Goal: Task Accomplishment & Management: Manage account settings

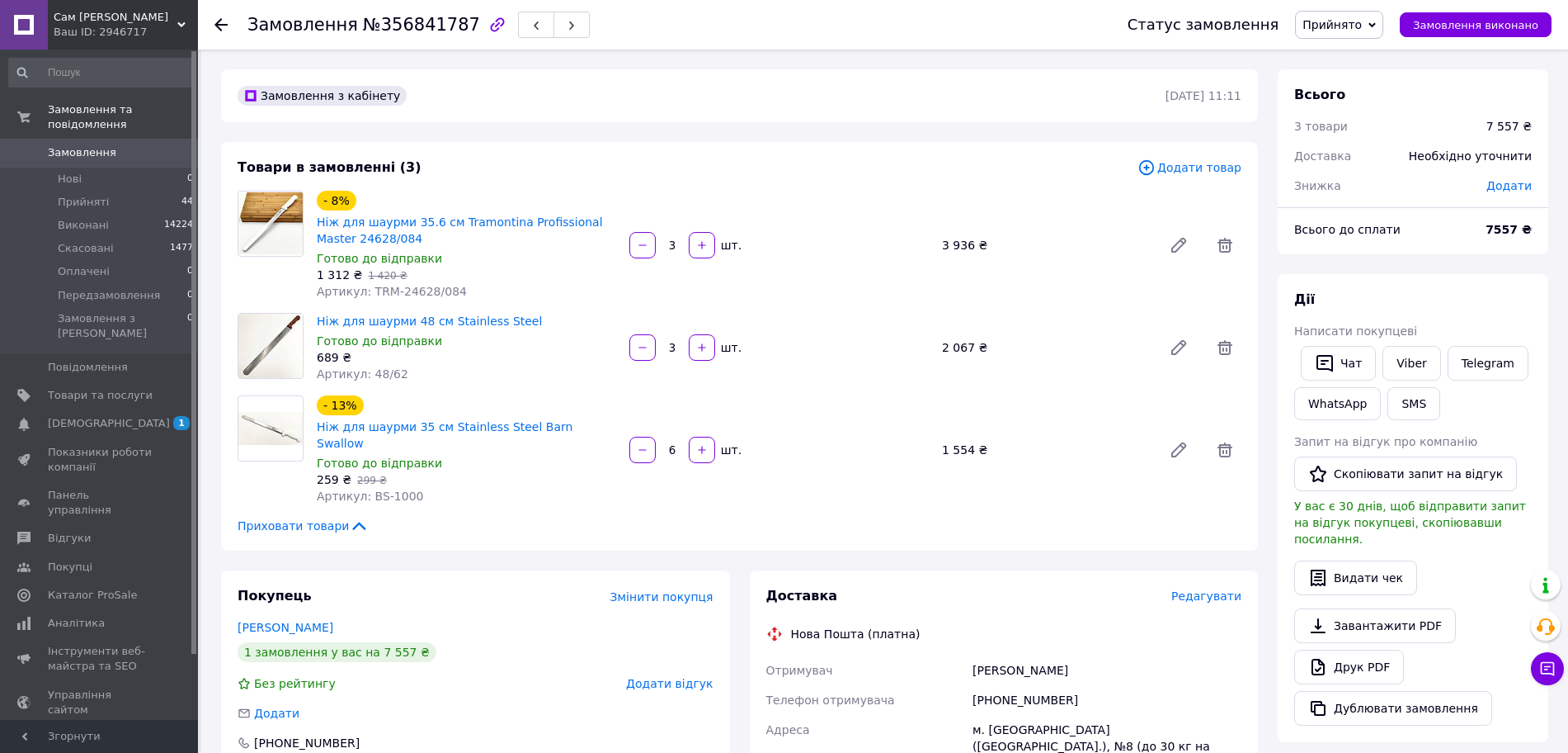
click at [1515, 184] on span "Додати" at bounding box center [1509, 186] width 46 height 14
click at [1423, 252] on input "text" at bounding box center [1396, 253] width 97 height 33
type input "157"
click at [1469, 305] on button "Зберегти" at bounding box center [1478, 299] width 83 height 33
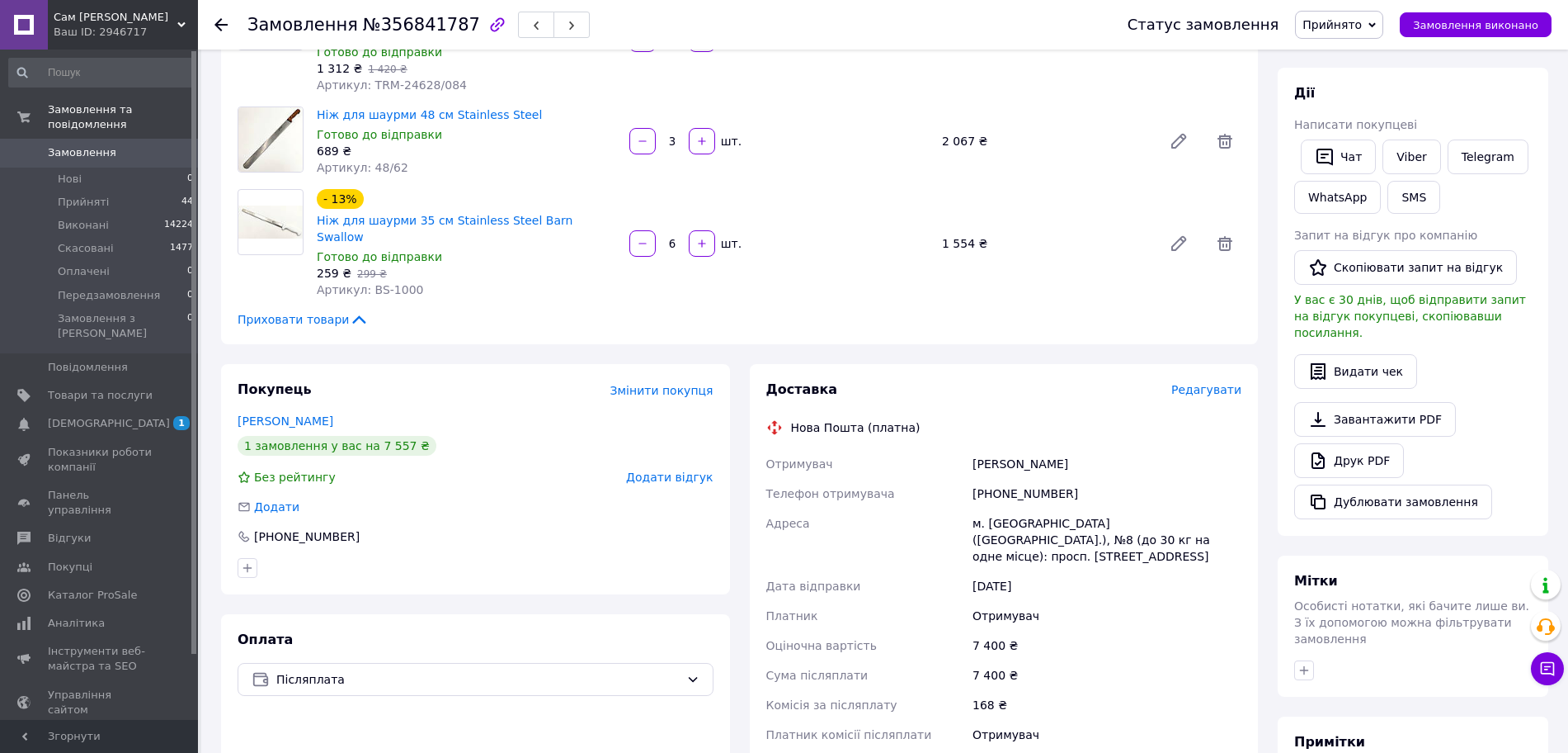
scroll to position [412, 0]
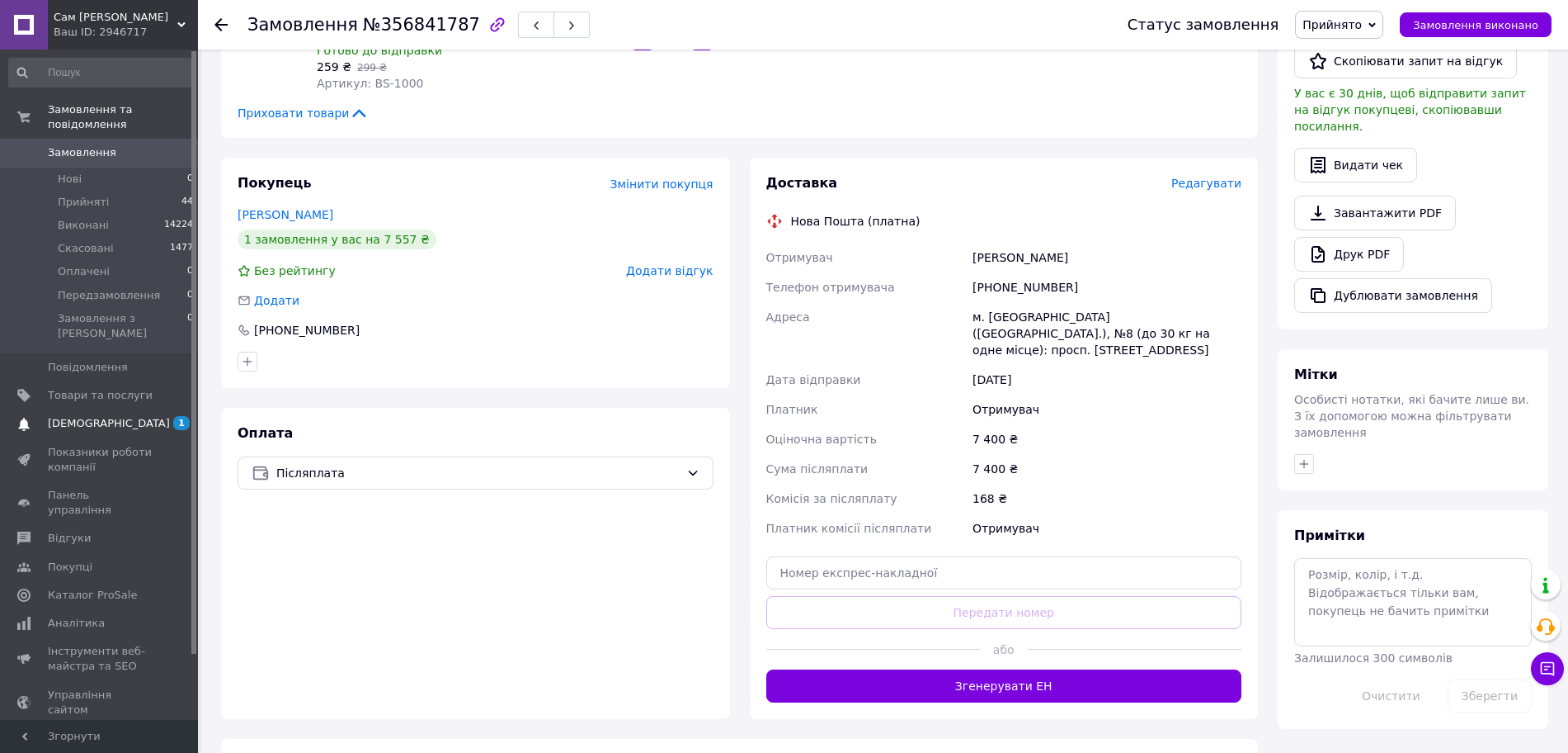
click at [52, 415] on span "[DEMOGRAPHIC_DATA]" at bounding box center [109, 422] width 123 height 15
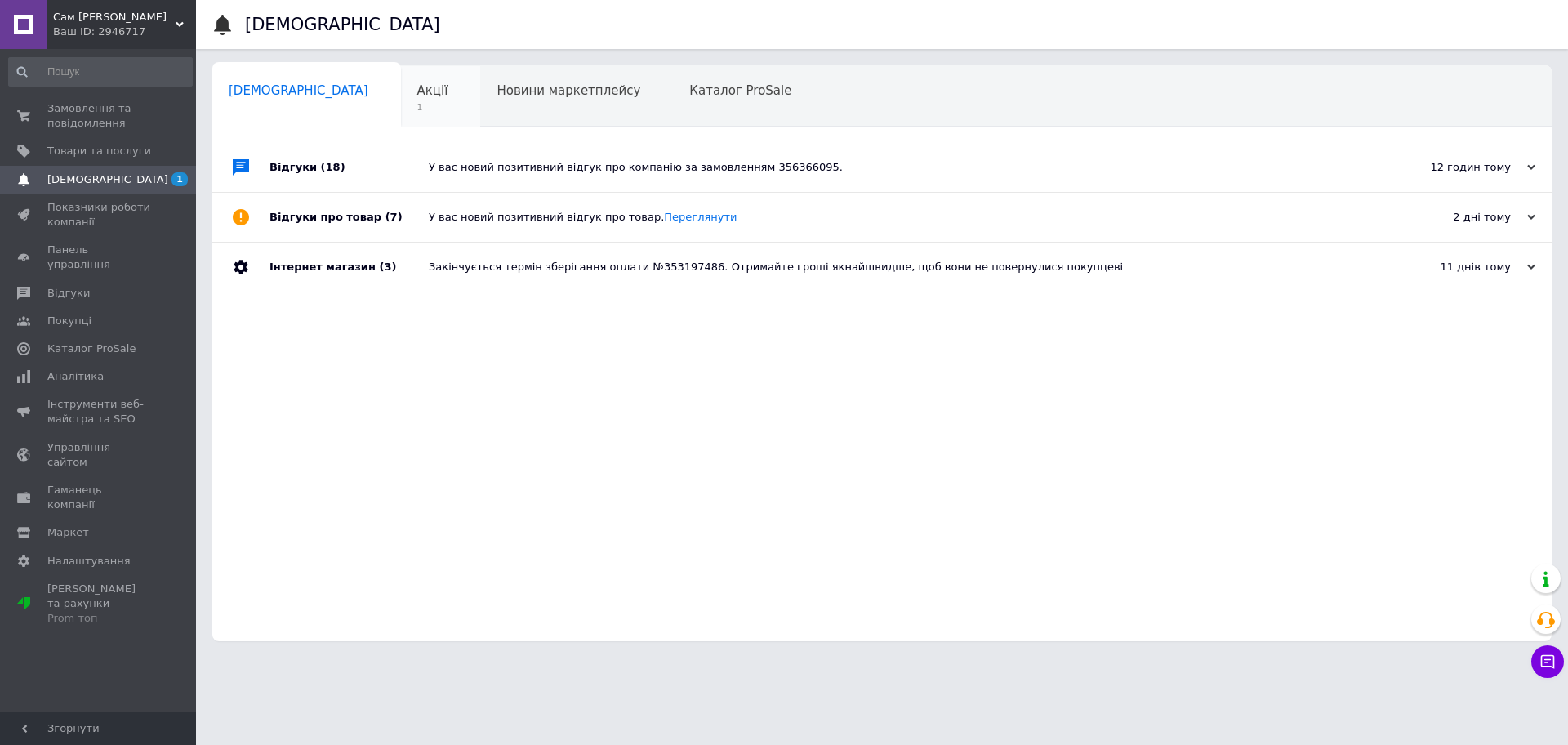
click at [401, 70] on div "Акції 1" at bounding box center [440, 97] width 80 height 62
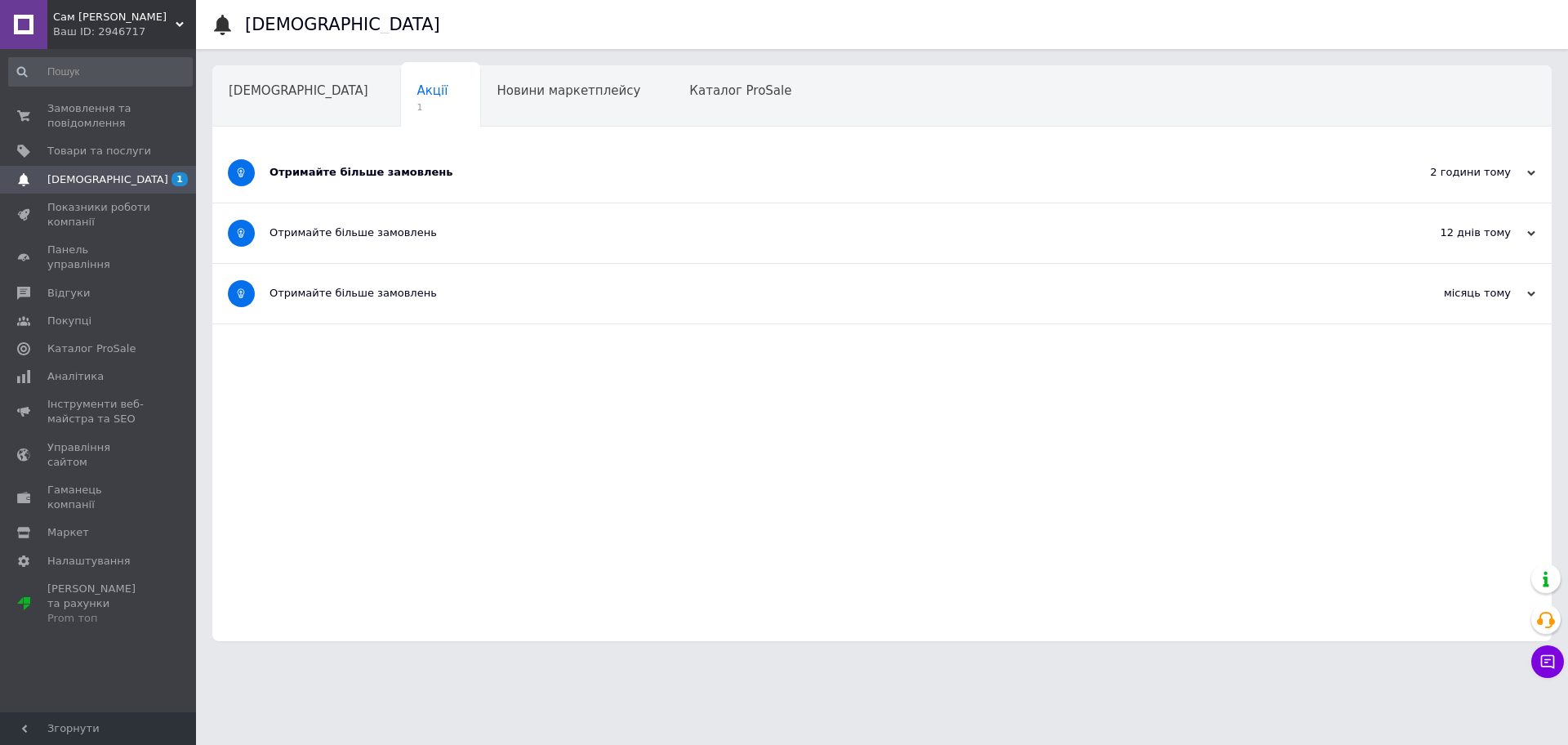
click at [615, 188] on div "Отримайте більше замовлень" at bounding box center [821, 172] width 1103 height 60
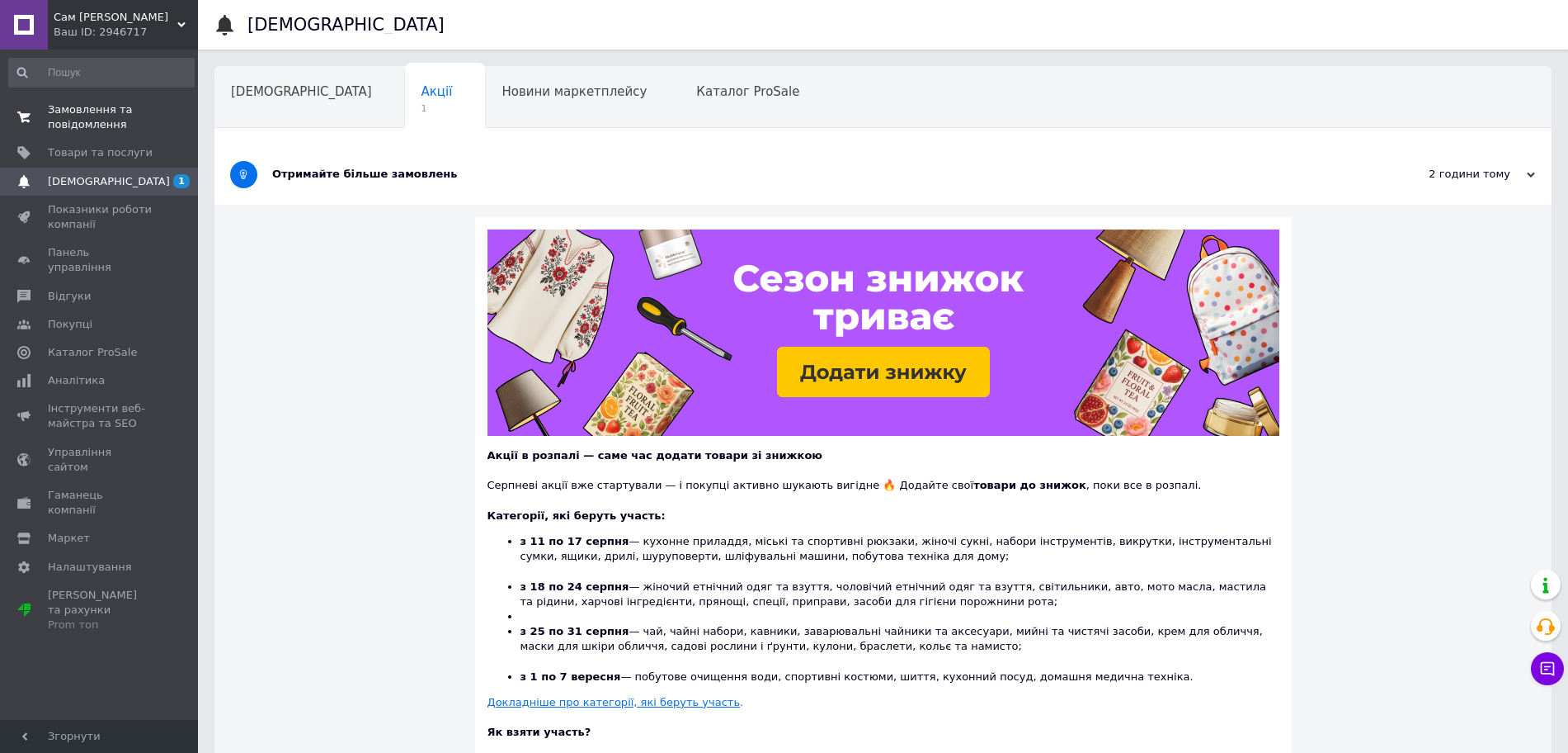
click at [85, 106] on span "Замовлення та повідомлення" at bounding box center [100, 117] width 105 height 30
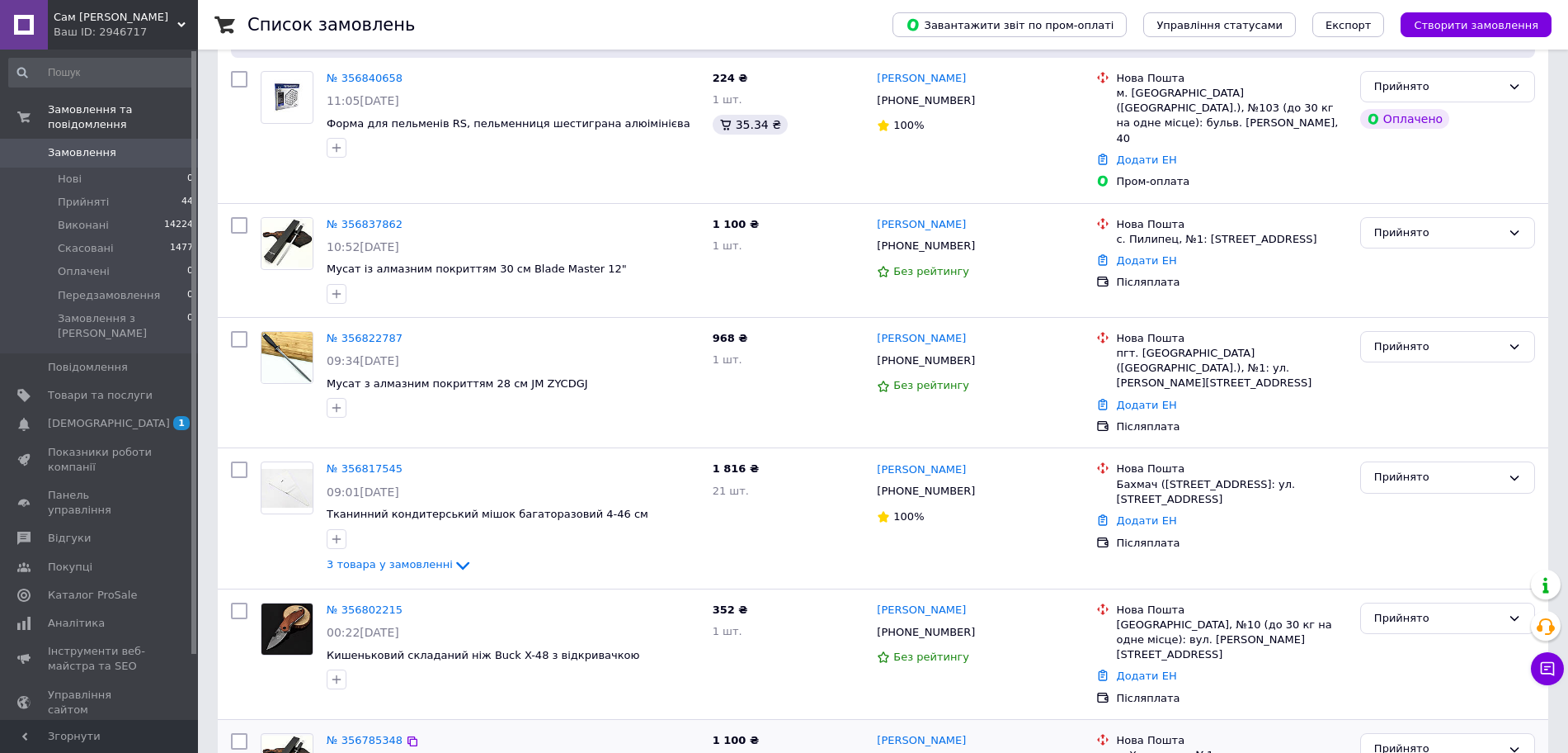
scroll to position [619, 0]
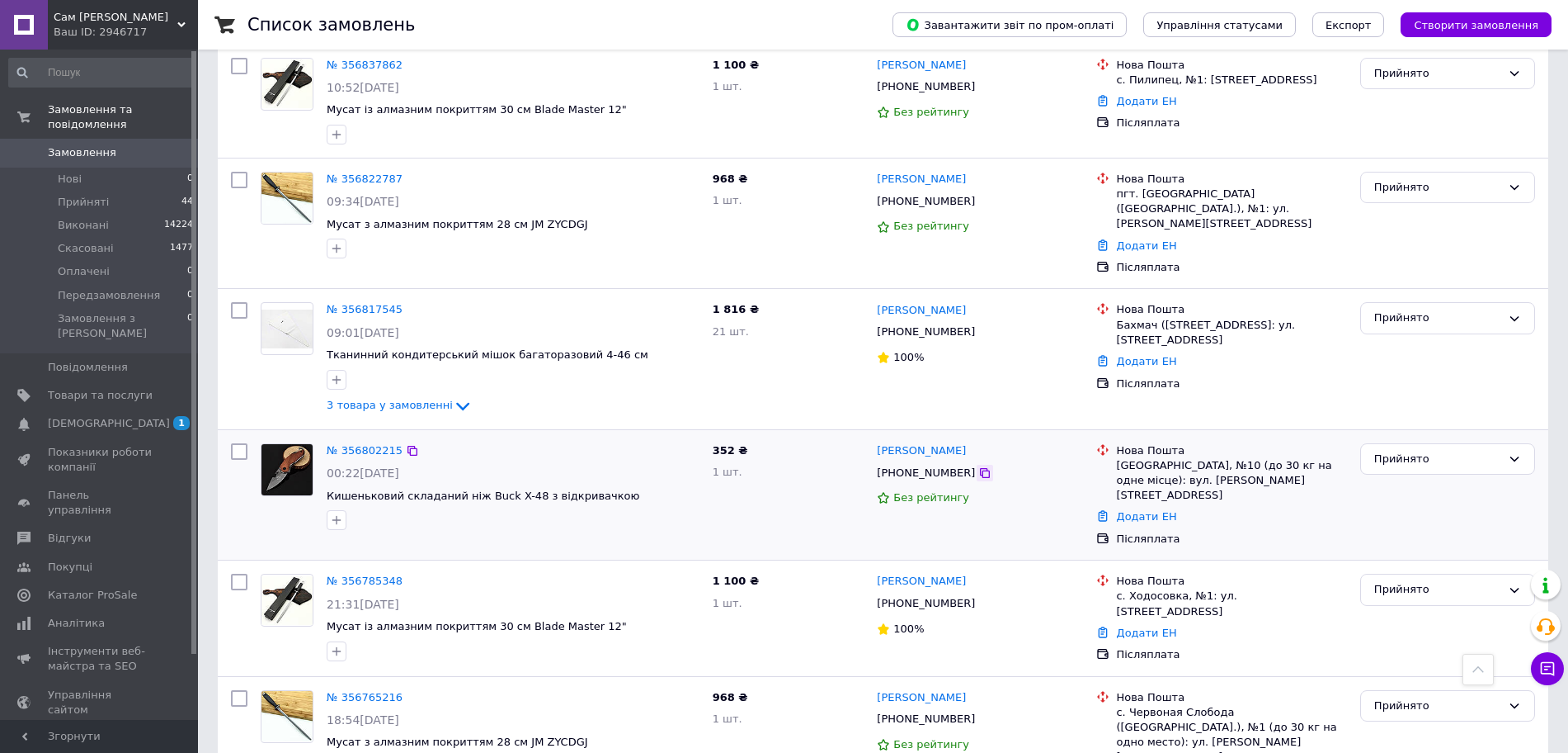
click at [979, 466] on icon at bounding box center [985, 473] width 14 height 14
drag, startPoint x: 1003, startPoint y: 393, endPoint x: 883, endPoint y: 379, distance: 120.8
click at [883, 442] on div "[PERSON_NAME]" at bounding box center [980, 451] width 209 height 19
copy link "[PERSON_NAME]"
drag, startPoint x: 1117, startPoint y: 403, endPoint x: 1146, endPoint y: 403, distance: 29.0
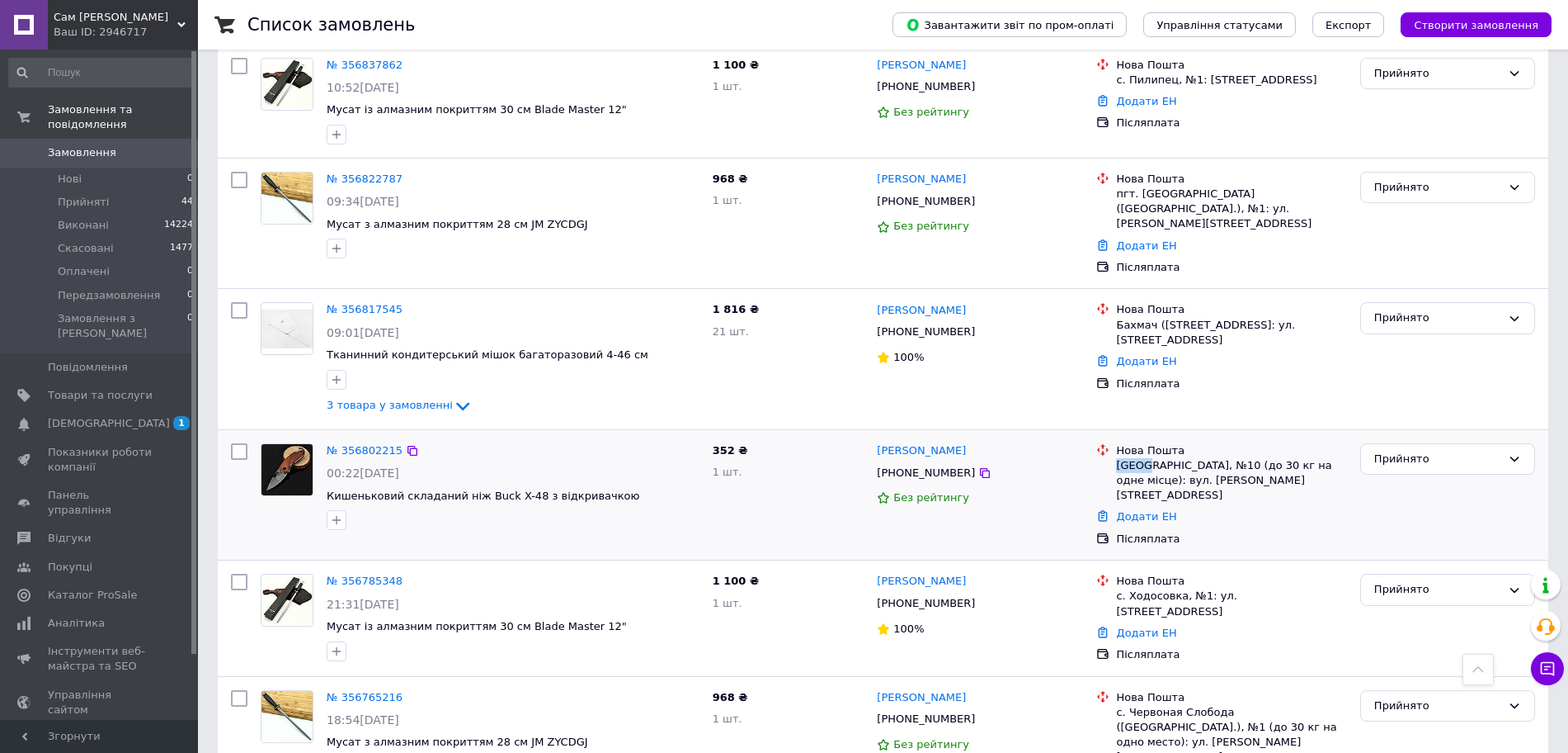
click at [1146, 458] on div "[GEOGRAPHIC_DATA], №10 (до 30 кг на одне місце): вул. [PERSON_NAME][STREET_ADDR…" at bounding box center [1231, 481] width 231 height 46
copy div "[GEOGRAPHIC_DATA]"
click at [962, 443] on link "[PERSON_NAME]" at bounding box center [922, 450] width 89 height 16
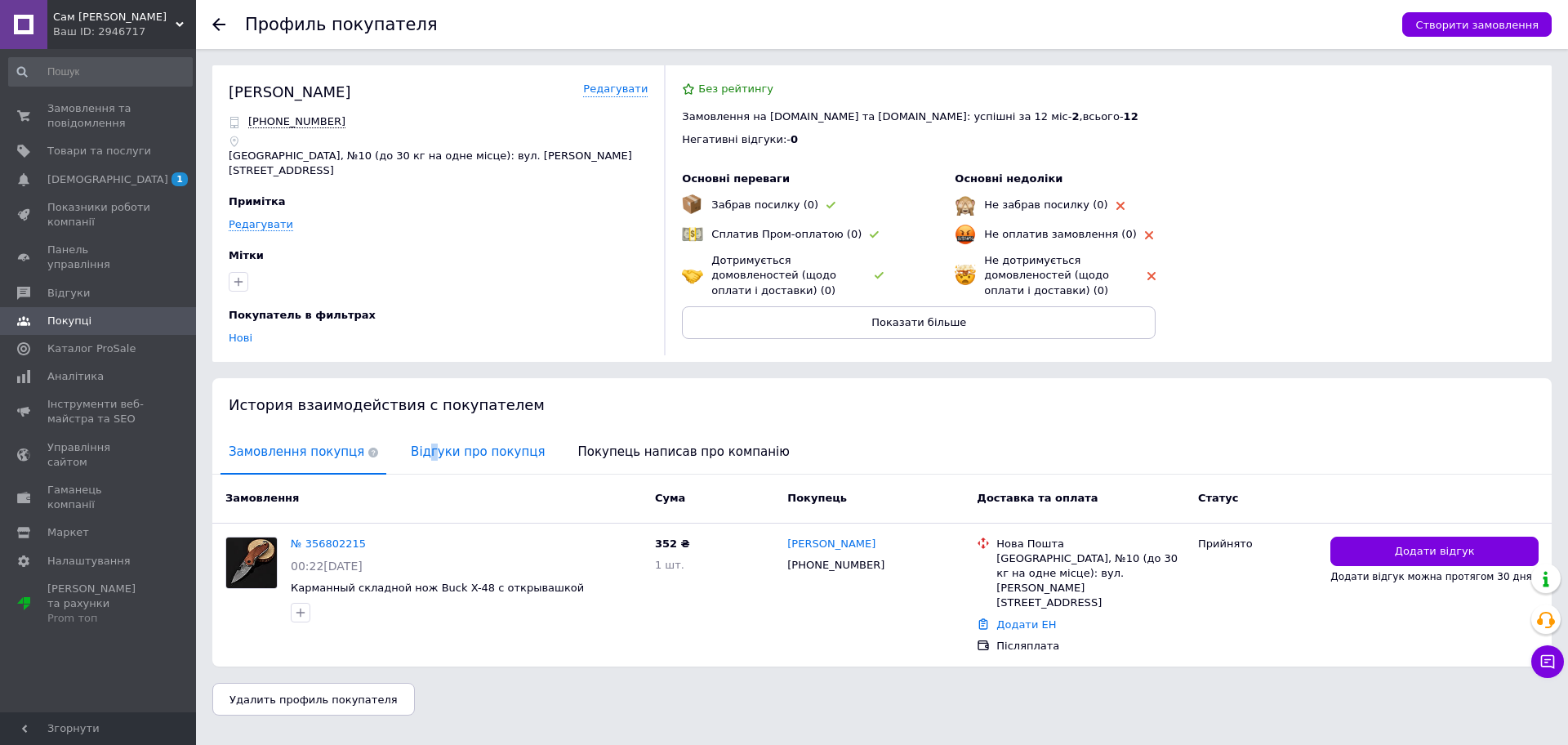
click at [412, 451] on span "Відгуки про покупця" at bounding box center [478, 451] width 150 height 41
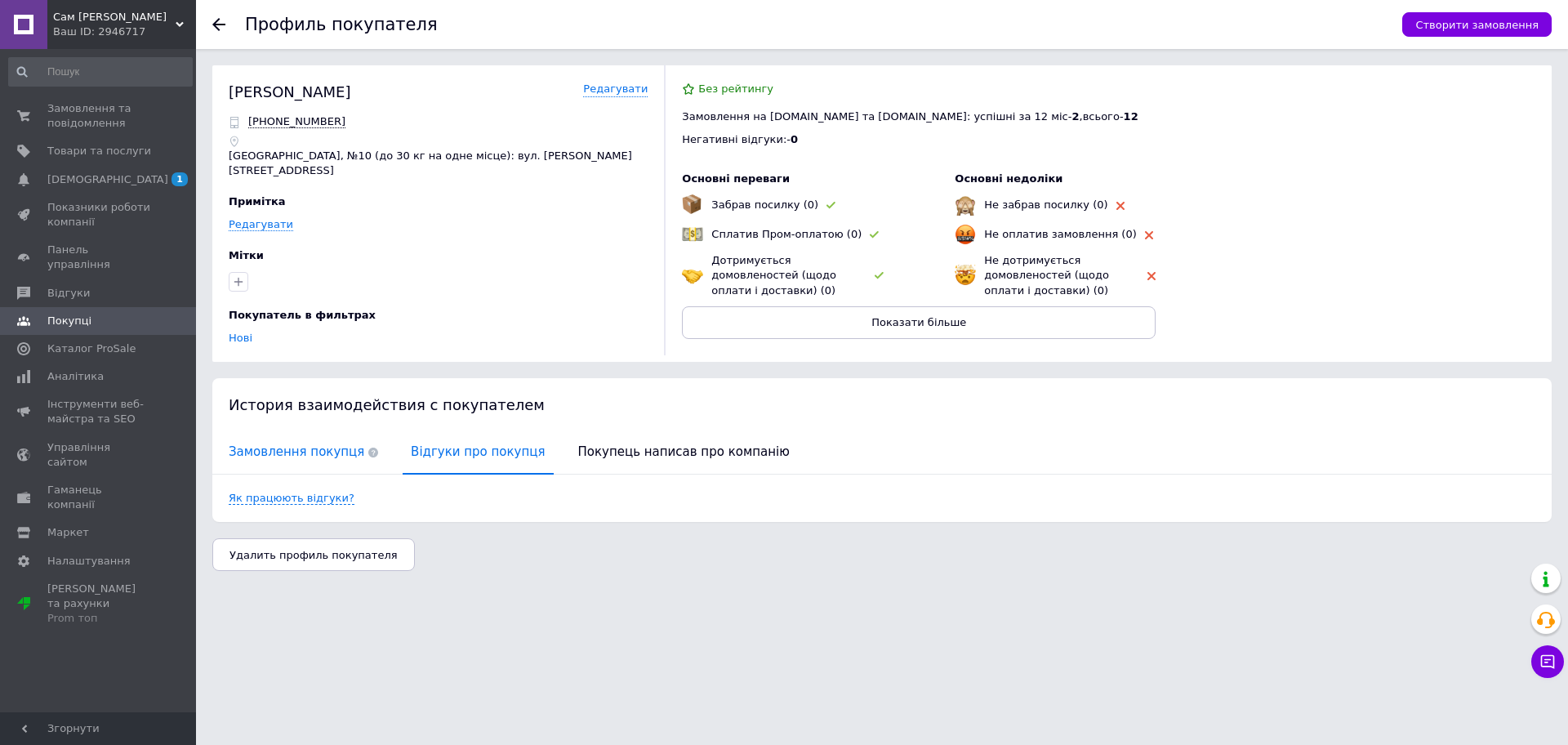
click at [338, 450] on span "Замовлення покупця" at bounding box center [303, 451] width 166 height 41
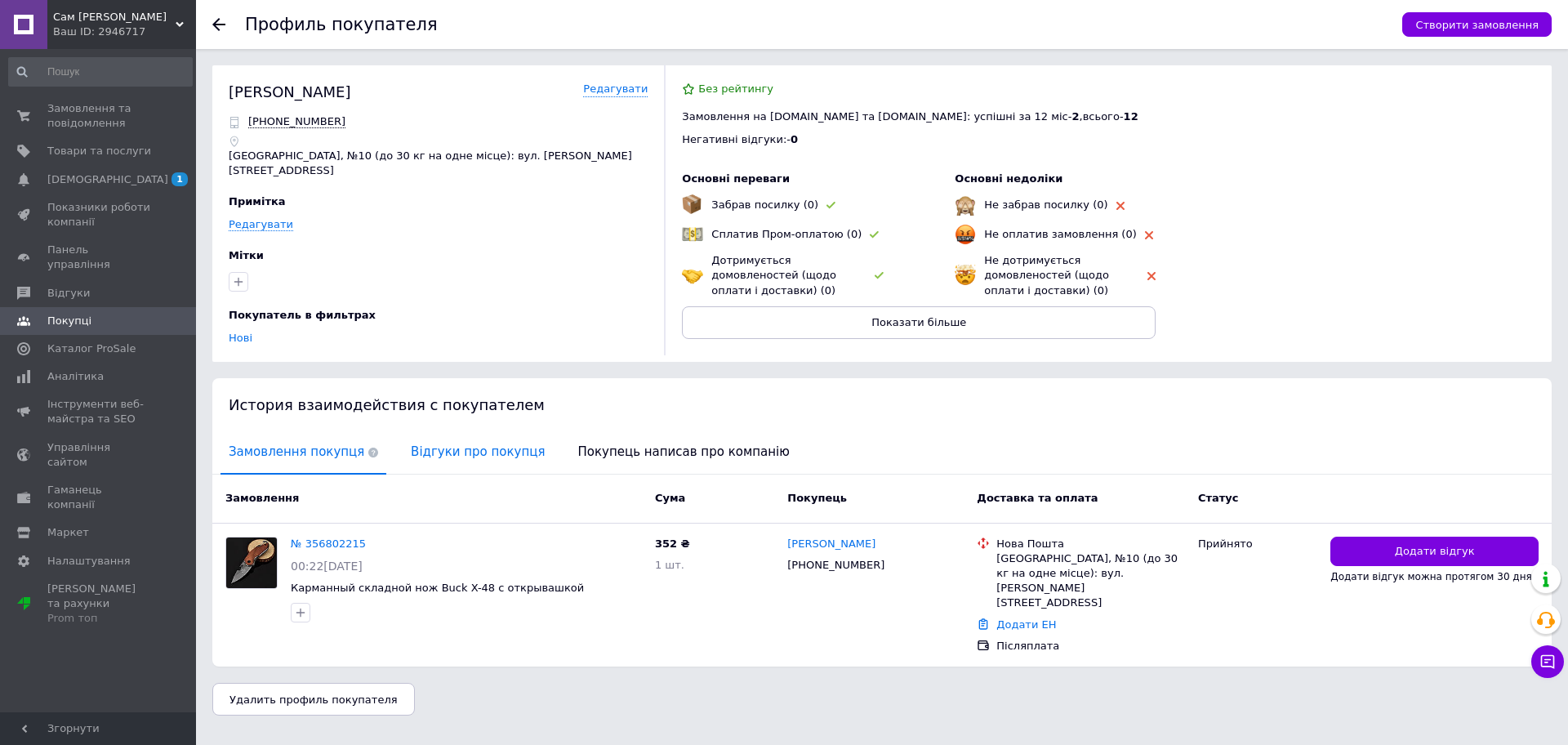
click at [428, 454] on span "Відгуки про покупця" at bounding box center [478, 451] width 150 height 41
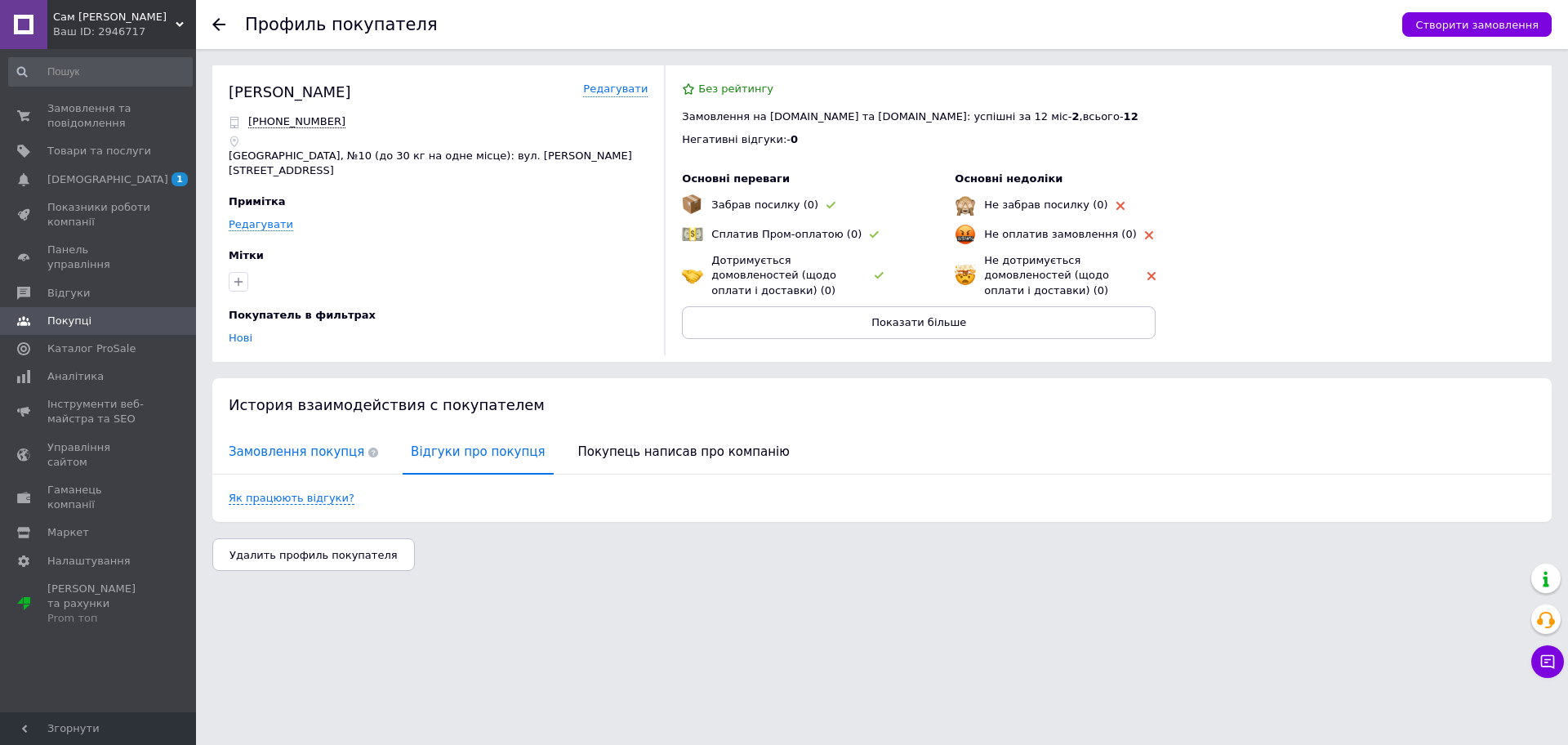
click at [326, 443] on span "Замовлення покупця" at bounding box center [303, 451] width 166 height 41
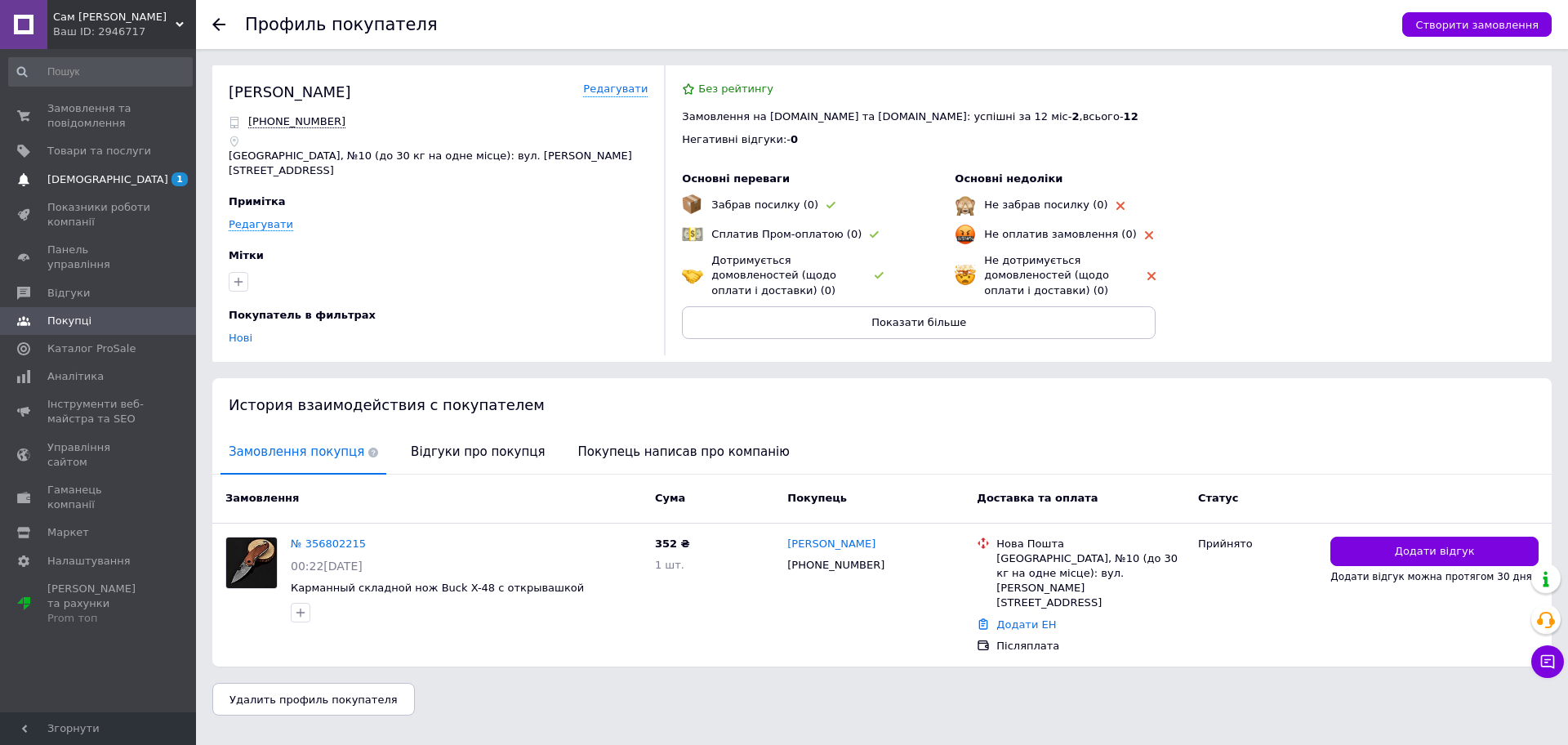
click at [145, 172] on span "[DEMOGRAPHIC_DATA]" at bounding box center [99, 179] width 104 height 14
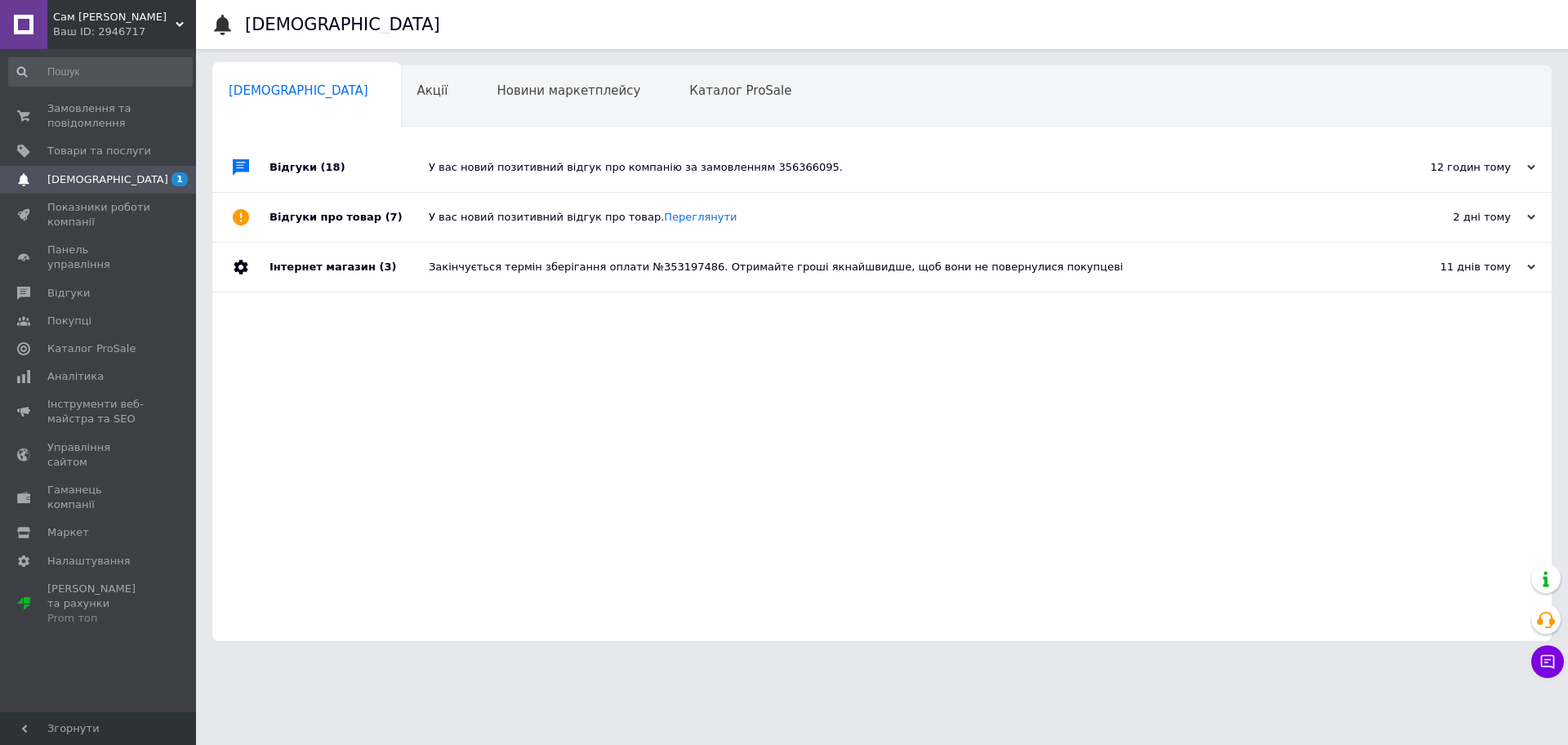
click at [804, 159] on div "У вас новий позитивний відгук про компанію за замовленням 356366095." at bounding box center [901, 167] width 944 height 49
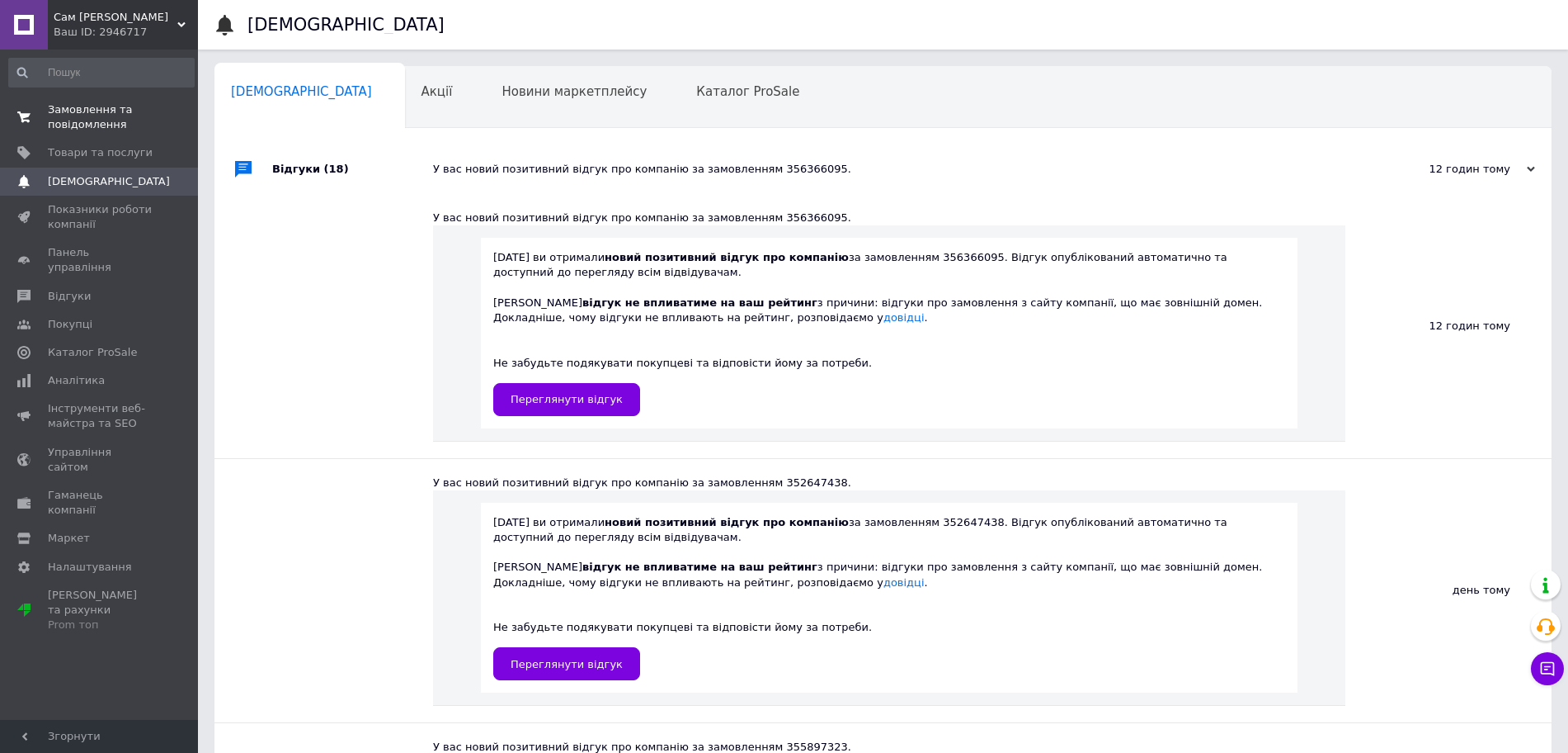
click at [103, 121] on span "Замовлення та повідомлення" at bounding box center [100, 117] width 105 height 30
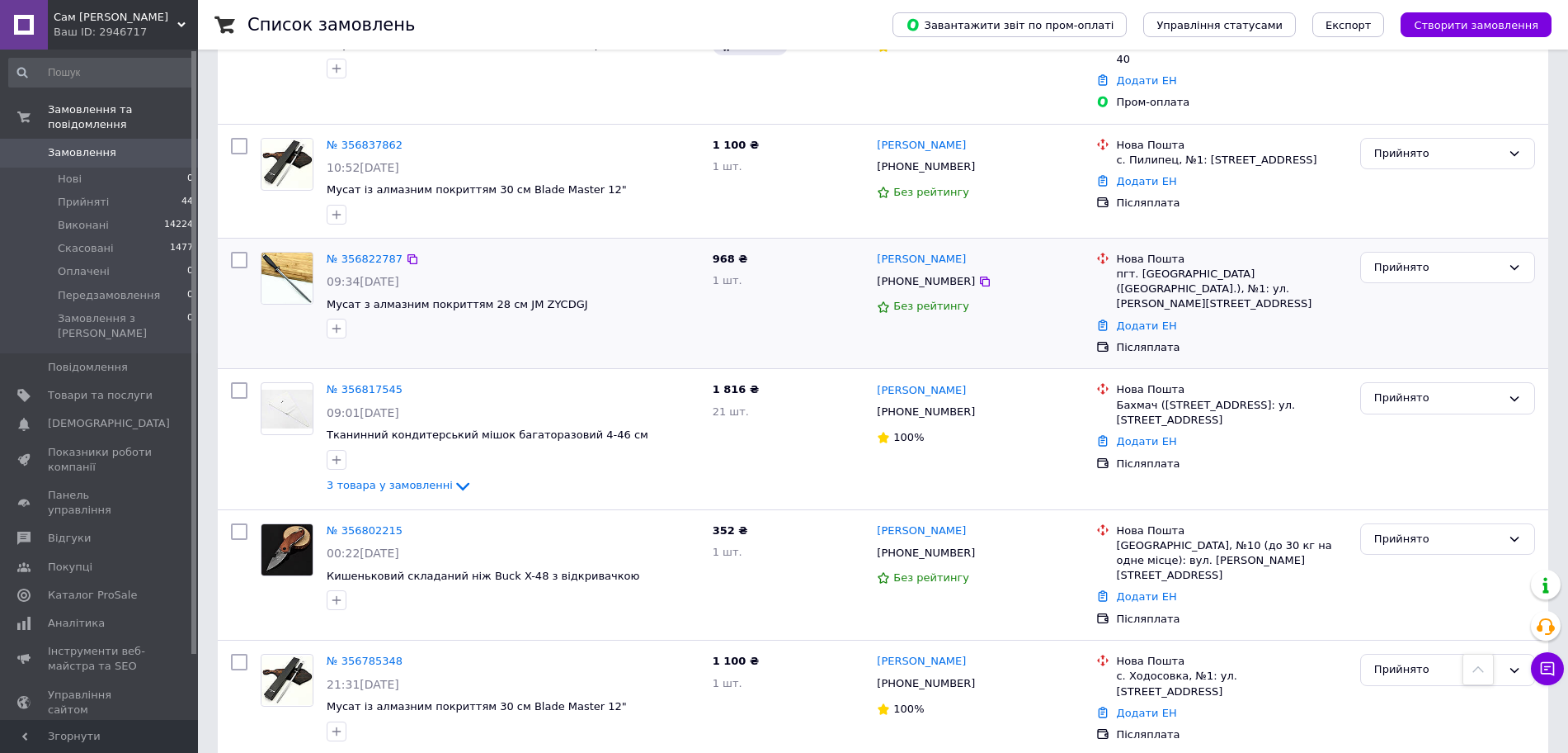
scroll to position [722, 0]
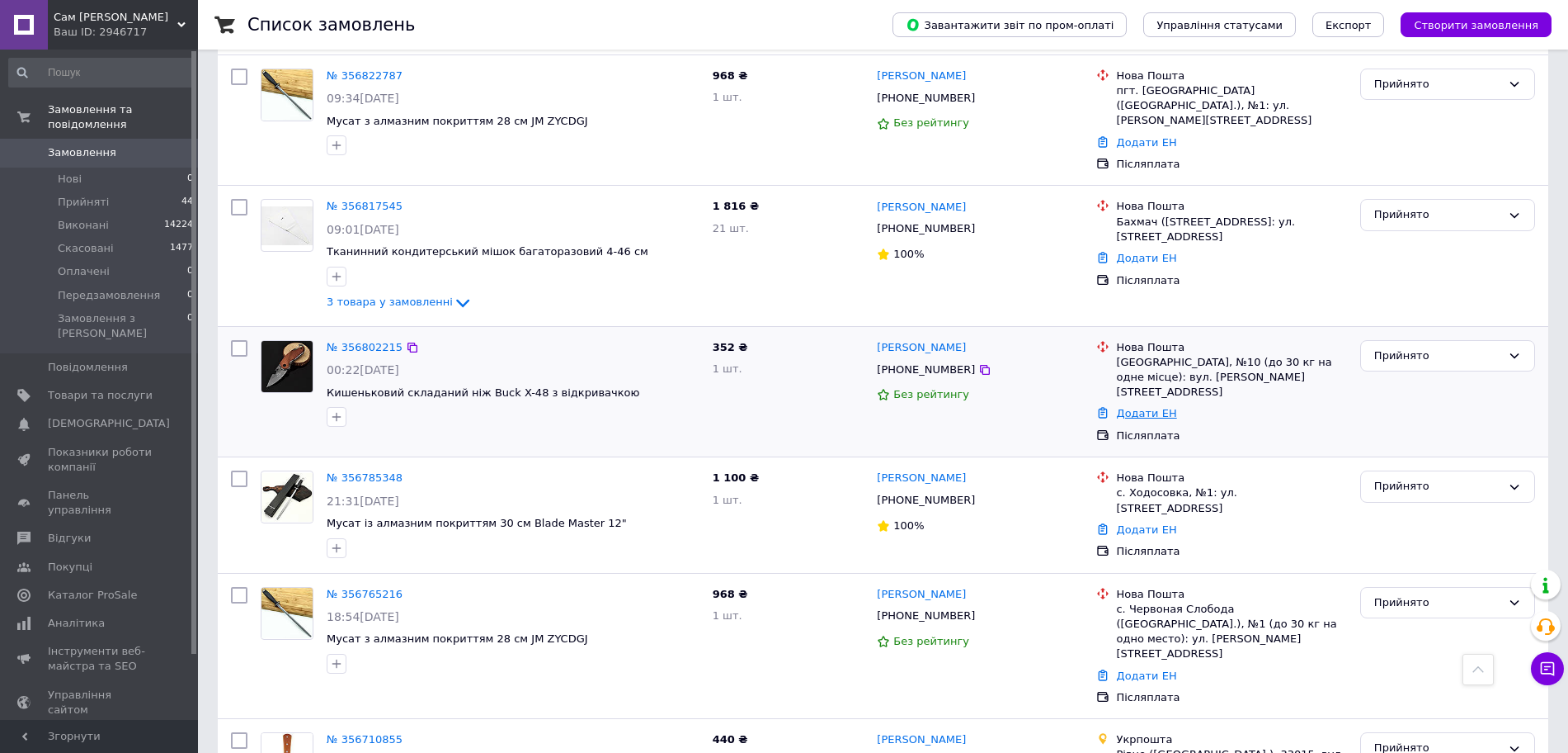
click at [1132, 407] on link "Додати ЕН" at bounding box center [1147, 412] width 60 height 13
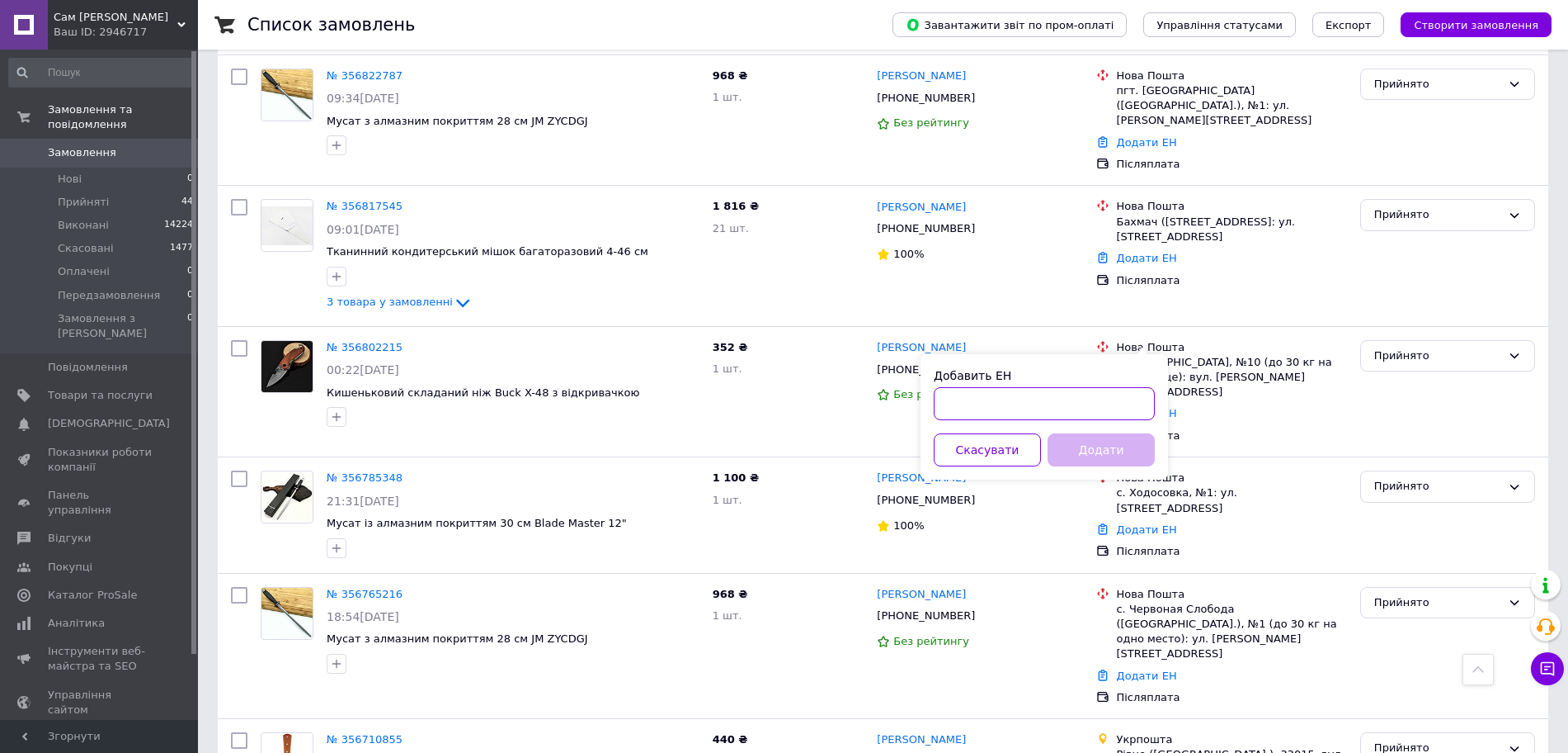
click at [1111, 394] on input "Добавить ЕН" at bounding box center [1044, 404] width 221 height 33
paste input "20451225168187"
type input "20451225168187"
click at [1109, 443] on button "Додати" at bounding box center [1101, 449] width 107 height 33
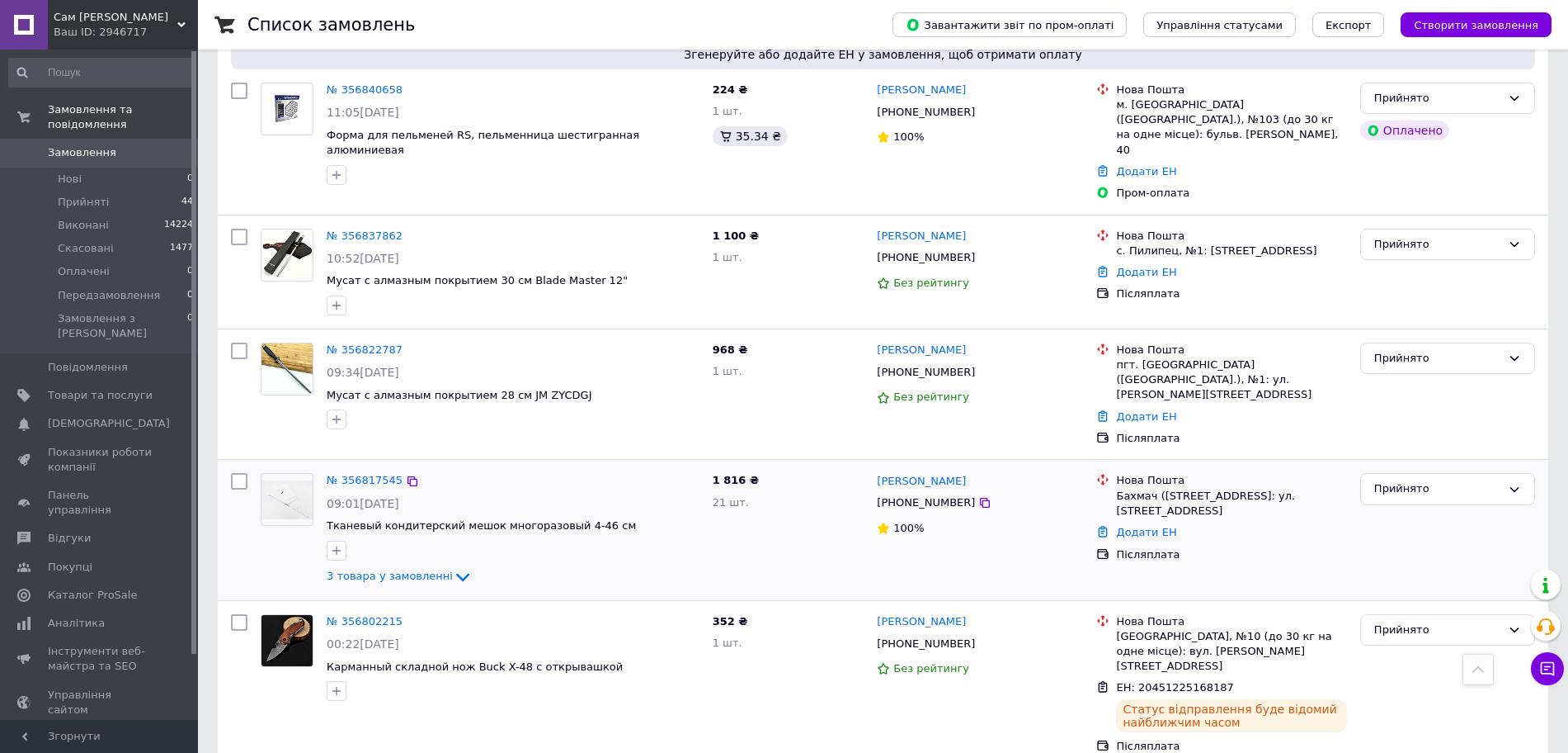
scroll to position [325, 0]
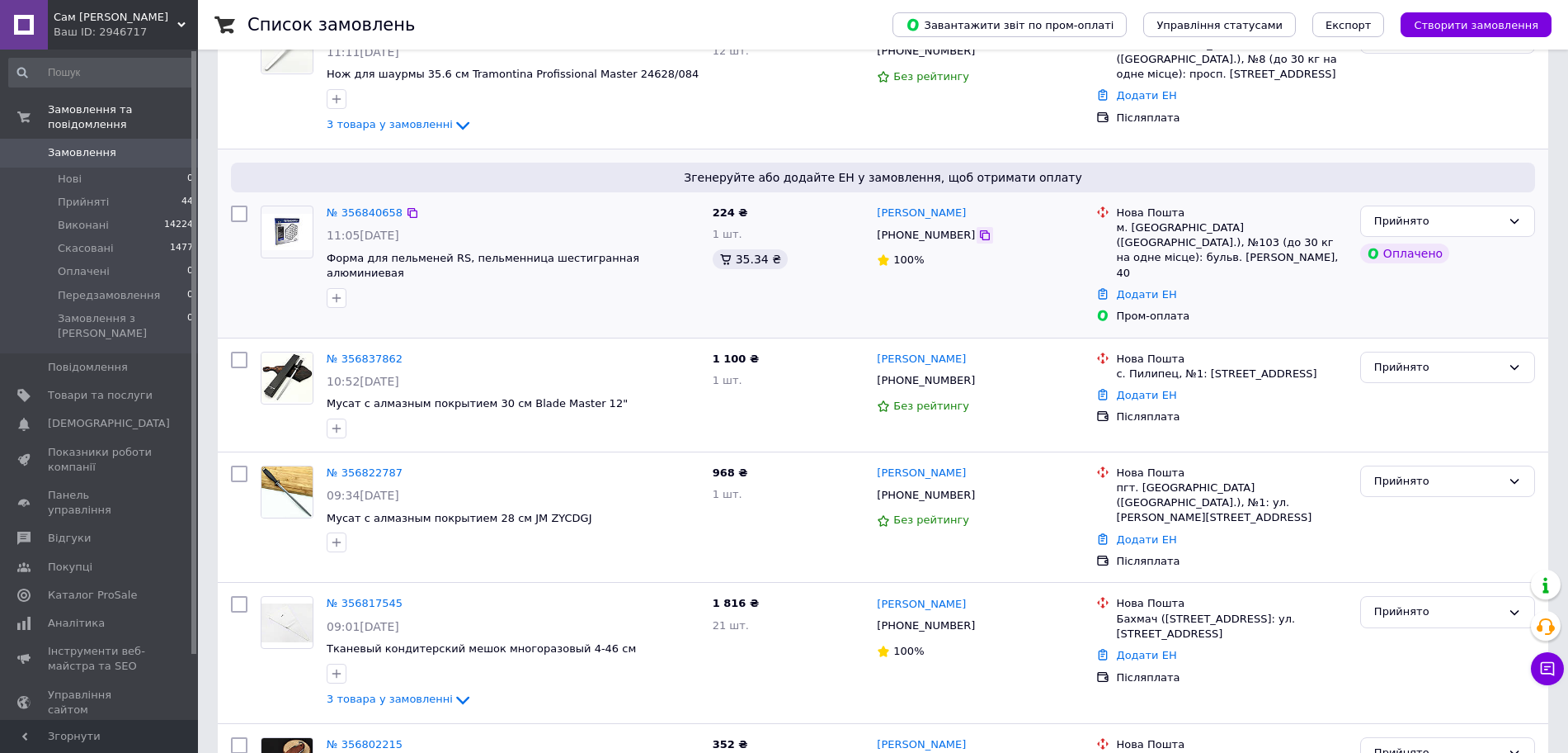
click at [979, 237] on icon at bounding box center [985, 235] width 14 height 14
drag, startPoint x: 963, startPoint y: 212, endPoint x: 876, endPoint y: 215, distance: 87.1
click at [876, 215] on div "[PERSON_NAME]" at bounding box center [980, 213] width 209 height 19
copy link "[PERSON_NAME]"
drag, startPoint x: 1119, startPoint y: 231, endPoint x: 1149, endPoint y: 231, distance: 30.0
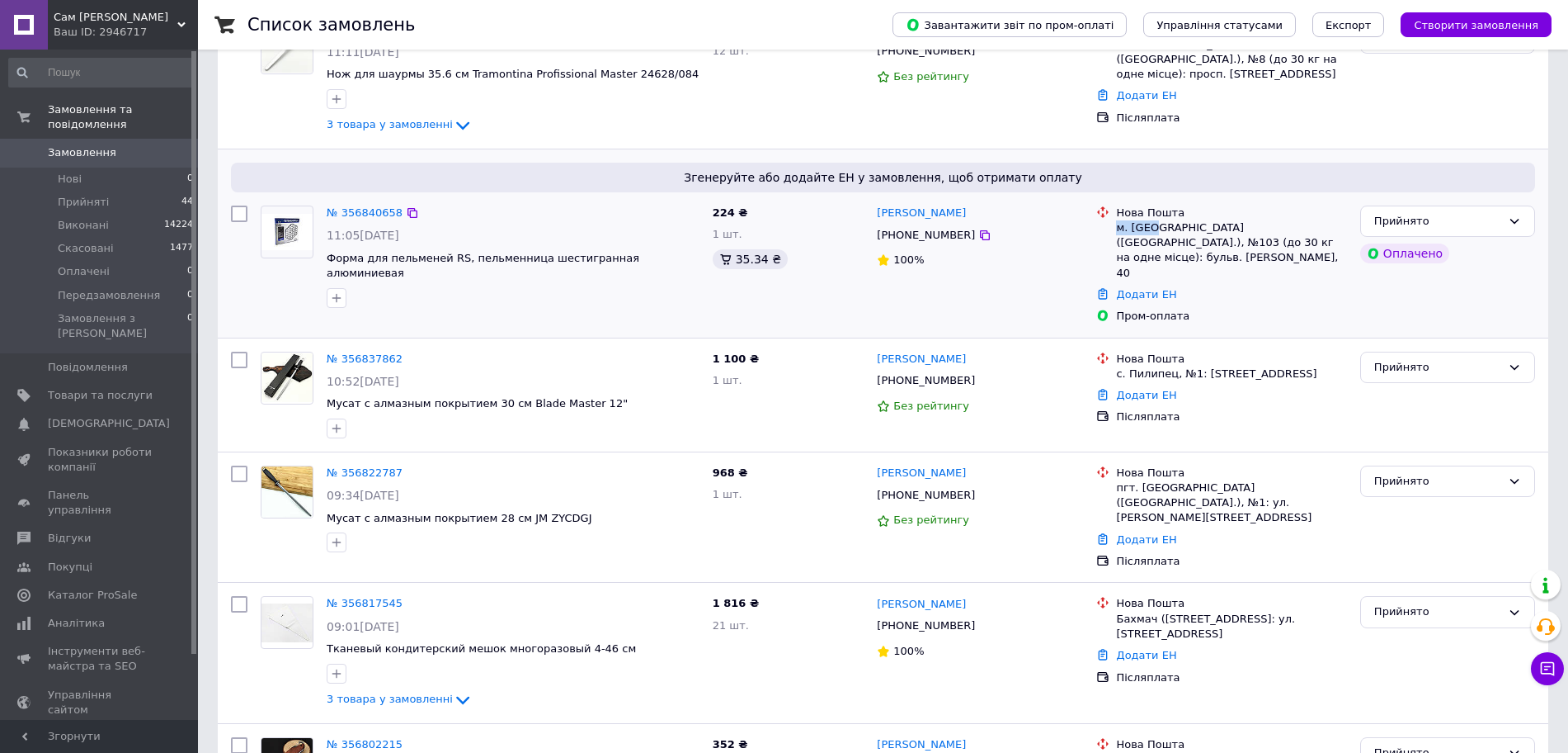
click at [1149, 231] on div "м. [GEOGRAPHIC_DATA] ([GEOGRAPHIC_DATA].), №103 (до 30 кг на одне місце): бульв…" at bounding box center [1231, 250] width 231 height 60
copy div "м. [GEOGRAPHIC_DATA]"
click at [979, 235] on icon at bounding box center [985, 235] width 14 height 14
click at [1122, 288] on link "Додати ЕН" at bounding box center [1147, 294] width 60 height 13
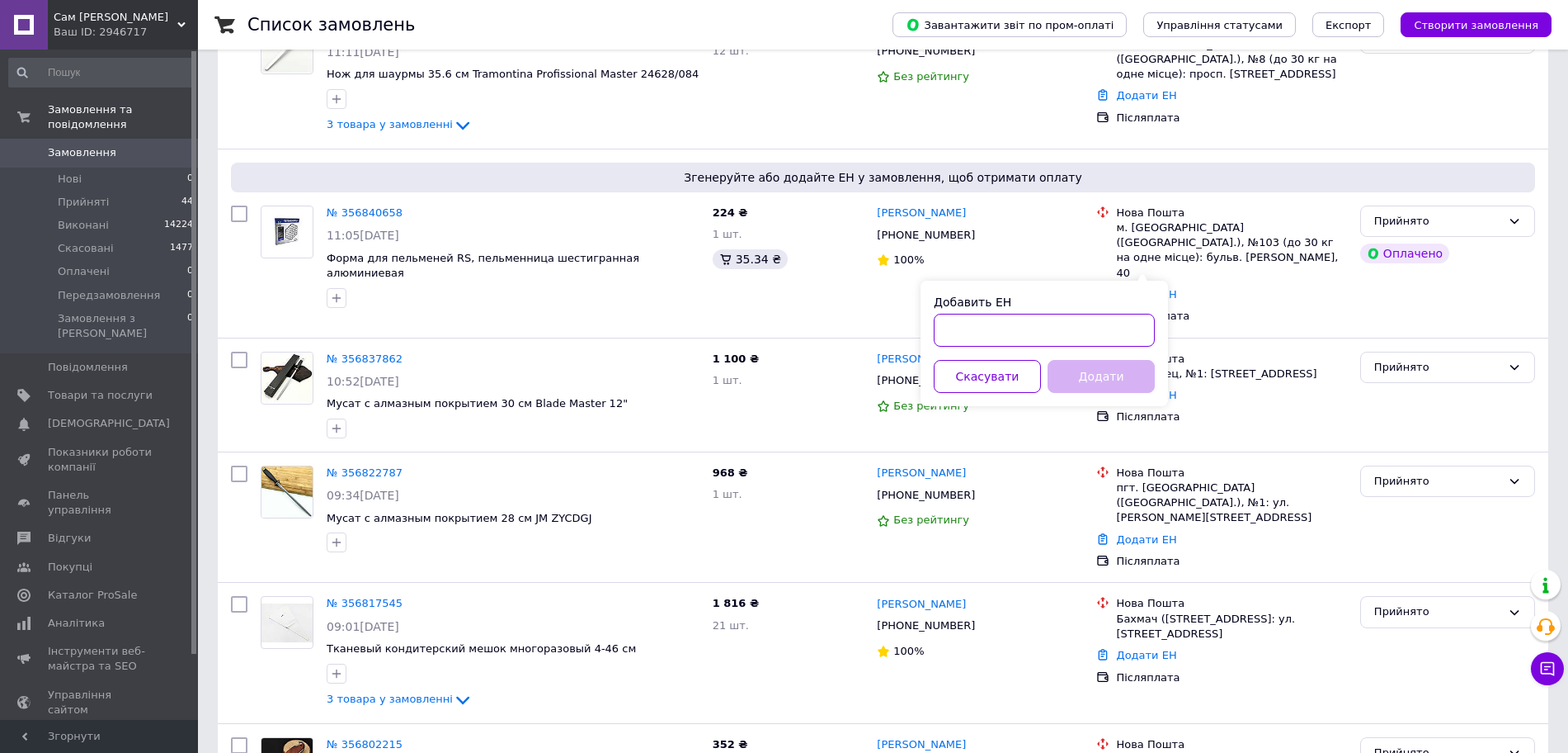
click at [1113, 331] on input "Добавить ЕН" at bounding box center [1044, 330] width 221 height 33
paste input "20451225172628"
type input "20451225172628"
click at [1109, 378] on button "Додати" at bounding box center [1101, 376] width 107 height 33
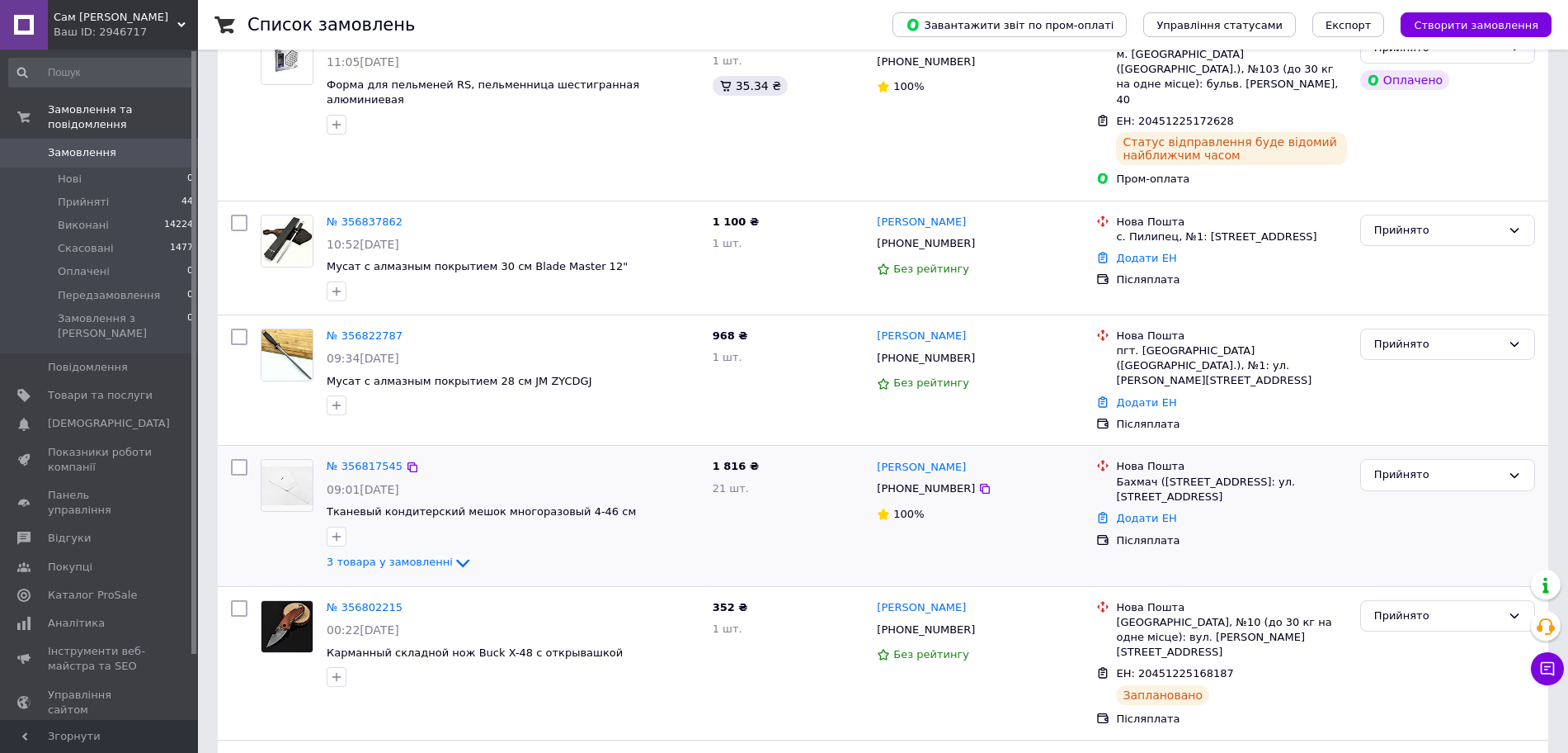
scroll to position [531, 0]
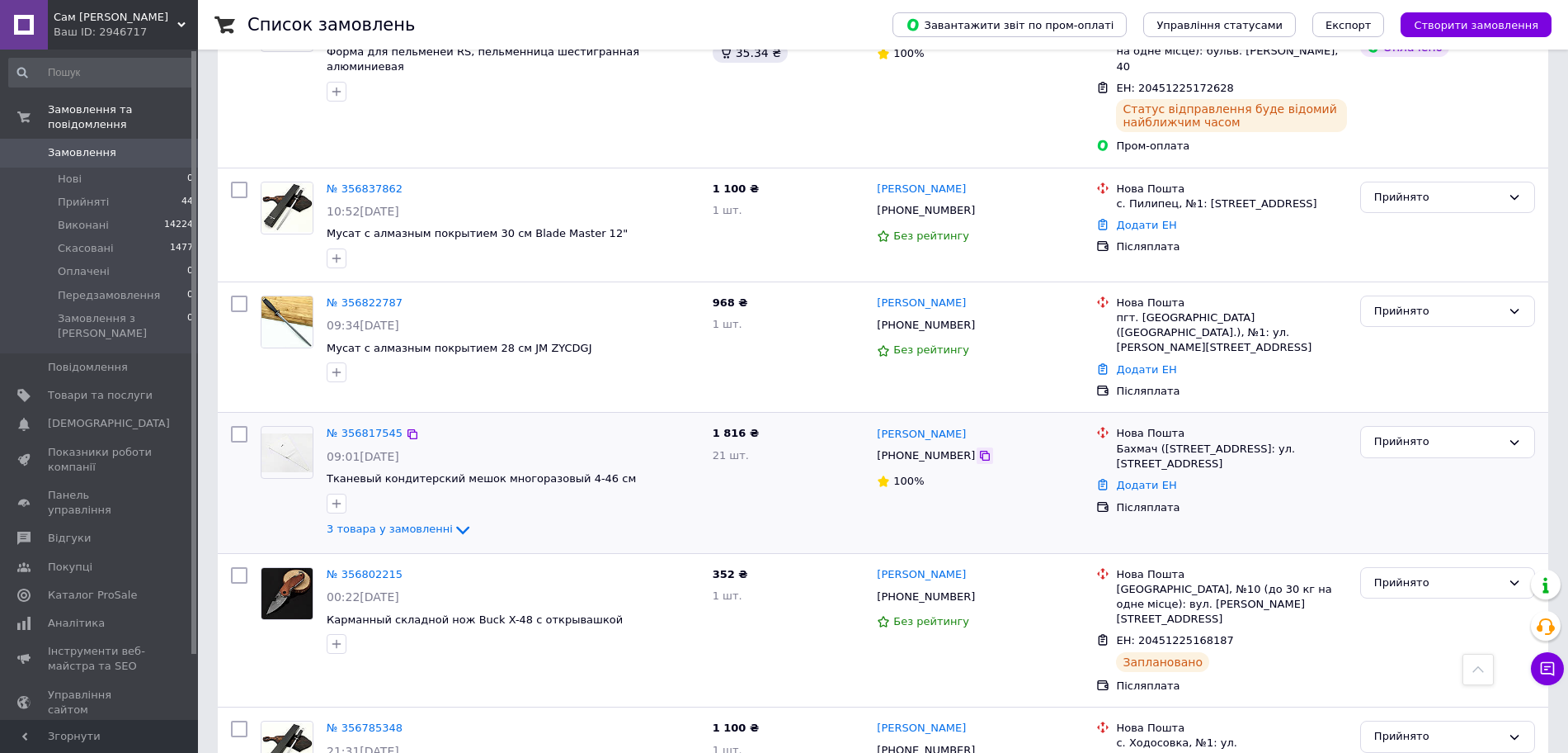
click at [979, 448] on icon at bounding box center [985, 455] width 14 height 14
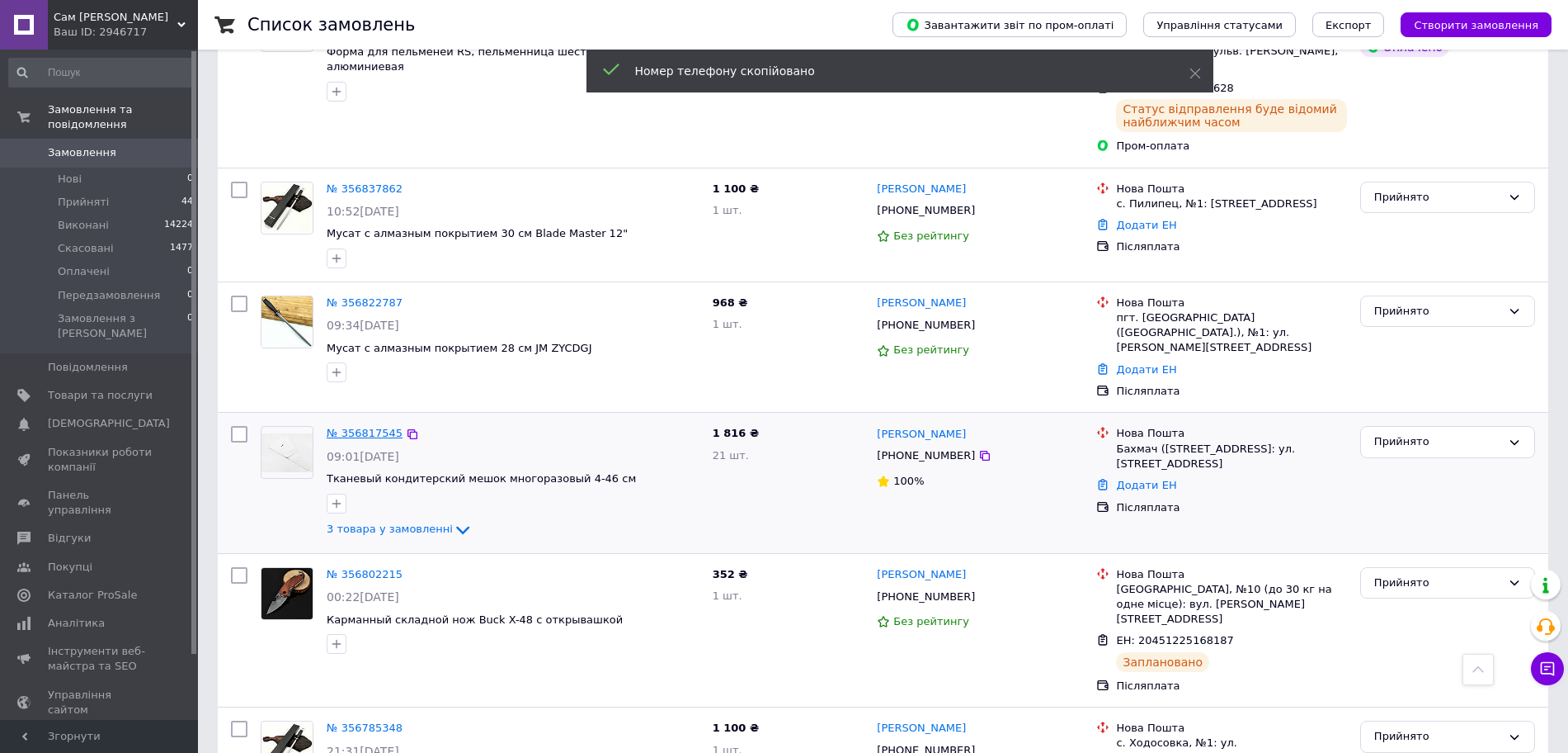
click at [394, 424] on div "№ 356817545" at bounding box center [513, 434] width 376 height 19
click at [386, 426] on link "№ 356817545" at bounding box center [365, 432] width 76 height 13
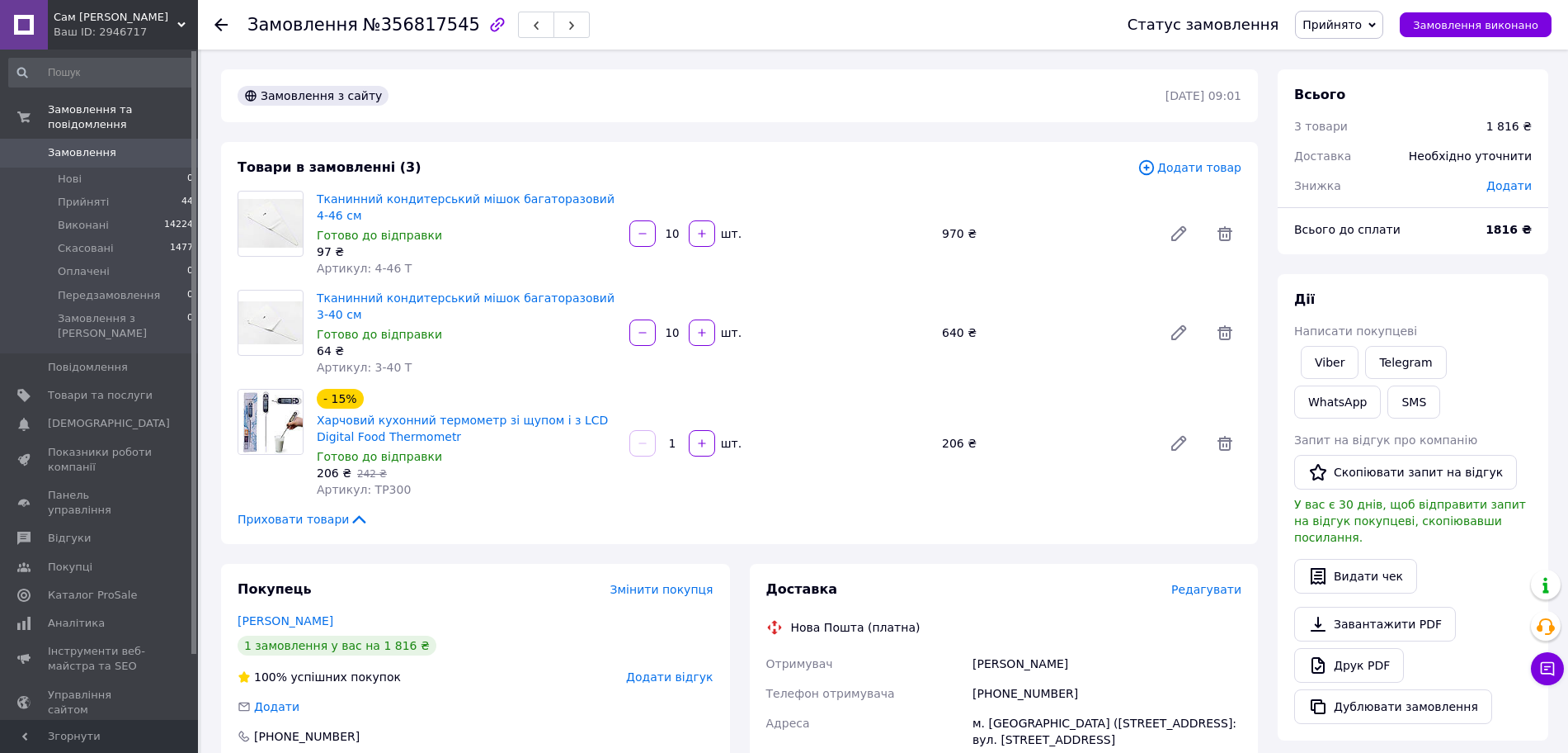
click at [1506, 185] on span "Додати" at bounding box center [1509, 186] width 46 height 14
click at [1394, 259] on input "text" at bounding box center [1396, 253] width 97 height 33
drag, startPoint x: 1400, startPoint y: 248, endPoint x: 1343, endPoint y: 247, distance: 57.0
click at [1358, 249] on input "206" at bounding box center [1396, 253] width 97 height 33
type input "116"
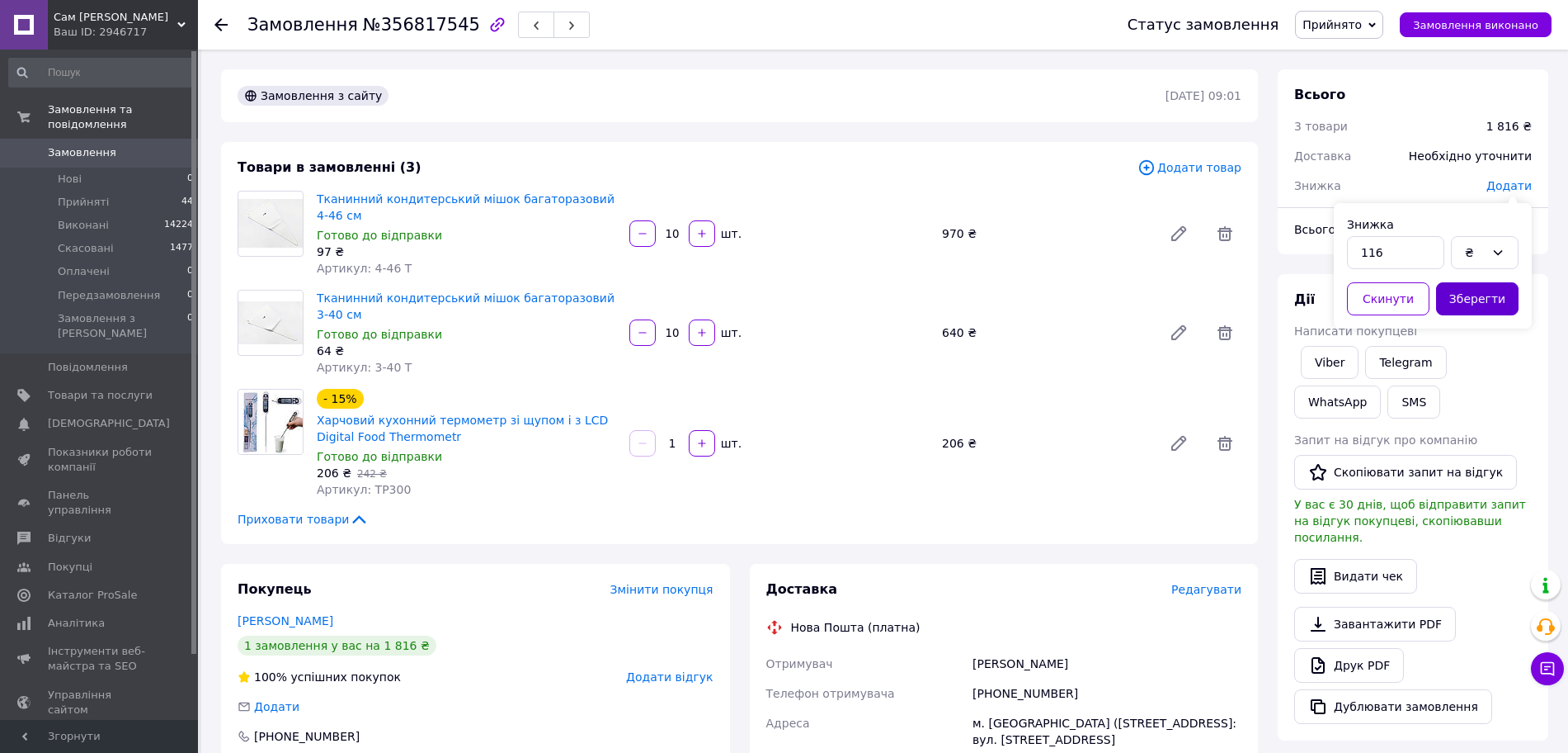
click at [1492, 300] on button "Зберегти" at bounding box center [1478, 299] width 83 height 33
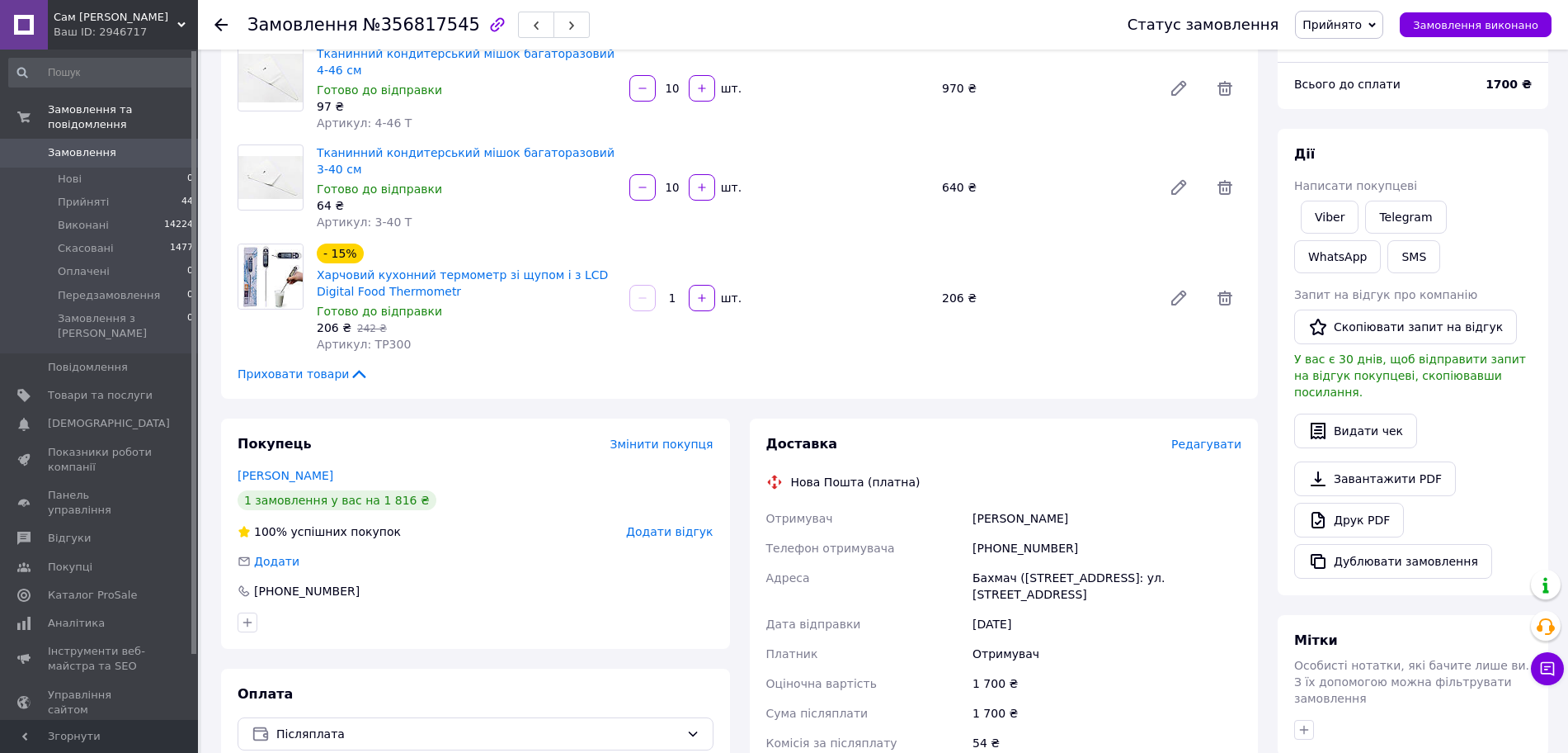
scroll to position [309, 0]
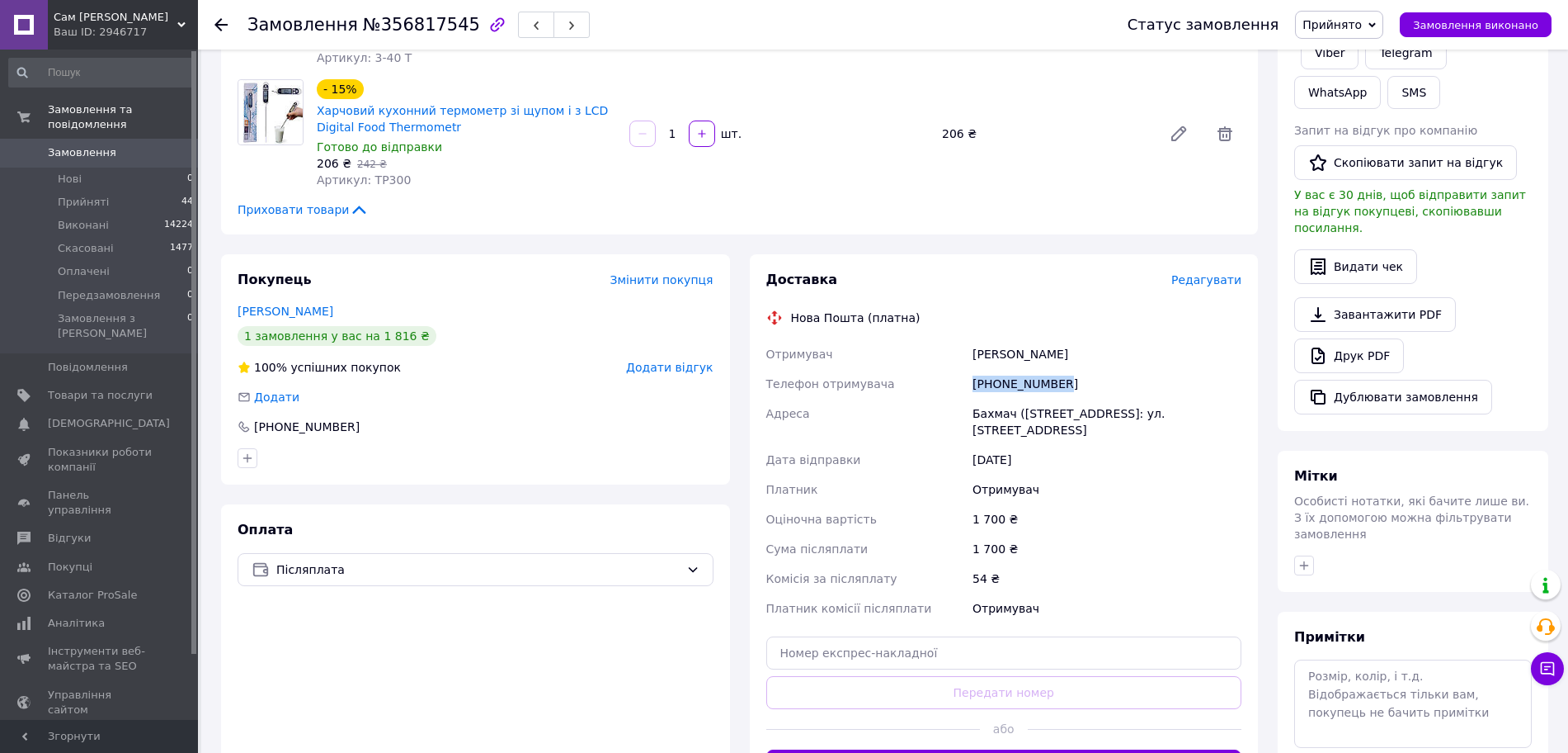
drag, startPoint x: 1083, startPoint y: 385, endPoint x: 971, endPoint y: 385, distance: 112.0
click at [971, 385] on div "[PHONE_NUMBER]" at bounding box center [1107, 383] width 275 height 30
copy div "[PHONE_NUMBER]"
drag, startPoint x: 1093, startPoint y: 355, endPoint x: 963, endPoint y: 348, distance: 130.2
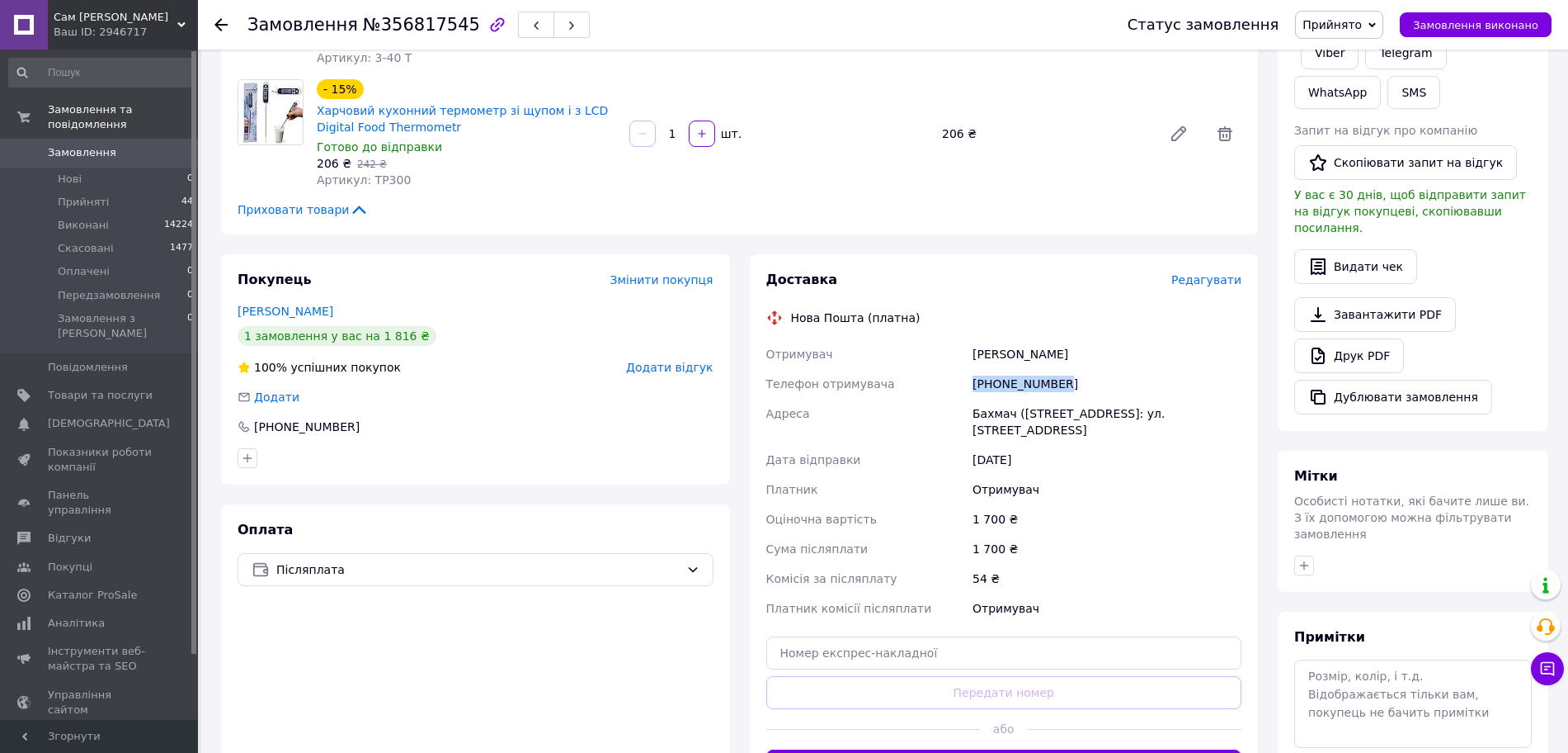
click at [963, 348] on div "Отримувач [PERSON_NAME] Телефон отримувача [PHONE_NUMBER] [GEOGRAPHIC_DATA] ([S…" at bounding box center [1005, 482] width 482 height 284
copy div "Отримувач [PERSON_NAME]"
drag, startPoint x: 968, startPoint y: 410, endPoint x: 1015, endPoint y: 413, distance: 47.1
click at [1015, 413] on div "Отримувач [PERSON_NAME] Телефон отримувача [PHONE_NUMBER] [GEOGRAPHIC_DATA] ([S…" at bounding box center [1005, 482] width 482 height 284
copy div "[PERSON_NAME]"
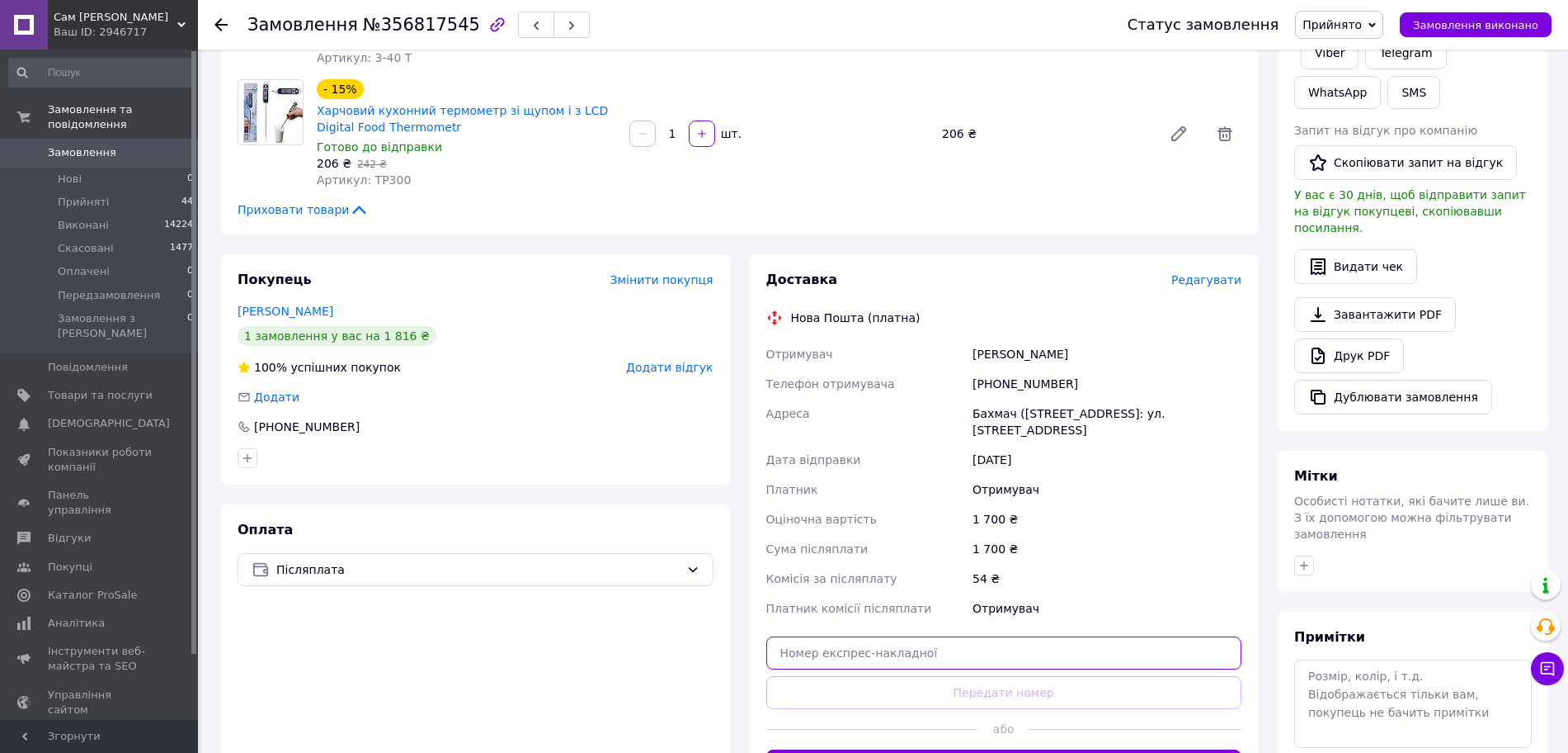
click at [1023, 655] on input "text" at bounding box center [1004, 653] width 476 height 33
paste input "20451225176643"
type input "20451225176643"
drag, startPoint x: 1035, startPoint y: 688, endPoint x: 1042, endPoint y: 712, distance: 25.0
click at [1035, 688] on button "Передати номер" at bounding box center [1004, 693] width 476 height 33
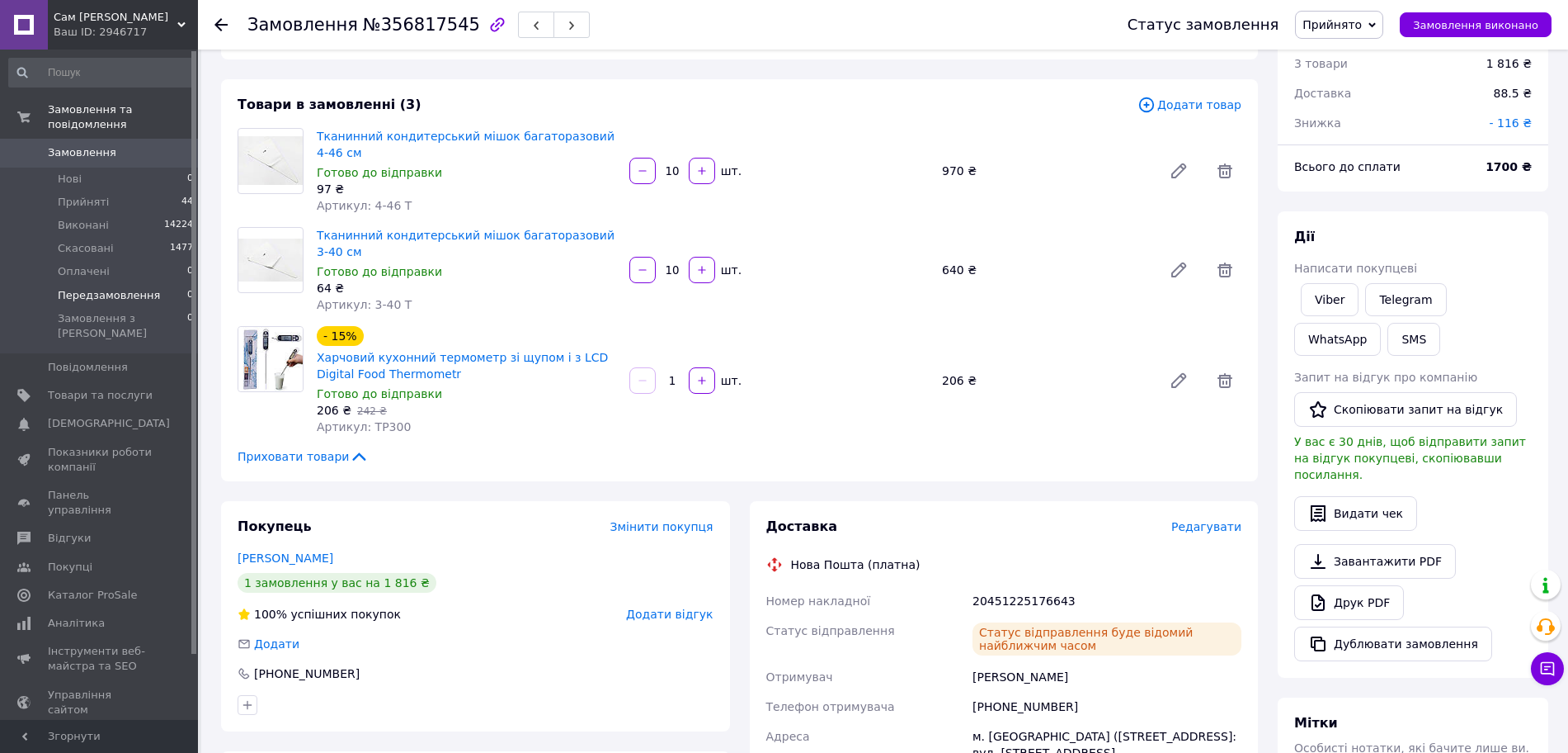
scroll to position [0, 0]
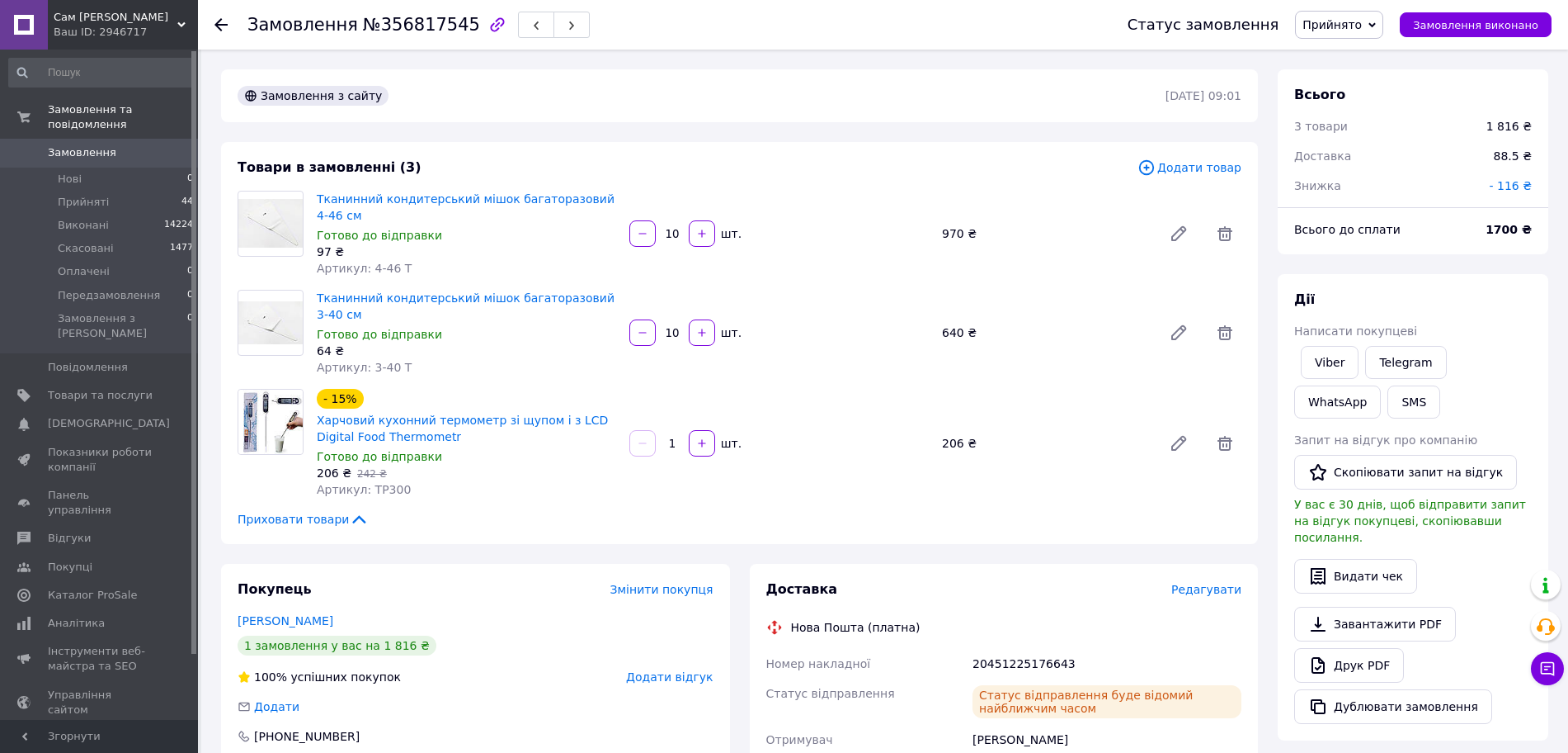
click at [111, 145] on span "Замовлення" at bounding box center [100, 152] width 105 height 15
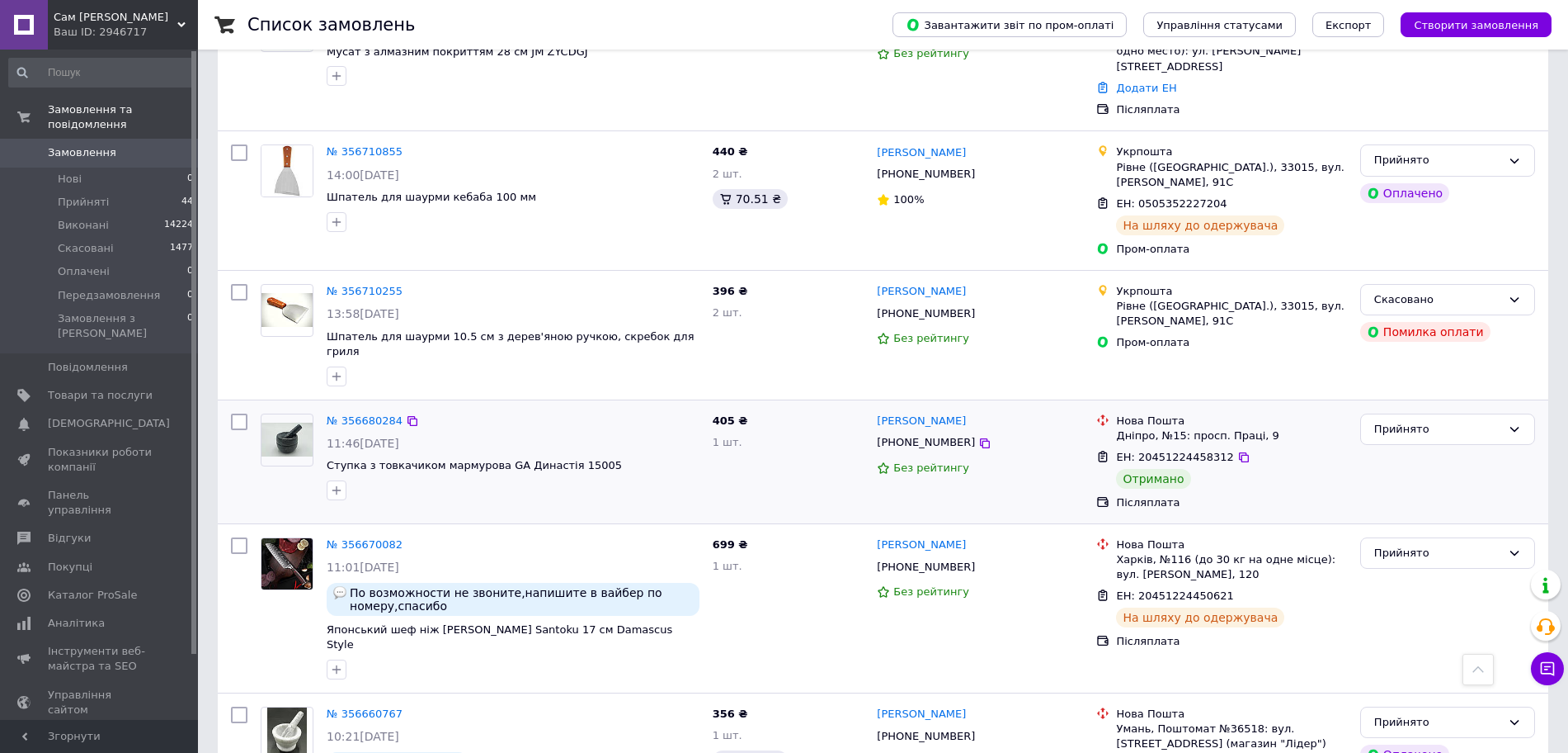
scroll to position [1547, 0]
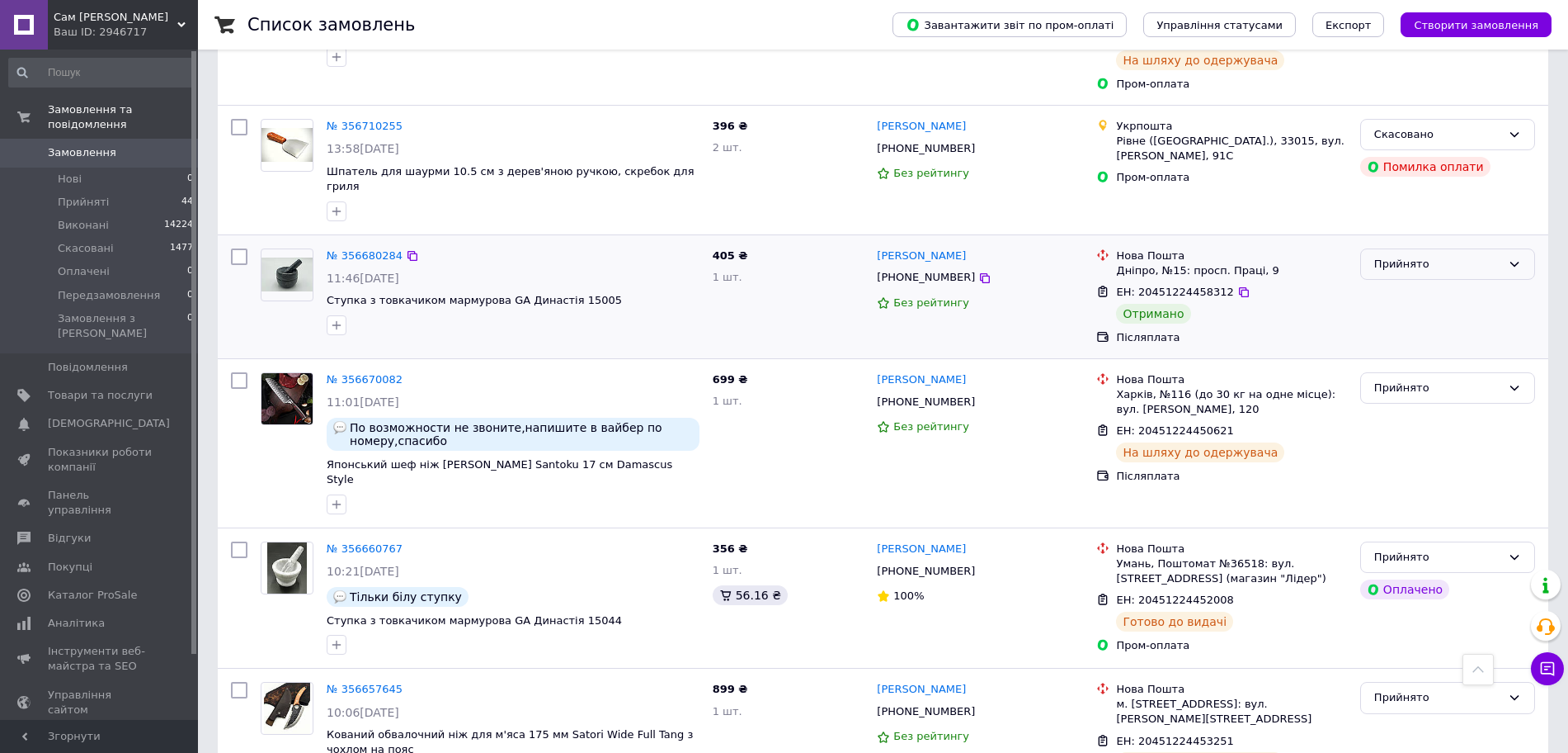
click at [1445, 256] on div "Прийнято" at bounding box center [1438, 265] width 127 height 18
click at [1429, 283] on li "Виконано" at bounding box center [1447, 298] width 173 height 30
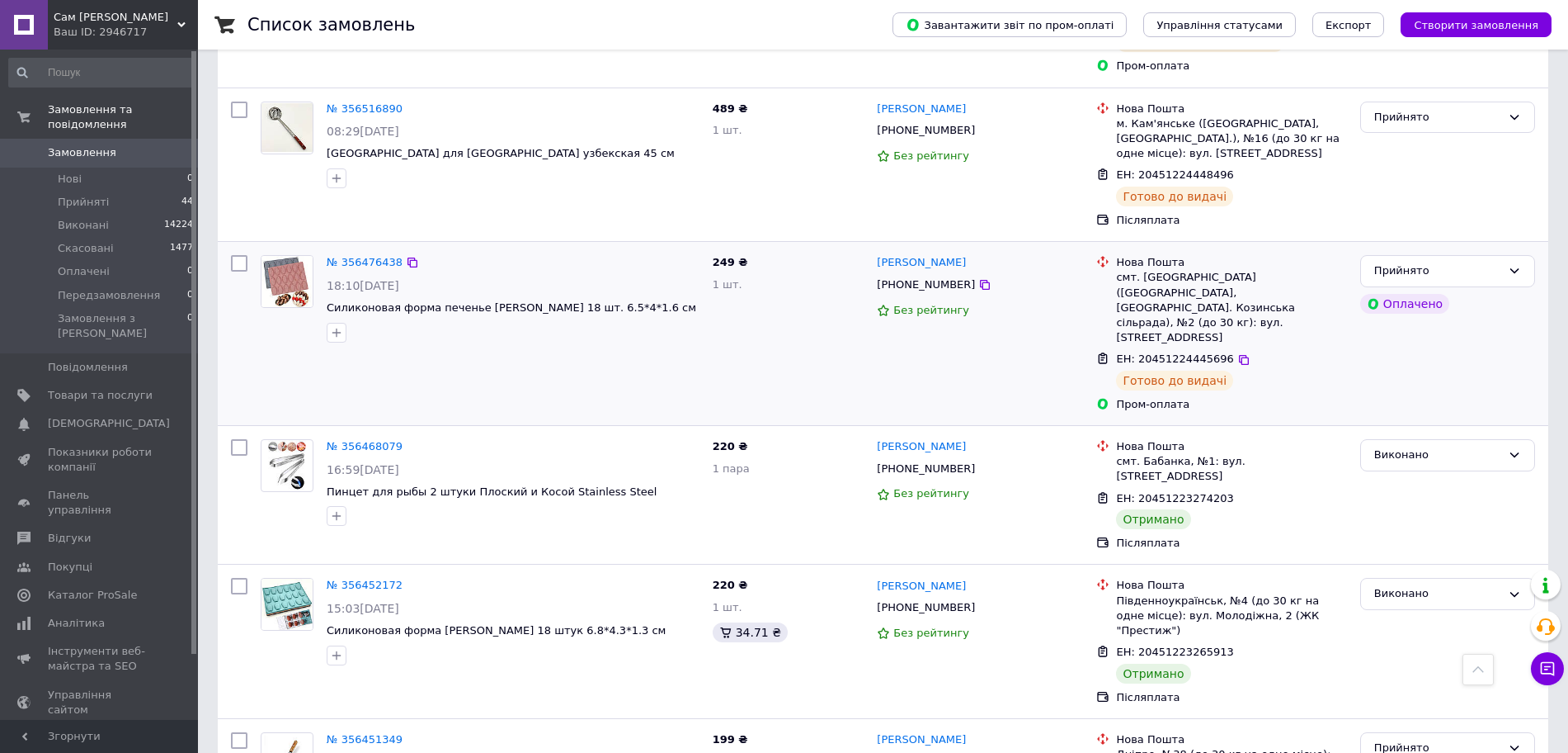
scroll to position [4511, 0]
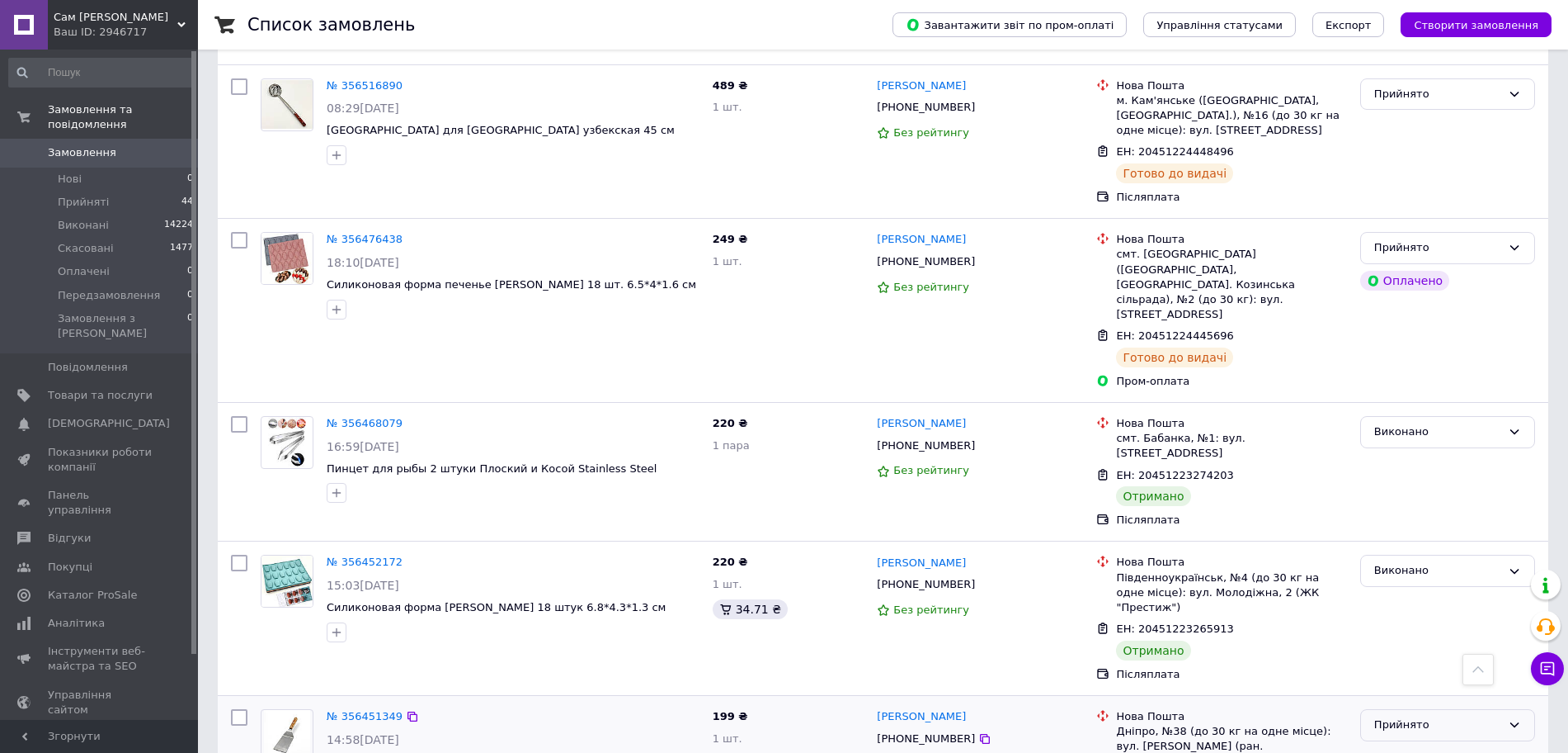
click at [1390, 716] on div "Прийнято" at bounding box center [1438, 725] width 127 height 18
click at [1396, 744] on li "Виконано" at bounding box center [1447, 759] width 173 height 30
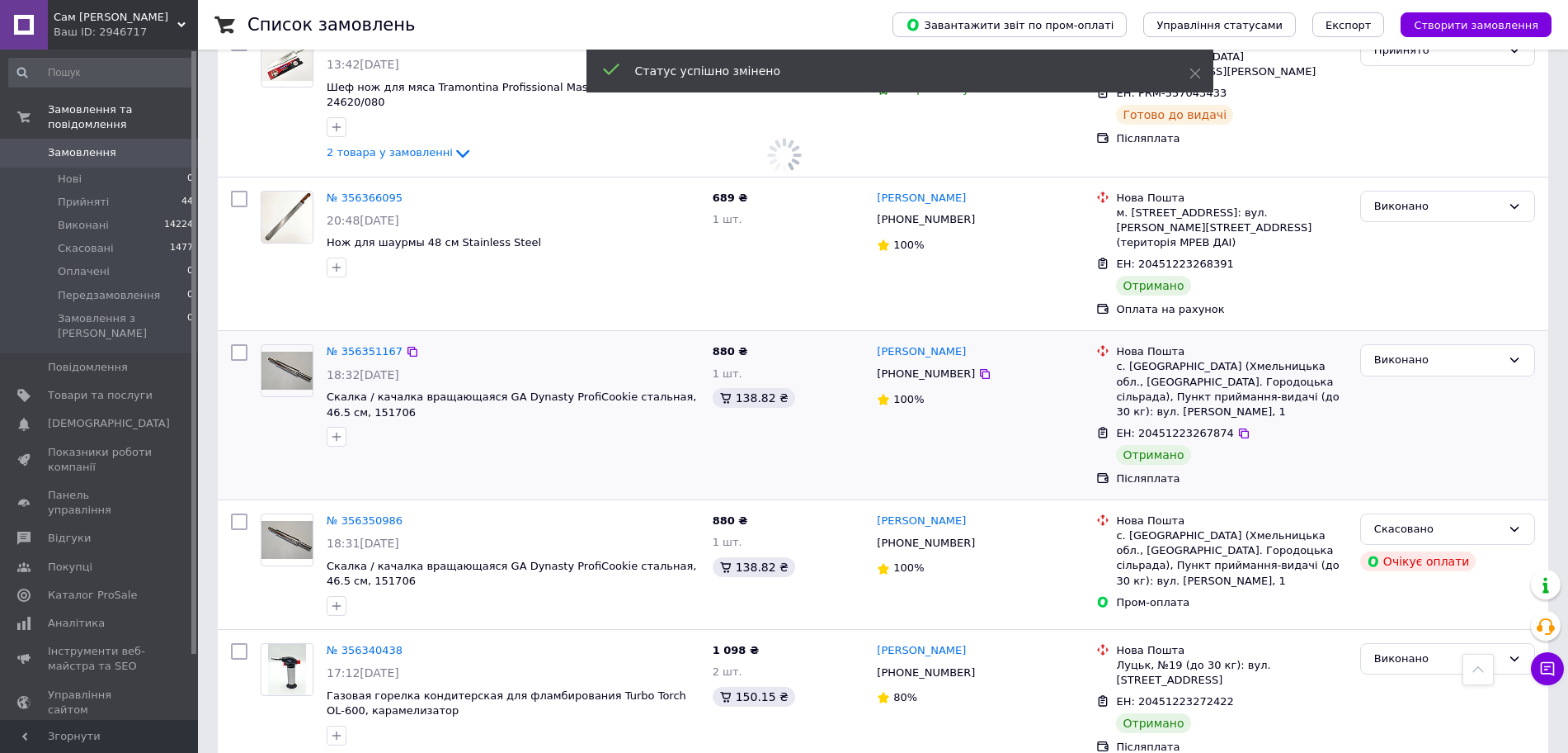
scroll to position [5542, 0]
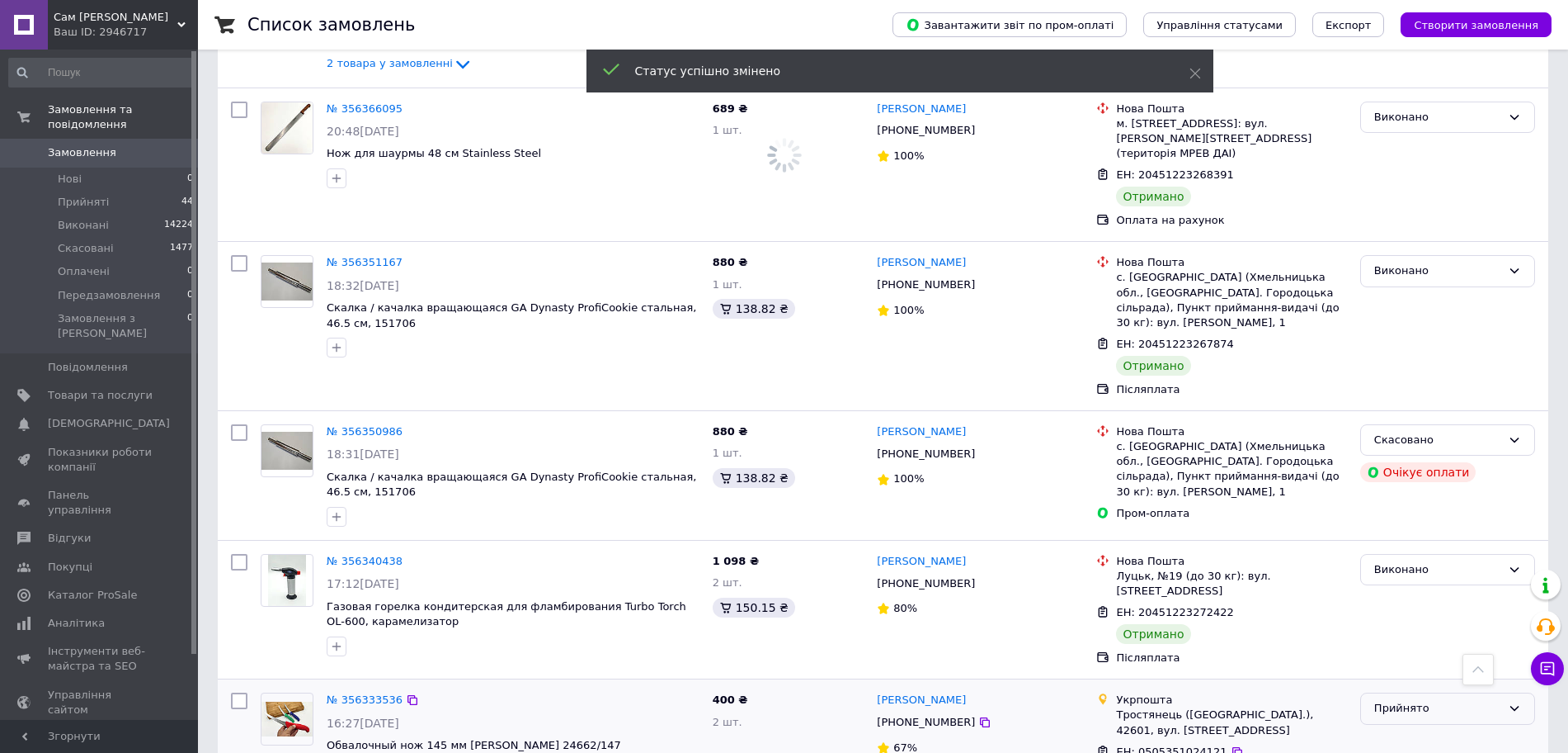
click at [1415, 699] on div "Прийнято" at bounding box center [1438, 708] width 127 height 18
click at [1410, 728] on li "Виконано" at bounding box center [1447, 742] width 173 height 30
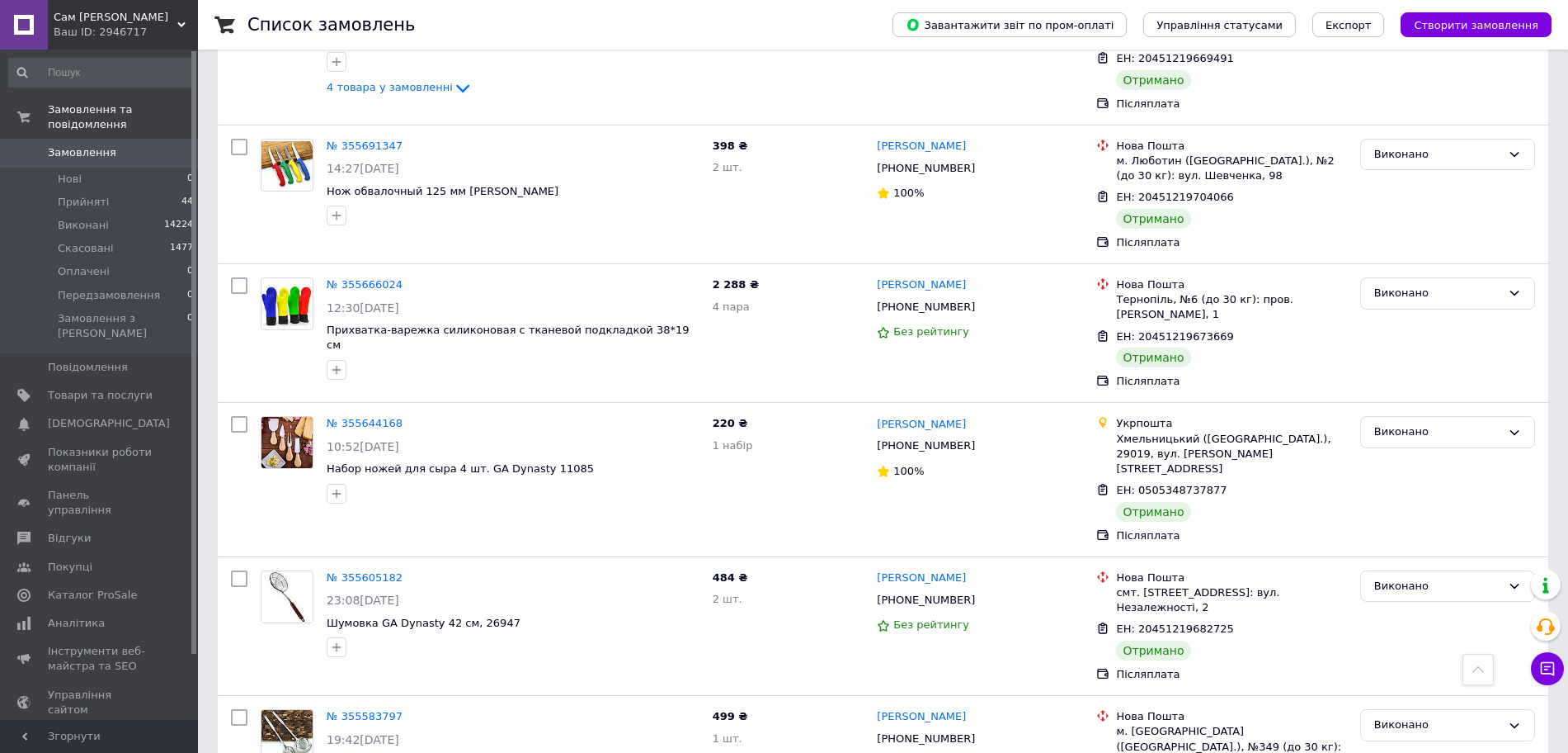
scroll to position [13194, 0]
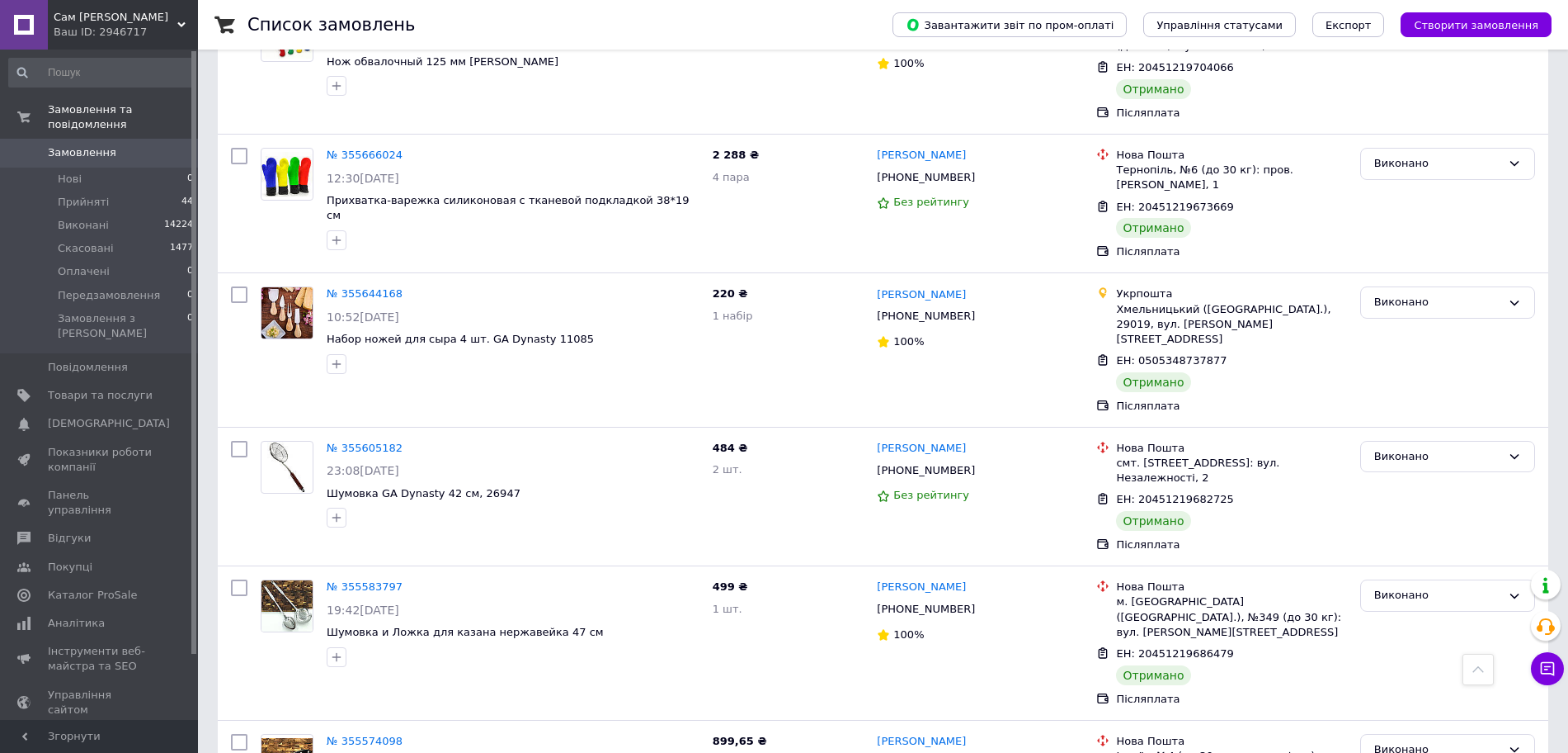
click at [106, 191] on li "Прийняті 44" at bounding box center [101, 202] width 203 height 23
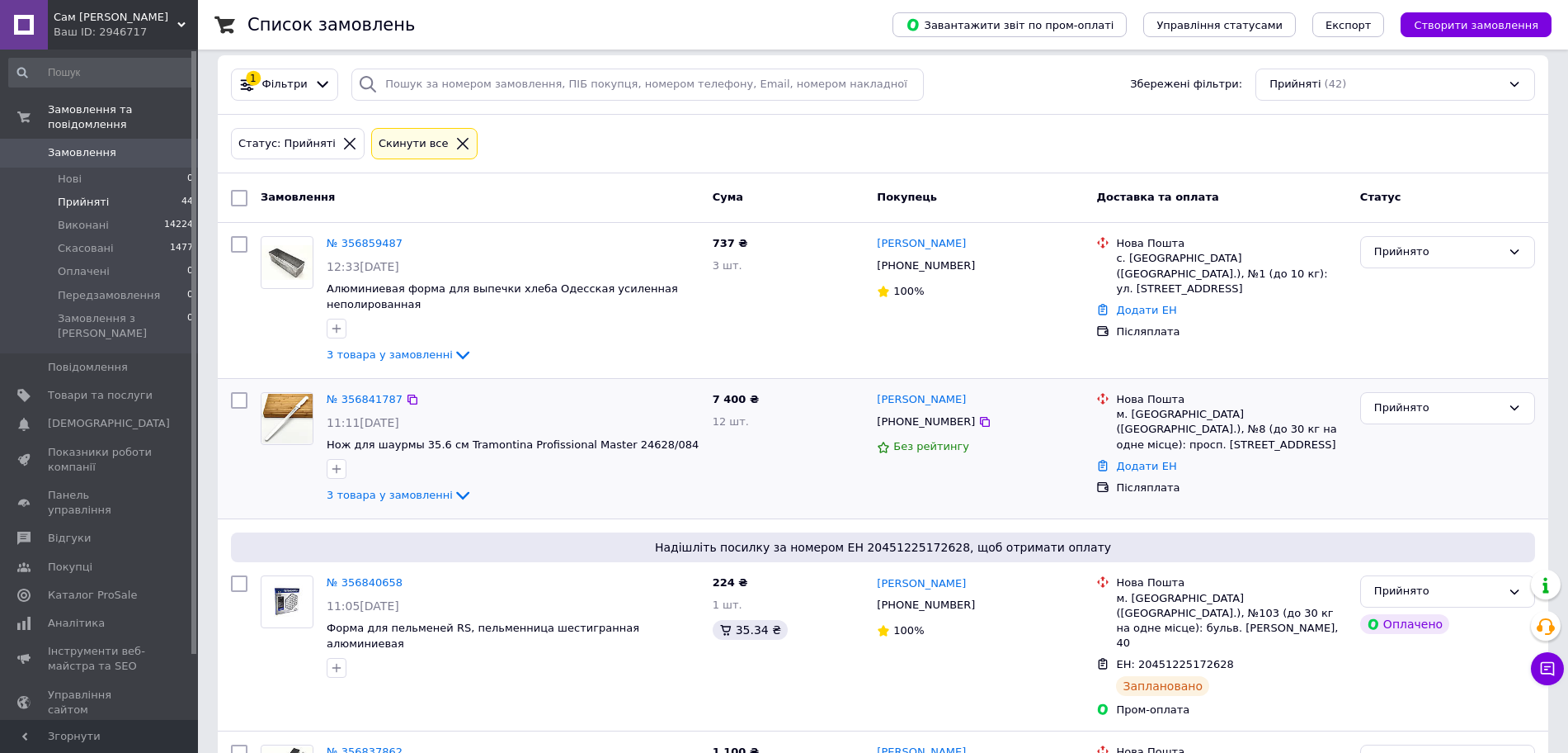
scroll to position [206, 0]
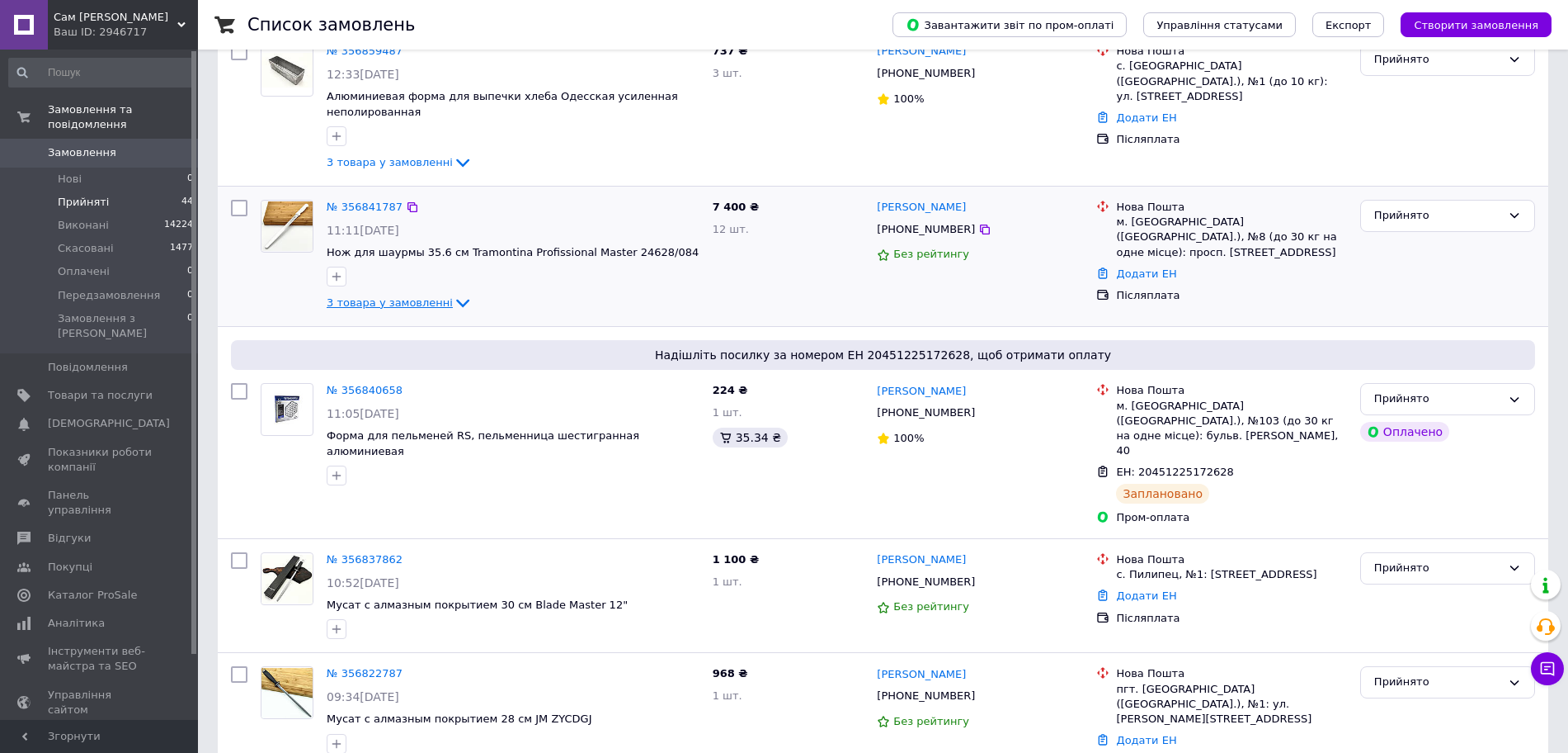
click at [453, 302] on icon at bounding box center [463, 303] width 19 height 19
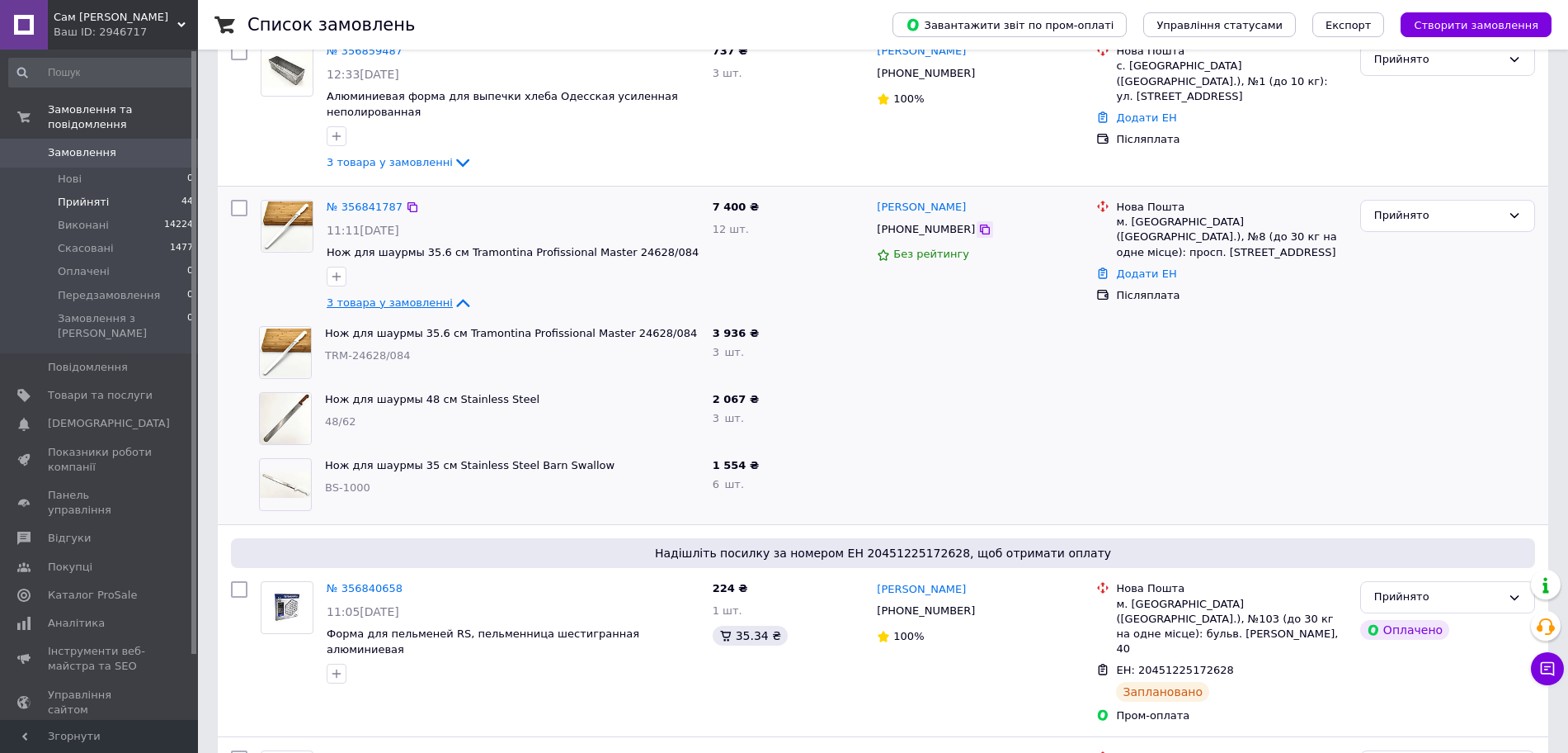
click at [980, 231] on icon at bounding box center [985, 230] width 10 height 10
click at [980, 233] on icon at bounding box center [985, 230] width 10 height 10
drag, startPoint x: 971, startPoint y: 207, endPoint x: 873, endPoint y: 209, distance: 98.0
click at [873, 209] on div "[PERSON_NAME] [PHONE_NUMBER] Без рейтингу" at bounding box center [980, 256] width 220 height 126
copy link "[PERSON_NAME]"
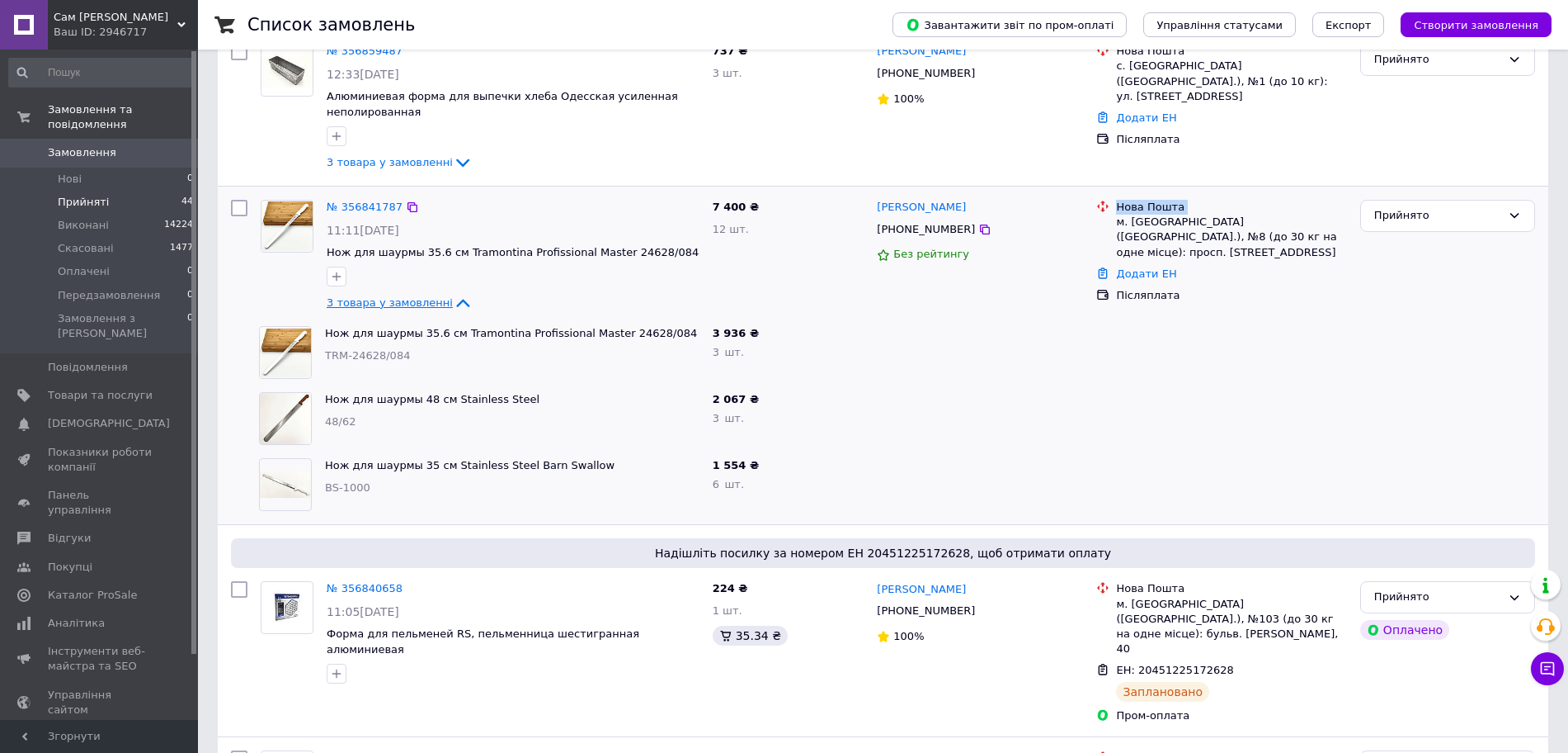
click at [1117, 218] on div "Нова Пошта м. [GEOGRAPHIC_DATA] ([GEOGRAPHIC_DATA].), №8 (до 30 кг на одне місц…" at bounding box center [1222, 230] width 257 height 60
click at [1121, 224] on div "м. [GEOGRAPHIC_DATA] ([GEOGRAPHIC_DATA].), №8 (до 30 кг на одне місце): просп. …" at bounding box center [1231, 237] width 231 height 46
click at [1119, 228] on div "м. [GEOGRAPHIC_DATA] ([GEOGRAPHIC_DATA].), №8 (до 30 кг на одне місце): просп. …" at bounding box center [1231, 237] width 231 height 46
click at [1174, 231] on div "м. [GEOGRAPHIC_DATA] ([GEOGRAPHIC_DATA].), №8 (до 30 кг на одне місце): просп. …" at bounding box center [1231, 237] width 231 height 46
drag, startPoint x: 1173, startPoint y: 221, endPoint x: 1162, endPoint y: 221, distance: 11.0
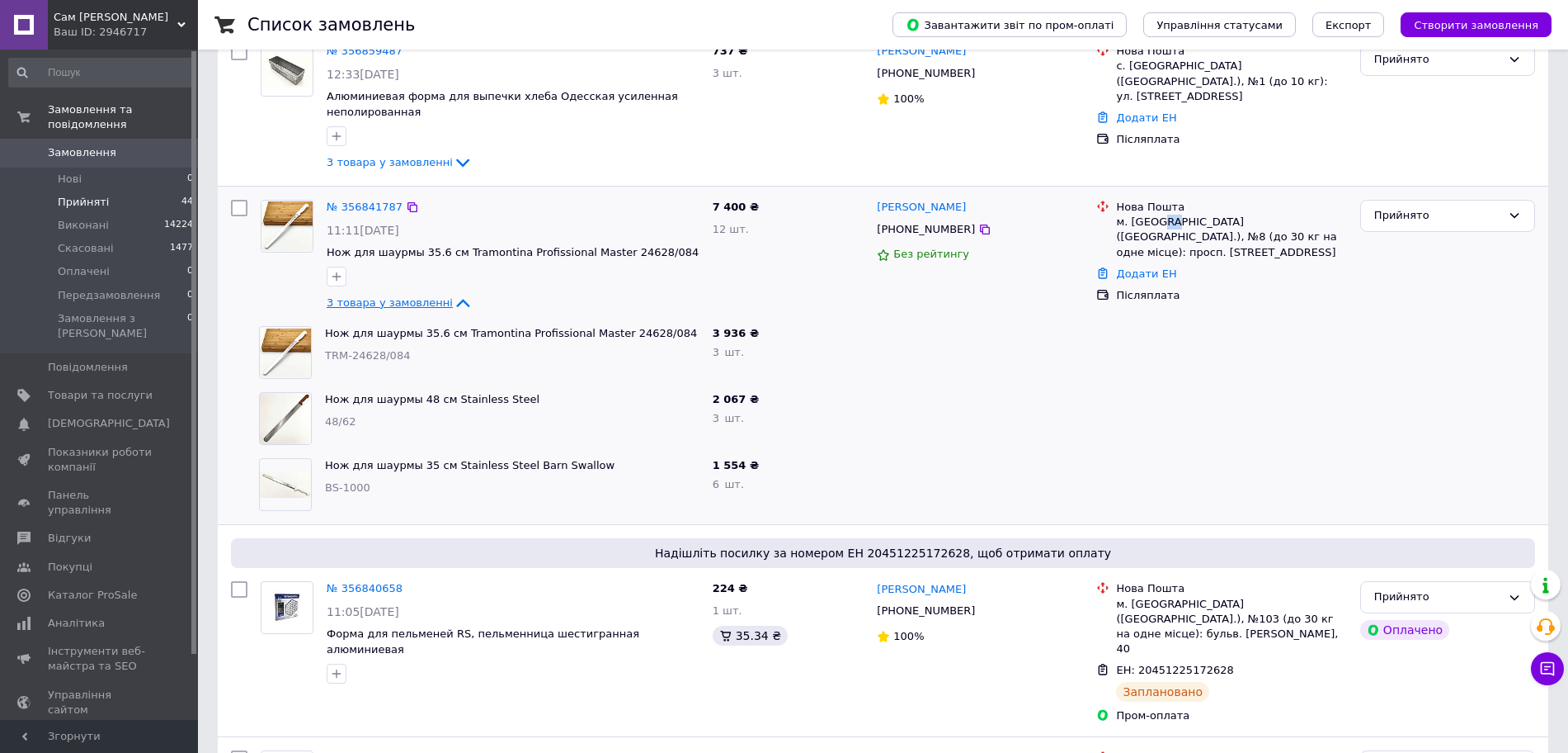
click at [1162, 221] on div "м. [GEOGRAPHIC_DATA] ([GEOGRAPHIC_DATA].), №8 (до 30 кг на одне місце): просп. …" at bounding box center [1231, 237] width 231 height 46
drag, startPoint x: 1178, startPoint y: 224, endPoint x: 1117, endPoint y: 221, distance: 61.1
click at [1117, 221] on div "м. [GEOGRAPHIC_DATA] ([GEOGRAPHIC_DATA].), №8 (до 30 кг на одне місце): просп. …" at bounding box center [1231, 237] width 231 height 46
copy div "м. Миколаїв"
click at [1150, 268] on link "Додати ЕН" at bounding box center [1147, 273] width 60 height 13
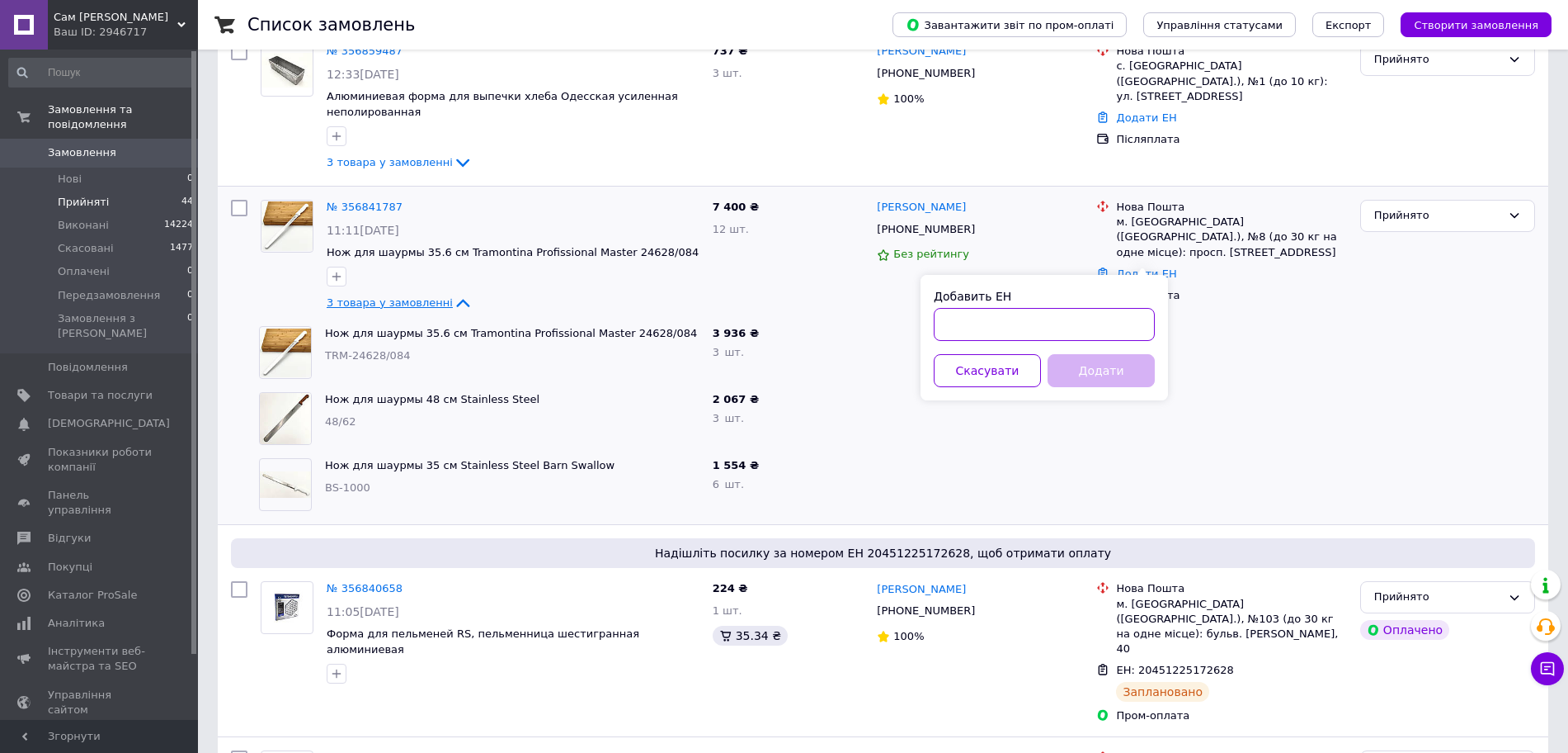
click at [1099, 318] on input "Добавить ЕН" at bounding box center [1044, 324] width 221 height 33
paste input "20451225182855"
type input "20451225182855"
click at [1108, 372] on button "Додати" at bounding box center [1101, 371] width 107 height 33
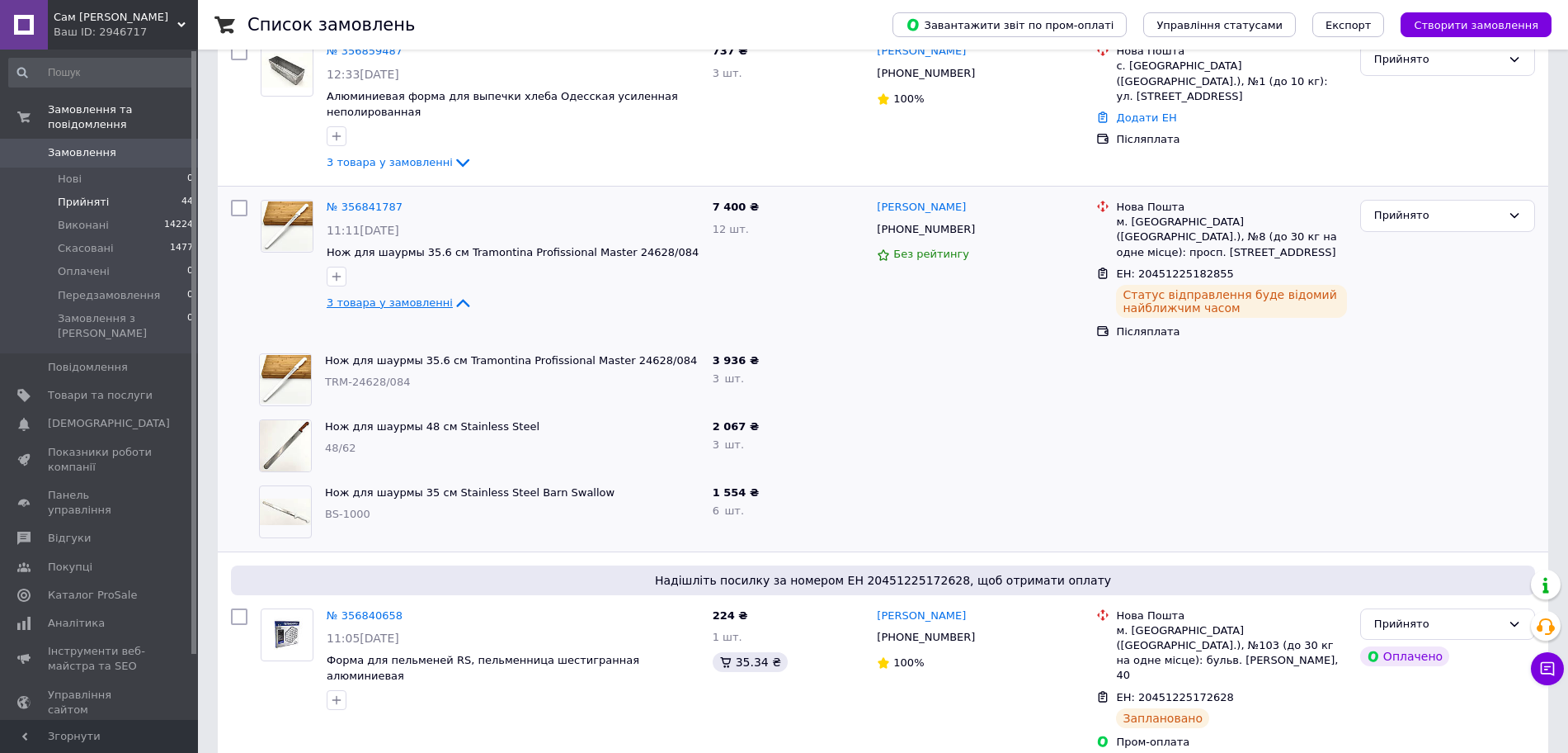
click at [413, 302] on span "3 товара у замовленні" at bounding box center [390, 302] width 126 height 13
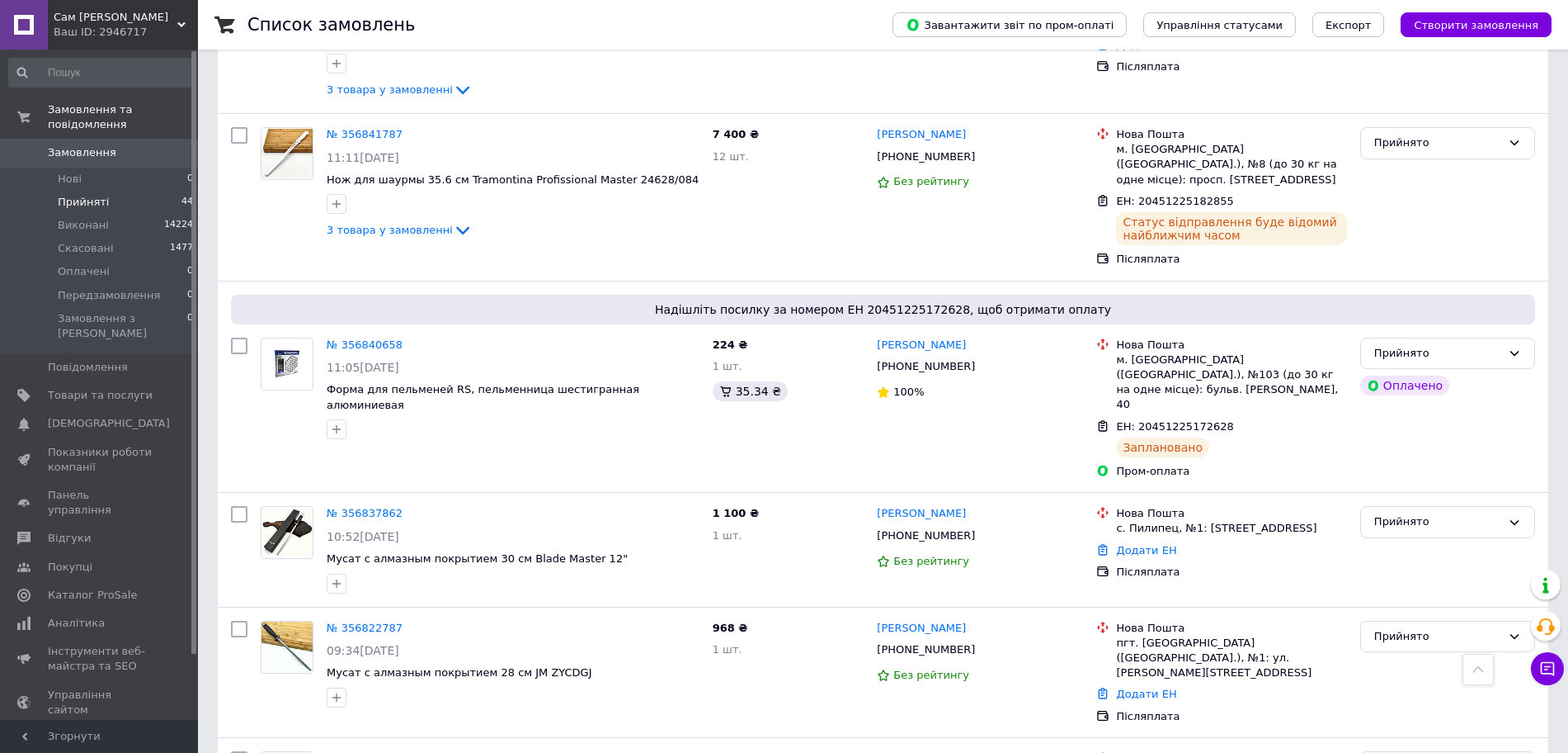
scroll to position [0, 0]
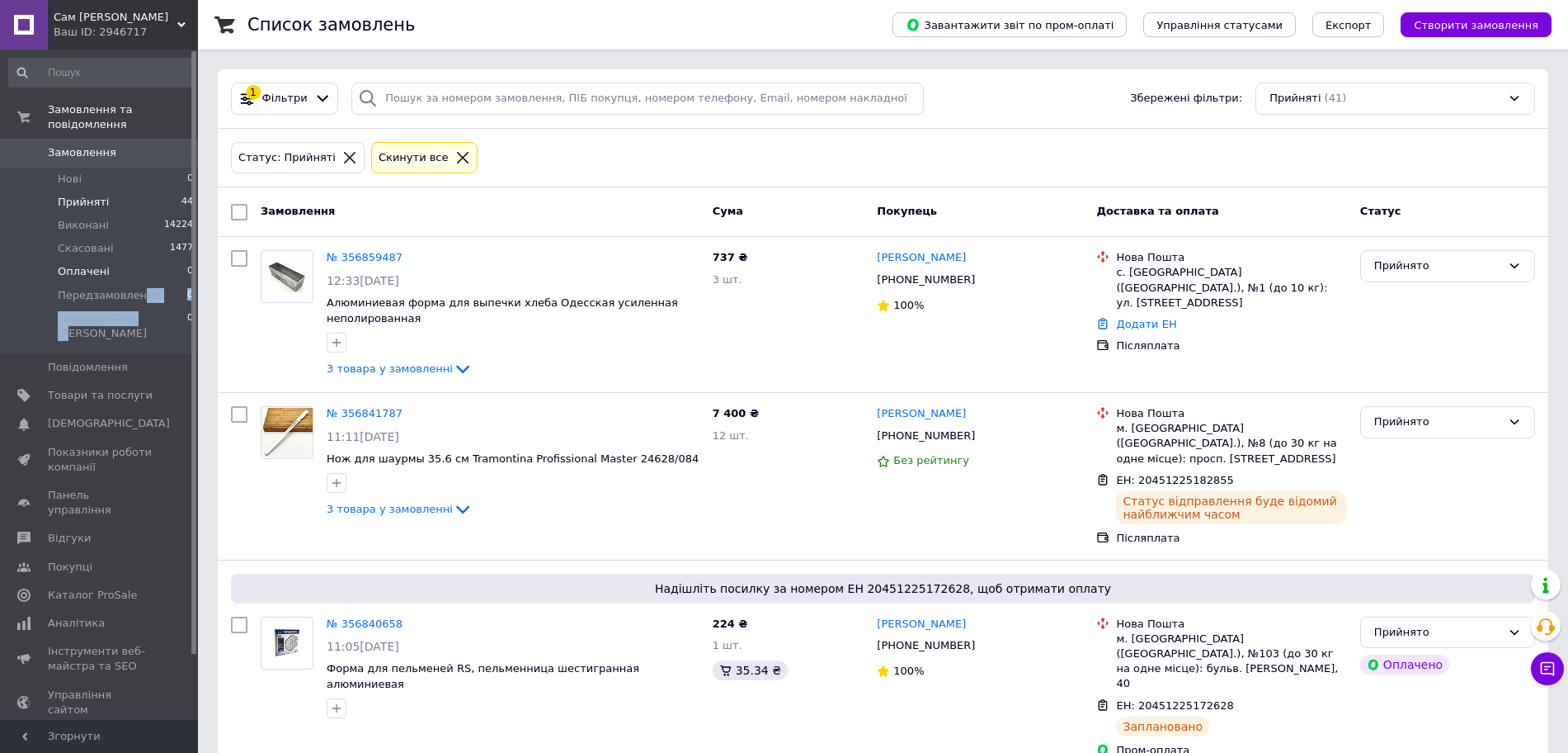
click at [128, 262] on ul "Нові 0 Прийняті 44 Виконані 14224 Скасовані 1477 Оплачені 0 Передзамовлення 0 З…" at bounding box center [101, 261] width 203 height 187
click at [106, 145] on span "Замовлення" at bounding box center [82, 152] width 68 height 15
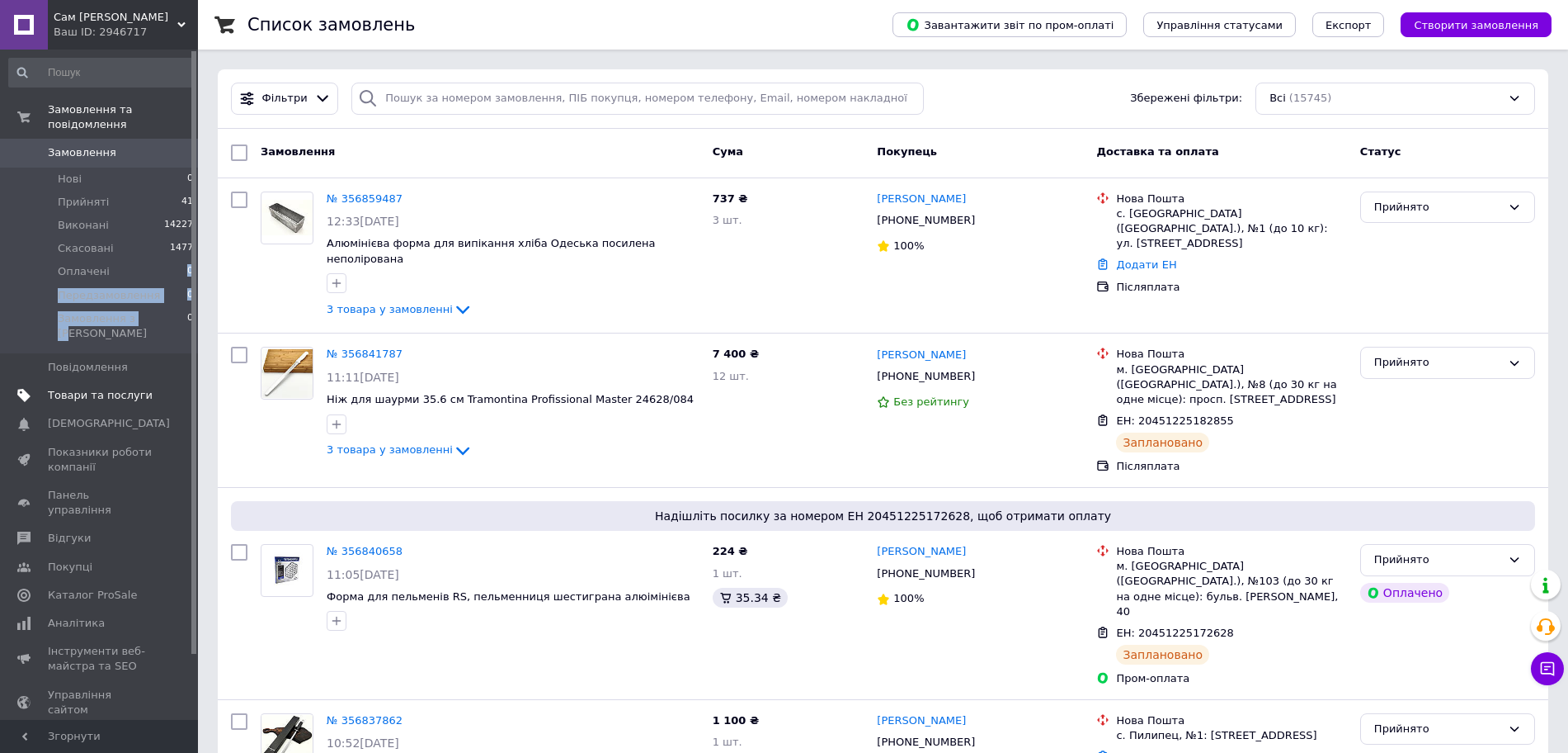
click at [136, 388] on span "Товари та послуги" at bounding box center [100, 395] width 105 height 15
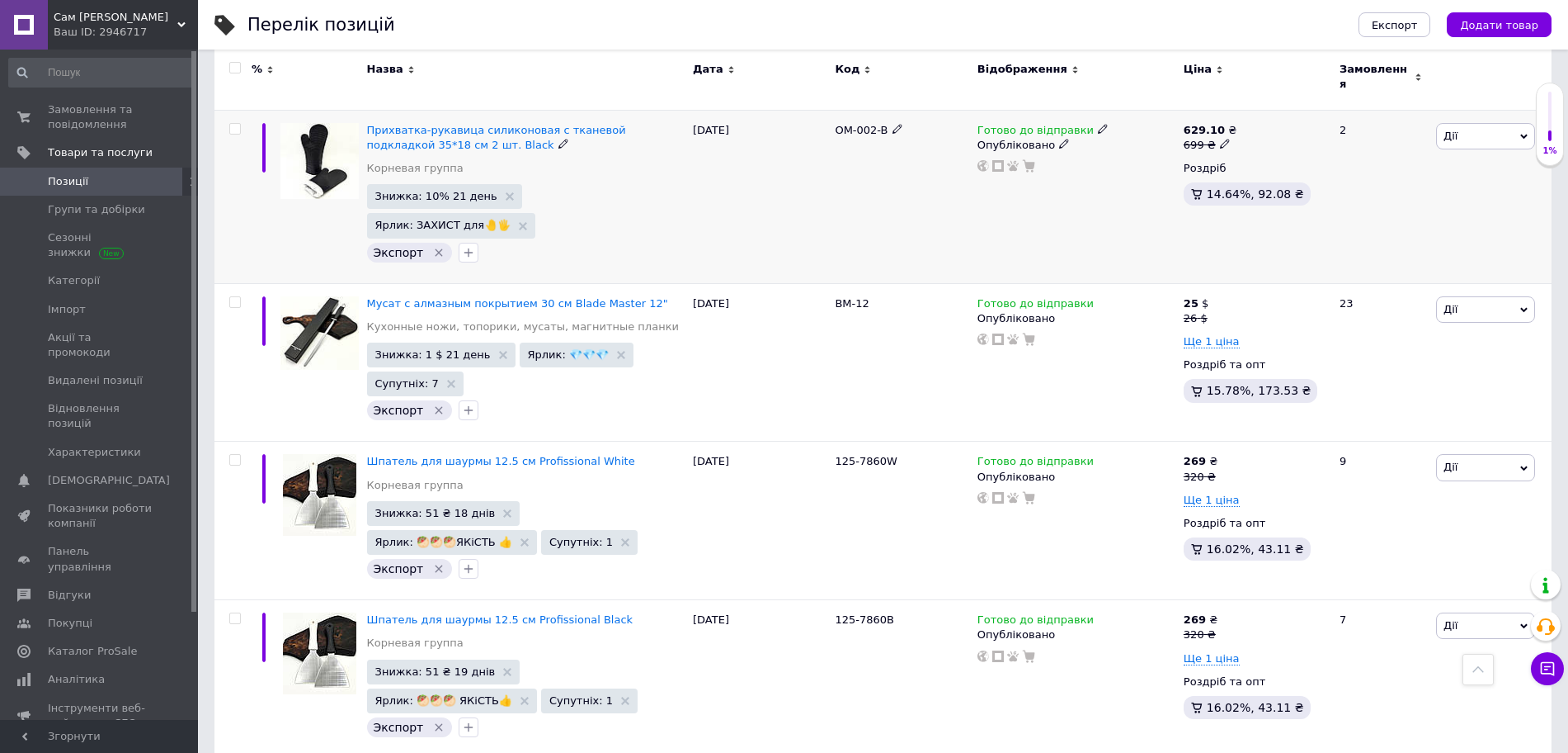
scroll to position [6483, 0]
click at [89, 117] on span "Замовлення та повідомлення" at bounding box center [100, 117] width 105 height 30
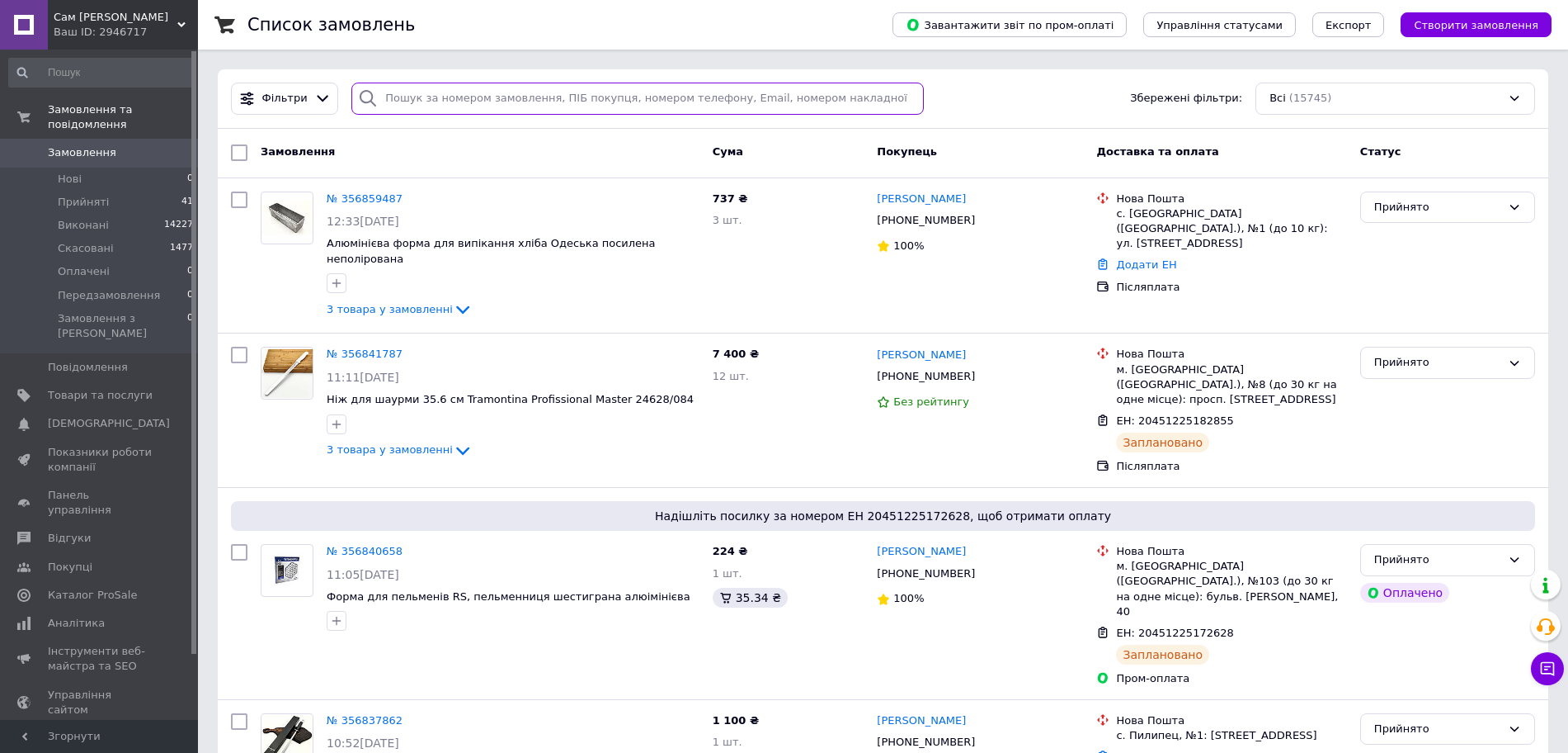
click at [484, 95] on input "search" at bounding box center [637, 98] width 573 height 32
paste input "20451220333734"
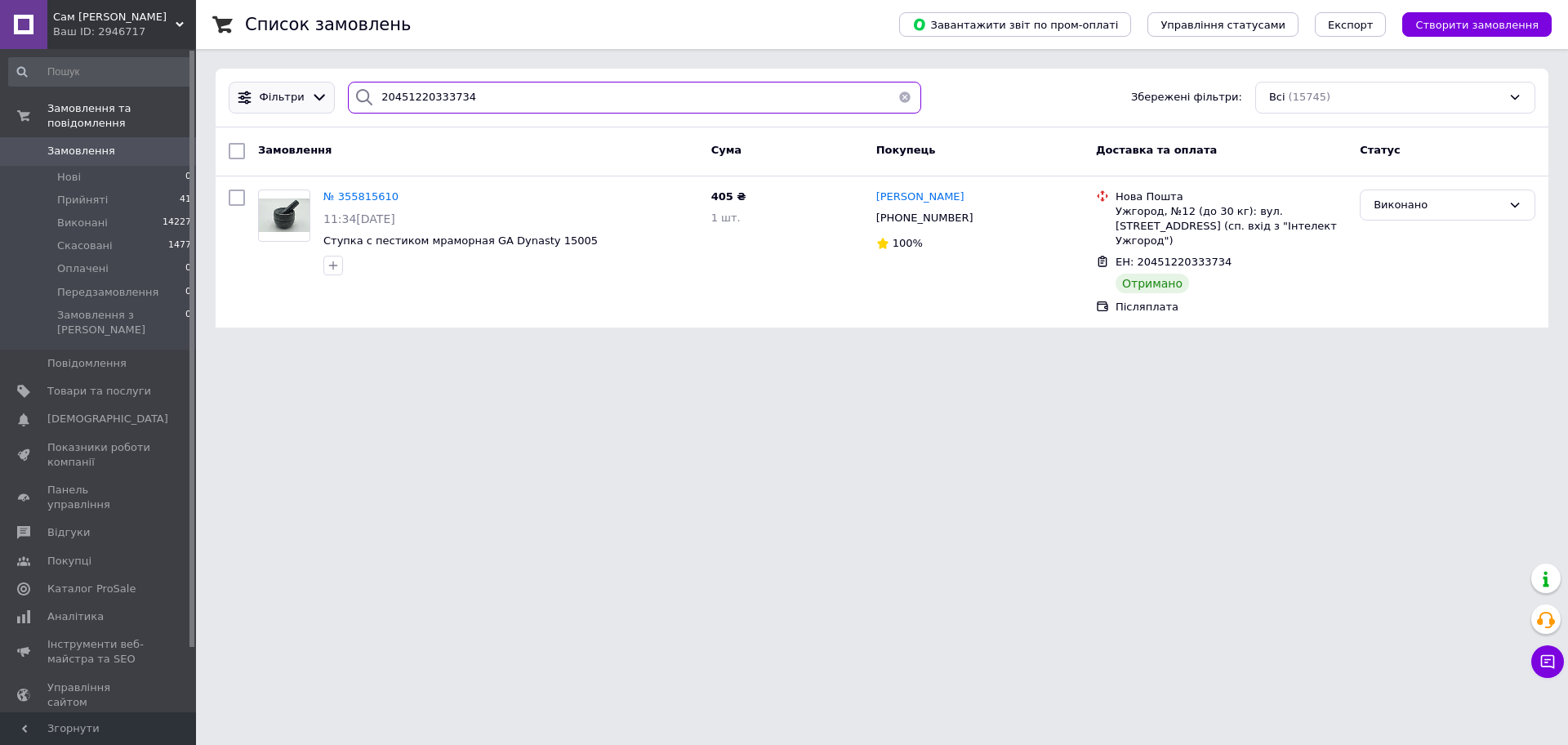
drag, startPoint x: 478, startPoint y: 97, endPoint x: 294, endPoint y: 89, distance: 184.2
click at [294, 89] on div "Фільтри 20451220333734 Збережені фільтри: Всі (15745)" at bounding box center [882, 97] width 1320 height 32
paste input "[PERSON_NAME]"
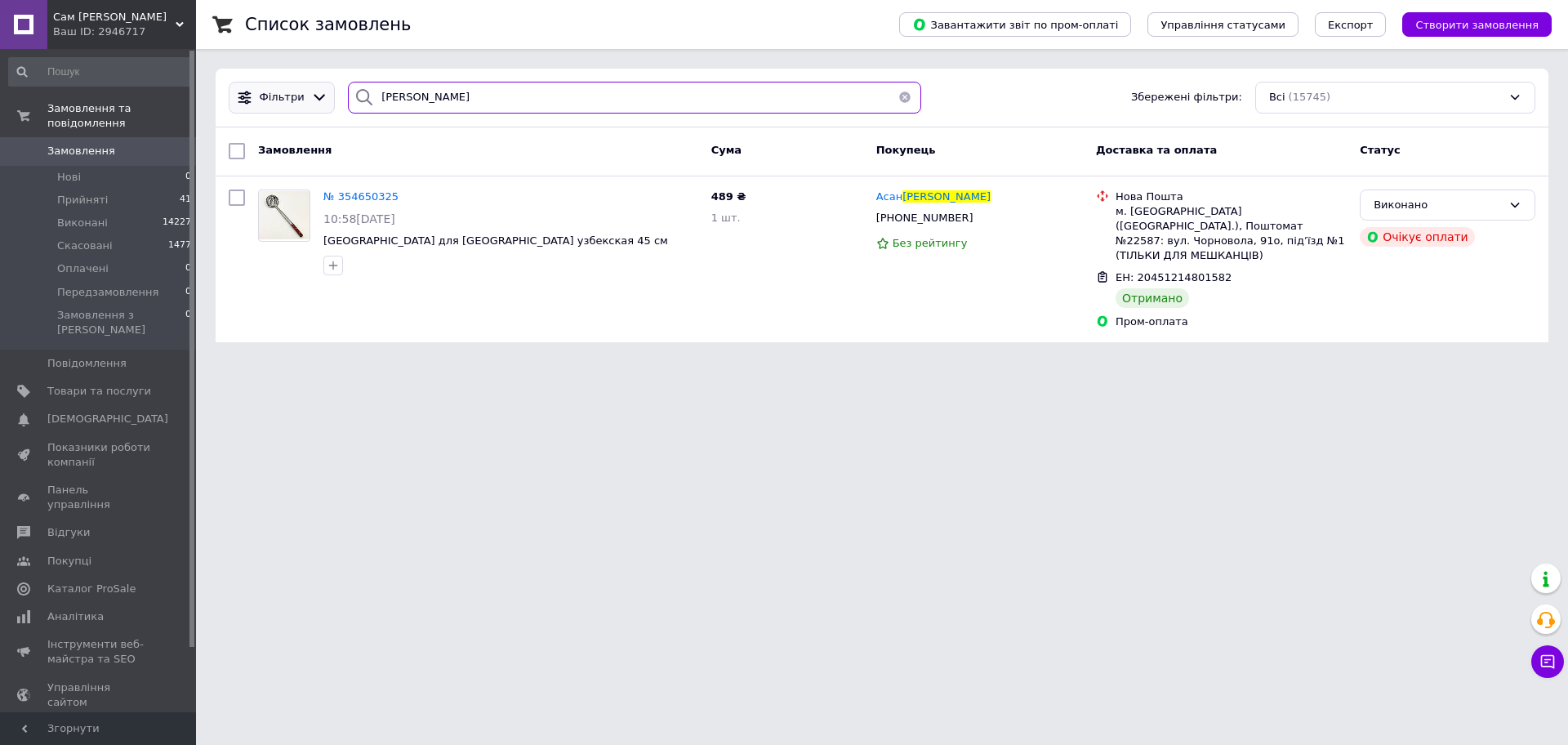
drag, startPoint x: 402, startPoint y: 96, endPoint x: 327, endPoint y: 97, distance: 75.0
click at [333, 98] on div "[PERSON_NAME] Збережені фільтри: Всі (15745)" at bounding box center [882, 97] width 1320 height 32
paste input "орже"
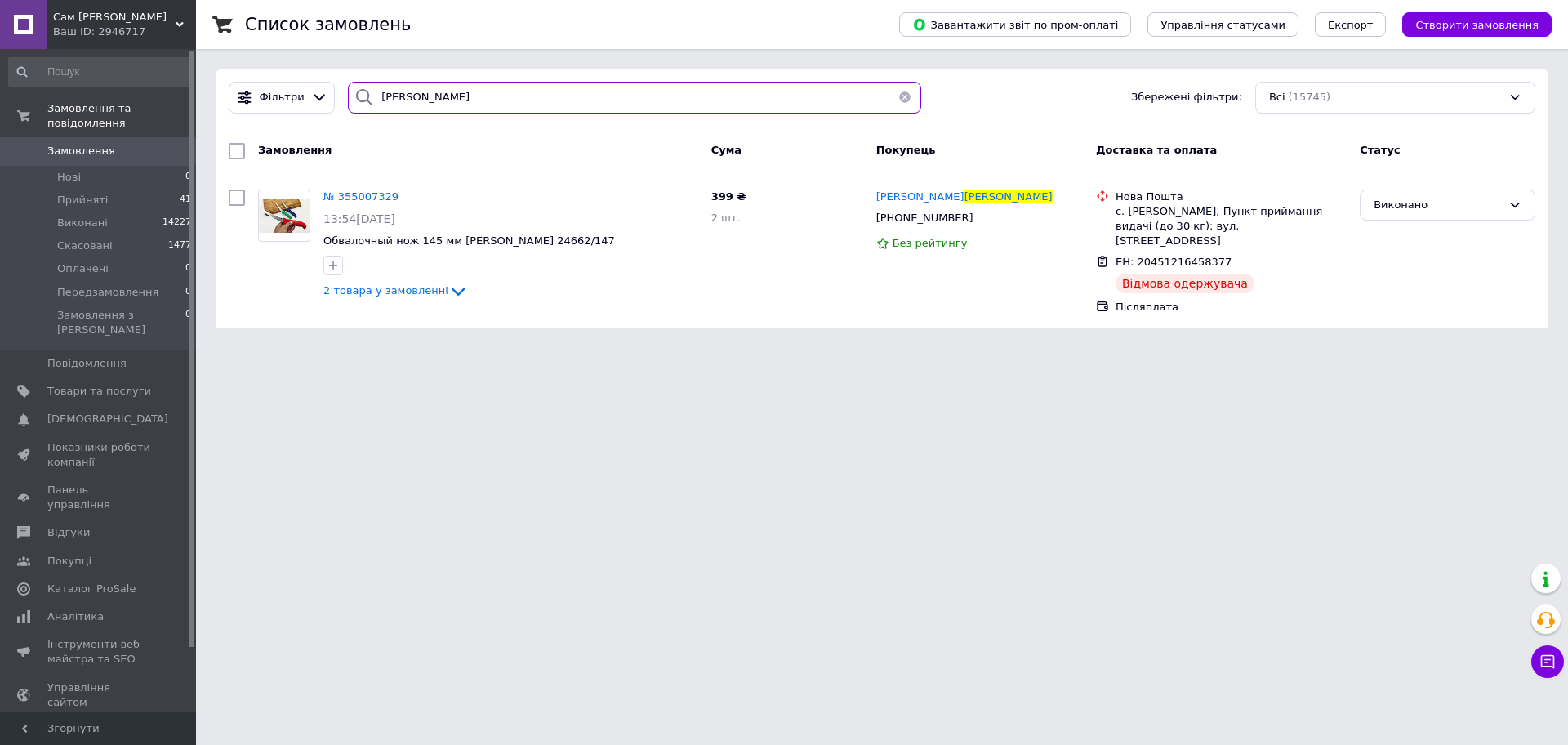
type input "[PERSON_NAME]"
click at [153, 143] on span "0" at bounding box center [173, 150] width 45 height 14
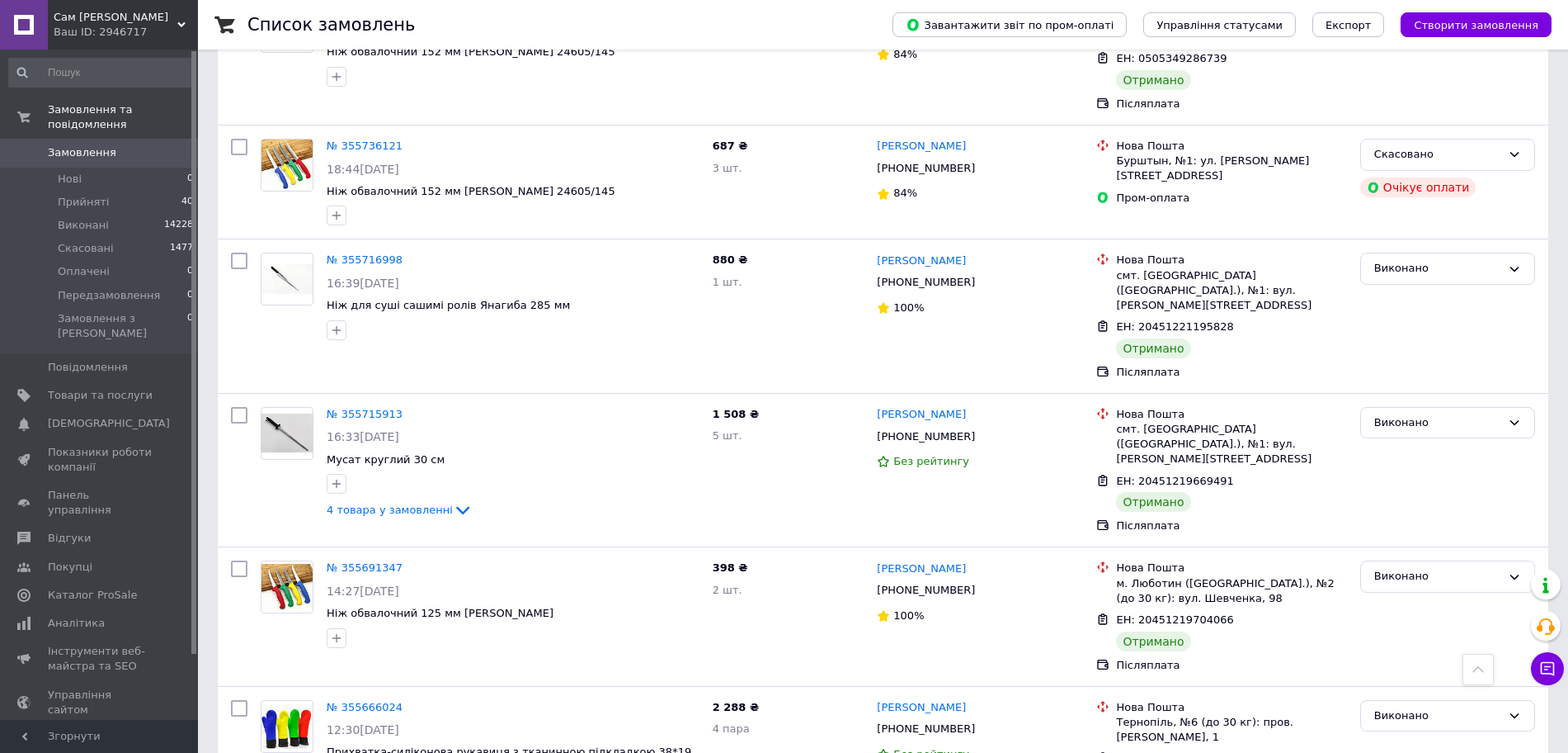
scroll to position [12297, 0]
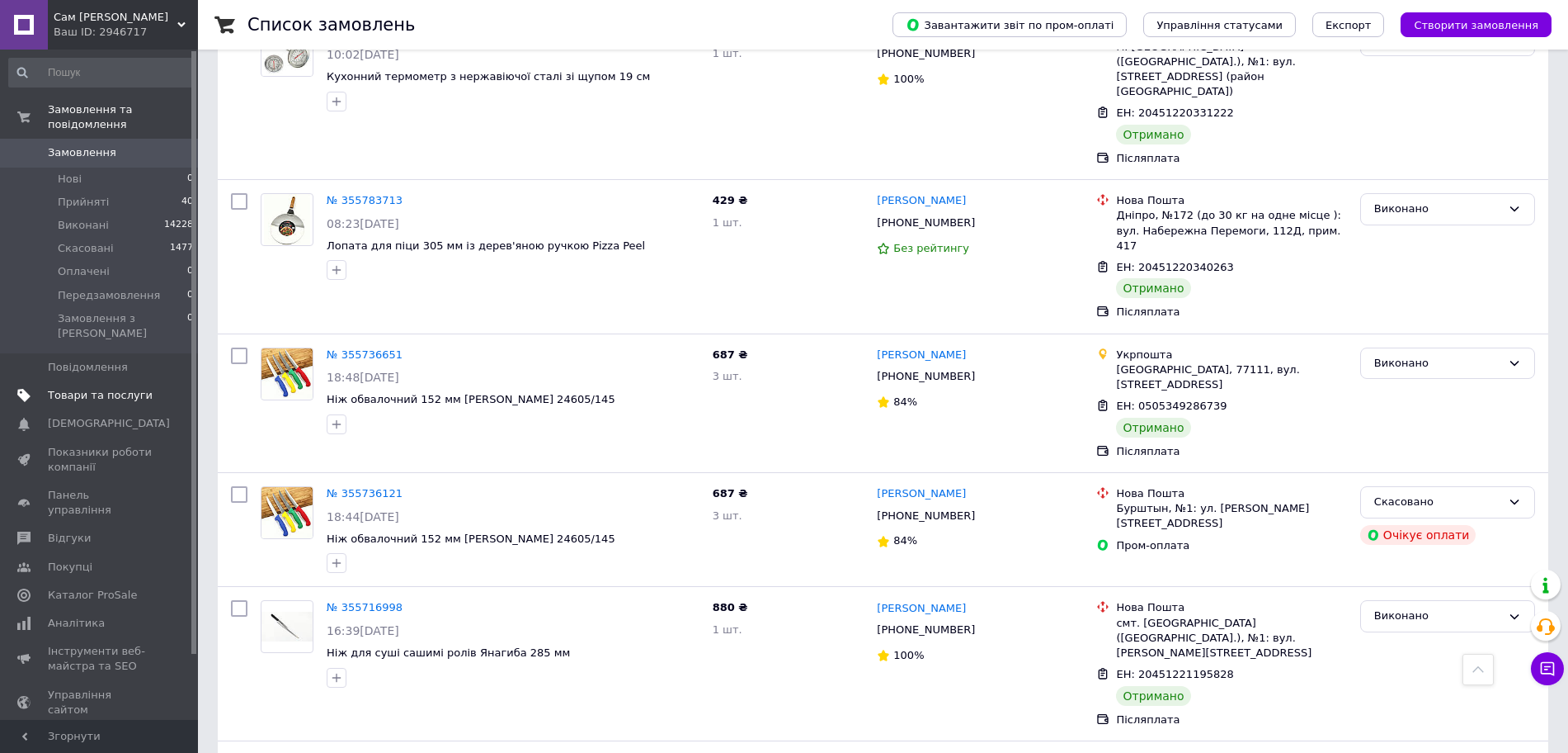
click at [138, 388] on span "Товари та послуги" at bounding box center [100, 395] width 105 height 15
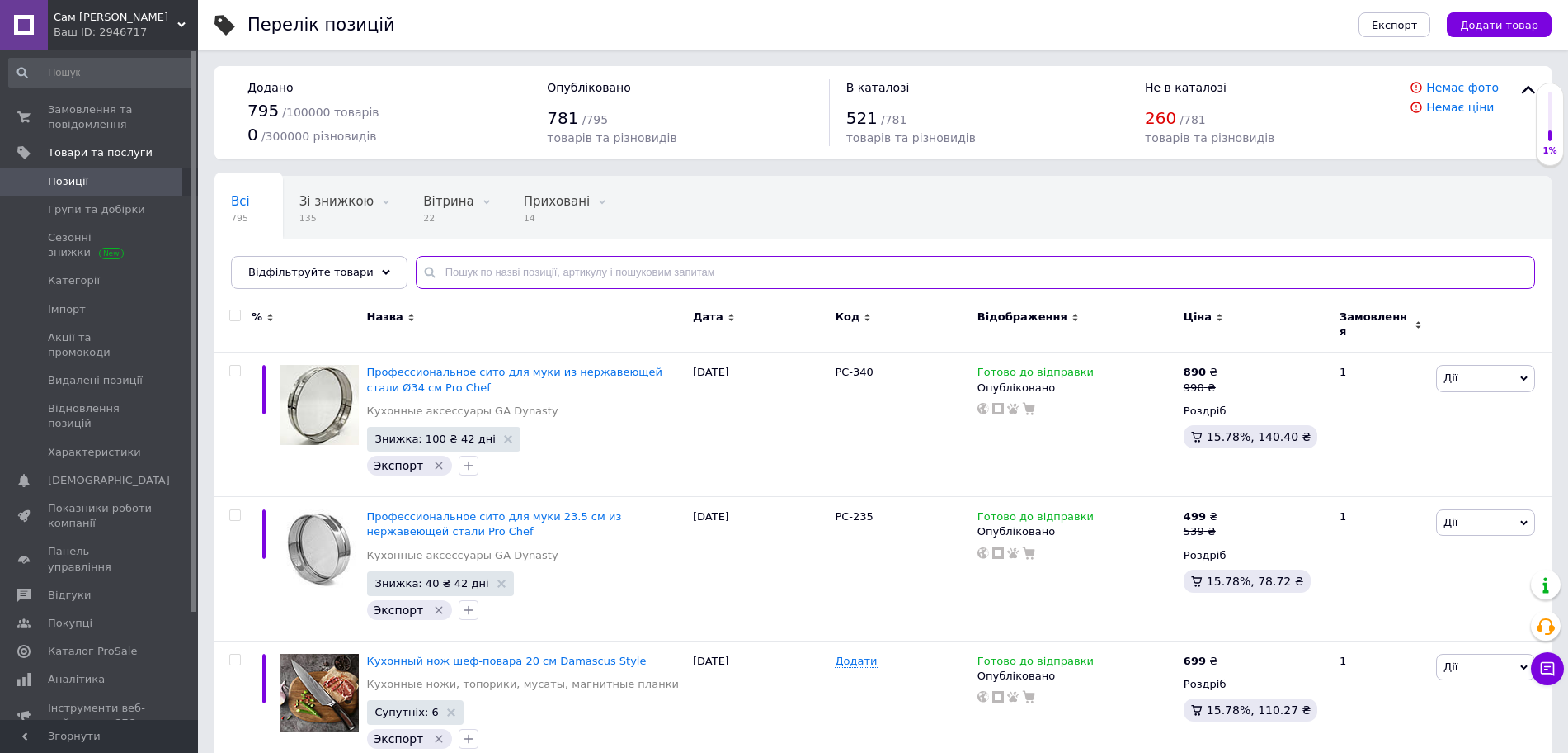
click at [600, 279] on input "text" at bounding box center [975, 272] width 1120 height 33
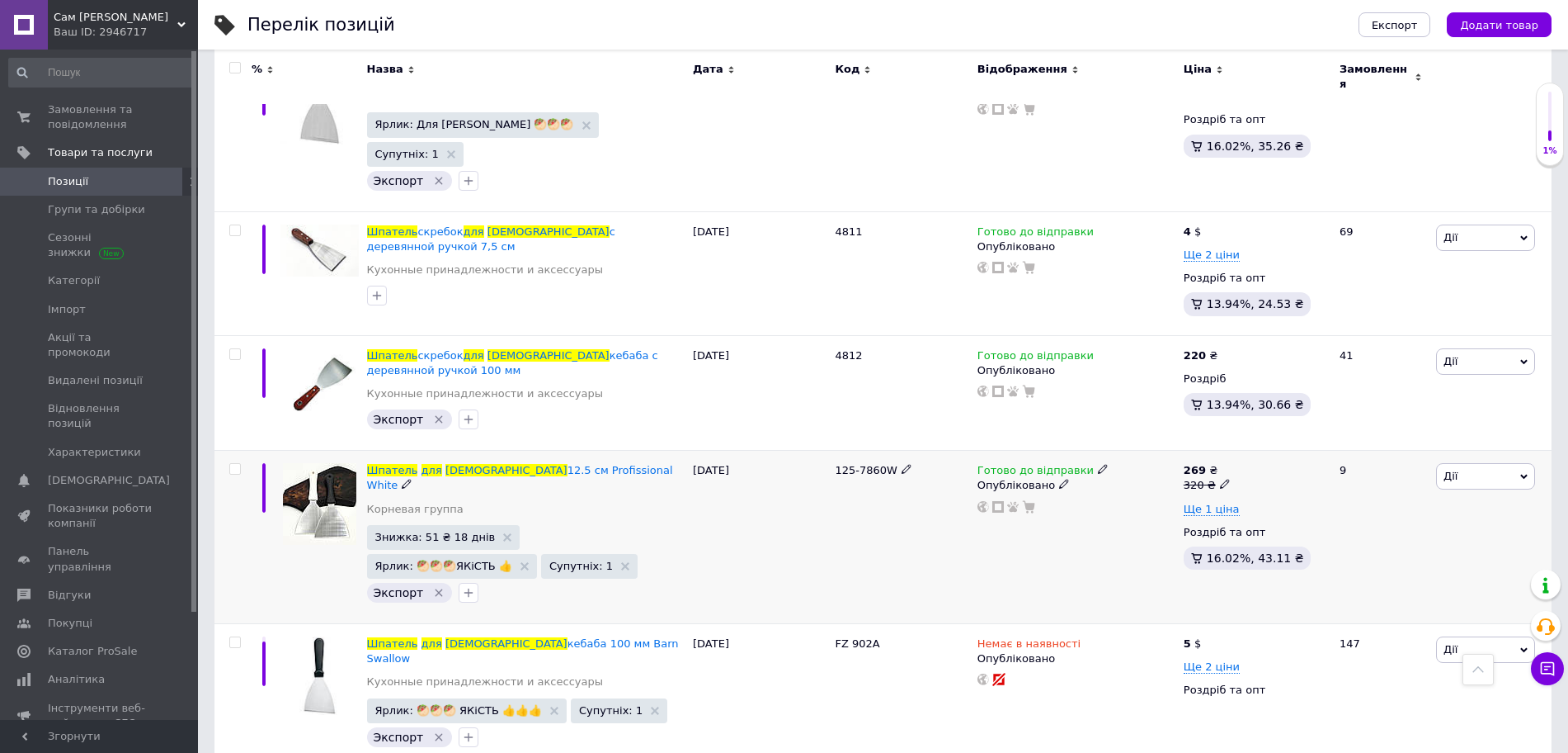
scroll to position [412, 0]
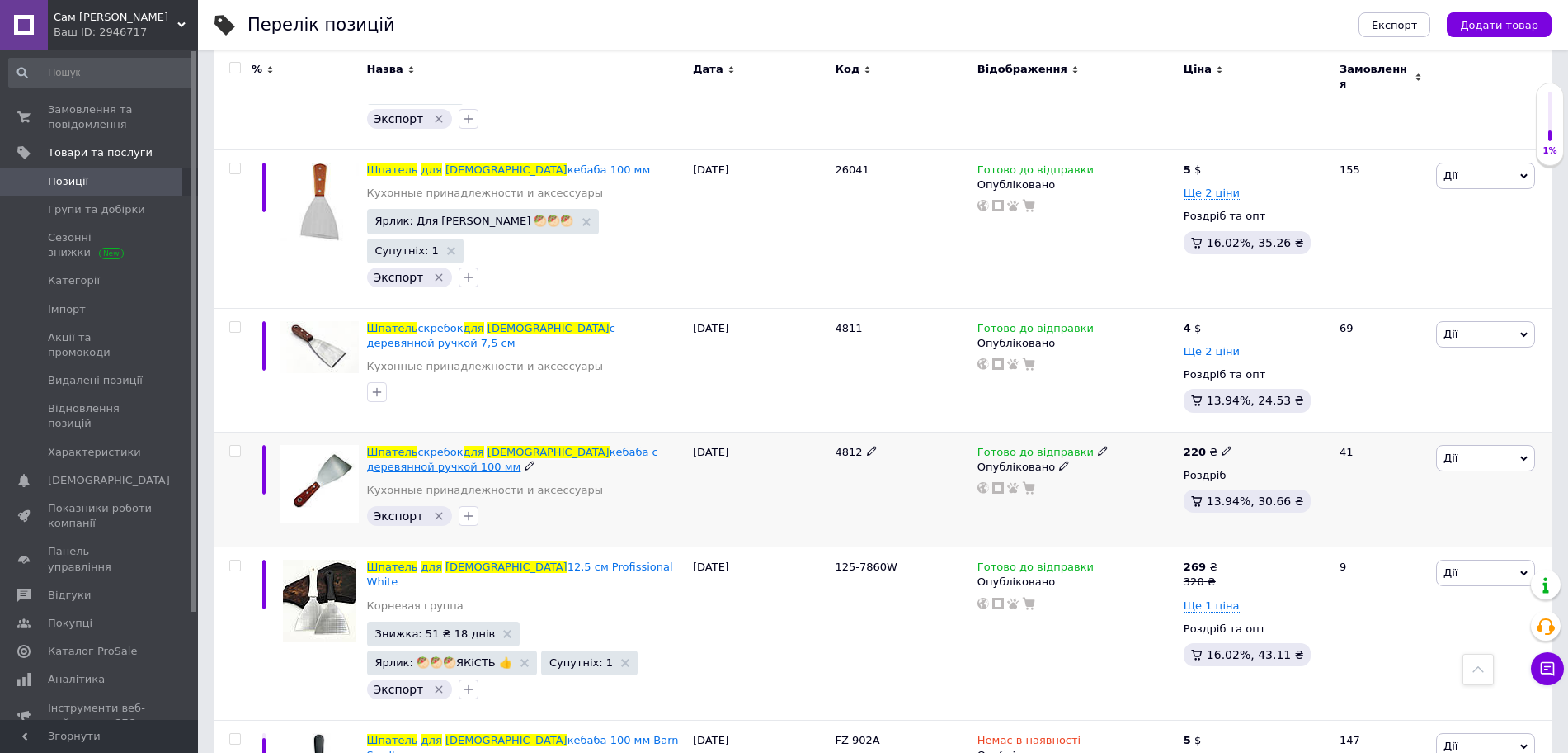
type input "шпатель для шаурмы"
click at [384, 446] on span "Шпатель" at bounding box center [392, 451] width 52 height 13
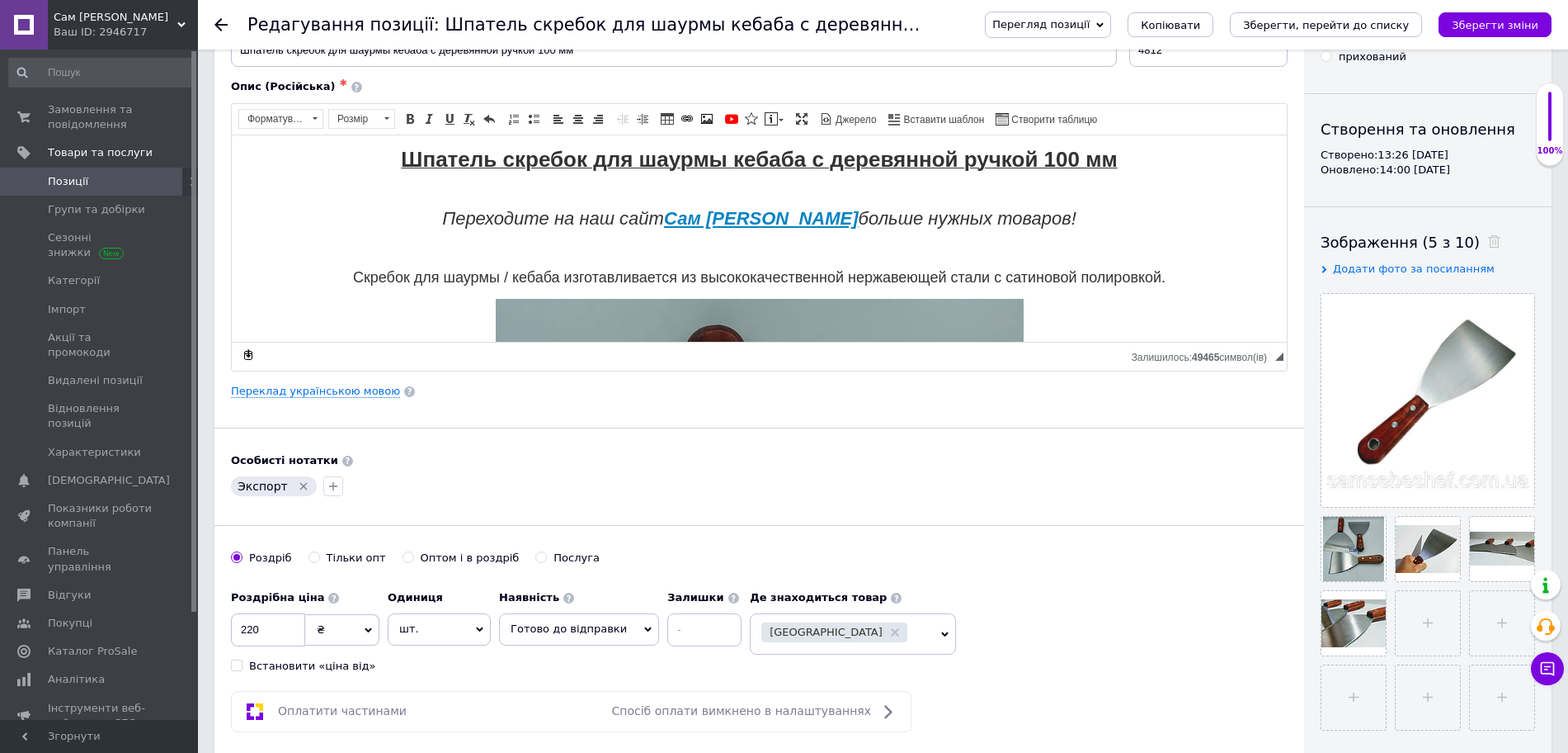
scroll to position [206, 0]
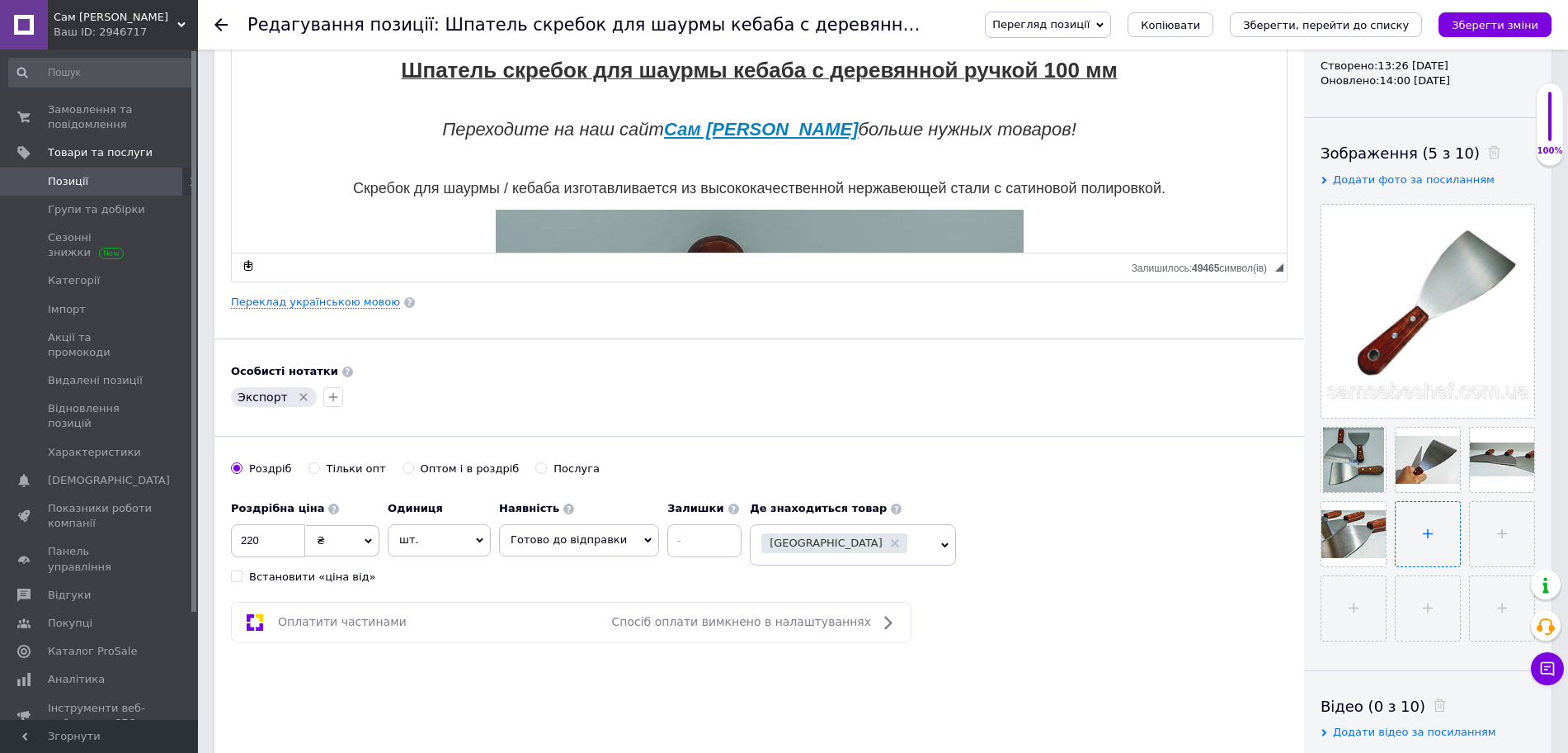
click at [1437, 530] on input "file" at bounding box center [1428, 534] width 64 height 64
type input "C:\fakepath\shpatel' dlja shaurmy s derevjannoj ruchkoj.jpg"
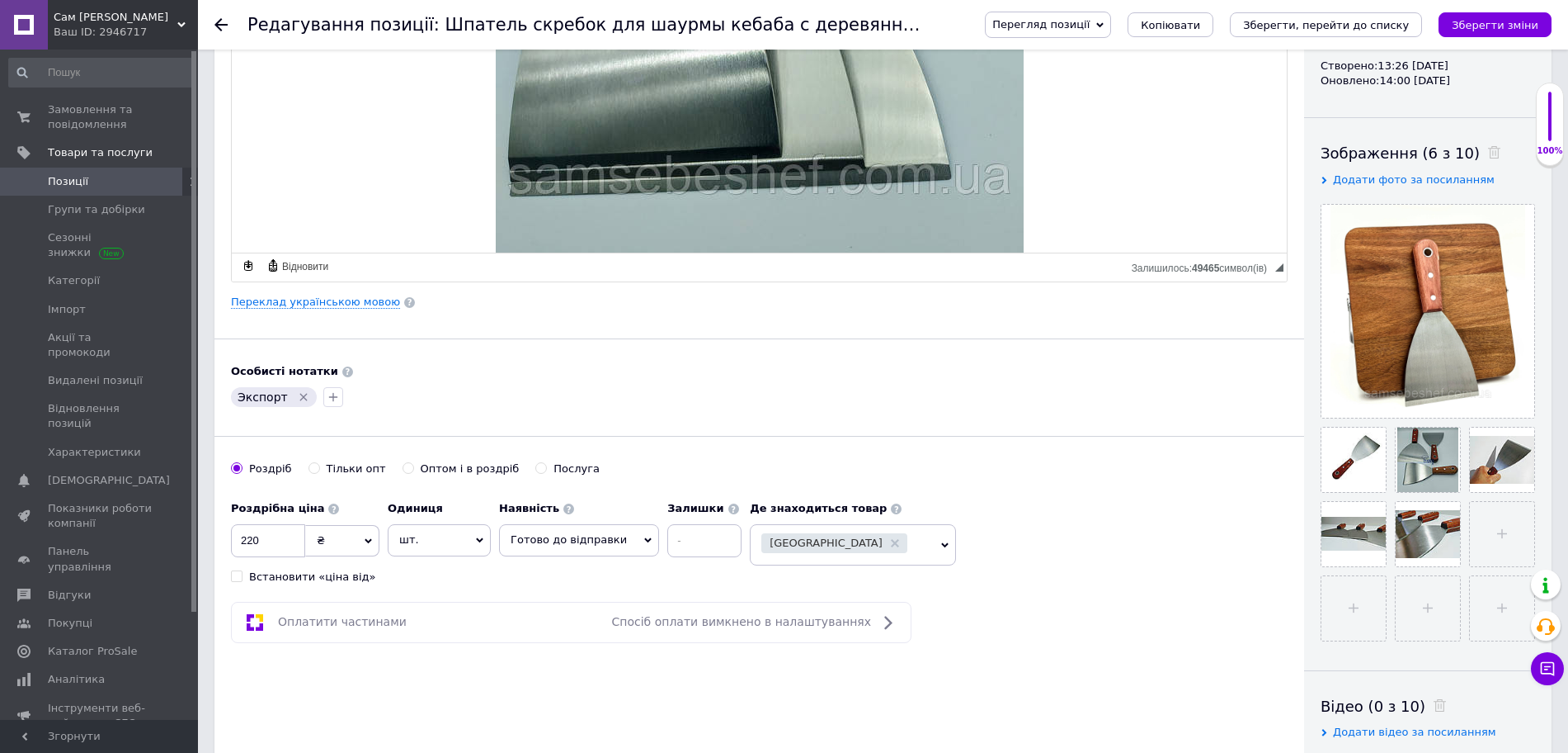
scroll to position [1659, 0]
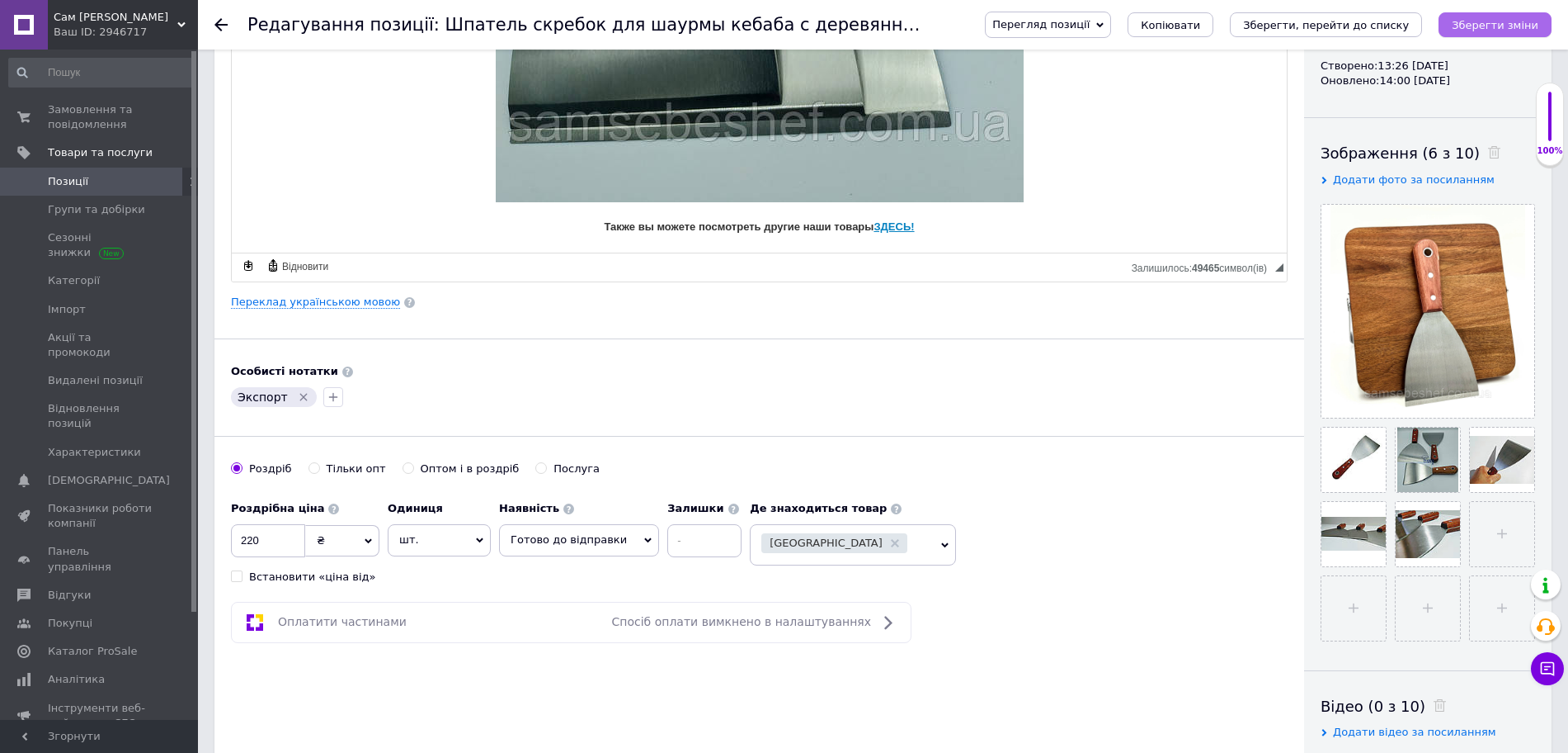
click at [1537, 17] on button "Зберегти зміни" at bounding box center [1495, 24] width 113 height 24
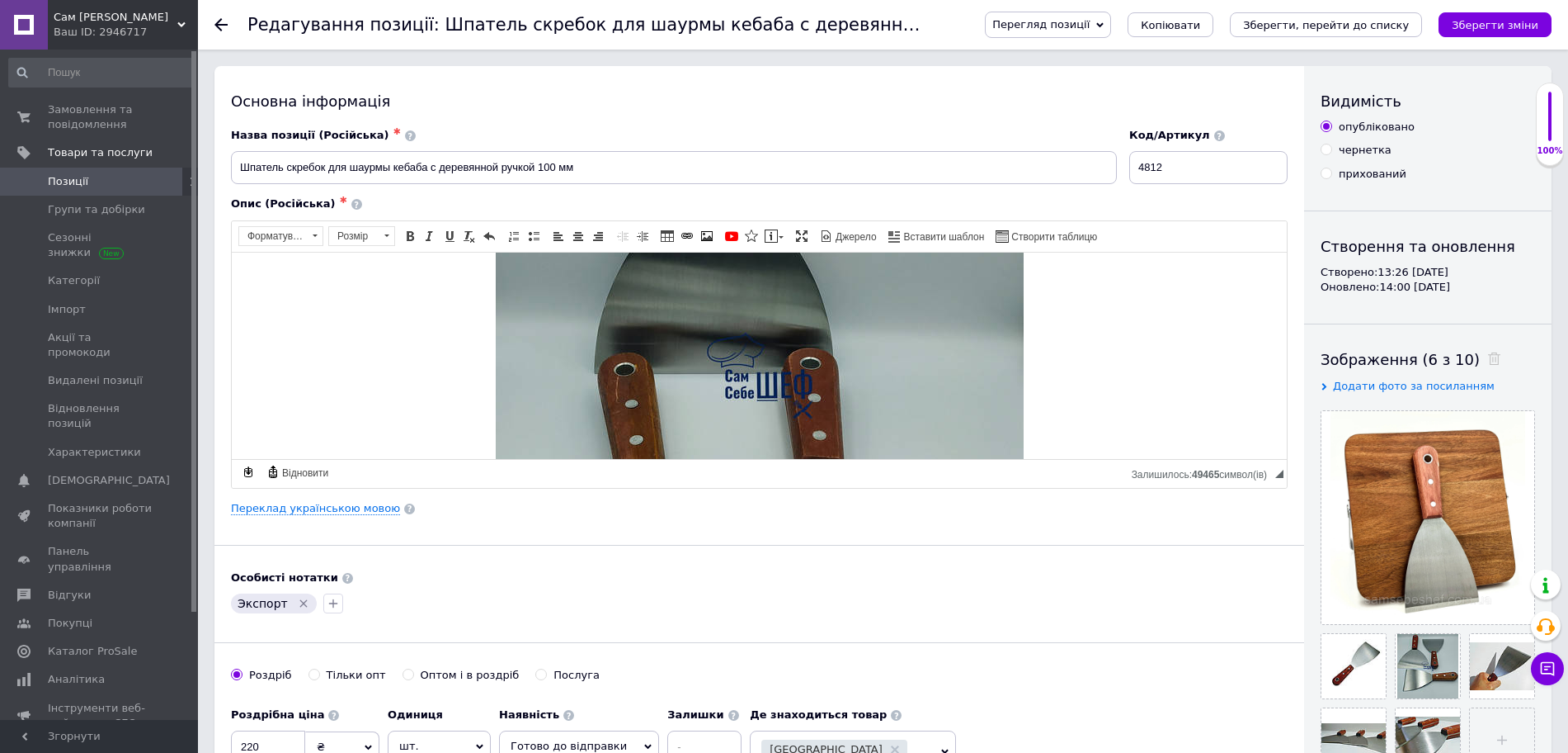
scroll to position [421, 0]
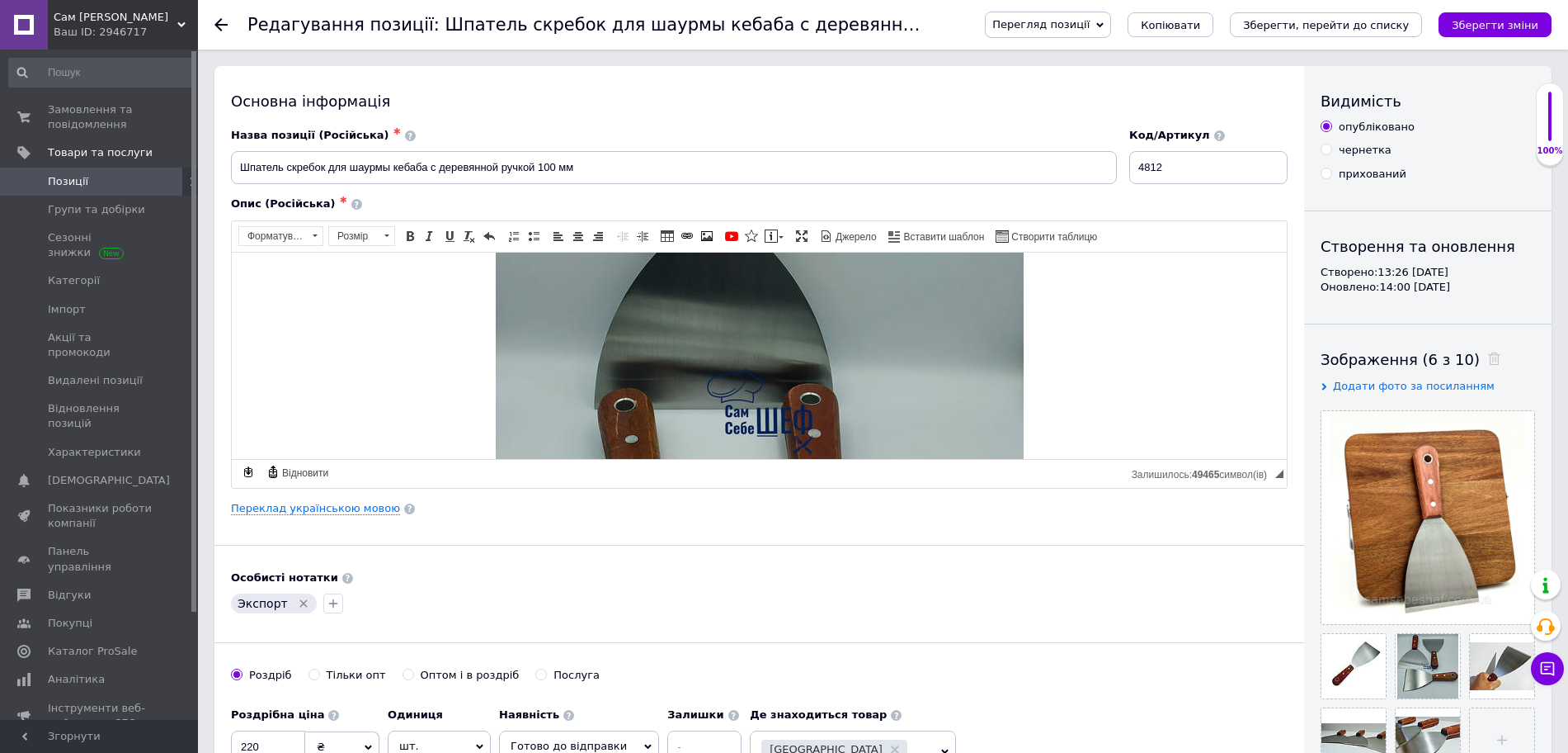
click at [1083, 399] on p "Редактор, 103BC00C-7181-4439-96FB-6F5E55FC5981" at bounding box center [759, 412] width 1022 height 838
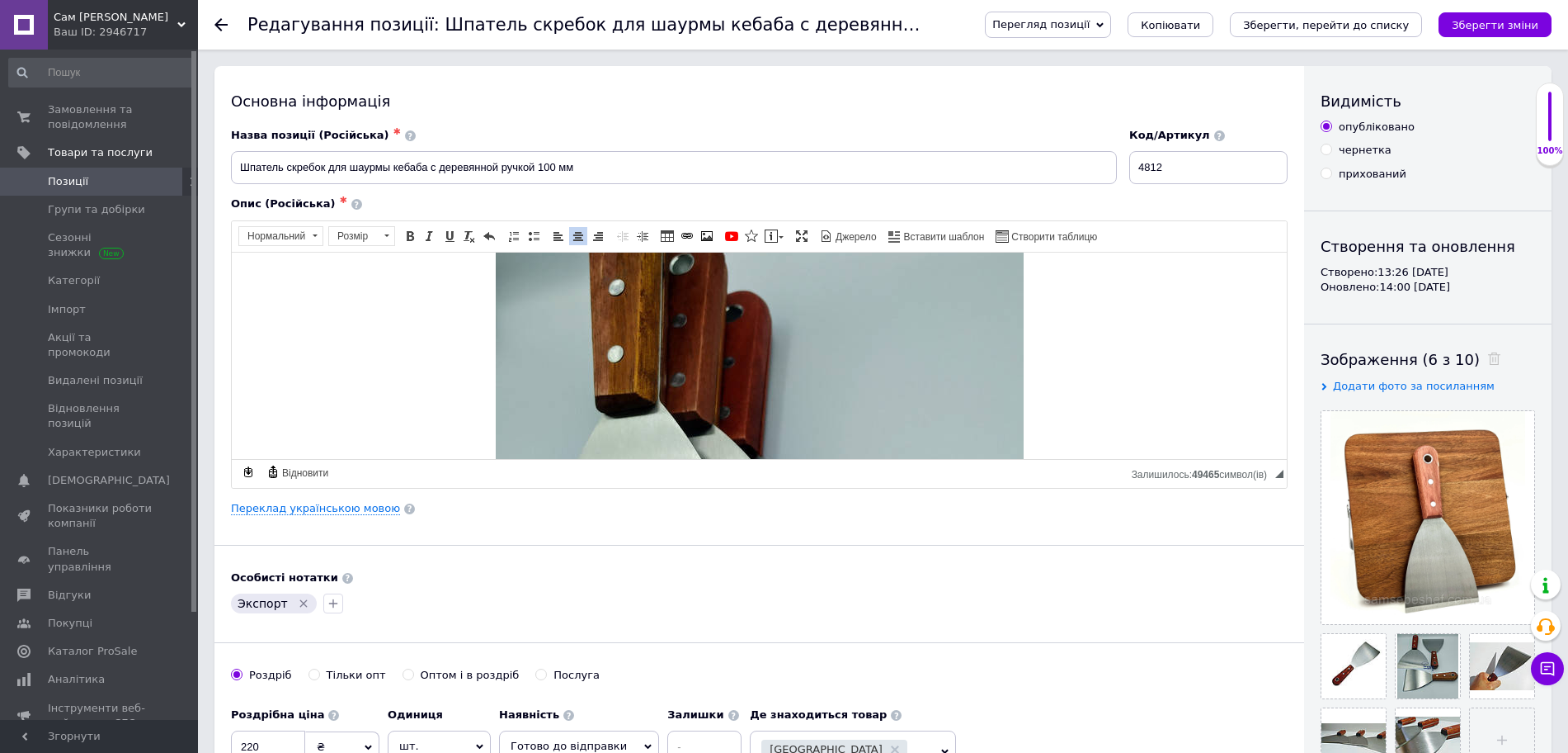
scroll to position [164, 0]
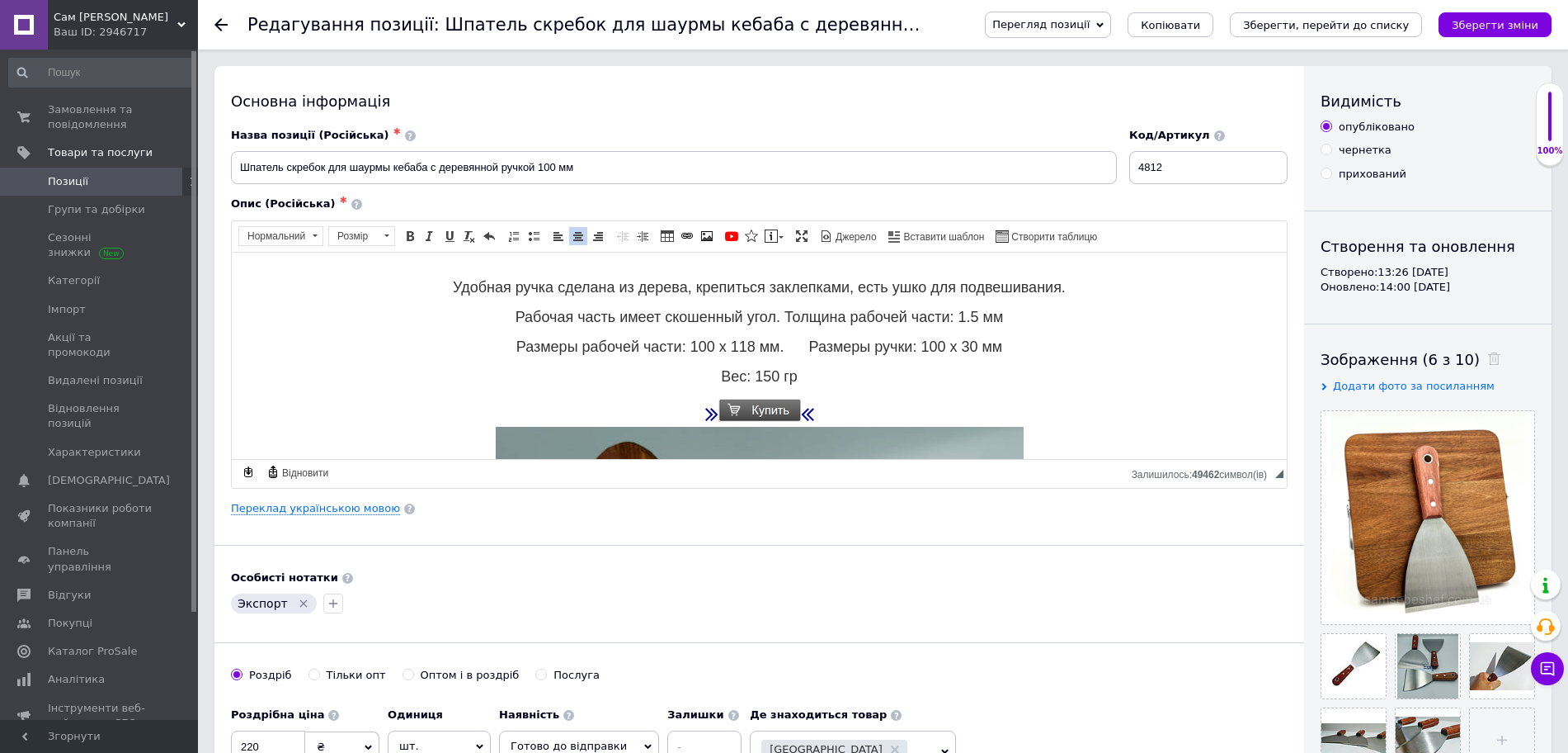
click at [909, 415] on p "Редактор, 103BC00C-7181-4439-96FB-6F5E55FC5981" at bounding box center [759, 742] width 1022 height 692
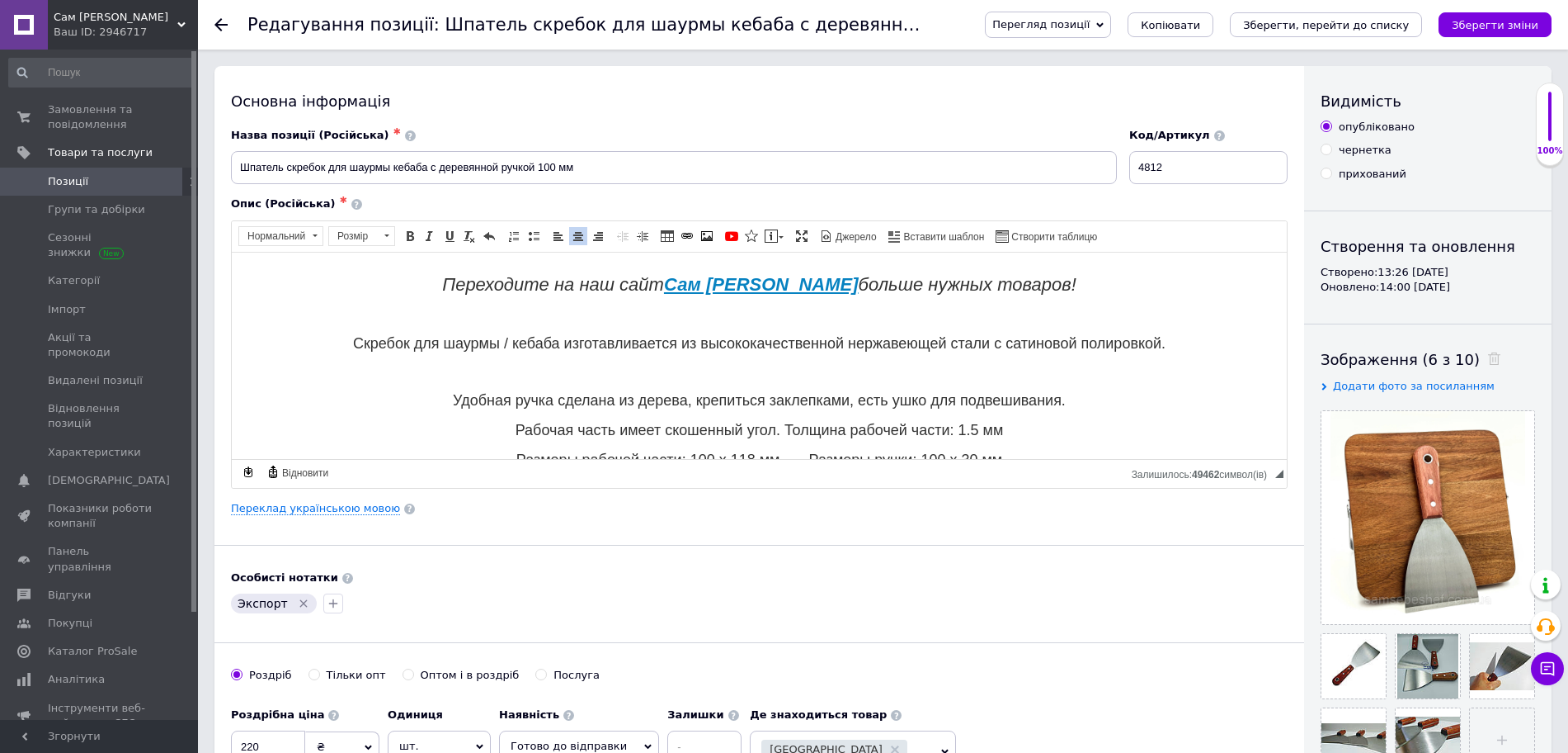
scroll to position [1, 0]
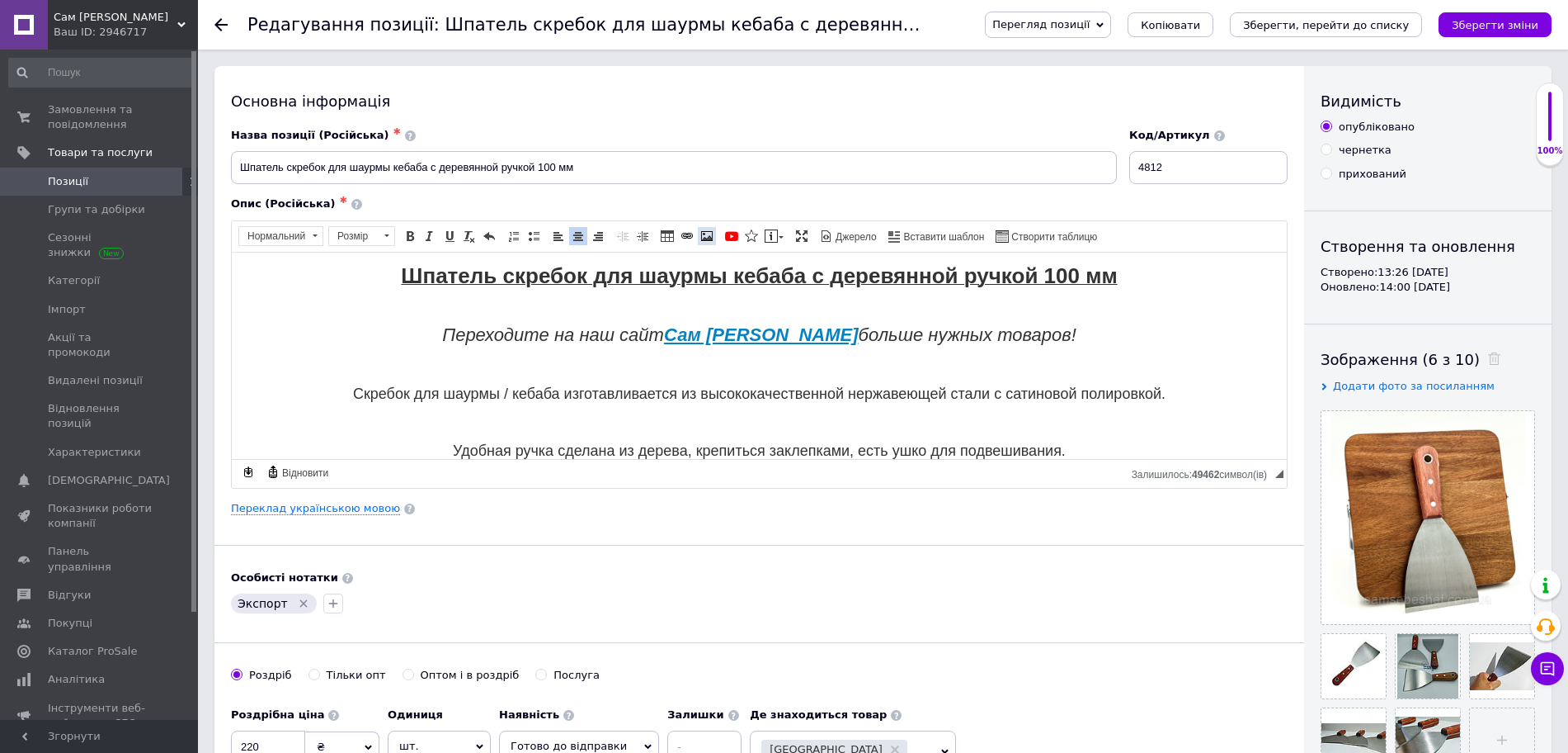
click at [709, 238] on span at bounding box center [707, 236] width 14 height 14
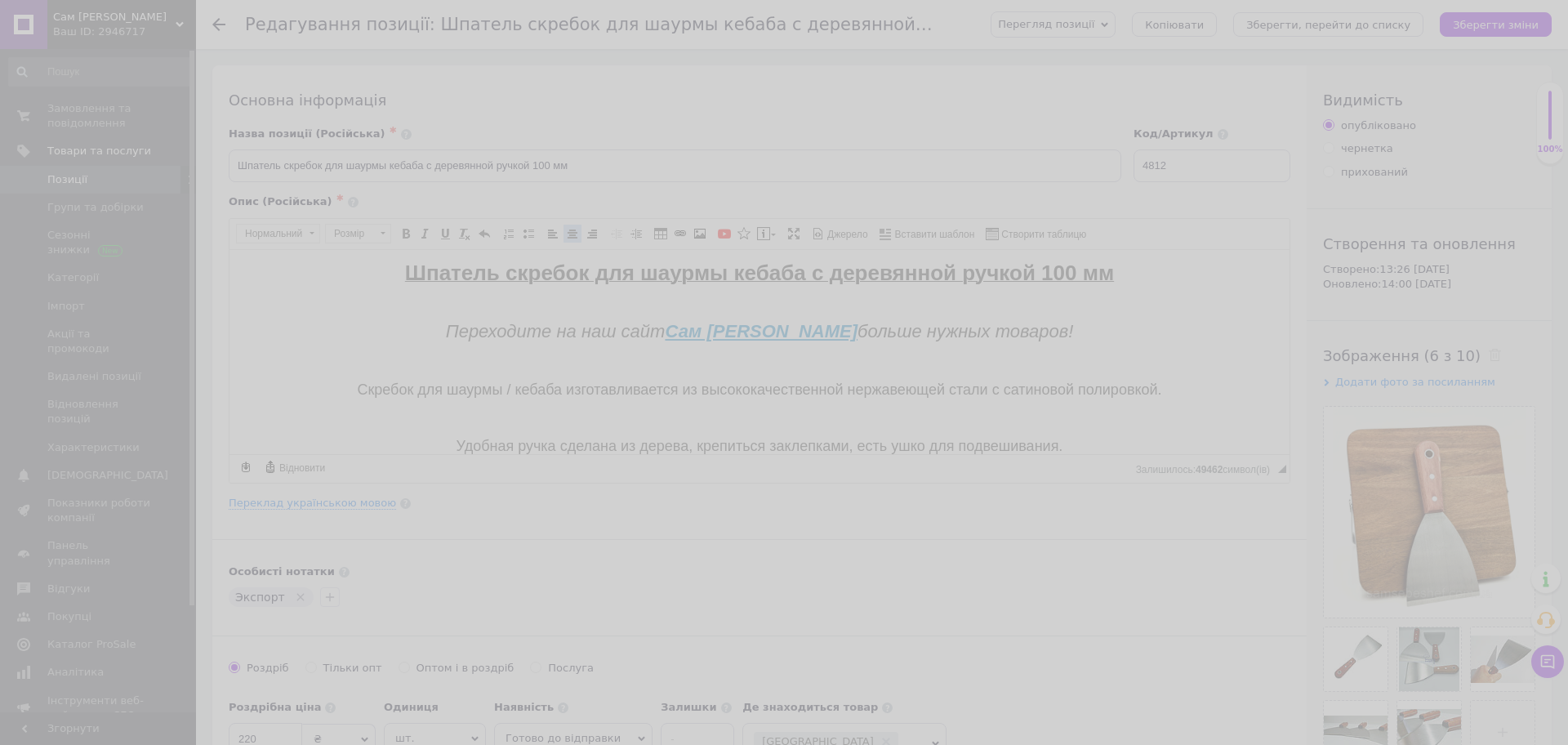
select select
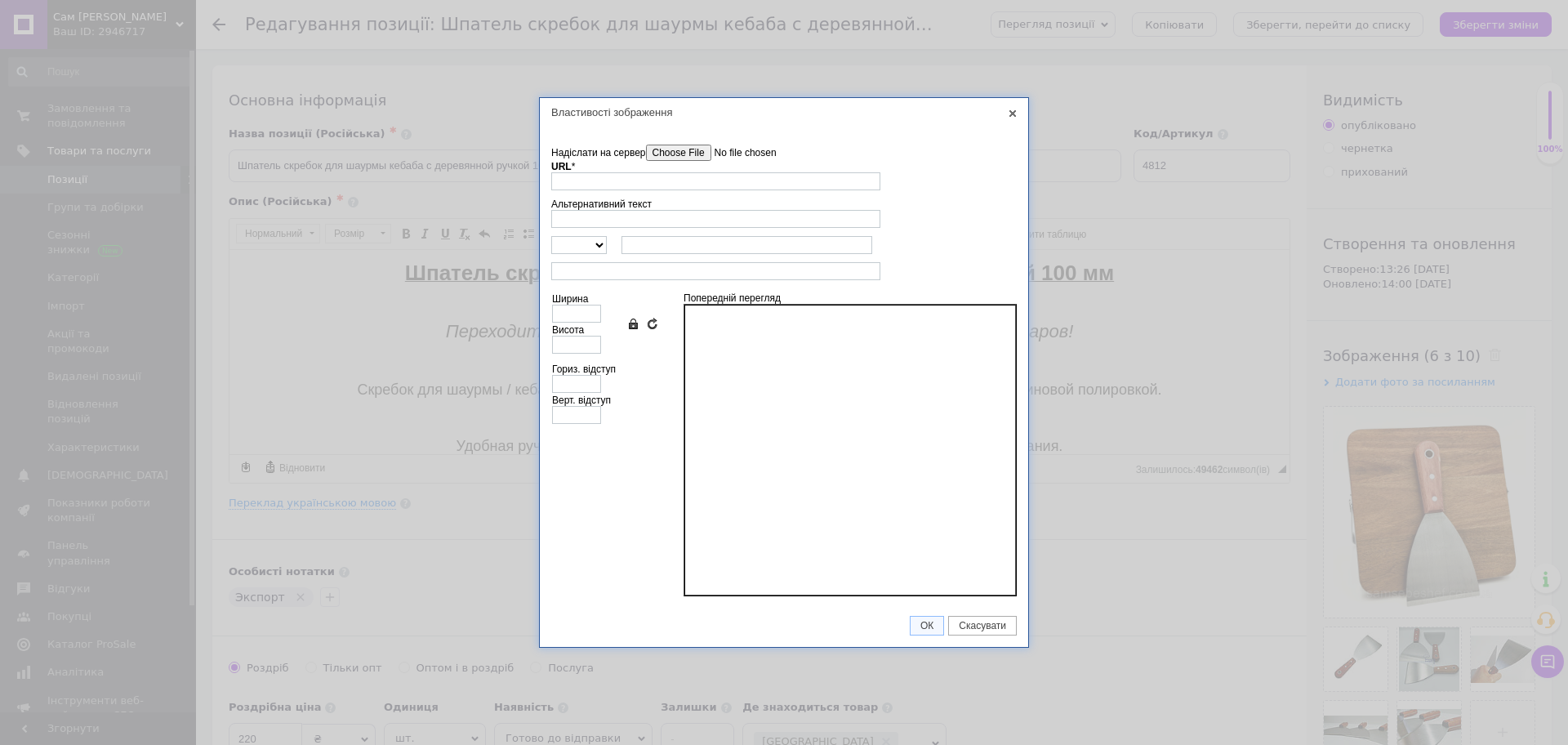
click at [665, 153] on input"] "Надіслати на сервер" at bounding box center [739, 152] width 186 height 16
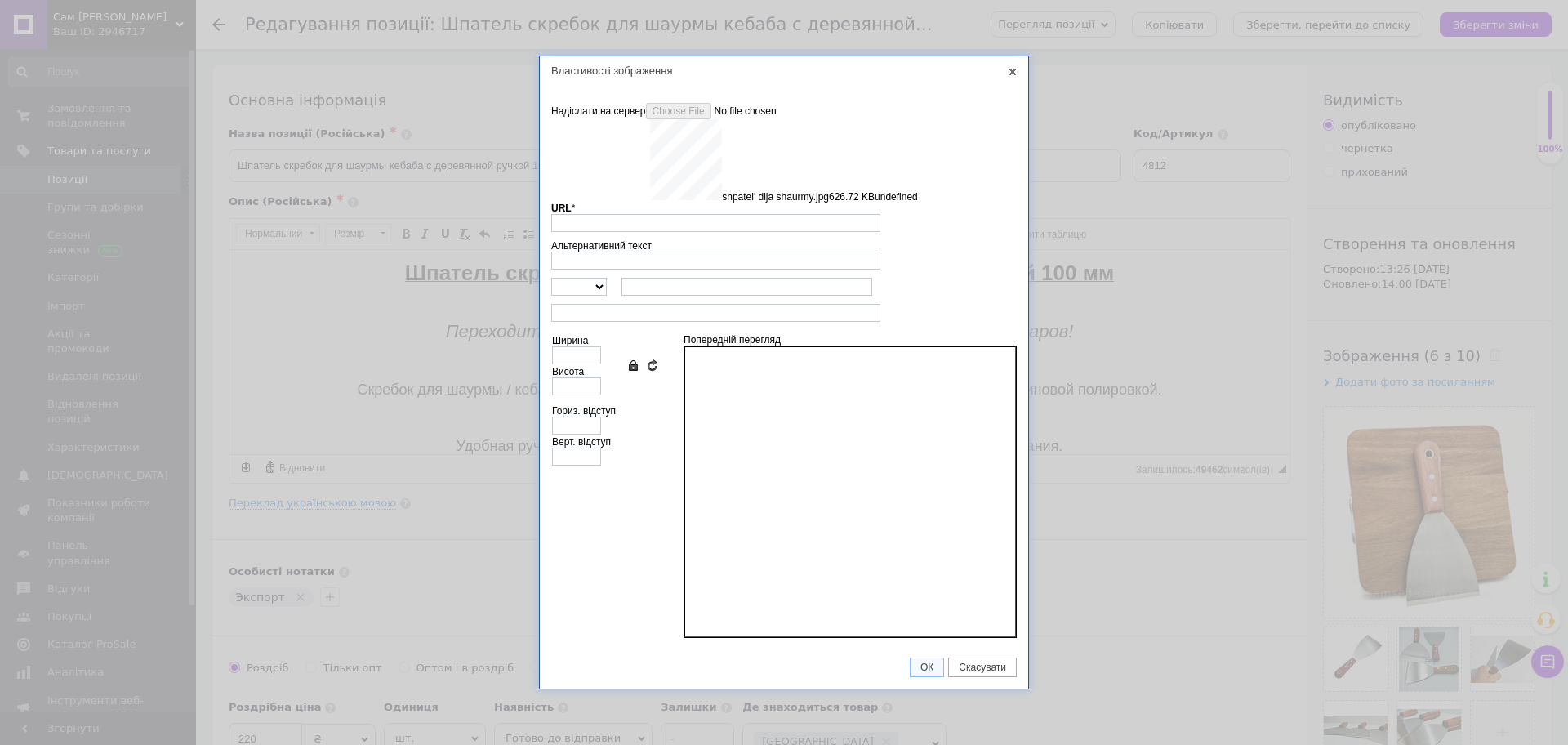
type input "[URL][DOMAIN_NAME]"
type input "640"
type input "720"
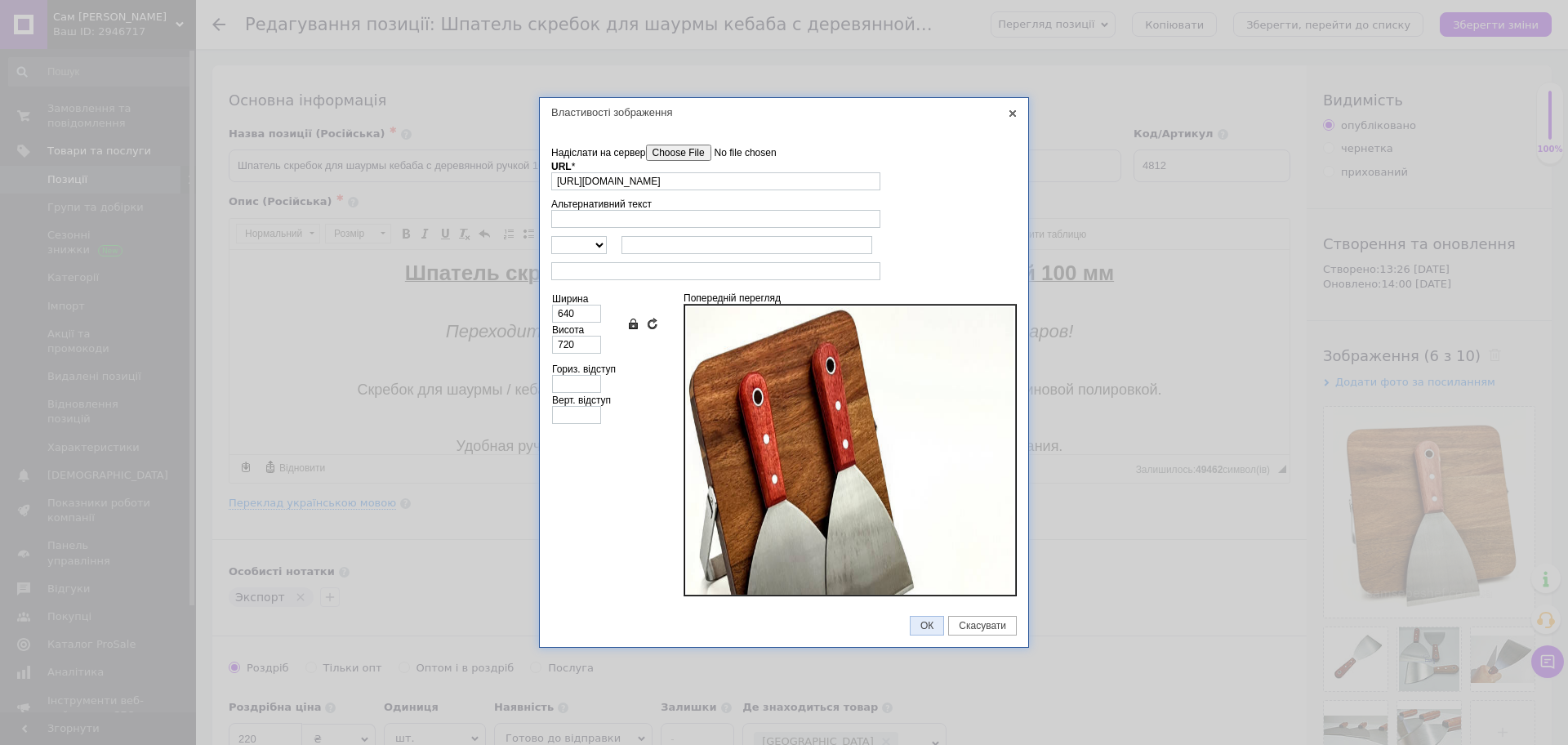
click at [932, 631] on link "ОК" at bounding box center [928, 625] width 35 height 19
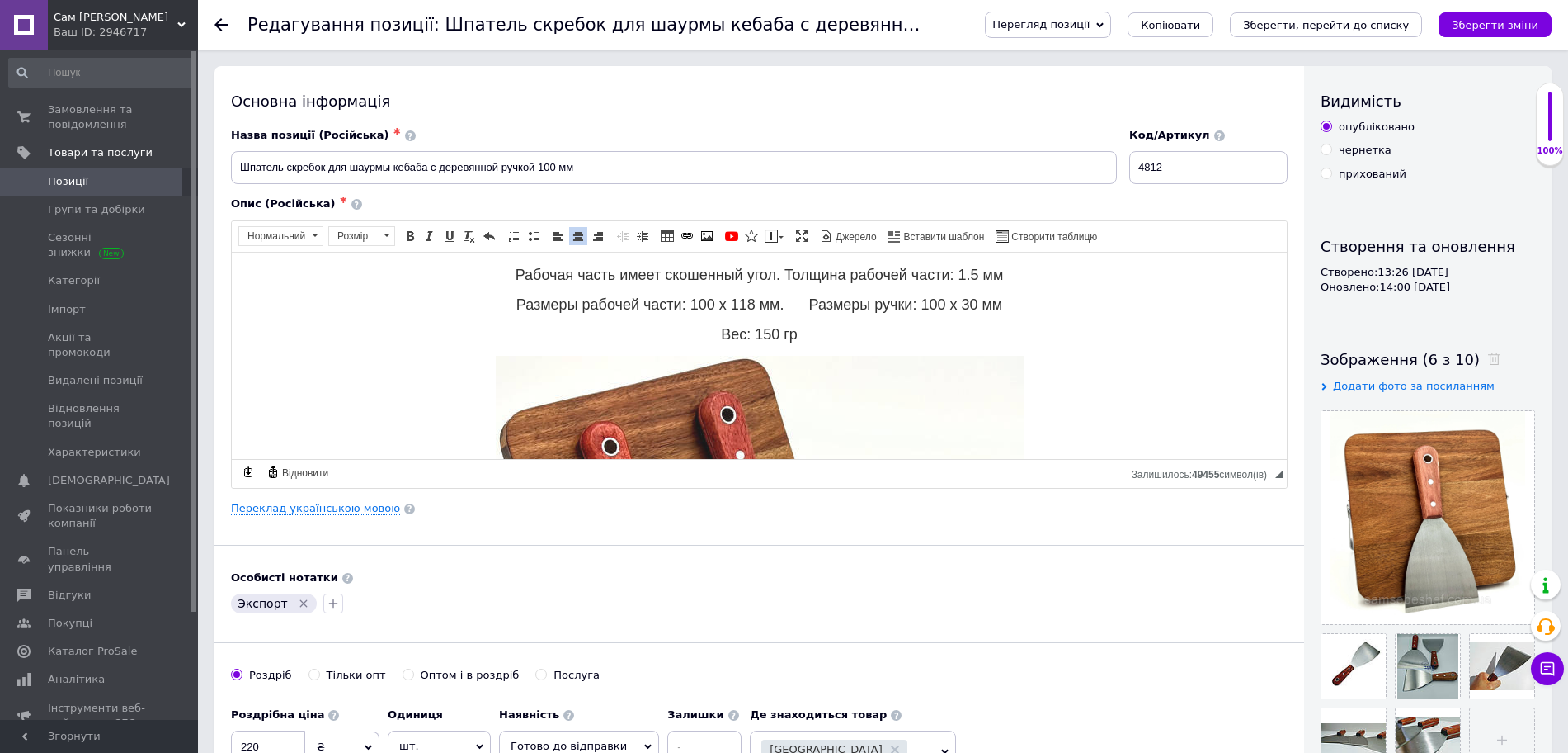
scroll to position [103, 0]
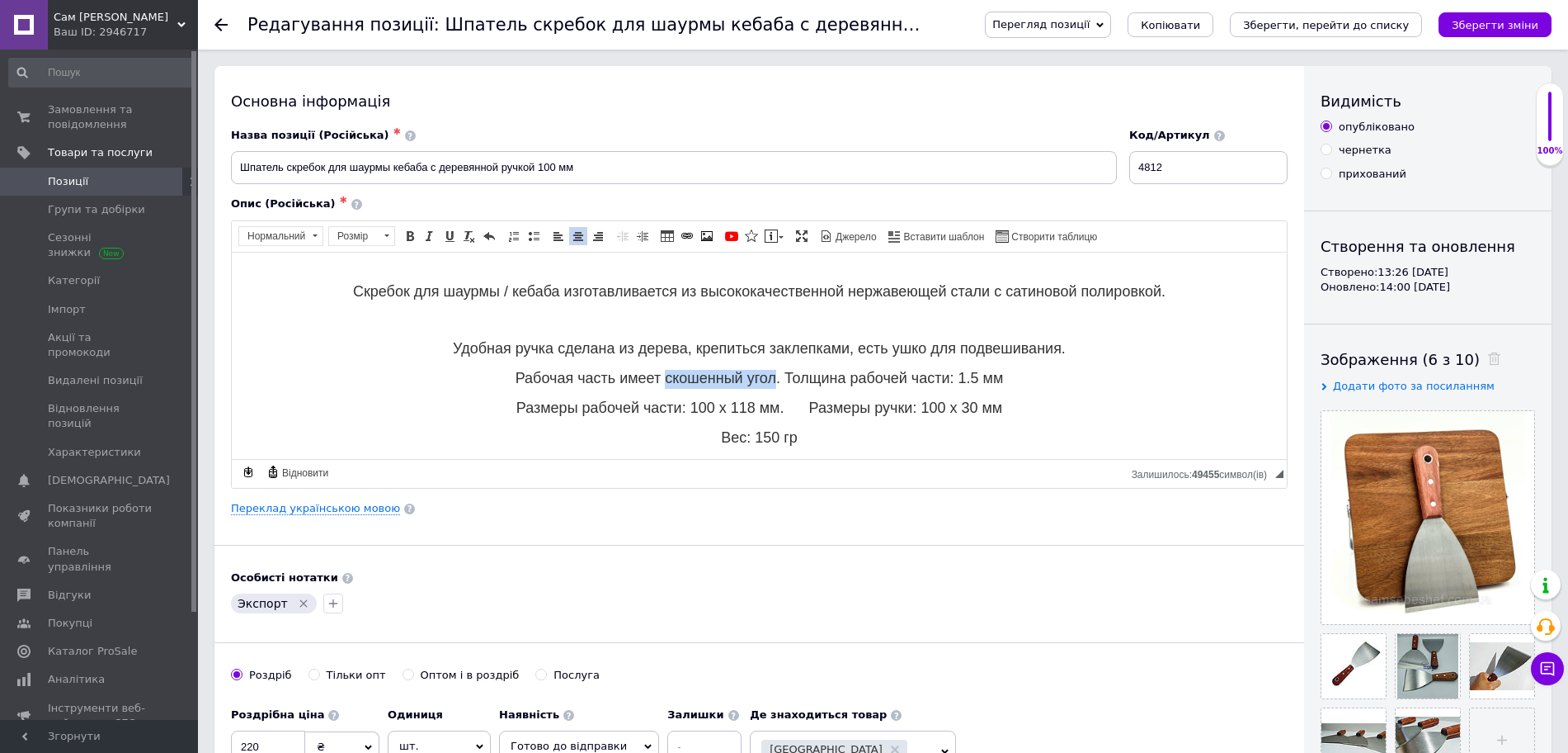
drag, startPoint x: 659, startPoint y: 377, endPoint x: 766, endPoint y: 376, distance: 107.0
click at [766, 376] on span "Рабочая часть имеет скошенный угол. Толщина рабочей части: 1.5 мм" at bounding box center [760, 376] width 488 height 17
click at [774, 374] on span "Рабочая часть имеет ровную кромку. Толщина рабочей части: 1.5 мм" at bounding box center [760, 376] width 479 height 17
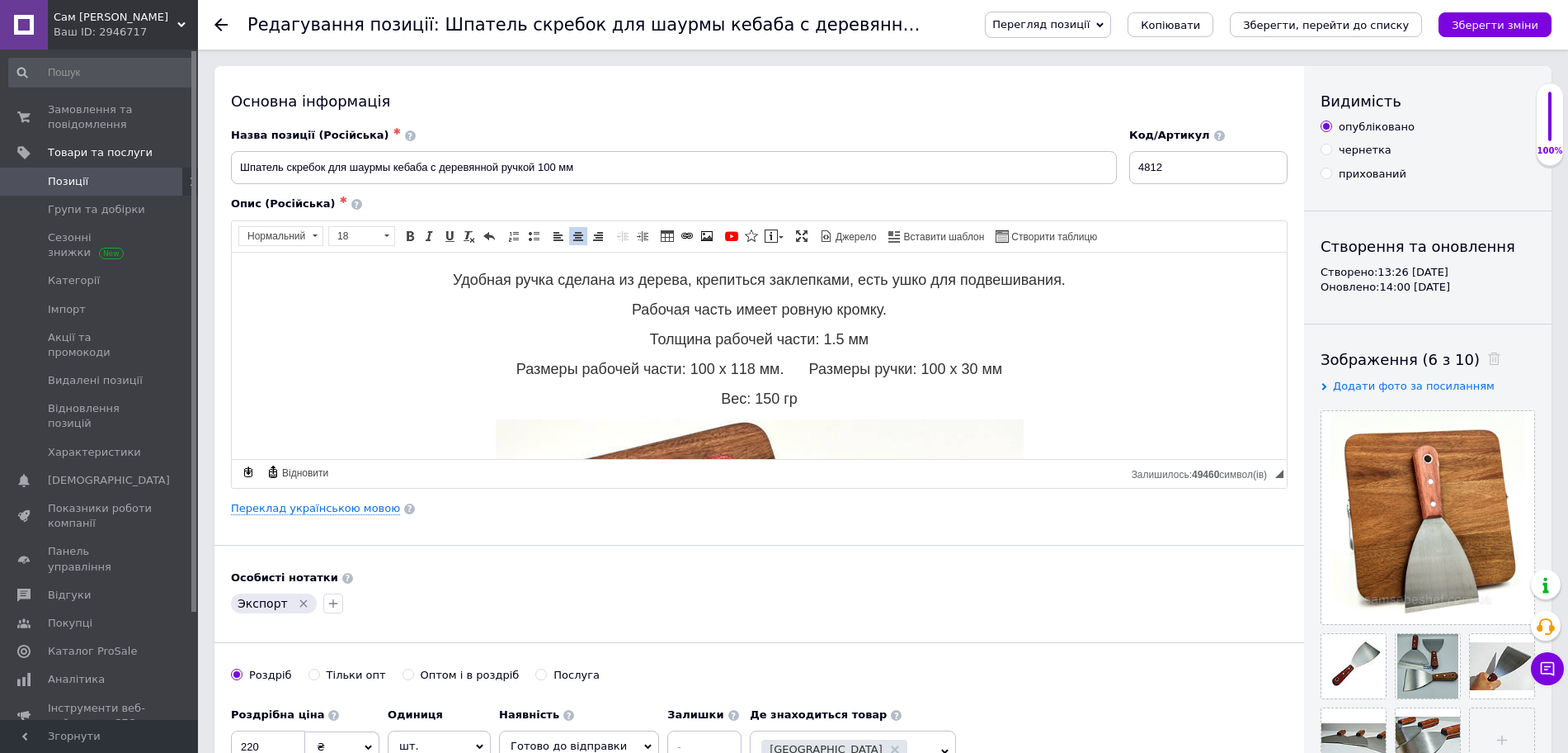
scroll to position [206, 0]
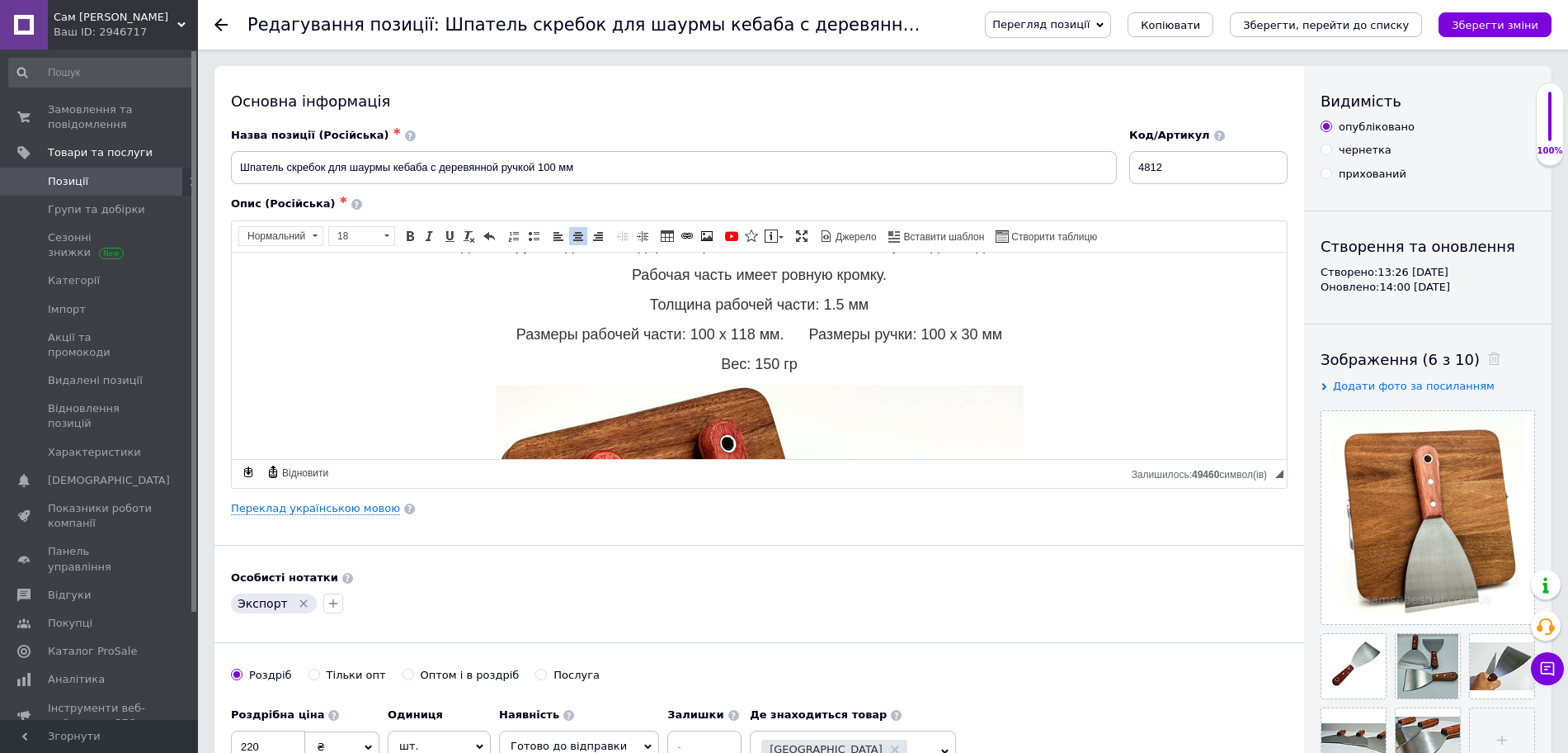
click at [786, 334] on span "Размеры рабочей части: 100 х 118 мм. Размеры ручки: 100 х 30 мм" at bounding box center [760, 333] width 486 height 17
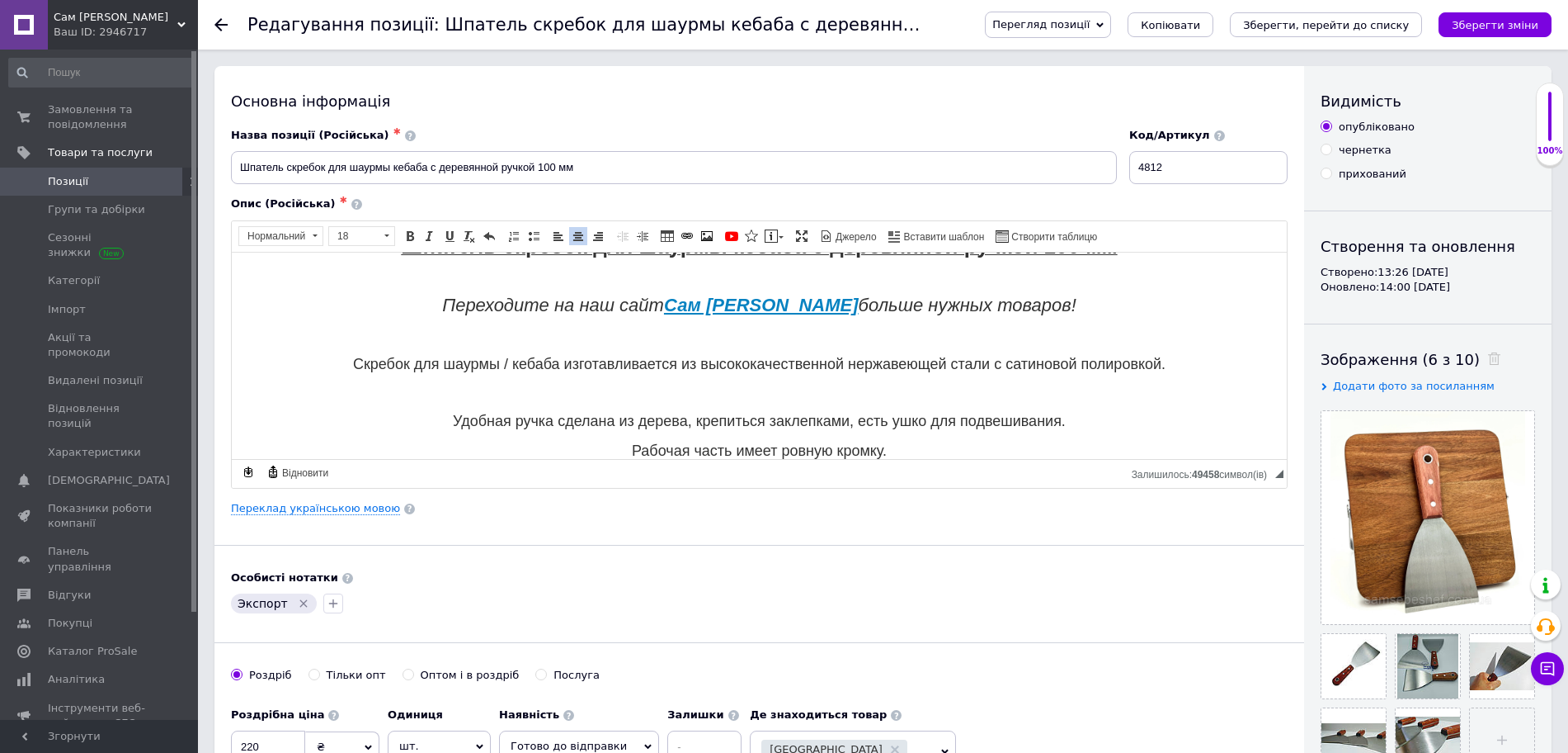
scroll to position [0, 0]
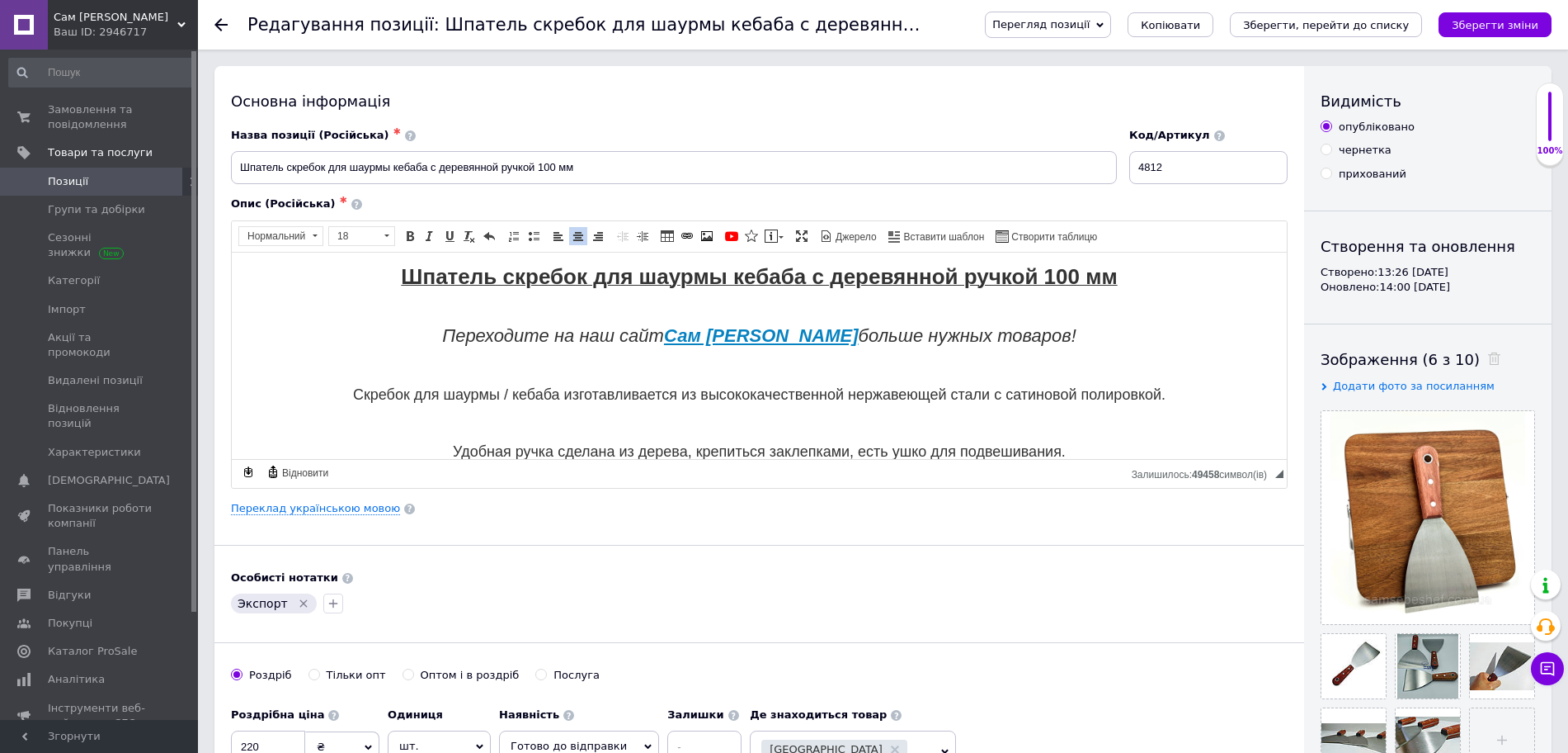
click at [827, 428] on p "Редактор, 103BC00C-7181-4439-96FB-6F5E55FC5981" at bounding box center [759, 424] width 1022 height 18
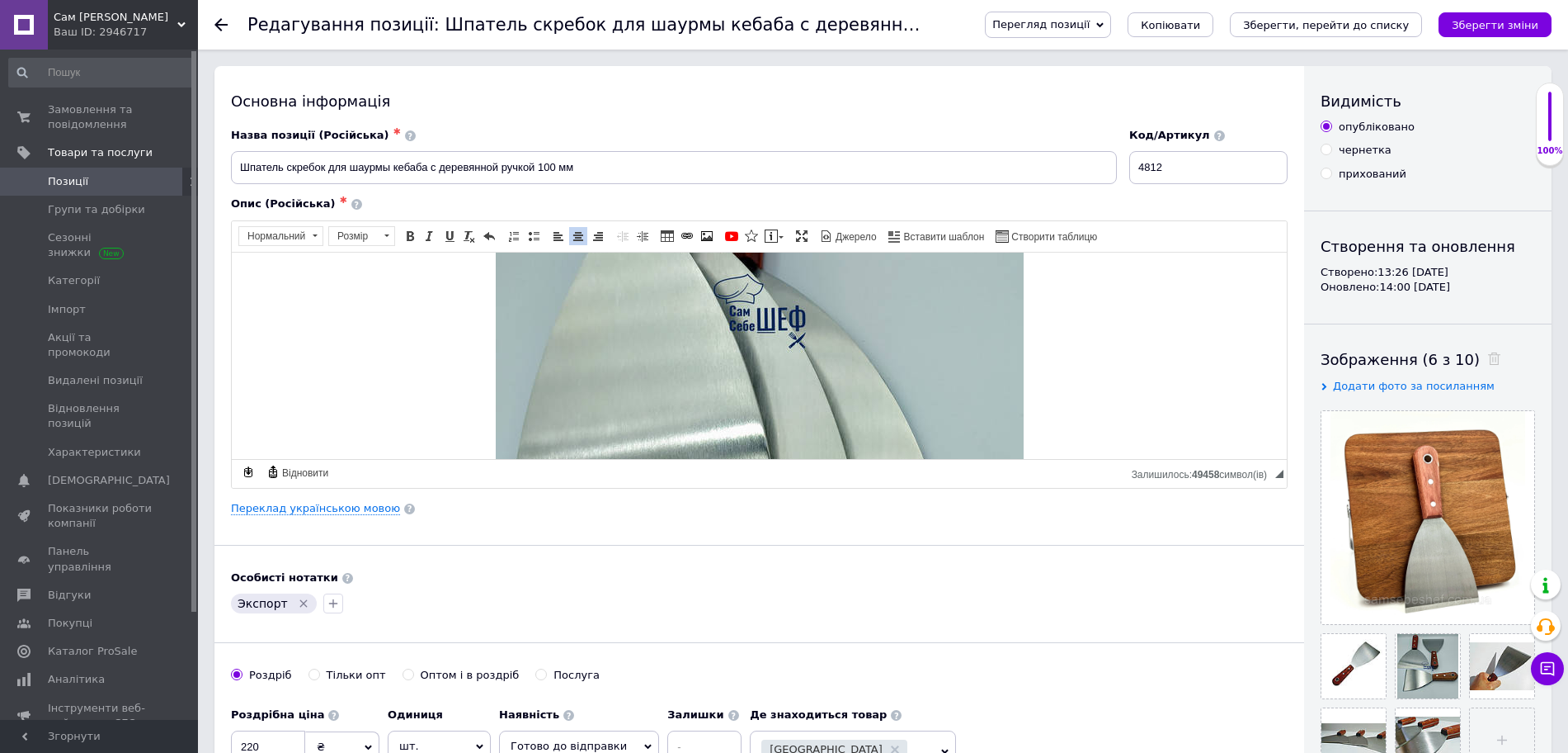
scroll to position [1468, 0]
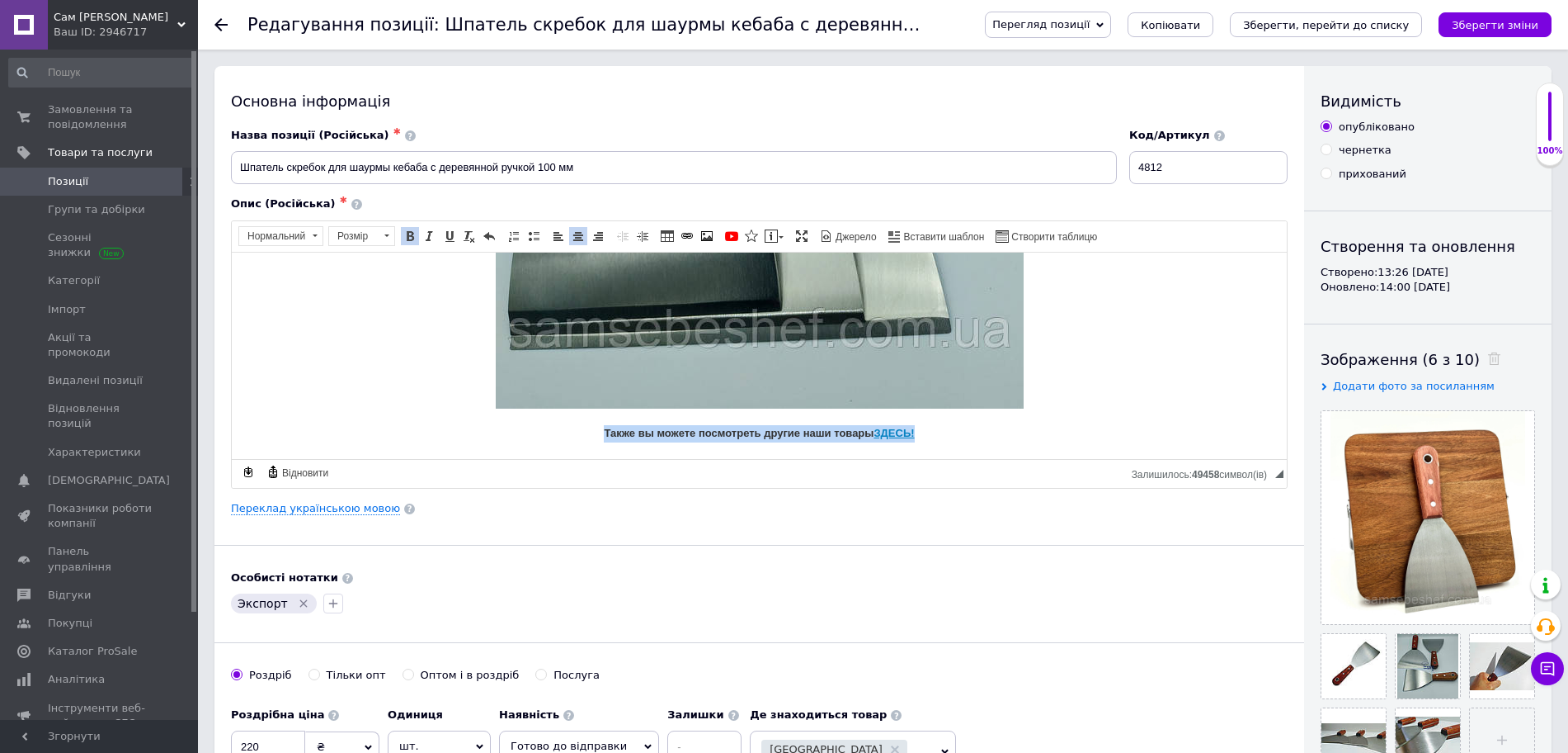
drag, startPoint x: 926, startPoint y: 441, endPoint x: 591, endPoint y: 449, distance: 335.1
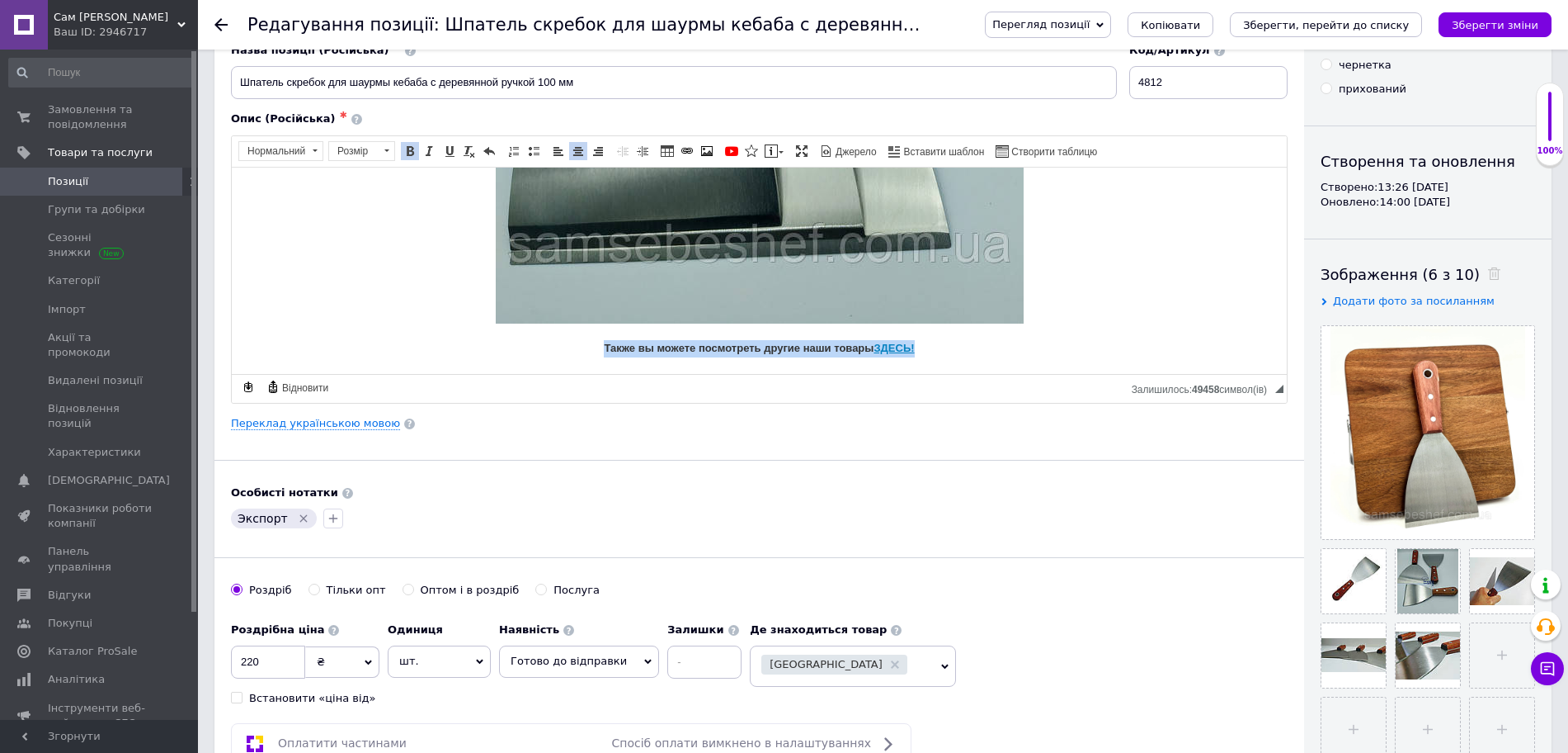
scroll to position [206, 0]
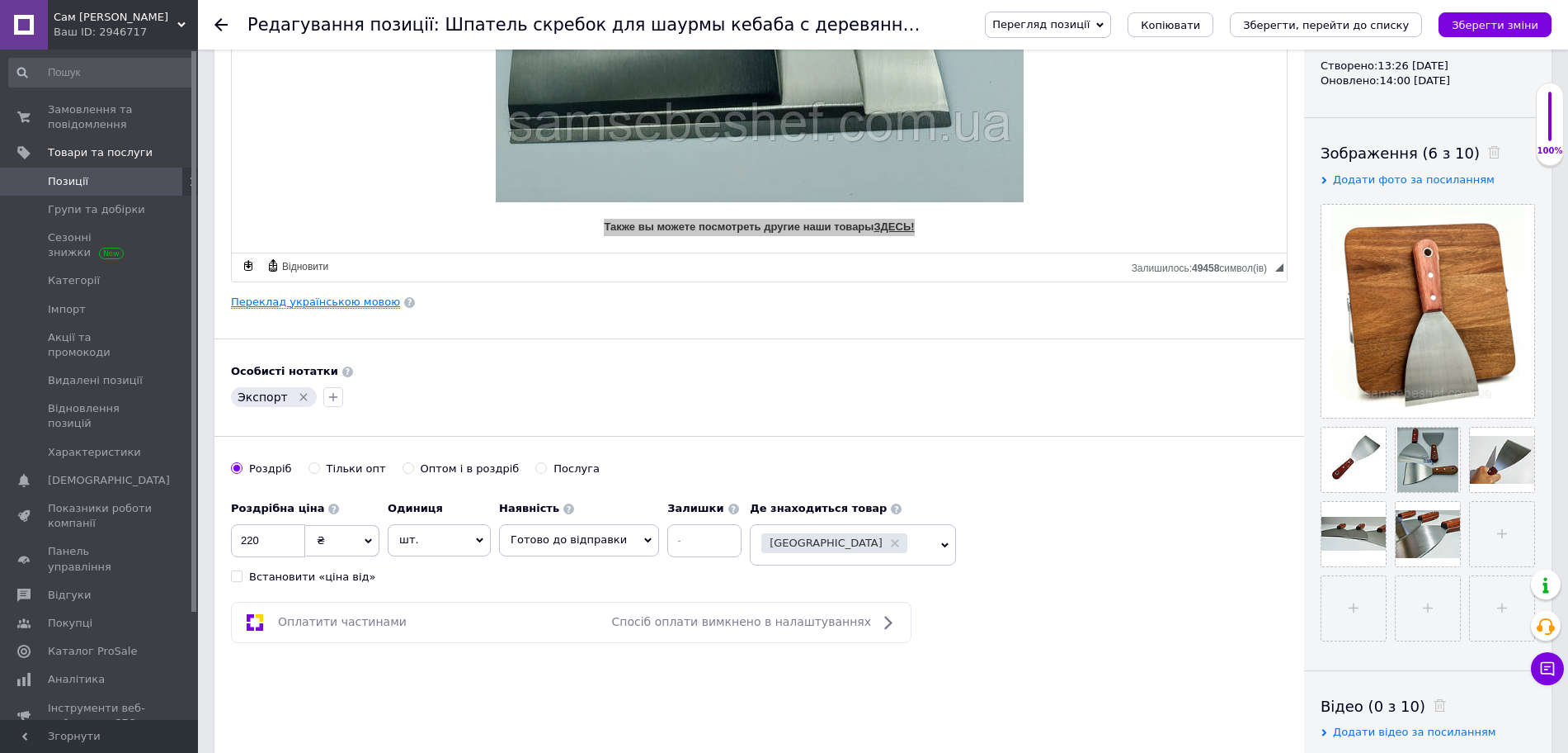
click at [286, 302] on link "Переклад українською мовою" at bounding box center [315, 303] width 169 height 14
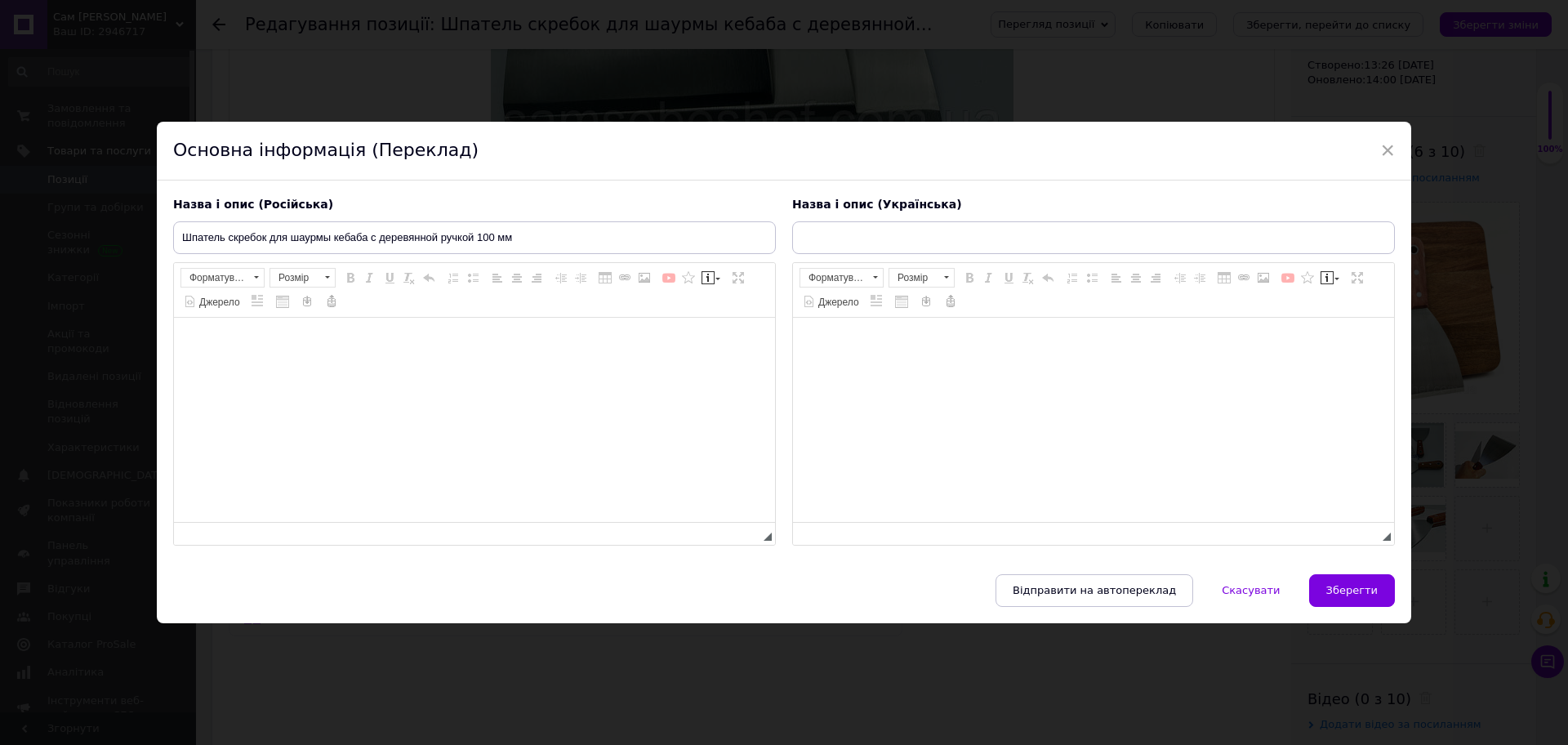
type input "Шпатель скребок для шаурми кебаба з дерев'яною ручкою 100 мм"
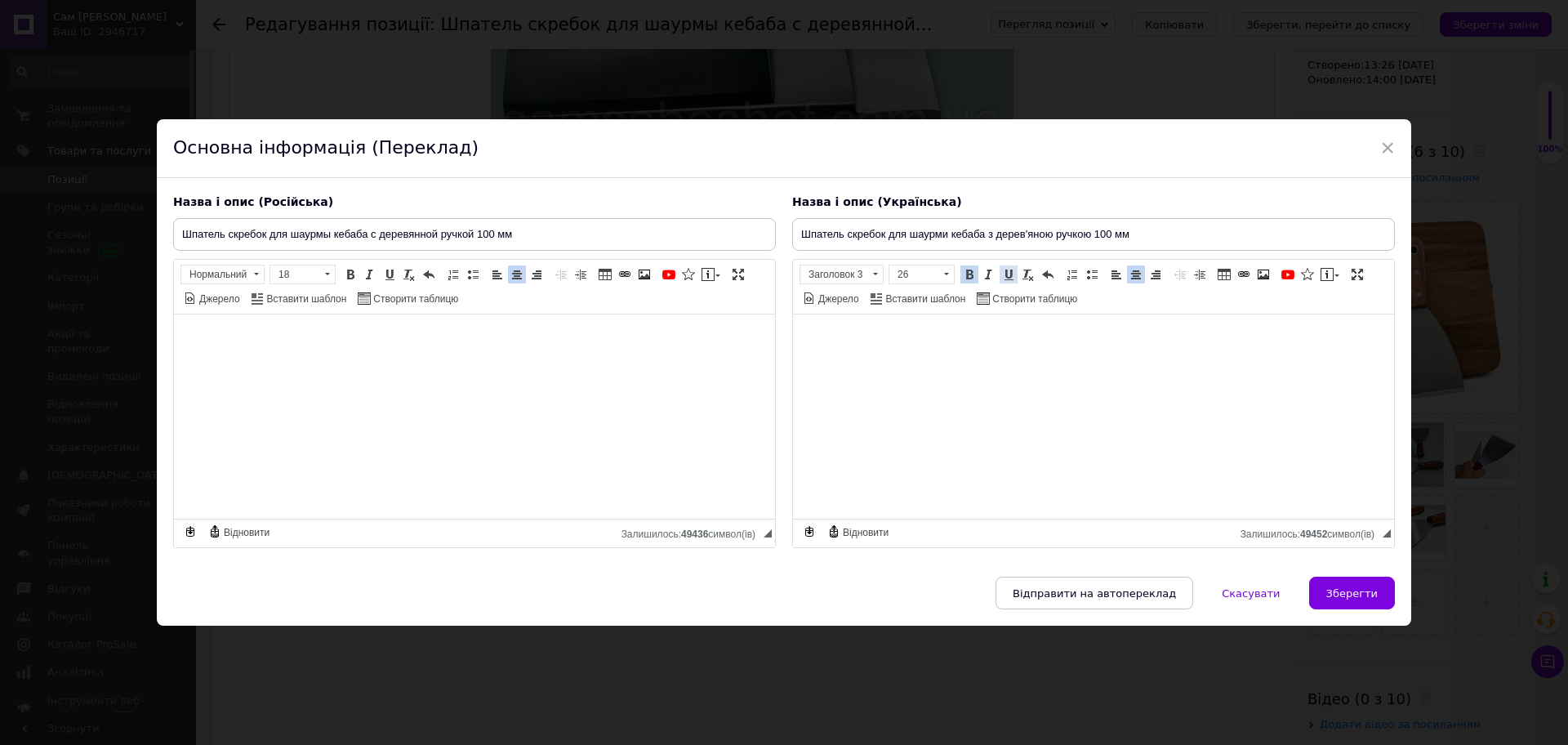
click at [1006, 273] on span at bounding box center [1009, 274] width 13 height 13
click at [591, 228] on input "Шпатель скребок для шаурмы кебаба с деревянной ручкой 100 мм" at bounding box center [475, 234] width 603 height 33
click at [1351, 595] on span "Зберегти" at bounding box center [1351, 593] width 51 height 13
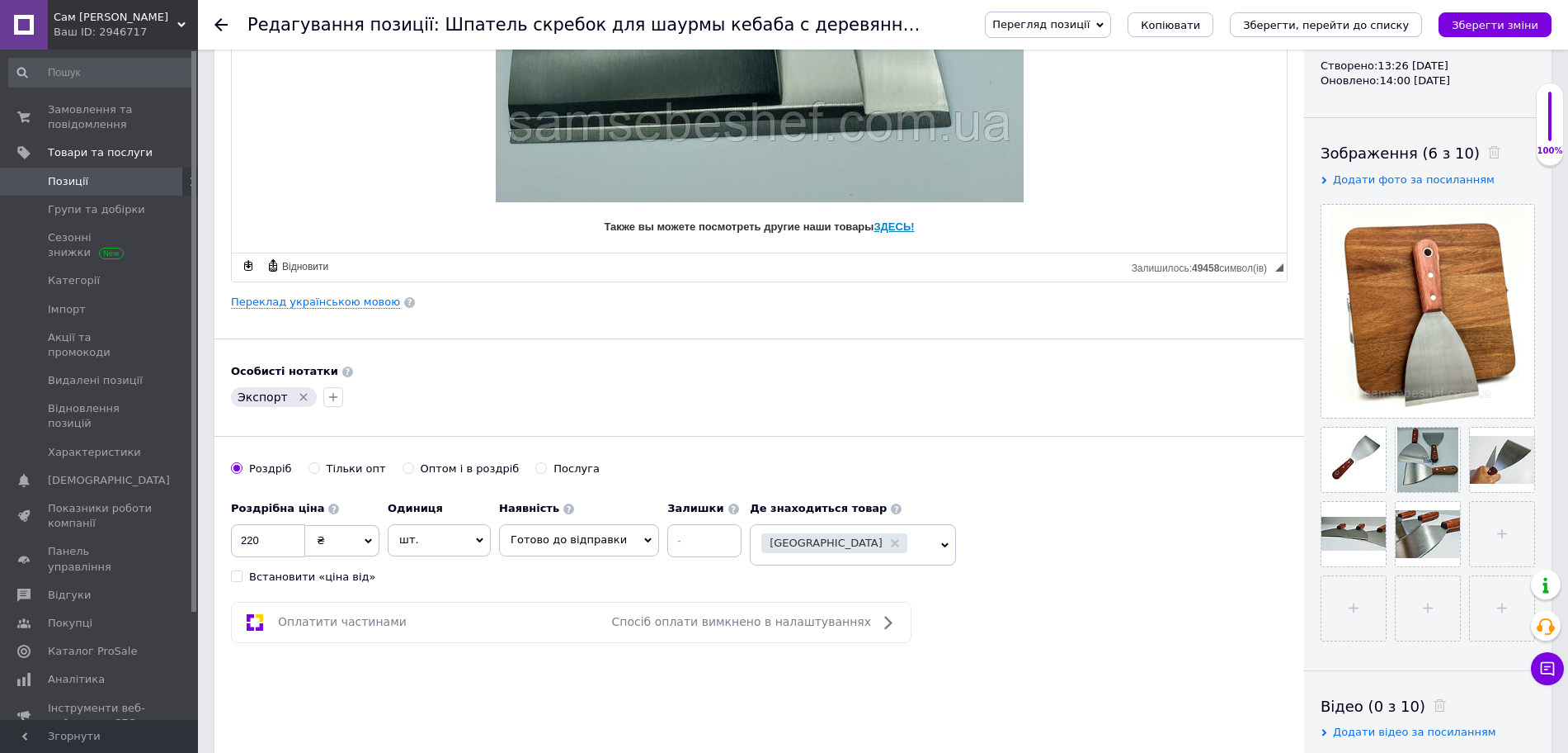
scroll to position [1418, 0]
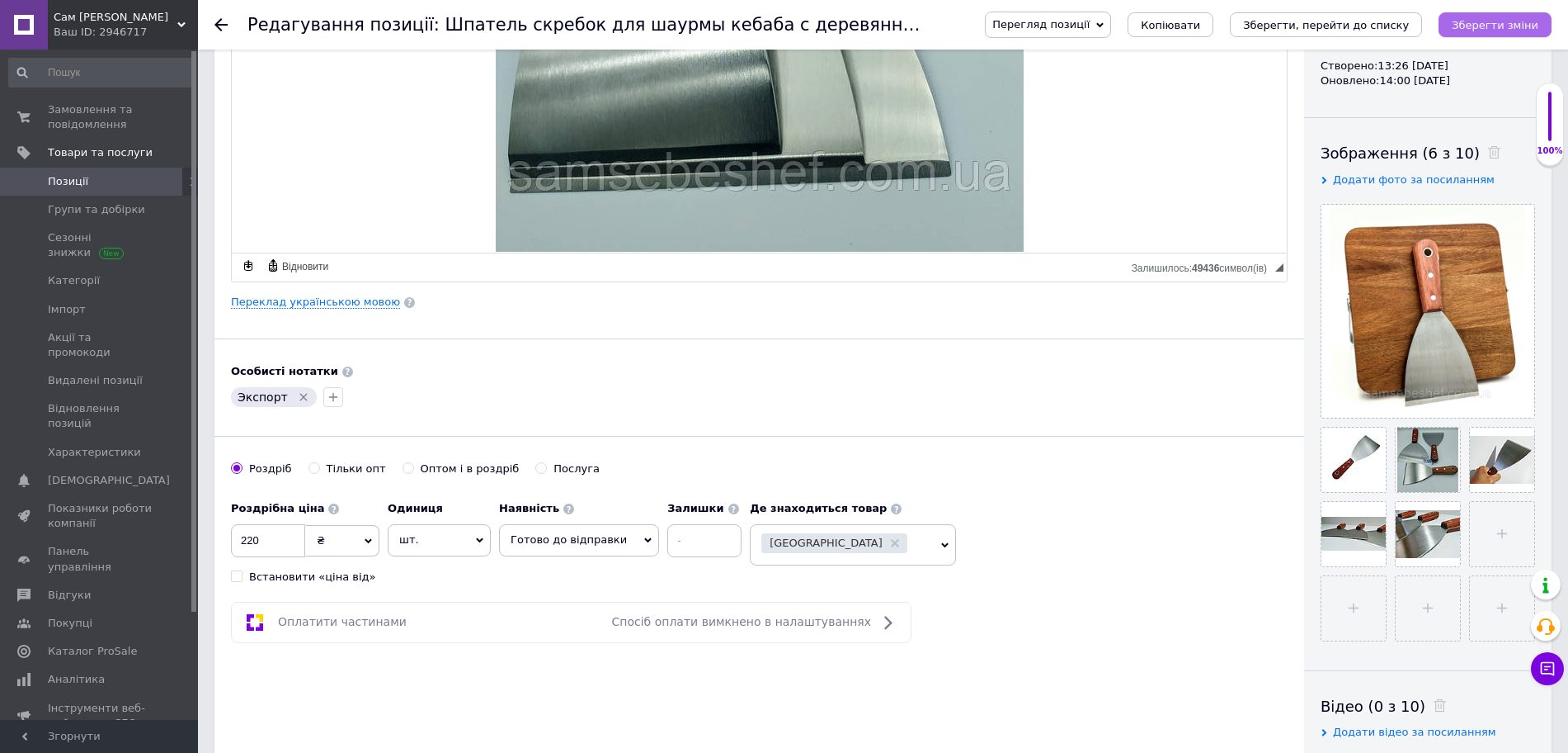
click at [1480, 19] on icon "Зберегти зміни" at bounding box center [1495, 25] width 87 height 13
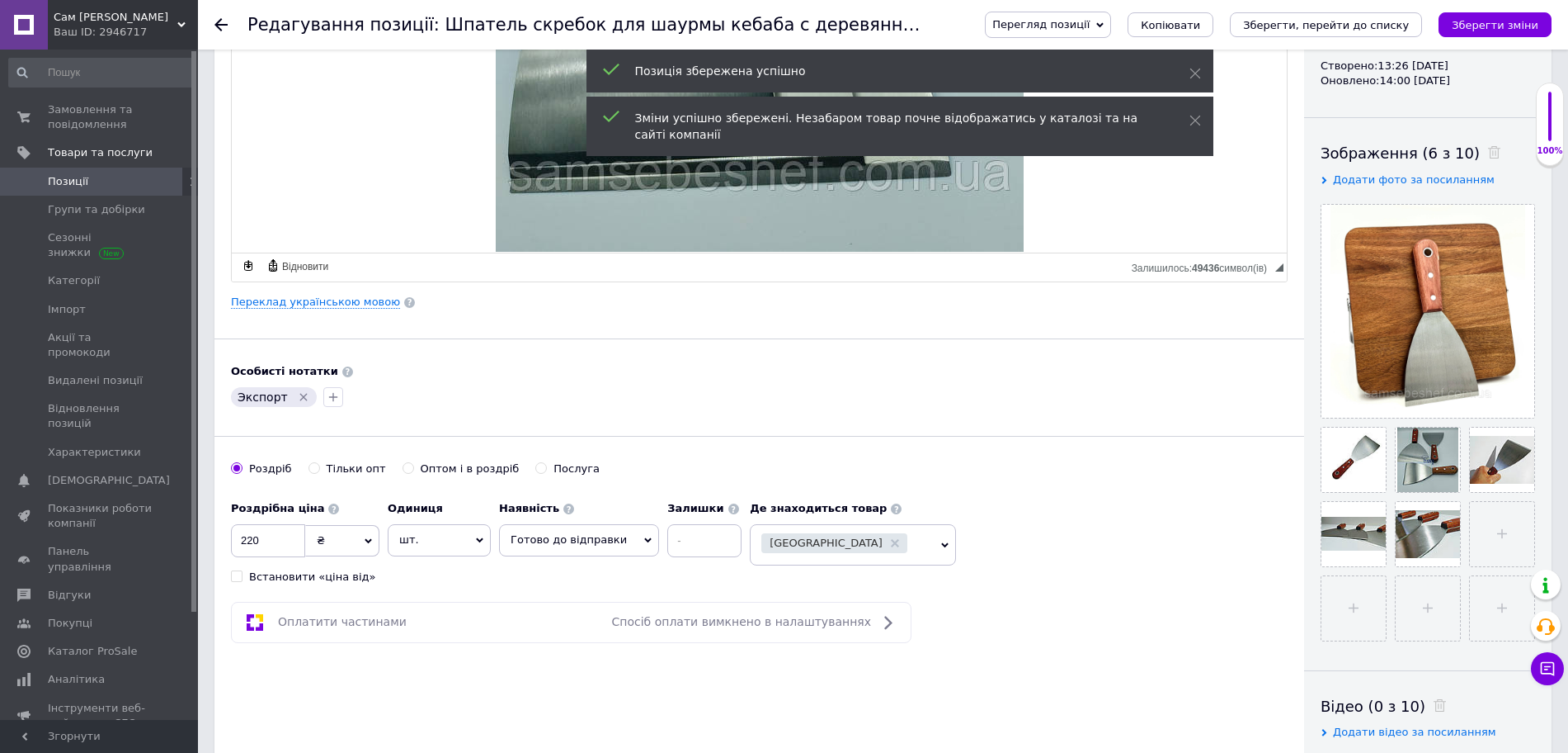
click at [1089, 26] on span "Перегляд позиції" at bounding box center [1041, 24] width 97 height 13
click at [1227, 54] on li "Зберегти та переглянути на сайті" at bounding box center [1115, 56] width 258 height 23
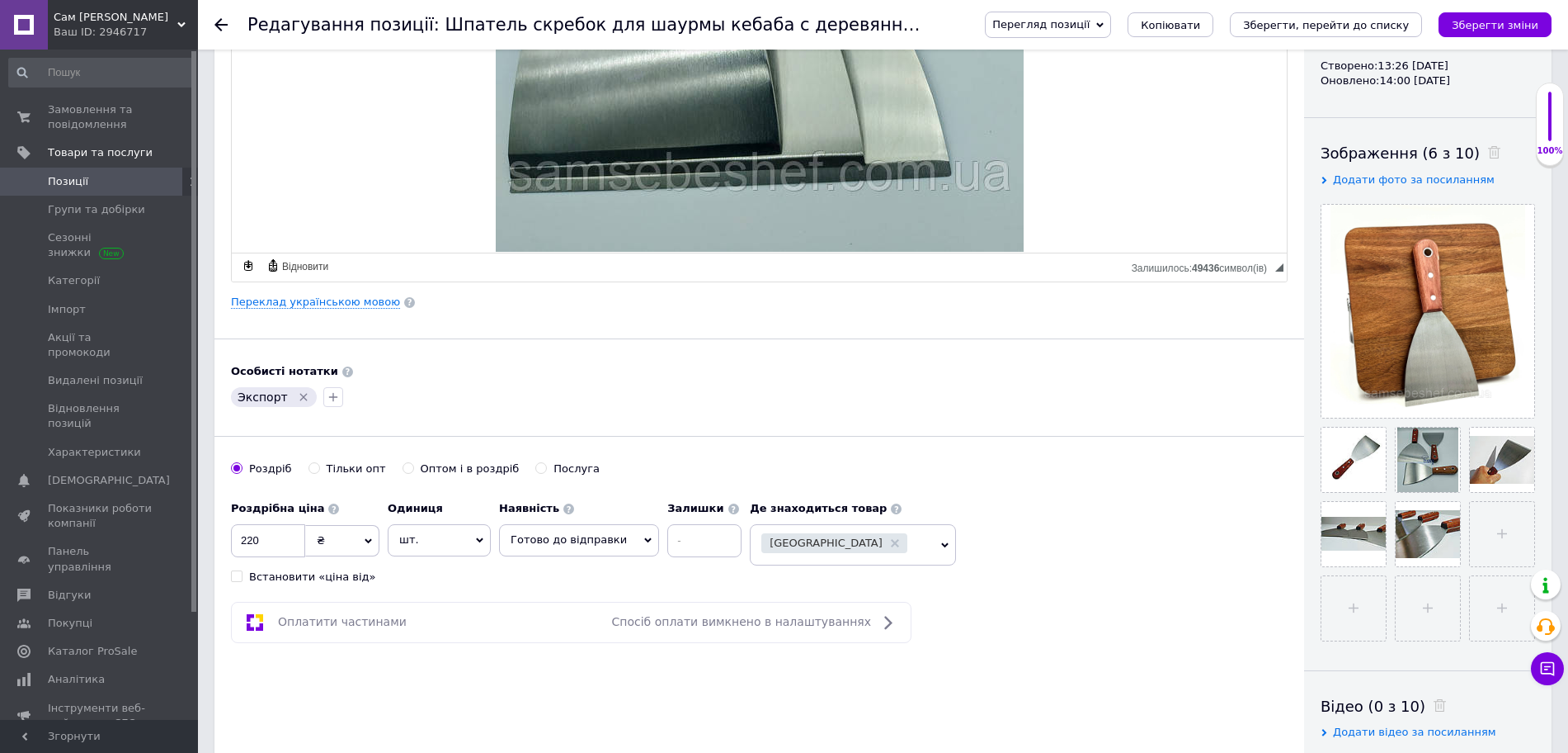
click at [1111, 23] on span "Перегляд позиції" at bounding box center [1049, 24] width 126 height 26
click at [1106, 82] on li "Зберегти та переглянути на маркетплейсі" at bounding box center [1115, 80] width 258 height 23
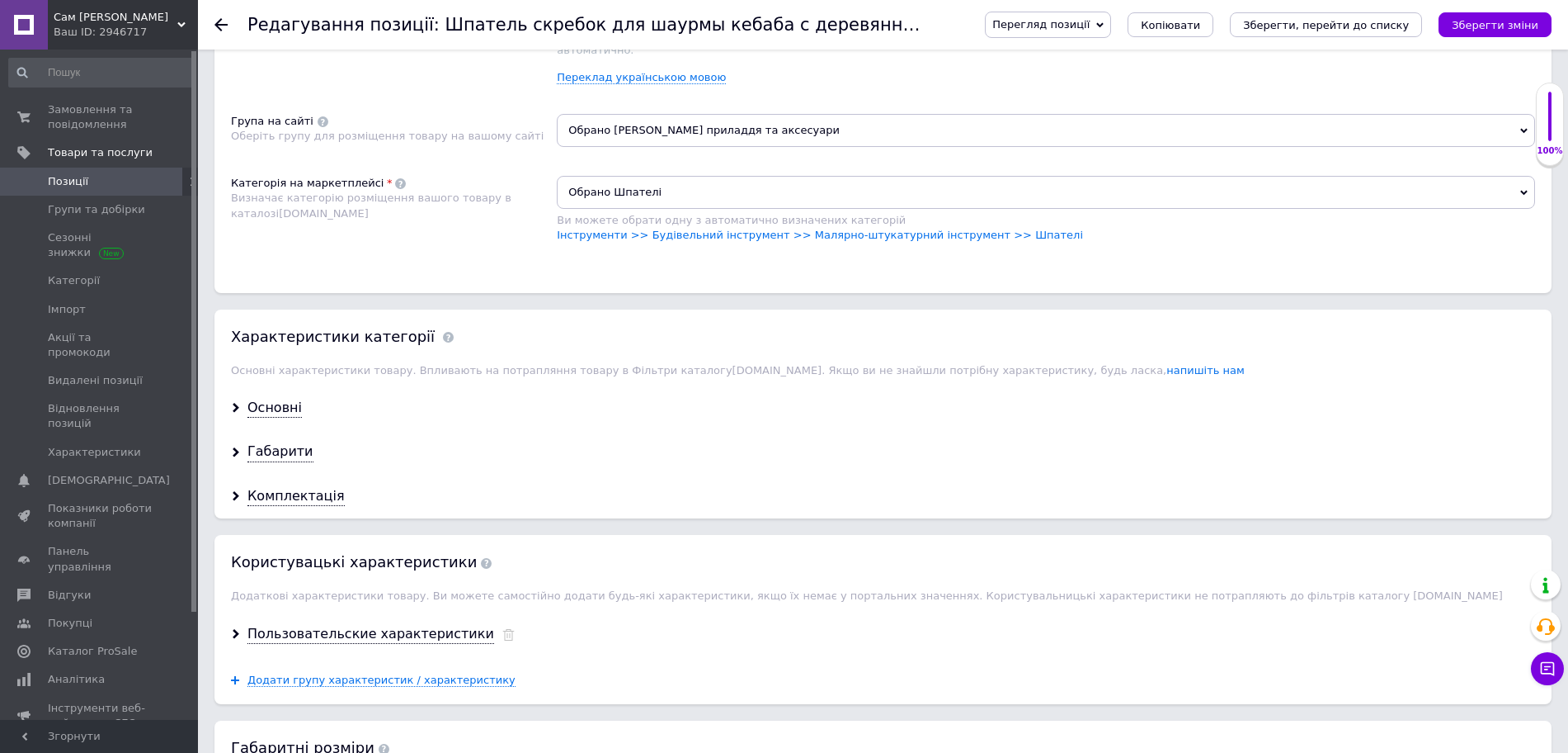
scroll to position [825, 0]
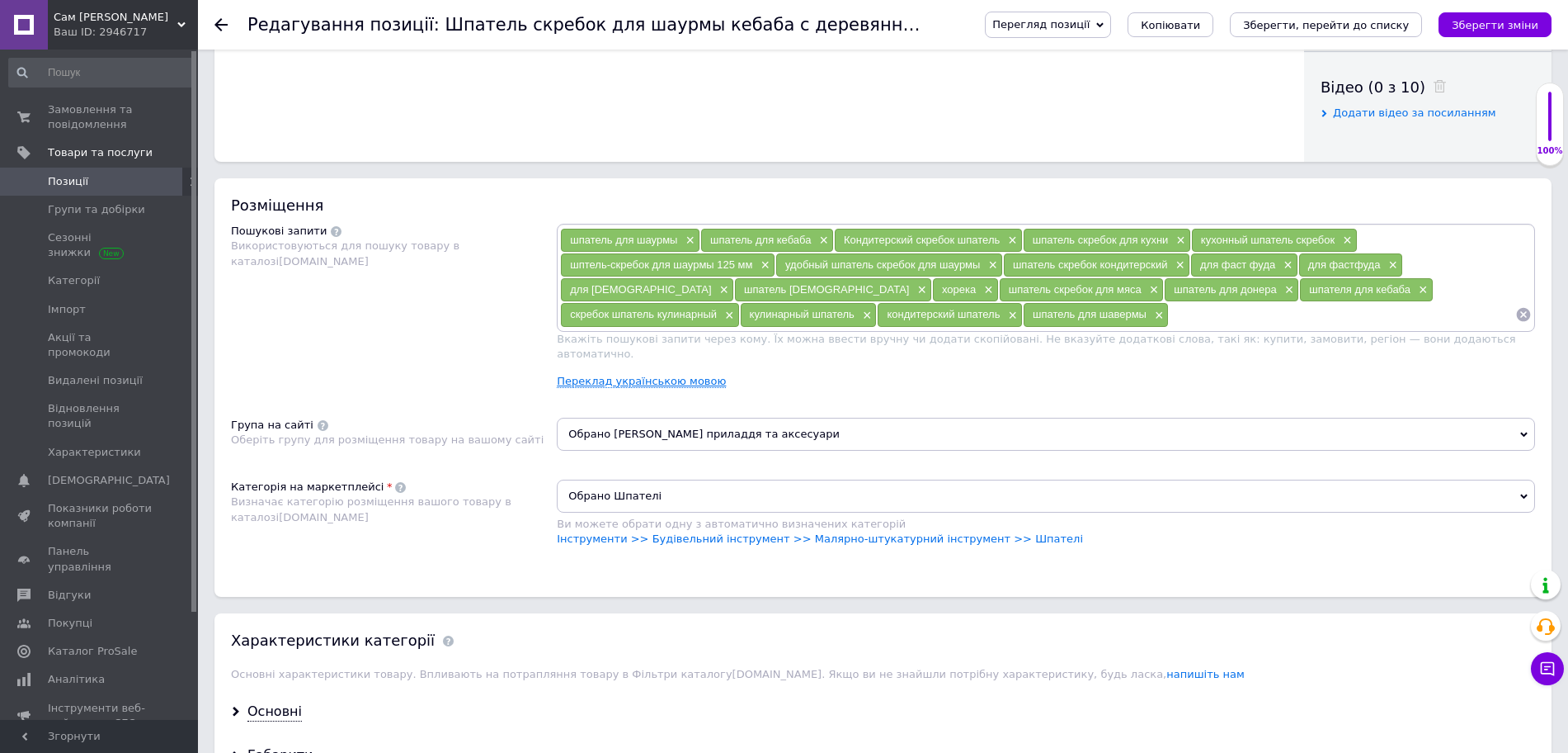
click at [655, 375] on link "Переклад українською мовою" at bounding box center [641, 381] width 169 height 14
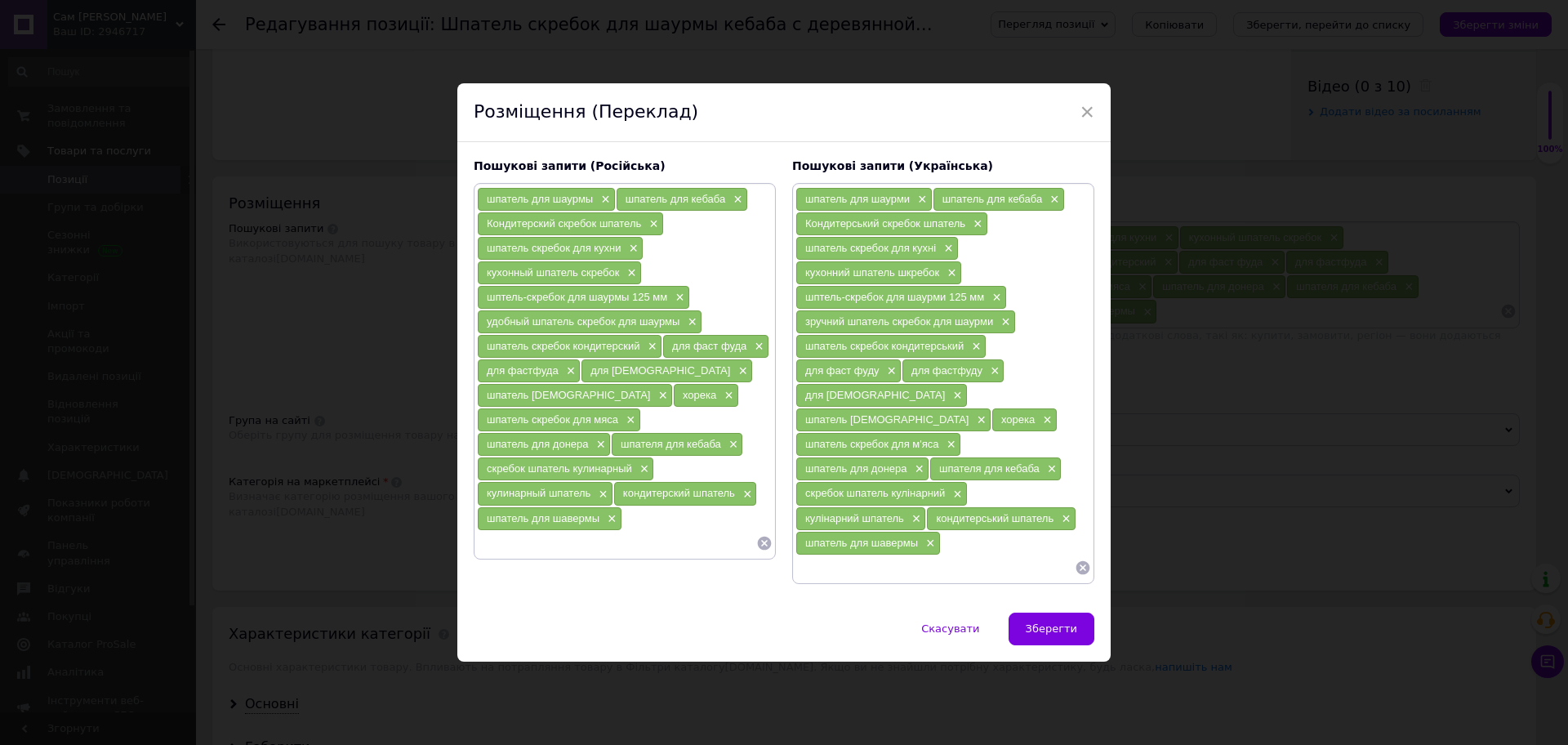
click at [875, 557] on input at bounding box center [935, 567] width 279 height 24
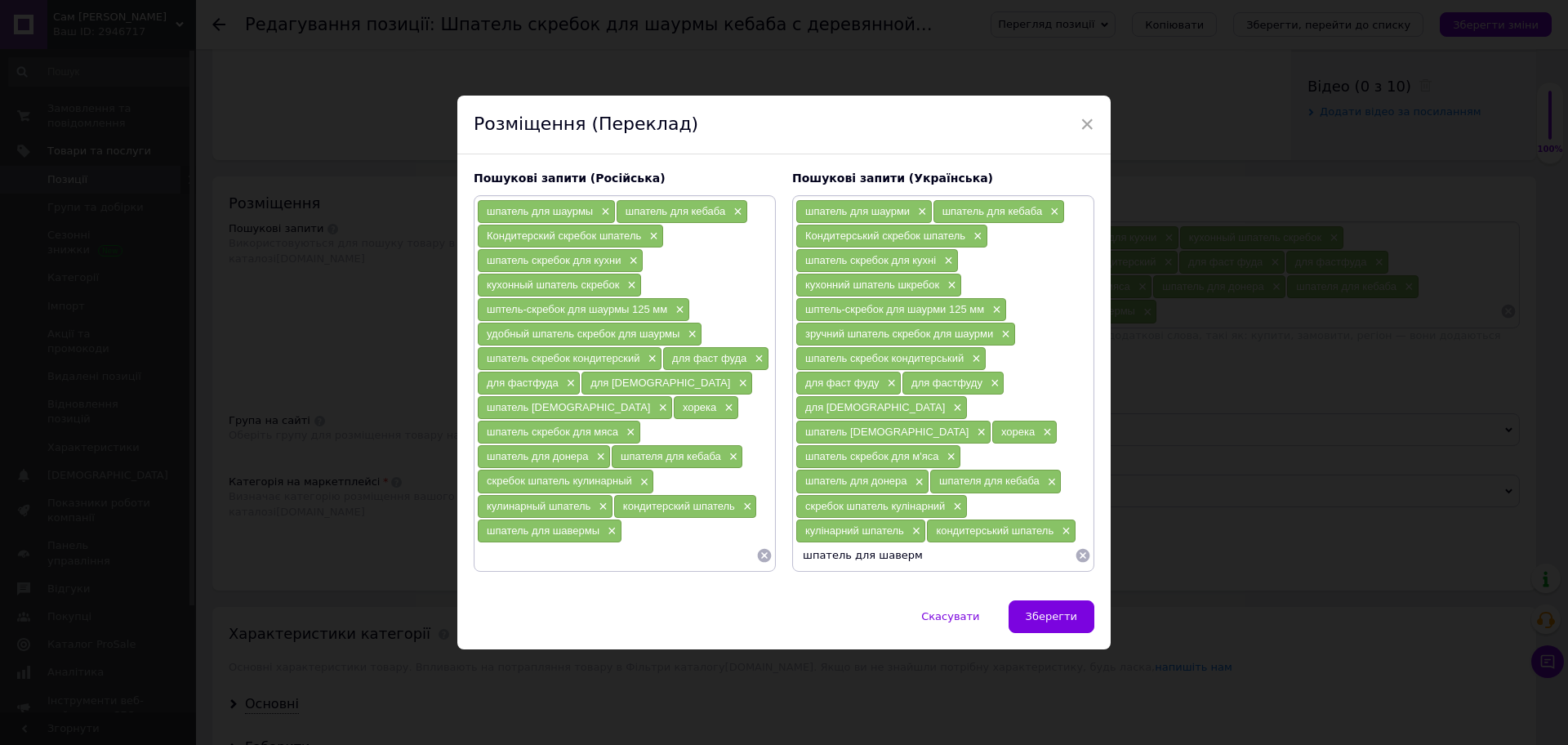
type input "шпатель для шаверми"
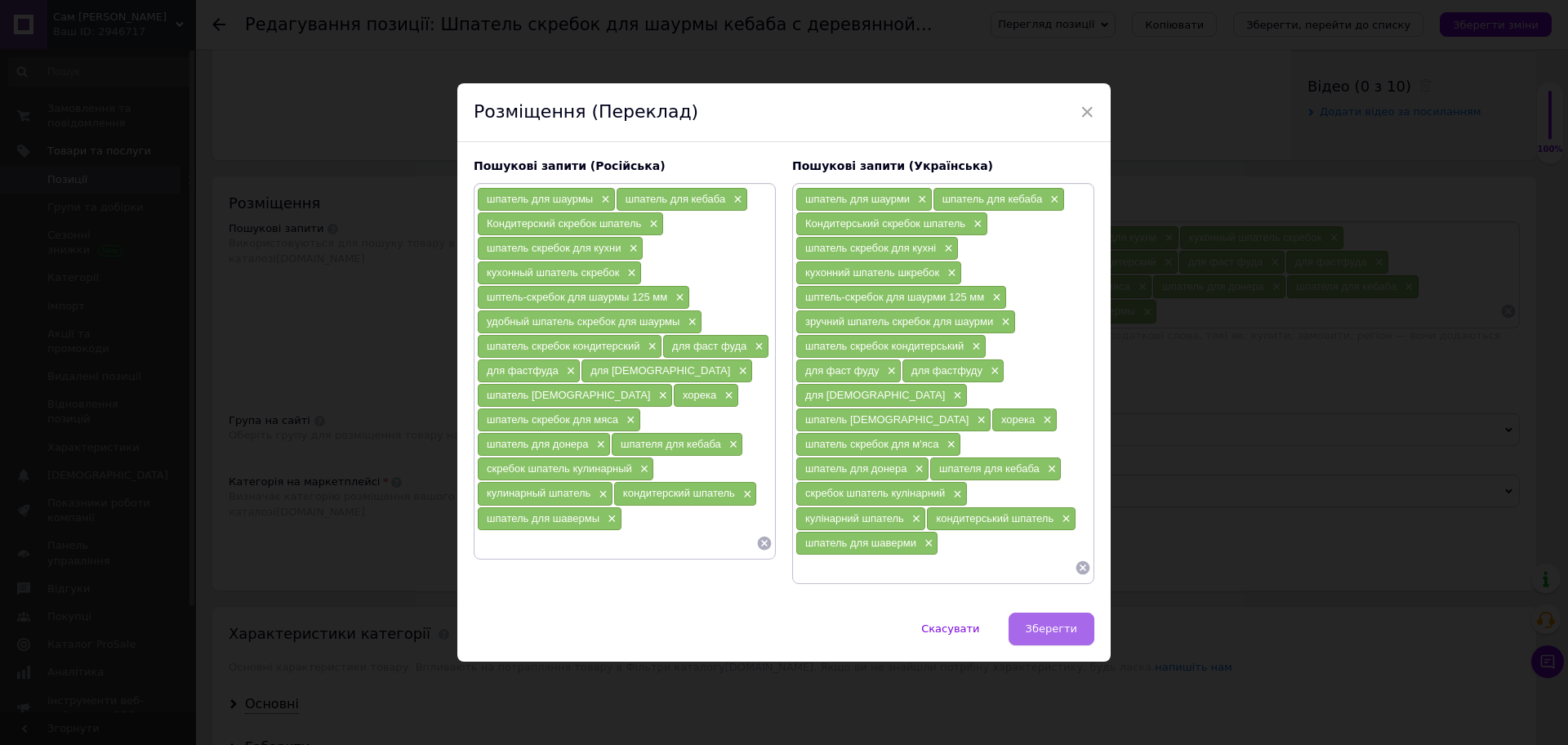
click at [1057, 622] on span "Зберегти" at bounding box center [1051, 628] width 51 height 13
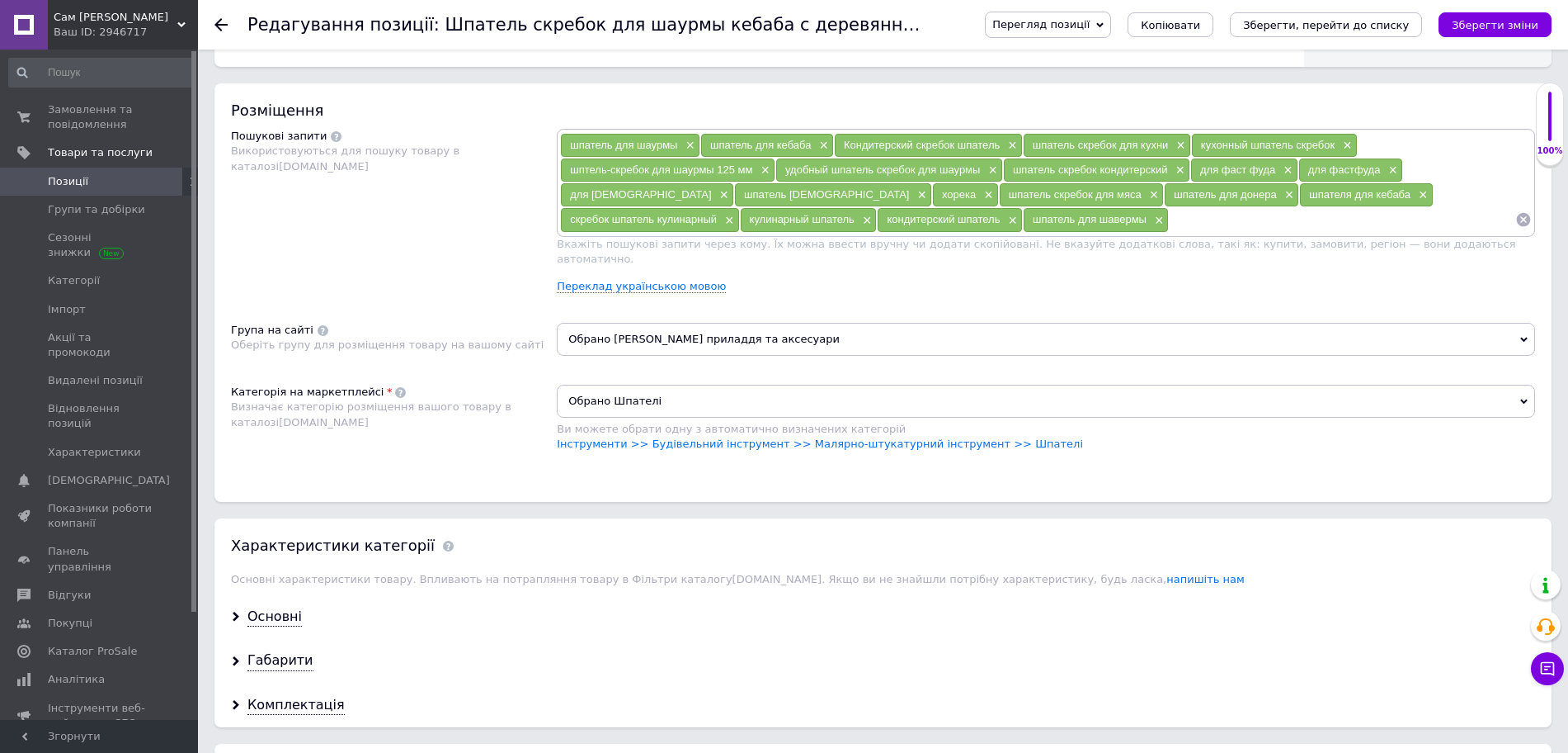
scroll to position [1031, 0]
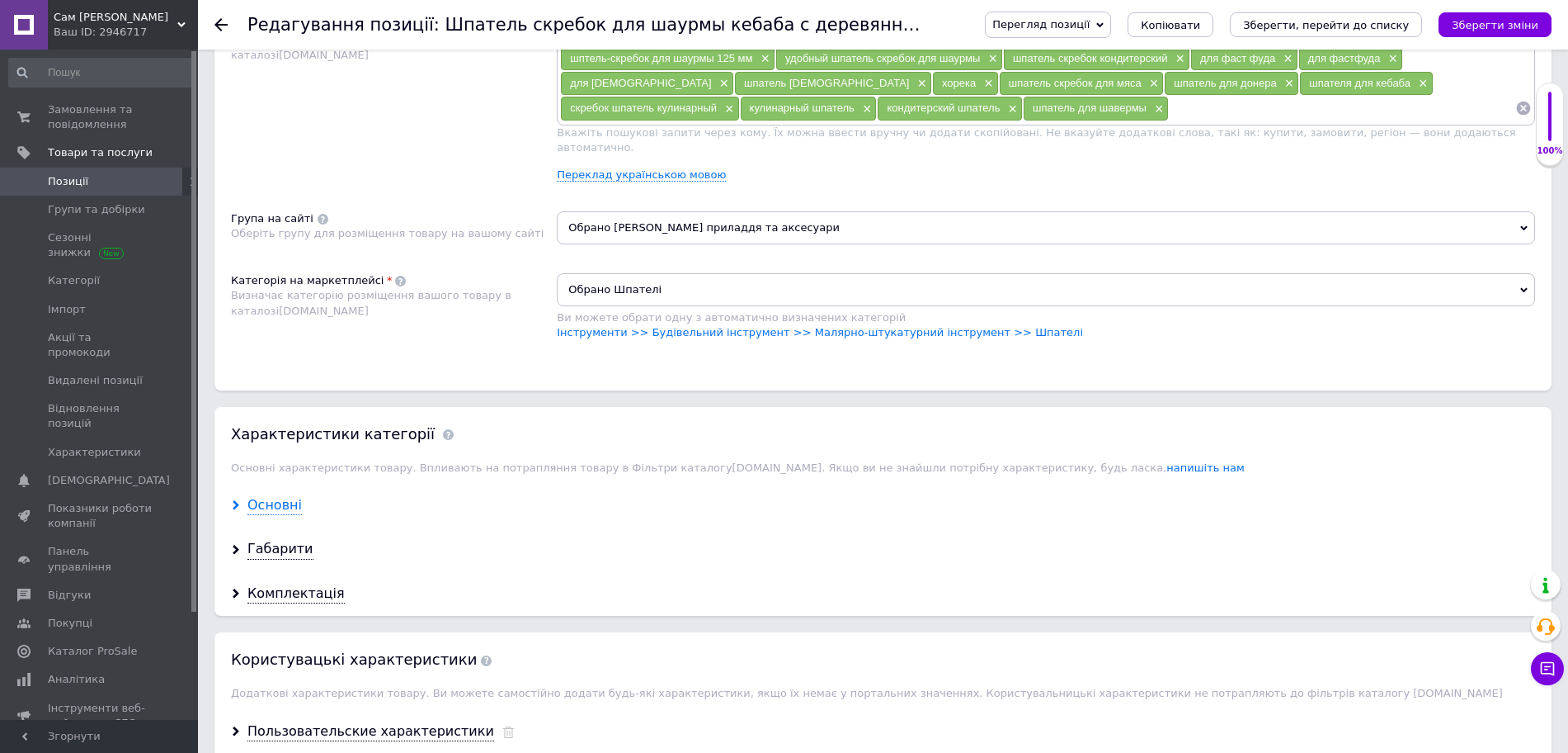
click at [288, 496] on div "Основні" at bounding box center [274, 506] width 54 height 19
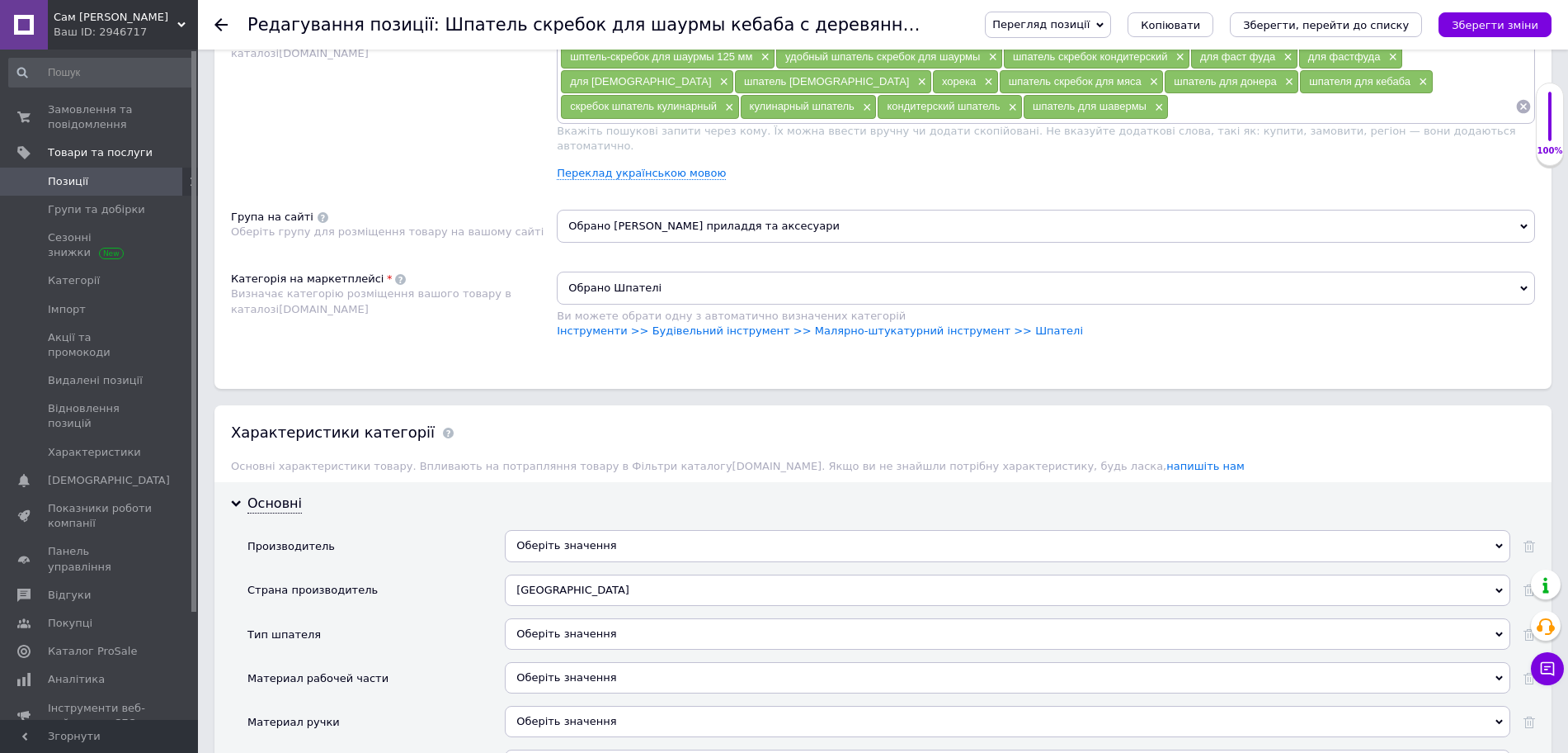
scroll to position [1237, 0]
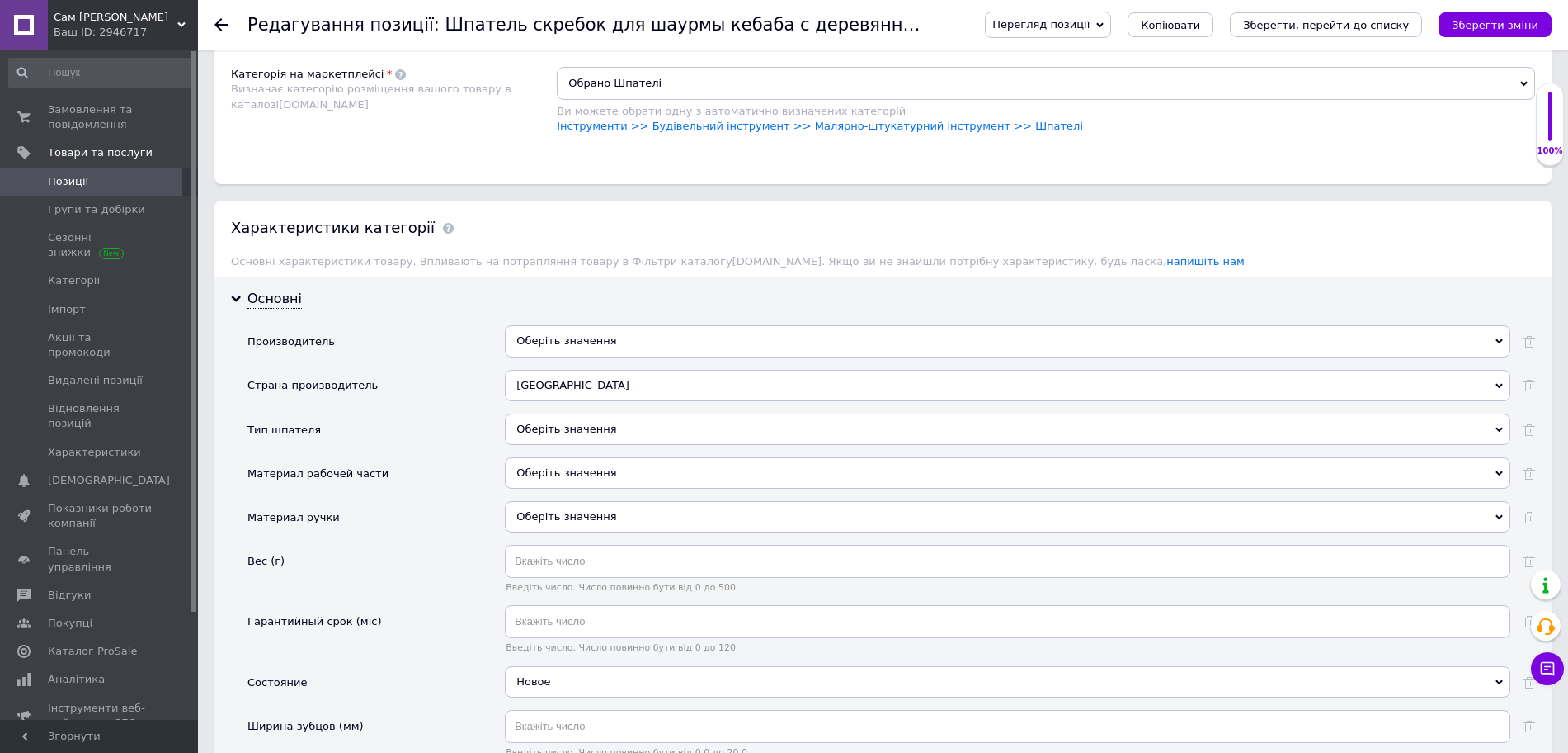
click at [566, 413] on div "Оберіть значення" at bounding box center [1008, 429] width 1006 height 31
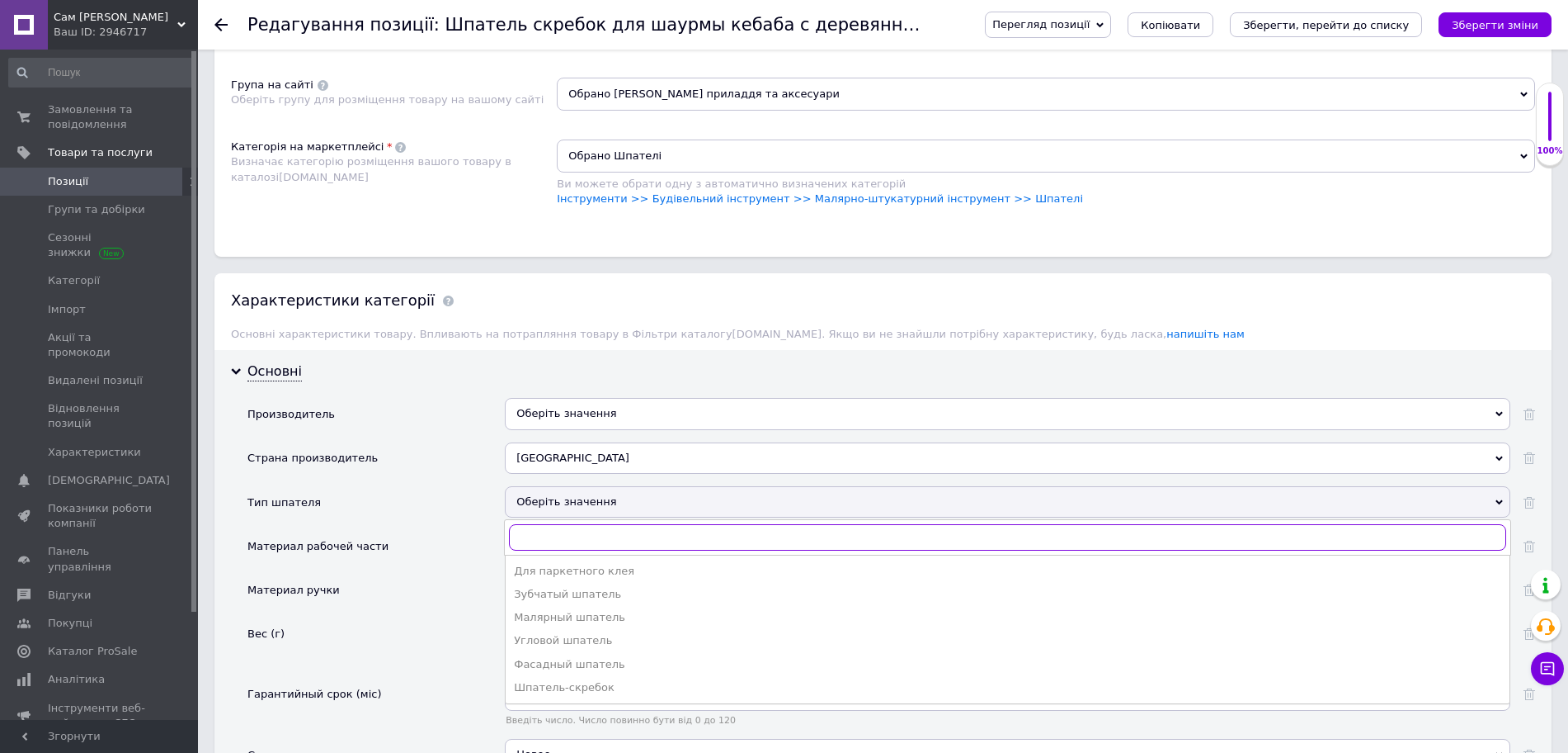
scroll to position [1134, 0]
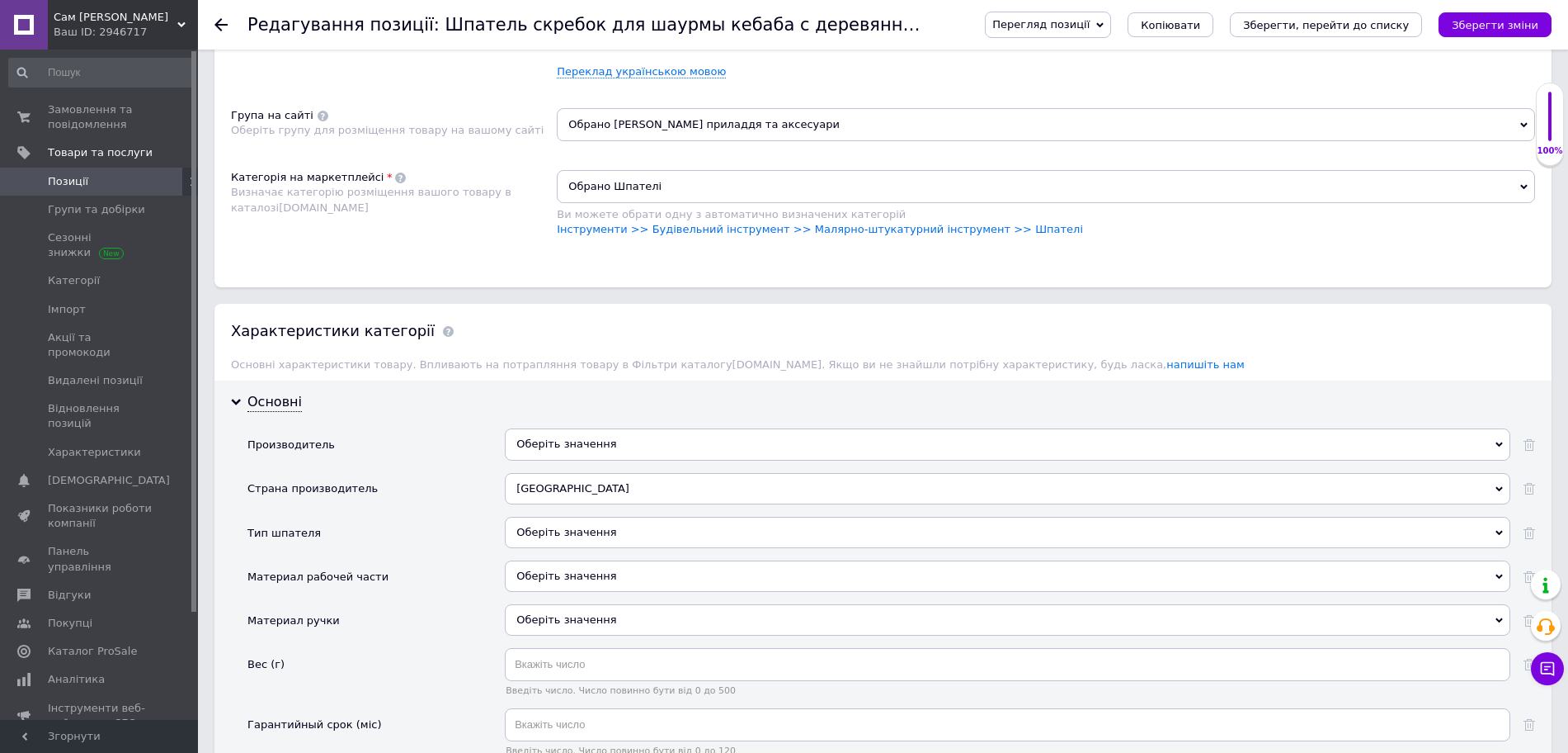
click at [708, 174] on span "Обрано Шпателі" at bounding box center [1046, 187] width 979 height 33
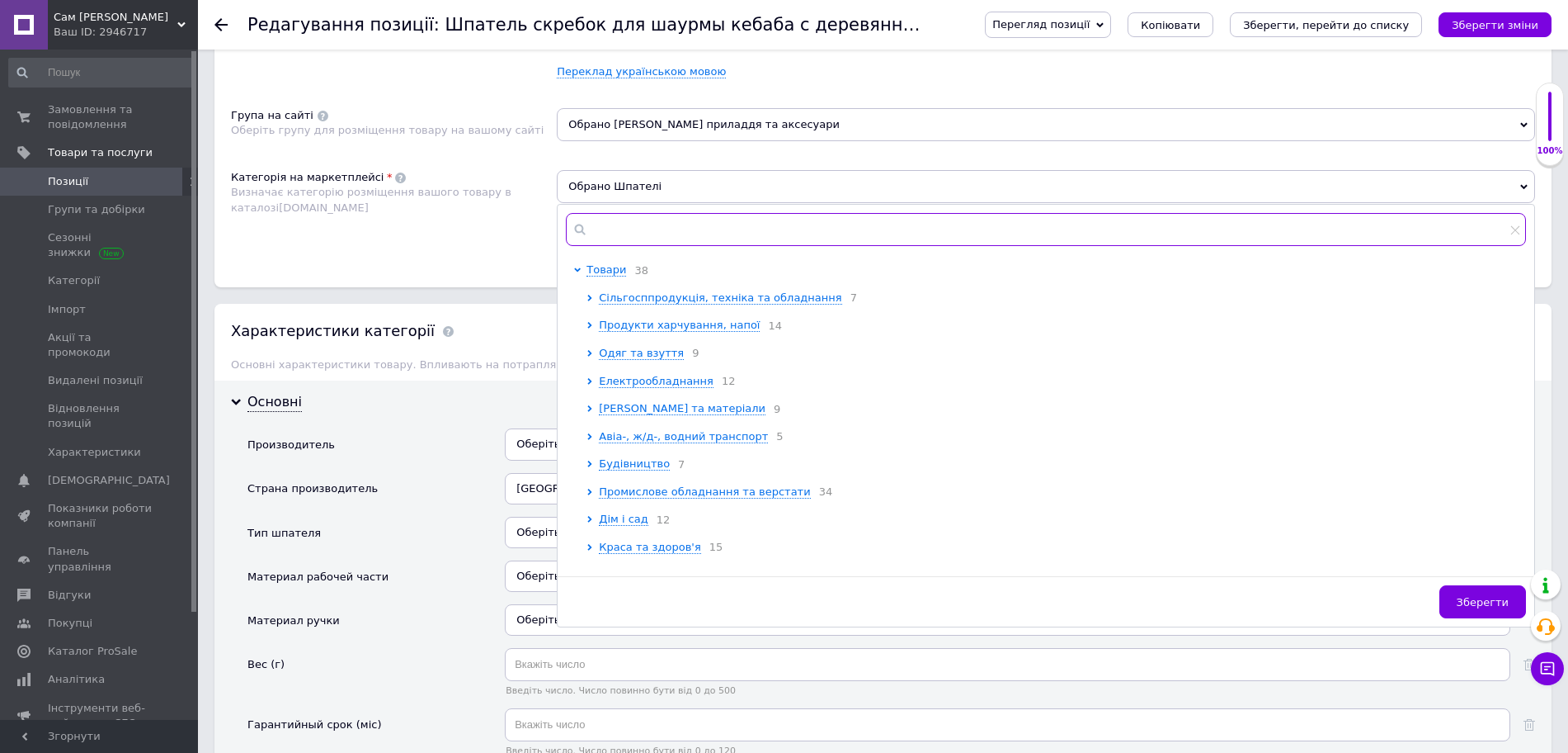
click at [673, 213] on input "text" at bounding box center [1046, 230] width 960 height 33
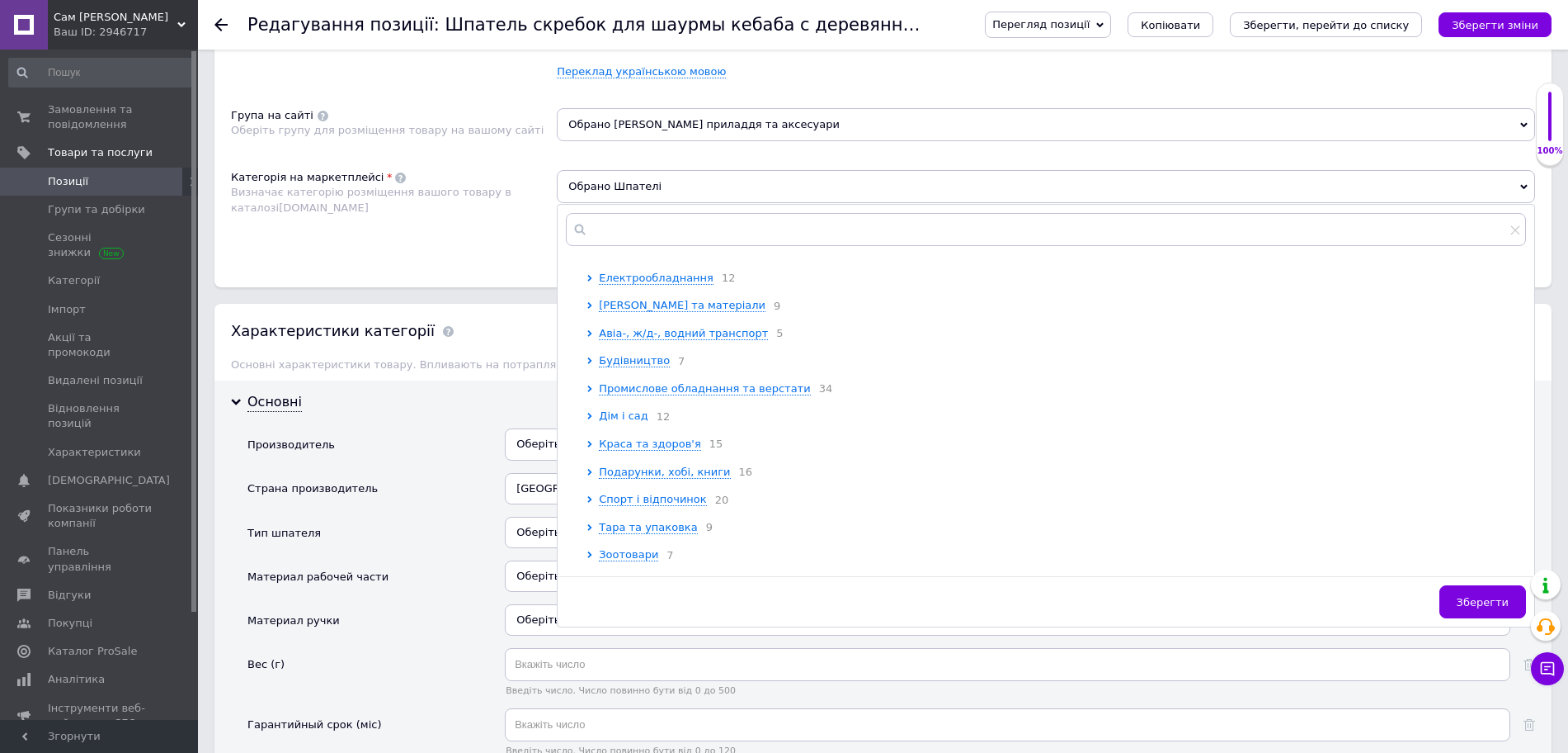
click at [627, 414] on span "Дім і сад" at bounding box center [624, 415] width 50 height 13
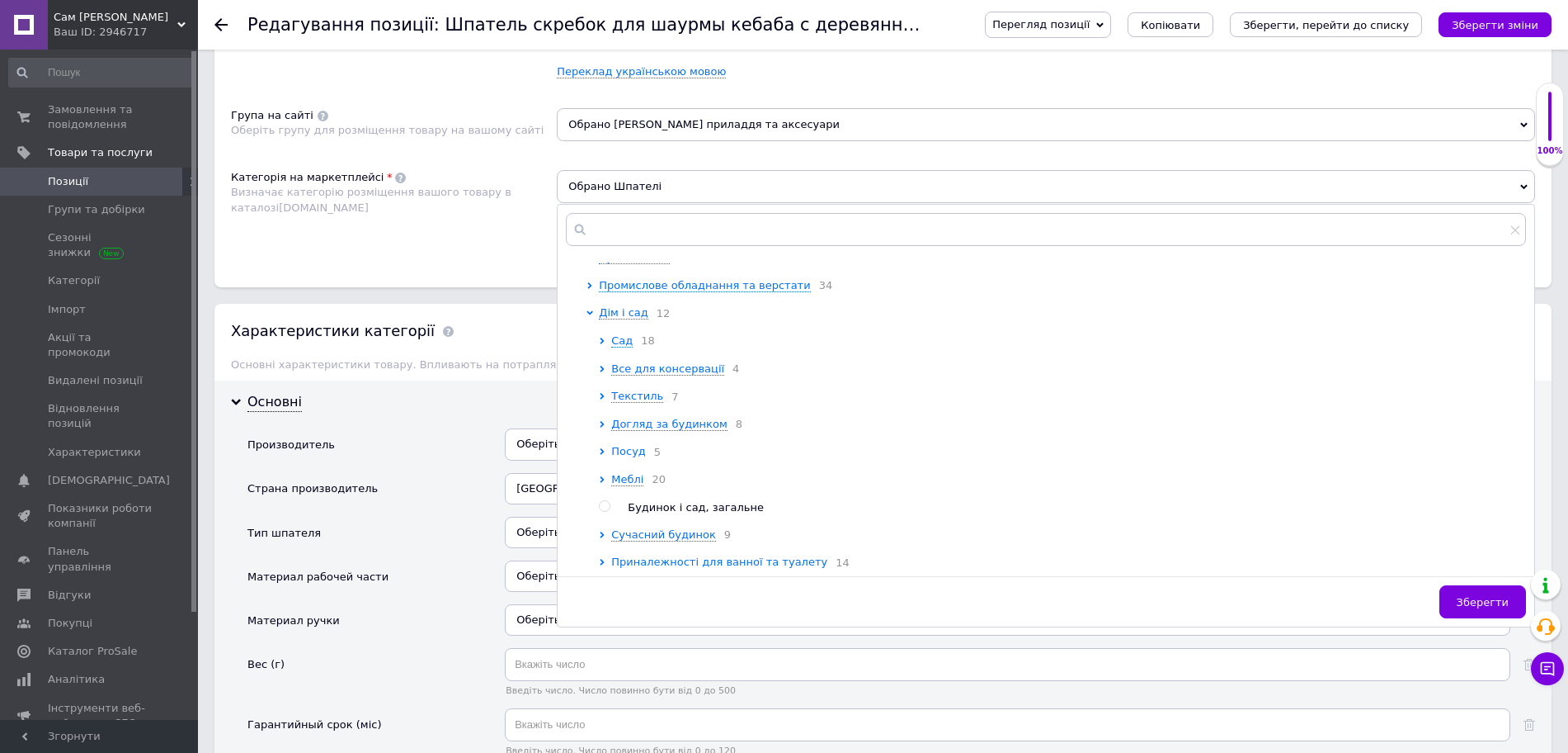
click at [622, 449] on span "Посуд" at bounding box center [628, 450] width 35 height 13
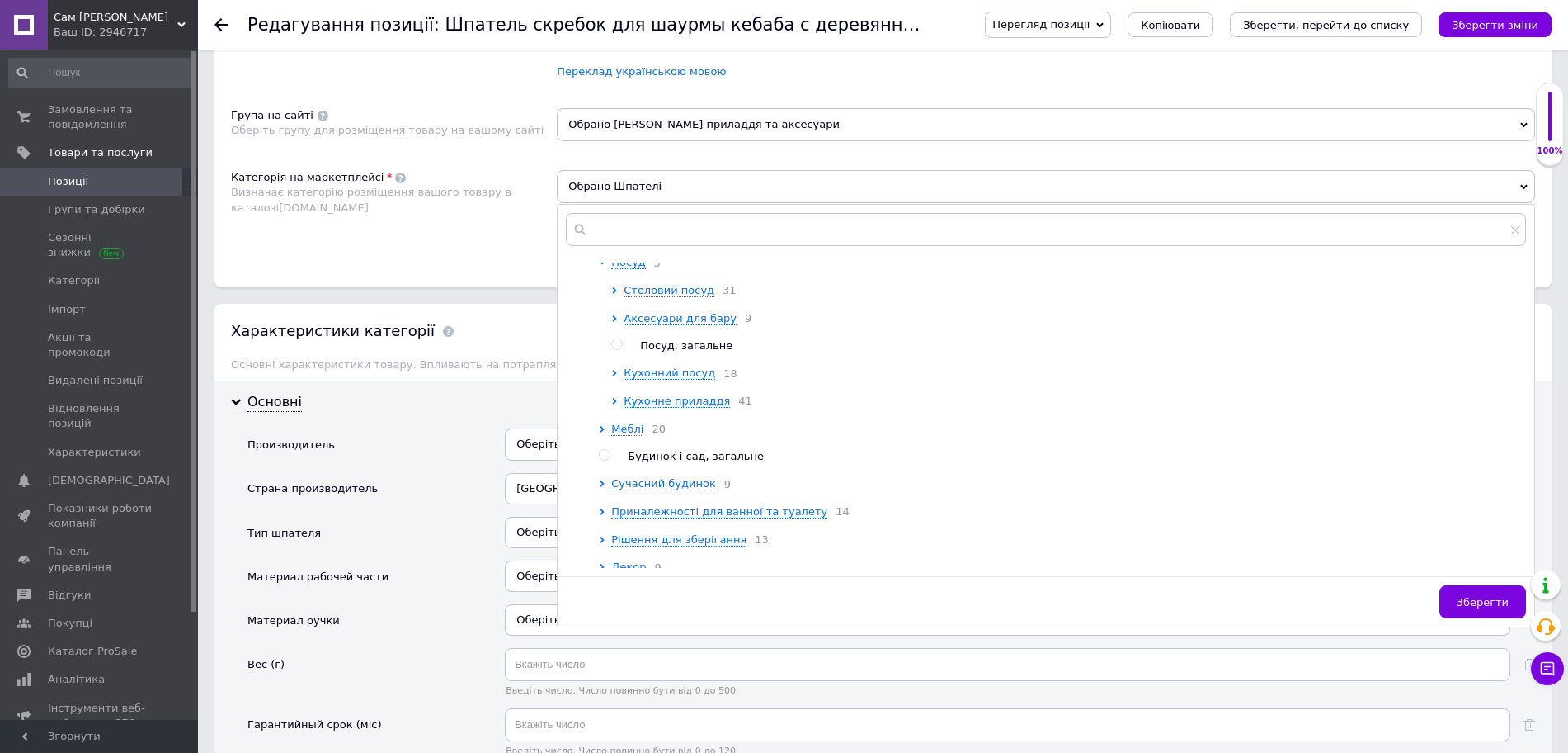
scroll to position [412, 0]
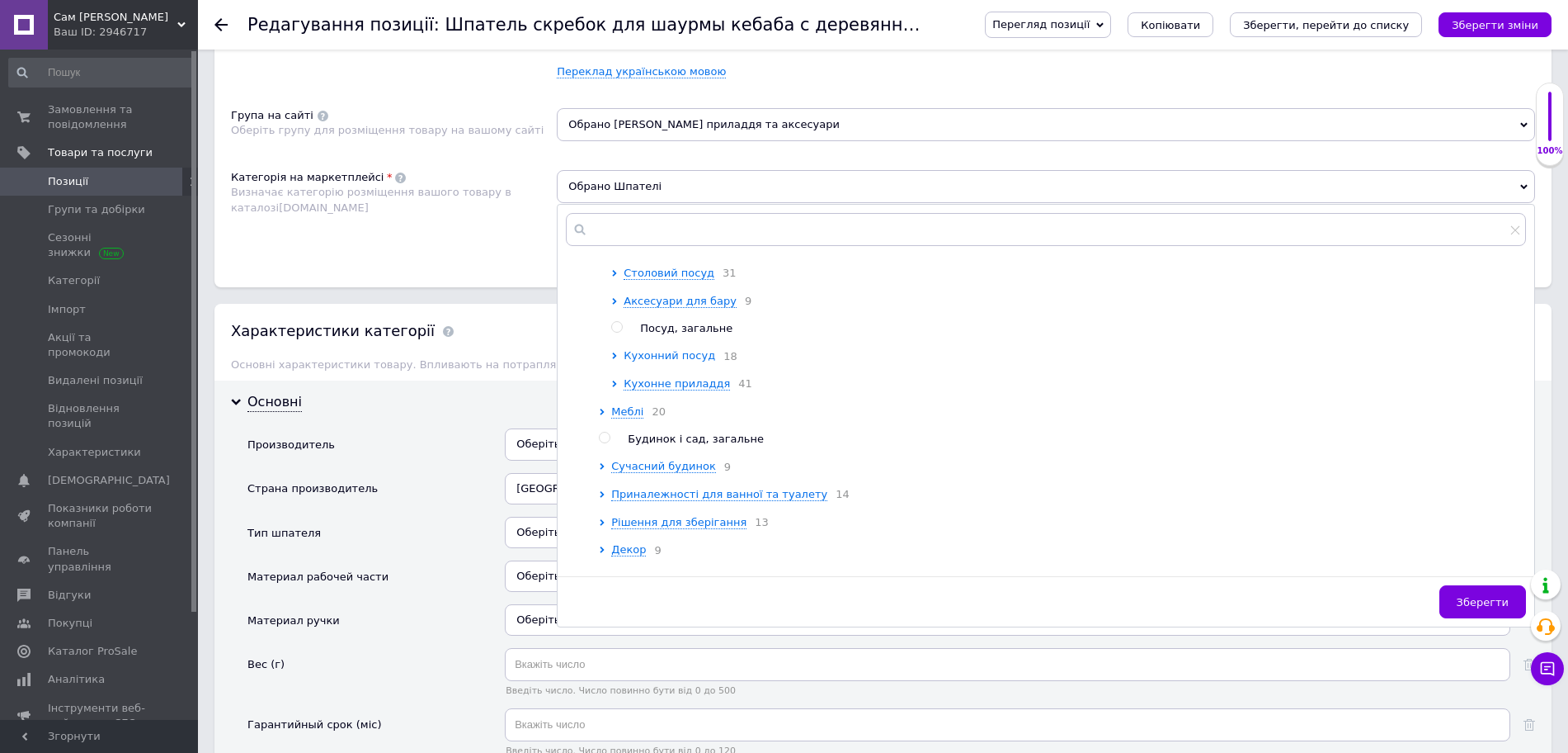
click at [659, 361] on span "Кухонний посуд" at bounding box center [669, 355] width 91 height 13
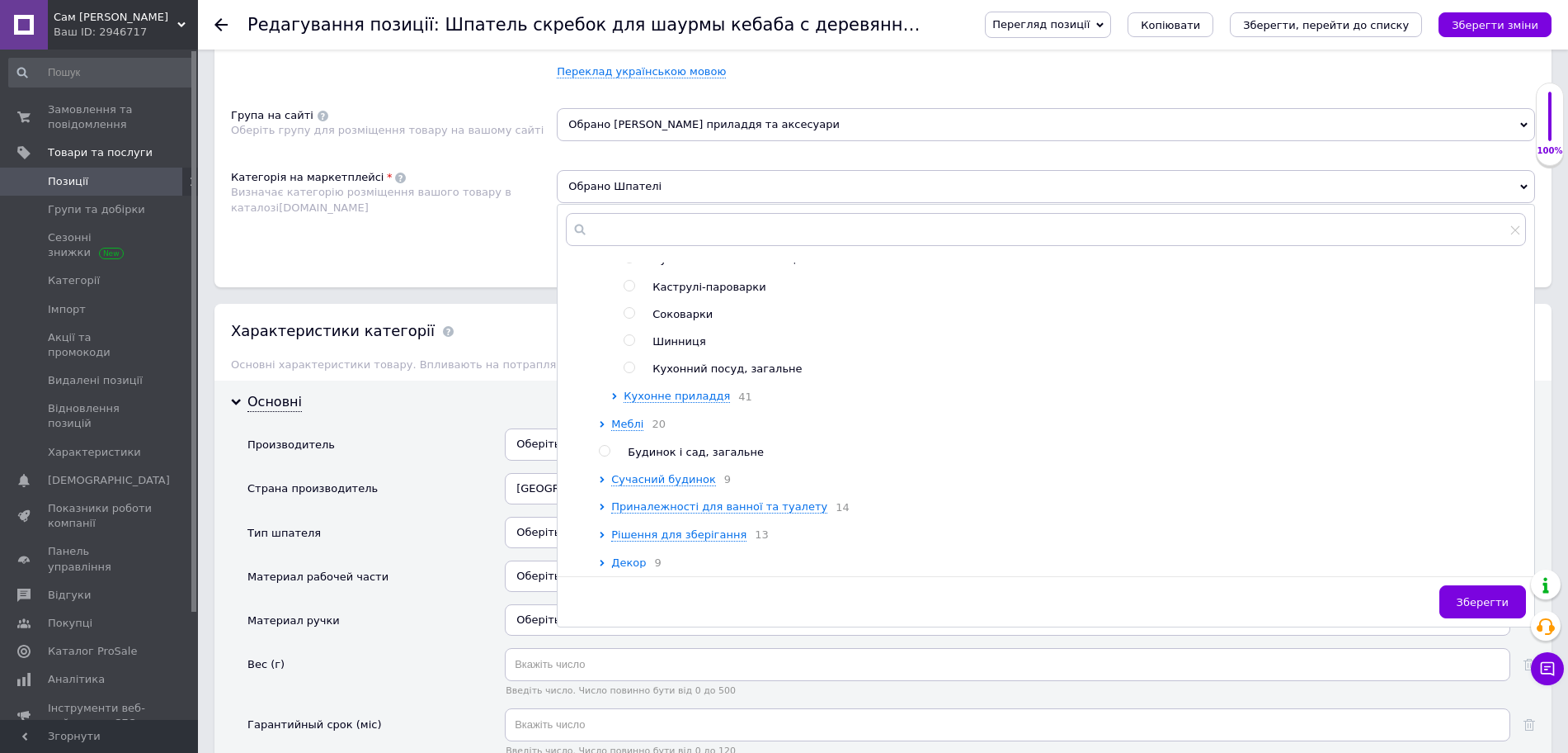
scroll to position [928, 0]
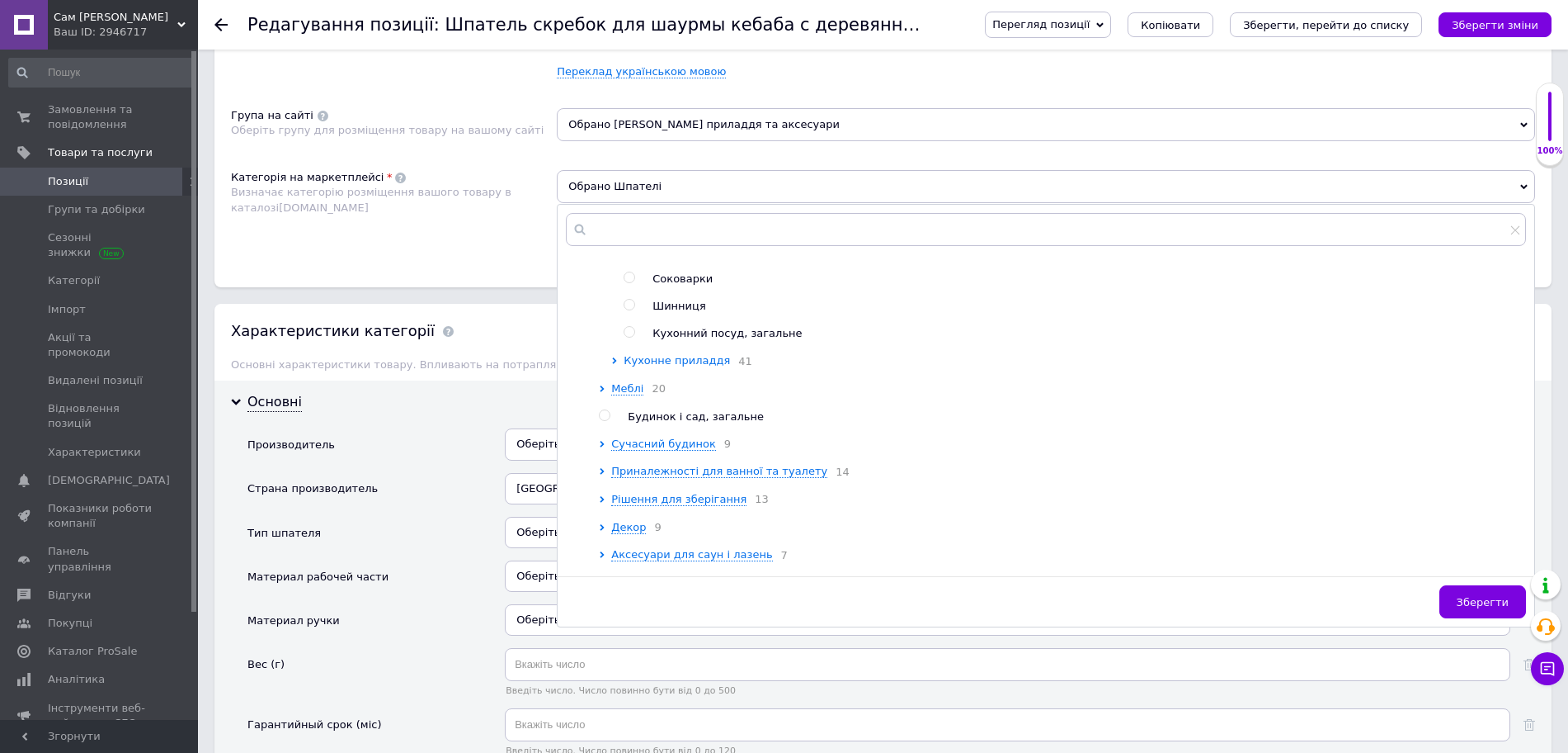
click at [635, 361] on span "Кухонне приладдя" at bounding box center [676, 360] width 106 height 13
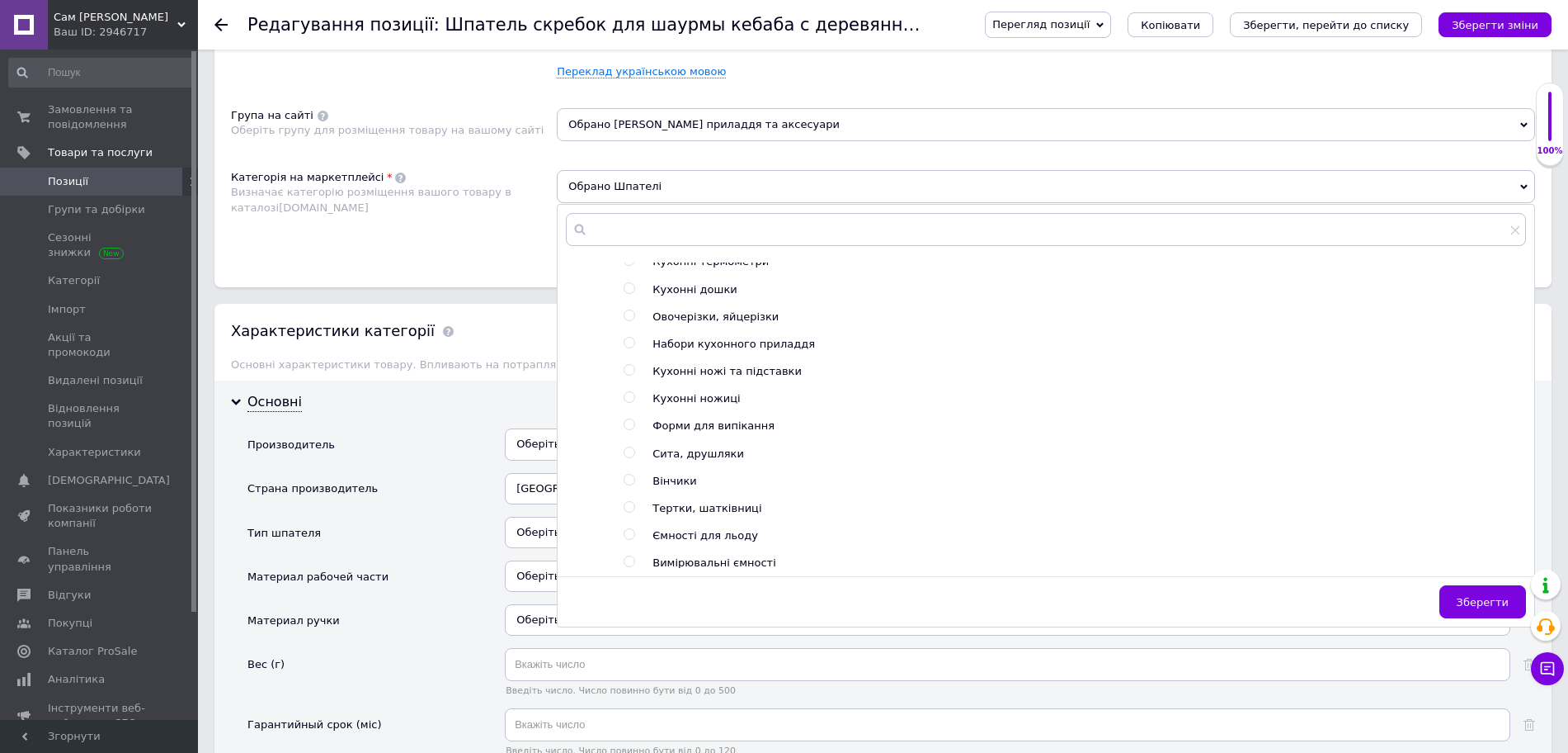
scroll to position [825, 0]
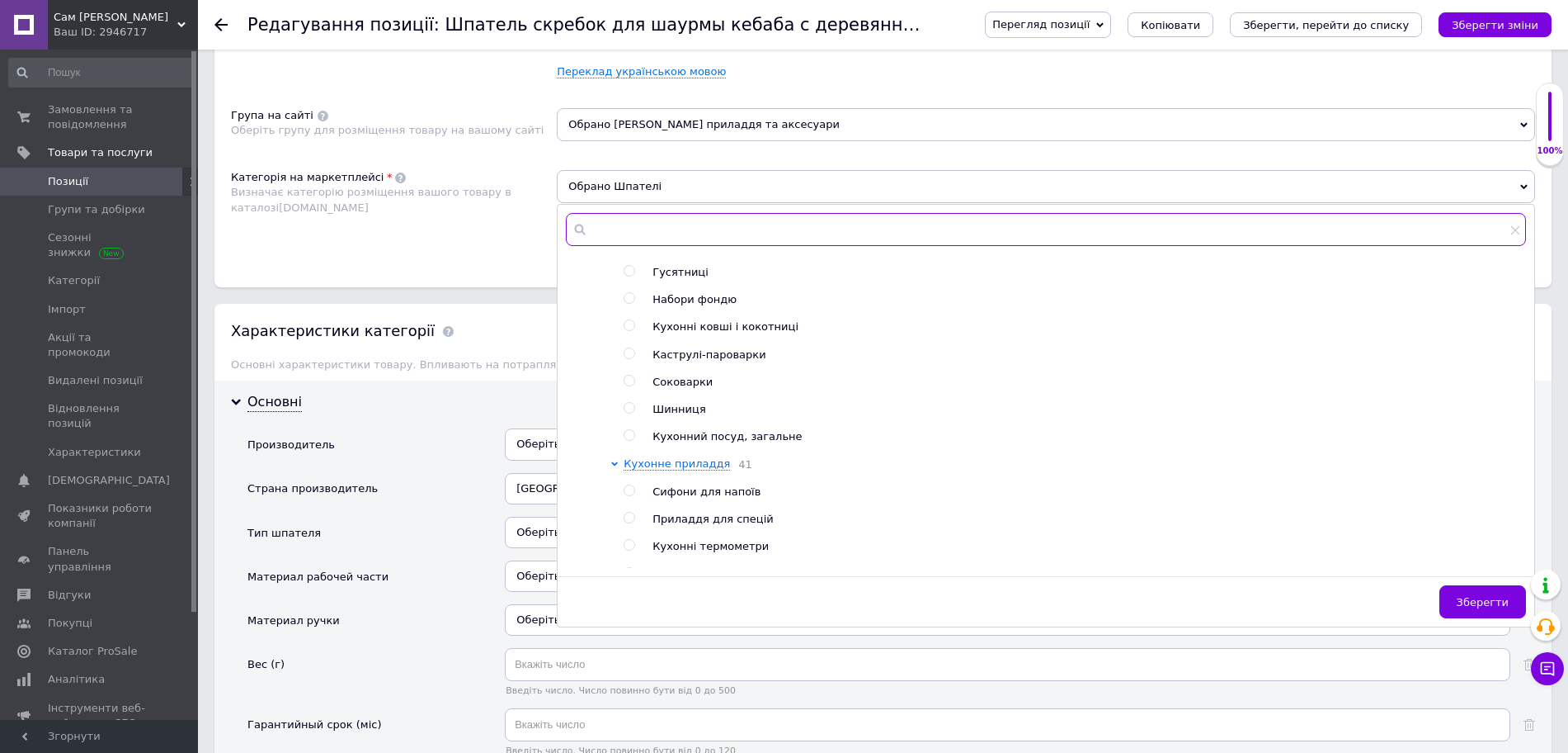
drag, startPoint x: 687, startPoint y: 219, endPoint x: 677, endPoint y: 235, distance: 18.9
click at [688, 226] on input "text" at bounding box center [1046, 230] width 960 height 33
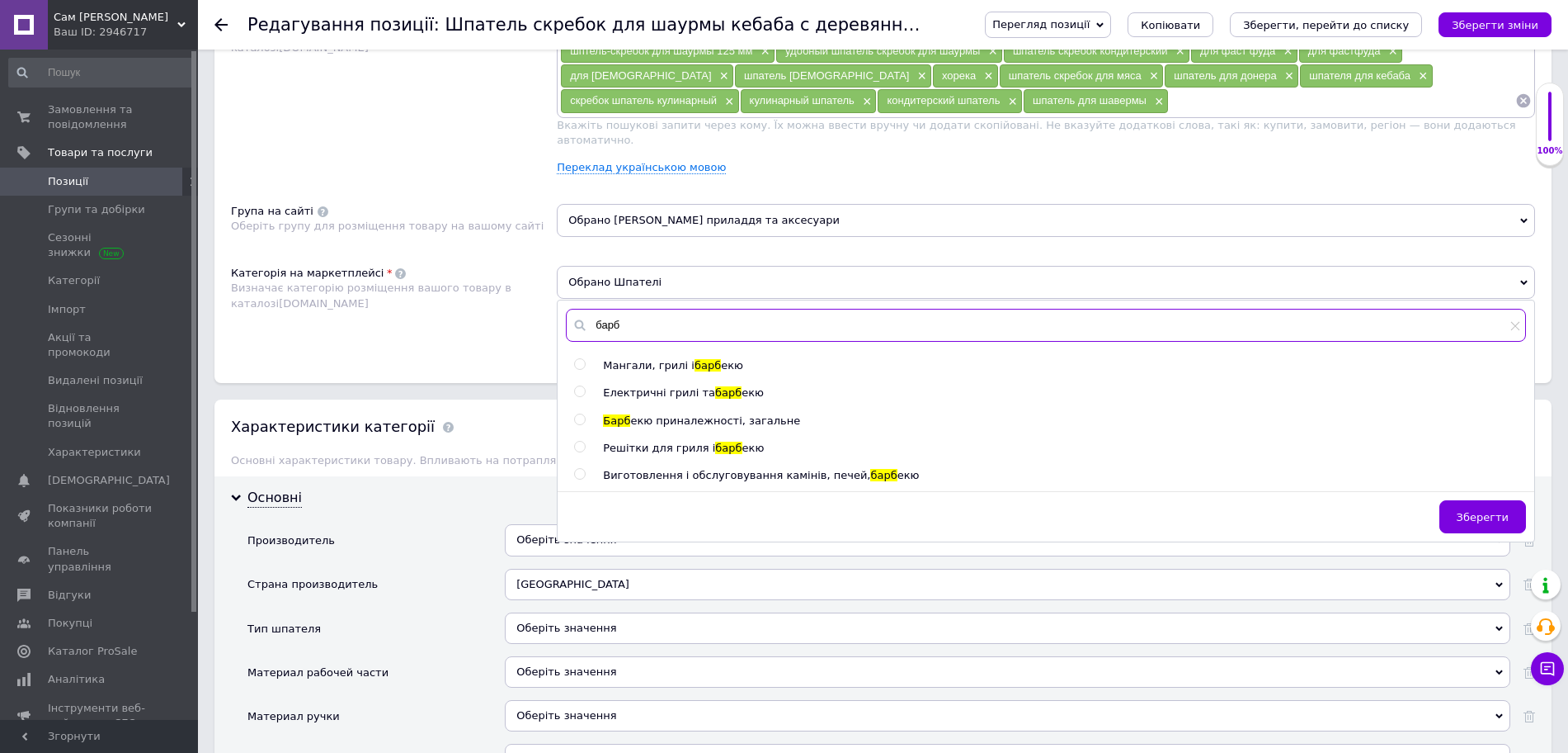
scroll to position [1031, 0]
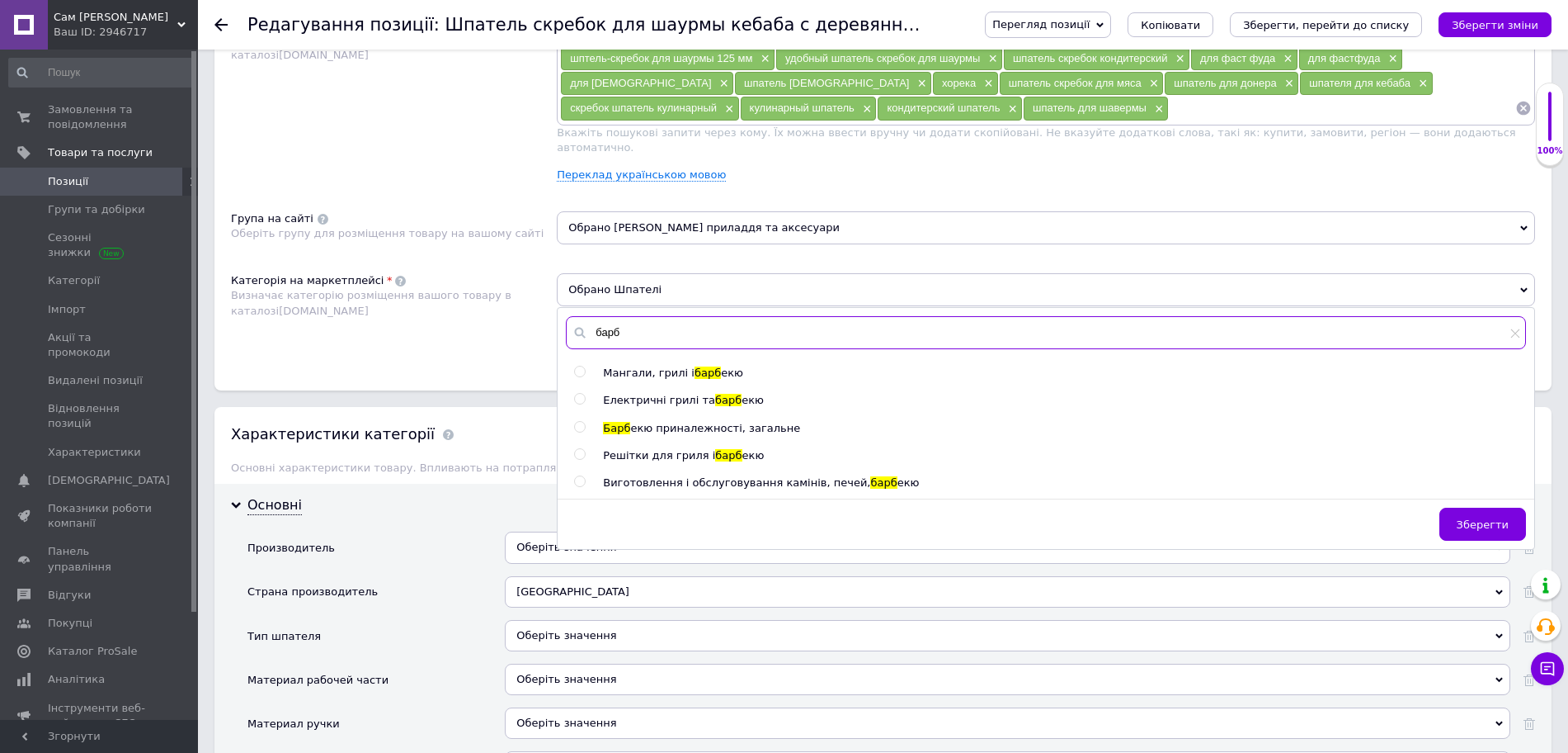
drag, startPoint x: 637, startPoint y: 322, endPoint x: 575, endPoint y: 311, distance: 63.0
click at [575, 316] on div "барб" at bounding box center [1046, 333] width 960 height 33
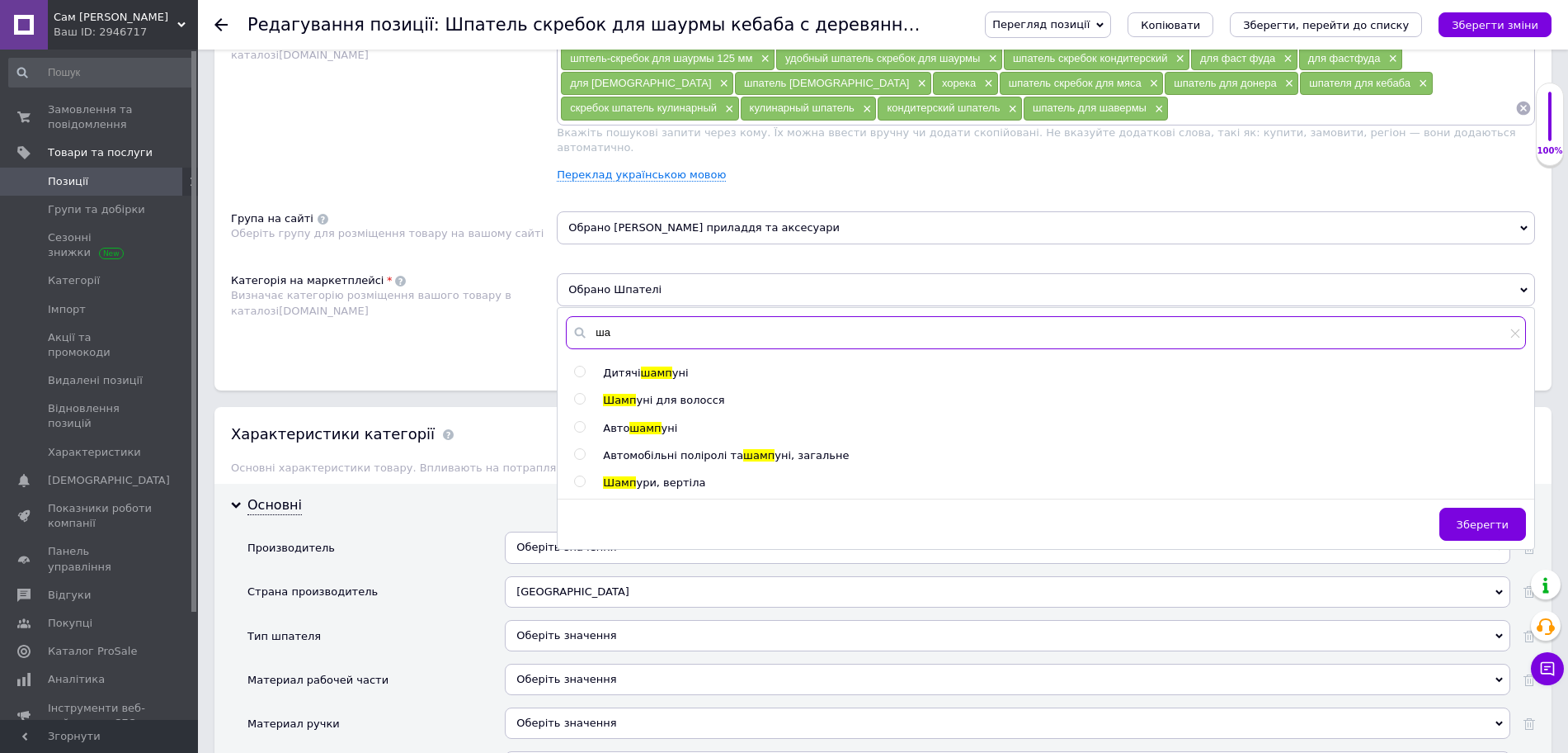
type input "ш"
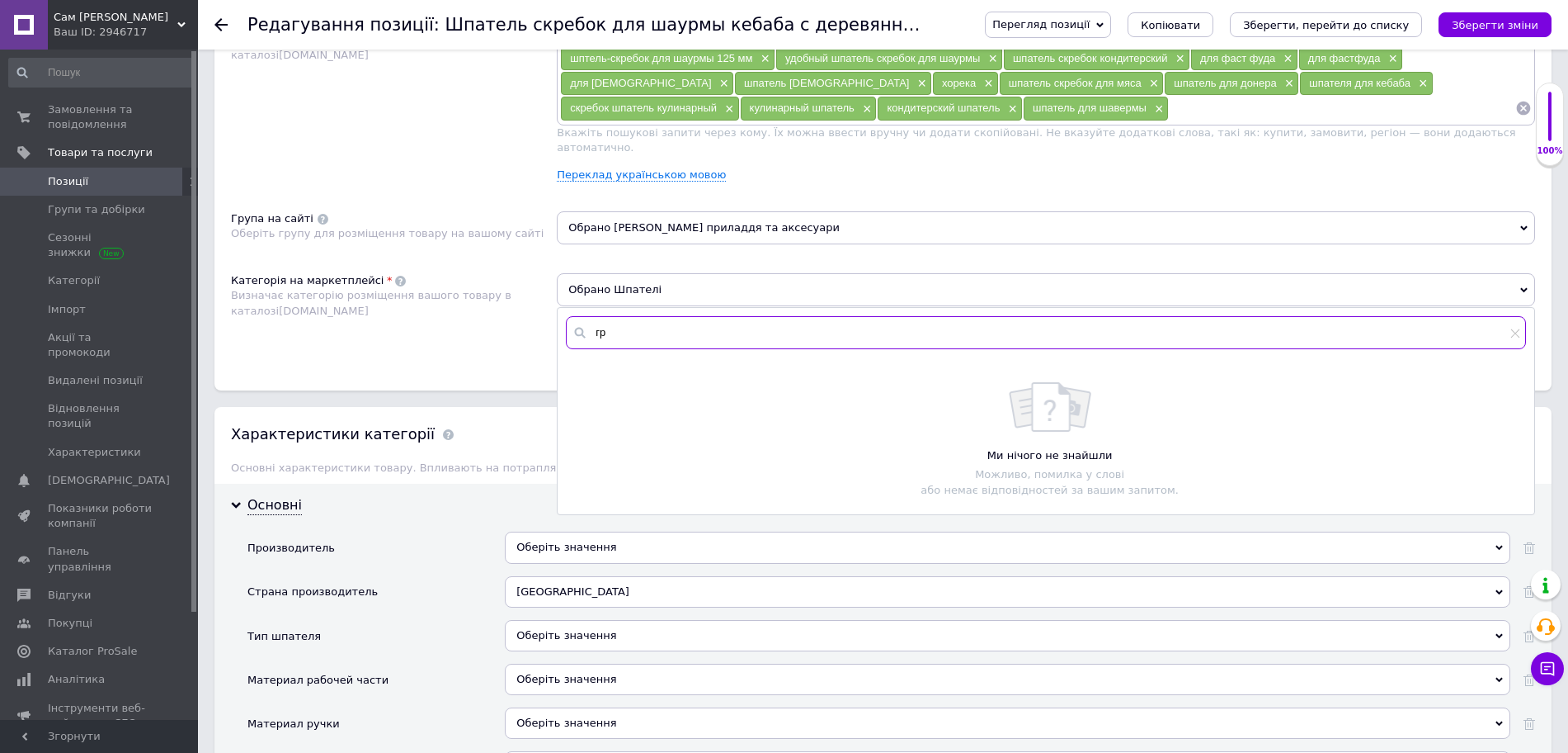
type input "г"
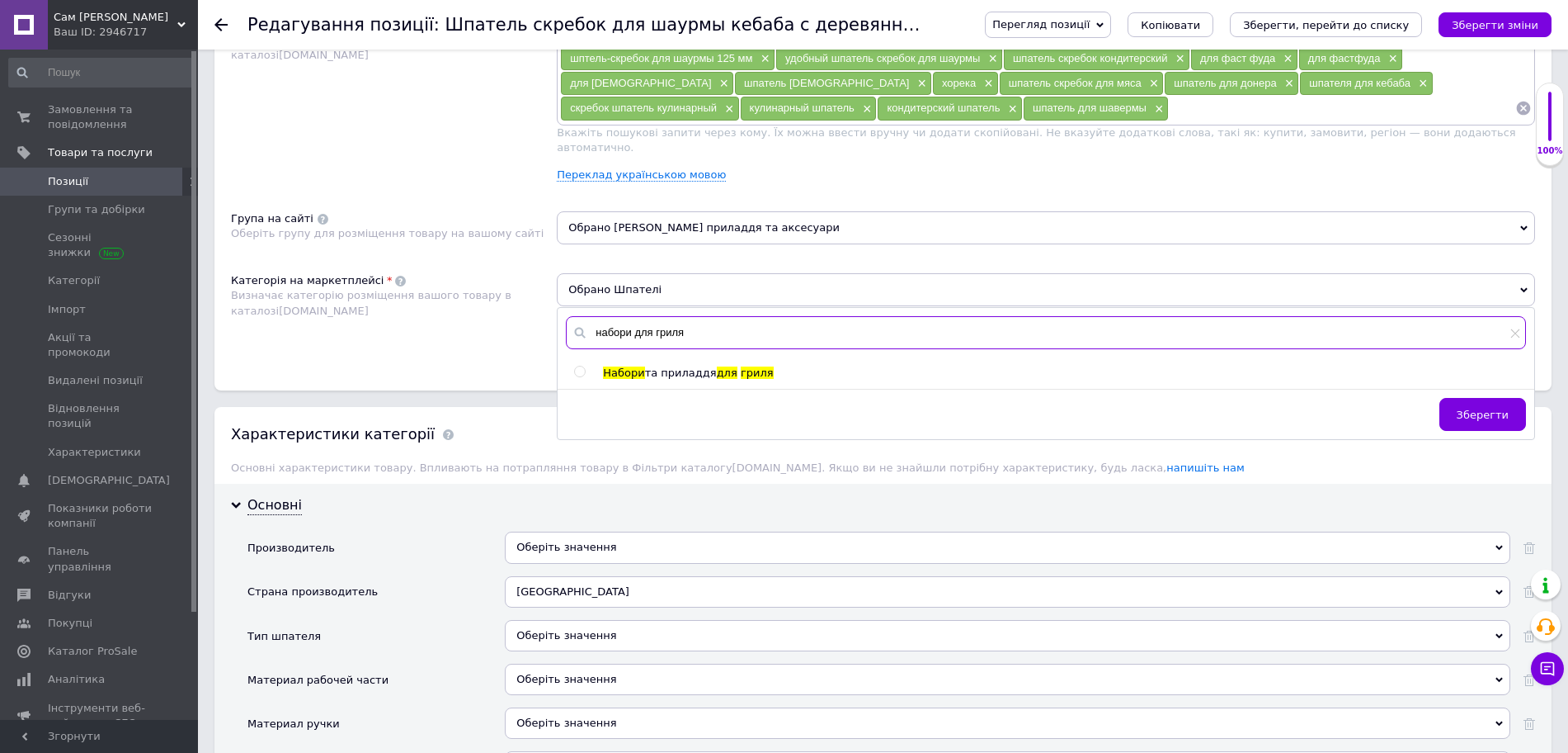
type input "набори для гриля"
click at [584, 367] on input "radio" at bounding box center [579, 372] width 11 height 11
radio input "true"
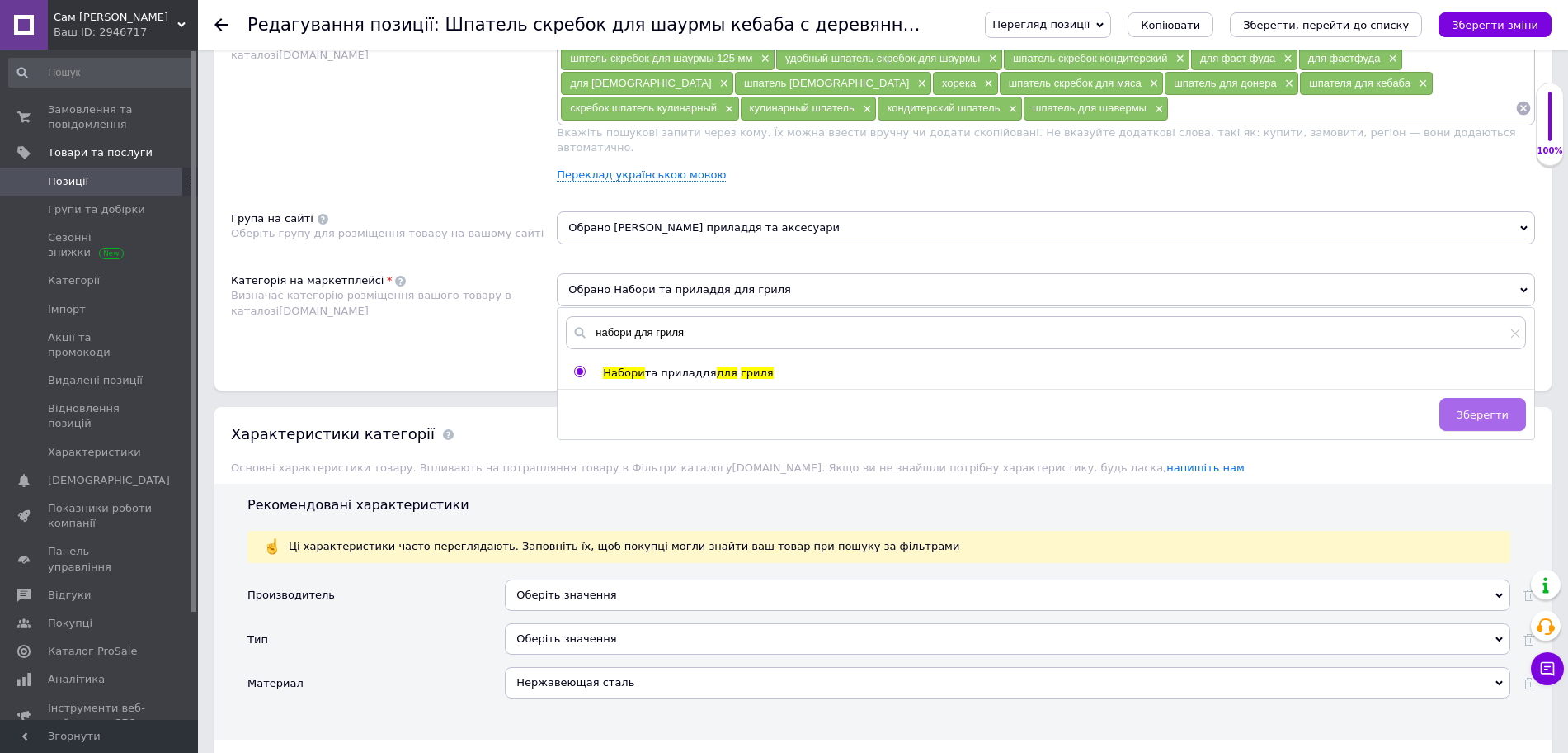
click at [1508, 409] on span "Зберегти" at bounding box center [1482, 414] width 52 height 13
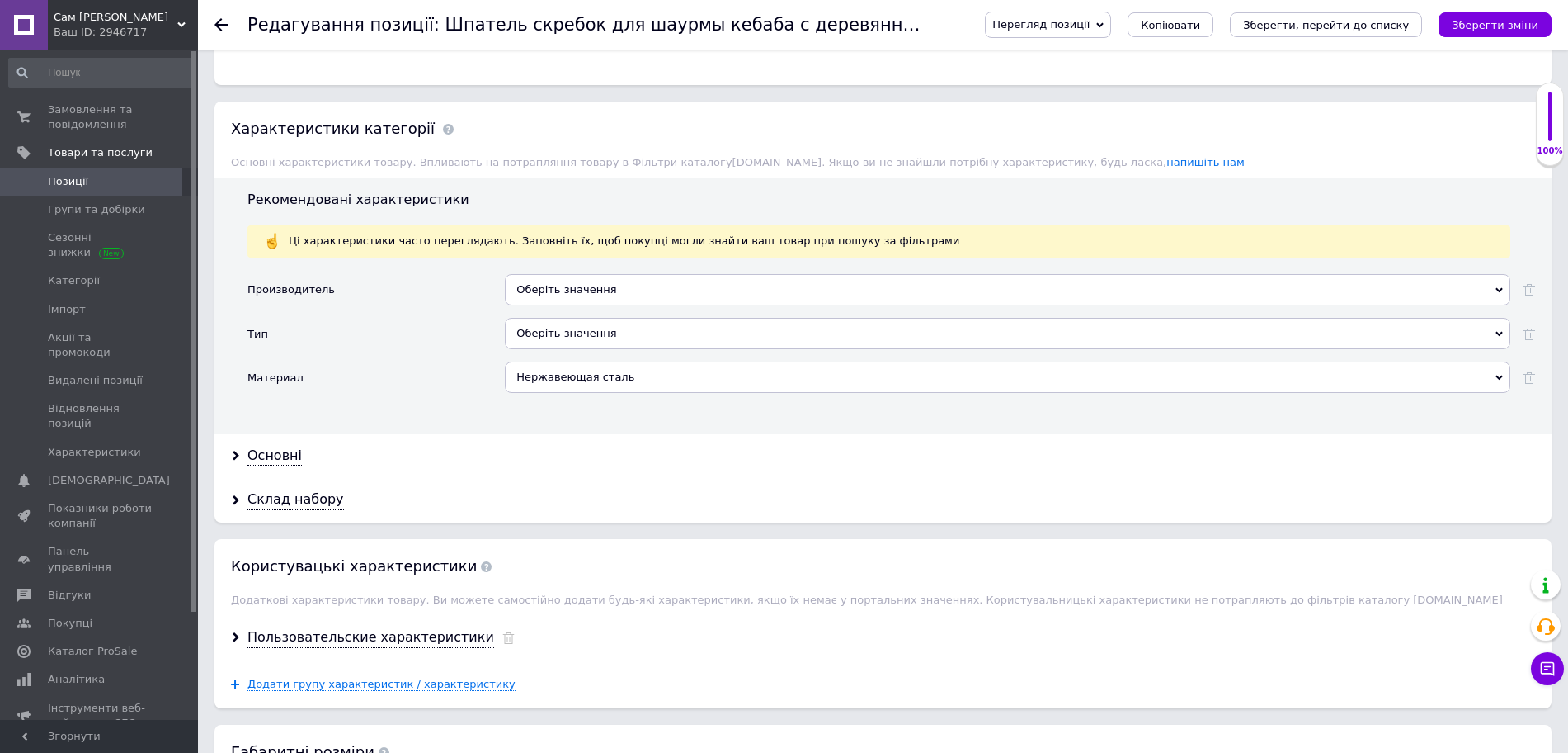
scroll to position [1341, 0]
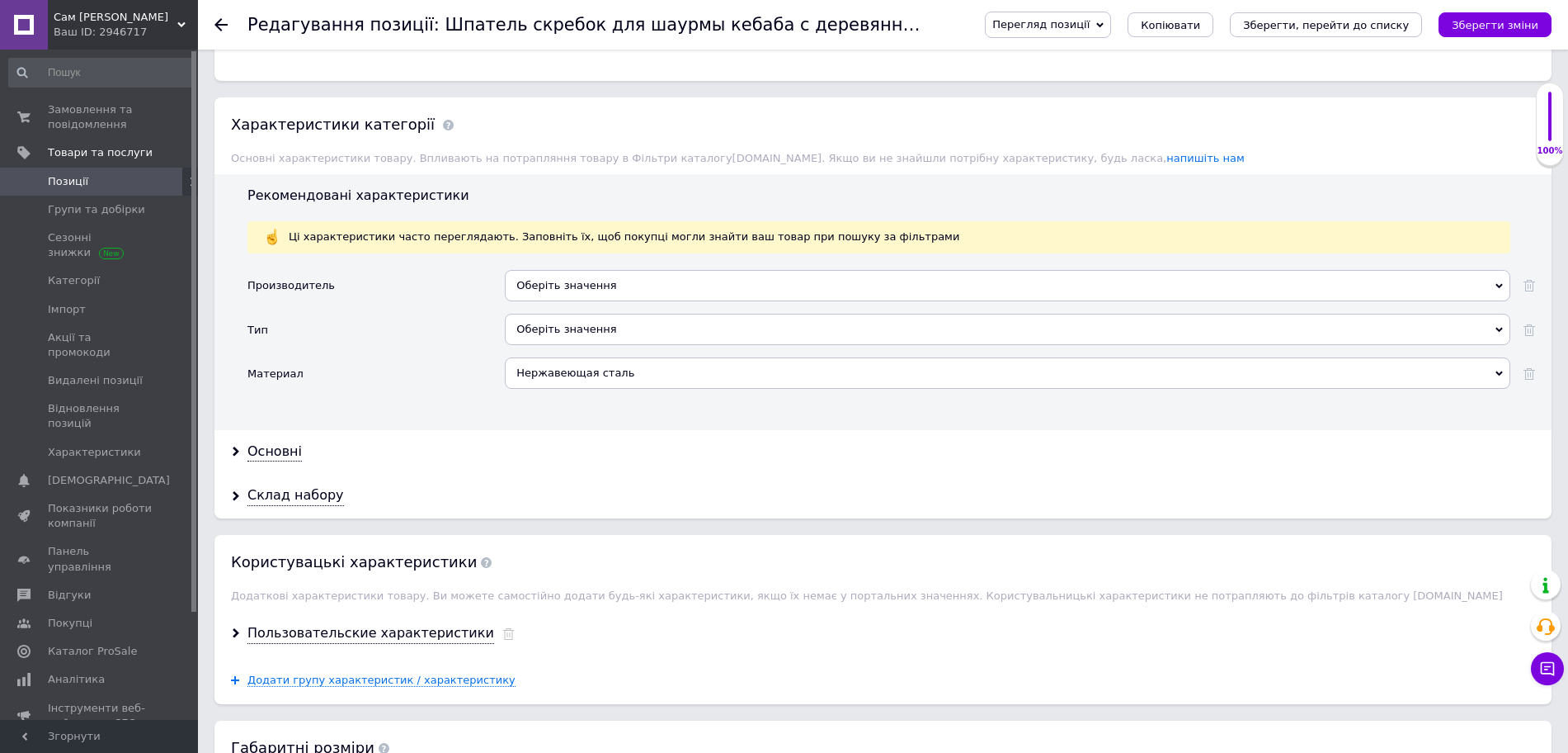
click at [579, 273] on div "Оберіть значення" at bounding box center [1008, 285] width 1006 height 31
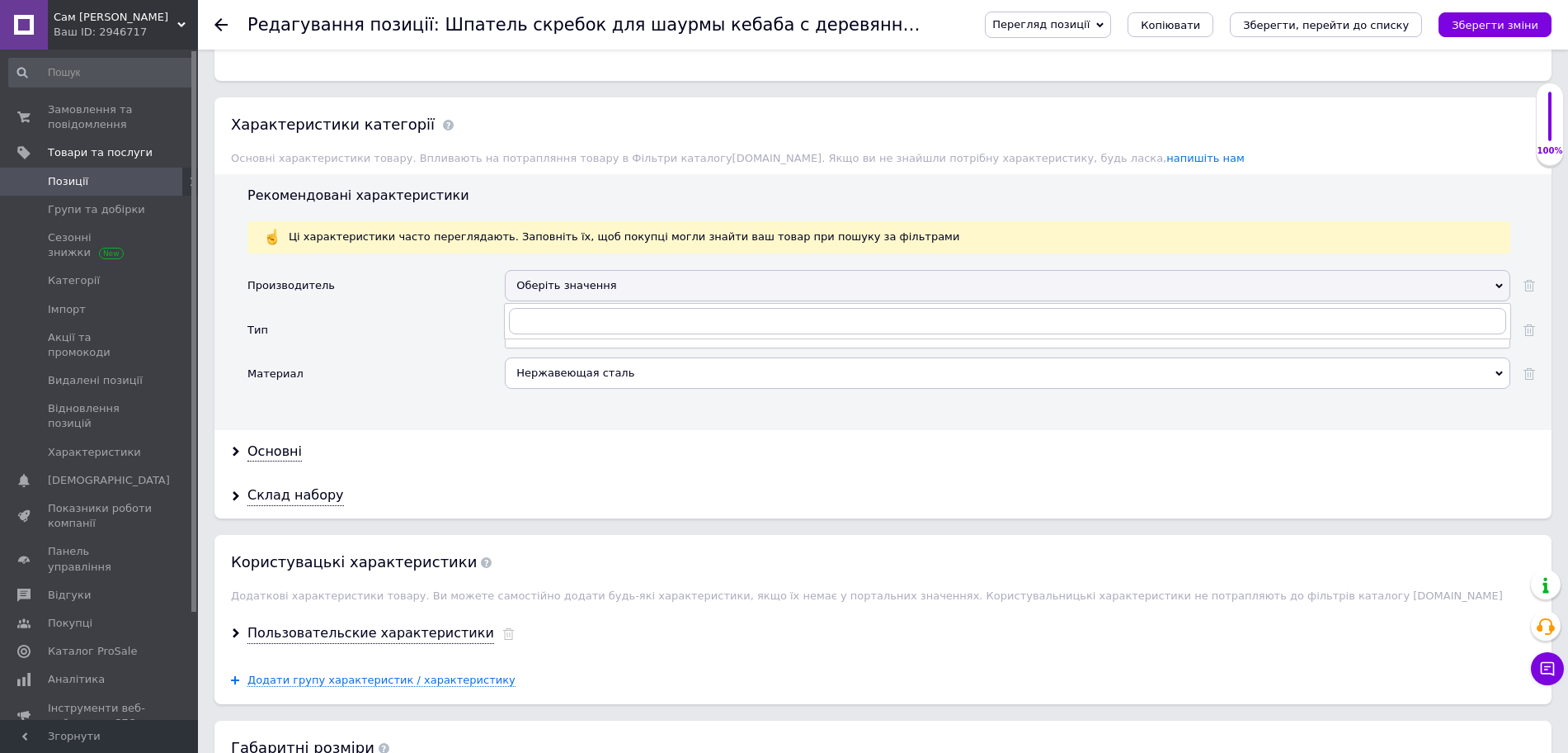
click at [585, 272] on div "Оберіть значення" at bounding box center [1008, 285] width 1006 height 31
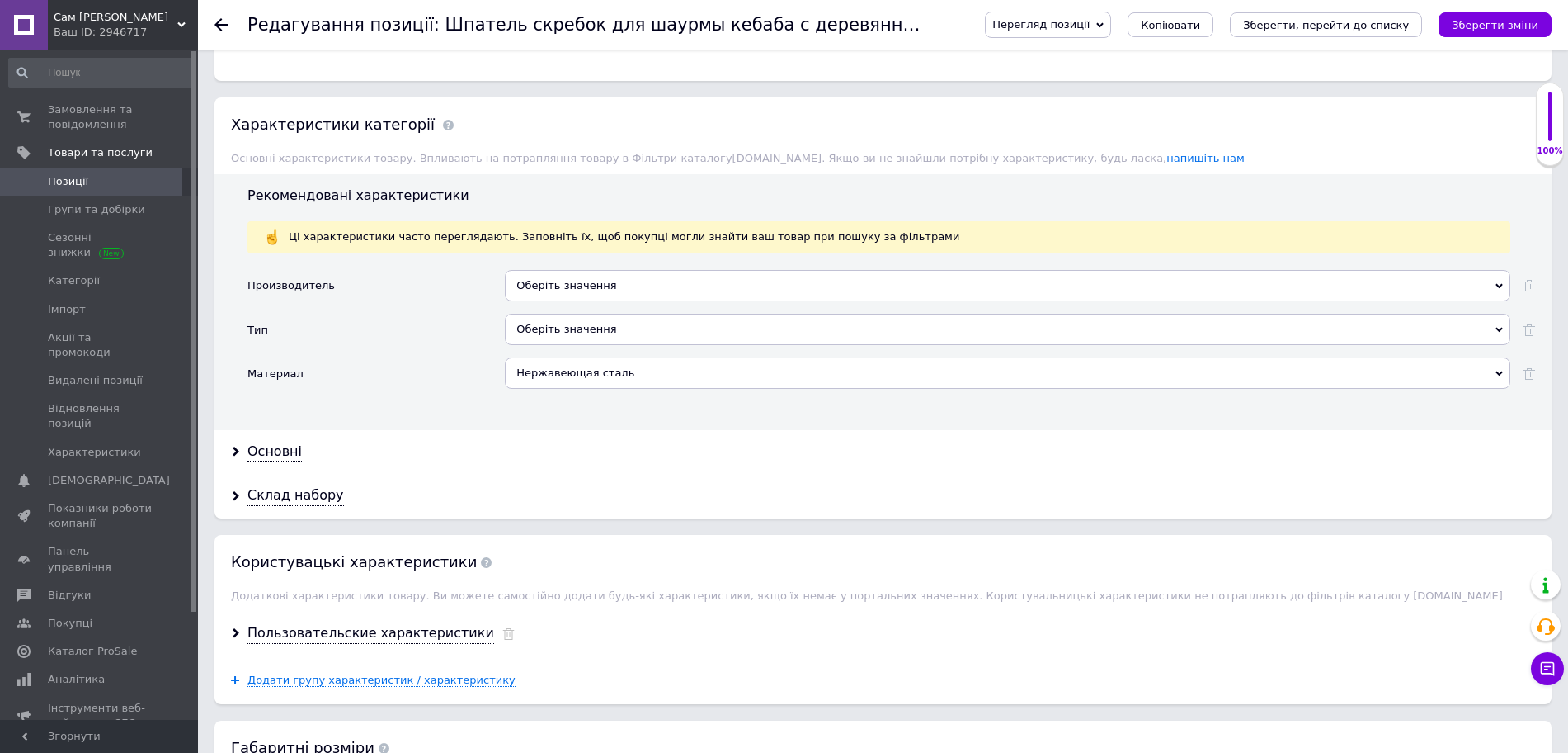
click at [579, 320] on div "Оберіть значення" at bounding box center [1008, 329] width 1006 height 31
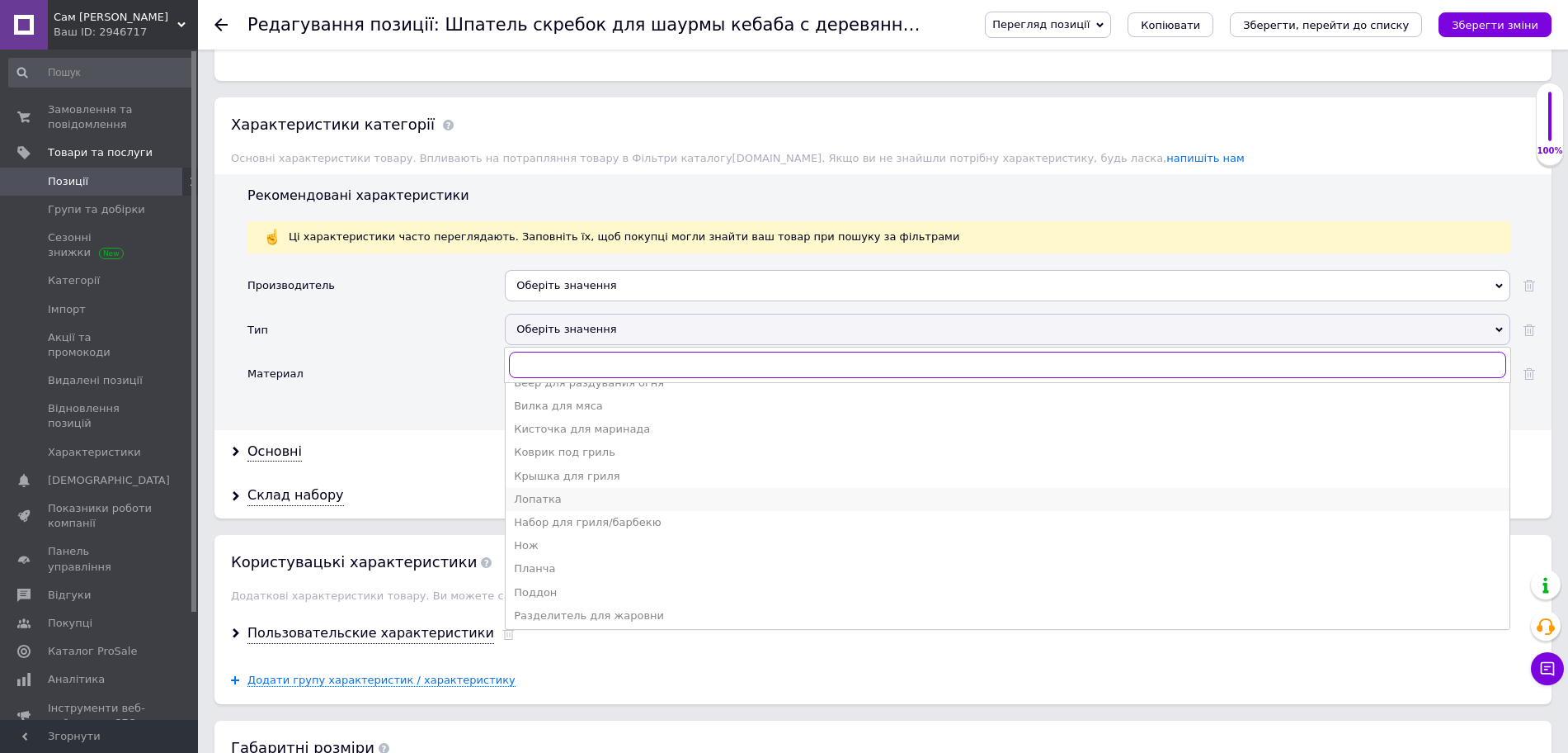
scroll to position [0, 0]
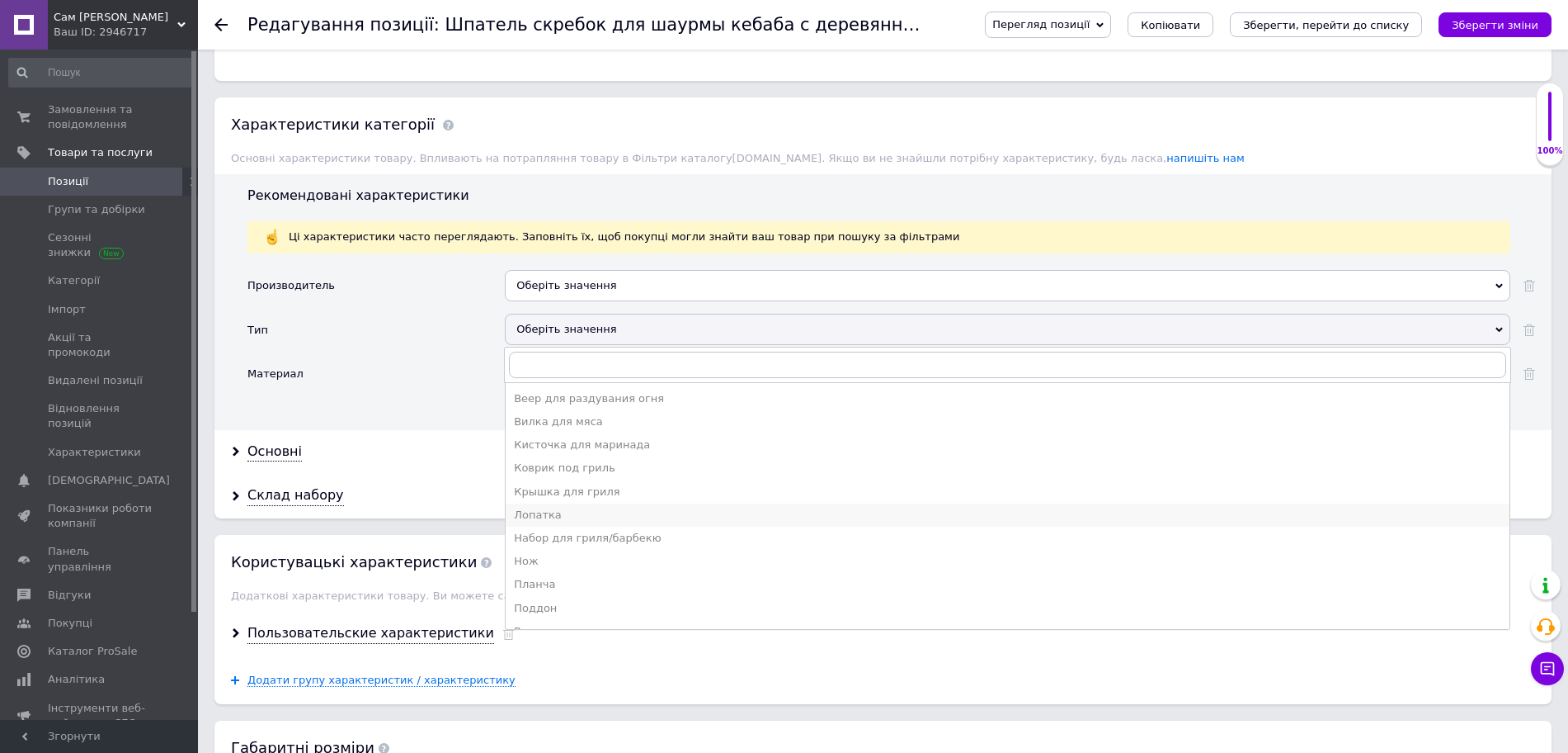
click at [556, 508] on div "Лопатка" at bounding box center [1007, 515] width 987 height 15
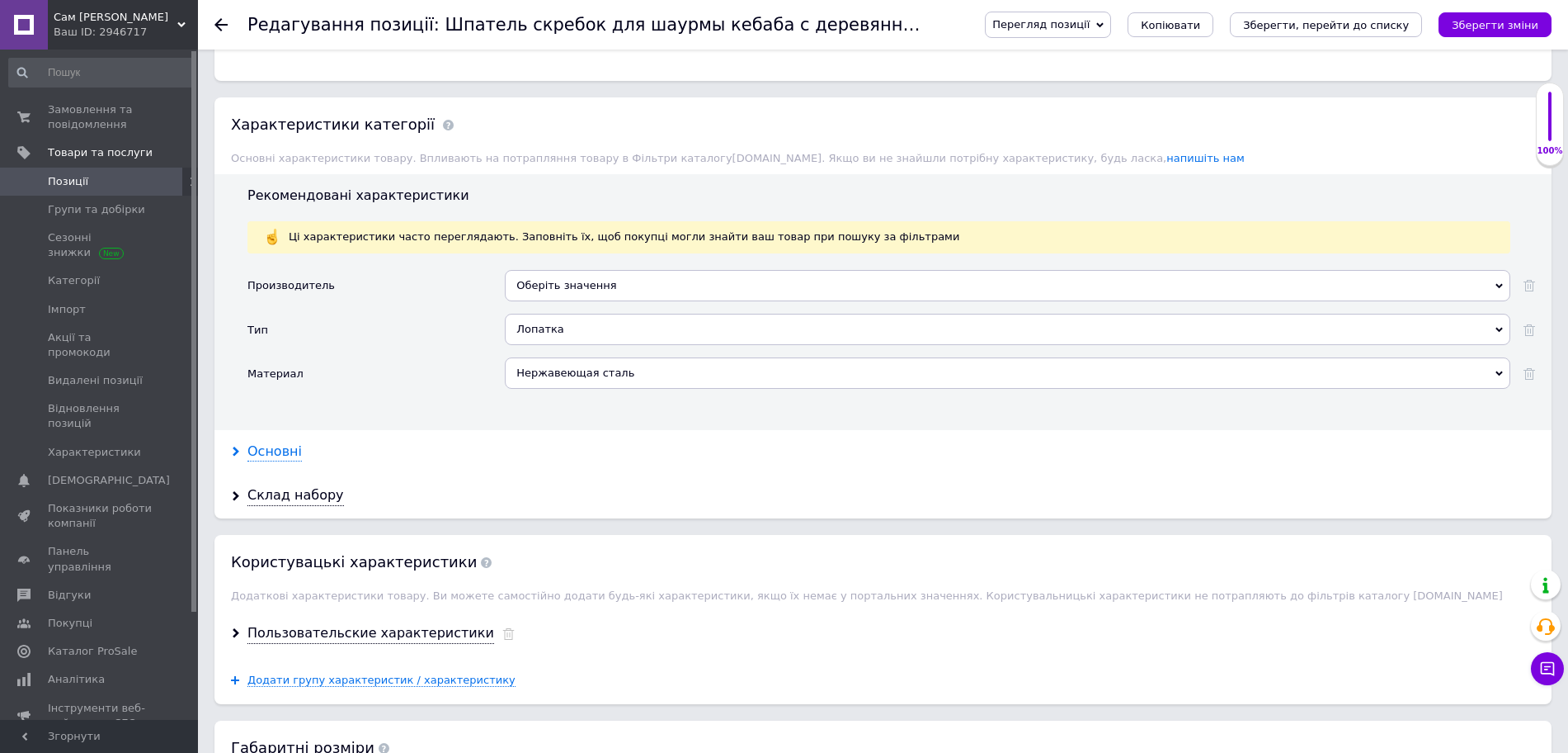
click at [286, 443] on div "Основні" at bounding box center [274, 452] width 54 height 19
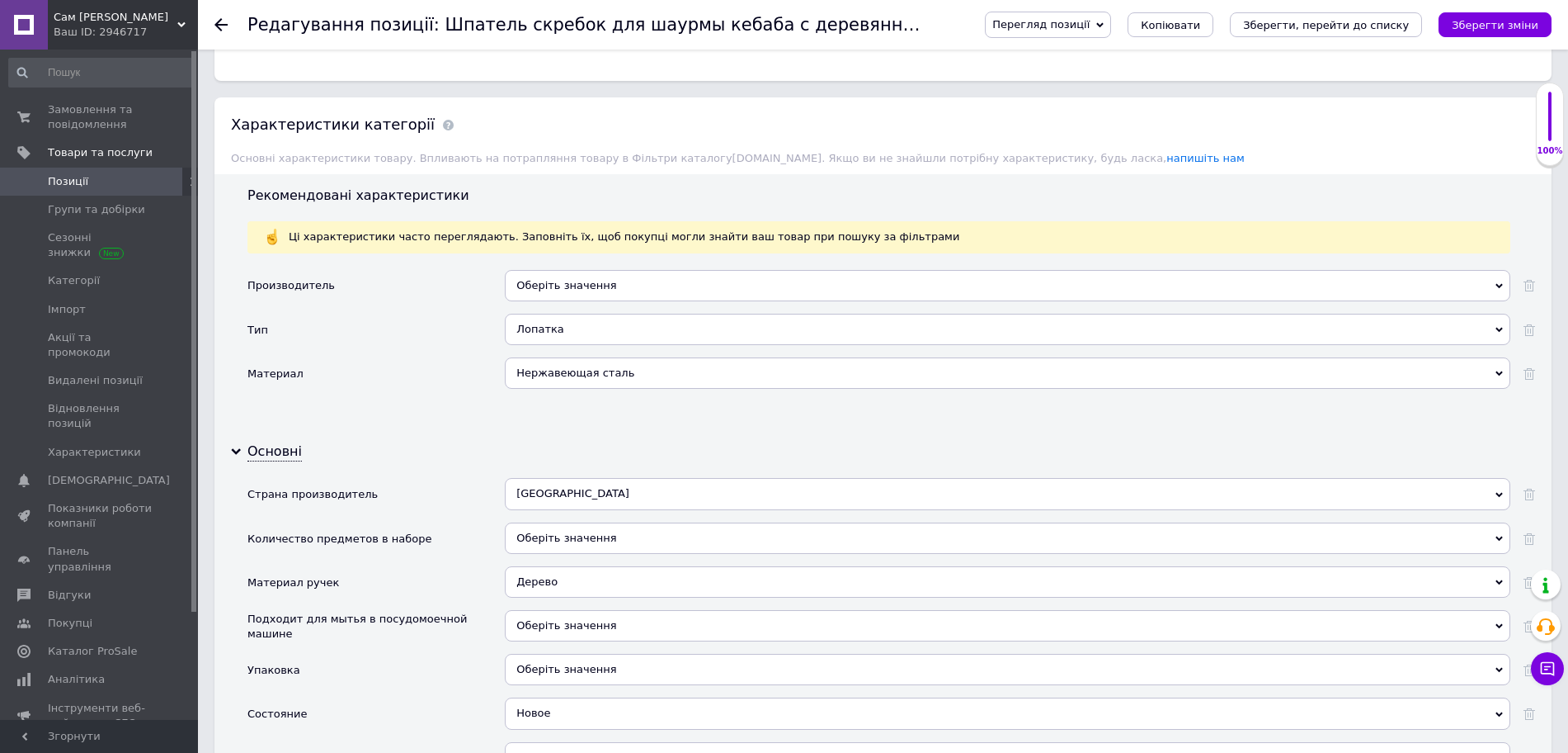
scroll to position [1444, 0]
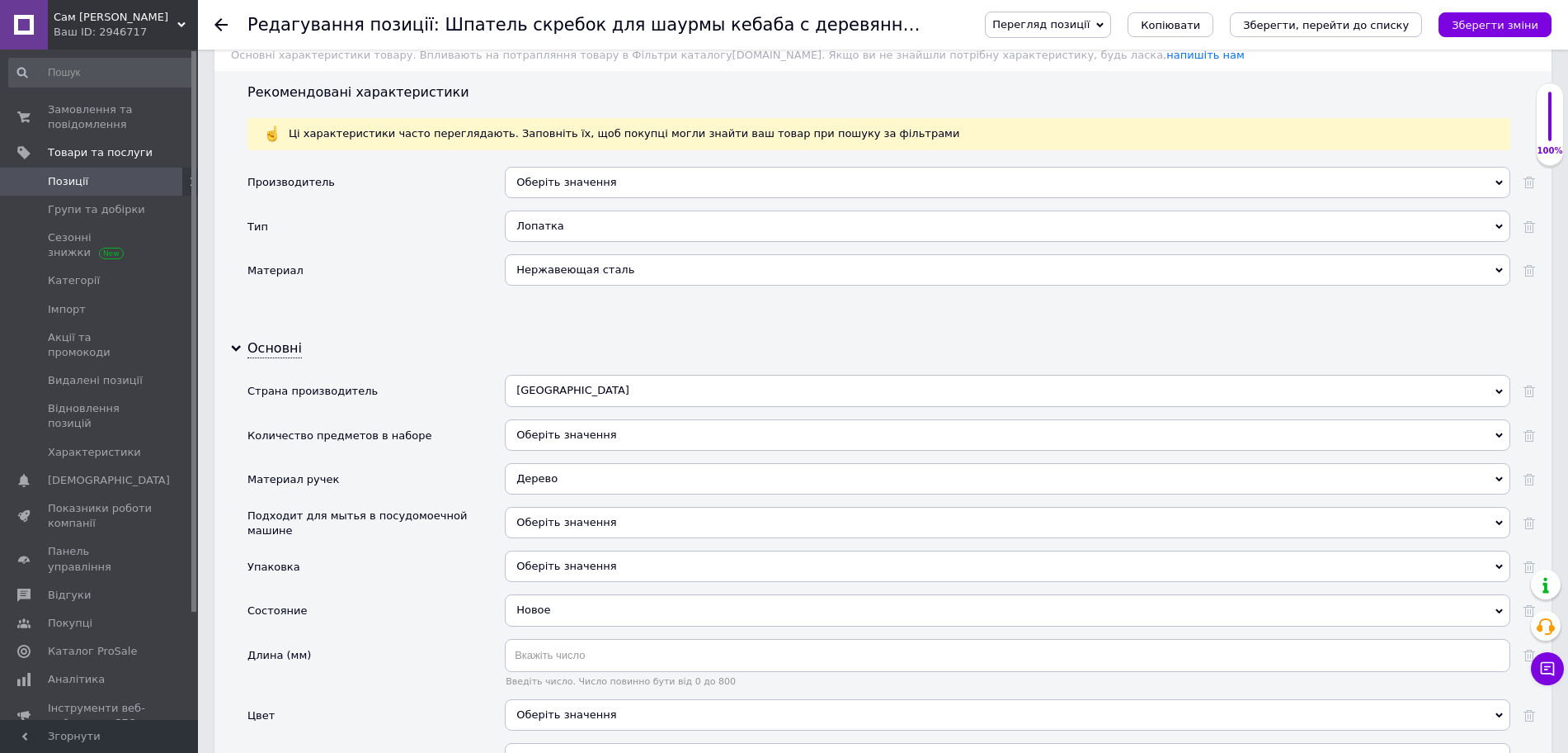
click at [572, 464] on div "Дерево" at bounding box center [1008, 479] width 1006 height 31
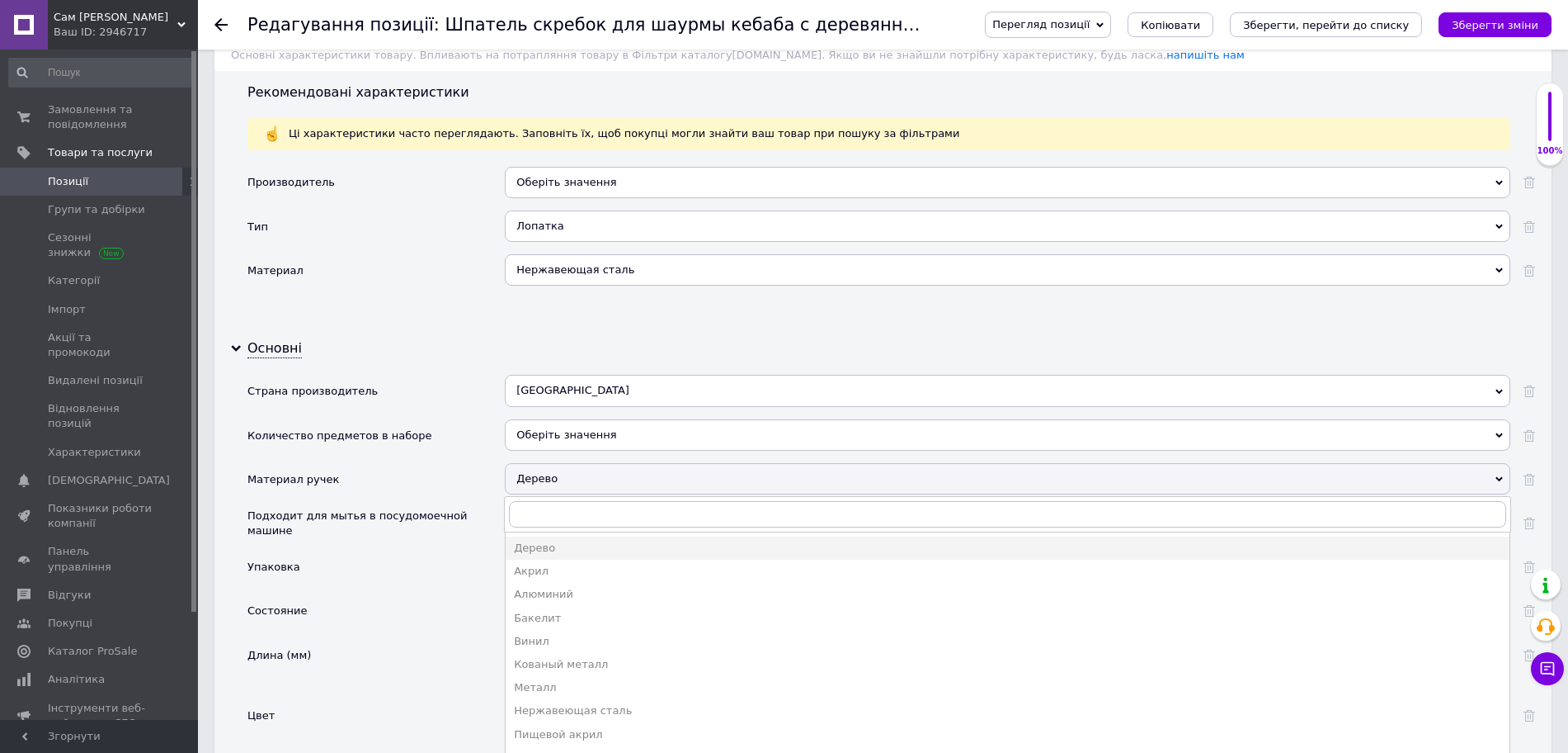
click at [572, 464] on div "Дерево" at bounding box center [1008, 479] width 1006 height 31
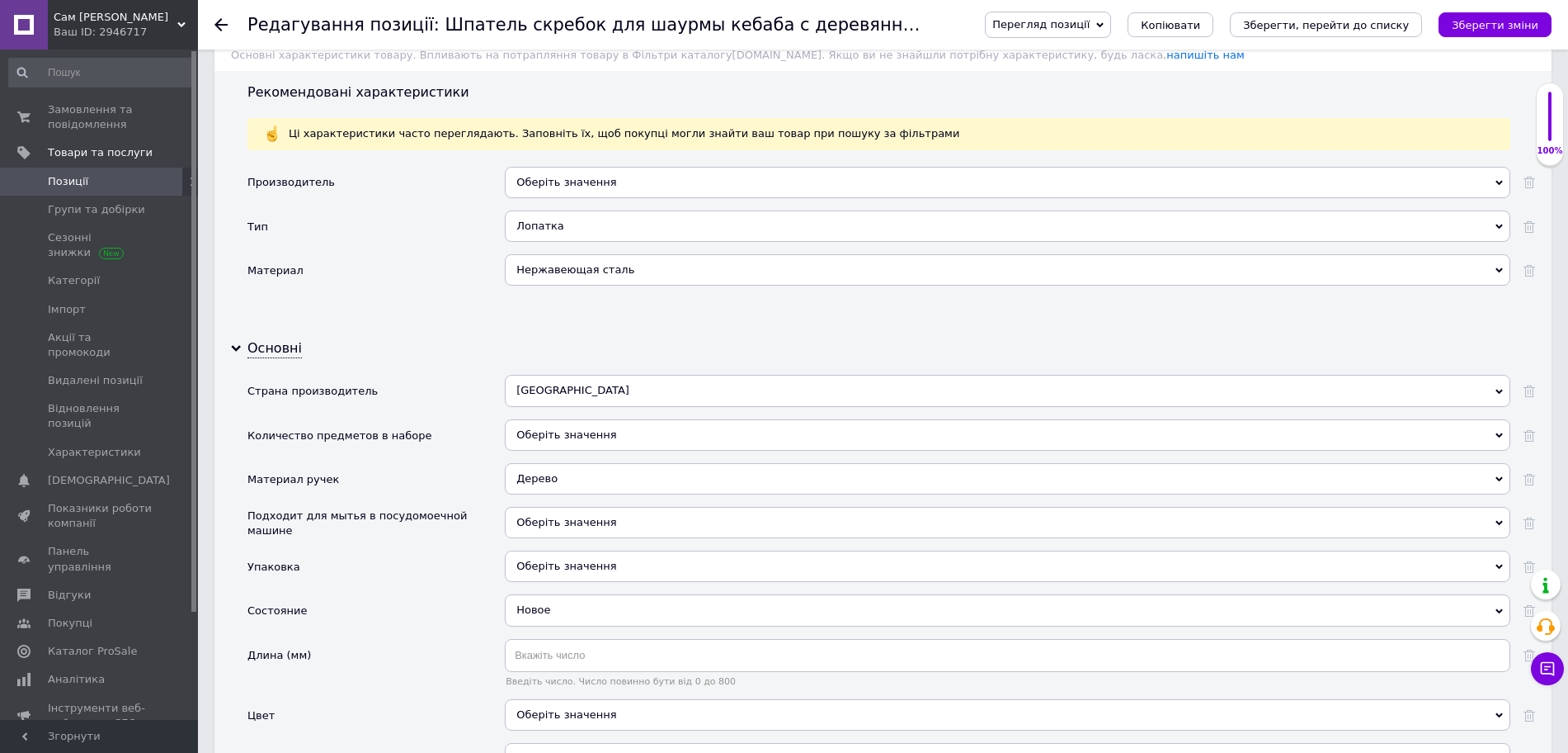
click at [571, 516] on span "Оберіть значення" at bounding box center [566, 521] width 100 height 13
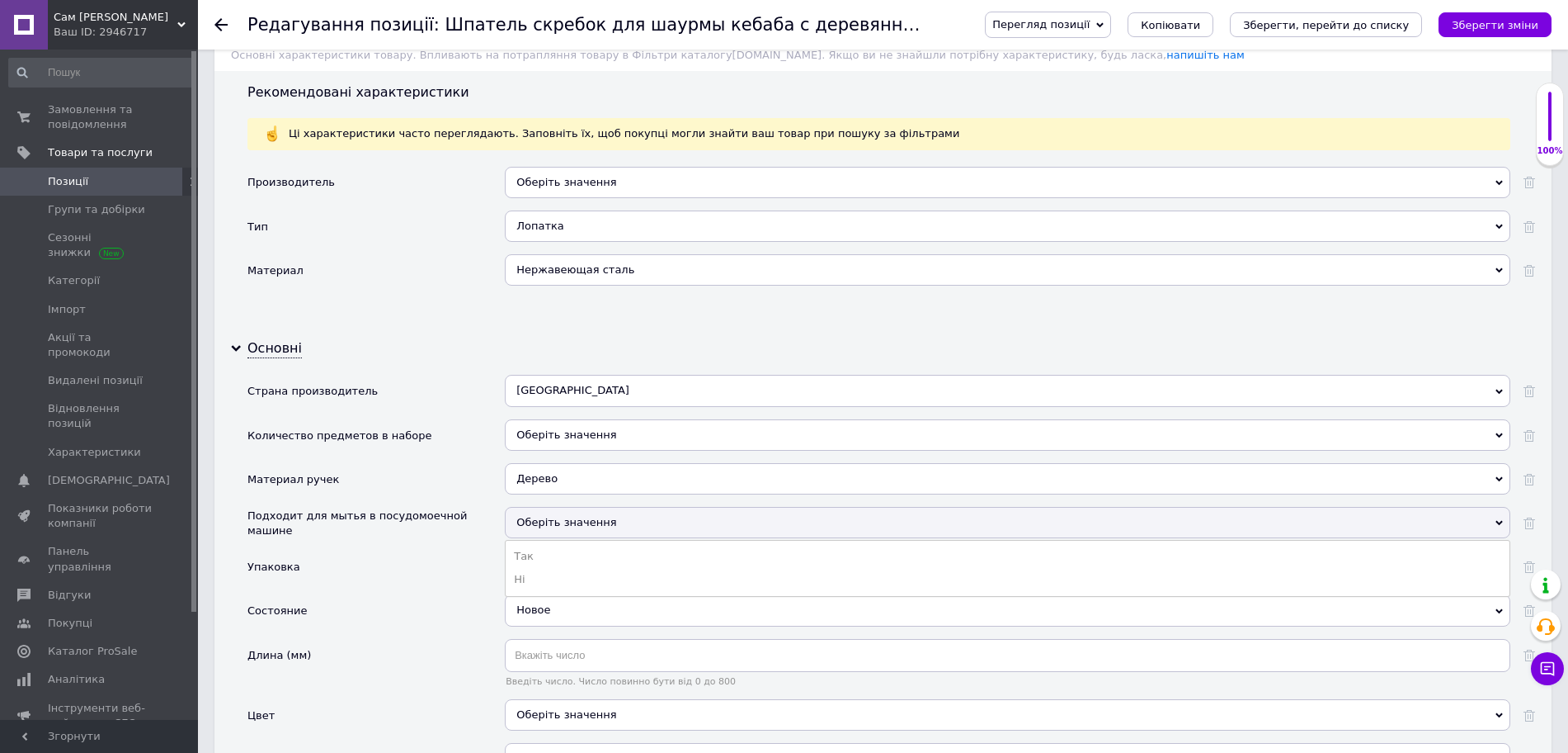
click at [571, 516] on span "Оберіть значення" at bounding box center [566, 521] width 100 height 13
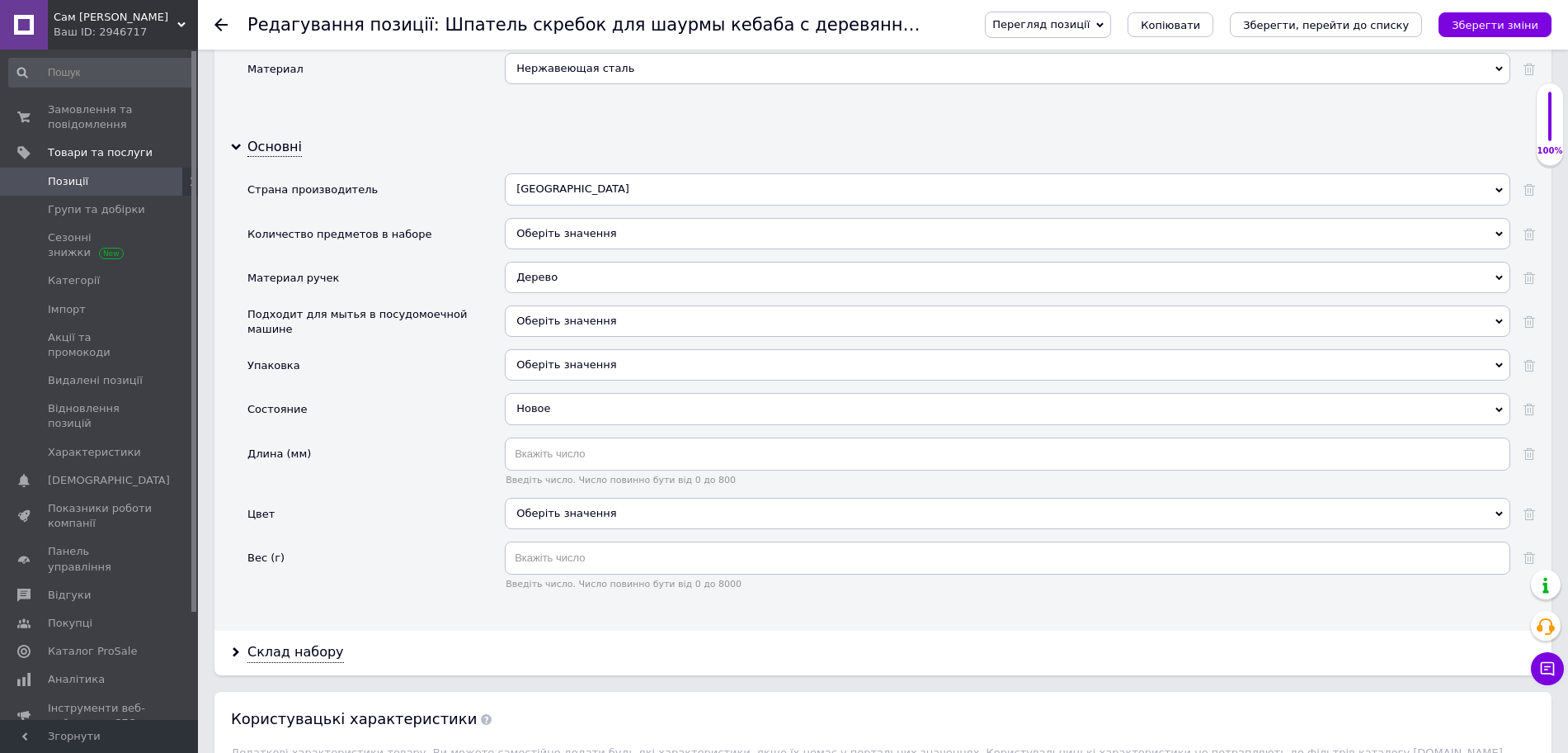
scroll to position [1650, 0]
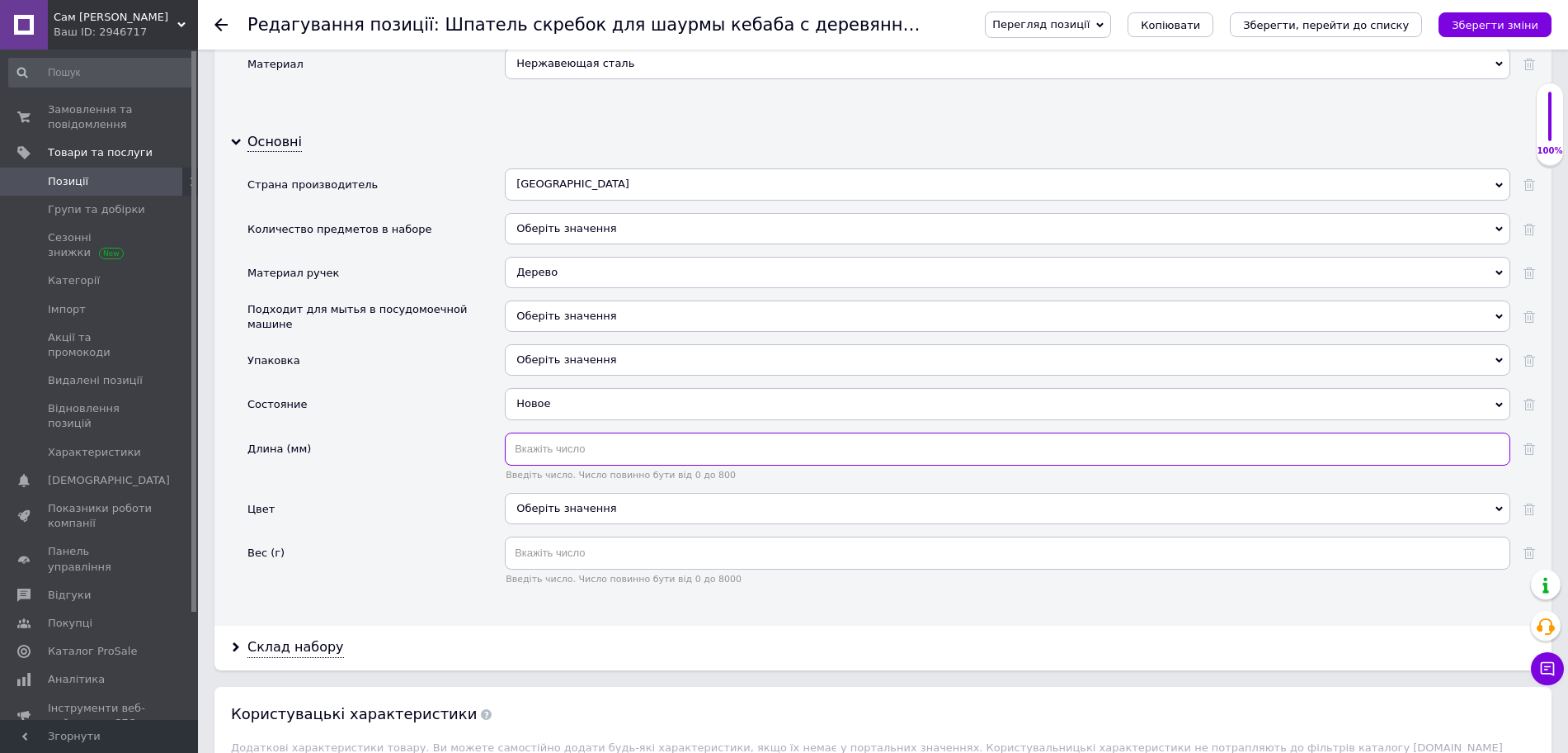
click at [554, 438] on input "text" at bounding box center [1008, 448] width 1006 height 33
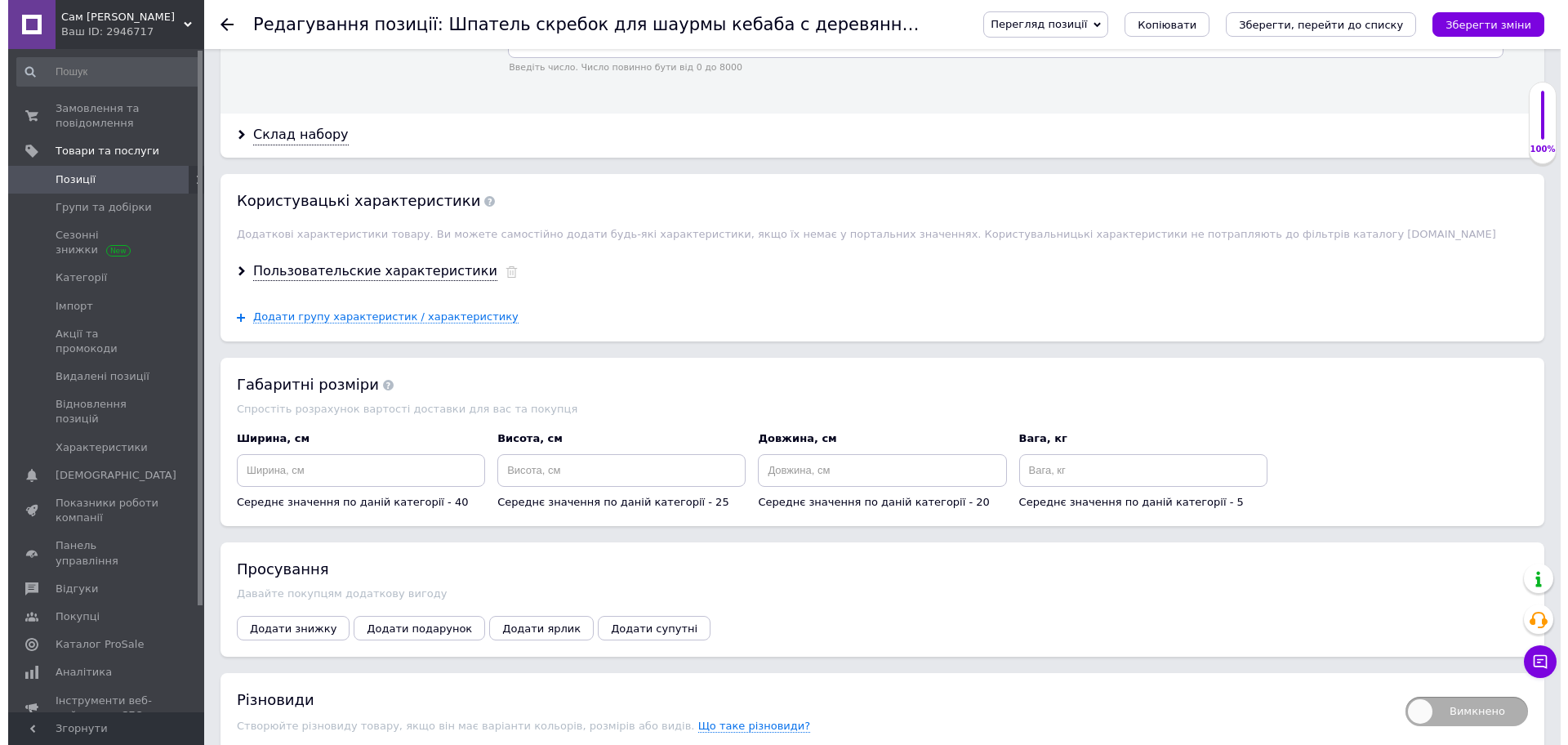
scroll to position [2143, 0]
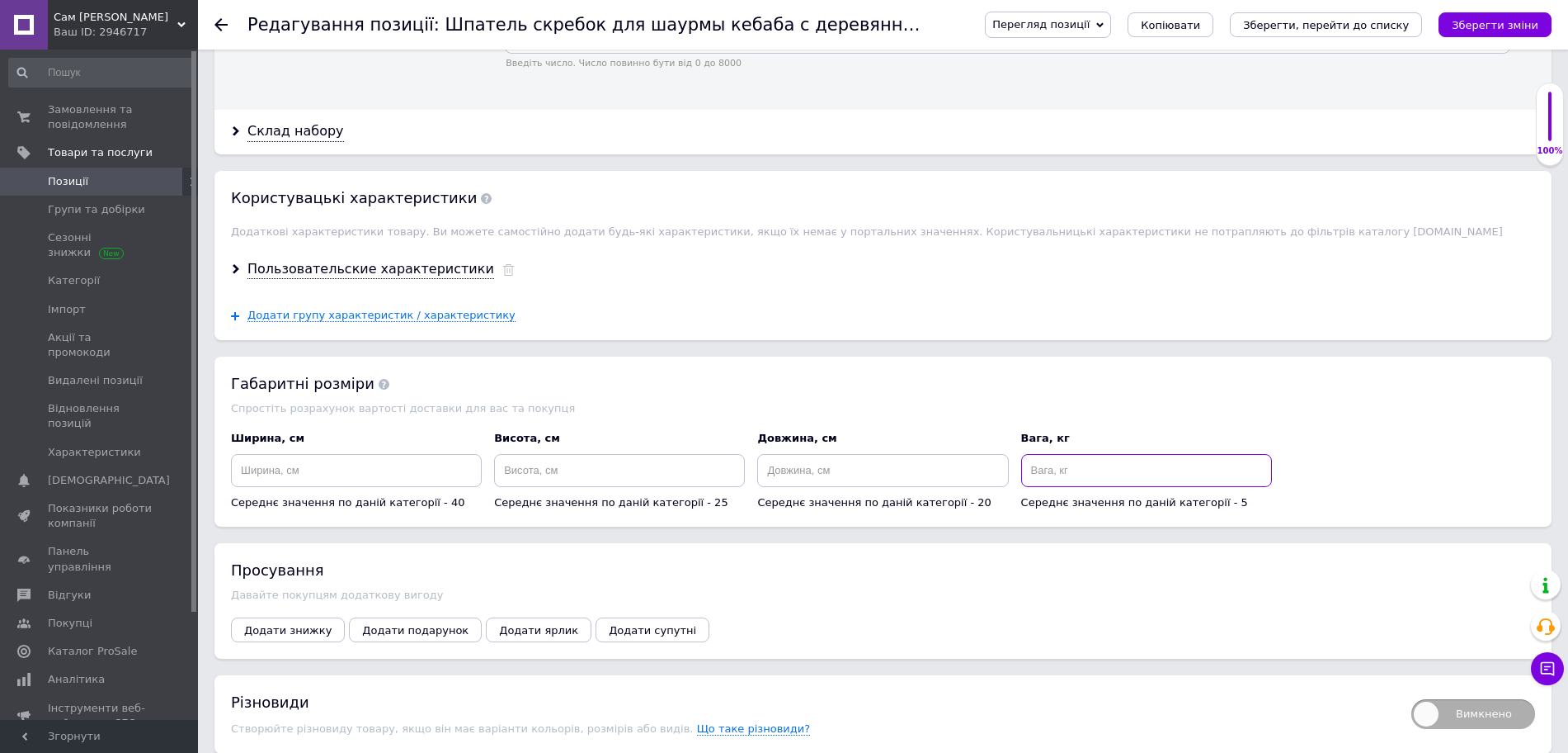
click at [1089, 453] on input at bounding box center [1147, 470] width 251 height 33
type input "0.2"
click at [888, 460] on input at bounding box center [883, 470] width 251 height 33
type input "25"
click at [703, 464] on input at bounding box center [620, 470] width 251 height 33
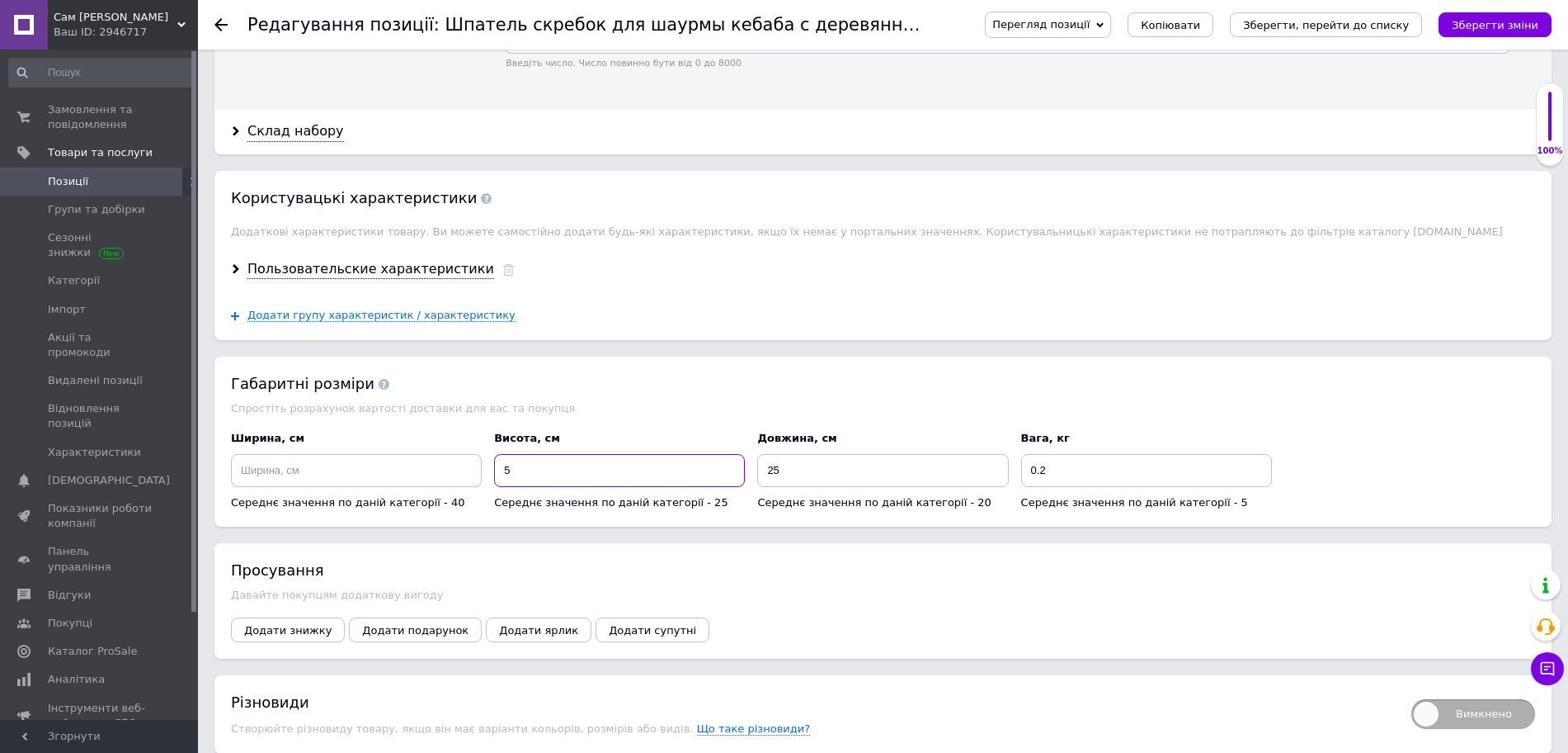
type input "5"
click at [445, 454] on input at bounding box center [356, 470] width 251 height 33
type input "12"
click at [538, 624] on span "Додати ярлик" at bounding box center [538, 629] width 79 height 13
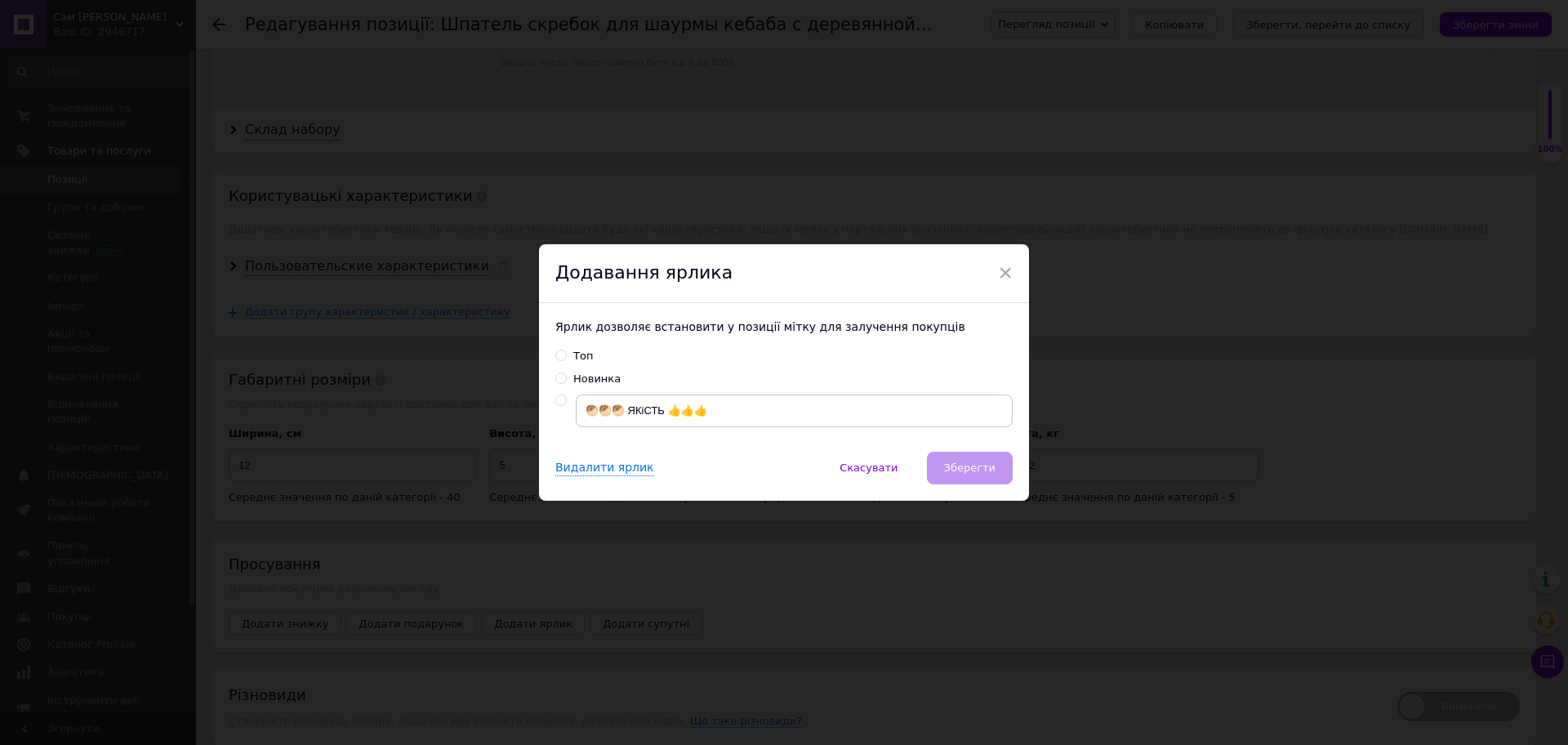
click at [557, 395] on span at bounding box center [562, 400] width 12 height 12
click at [557, 395] on input "radio" at bounding box center [561, 399] width 11 height 11
radio input "true"
click at [954, 461] on span "Зберегти" at bounding box center [969, 467] width 51 height 13
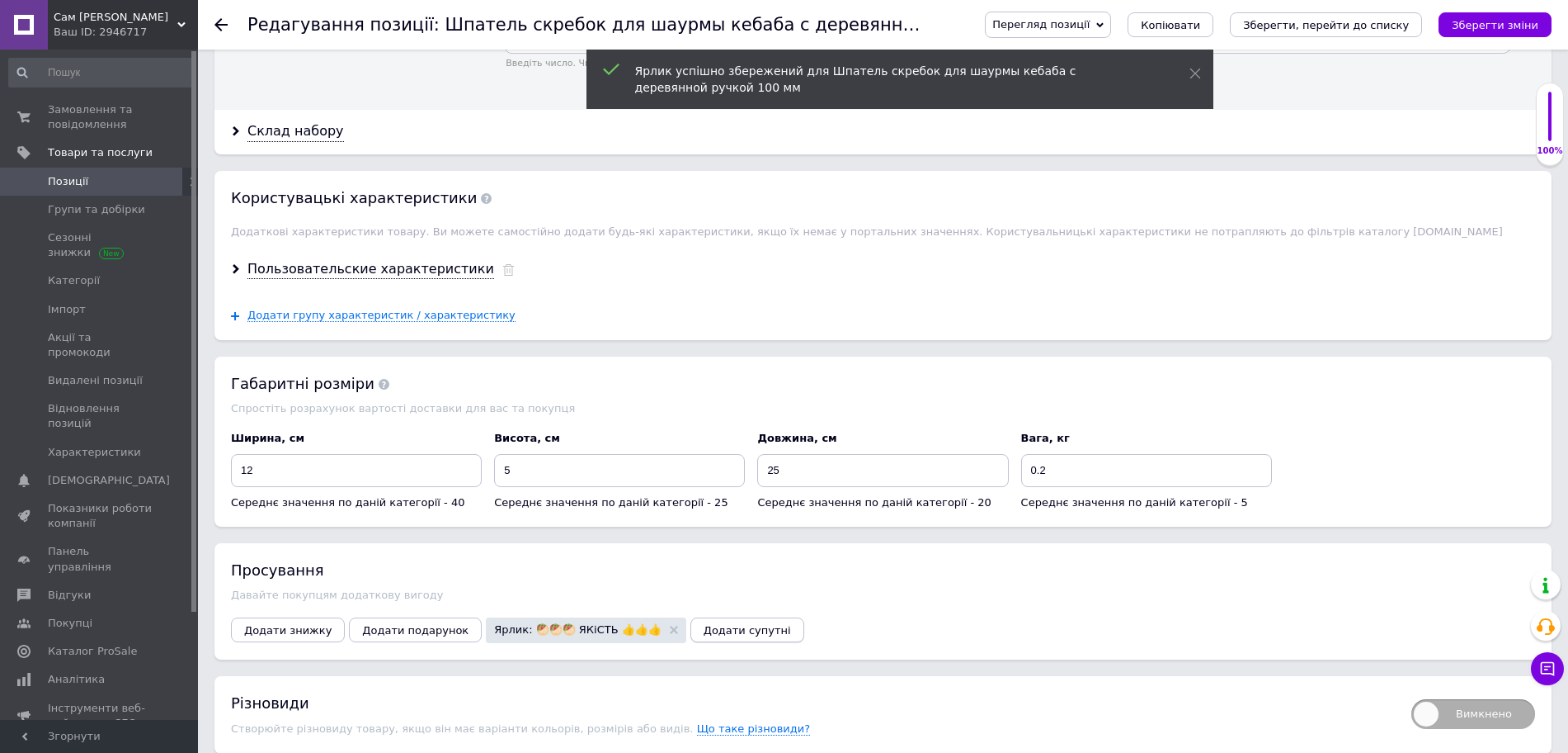
click at [698, 626] on button "Додати супутні" at bounding box center [747, 628] width 114 height 24
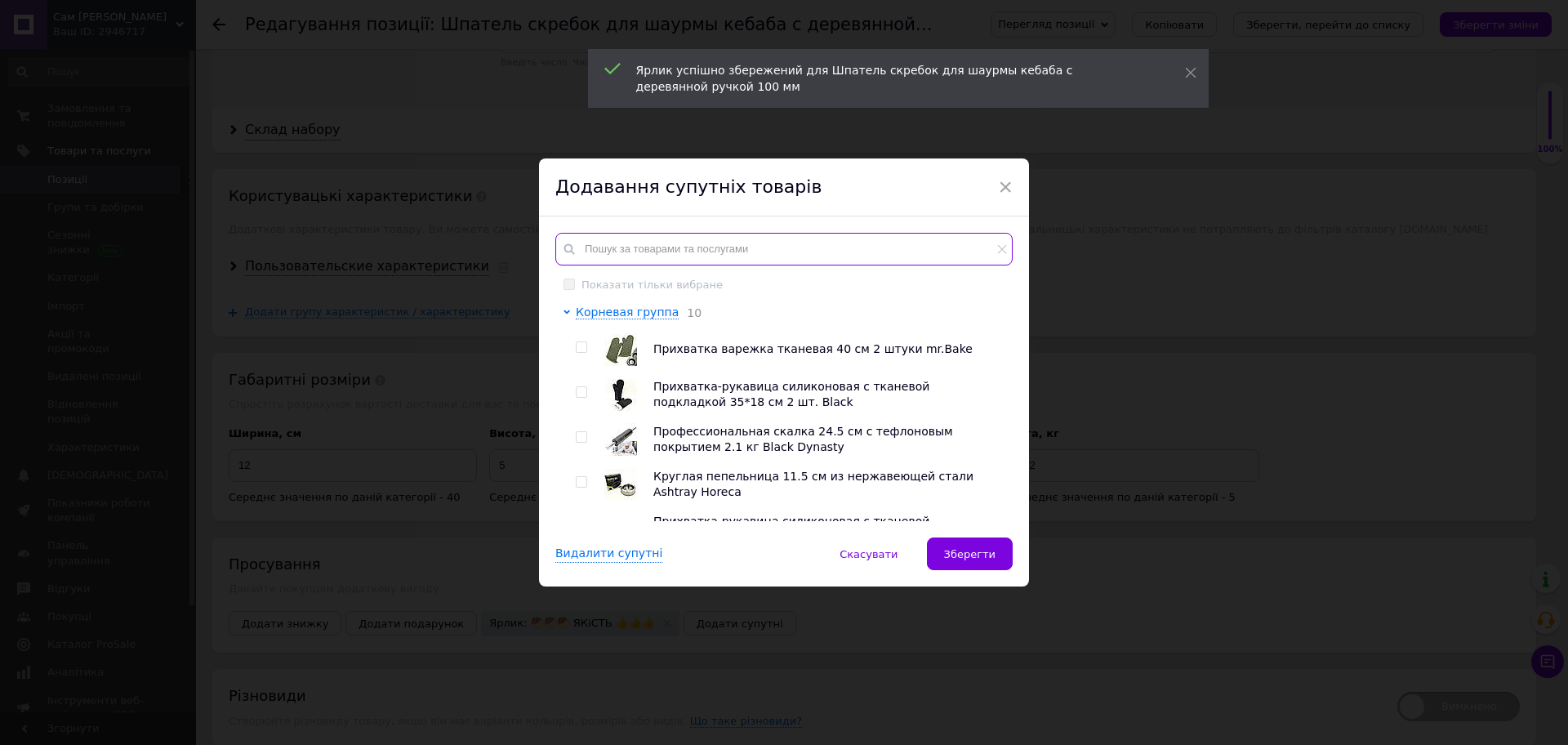
click at [640, 240] on input "text" at bounding box center [784, 249] width 457 height 33
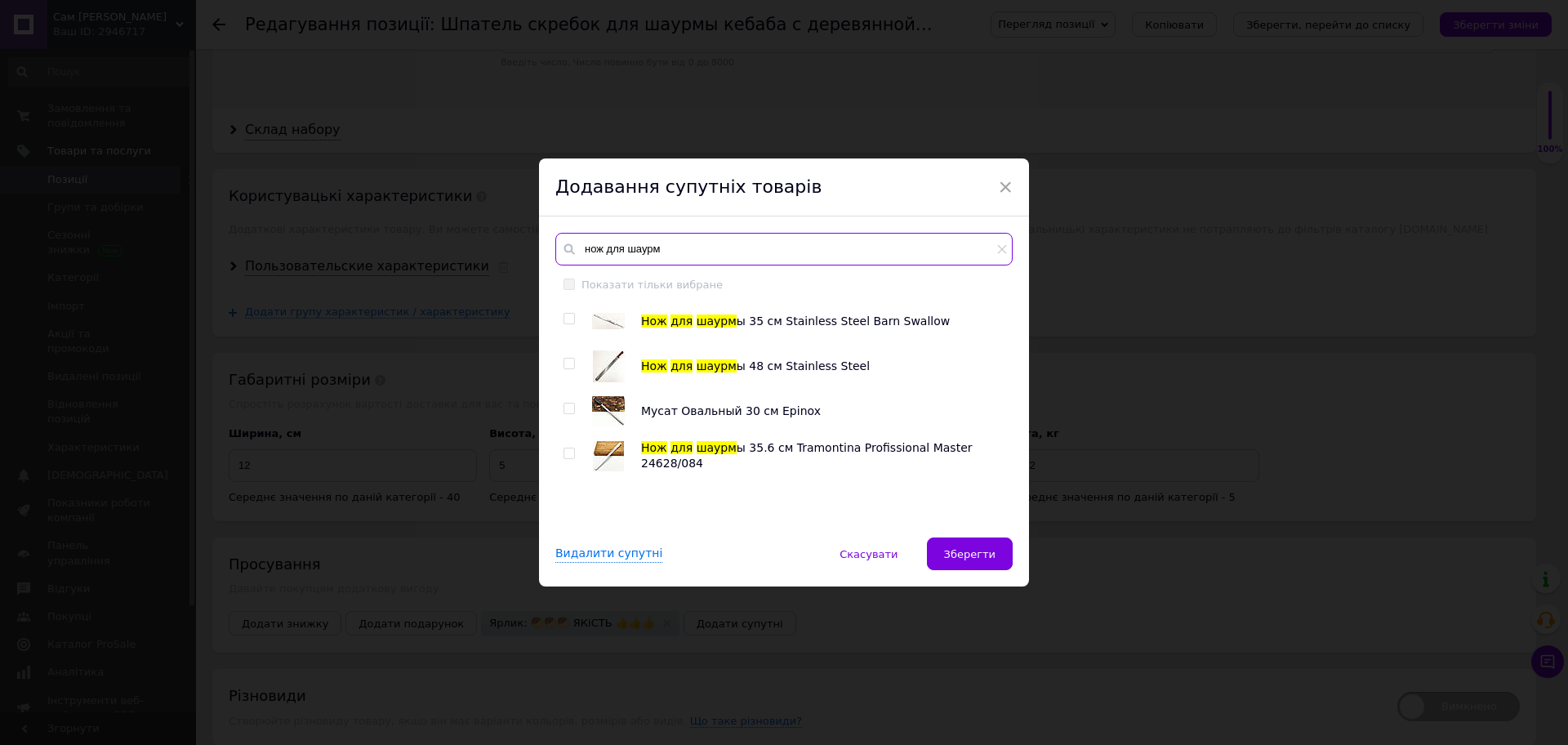
type input "нож для шаурм"
click at [566, 320] on input "checkbox" at bounding box center [568, 319] width 11 height 11
checkbox input "true"
click at [565, 368] on input "checkbox" at bounding box center [568, 363] width 11 height 11
checkbox input "true"
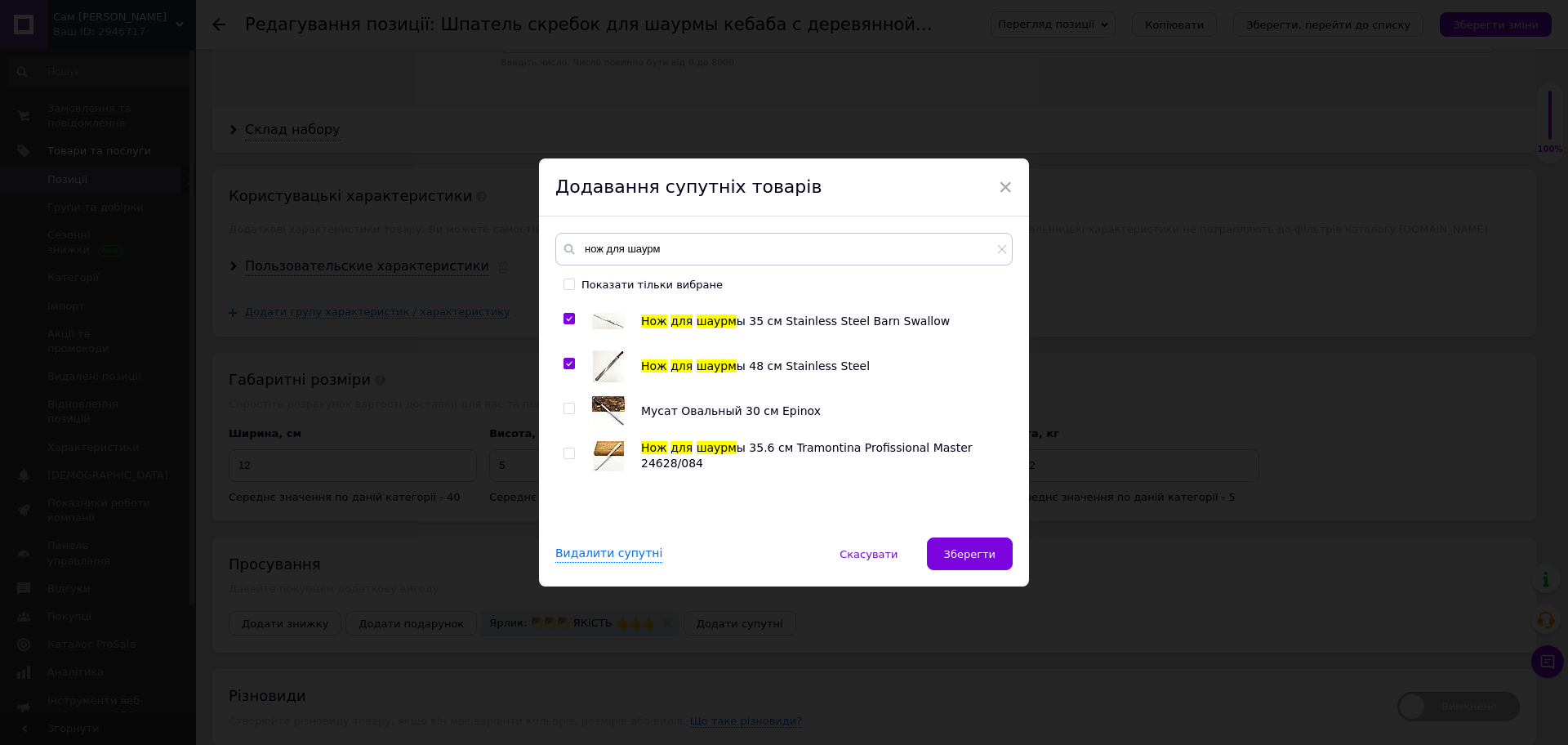
click at [565, 454] on input "checkbox" at bounding box center [568, 453] width 11 height 11
checkbox input "true"
click at [965, 553] on span "Зберегти" at bounding box center [969, 553] width 51 height 13
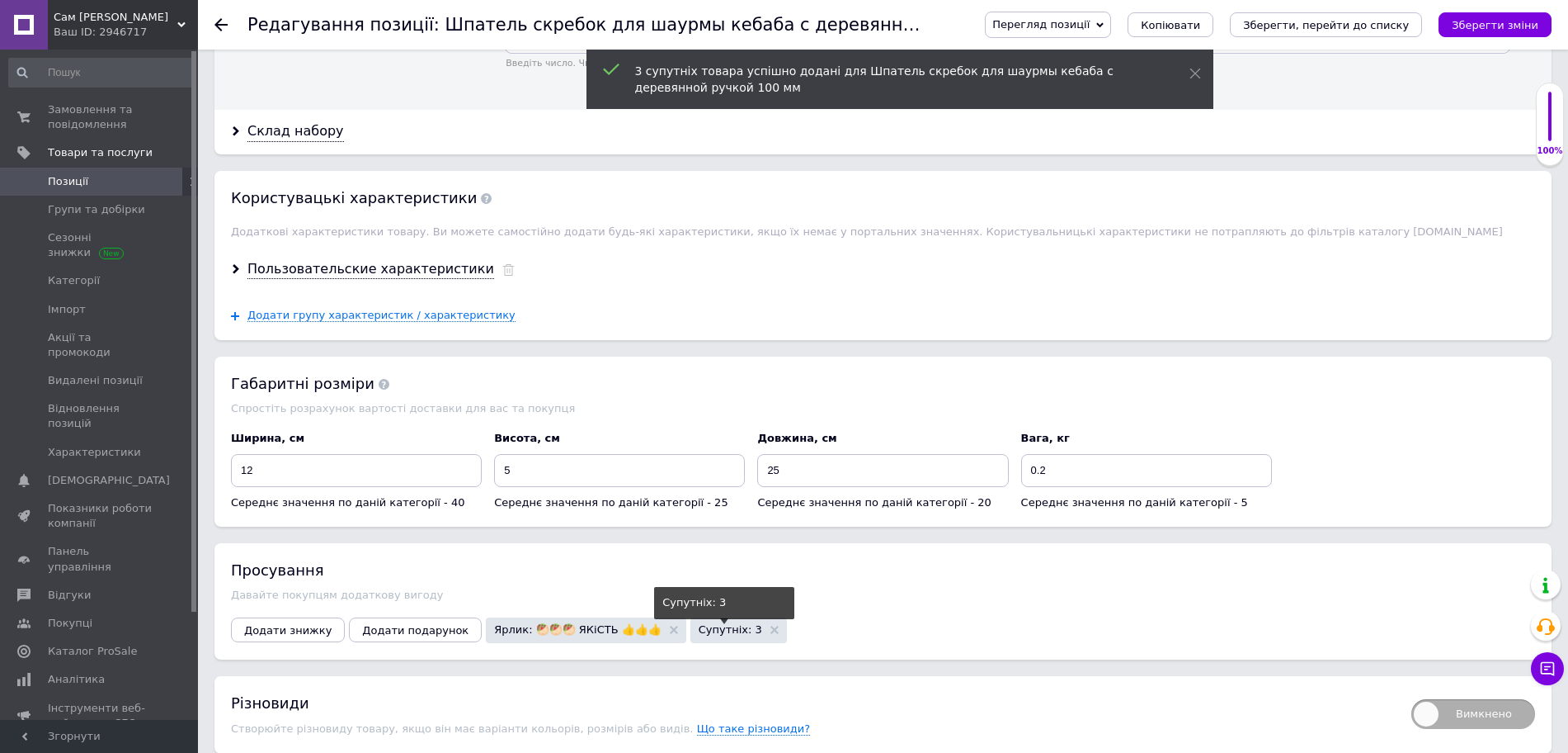
click at [705, 624] on span "Супутніх: 3" at bounding box center [730, 628] width 63 height 11
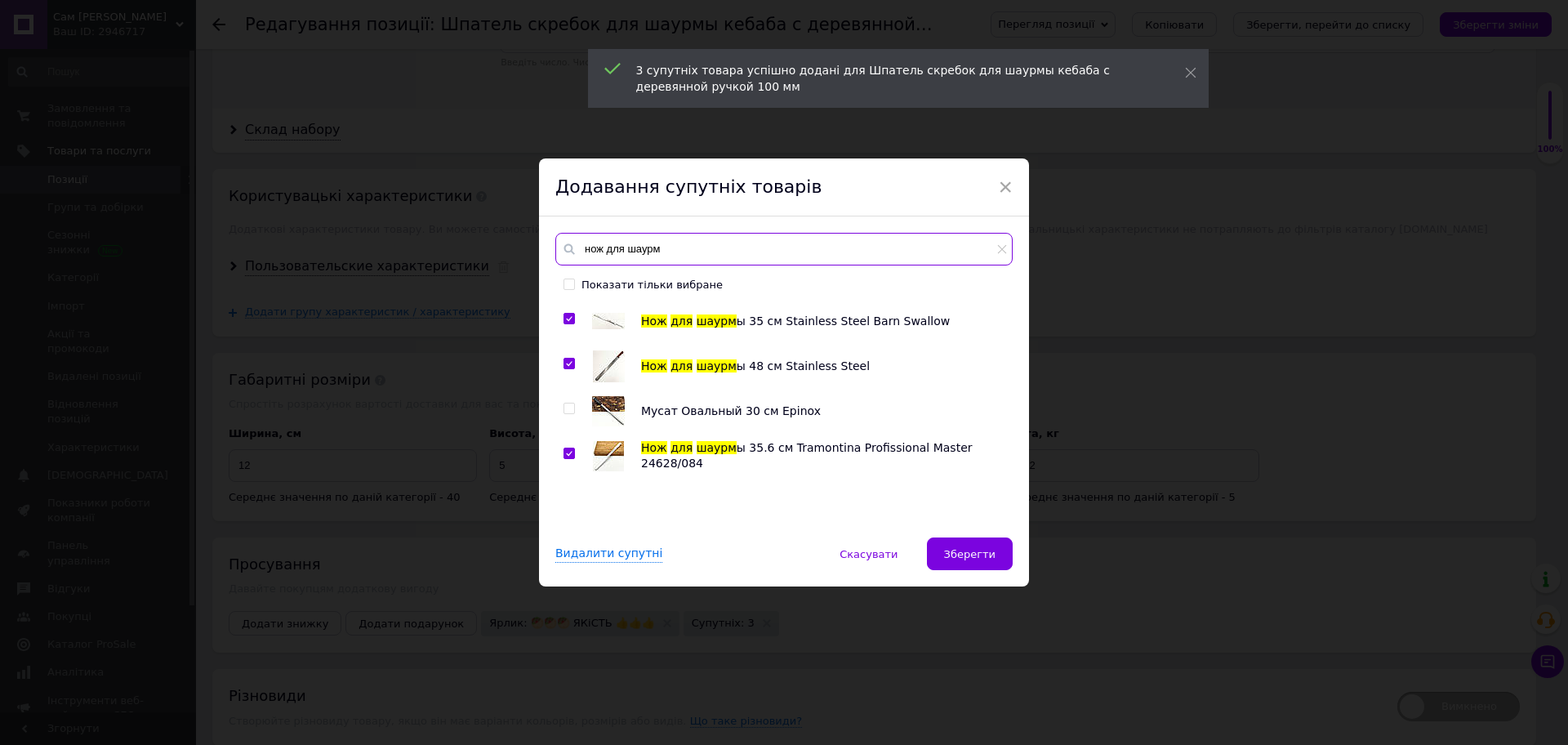
drag, startPoint x: 692, startPoint y: 252, endPoint x: 677, endPoint y: 254, distance: 15.1
click at [679, 251] on input "нож для шаурм" at bounding box center [784, 249] width 457 height 33
drag, startPoint x: 605, startPoint y: 250, endPoint x: 517, endPoint y: 256, distance: 88.2
click at [521, 249] on div "× Додавання супутніх товарів нож для шаурм Показати тільки вибране Нож для шаур…" at bounding box center [784, 372] width 1568 height 745
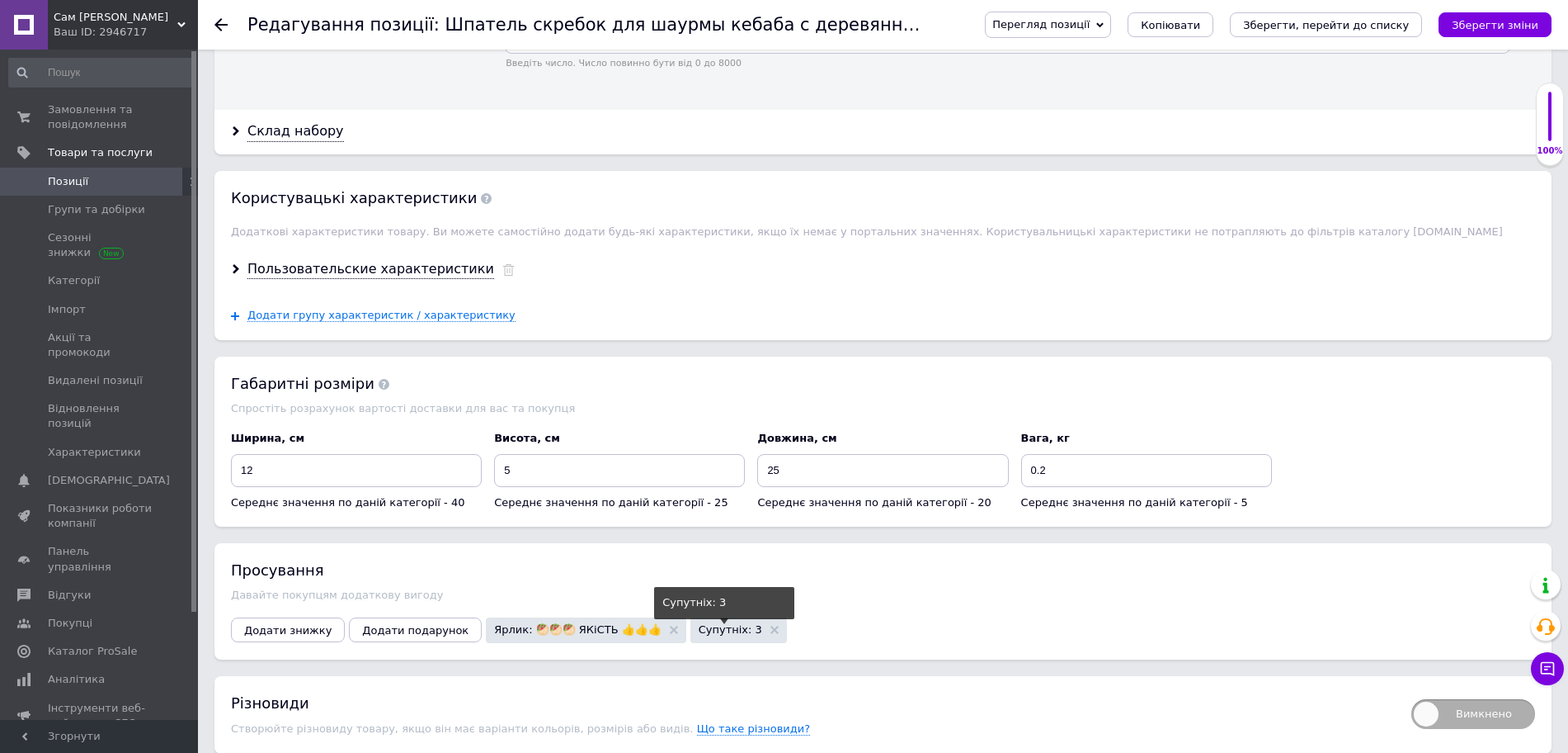
click at [703, 624] on span "Супутніх: 3" at bounding box center [730, 628] width 63 height 11
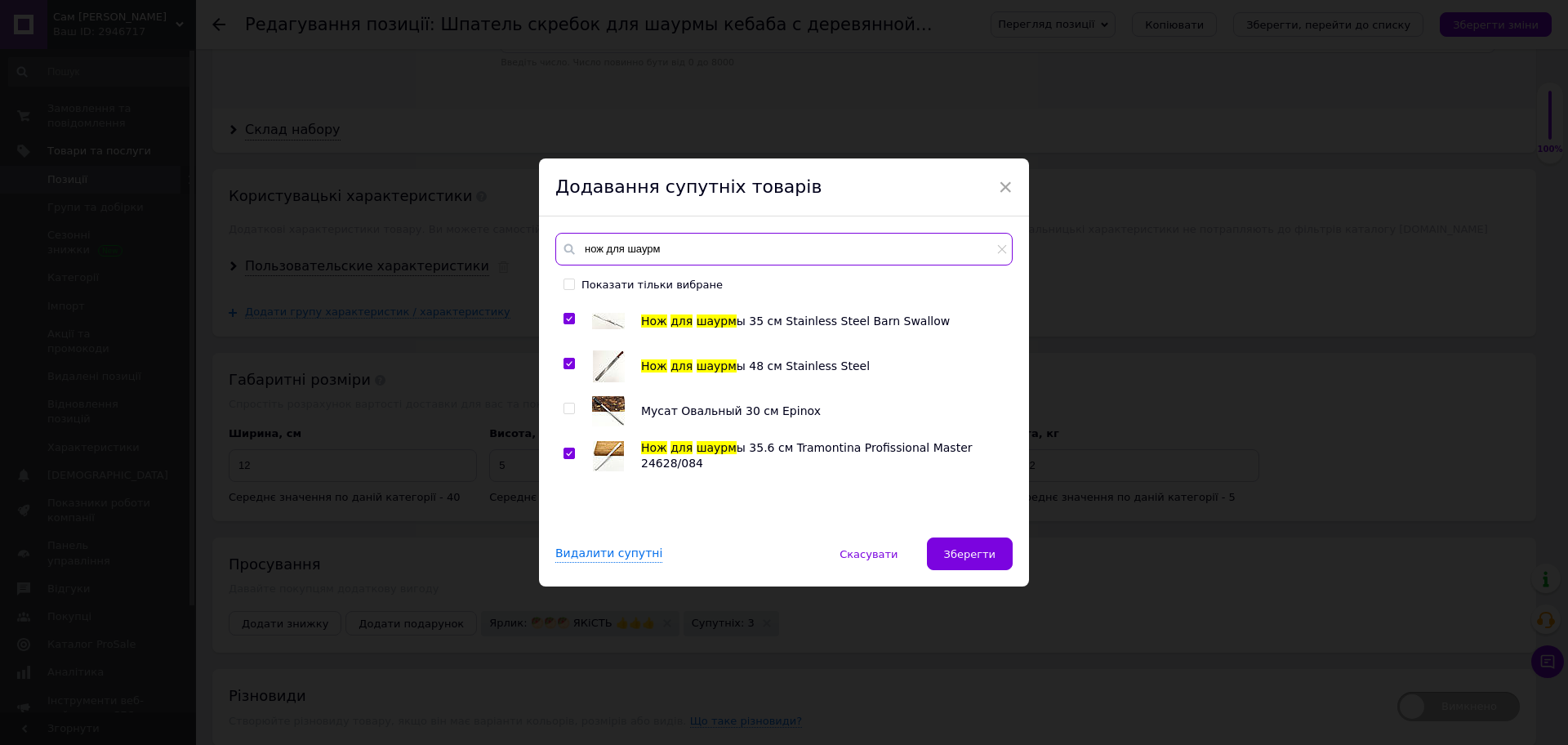
click at [603, 254] on input "нож для шаурм" at bounding box center [784, 249] width 457 height 33
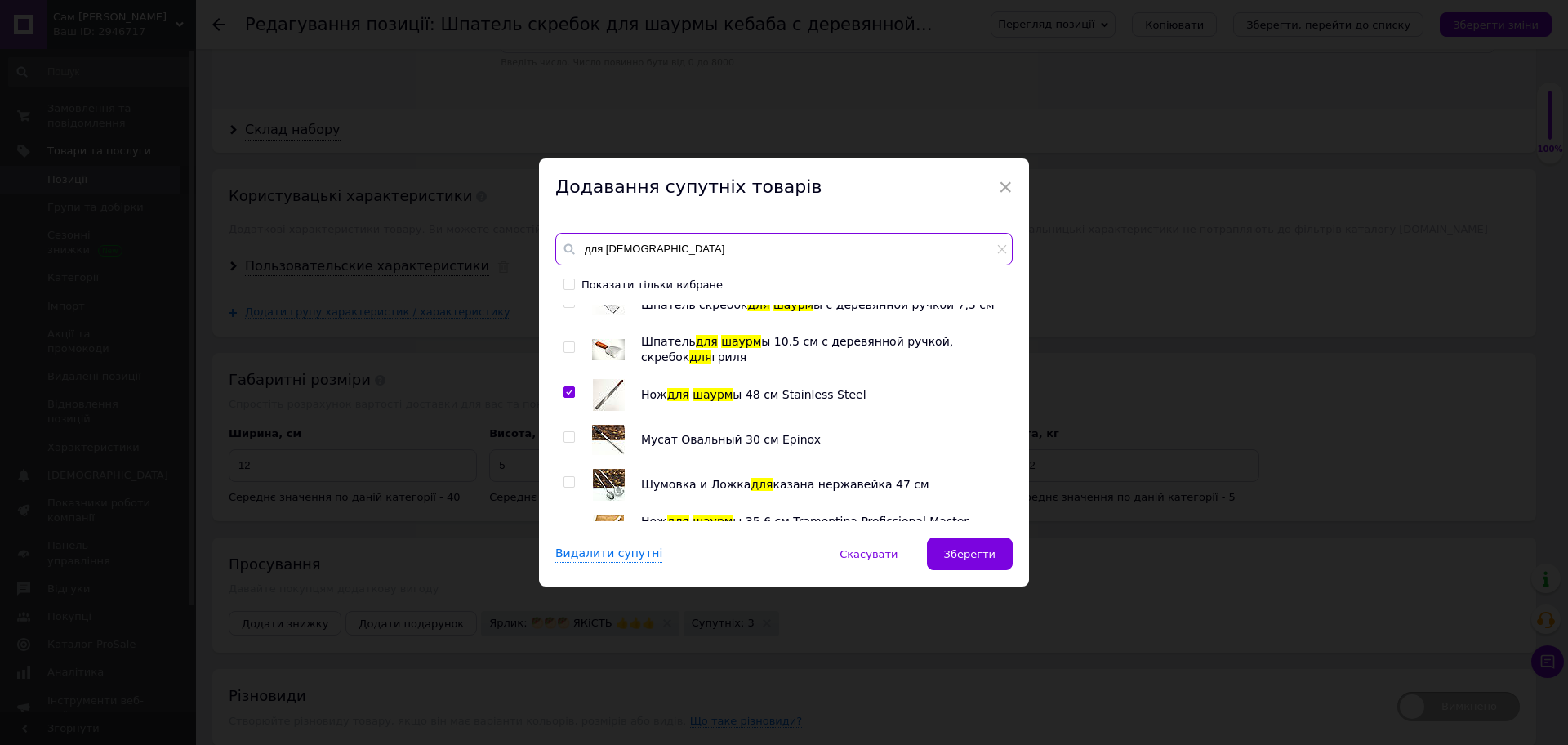
scroll to position [306, 0]
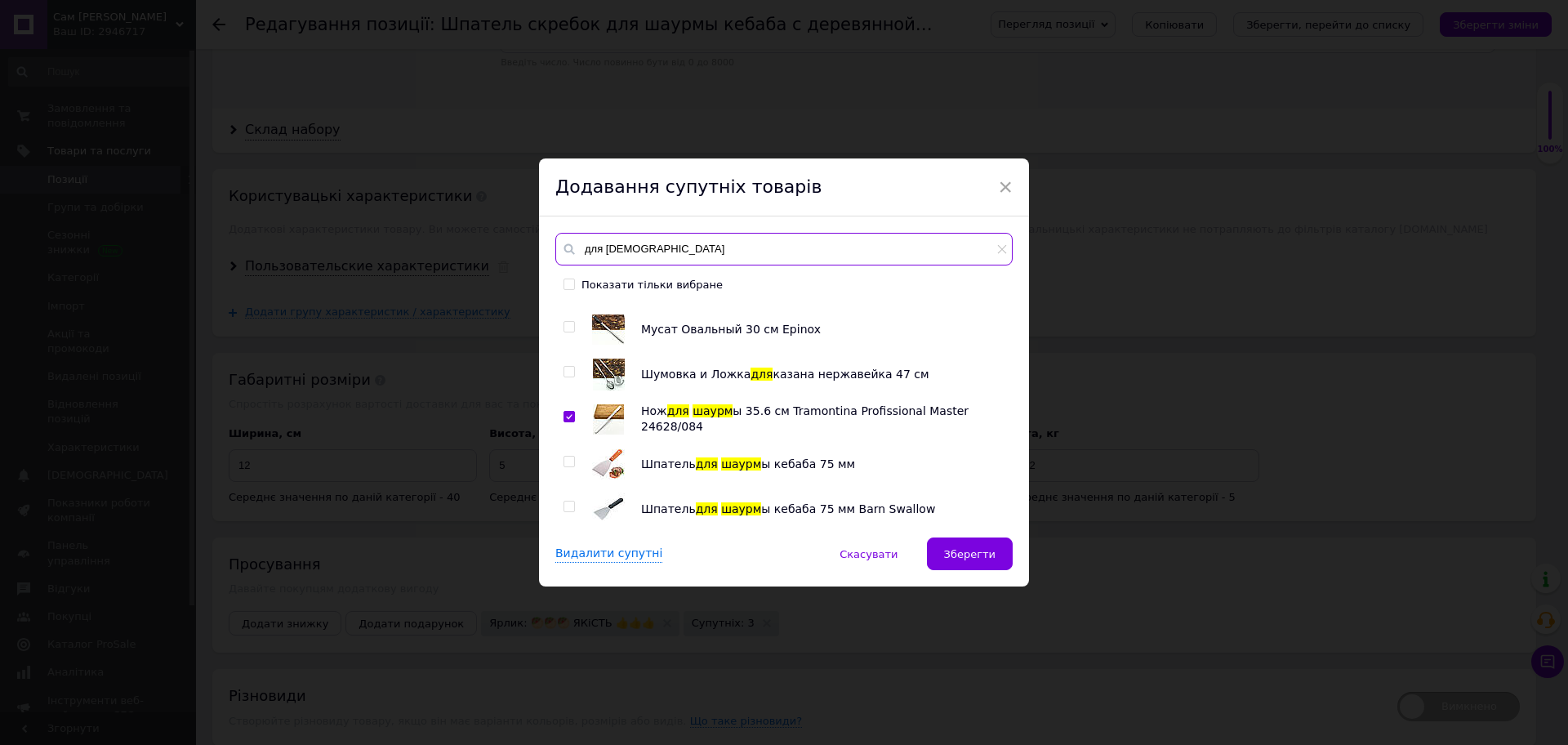
type input "для [DEMOGRAPHIC_DATA]"
click at [570, 369] on input "checkbox" at bounding box center [568, 372] width 11 height 11
checkbox input "true"
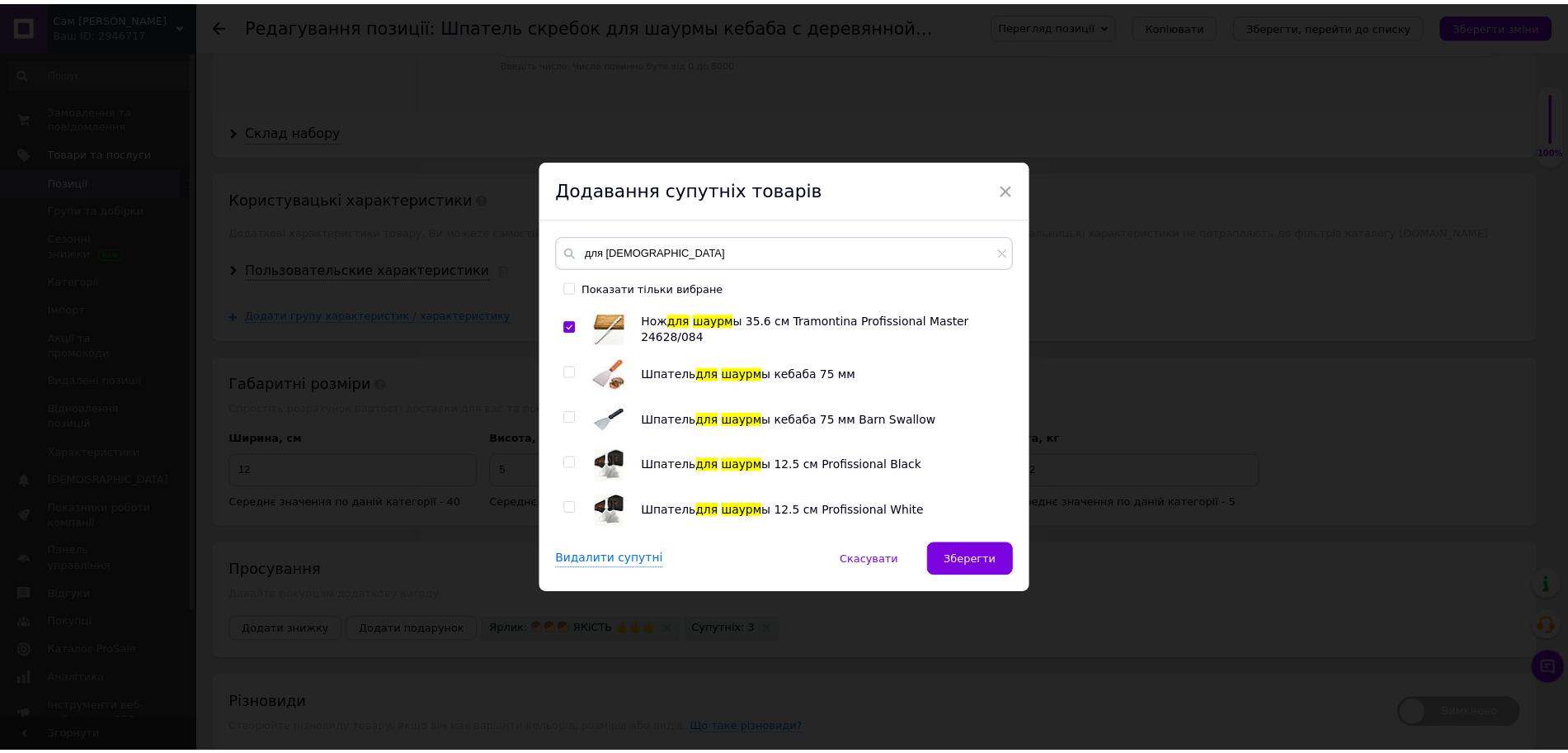
scroll to position [0, 0]
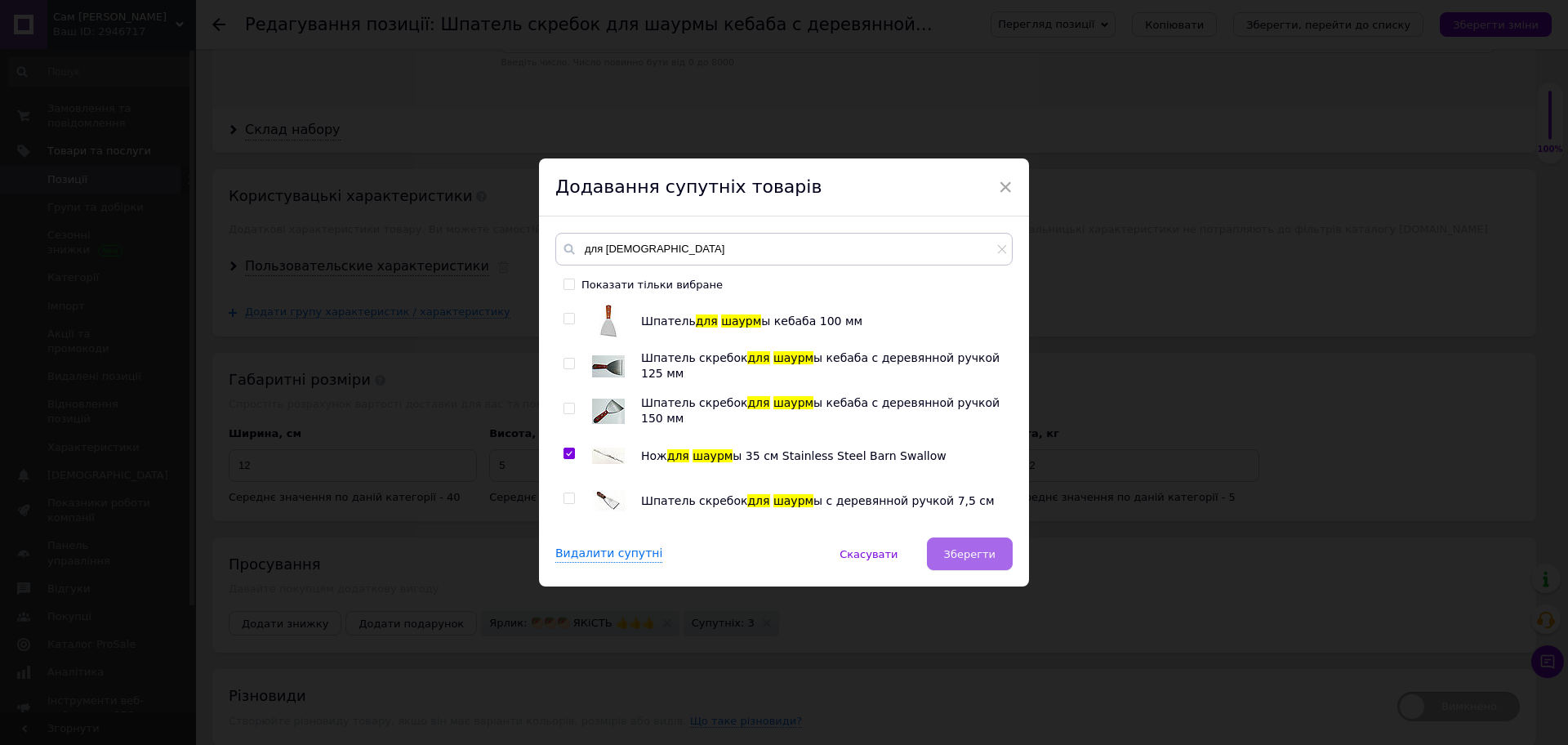
click at [967, 556] on span "Зберегти" at bounding box center [969, 553] width 51 height 13
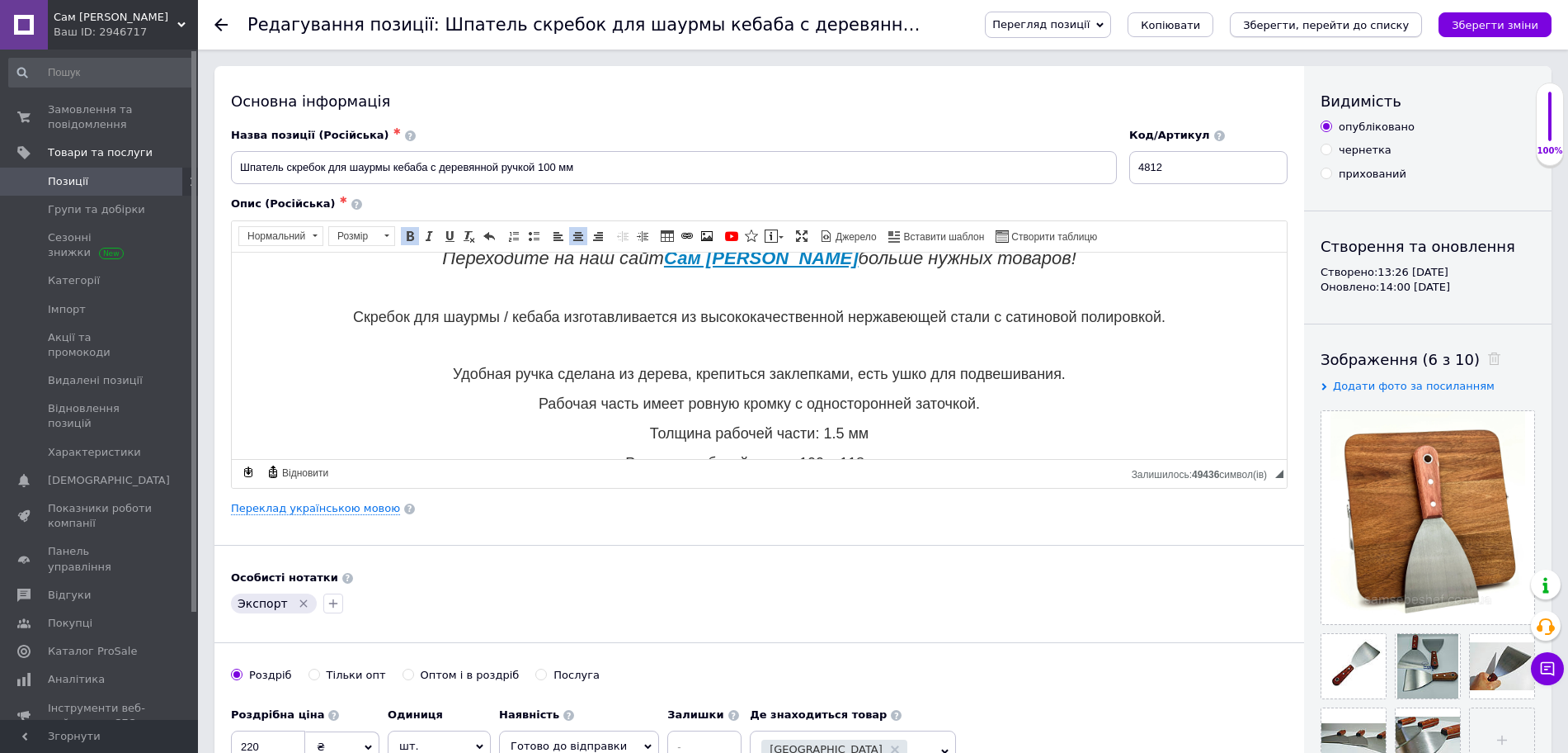
click at [1323, 23] on icon "Зберегти, перейти до списку" at bounding box center [1326, 25] width 165 height 13
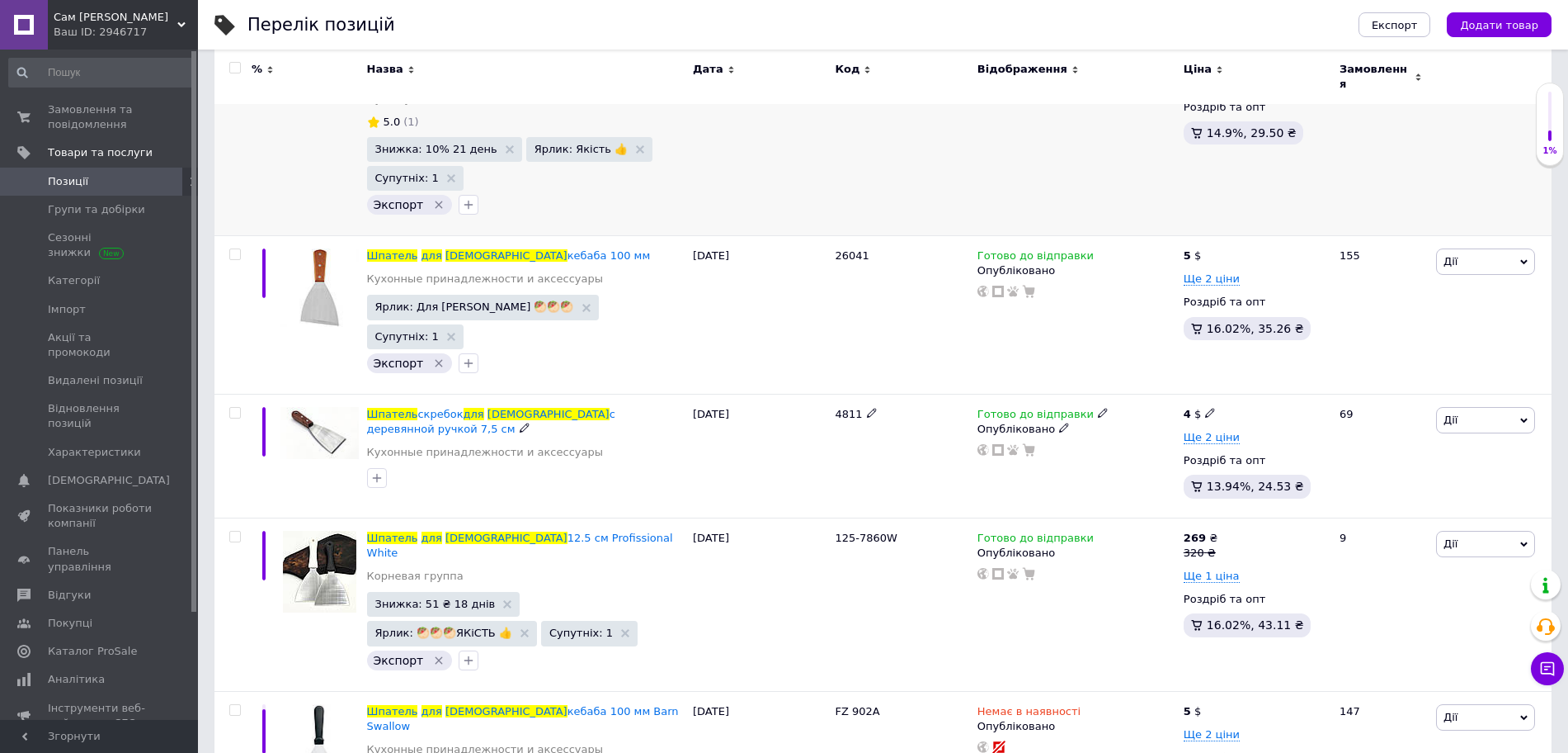
scroll to position [412, 0]
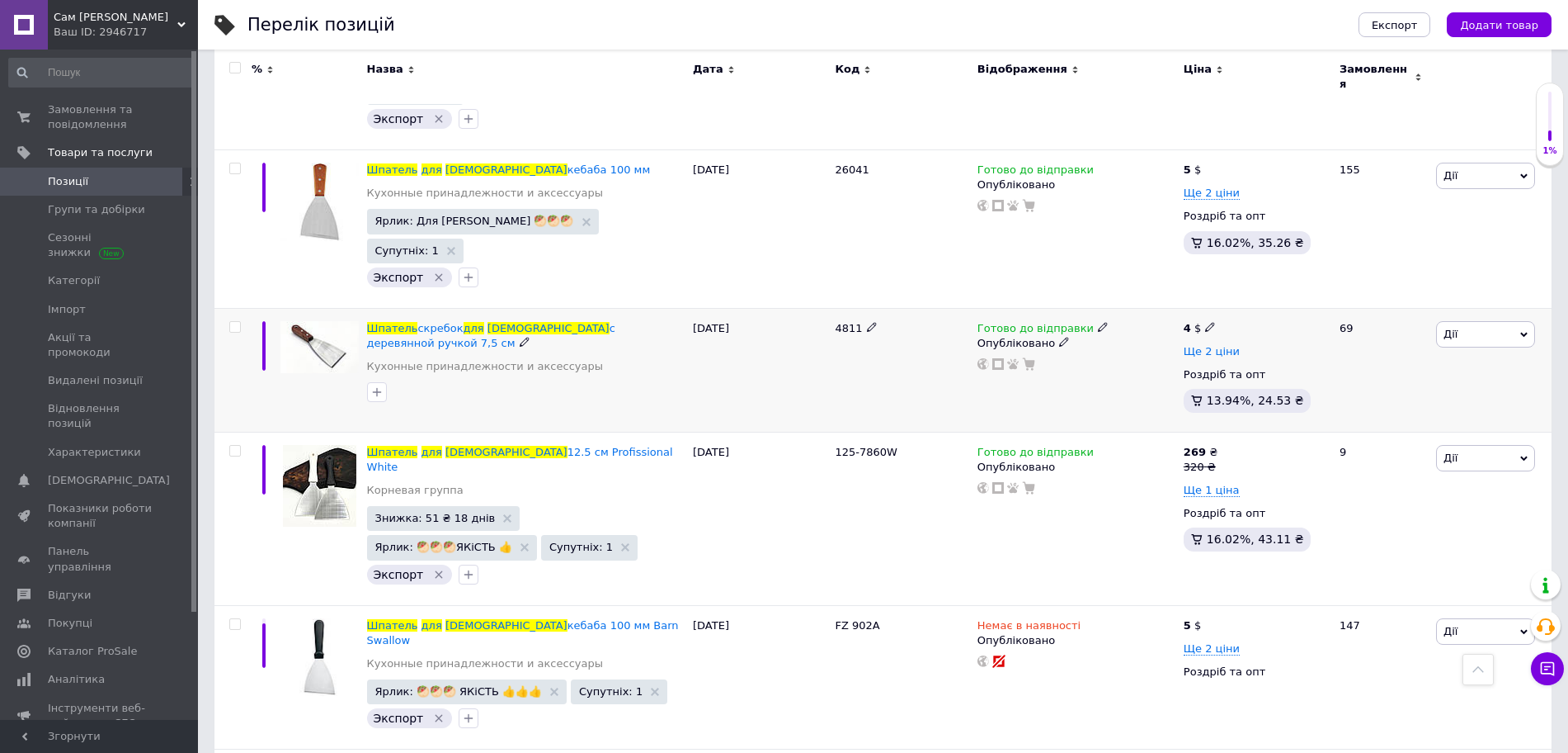
click at [1209, 345] on span "Ще 2 ціни" at bounding box center [1212, 352] width 56 height 14
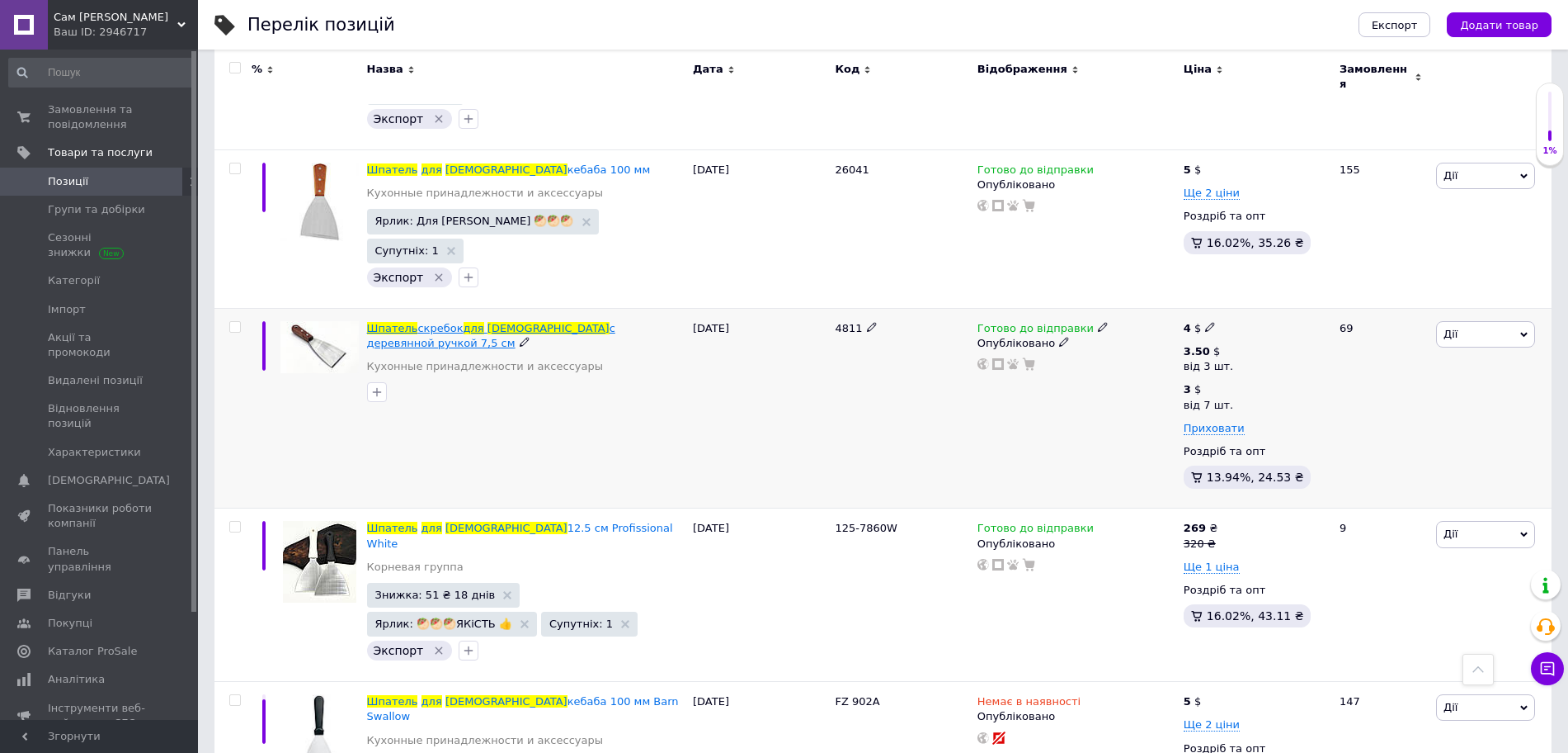
click at [573, 322] on span "с деревянной ручкой 7,5 см" at bounding box center [490, 336] width 248 height 27
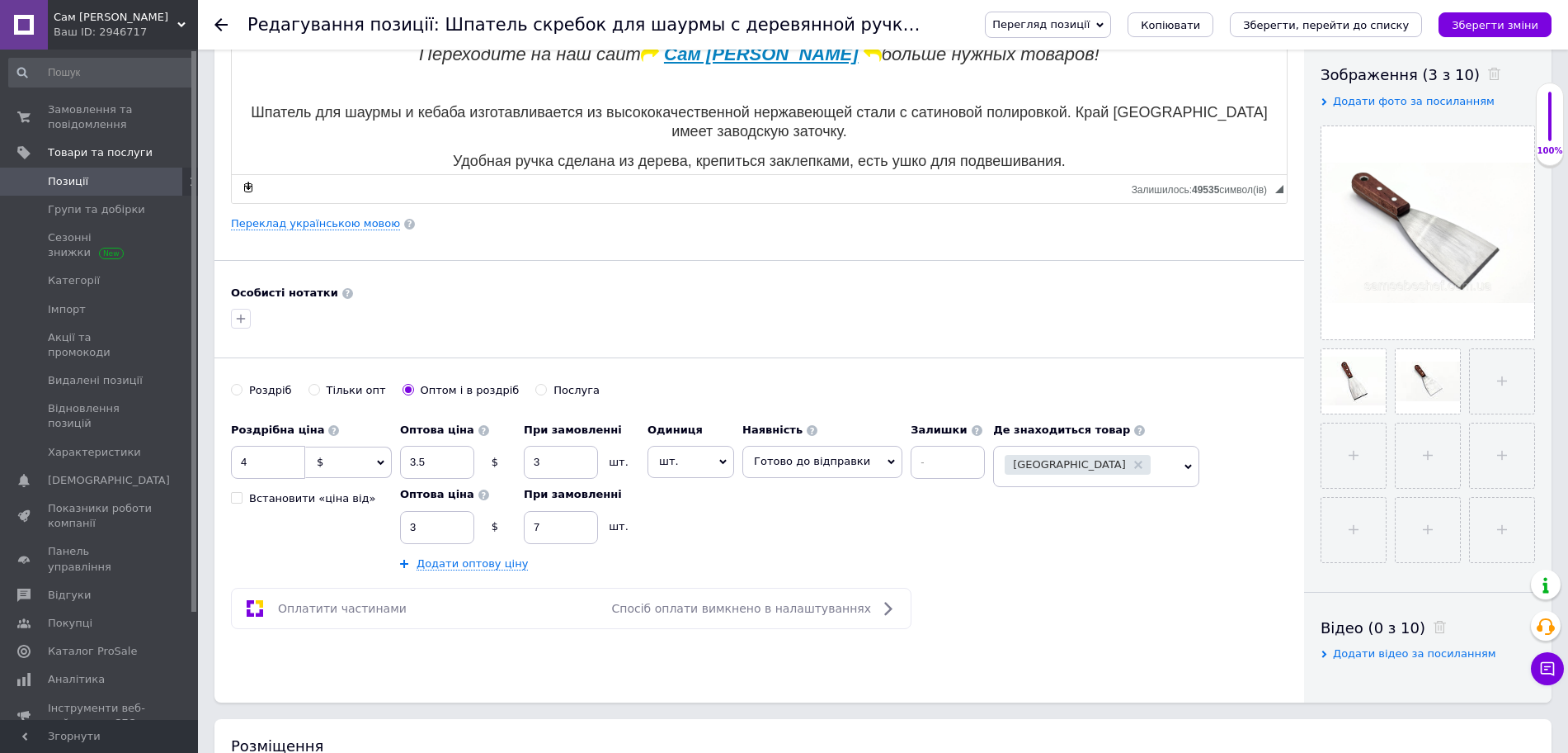
scroll to position [309, 0]
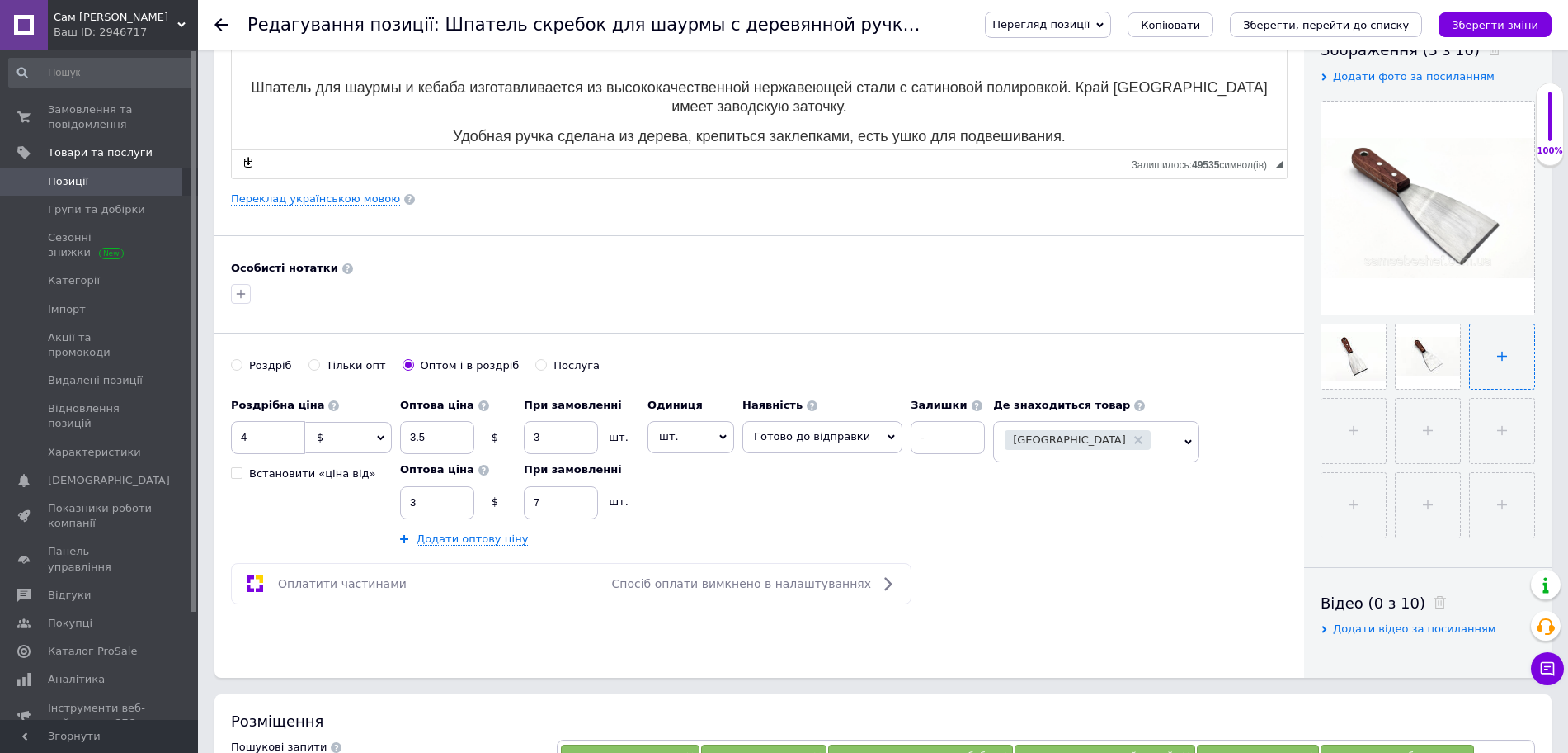
click at [1515, 367] on input "file" at bounding box center [1502, 356] width 64 height 64
type input "C:\fakepath\shpatel' skrebok dlja shaurmy 7.5 sm.jpg"
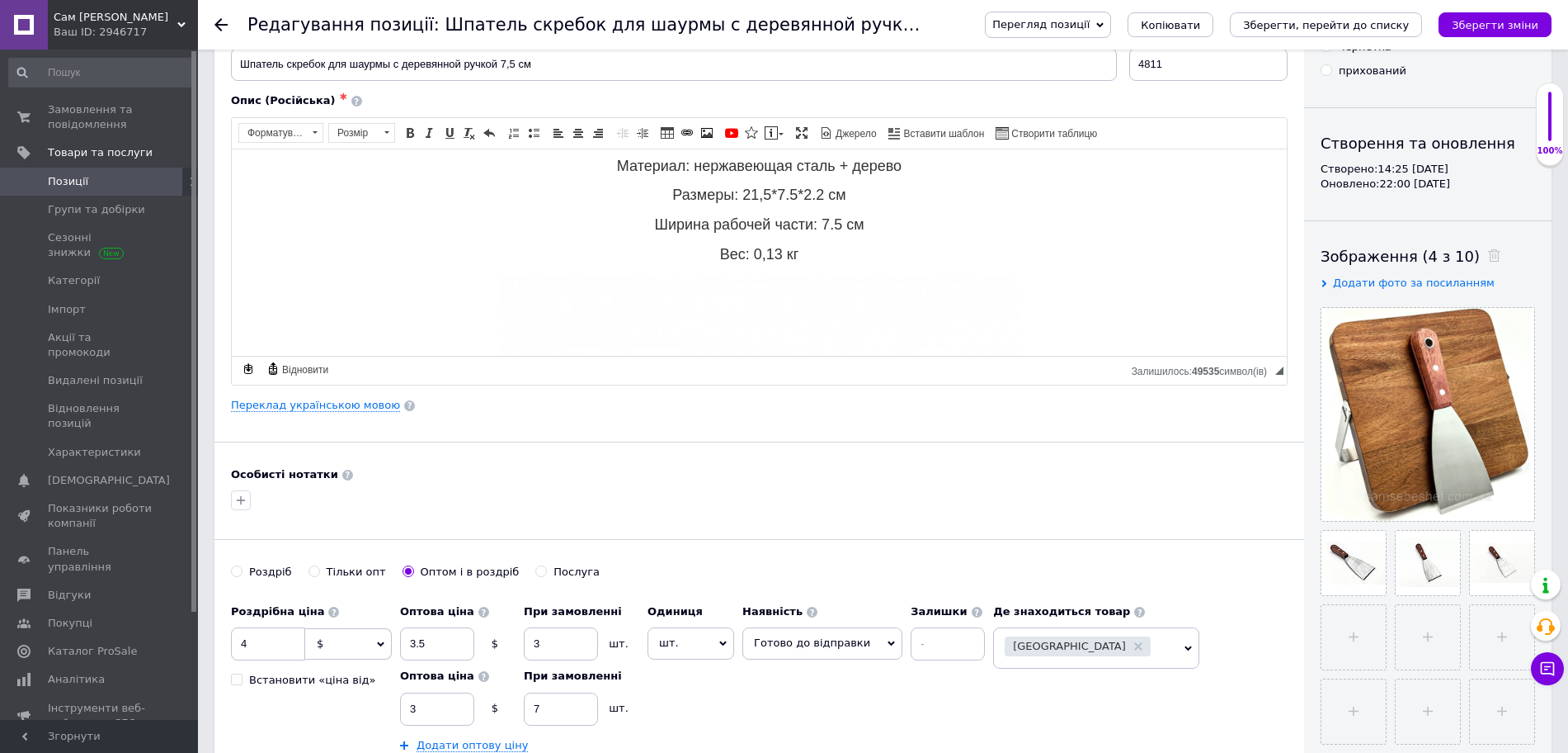
scroll to position [103, 0]
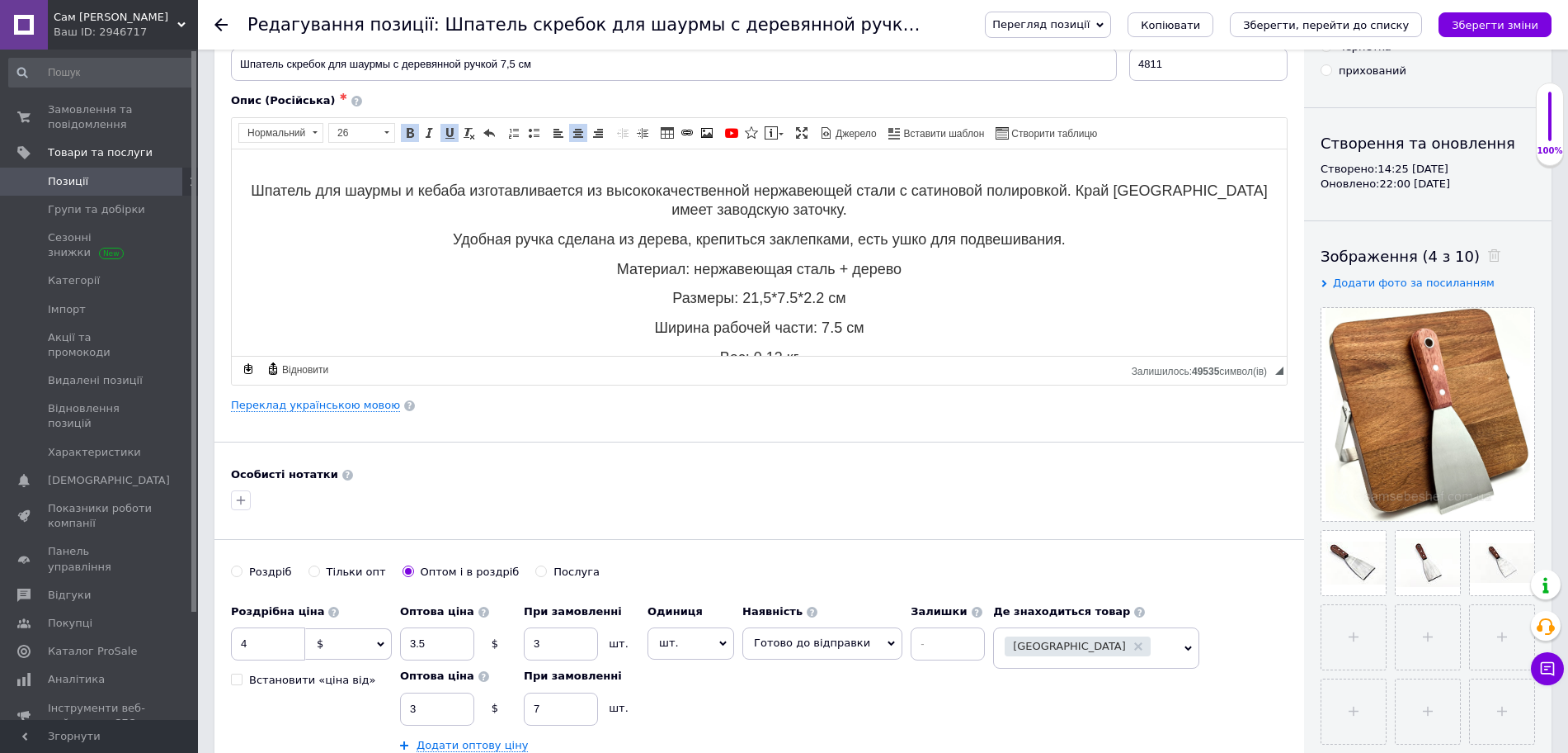
click at [758, 208] on span "Шпатель для шаурмы и кебаба изготавливается из высококачественной нержавеющей с…" at bounding box center [760, 199] width 1017 height 35
click at [1101, 194] on span "Шпатель для шаурмы и кебаба изготавливается из высококачественной нержавеющей с…" at bounding box center [760, 199] width 955 height 35
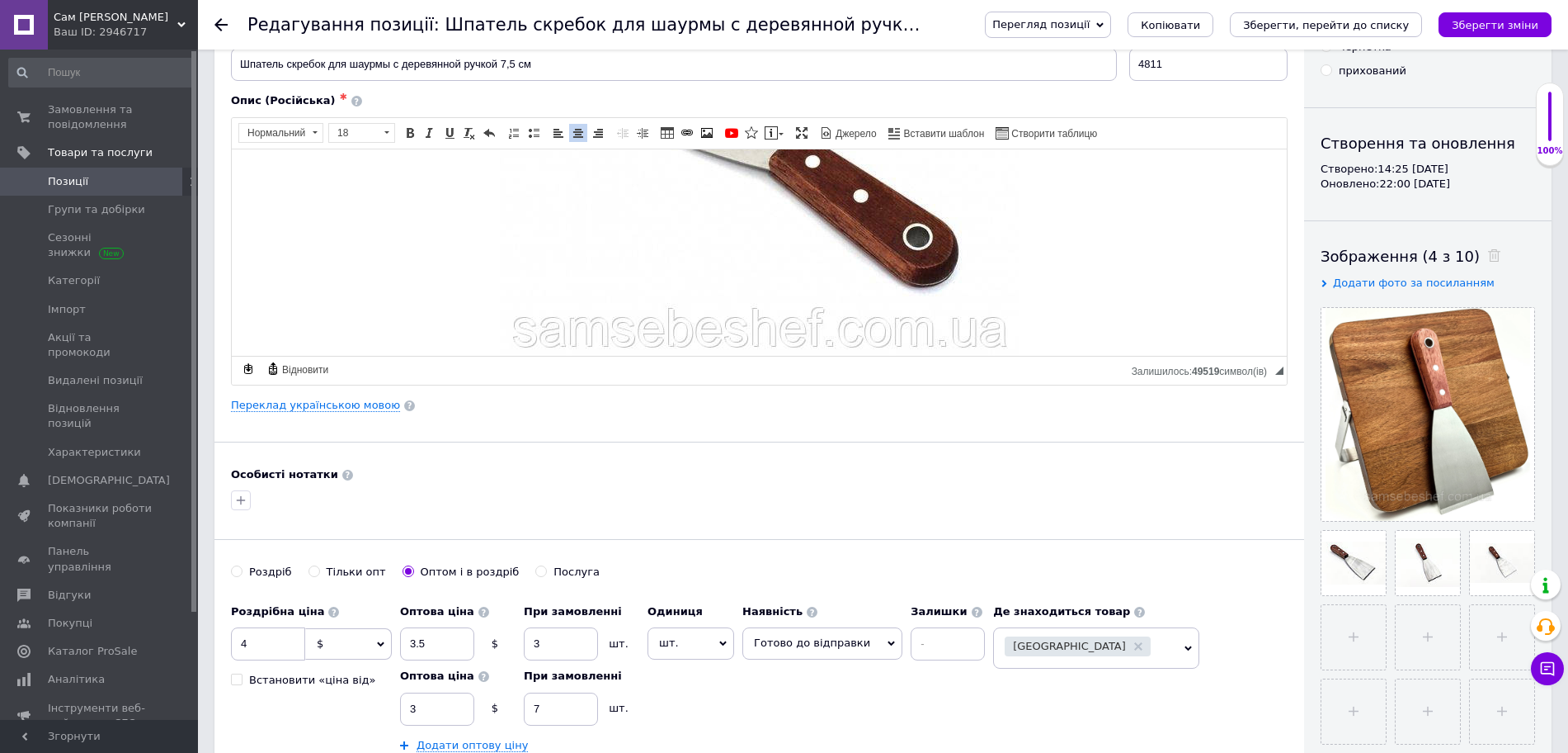
scroll to position [206, 0]
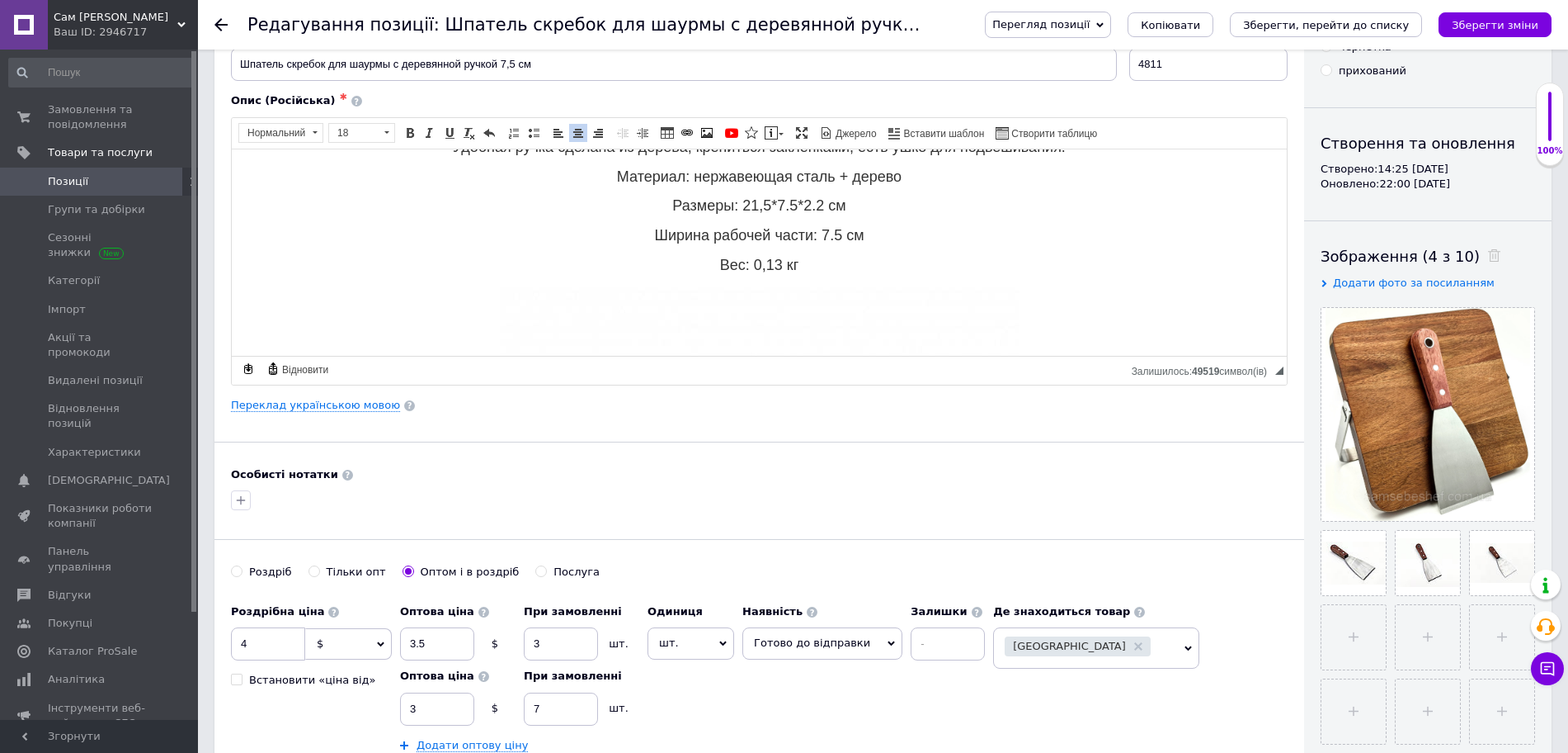
click at [873, 259] on p "Вес: 0,13 кг" at bounding box center [759, 266] width 1022 height 19
click at [703, 134] on span at bounding box center [707, 133] width 14 height 14
select select
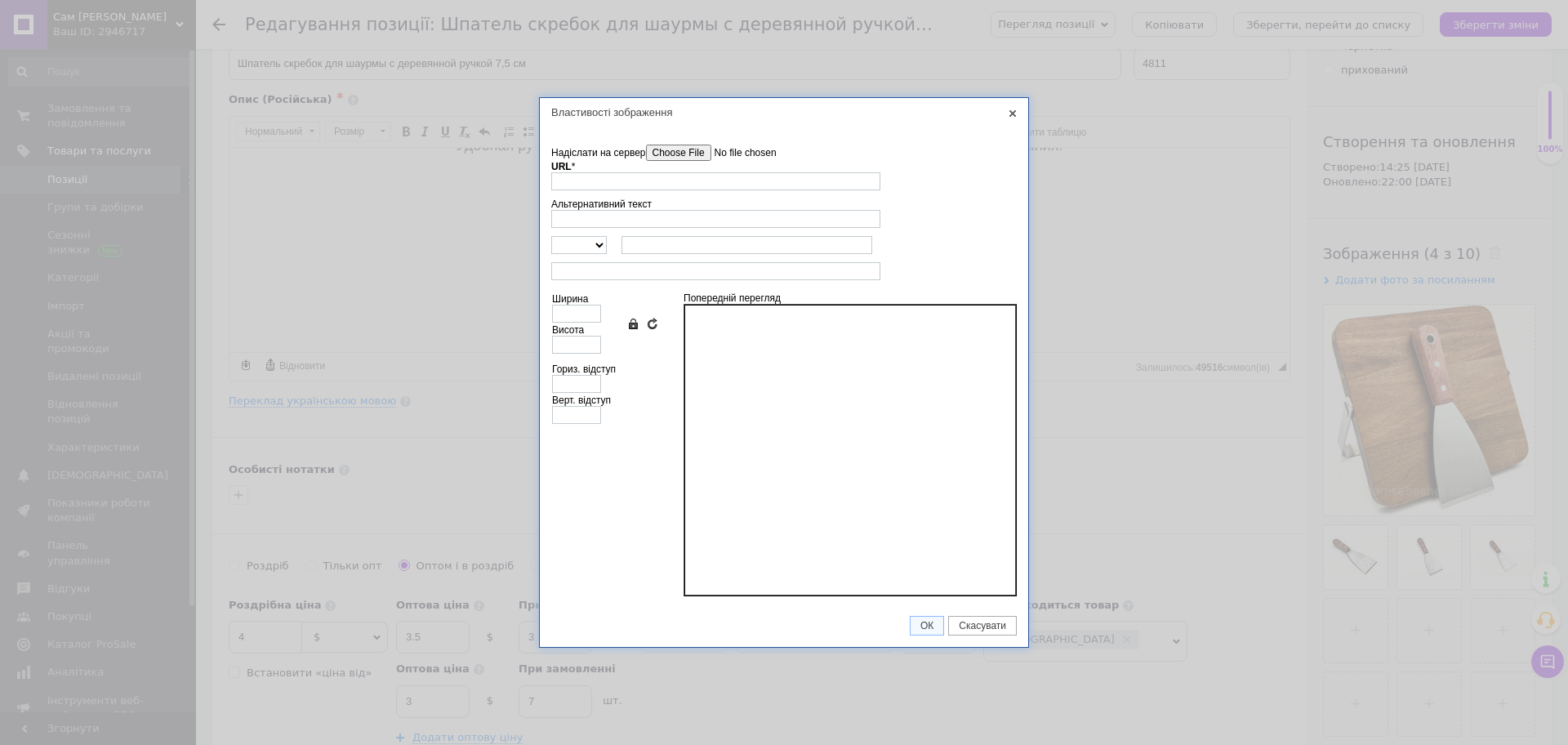
click at [690, 157] on input"] "Надіслати на сервер" at bounding box center [739, 152] width 186 height 16
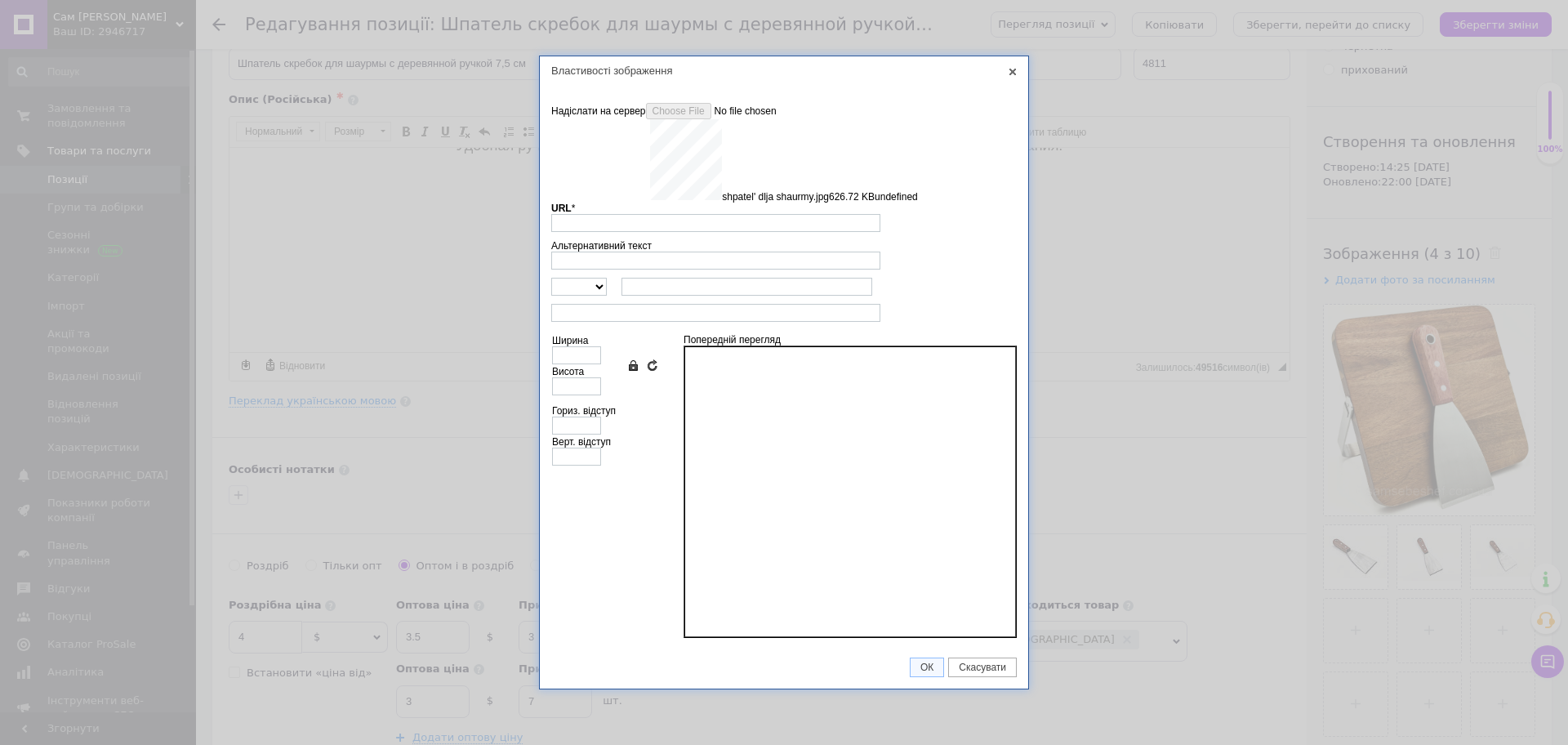
type input "[URL][DOMAIN_NAME]"
type input "640"
type input "720"
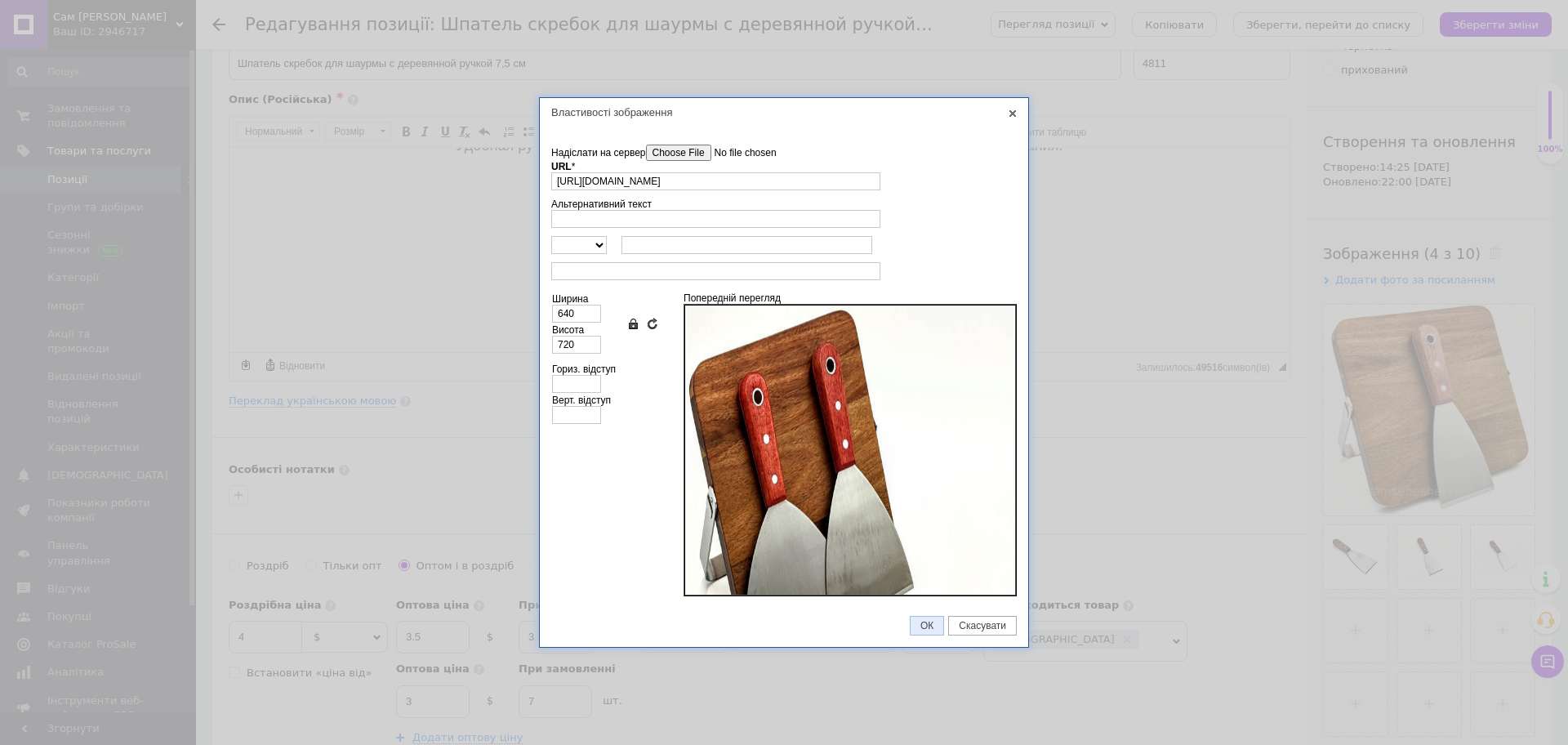
click at [929, 616] on link "ОК" at bounding box center [928, 625] width 35 height 19
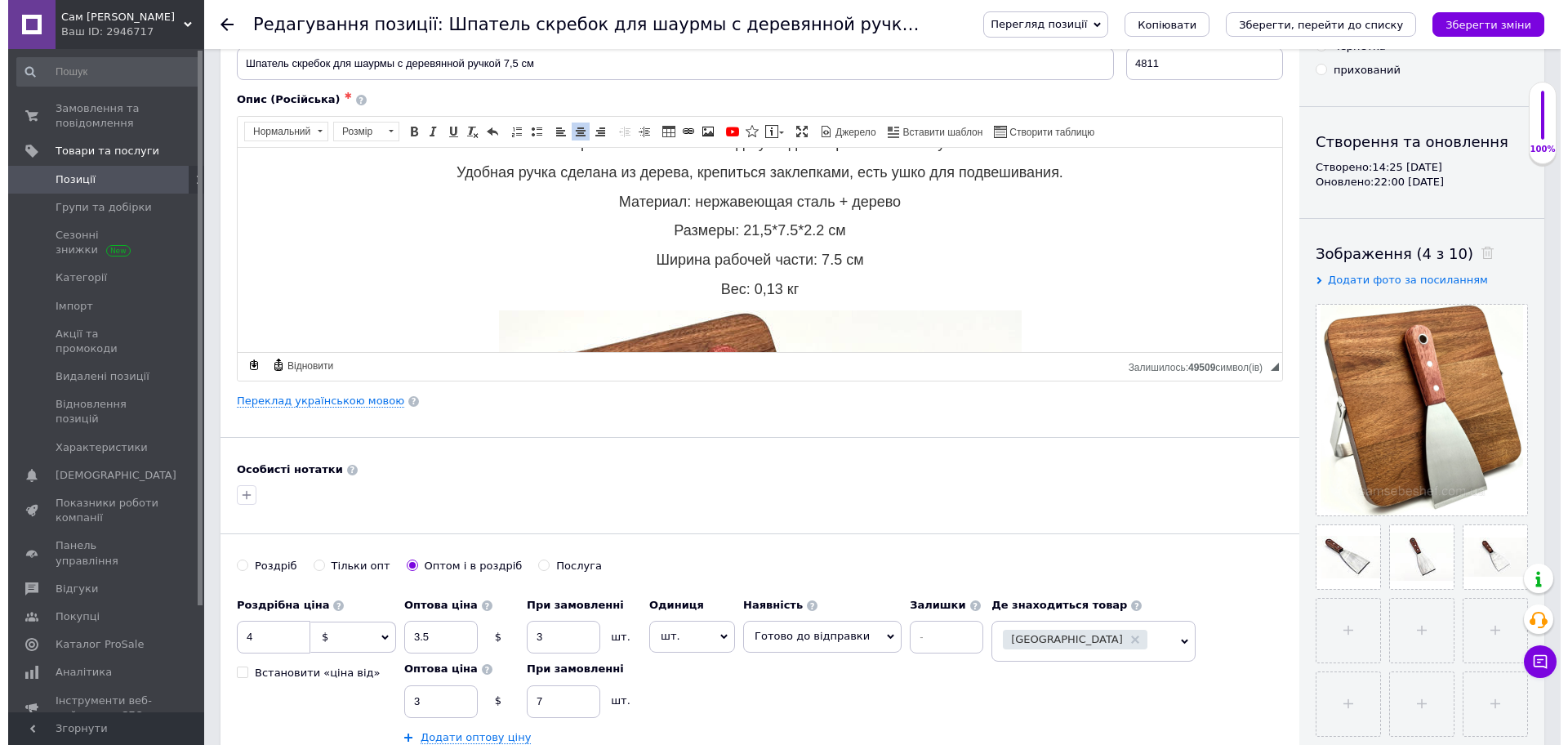
scroll to position [0, 0]
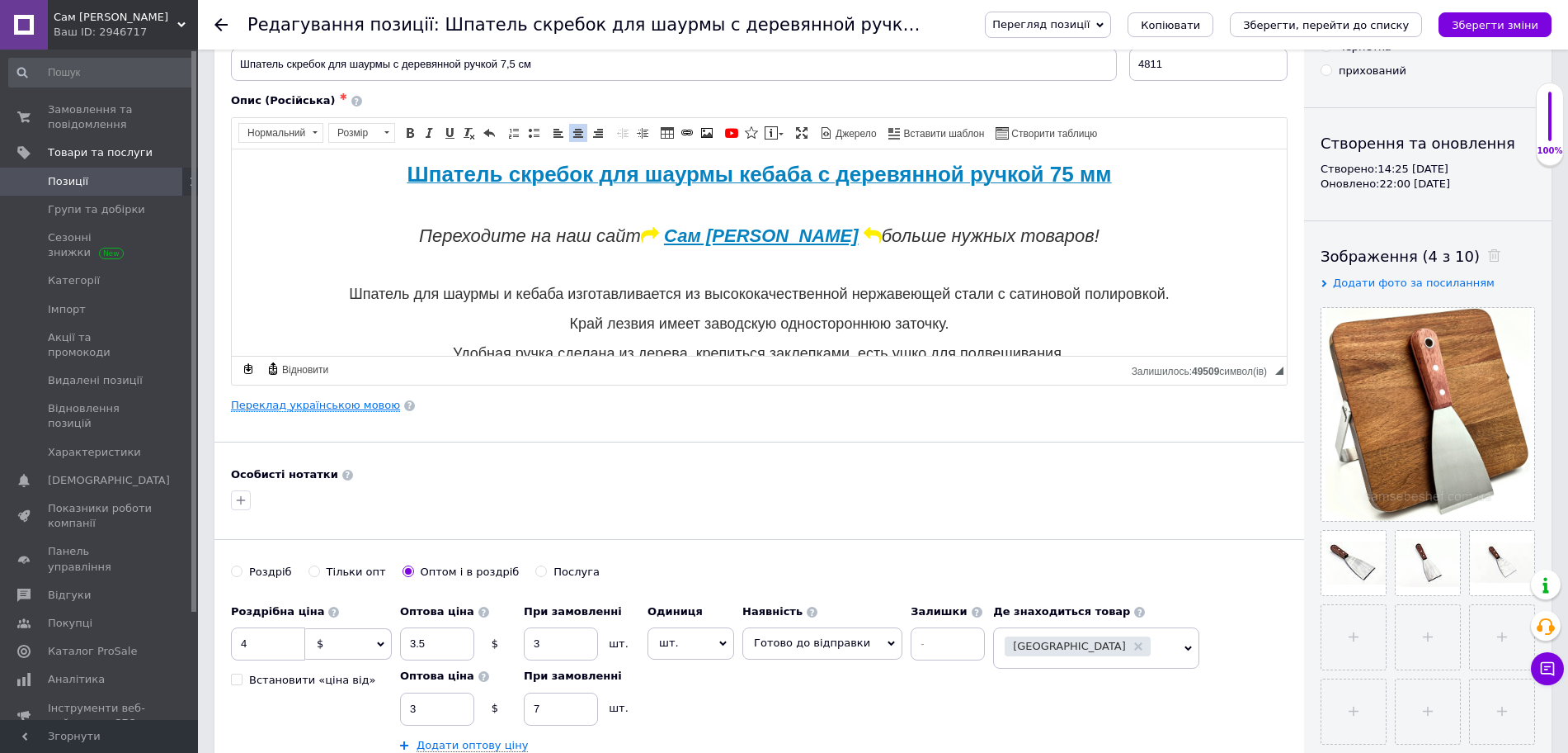
click at [318, 411] on link "Переклад українською мовою" at bounding box center [315, 406] width 169 height 14
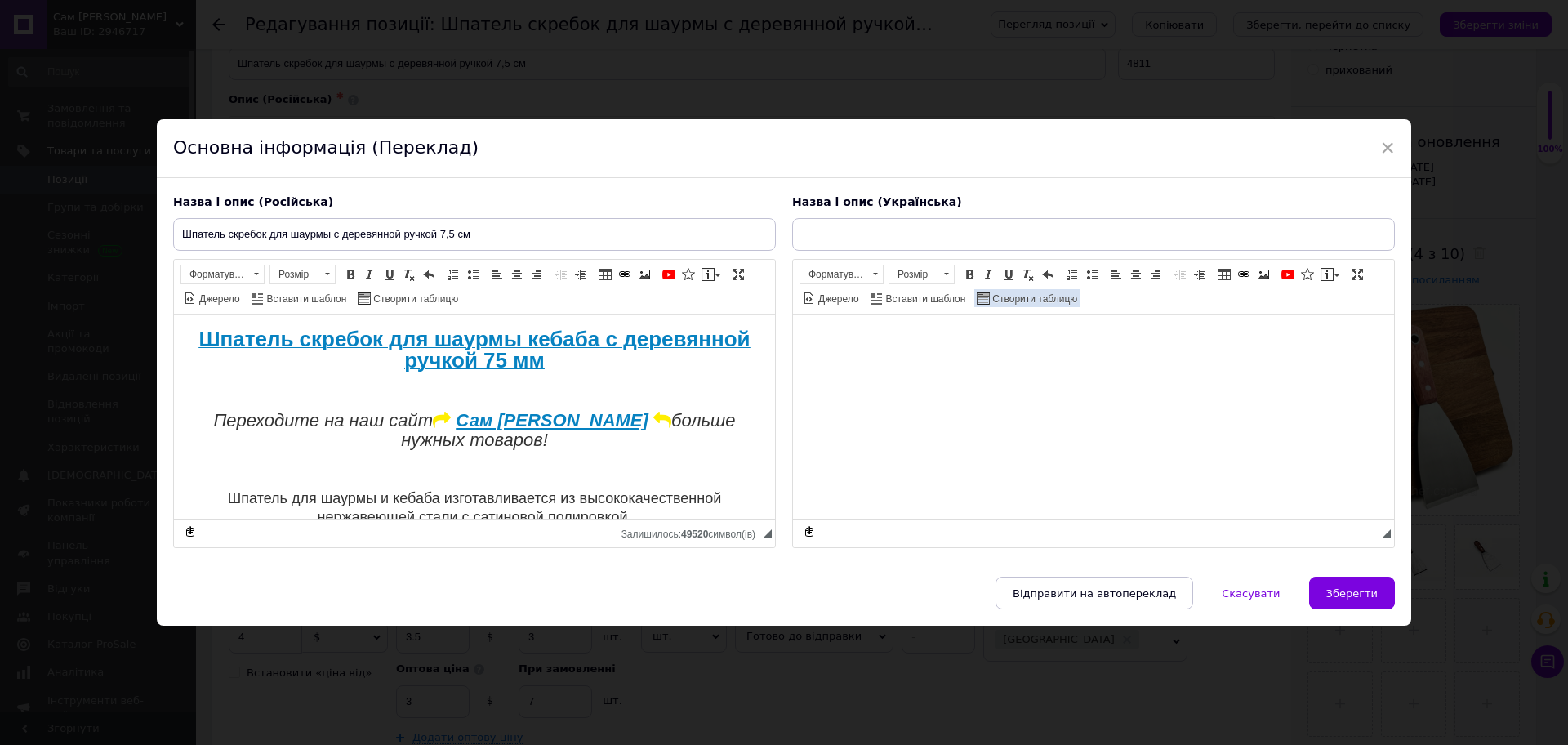
type input "Шпатель скребок для шаурми з дерев'яною ручкою 7.5 см"
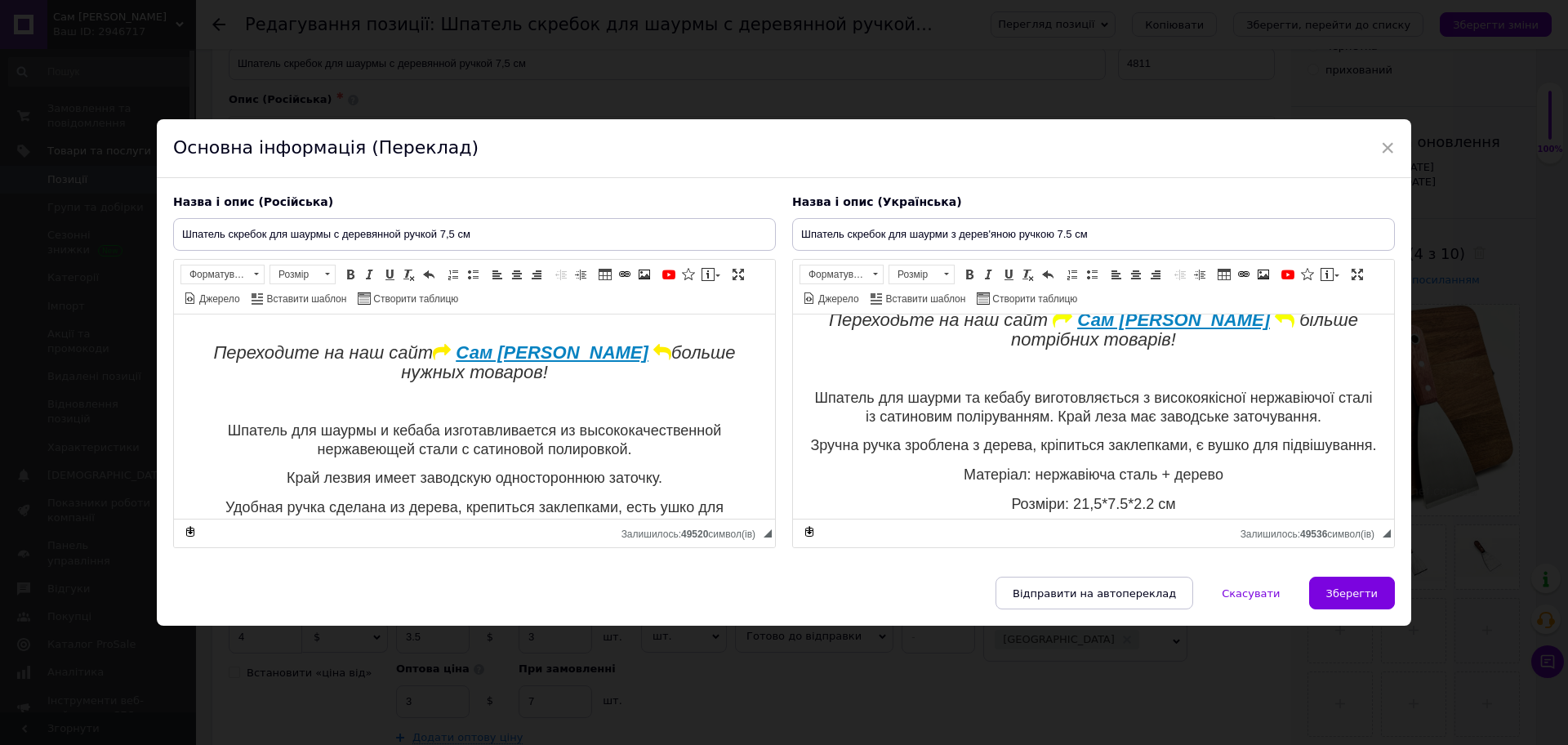
scroll to position [102, 0]
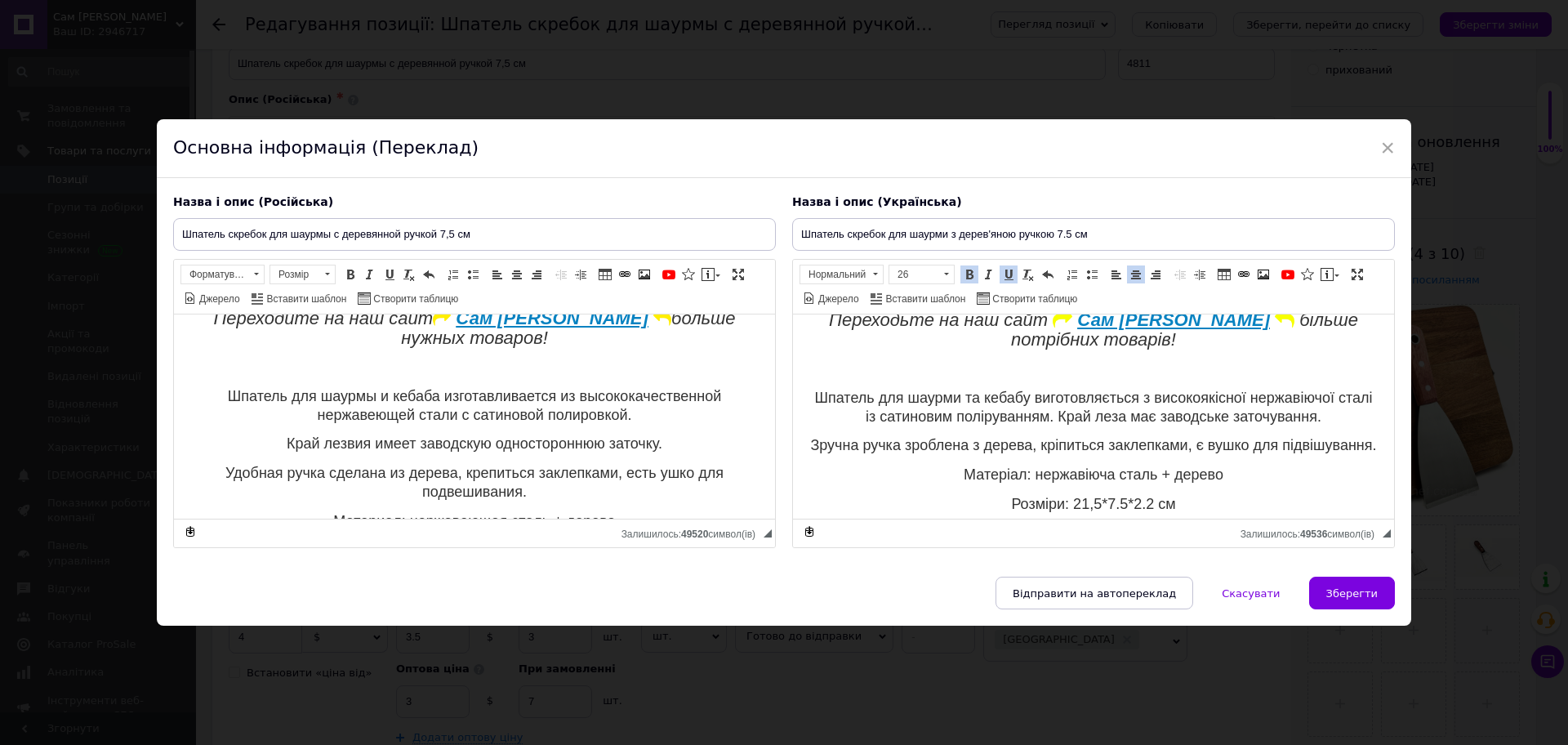
click at [1244, 410] on span "Шпатель для шаурми та кебабу виготовляється з високоякісної нержавіючої сталі і…" at bounding box center [1093, 407] width 558 height 35
click at [1068, 410] on span "Шпатель для шаурми та кебабу виготовляється з високоякісної нержавіючої сталі і…" at bounding box center [1093, 407] width 558 height 35
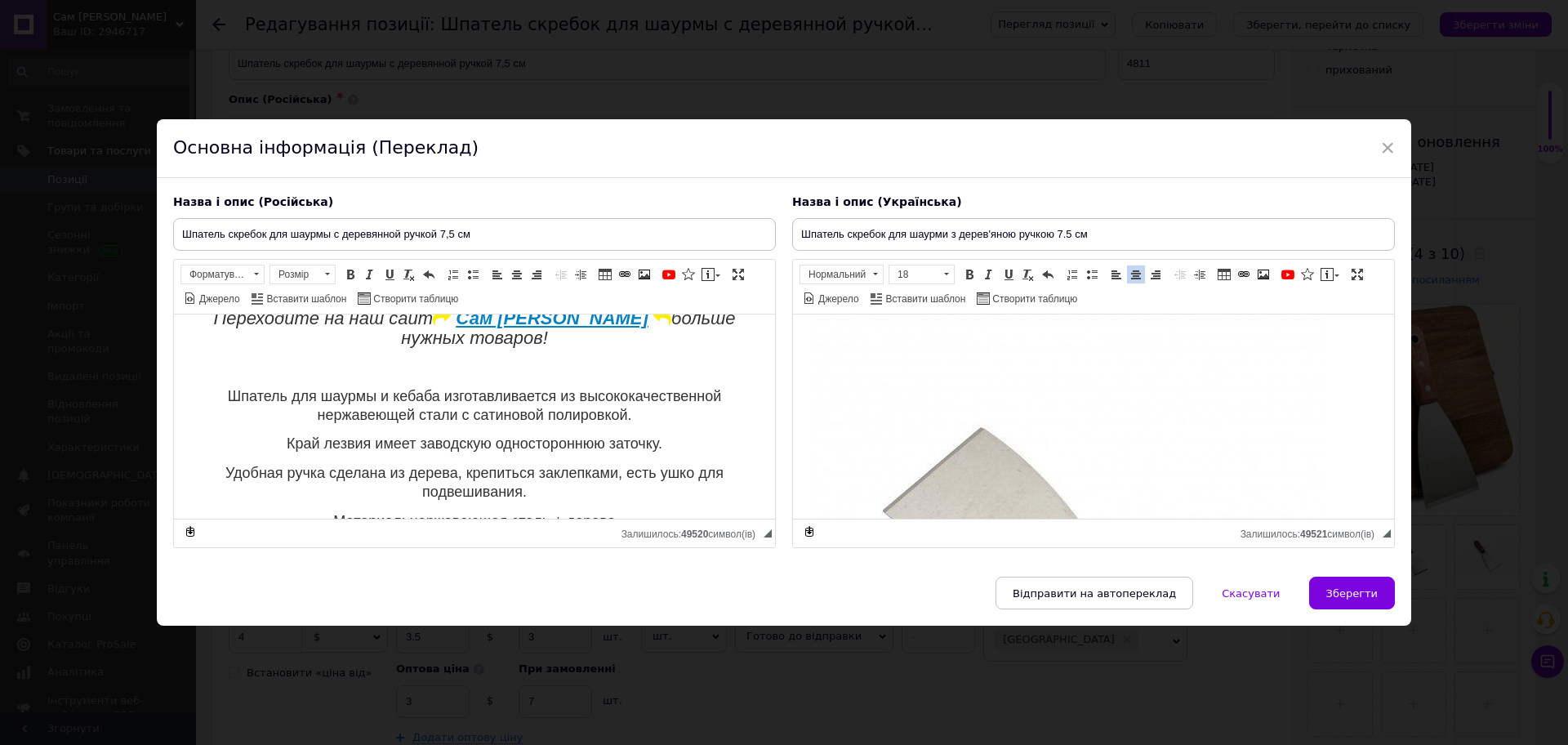
click at [1124, 338] on img "Редактор, 771F5DDB-367D-423C-8AD1-2913107BDD14" at bounding box center [1067, 563] width 514 height 514
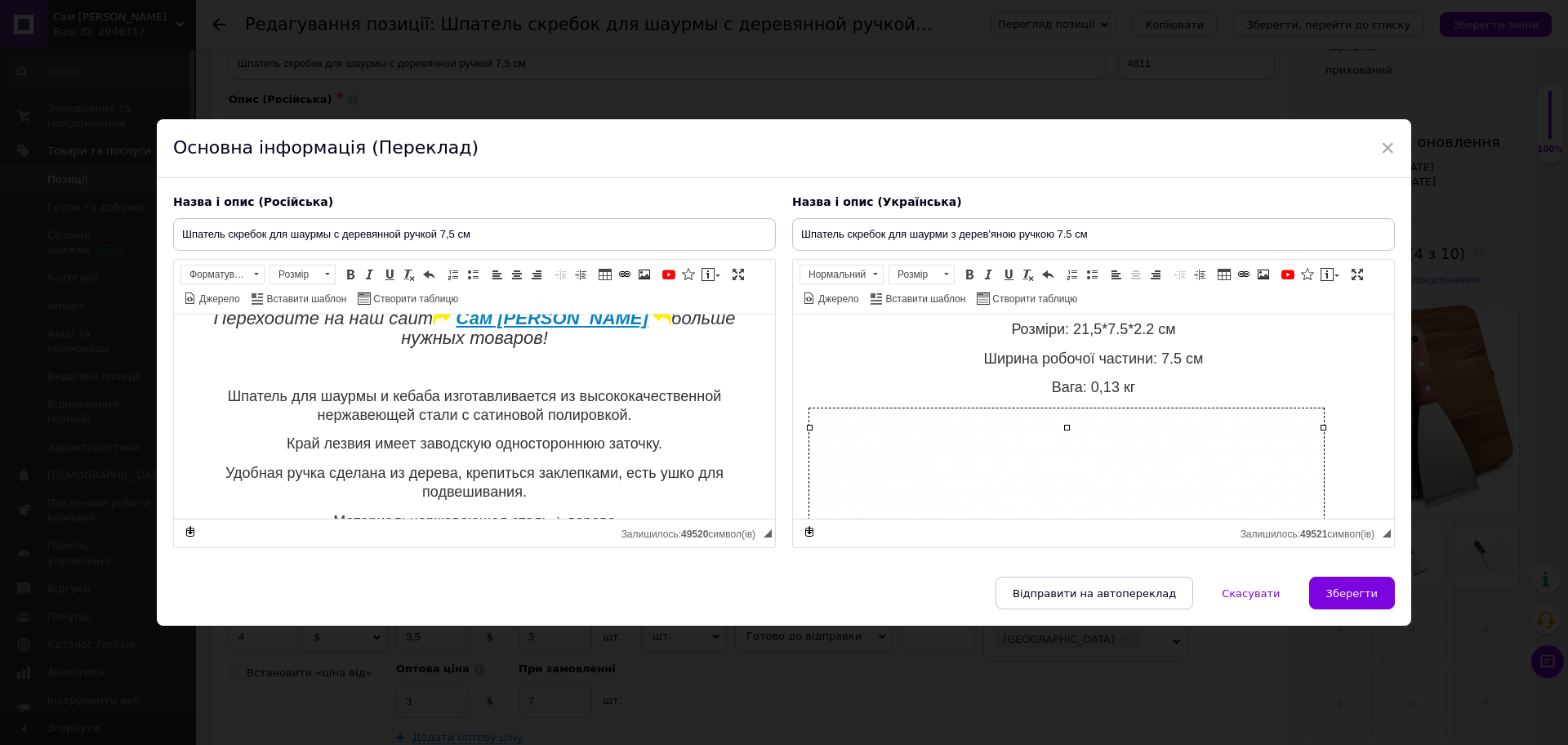
click at [1151, 420] on body "Шпатель скребок для шаурми кебабу з дерев'яною ручкою 75 мм Переходьте на наш с…" at bounding box center [1094, 475] width 568 height 904
click at [1159, 394] on body "Шпатель скребок для шаурми кебабу з дерев'яною ручкою 75 мм Переходьте на наш с…" at bounding box center [1094, 475] width 568 height 904
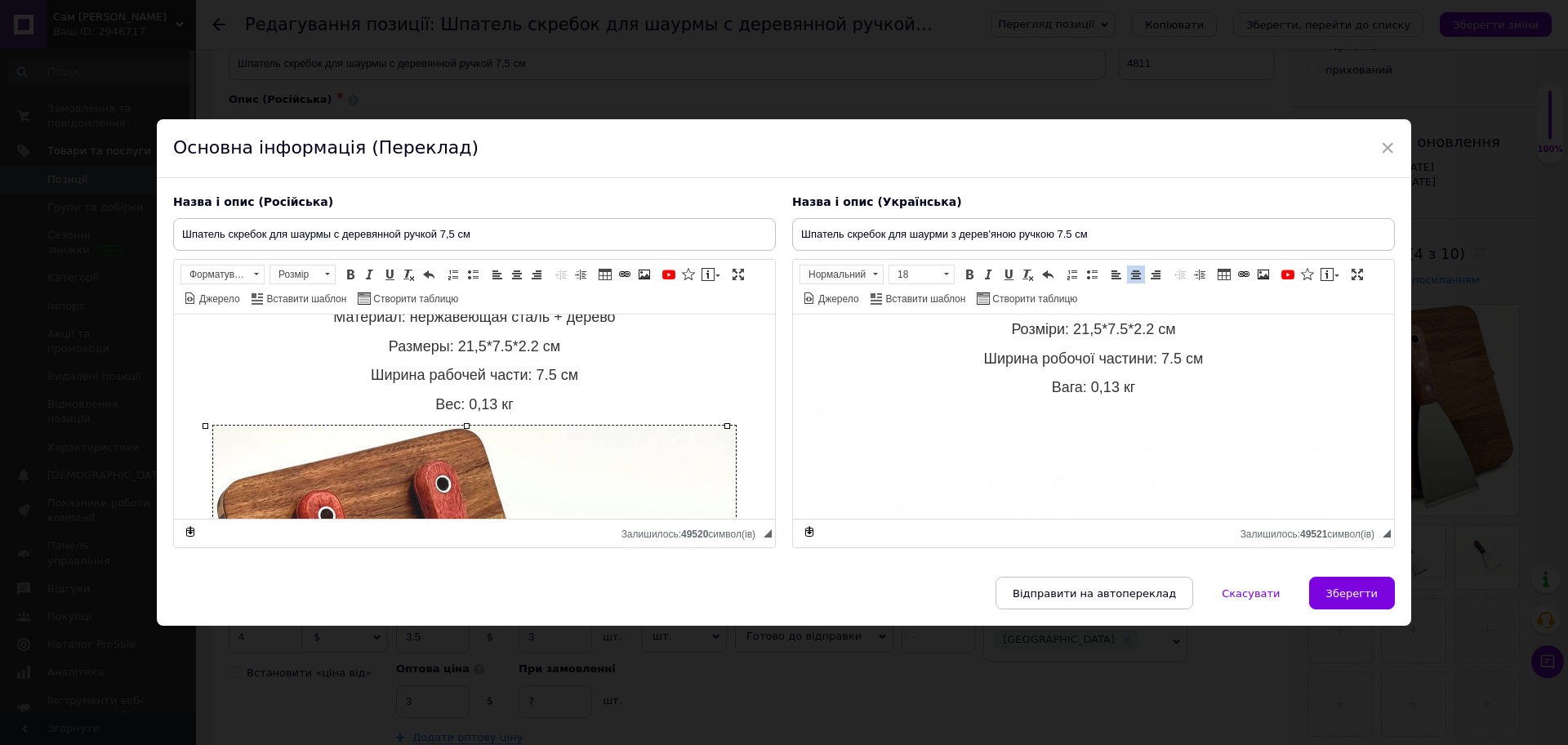
click at [503, 464] on img "Редактор, 9B54C848-7AE8-43C9-8CE7-BB49F0DAB5BC" at bounding box center [474, 719] width 523 height 588
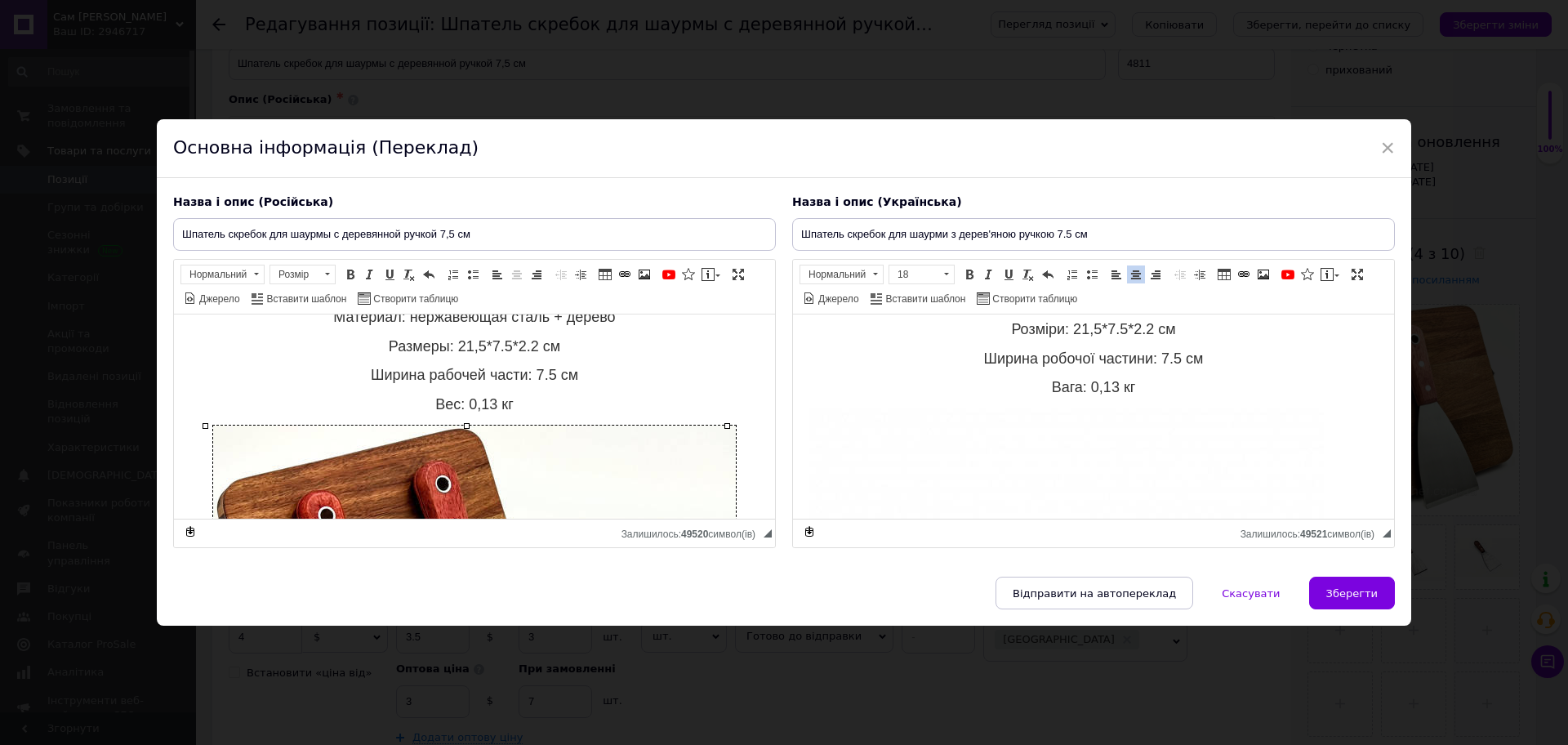
click at [1173, 398] on p "Вага: 0,13 кг" at bounding box center [1094, 389] width 568 height 19
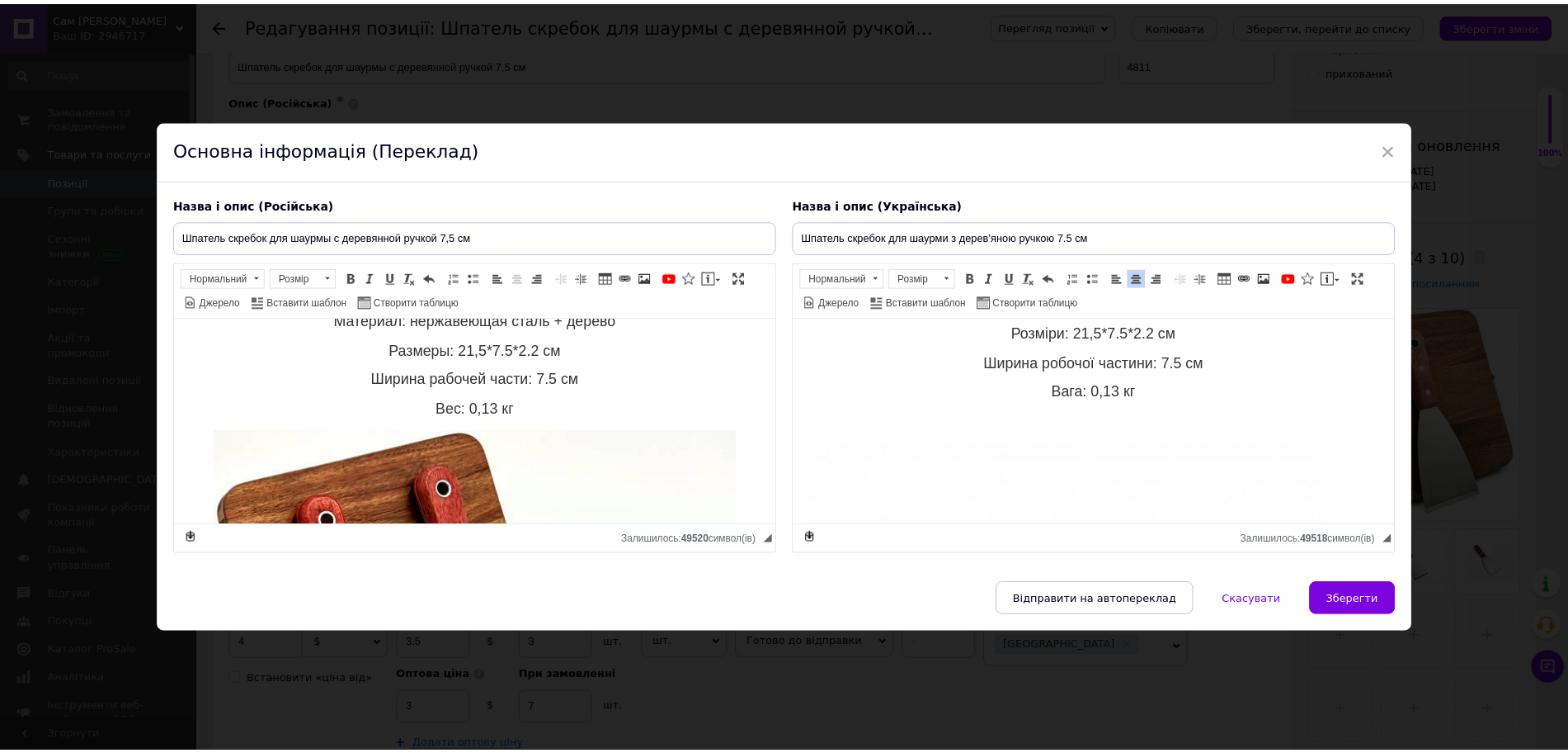
scroll to position [813, 0]
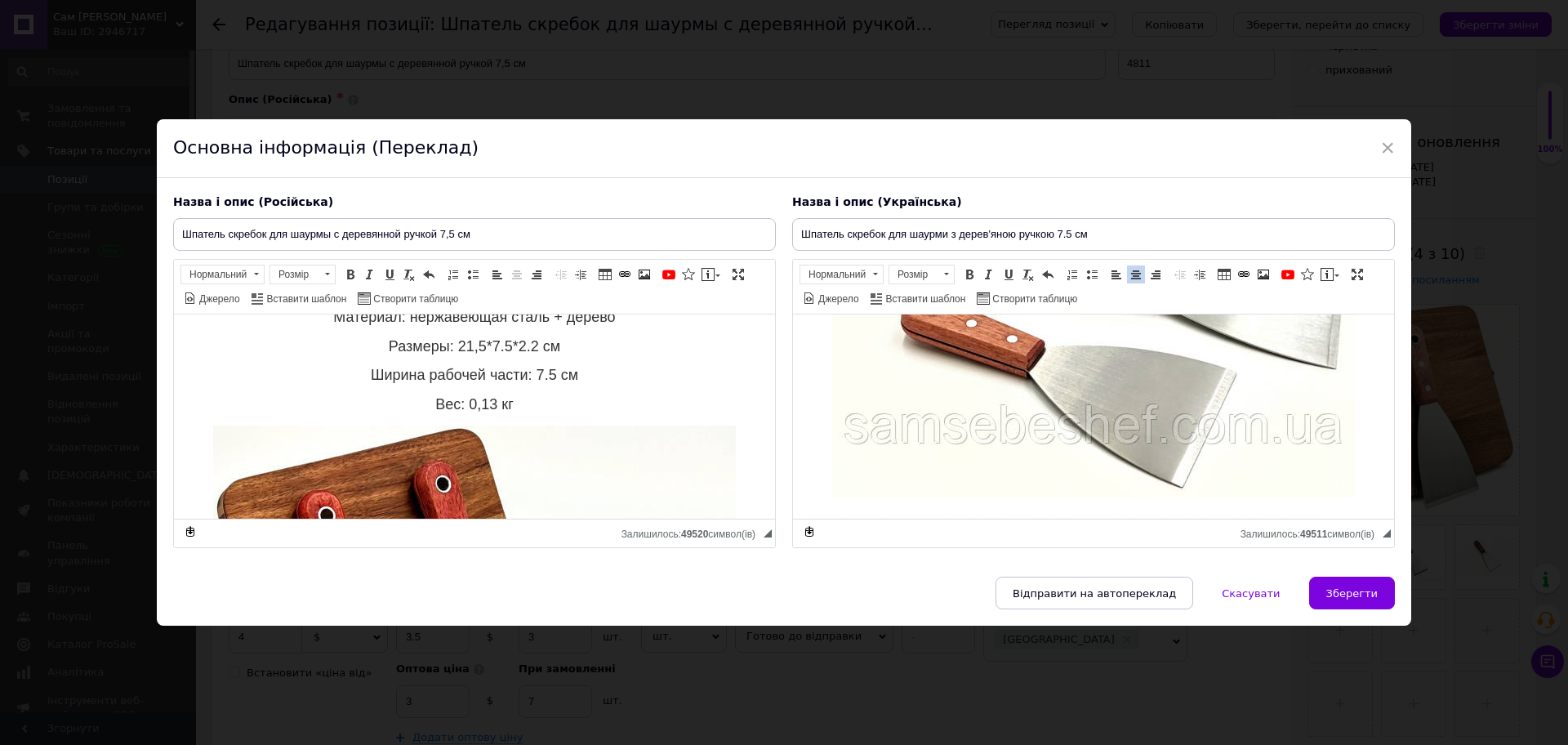
click at [1358, 588] on span "Зберегти" at bounding box center [1351, 593] width 51 height 13
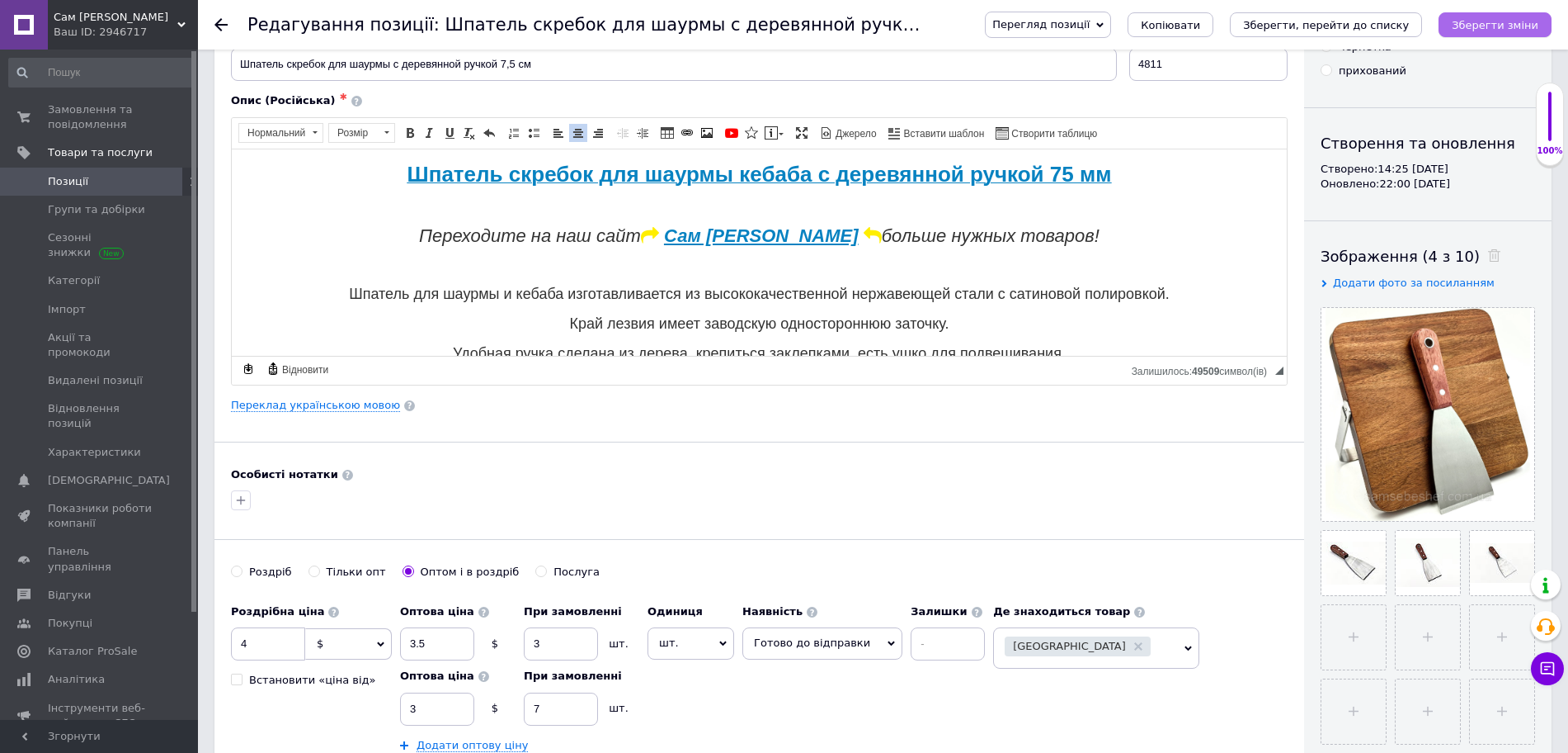
click at [1476, 28] on icon "Зберегти зміни" at bounding box center [1495, 25] width 87 height 13
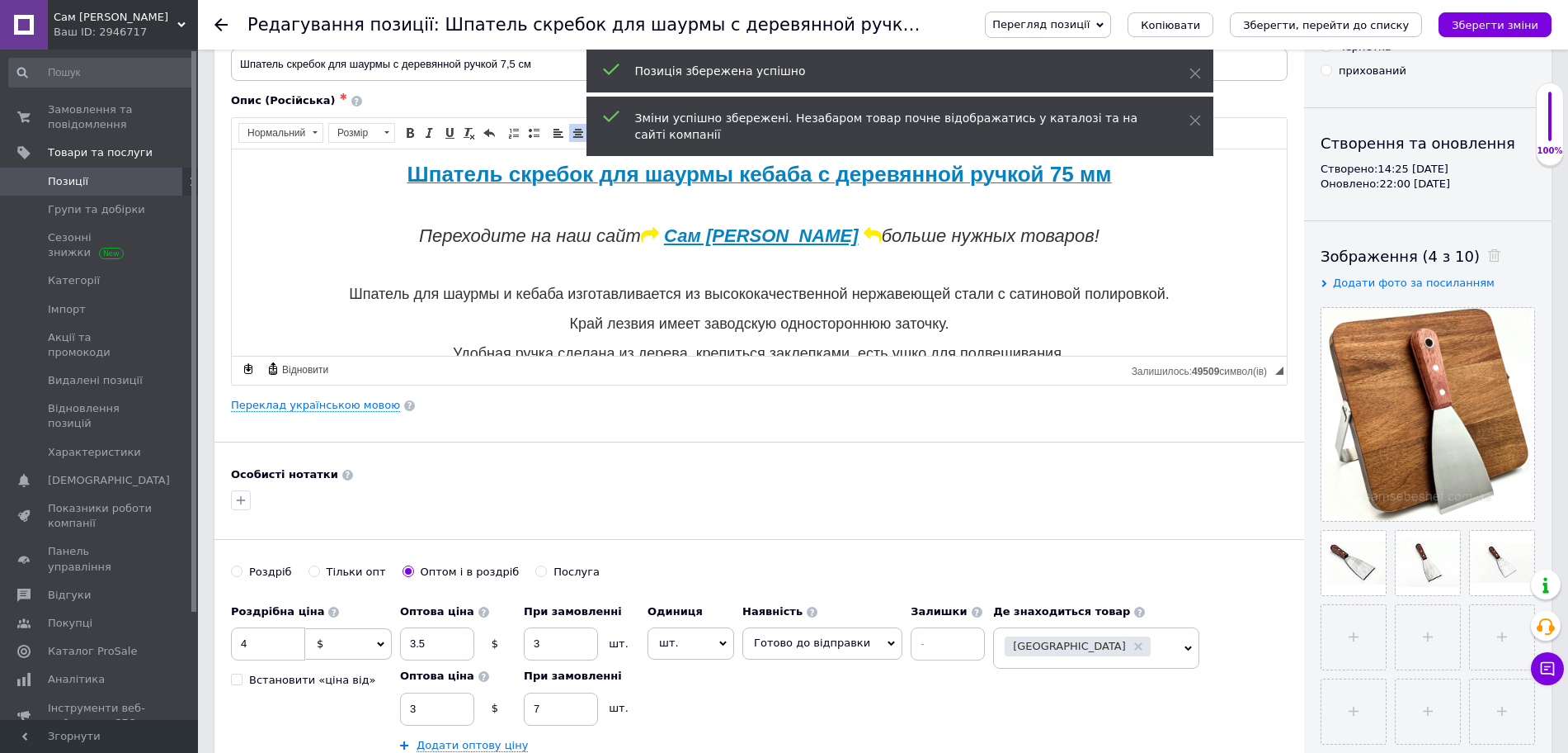
click at [1111, 27] on span "Перегляд позиції" at bounding box center [1049, 24] width 126 height 26
click at [1148, 45] on li "Зберегти та переглянути на сайті" at bounding box center [1115, 56] width 258 height 23
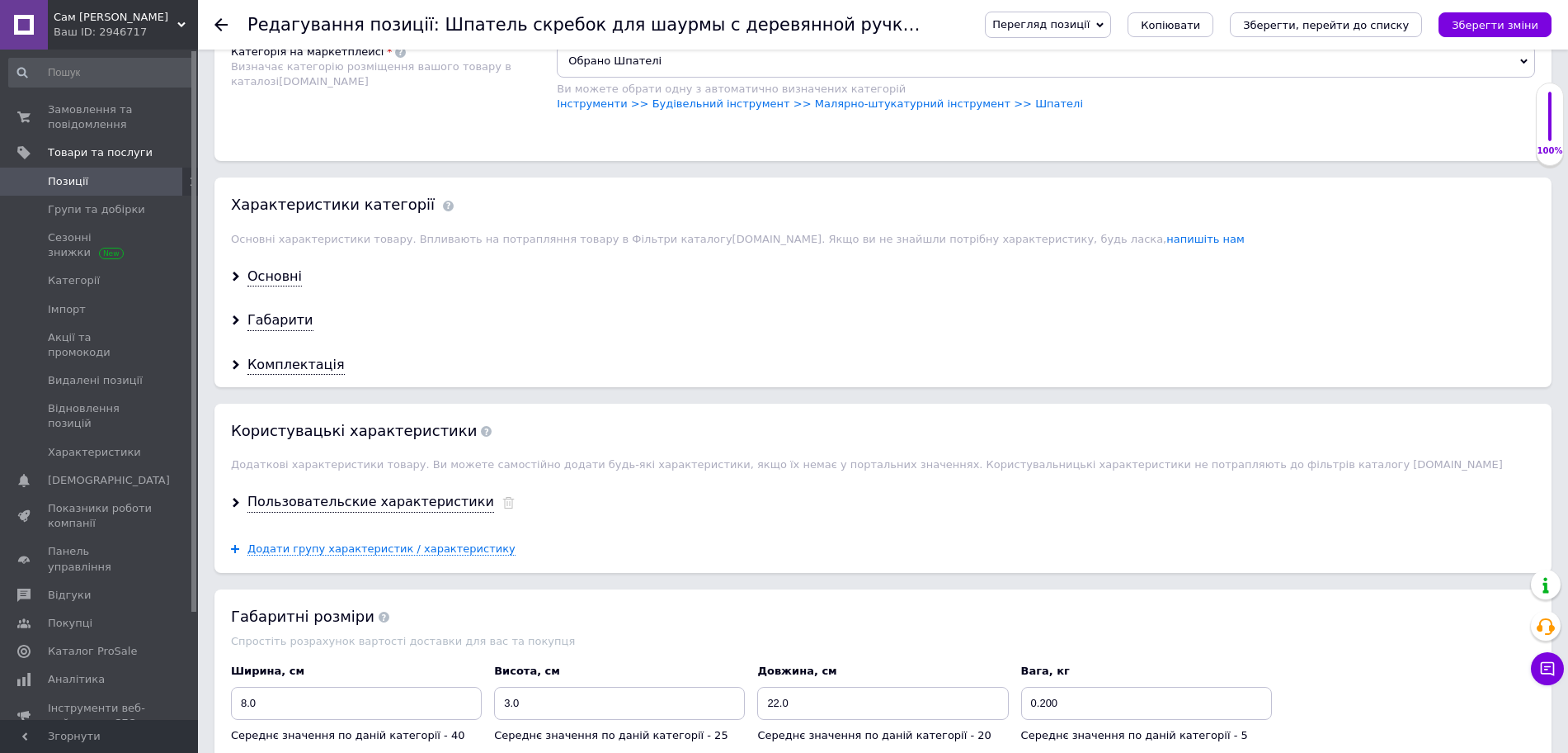
scroll to position [1031, 0]
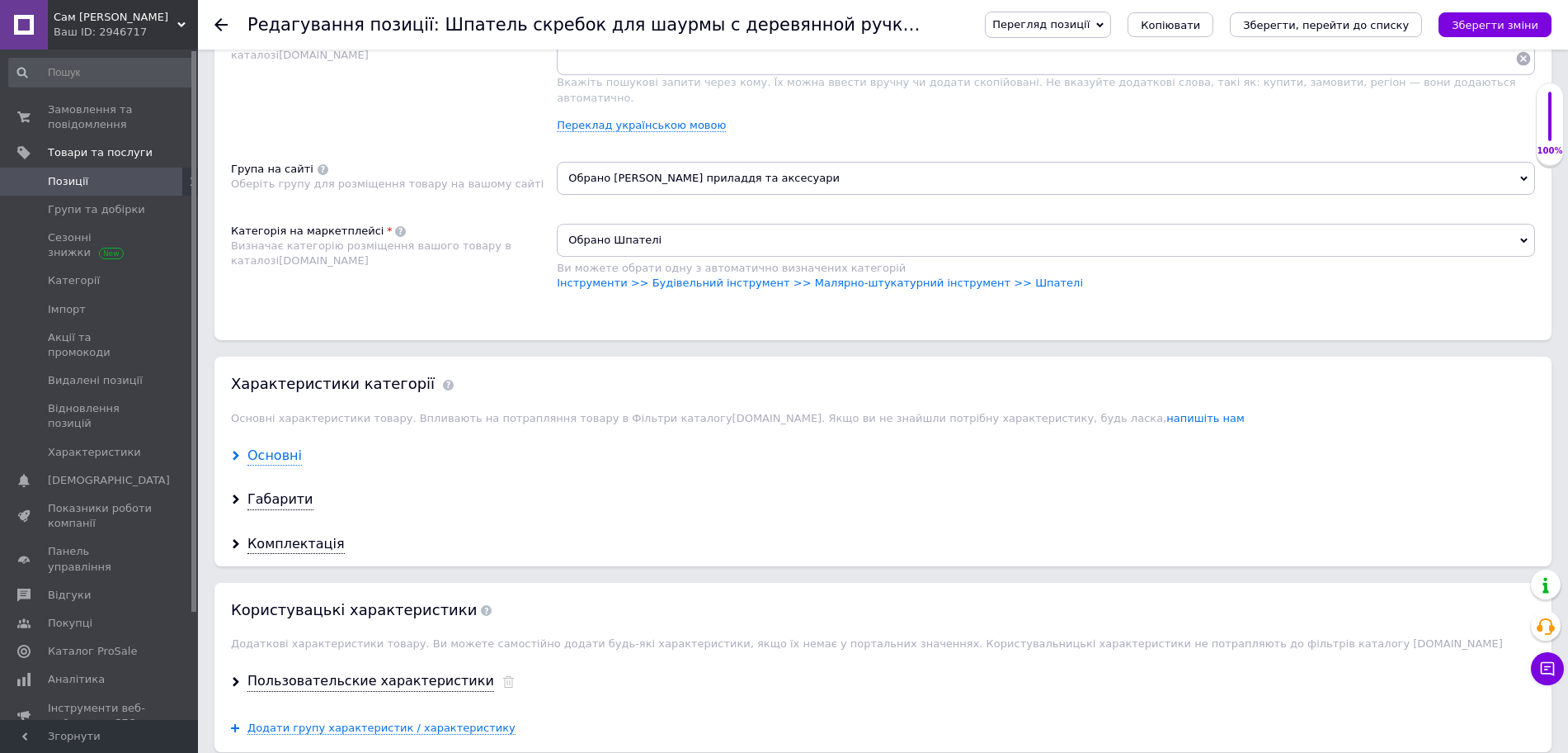
click at [277, 447] on div "Основні" at bounding box center [274, 456] width 54 height 19
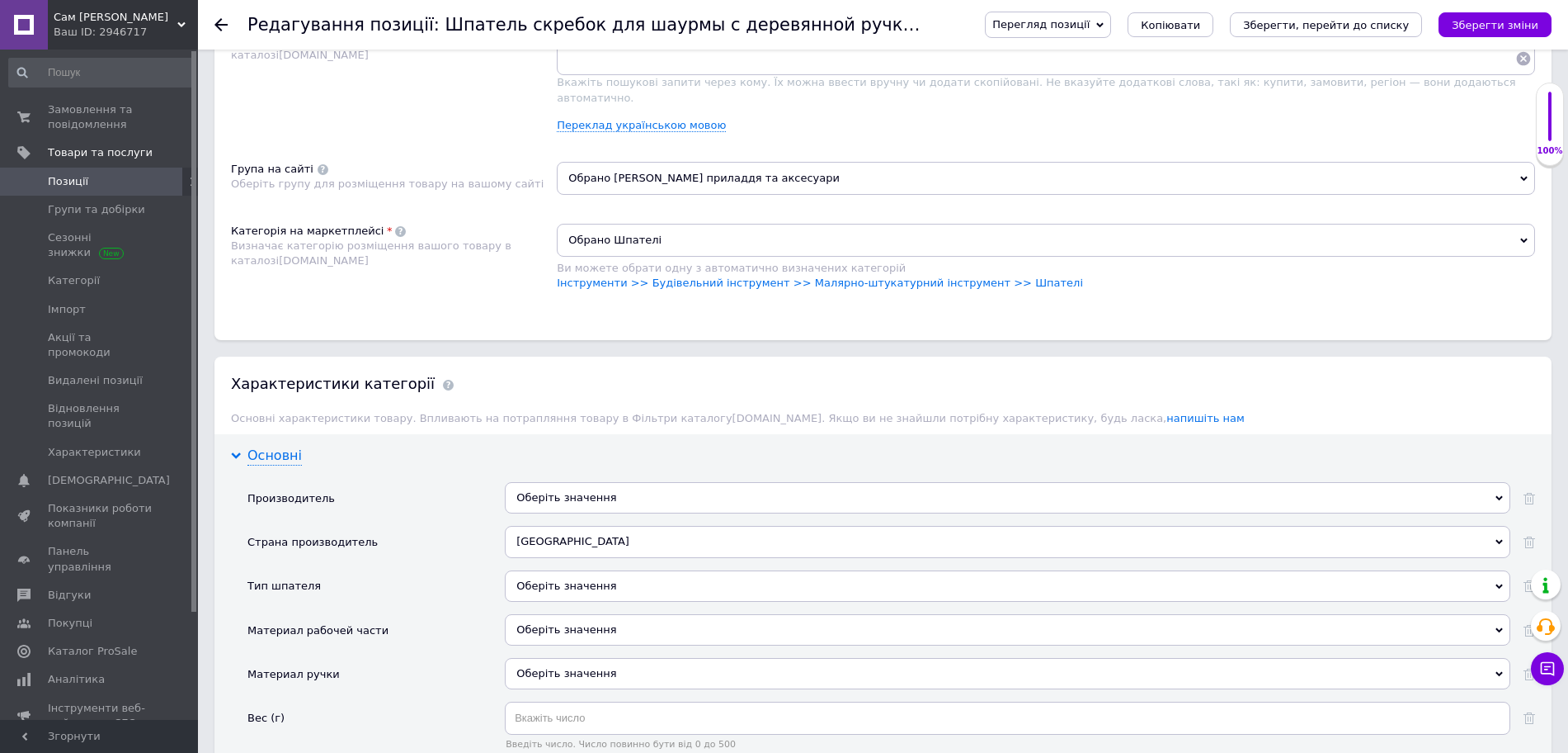
click at [277, 447] on div "Основні" at bounding box center [274, 456] width 54 height 19
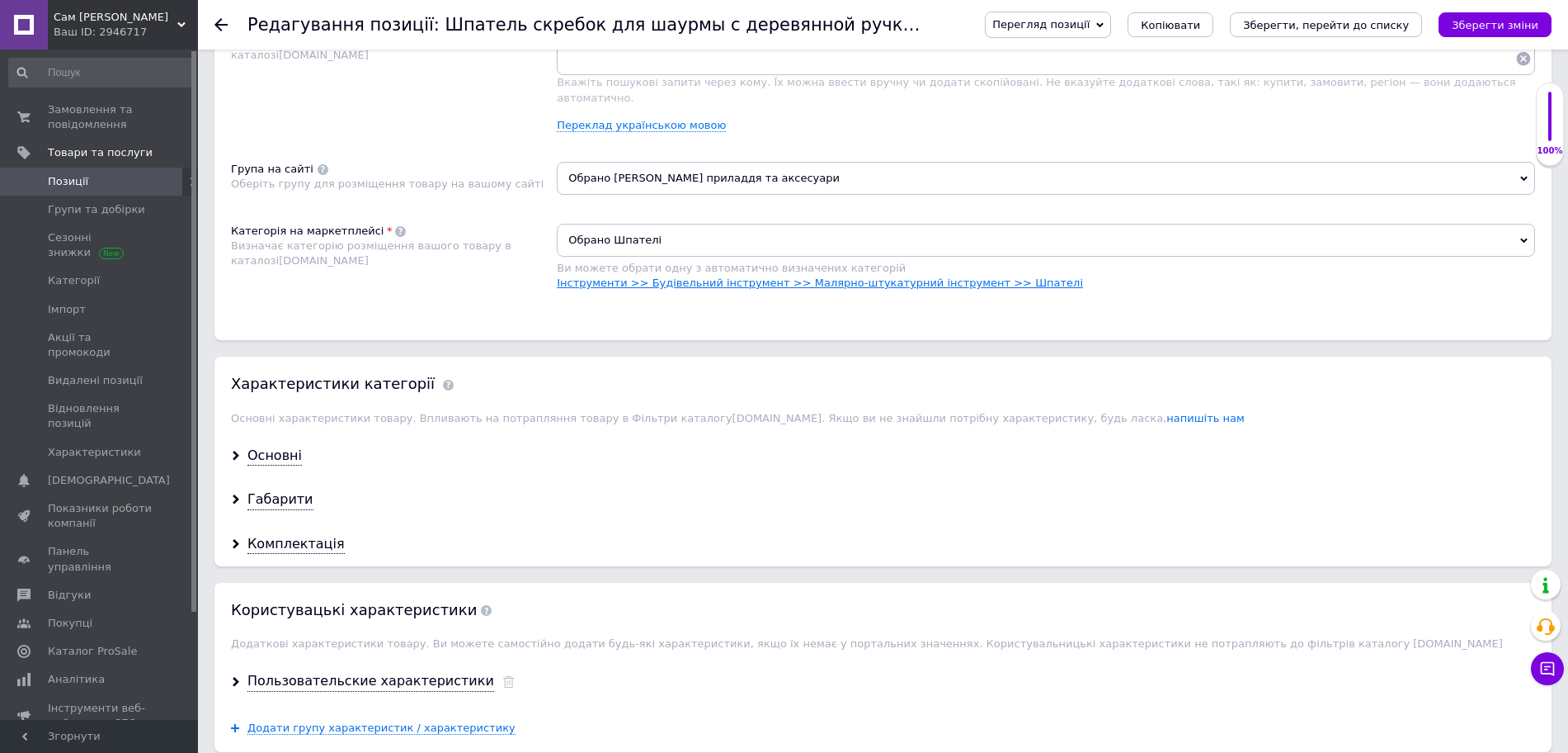
click at [726, 276] on link "Інструменти >> Будівельний інструмент >> Малярно-штукатурний інструмент >> Шпат…" at bounding box center [819, 282] width 526 height 13
click at [680, 224] on span "Обрано Шпателі" at bounding box center [1046, 240] width 979 height 33
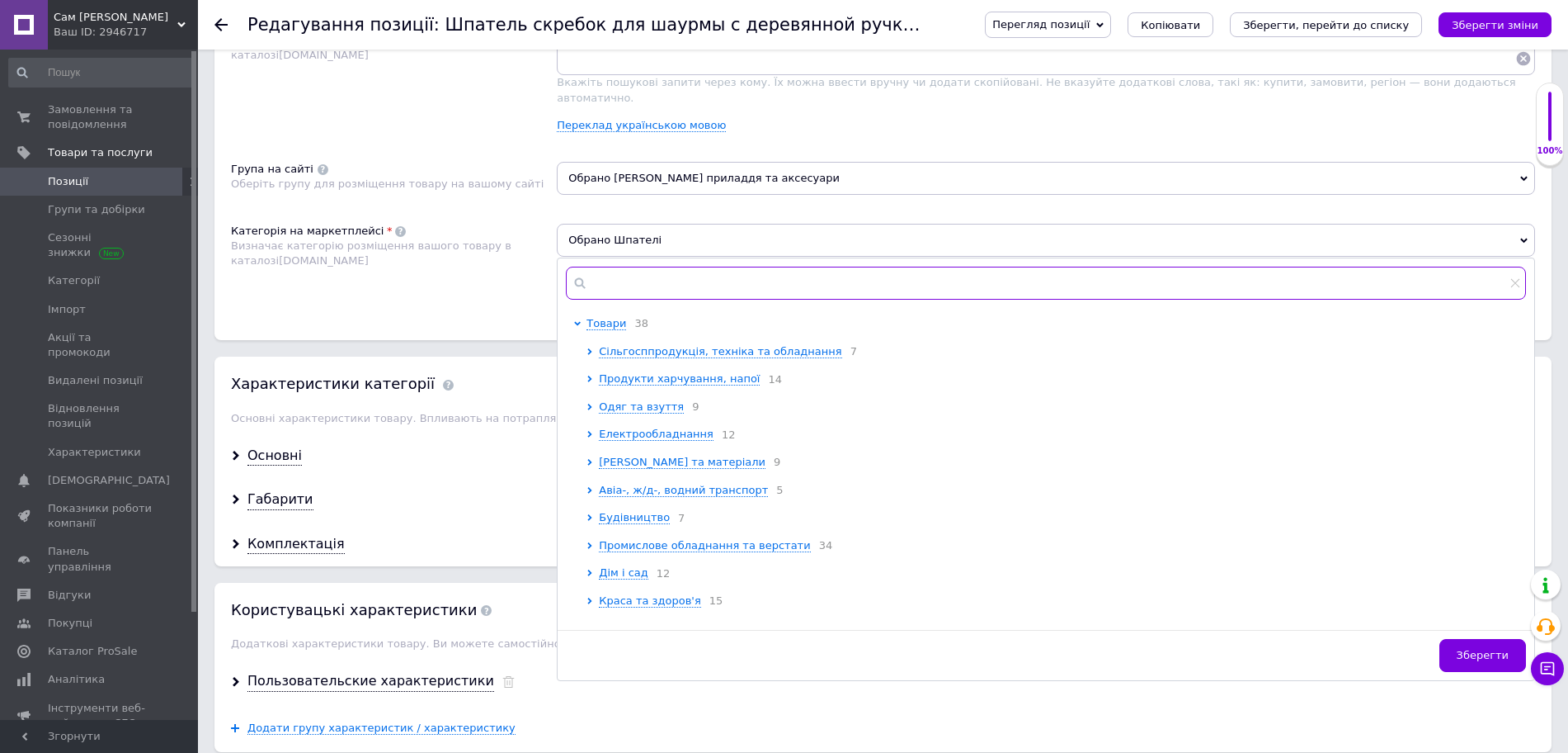
click at [665, 275] on input "text" at bounding box center [1046, 283] width 960 height 33
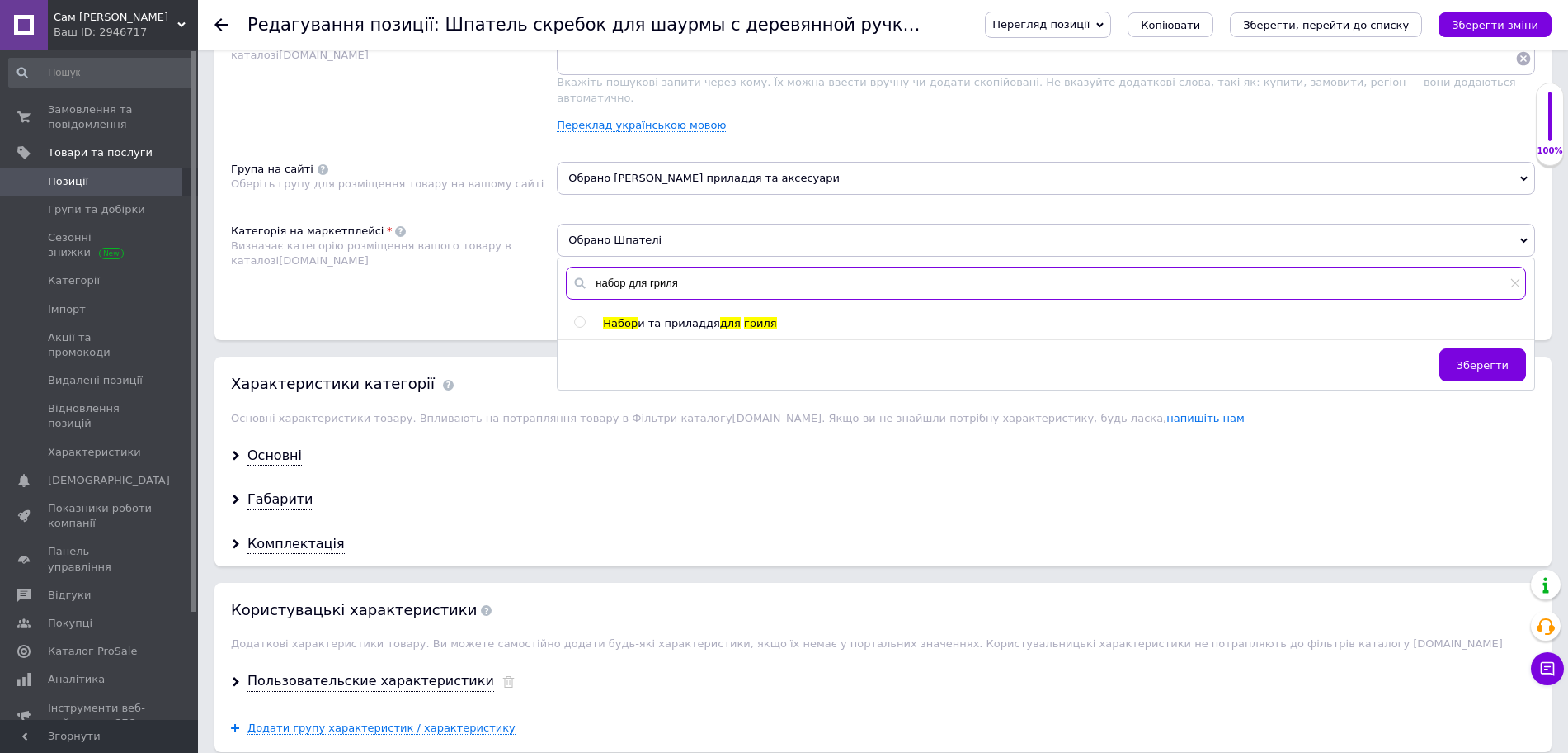
type input "набор для гриля"
click at [578, 317] on input "radio" at bounding box center [579, 322] width 11 height 11
radio input "true"
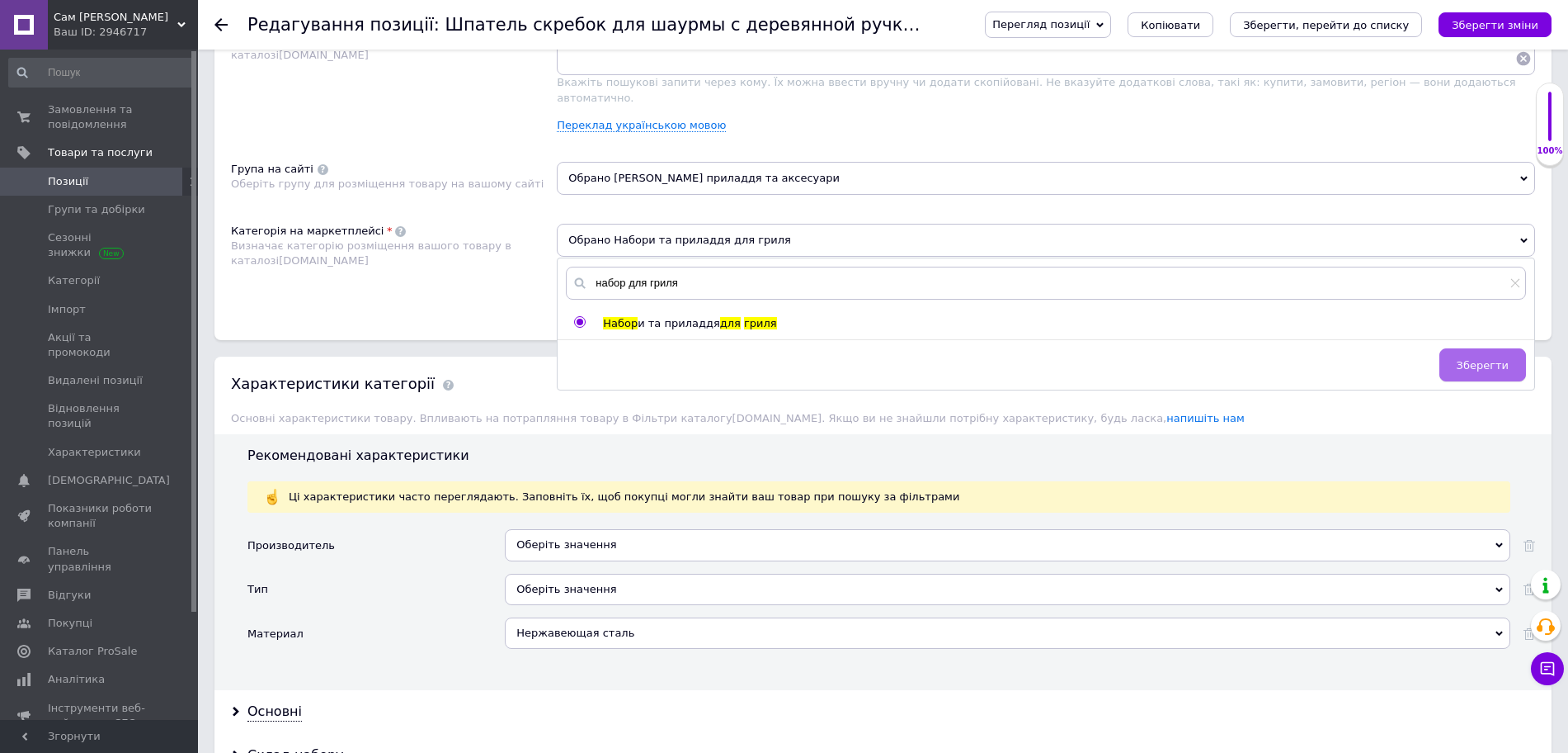
click at [1451, 358] on button "Зберегти" at bounding box center [1482, 365] width 87 height 33
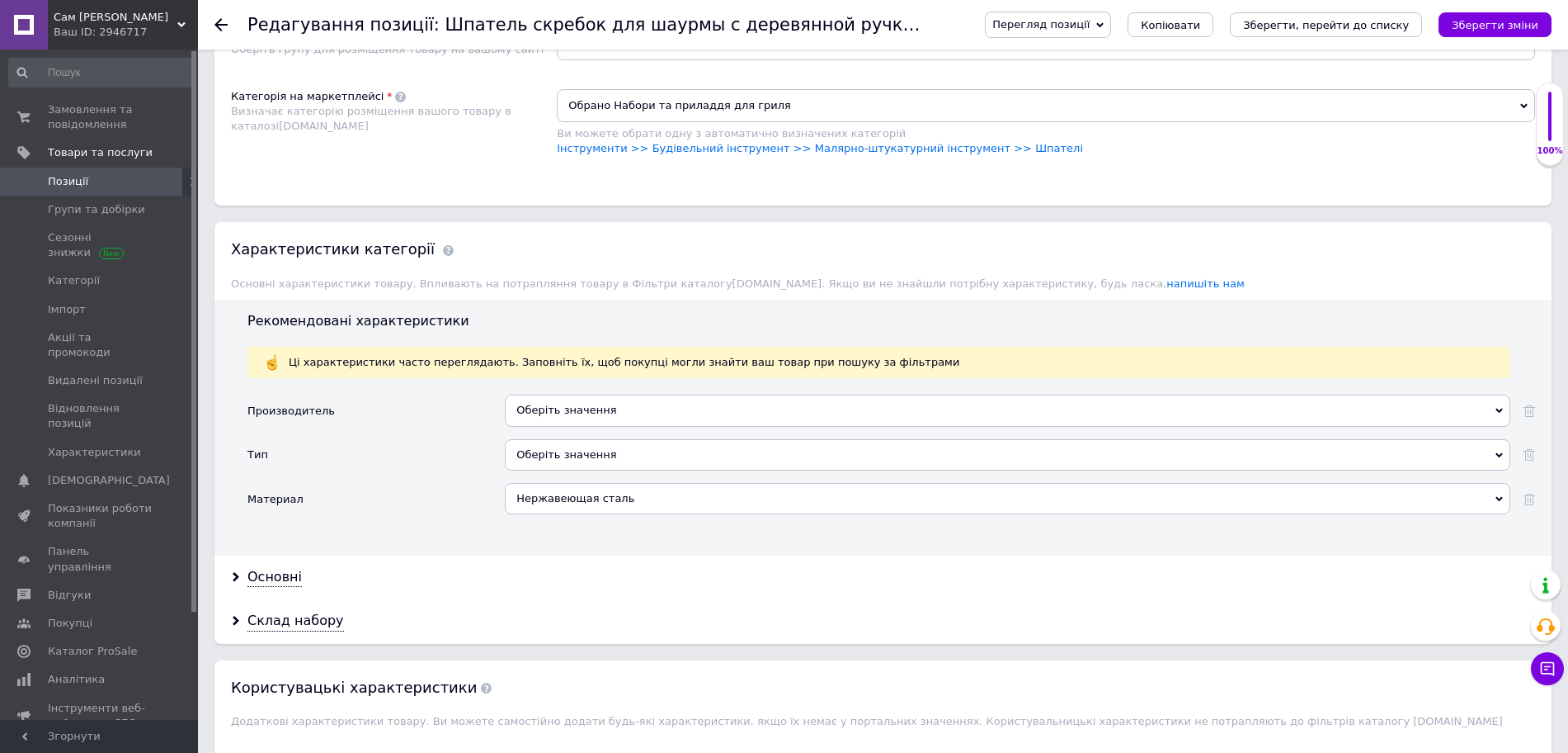
scroll to position [1134, 0]
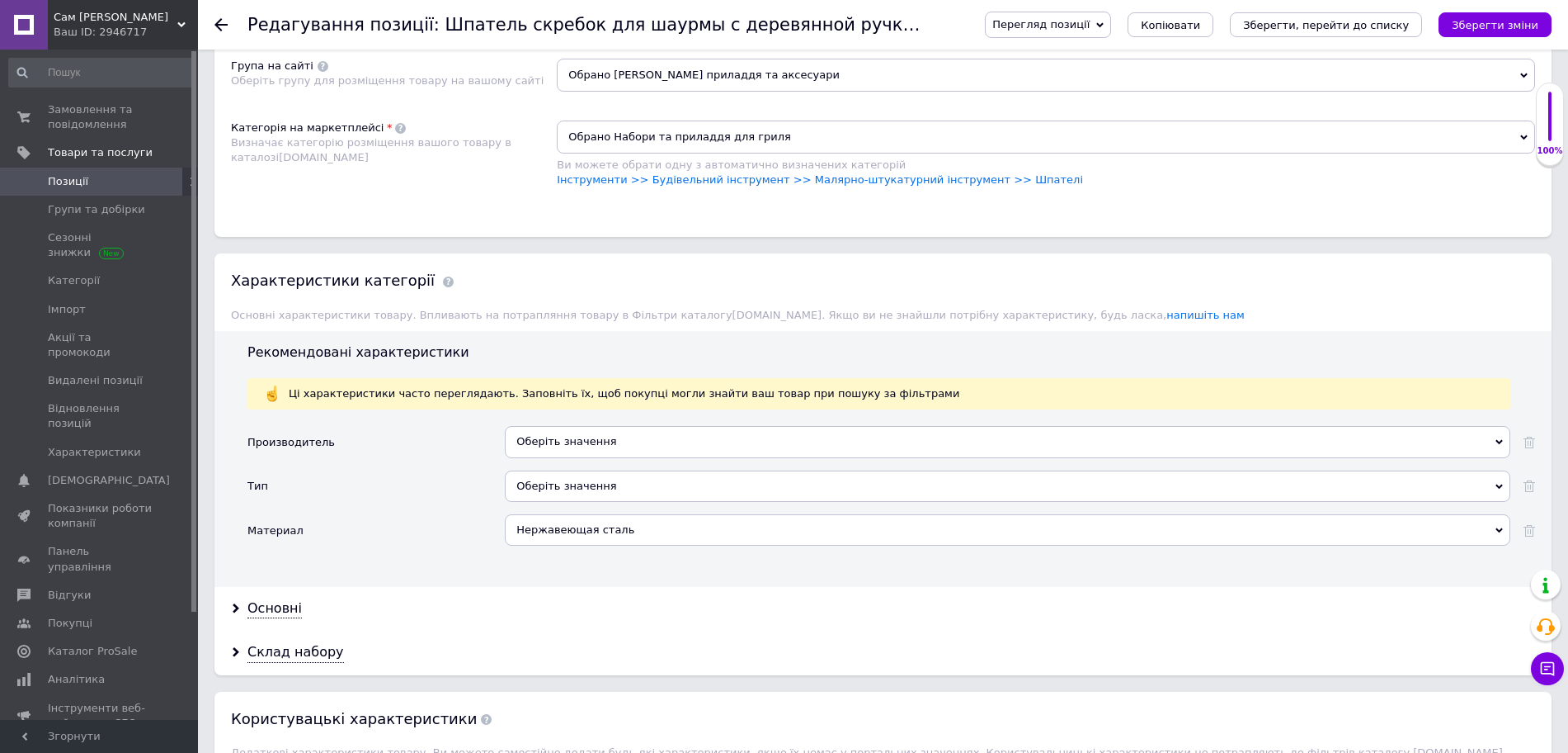
click at [817, 127] on span "Обрано Набори та приладдя для гриля" at bounding box center [1046, 137] width 979 height 33
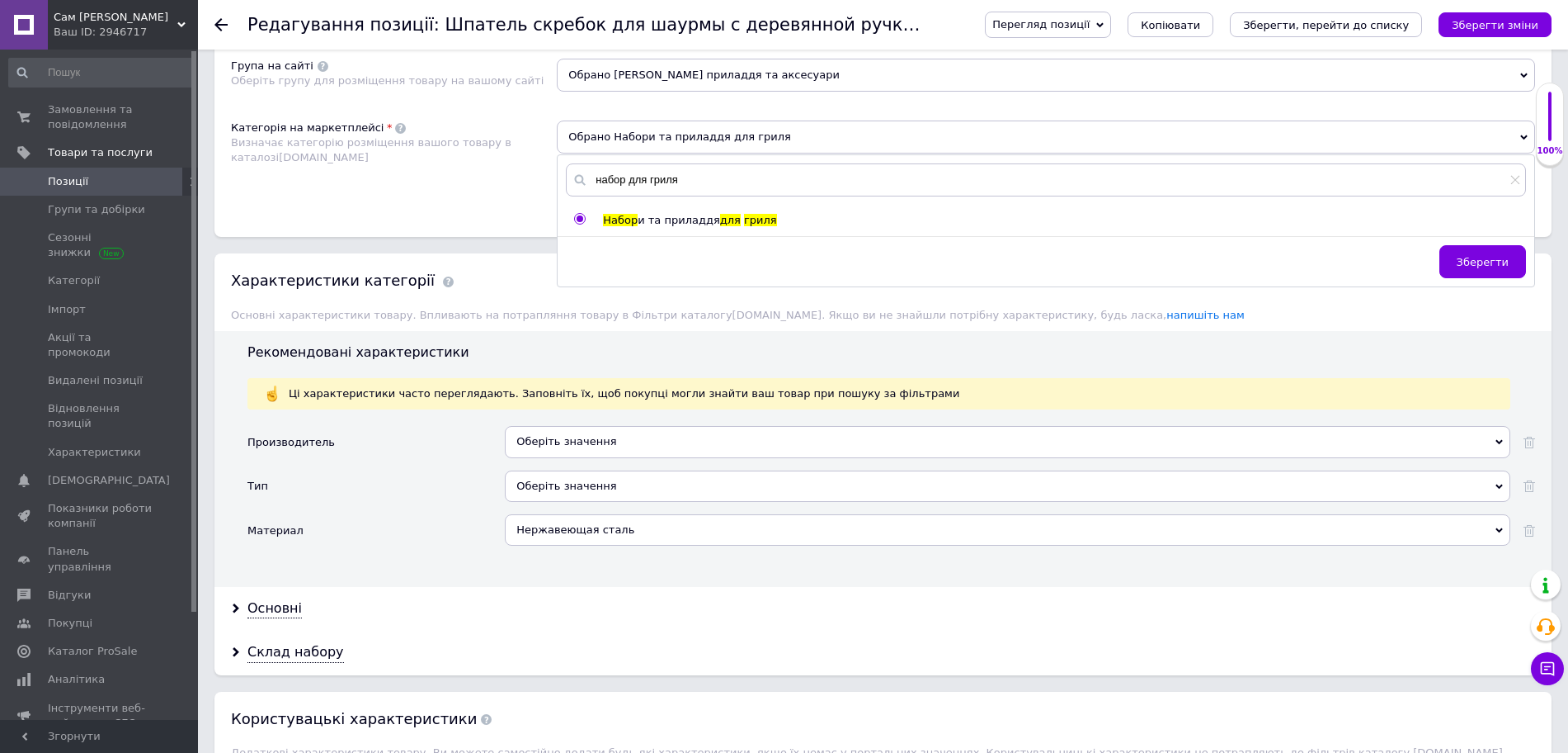
click at [744, 214] on span "гриля" at bounding box center [761, 220] width 33 height 13
radio input "false"
click at [1459, 250] on button "Зберегти" at bounding box center [1482, 262] width 87 height 33
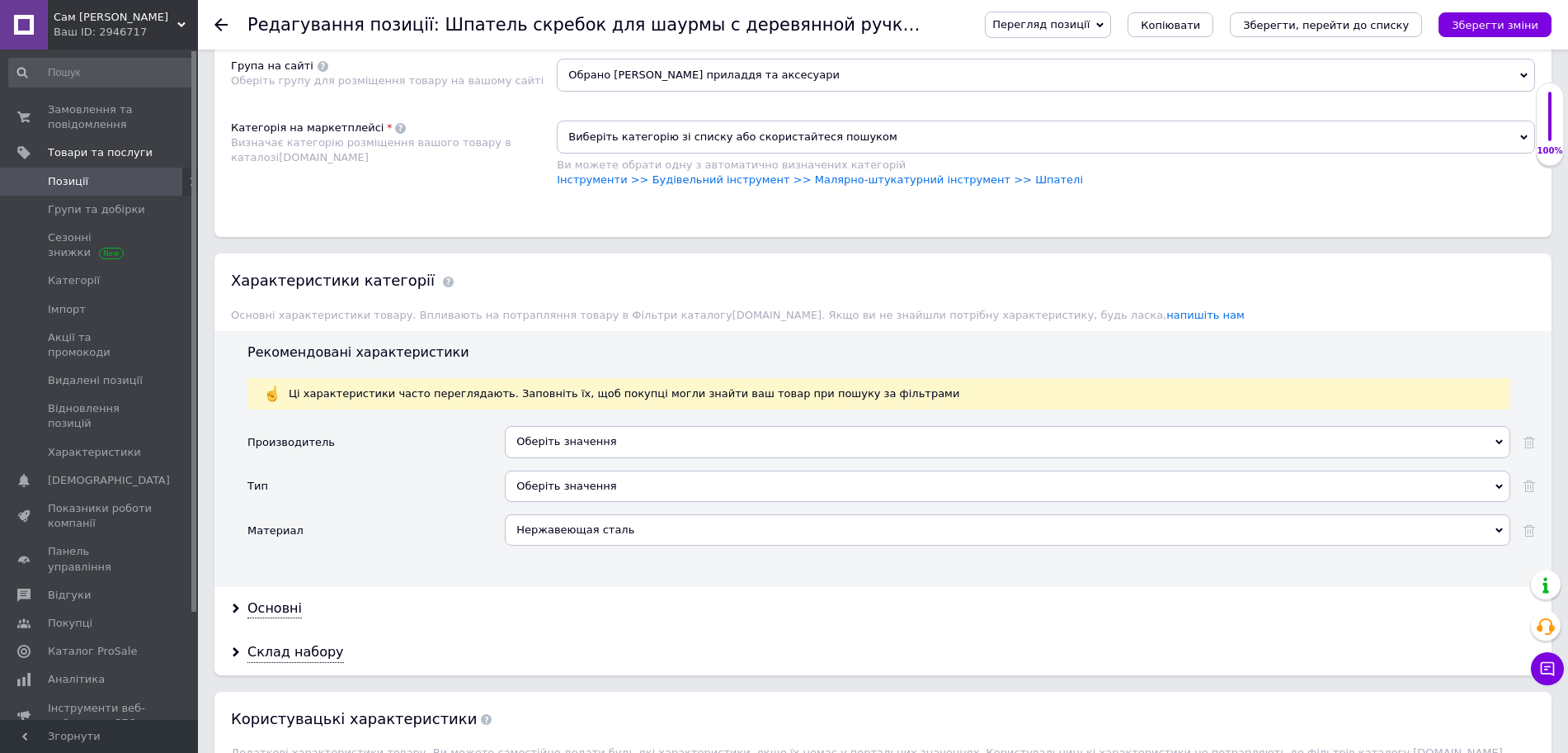
click at [580, 426] on div "Оберіть значення" at bounding box center [1008, 442] width 1006 height 31
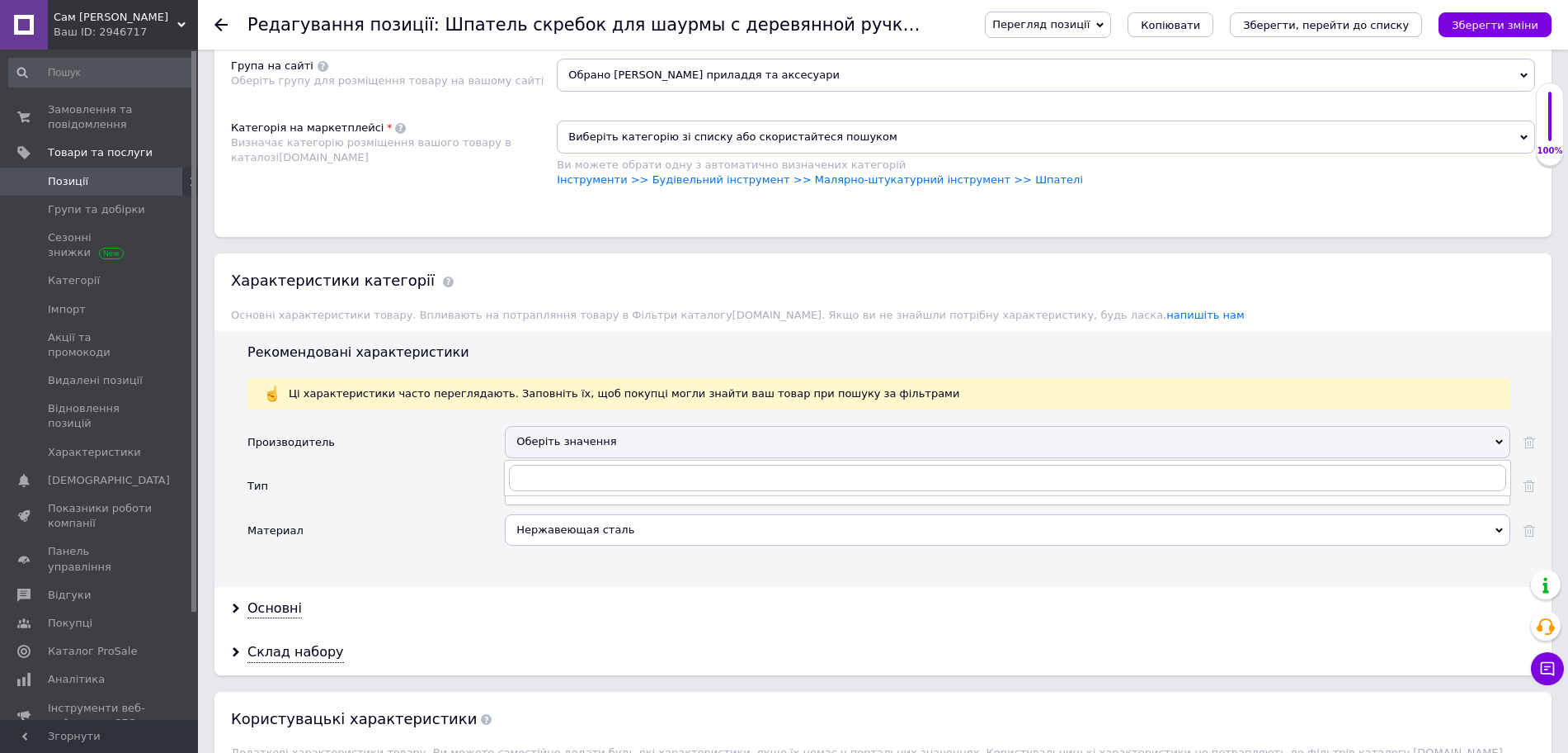
click at [584, 426] on div "Оберіть значення" at bounding box center [1008, 442] width 1006 height 31
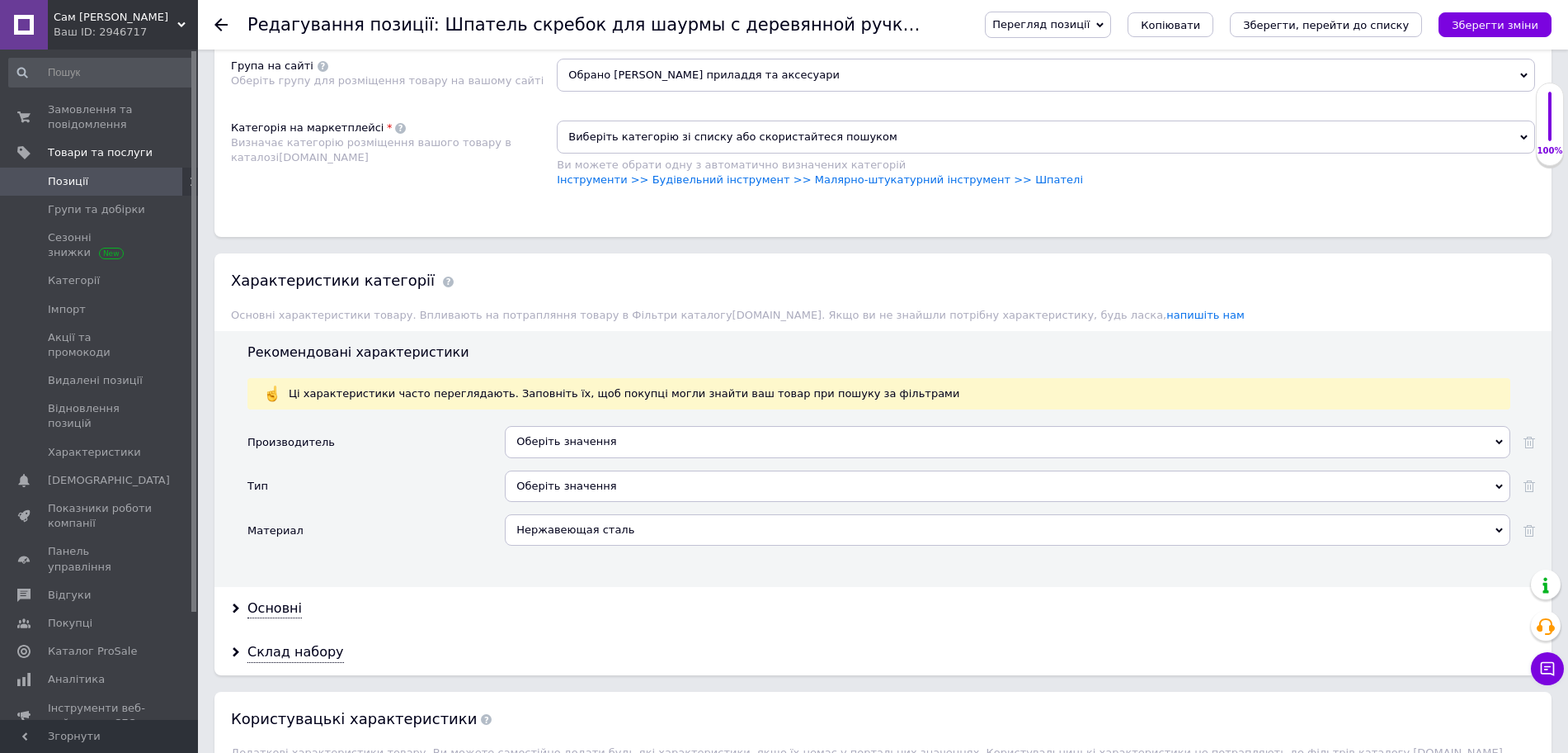
click at [577, 482] on div "Оберіть значення" at bounding box center [1008, 485] width 1006 height 31
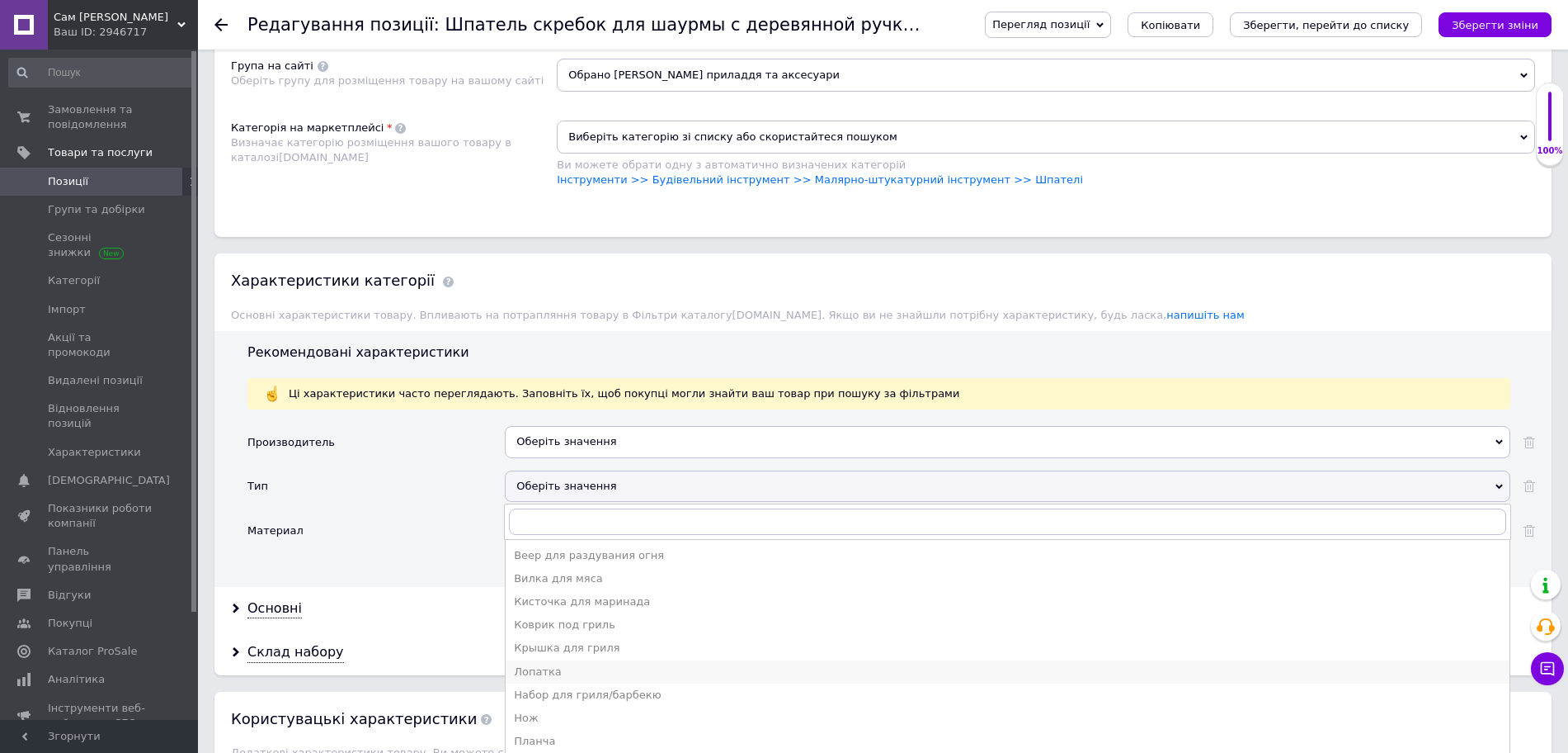
click at [579, 664] on div "Лопатка" at bounding box center [1007, 671] width 987 height 15
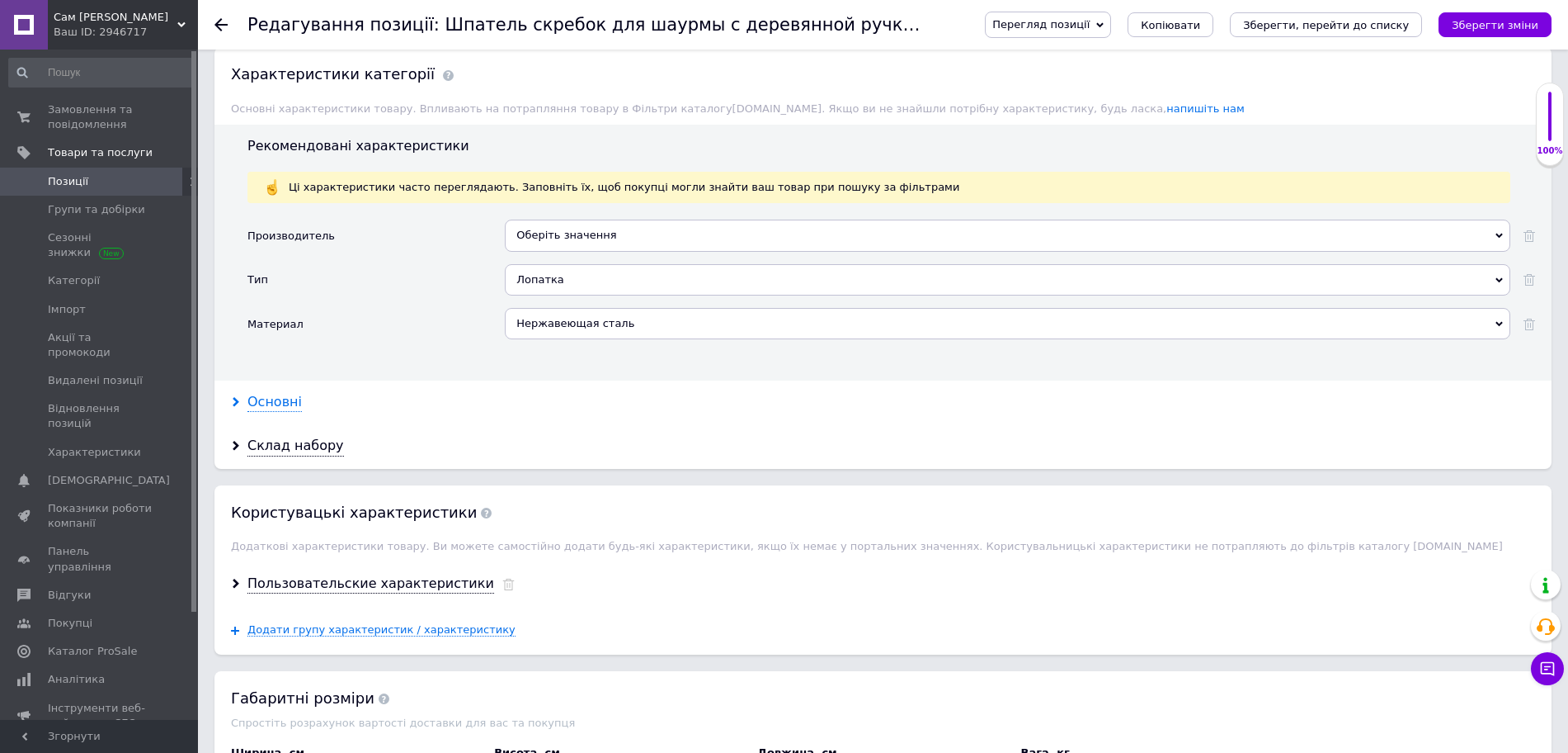
click at [250, 393] on div "Основні" at bounding box center [274, 403] width 54 height 19
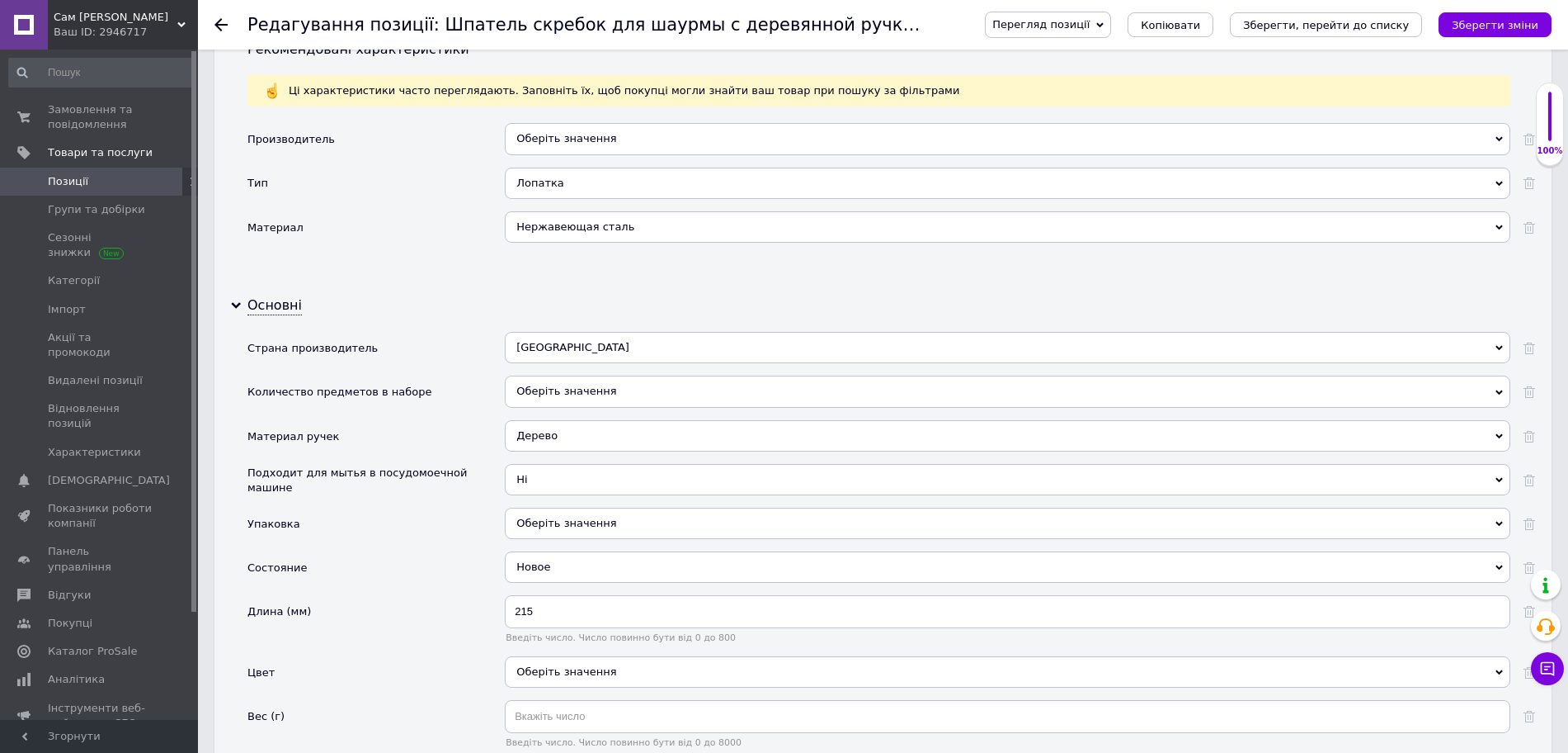
scroll to position [1547, 0]
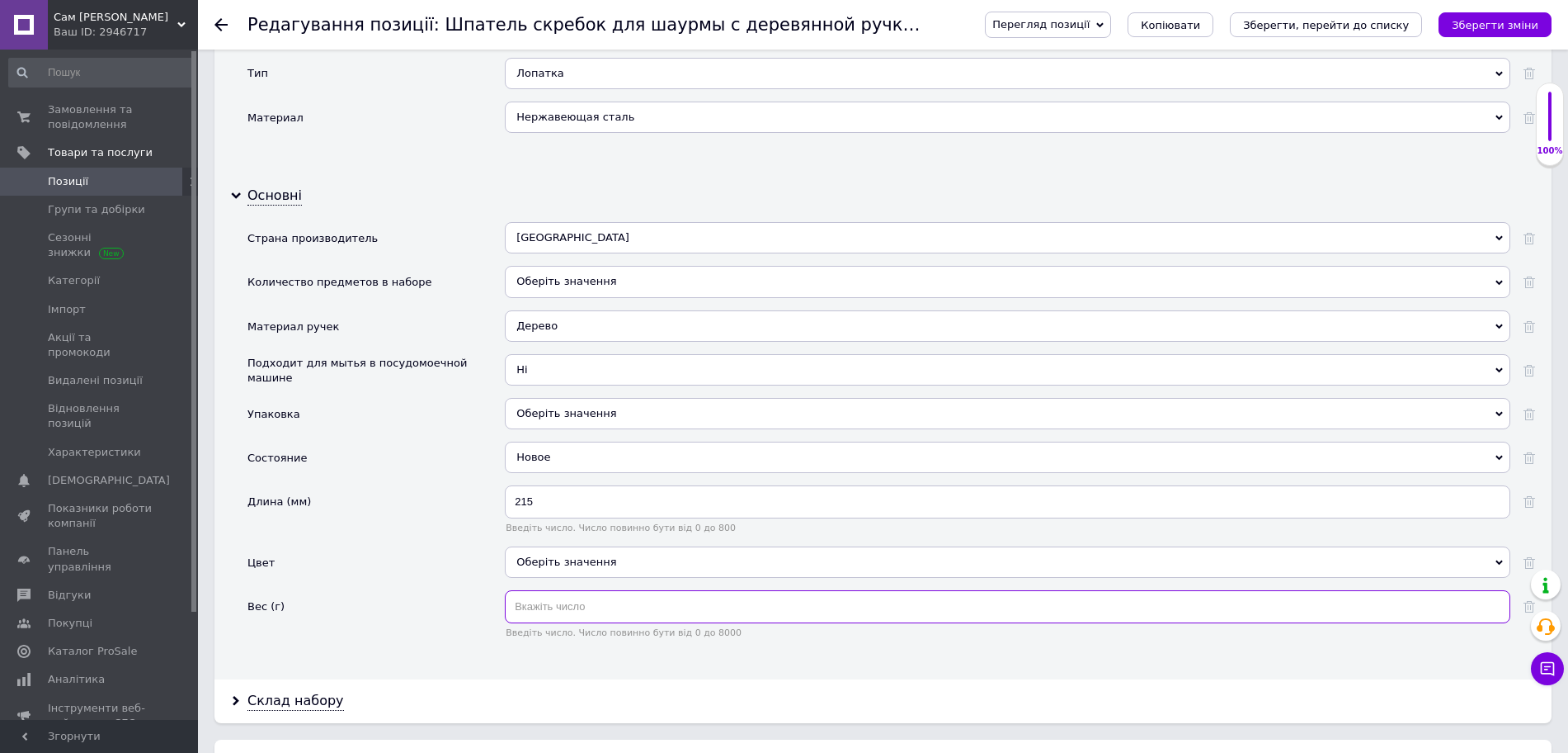
click at [585, 590] on input "text" at bounding box center [1008, 606] width 1006 height 33
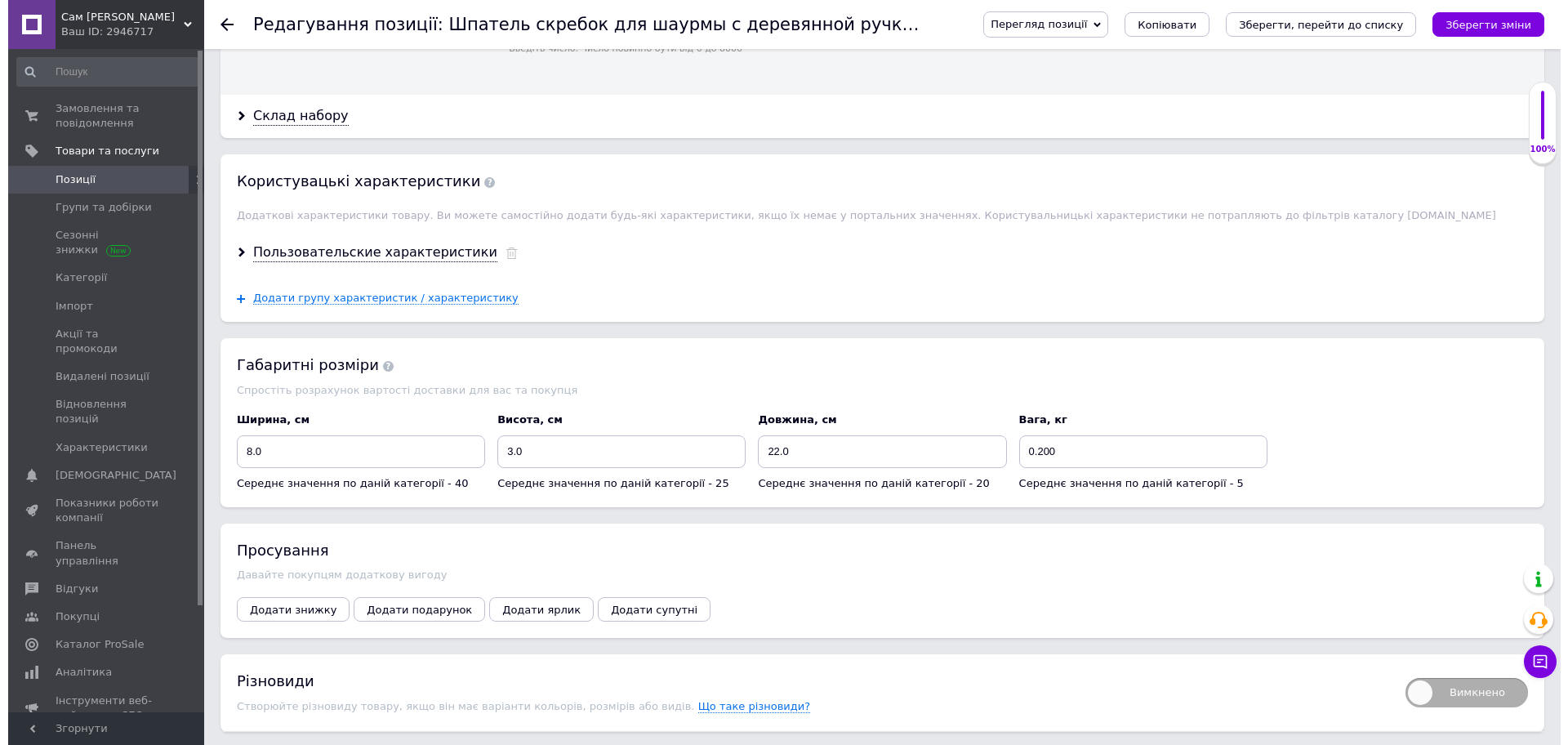
scroll to position [2143, 0]
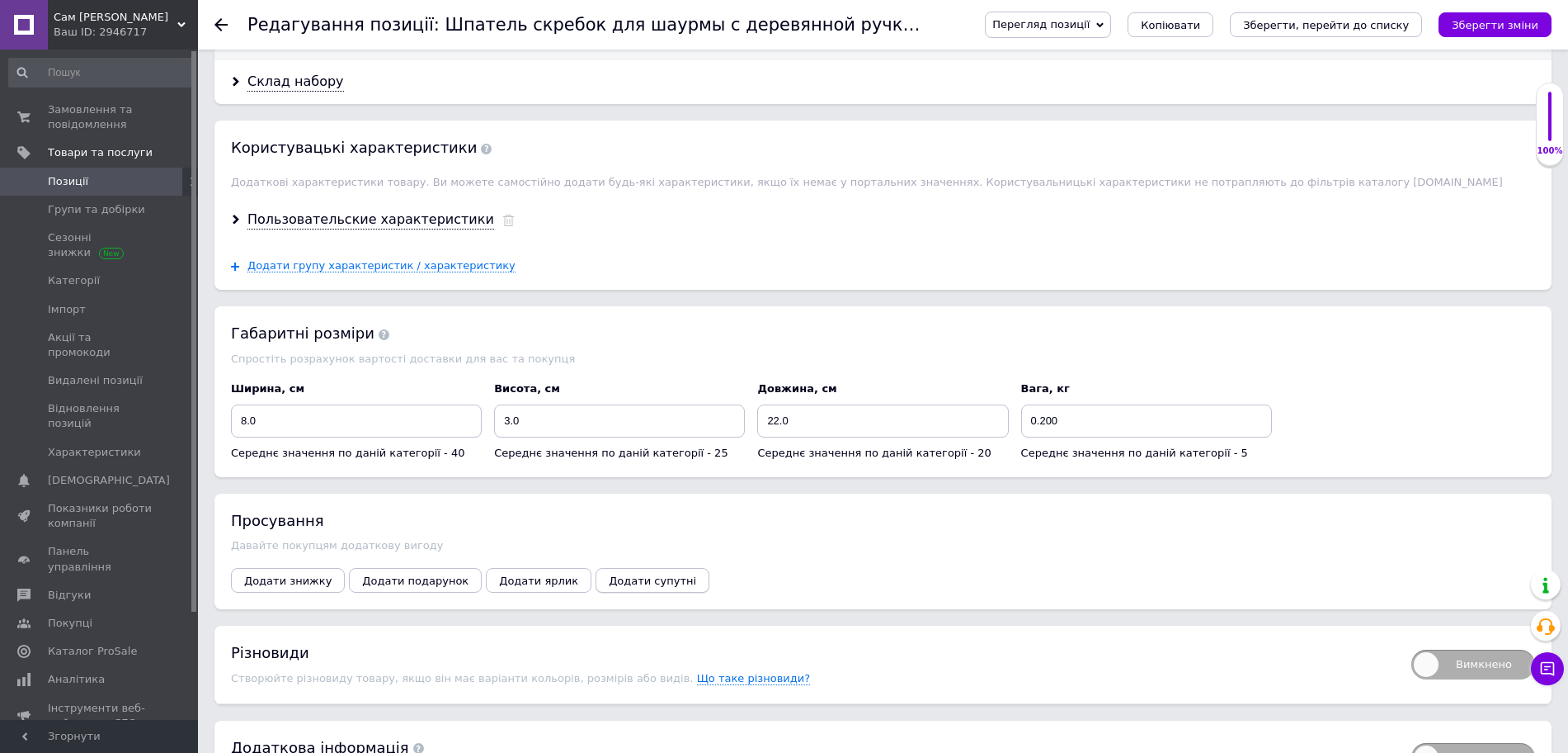
type input "130"
click at [609, 574] on span "Додати супутні" at bounding box center [653, 580] width 88 height 13
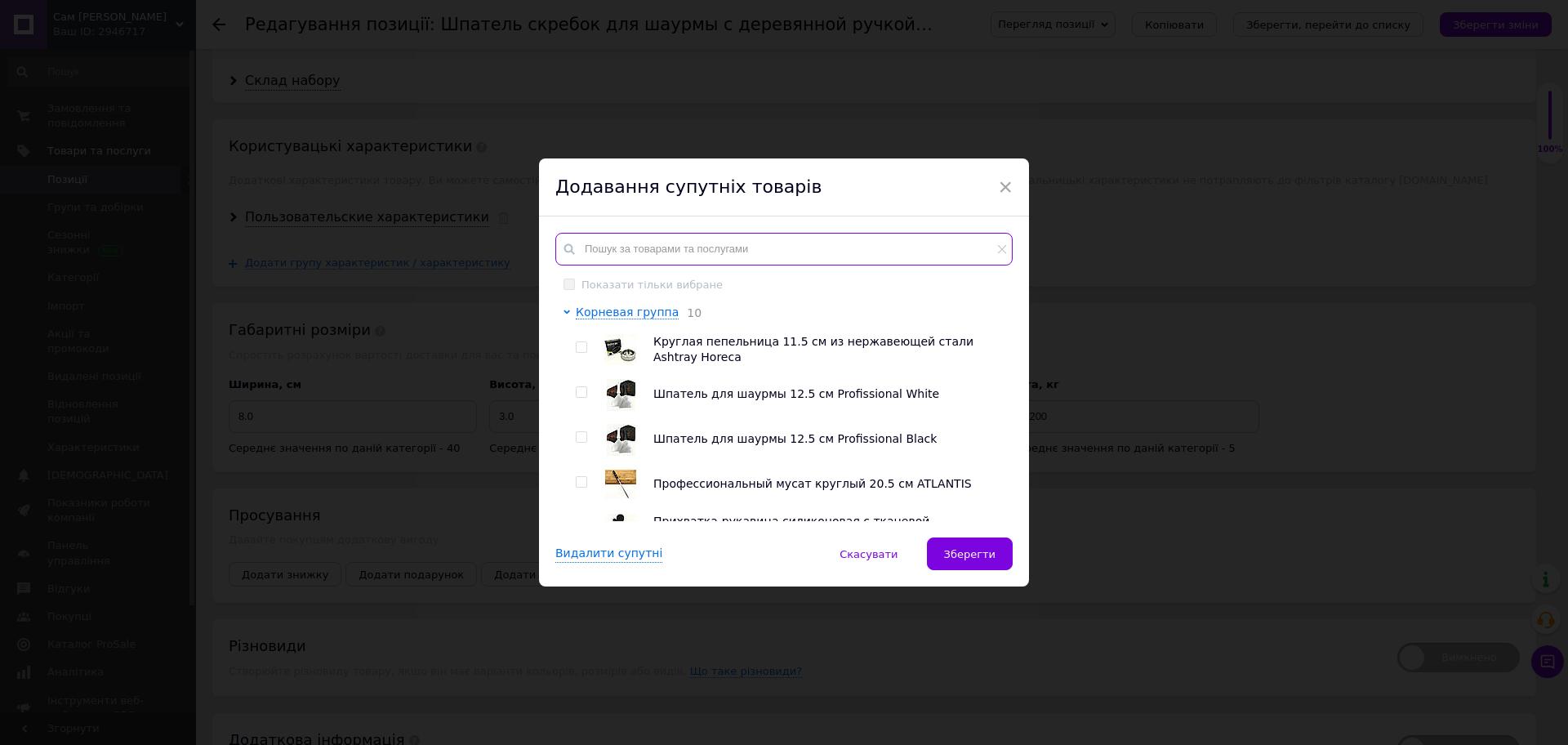
click at [659, 249] on input "text" at bounding box center [784, 249] width 457 height 33
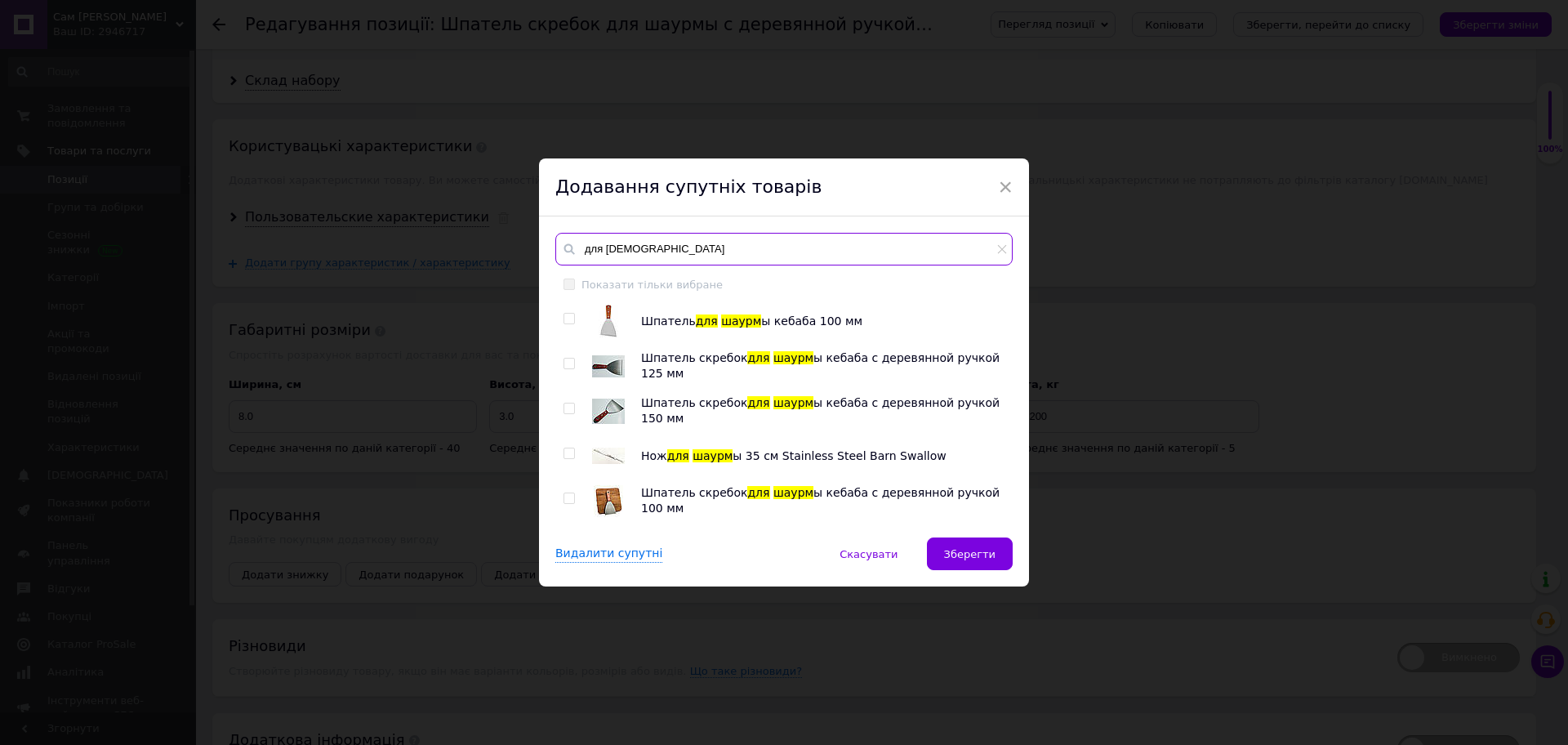
type input "для [DEMOGRAPHIC_DATA]"
click at [561, 448] on div "Шпатель для шаурм ы кебаба 100 мм Шпатель скребок для шаурм ы кебаба с деревянн…" at bounding box center [784, 412] width 457 height 217
click at [567, 458] on input "checkbox" at bounding box center [568, 453] width 11 height 11
checkbox input "true"
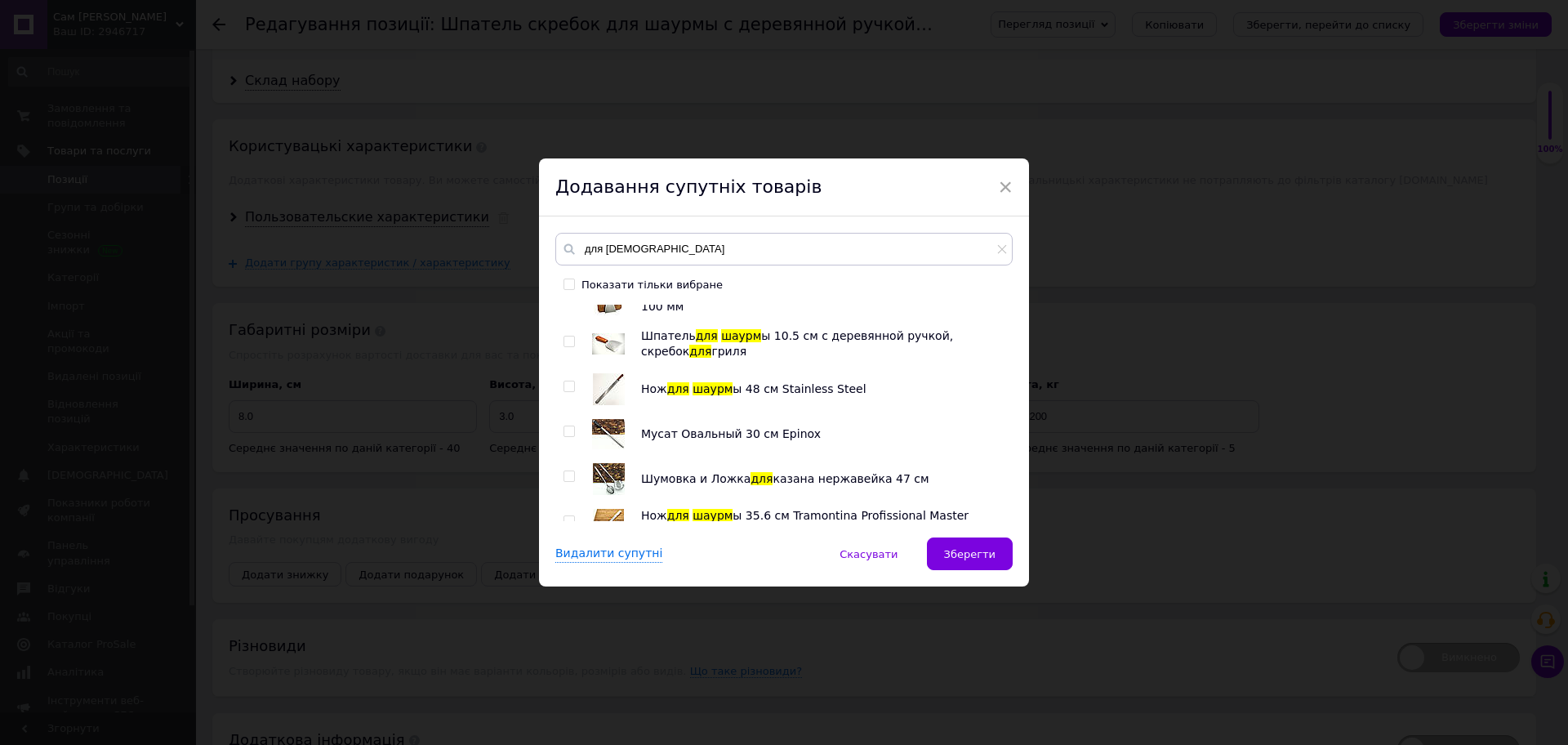
scroll to position [204, 0]
click at [564, 384] on input "checkbox" at bounding box center [568, 384] width 11 height 11
checkbox input "true"
click at [565, 470] on input "checkbox" at bounding box center [568, 474] width 11 height 11
checkbox input "true"
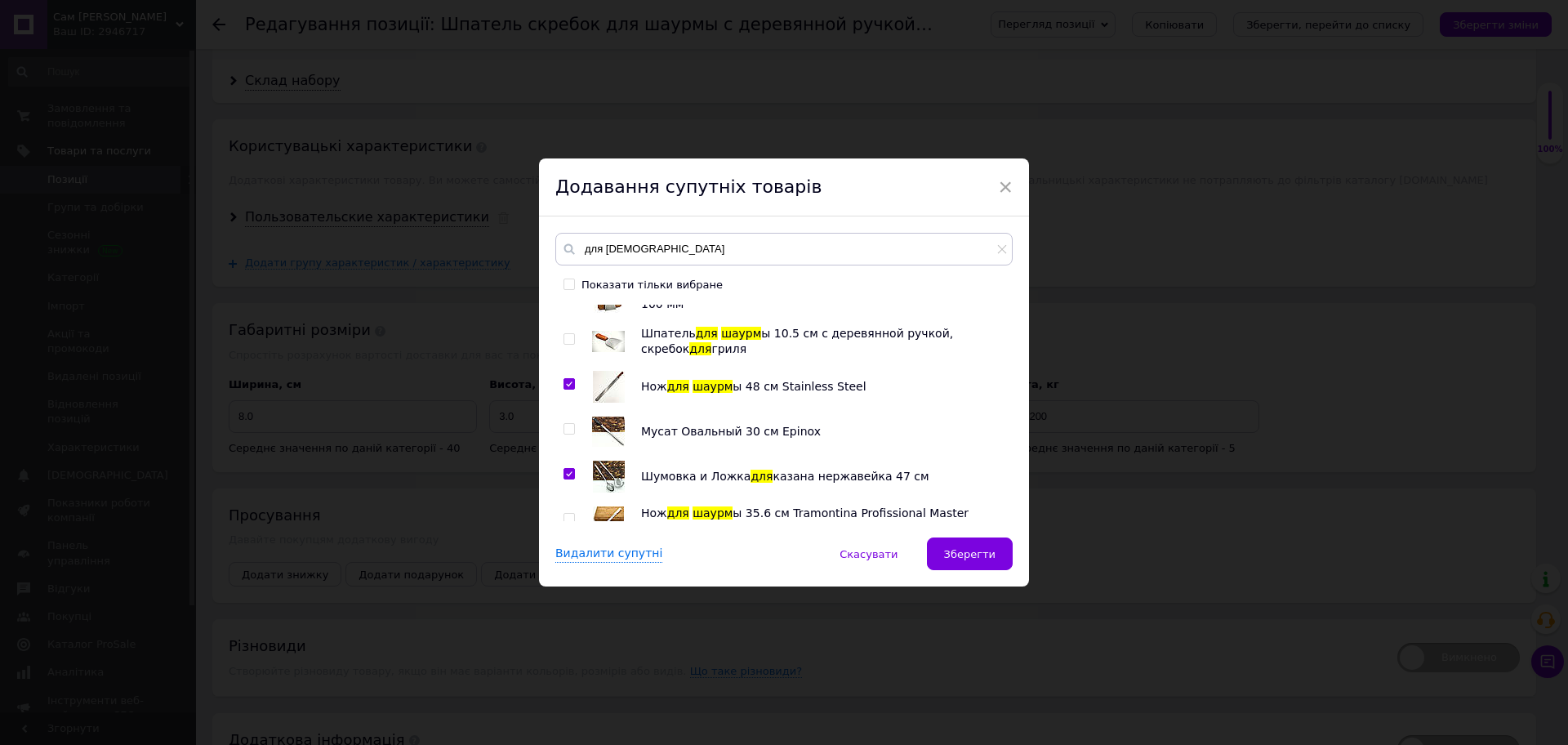
scroll to position [306, 0]
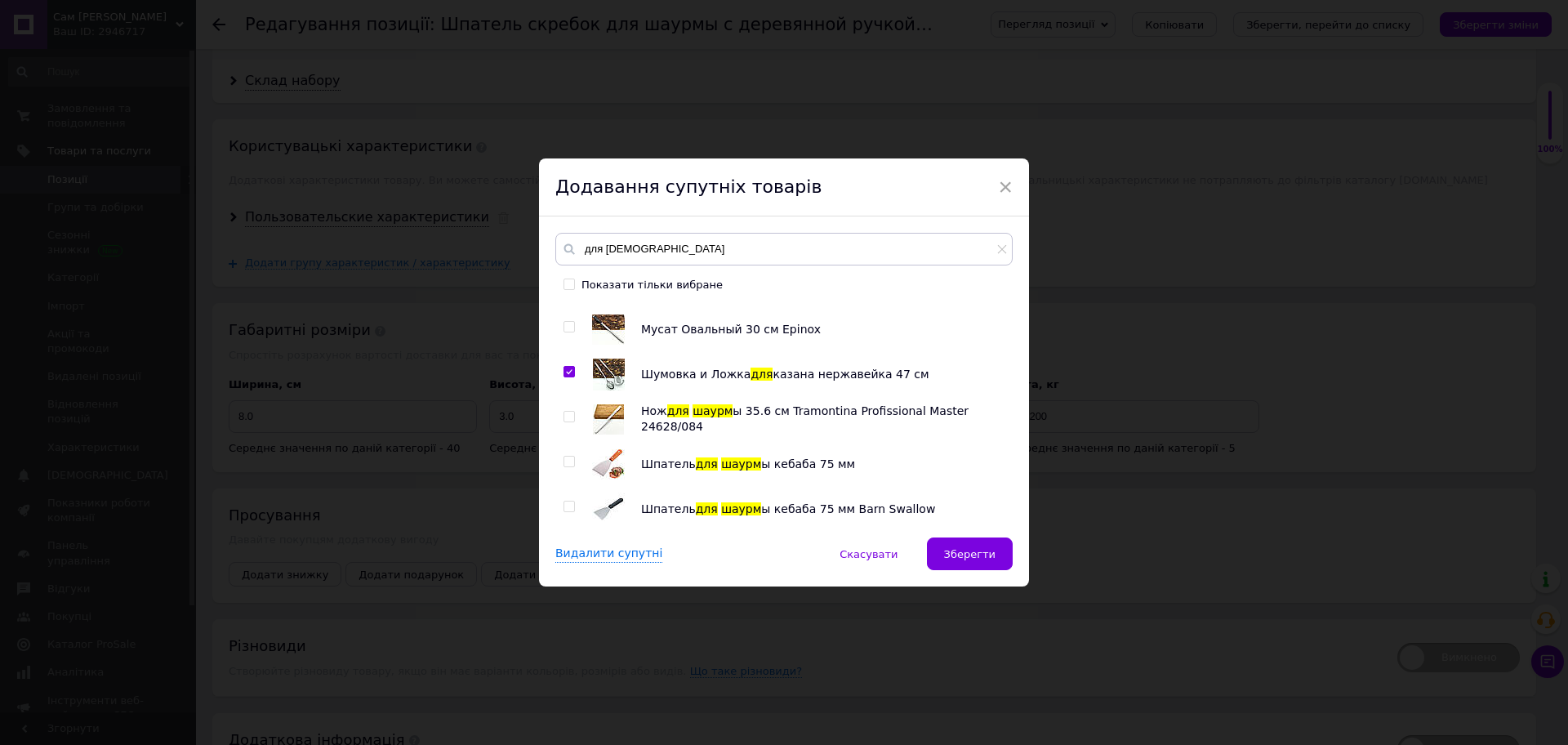
click at [564, 412] on input "checkbox" at bounding box center [568, 416] width 11 height 11
checkbox input "true"
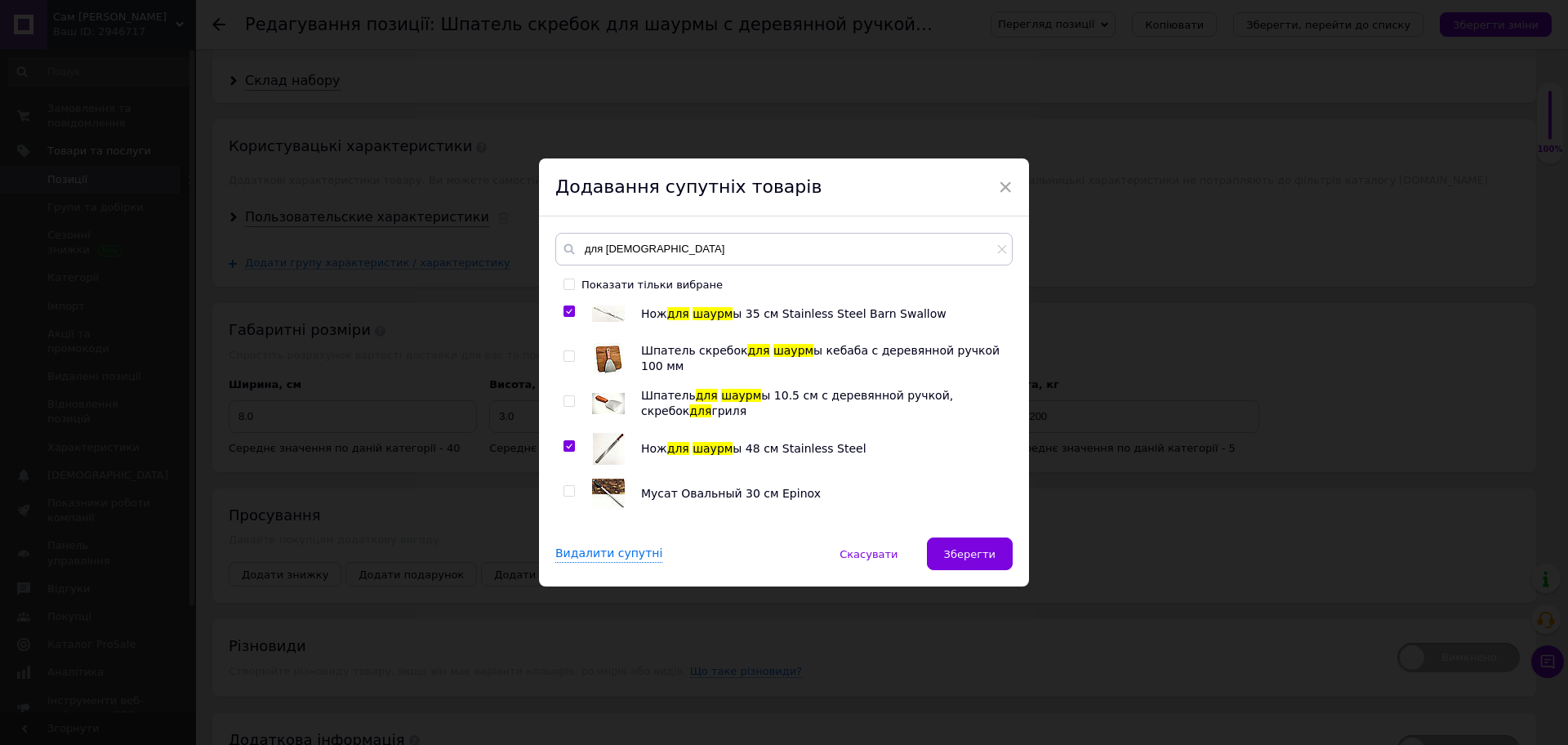
scroll to position [94, 0]
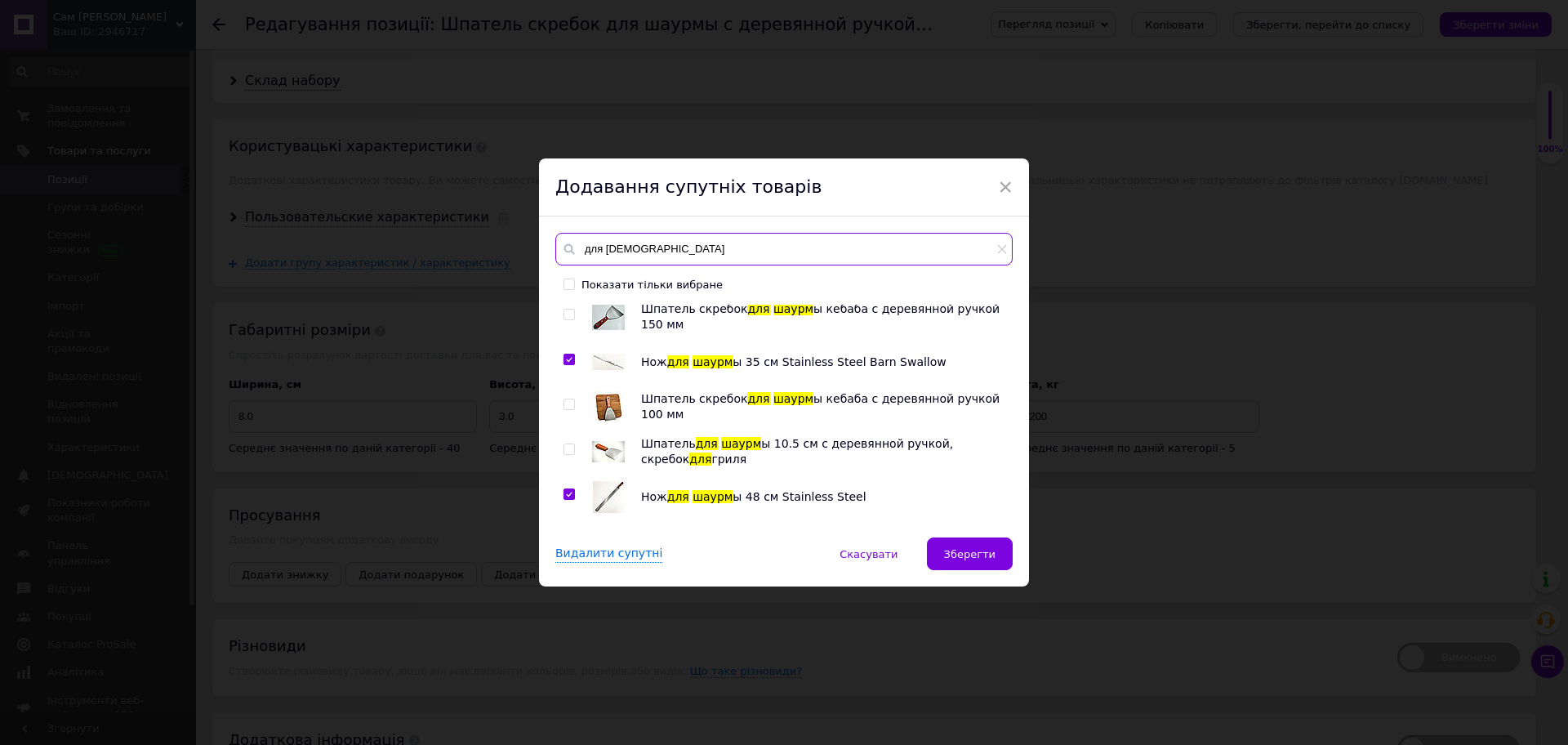
drag, startPoint x: 650, startPoint y: 247, endPoint x: 524, endPoint y: 240, distance: 126.2
click at [536, 246] on div "× Додавання супутніх товарів для шаурм Показати тільки вибране Шпатель для шаур…" at bounding box center [784, 372] width 1568 height 745
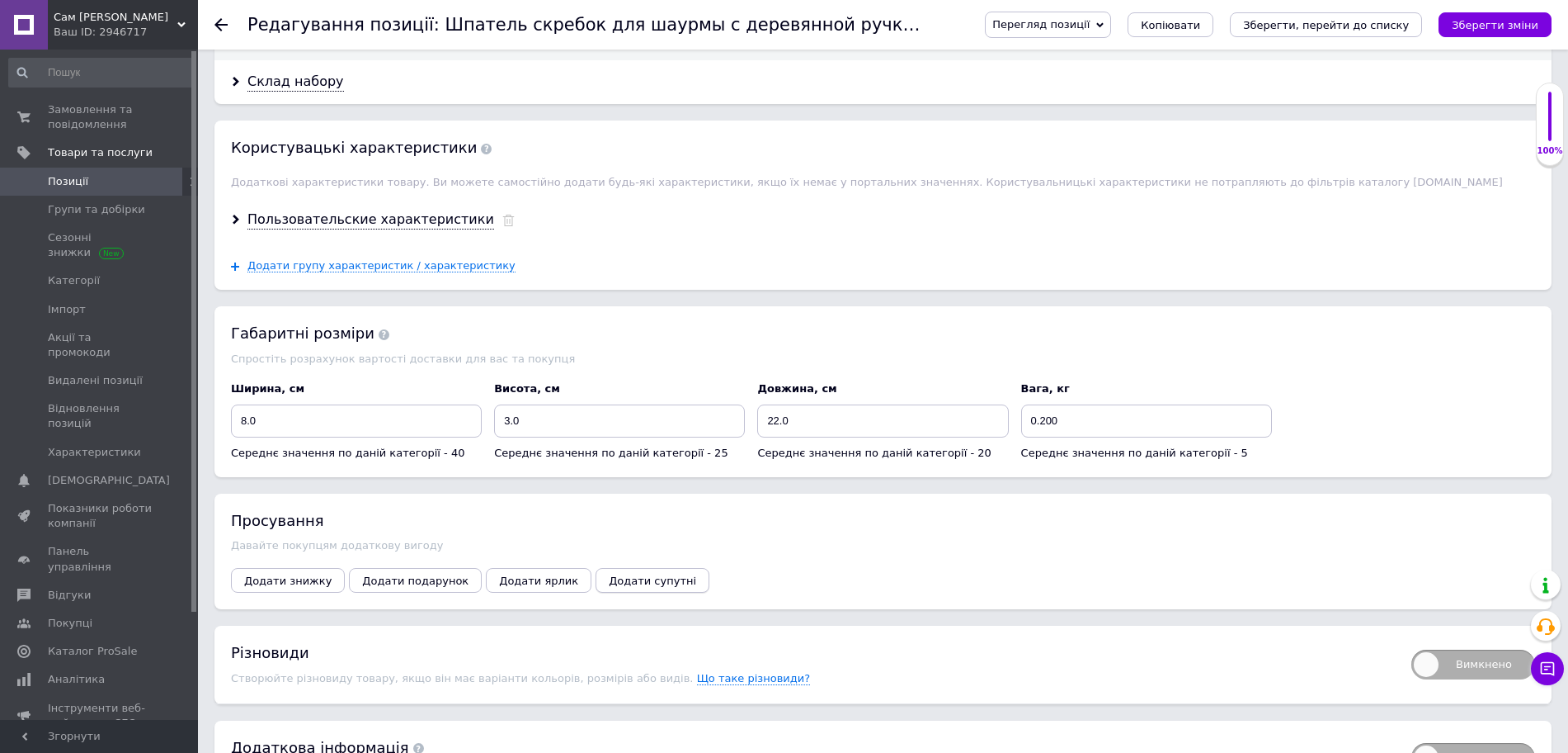
click at [609, 574] on span "Додати супутні" at bounding box center [653, 580] width 88 height 13
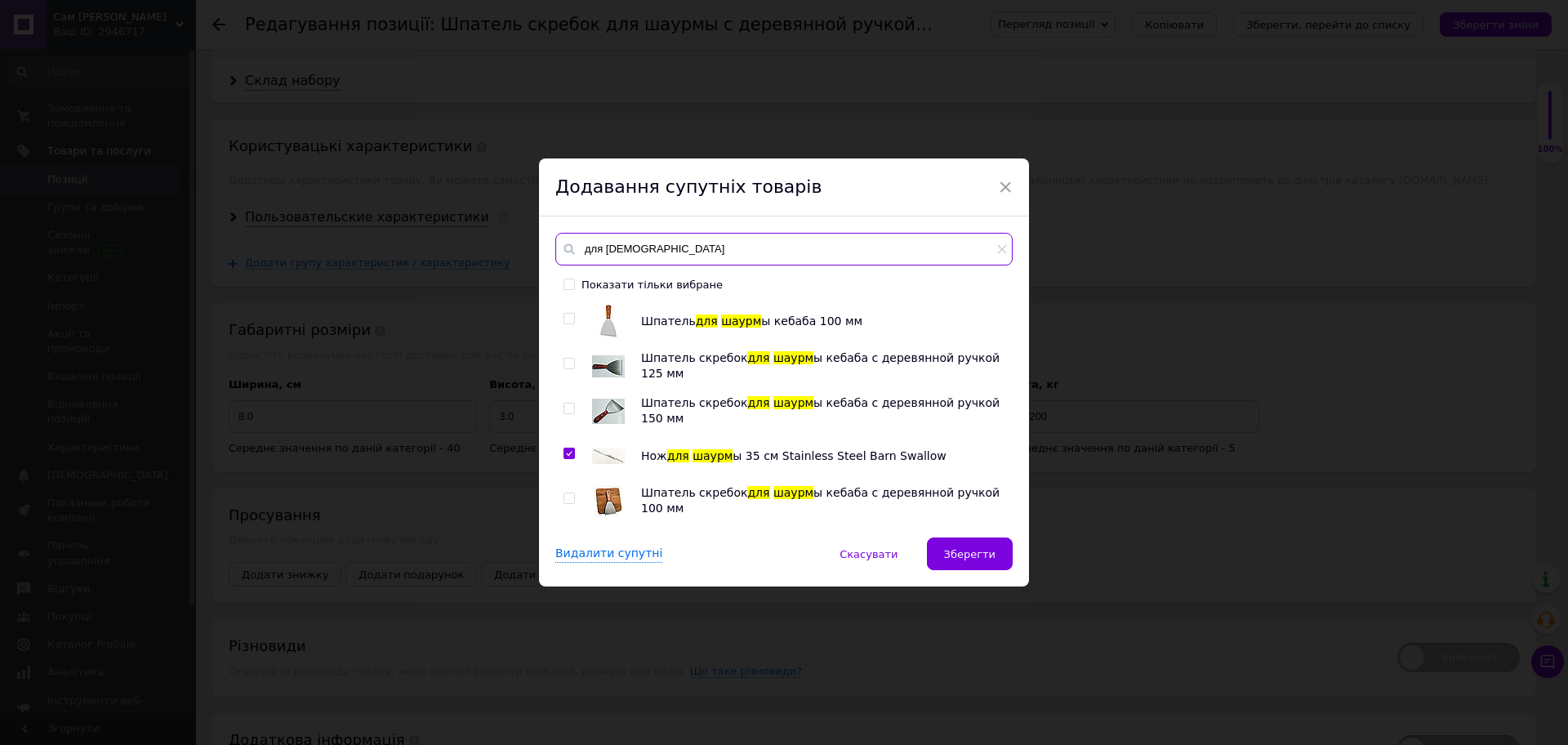
drag, startPoint x: 669, startPoint y: 250, endPoint x: 557, endPoint y: 252, distance: 112.0
click at [557, 252] on input "для [DEMOGRAPHIC_DATA]" at bounding box center [784, 249] width 457 height 33
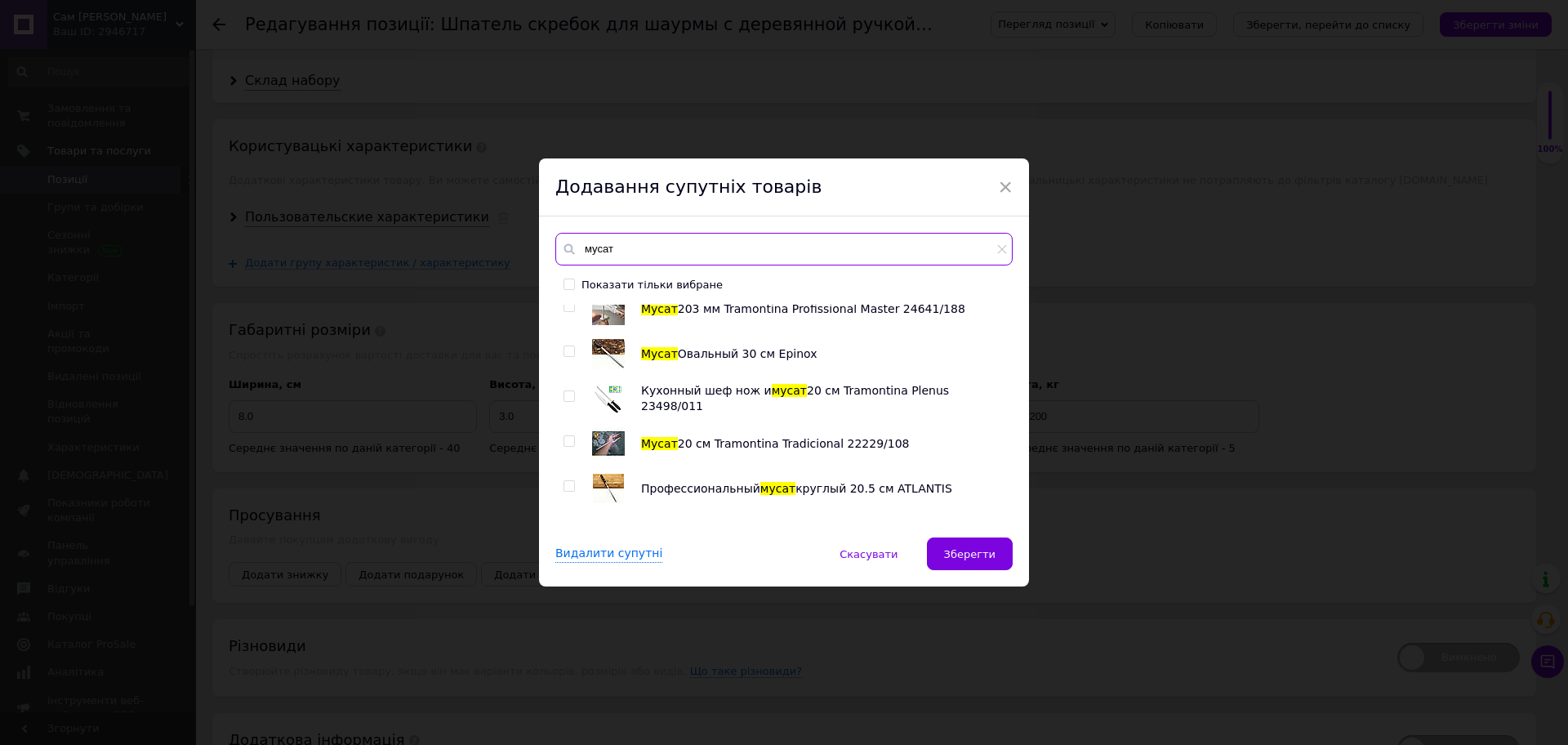
scroll to position [490, 0]
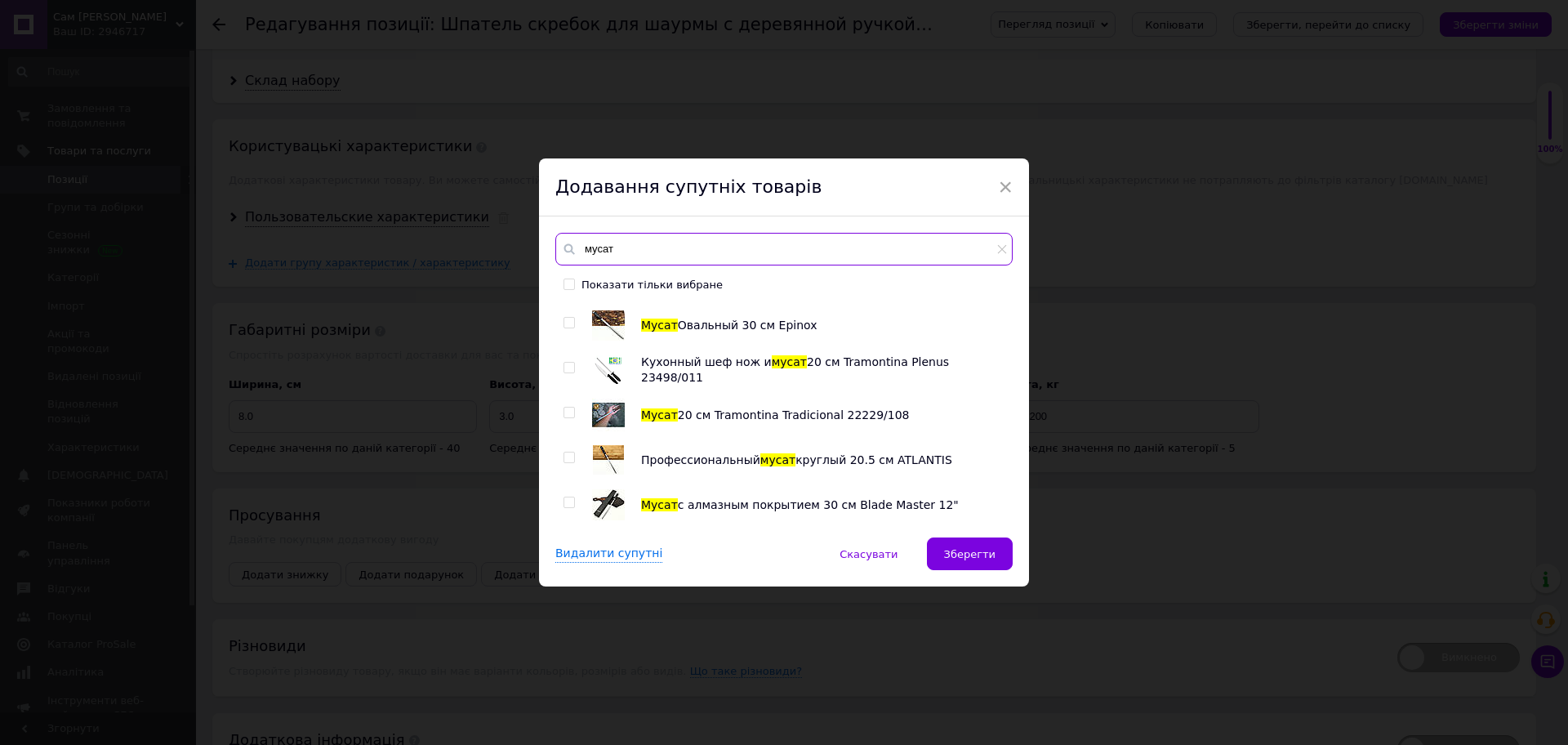
type input "мусат"
click at [567, 459] on input "checkbox" at bounding box center [568, 457] width 11 height 11
click at [567, 456] on input "checkbox" at bounding box center [568, 457] width 11 height 11
checkbox input "false"
click at [570, 500] on input "checkbox" at bounding box center [568, 502] width 11 height 11
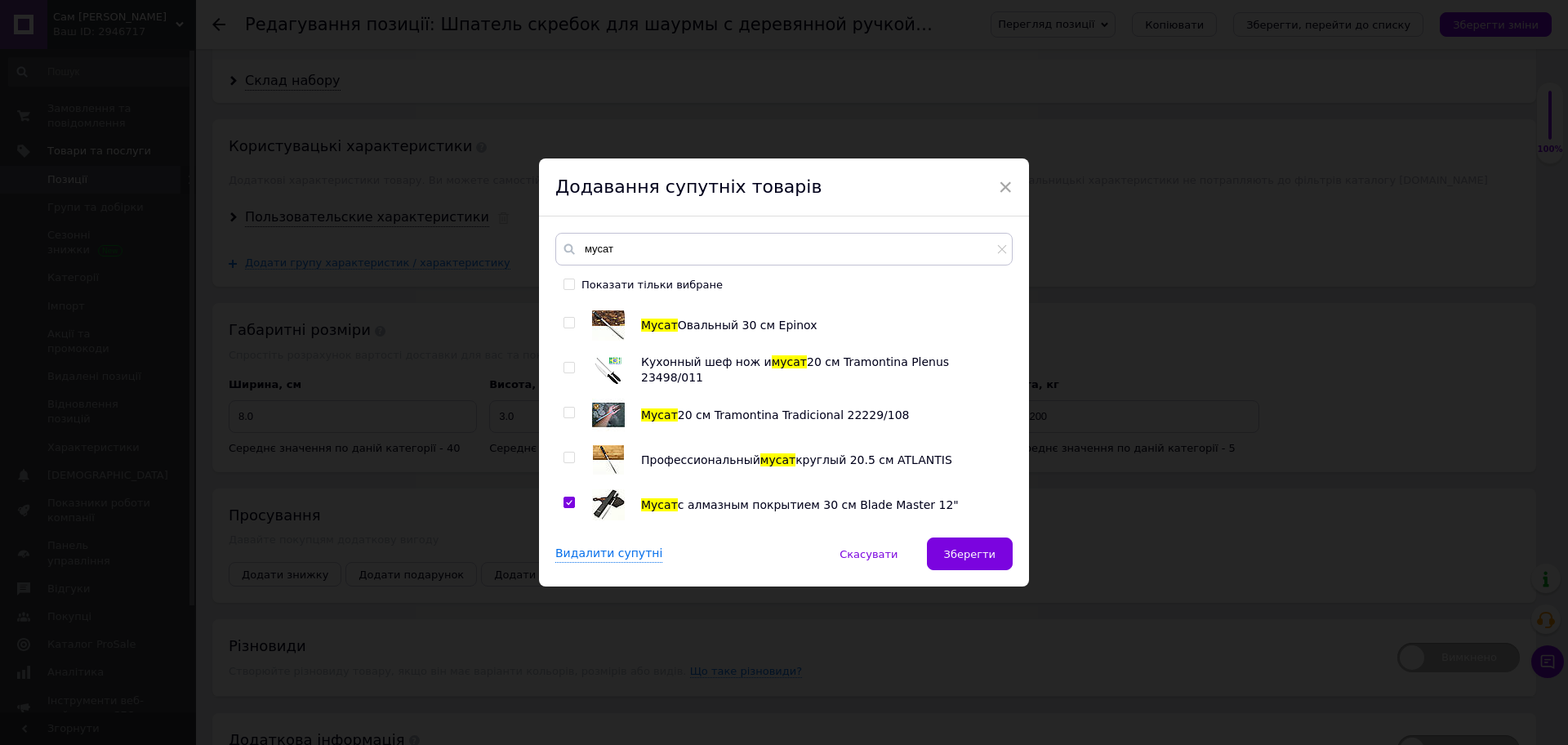
checkbox input "true"
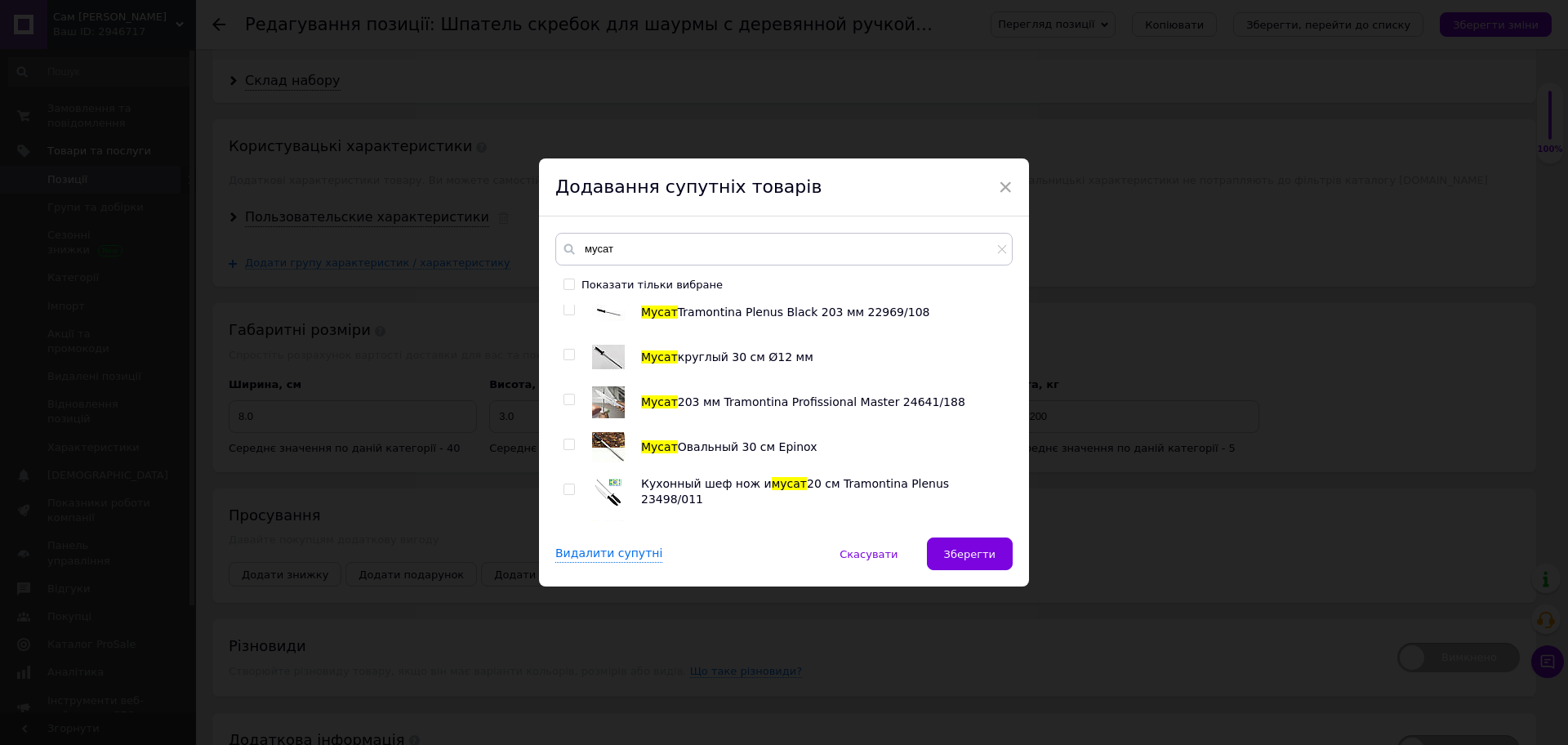
scroll to position [184, 0]
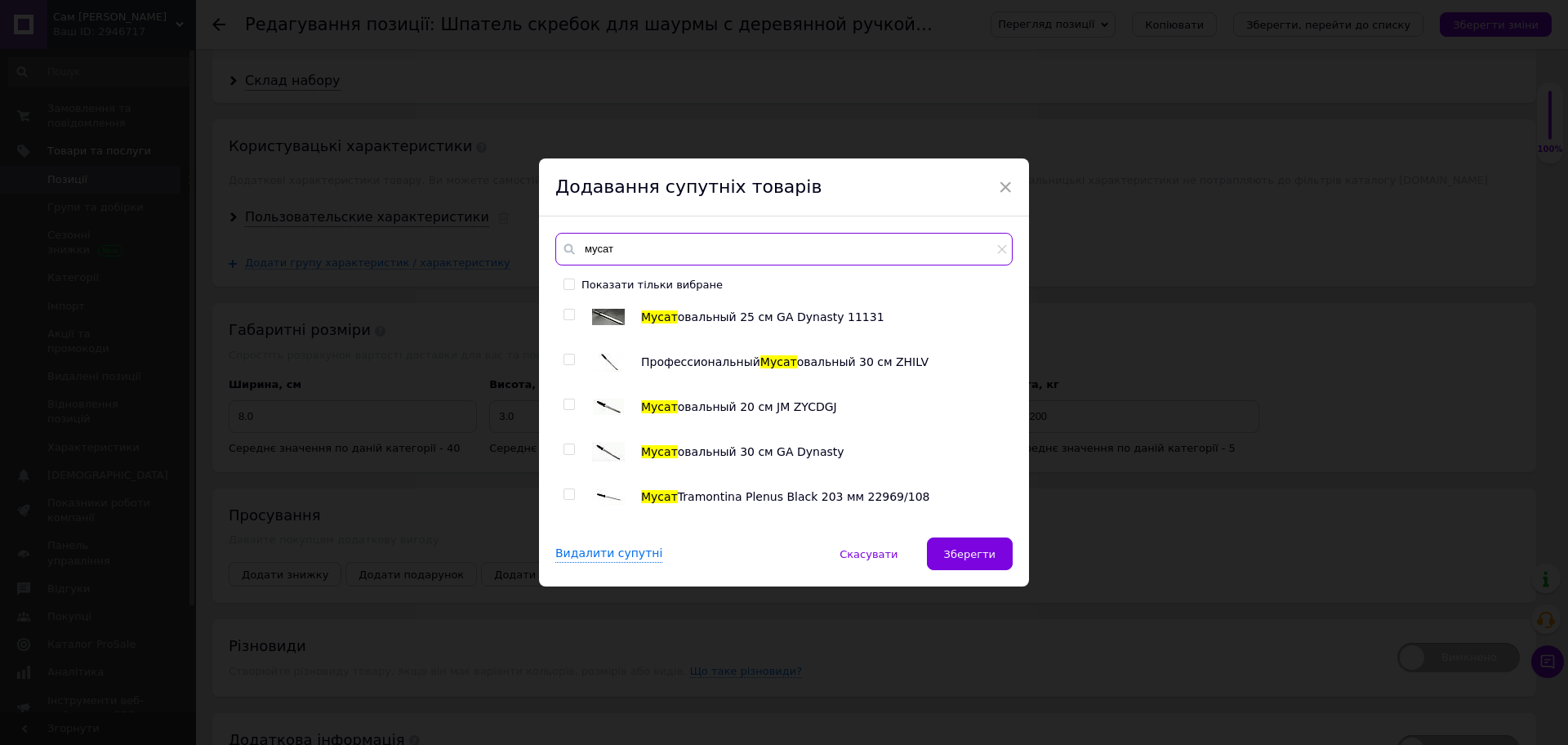
drag, startPoint x: 614, startPoint y: 255, endPoint x: 558, endPoint y: 237, distance: 58.8
click at [563, 243] on div "мусат" at bounding box center [784, 249] width 457 height 33
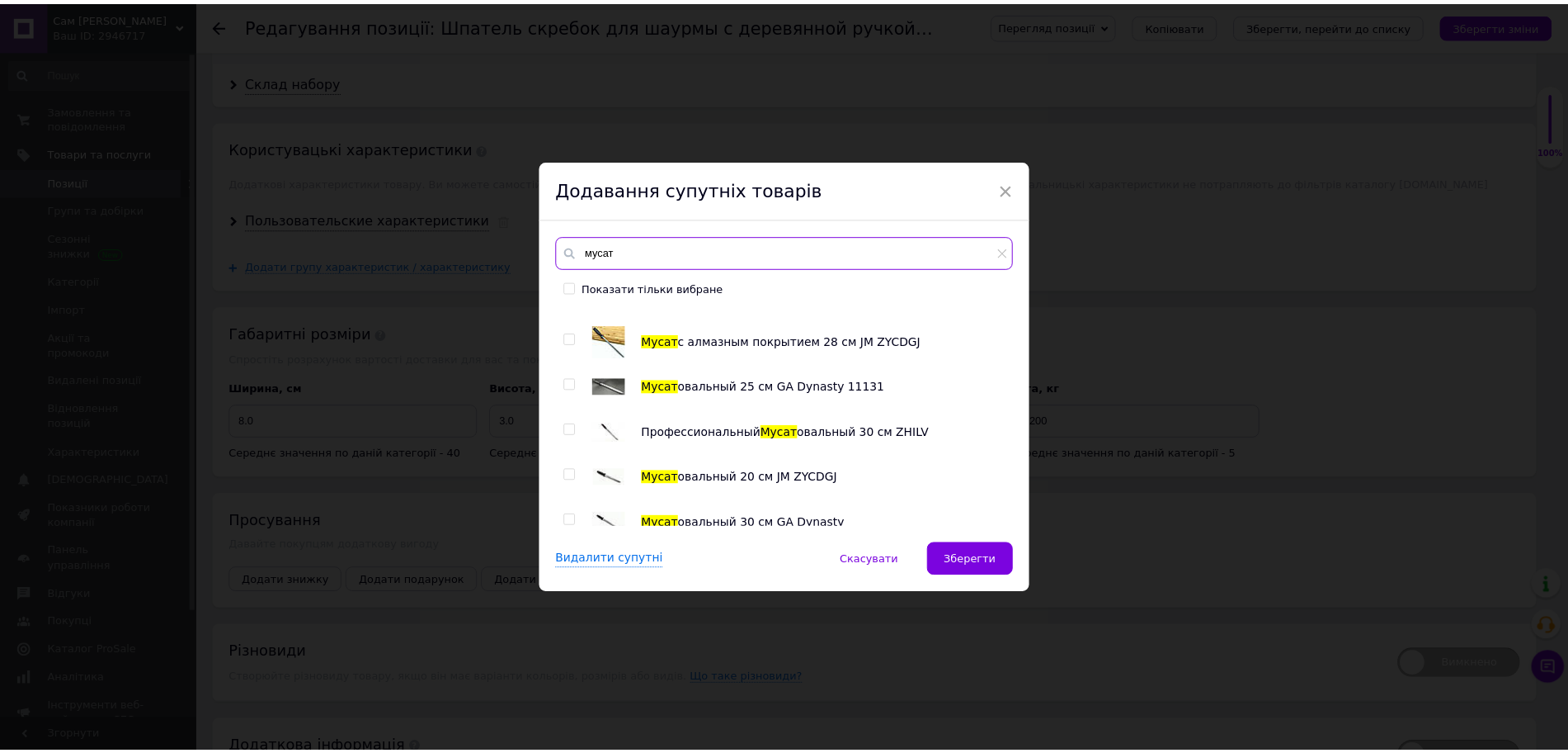
scroll to position [0, 0]
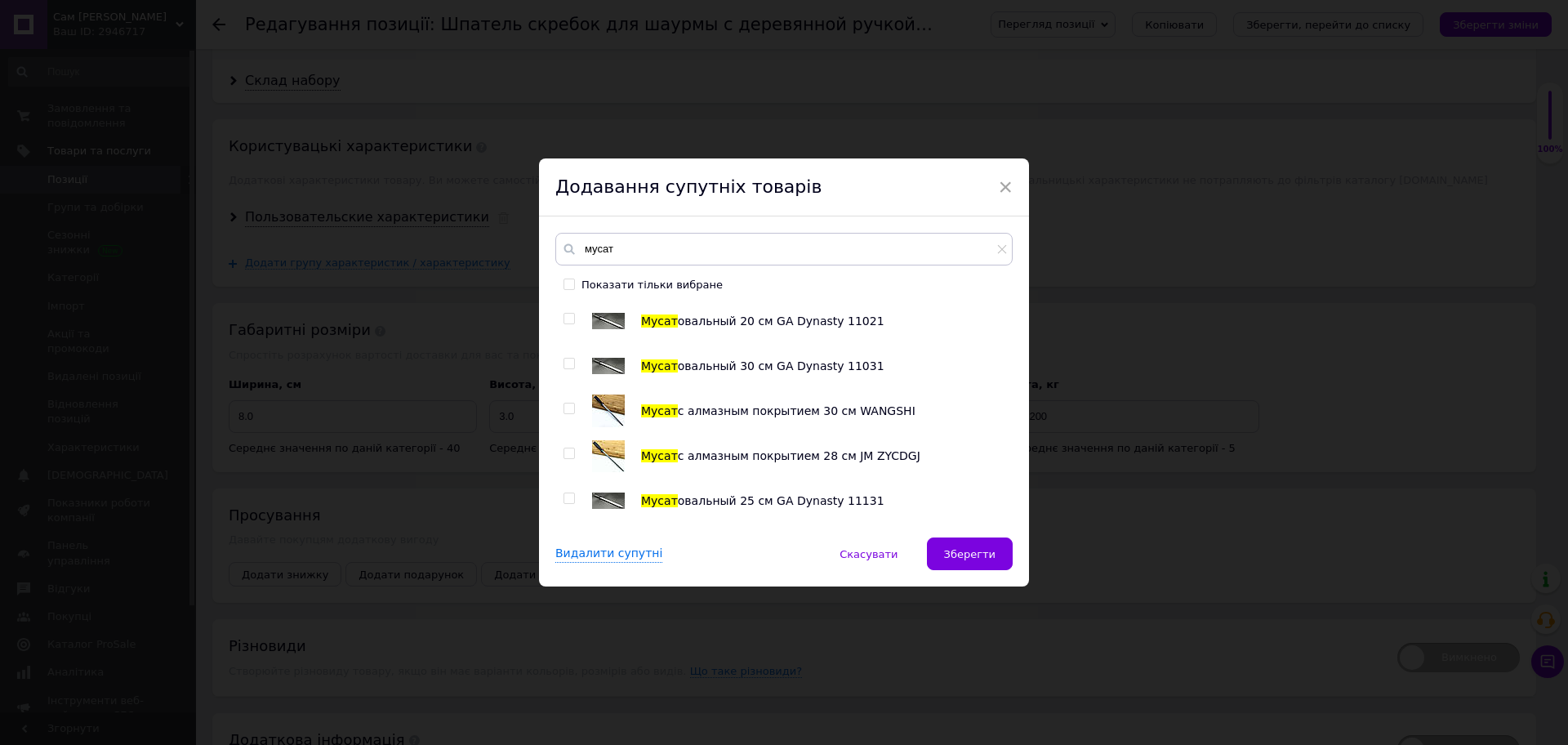
click at [565, 364] on input "checkbox" at bounding box center [568, 363] width 11 height 11
checkbox input "true"
click at [963, 553] on span "Зберегти" at bounding box center [969, 553] width 51 height 13
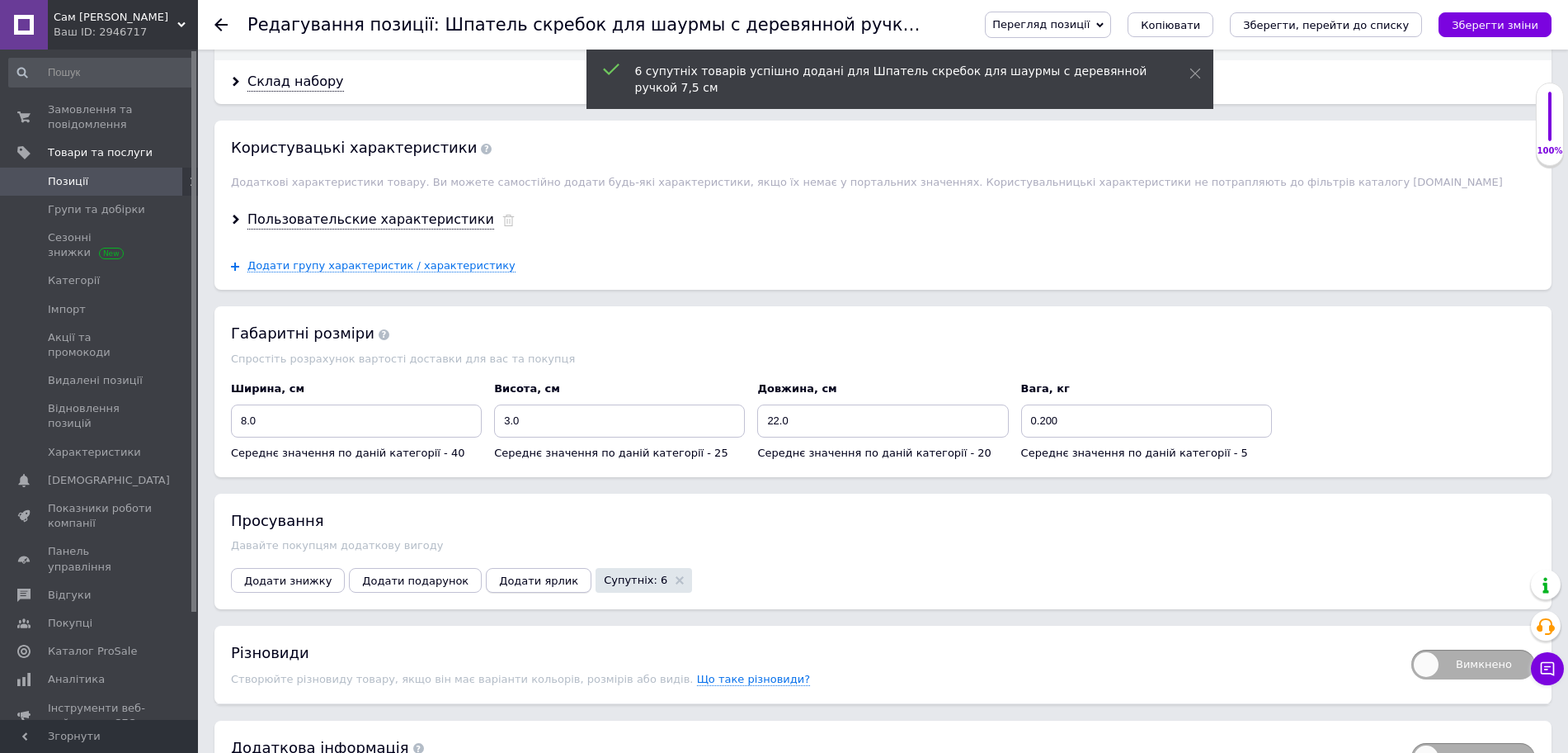
click at [515, 576] on button "Додати ярлик" at bounding box center [539, 580] width 106 height 24
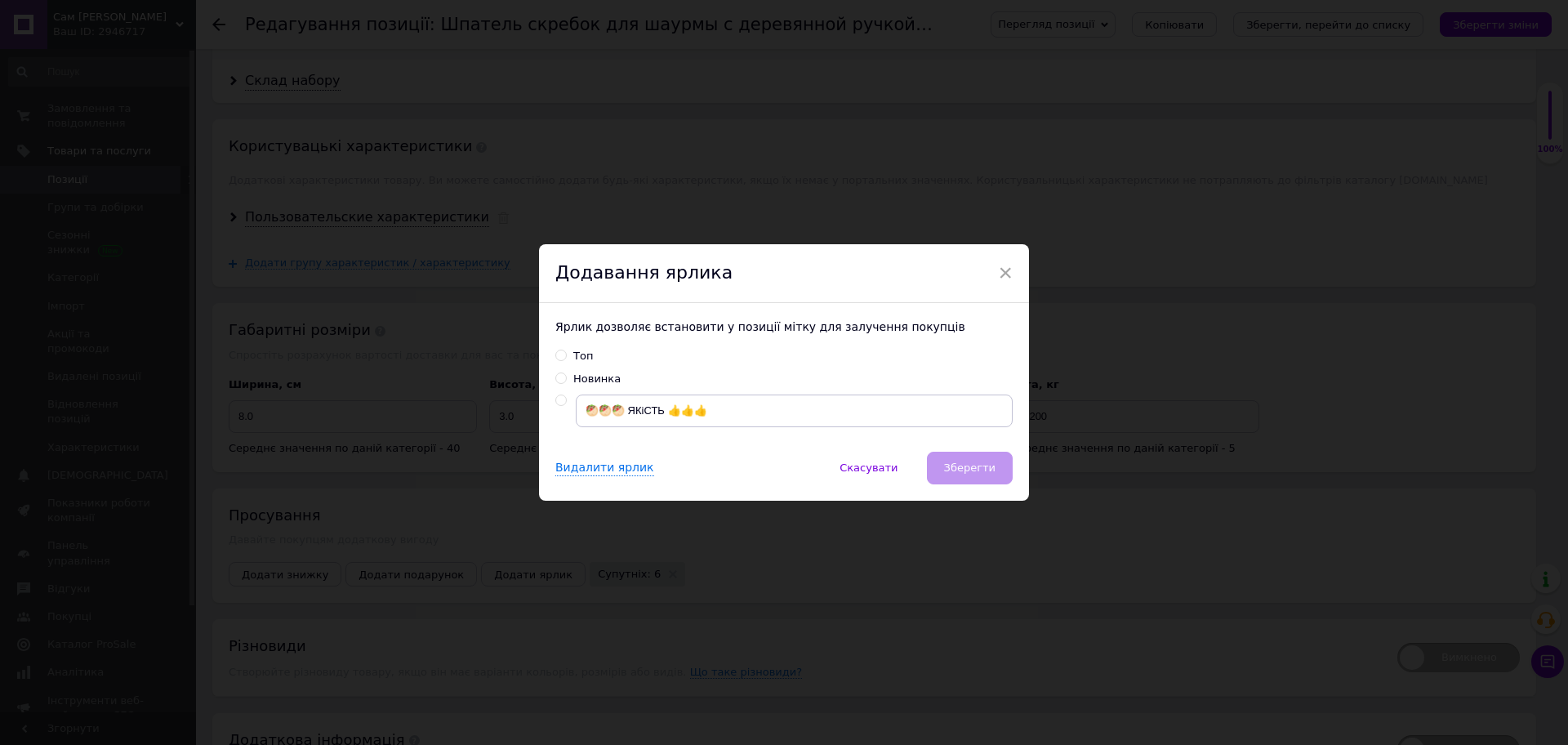
click at [562, 396] on input "radio" at bounding box center [561, 399] width 11 height 11
radio input "true"
click at [980, 472] on span "Зберегти" at bounding box center [969, 467] width 51 height 13
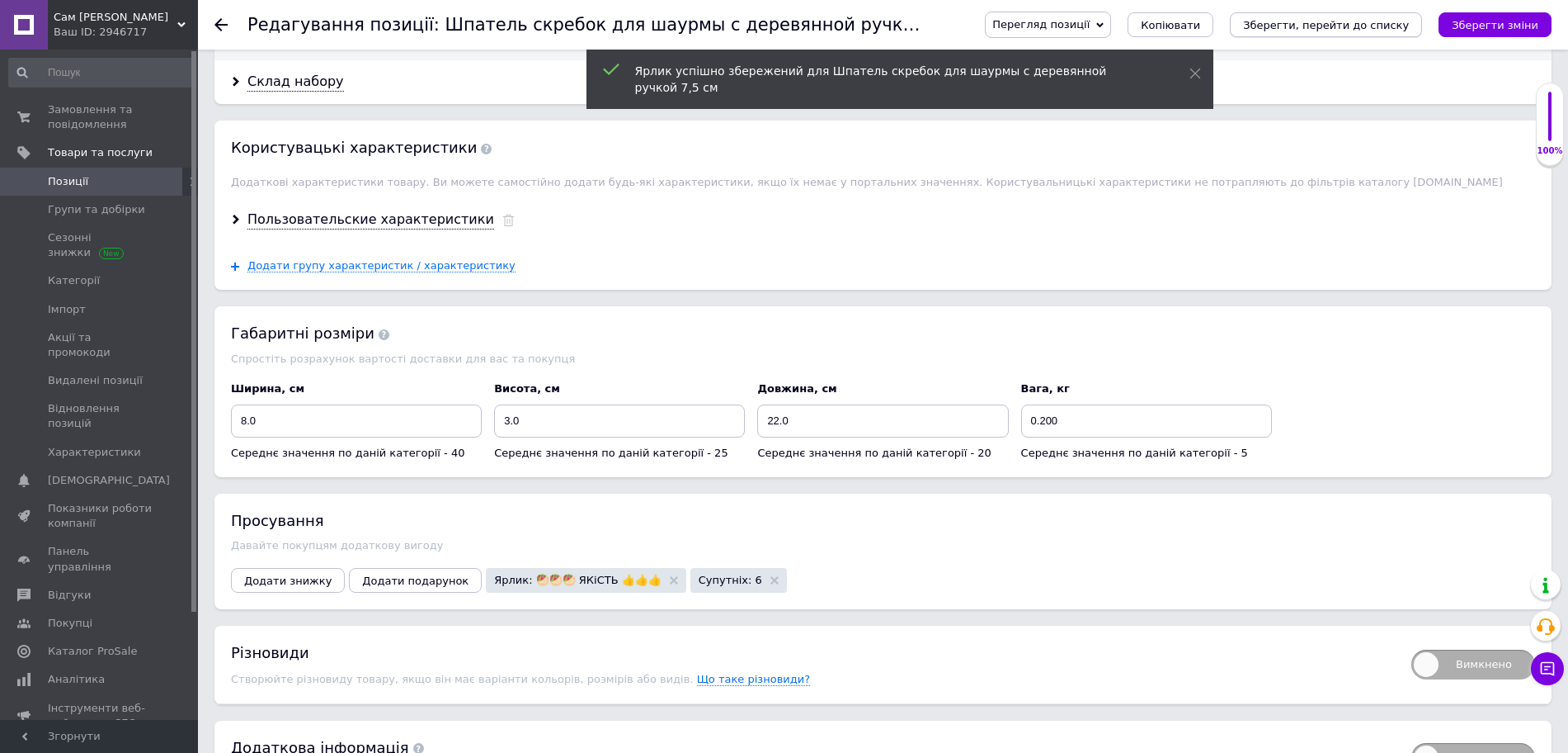
click at [1298, 26] on icon "Зберегти, перейти до списку" at bounding box center [1326, 25] width 165 height 13
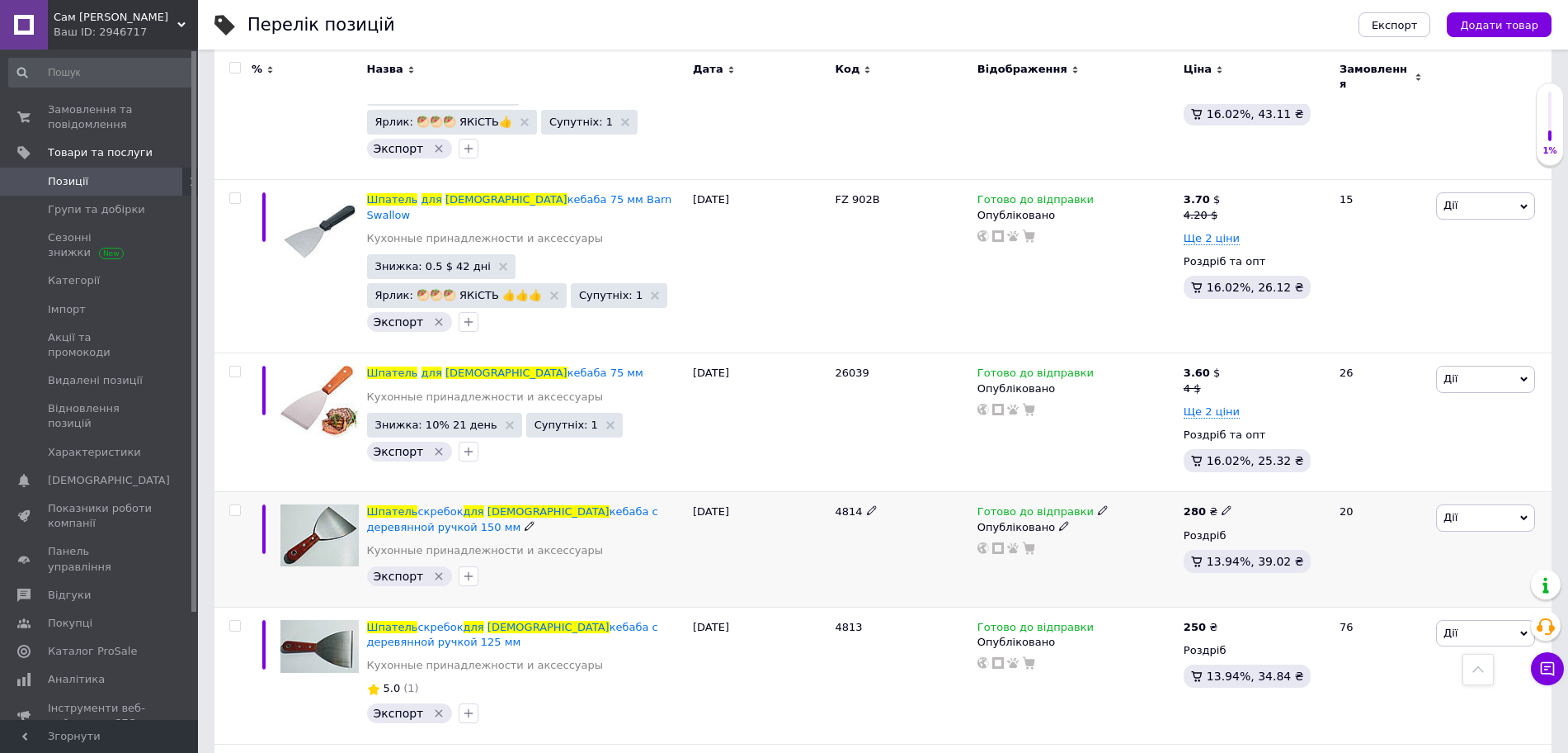
scroll to position [1134, 0]
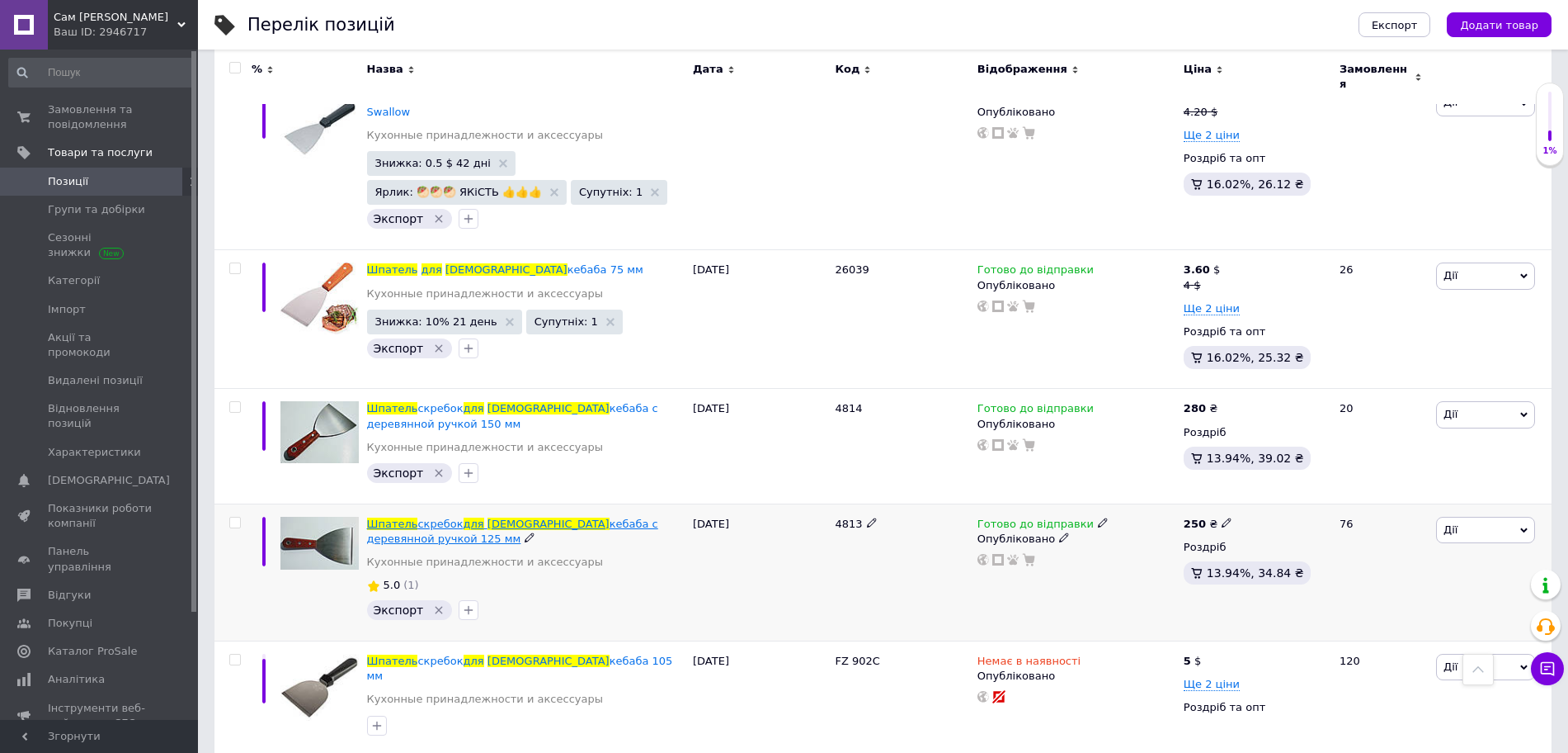
click at [484, 518] on span at bounding box center [485, 523] width 3 height 13
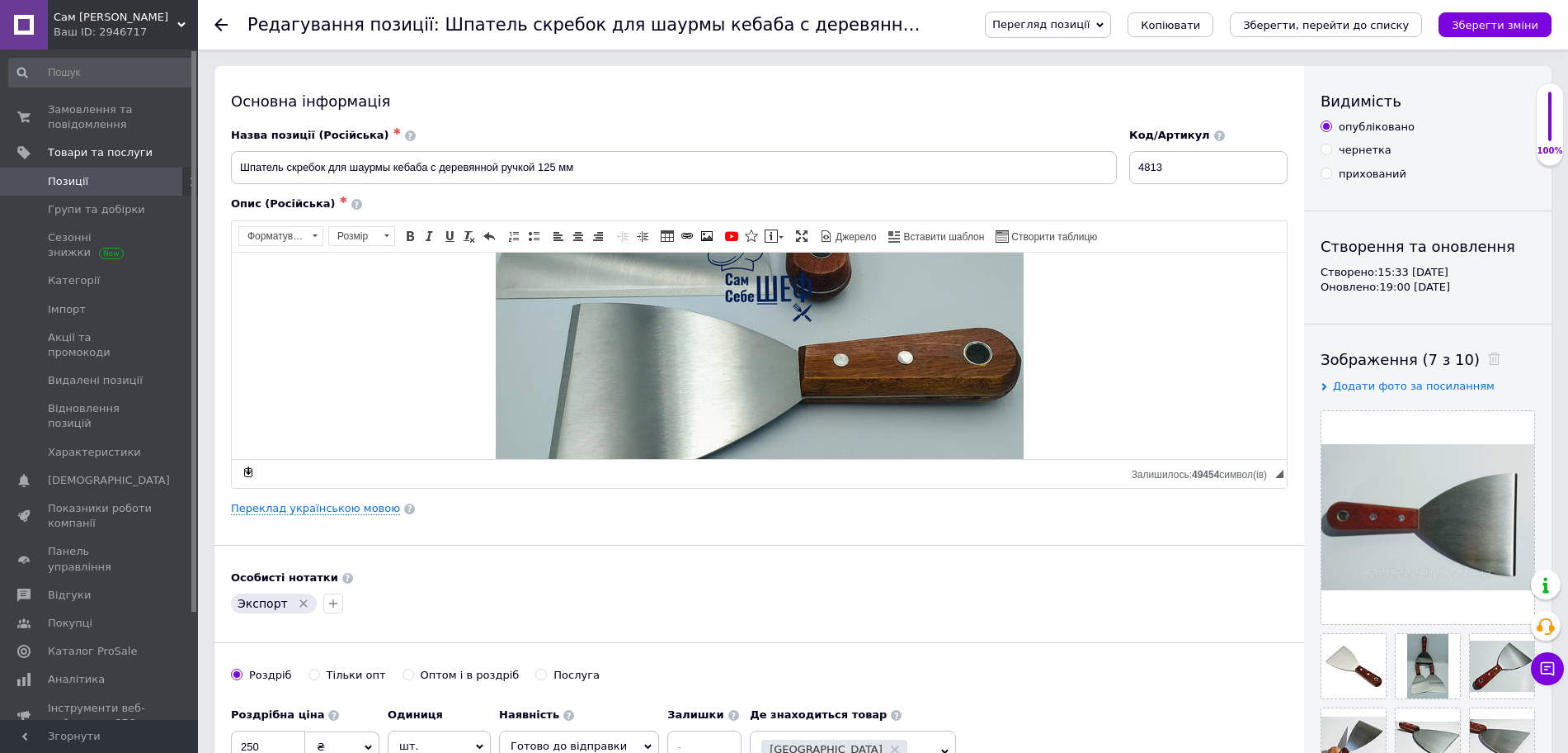
scroll to position [412, 0]
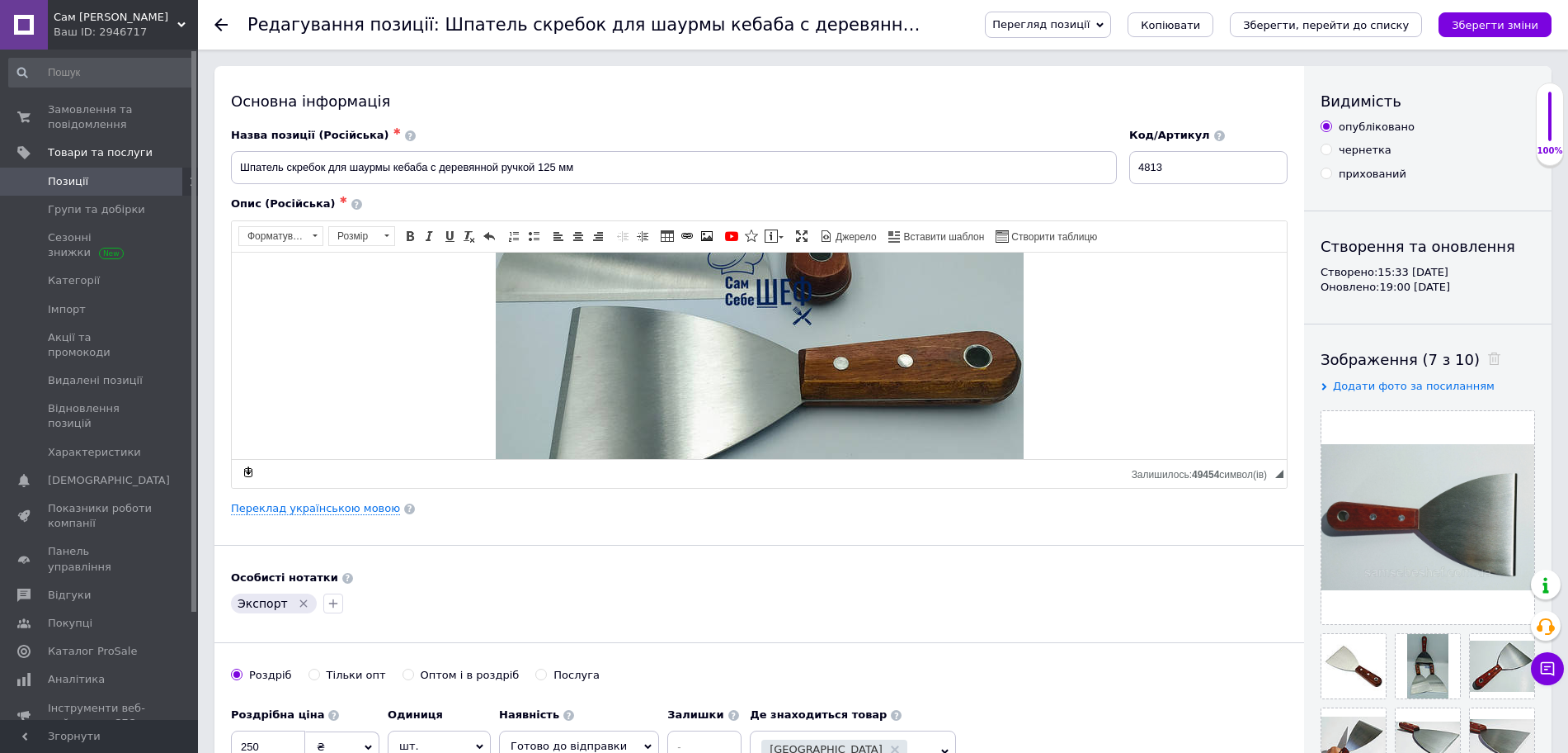
click at [1103, 353] on p "Редактор, A43B7B69-A7E0-41B7-93B4-3BC1DB293ABD" at bounding box center [759, 284] width 1022 height 562
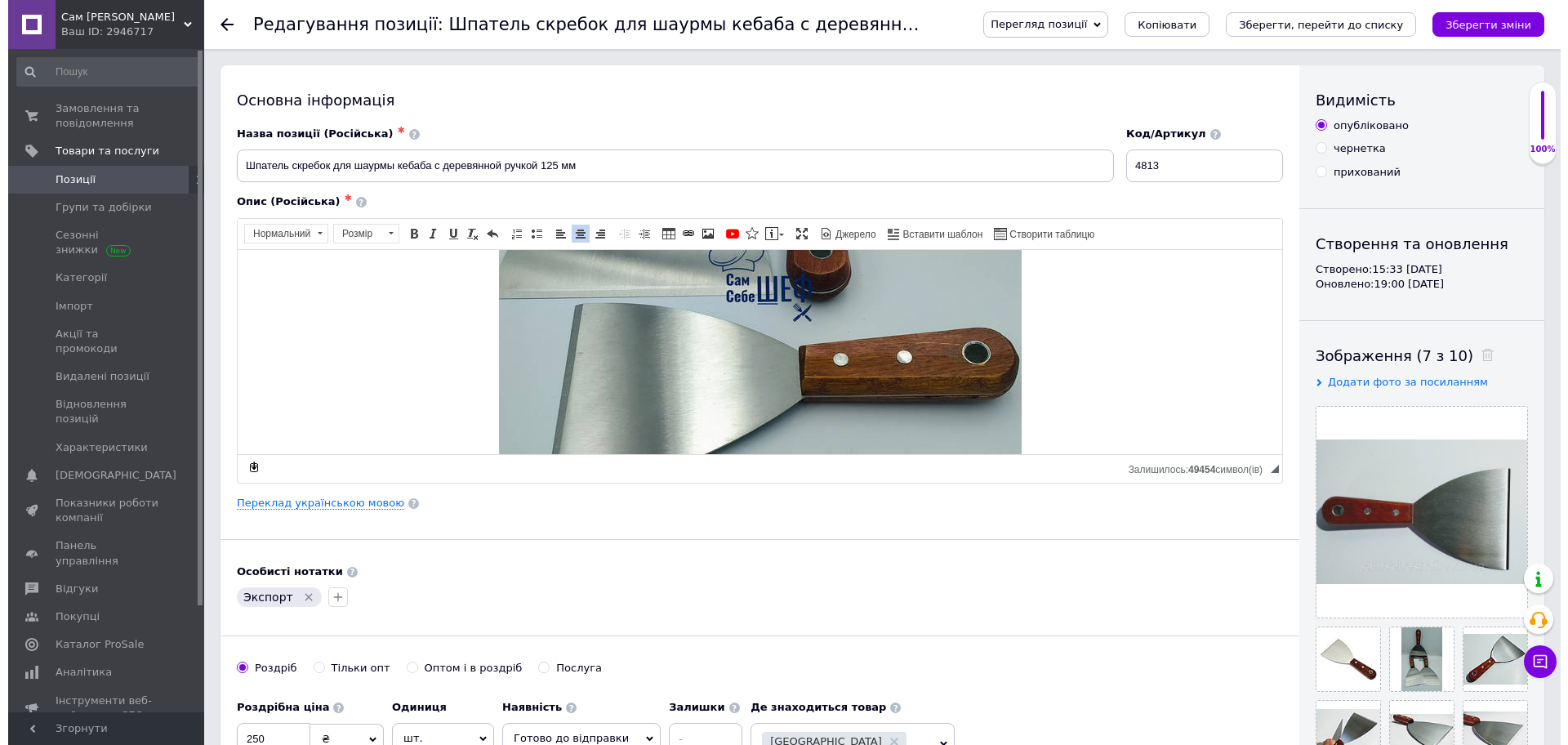
scroll to position [164, 0]
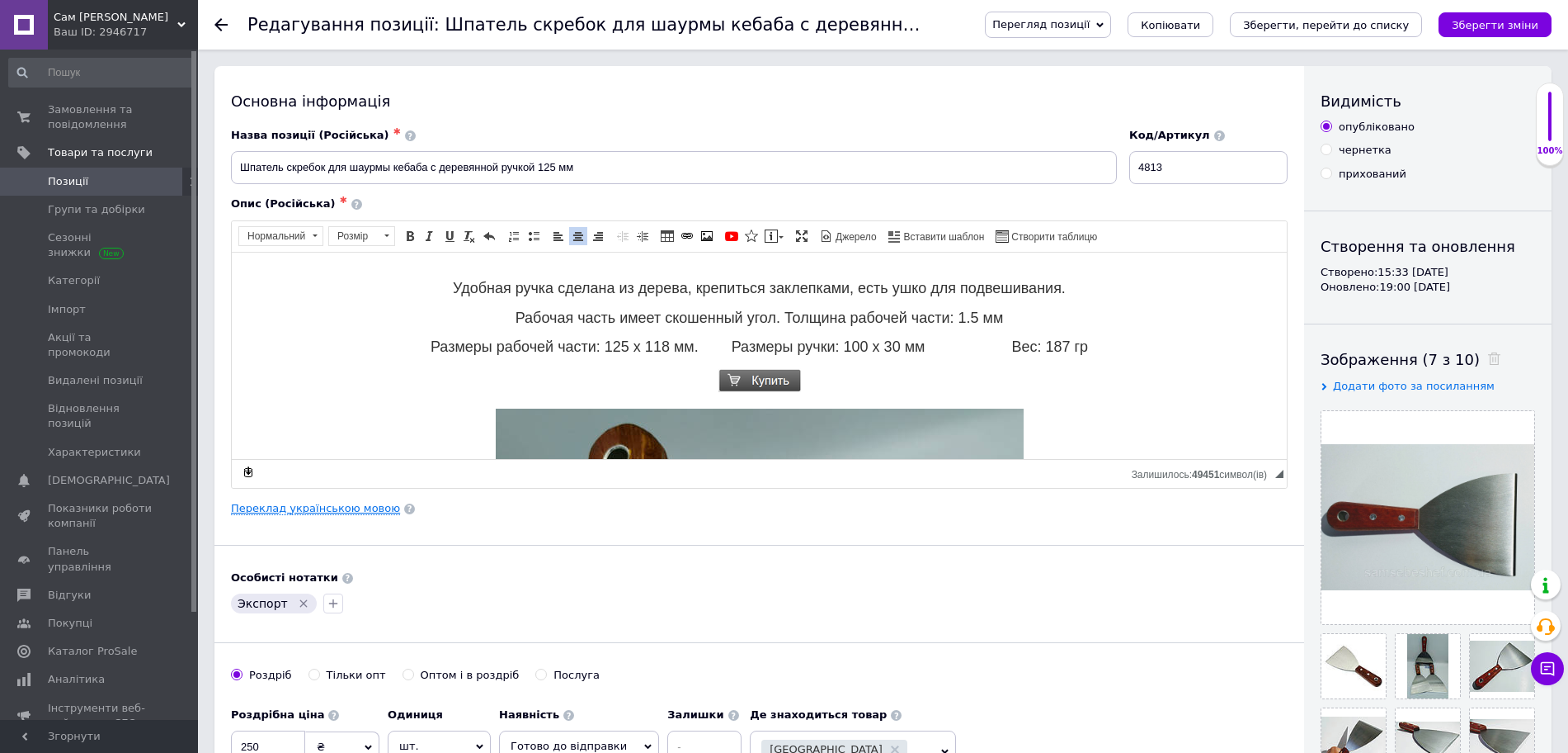
click at [310, 511] on link "Переклад українською мовою" at bounding box center [315, 509] width 169 height 14
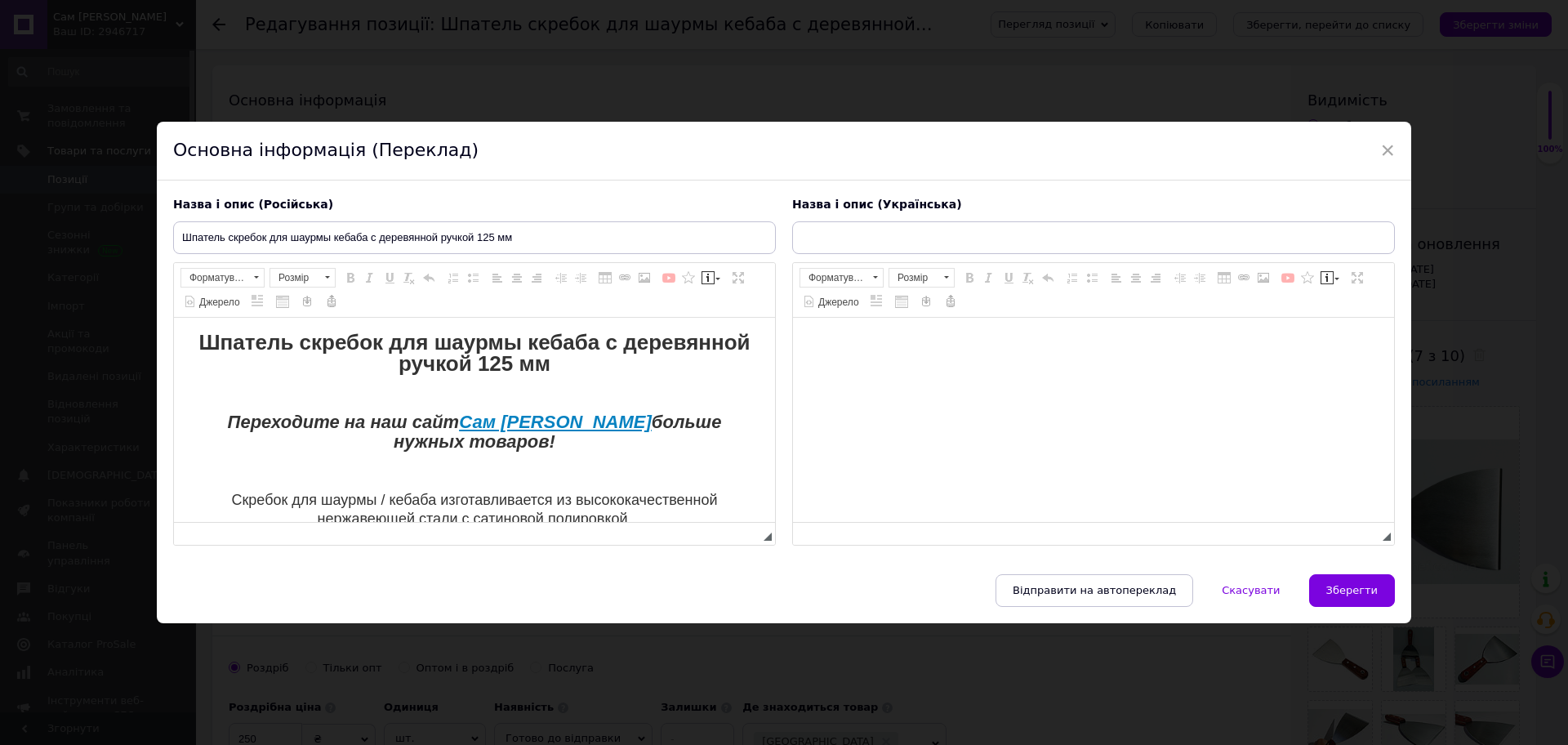
scroll to position [0, 0]
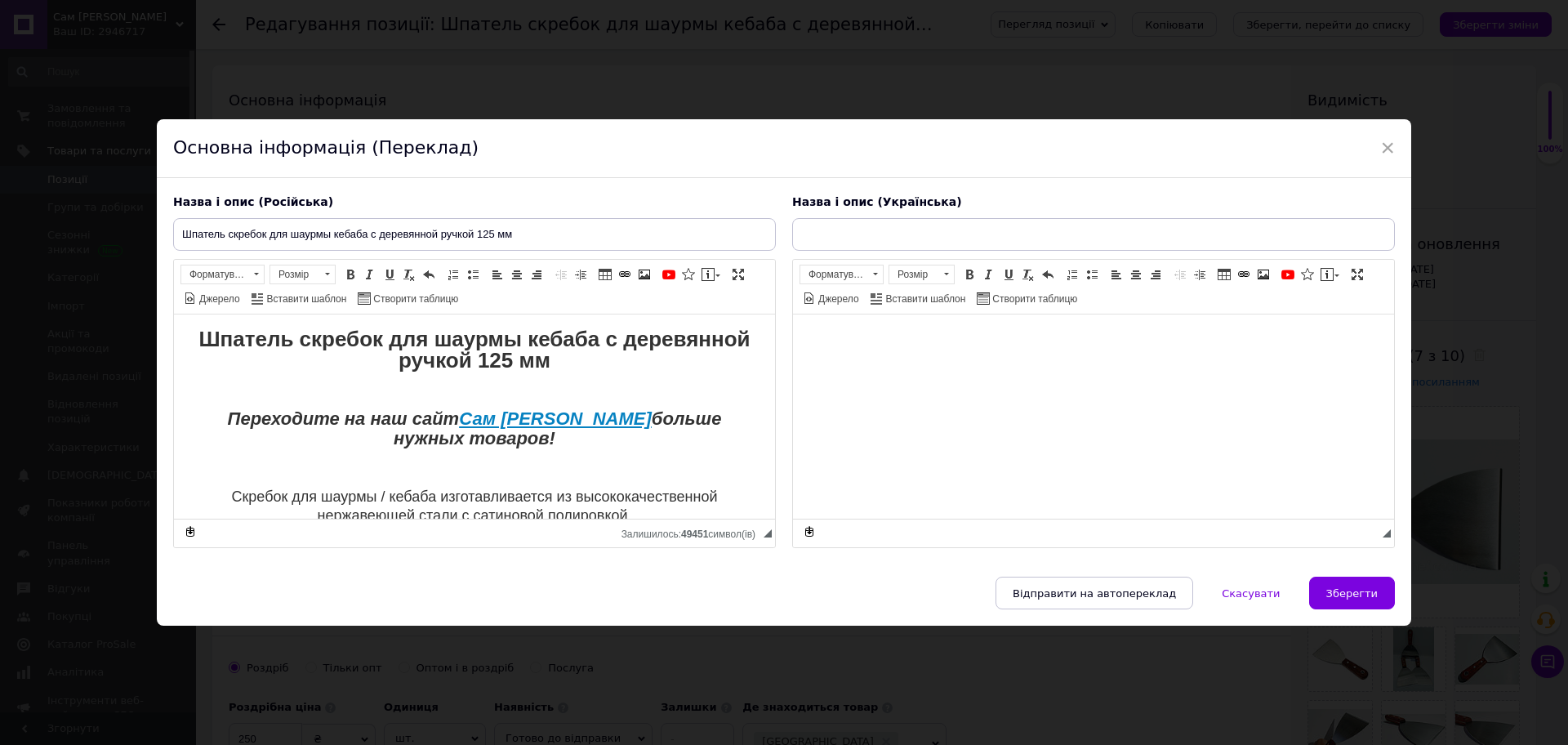
type input "Шпатель скребок для шаурми кебаба з дерев'яною ручкою 125 мм"
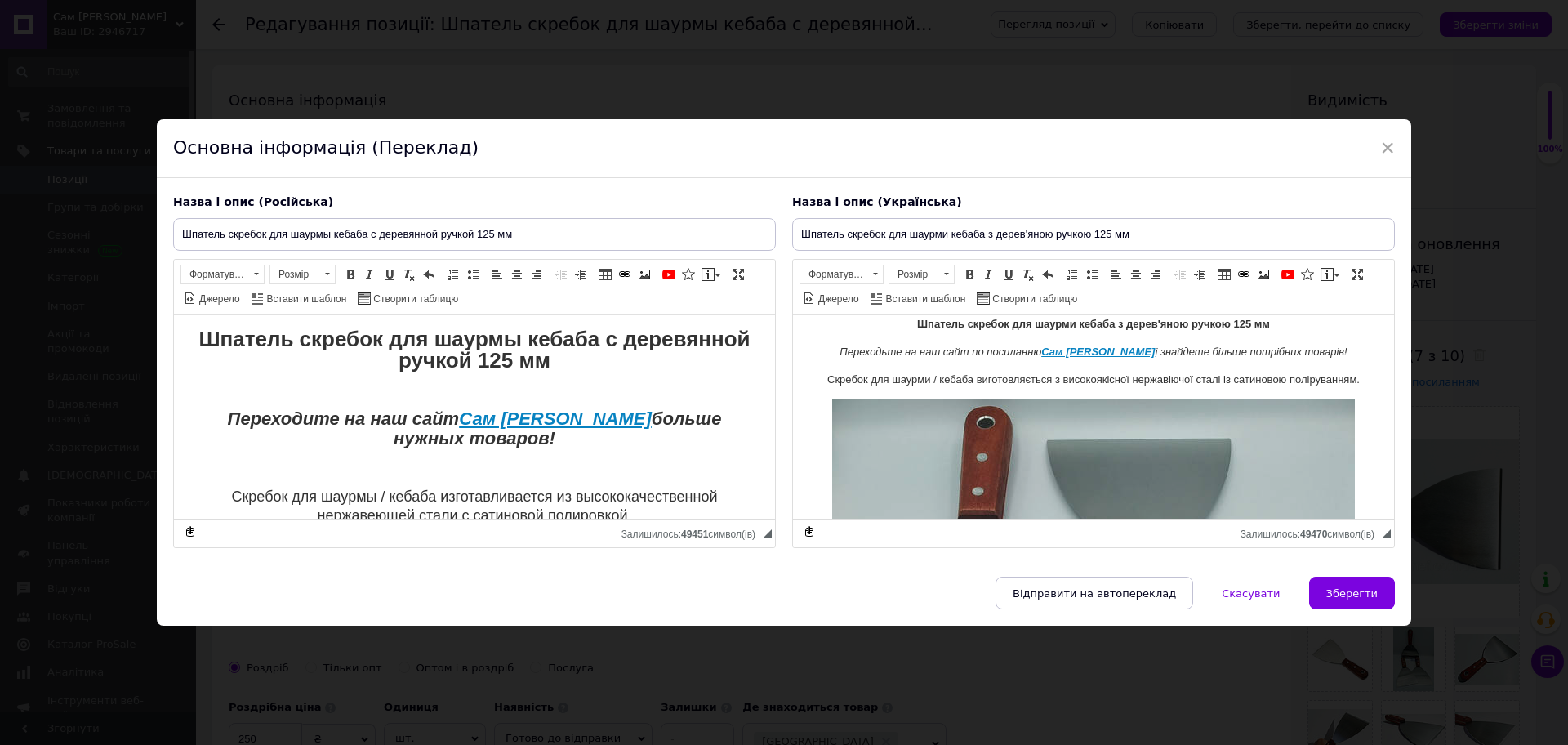
scroll to position [102, 0]
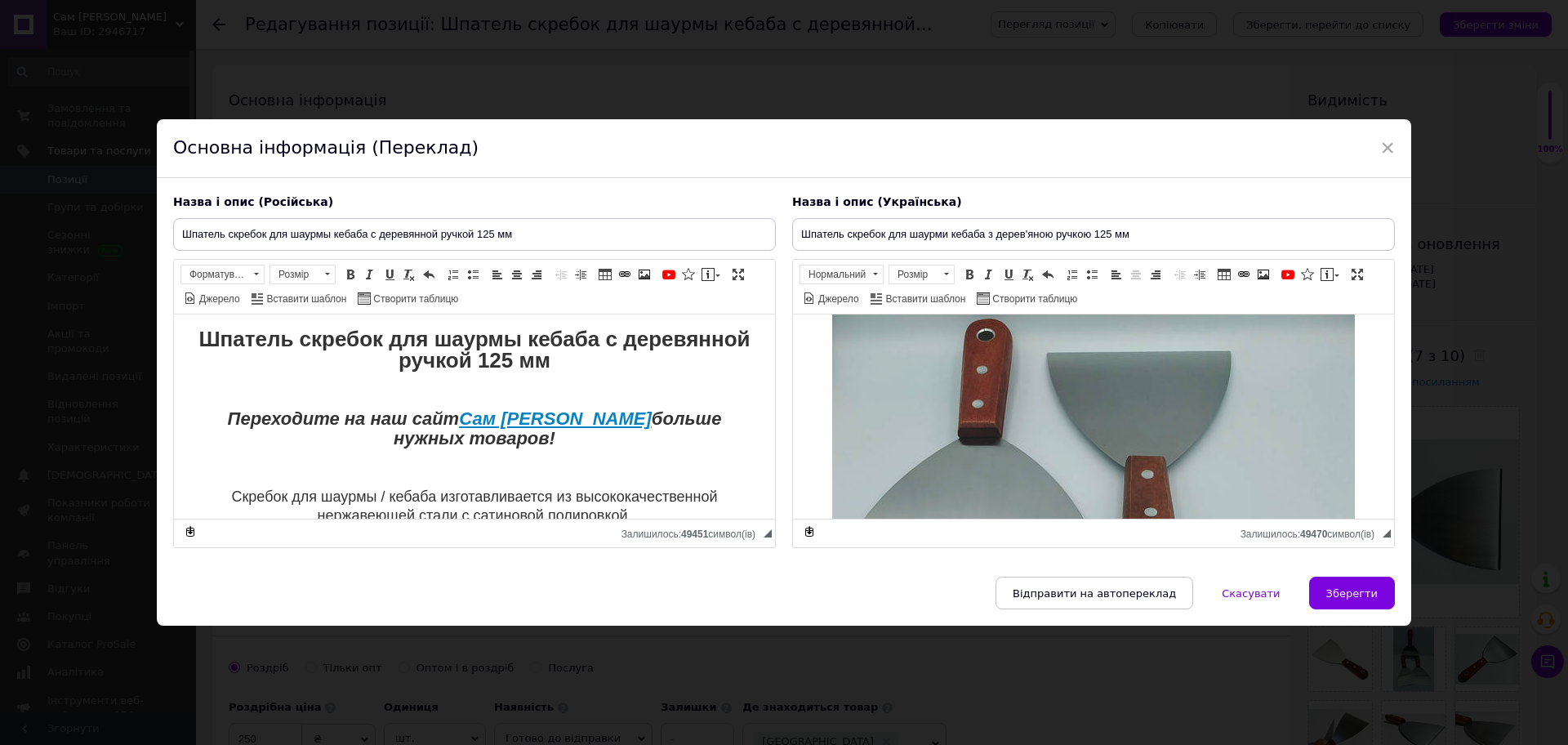
click at [1029, 413] on img "Редактор, 367F572F-B211-4D98-AFD2-5C6CFFB0852D" at bounding box center [1093, 586] width 523 height 551
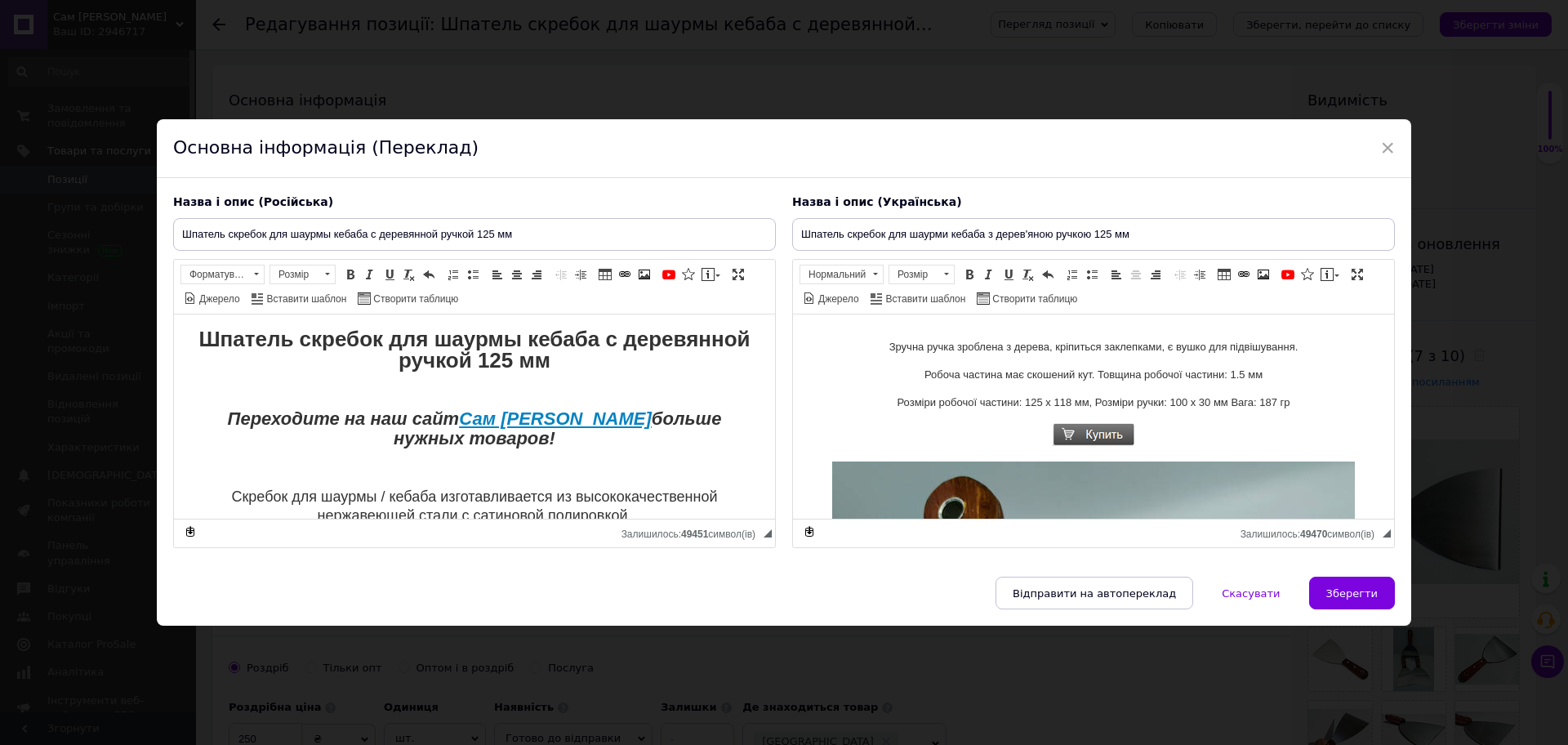
scroll to position [100, 0]
click at [1131, 434] on p "Редактор, 367F572F-B211-4D98-AFD2-5C6CFFB0852D" at bounding box center [1094, 438] width 568 height 30
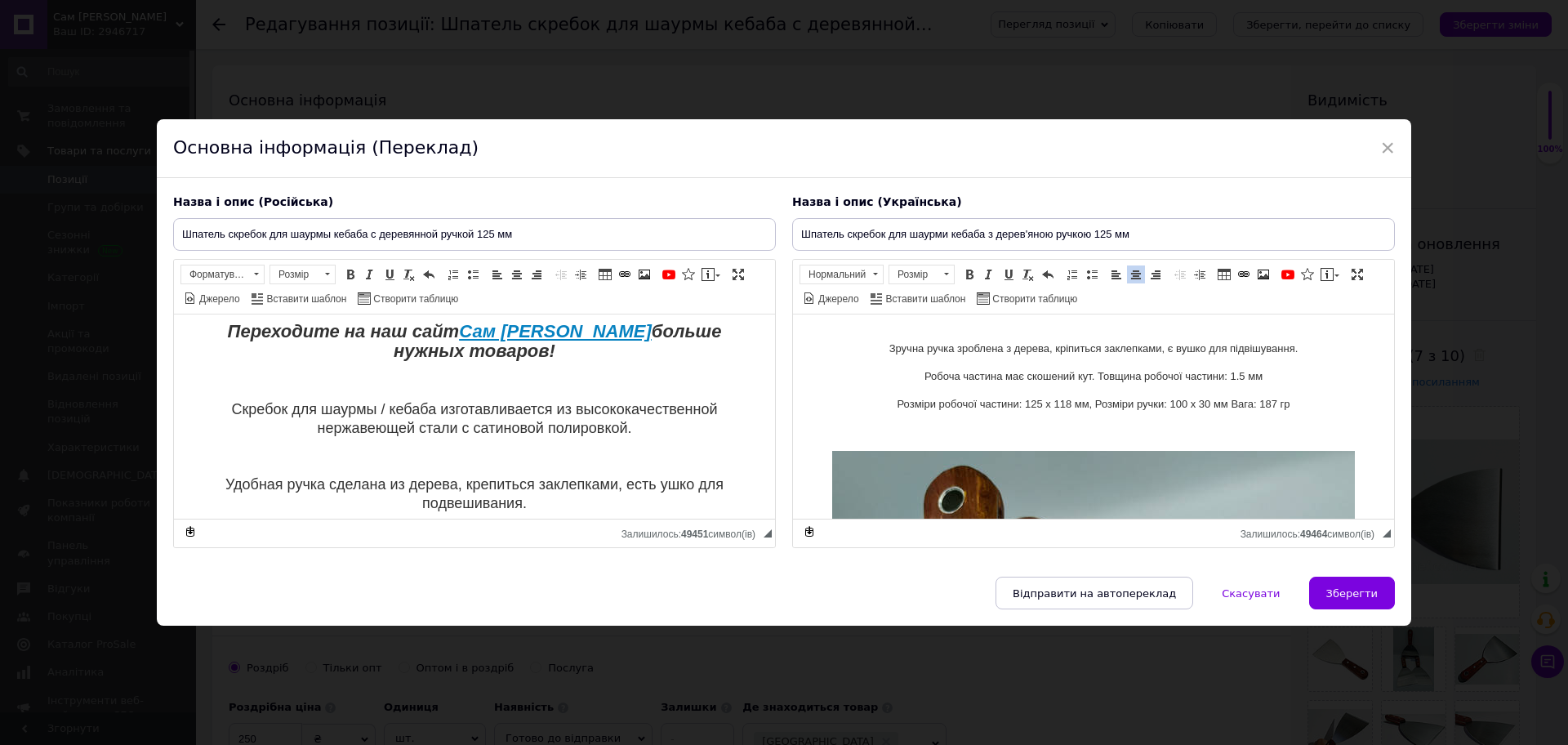
scroll to position [204, 0]
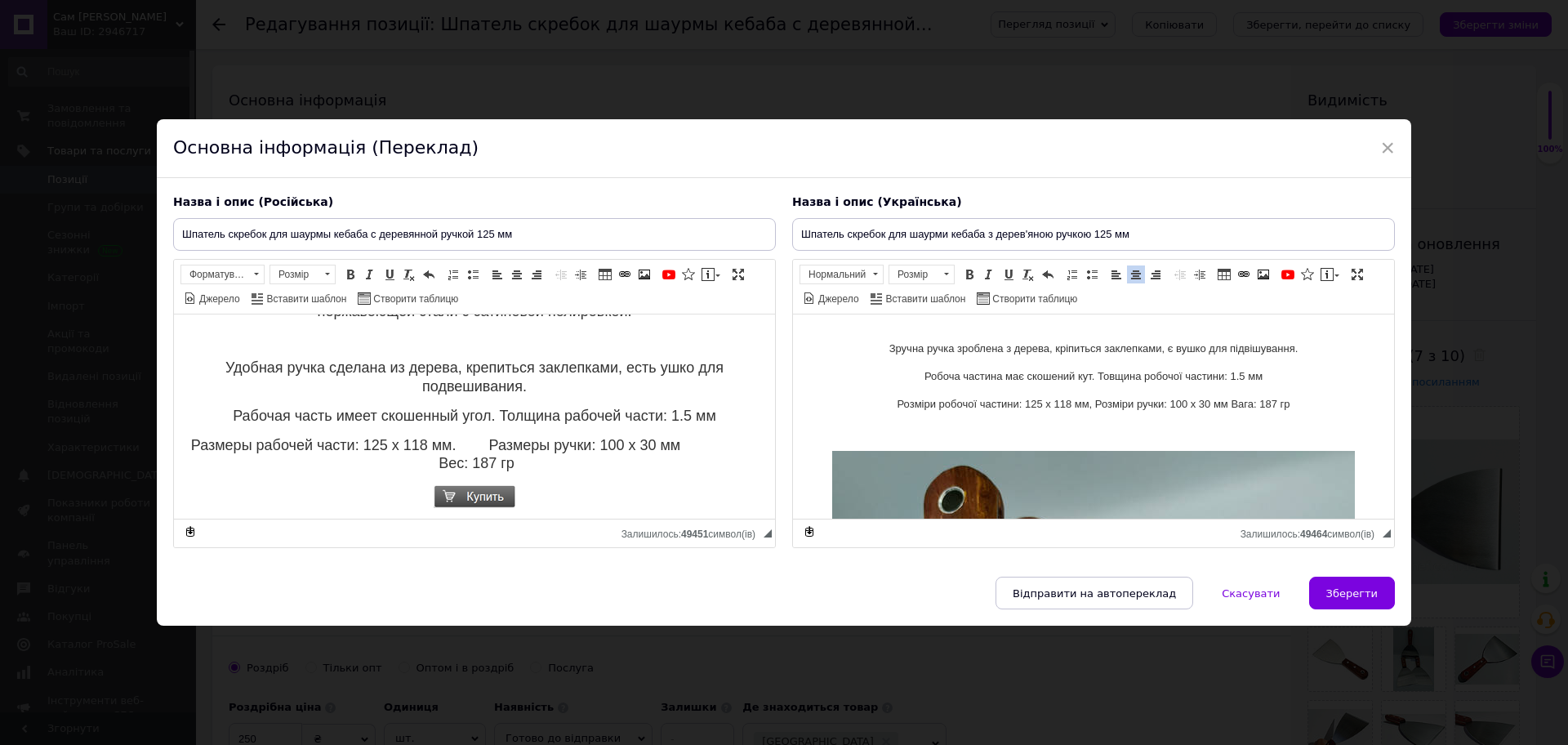
click at [536, 487] on p "Редактор, 997F6B0A-F8F0-44AF-B346-B5AA883B9415" at bounding box center [475, 499] width 568 height 30
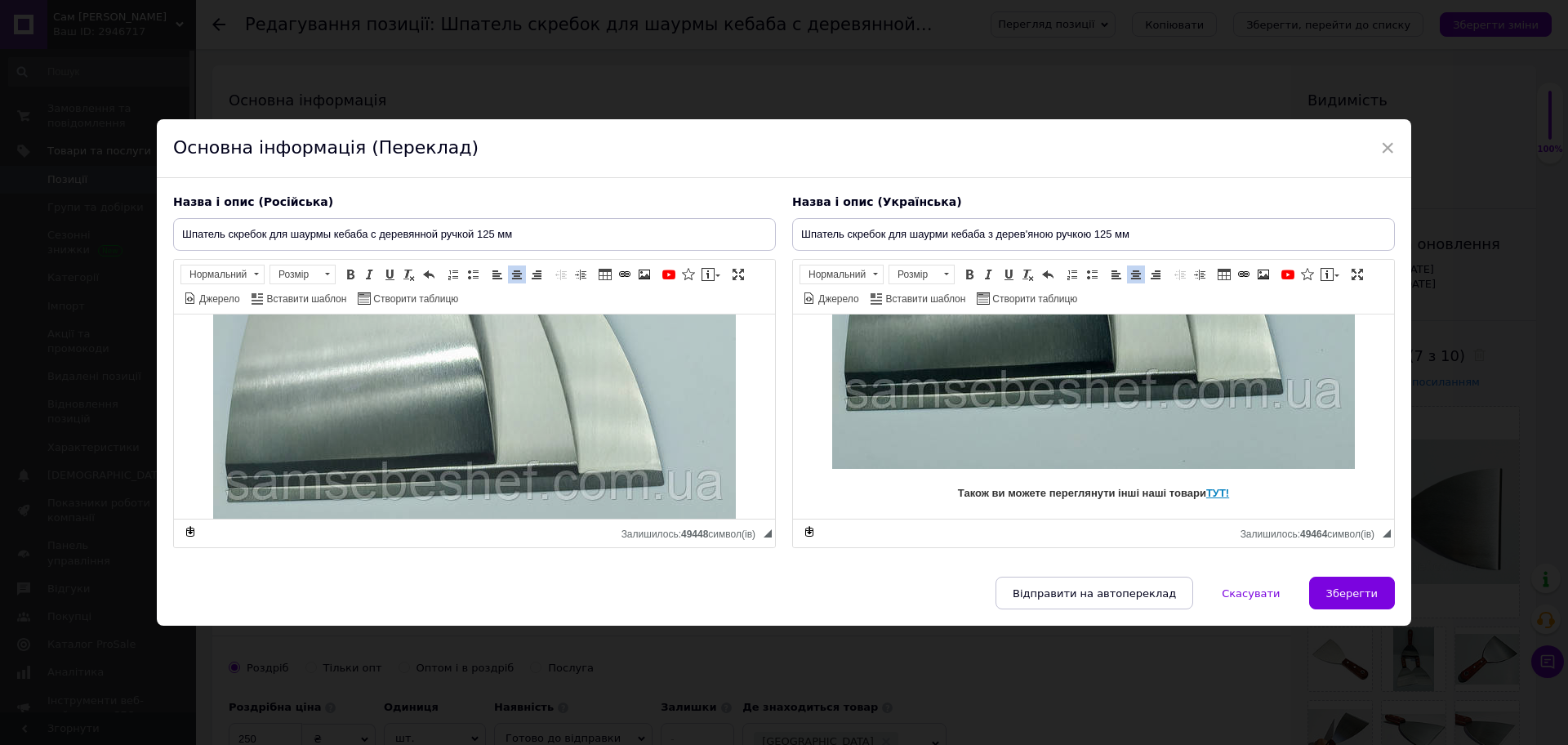
scroll to position [816, 0]
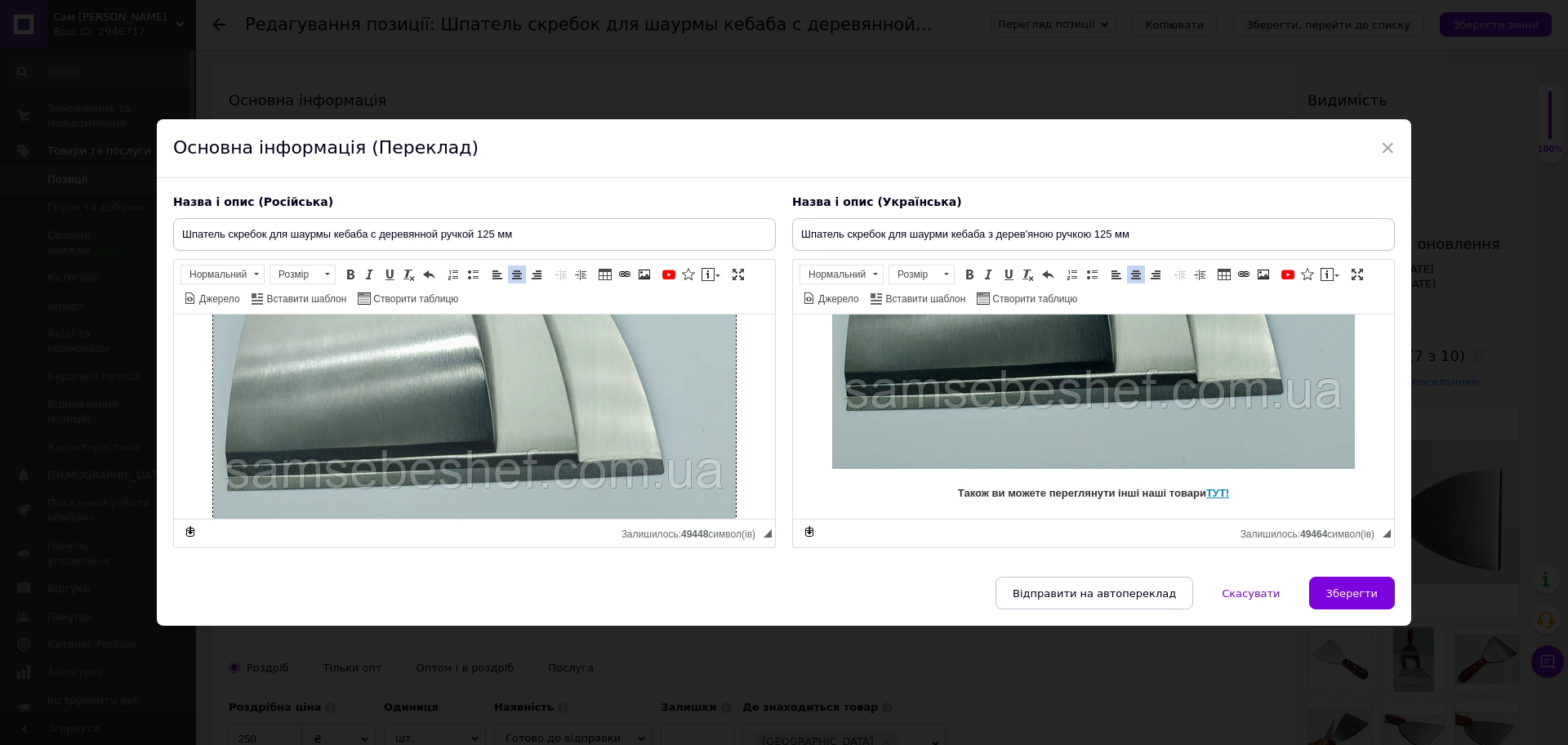
click at [591, 417] on img "Редактор, 997F6B0A-F8F0-44AF-B346-B5AA883B9415" at bounding box center [474, 224] width 523 height 649
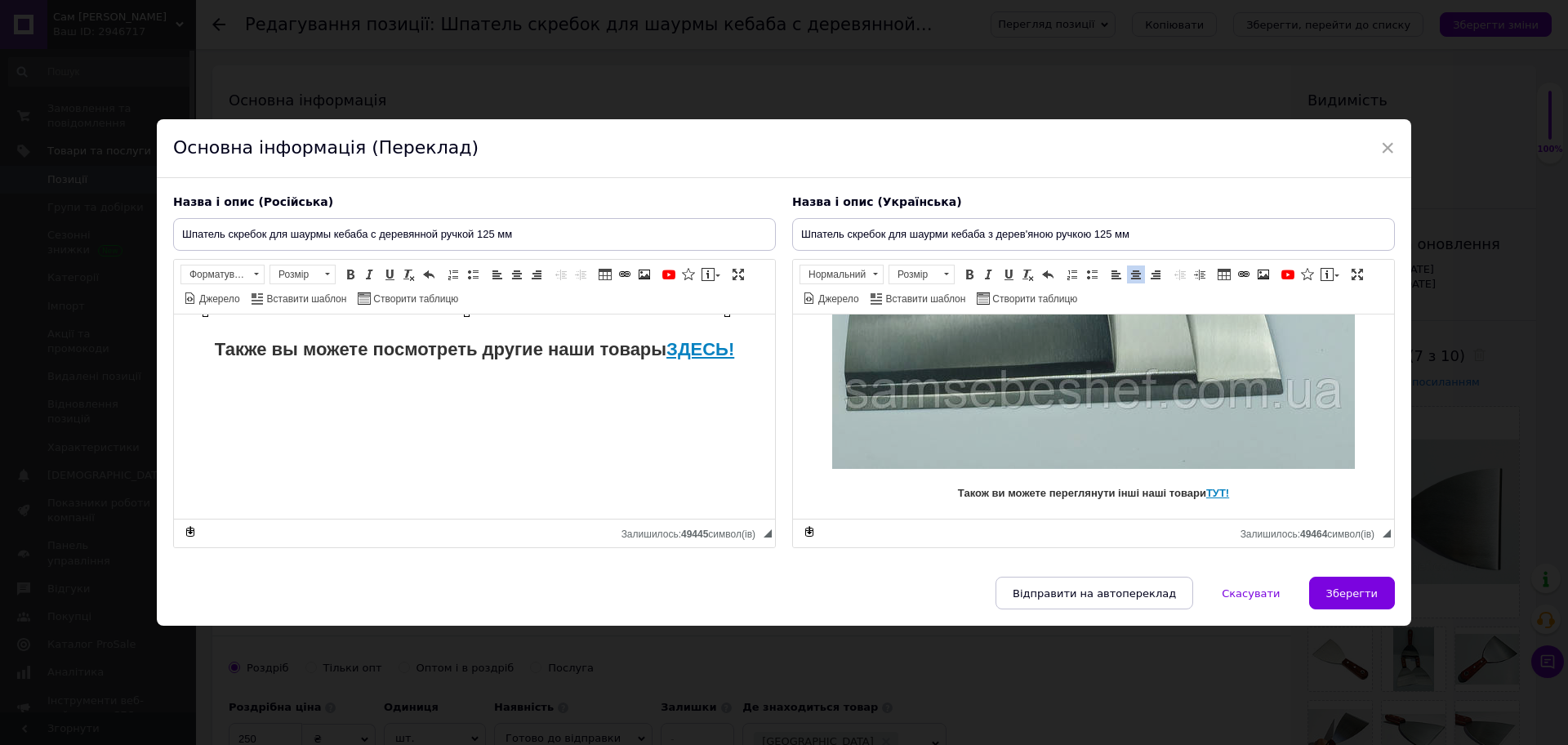
scroll to position [261, 0]
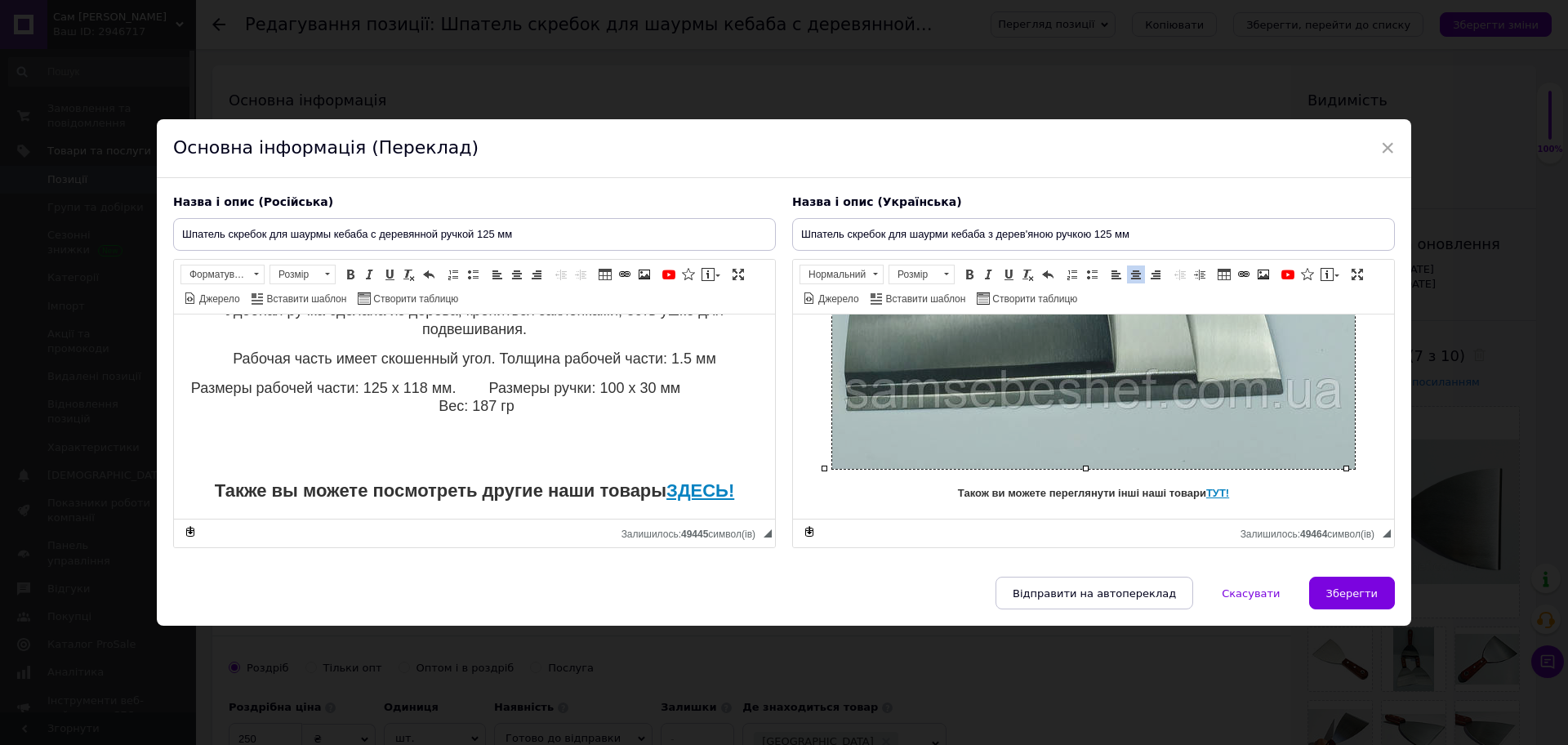
click at [1029, 409] on img "Редактор, 367F572F-B211-4D98-AFD2-5C6CFFB0852D" at bounding box center [1093, 144] width 523 height 649
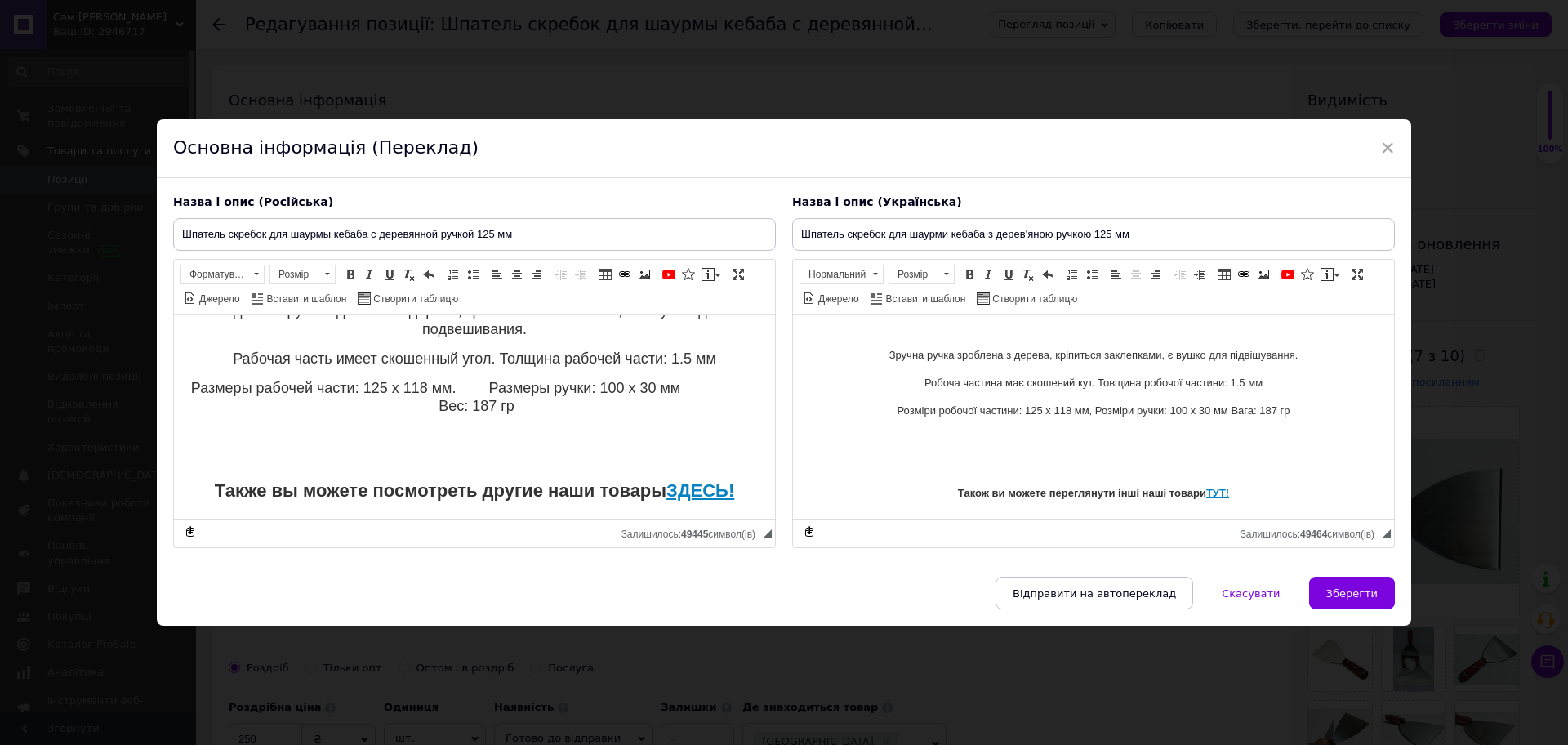
scroll to position [94, 0]
click at [1263, 274] on span at bounding box center [1264, 274] width 13 height 13
select select
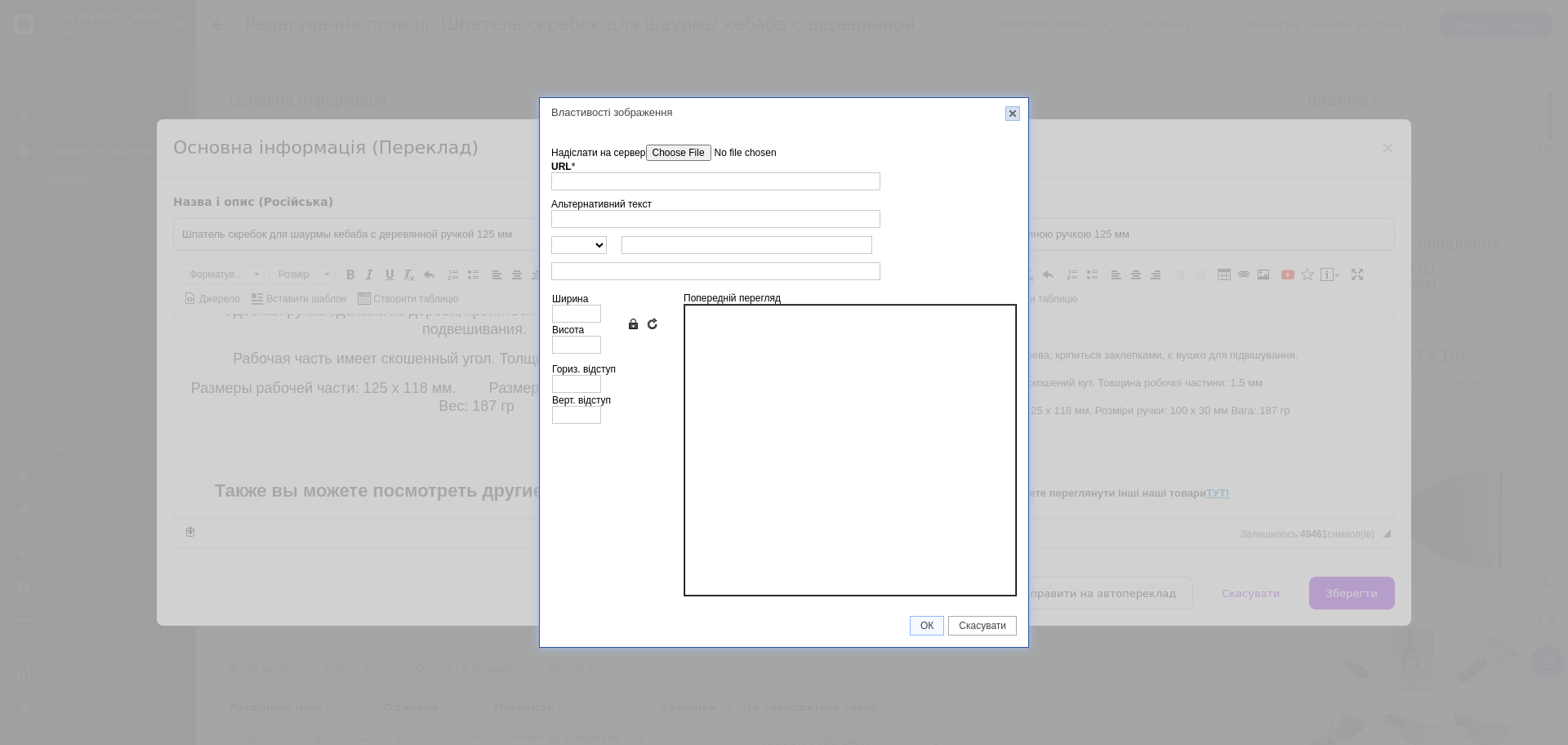
click at [1015, 114] on link "X" at bounding box center [1012, 113] width 14 height 14
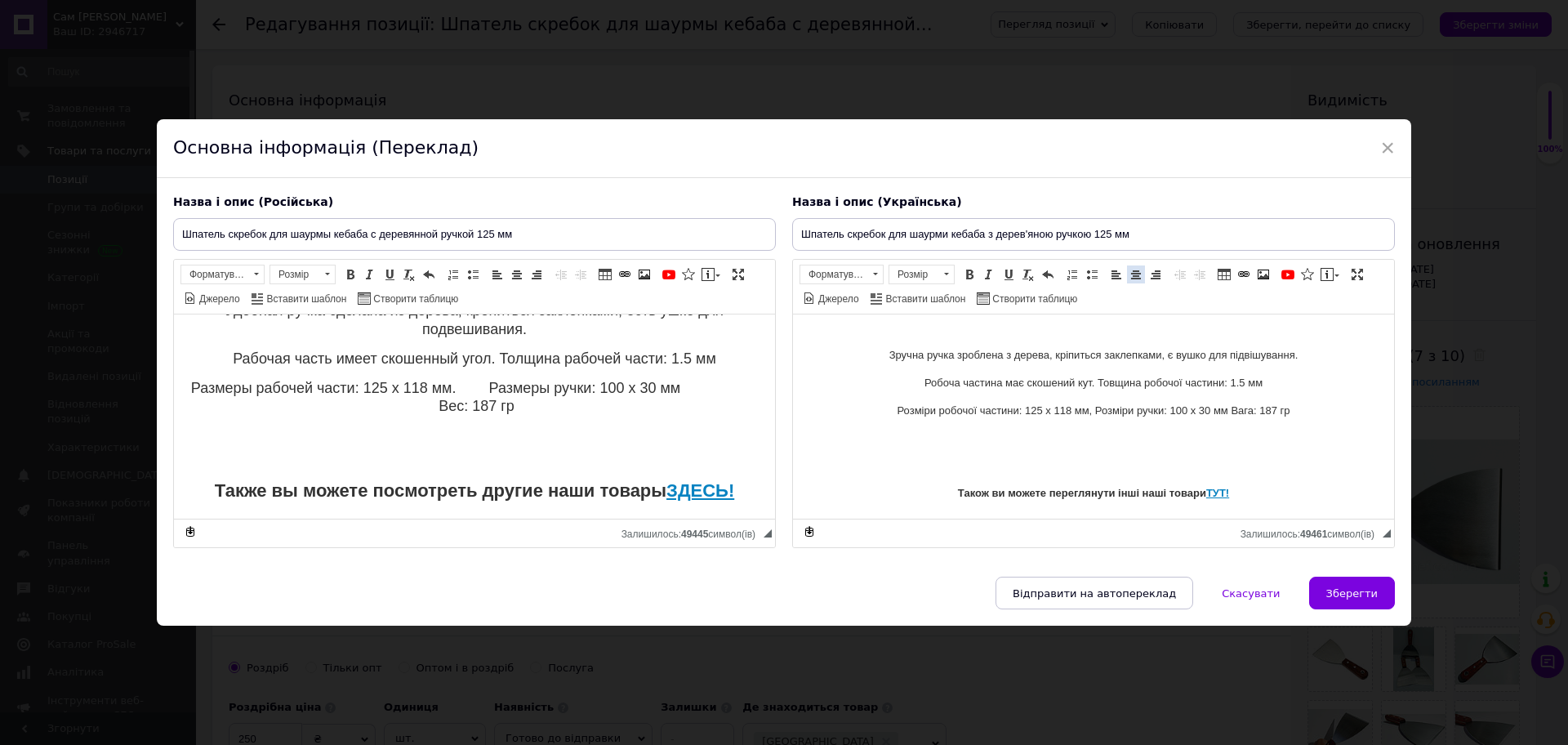
click at [1137, 274] on span at bounding box center [1137, 274] width 13 height 13
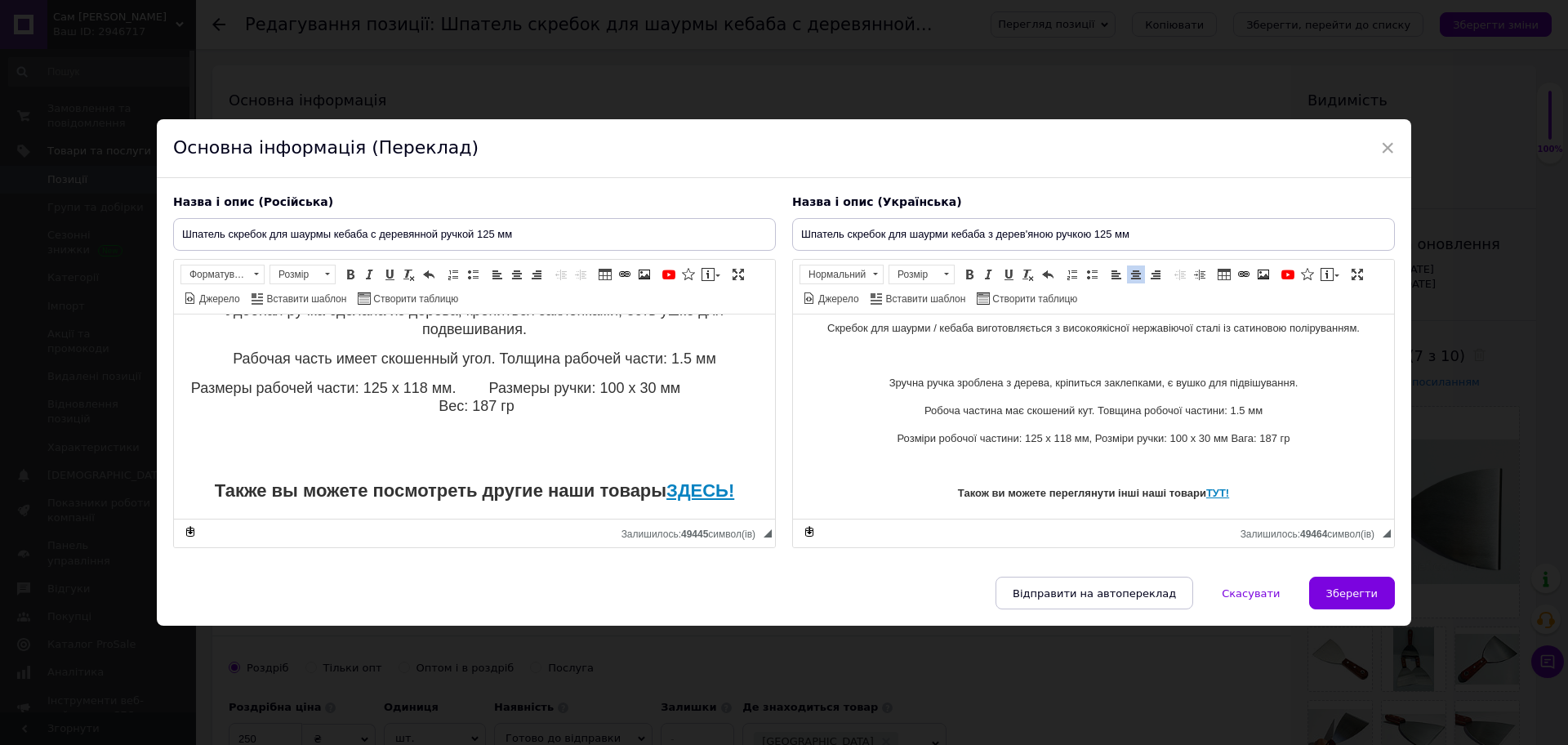
click at [1272, 277] on span "Таблиця Вставити/Редагувати посилання Сполучення клавіш Ctrl+L Зображення" at bounding box center [1246, 276] width 64 height 24
click at [1262, 270] on span at bounding box center [1264, 274] width 13 height 13
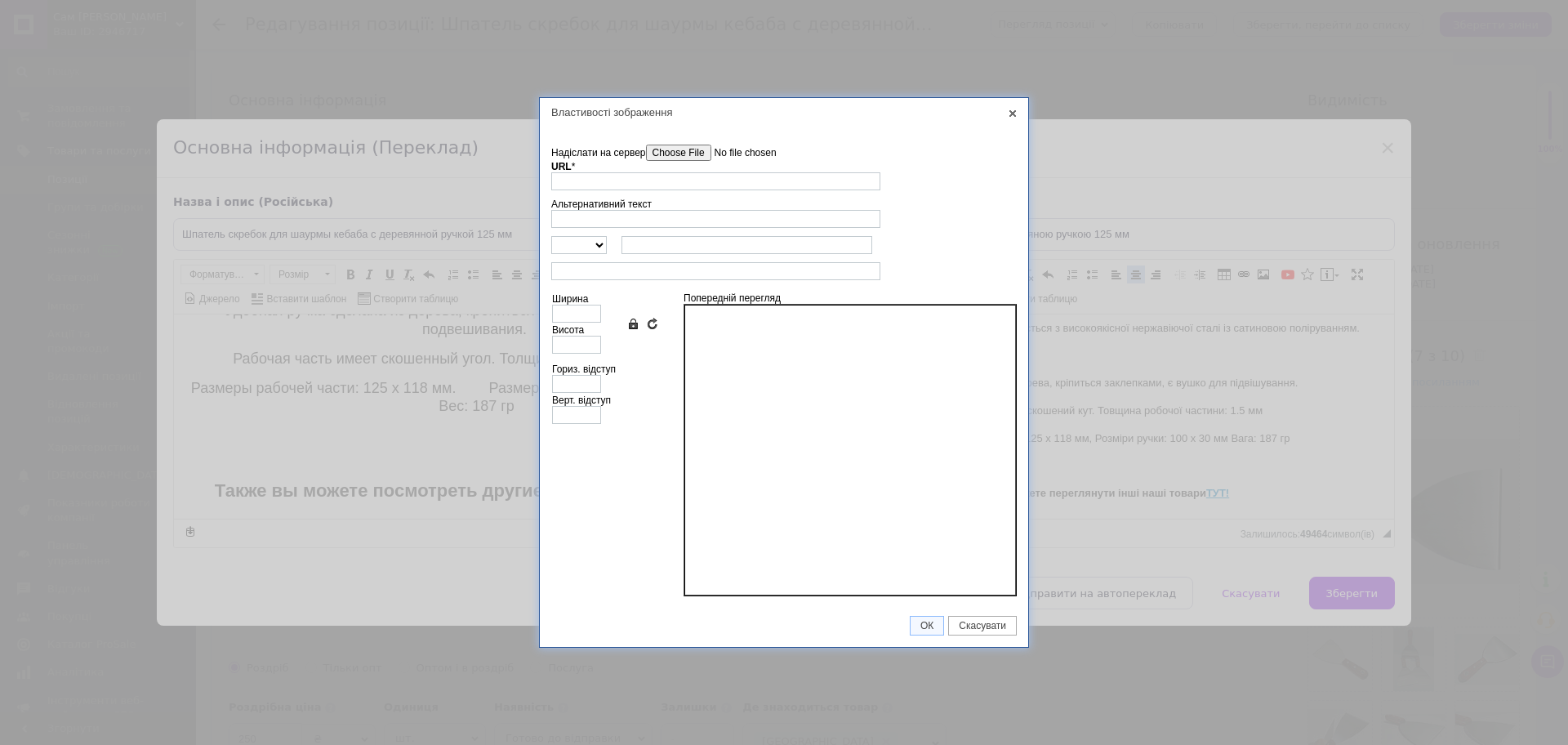
click at [700, 153] on input"] "Надіслати на сервер" at bounding box center [739, 152] width 186 height 16
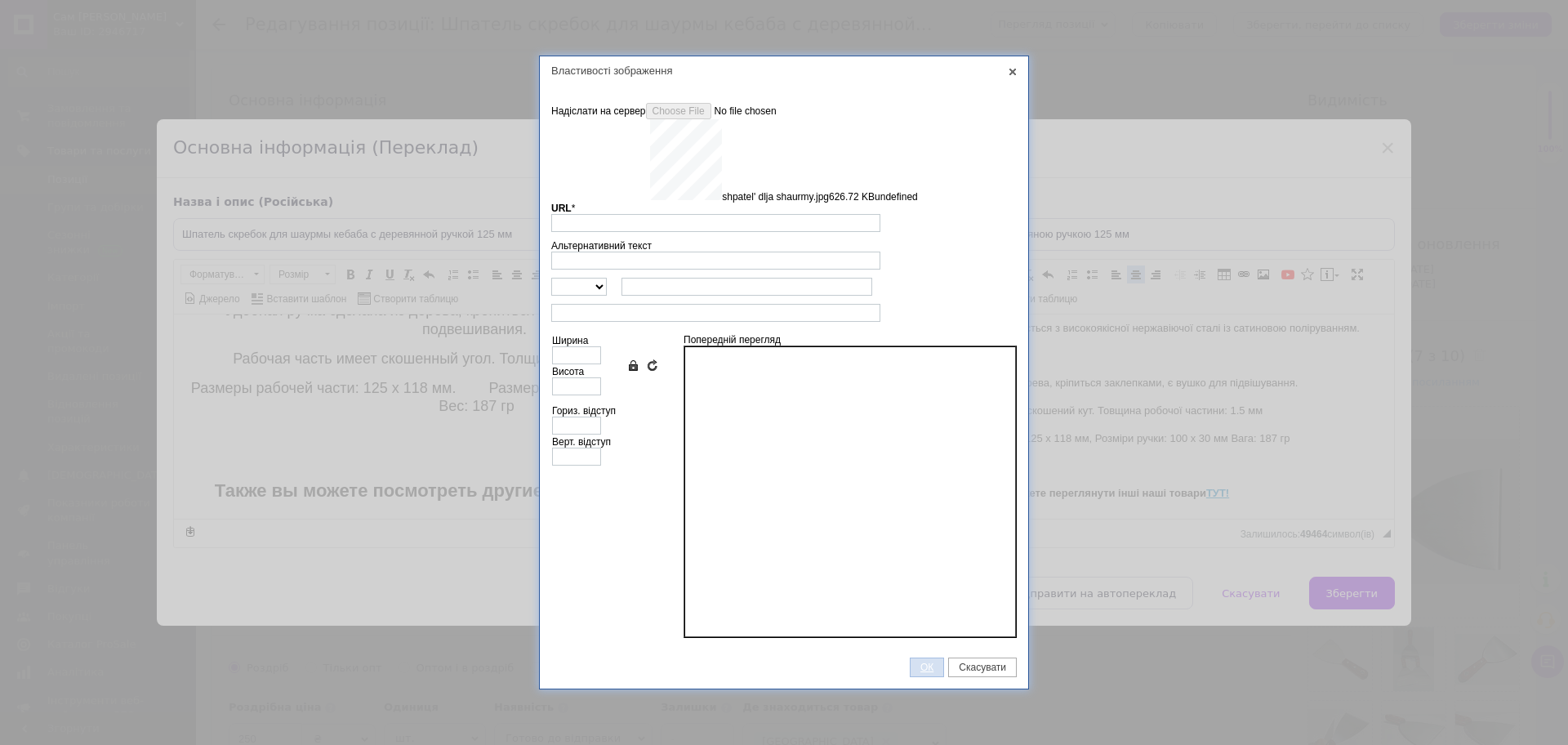
type input "[URL][DOMAIN_NAME]"
type input "640"
type input "720"
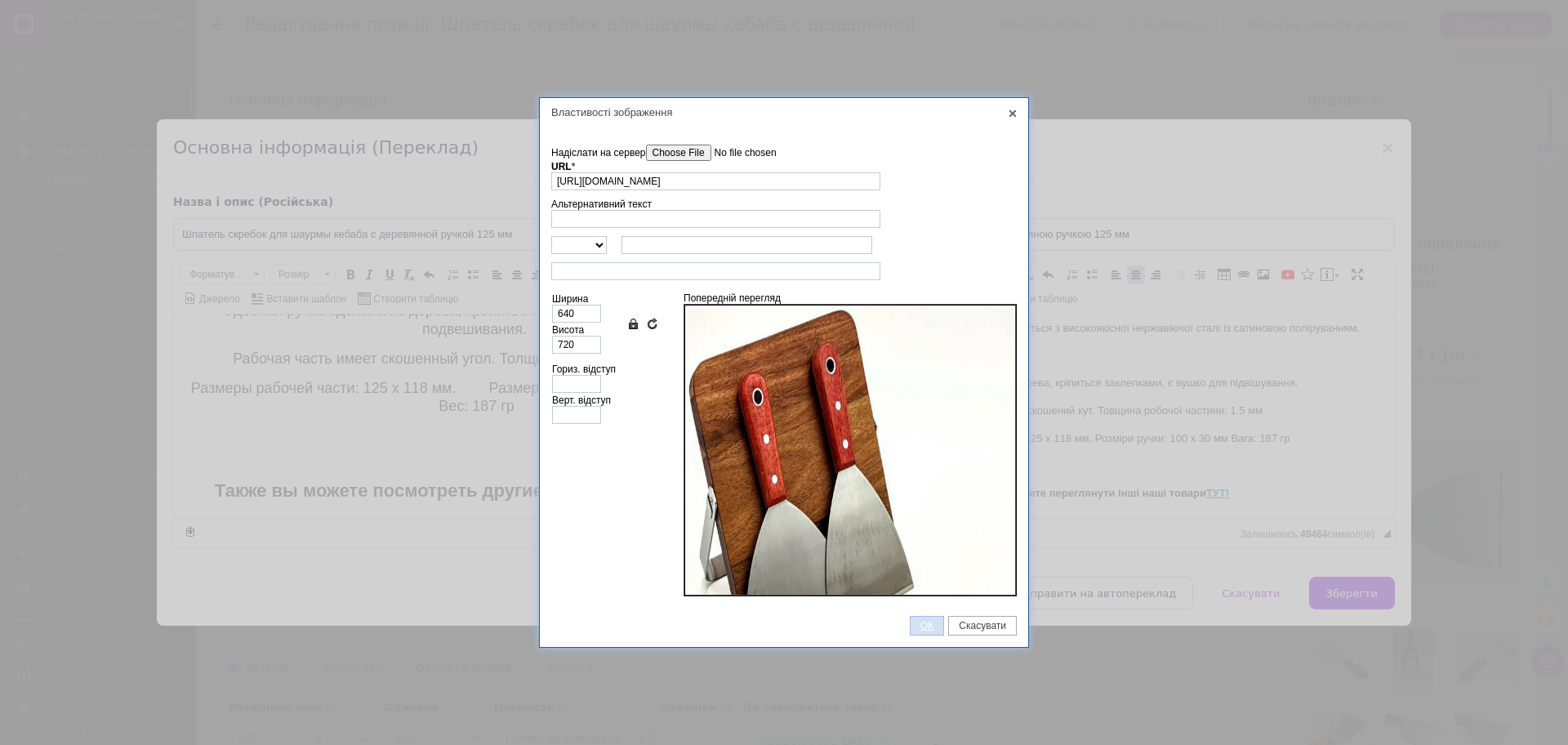
click at [934, 621] on span "ОК" at bounding box center [928, 626] width 33 height 12
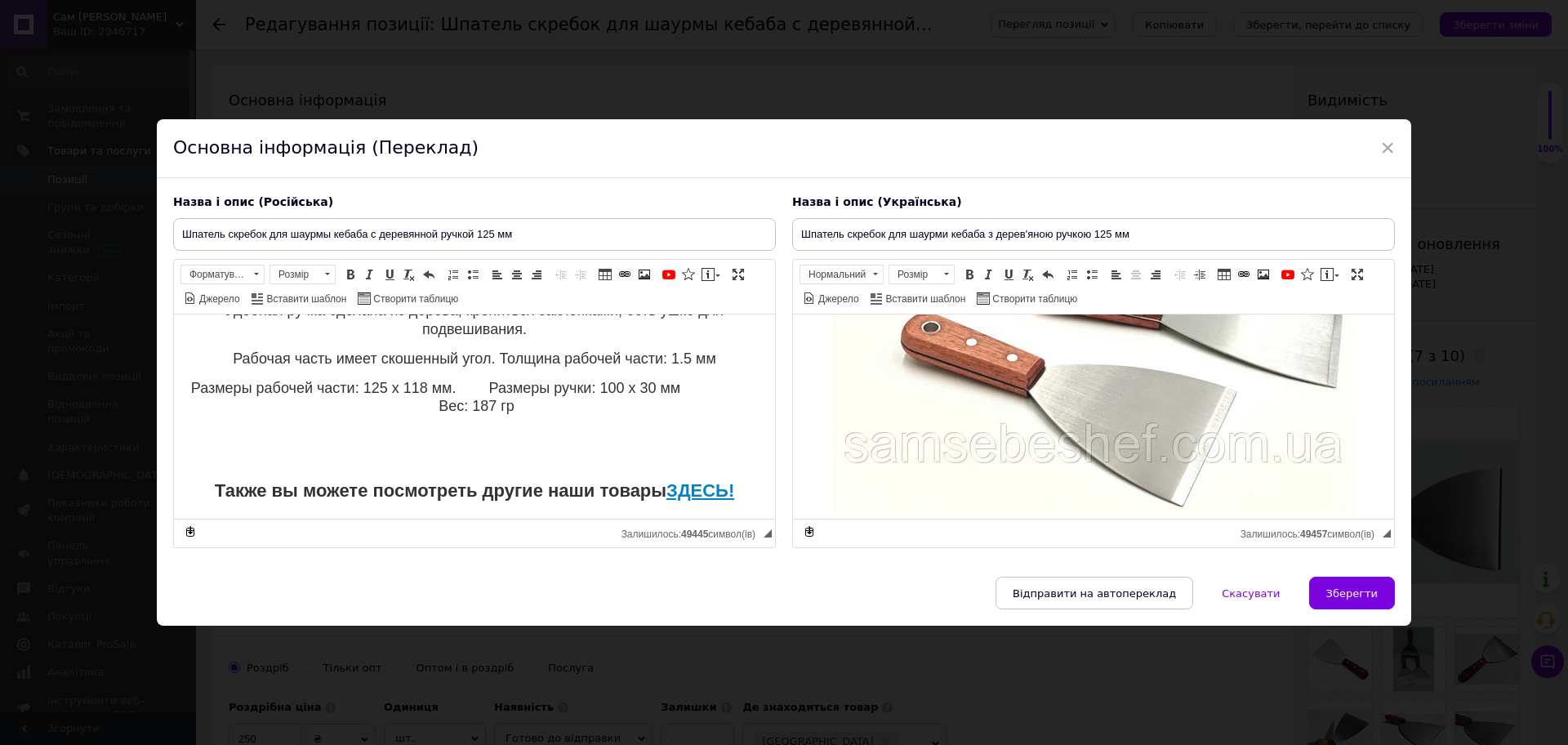
click at [1144, 424] on img "Редактор, 367F572F-B211-4D98-AFD2-5C6CFFB0852D" at bounding box center [1093, 221] width 523 height 588
click at [501, 465] on body "Шпатель скребок для шаурмы кебаба с деревянной ручкой 125 мм Переходите на наш …" at bounding box center [475, 286] width 568 height 433
click at [521, 269] on span at bounding box center [517, 274] width 13 height 13
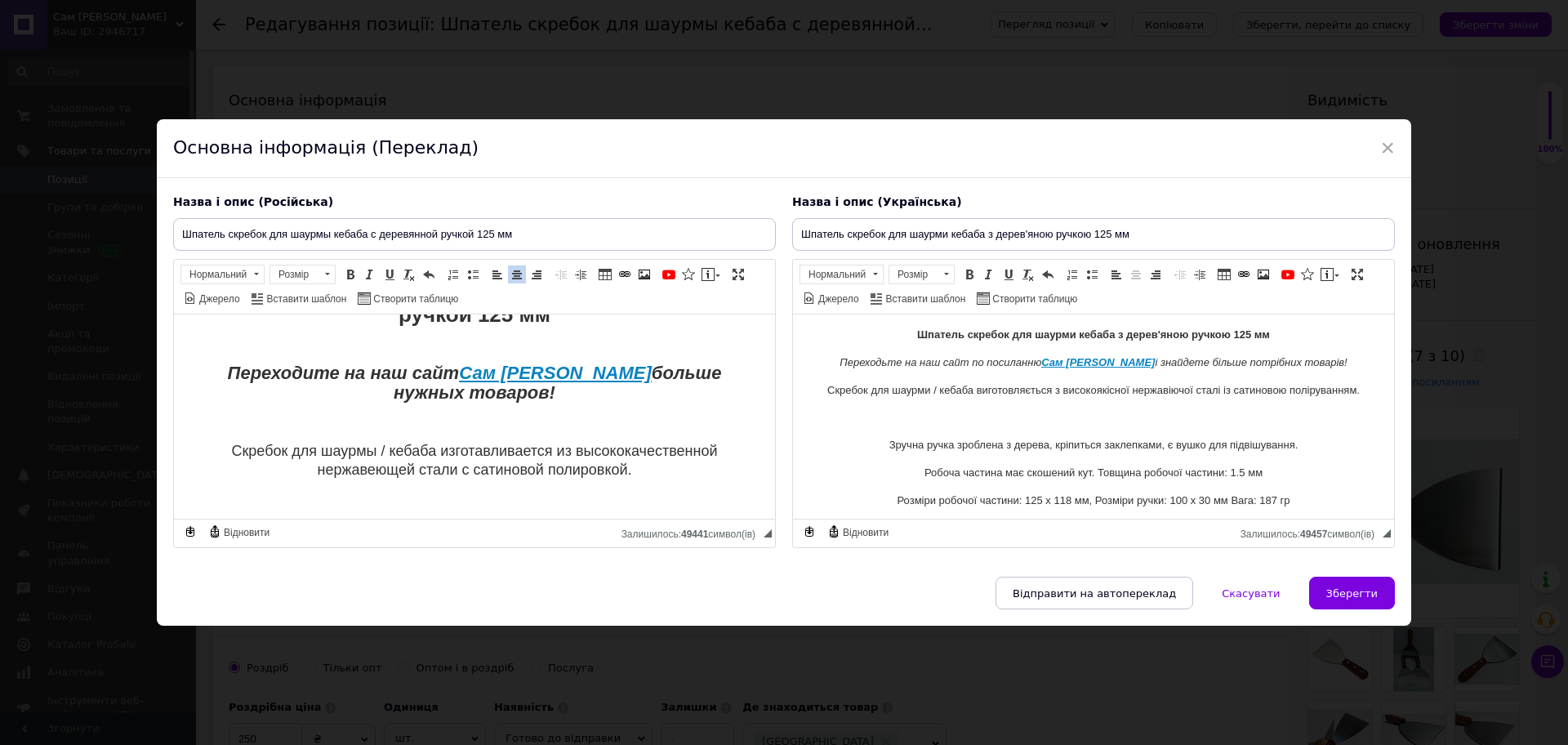
scroll to position [0, 0]
drag, startPoint x: 898, startPoint y: 329, endPoint x: 1242, endPoint y: 356, distance: 345.1
click at [1287, 343] on html "Шпатель скребок для шаурми кебаба з дерев'яною ручкою 125 мм Переходьте на наш …" at bounding box center [1094, 738] width 601 height 847
click at [940, 273] on span at bounding box center [947, 274] width 15 height 18
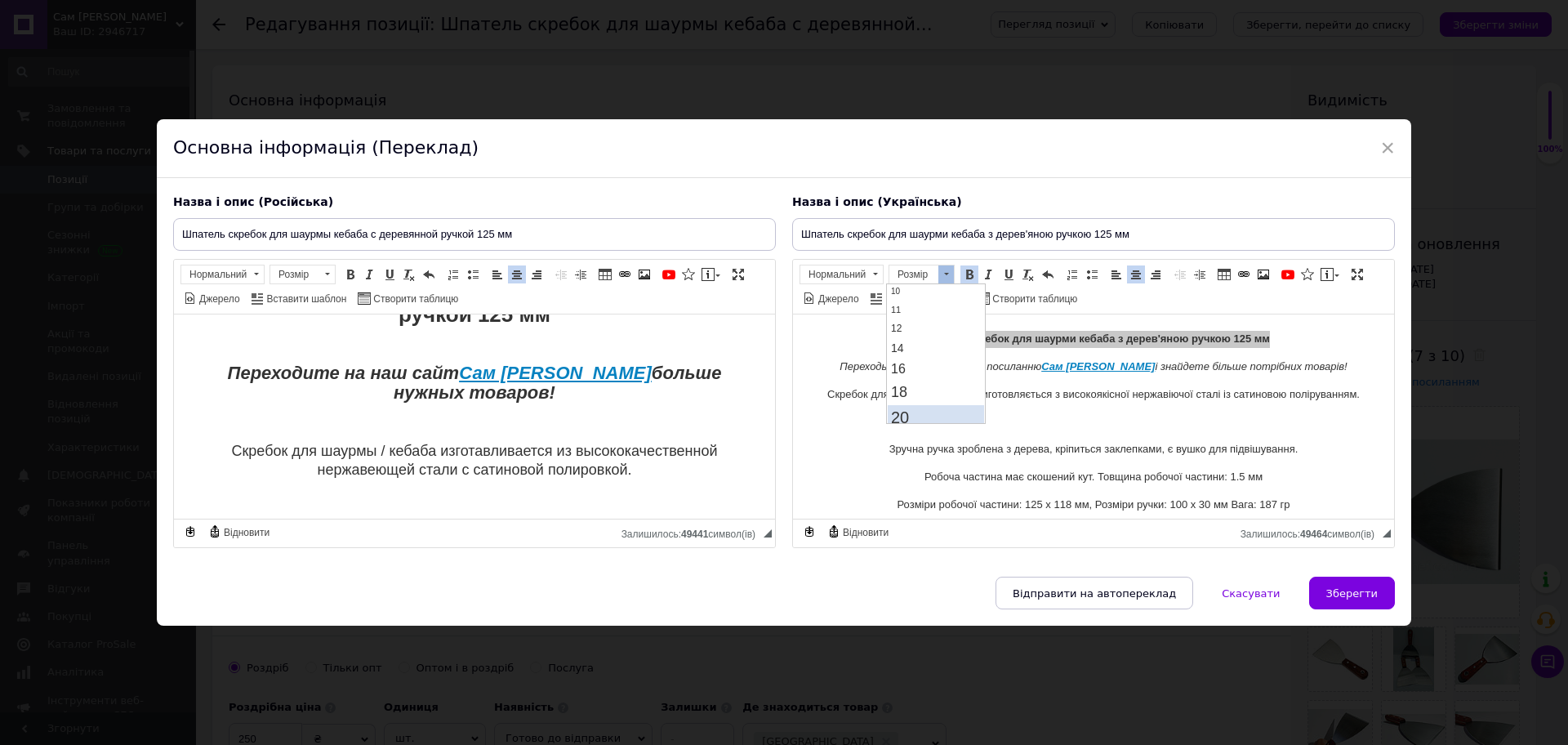
scroll to position [204, 0]
drag, startPoint x: 920, startPoint y: 420, endPoint x: 1049, endPoint y: 286, distance: 186.0
click at [920, 420] on link "28" at bounding box center [936, 418] width 96 height 33
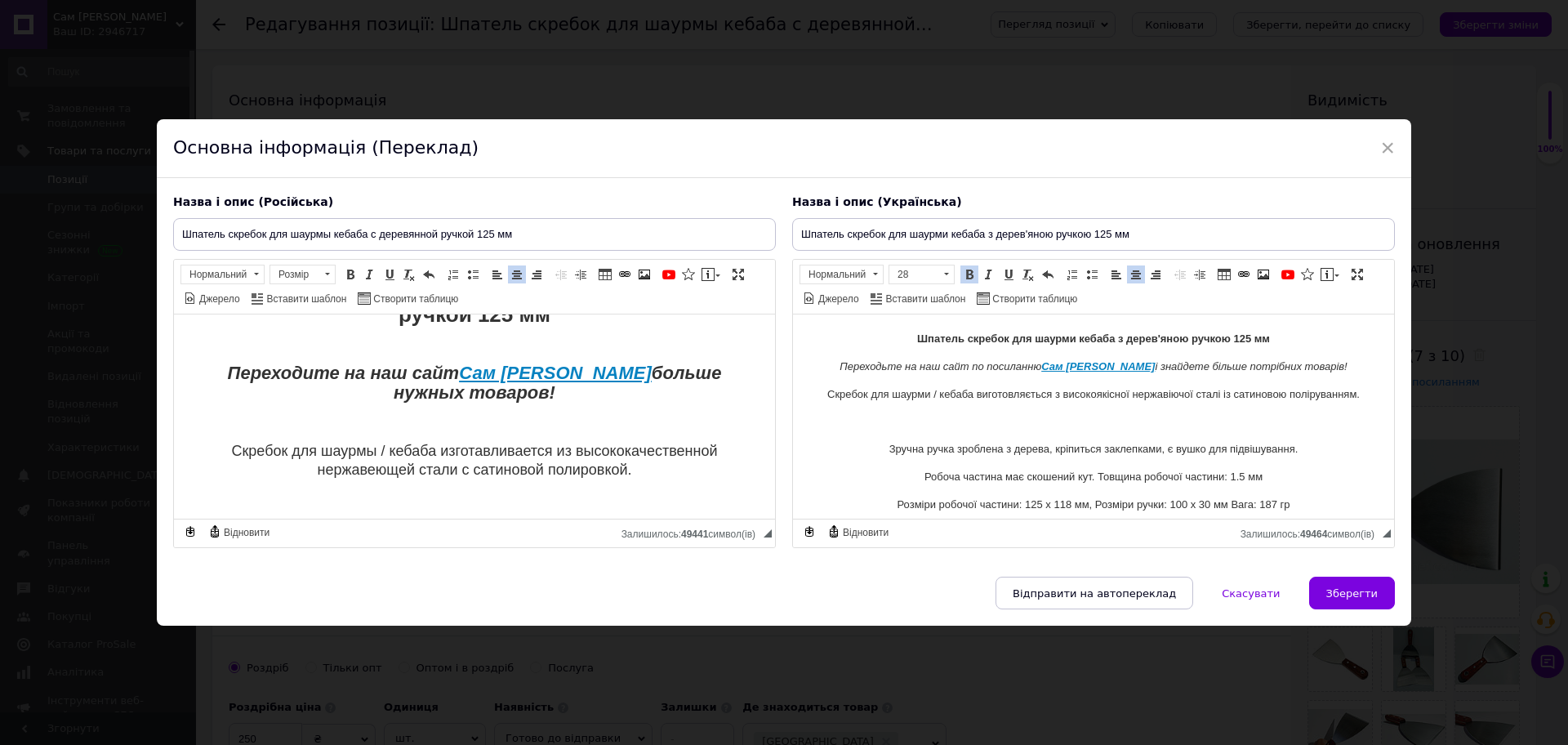
scroll to position [0, 0]
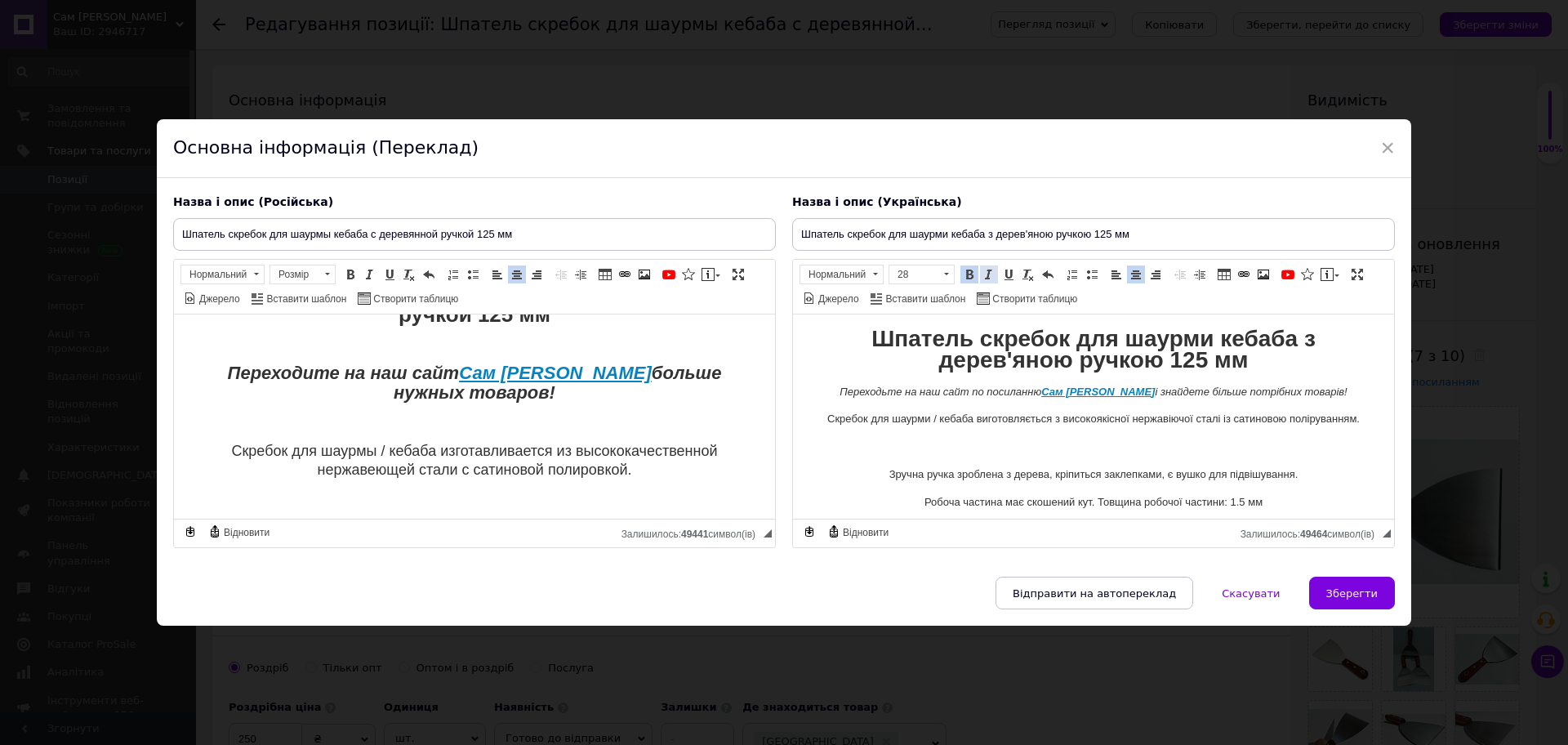
click at [986, 275] on span at bounding box center [989, 274] width 13 height 13
click at [987, 275] on span at bounding box center [989, 274] width 13 height 13
click at [1003, 274] on span at bounding box center [1009, 274] width 13 height 13
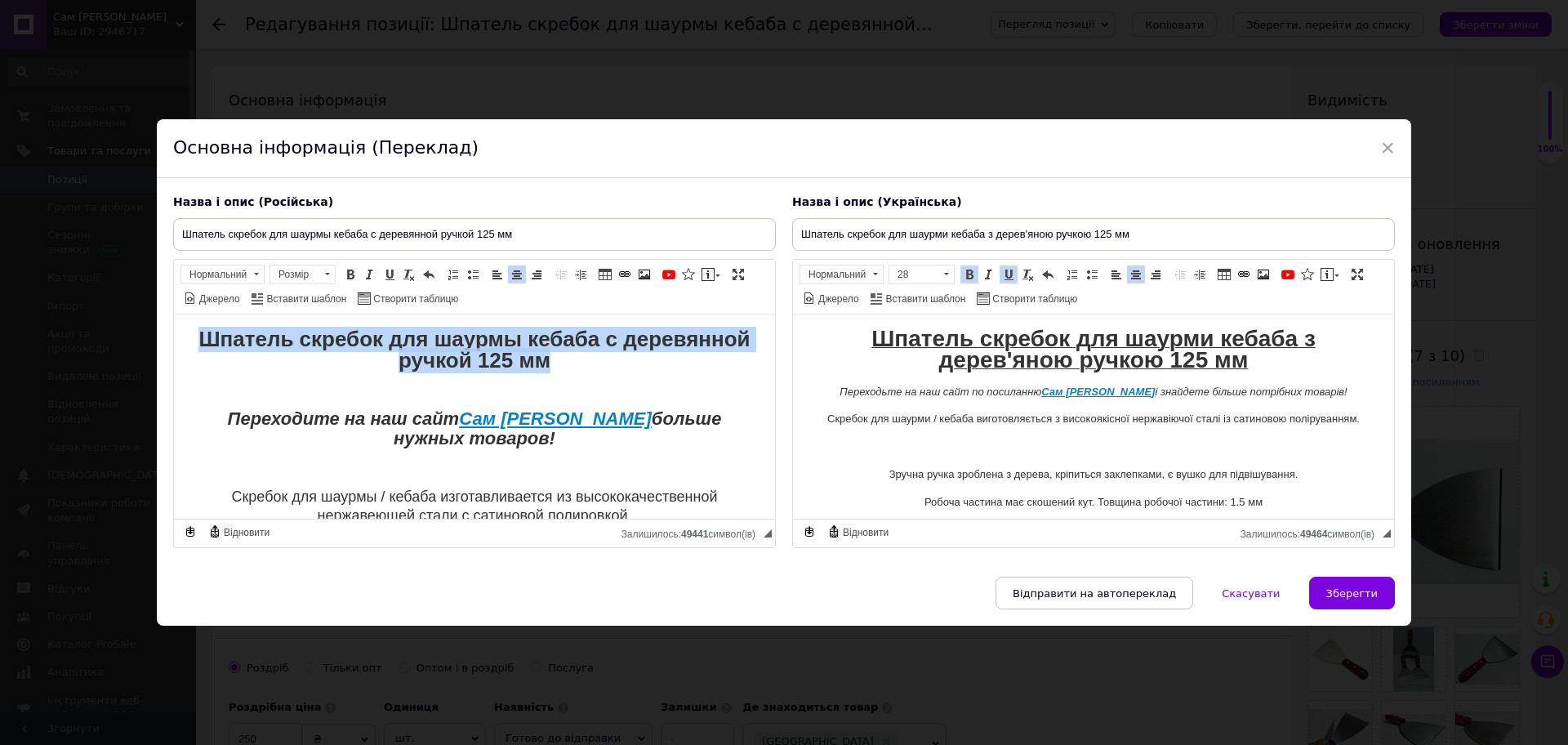
drag, startPoint x: 640, startPoint y: 363, endPoint x: 205, endPoint y: 275, distance: 443.8
click at [329, 268] on span at bounding box center [327, 274] width 15 height 18
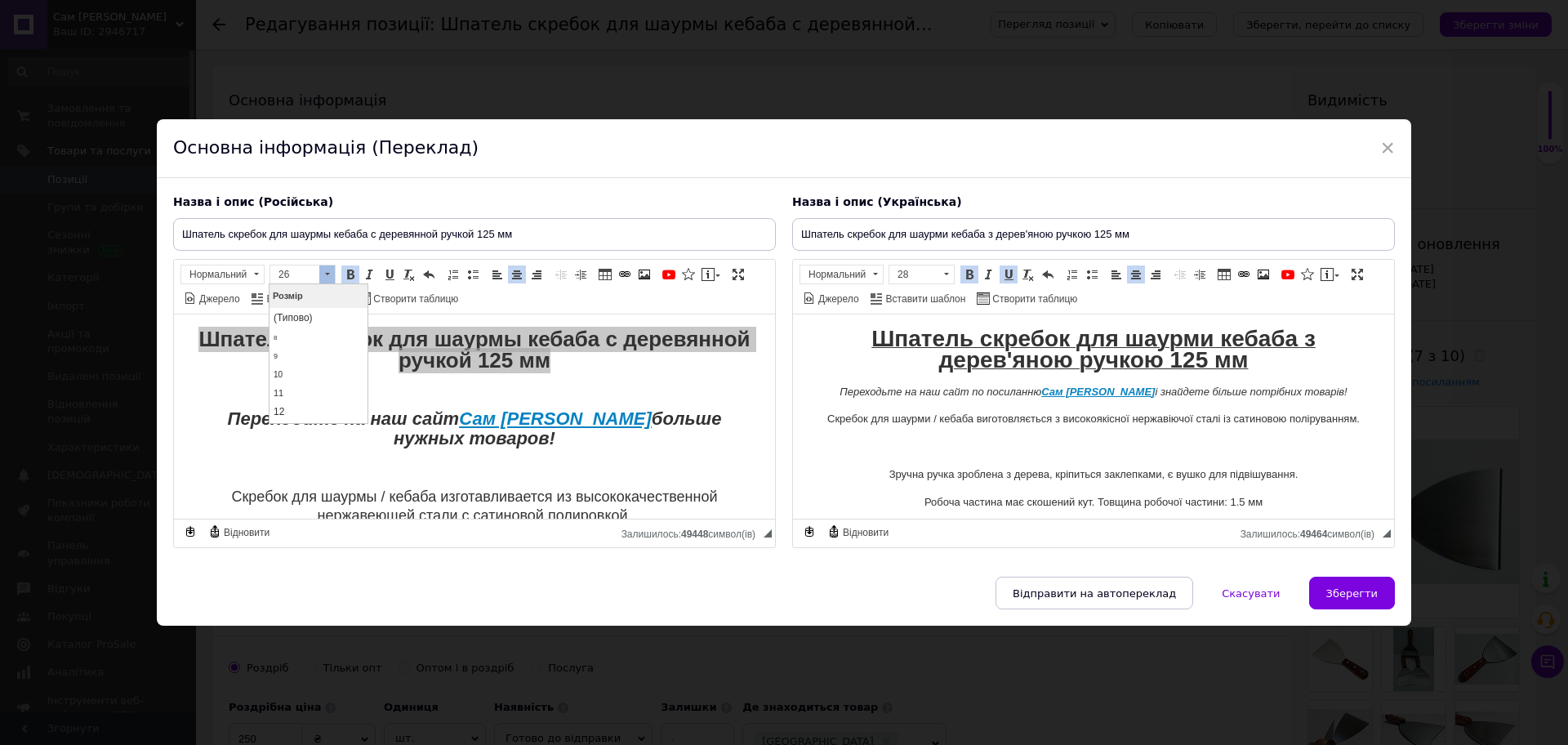
scroll to position [236, 0]
click at [305, 377] on link "28" at bounding box center [319, 386] width 96 height 33
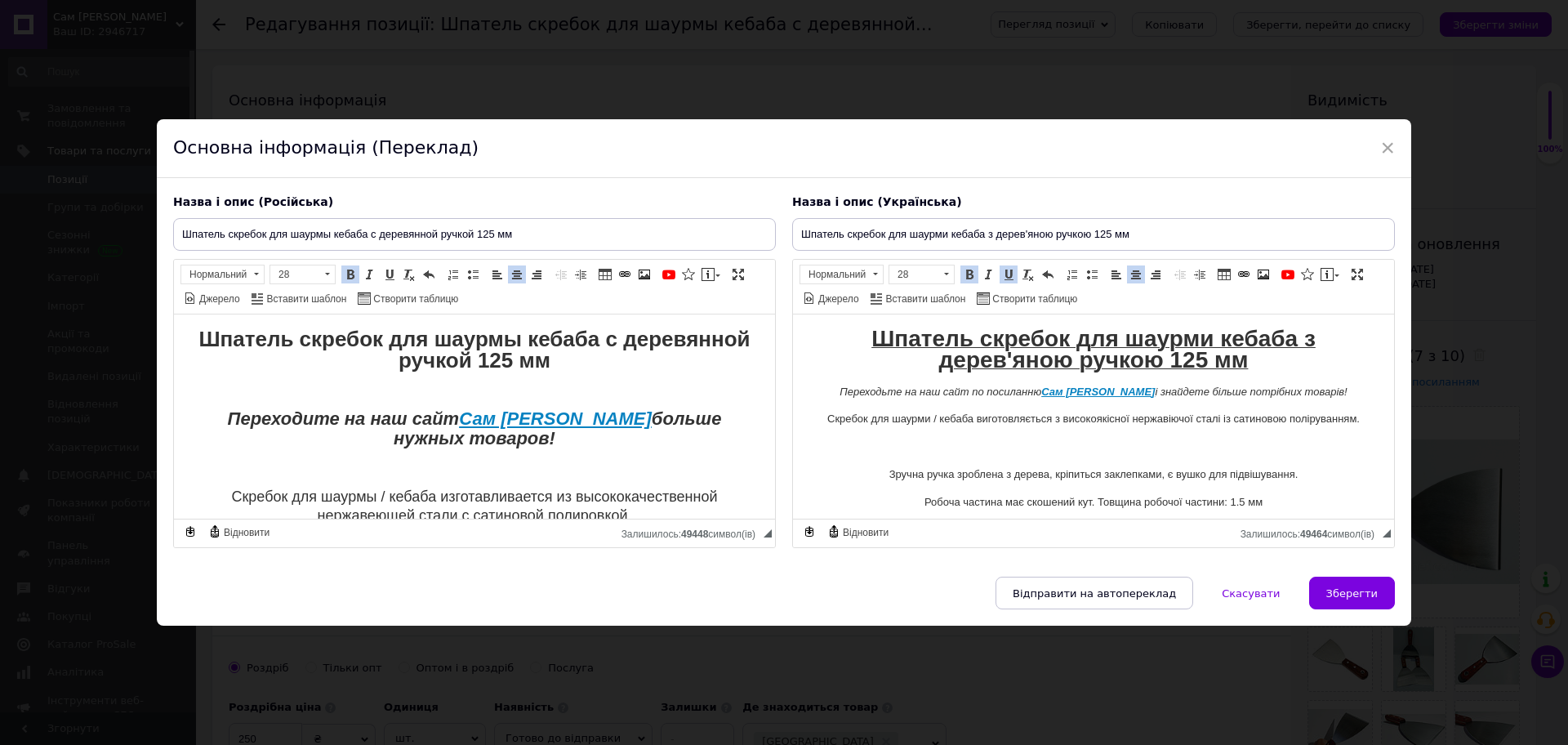
scroll to position [0, 0]
click at [383, 277] on span at bounding box center [390, 274] width 13 height 13
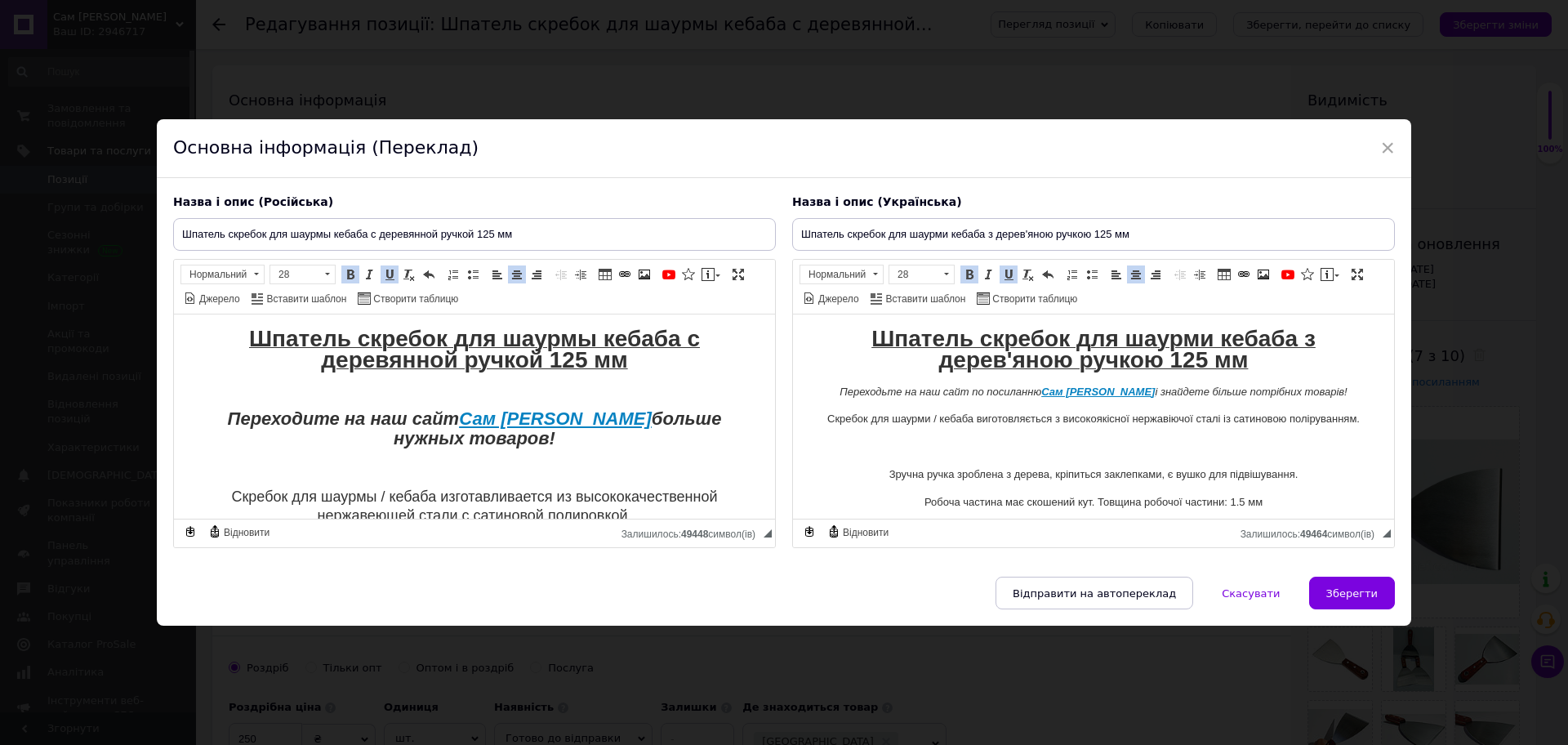
click at [639, 385] on p "Редактор, 997F6B0A-F8F0-44AF-B346-B5AA883B9415" at bounding box center [475, 393] width 568 height 17
drag, startPoint x: 844, startPoint y: 387, endPoint x: 895, endPoint y: 390, distance: 51.1
click at [895, 390] on p "Переходьте на наш сайт по посиланню Сам [PERSON_NAME] і знайдете більше потрібн…" at bounding box center [1094, 393] width 568 height 17
click at [1235, 401] on body "Шпатель скребок для шаурми кебаба з дерев'яною ручкою 125 мм Переходьте на наш …" at bounding box center [1094, 750] width 568 height 839
drag, startPoint x: 1337, startPoint y: 391, endPoint x: 1294, endPoint y: 390, distance: 43.0
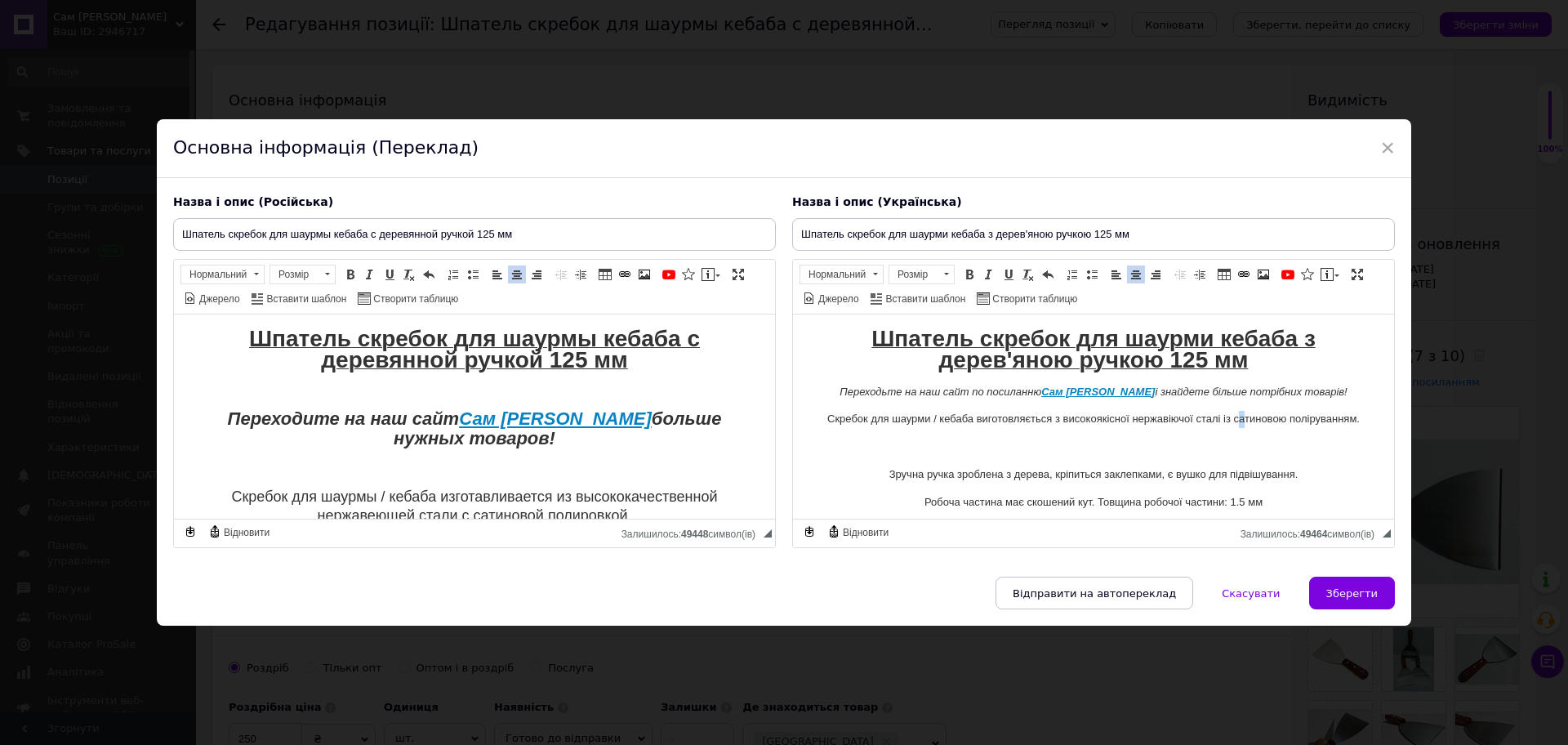
click at [1294, 390] on p "Переходьте на наш сайт по посиланню Сам [PERSON_NAME] і знайдете більше потрібн…" at bounding box center [1094, 393] width 568 height 17
click at [1255, 357] on p "Шпатель скребок для шаурми кебаба з дерев'яною ручкою 125 мм" at bounding box center [1094, 351] width 568 height 42
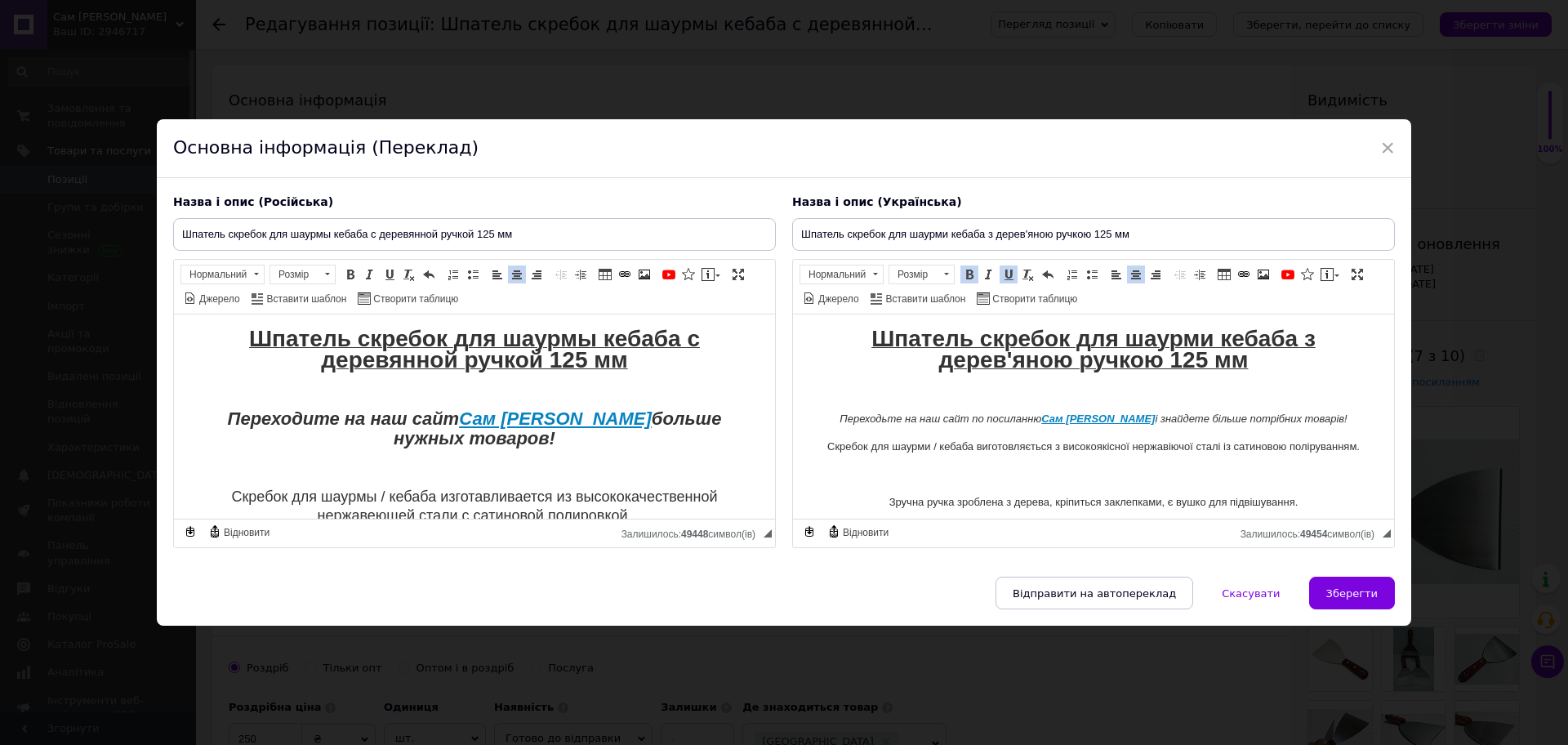
click at [810, 444] on p "Скребок для шаурми / кебаба виготовляється з високоякісної нержавіючої сталі із…" at bounding box center [1094, 447] width 568 height 17
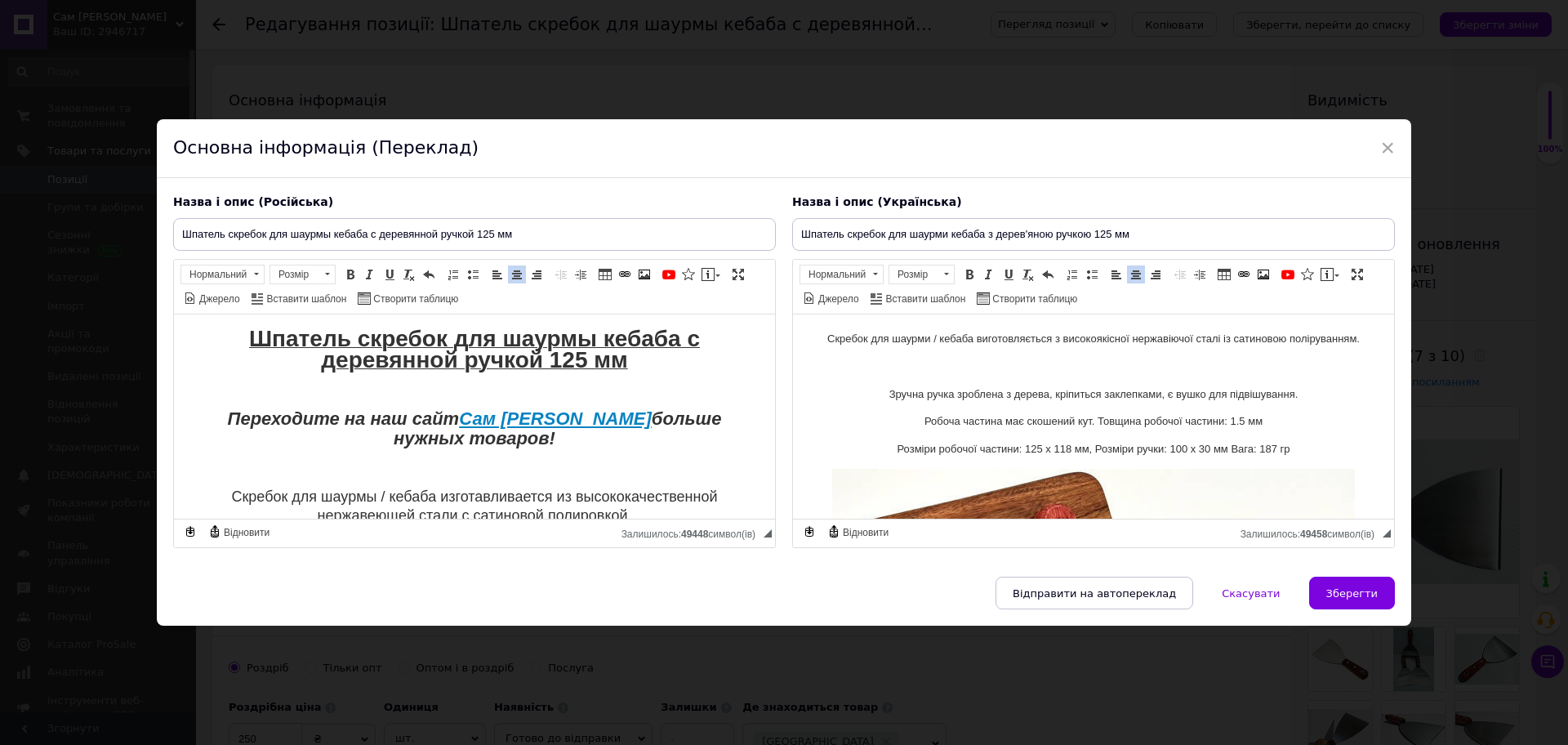
scroll to position [102, 0]
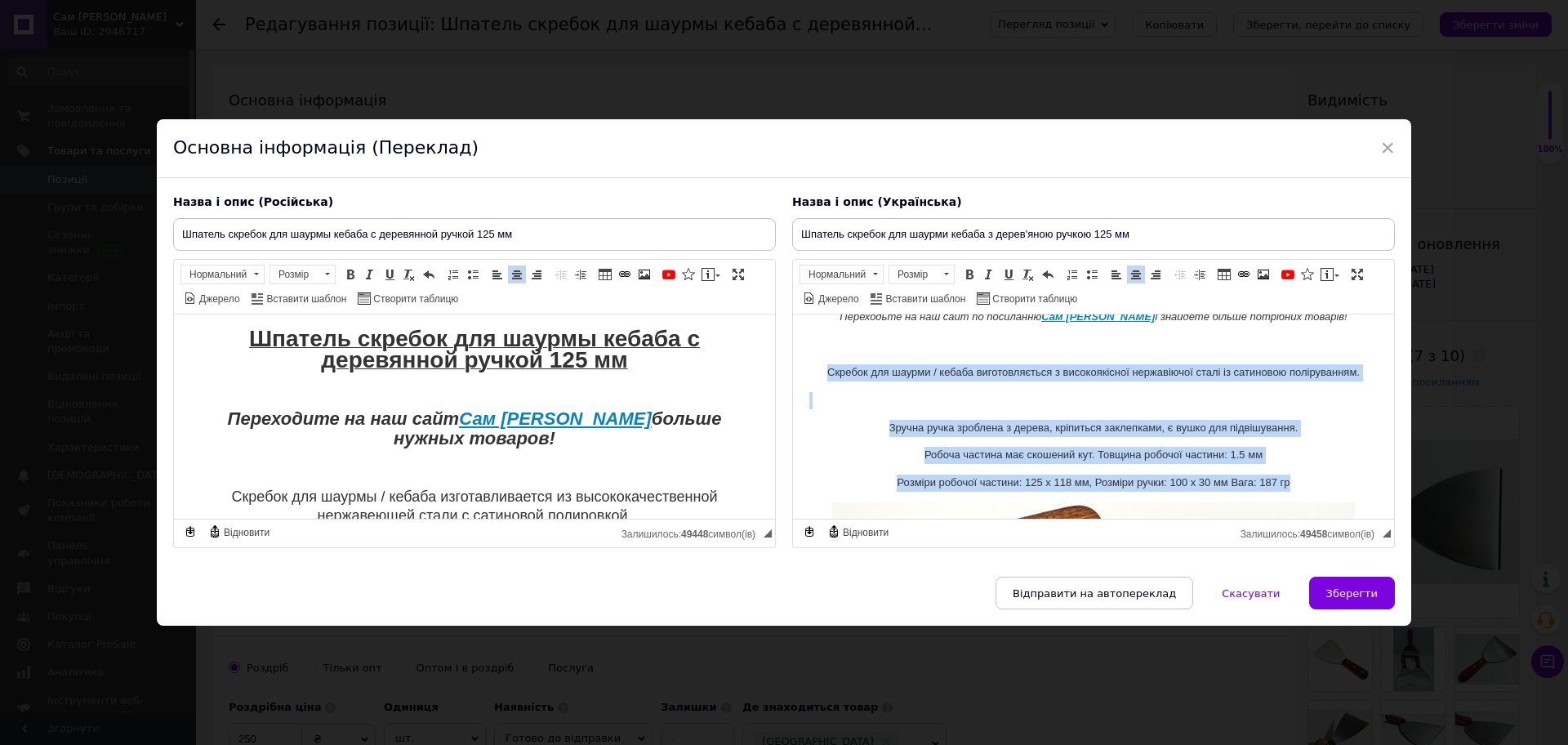
drag, startPoint x: 1311, startPoint y: 478, endPoint x: 822, endPoint y: 354, distance: 504.5
click at [822, 354] on body "Шпатель скребок для шаурми кебаба з дерев'яною ручкою 125 мм Переходьте на наш …" at bounding box center [1094, 676] width 568 height 895
click at [939, 282] on span at bounding box center [947, 274] width 15 height 18
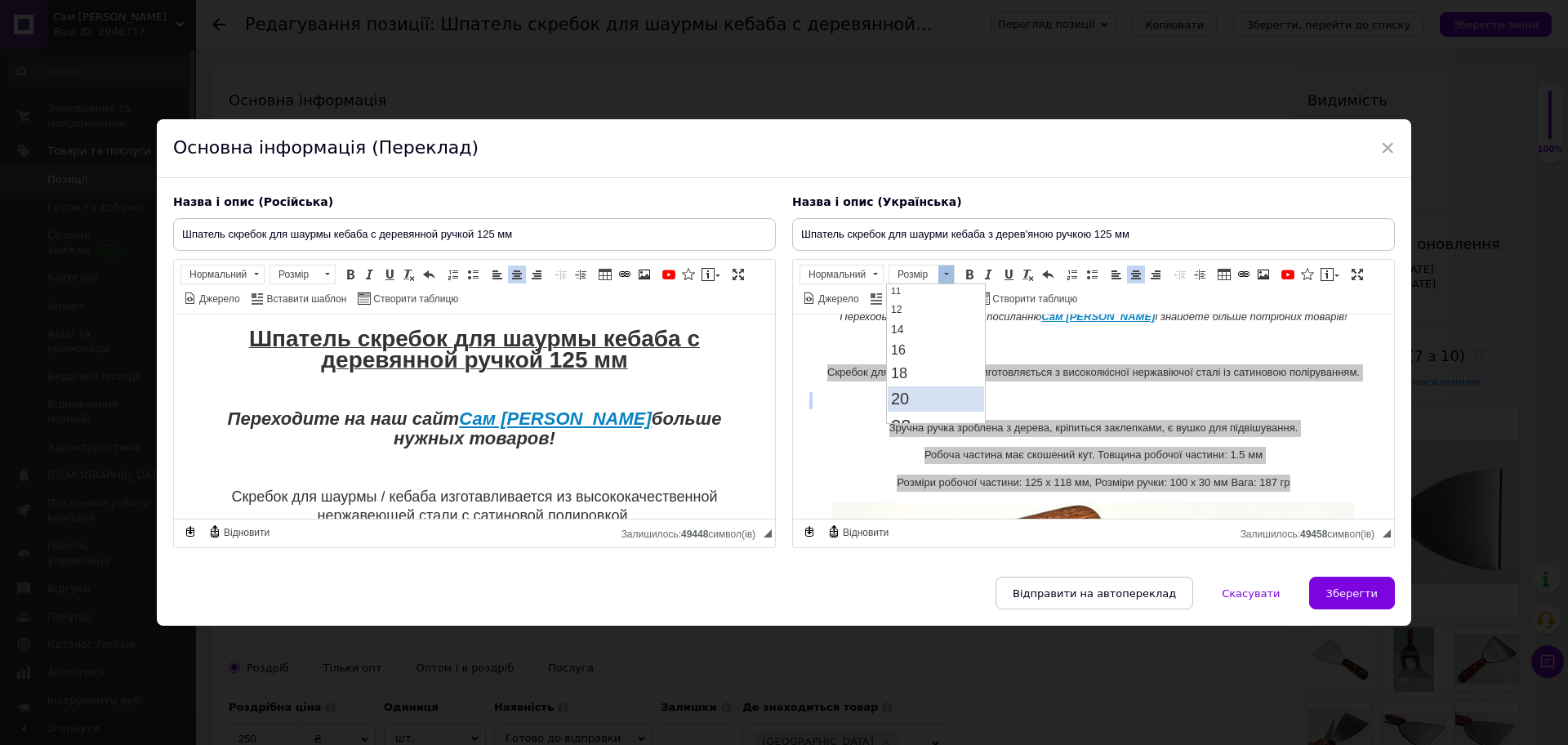
click at [904, 396] on span "20" at bounding box center [900, 398] width 18 height 18
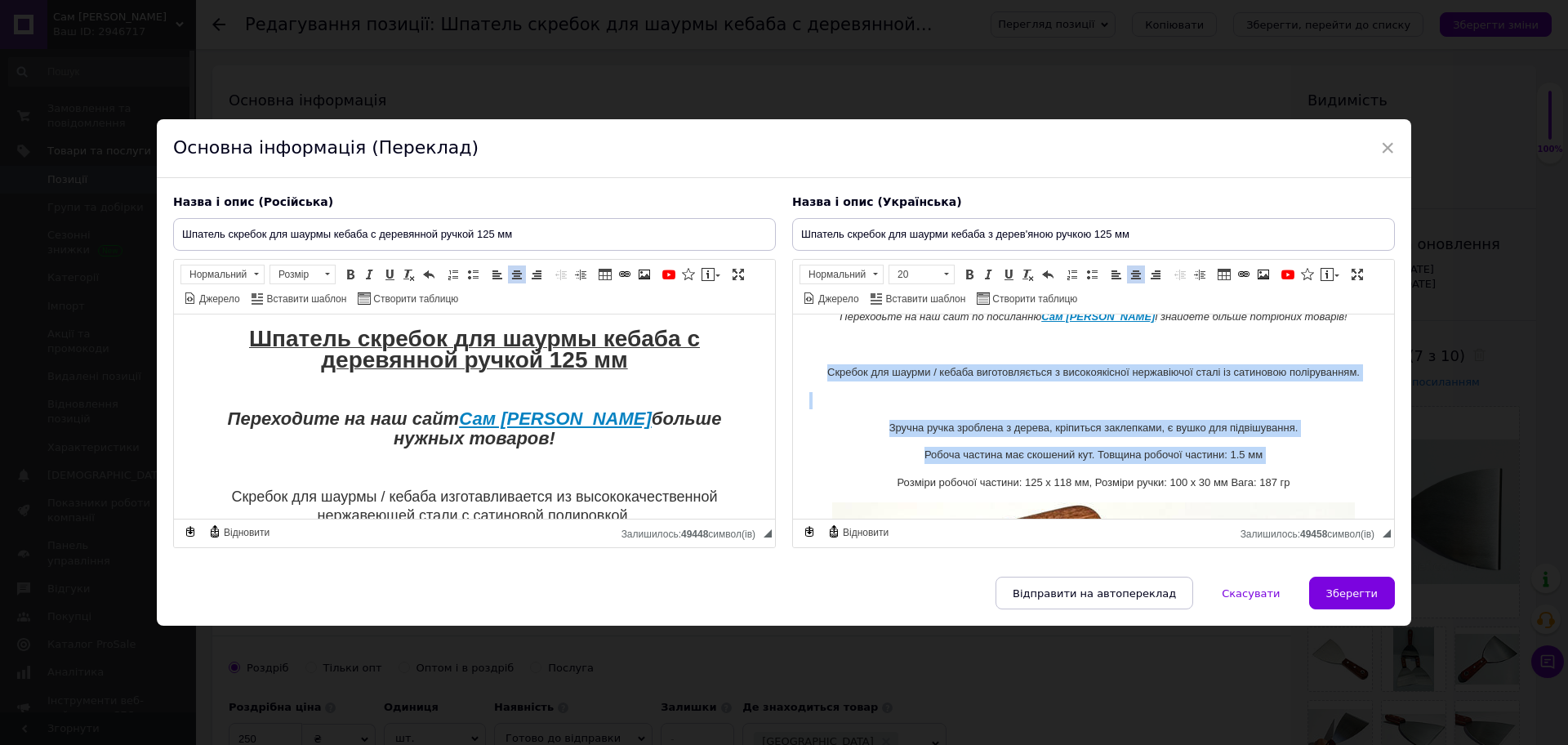
scroll to position [0, 0]
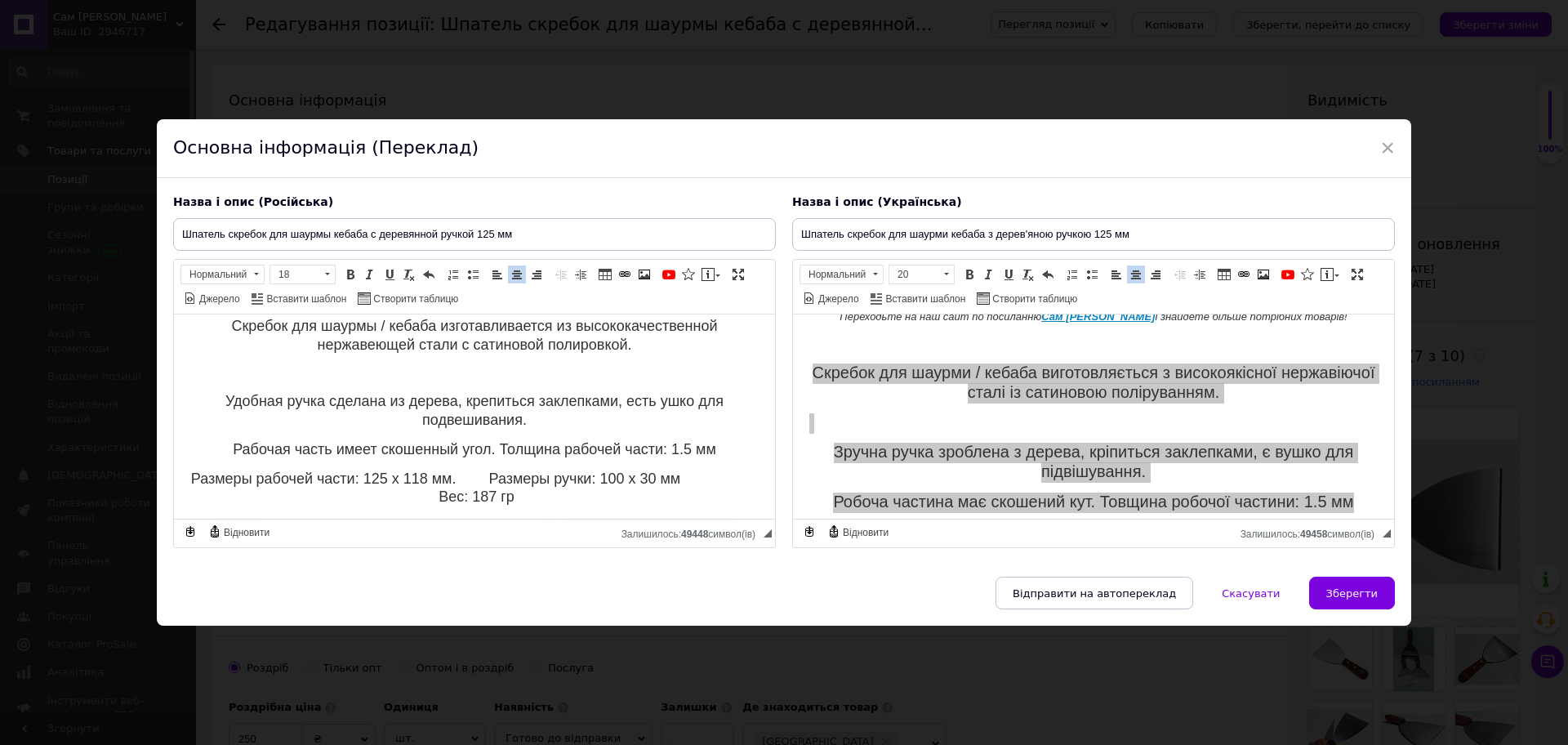
scroll to position [204, 0]
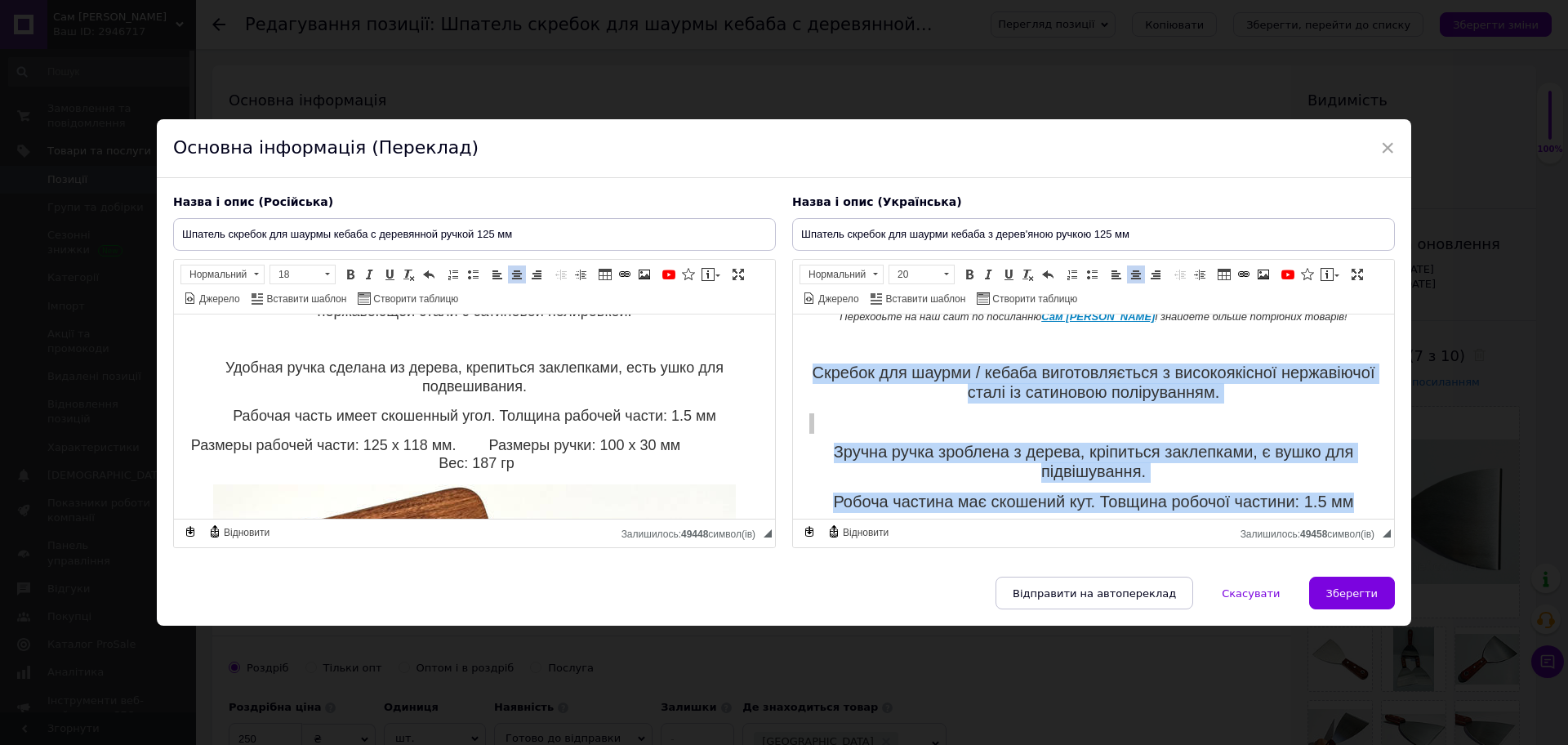
click at [929, 433] on body "Шпатель скребок для шаурми кебаба з дерев'яною ручкою 125 мм Переходьте на наш …" at bounding box center [1094, 710] width 568 height 964
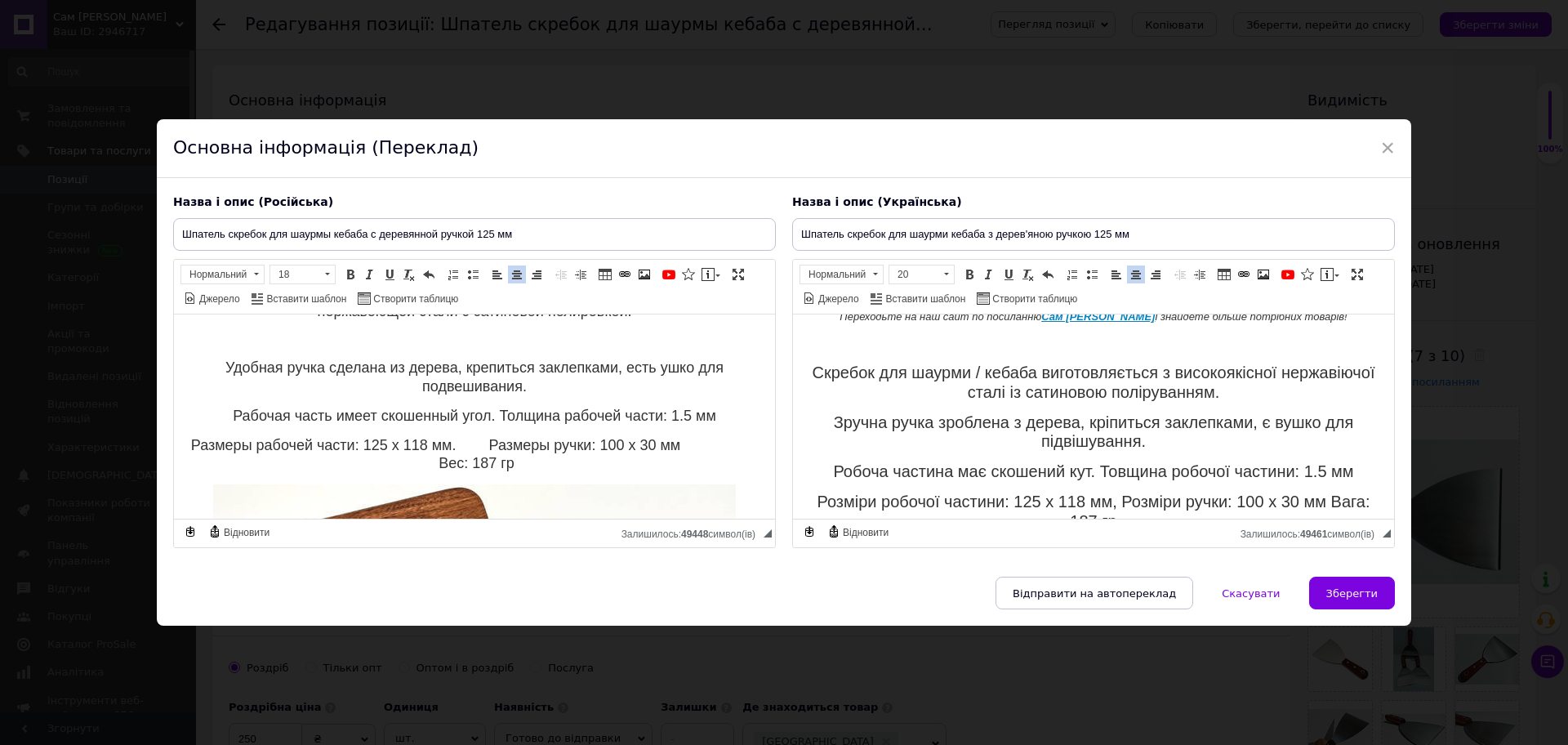
click at [431, 355] on body "Шпатель скребок для шаурмы кебаба с деревянной ручкой 125 мм Переходите на наш …" at bounding box center [475, 616] width 568 height 981
click at [449, 337] on p "Редактор, 997F6B0A-F8F0-44AF-B346-B5AA883B9415" at bounding box center [475, 340] width 568 height 17
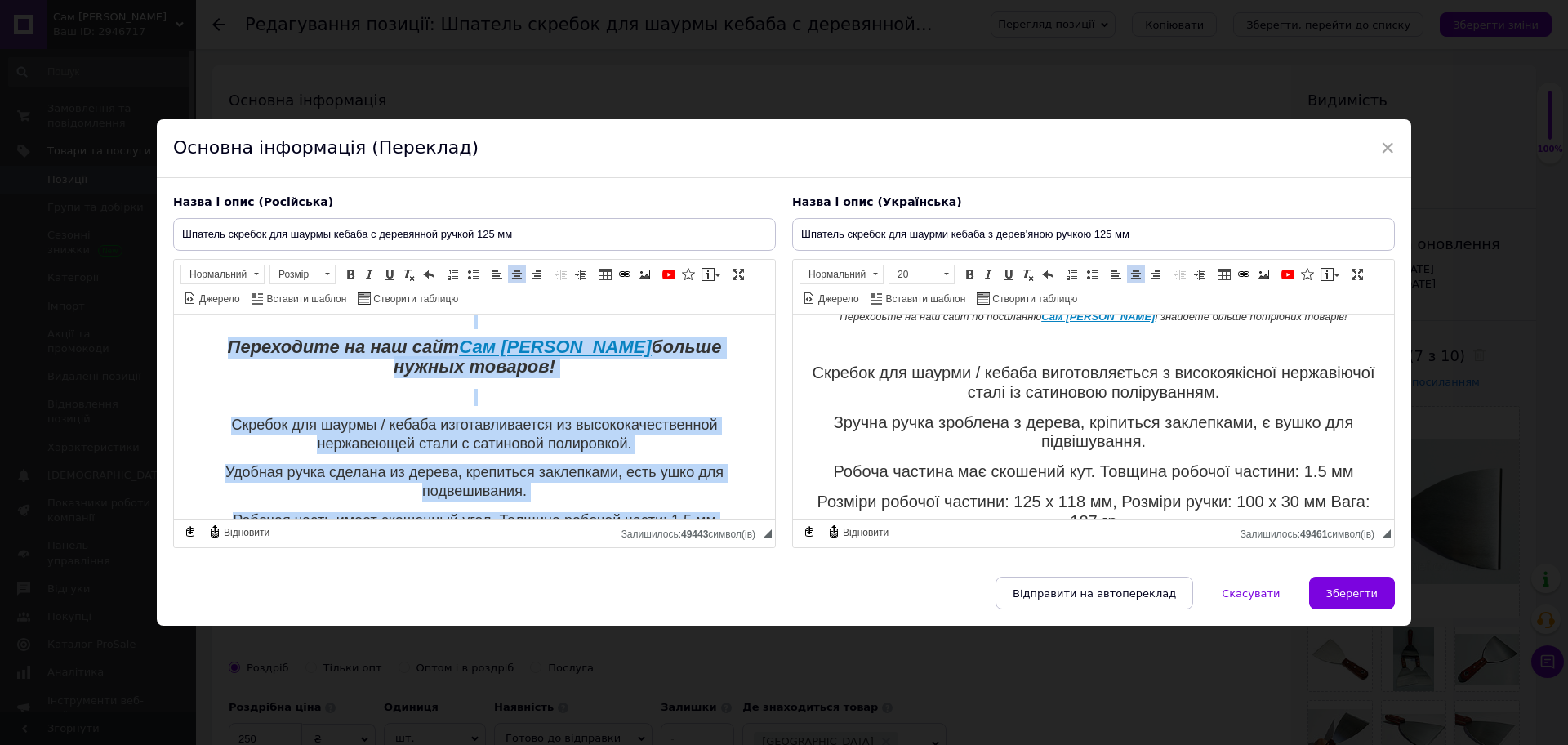
scroll to position [0, 0]
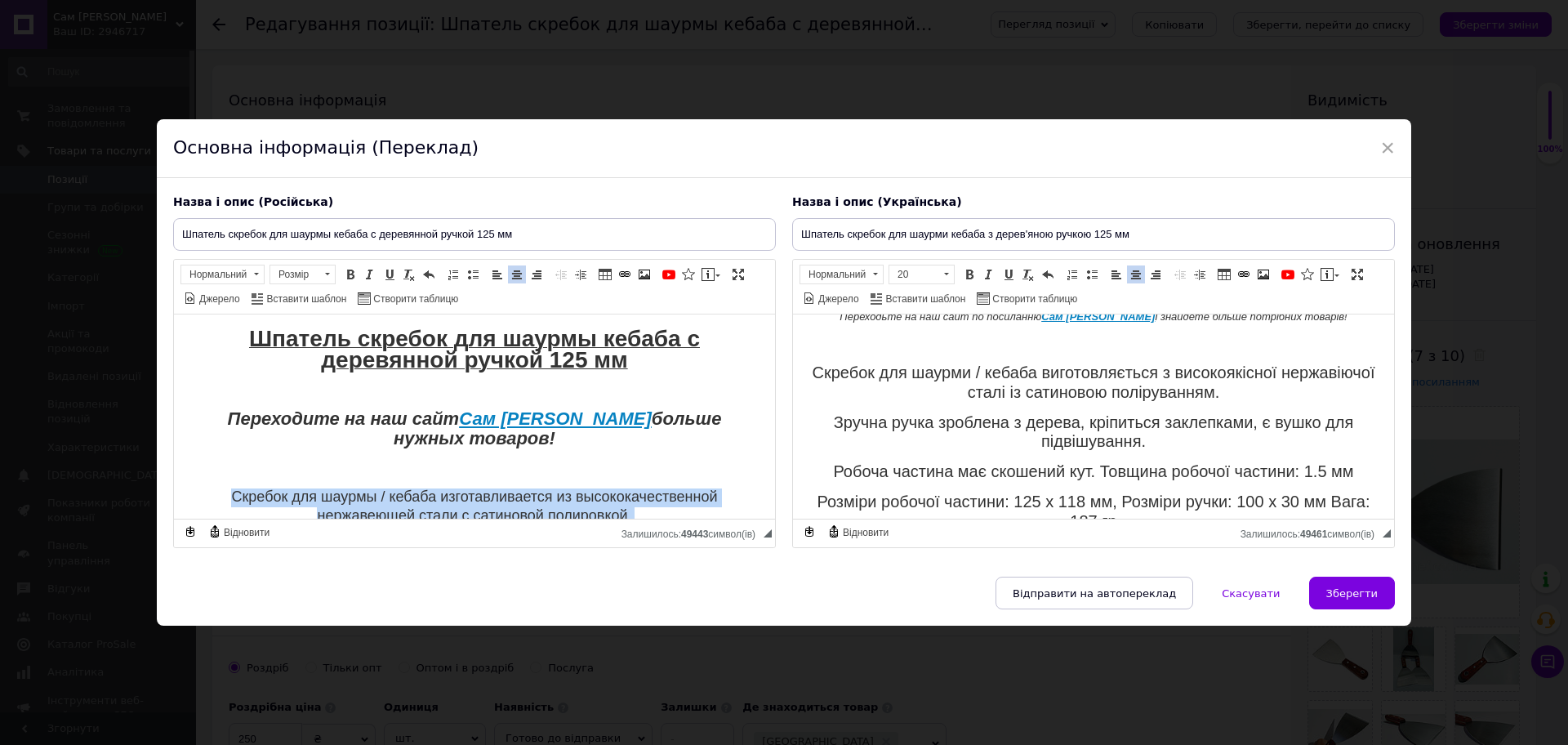
drag, startPoint x: 575, startPoint y: 448, endPoint x: 293, endPoint y: 397, distance: 286.6
click at [326, 277] on span at bounding box center [327, 274] width 15 height 18
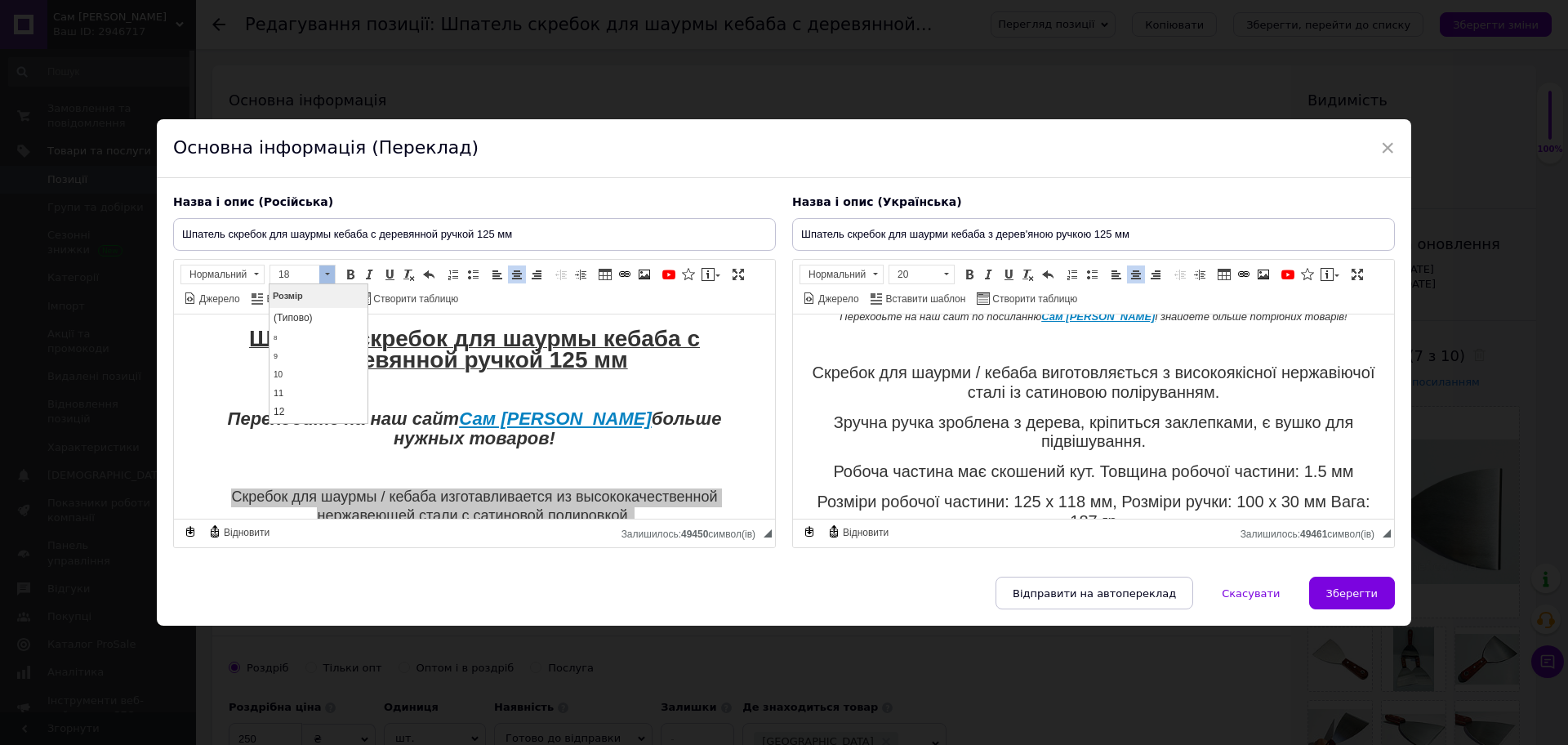
scroll to position [122, 0]
click at [303, 376] on link "20" at bounding box center [319, 378] width 96 height 25
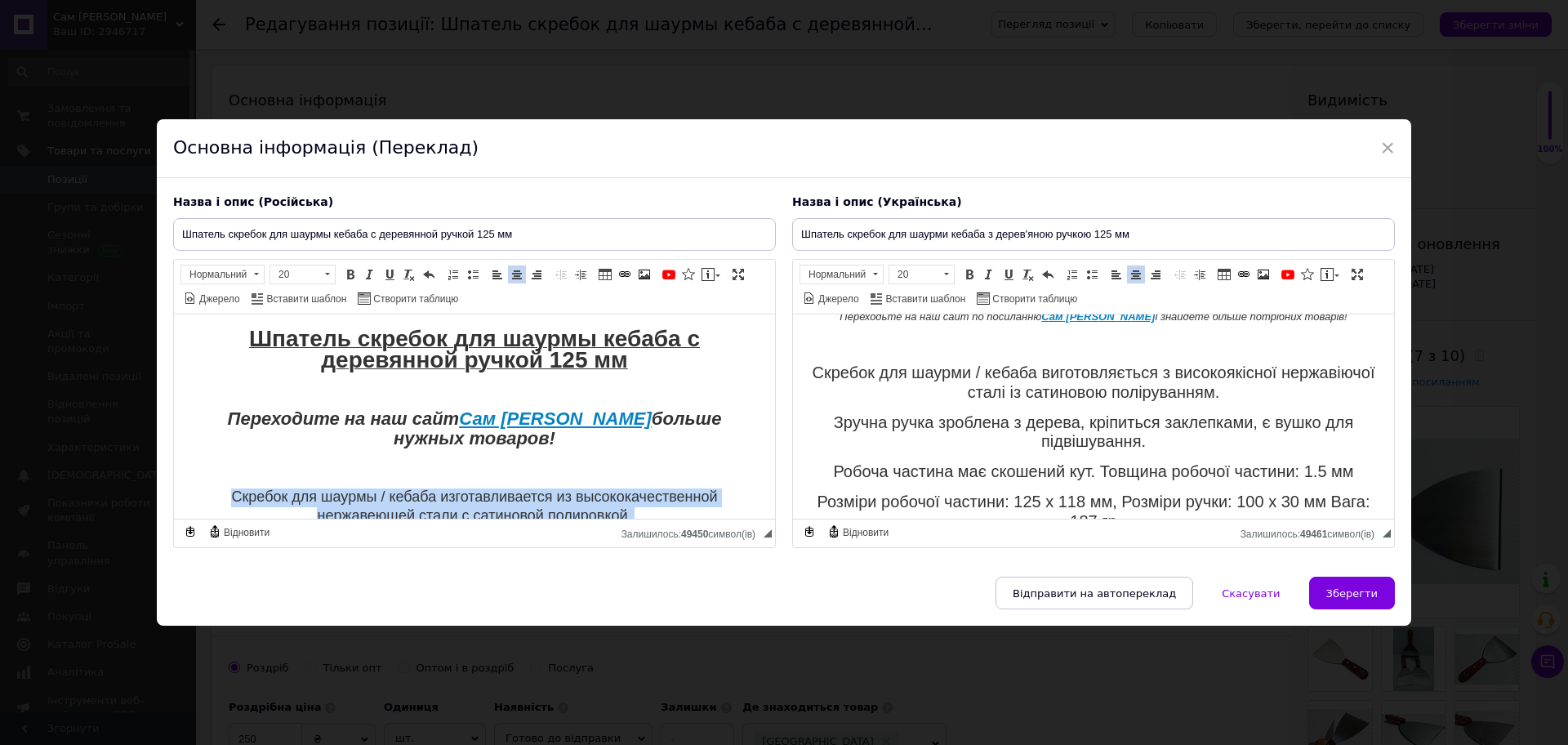
scroll to position [0, 0]
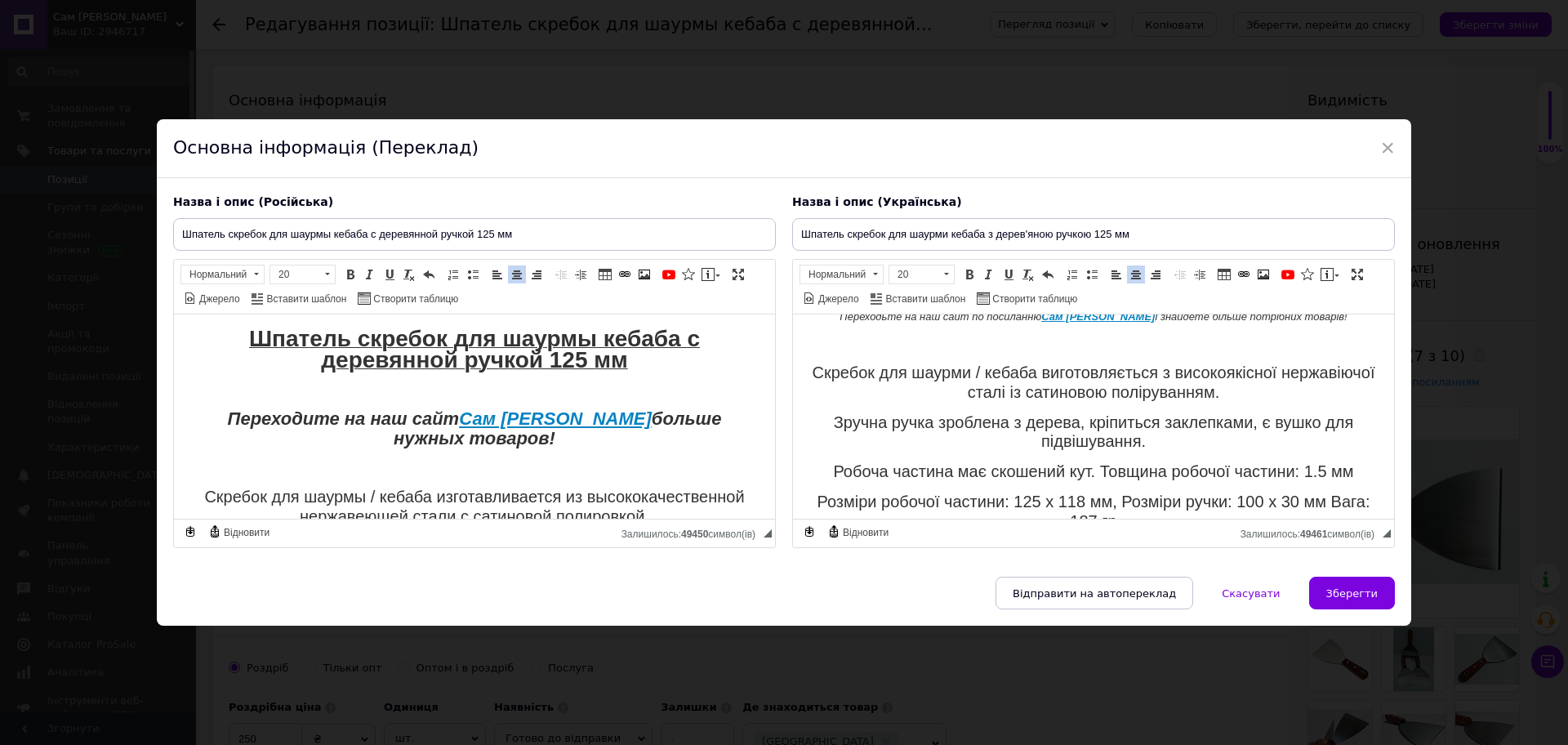
click at [482, 410] on link "Сам [PERSON_NAME]" at bounding box center [556, 418] width 193 height 20
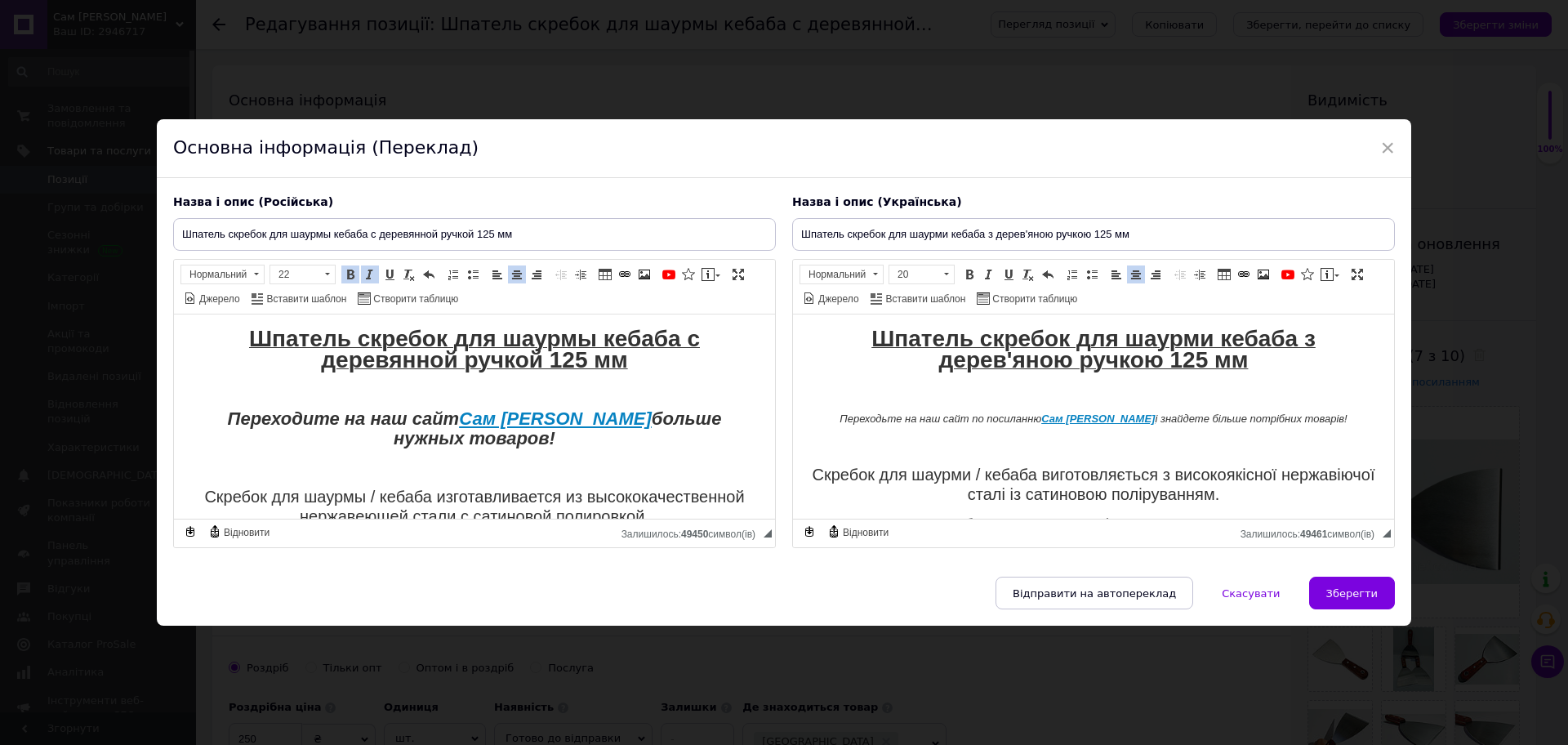
drag, startPoint x: 842, startPoint y: 413, endPoint x: 1333, endPoint y: 421, distance: 491.1
click at [1333, 421] on p "Переходьте на наш сайт по посиланню Сам [PERSON_NAME] і знайдете більше потрібн…" at bounding box center [1094, 420] width 568 height 17
click at [946, 278] on span at bounding box center [947, 274] width 15 height 18
click at [900, 350] on span "24" at bounding box center [902, 352] width 22 height 22
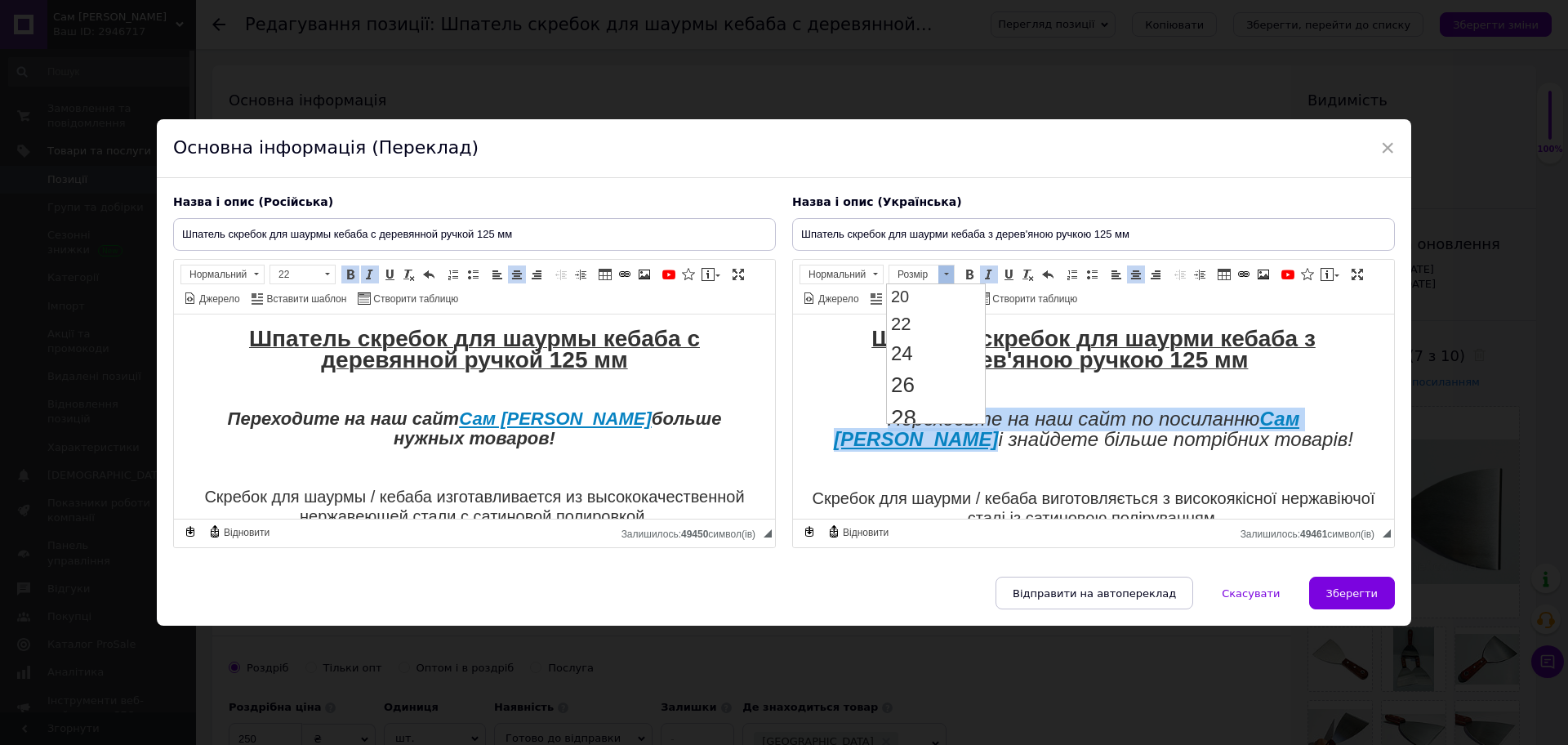
scroll to position [0, 0]
click at [970, 270] on span at bounding box center [970, 274] width 13 height 13
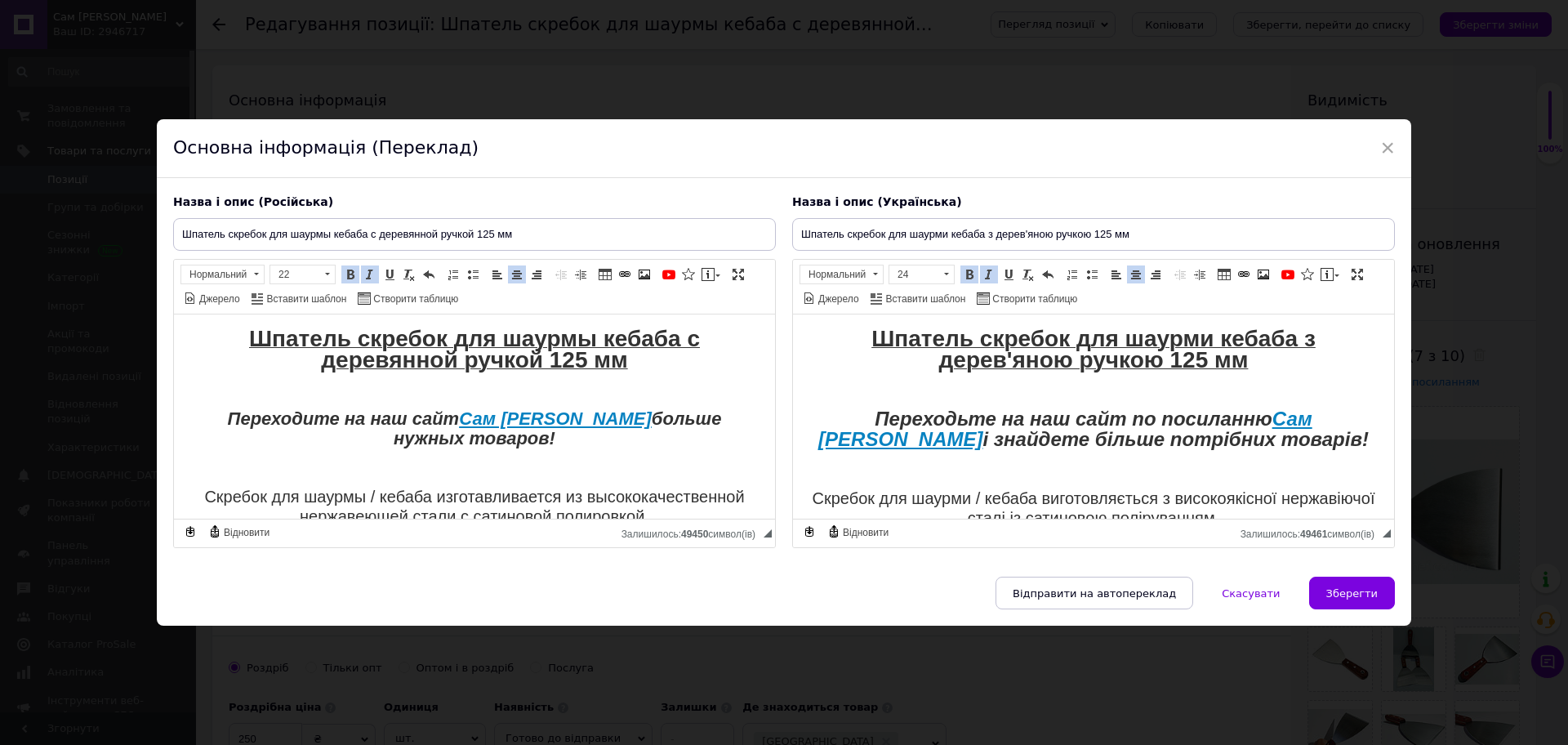
click at [1038, 462] on p "Редактор, 367F572F-B211-4D98-AFD2-5C6CFFB0852D" at bounding box center [1094, 471] width 568 height 17
drag, startPoint x: 528, startPoint y: 442, endPoint x: 206, endPoint y: 424, distance: 322.5
click at [206, 424] on p "Переходите на наш сайт Сам Себе Шеф больше нужных товаров!" at bounding box center [475, 430] width 568 height 39
click at [336, 272] on span "Розмір 22" at bounding box center [305, 276] width 71 height 24
click at [329, 274] on span at bounding box center [327, 273] width 5 height 3
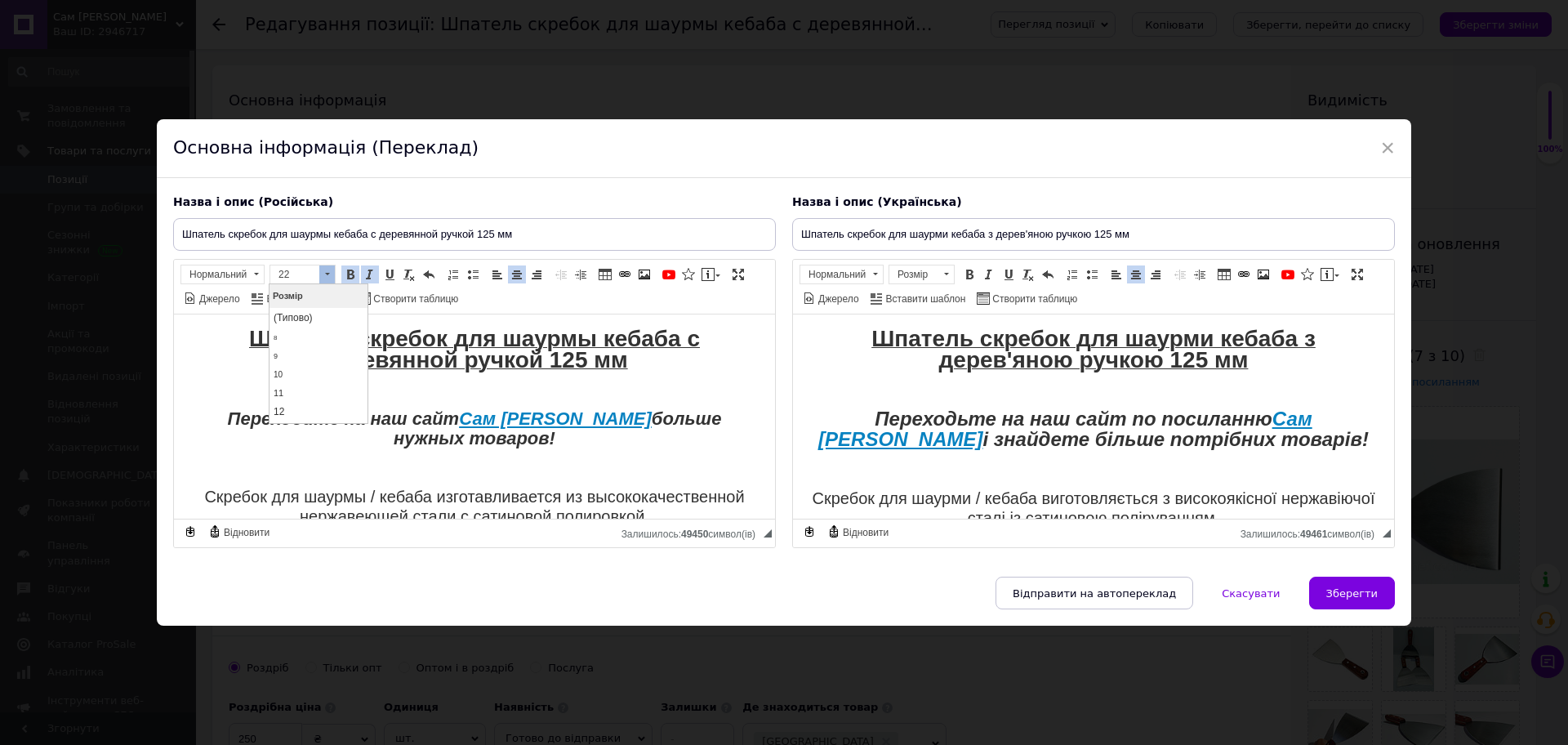
scroll to position [175, 0]
click at [293, 386] on span "24" at bounding box center [284, 382] width 22 height 22
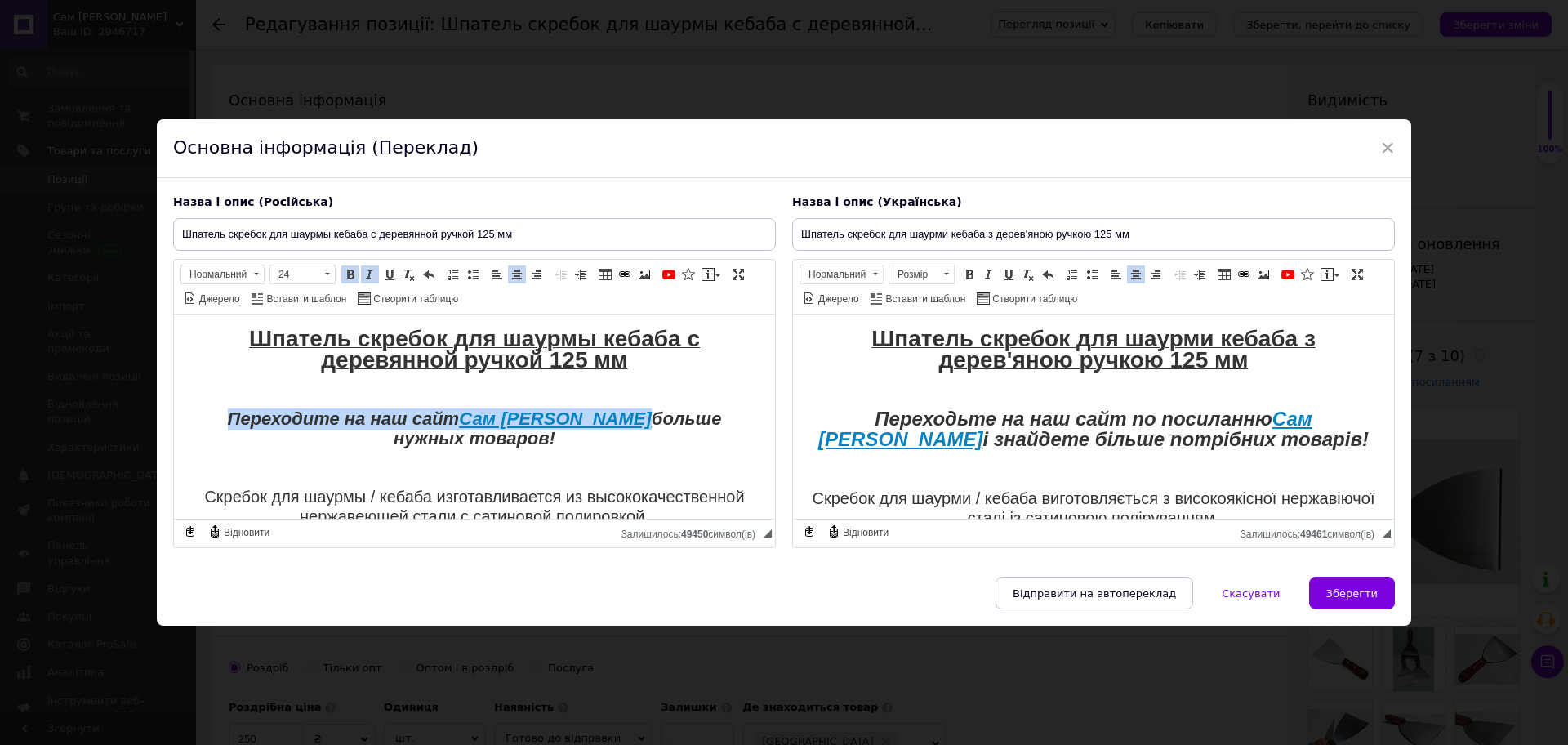
scroll to position [0, 0]
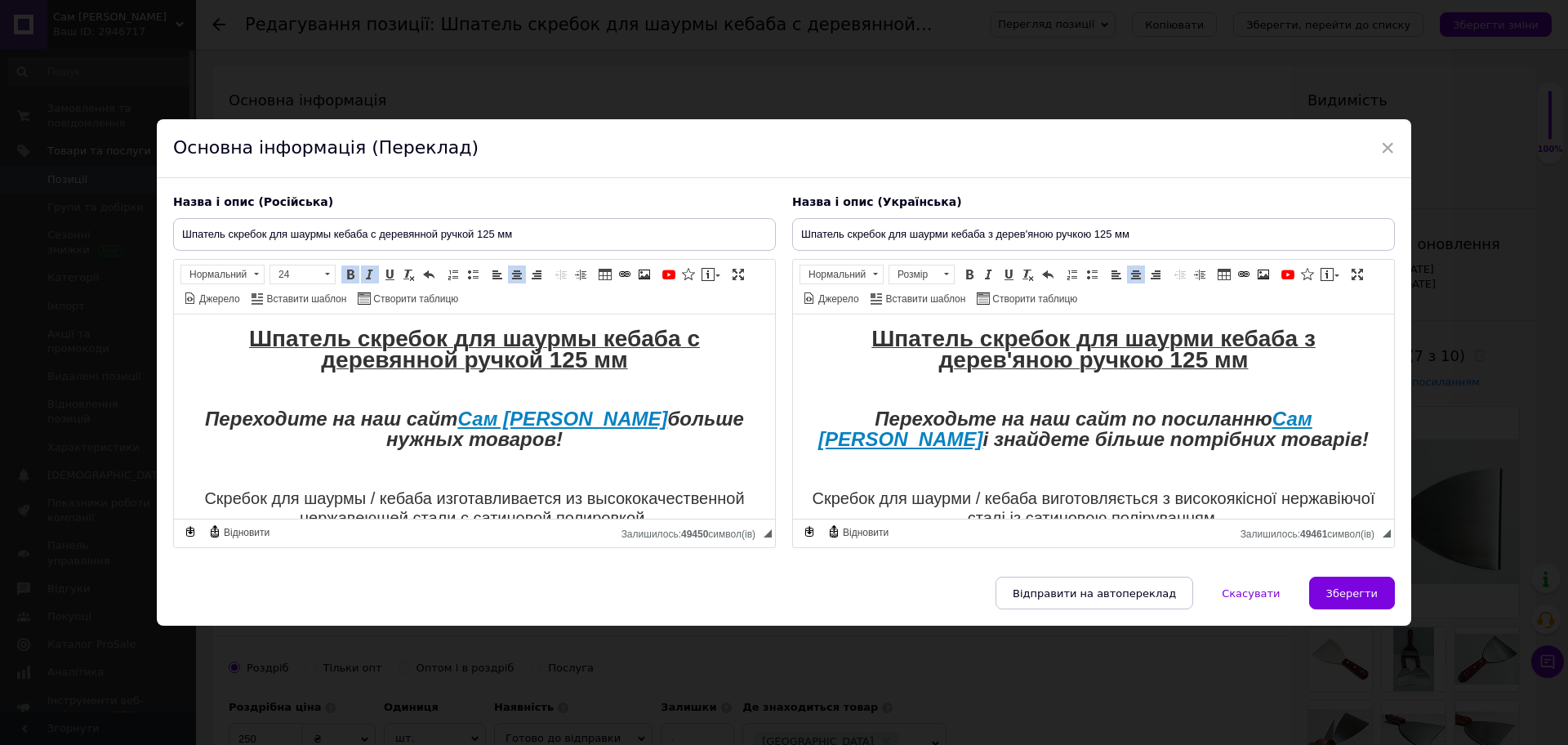
click at [1074, 437] on em "Переходьте на наш сайт по посиланню Сам [PERSON_NAME] і знайдете більше потрібн…" at bounding box center [1094, 428] width 551 height 42
drag, startPoint x: 1065, startPoint y: 416, endPoint x: 1208, endPoint y: 422, distance: 143.1
click at [1208, 422] on em "Переходьте на наш сайт по посиланню Сам [PERSON_NAME] і знайдете більше потрібн…" at bounding box center [1094, 428] width 551 height 42
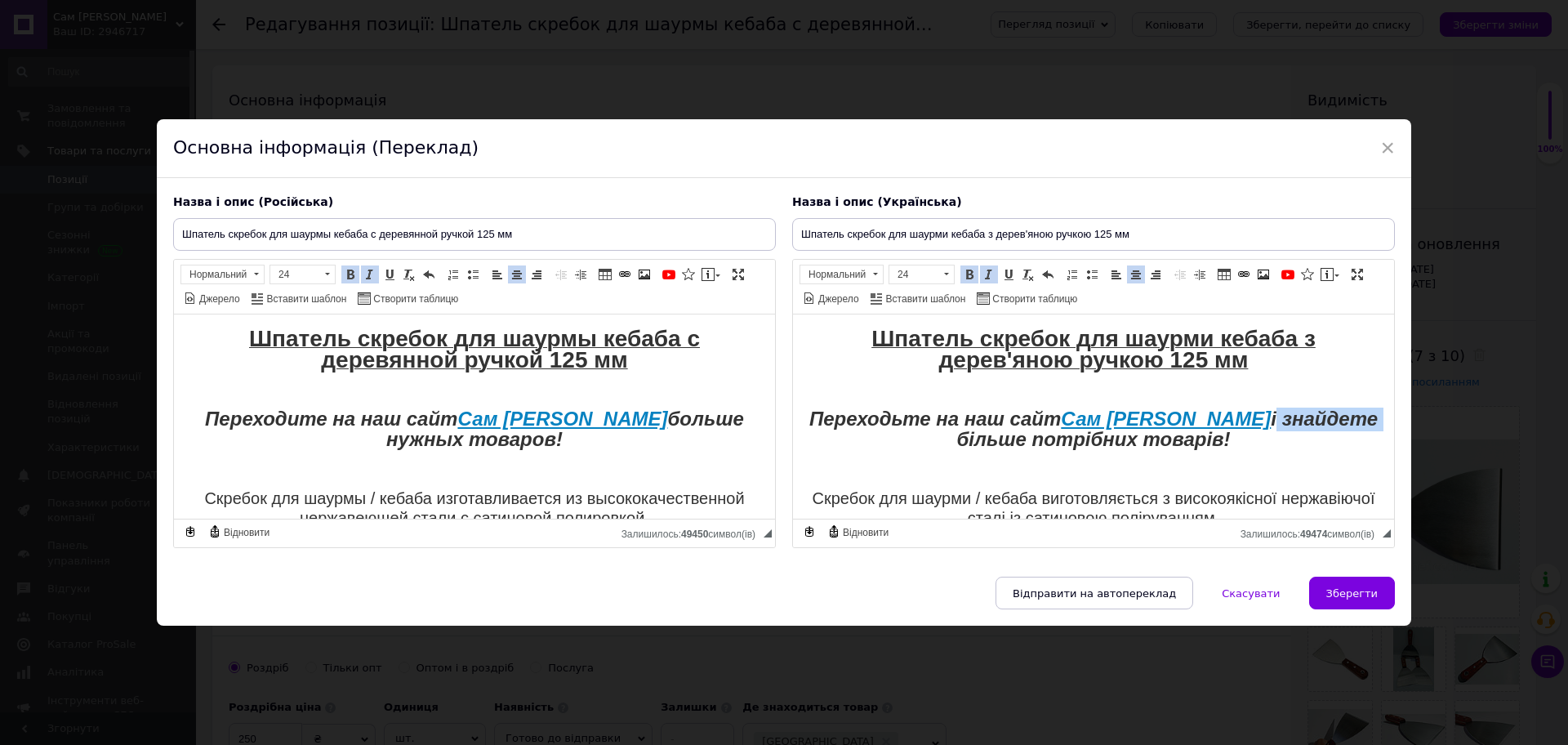
drag, startPoint x: 1236, startPoint y: 419, endPoint x: 1343, endPoint y: 422, distance: 107.0
click at [1343, 422] on p "Переходьте на наш сайт Сам [PERSON_NAME] і знайдете більше потрібних товарів!" at bounding box center [1094, 431] width 568 height 40
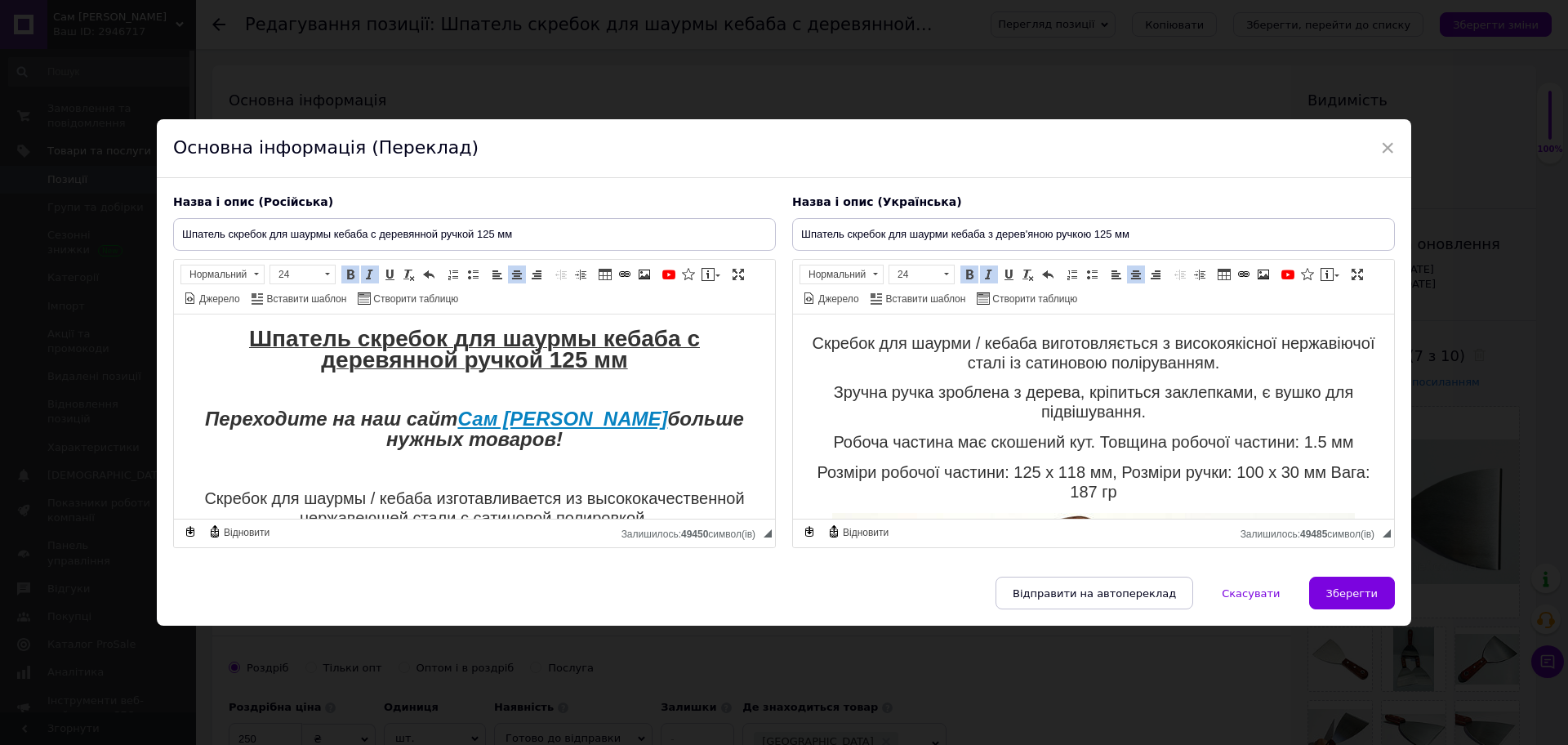
scroll to position [204, 0]
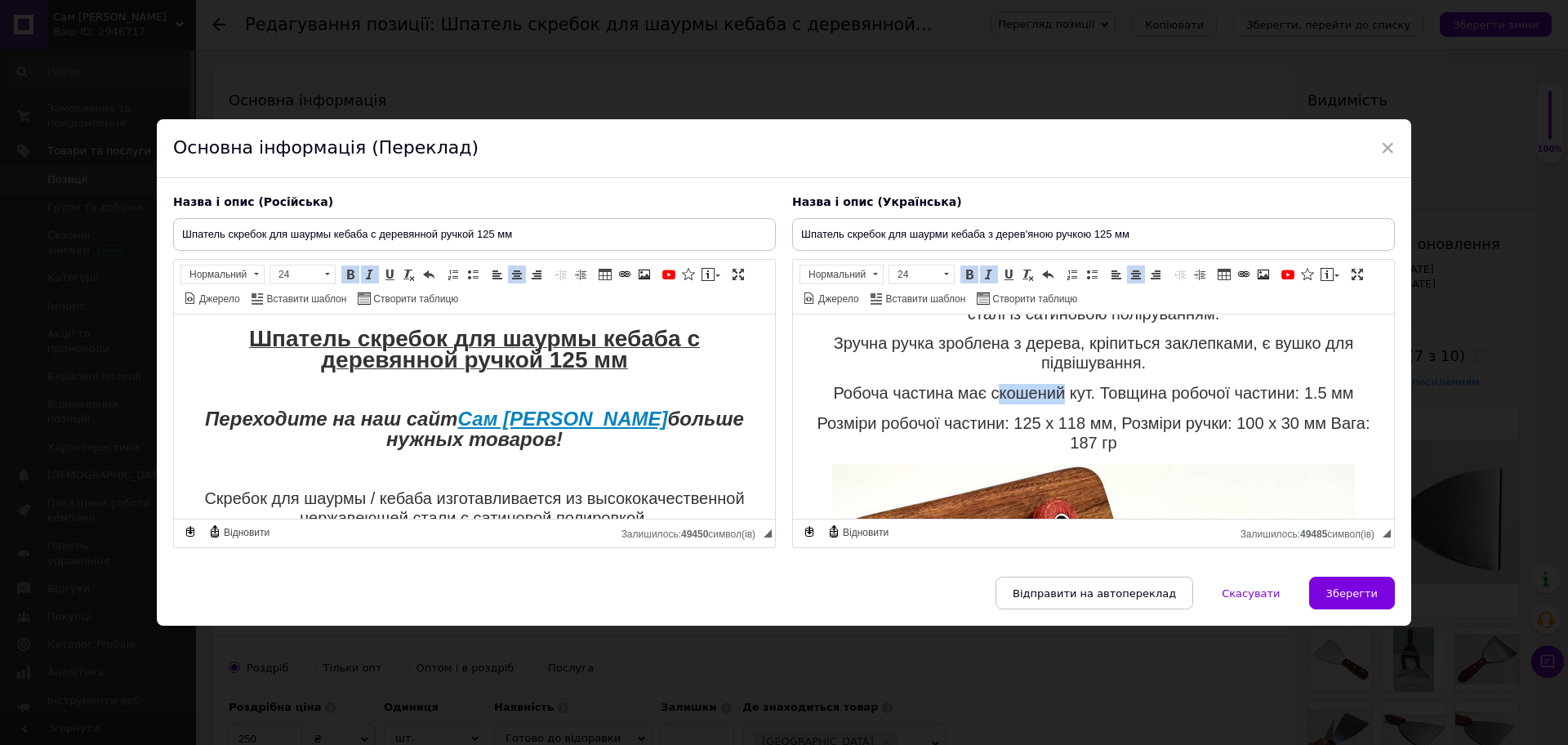
drag, startPoint x: 1058, startPoint y: 390, endPoint x: 987, endPoint y: 387, distance: 71.1
click at [987, 387] on span "Робоча частина має скошений кут. Товщина робочої частини: 1.5 мм" at bounding box center [1093, 393] width 520 height 18
click at [985, 390] on span "Робоча частина має скошений кут. Товщина робочої частини: 1.5 мм" at bounding box center [1093, 393] width 520 height 18
drag, startPoint x: 981, startPoint y: 393, endPoint x: 1082, endPoint y: 395, distance: 101.0
click at [1082, 395] on span "Робоча частина має скошений кут. Товщина робочої частини: 1.5 мм" at bounding box center [1093, 393] width 520 height 18
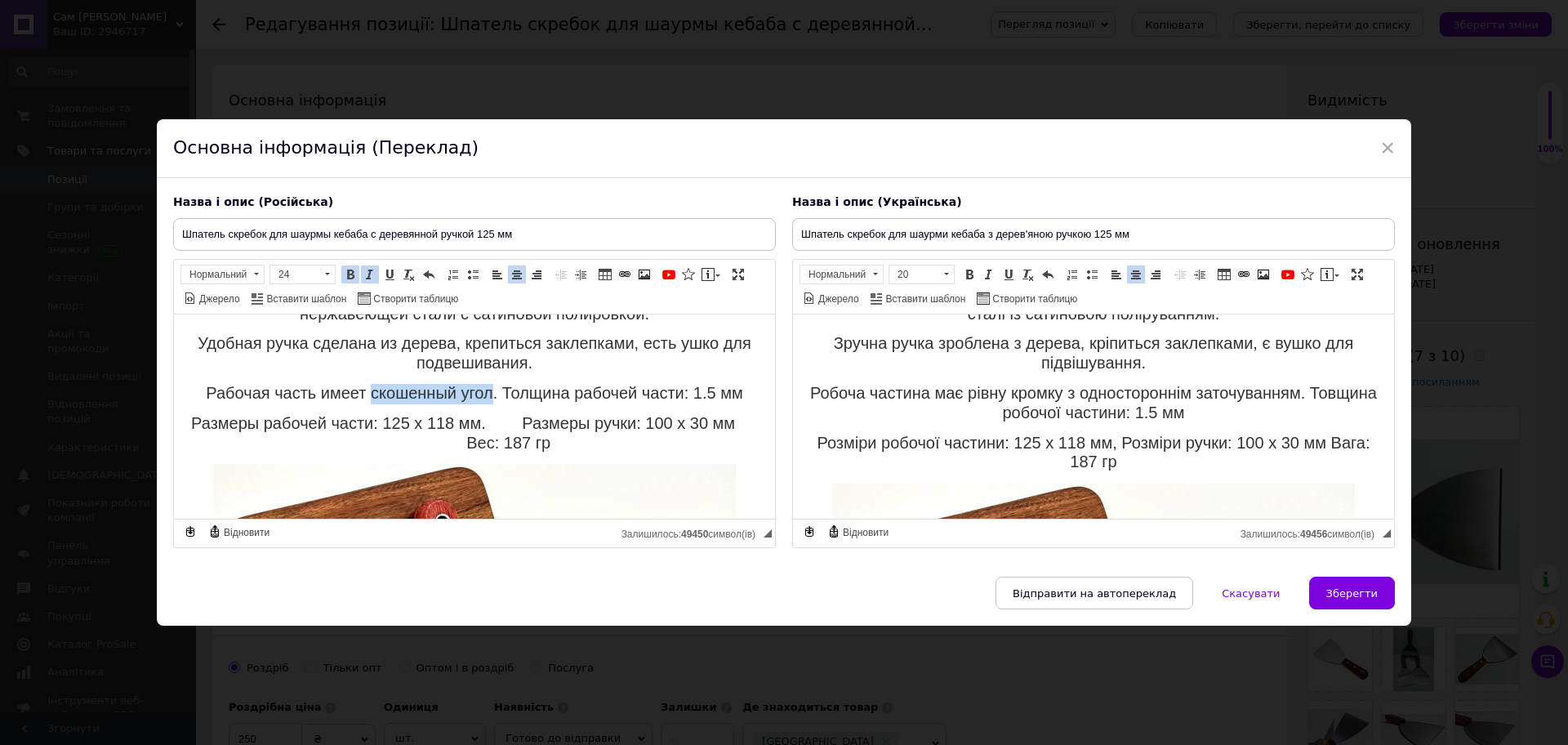
drag, startPoint x: 483, startPoint y: 395, endPoint x: 364, endPoint y: 391, distance: 119.1
click at [364, 391] on span "Рабочая часть имеет скошенный угол. Толщина рабочей части: 1.5 мм" at bounding box center [474, 393] width 536 height 18
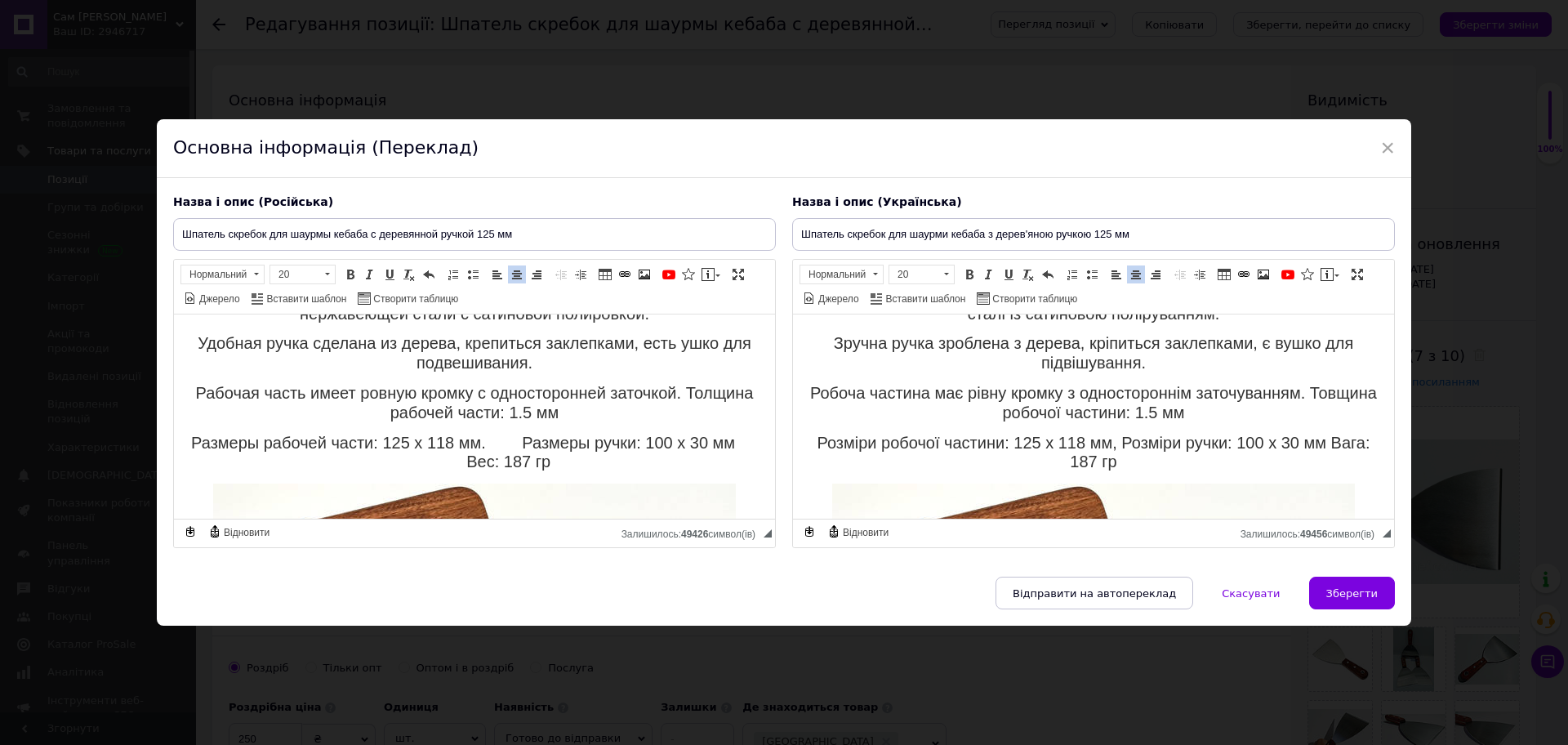
click at [386, 417] on span "Рабочая часть имеет ровную кромку с односторонней заточкой. Толщина рабочей час…" at bounding box center [475, 402] width 558 height 38
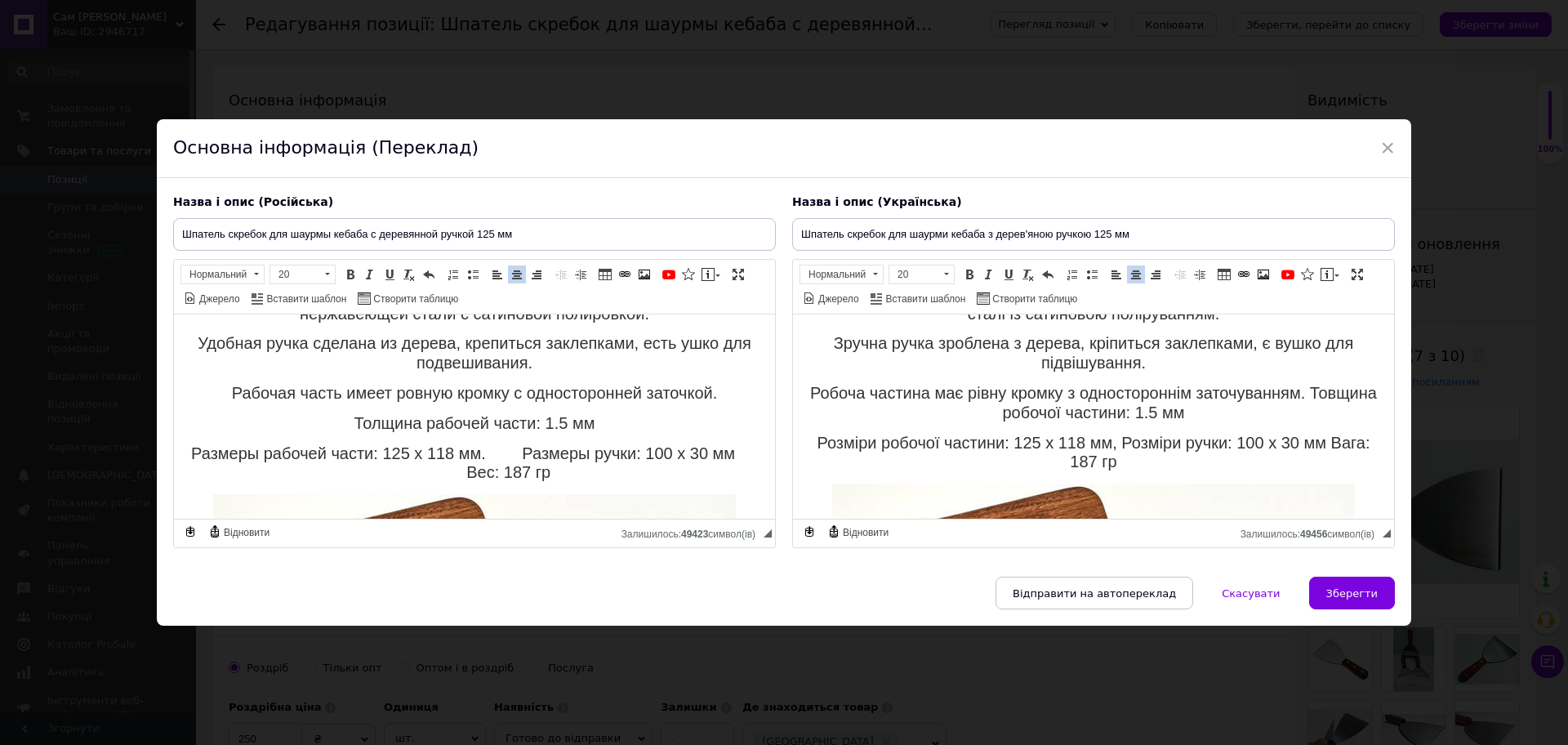
click at [525, 448] on span "Размеры рабочей части: 125 х 118 мм. Размеры ручки: 100 х 30 мм Вес: 187 гр" at bounding box center [474, 462] width 567 height 38
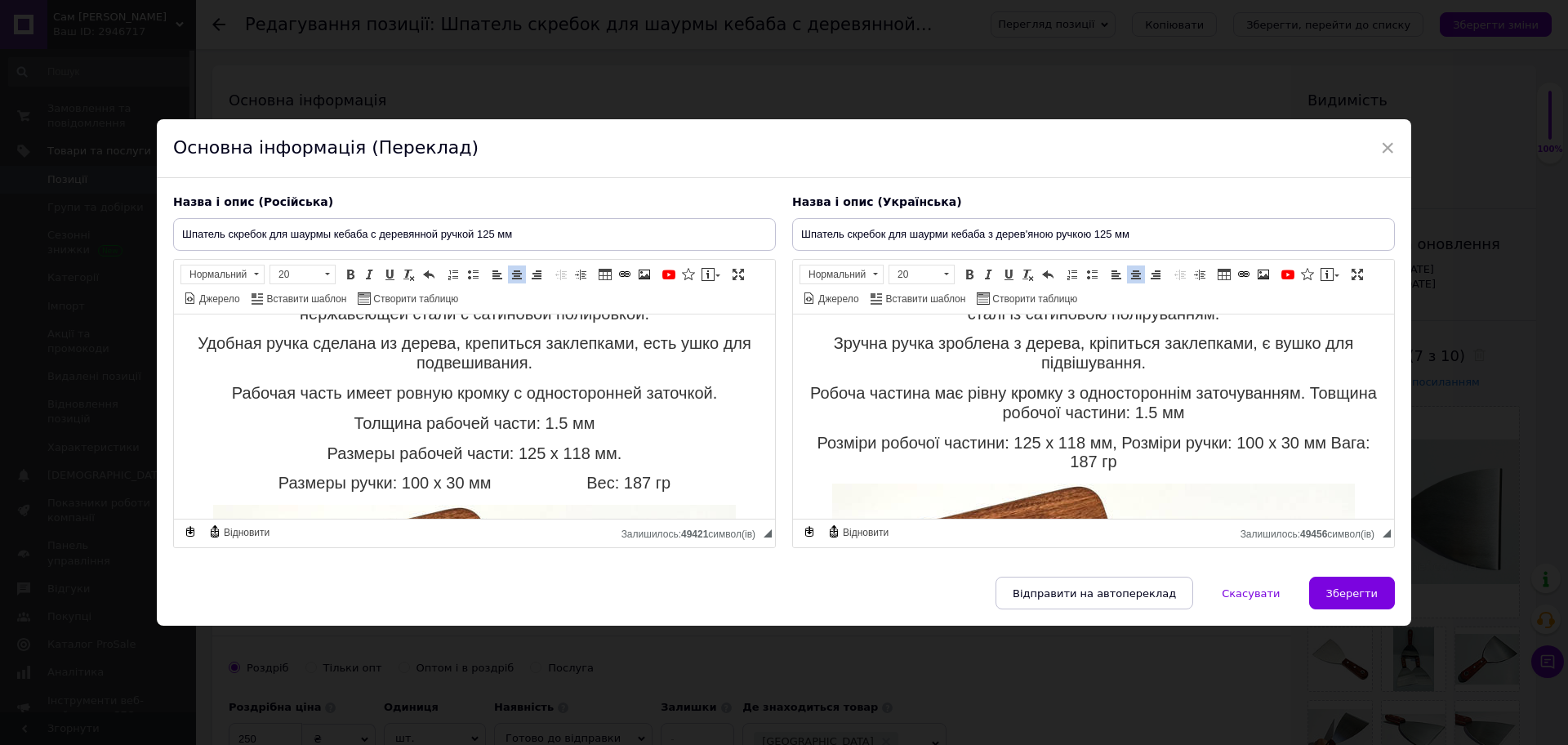
click at [1133, 438] on span "Розміри робочої частини: 125 х 118 мм, Розміри ручки: 100 х 30 мм Вага: 187 гр" at bounding box center [1093, 451] width 553 height 38
click at [1134, 442] on span "Розміри робочої частини: 125 х 118 мм, Розміри ручки: 100 х 30 мм Вага: 187 гр" at bounding box center [1093, 451] width 553 height 38
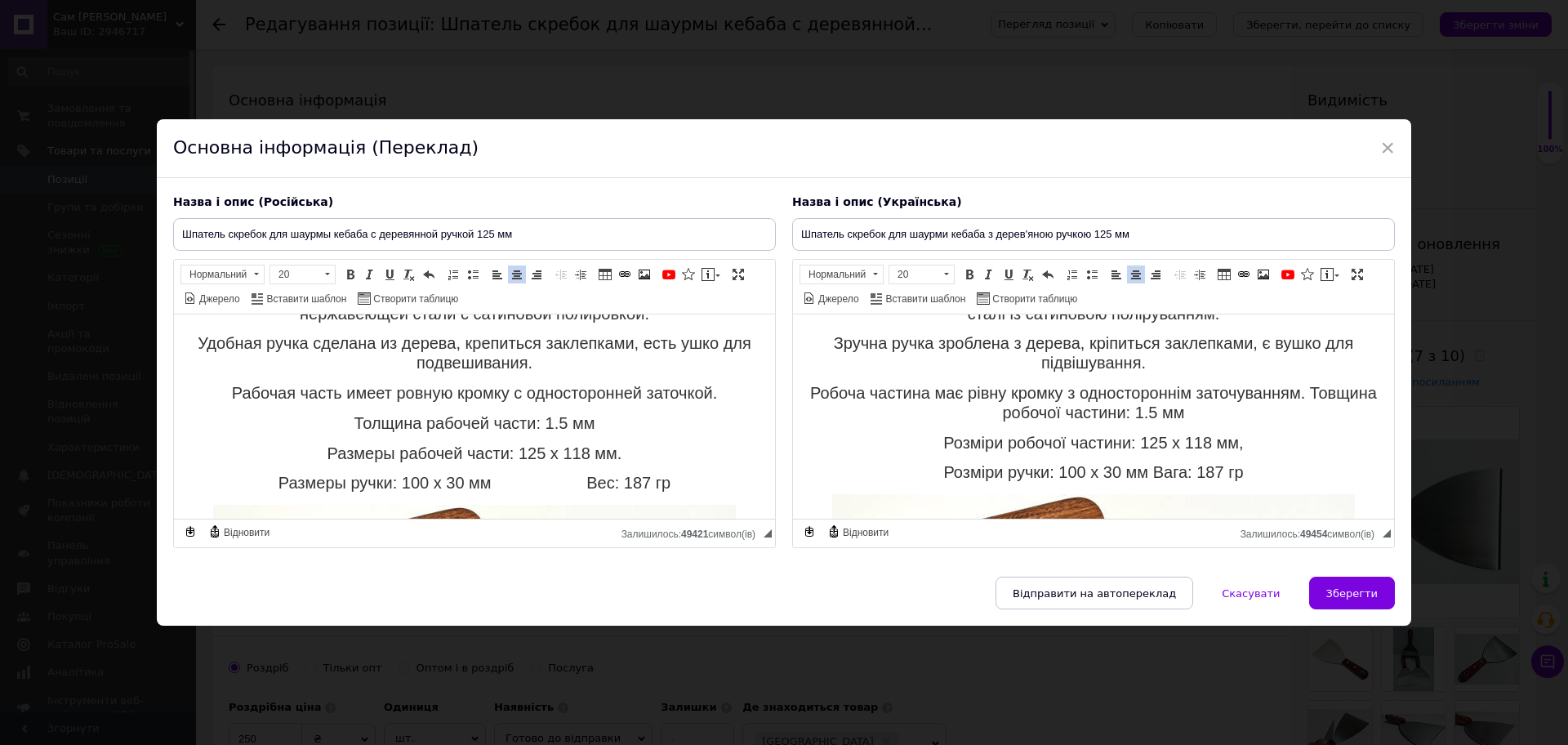
click at [1242, 444] on p "Розміри робочої частини: 125 х 118 мм," at bounding box center [1094, 444] width 568 height 19
click at [607, 443] on body "Шпатель скребок для шаурмы кебаба с деревянной ручкой 125 мм Переходите на наш …" at bounding box center [475, 627] width 568 height 1002
click at [595, 450] on span "Размеры рабочей части: 125 х 118 мм." at bounding box center [475, 452] width 295 height 18
click at [571, 478] on span "Размеры ручки: 100 х 30 мм Вес: 187 гр" at bounding box center [474, 482] width 392 height 18
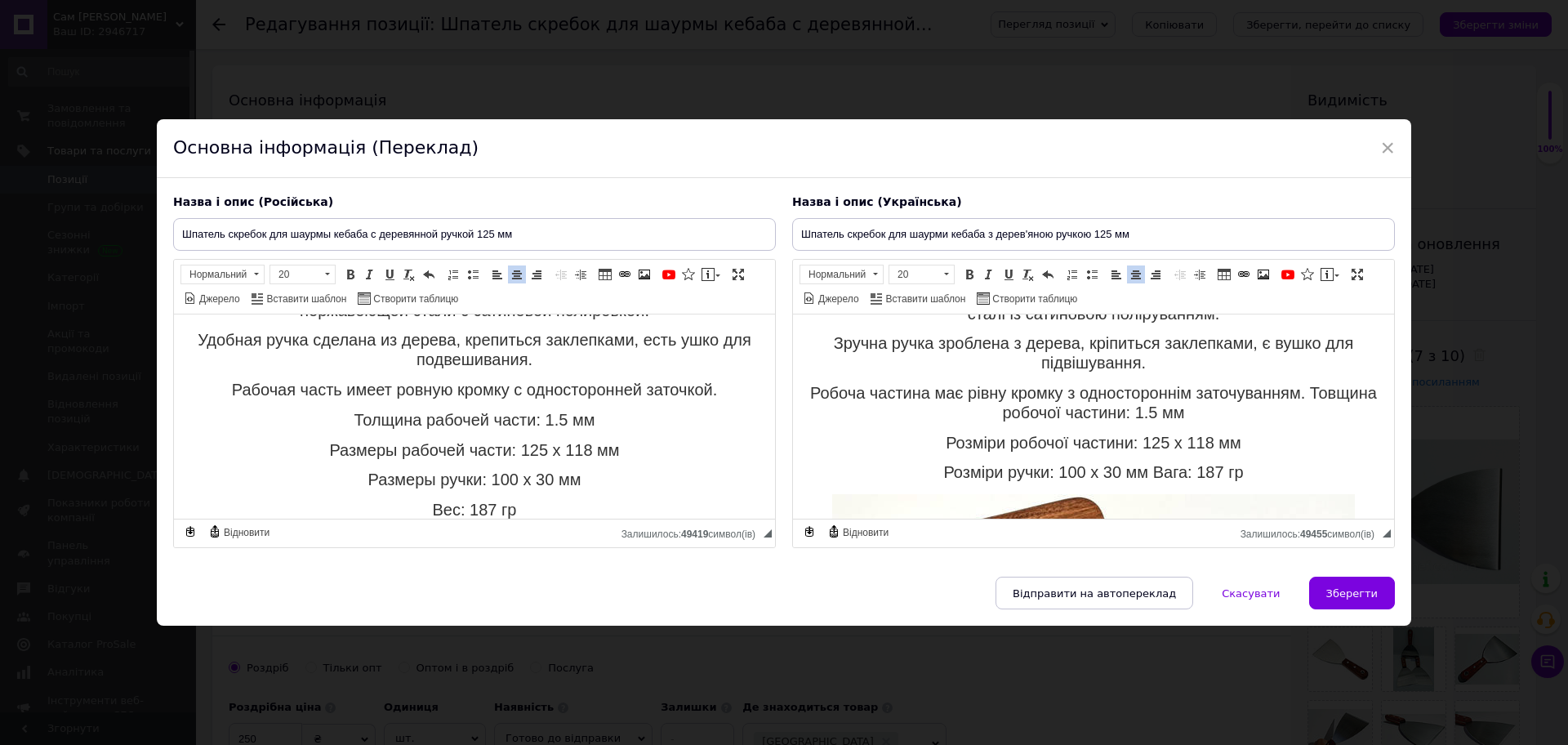
click at [1145, 469] on span "Розміри ручки: 100 х 30 мм Вага: 187 гр" at bounding box center [1093, 472] width 300 height 18
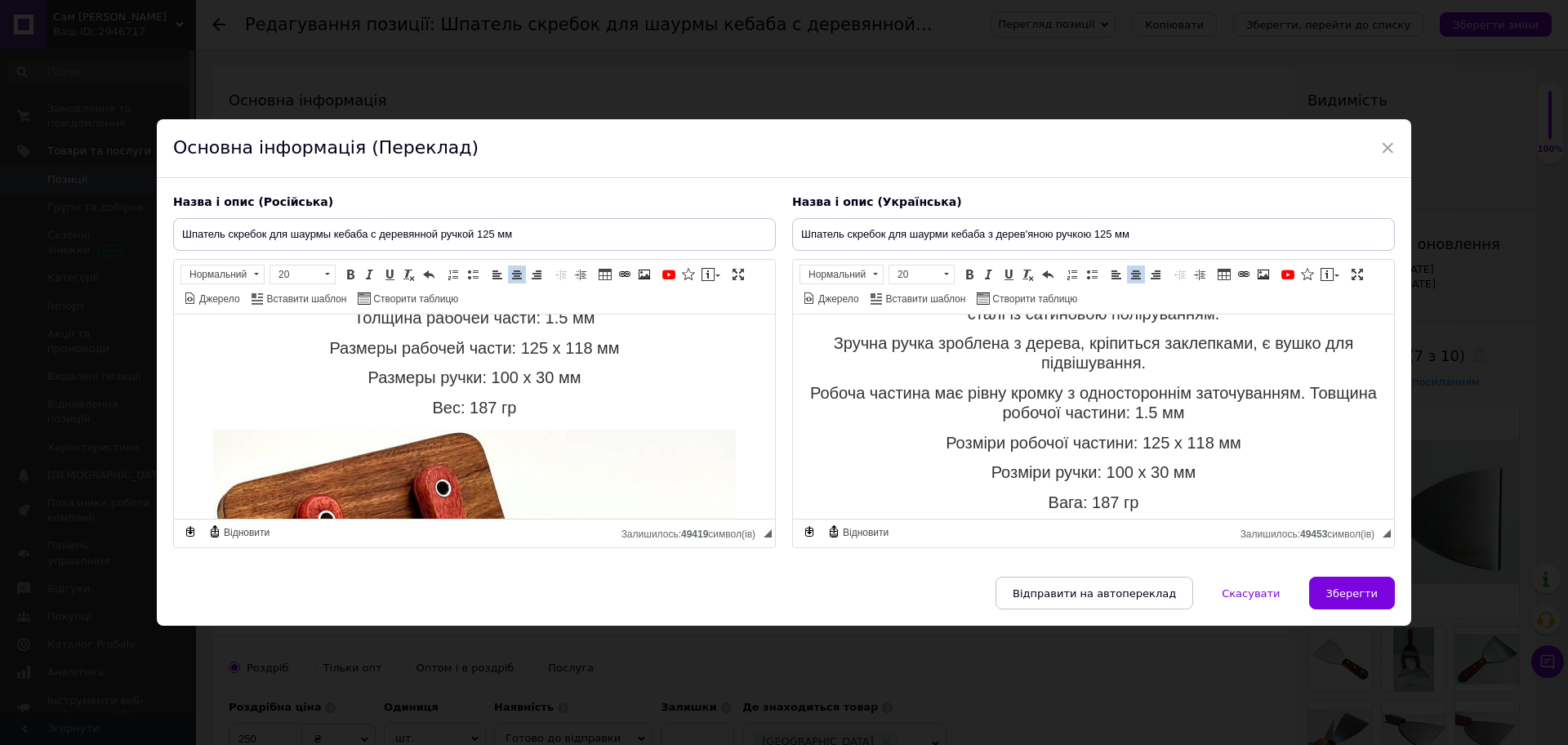
click at [369, 372] on span "Размеры ручки: 100 х 30 мм" at bounding box center [475, 377] width 213 height 18
click at [582, 380] on span "Размеры ручки: 100 х 30 мм" at bounding box center [475, 377] width 213 height 18
click at [547, 374] on span "Размеры ручки: 100 х 30 мм" at bounding box center [475, 377] width 213 height 18
click at [618, 374] on p "Размеры ручки: 100 х 30 мм" at bounding box center [475, 378] width 568 height 19
click at [1218, 478] on p "Розміри ручки: 100 х 30 мм" at bounding box center [1094, 474] width 568 height 19
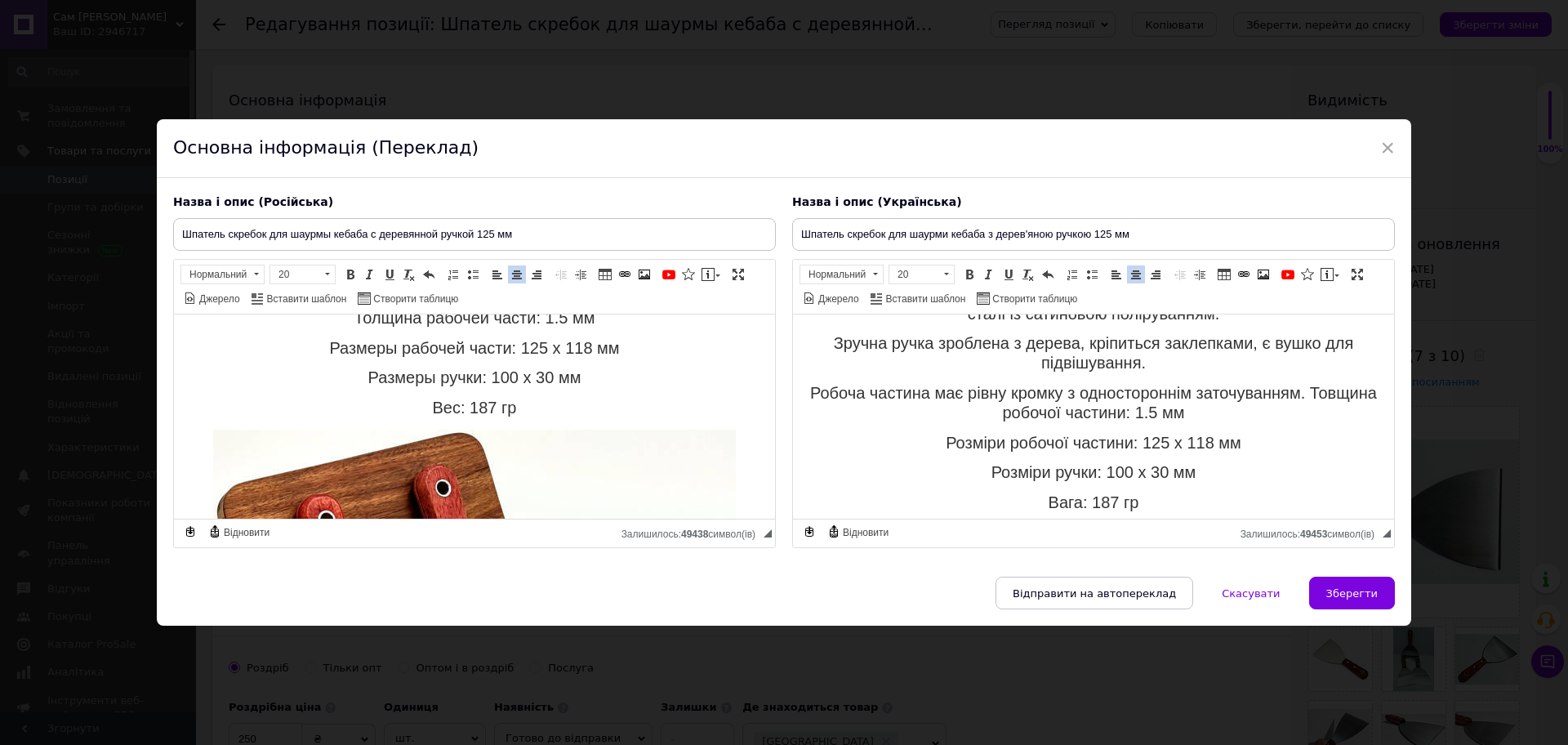
click at [1195, 502] on p "Вага: 187 гр" at bounding box center [1094, 503] width 568 height 19
click at [1233, 449] on p "Розміри робочої частини: 125 х 118 мм" at bounding box center [1094, 444] width 568 height 19
click at [1245, 413] on p "Робоча частина має рівну кромку з одностороннім заточуванням. Товщина робочої ч…" at bounding box center [1094, 403] width 568 height 39
click at [665, 400] on p "Вес: 187 гр" at bounding box center [475, 409] width 568 height 19
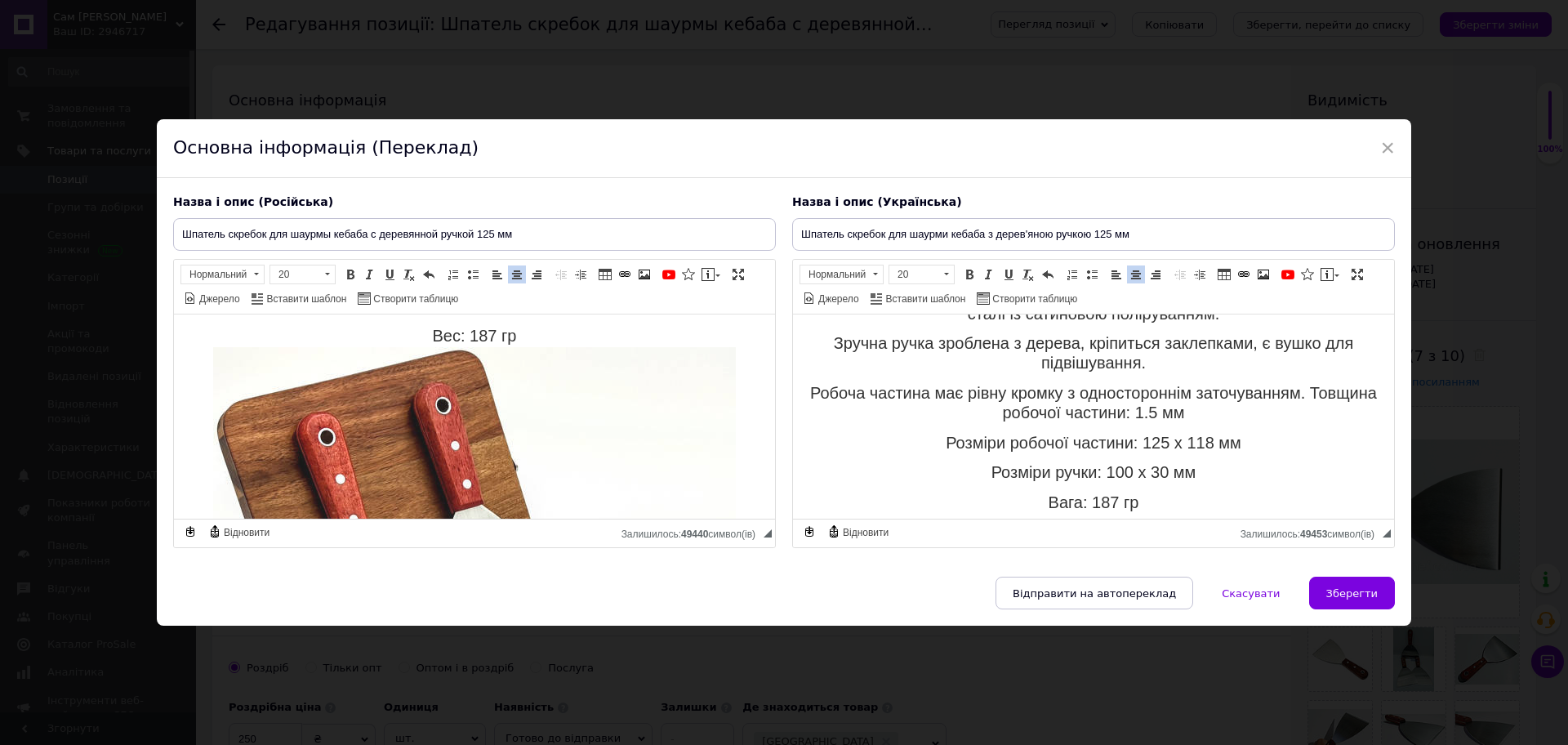
scroll to position [411, 0]
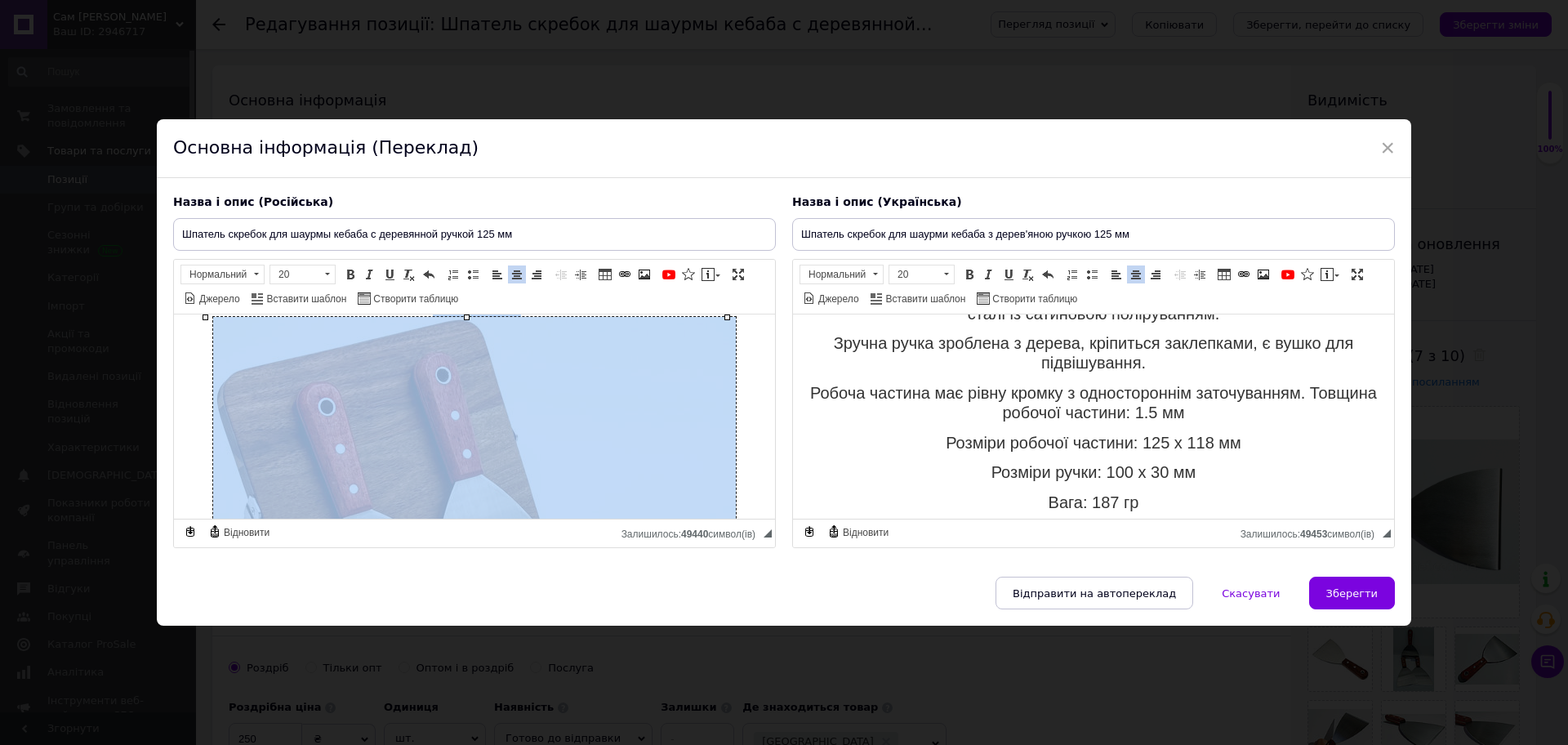
click at [475, 402] on img "Редактор, 997F6B0A-F8F0-44AF-B346-B5AA883B9415" at bounding box center [474, 610] width 523 height 588
click at [639, 375] on img "Редактор, 997F6B0A-F8F0-44AF-B346-B5AA883B9415" at bounding box center [474, 610] width 523 height 588
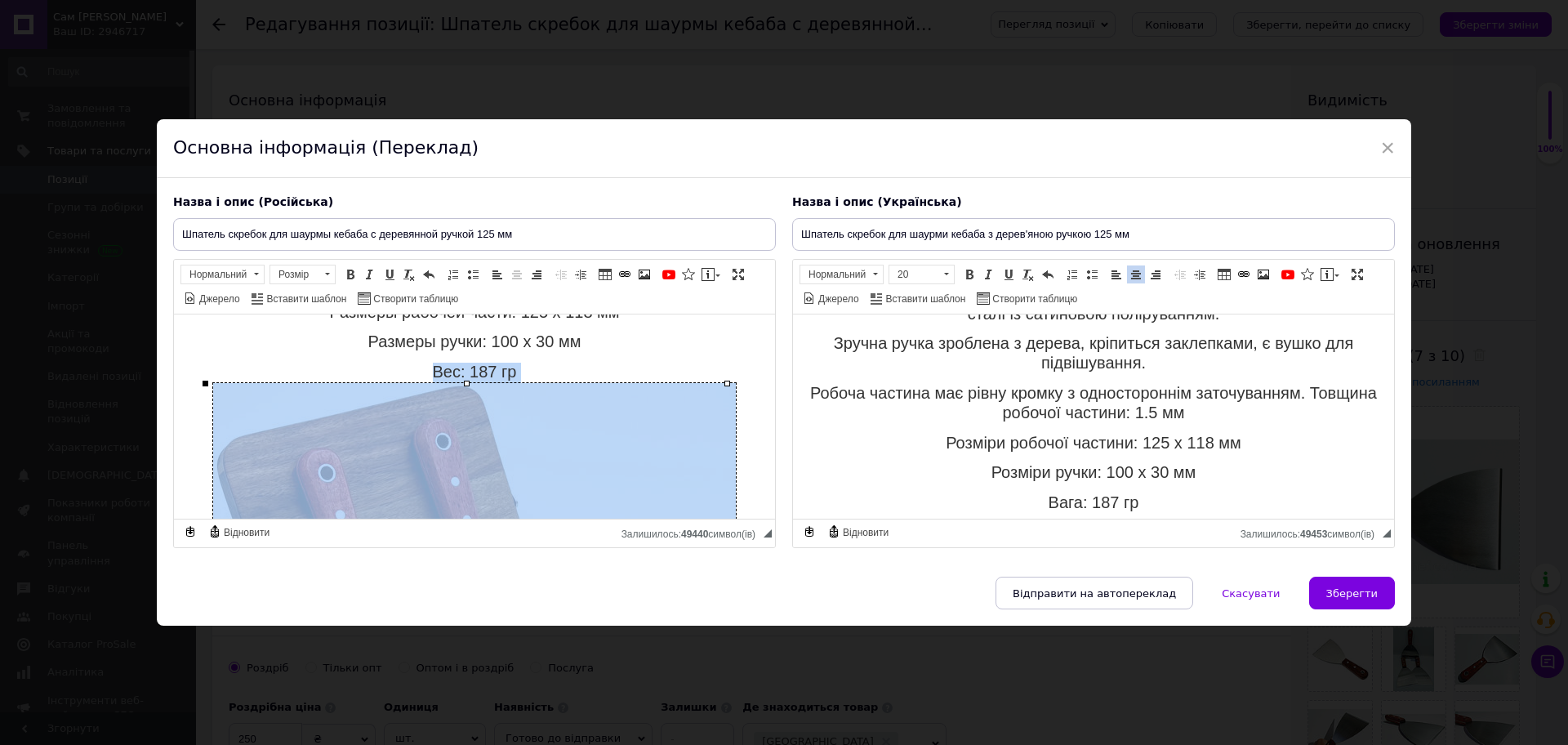
scroll to position [309, 0]
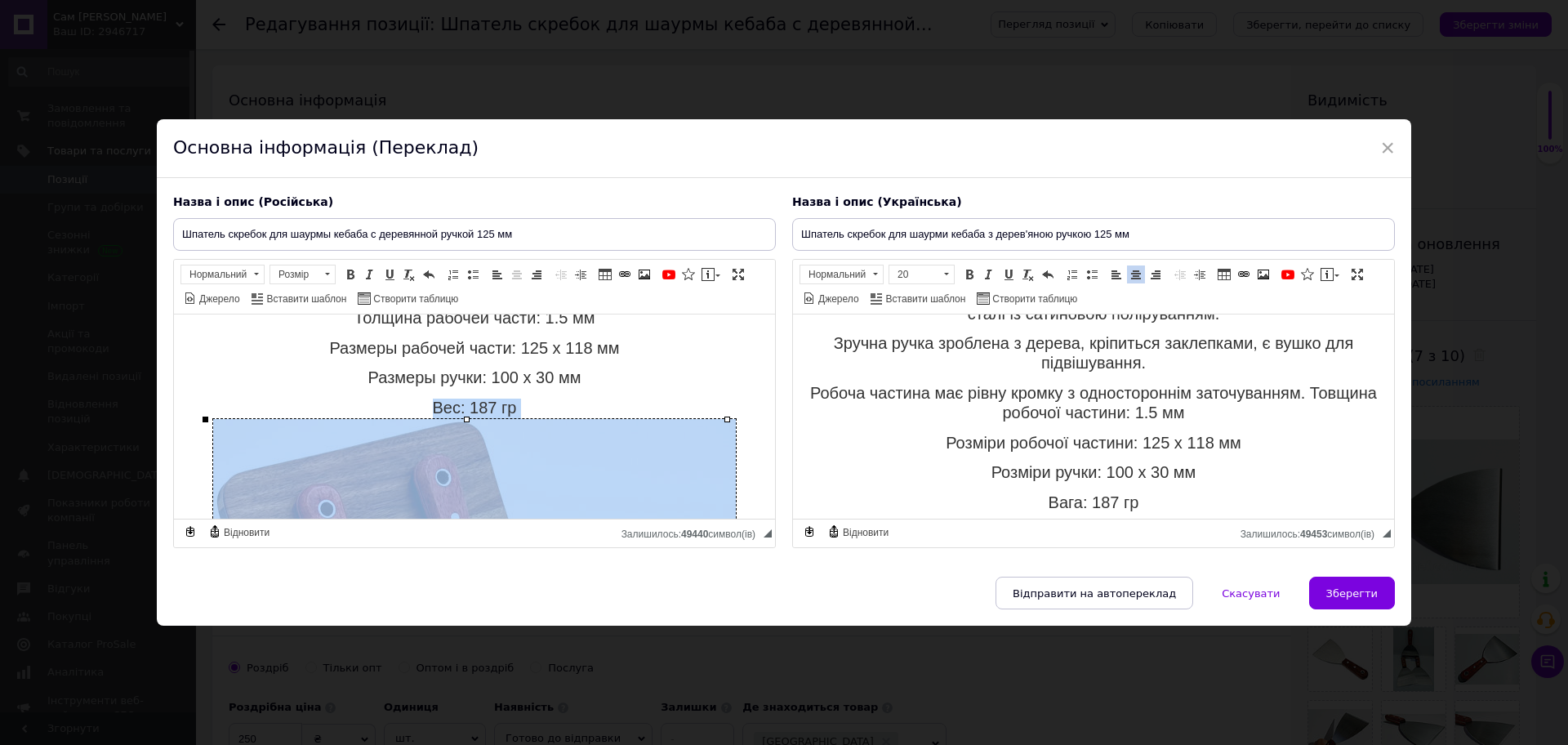
click at [213, 422] on img "Редактор, 997F6B0A-F8F0-44AF-B346-B5AA883B9415" at bounding box center [474, 712] width 523 height 588
click at [198, 429] on p "Вес: 187 гр" at bounding box center [475, 706] width 568 height 613
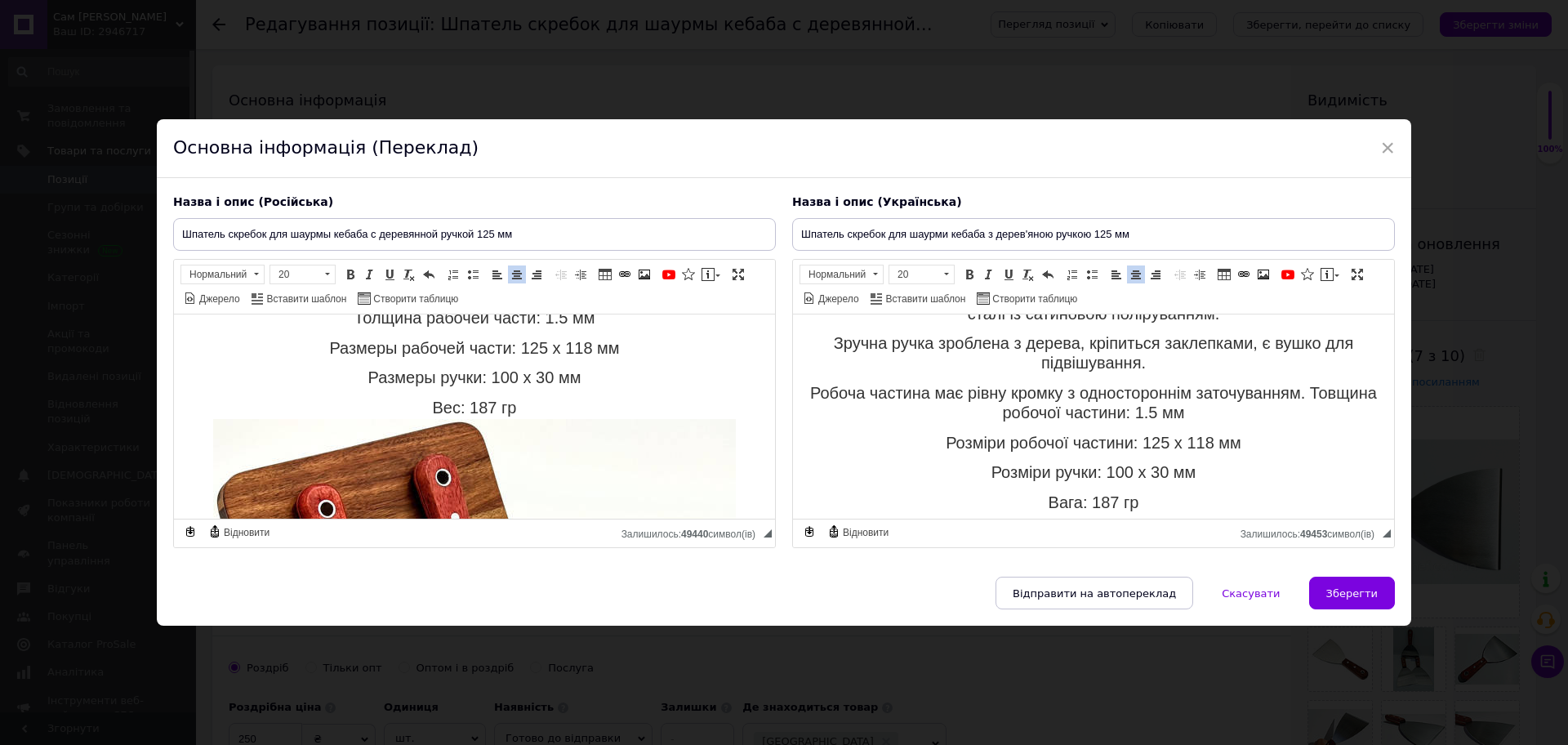
click at [516, 280] on span at bounding box center [517, 274] width 13 height 13
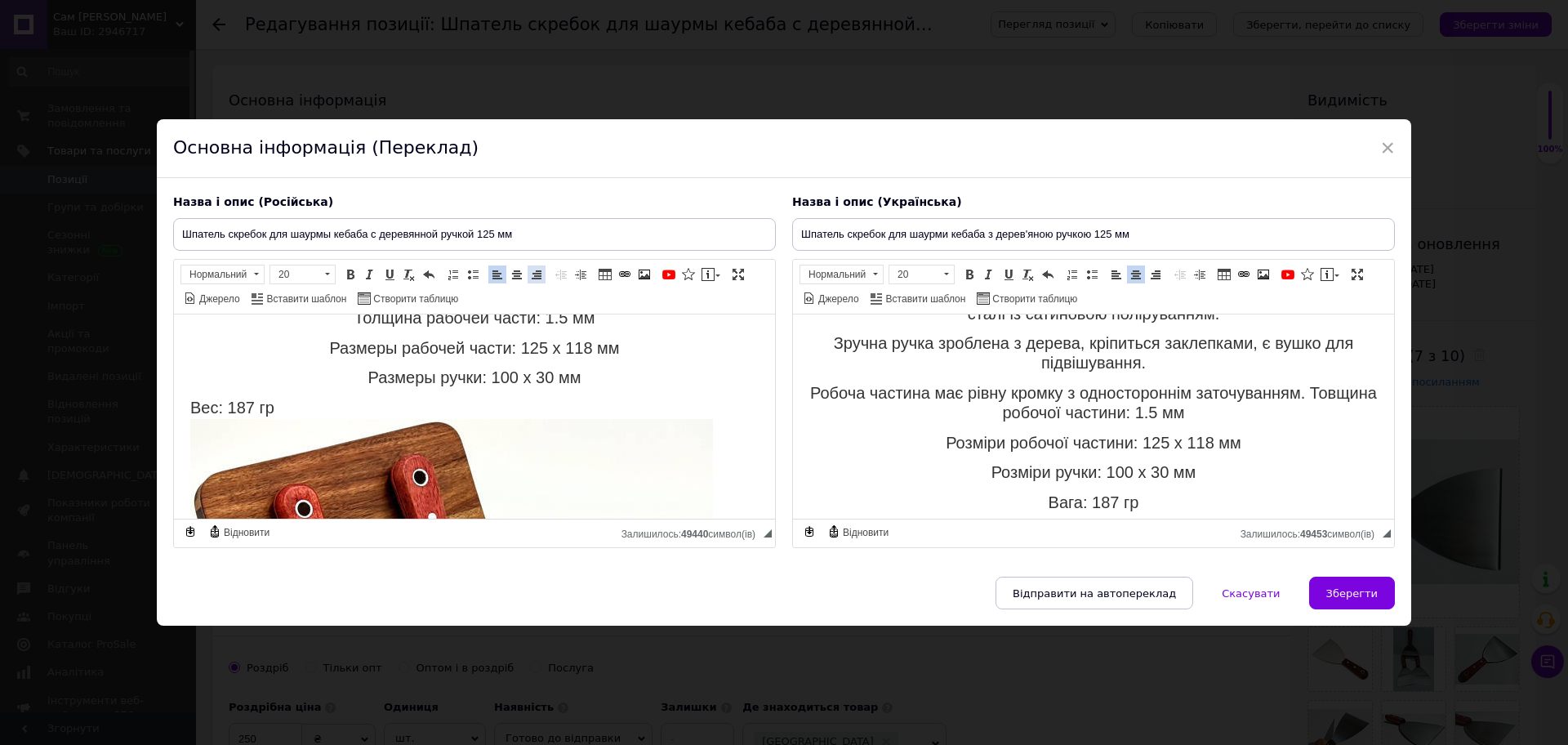
click at [535, 277] on span at bounding box center [536, 274] width 13 height 13
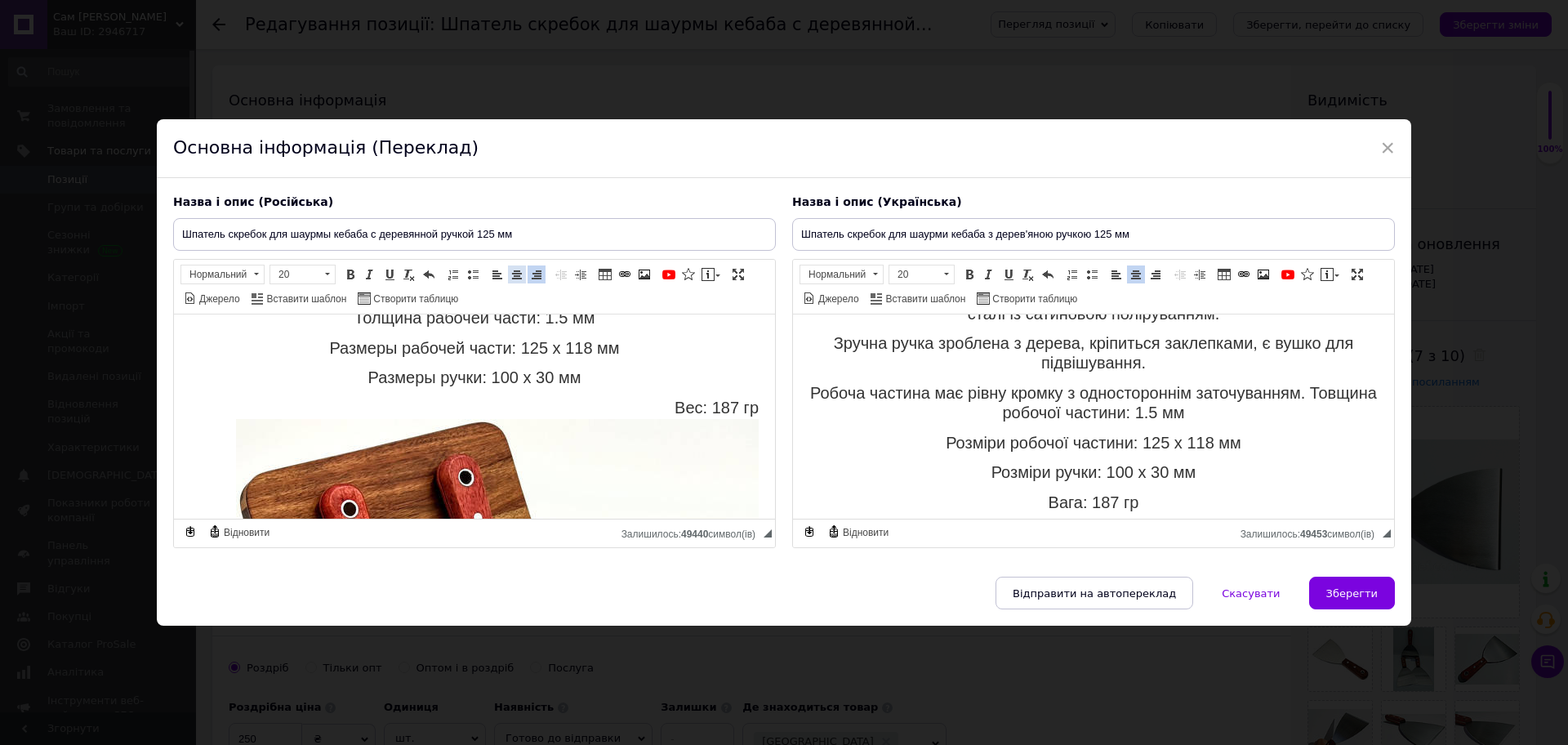
click at [515, 275] on span at bounding box center [517, 274] width 13 height 13
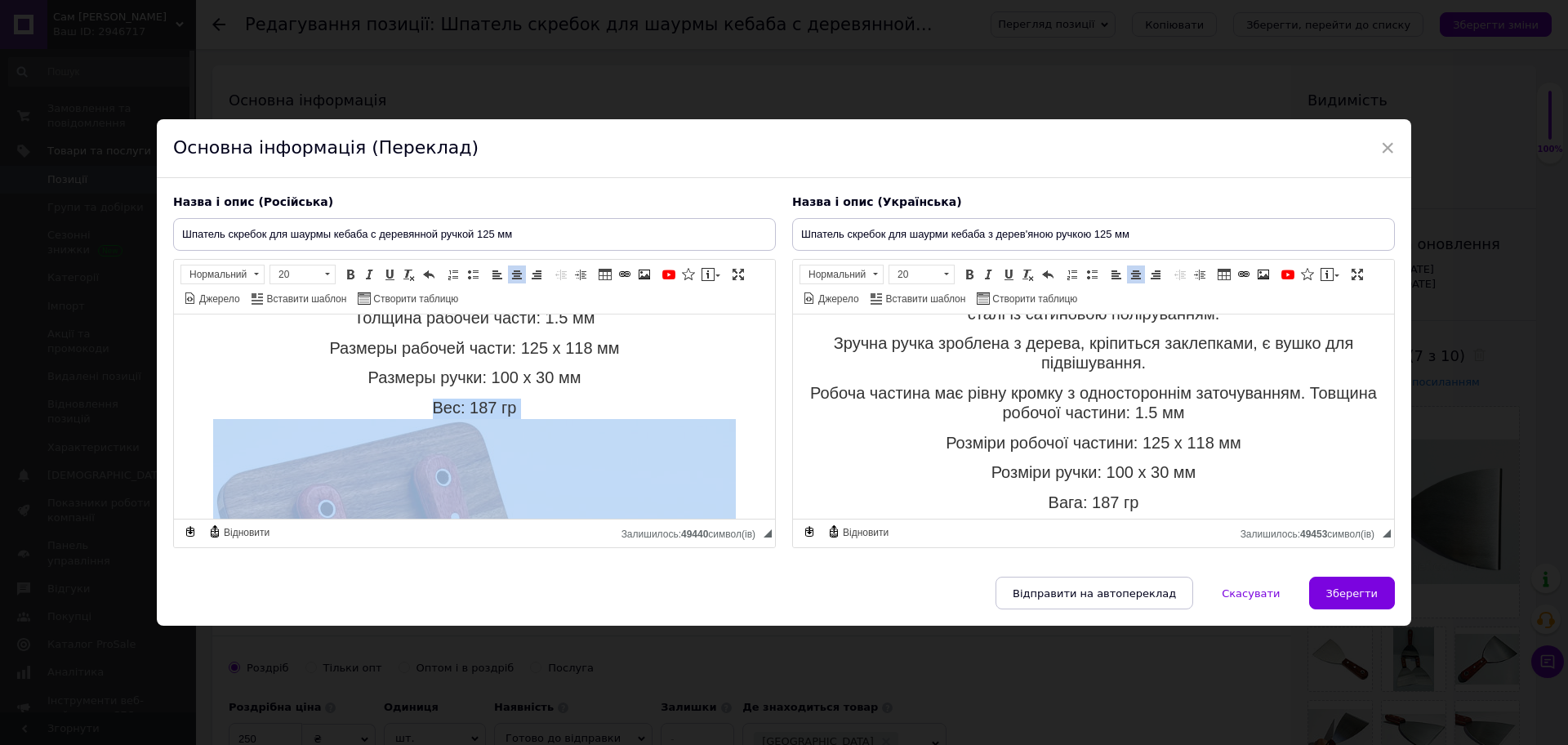
click at [549, 449] on img "Редактор, 997F6B0A-F8F0-44AF-B346-B5AA883B9415" at bounding box center [474, 712] width 523 height 588
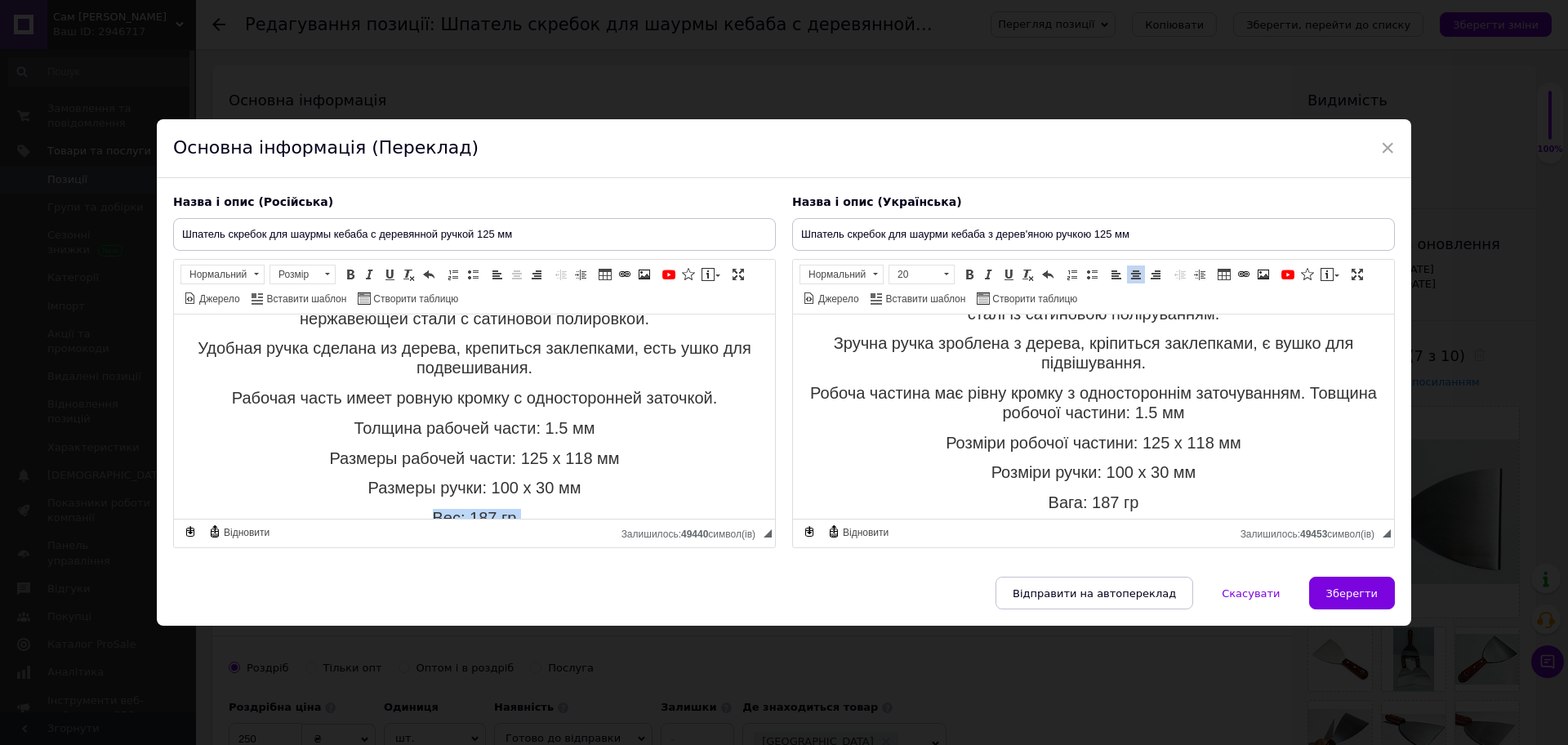
scroll to position [306, 0]
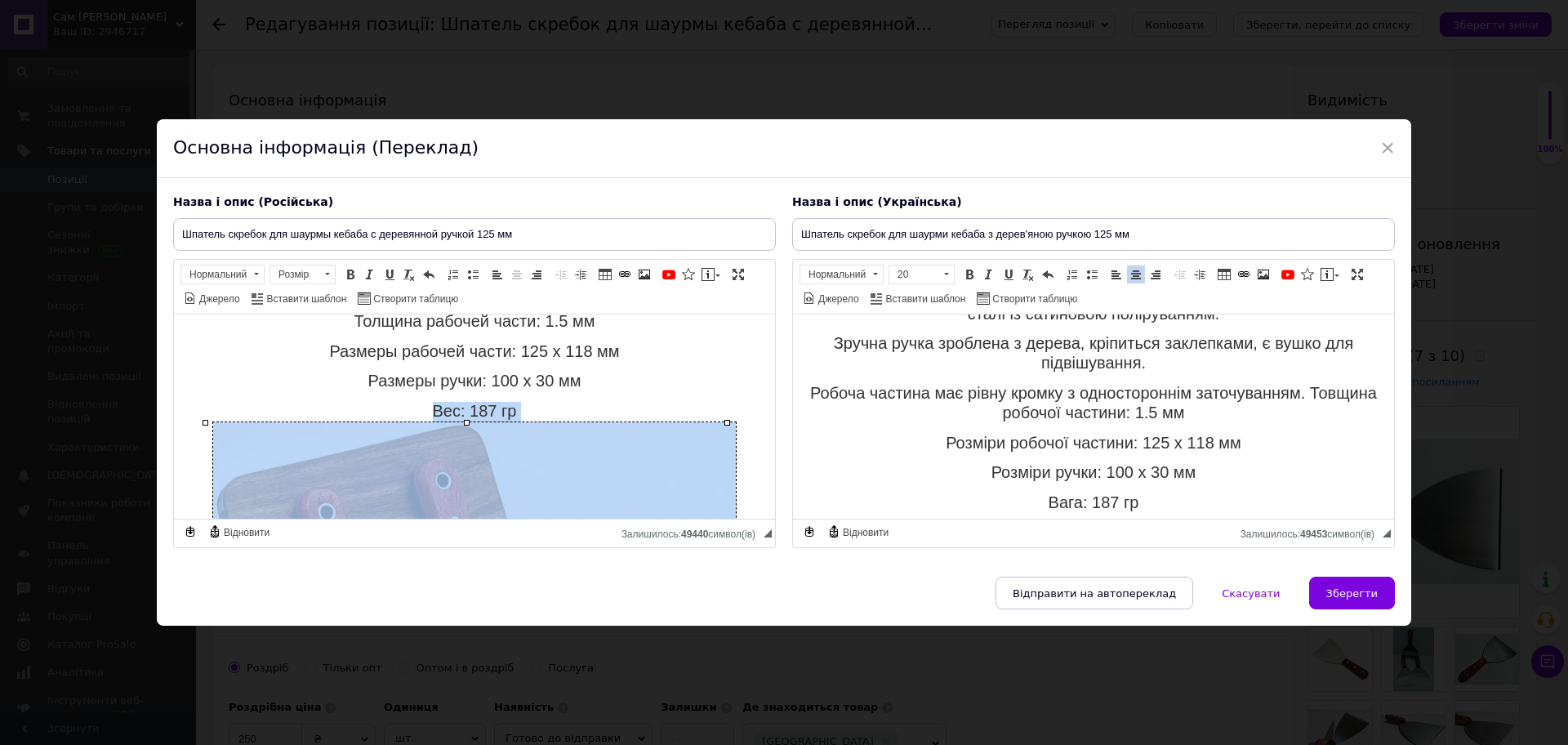
click at [598, 394] on body "Шпатель скребок для шаурмы кебаба с деревянной ручкой 125 мм Переходите на наш …" at bounding box center [475, 534] width 568 height 1021
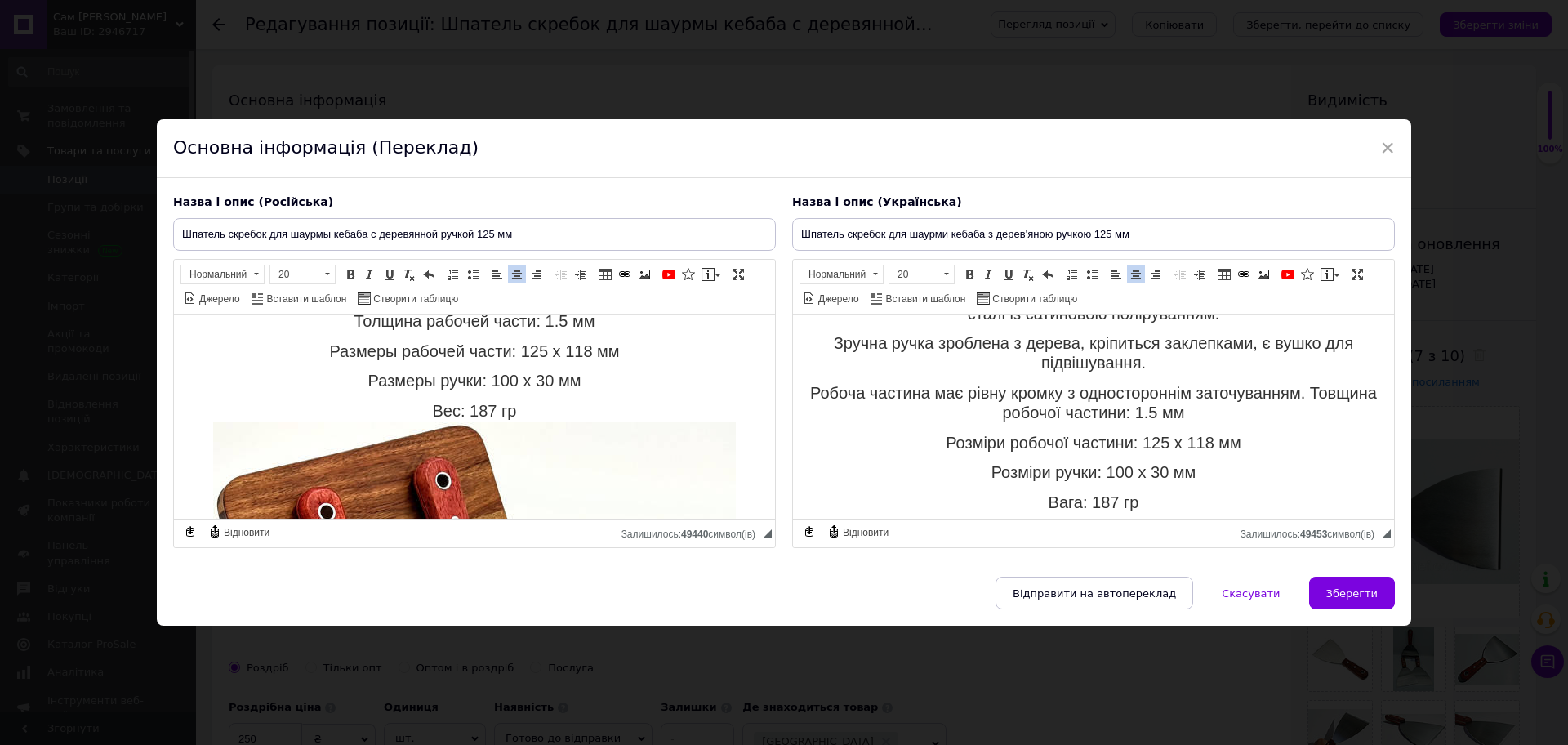
scroll to position [811, 0]
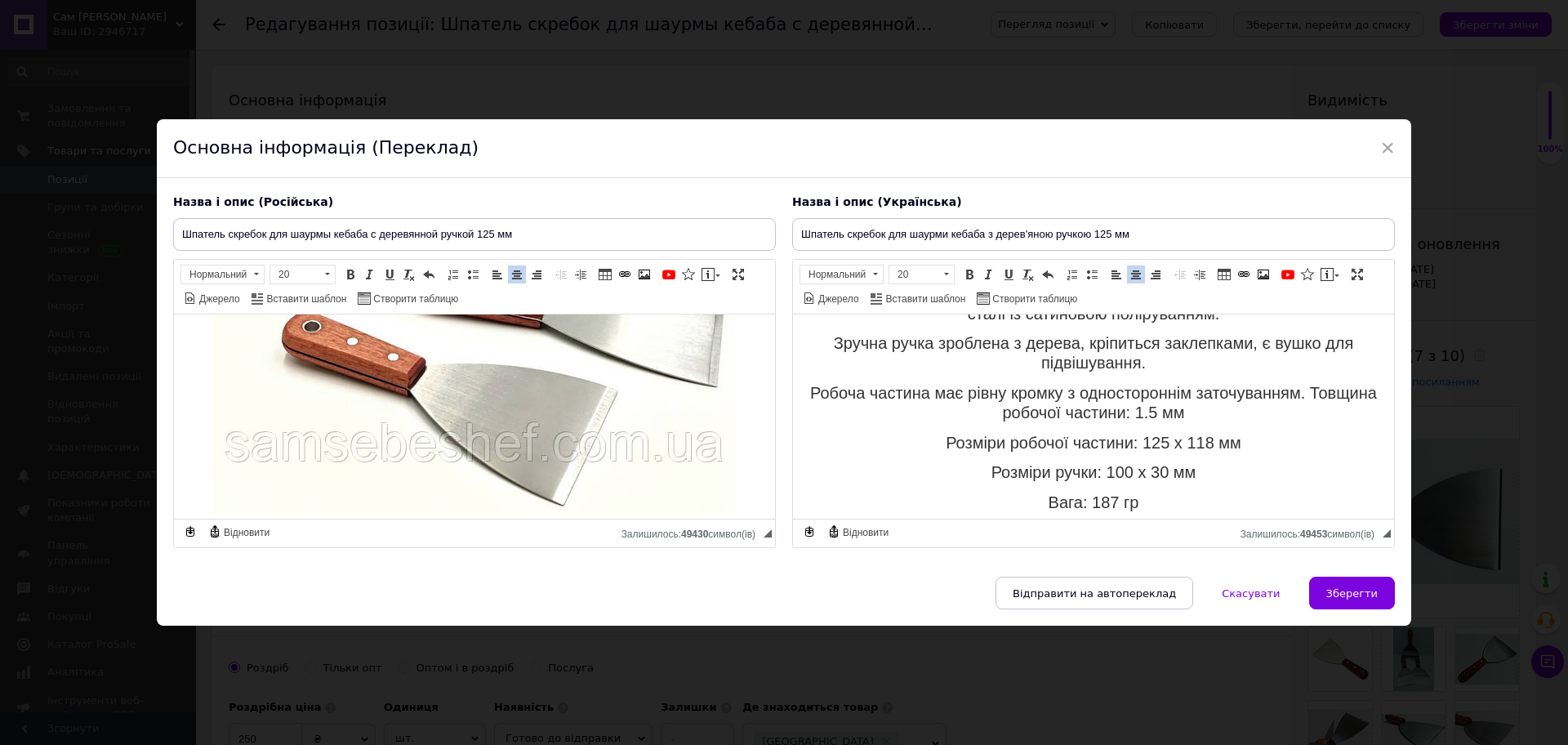
click at [1163, 497] on body "Шпатель скребок для шаурми кебаба з дерев'яною ручкою 125 мм Переходьте на наш …" at bounding box center [1094, 635] width 568 height 1018
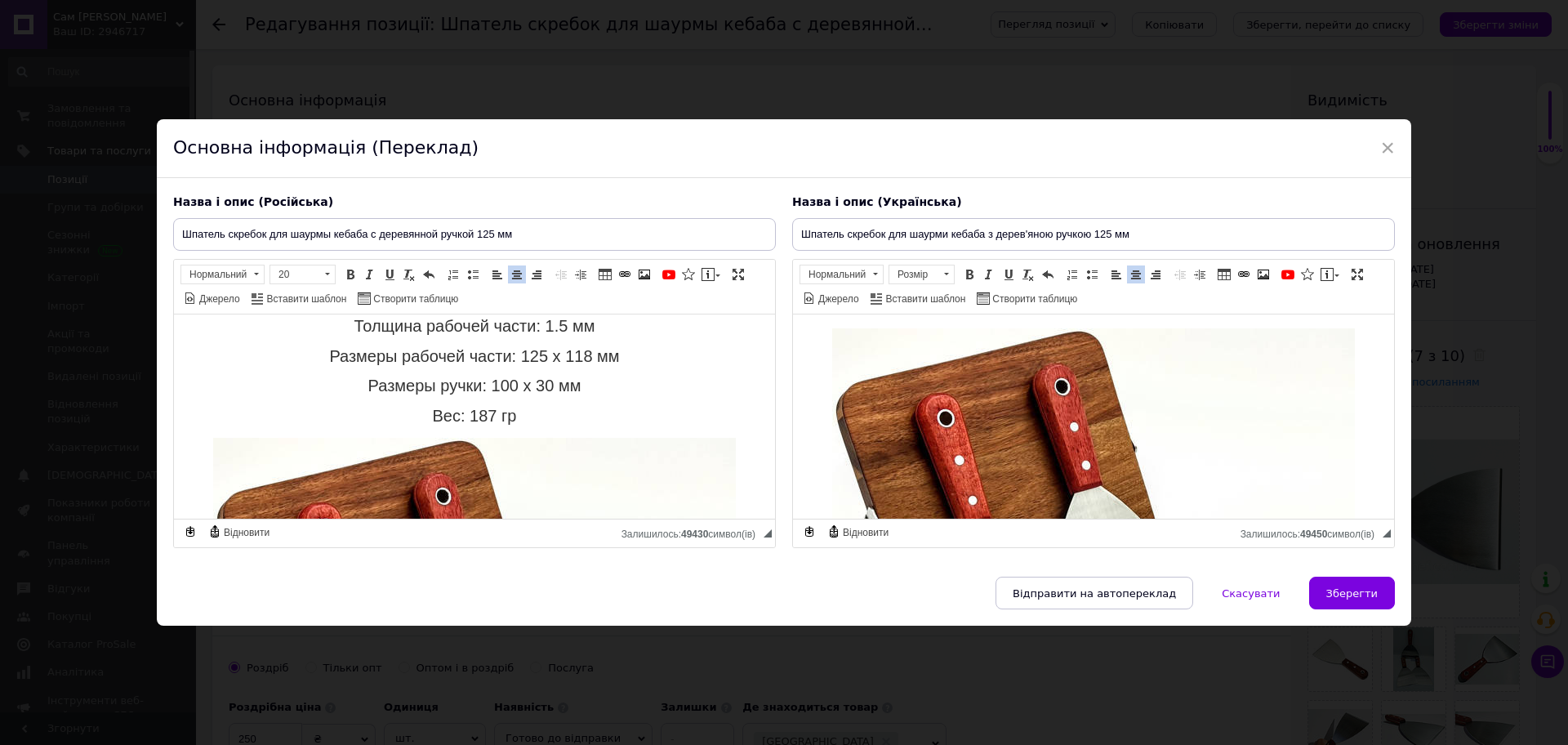
scroll to position [325, 0]
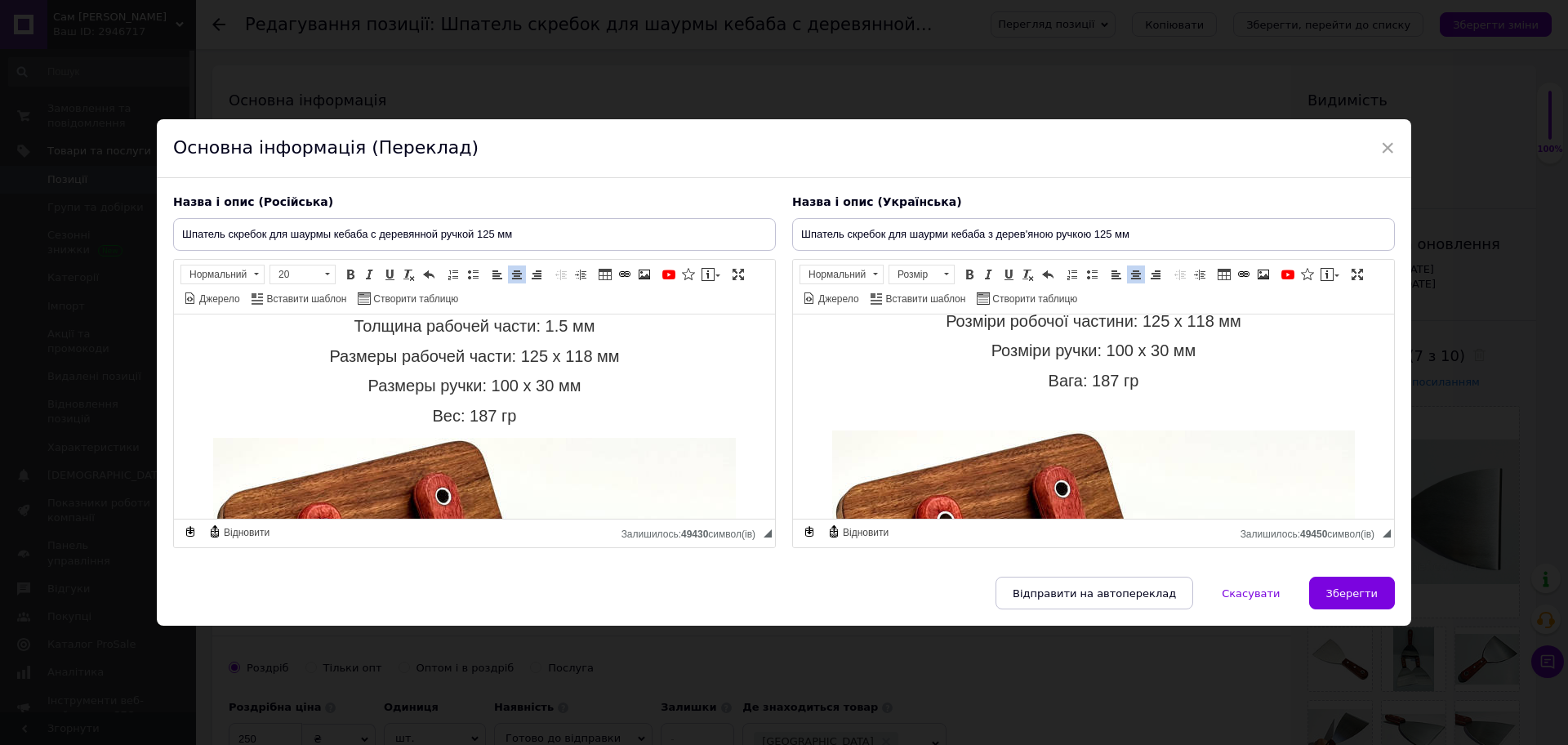
click at [1074, 415] on p "Редактор, 367F572F-B211-4D98-AFD2-5C6CFFB0852D" at bounding box center [1094, 411] width 568 height 17
click at [1159, 388] on p "Вага: 187 гр" at bounding box center [1094, 382] width 568 height 19
click at [516, 423] on p "Вес: 187 гр" at bounding box center [475, 417] width 568 height 19
click at [569, 417] on p "Вес: 187 гр" at bounding box center [475, 417] width 568 height 19
click at [1218, 373] on p "Вага: 187 гр" at bounding box center [1094, 382] width 568 height 19
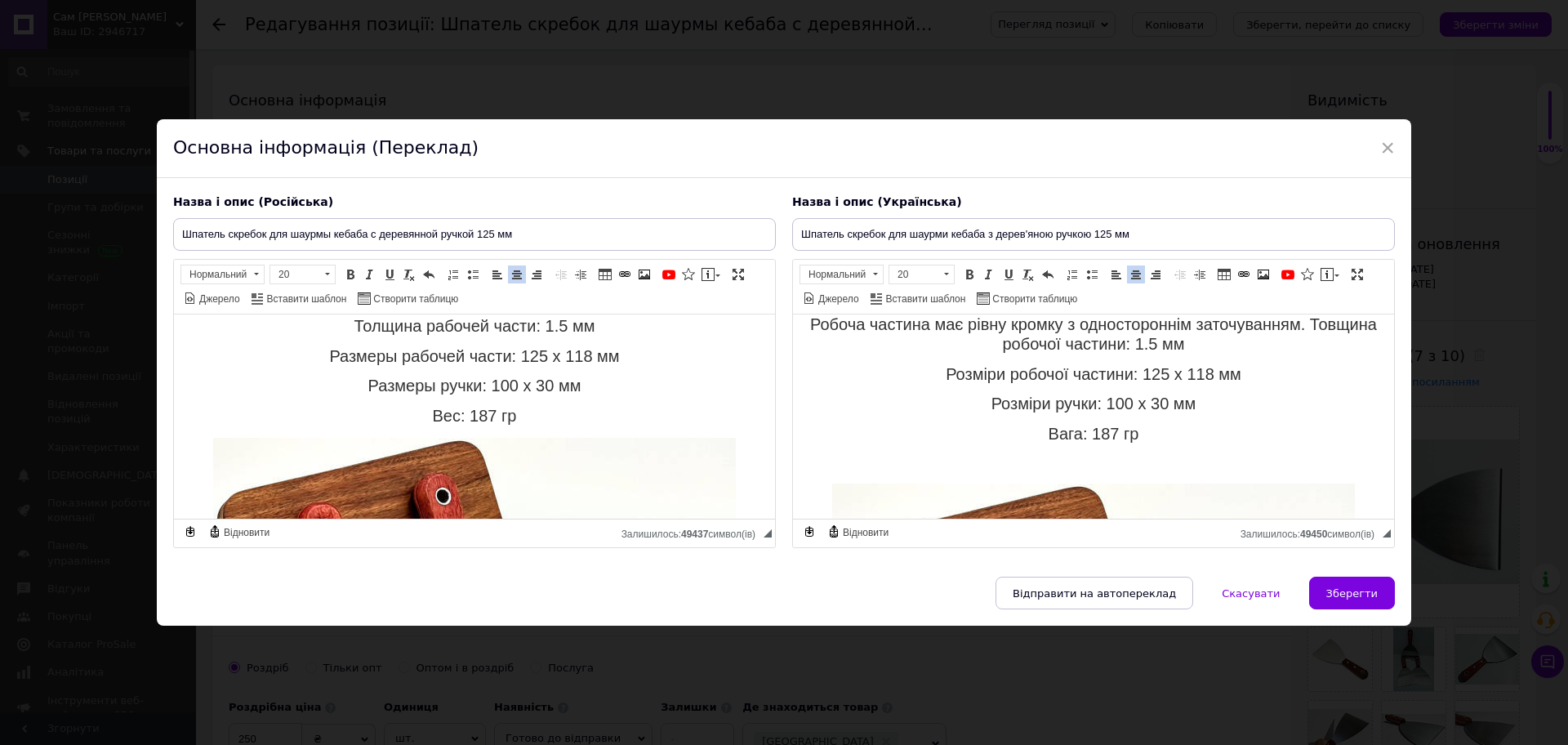
scroll to position [223, 0]
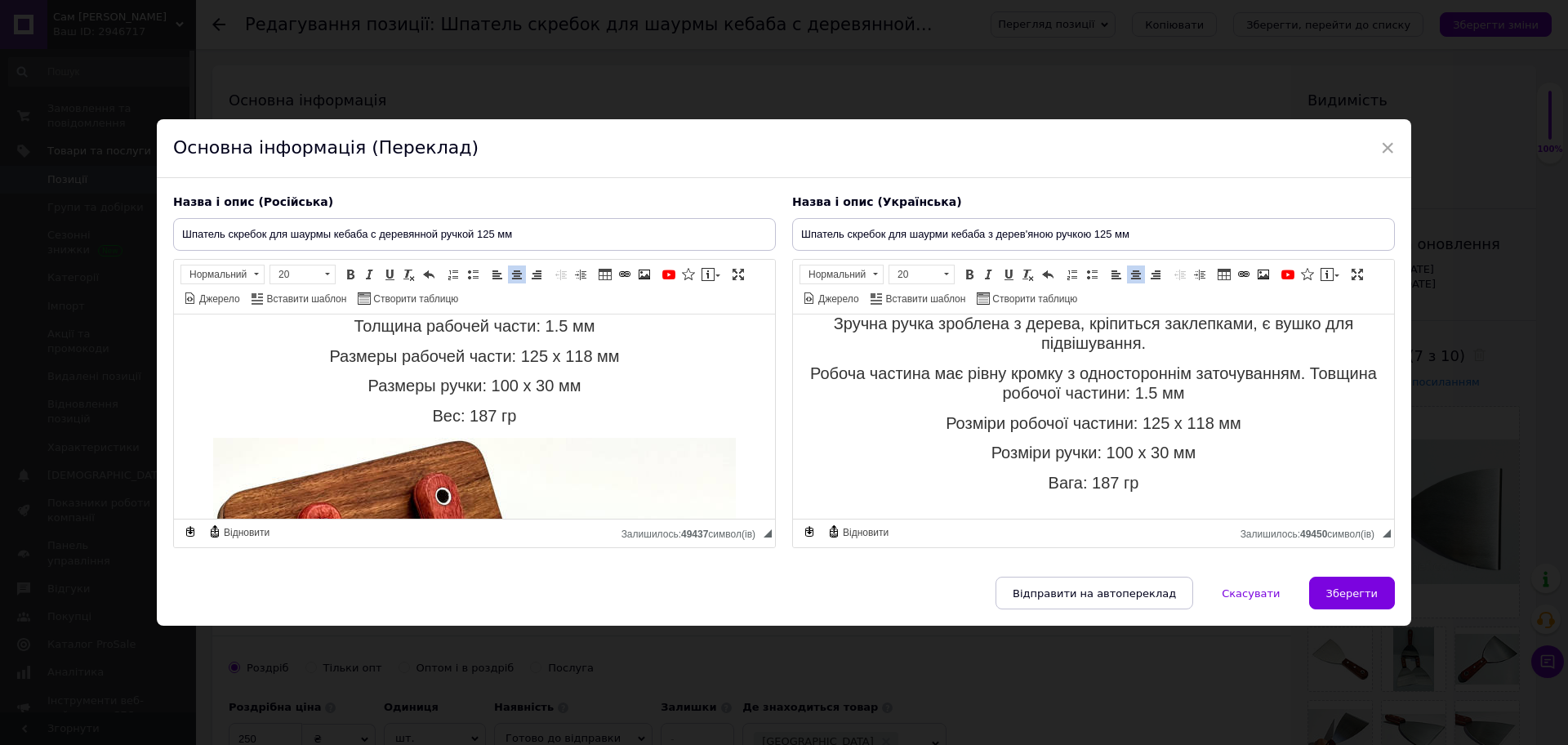
click at [567, 417] on p "Вес: 187 гр" at bounding box center [475, 417] width 568 height 19
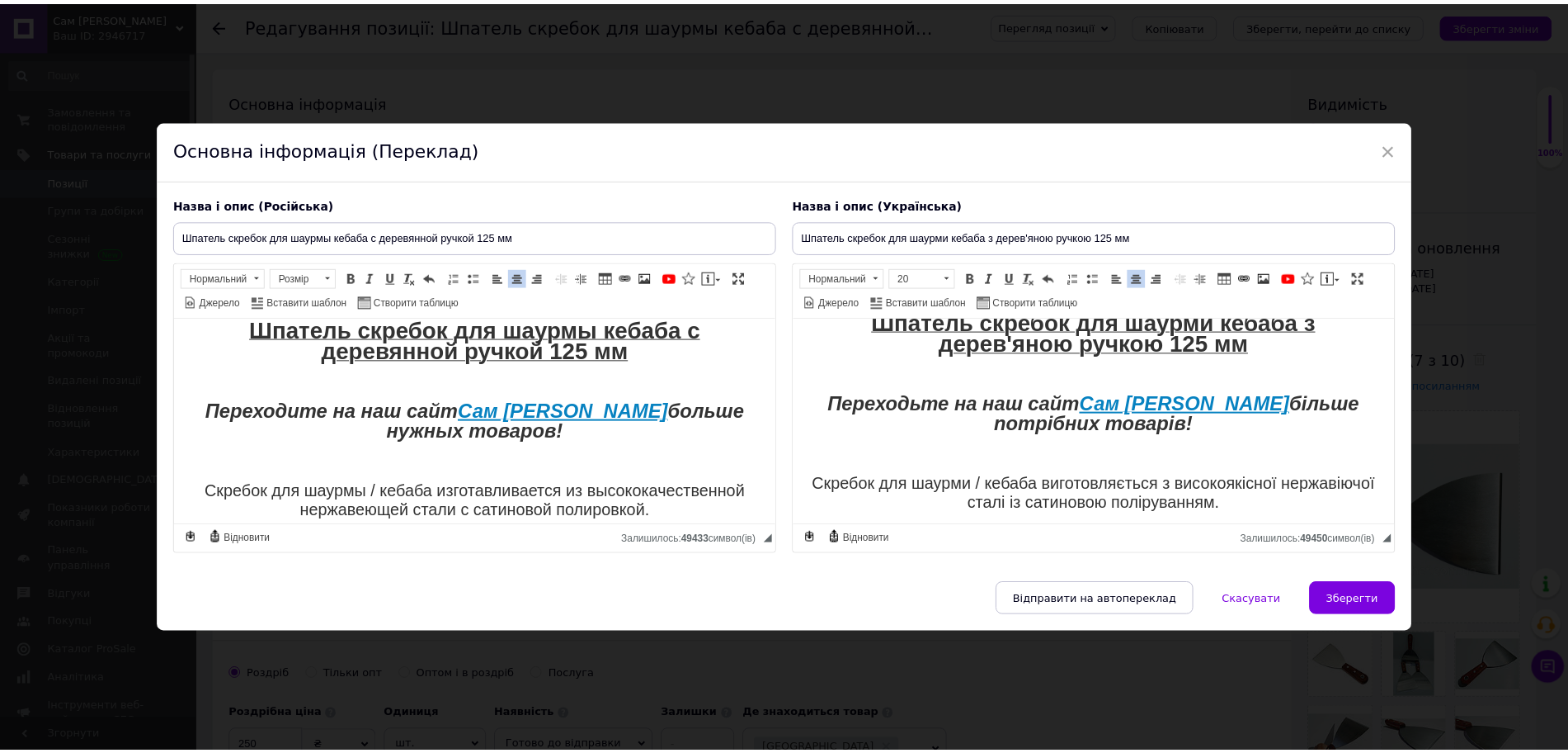
scroll to position [0, 0]
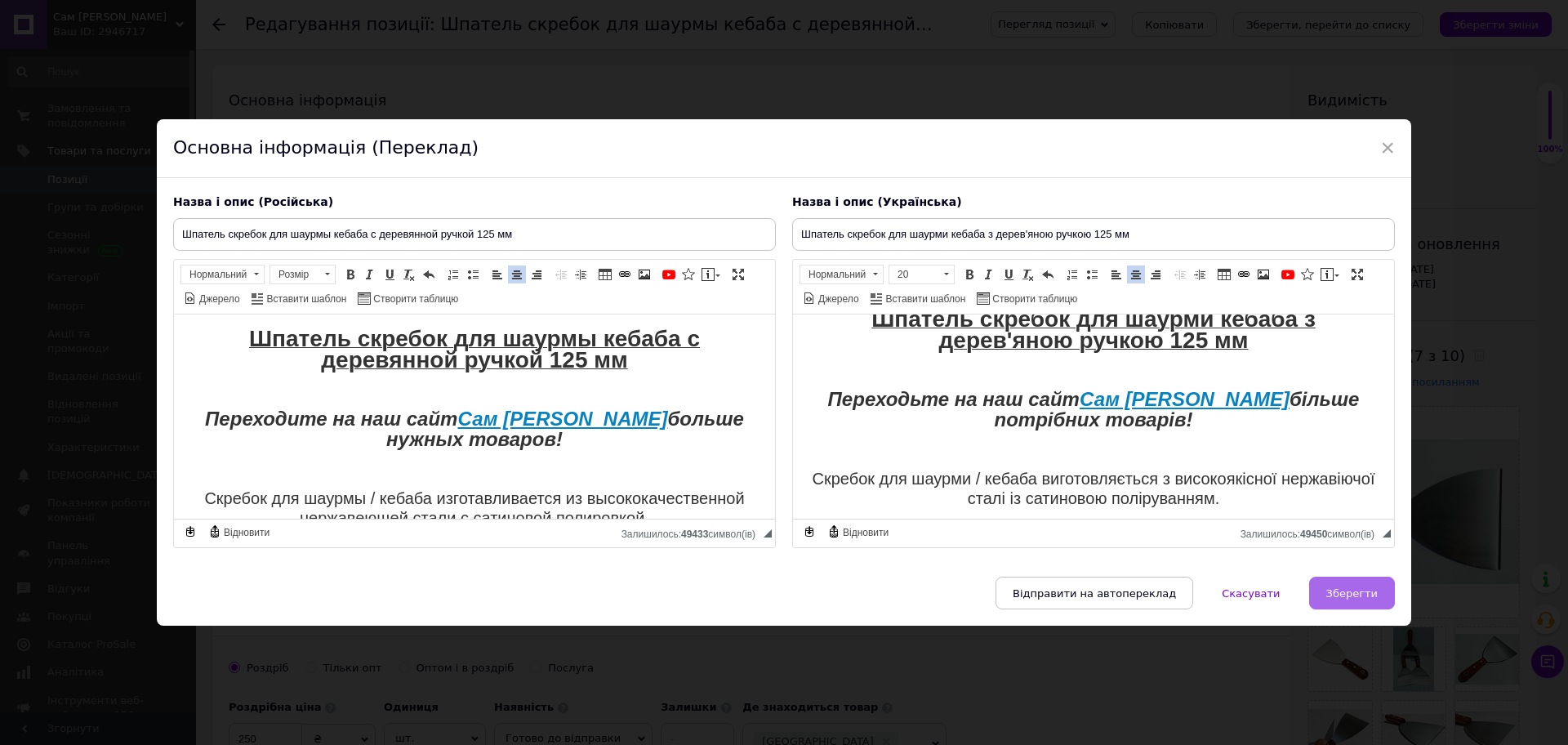
click at [1355, 583] on button "Зберегти" at bounding box center [1352, 593] width 86 height 33
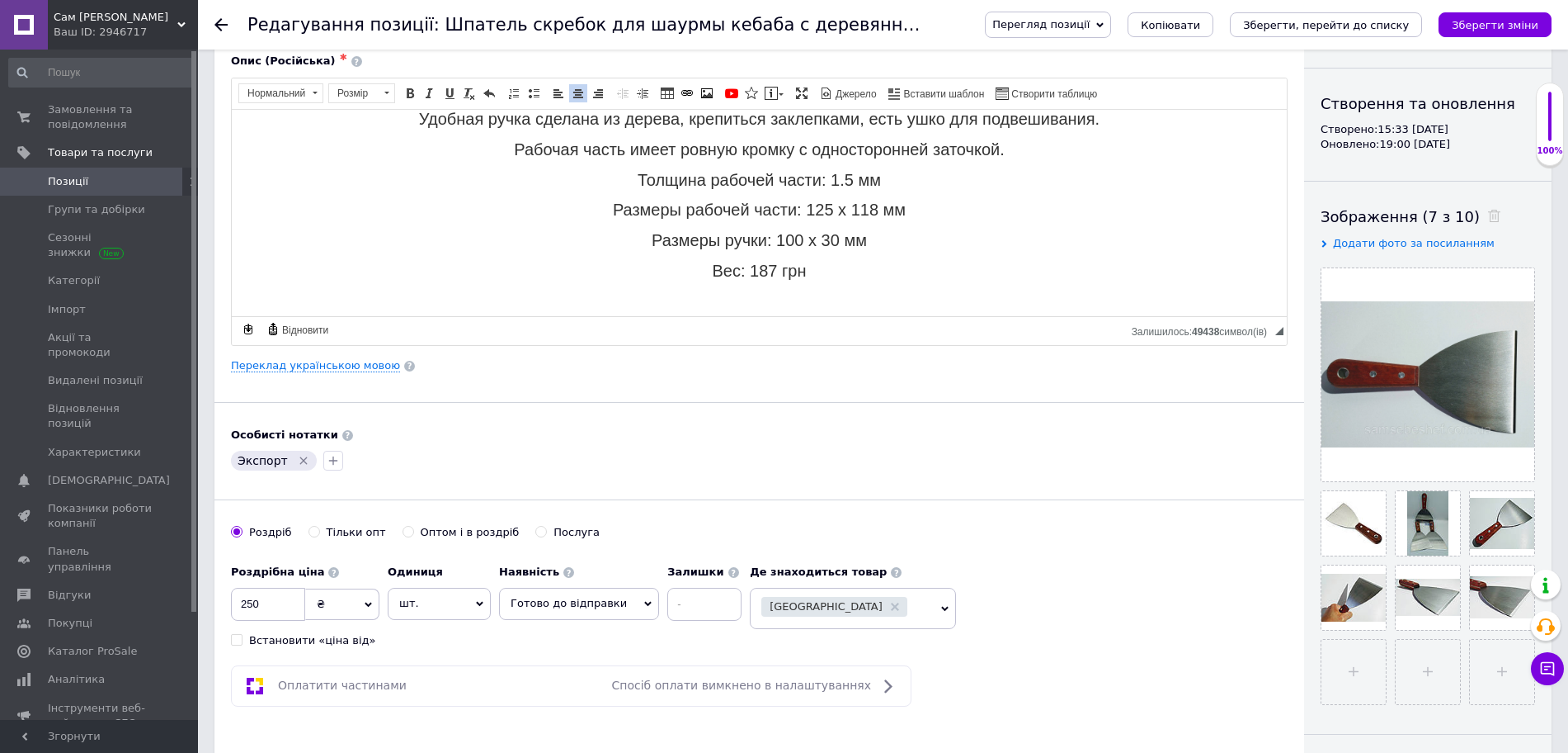
scroll to position [309, 0]
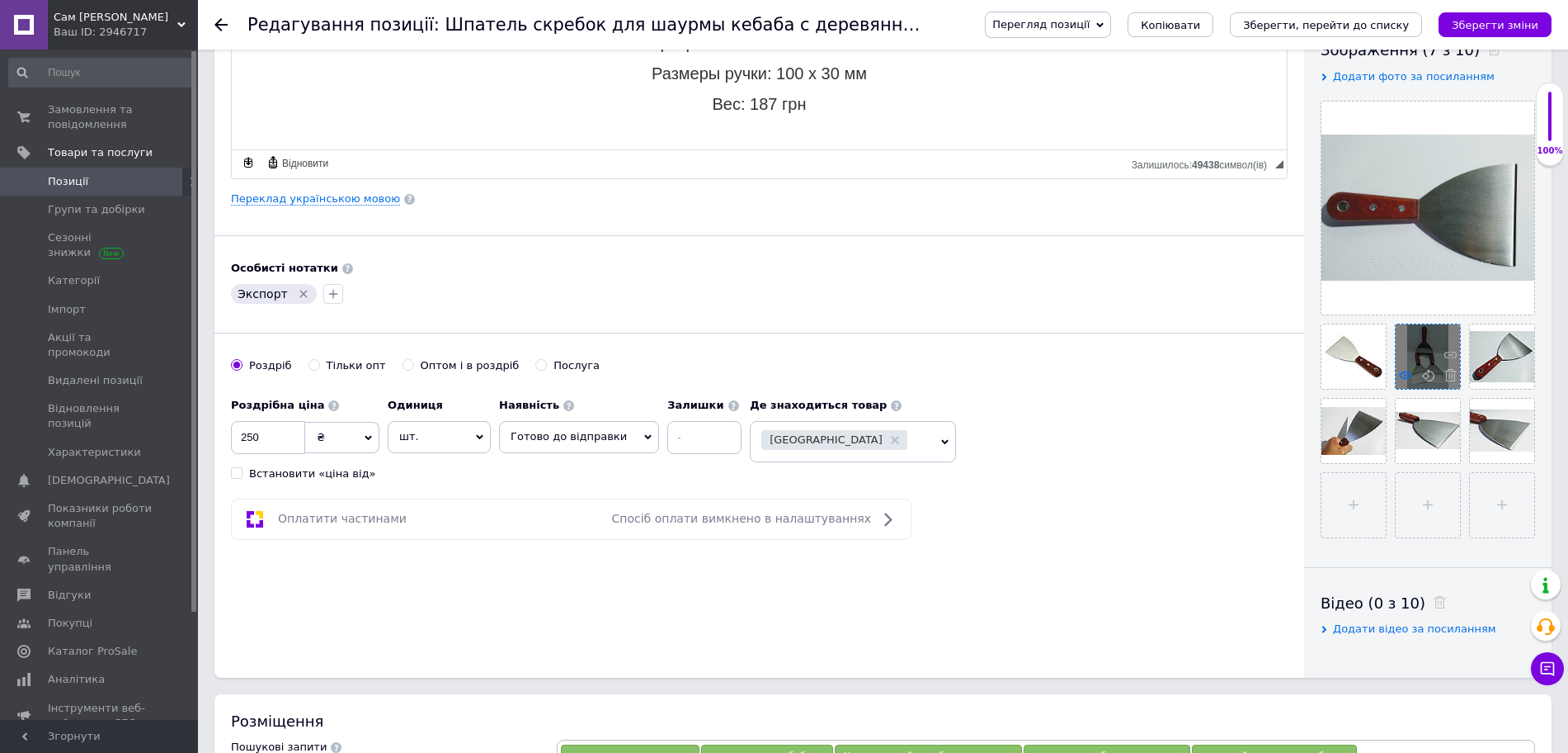
click at [1400, 376] on use at bounding box center [1405, 375] width 13 height 8
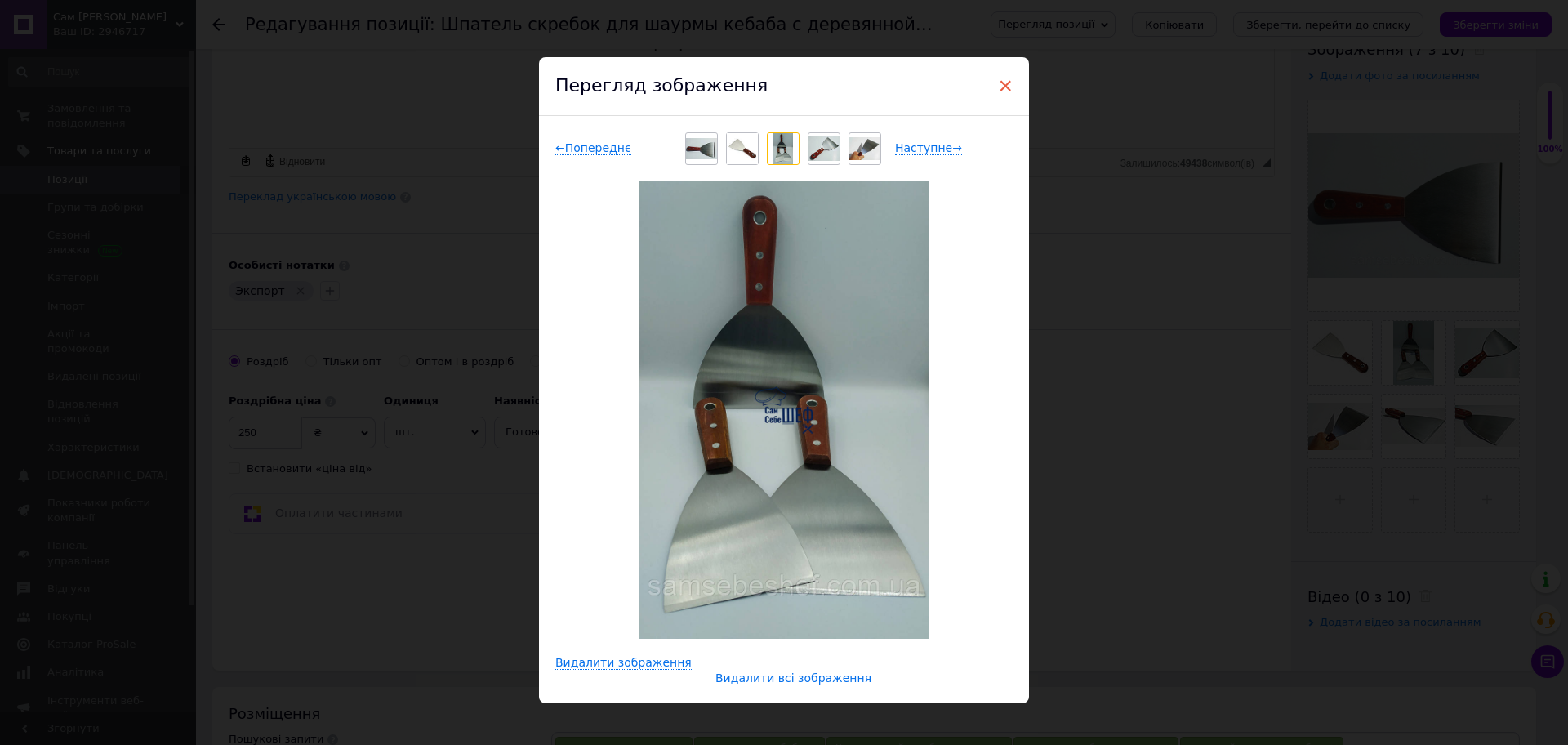
click at [1002, 81] on span "×" at bounding box center [1005, 86] width 14 height 28
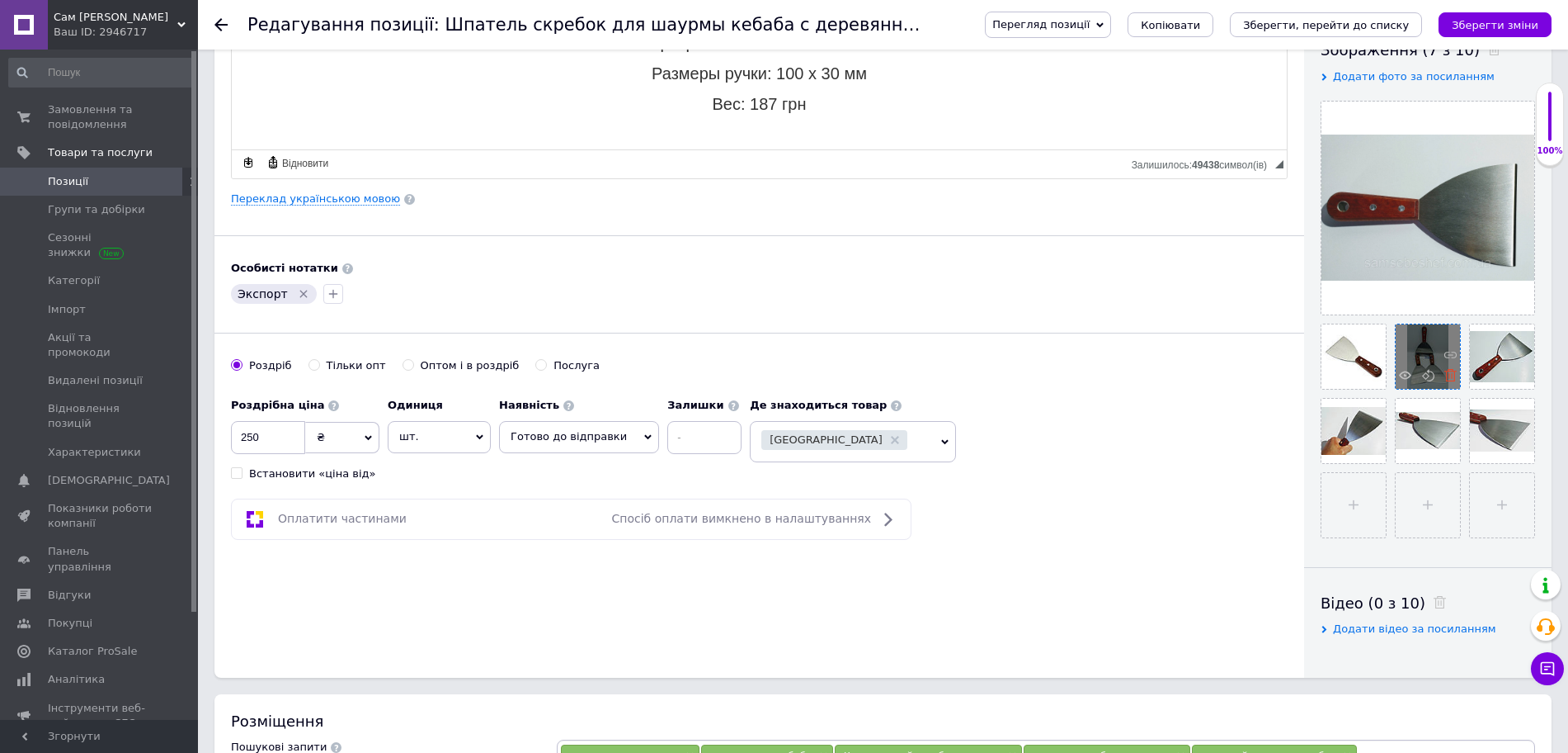
click at [1448, 377] on icon at bounding box center [1450, 375] width 13 height 13
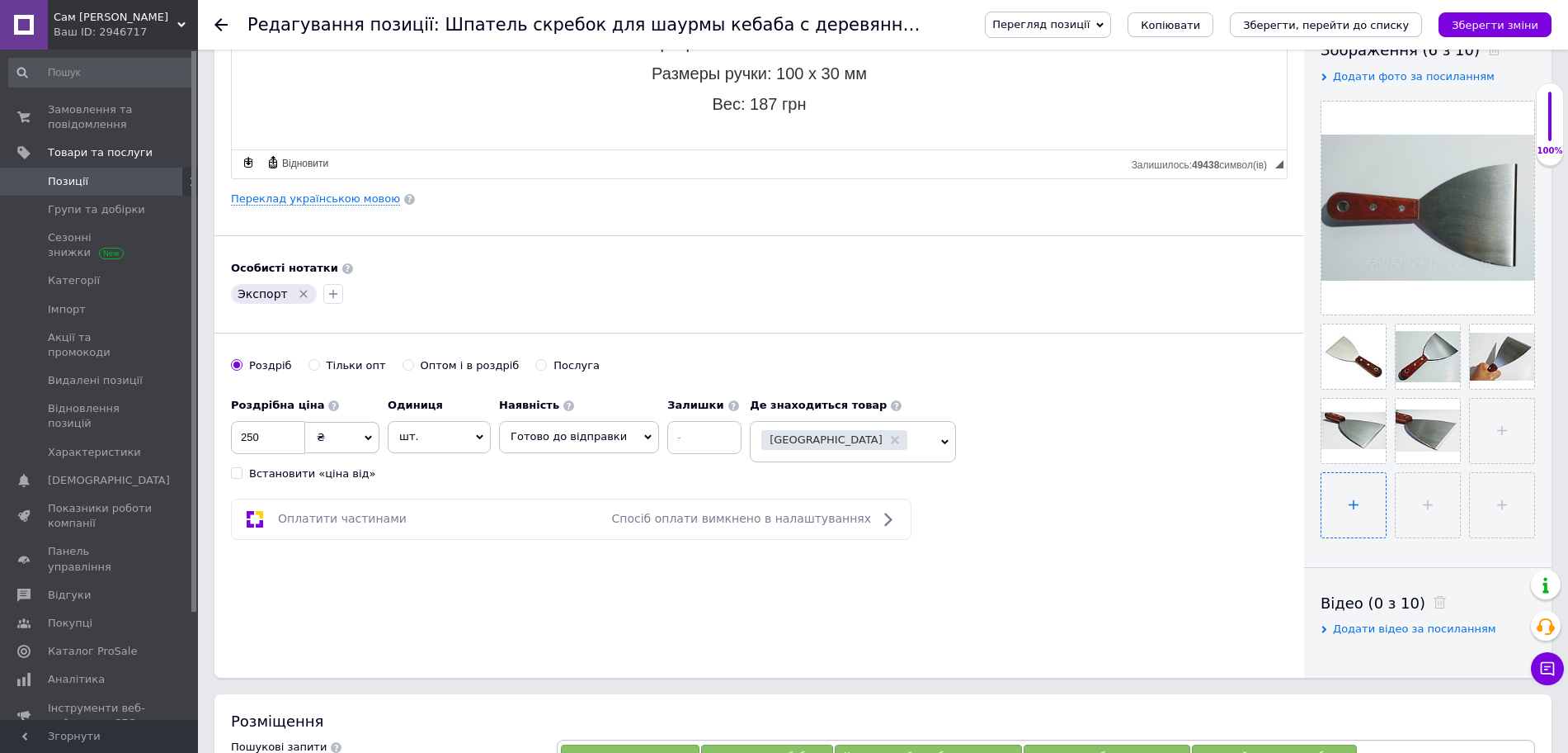
click at [1377, 507] on input "file" at bounding box center [1354, 505] width 64 height 64
type input "C:\fakepath\shpatel' skrebok dlja shaurmy 12.5 sm.jpg"
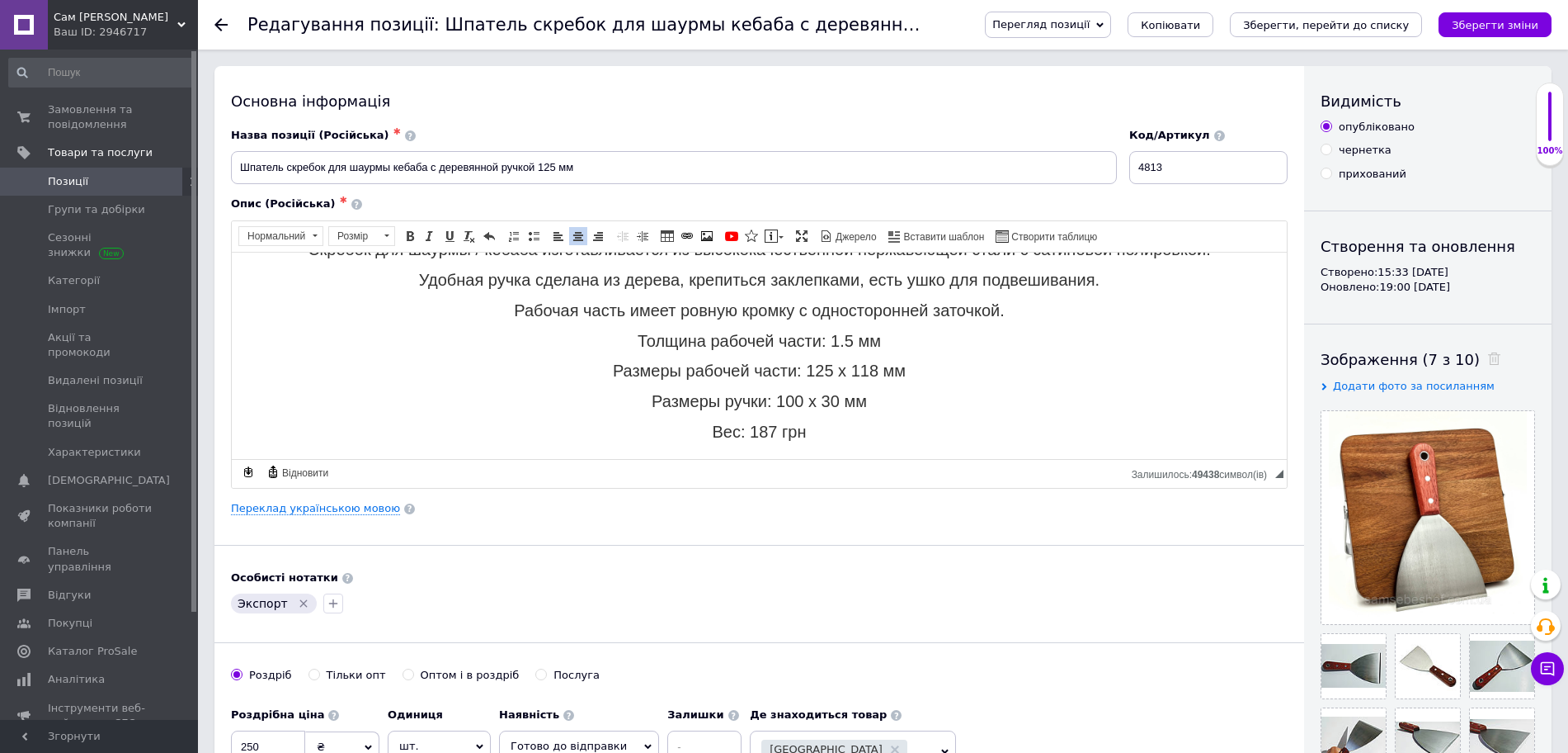
scroll to position [0, 0]
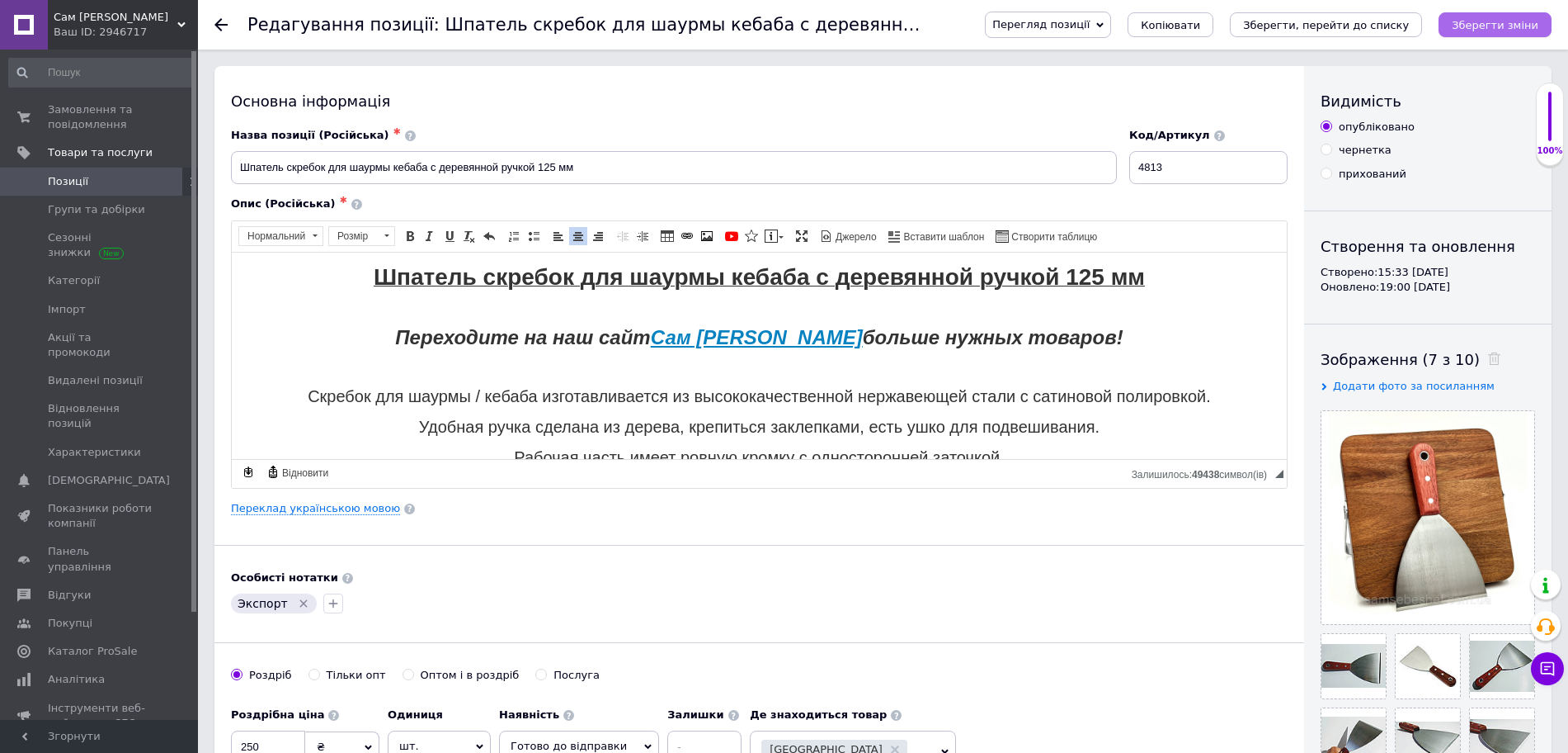
click at [1523, 30] on button "Зберегти зміни" at bounding box center [1495, 24] width 113 height 24
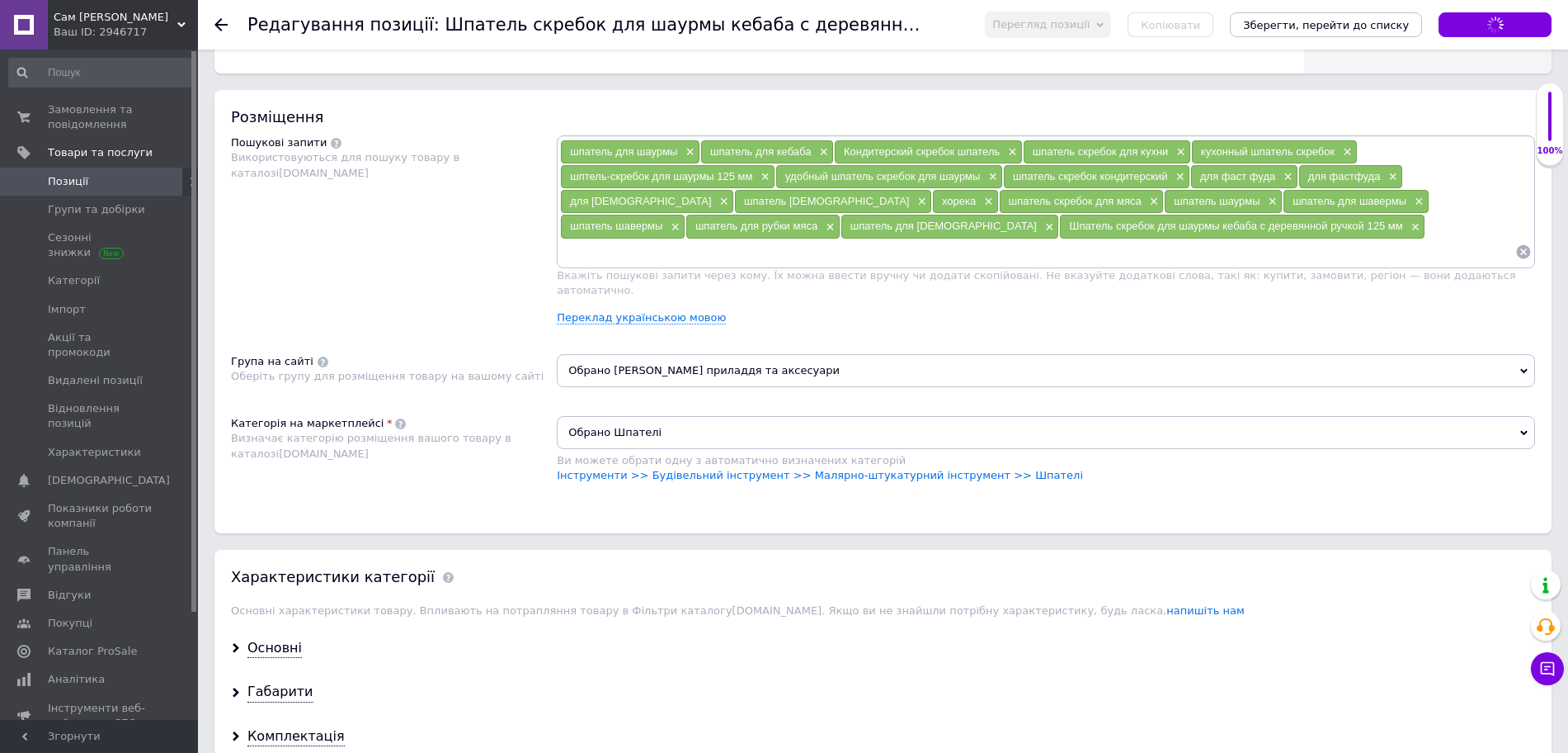
scroll to position [957, 0]
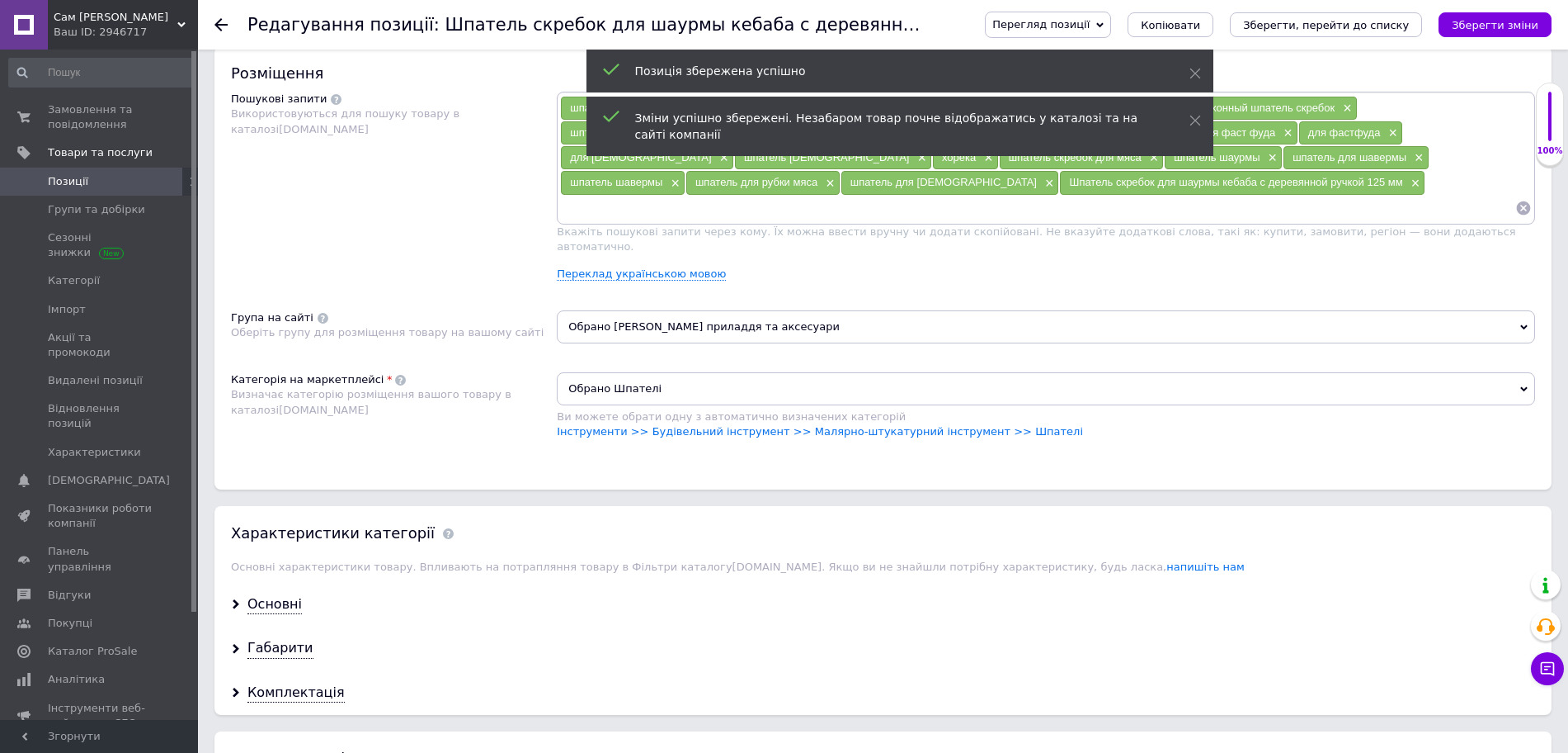
click at [739, 373] on span "Обрано Шпателі" at bounding box center [1046, 389] width 979 height 33
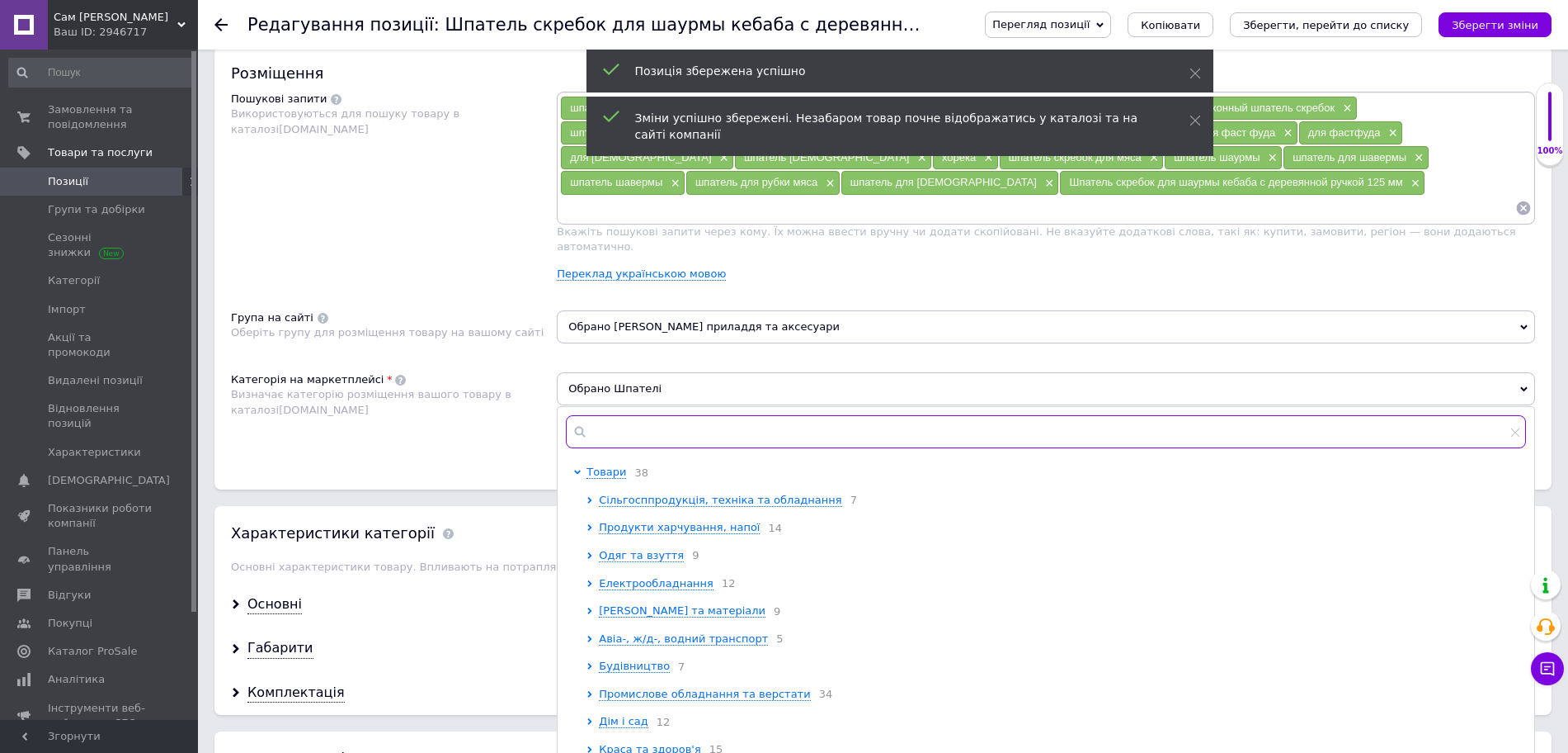
click at [733, 415] on input "text" at bounding box center [1046, 432] width 960 height 33
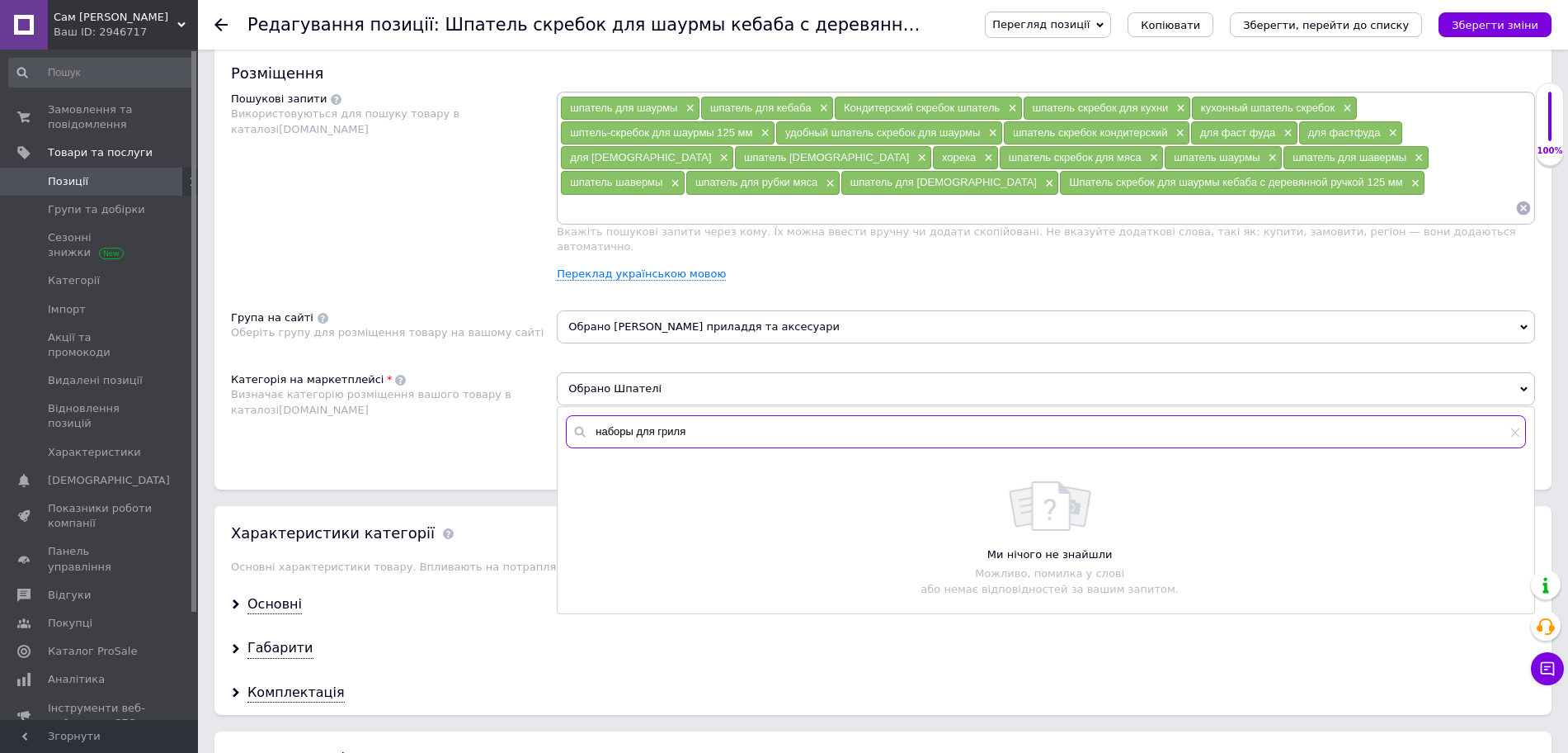
click at [625, 415] on input "наборы для гриля" at bounding box center [1046, 432] width 960 height 33
click at [736, 415] on input "набори для гриля" at bounding box center [1046, 432] width 960 height 33
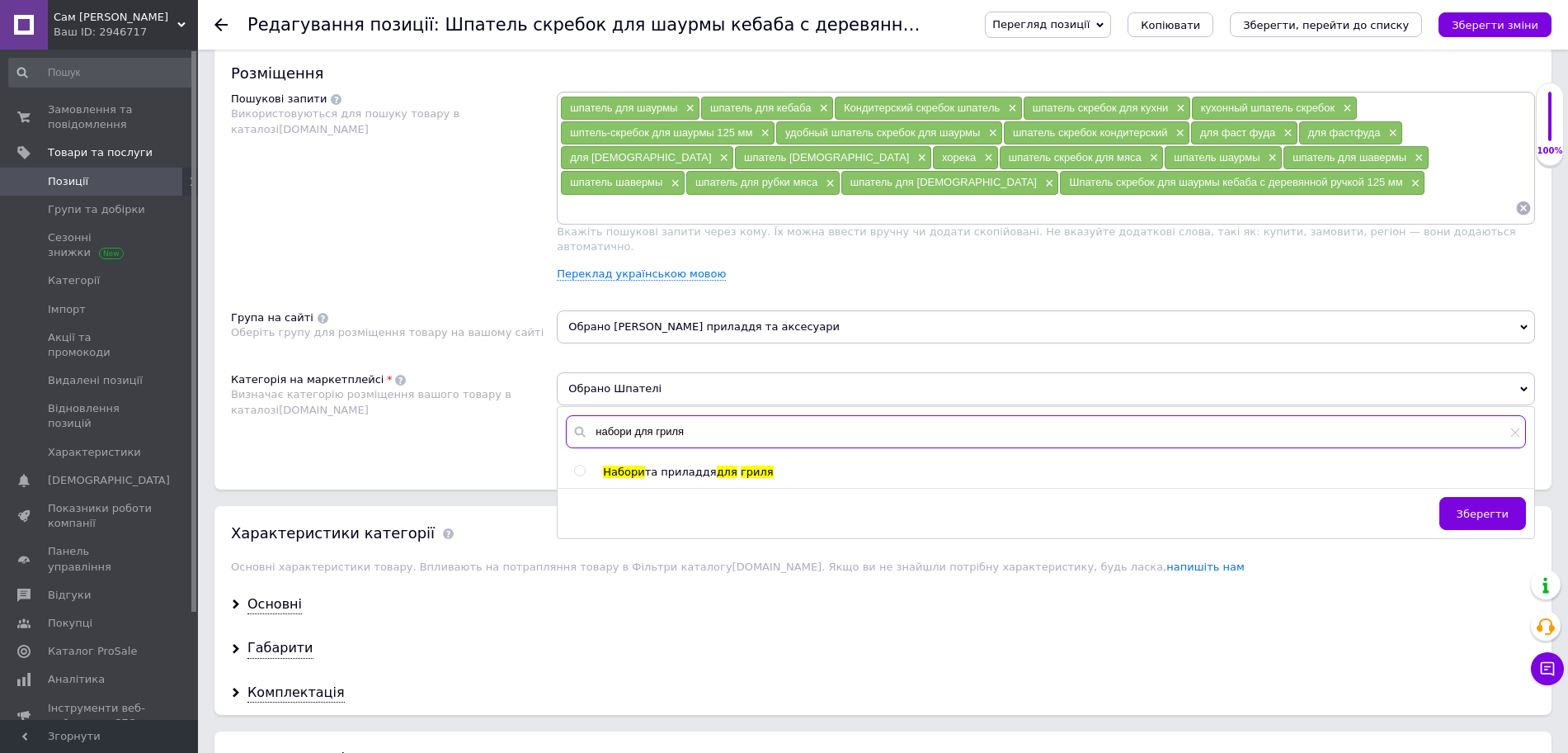
type input "набори для гриля"
click at [581, 465] on input "radio" at bounding box center [579, 470] width 11 height 11
radio input "true"
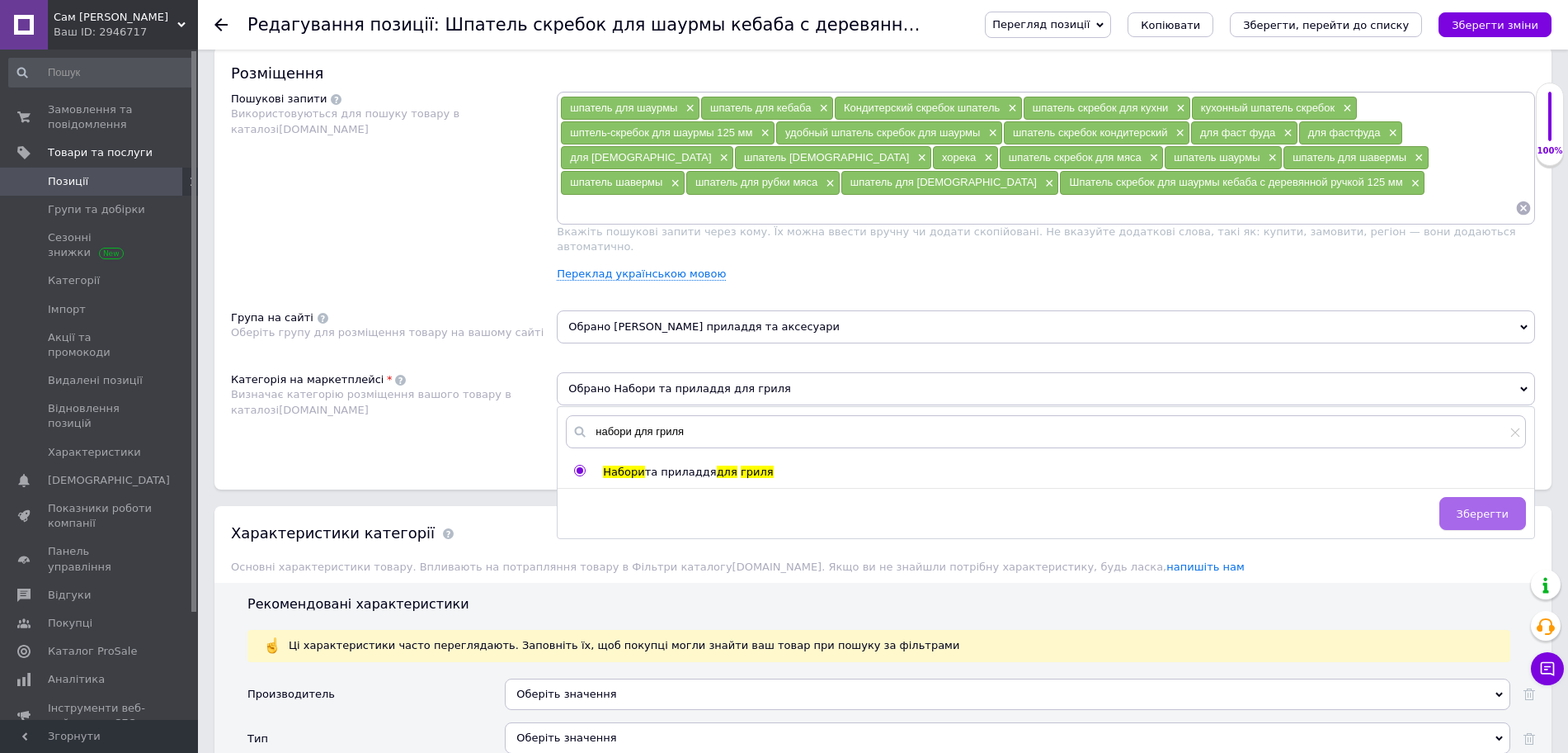
click at [1486, 508] on span "Зберегти" at bounding box center [1482, 514] width 52 height 13
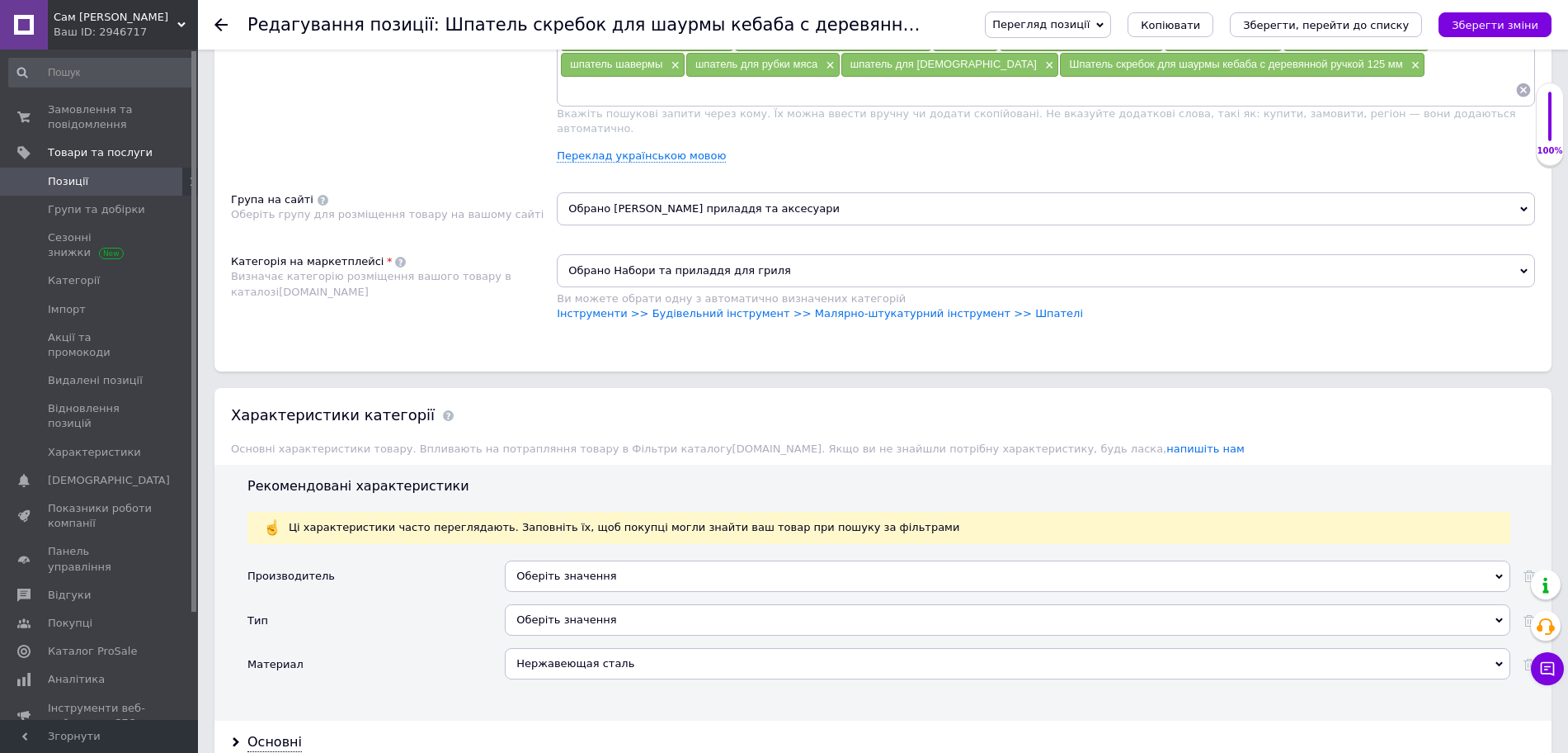
scroll to position [1164, 0]
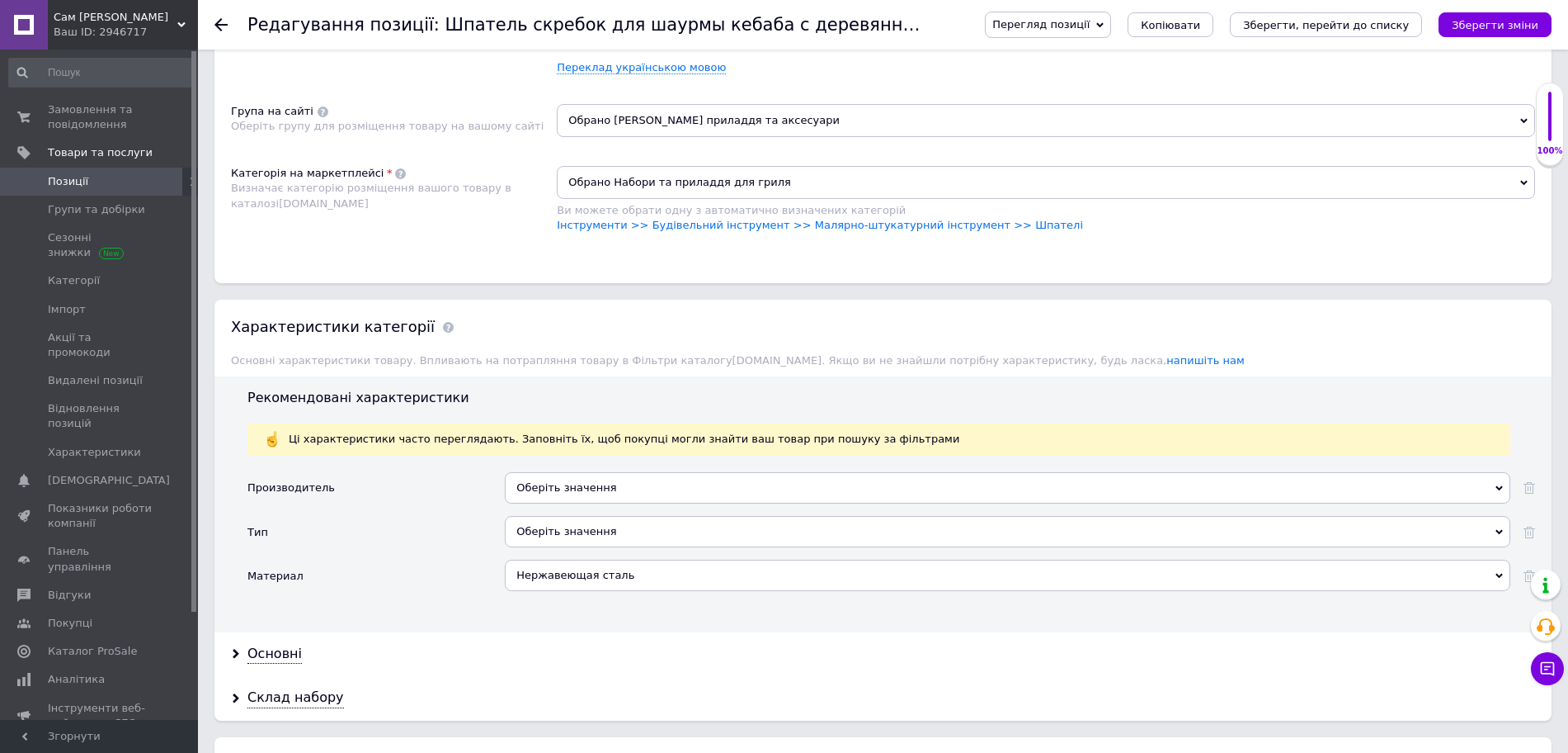
click at [586, 516] on div "Оберіть значення" at bounding box center [1008, 531] width 1006 height 31
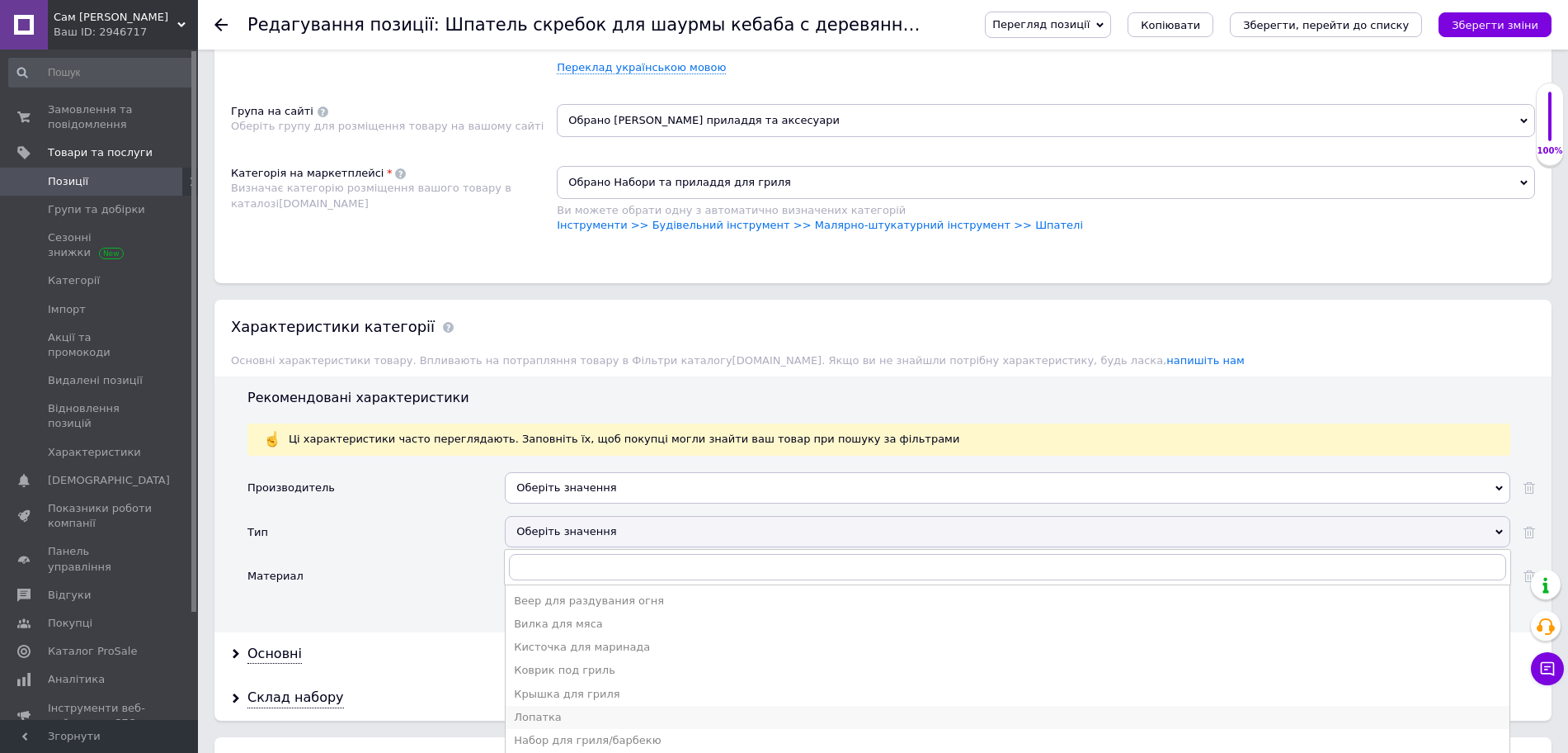
click at [569, 709] on div "Лопатка" at bounding box center [1007, 716] width 987 height 15
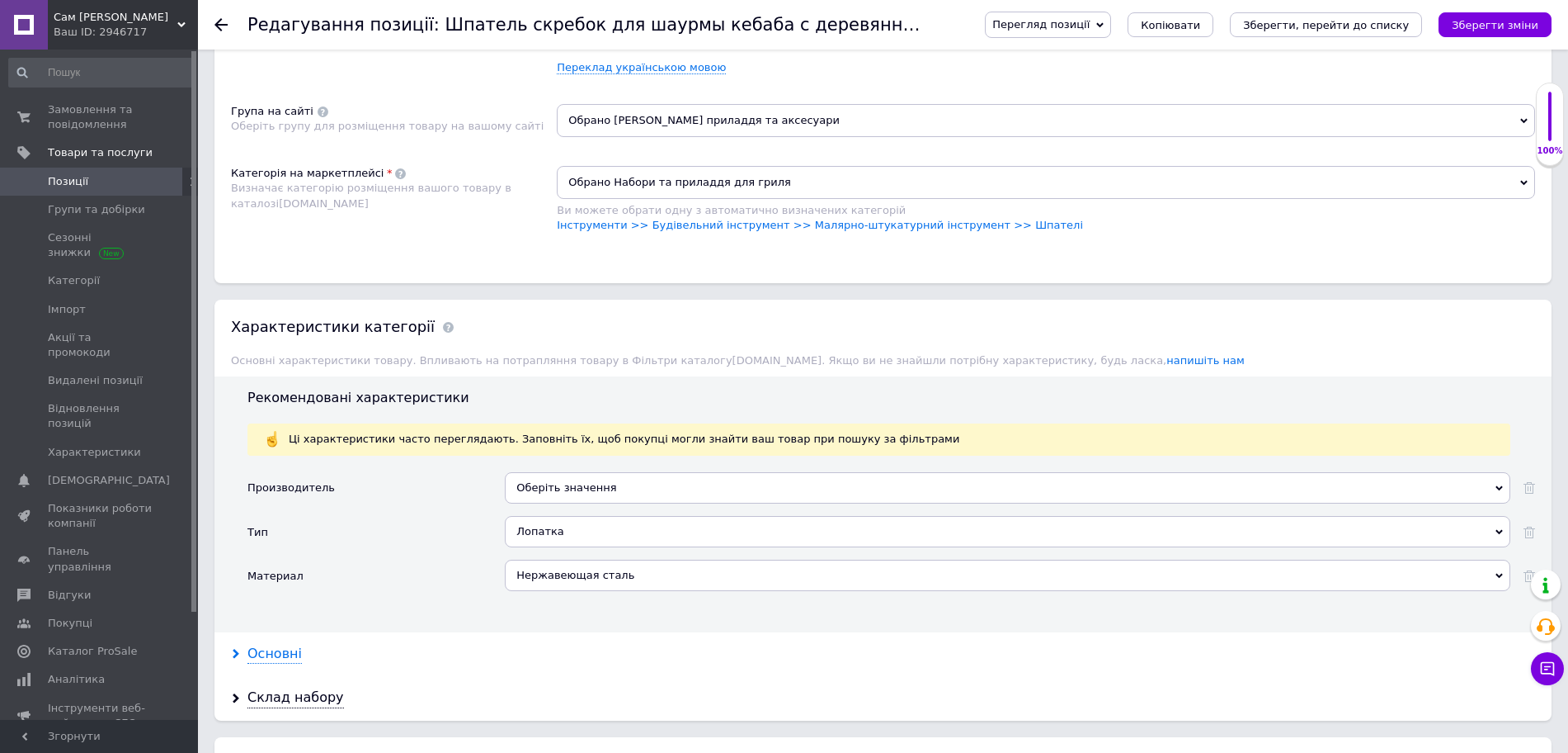
click at [292, 644] on div "Основні" at bounding box center [274, 654] width 54 height 19
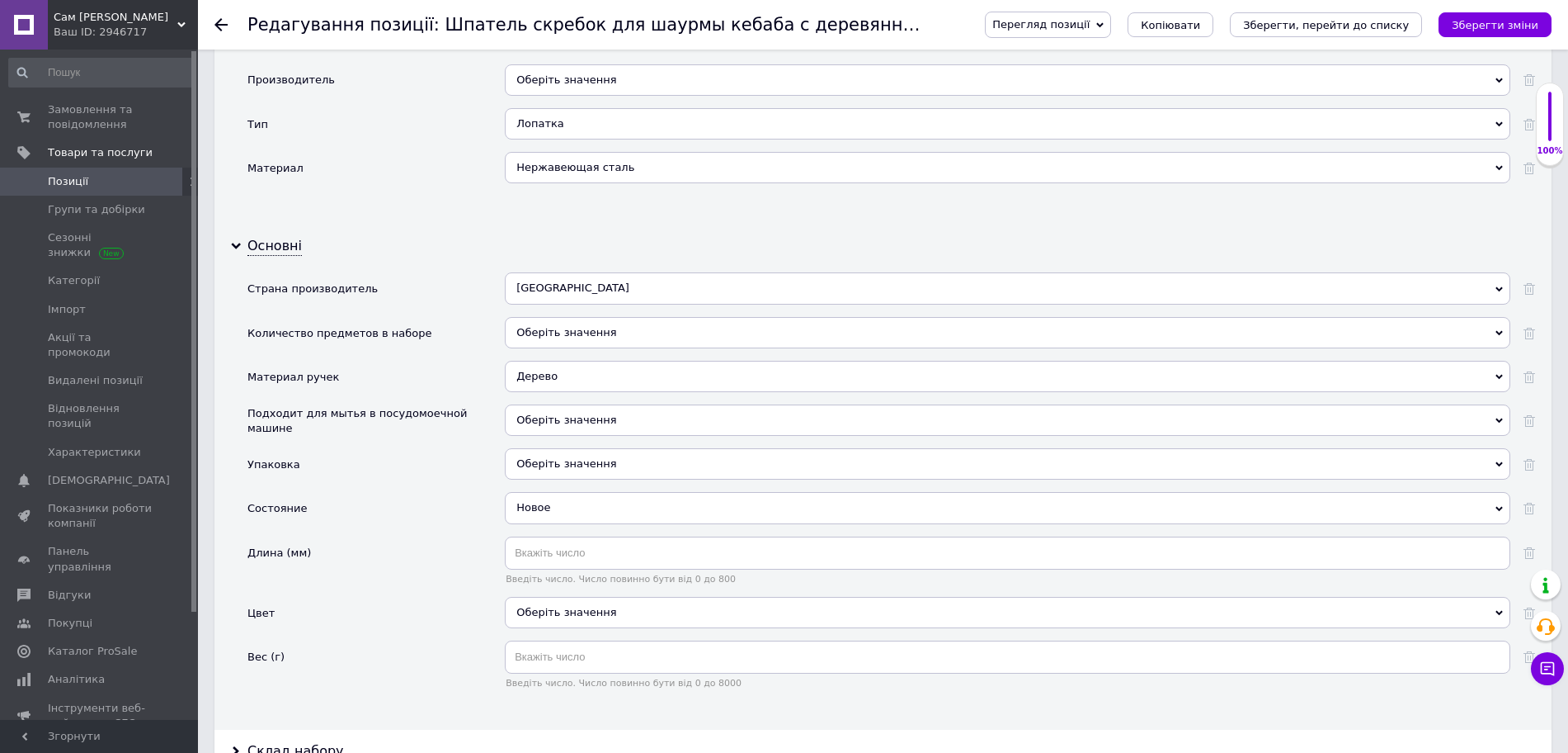
scroll to position [1576, 0]
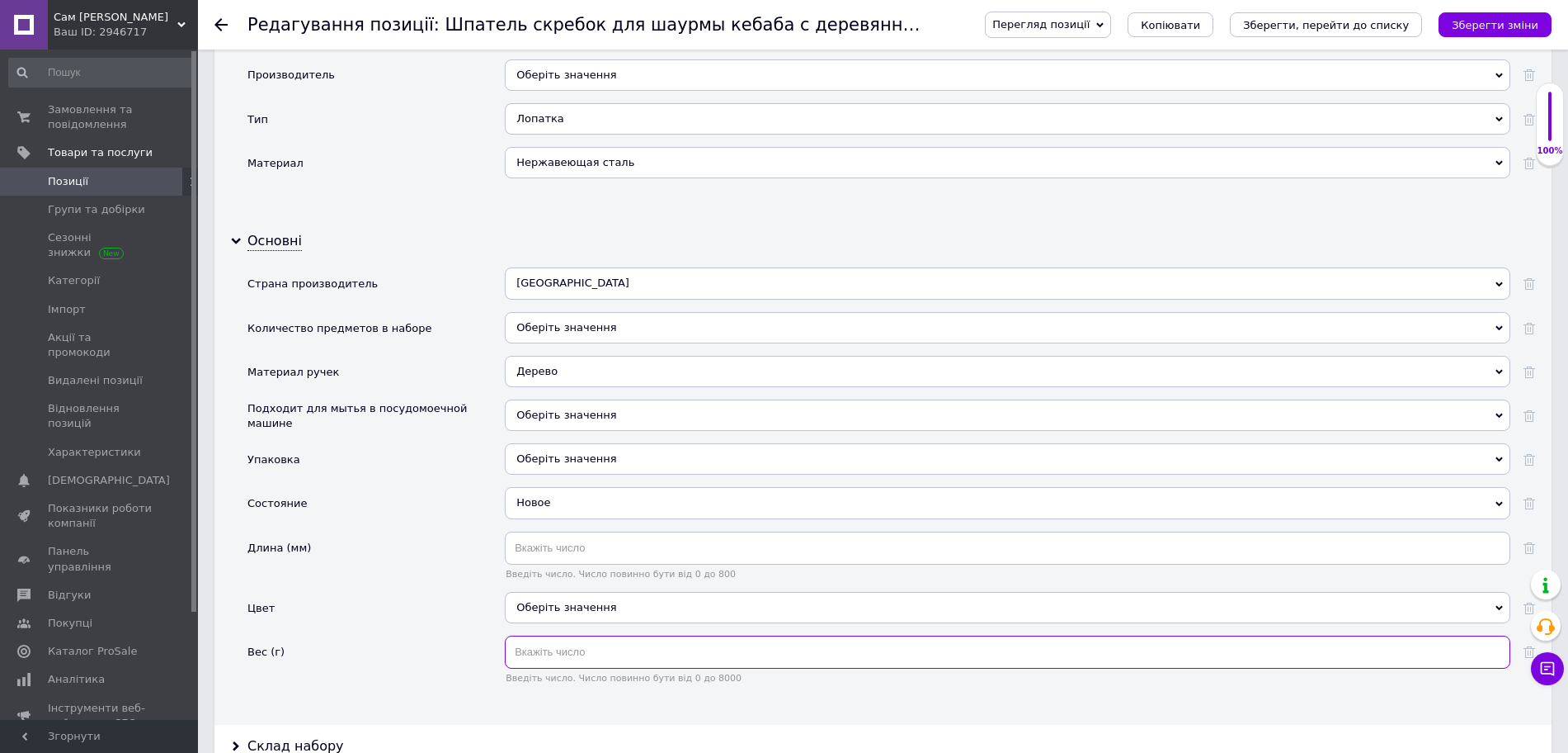
click at [590, 635] on input "text" at bounding box center [1008, 652] width 1006 height 33
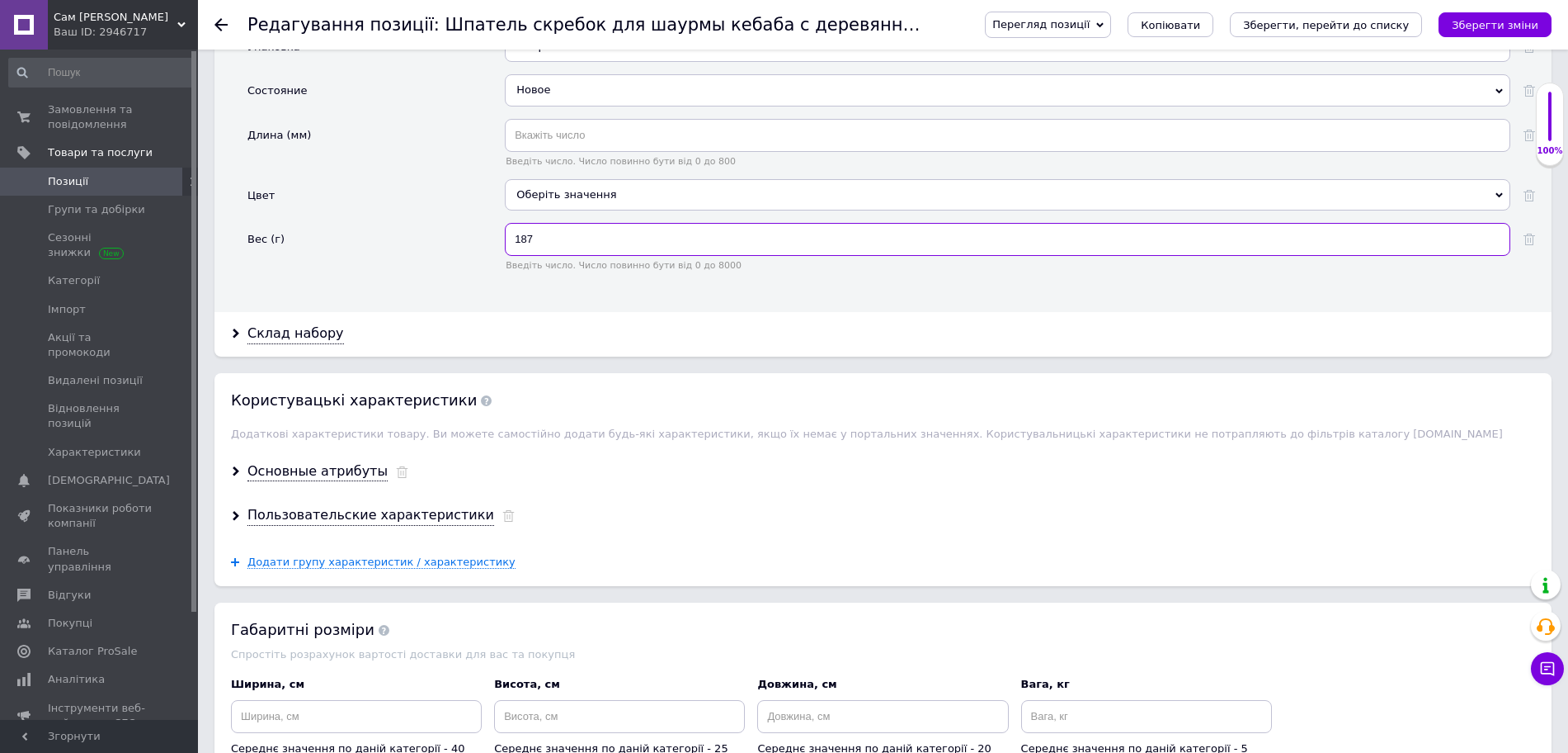
scroll to position [1782, 0]
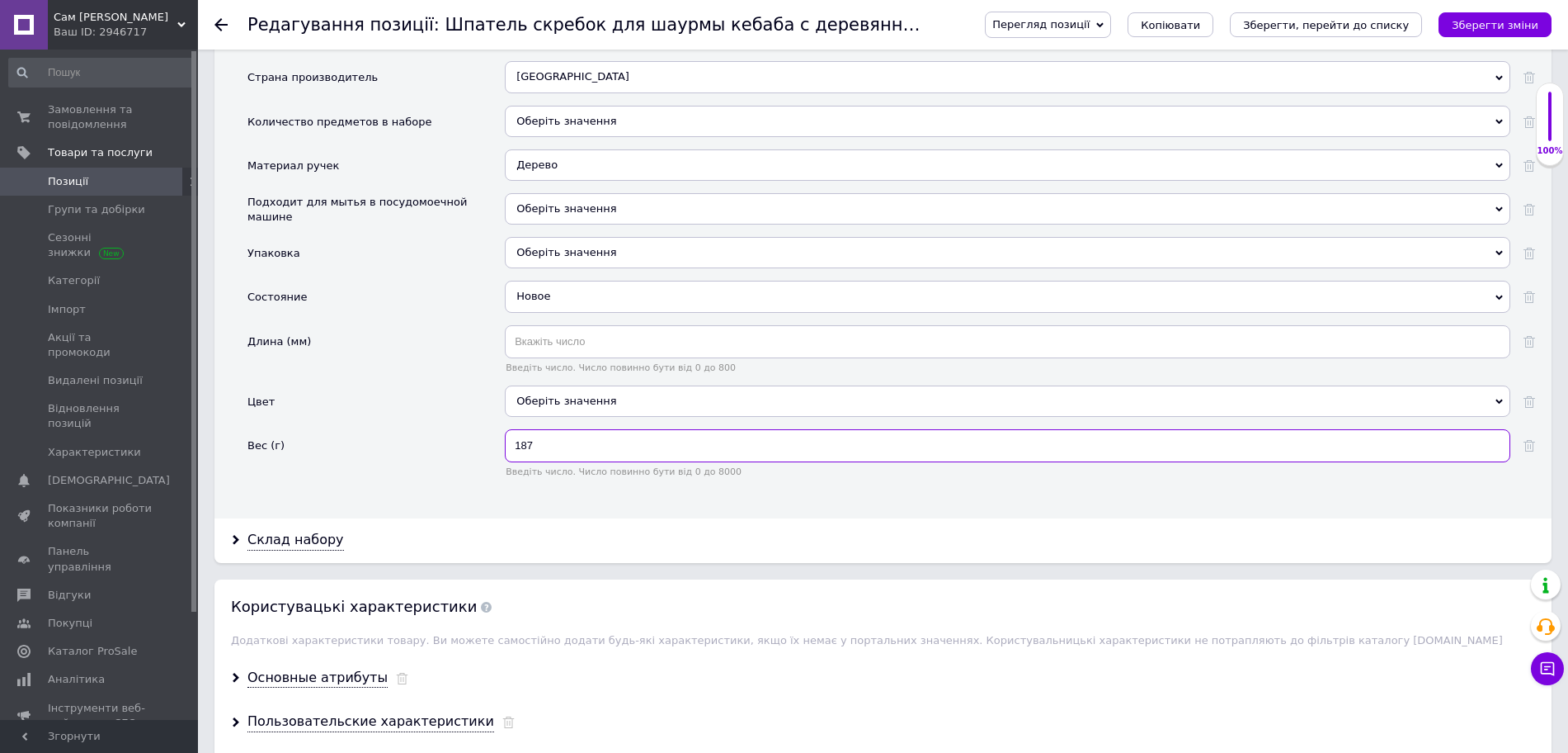
type input "187"
click at [556, 193] on span "Оберіть значення" at bounding box center [1008, 208] width 1006 height 31
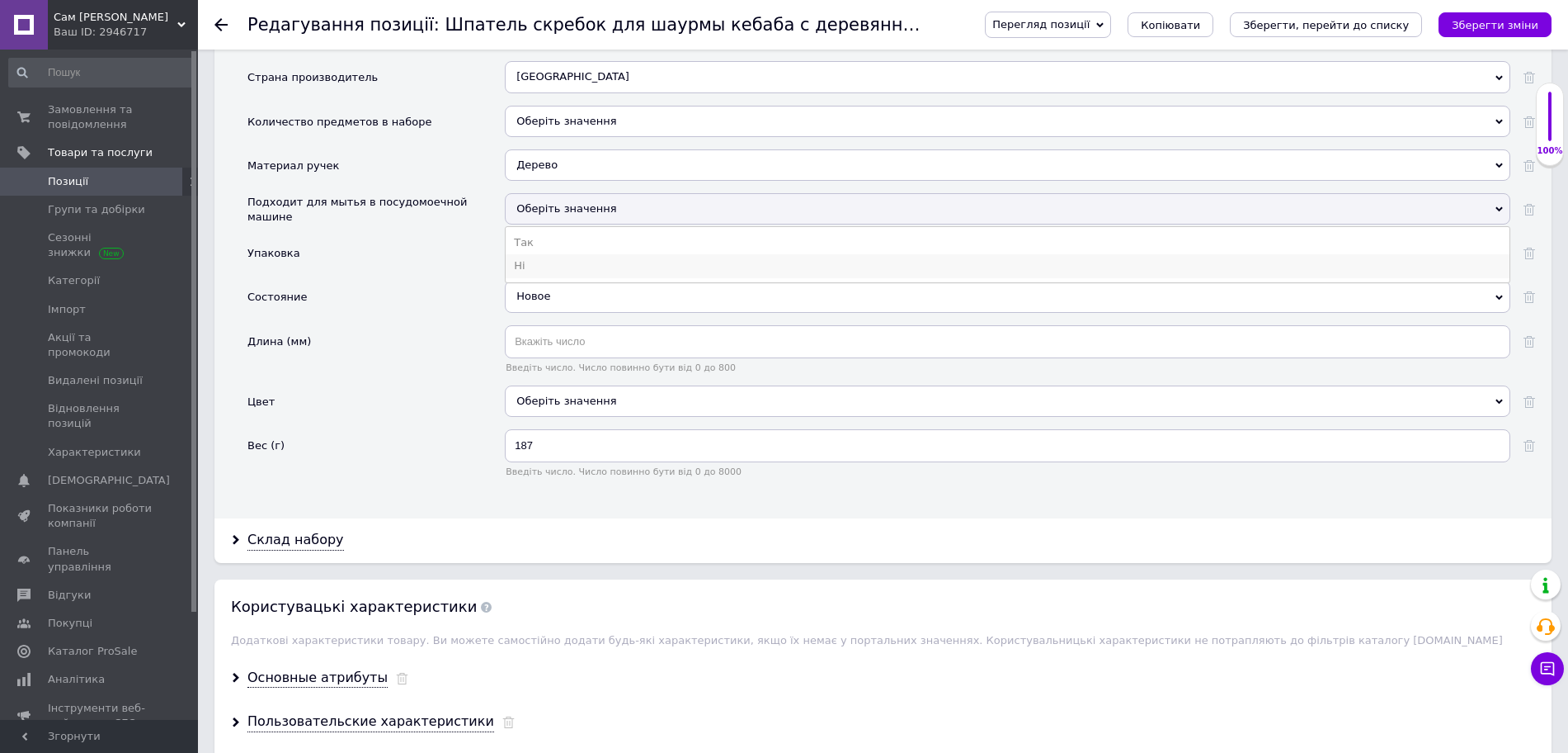
click at [552, 254] on li "Ні" at bounding box center [1008, 266] width 1004 height 23
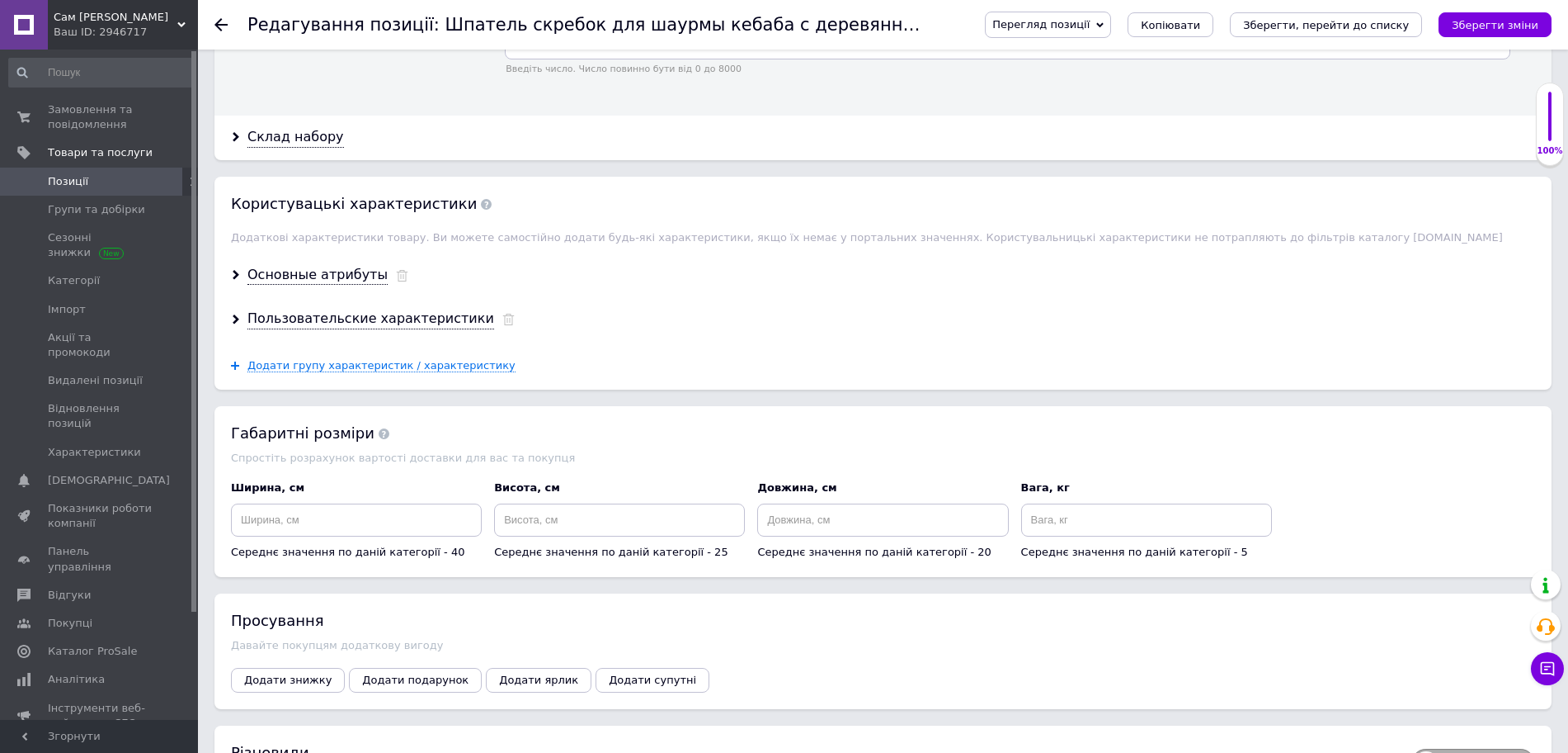
scroll to position [2195, 0]
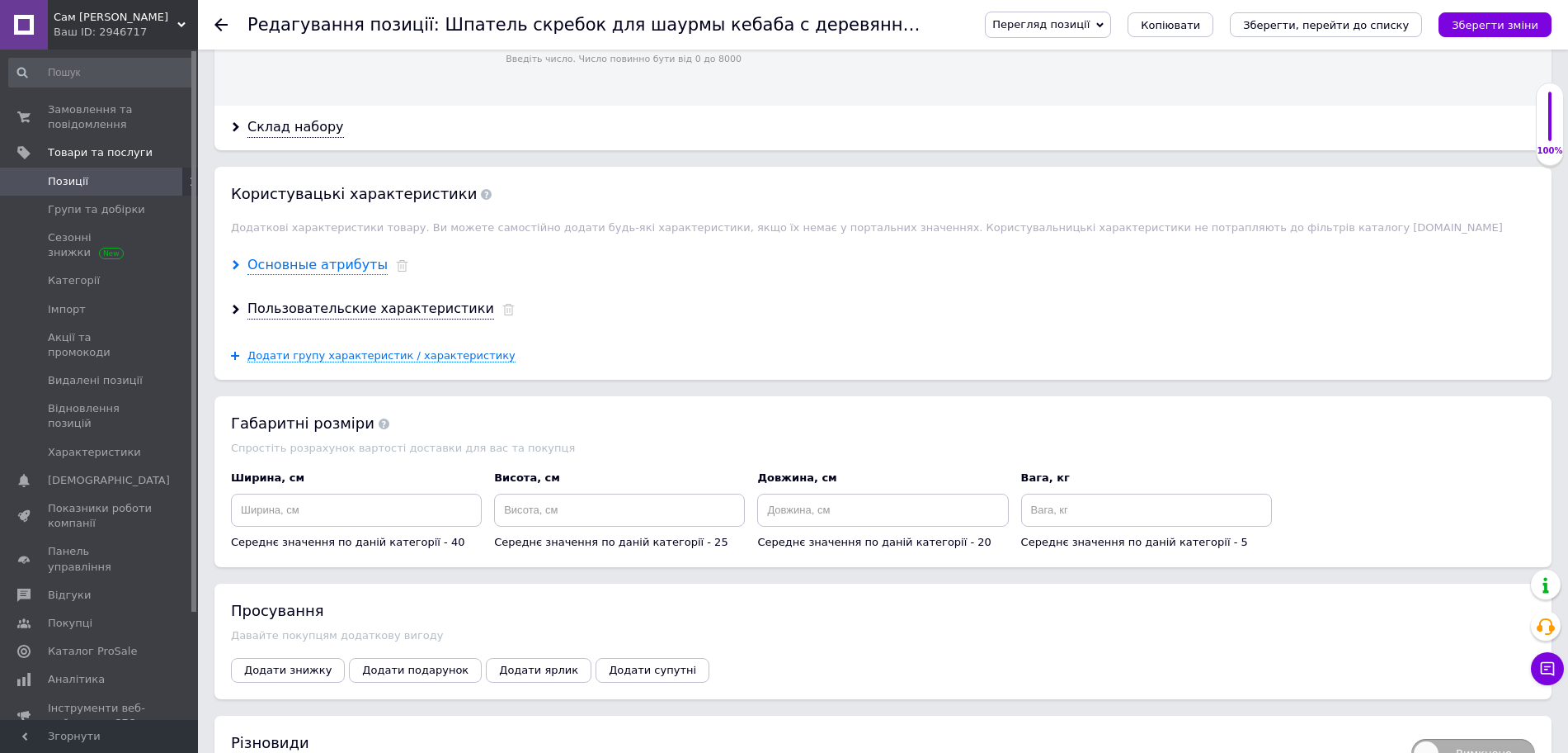
click at [324, 256] on div "Основные атрибуты" at bounding box center [317, 266] width 140 height 19
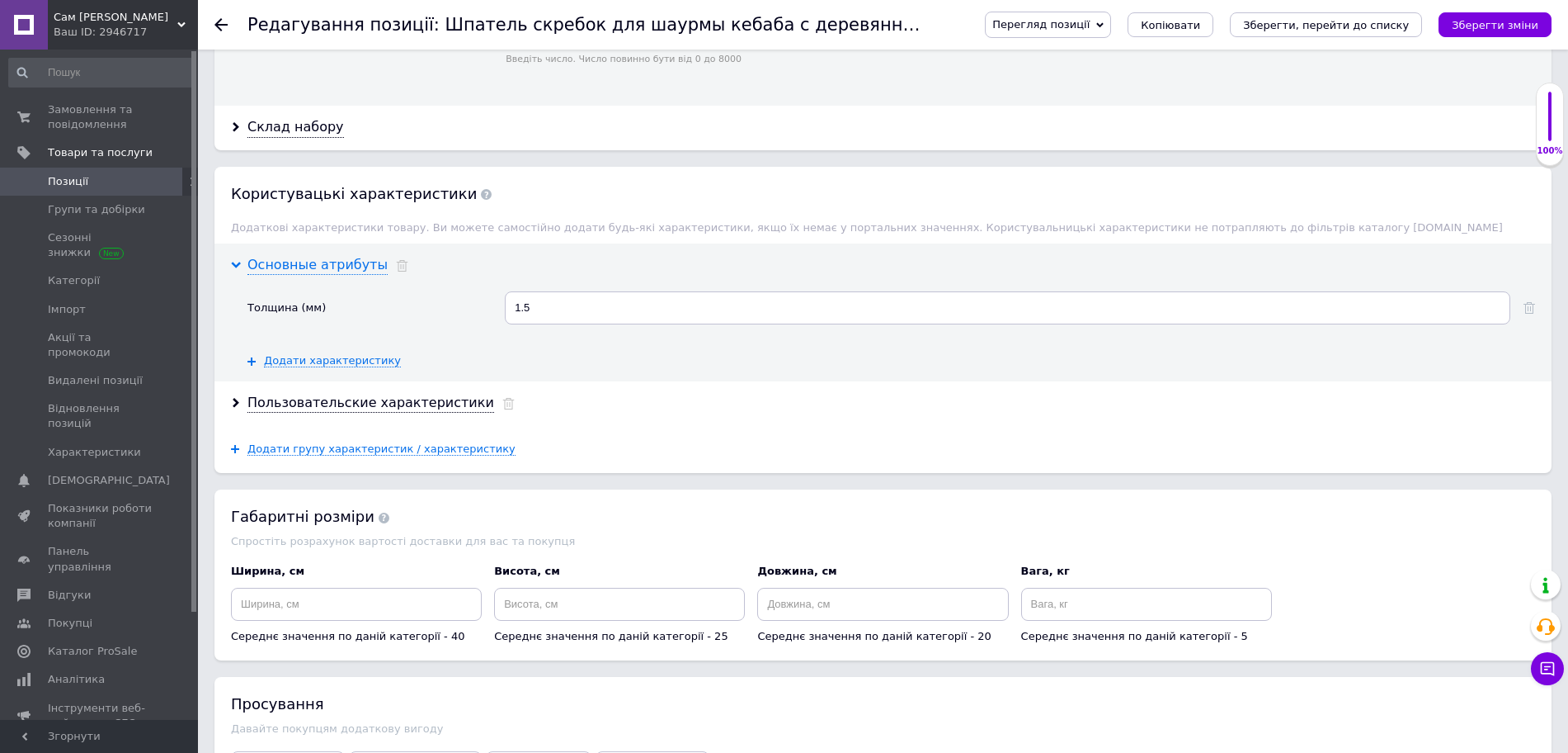
click at [324, 256] on div "Основные атрибуты" at bounding box center [317, 266] width 140 height 19
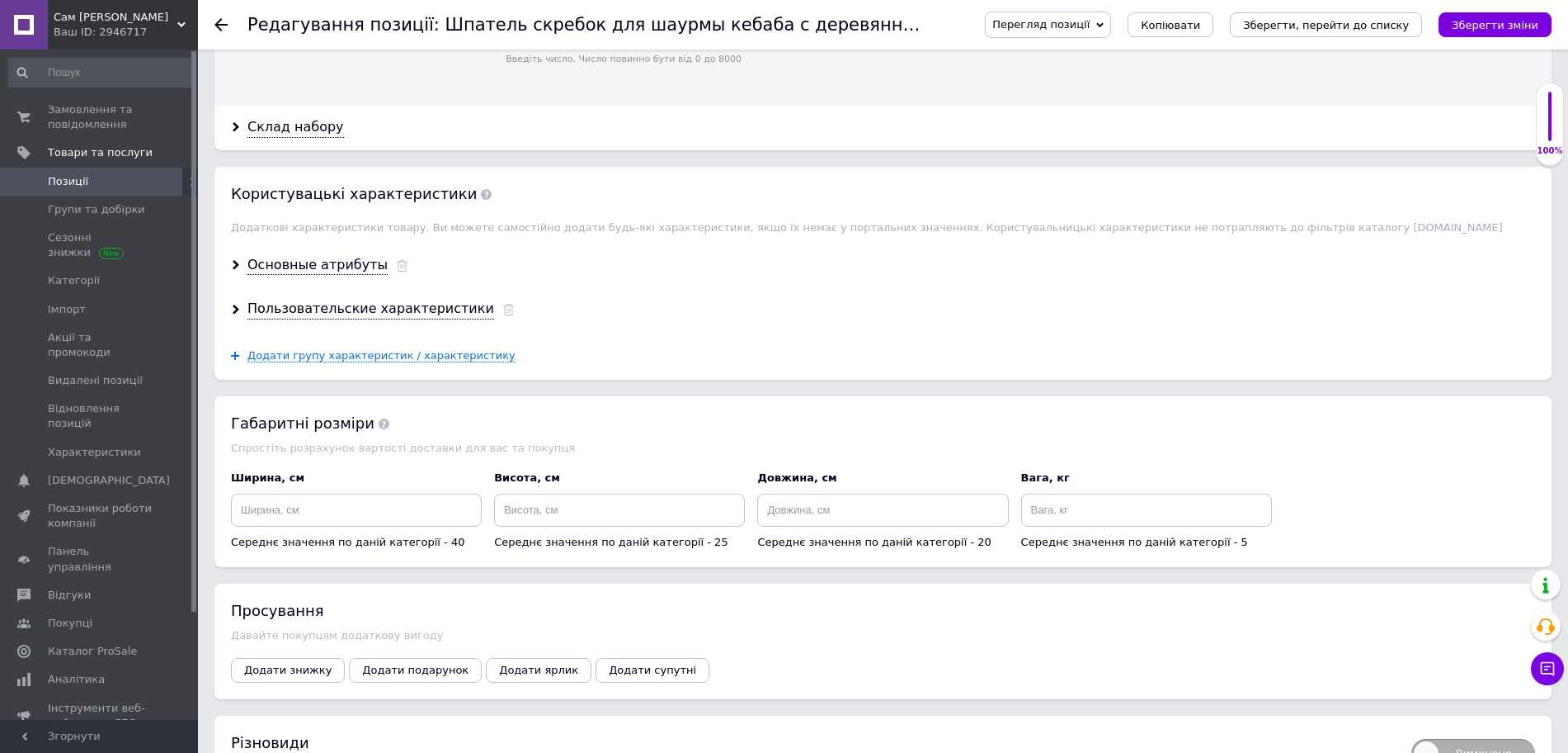
scroll to position [2092, 0]
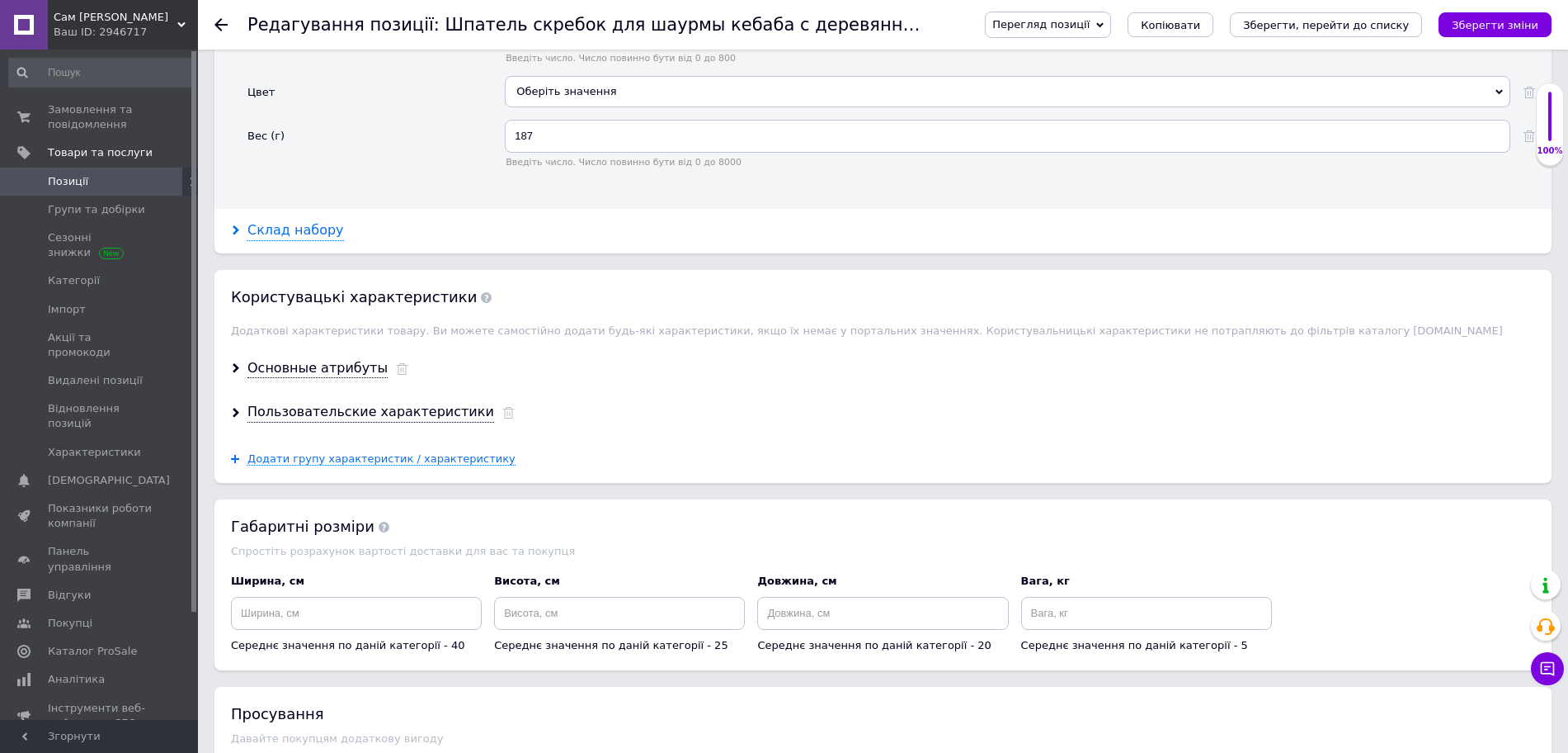
click at [311, 221] on div "Склад набору" at bounding box center [295, 231] width 96 height 19
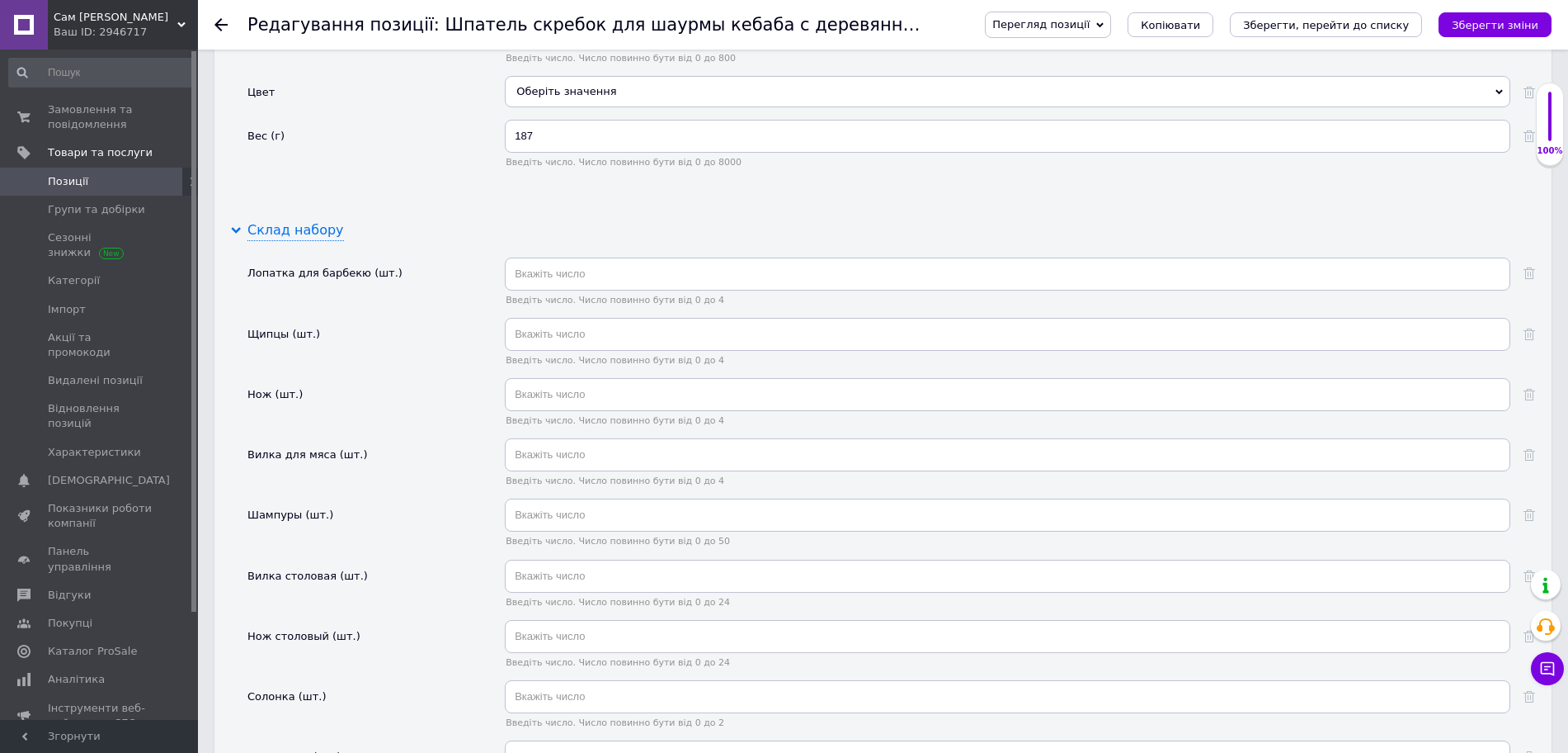
click at [311, 221] on div "Склад набору" at bounding box center [295, 231] width 96 height 19
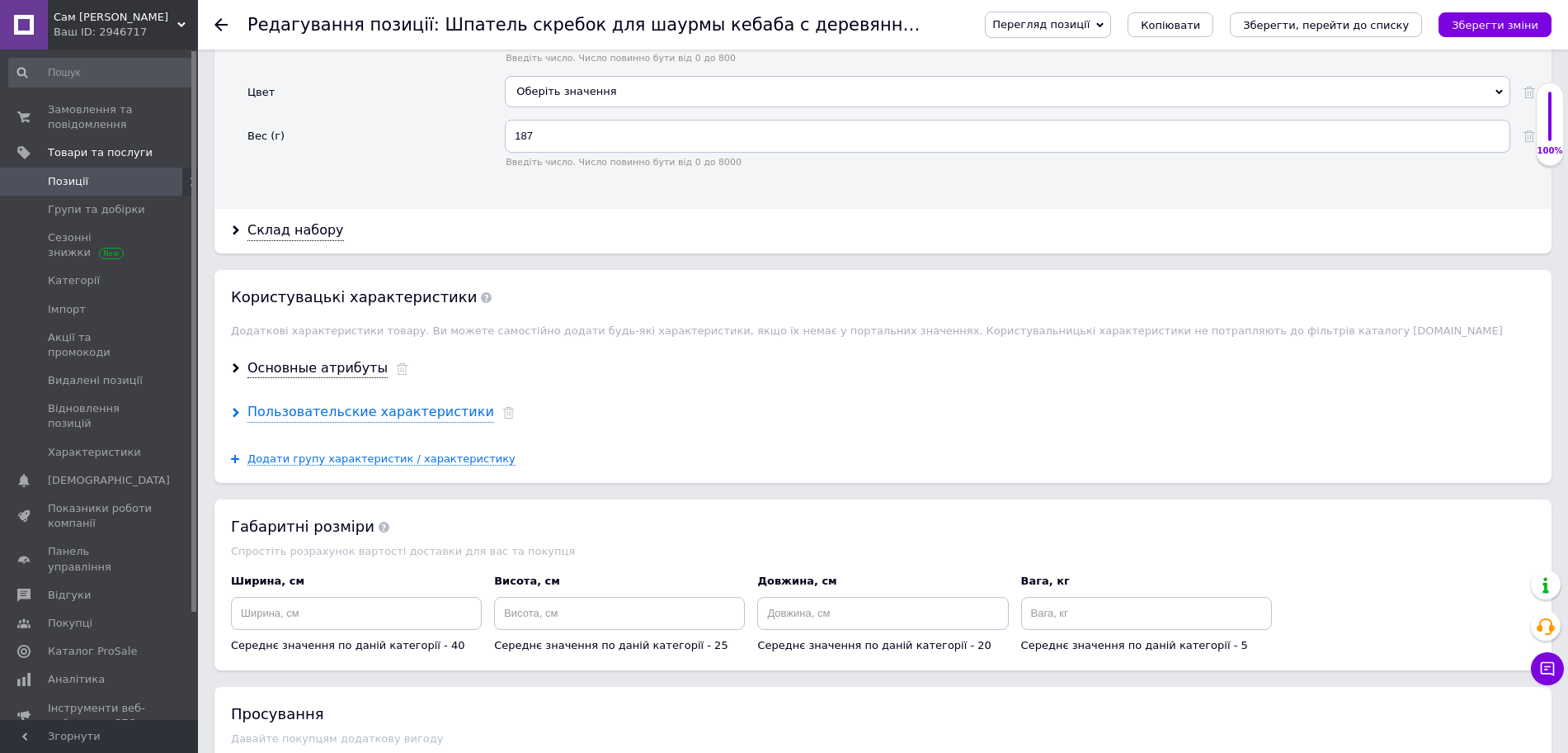
click at [321, 403] on div "Пользовательские характеристики" at bounding box center [371, 412] width 247 height 19
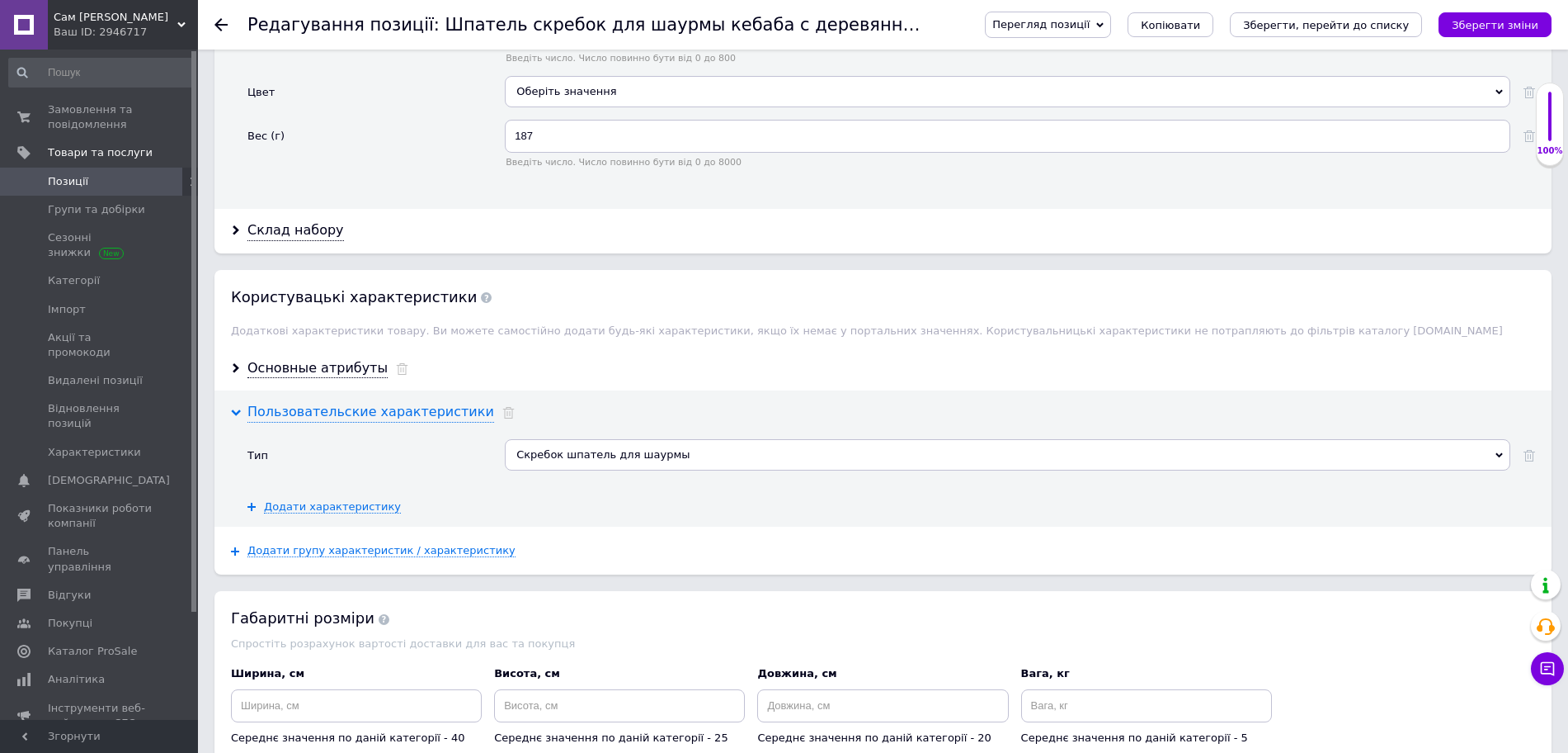
click at [321, 403] on div "Пользовательские характеристики" at bounding box center [371, 412] width 247 height 19
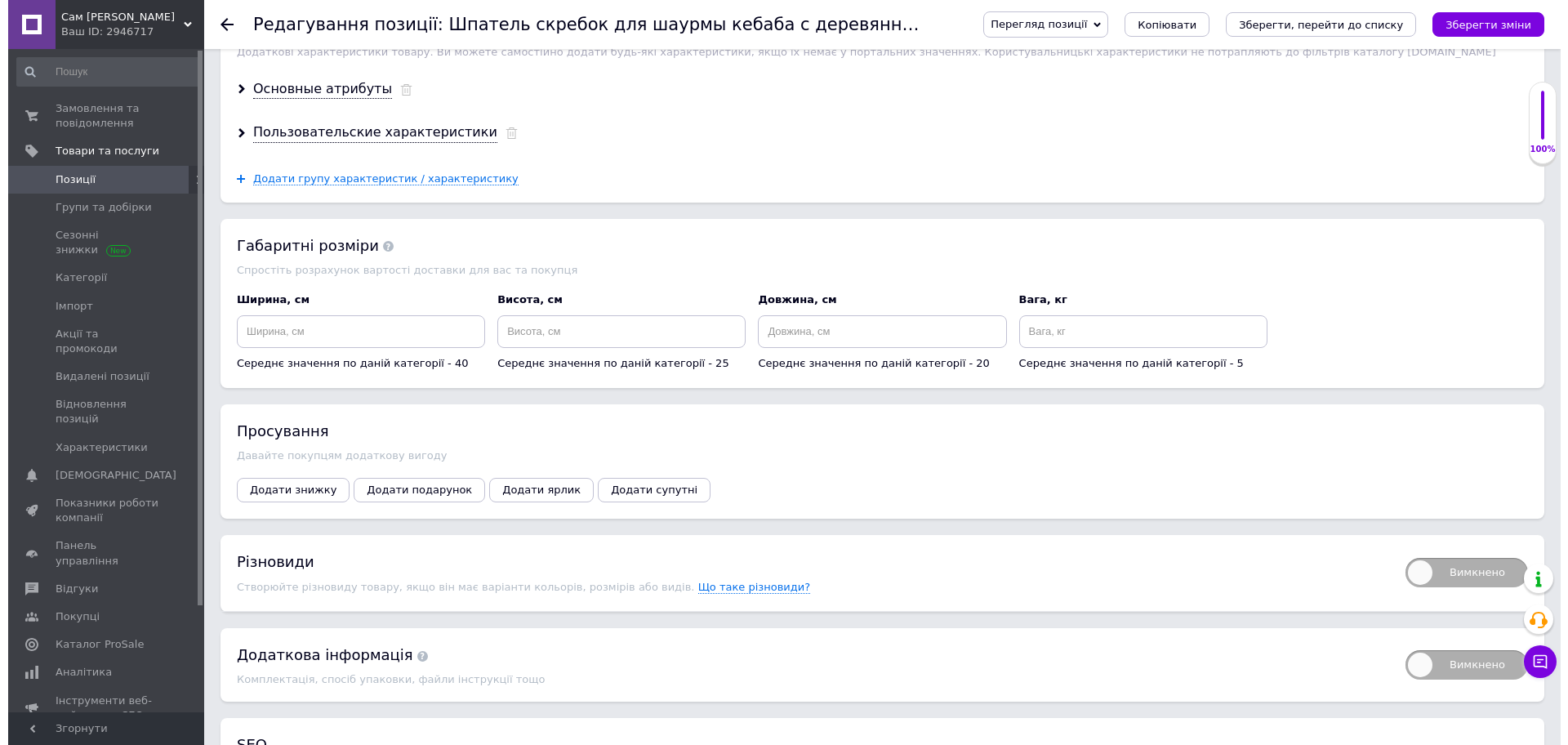
scroll to position [2376, 0]
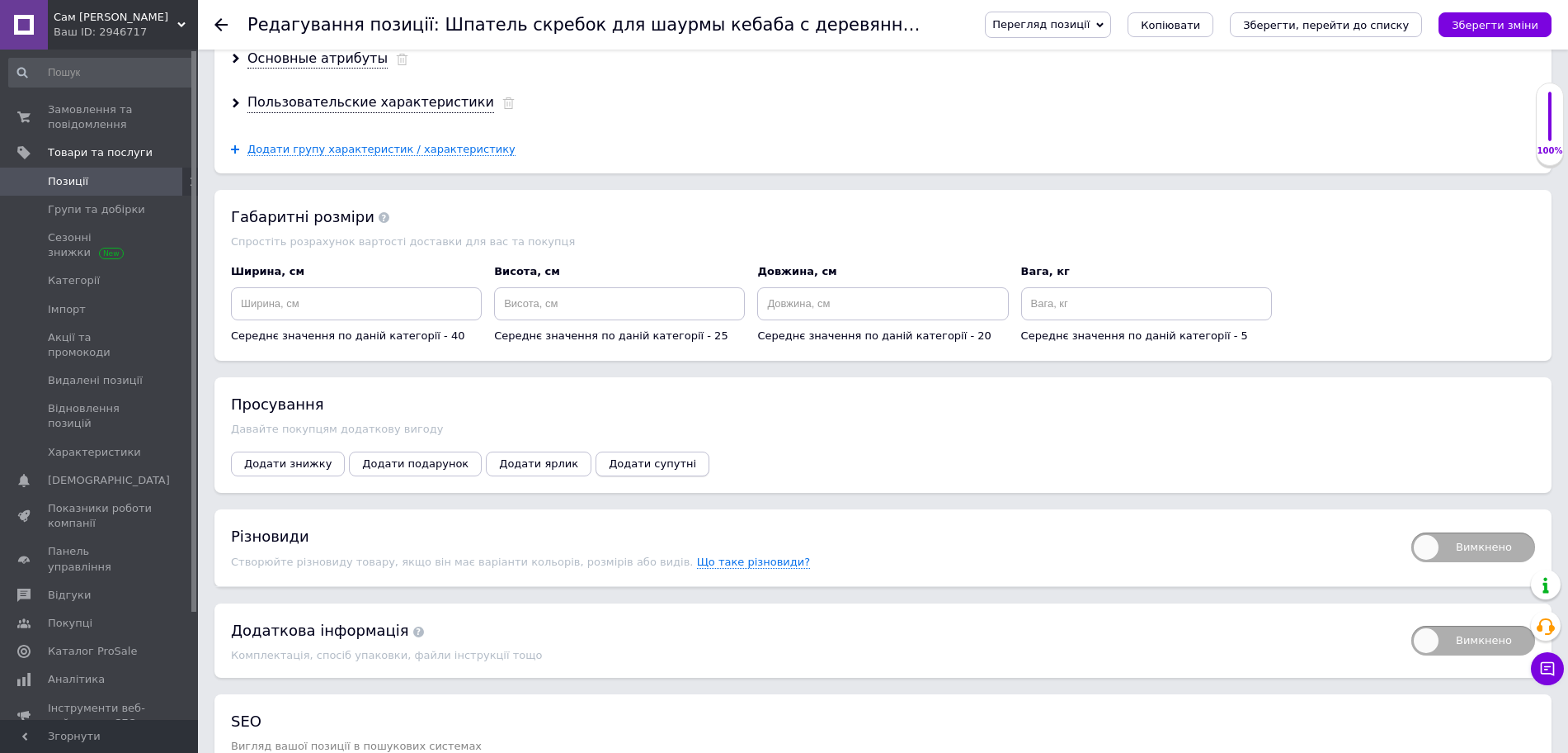
click at [609, 457] on span "Додати супутні" at bounding box center [653, 463] width 88 height 13
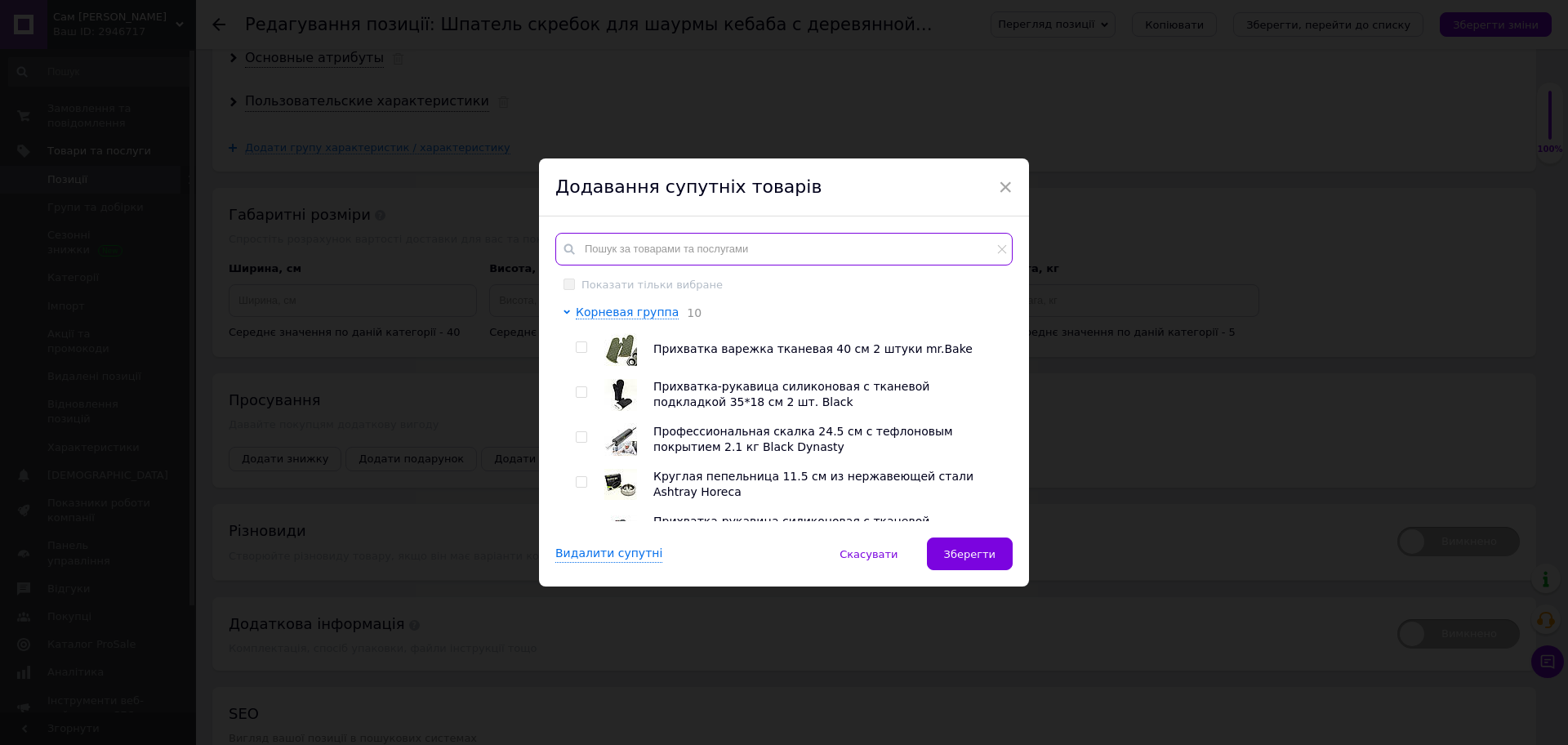
click at [623, 256] on input "text" at bounding box center [784, 249] width 457 height 33
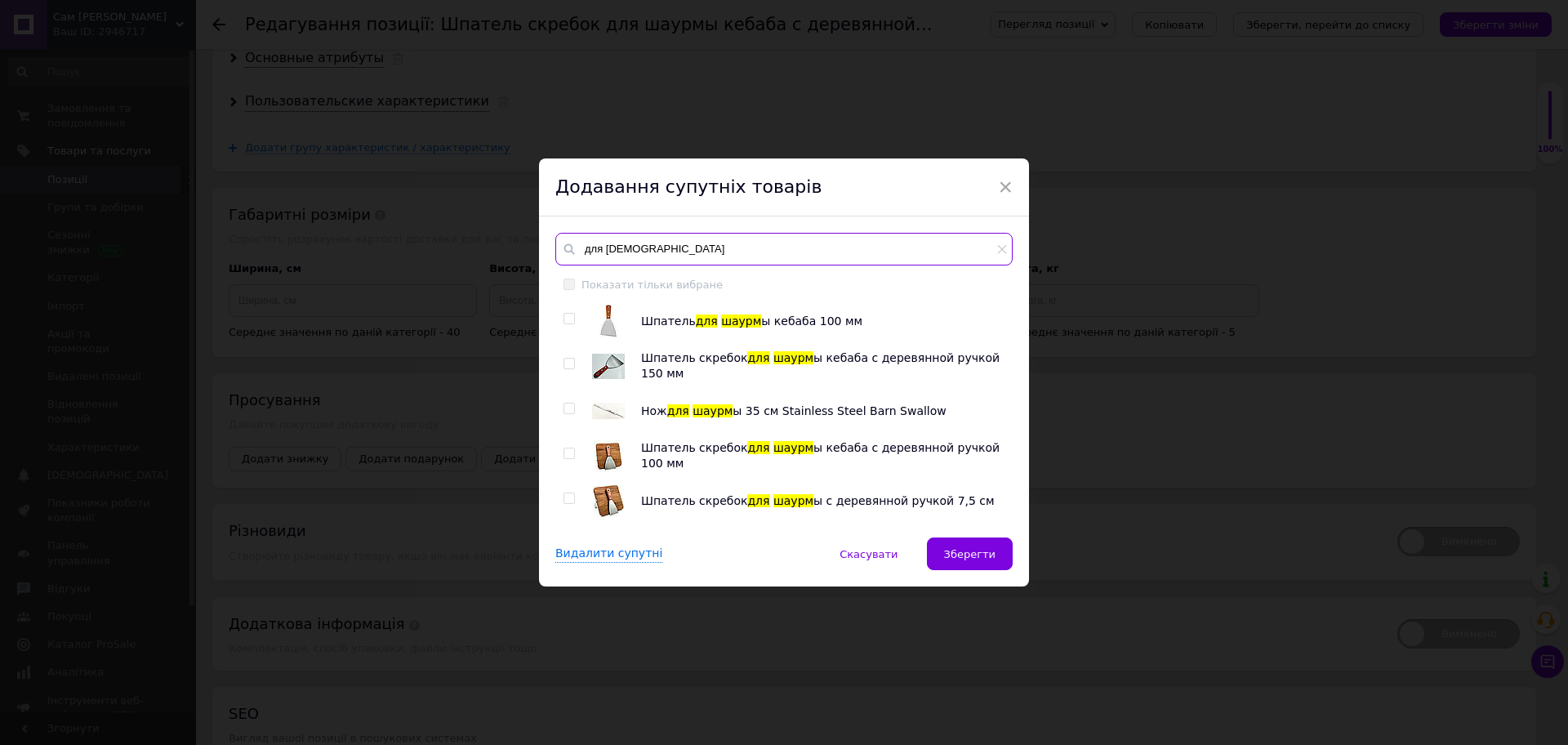
type input "для [DEMOGRAPHIC_DATA]"
click at [564, 407] on input "checkbox" at bounding box center [568, 408] width 11 height 11
checkbox input "true"
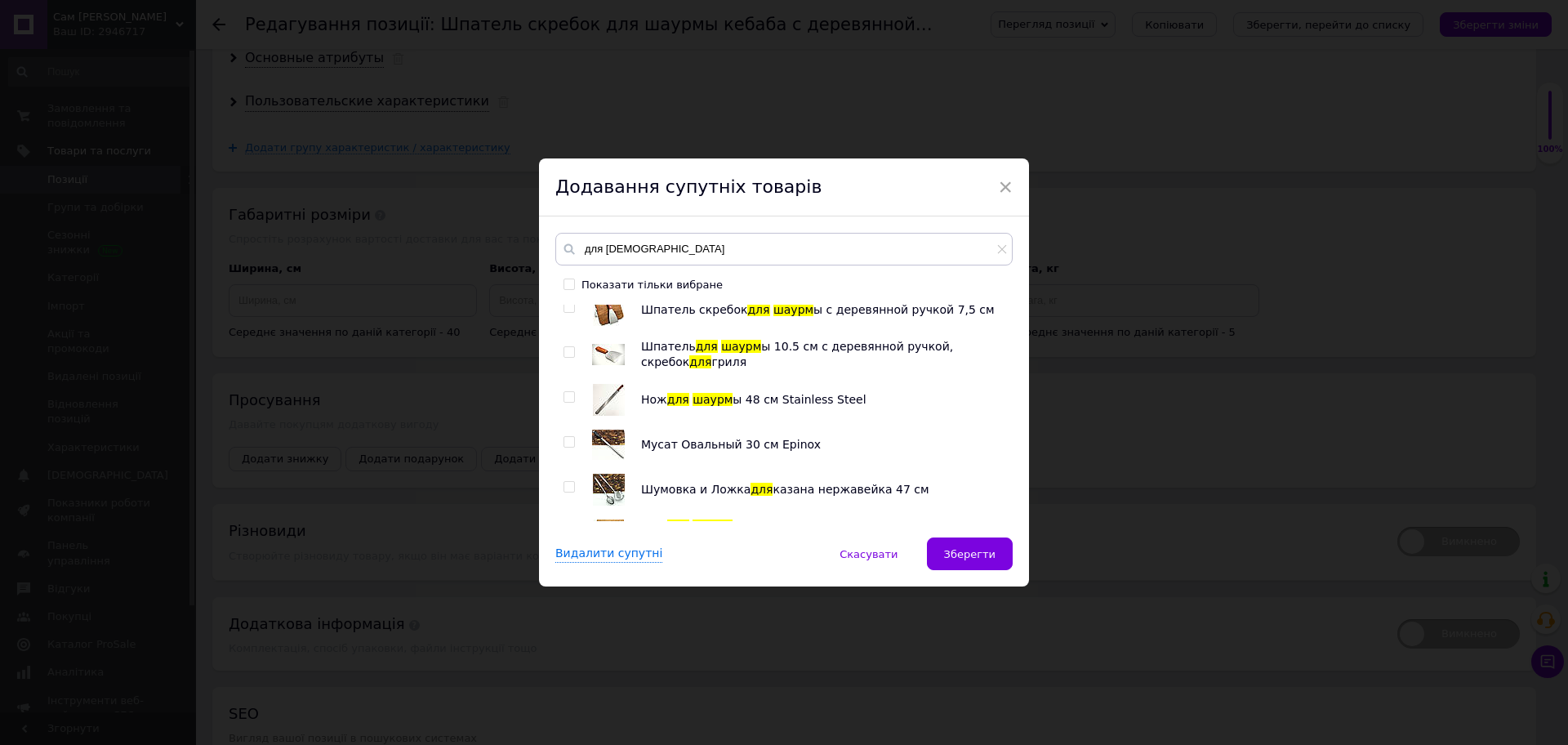
scroll to position [204, 0]
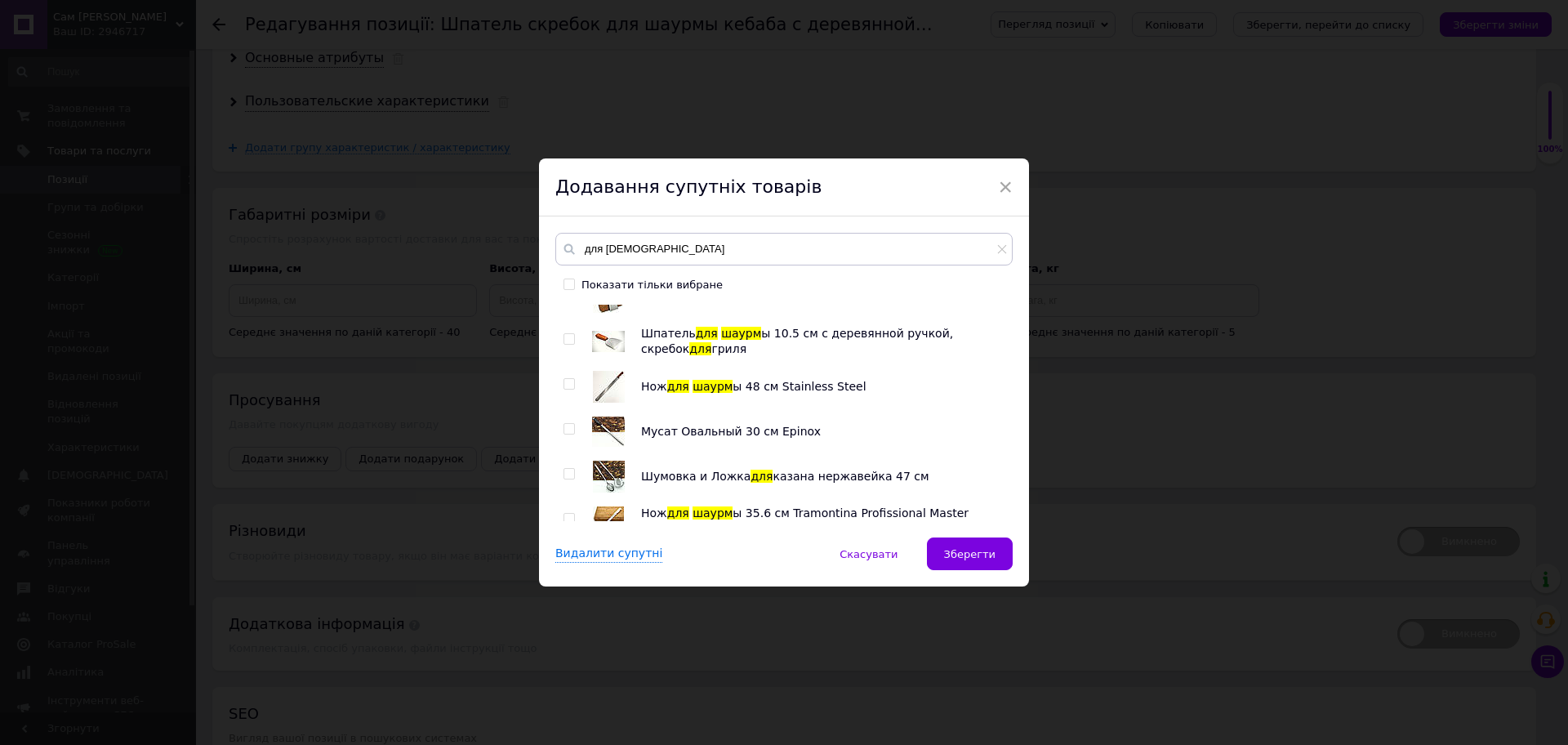
click at [563, 379] on input "checkbox" at bounding box center [568, 384] width 11 height 11
checkbox input "true"
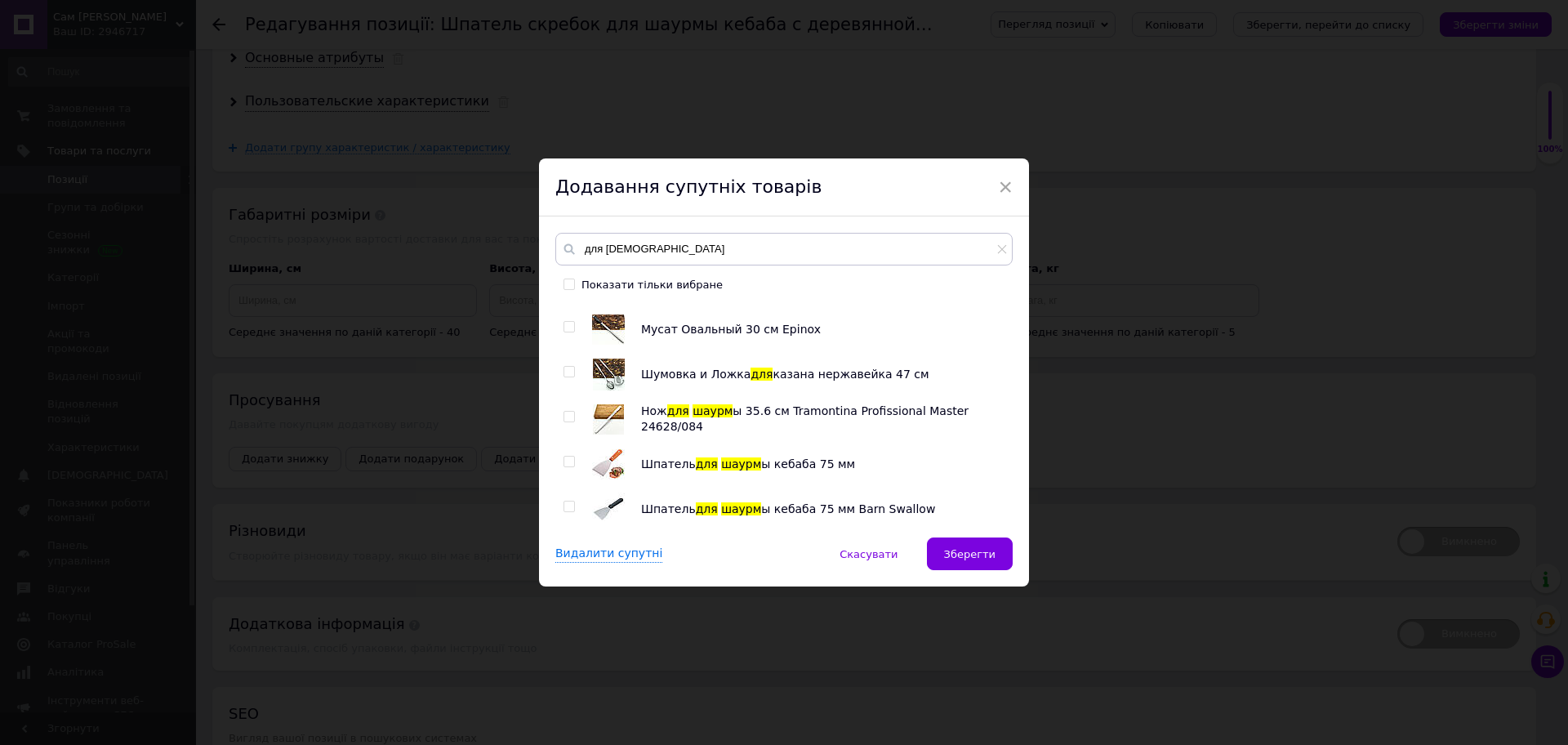
click at [563, 370] on input "checkbox" at bounding box center [568, 372] width 11 height 11
checkbox input "true"
click at [566, 418] on input "checkbox" at bounding box center [568, 416] width 11 height 11
checkbox input "true"
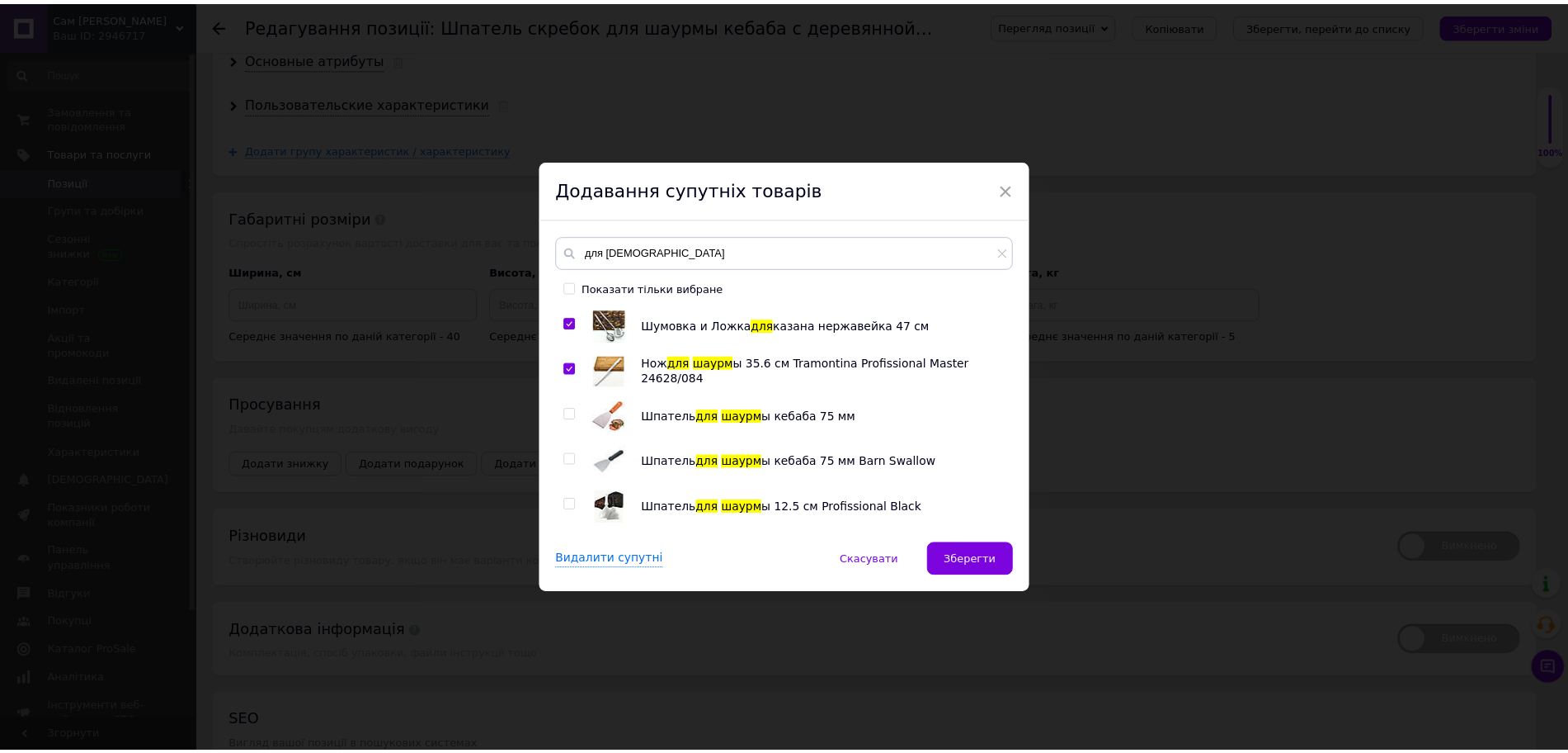
scroll to position [405, 0]
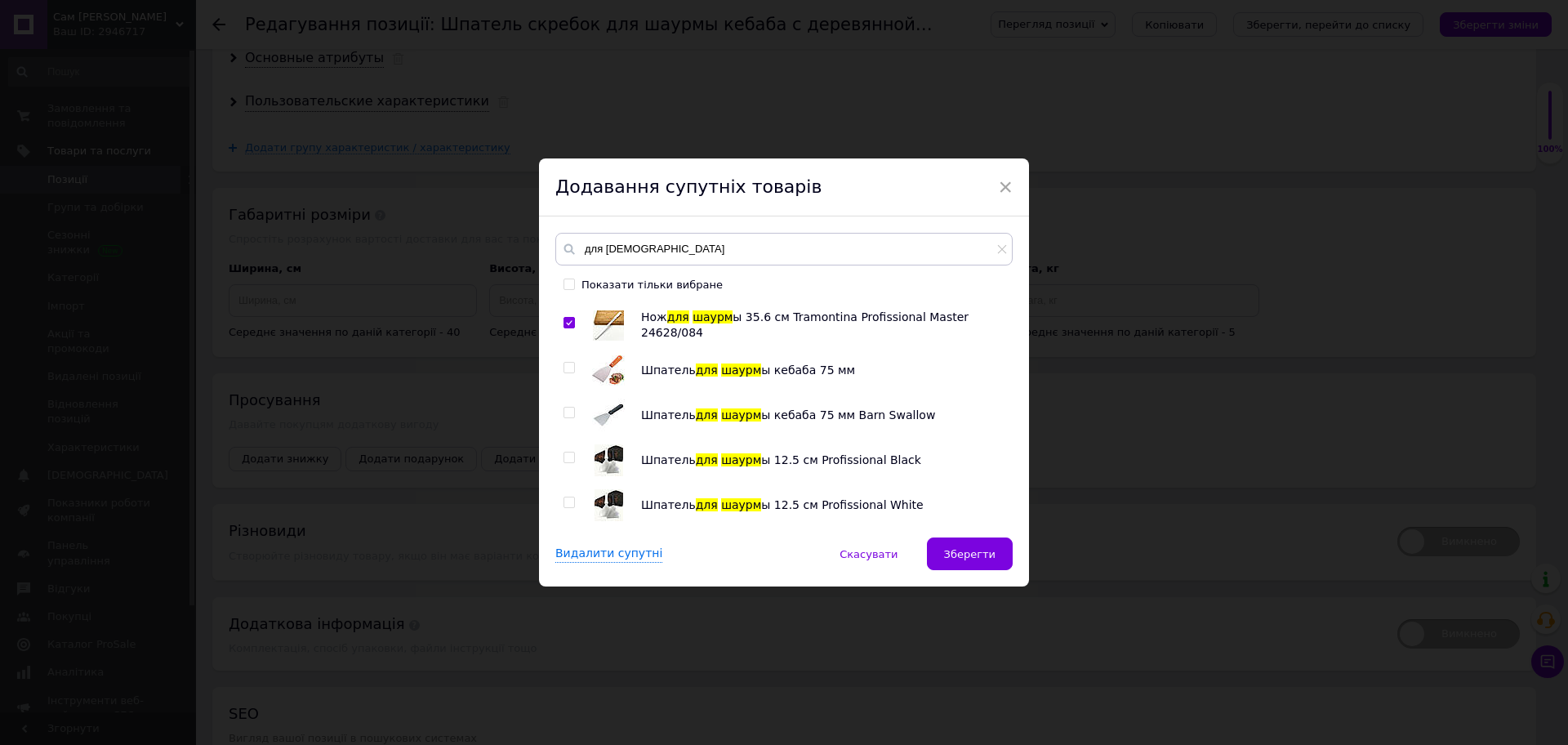
click at [993, 556] on button "Зберегти" at bounding box center [970, 553] width 86 height 33
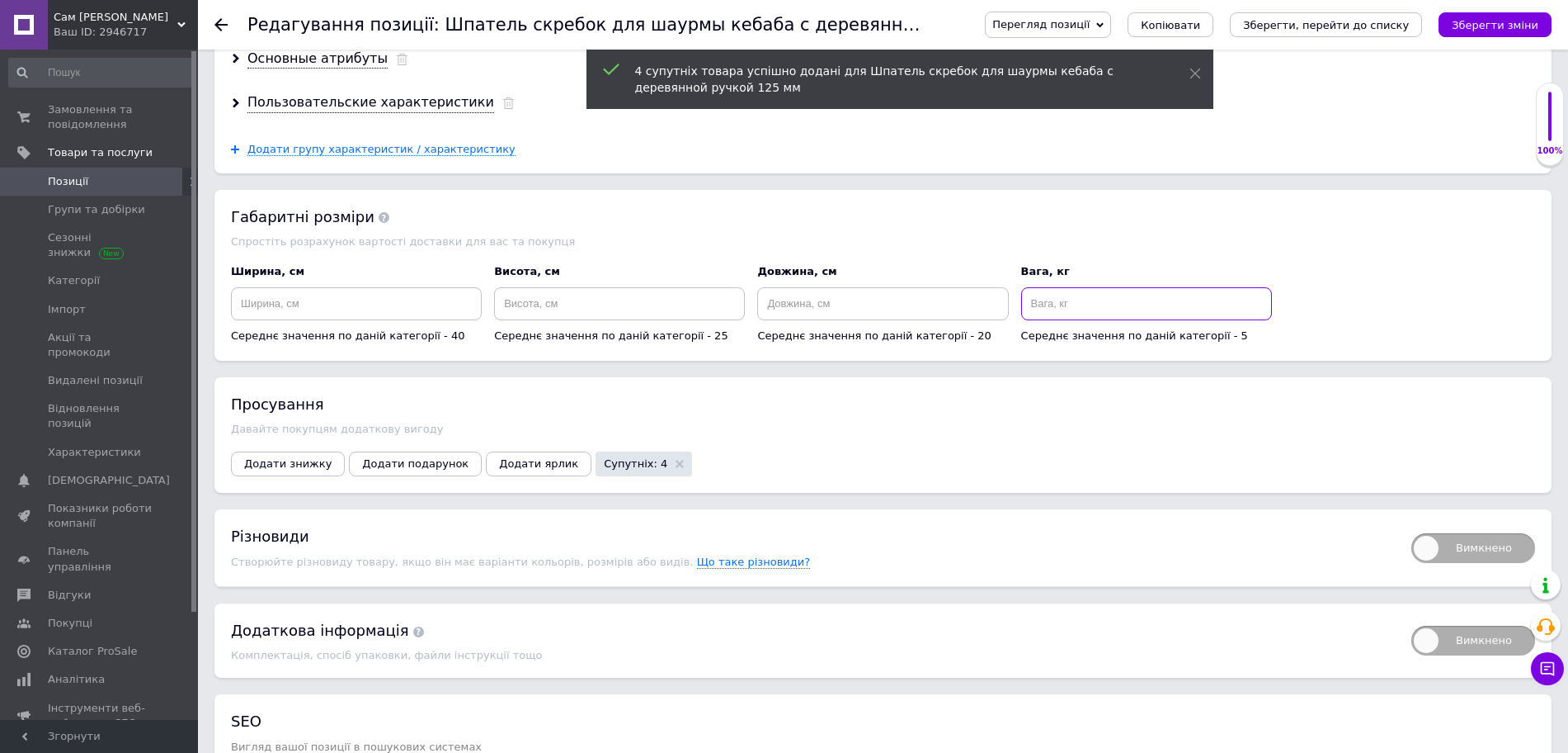
click at [1126, 287] on input at bounding box center [1147, 304] width 251 height 33
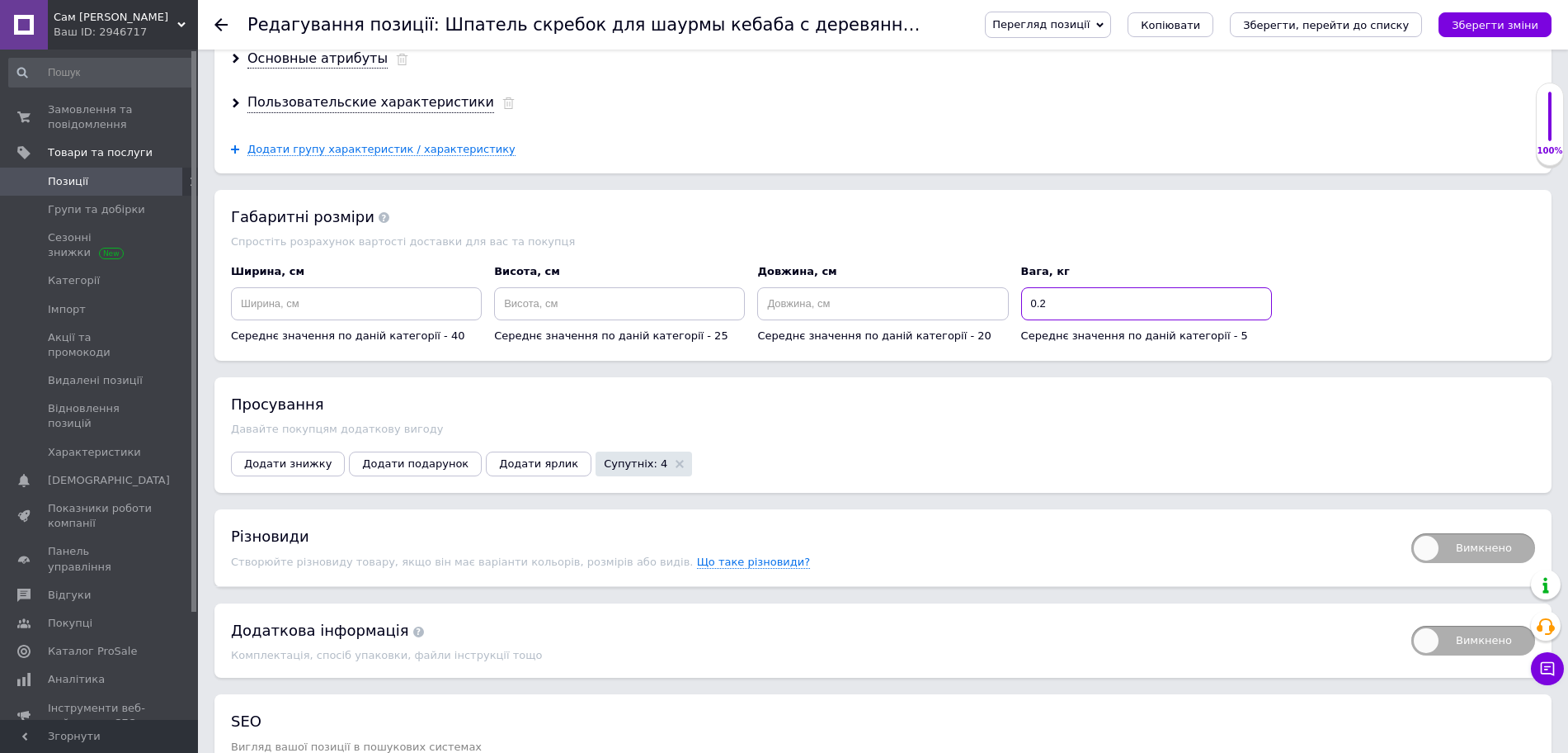
type input "0.2"
click at [995, 287] on input at bounding box center [883, 304] width 251 height 33
type input "25"
click at [603, 287] on input at bounding box center [620, 304] width 251 height 33
type input "15"
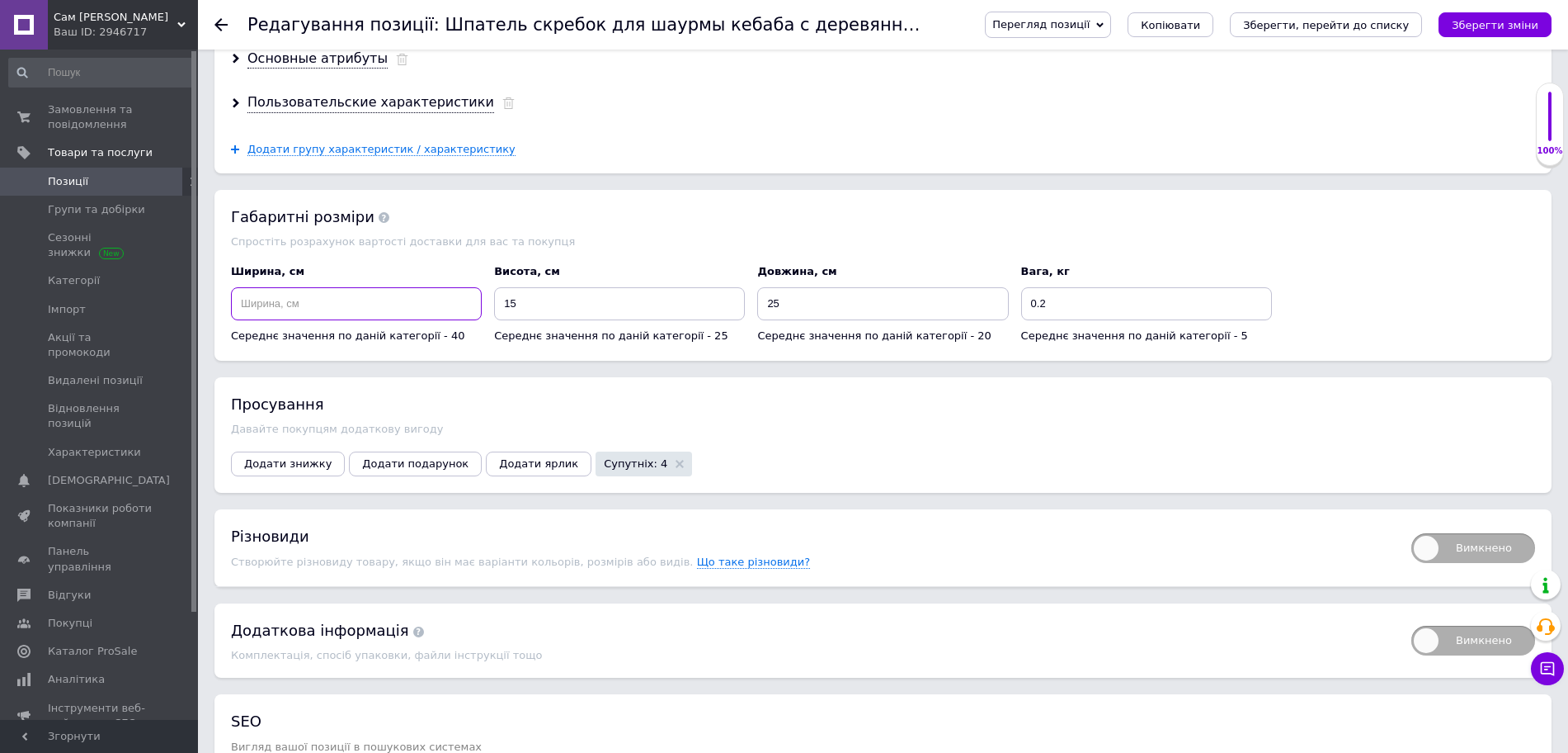
click at [435, 287] on input at bounding box center [356, 304] width 251 height 33
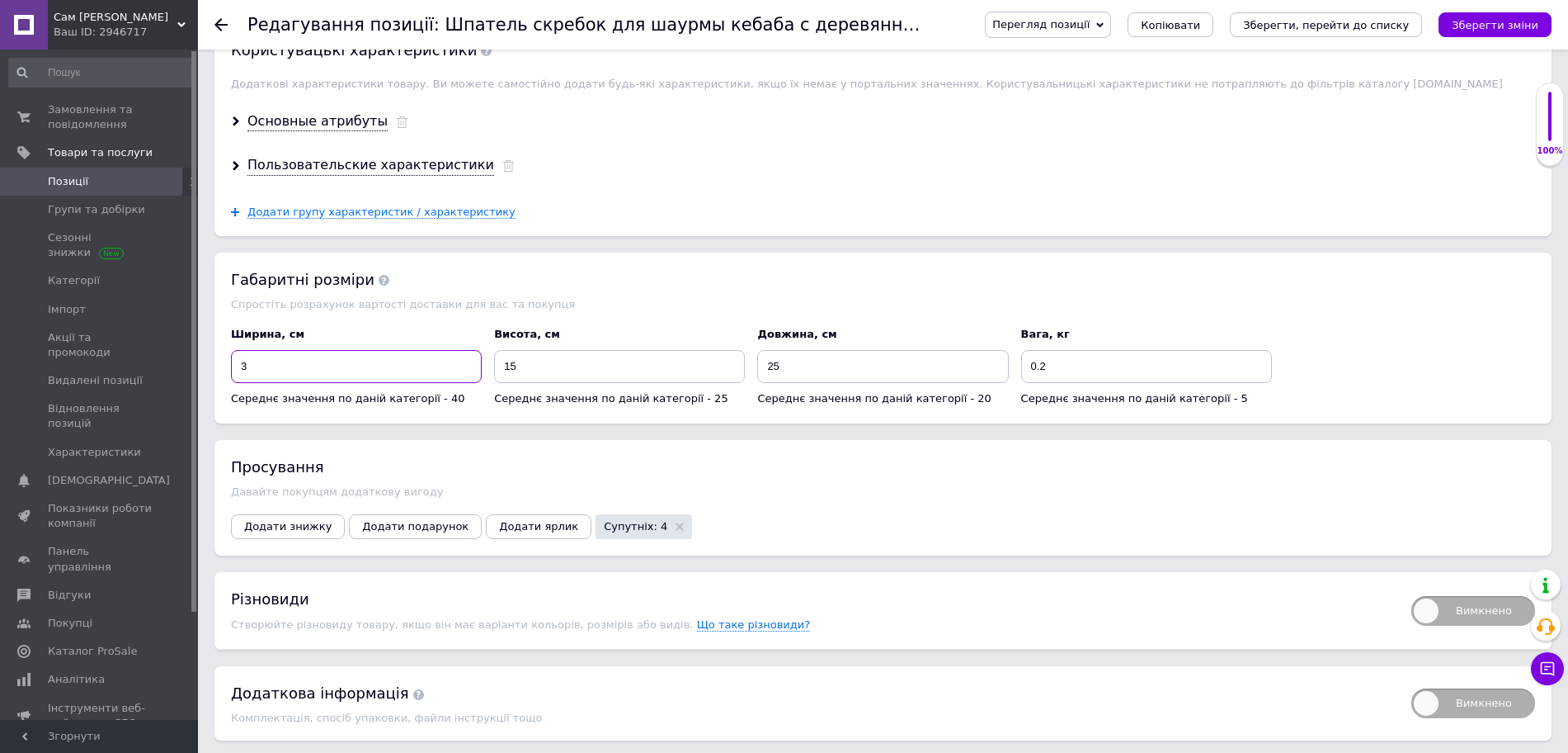
scroll to position [2372, 0]
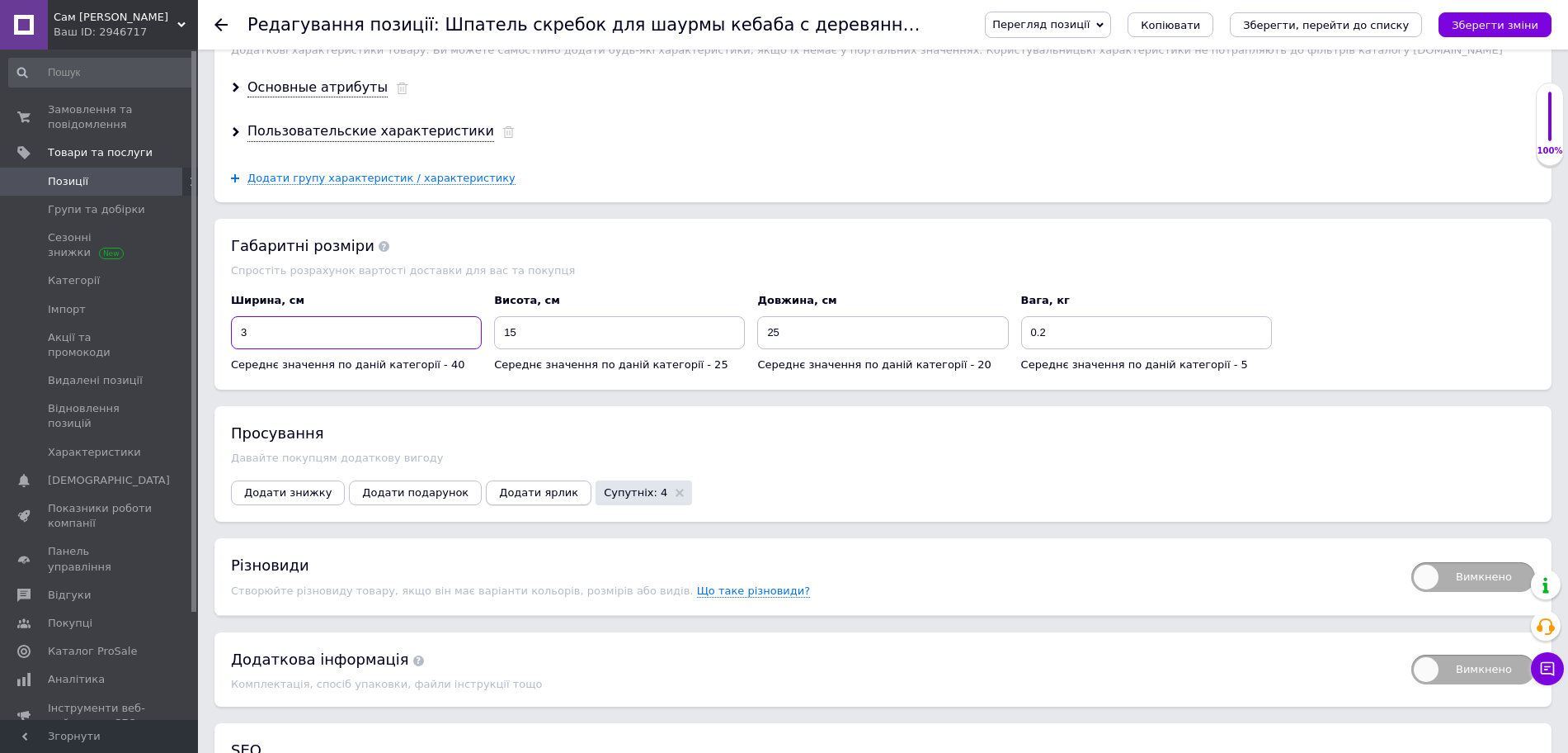
type input "3"
click at [499, 486] on span "Додати ярлик" at bounding box center [538, 492] width 79 height 13
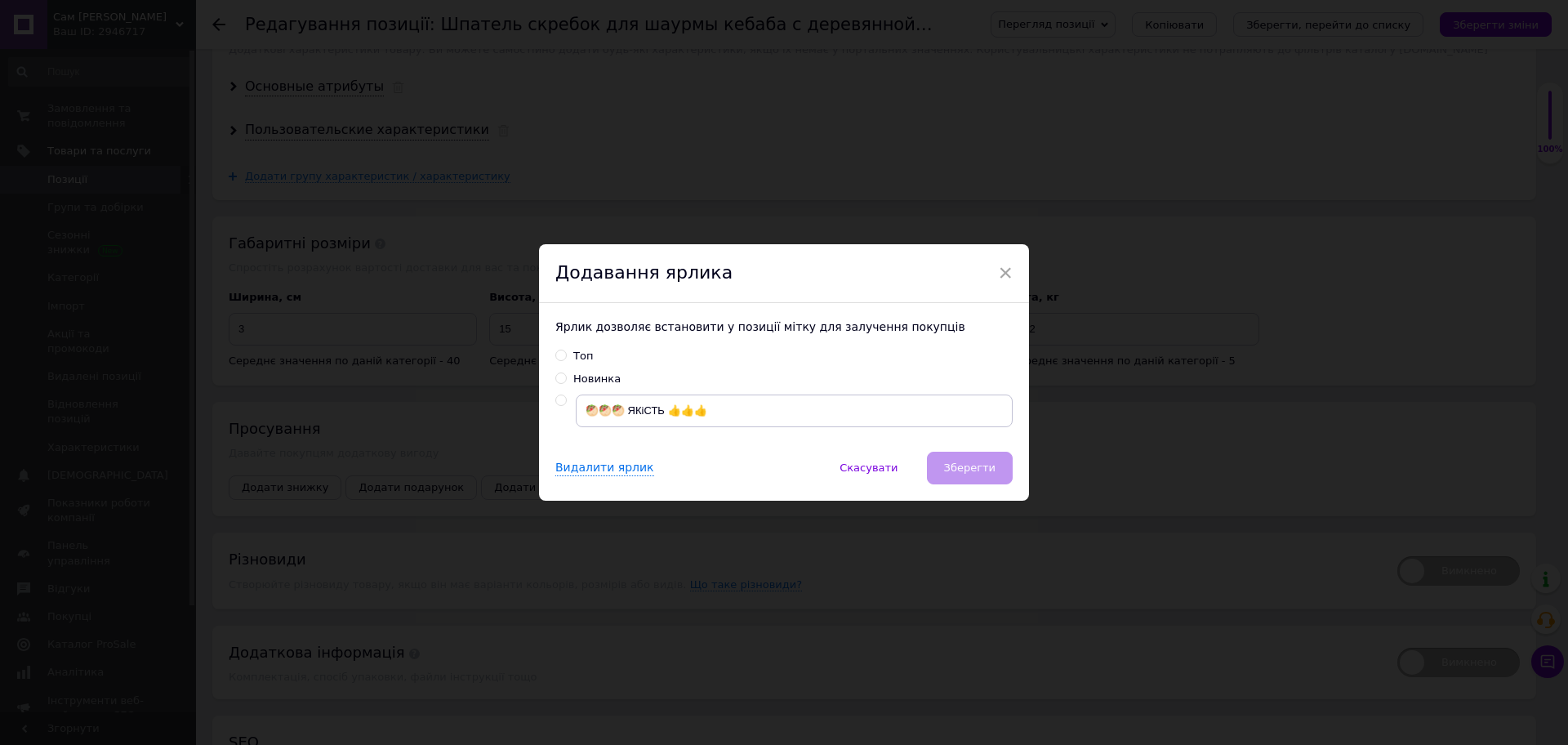
click at [556, 400] on input "radio" at bounding box center [561, 399] width 11 height 11
radio input "true"
click at [957, 459] on button "Зберегти" at bounding box center [970, 468] width 86 height 33
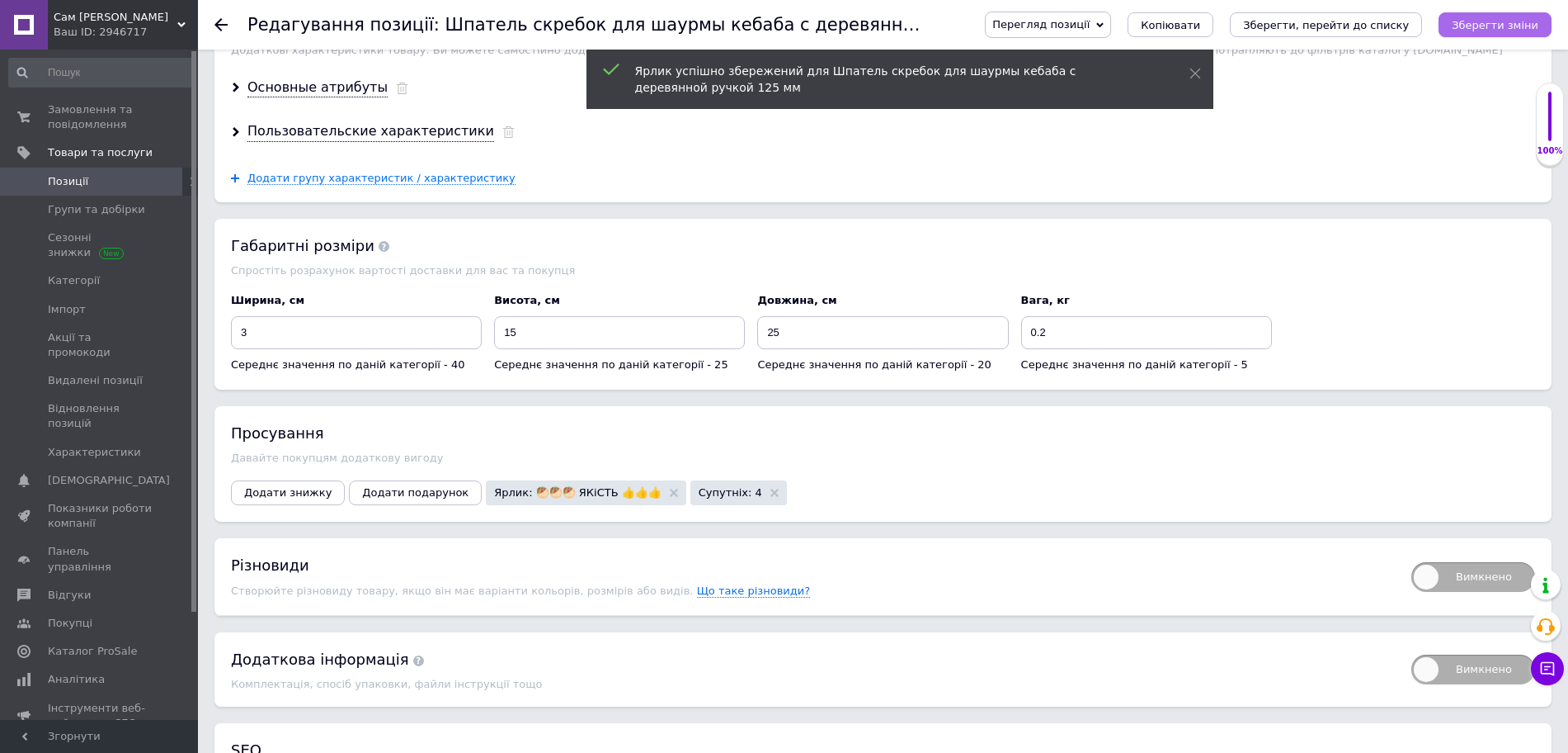
click at [1497, 23] on icon "Зберегти зміни" at bounding box center [1495, 25] width 87 height 13
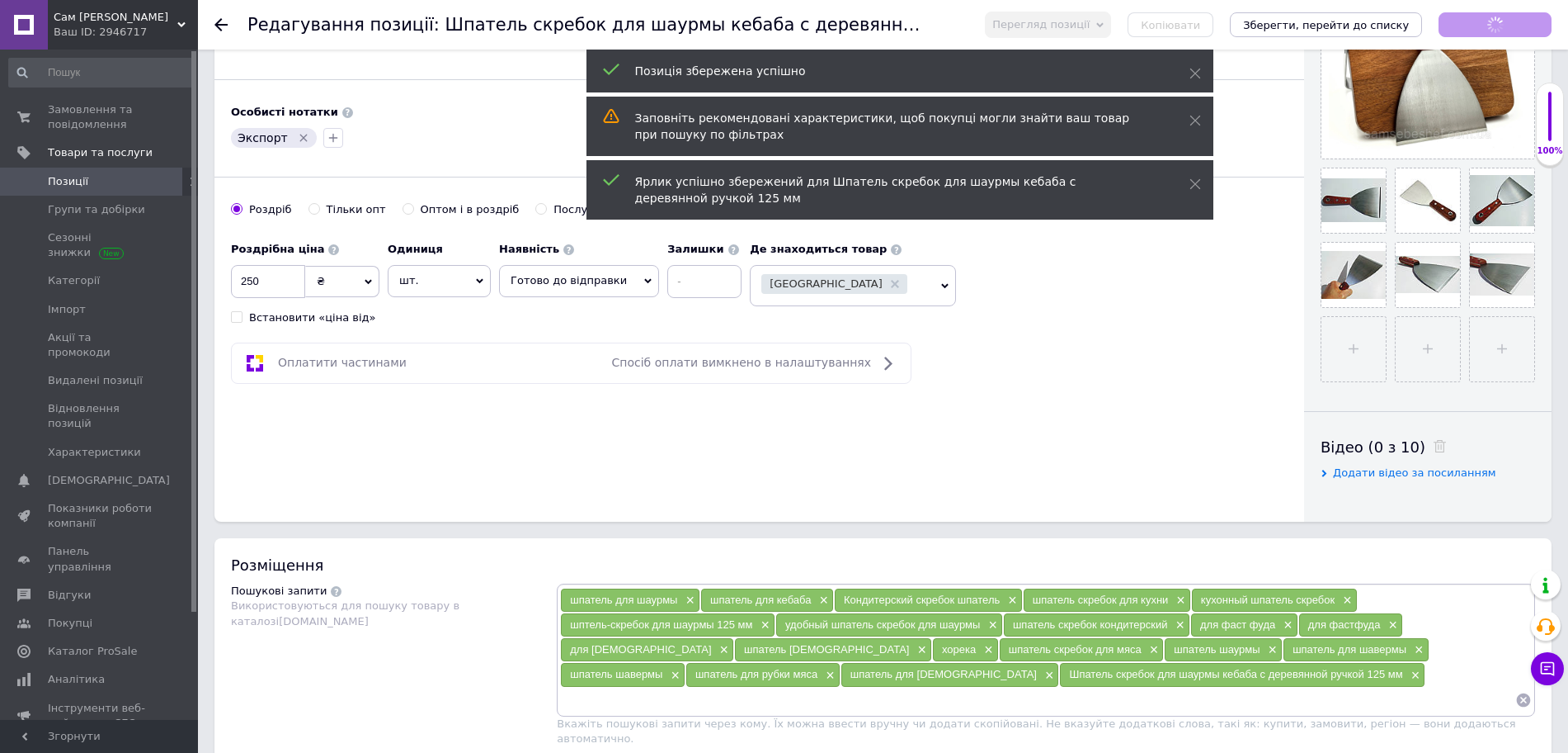
scroll to position [0, 0]
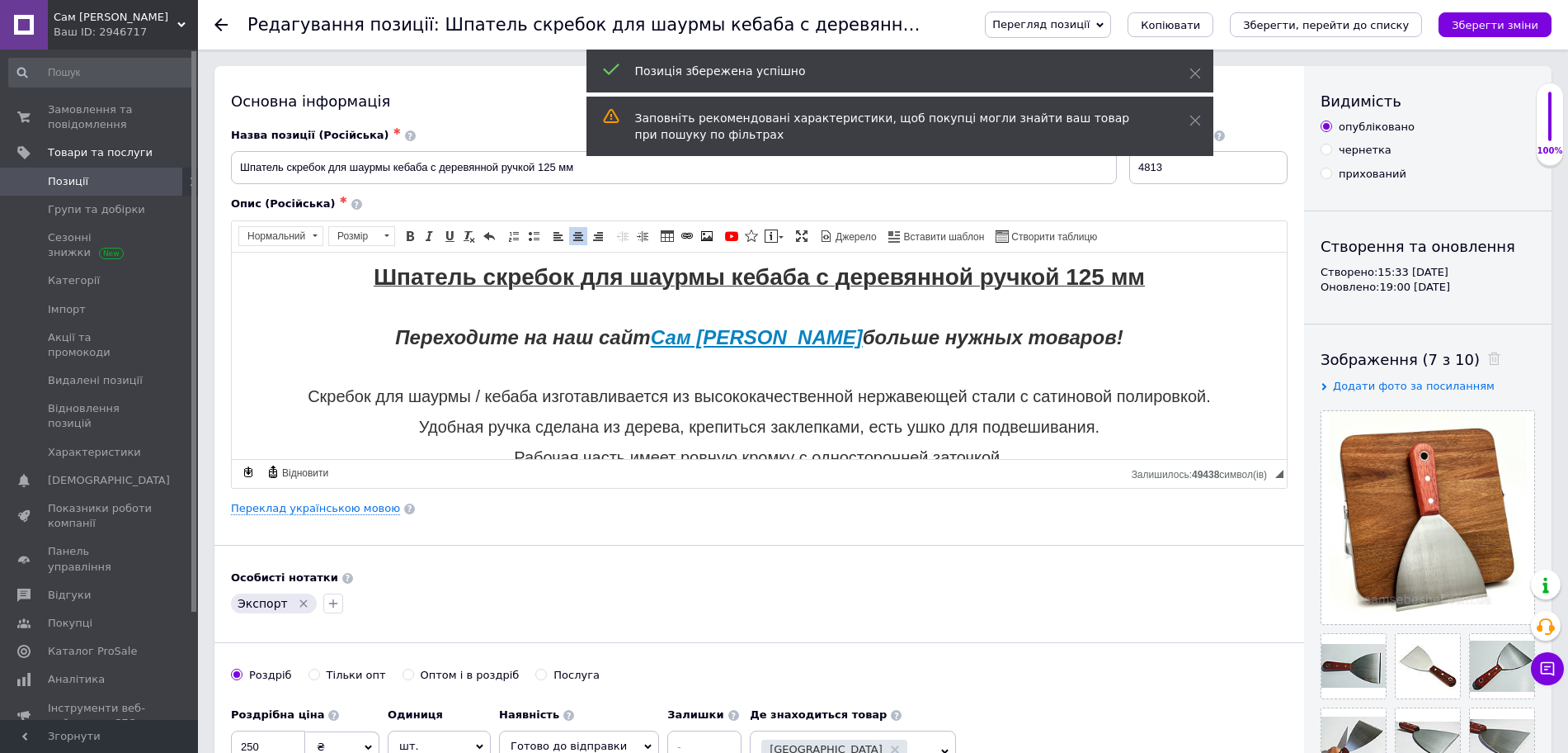
click at [1158, 18] on div "Перегляд позиції Зберегти та переглянути на сайті Зберегти та переглянути на ма…" at bounding box center [1261, 24] width 584 height 26
click at [1104, 21] on icon at bounding box center [1100, 25] width 8 height 8
click at [1104, 28] on icon at bounding box center [1100, 25] width 8 height 8
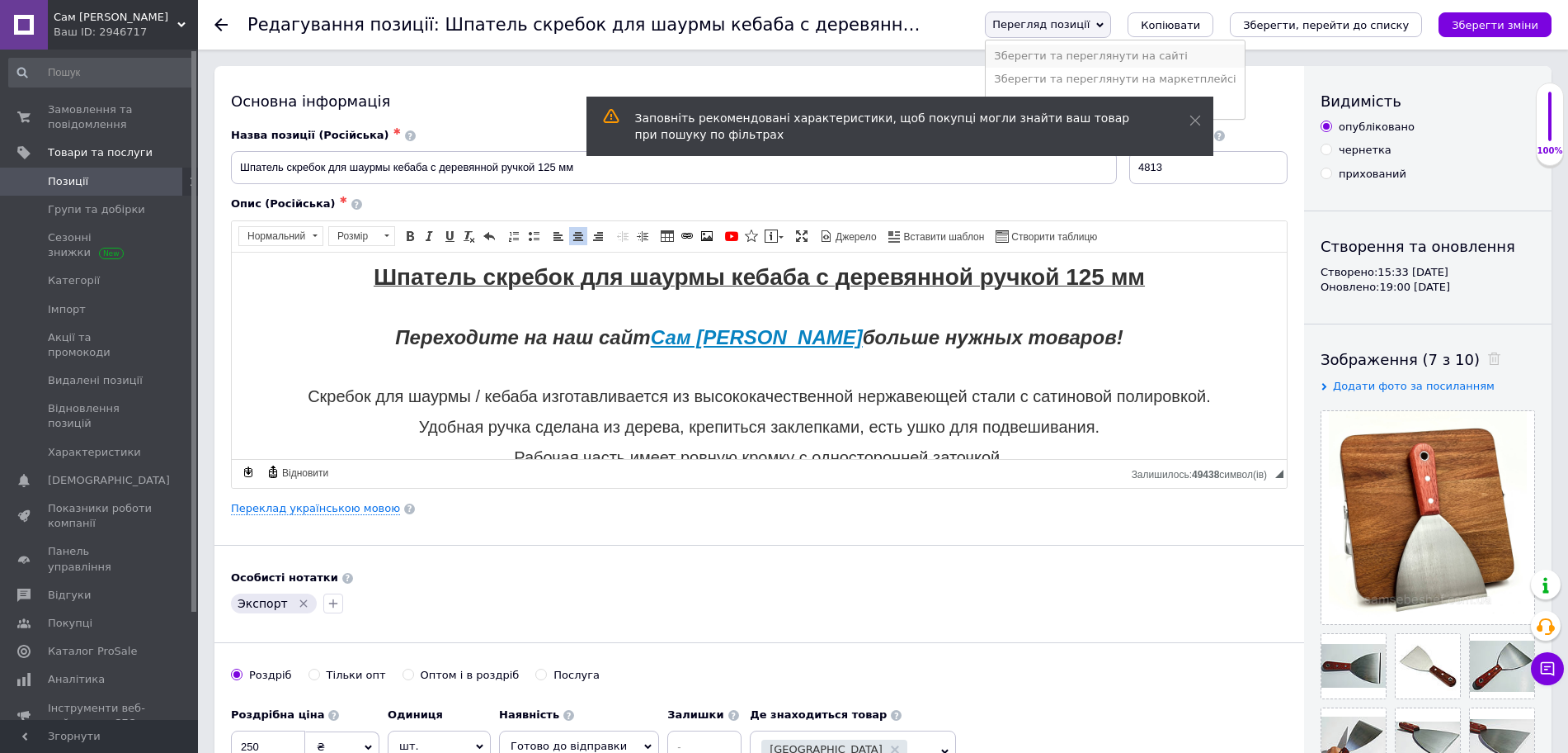
click at [1240, 57] on li "Зберегти та переглянути на сайті" at bounding box center [1115, 56] width 258 height 23
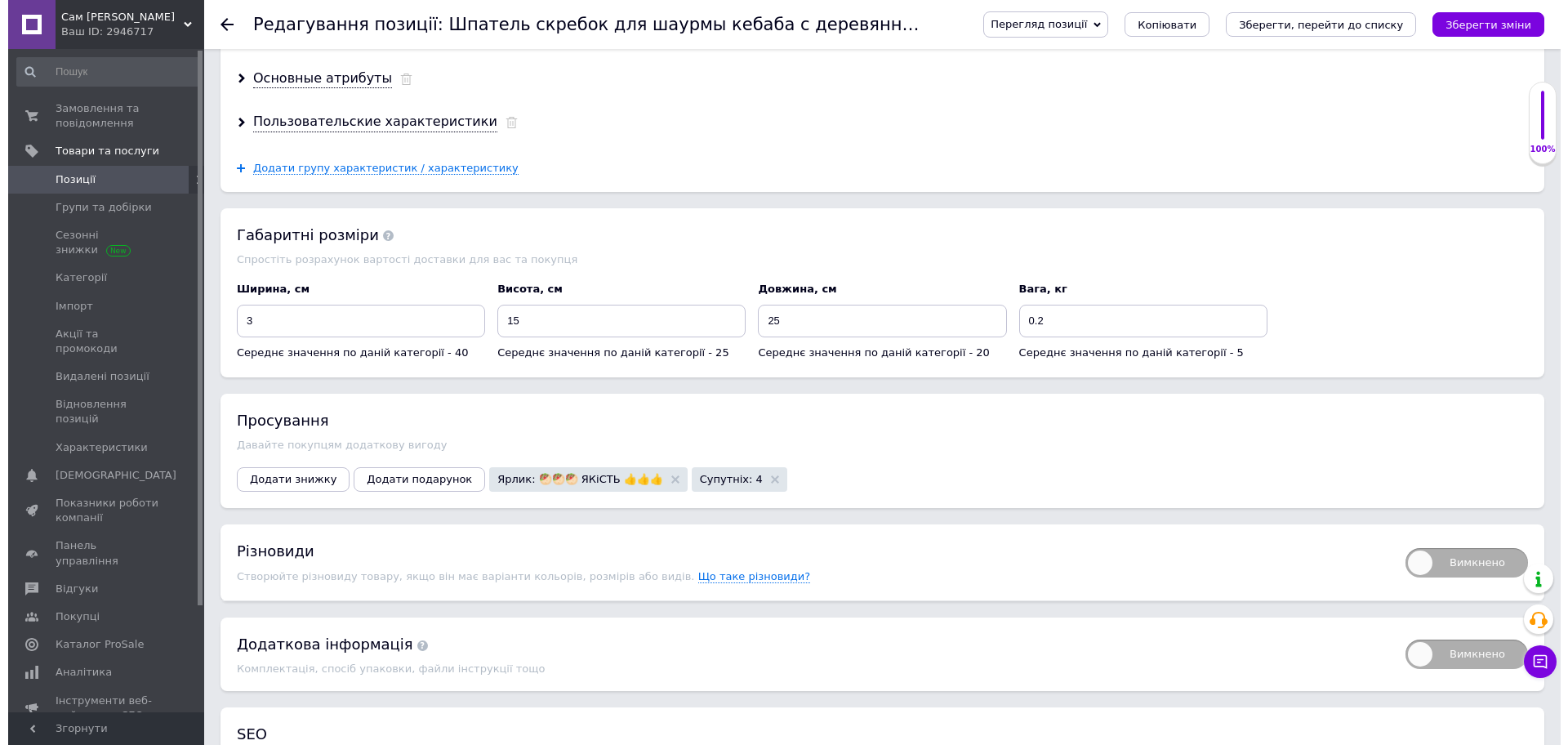
scroll to position [2347, 0]
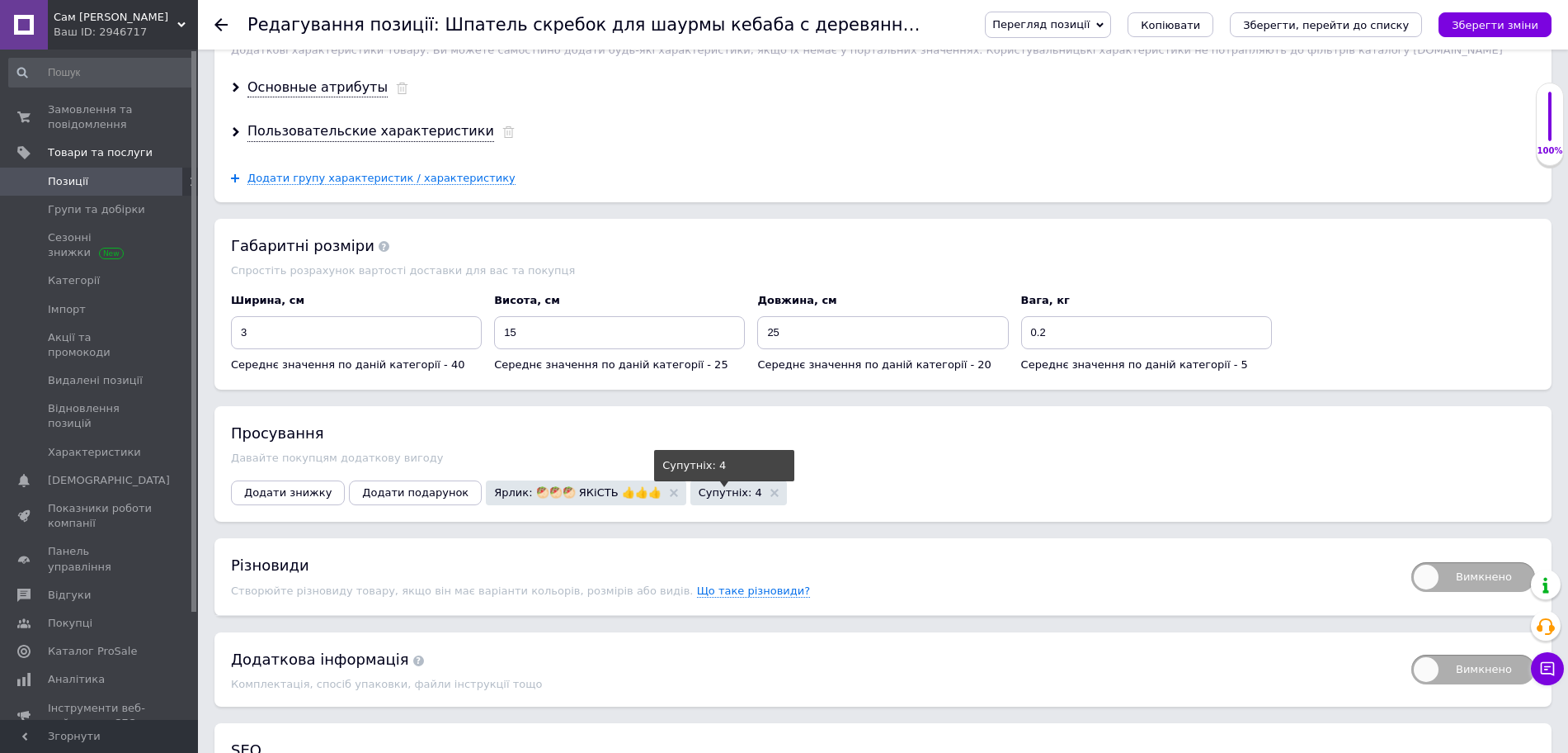
click at [698, 486] on span "Супутніх: 4" at bounding box center [730, 491] width 63 height 11
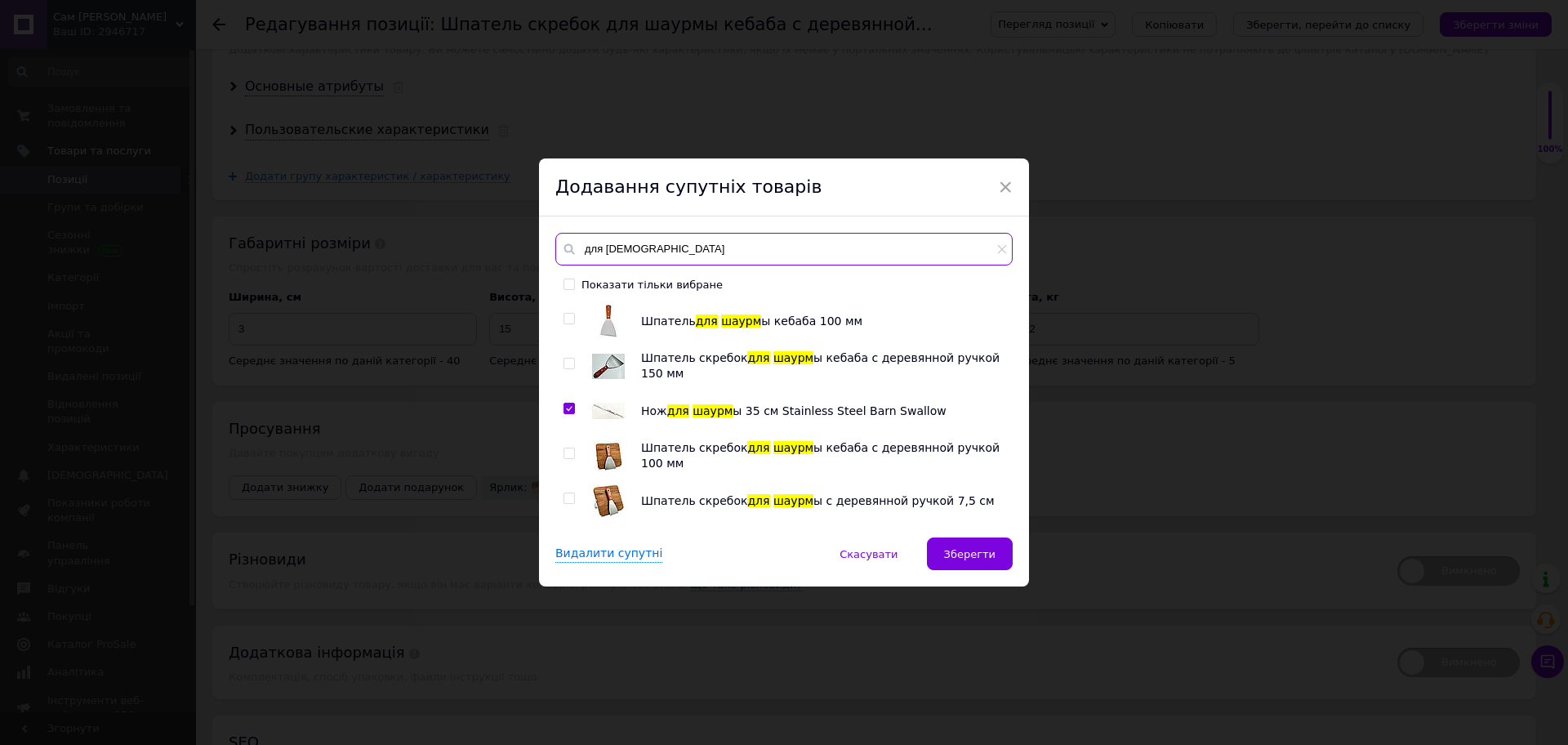
drag, startPoint x: 649, startPoint y: 251, endPoint x: 561, endPoint y: 242, distance: 88.5
click at [563, 242] on div "для [DEMOGRAPHIC_DATA]" at bounding box center [784, 249] width 457 height 33
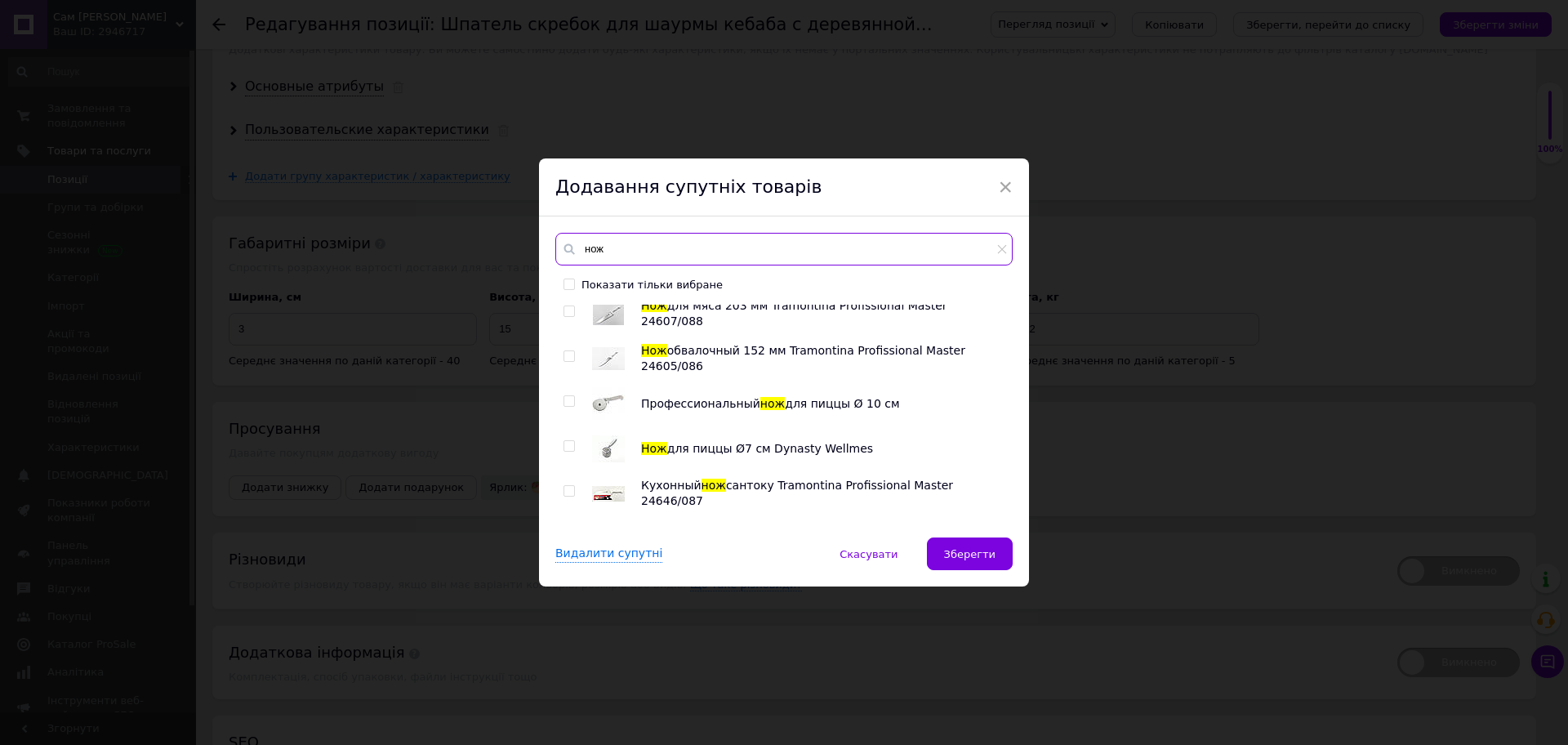
scroll to position [1939, 0]
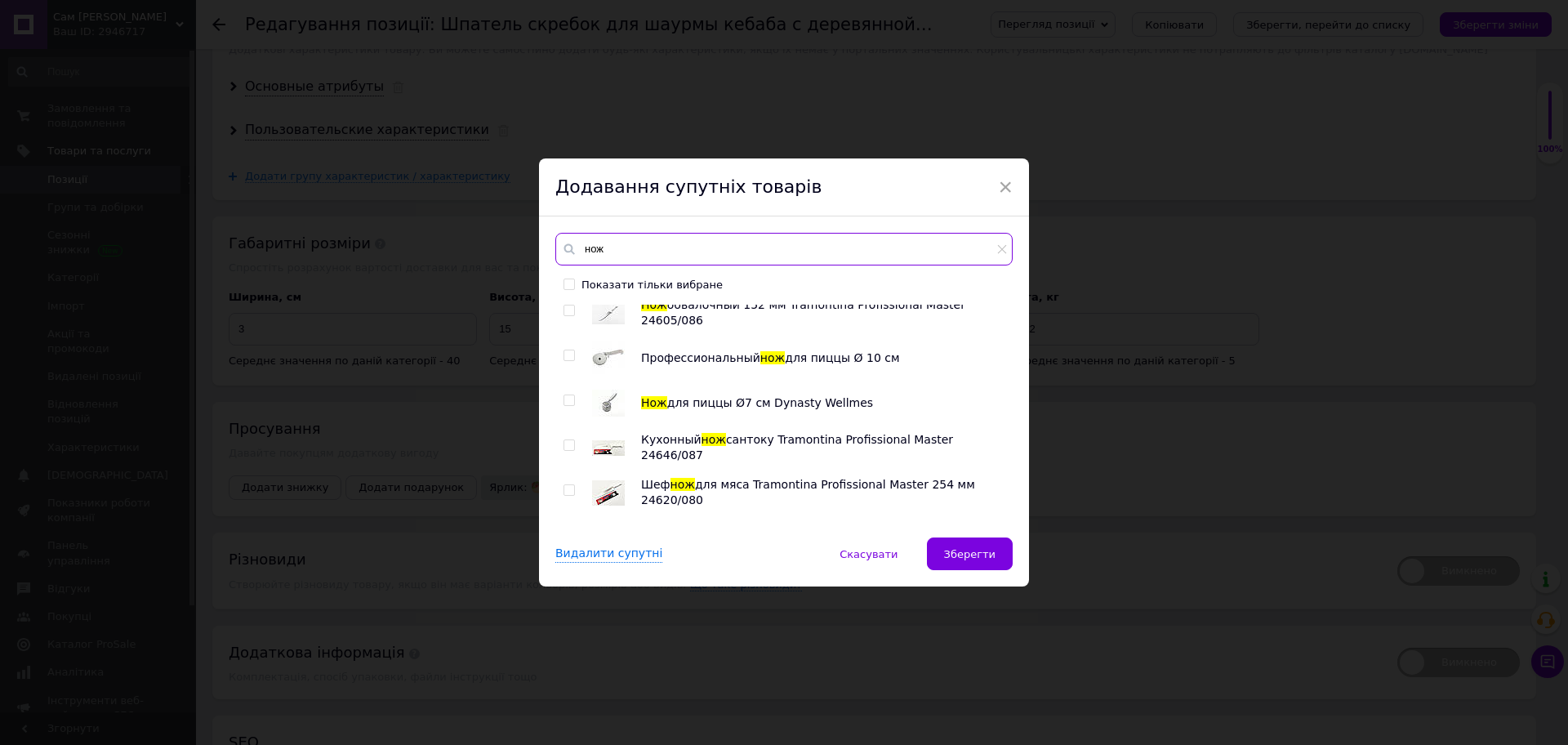
type input "нож"
click at [563, 354] on input "checkbox" at bounding box center [568, 355] width 11 height 11
checkbox input "true"
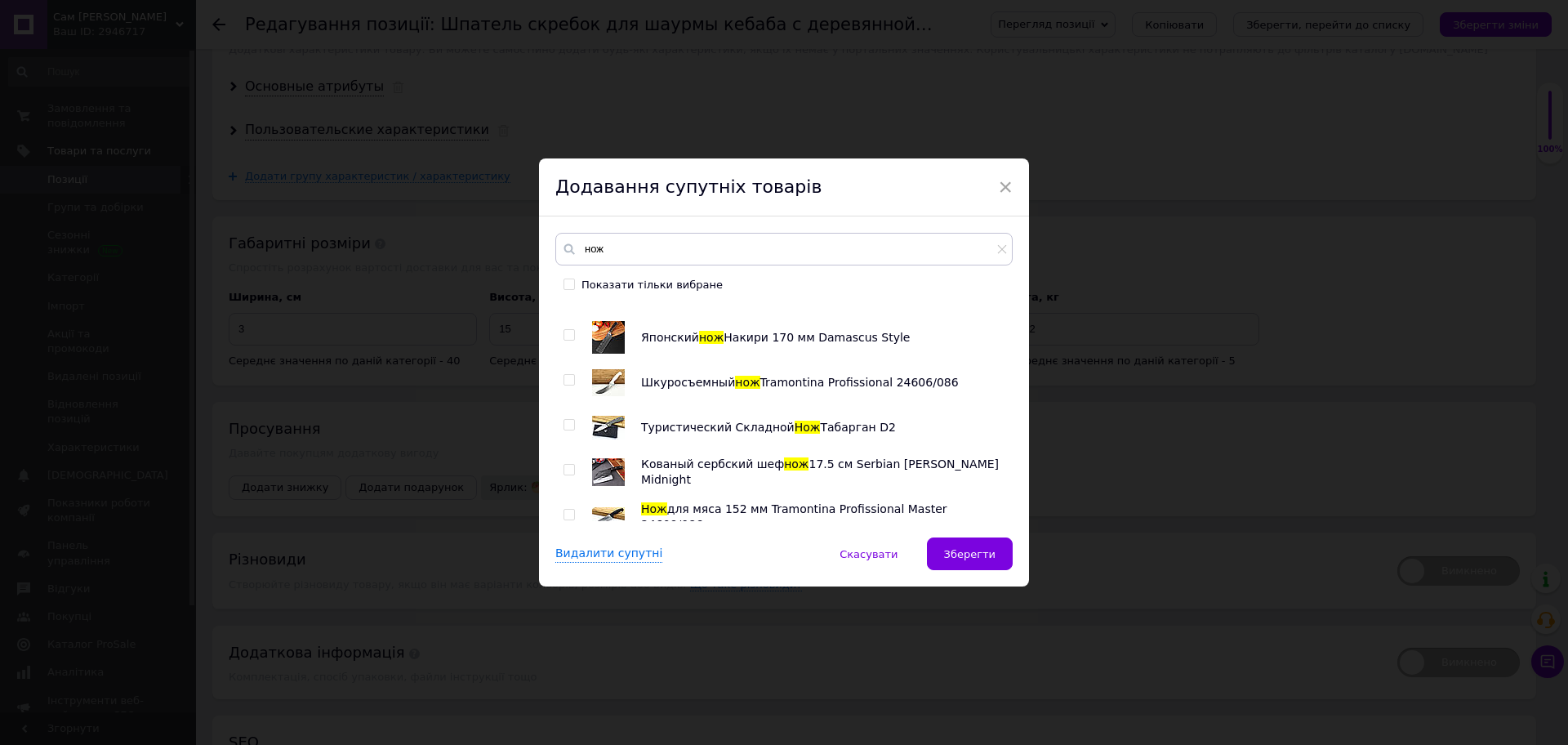
scroll to position [2959, 0]
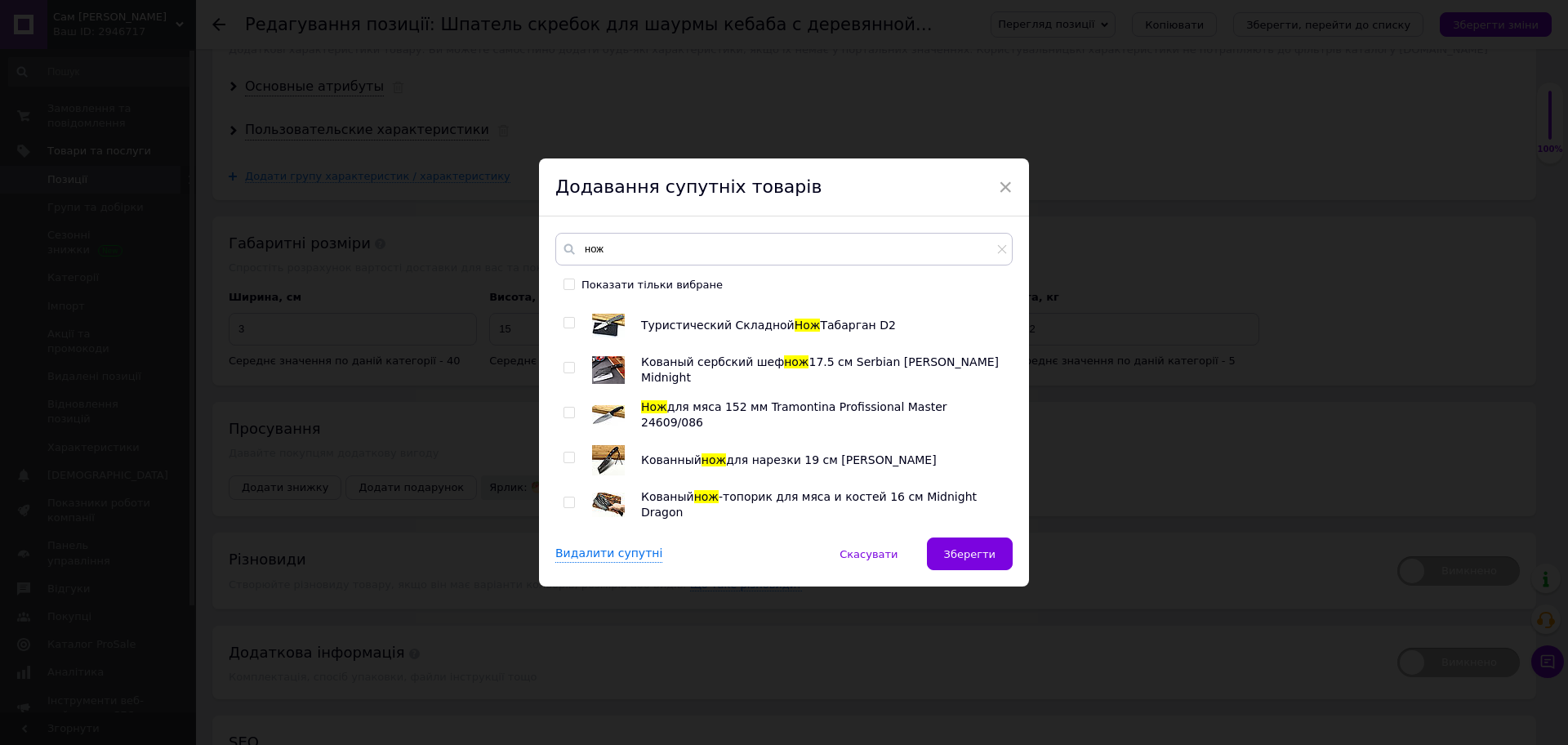
click at [567, 372] on input "checkbox" at bounding box center [568, 368] width 11 height 11
checkbox input "true"
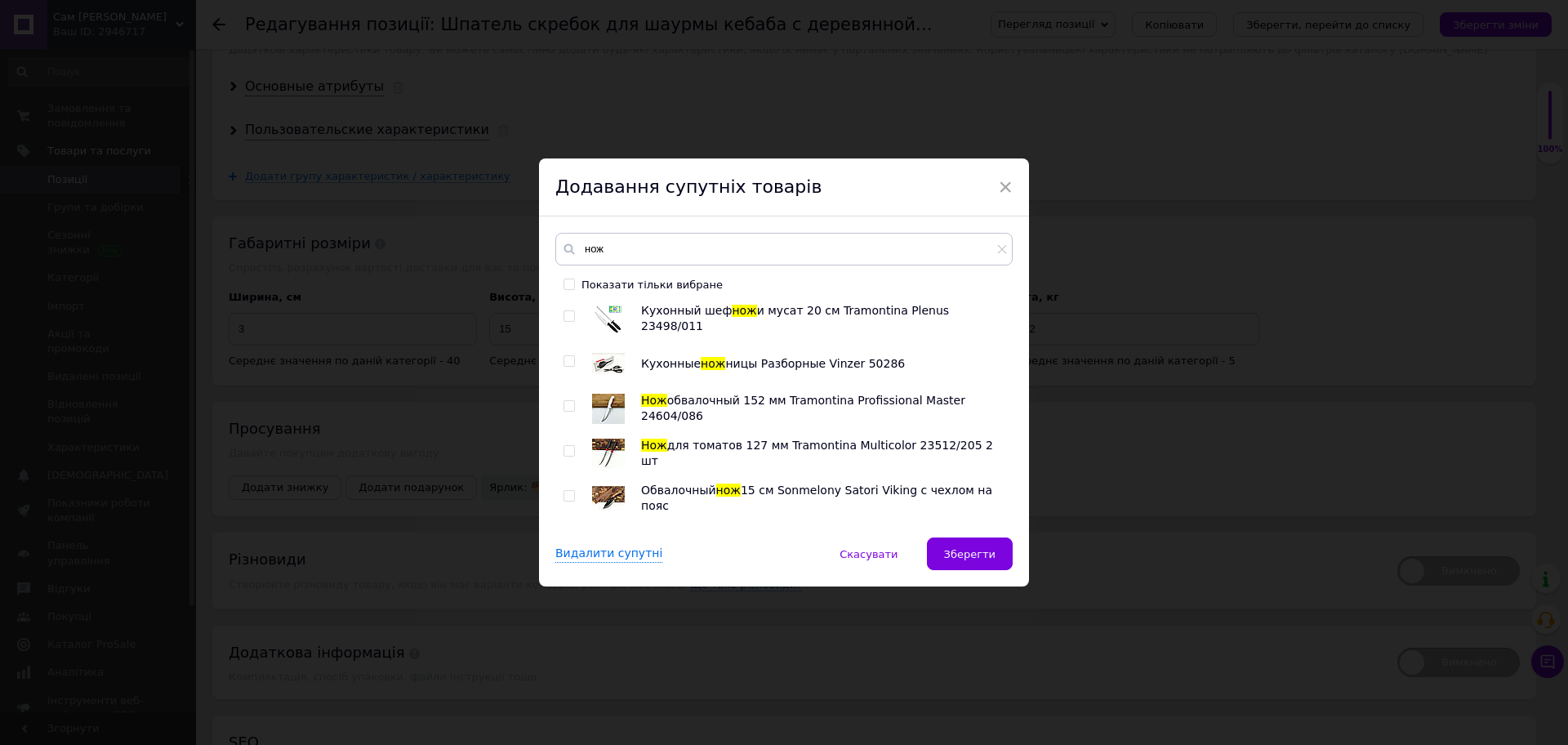
scroll to position [3470, 0]
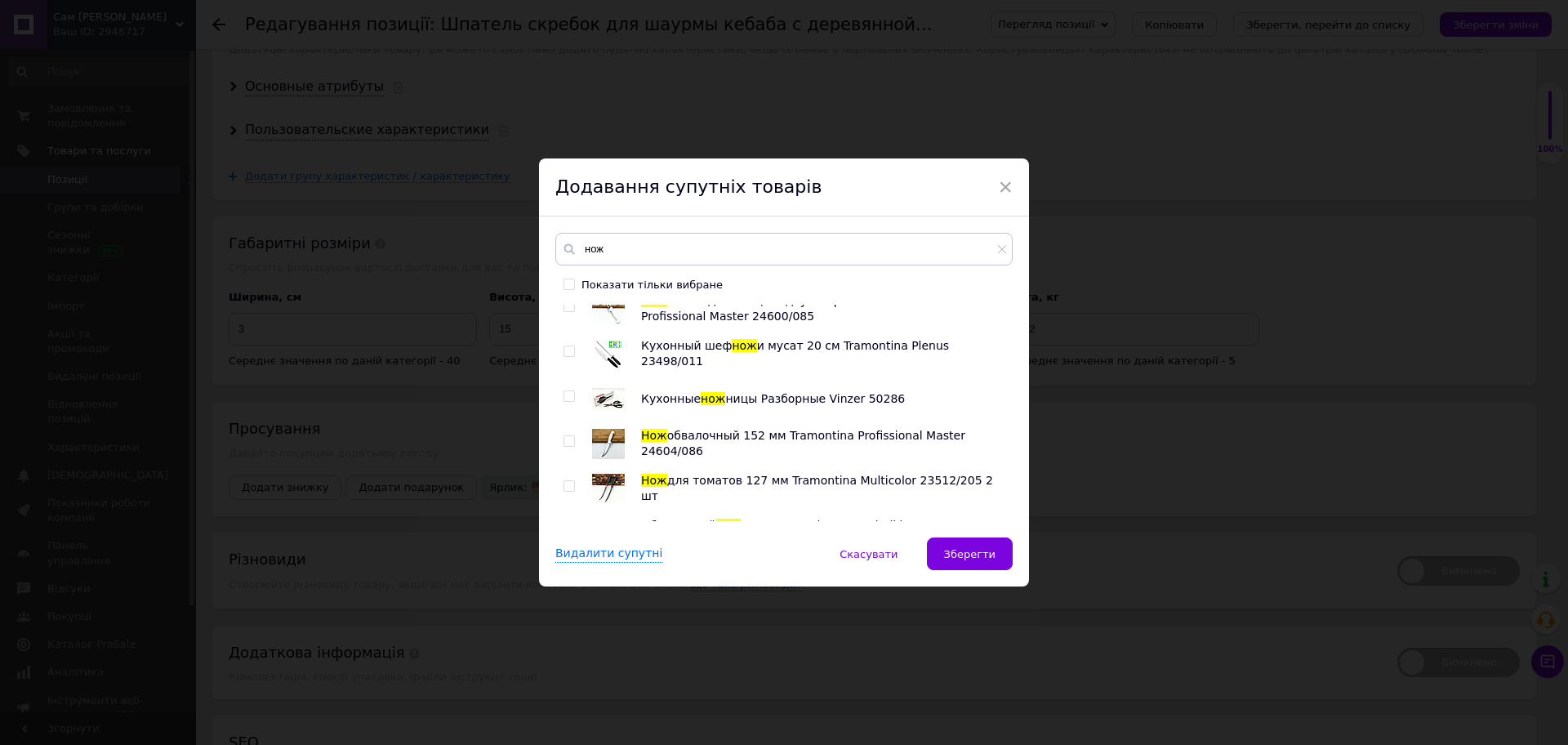
drag, startPoint x: 562, startPoint y: 398, endPoint x: 576, endPoint y: 417, distance: 23.6
click at [563, 398] on input "checkbox" at bounding box center [568, 396] width 11 height 11
checkbox input "true"
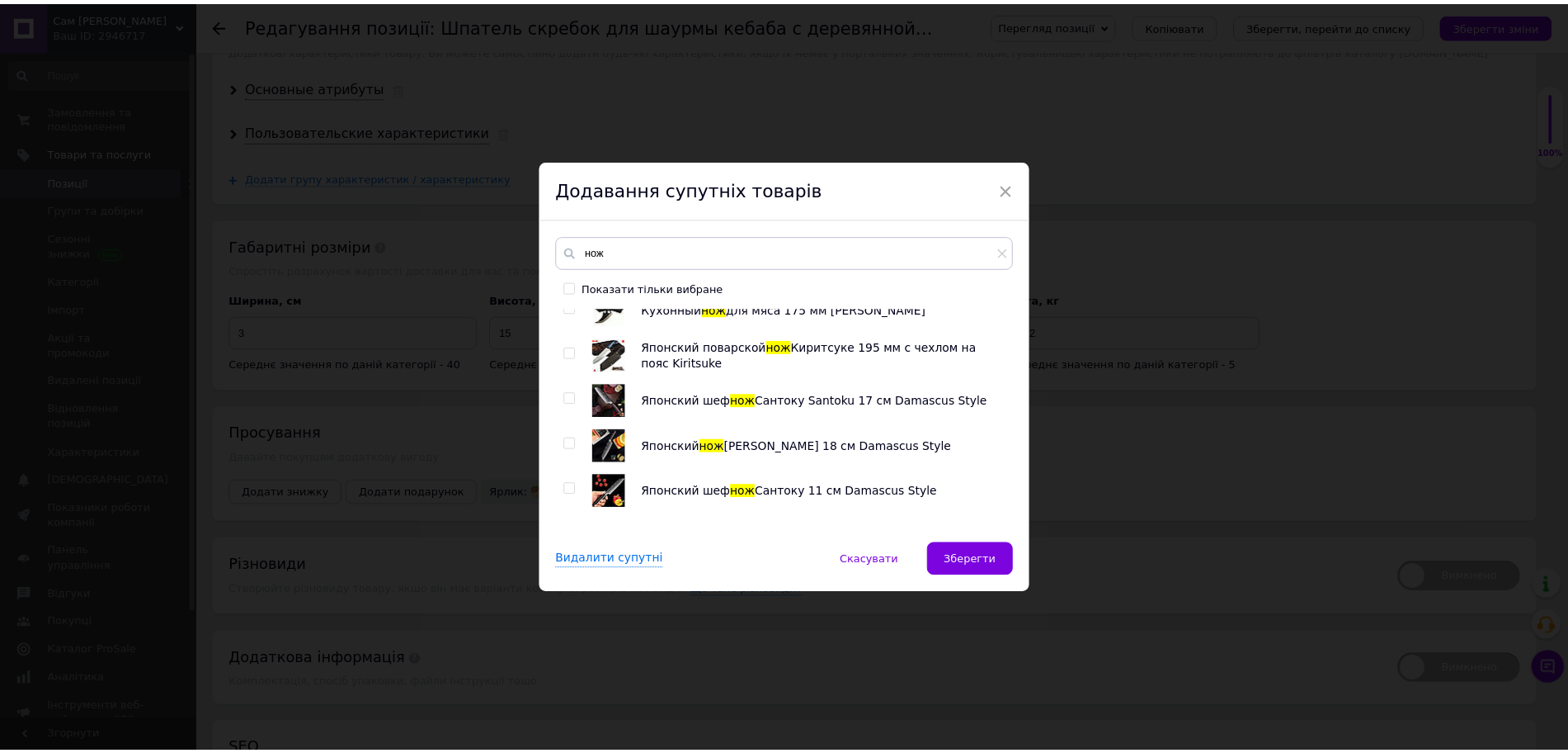
scroll to position [4307, 0]
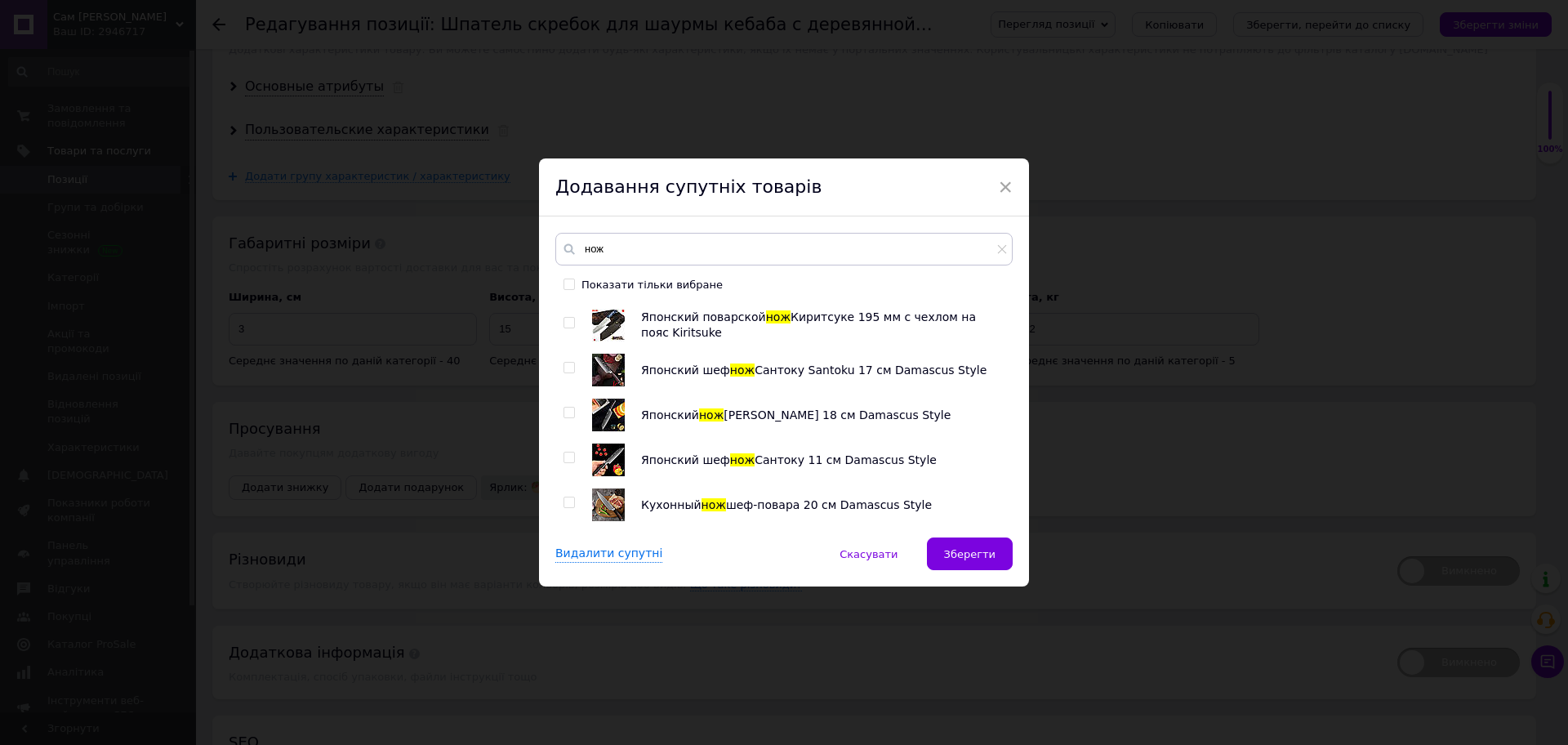
click at [567, 366] on input "checkbox" at bounding box center [568, 368] width 11 height 11
checkbox input "true"
click at [978, 556] on span "Зберегти" at bounding box center [969, 553] width 51 height 13
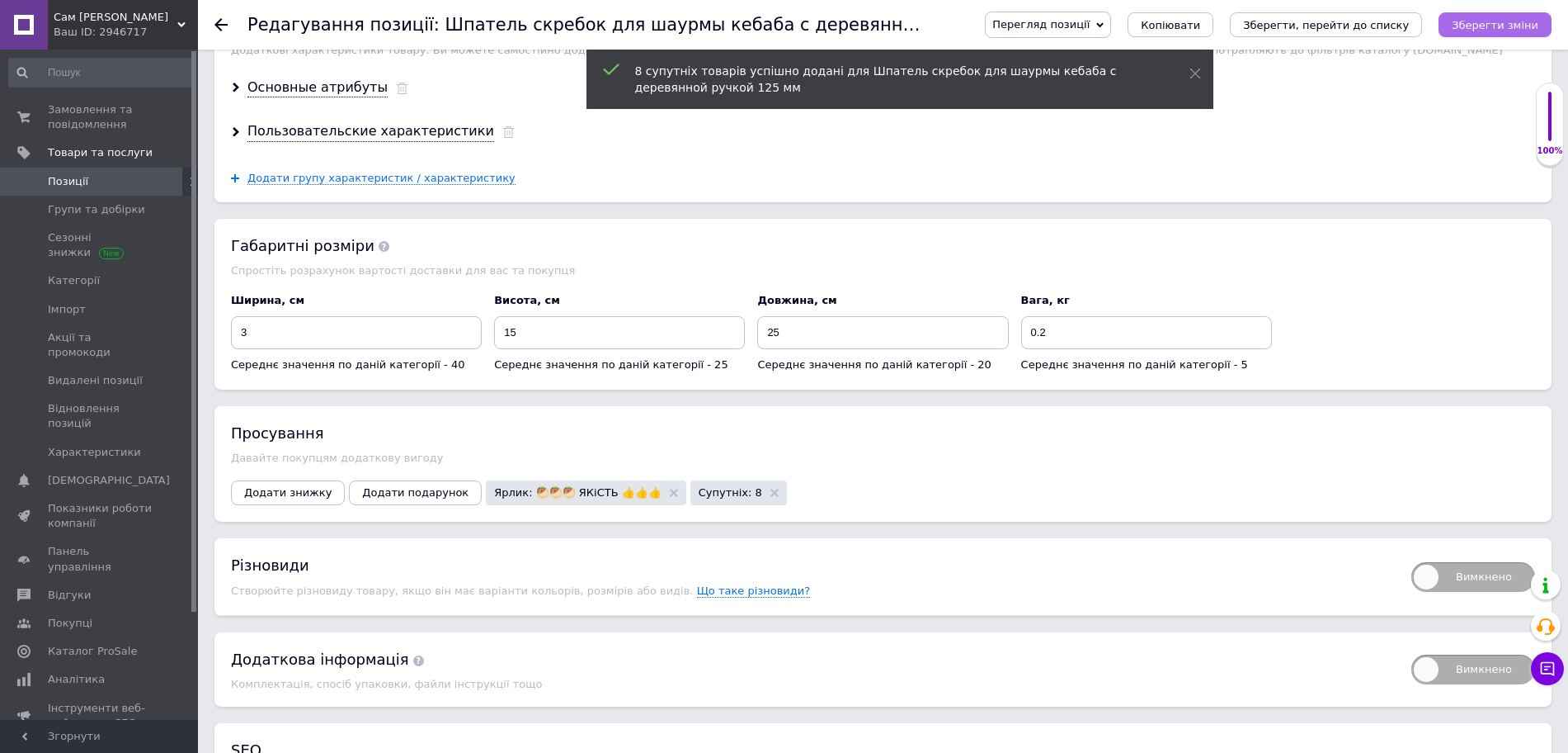
click at [1505, 30] on icon "Зберегти зміни" at bounding box center [1495, 25] width 87 height 13
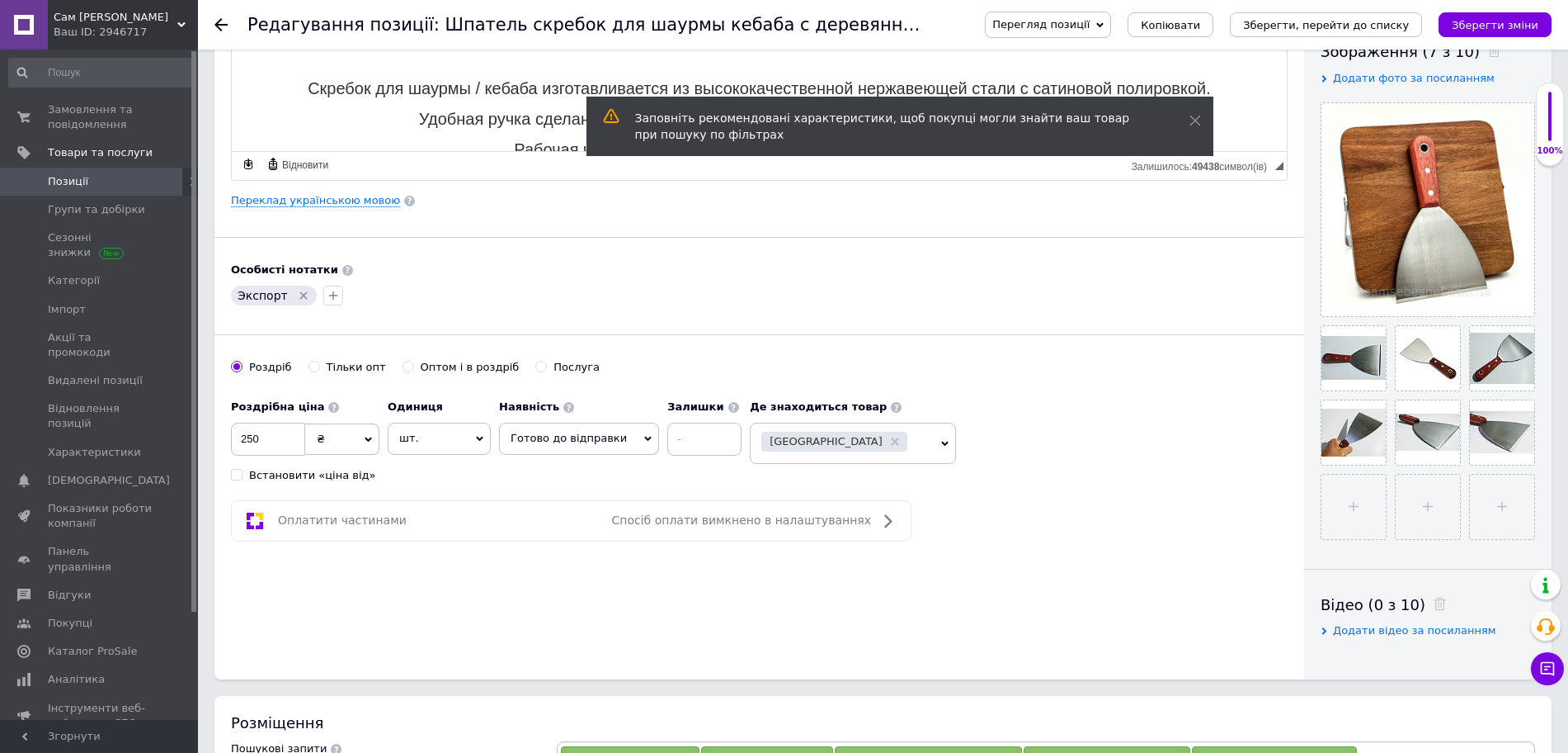
scroll to position [0, 0]
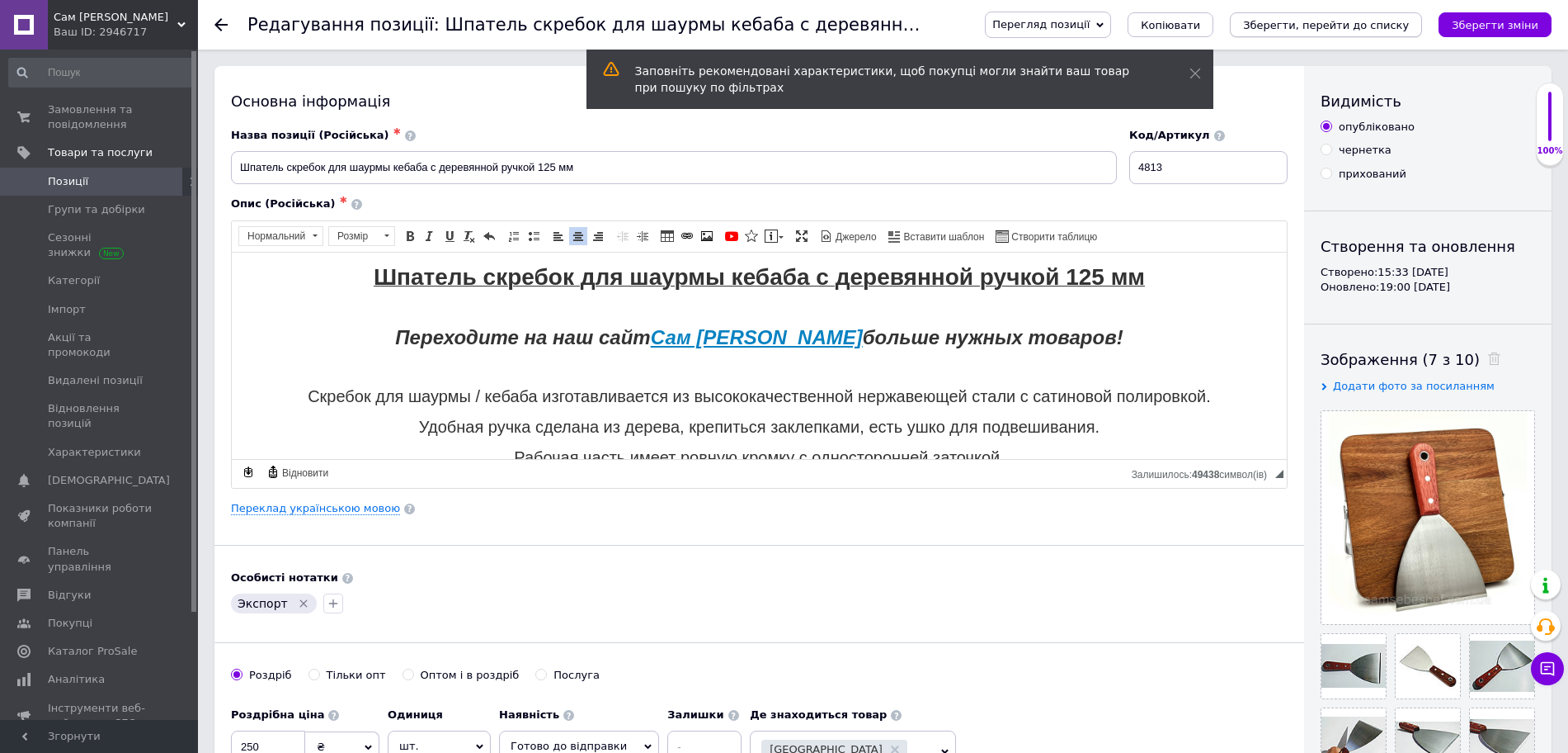
click at [1311, 27] on icon "Зберегти, перейти до списку" at bounding box center [1326, 25] width 165 height 13
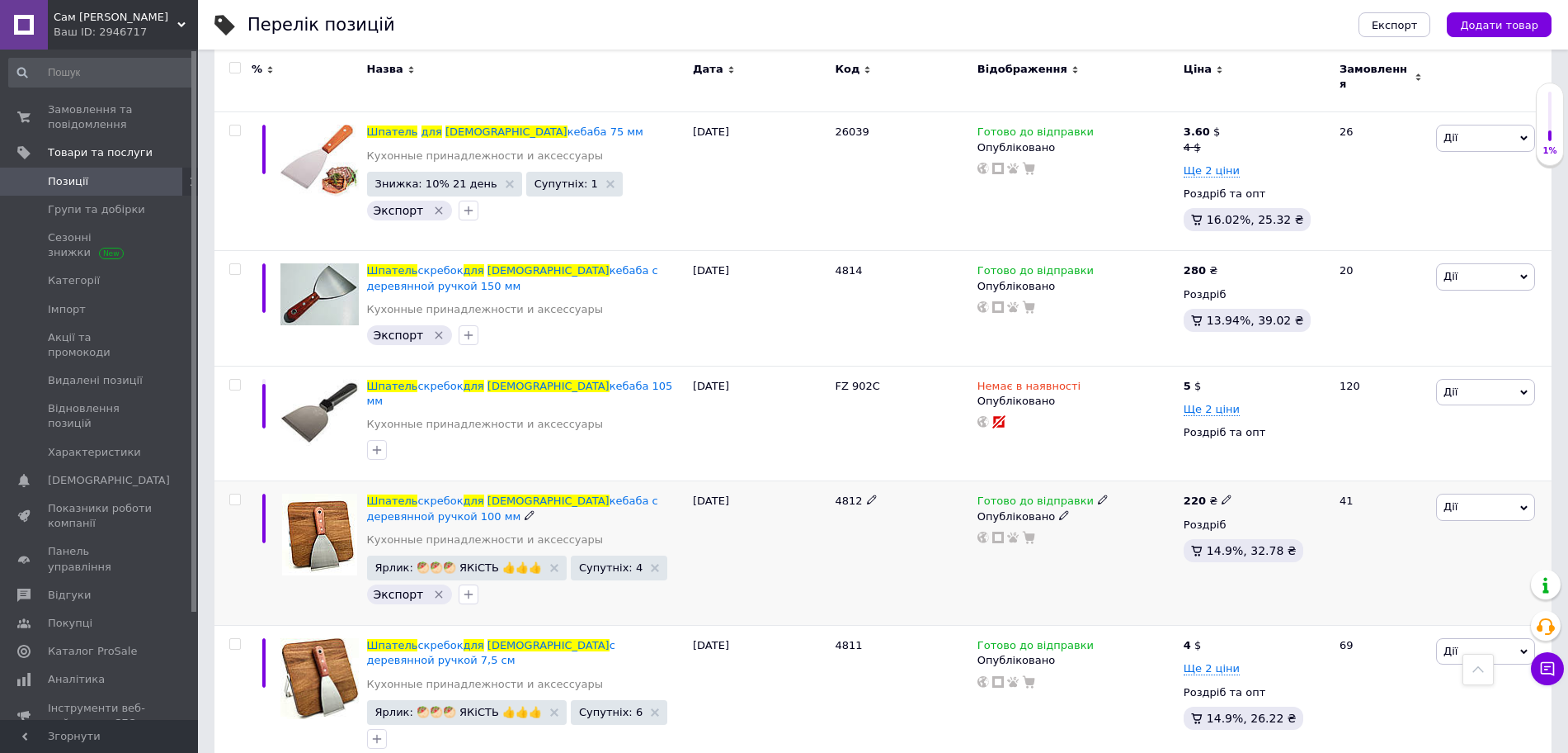
scroll to position [1328, 0]
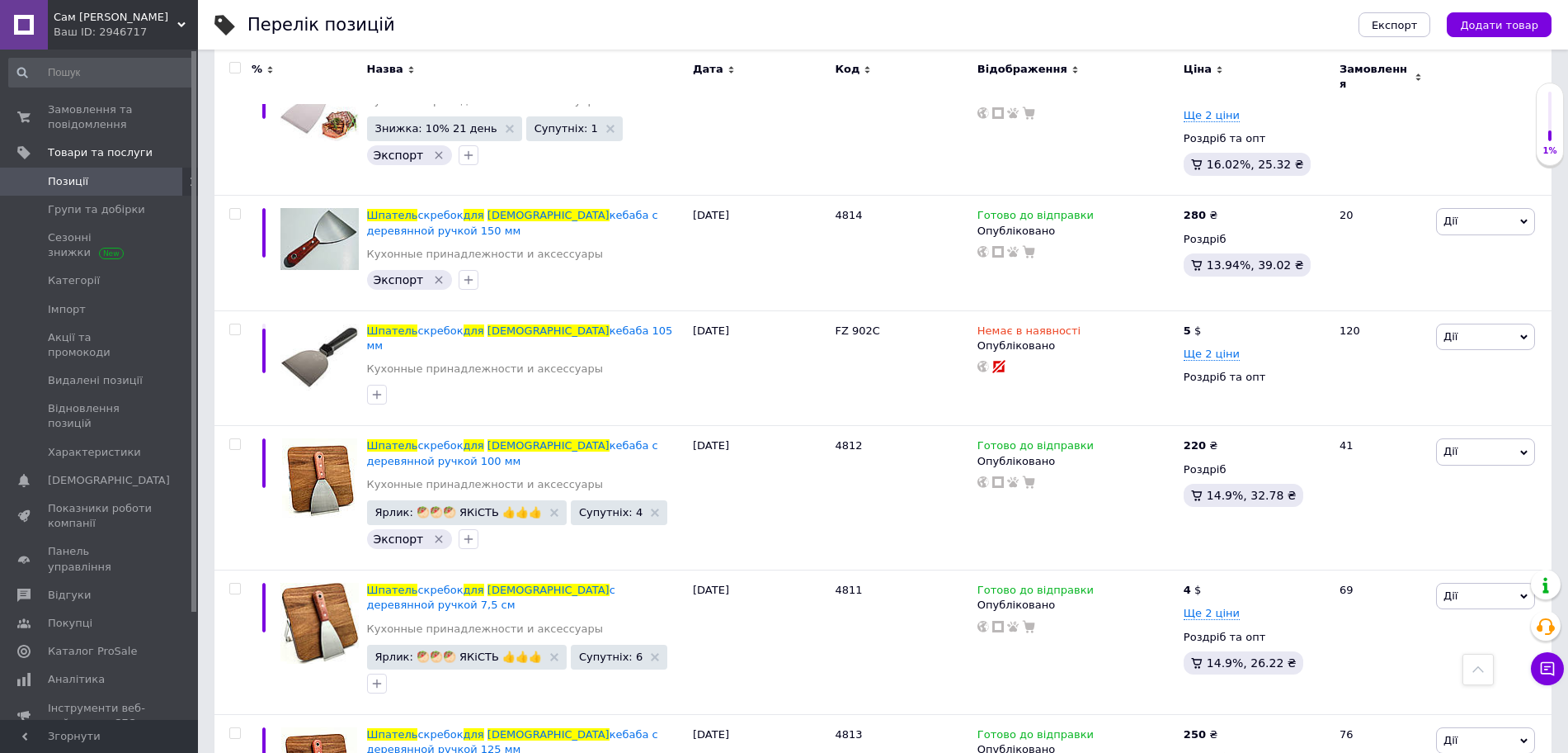
click at [172, 19] on span "Сам [PERSON_NAME]" at bounding box center [115, 17] width 124 height 15
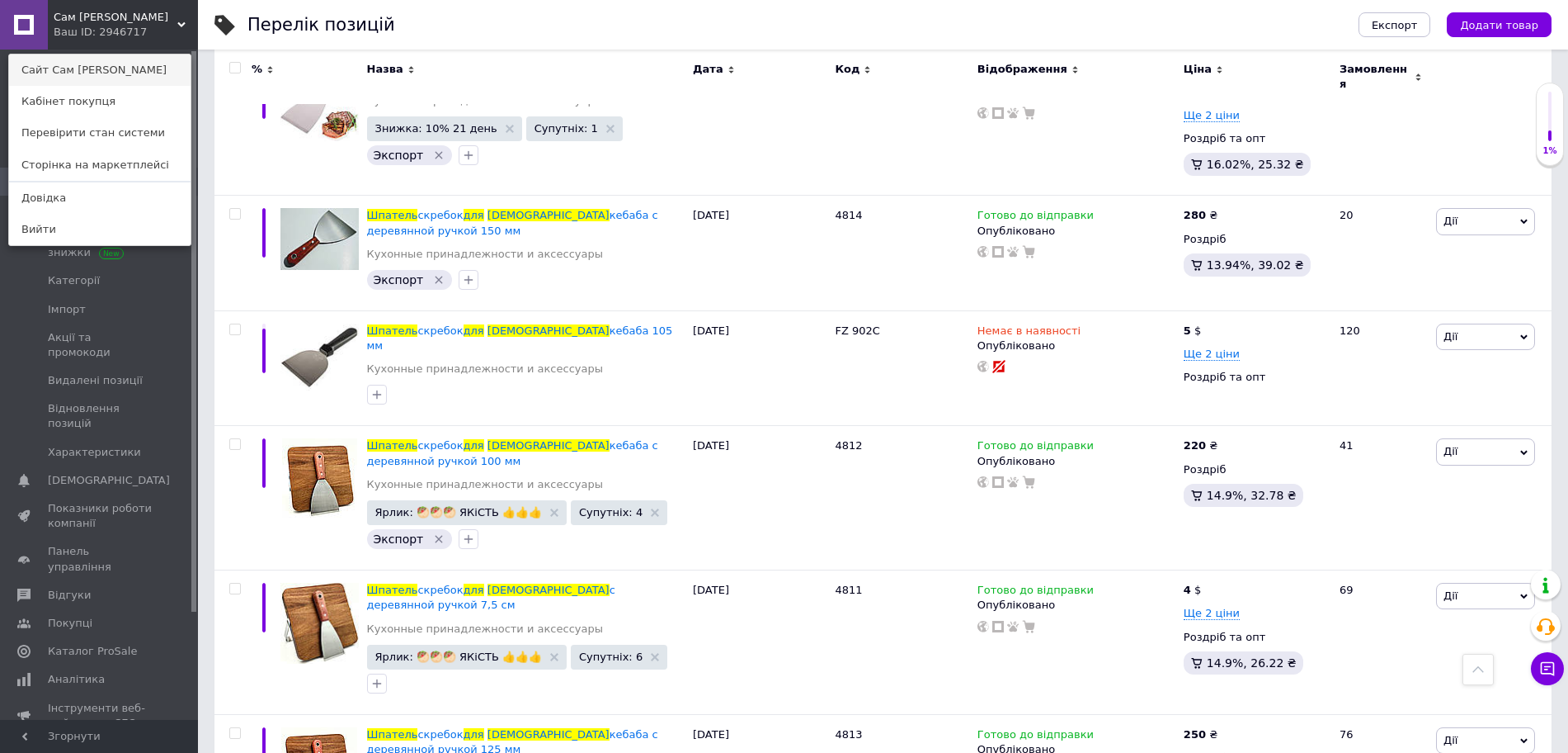
click at [147, 66] on link "Сайт Сам [PERSON_NAME]" at bounding box center [99, 70] width 182 height 31
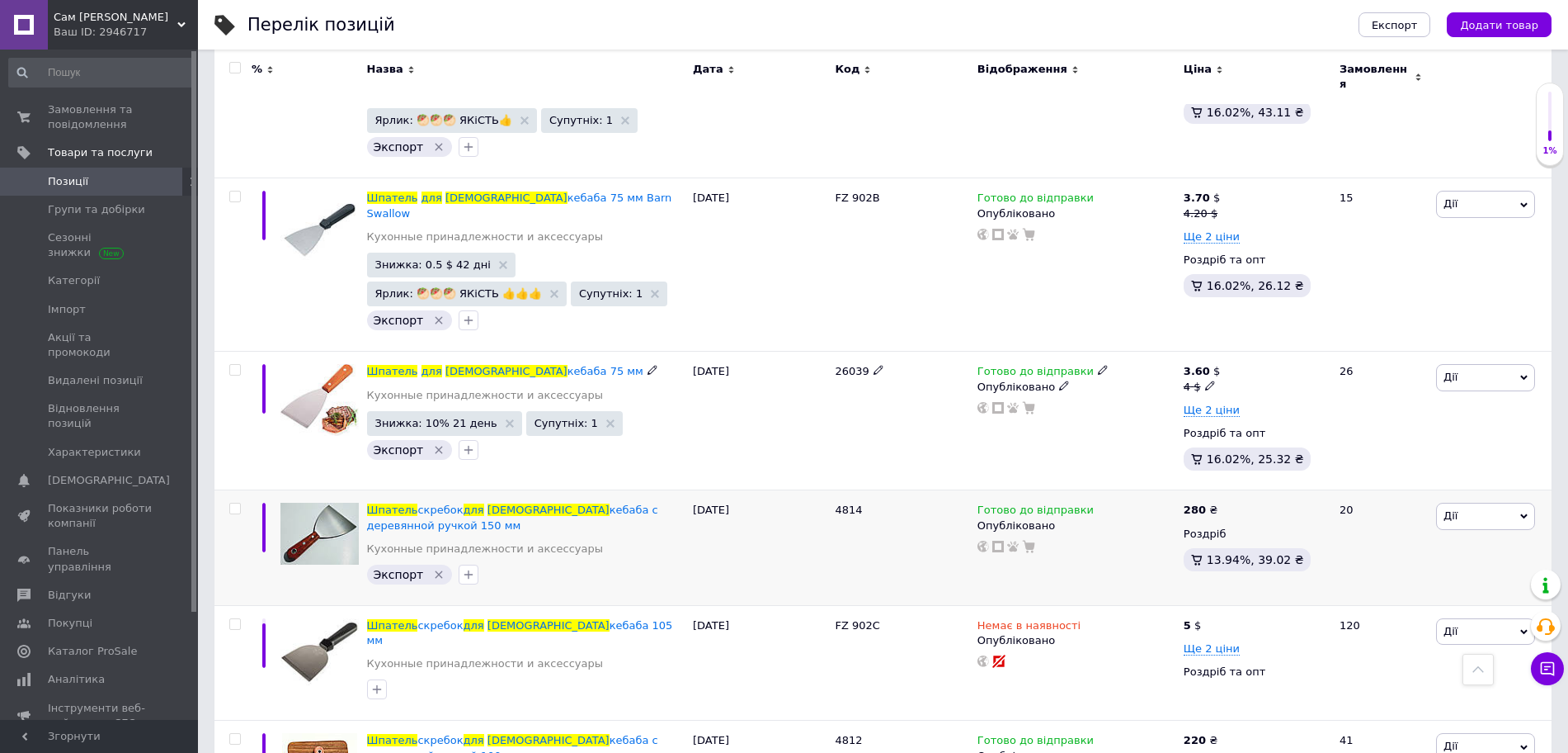
scroll to position [1019, 0]
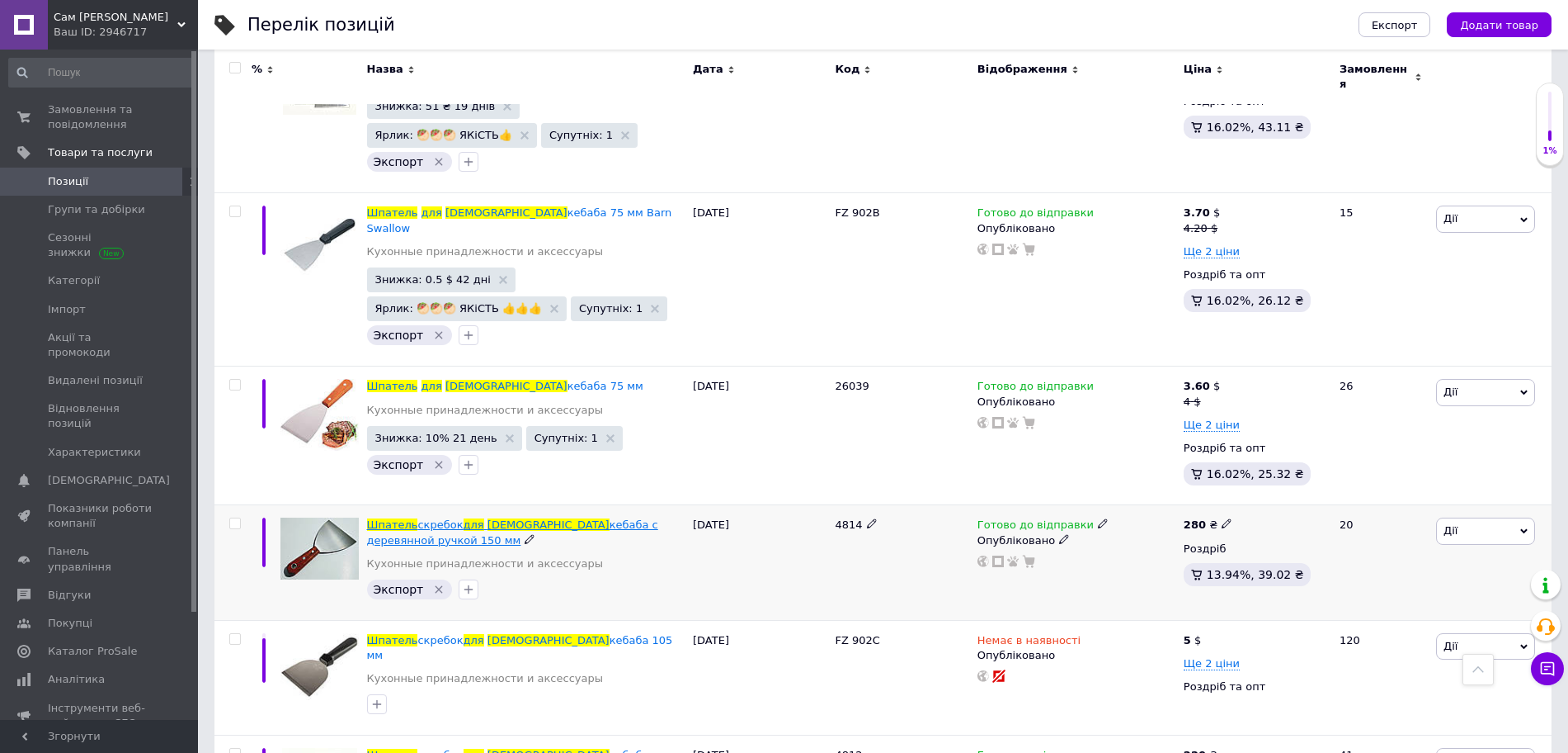
click at [504, 519] on span "[DEMOGRAPHIC_DATA]" at bounding box center [549, 524] width 123 height 13
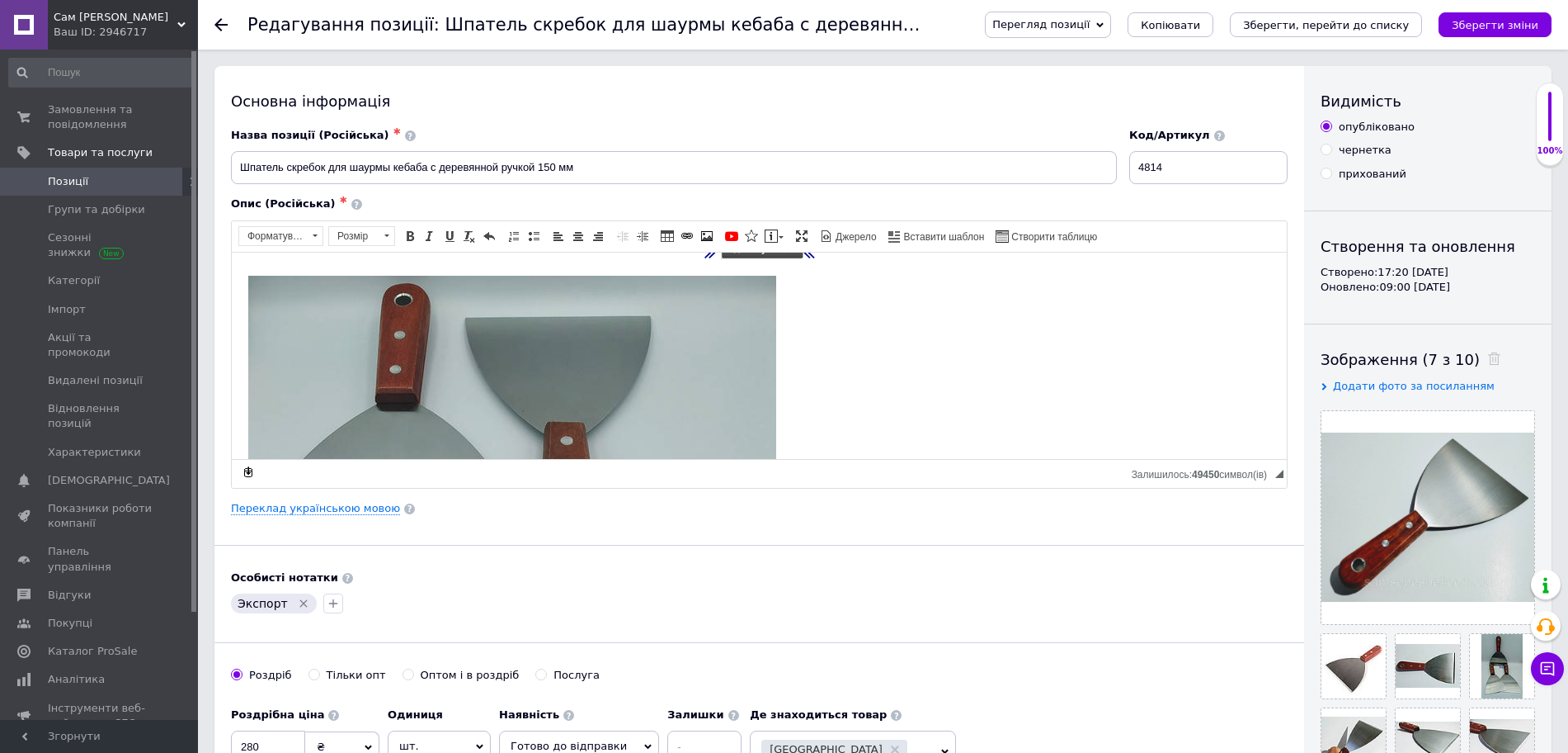
scroll to position [1182, 0]
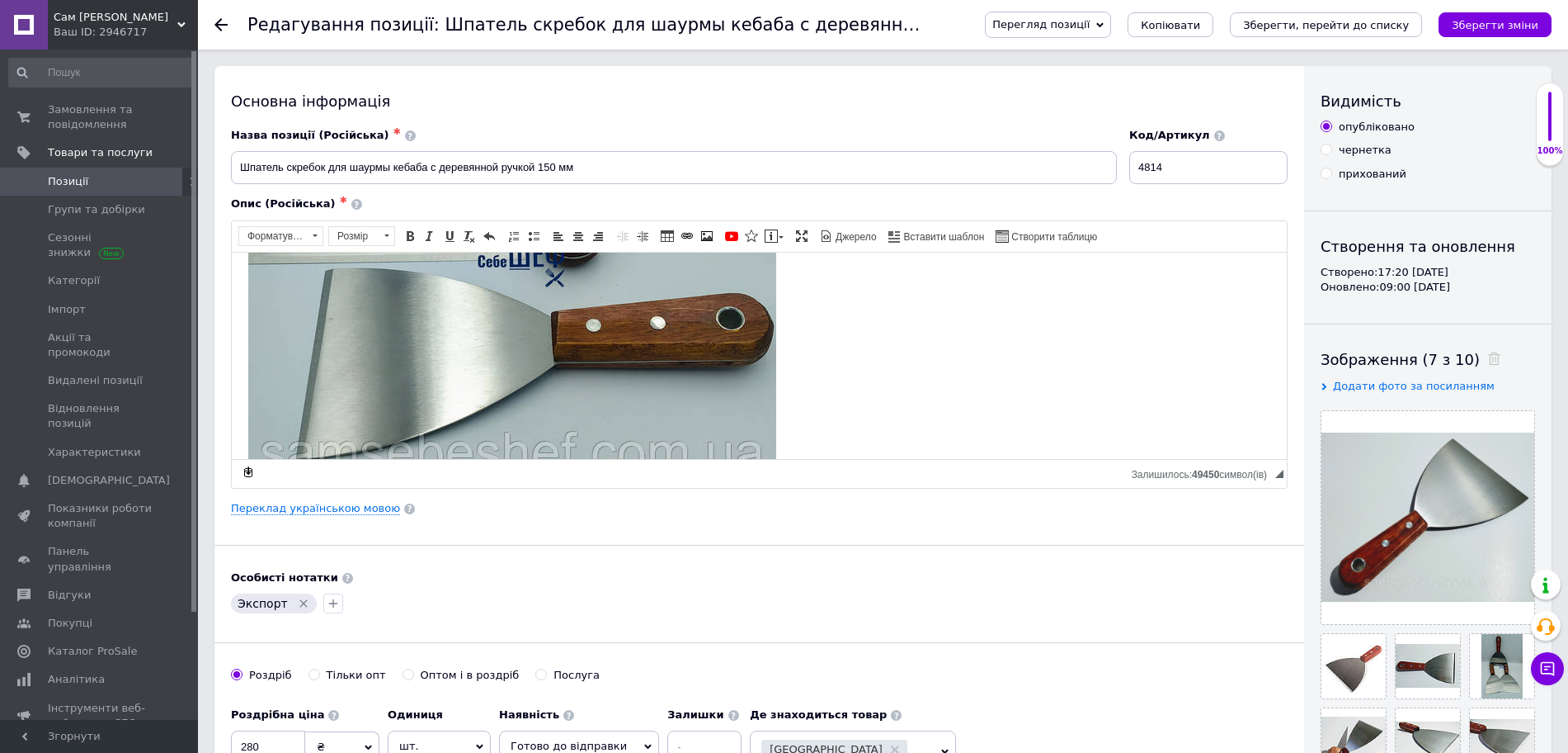
click at [895, 364] on p "Также вы можете посмотреть другие наши товары ЗДЕСЬ!" at bounding box center [759, 254] width 1022 height 579
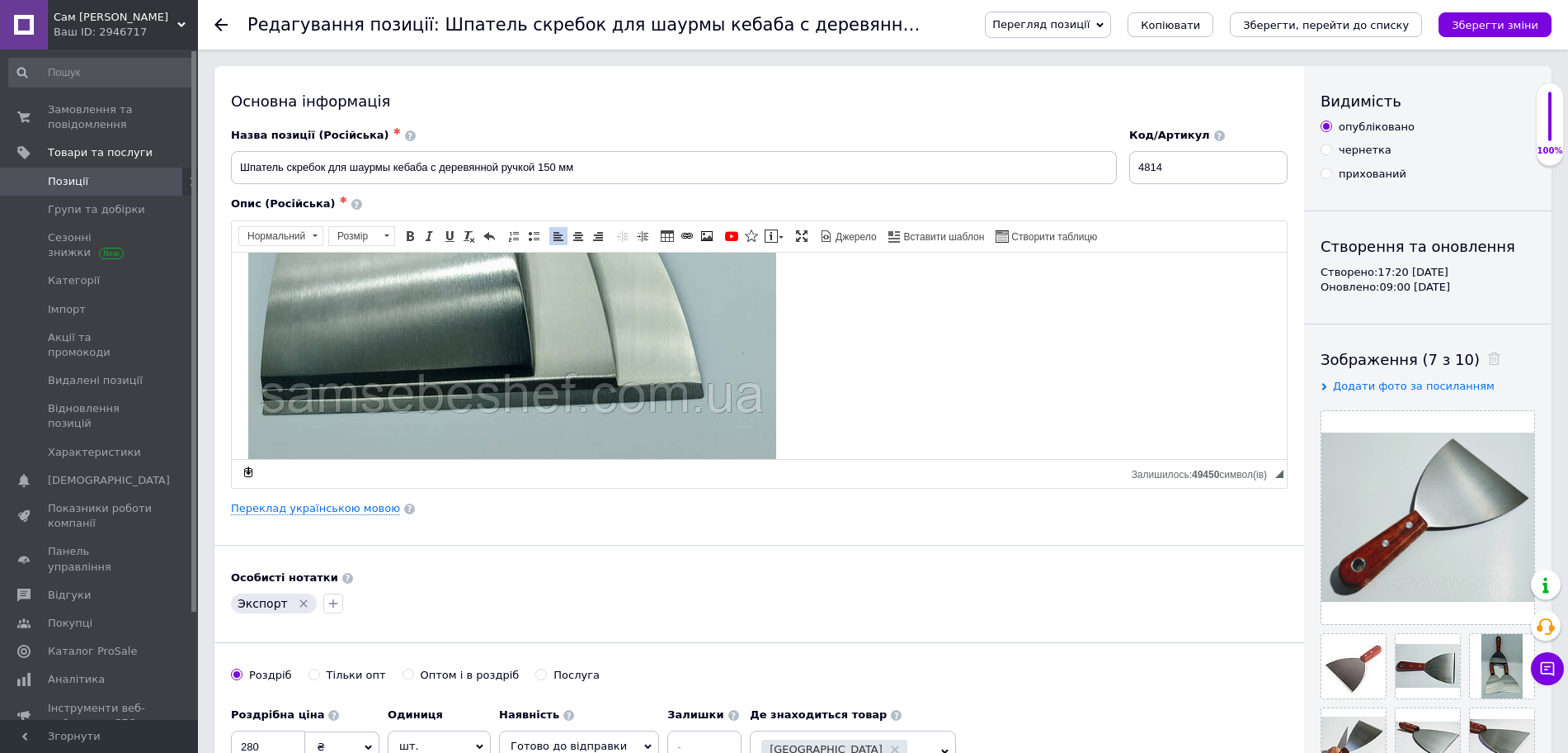
click at [822, 369] on p "Редактор, 30857A5C-9506-46A7-AA6B-F0CBA8472A14" at bounding box center [759, 148] width 1022 height 662
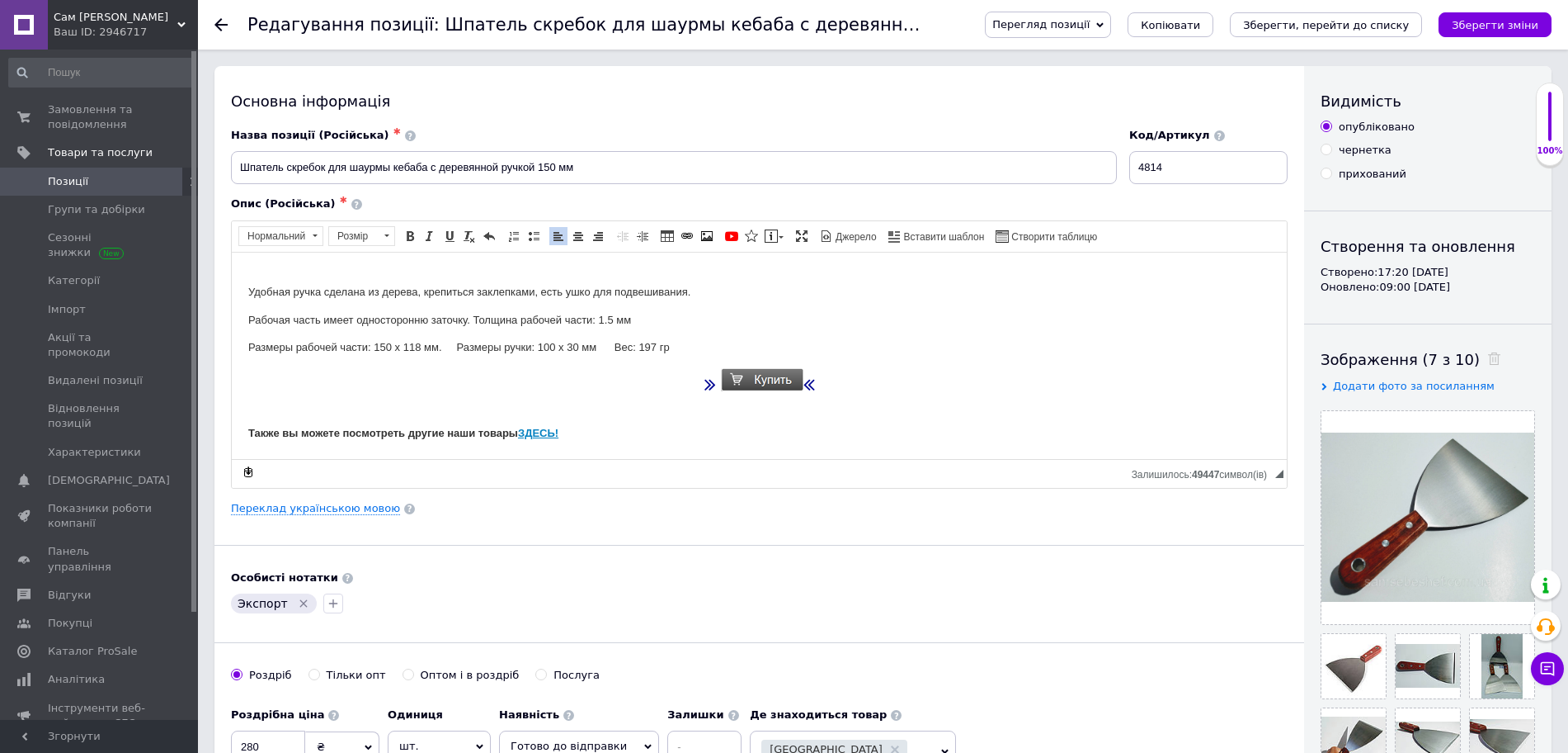
scroll to position [206, 0]
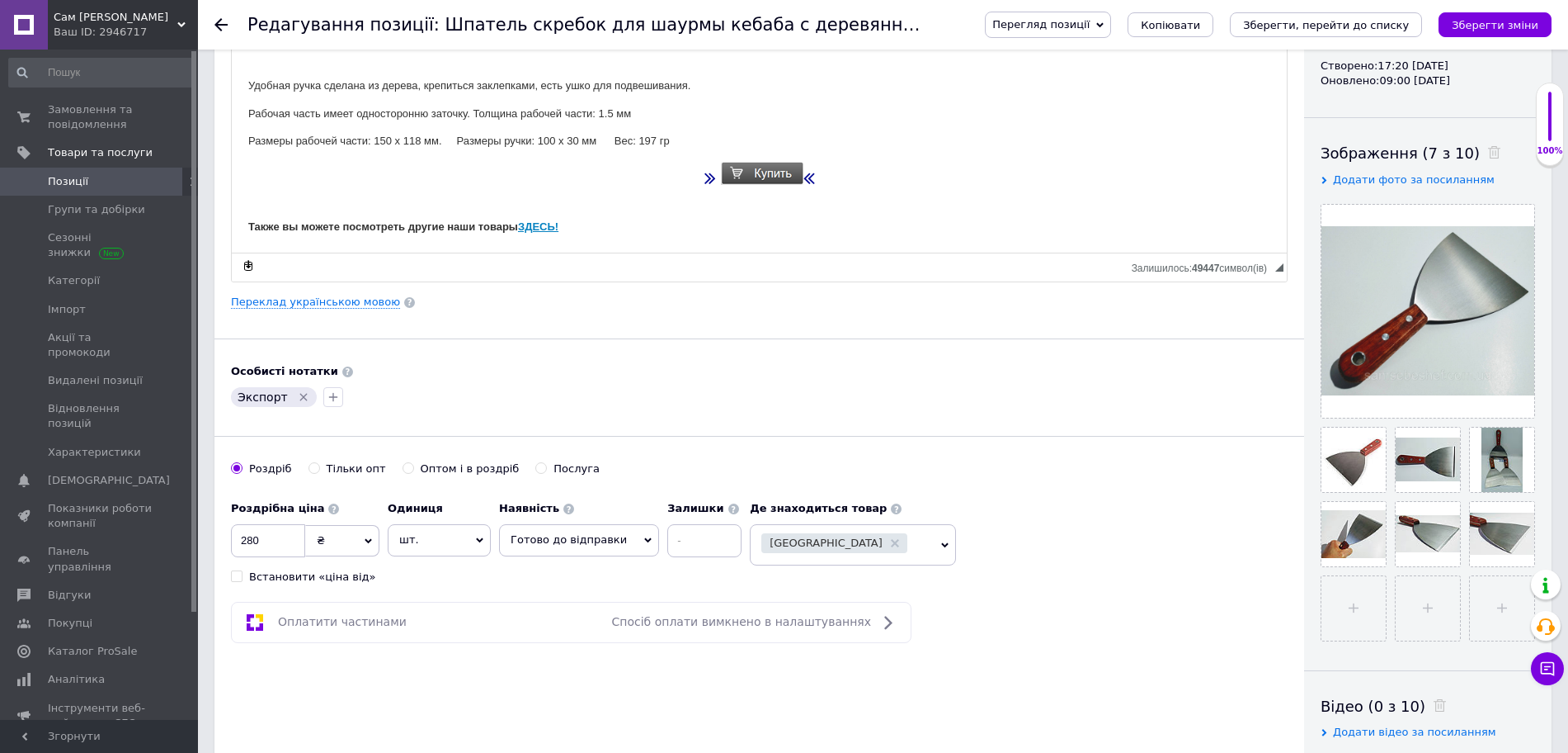
click at [870, 186] on p "Редактор, 30857A5C-9506-46A7-AA6B-F0CBA8472A14" at bounding box center [759, 175] width 1022 height 30
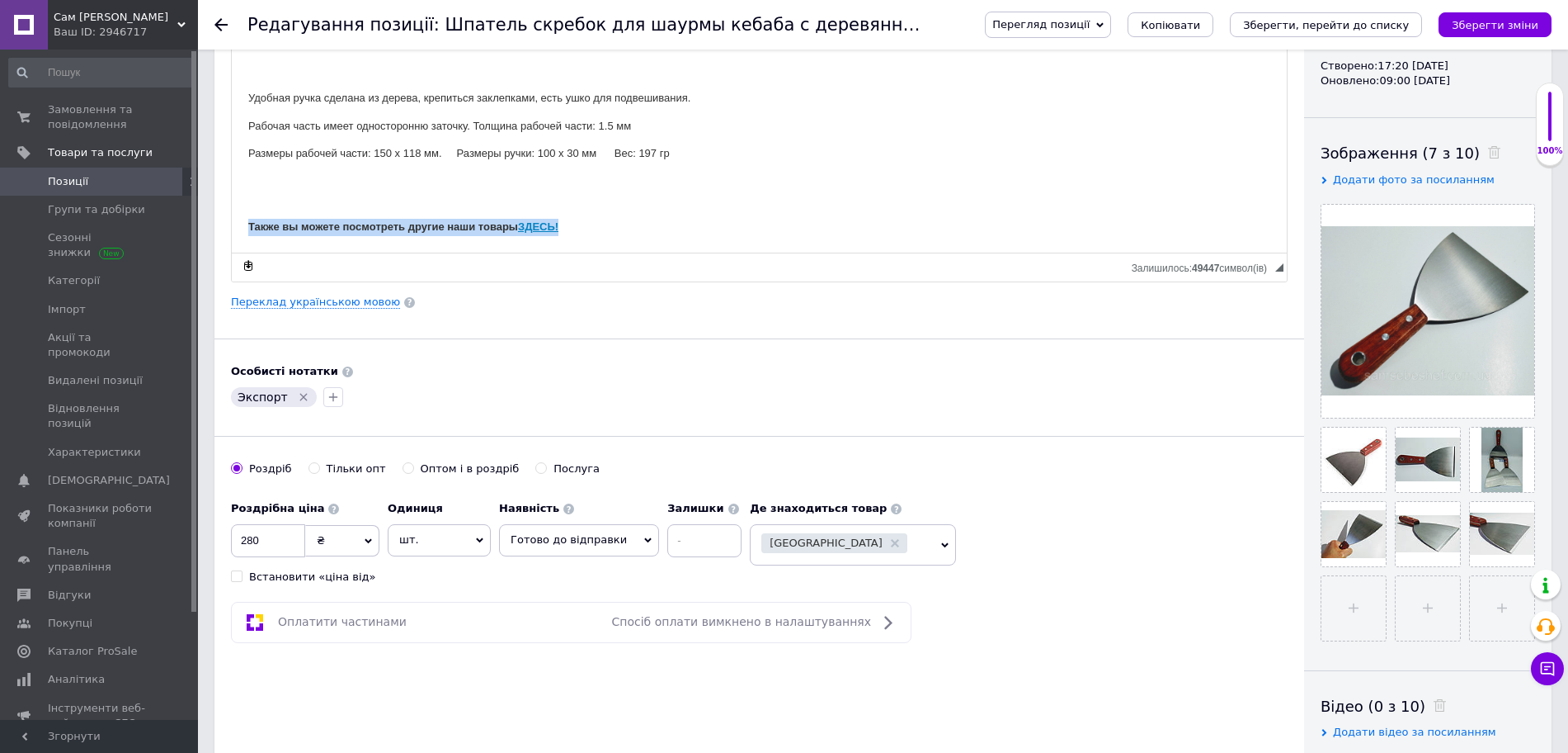
drag, startPoint x: 624, startPoint y: 238, endPoint x: 446, endPoint y: 272, distance: 181.2
click at [232, 226] on html "Шпатель скребок для шаурмы кебаба с деревянной ручкой 150 мм Переходите на наш …" at bounding box center [759, 106] width 1055 height 291
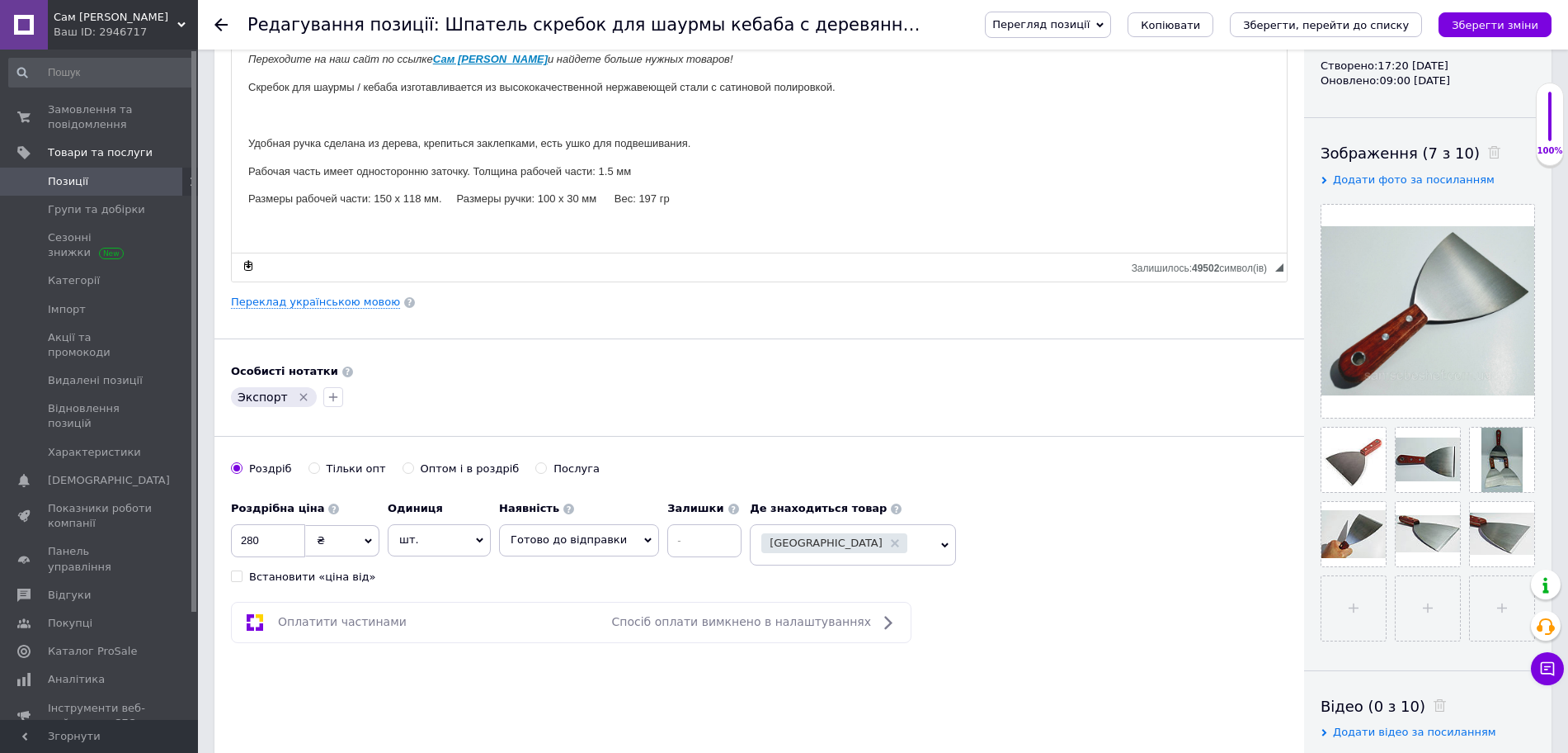
scroll to position [0, 0]
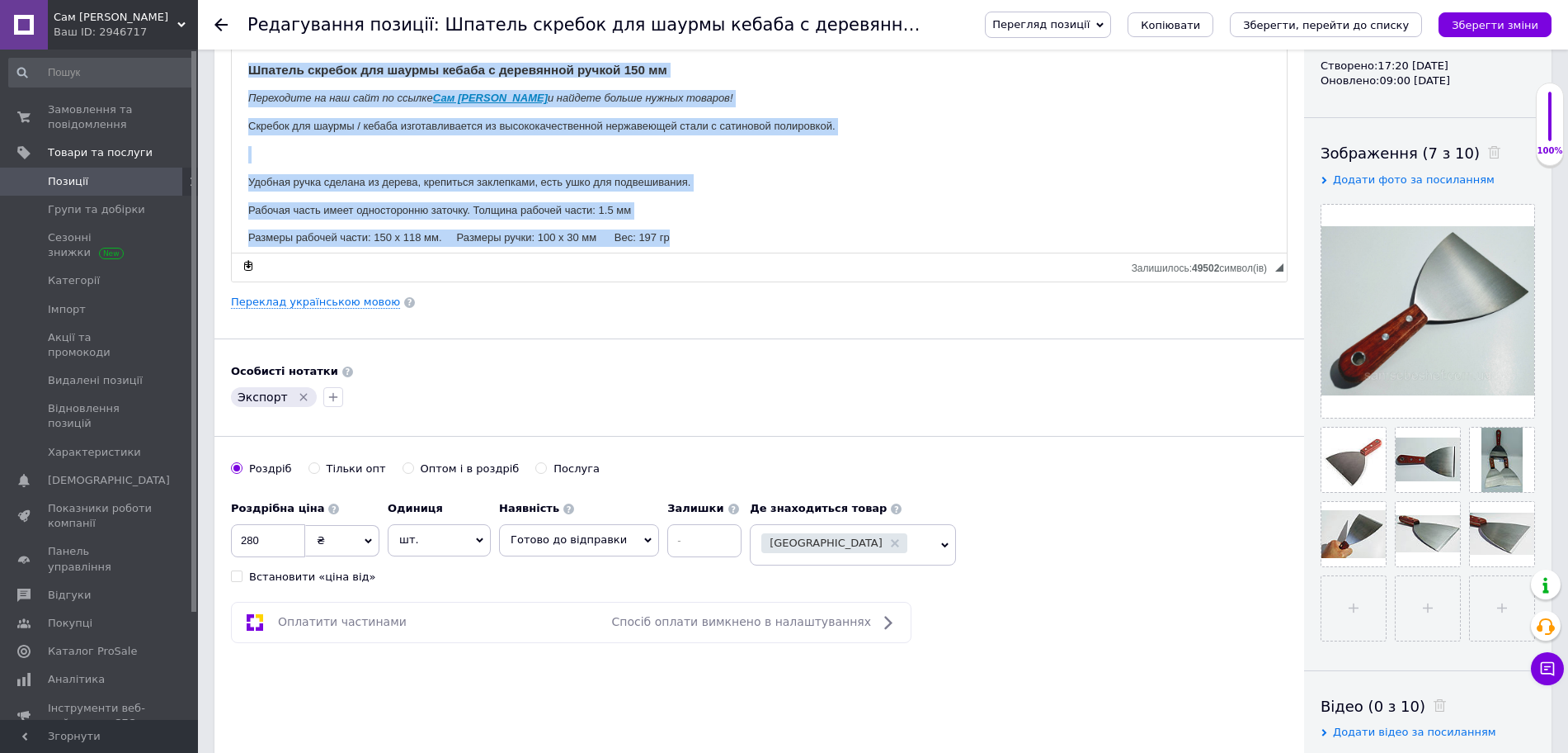
drag, startPoint x: 725, startPoint y: 230, endPoint x: 223, endPoint y: 24, distance: 542.6
click at [232, 46] on html "Шпатель скребок для шаурмы кебаба с деревянной ручкой 150 мм Переходите на наш …" at bounding box center [759, 168] width 1055 height 245
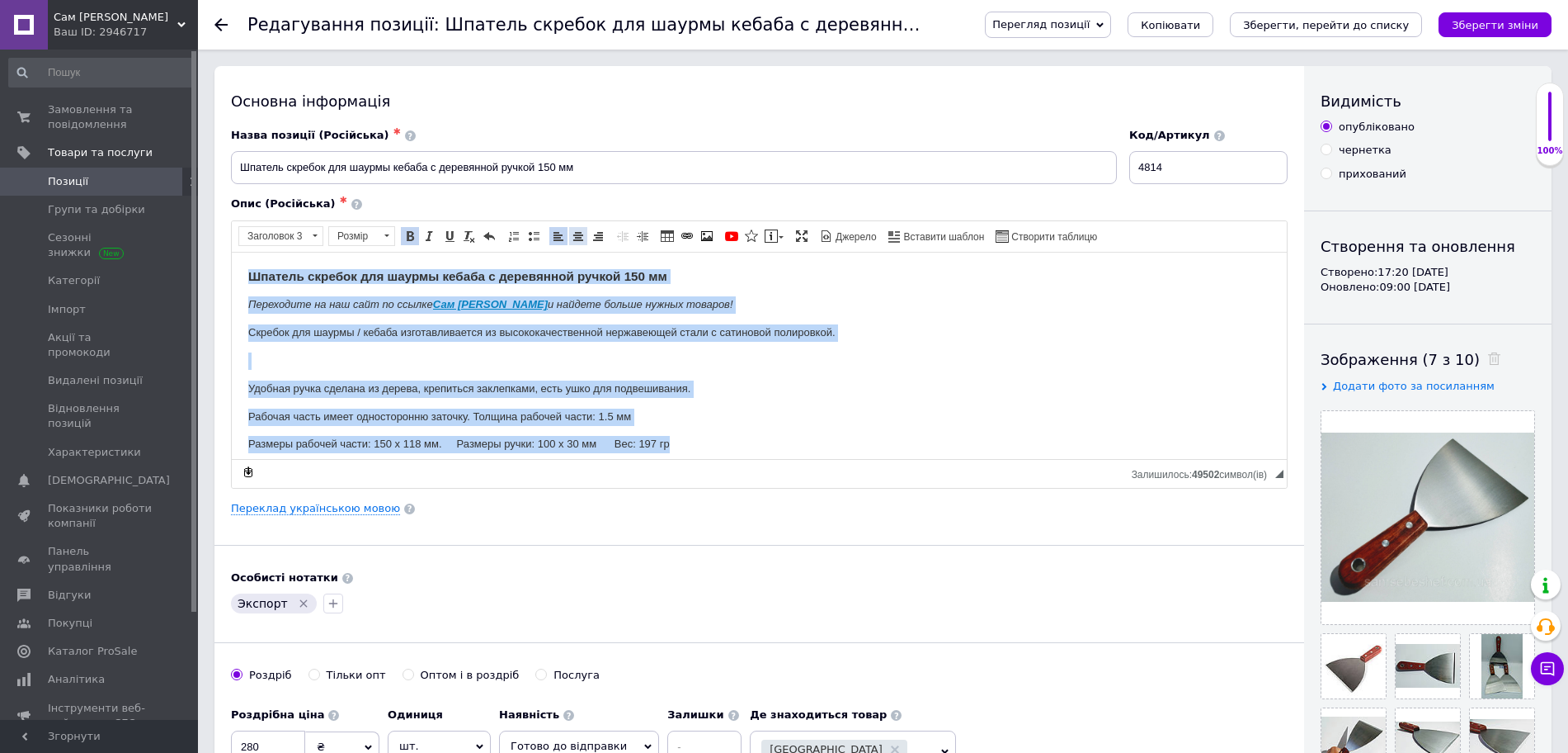
click at [573, 237] on span at bounding box center [579, 236] width 14 height 14
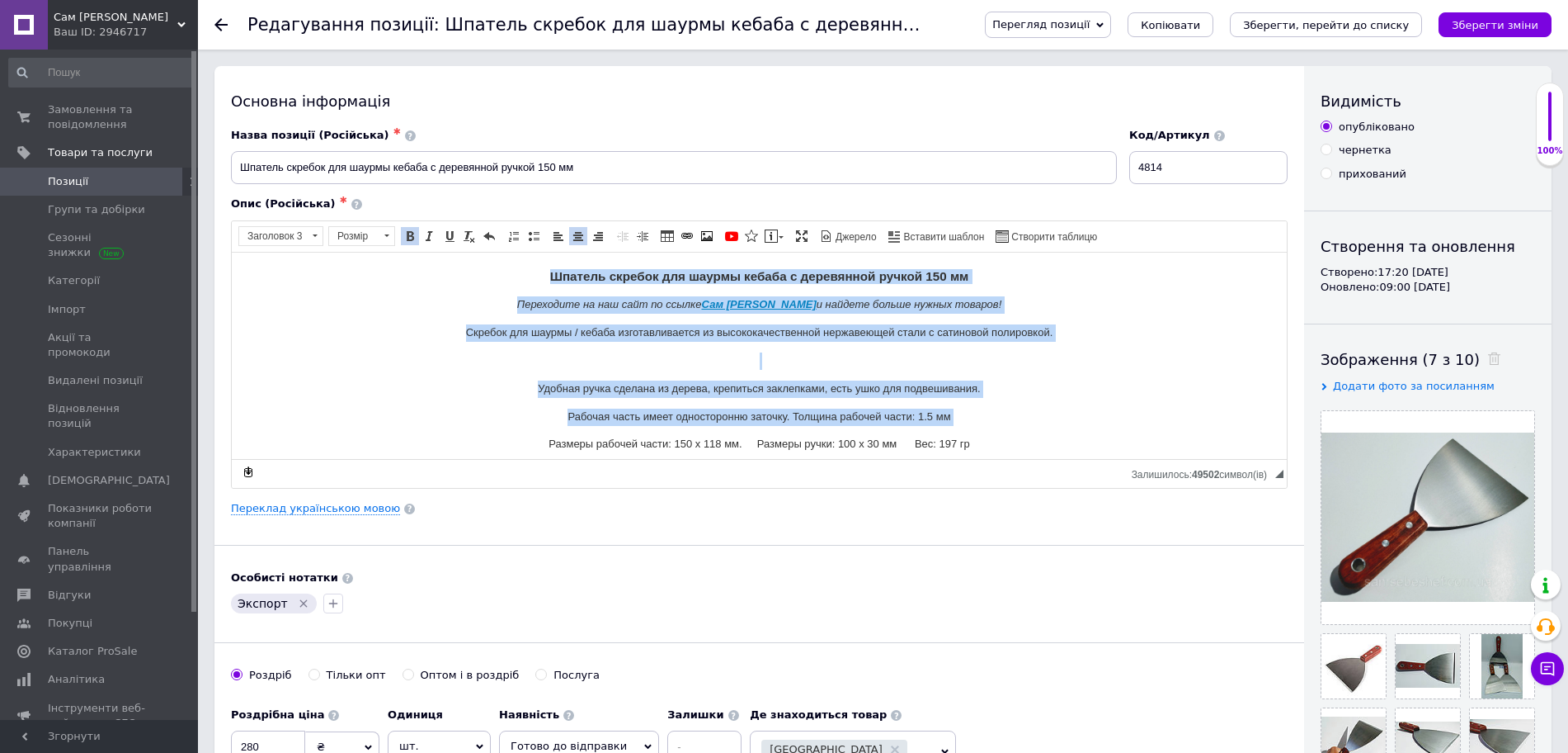
click at [883, 314] on body "Шпатель скребок для шаурмы кебаба с деревянной ручкой 150 мм Переходите на наш …" at bounding box center [759, 375] width 1022 height 212
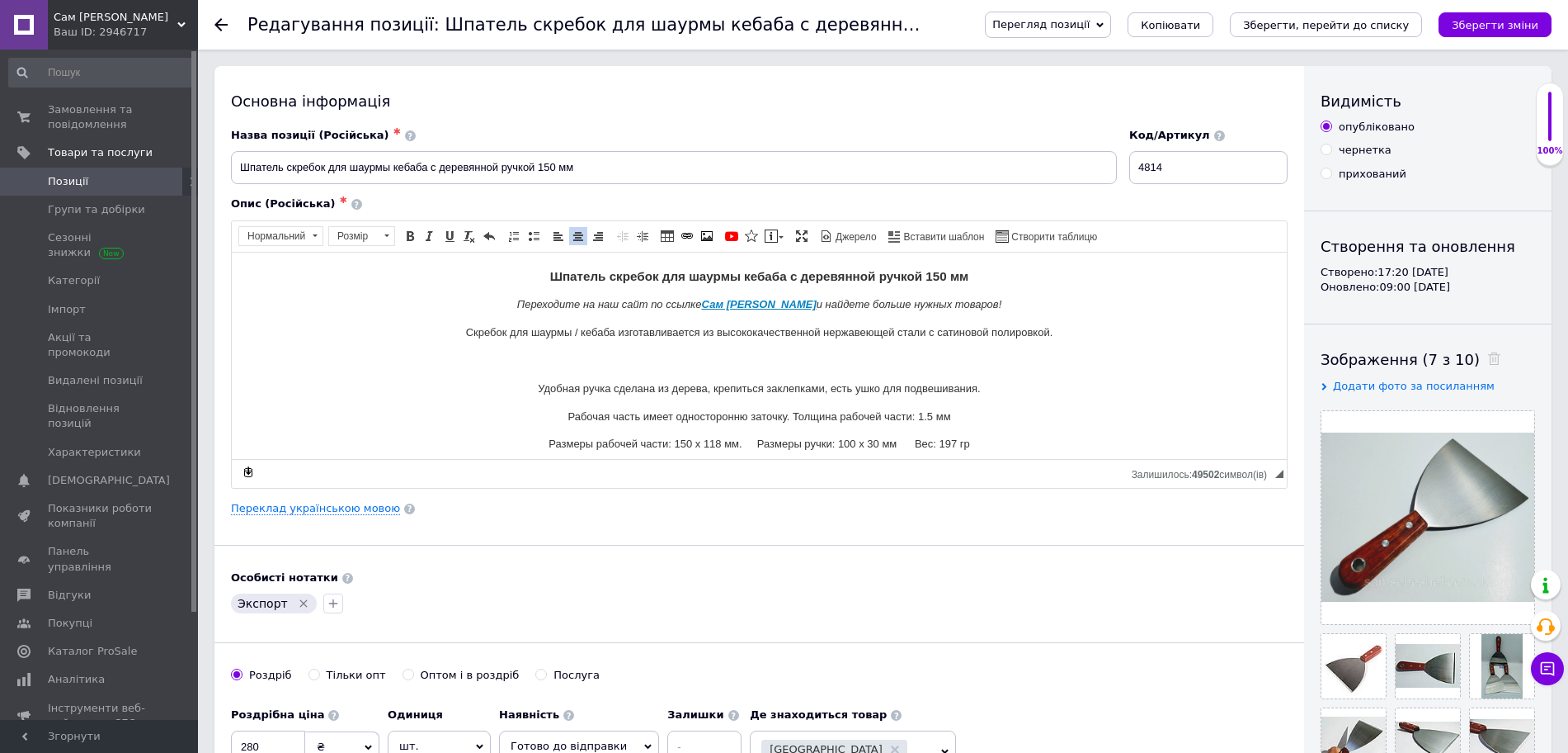
click at [1016, 280] on h3 "Шпатель скребок для шаурмы кебаба с деревянной ручкой 150 мм" at bounding box center [759, 275] width 1022 height 15
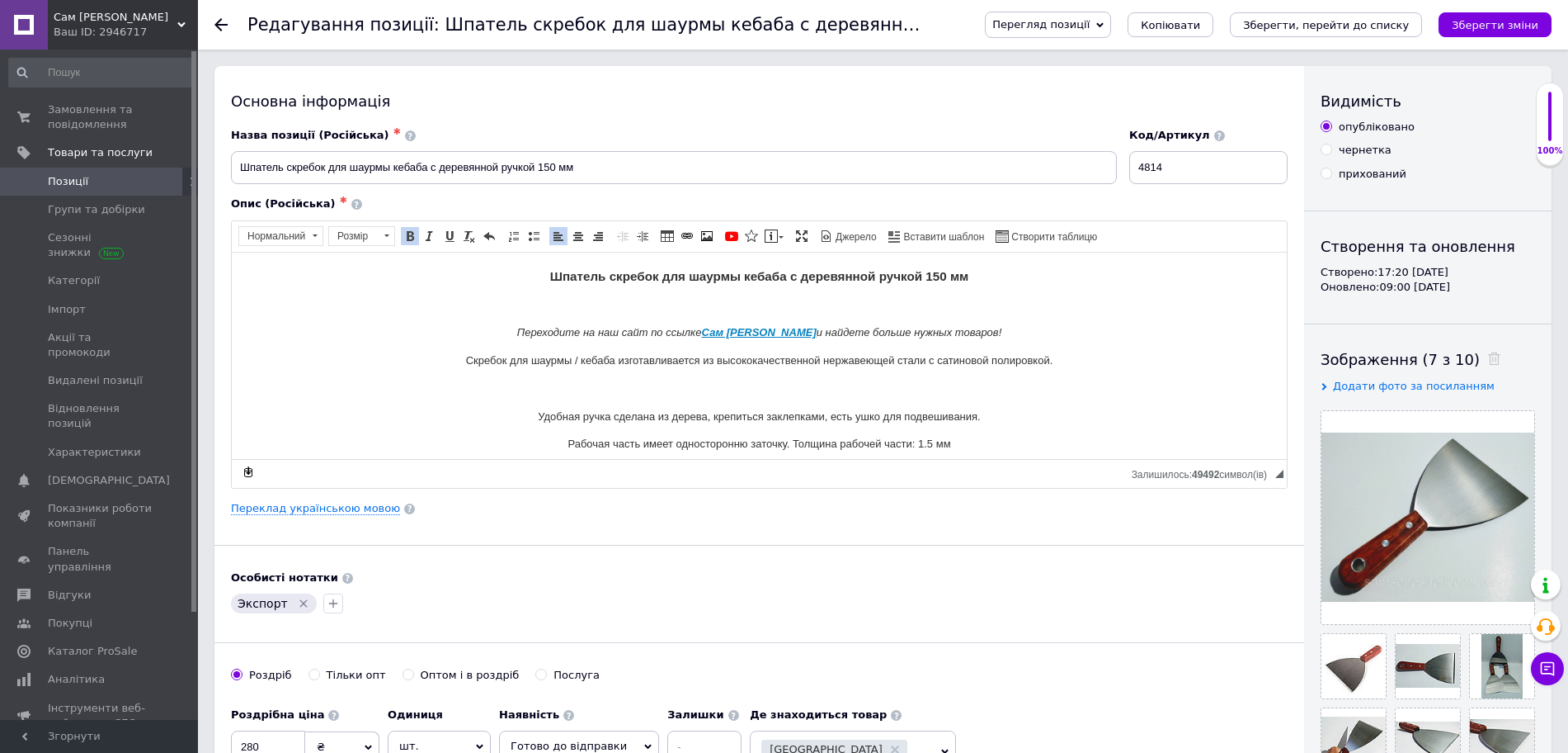
click at [995, 330] on p "Переходите на наш сайт по ссылке Сам [PERSON_NAME] и найдете больше нужных това…" at bounding box center [759, 332] width 1022 height 18
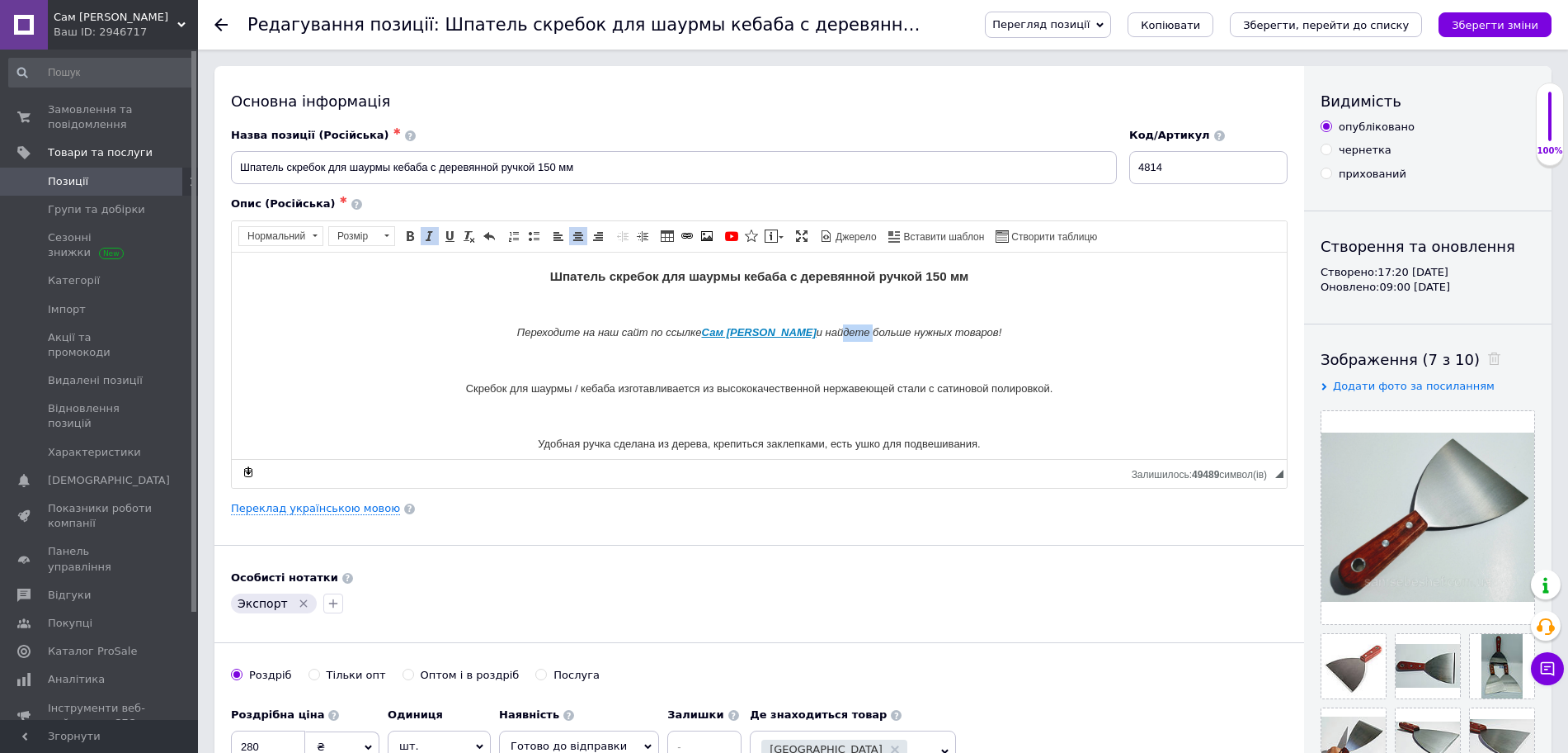
drag, startPoint x: 849, startPoint y: 328, endPoint x: 817, endPoint y: 328, distance: 32.0
click at [817, 328] on em "Переходите на наш сайт по ссылке Сам [PERSON_NAME] и найдете больше нужных това…" at bounding box center [760, 331] width 485 height 13
click at [850, 328] on em "Переходите на наш сайт по ссылке Сам [PERSON_NAME] и найдете больше нужных това…" at bounding box center [760, 331] width 485 height 13
drag, startPoint x: 853, startPoint y: 328, endPoint x: 796, endPoint y: 319, distance: 57.7
click at [796, 319] on body "Шпатель скребок для шаурмы кебаба с деревянной ручкой 150 мм Переходите на наш …" at bounding box center [759, 403] width 1022 height 269
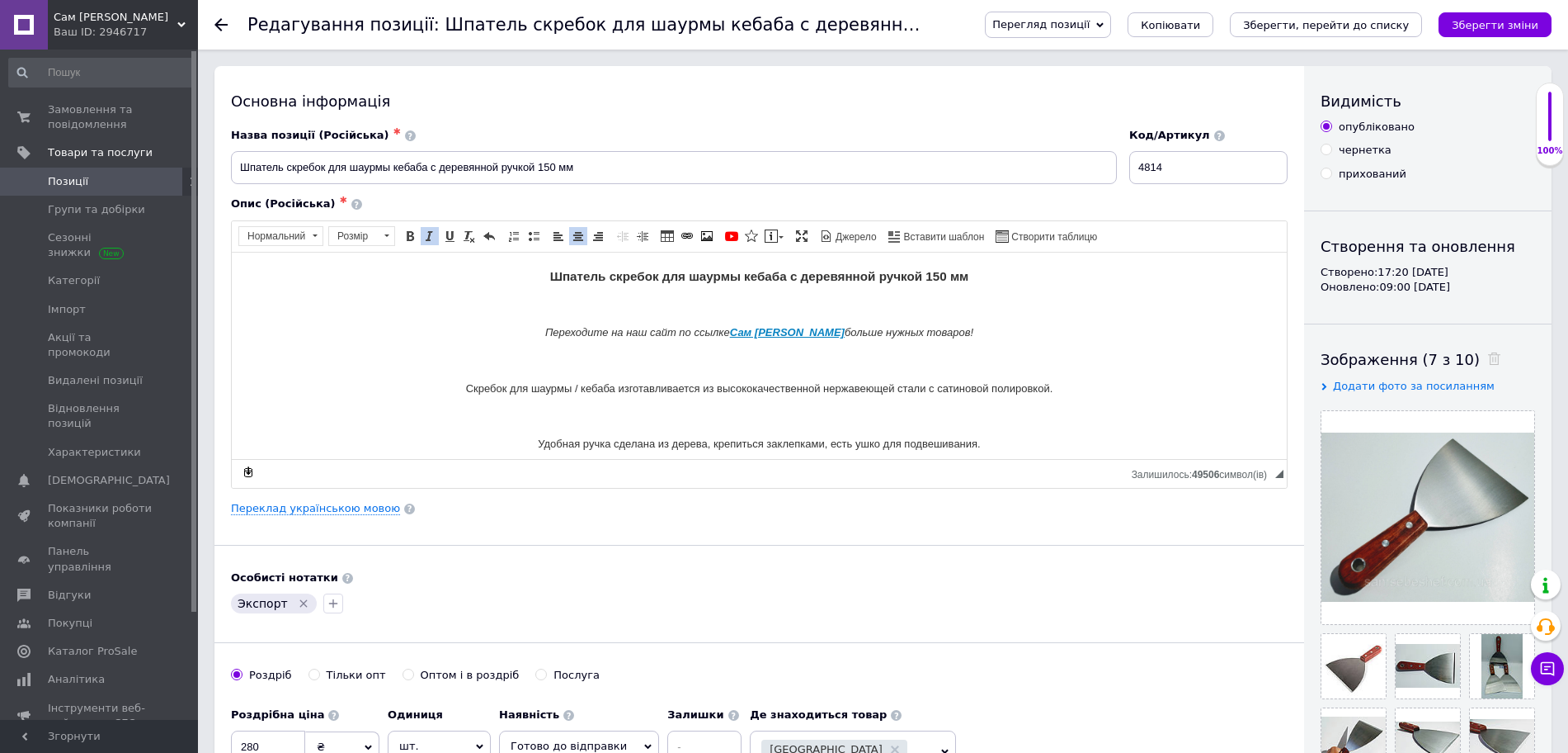
drag, startPoint x: 740, startPoint y: 327, endPoint x: 689, endPoint y: 327, distance: 51.0
click at [689, 327] on em "Переходите на наш сайт по ссылке Сам Себе Шеф больше нужных товаров!" at bounding box center [760, 331] width 428 height 13
drag, startPoint x: 1003, startPoint y: 277, endPoint x: 520, endPoint y: 271, distance: 483.0
click at [524, 273] on h3 "Шпатель скребок для шаурмы кебаба с деревянной ручкой 150 мм" at bounding box center [759, 275] width 1022 height 15
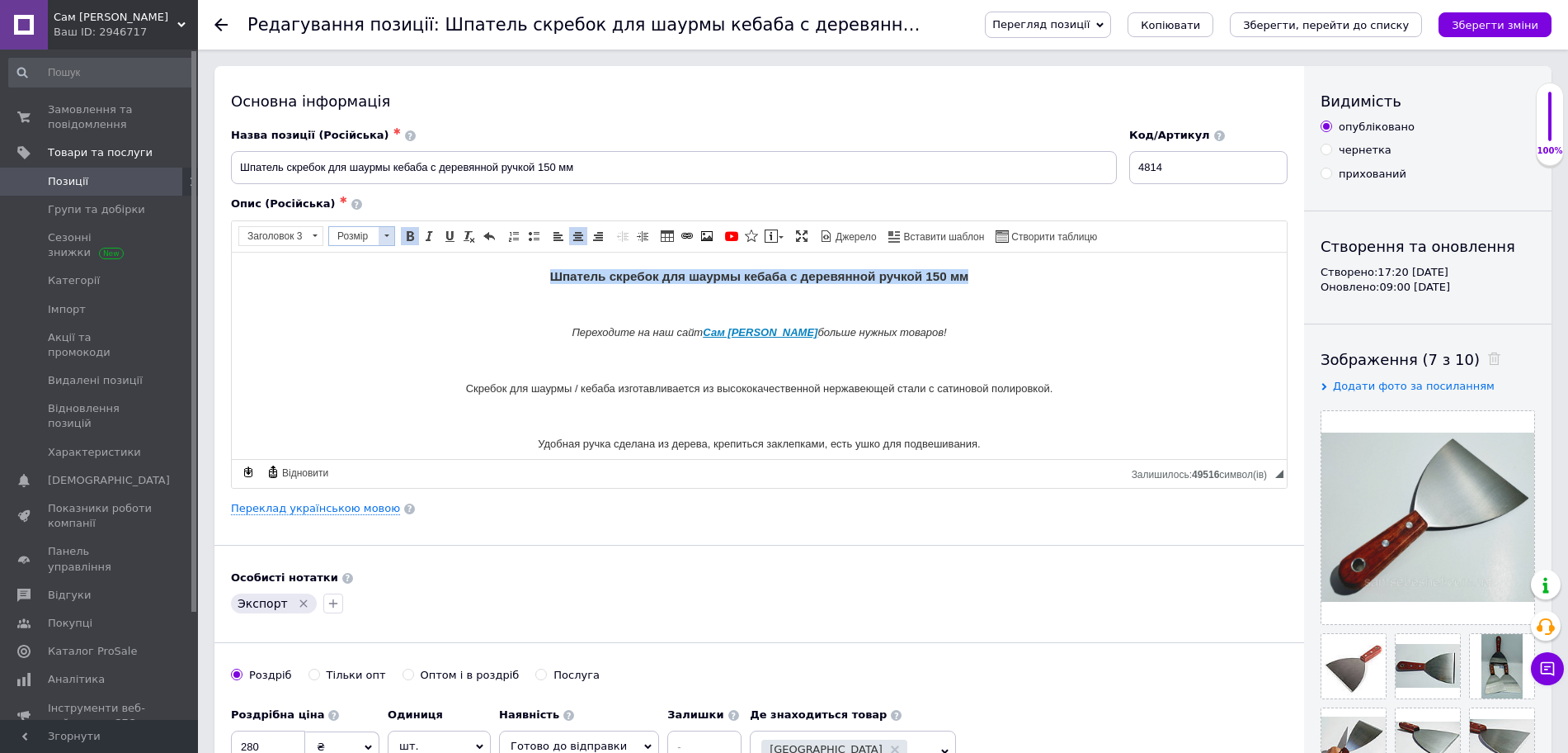
click at [387, 234] on span at bounding box center [386, 235] width 5 height 3
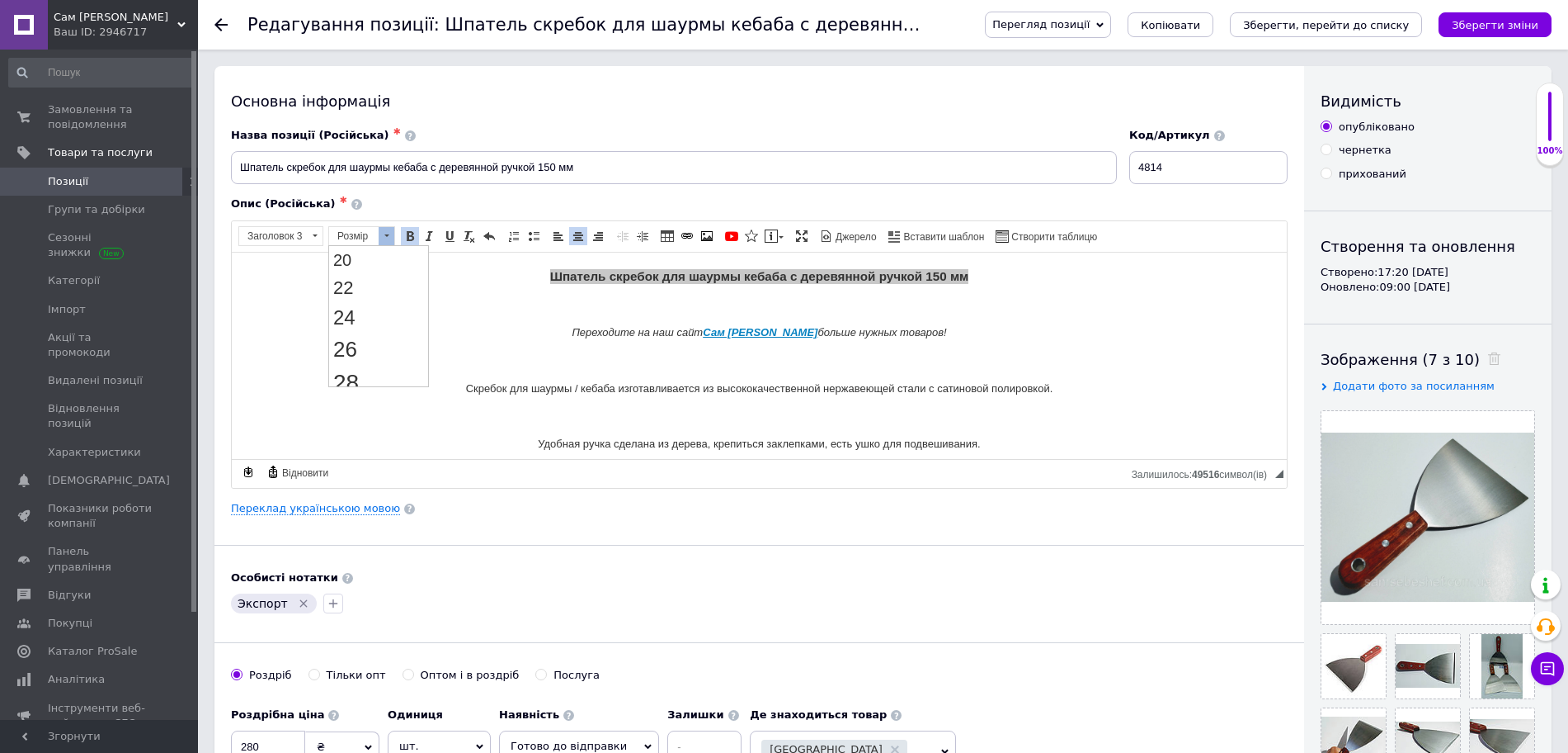
scroll to position [206, 0]
click at [358, 375] on span "28" at bounding box center [346, 379] width 25 height 25
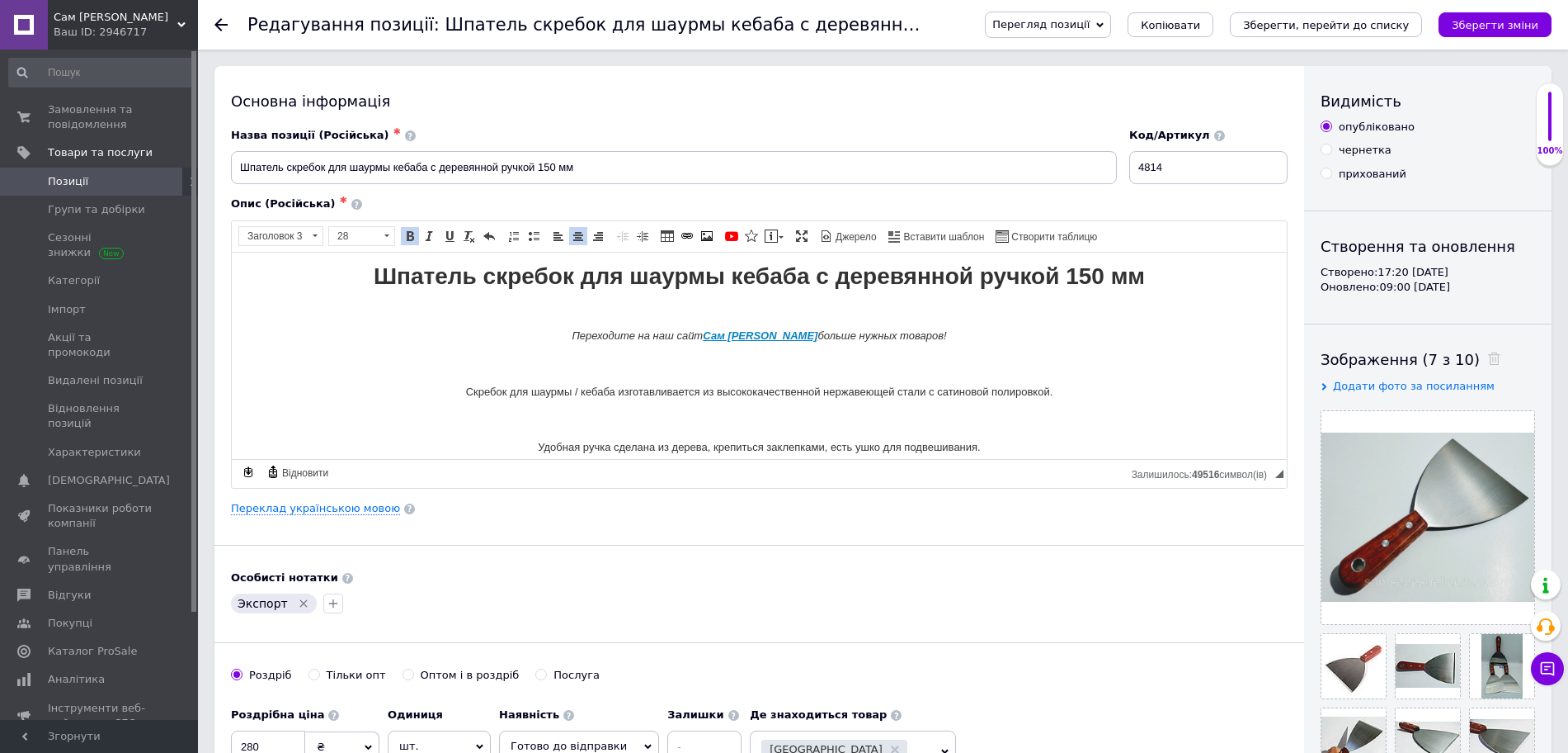
click at [325, 233] on span "Форматування Заголовок 3" at bounding box center [283, 237] width 89 height 24
click at [317, 231] on span at bounding box center [315, 235] width 16 height 18
click at [323, 324] on p "Нормальний" at bounding box center [302, 326] width 117 height 12
click at [446, 237] on span at bounding box center [449, 236] width 14 height 14
click at [657, 325] on body "Шпатель скребок для шаурмы кебаба с деревянной ручкой 150 мм Переходите на наш …" at bounding box center [759, 405] width 1022 height 272
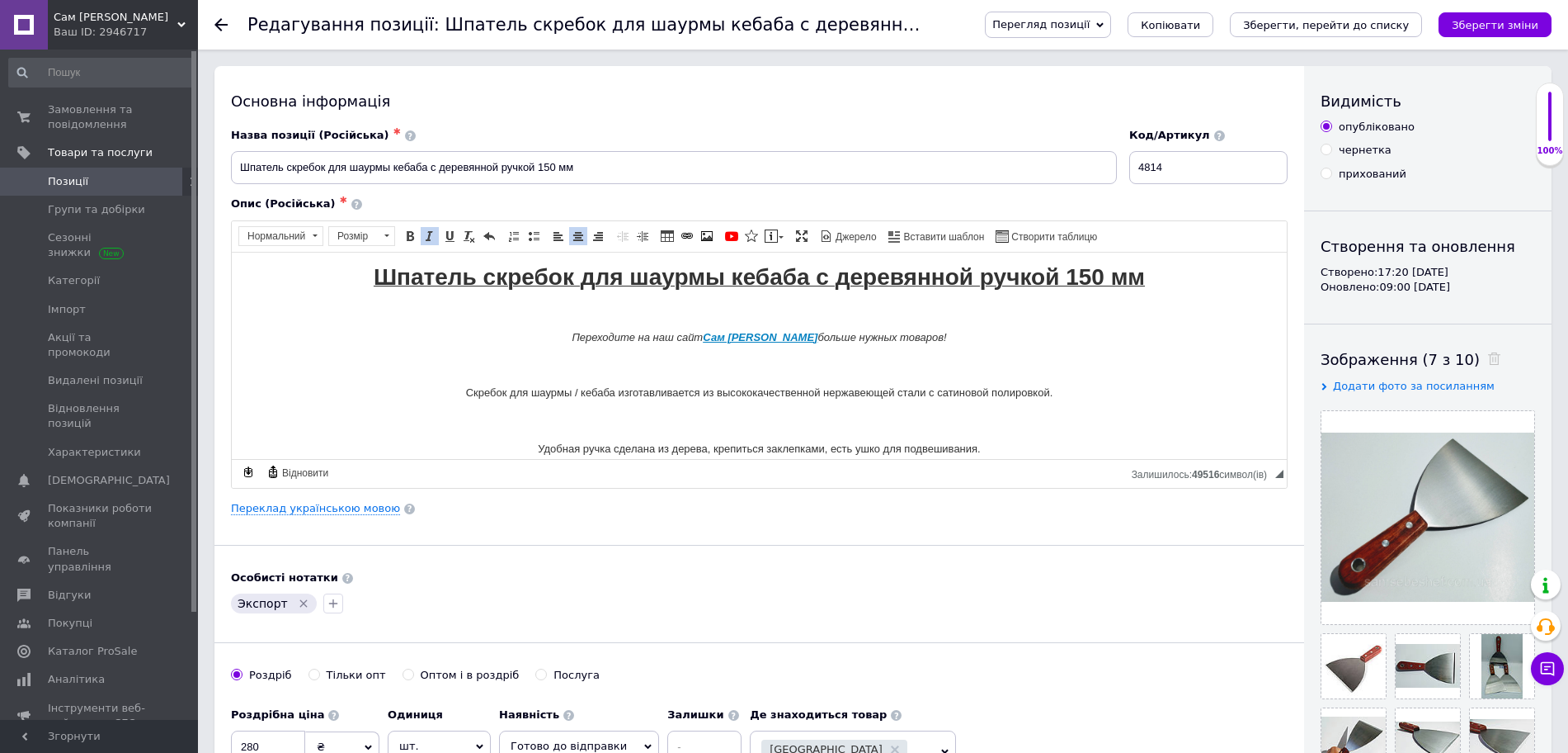
drag, startPoint x: 569, startPoint y: 340, endPoint x: 963, endPoint y: 340, distance: 394.0
click at [963, 340] on p "Переходите на наш сайт Сам Себе Шеф больше нужных товаров!" at bounding box center [759, 338] width 1022 height 18
click at [383, 229] on span at bounding box center [386, 235] width 16 height 18
click at [357, 312] on link "24" at bounding box center [378, 315] width 97 height 30
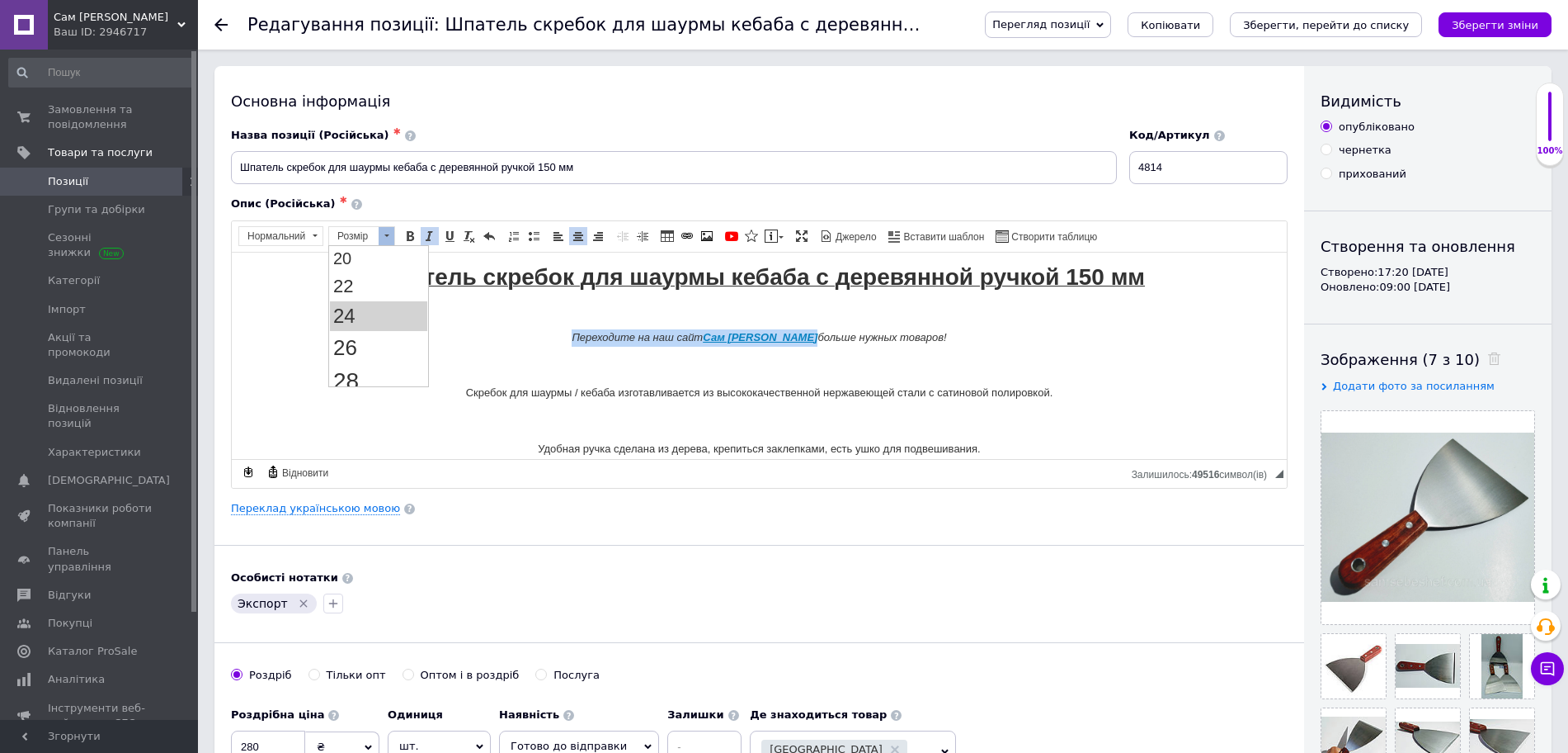
scroll to position [0, 0]
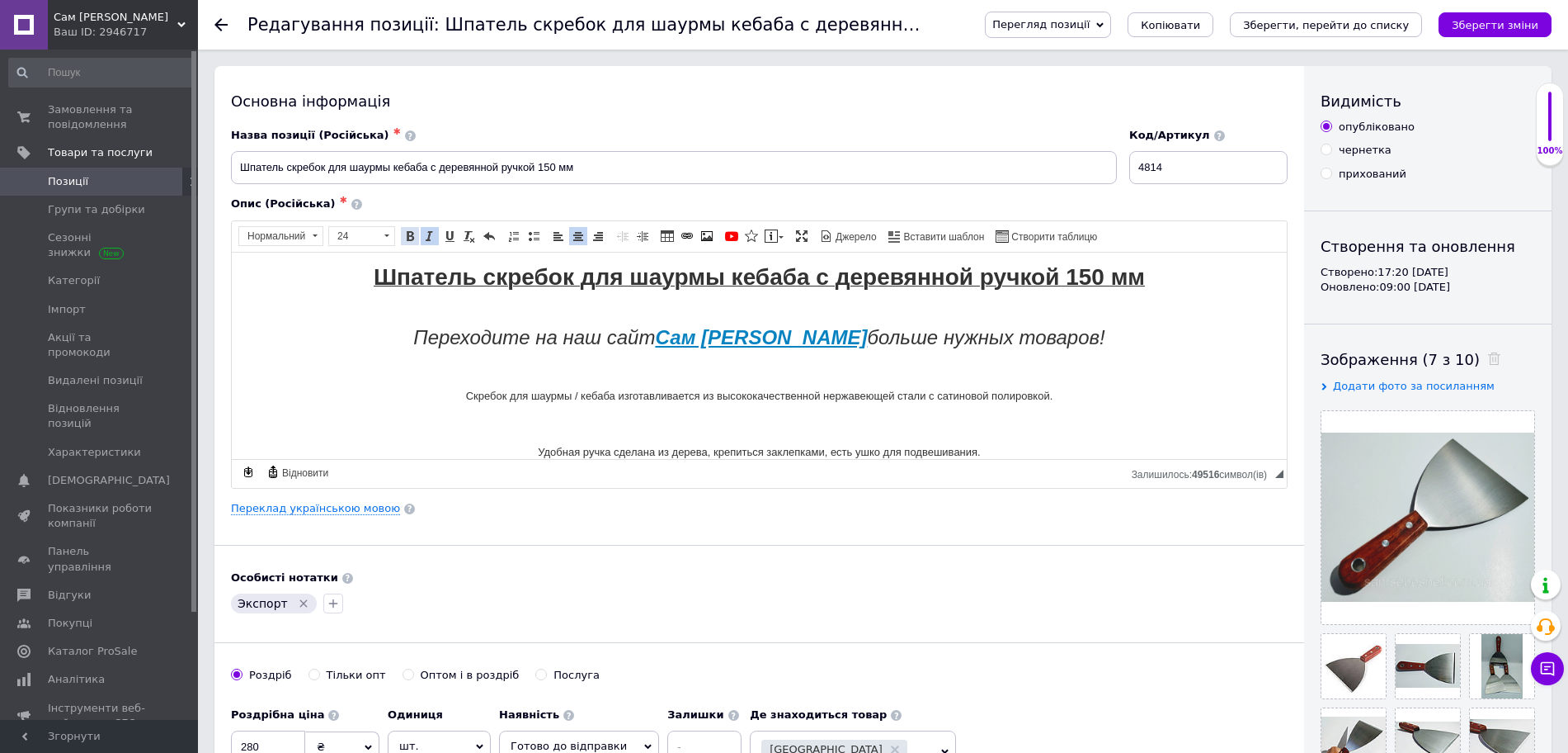
click at [408, 231] on span at bounding box center [410, 236] width 14 height 14
click at [786, 375] on p "Редактор, 30857A5C-9506-46A7-AA6B-F0CBA8472A14" at bounding box center [759, 368] width 1022 height 18
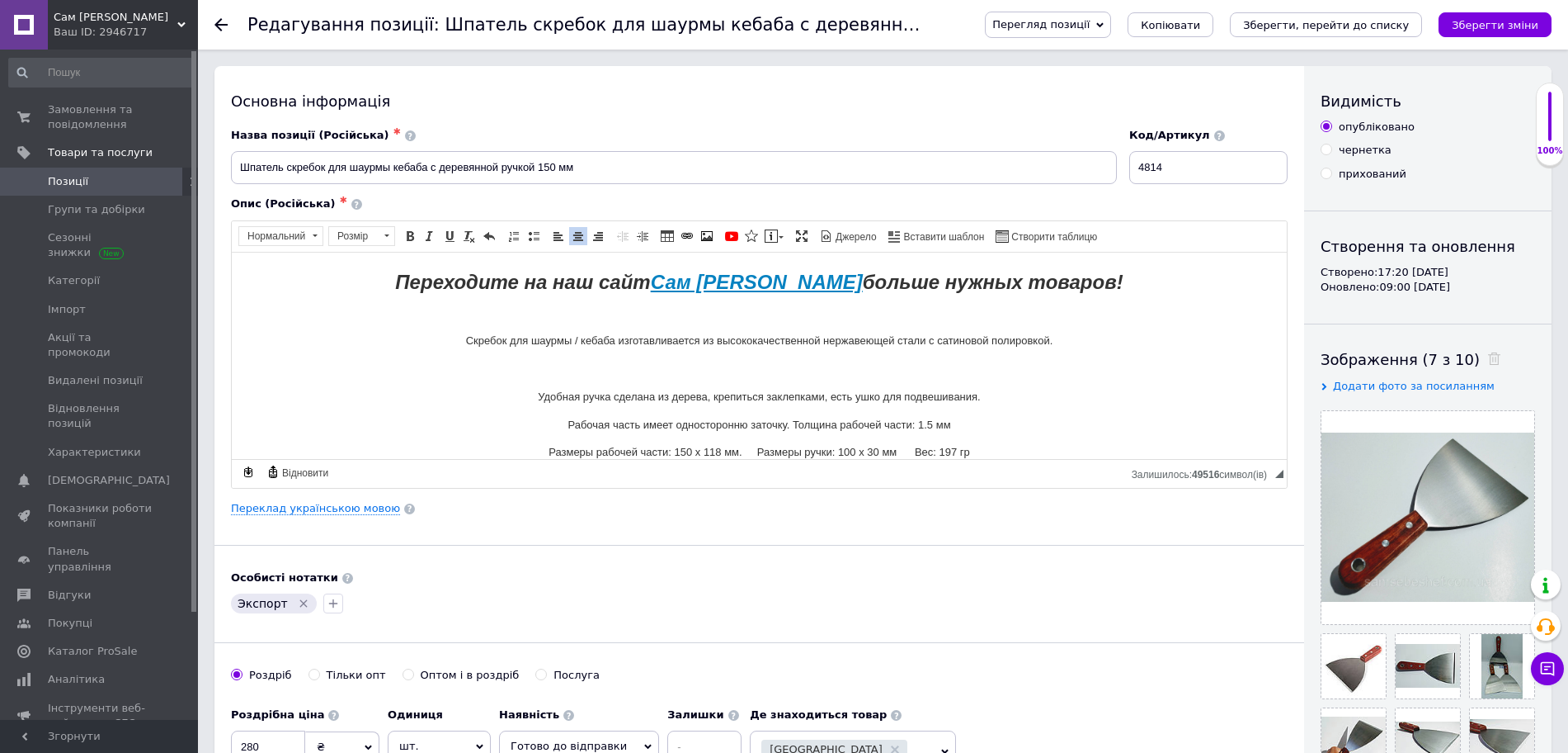
scroll to position [102, 0]
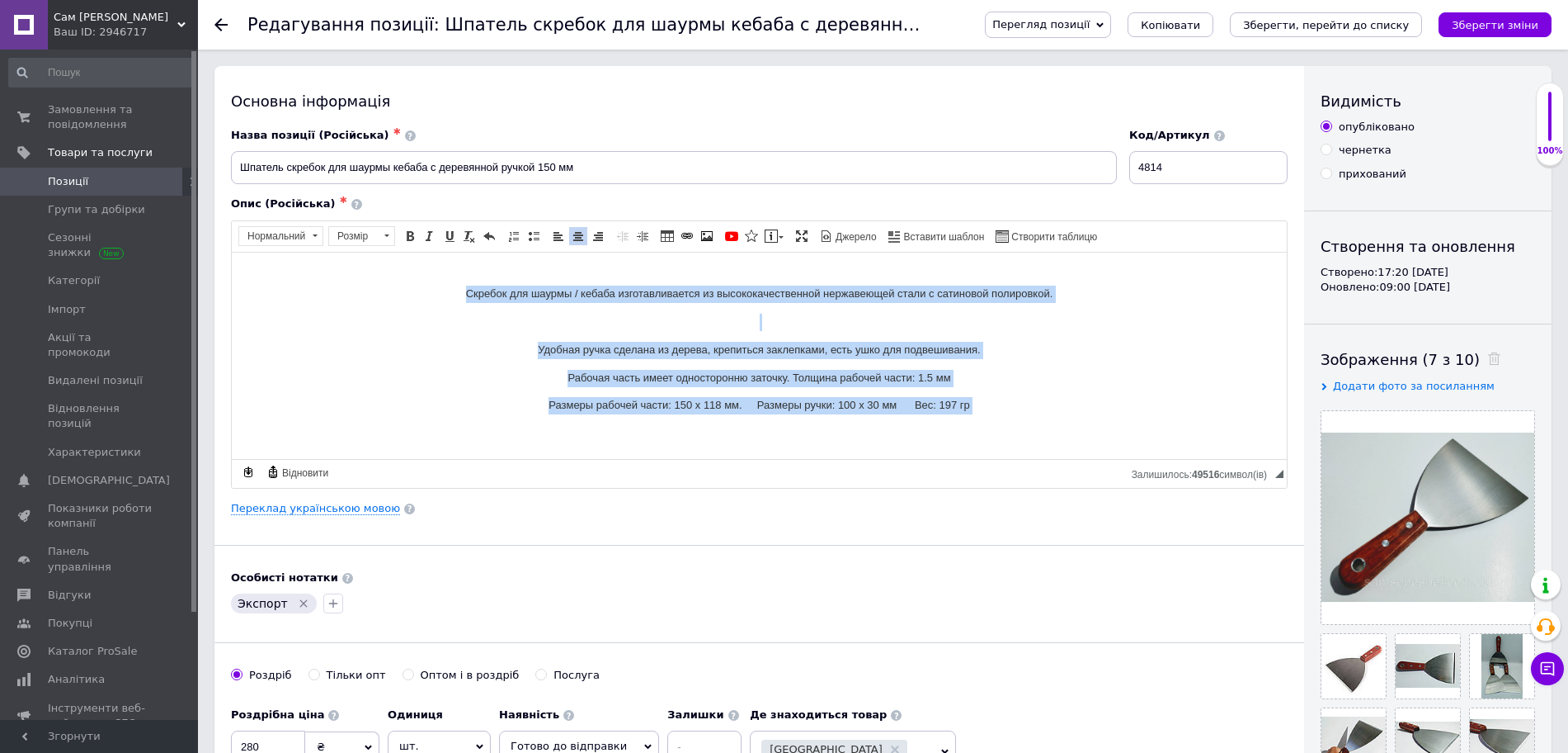
drag, startPoint x: 441, startPoint y: 287, endPoint x: 1032, endPoint y: 446, distance: 612.0
click at [1032, 446] on html "Шпатель скребок для шаурмы кебаба с деревянной ручкой 150 мм Переходите на наш …" at bounding box center [759, 304] width 1055 height 308
click at [390, 236] on span at bounding box center [386, 235] width 16 height 18
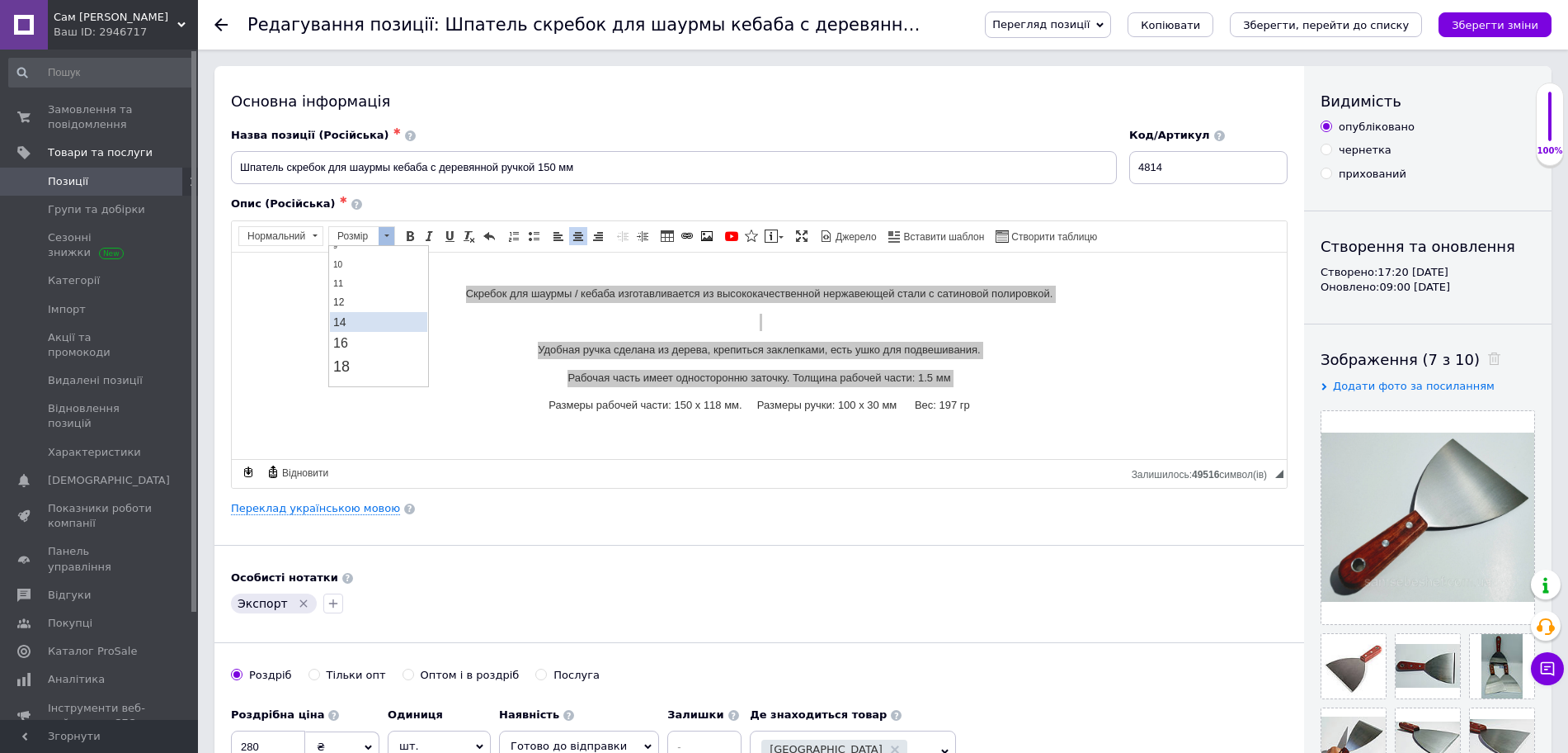
scroll to position [103, 0]
drag, startPoint x: 349, startPoint y: 358, endPoint x: 467, endPoint y: 351, distance: 118.2
click at [349, 358] on span "20" at bounding box center [342, 360] width 18 height 18
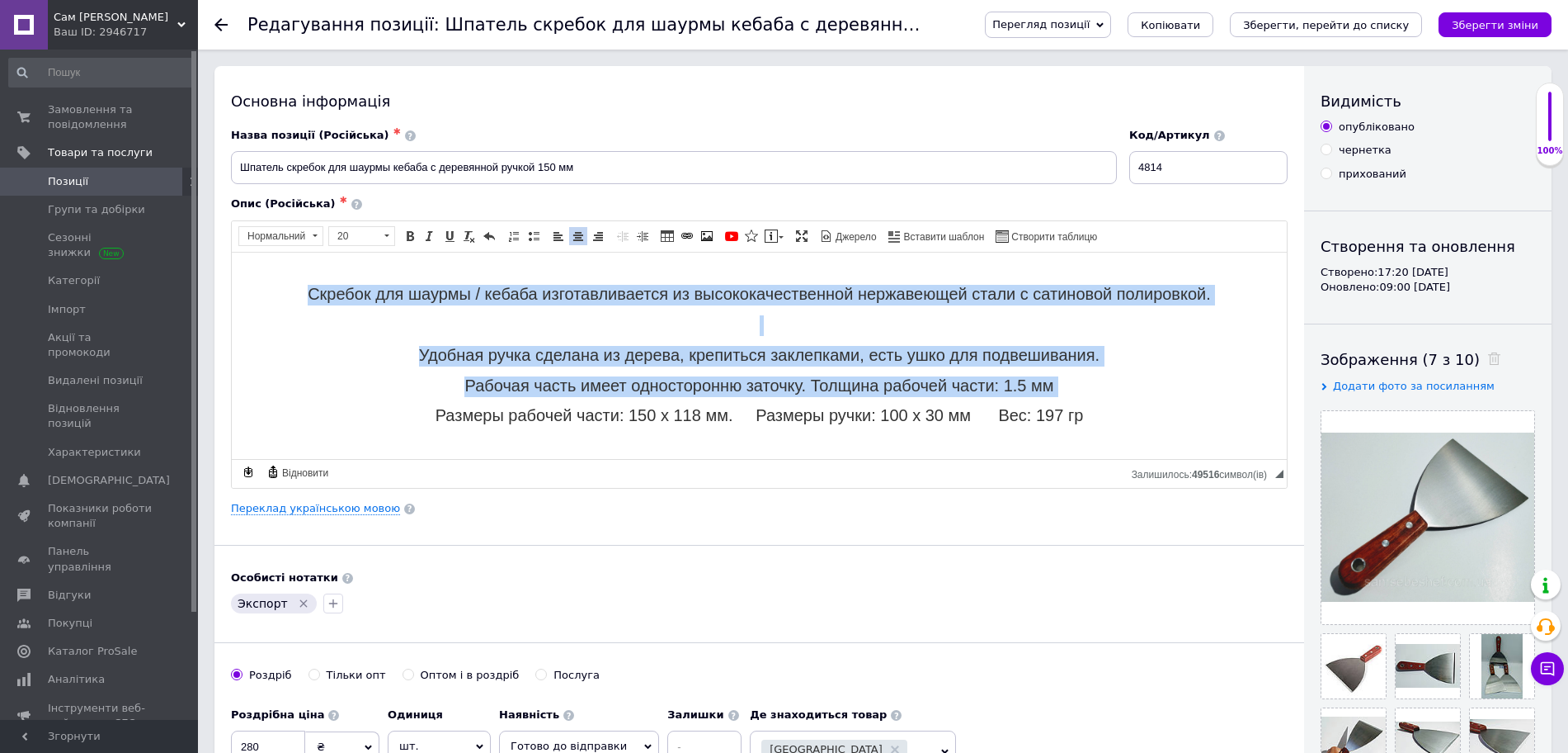
scroll to position [0, 0]
click at [856, 354] on span "Удобная ручка сделана из дерева, крепиться заклепками, есть ушко для подвешиван…" at bounding box center [760, 354] width 681 height 18
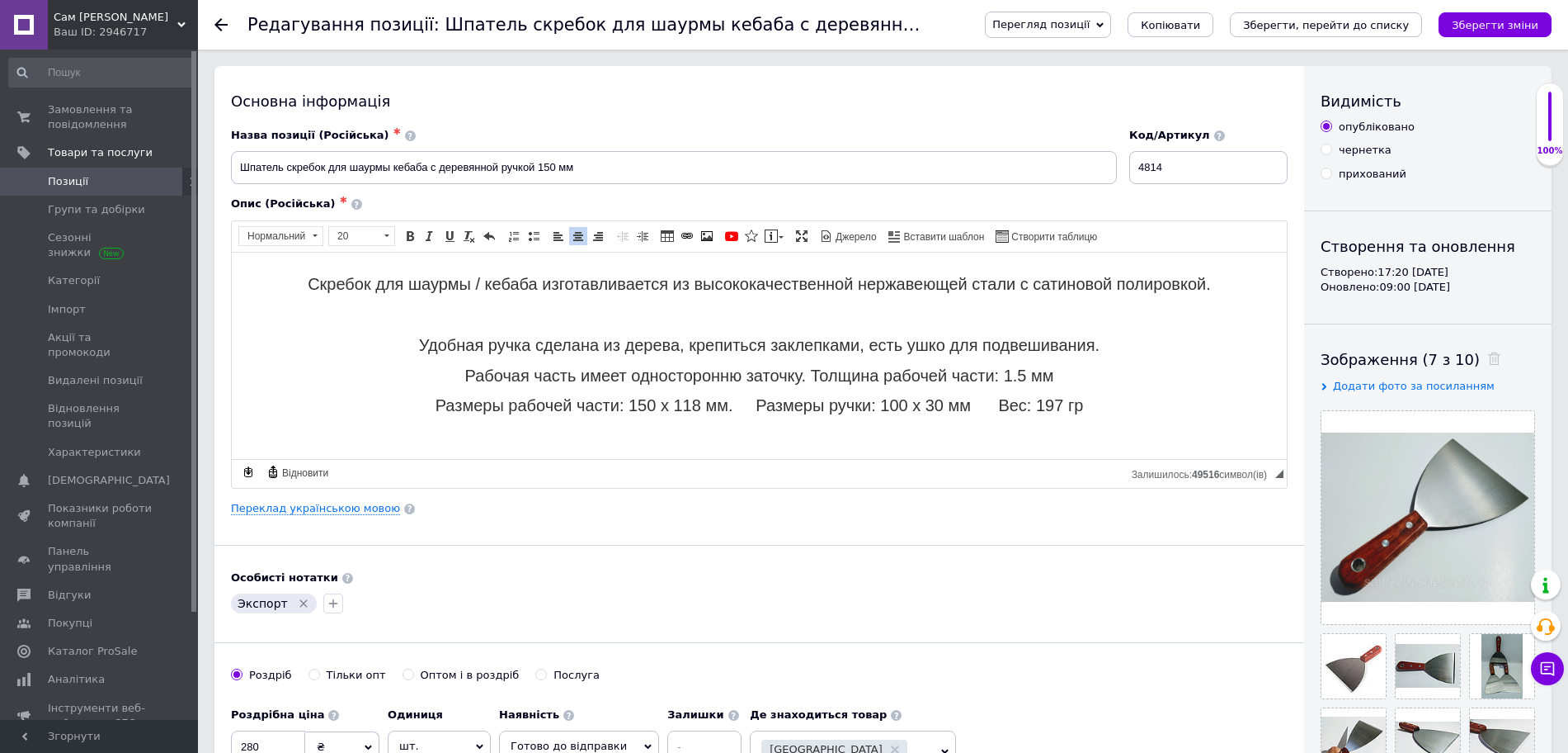
scroll to position [115, 0]
click at [733, 377] on span "Рабочая часть имеет односторонню заточку. Толщина рабочей части: 1.5 мм" at bounding box center [760, 372] width 589 height 18
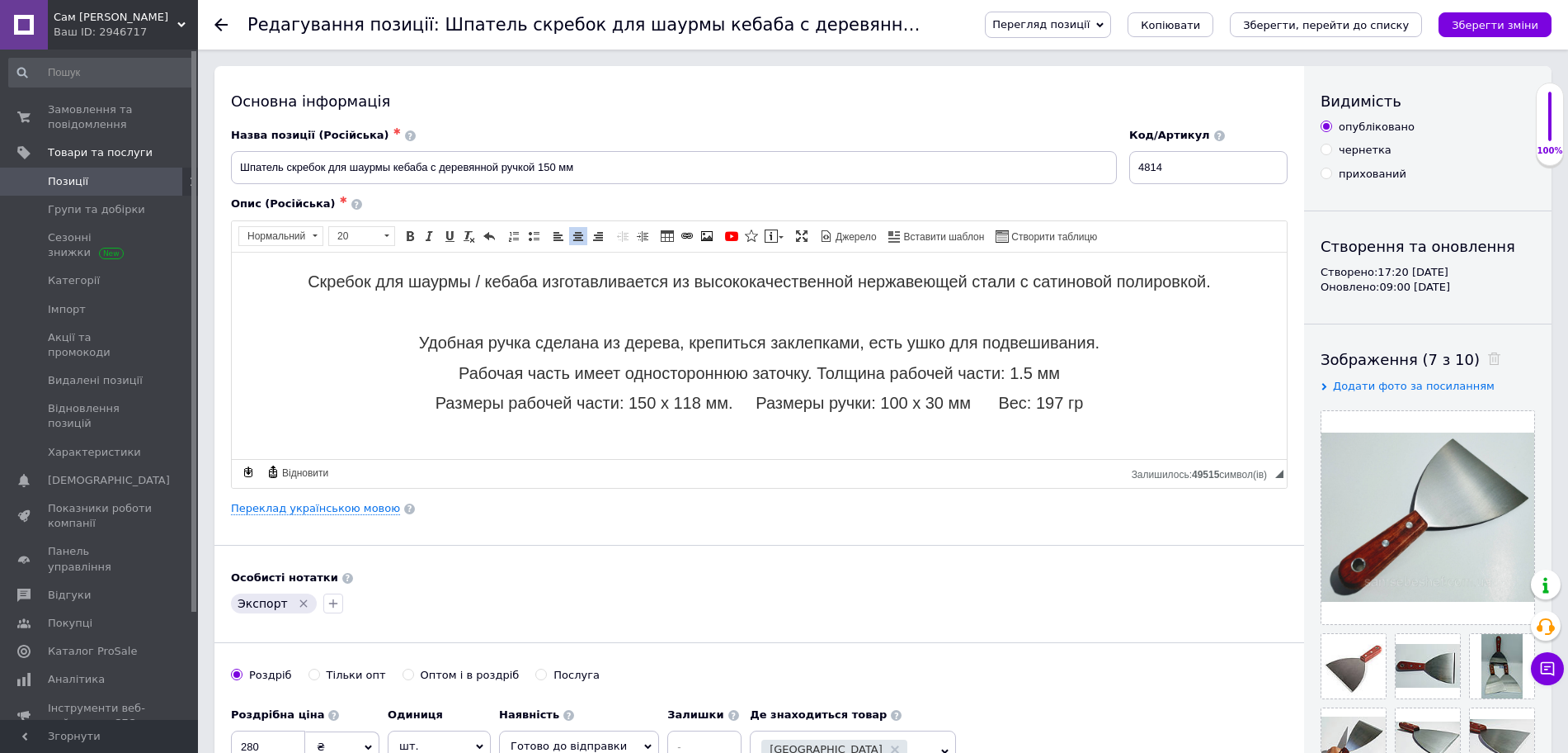
click at [812, 367] on span "Рабочая часть имеет одностороннюю заточку. Толщина рабочей части: 1.5 мм" at bounding box center [760, 372] width 601 height 18
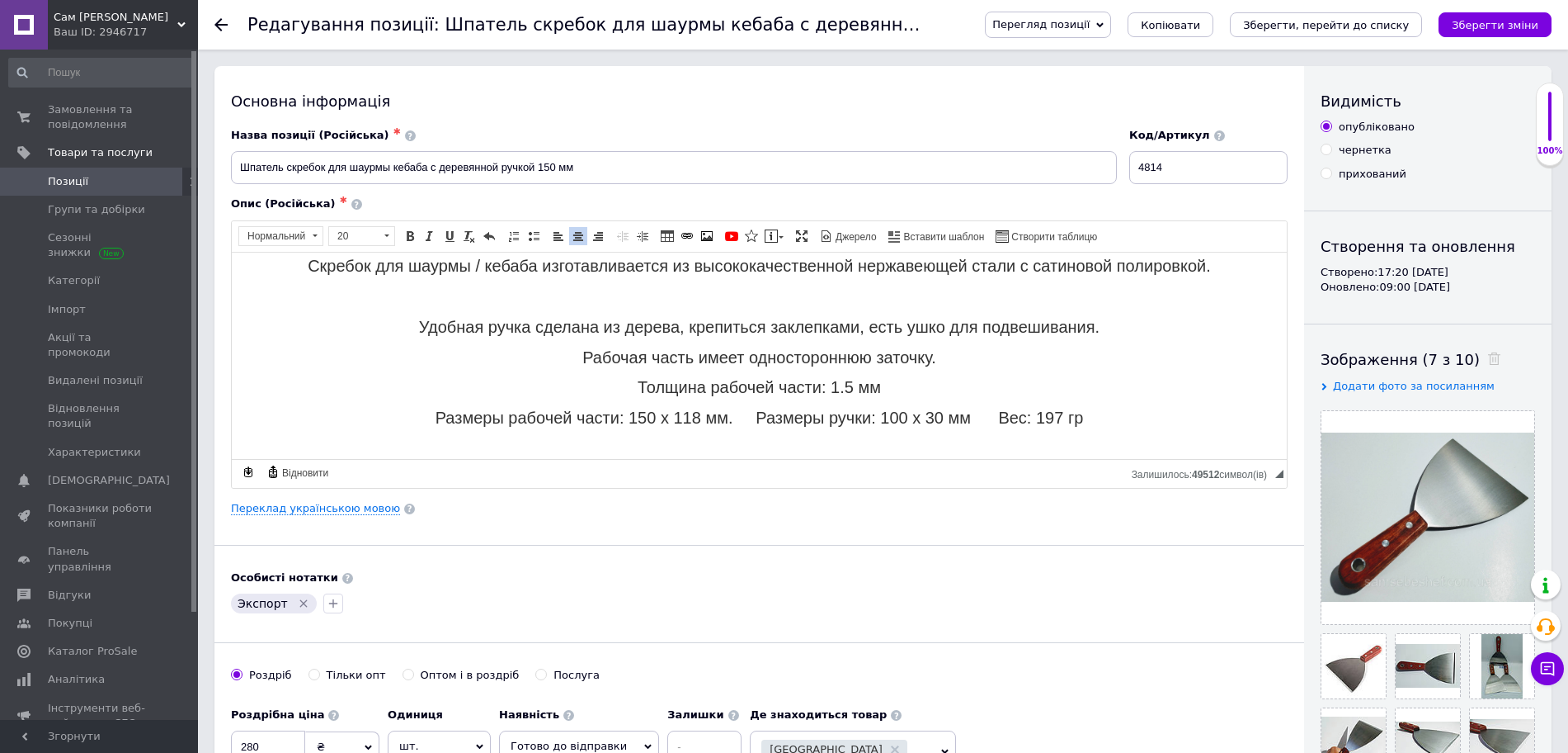
scroll to position [145, 0]
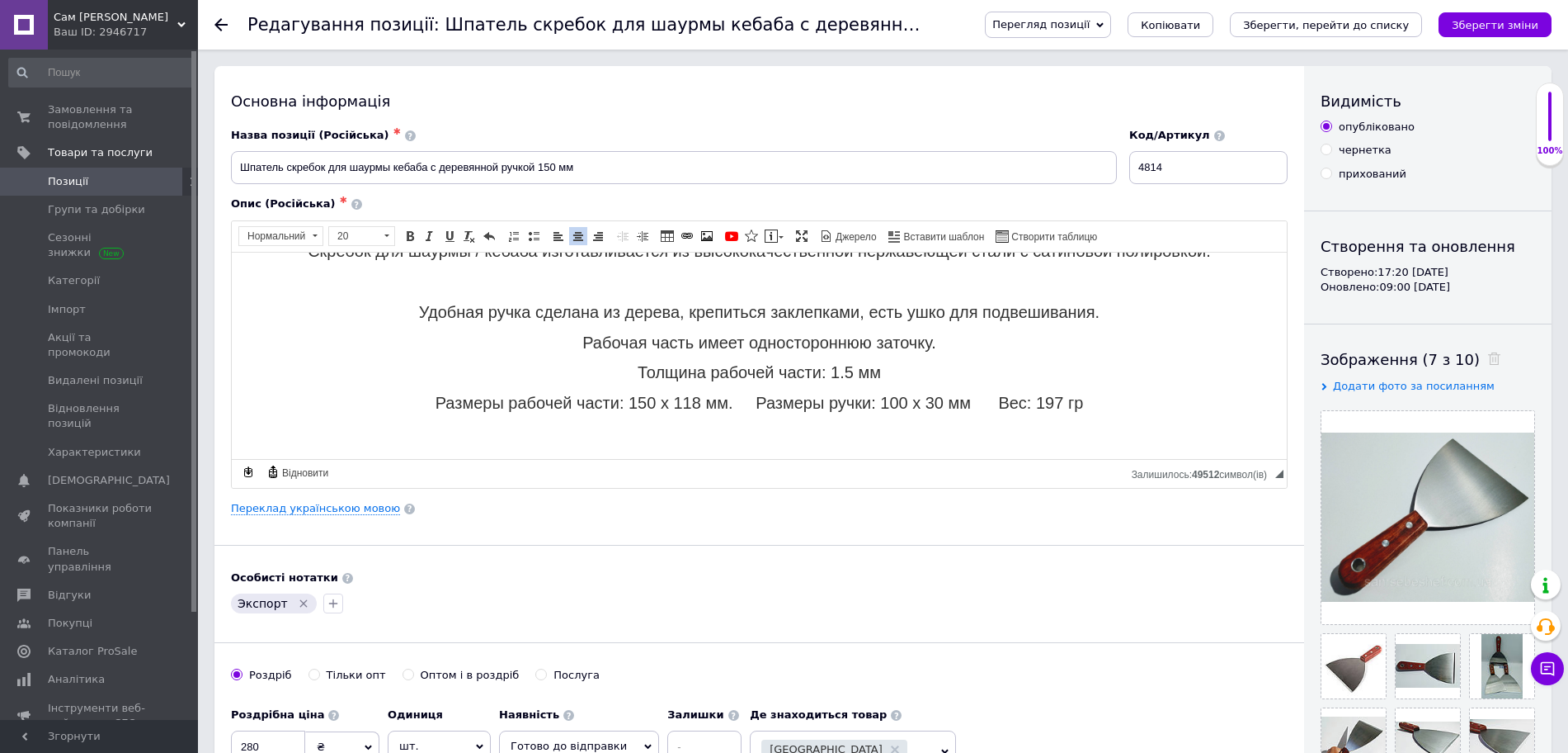
click at [751, 405] on span "Размеры рабочей части: 150 х 118 мм. Размеры ручки: 100 х 30 мм Вес: 197 гр" at bounding box center [760, 402] width 649 height 18
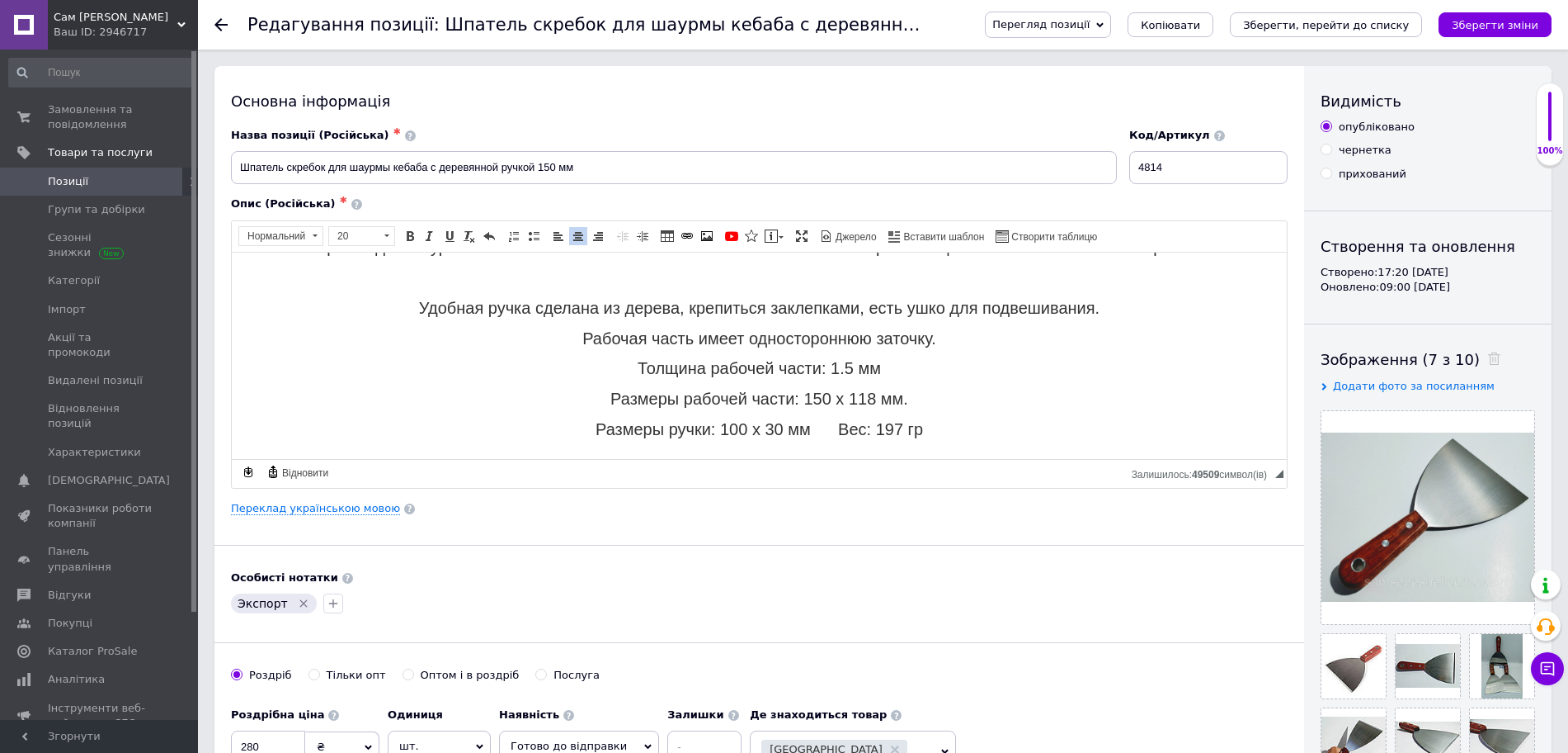
scroll to position [176, 0]
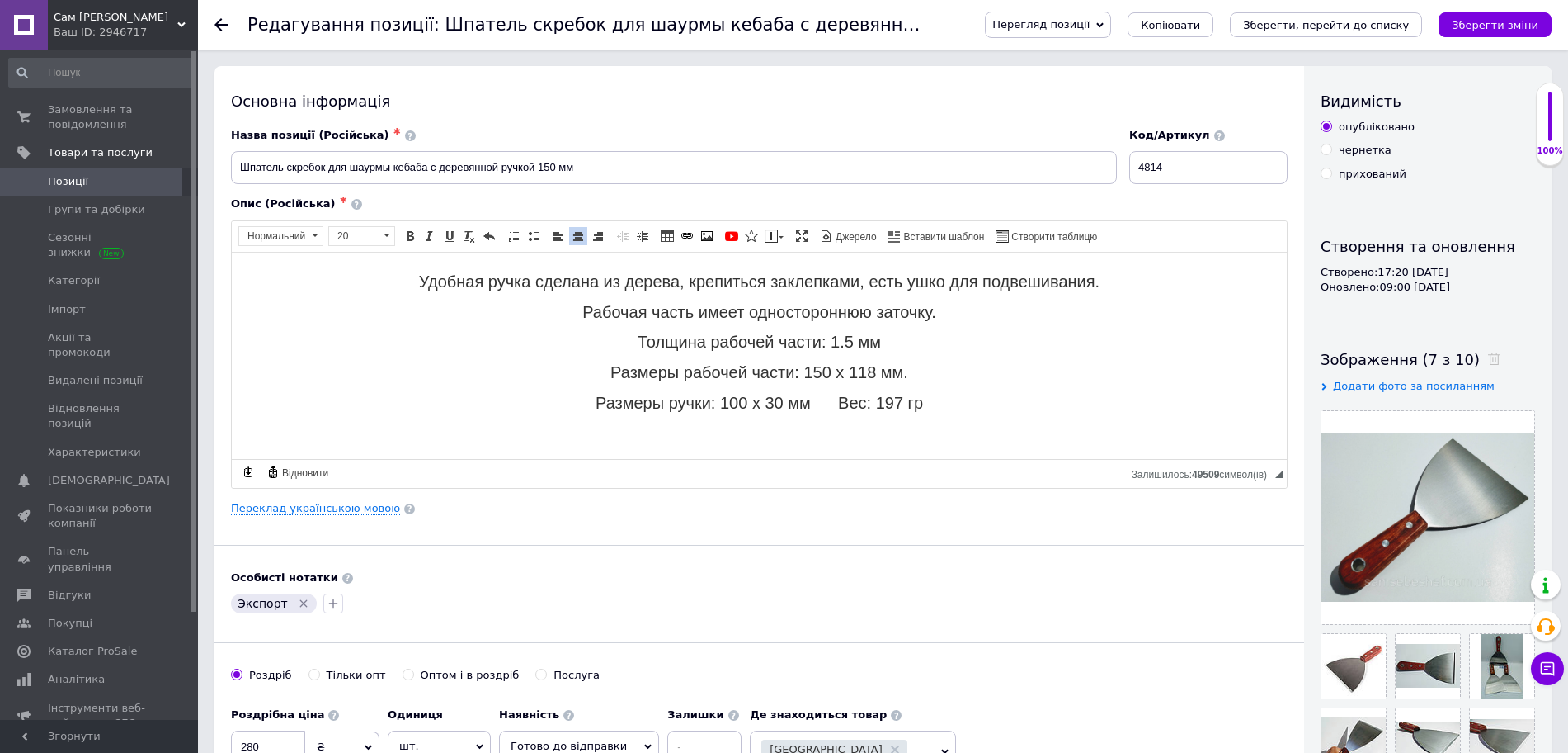
click at [785, 367] on span "Размеры рабочей части: 150 х 118 мм." at bounding box center [760, 371] width 298 height 18
click at [833, 395] on span "Размеры ручки: 100 х 30 мм Вес: 197 гр" at bounding box center [759, 402] width 328 height 18
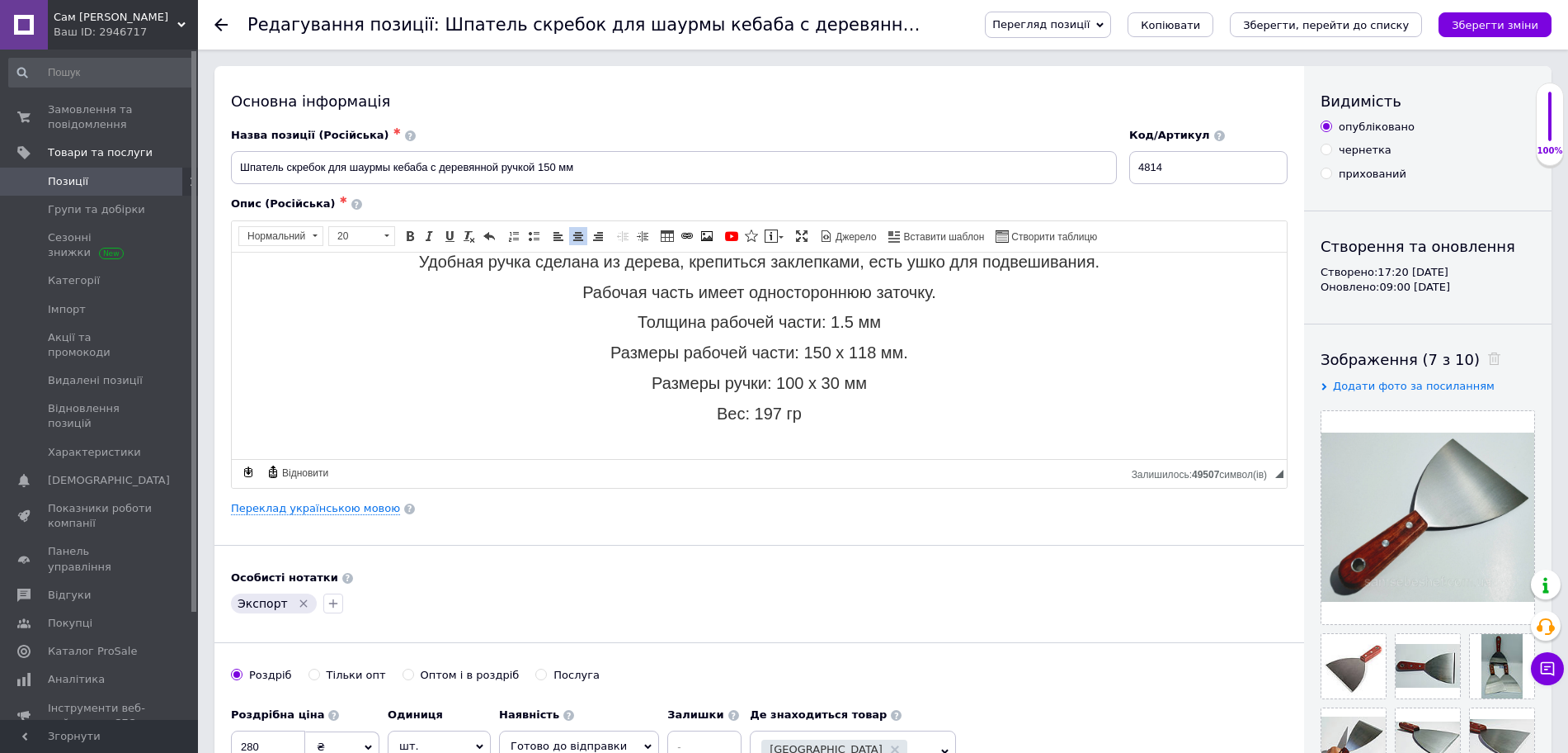
scroll to position [205, 0]
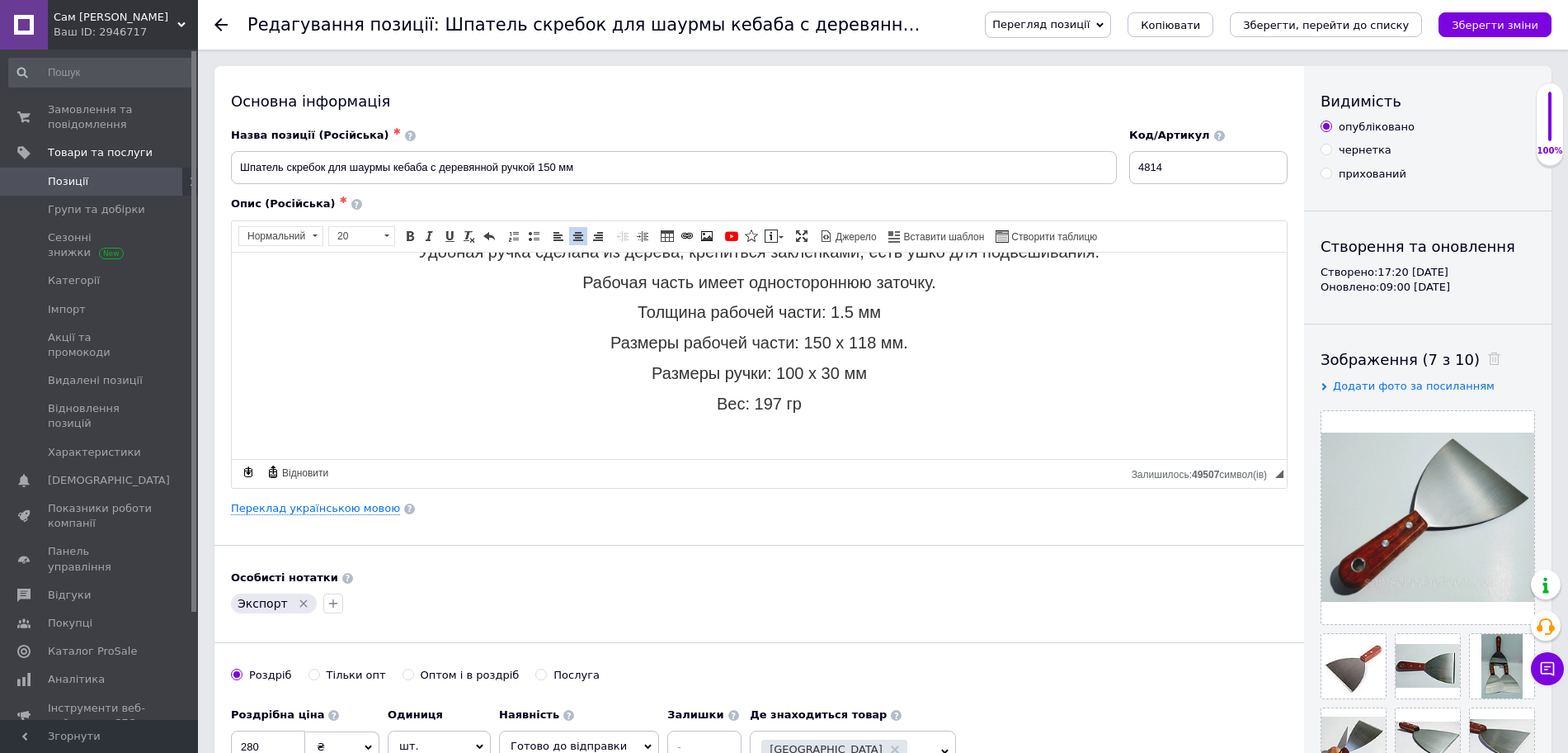
click at [899, 410] on p "Вес: 197 гр" at bounding box center [759, 404] width 1022 height 19
click at [892, 438] on p "Редактор, 30857A5C-9506-46A7-AA6B-F0CBA8472A14" at bounding box center [759, 434] width 1022 height 18
click at [835, 404] on p "Вес: 197 гр" at bounding box center [759, 404] width 1022 height 19
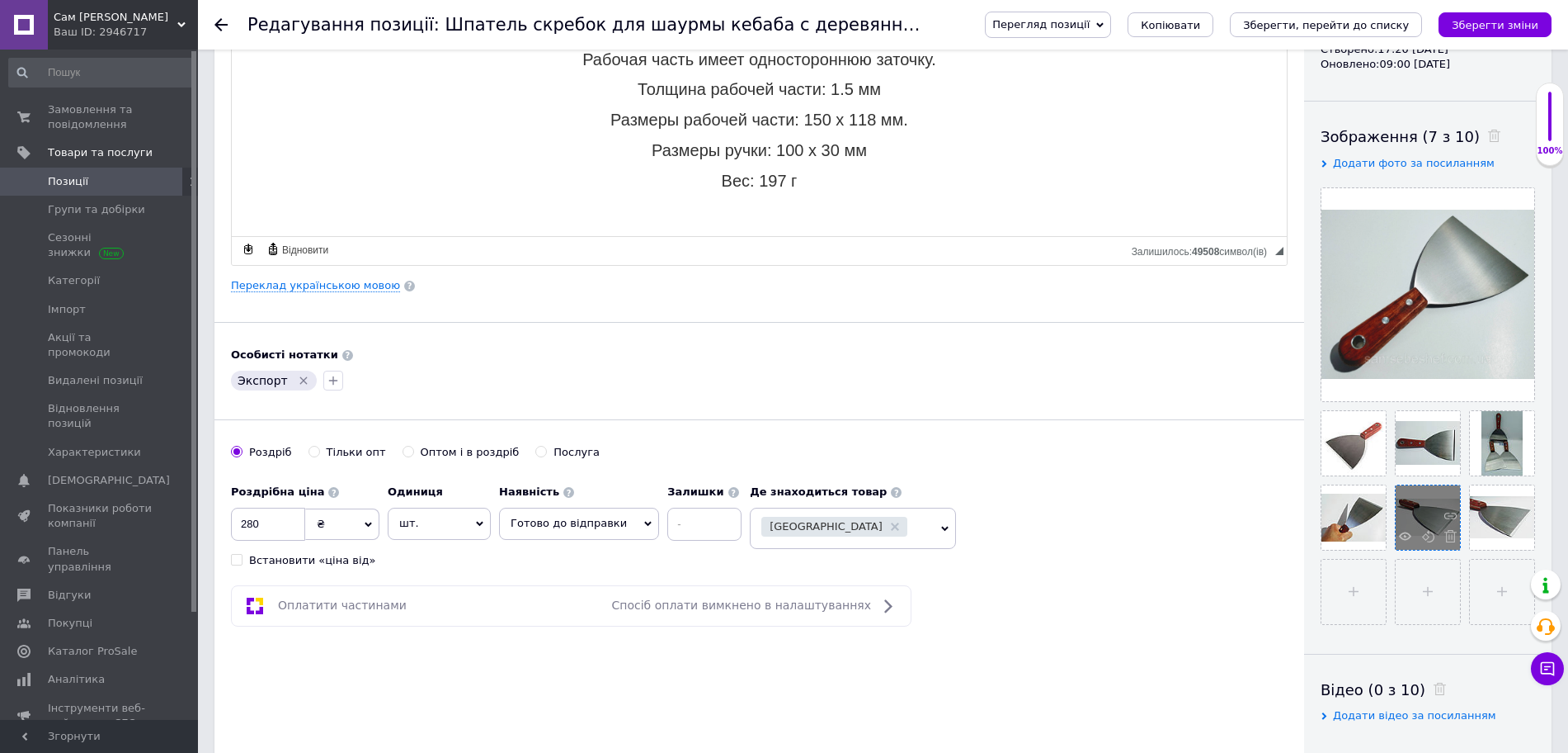
scroll to position [206, 0]
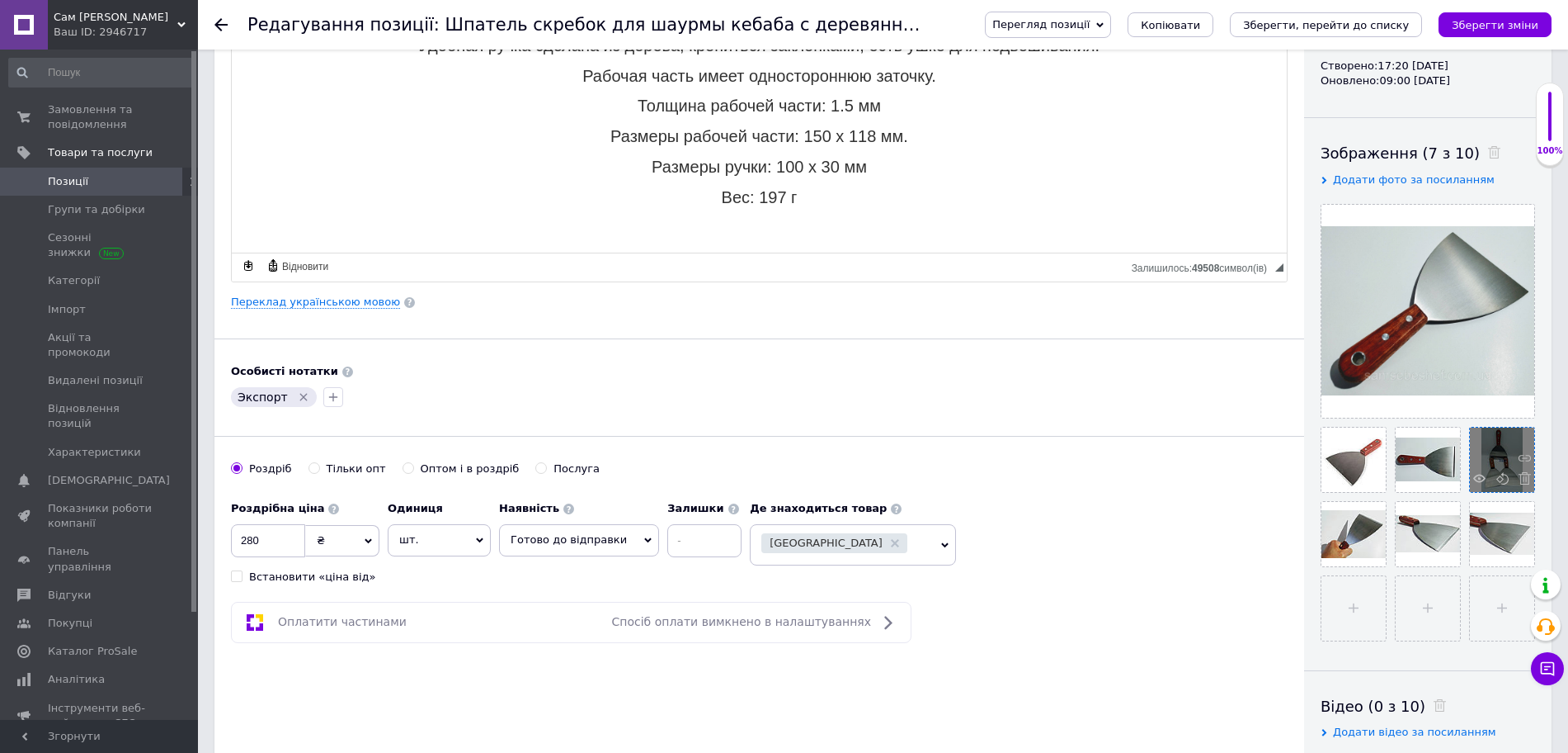
click at [1522, 486] on span at bounding box center [1520, 480] width 20 height 17
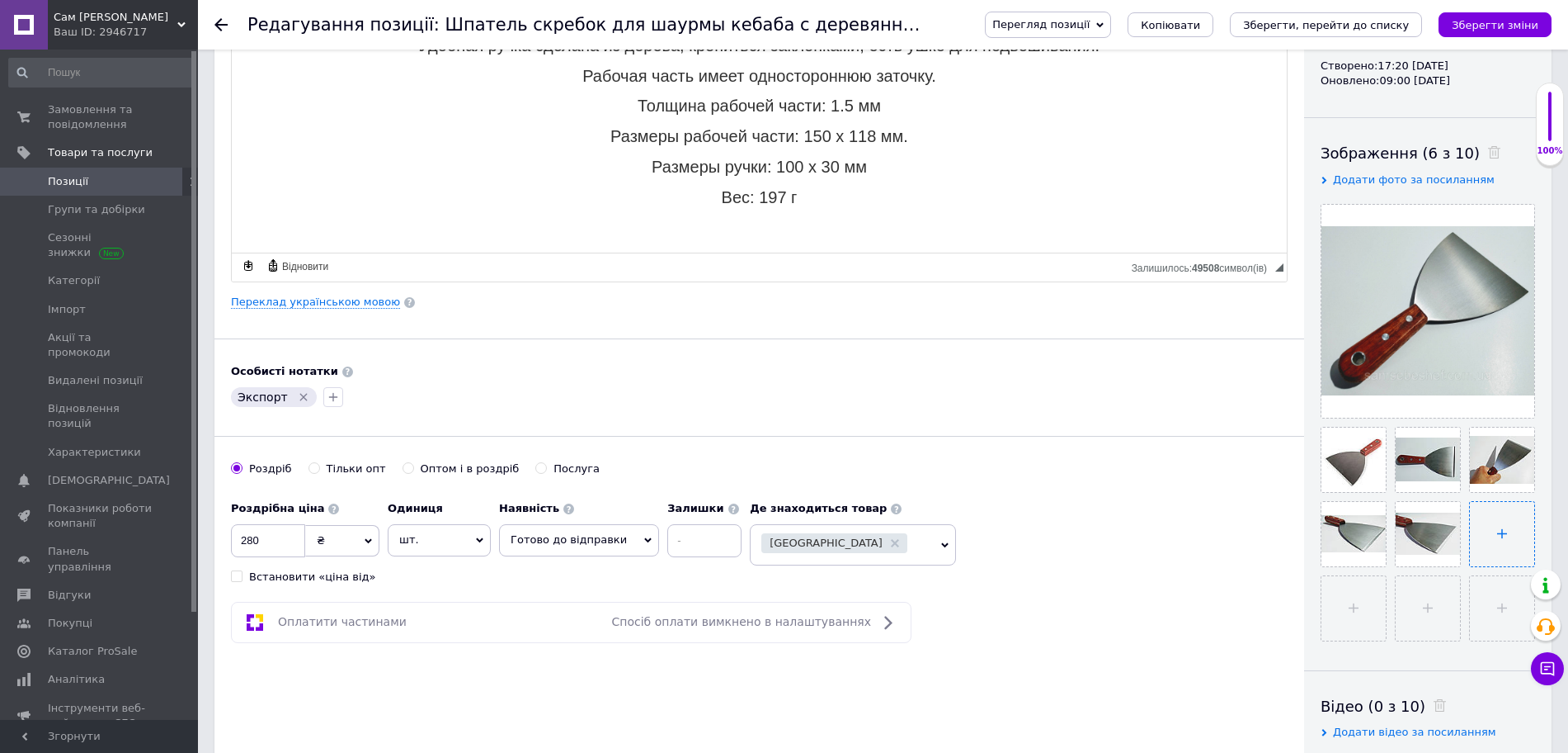
click at [1508, 515] on input "file" at bounding box center [1502, 534] width 64 height 64
type input "C:\fakepath\shpatel' dlja shaurmy 15 sm.jpg"
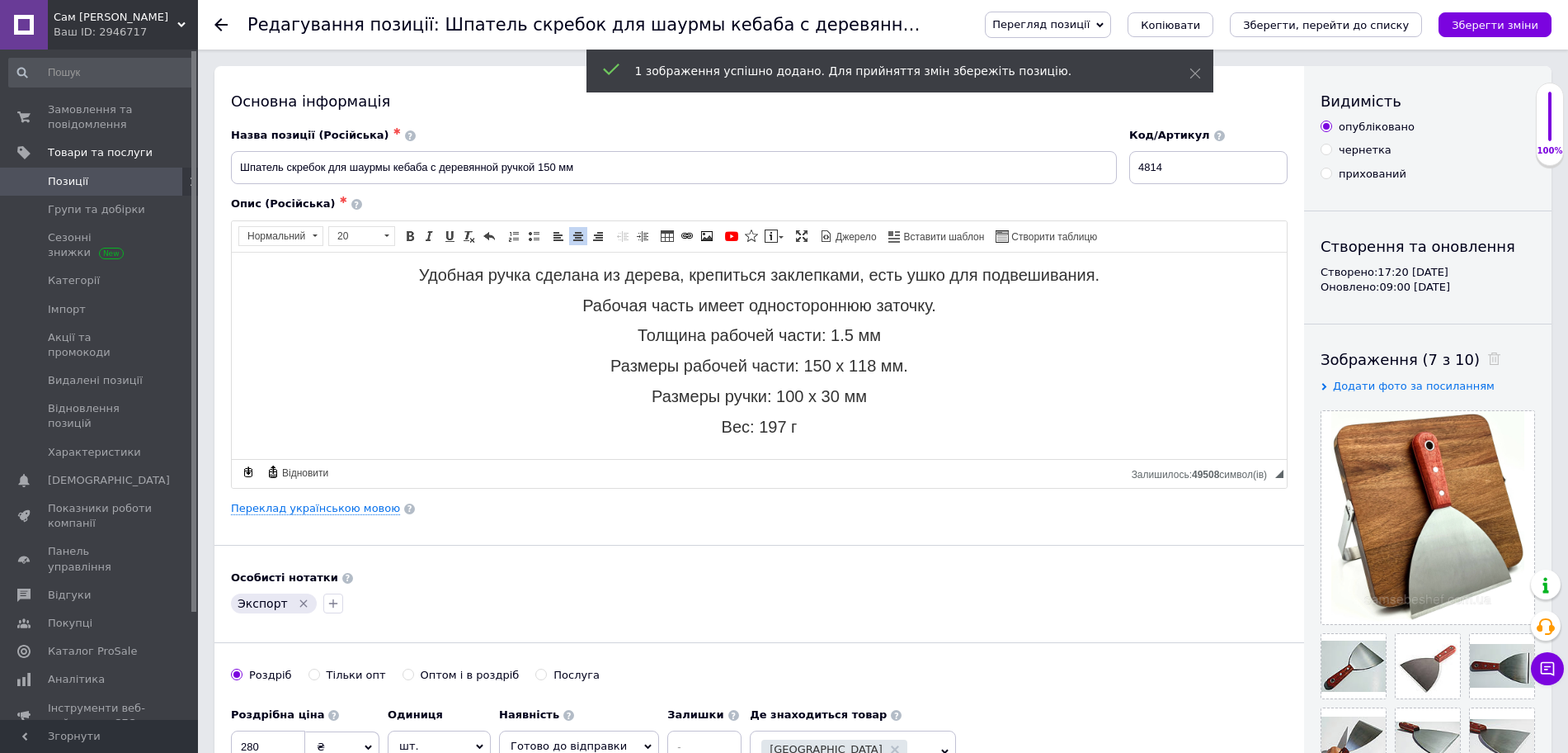
scroll to position [205, 0]
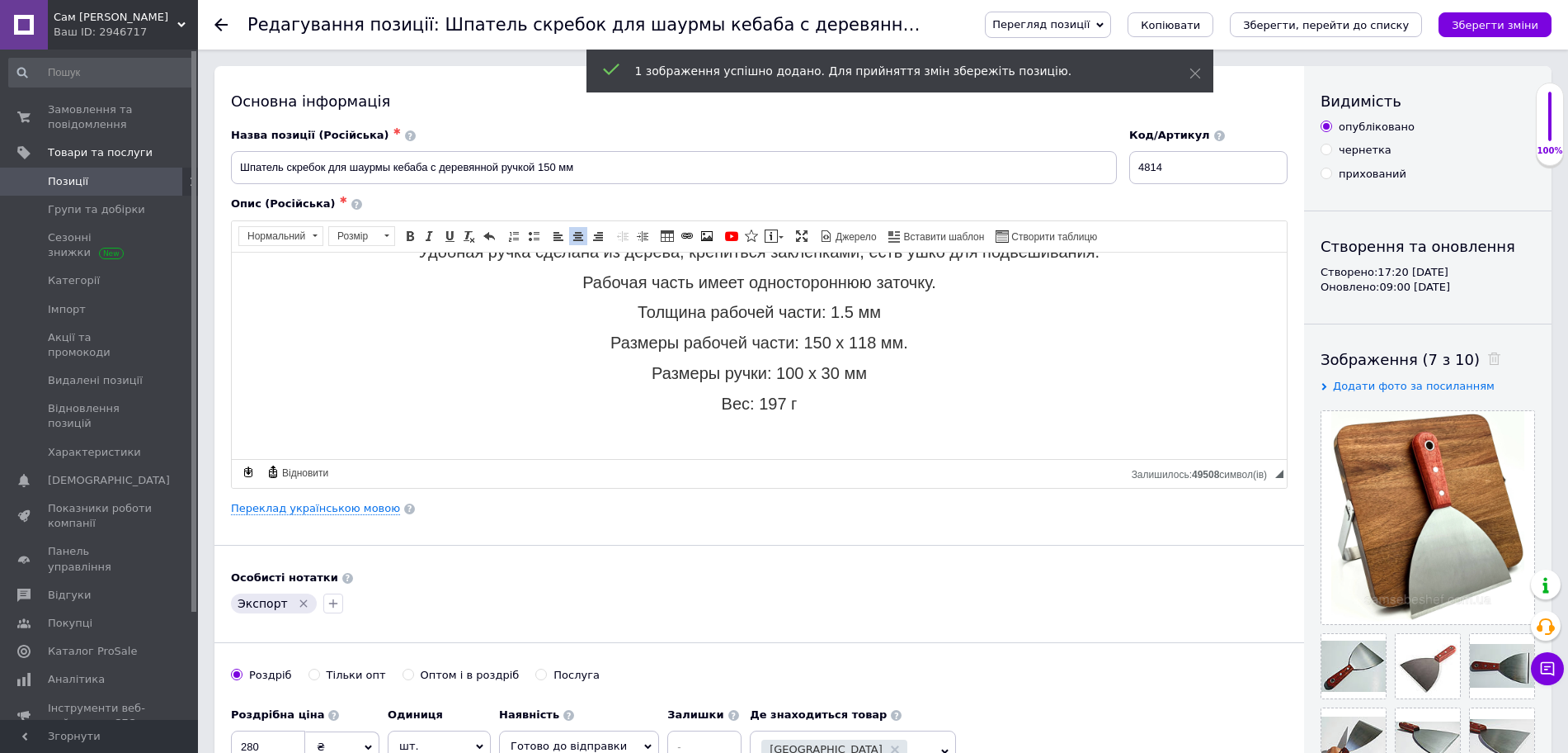
click at [802, 445] on html "Шпатель скребок для шаурмы кебаба с деревянной ручкой 150 мм Переходите на наш …" at bounding box center [759, 251] width 1055 height 412
click at [707, 242] on link "Зображення" at bounding box center [707, 235] width 18 height 18
select select
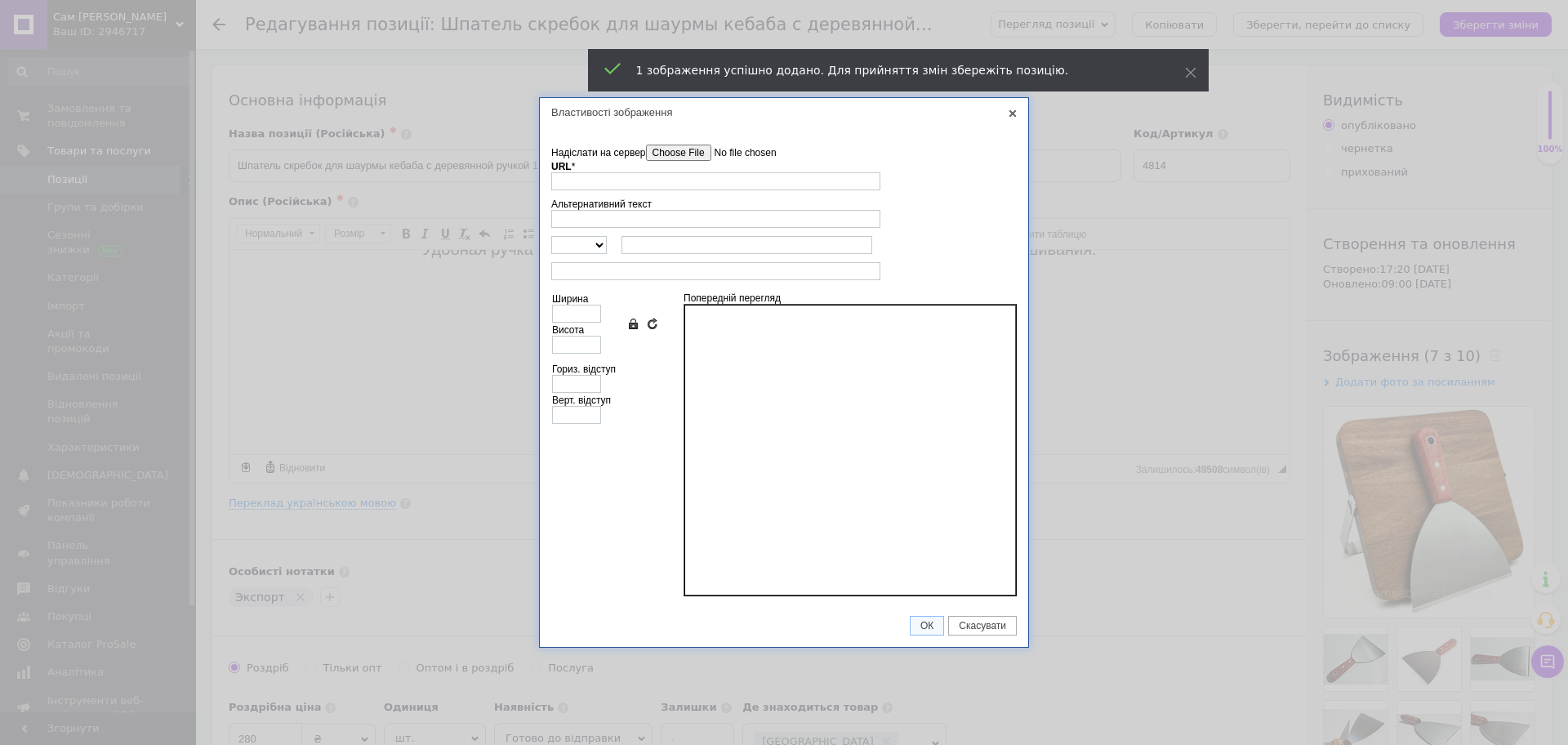
click at [722, 154] on input"] "Надіслати на сервер" at bounding box center [739, 152] width 186 height 16
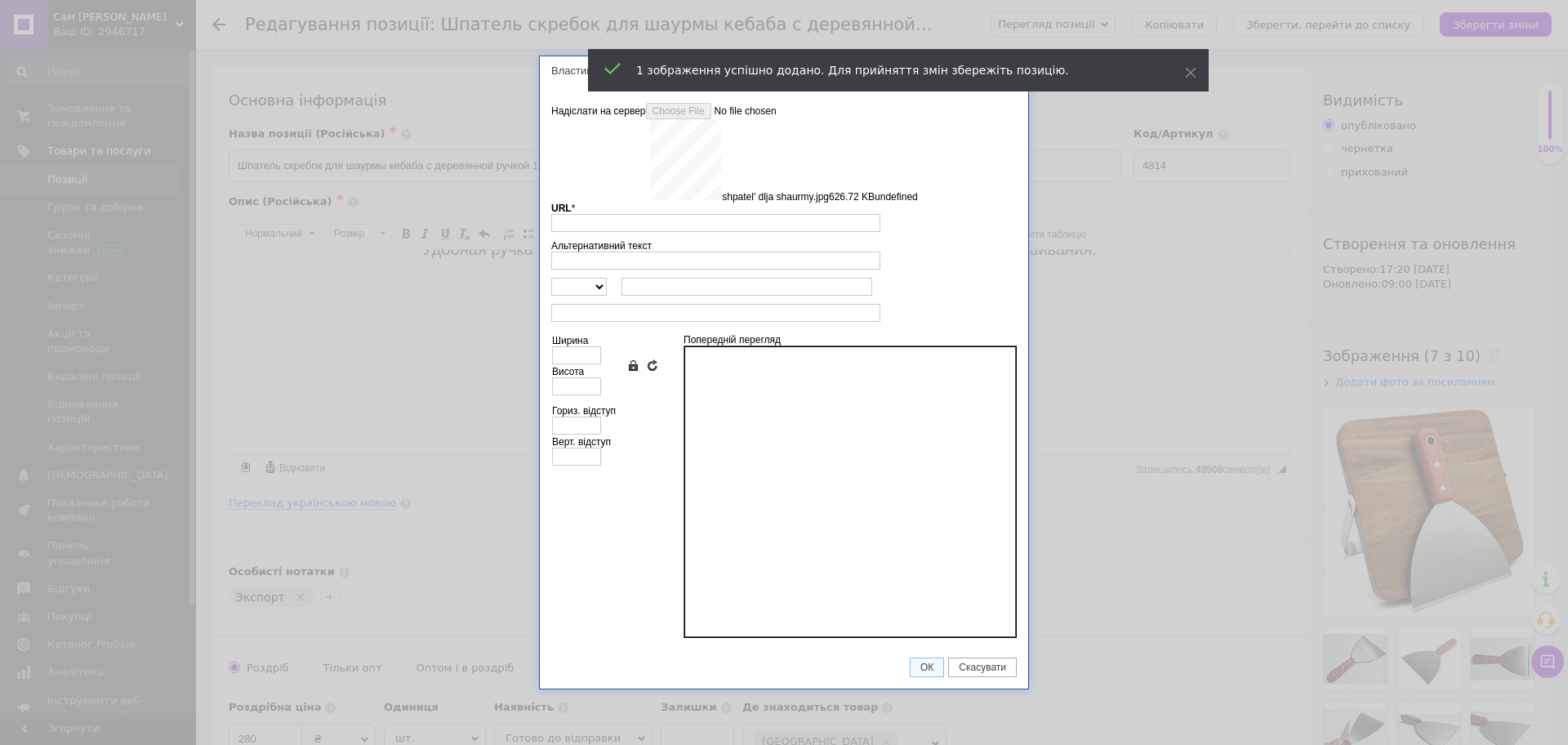
type input "[URL][DOMAIN_NAME]"
type input "640"
type input "720"
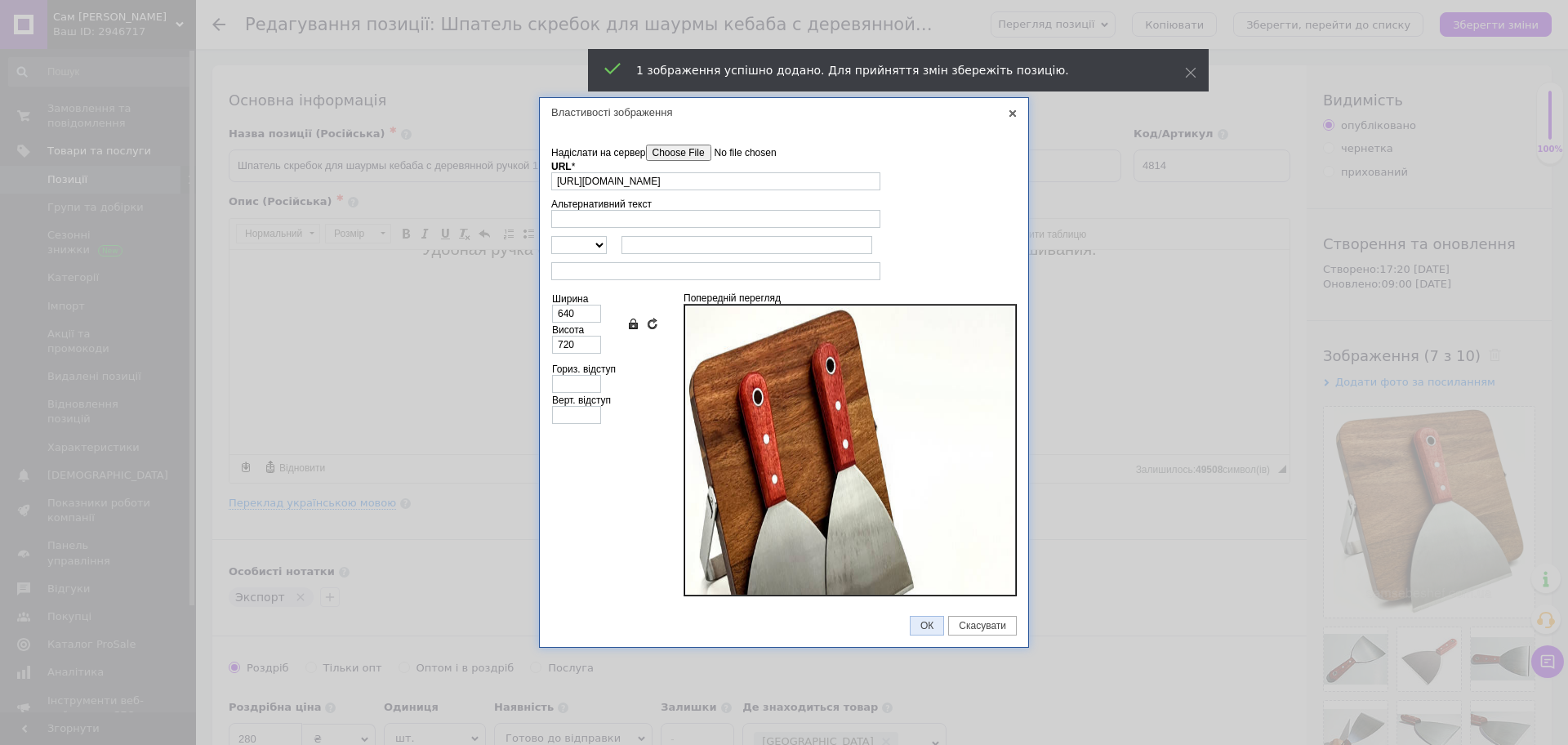
drag, startPoint x: 933, startPoint y: 623, endPoint x: 942, endPoint y: 594, distance: 30.4
click at [933, 621] on span "ОК" at bounding box center [928, 626] width 33 height 12
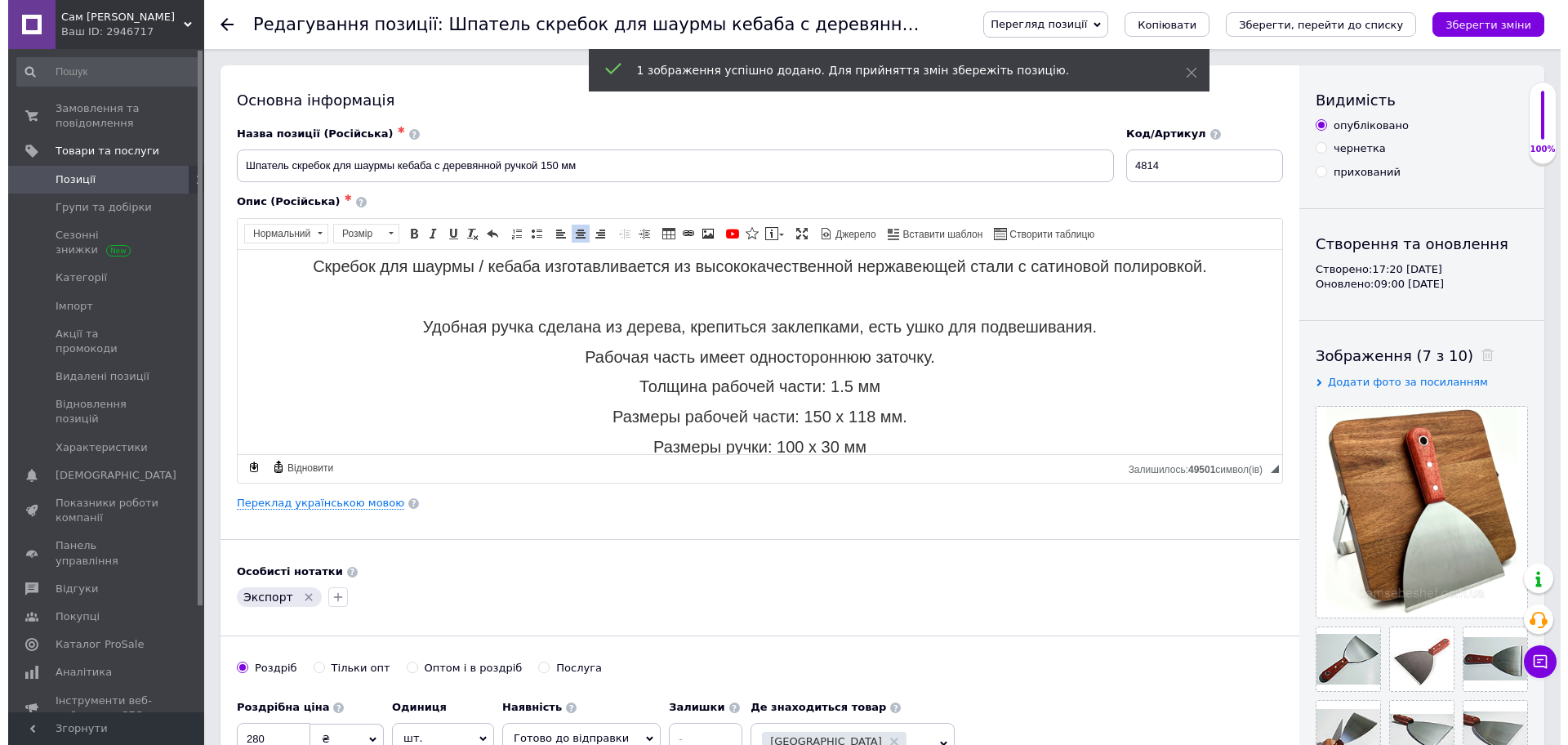
scroll to position [0, 0]
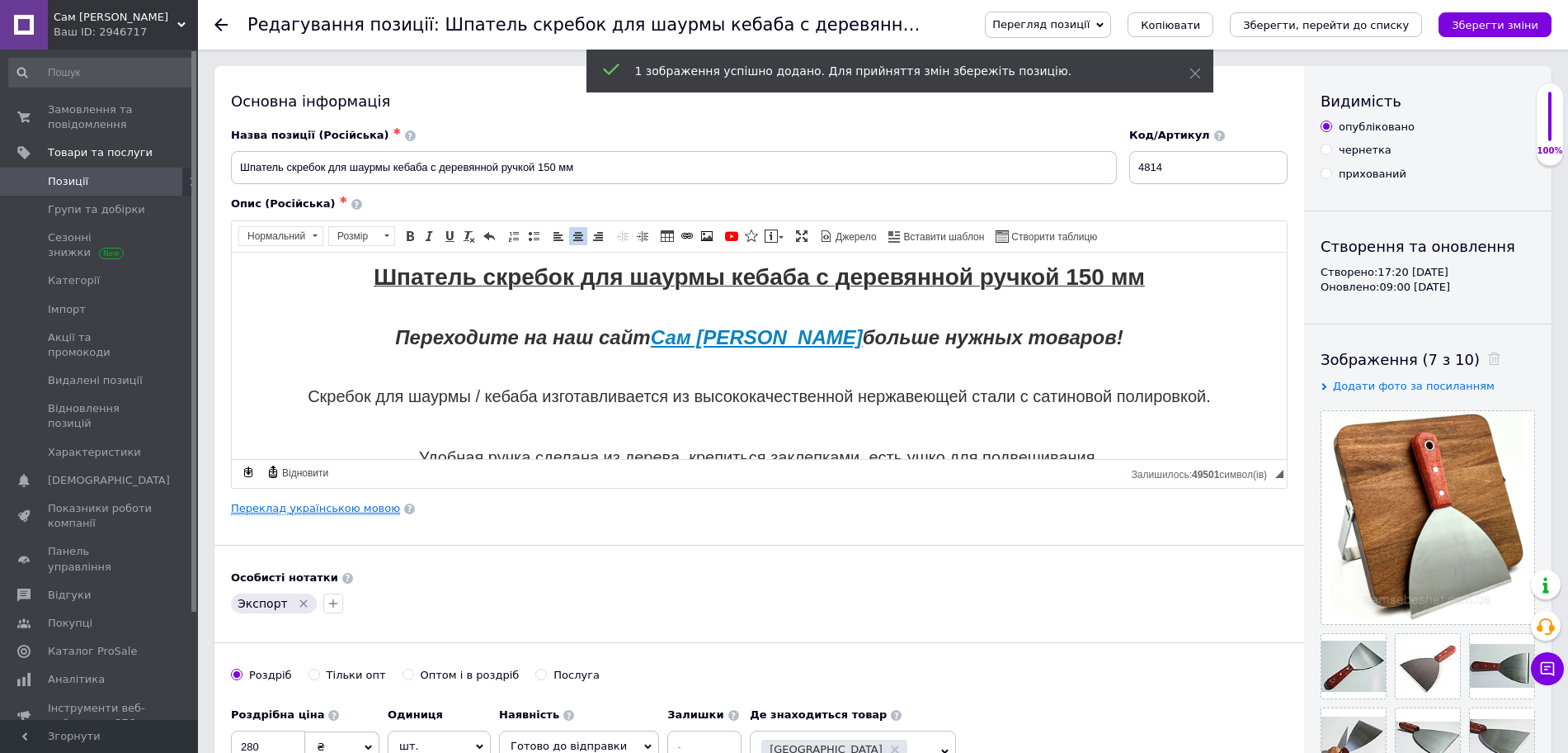
click at [329, 514] on link "Переклад українською мовою" at bounding box center [315, 509] width 169 height 14
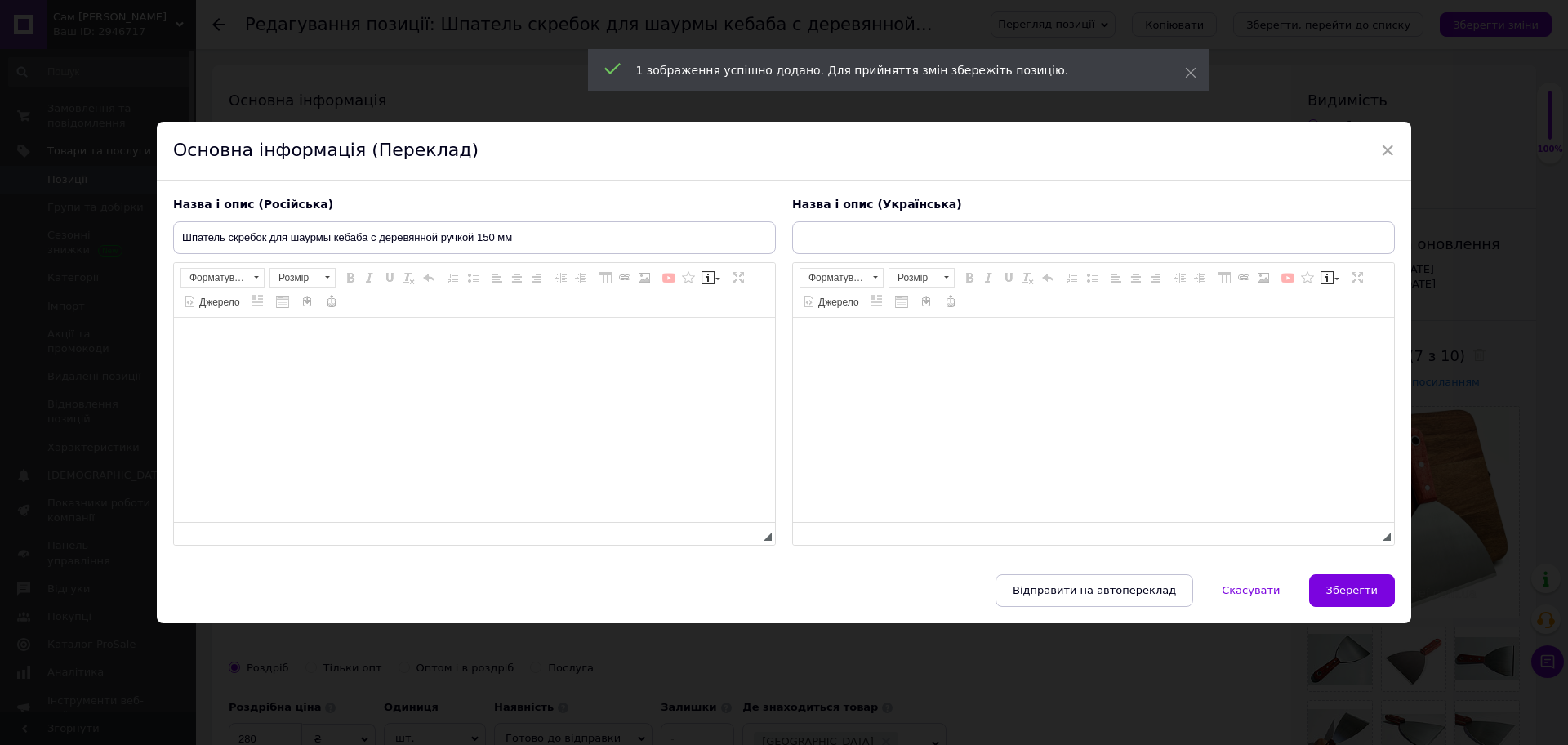
type input "Шпатель скребок для шаурми кебаба з дерев'яною ручкою 150 мм"
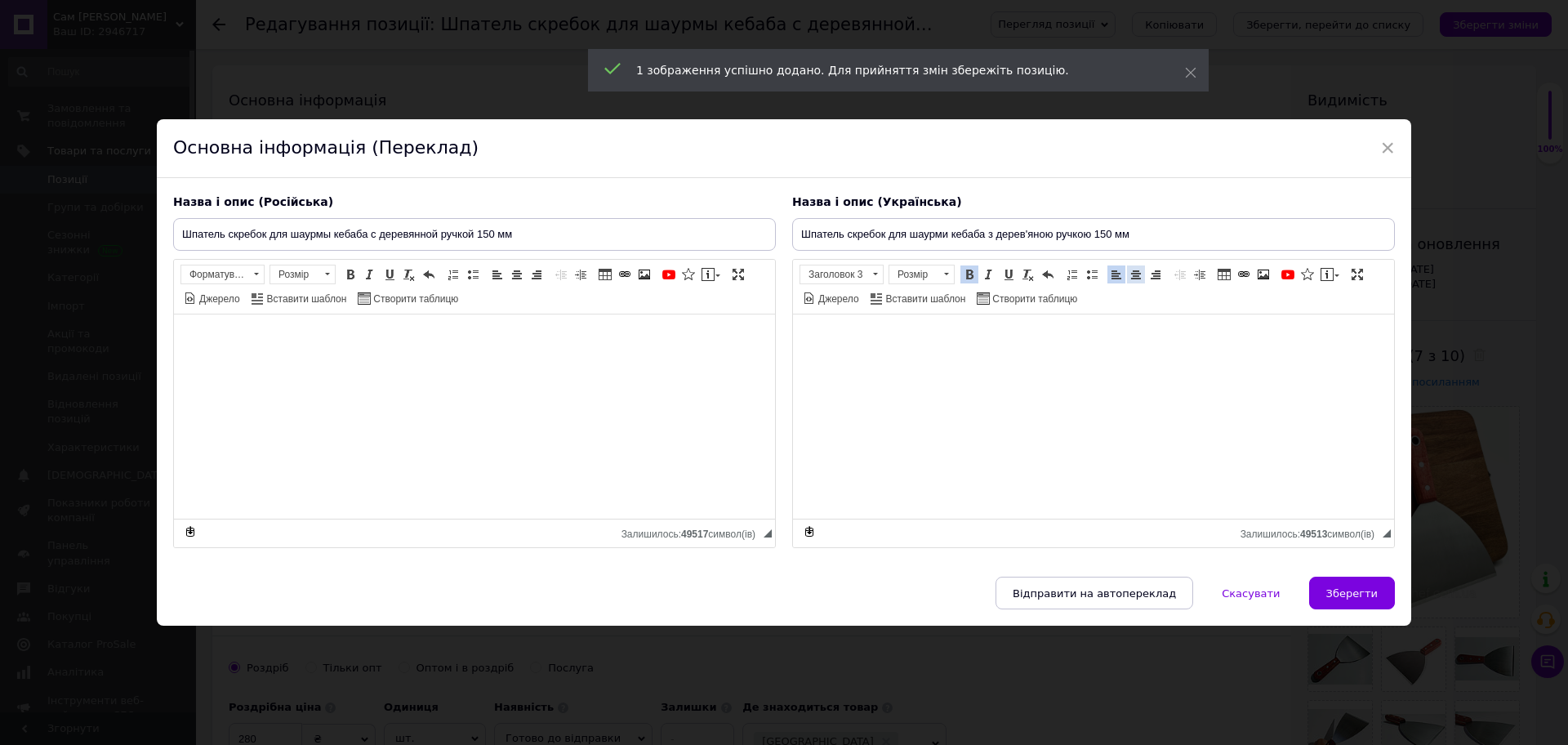
click at [1136, 279] on span at bounding box center [1137, 274] width 13 height 13
click at [944, 270] on span at bounding box center [947, 274] width 15 height 18
click at [873, 271] on span at bounding box center [875, 274] width 15 height 18
click at [859, 359] on p "Нормальний" at bounding box center [860, 364] width 116 height 12
click at [943, 277] on span at bounding box center [947, 274] width 15 height 18
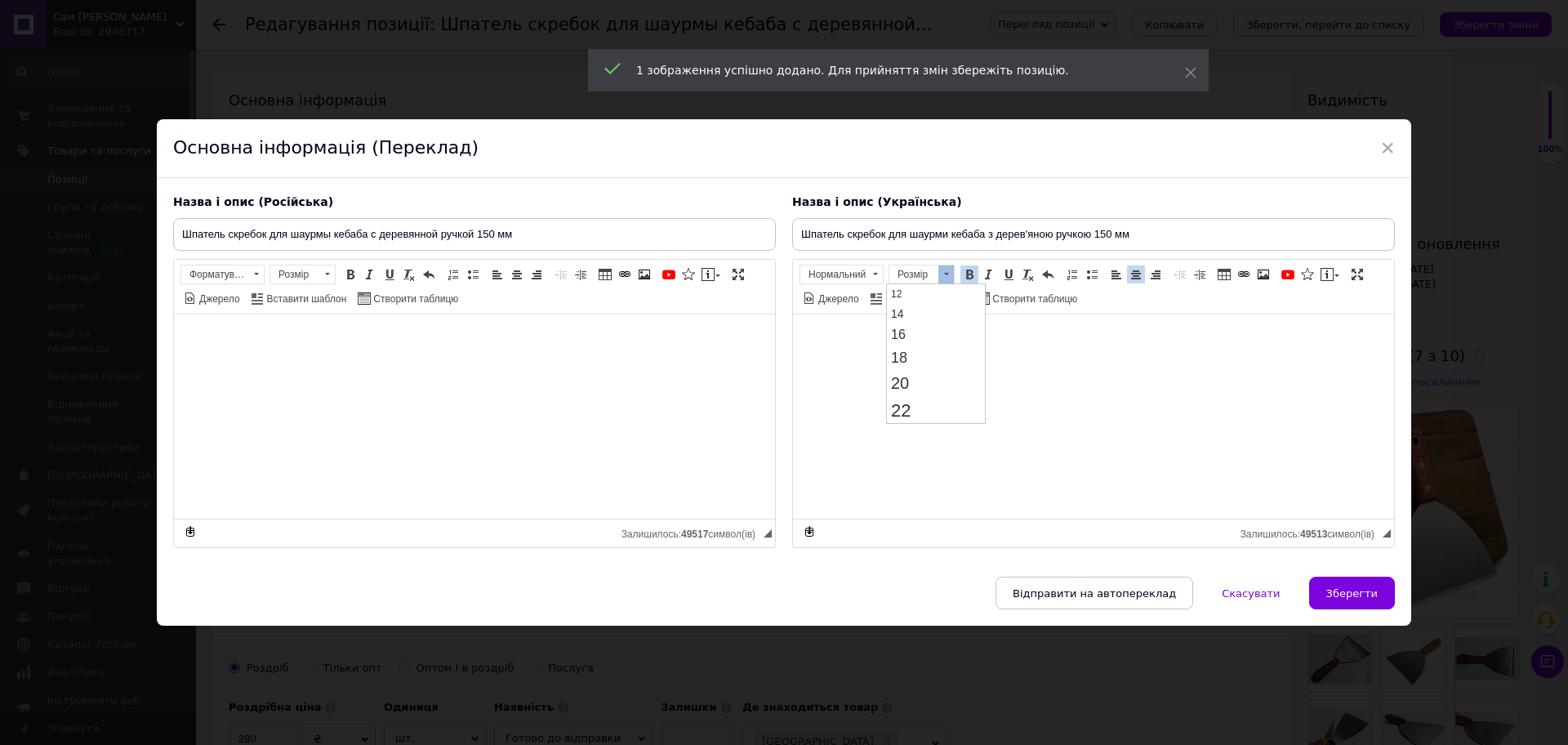
scroll to position [306, 0]
click at [933, 314] on link "28" at bounding box center [936, 316] width 96 height 33
click at [1003, 270] on span at bounding box center [1009, 274] width 13 height 13
click at [941, 285] on span "Розмір [PERSON_NAME]" at bounding box center [925, 276] width 71 height 24
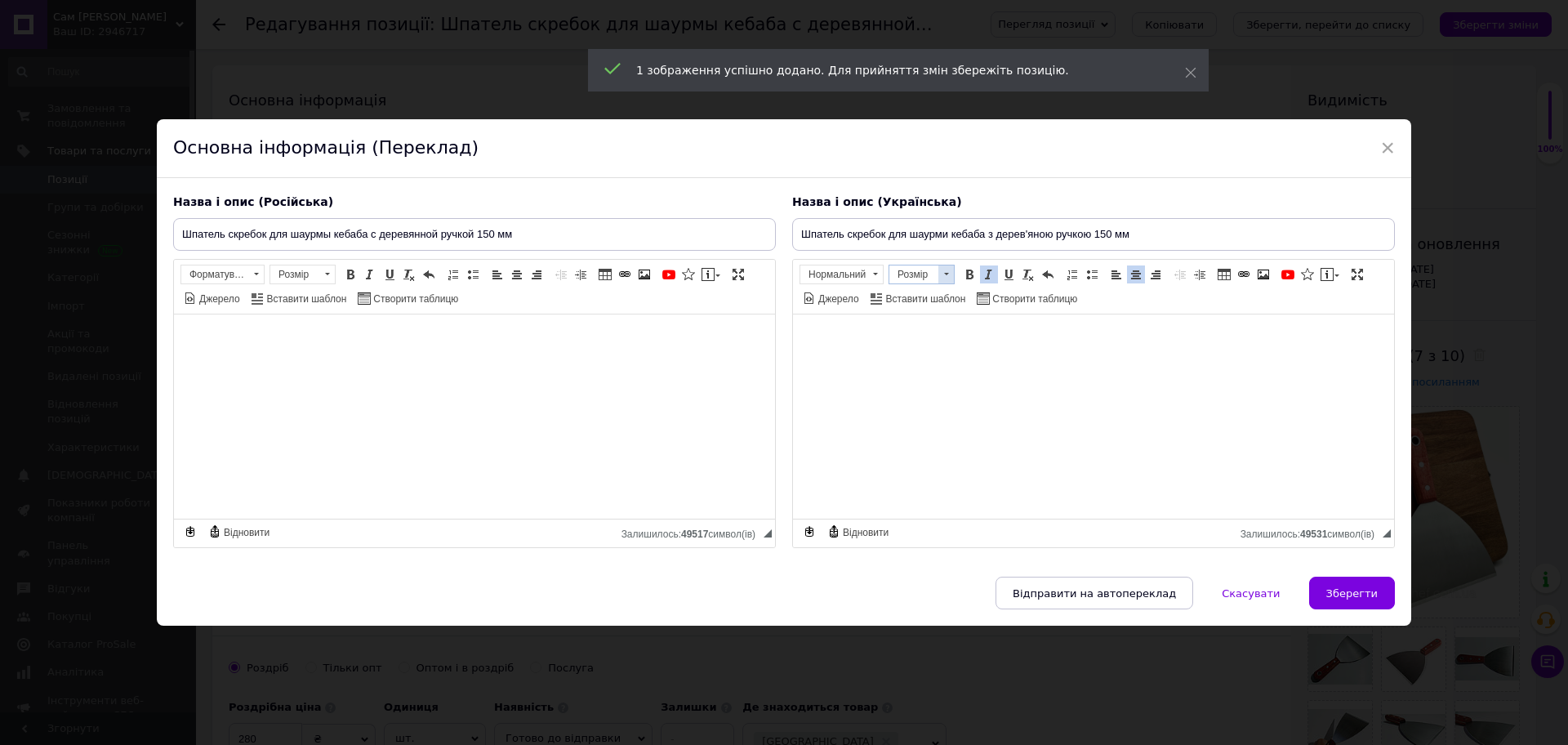
click at [939, 274] on span at bounding box center [947, 274] width 15 height 18
click at [917, 357] on link "24" at bounding box center [936, 353] width 96 height 30
click at [965, 272] on span at bounding box center [970, 274] width 13 height 13
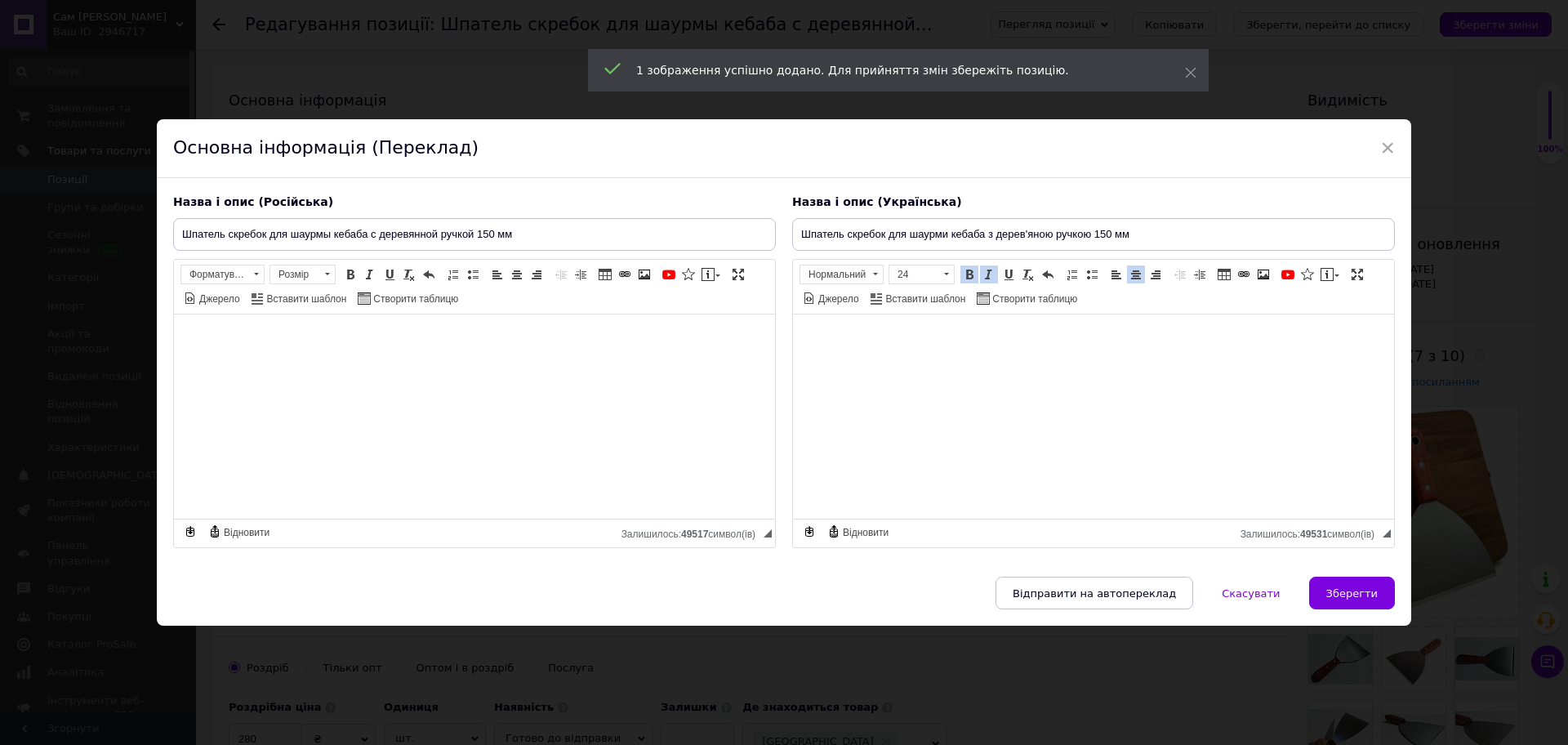
click at [965, 272] on span at bounding box center [970, 274] width 13 height 13
click at [945, 280] on span at bounding box center [947, 274] width 15 height 18
click at [963, 278] on span at bounding box center [970, 274] width 13 height 13
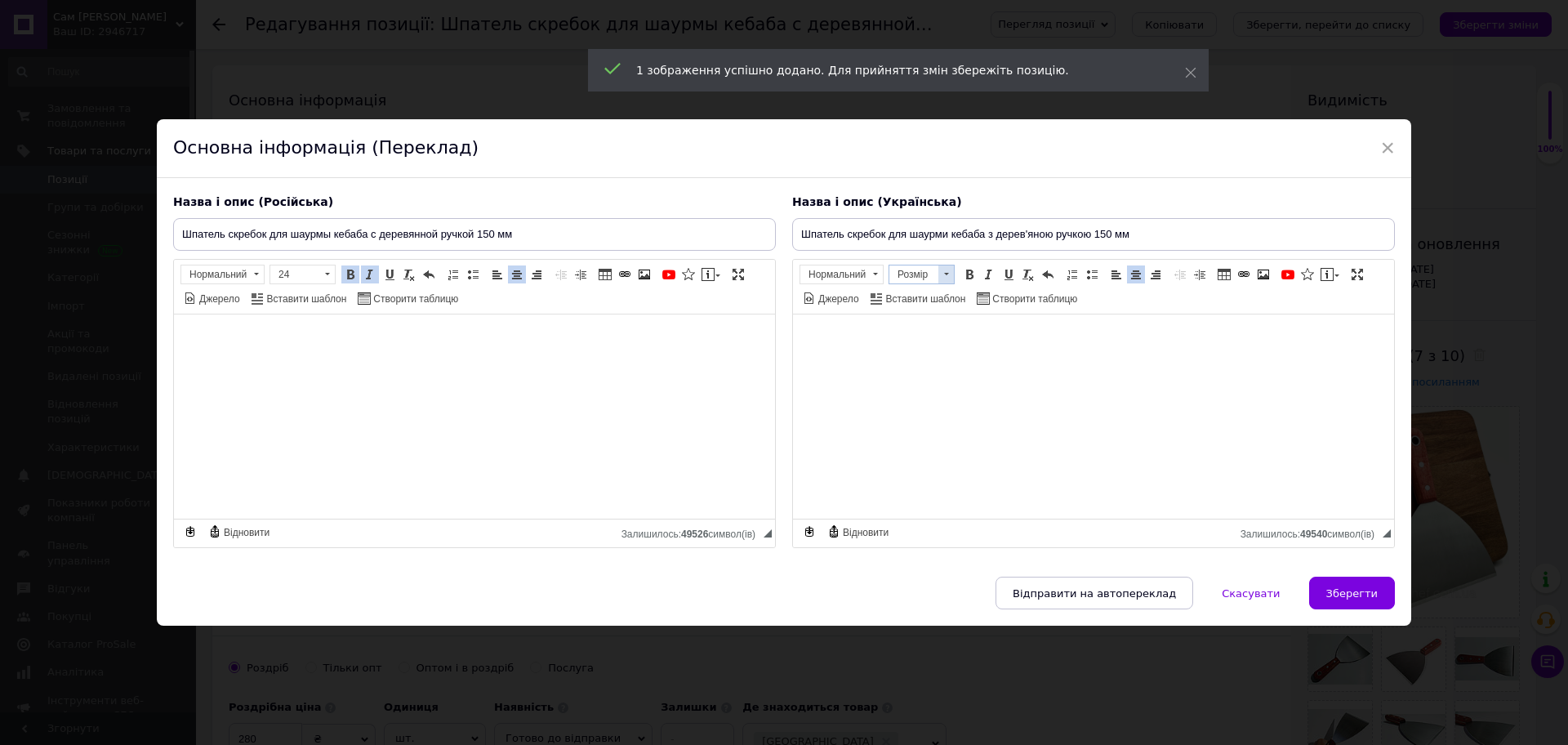
click at [941, 273] on span at bounding box center [947, 274] width 15 height 18
click at [931, 398] on link "20" at bounding box center [936, 398] width 96 height 25
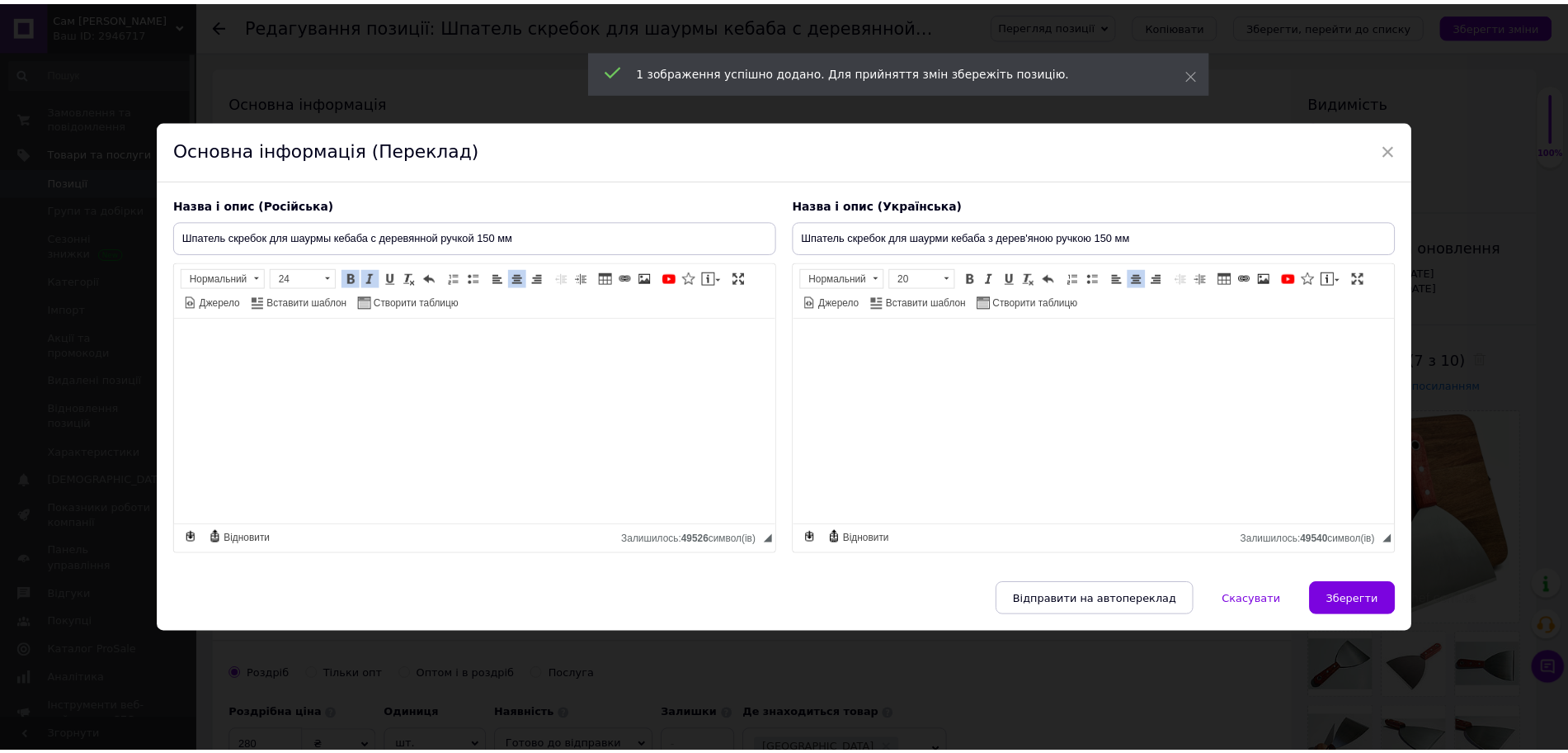
scroll to position [0, 0]
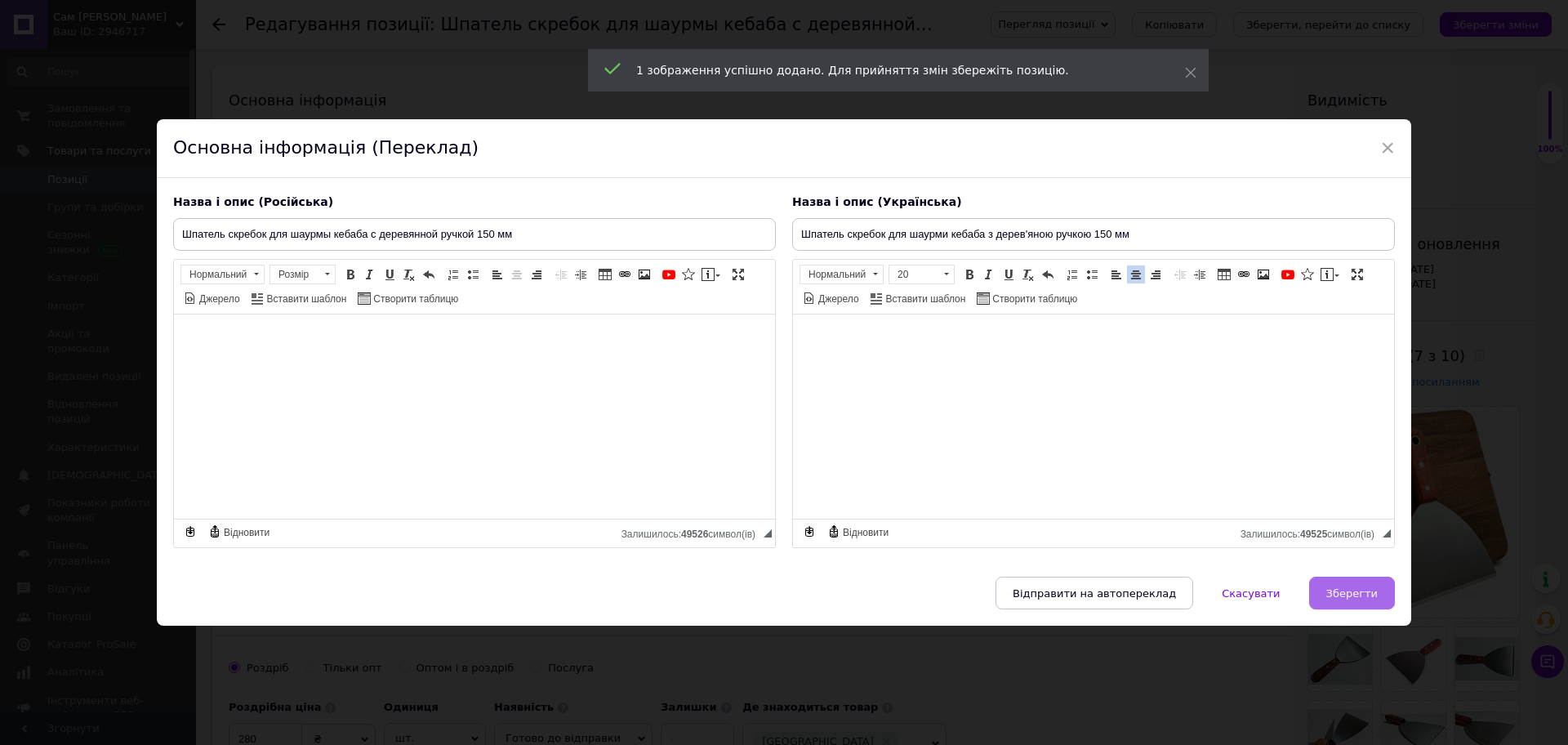
click at [1365, 593] on span "Зберегти" at bounding box center [1351, 593] width 51 height 13
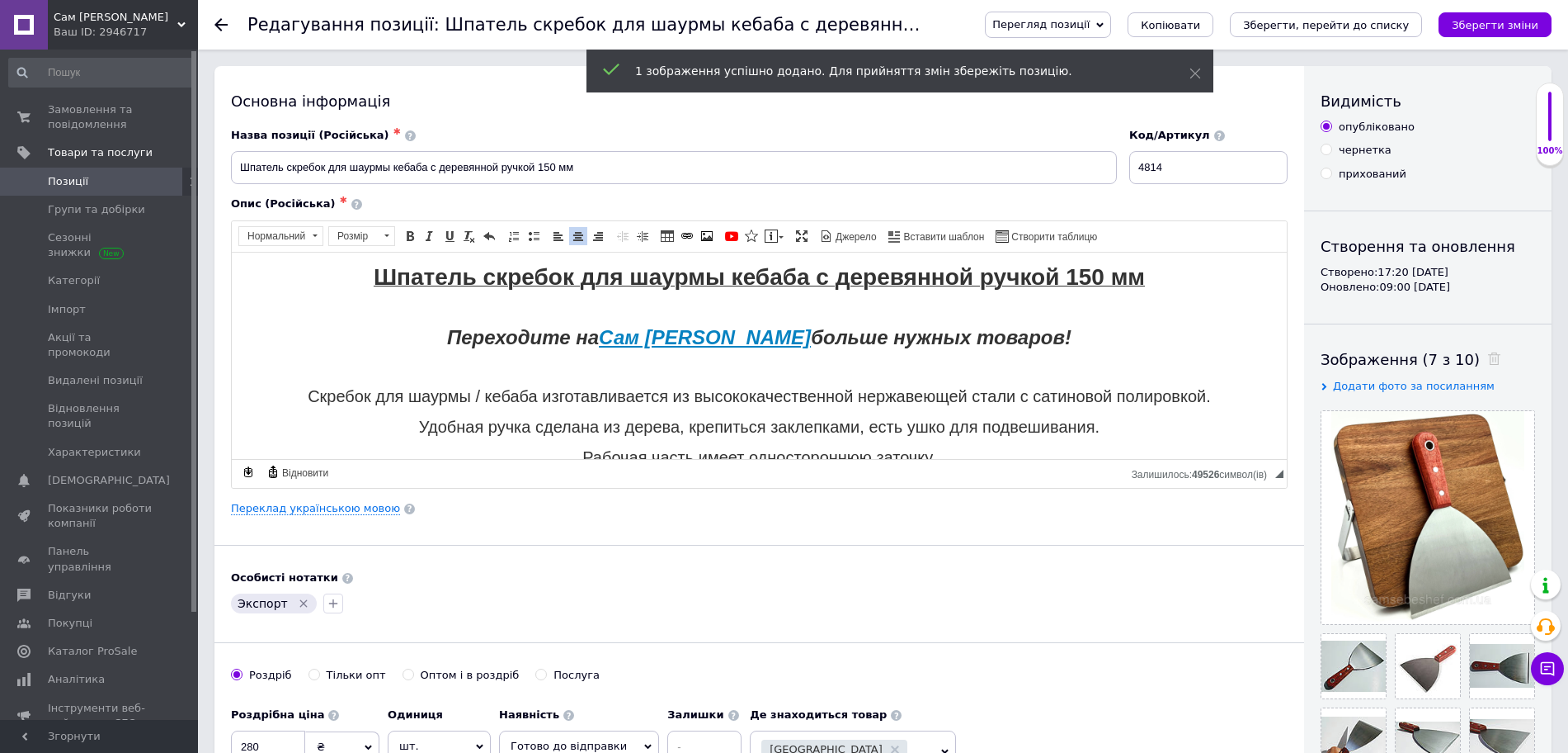
click at [1517, 21] on icon "Зберегти зміни" at bounding box center [1495, 25] width 87 height 13
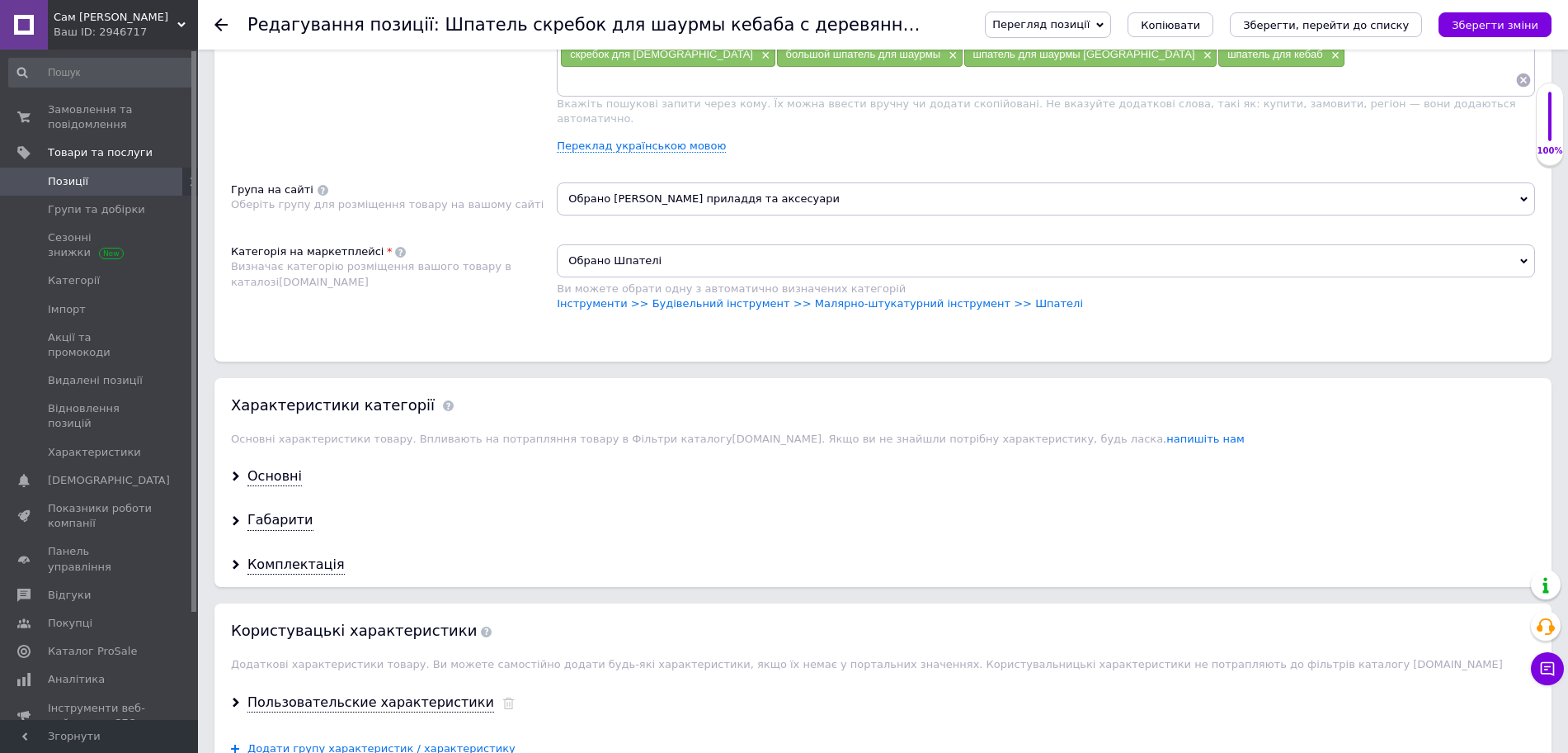
scroll to position [1134, 0]
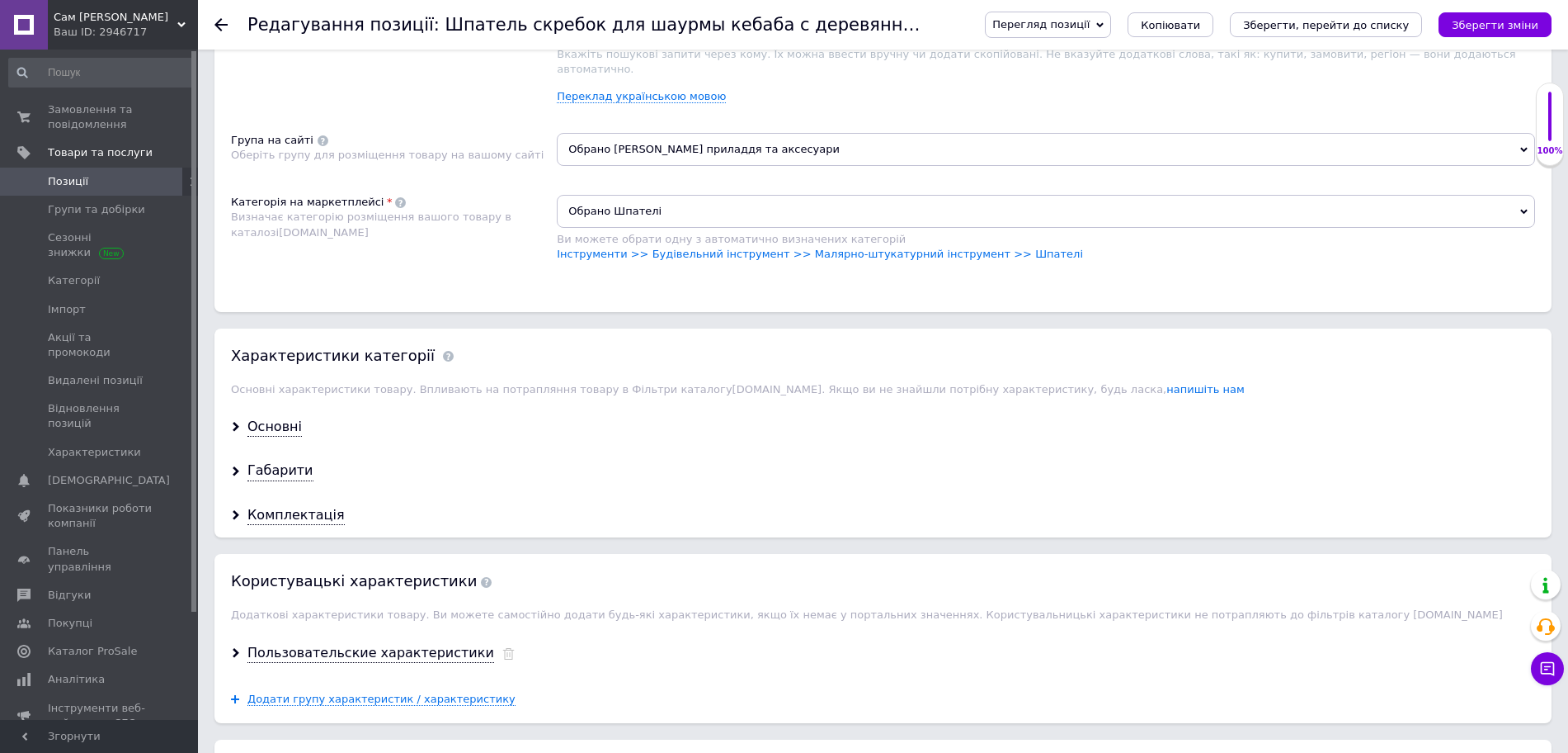
click at [807, 195] on span "Обрано Шпателі" at bounding box center [1046, 211] width 979 height 33
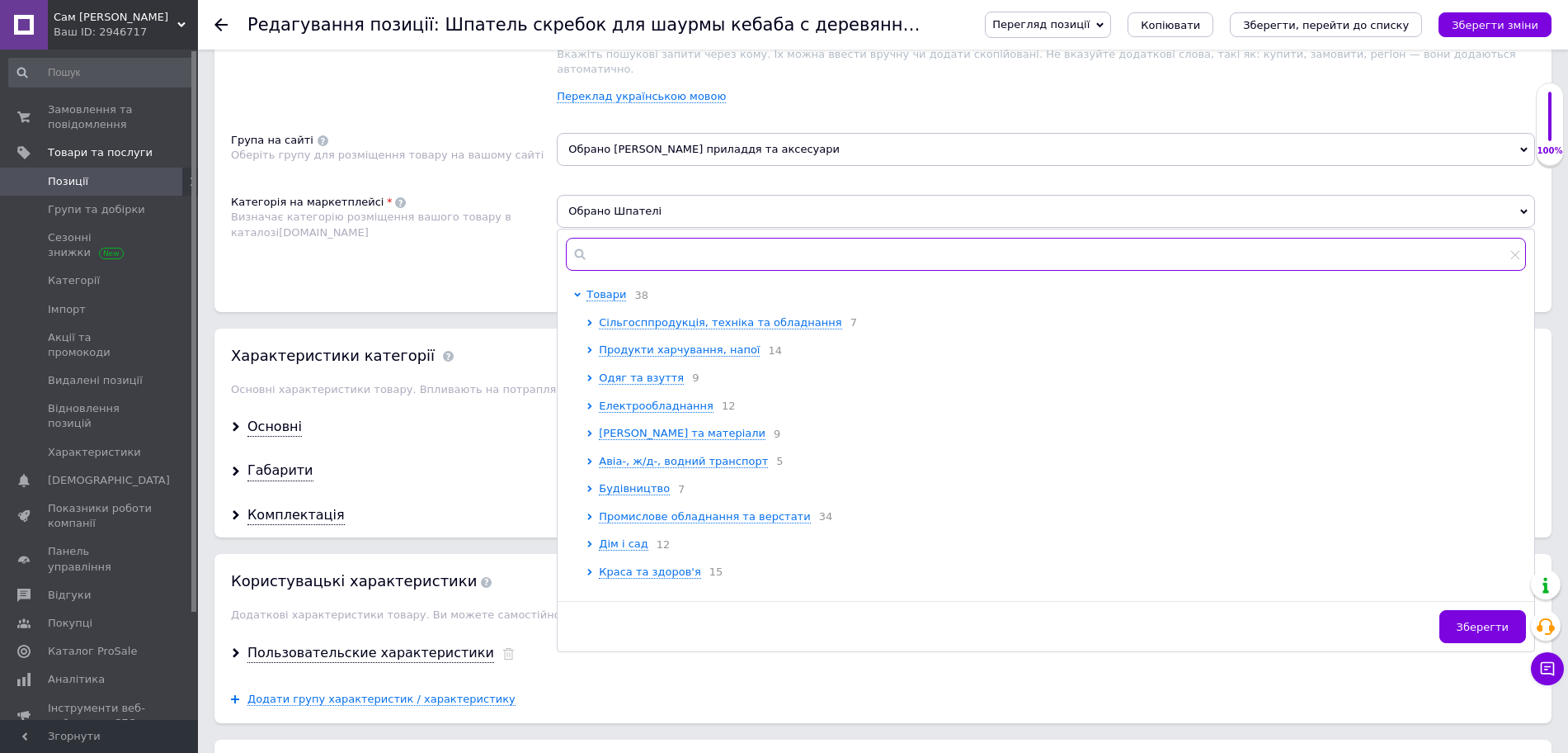
click at [661, 237] on input "text" at bounding box center [1046, 254] width 960 height 33
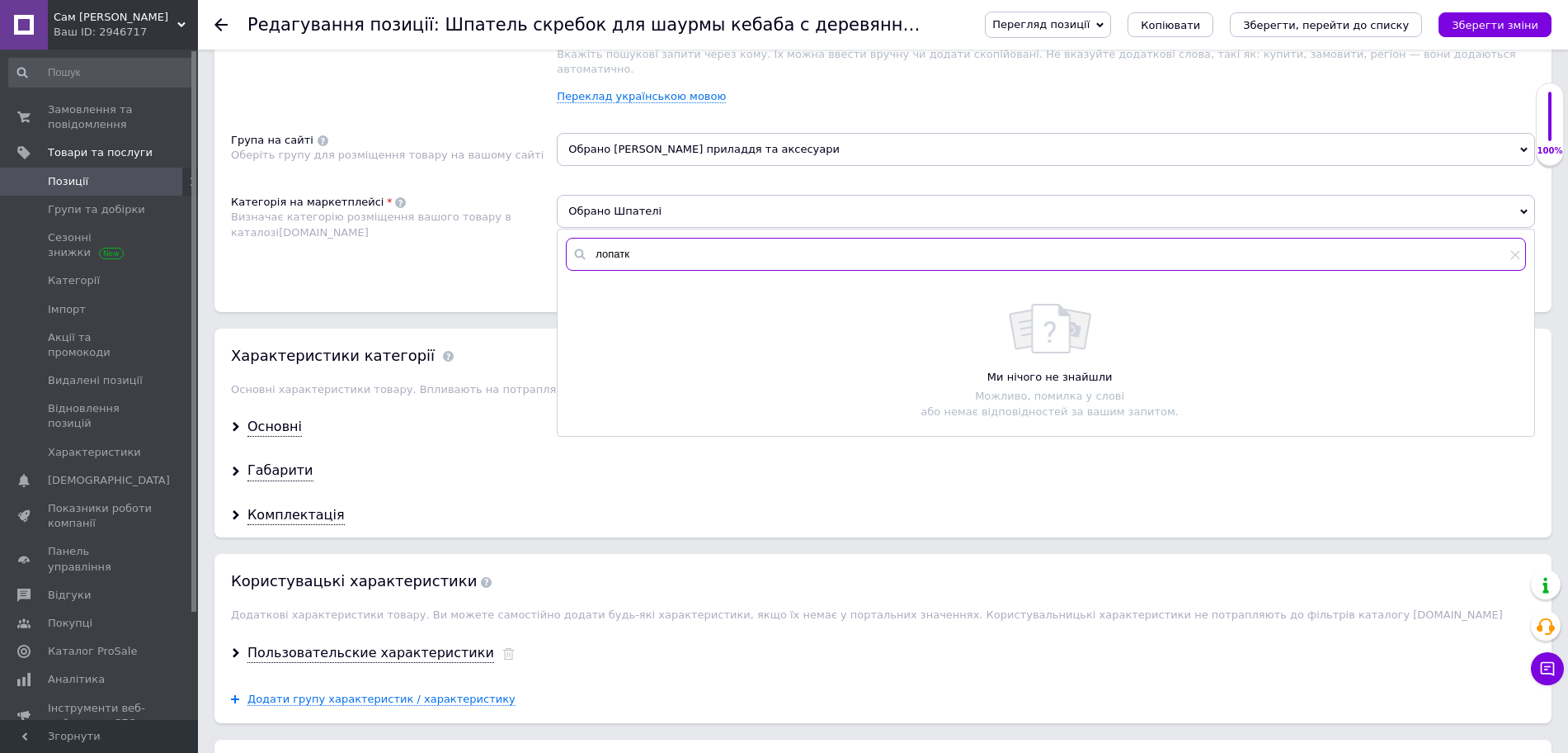
type input "лопатка"
drag, startPoint x: 652, startPoint y: 204, endPoint x: 584, endPoint y: 214, distance: 68.7
click at [584, 237] on div "лопатка" at bounding box center [1046, 254] width 960 height 33
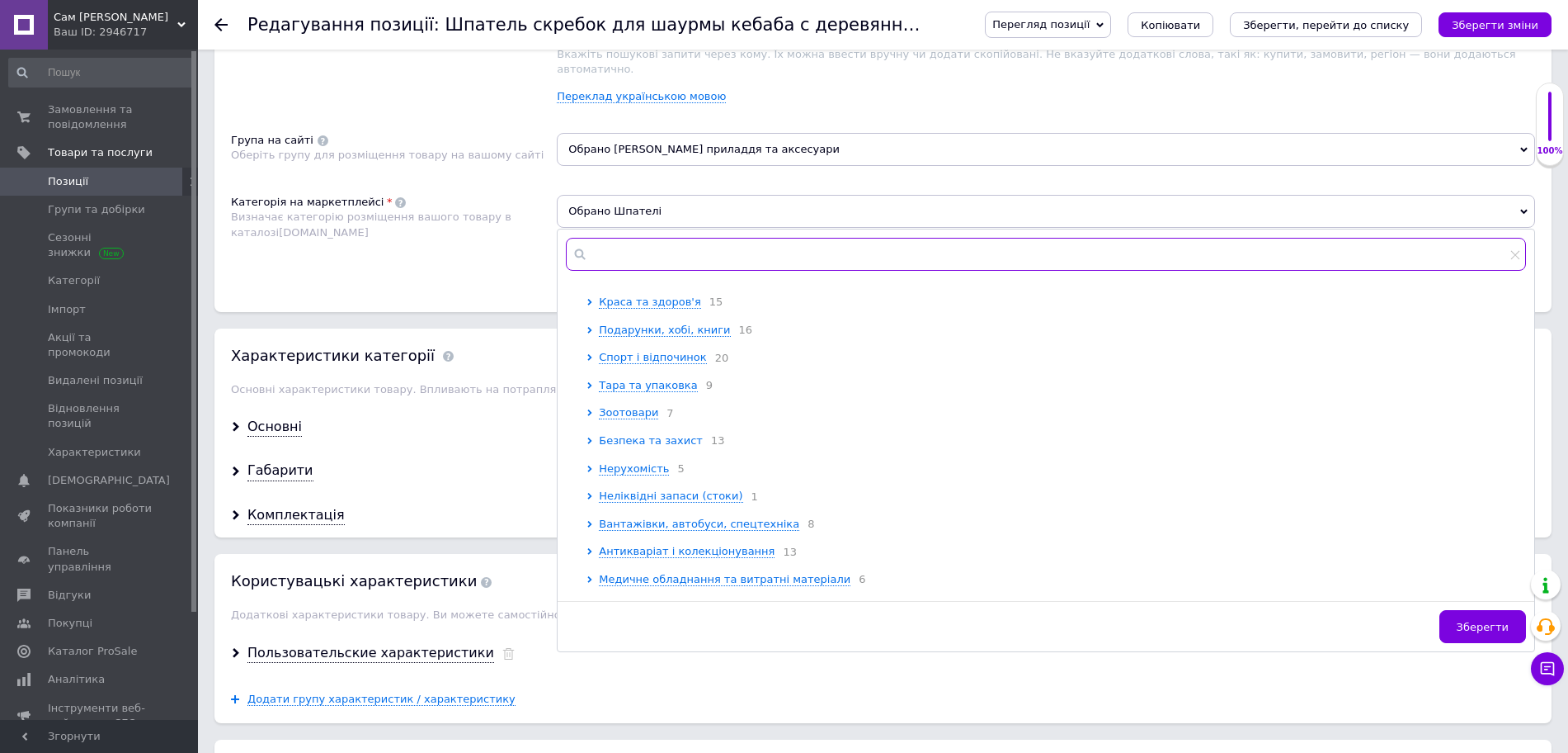
scroll to position [206, 0]
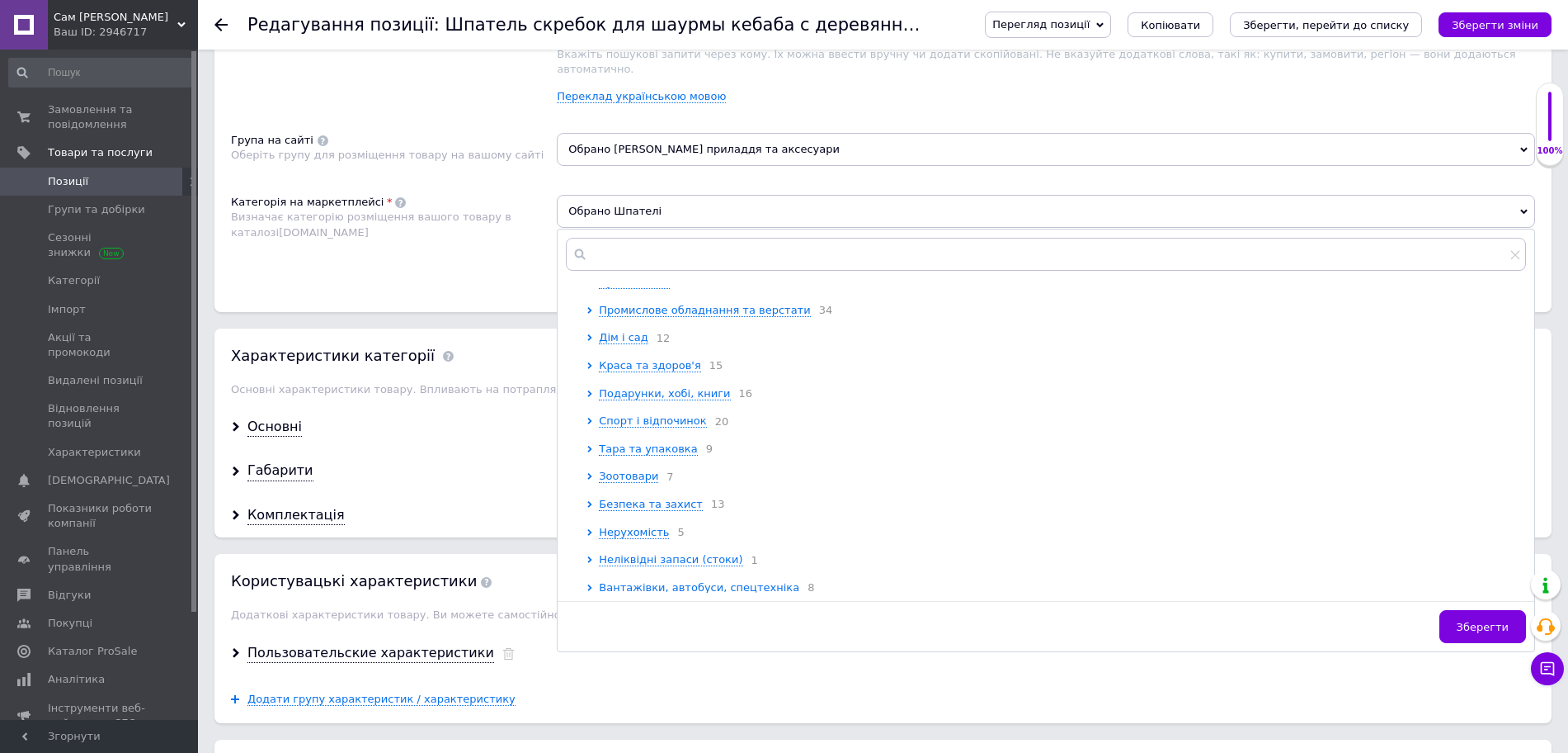
click at [611, 331] on span "Дім і сад" at bounding box center [624, 337] width 50 height 13
click at [618, 470] on span "Посуд" at bounding box center [628, 476] width 35 height 13
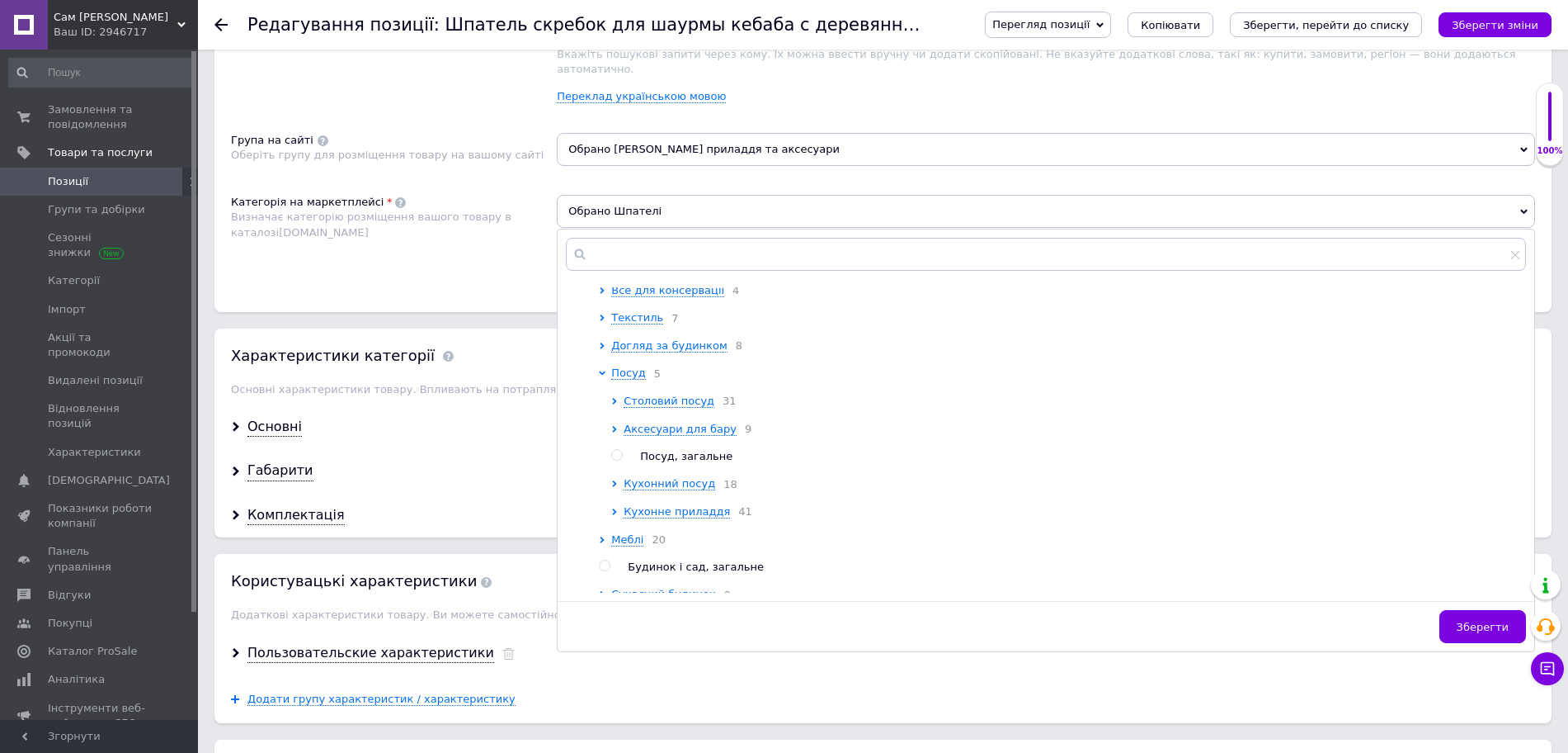
scroll to position [412, 0]
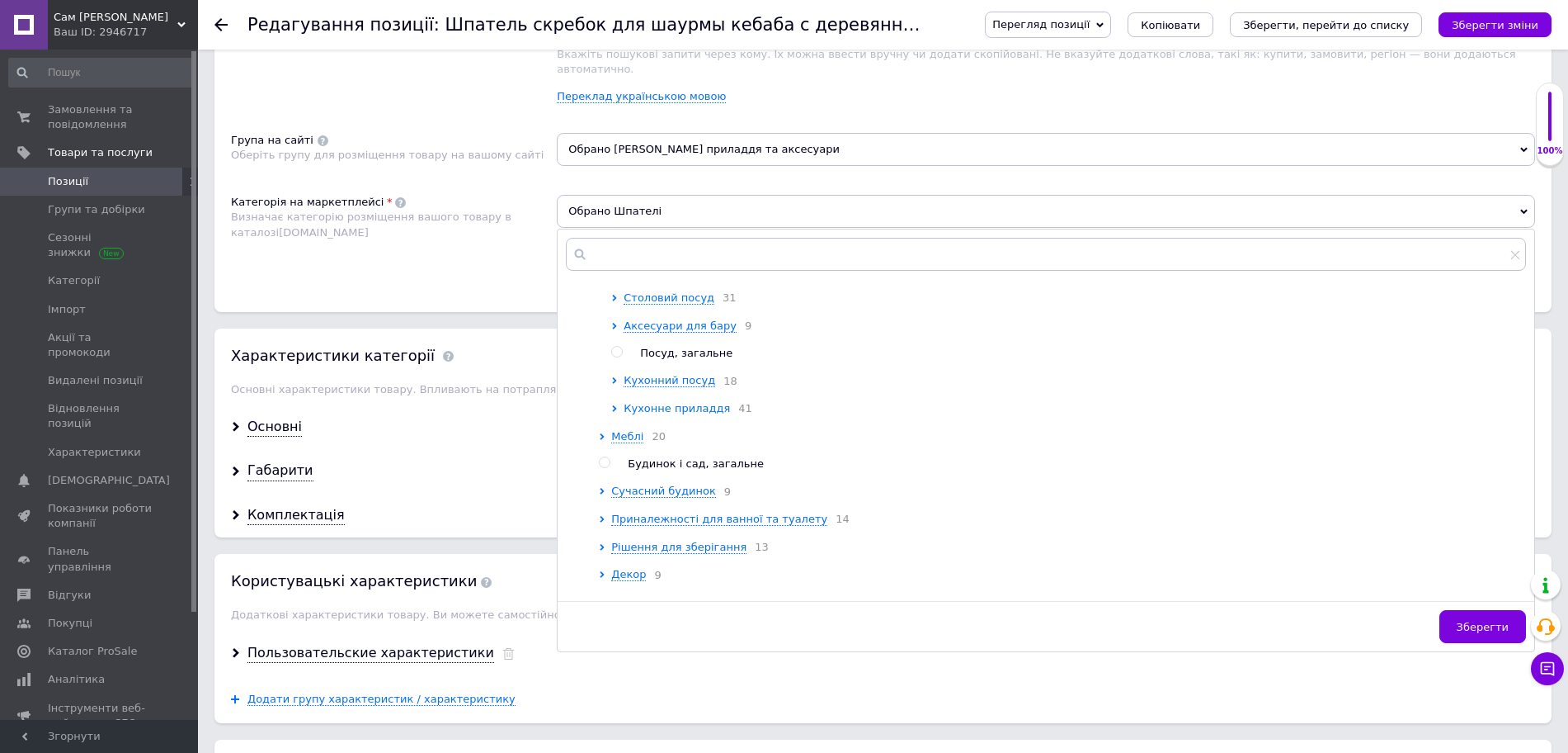
click at [640, 402] on span "Кухонне приладдя" at bounding box center [676, 408] width 106 height 13
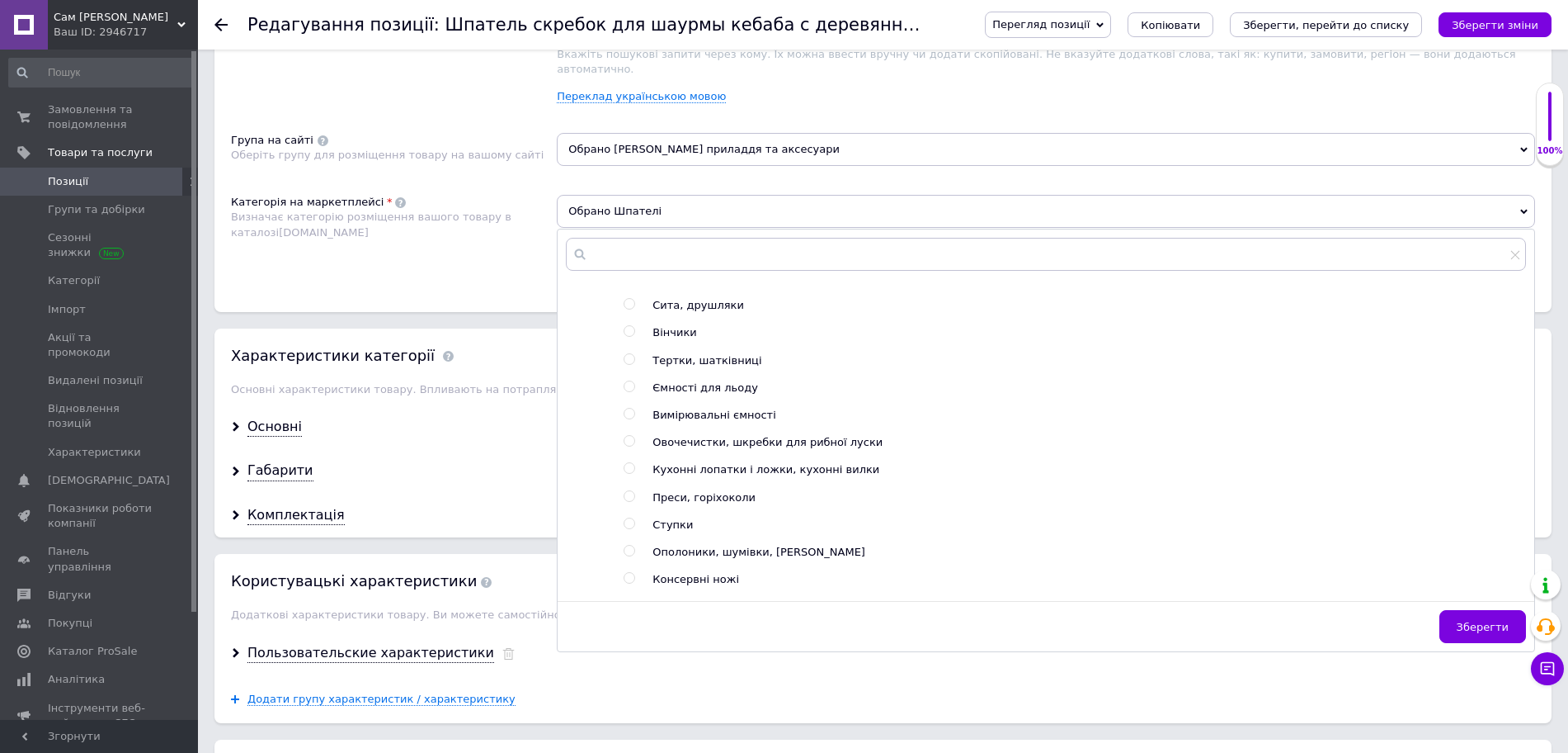
scroll to position [825, 0]
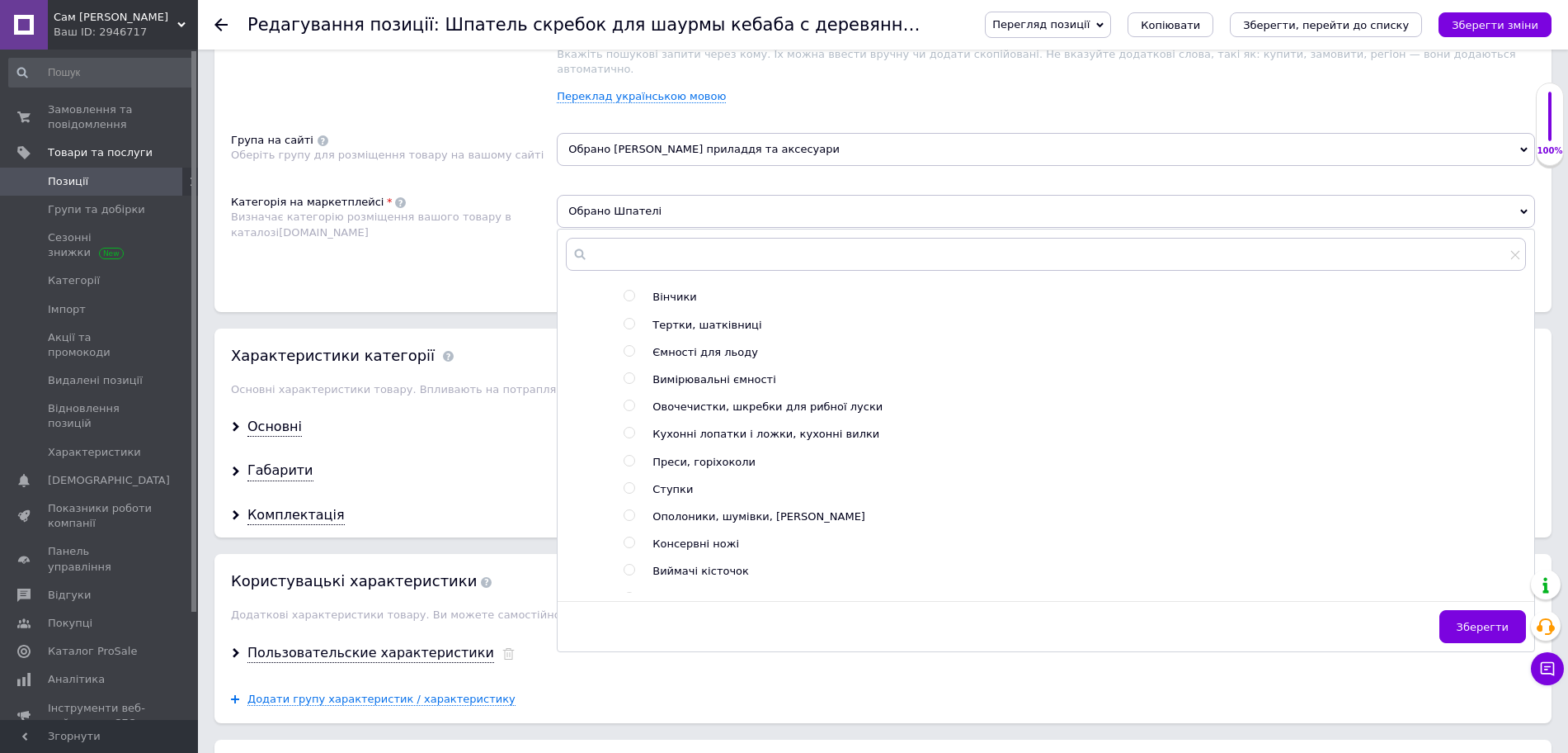
click at [791, 427] on span "Кухонні лопатки і ложки, кухонні вилки" at bounding box center [766, 433] width 227 height 13
radio input "false"
radio input "true"
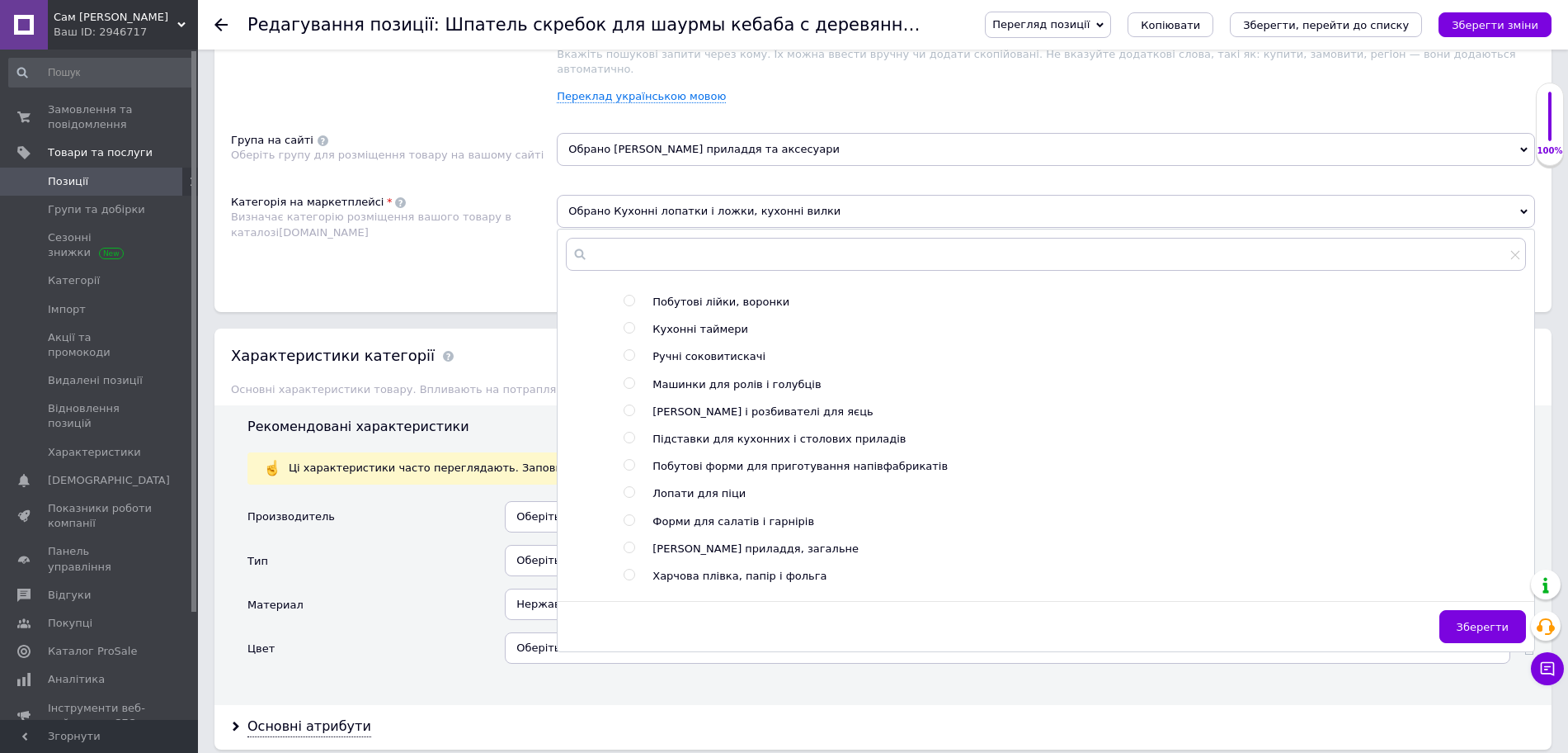
scroll to position [1444, 0]
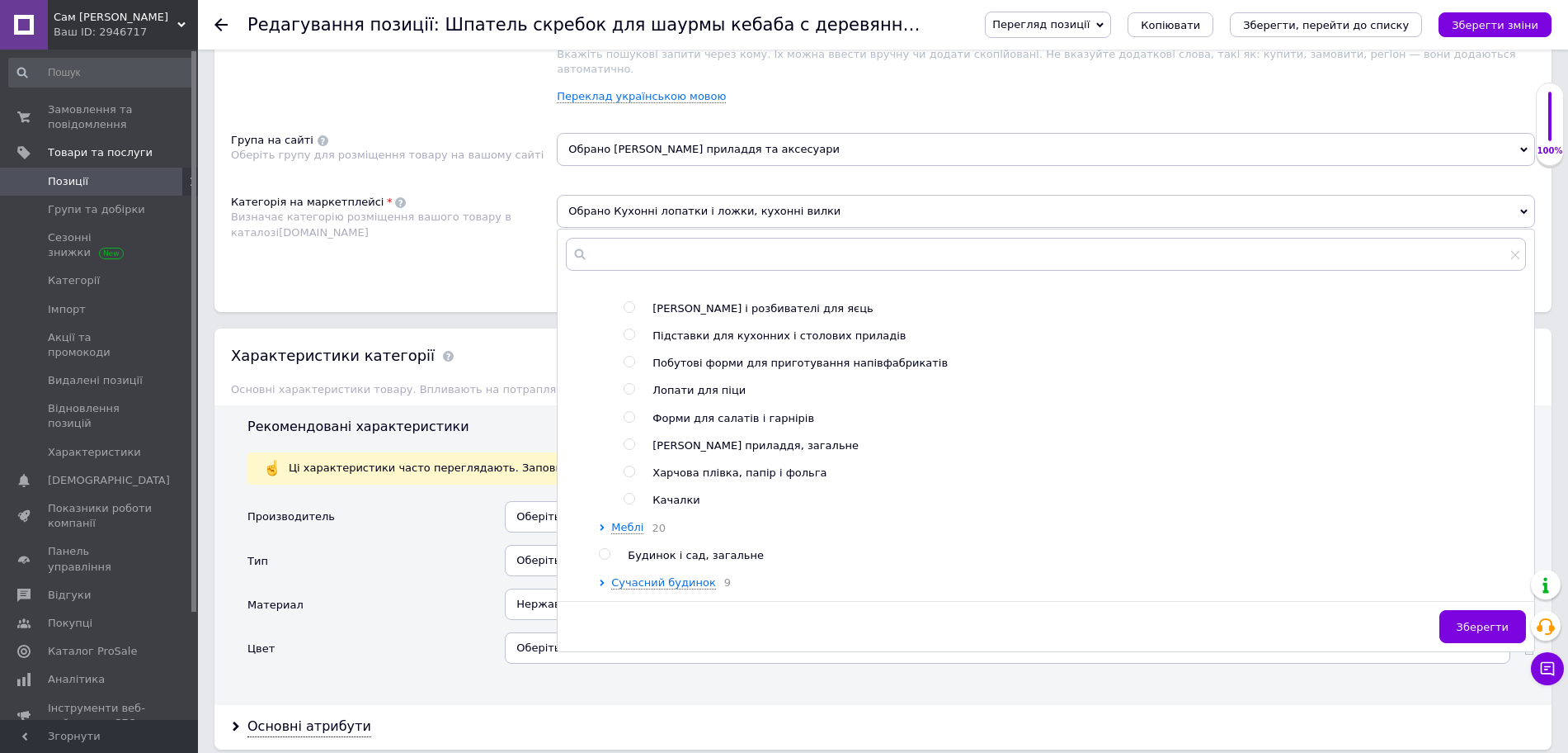
click at [1509, 610] on button "Зберегти" at bounding box center [1482, 627] width 87 height 33
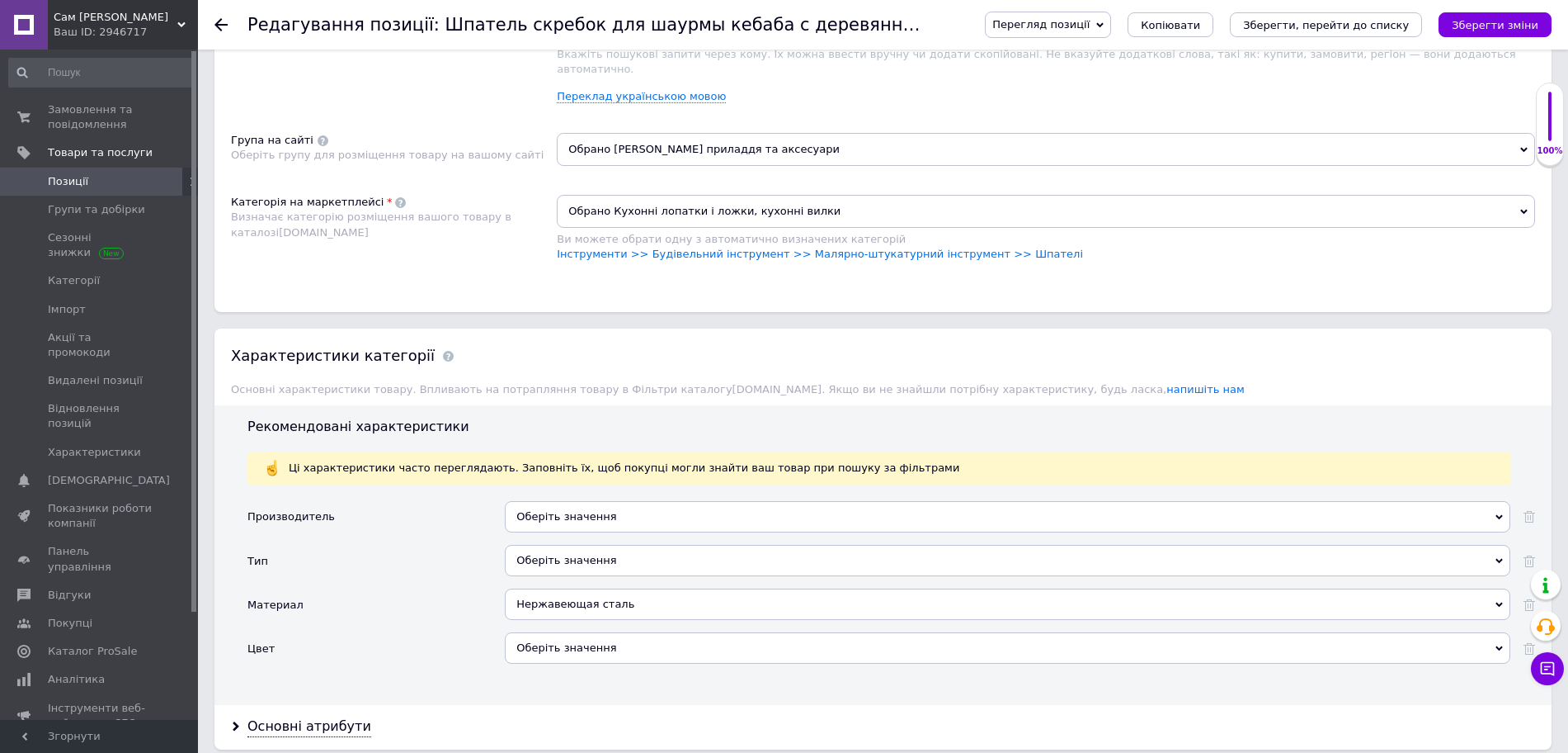
click at [869, 195] on span "Обрано Кухонні лопатки і ложки, кухонні вилки" at bounding box center [1046, 211] width 979 height 33
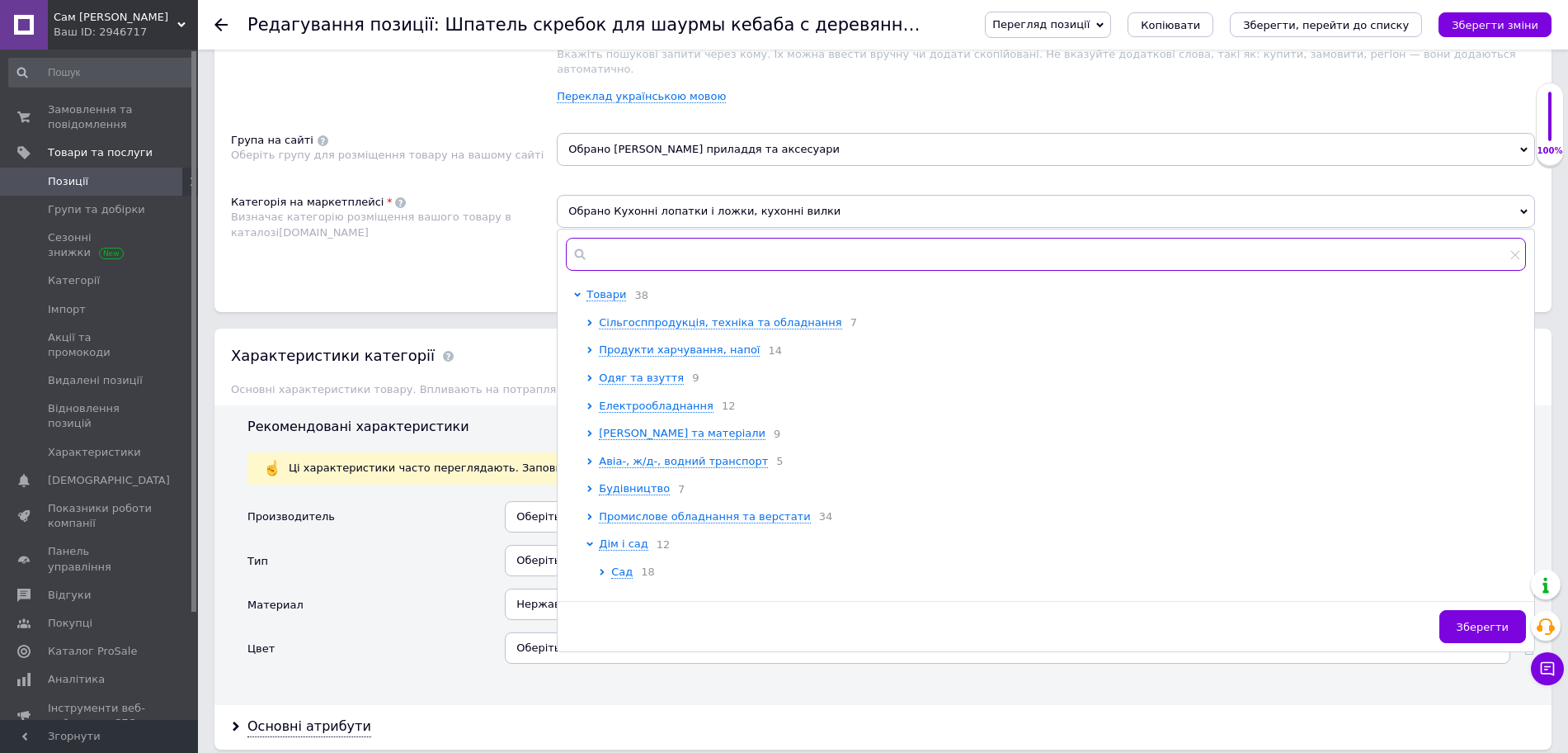
click at [764, 237] on input "text" at bounding box center [1046, 254] width 960 height 33
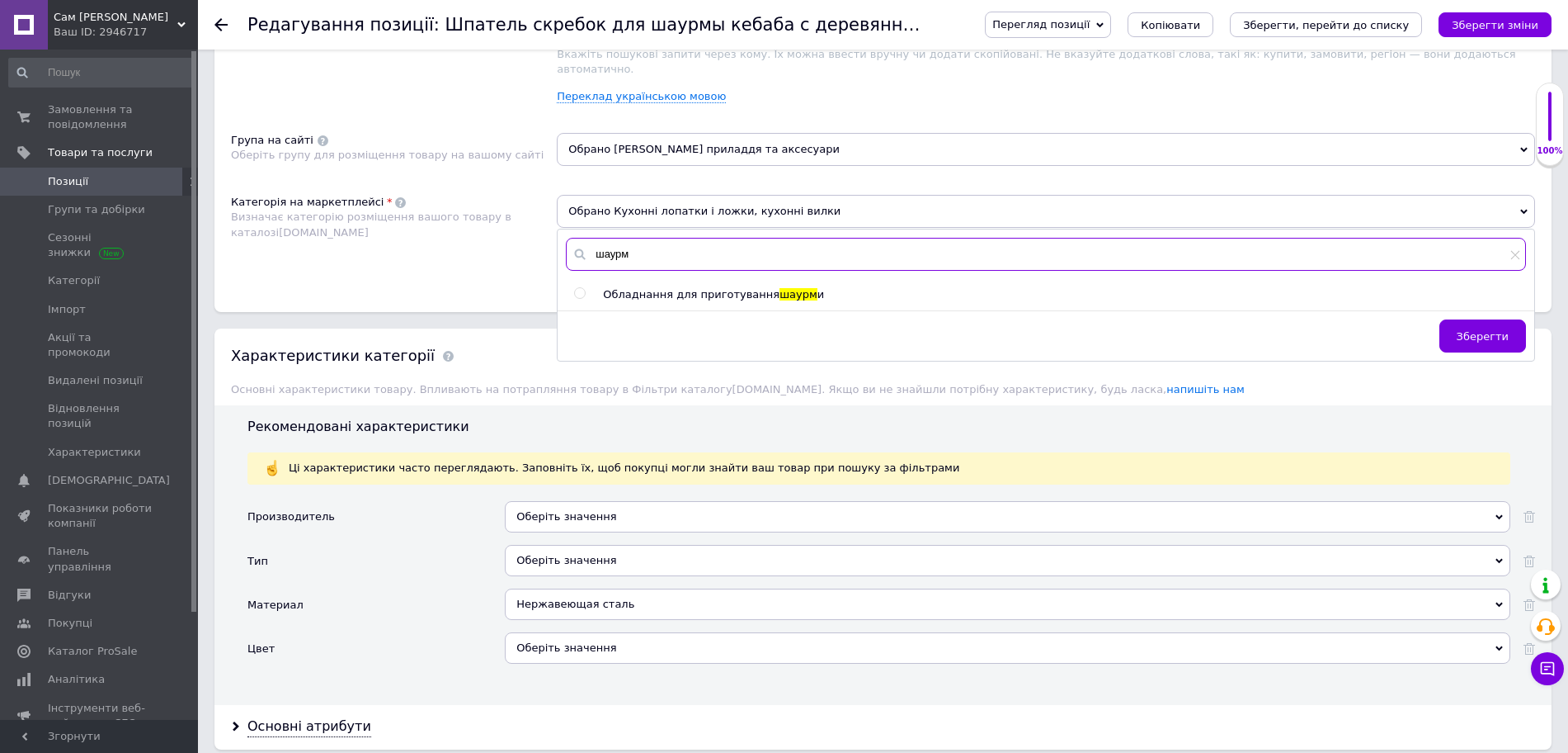
type input "шаурм"
click at [584, 288] on input "radio" at bounding box center [579, 293] width 11 height 11
radio input "true"
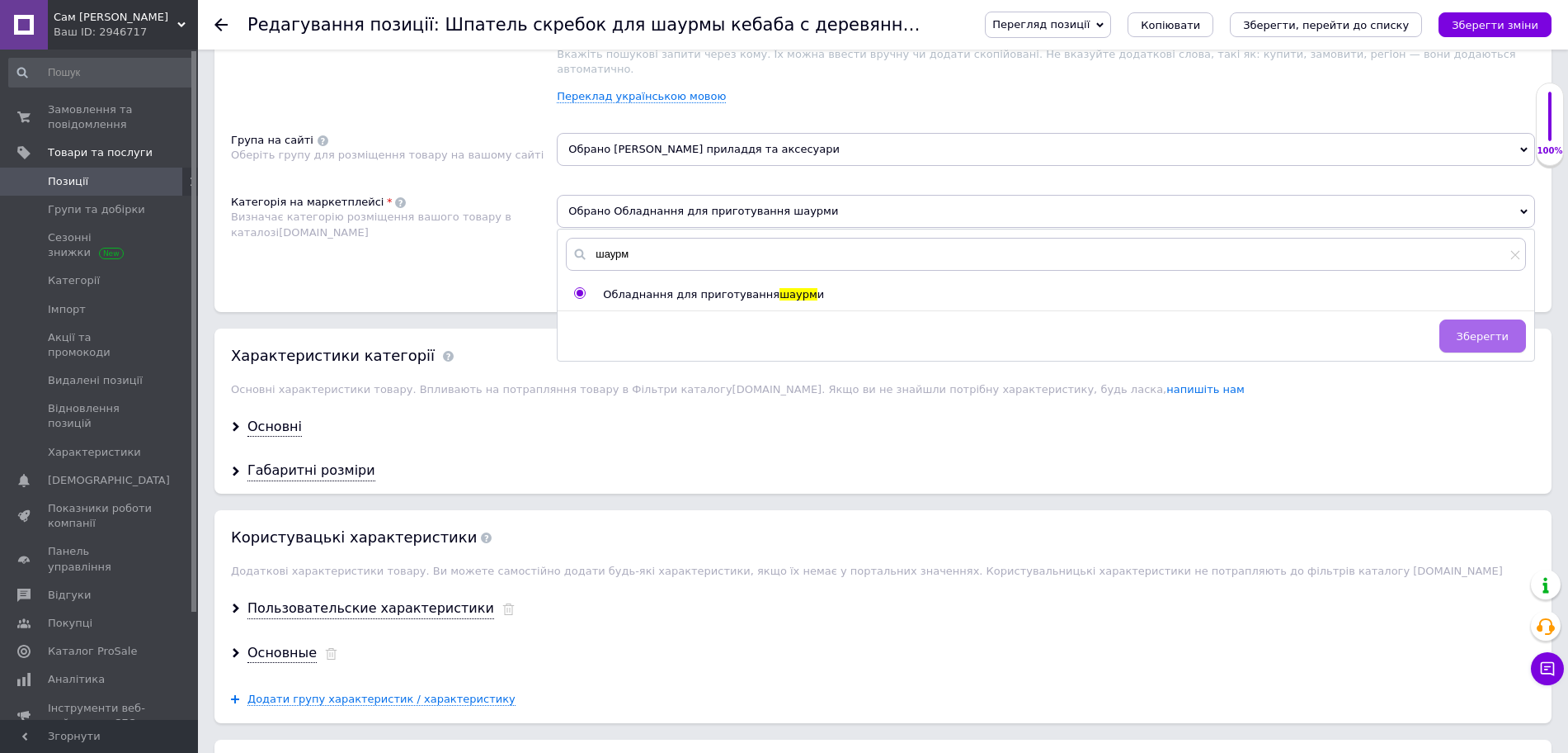
click at [1500, 319] on button "Зберегти" at bounding box center [1482, 336] width 87 height 33
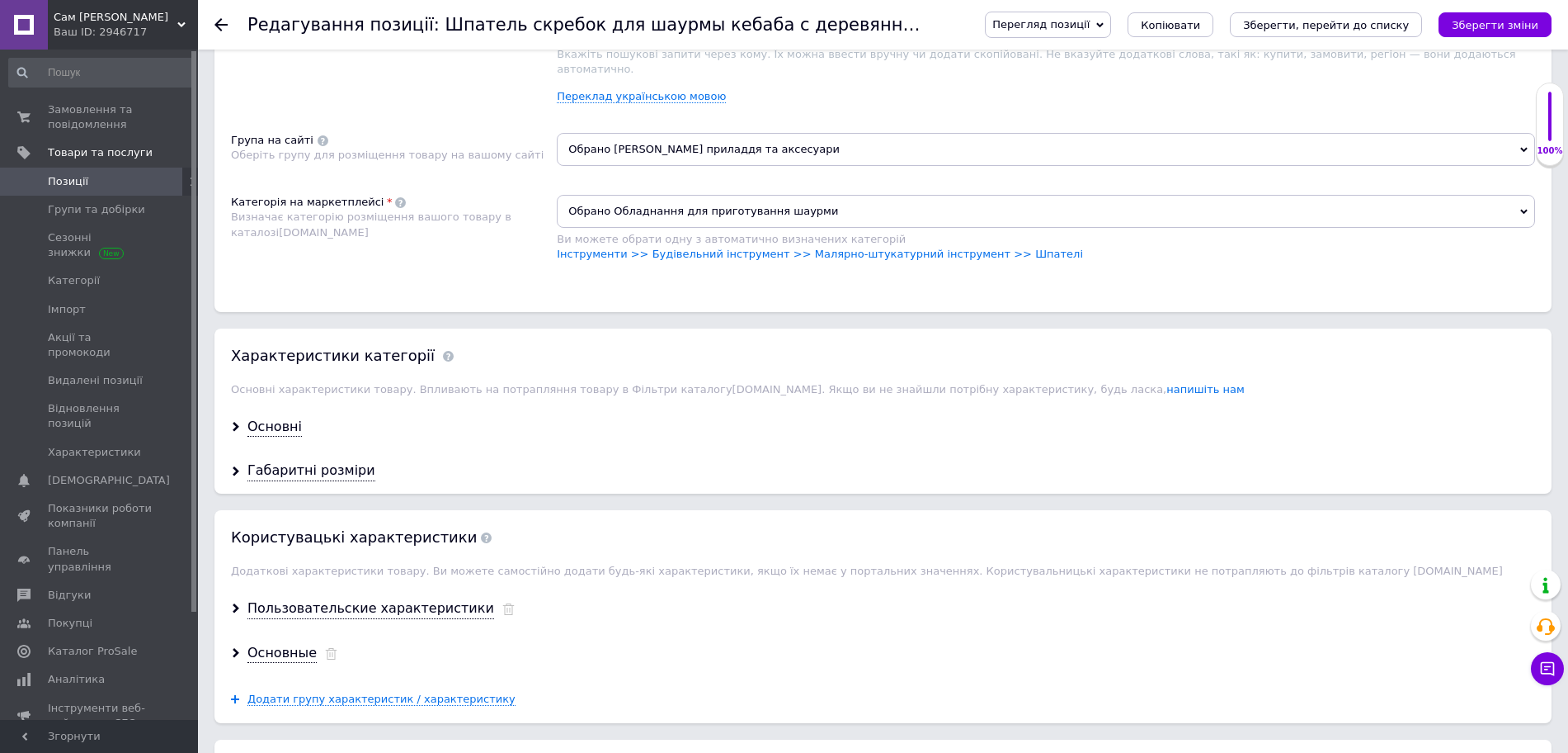
click at [283, 417] on div "Основні" at bounding box center [274, 427] width 54 height 19
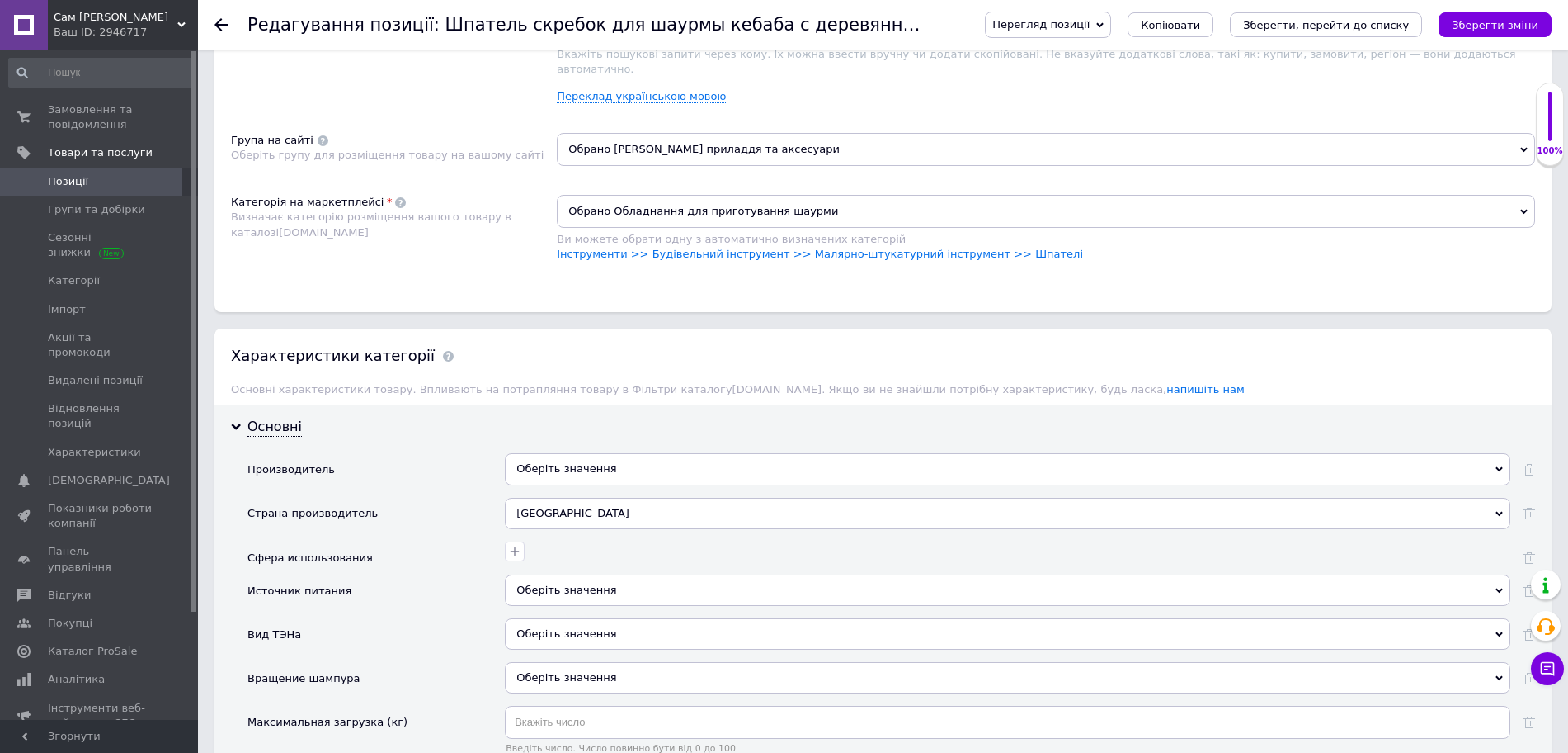
click at [653, 453] on div "Оберіть значення" at bounding box center [1008, 469] width 1006 height 31
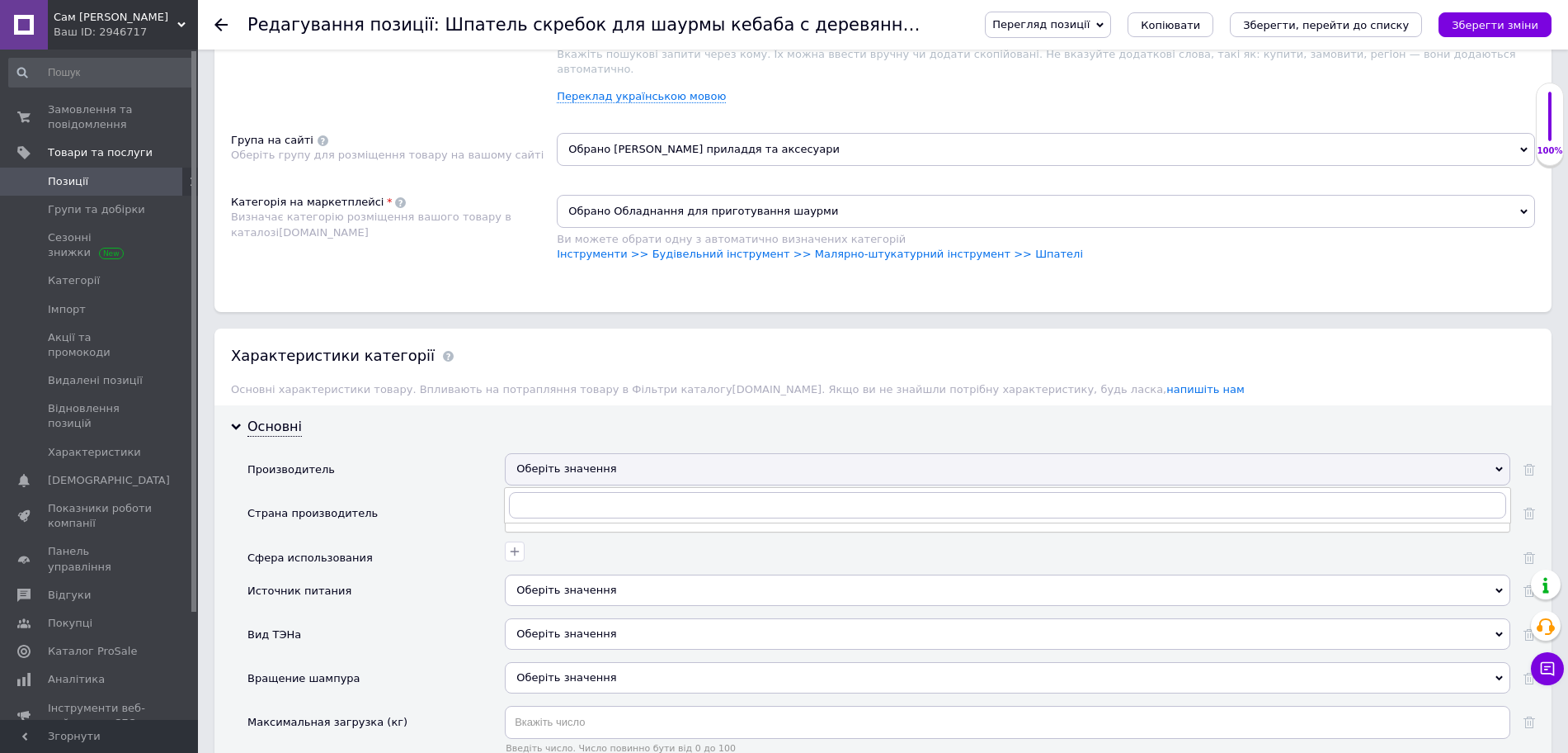
click at [653, 453] on div "Оберіть значення" at bounding box center [1008, 469] width 1006 height 31
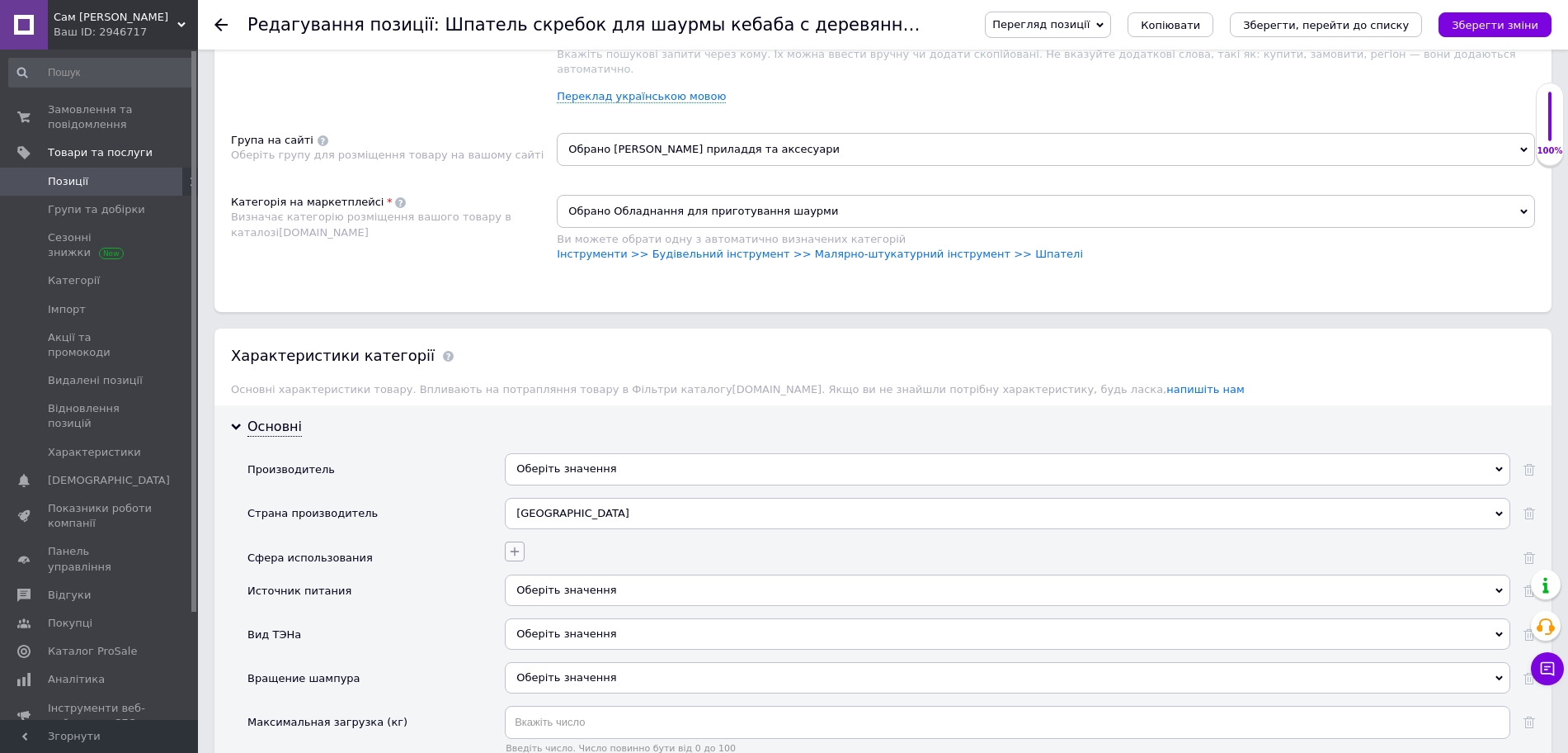
click at [514, 545] on icon "button" at bounding box center [515, 552] width 14 height 14
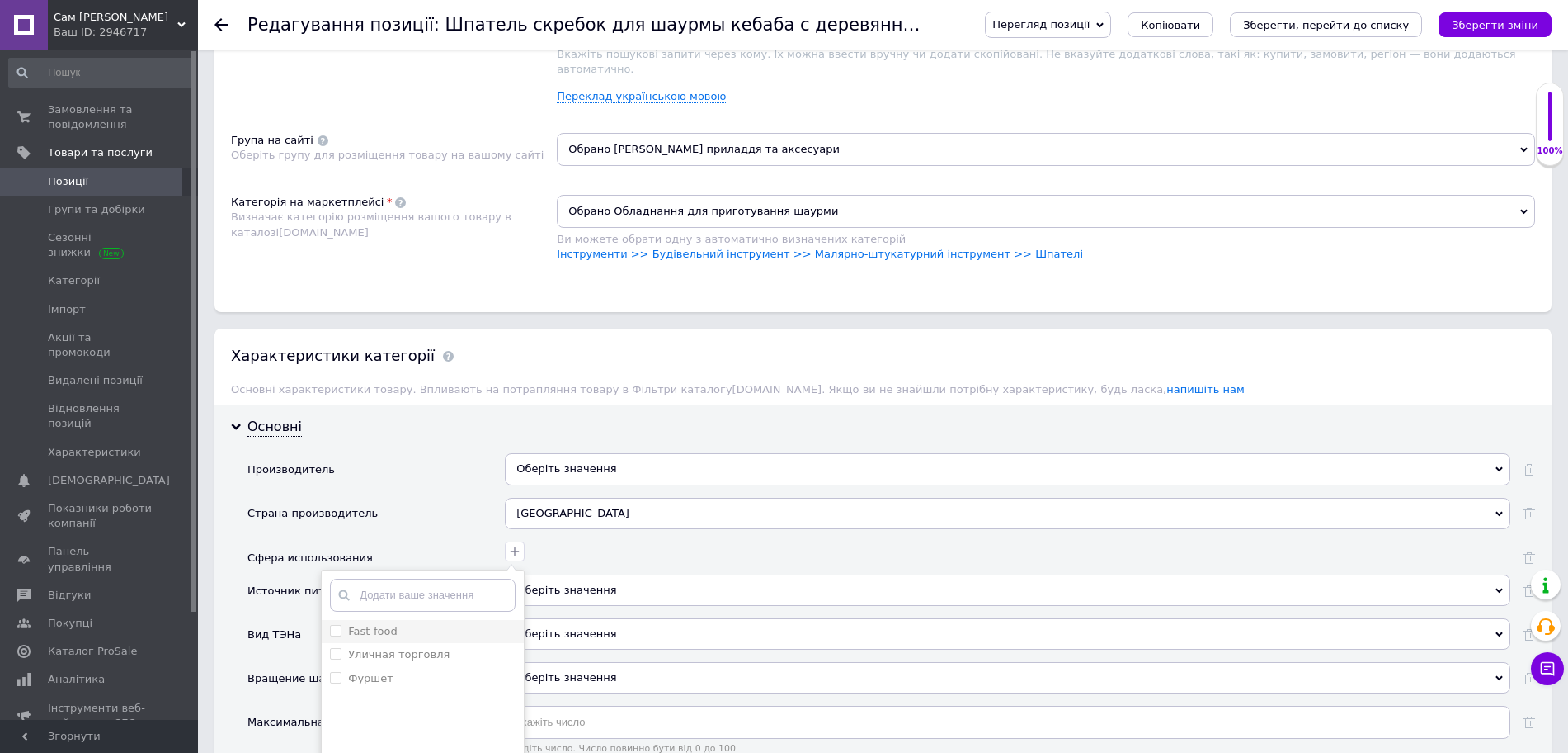
click at [338, 625] on input "Fast-food" at bounding box center [335, 629] width 11 height 11
checkbox input "true"
click at [336, 648] on торговля "Уличная торговля" at bounding box center [335, 653] width 11 height 11
checkbox торговля "true"
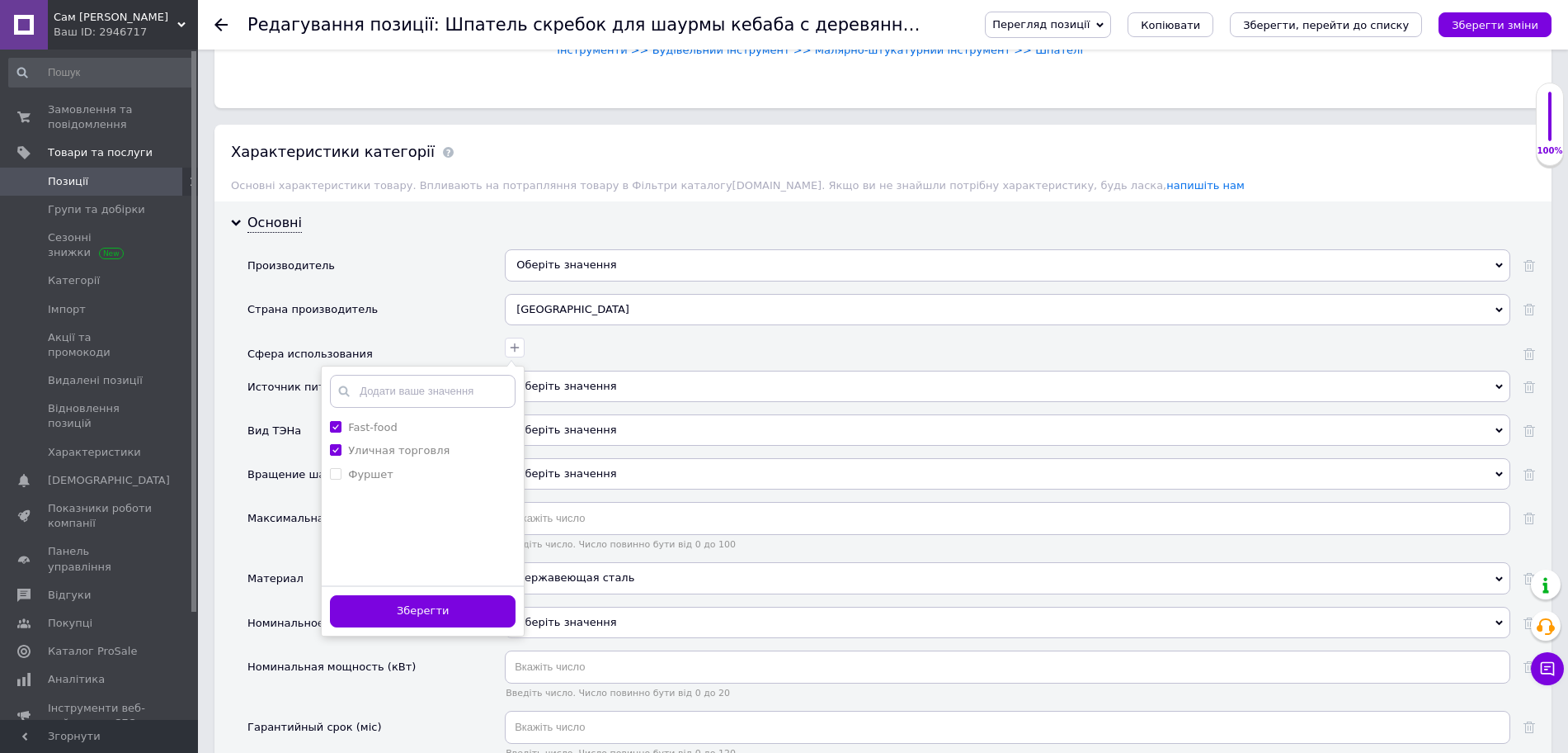
scroll to position [1341, 0]
click at [433, 592] on button "Зберегти" at bounding box center [422, 608] width 186 height 32
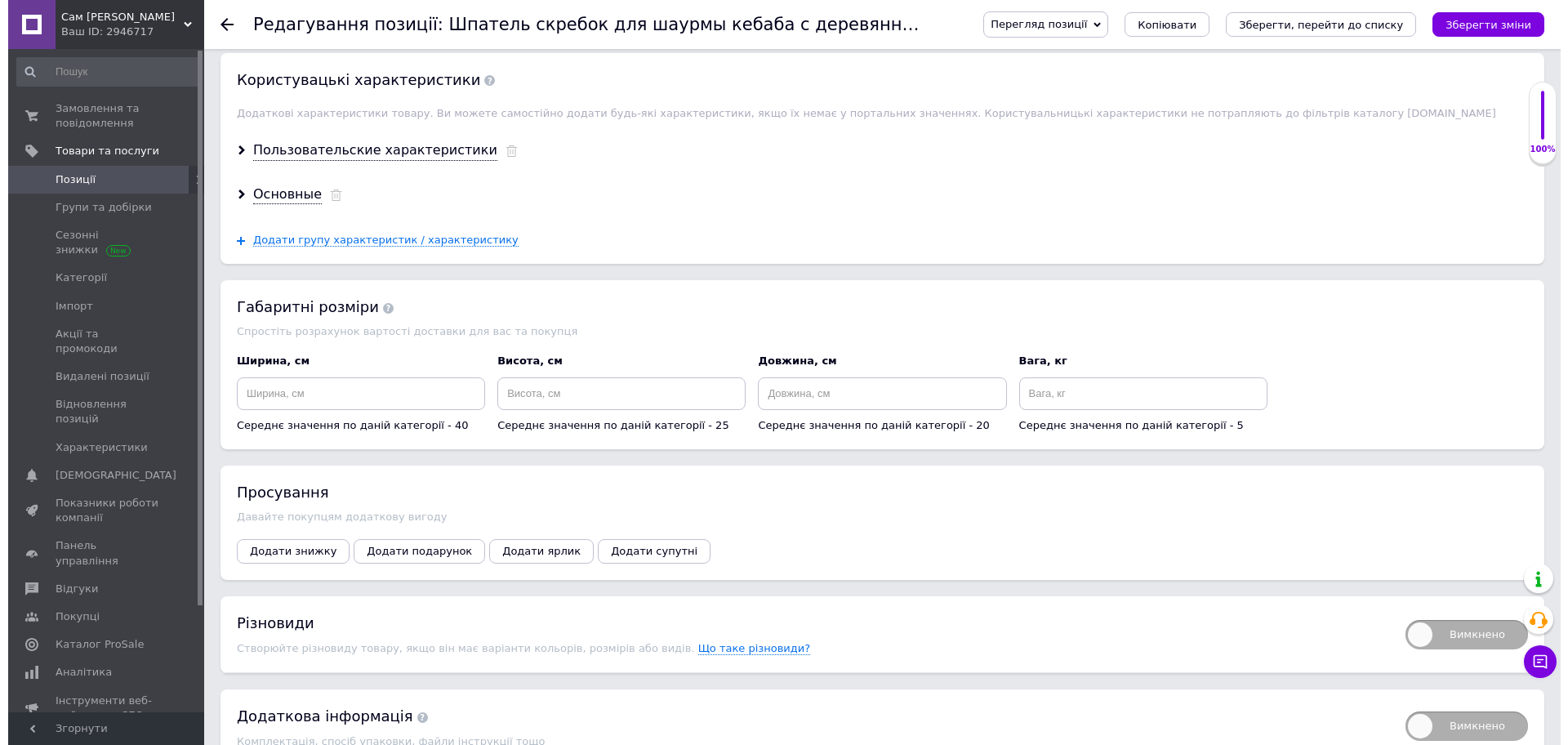
scroll to position [2245, 0]
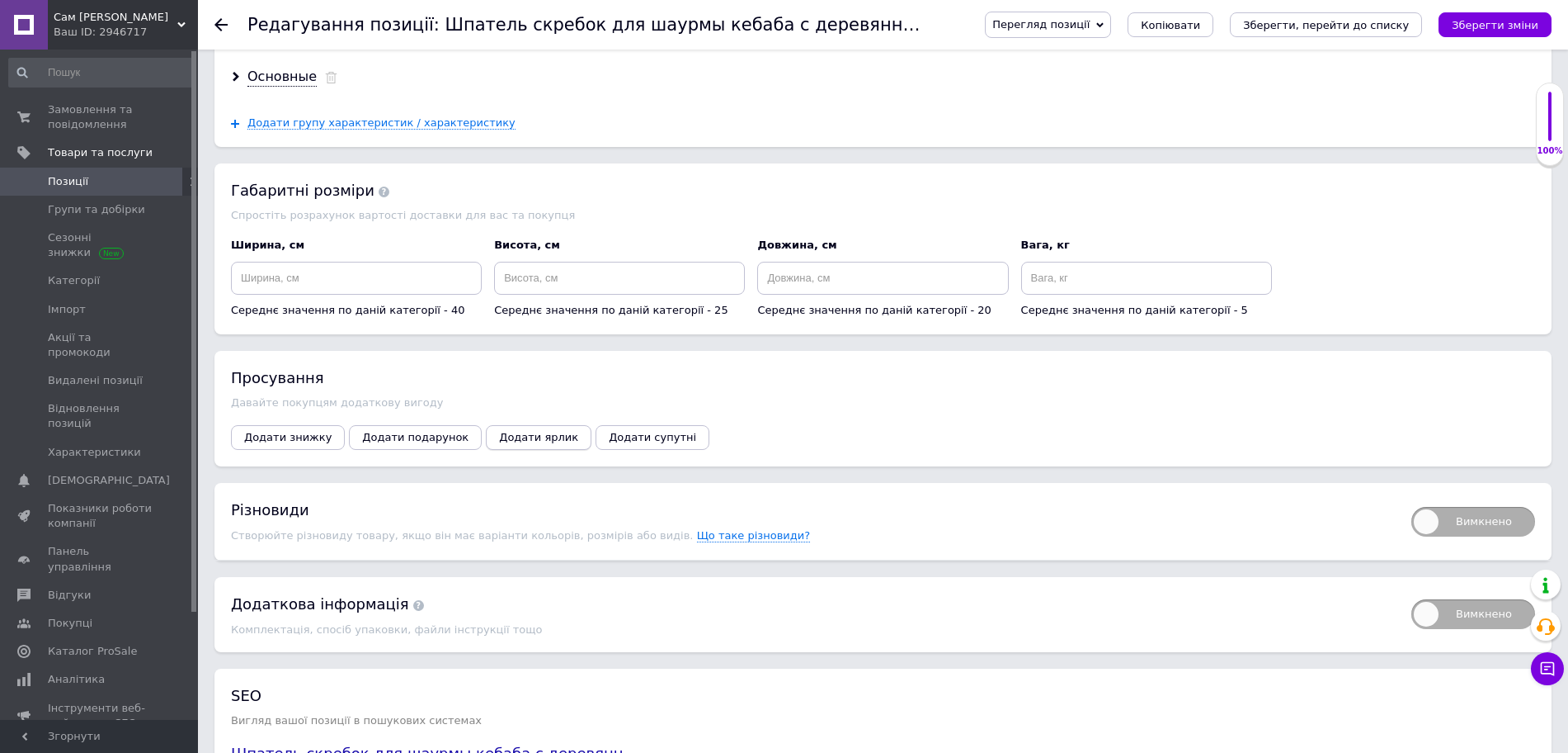
click at [527, 431] on span "Додати ярлик" at bounding box center [538, 437] width 79 height 13
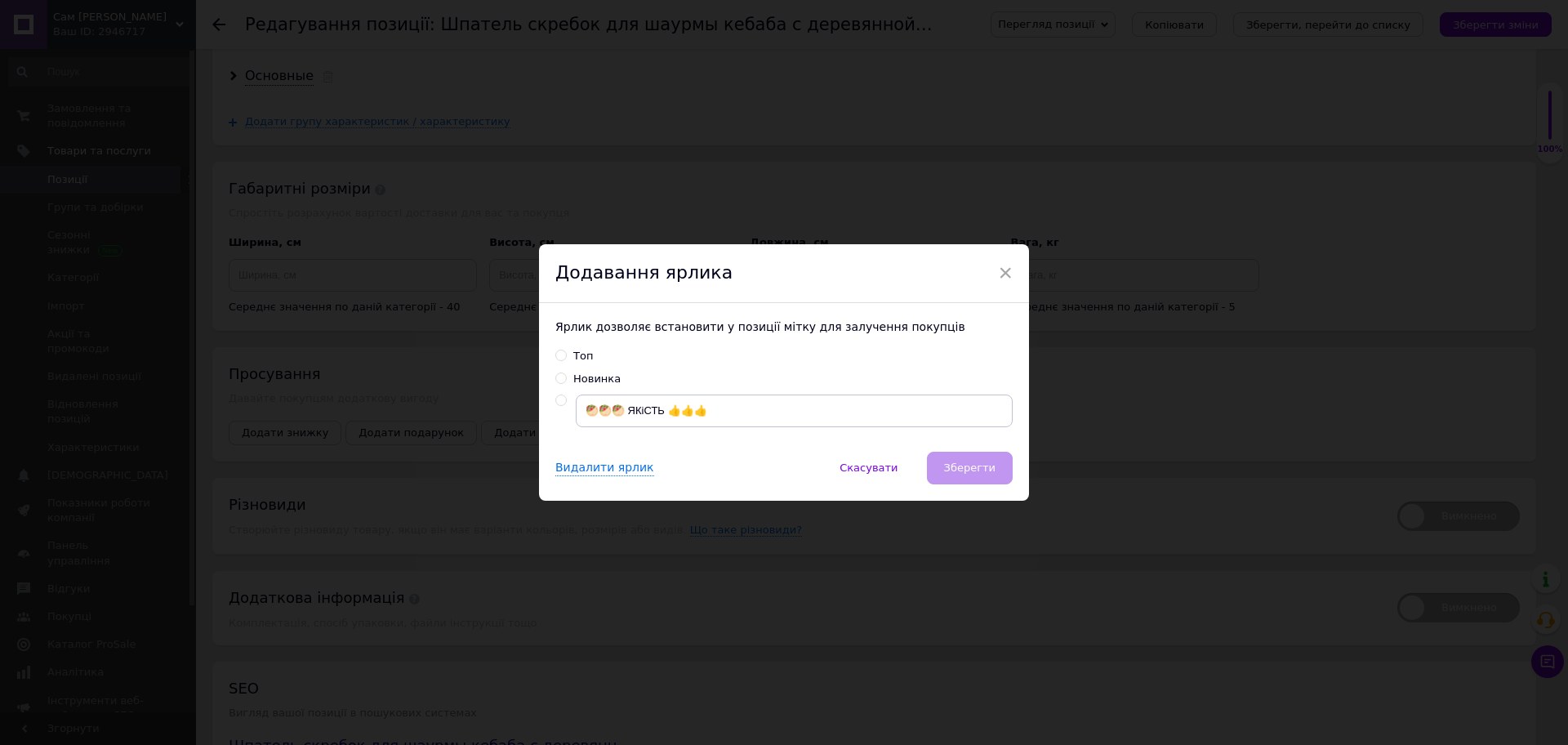
click at [558, 398] on input "radio" at bounding box center [561, 399] width 11 height 11
radio input "true"
click at [987, 463] on span "Зберегти" at bounding box center [969, 467] width 51 height 13
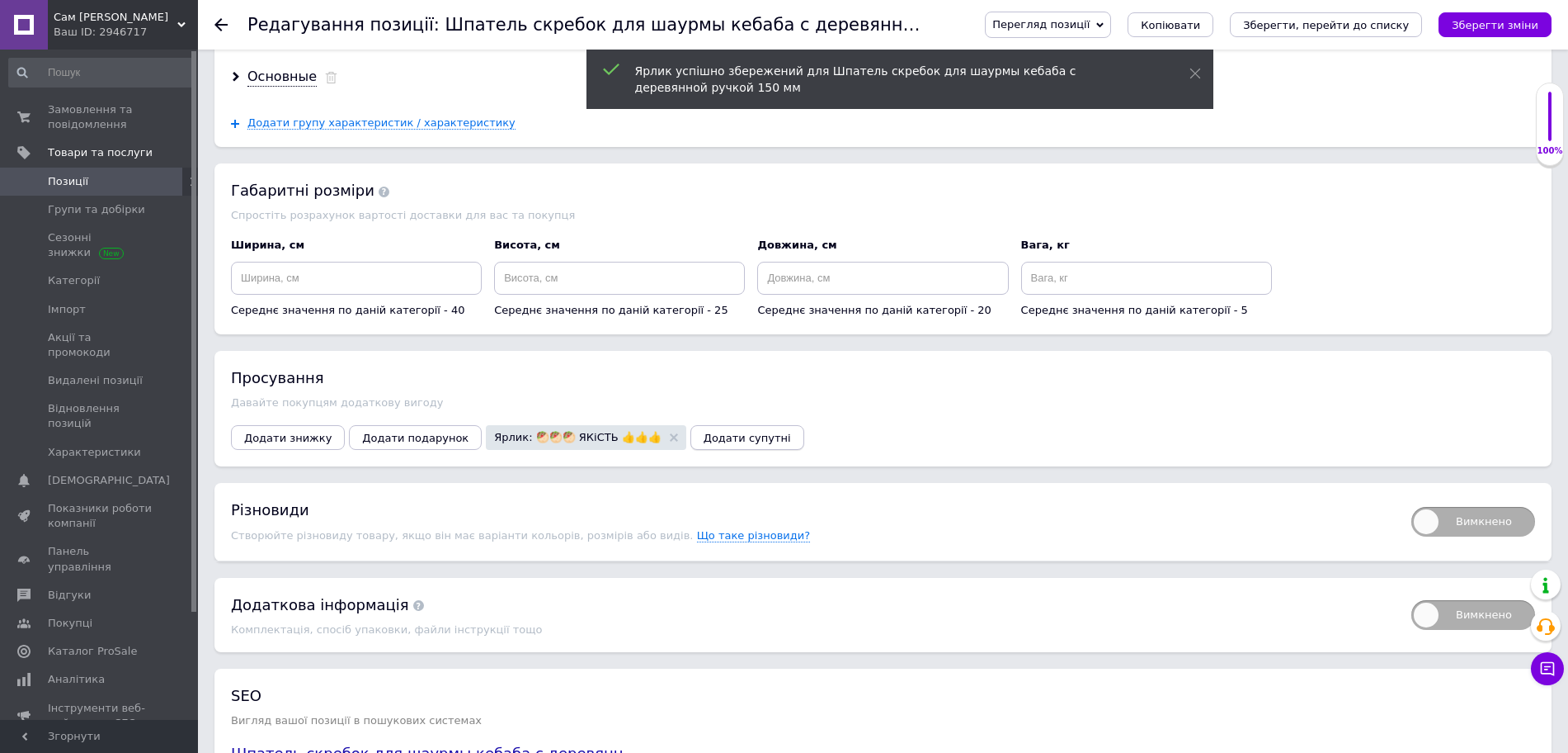
click at [707, 432] on span "Додати супутні" at bounding box center [747, 438] width 88 height 13
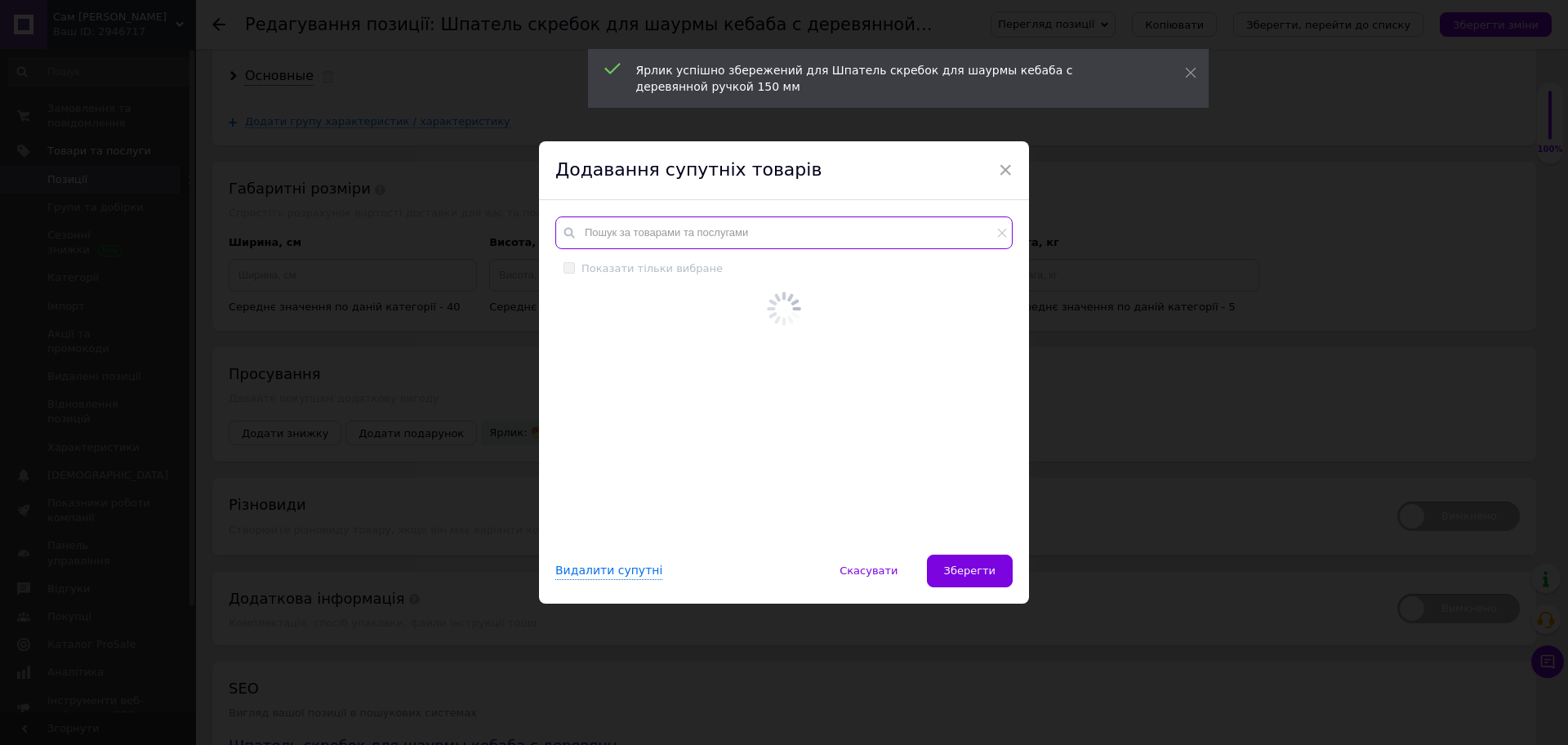
click at [624, 242] on input "text" at bounding box center [784, 233] width 457 height 33
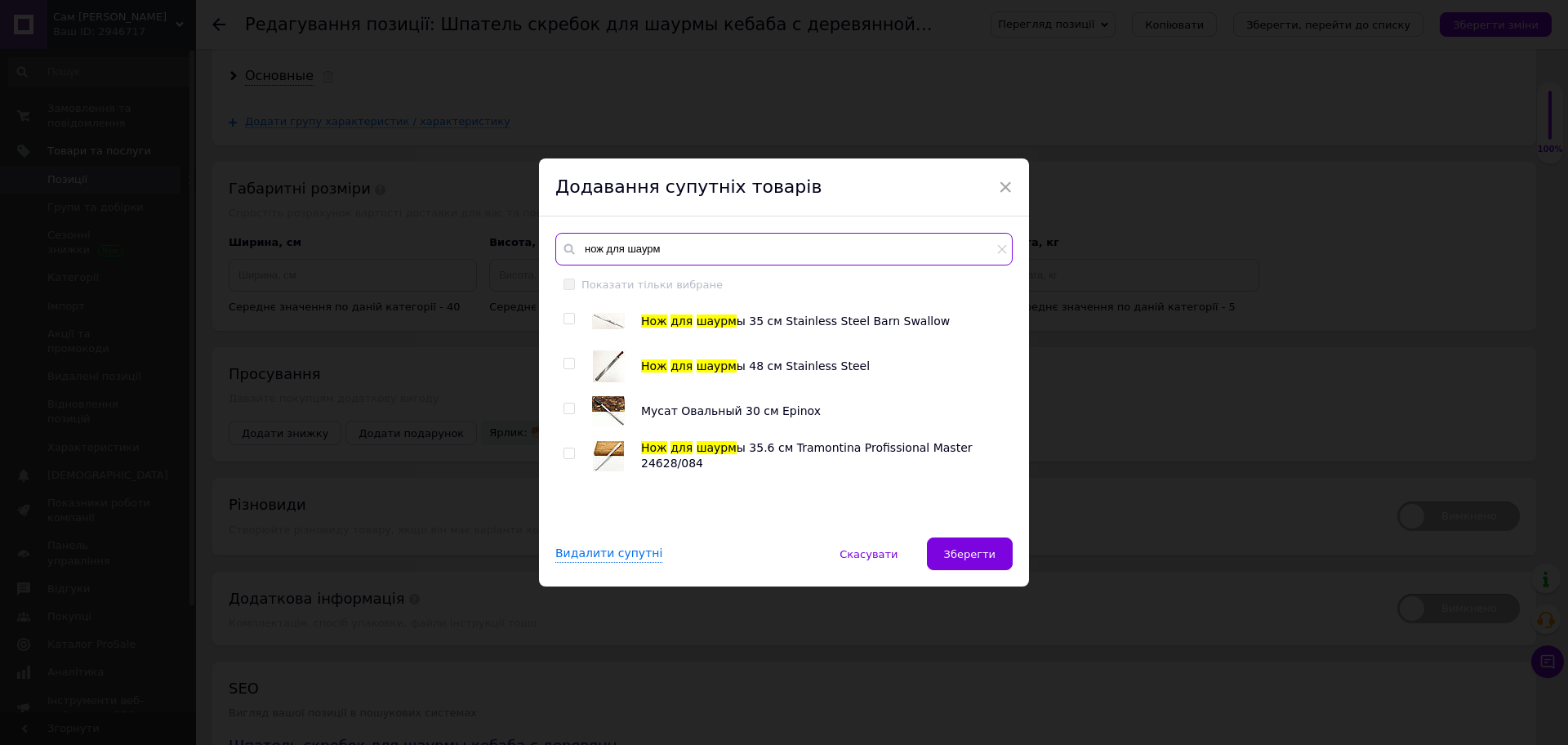
type input "нож для шаурм"
click at [562, 315] on div "Нож для шаурм ы 35 см Stainless Steel Barn Swallow Нож для шаурм ы 48 см Stainl…" at bounding box center [784, 412] width 457 height 217
click at [563, 315] on input "checkbox" at bounding box center [568, 319] width 11 height 11
checkbox input "true"
click at [565, 363] on input "checkbox" at bounding box center [568, 363] width 11 height 11
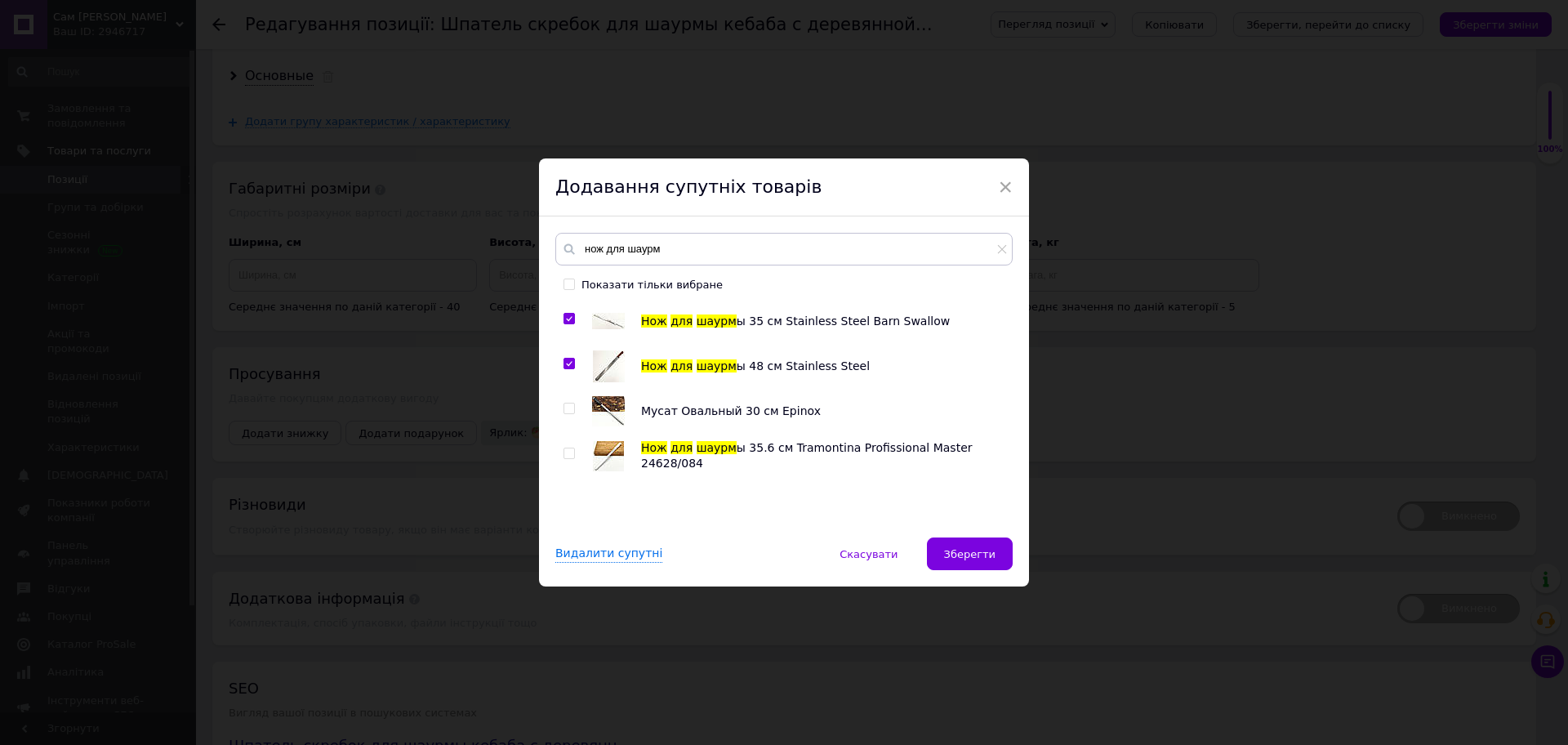
checkbox input "true"
click at [569, 448] on label at bounding box center [569, 453] width 12 height 12
click at [569, 449] on input "checkbox" at bounding box center [568, 453] width 11 height 11
checkbox input "true"
click at [982, 553] on span "Зберегти" at bounding box center [969, 553] width 51 height 13
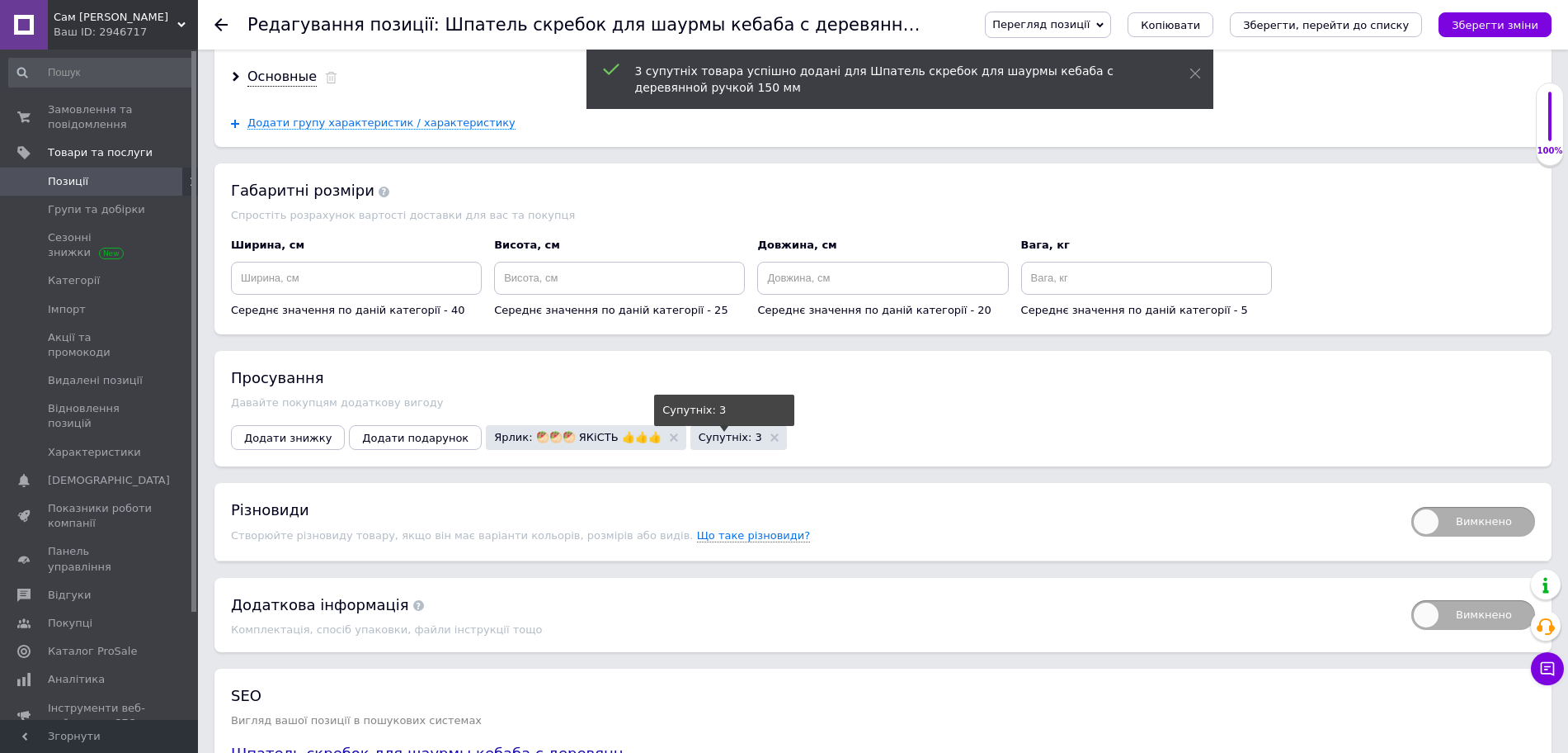
click at [709, 432] on span "Супутніх: 3" at bounding box center [730, 437] width 63 height 11
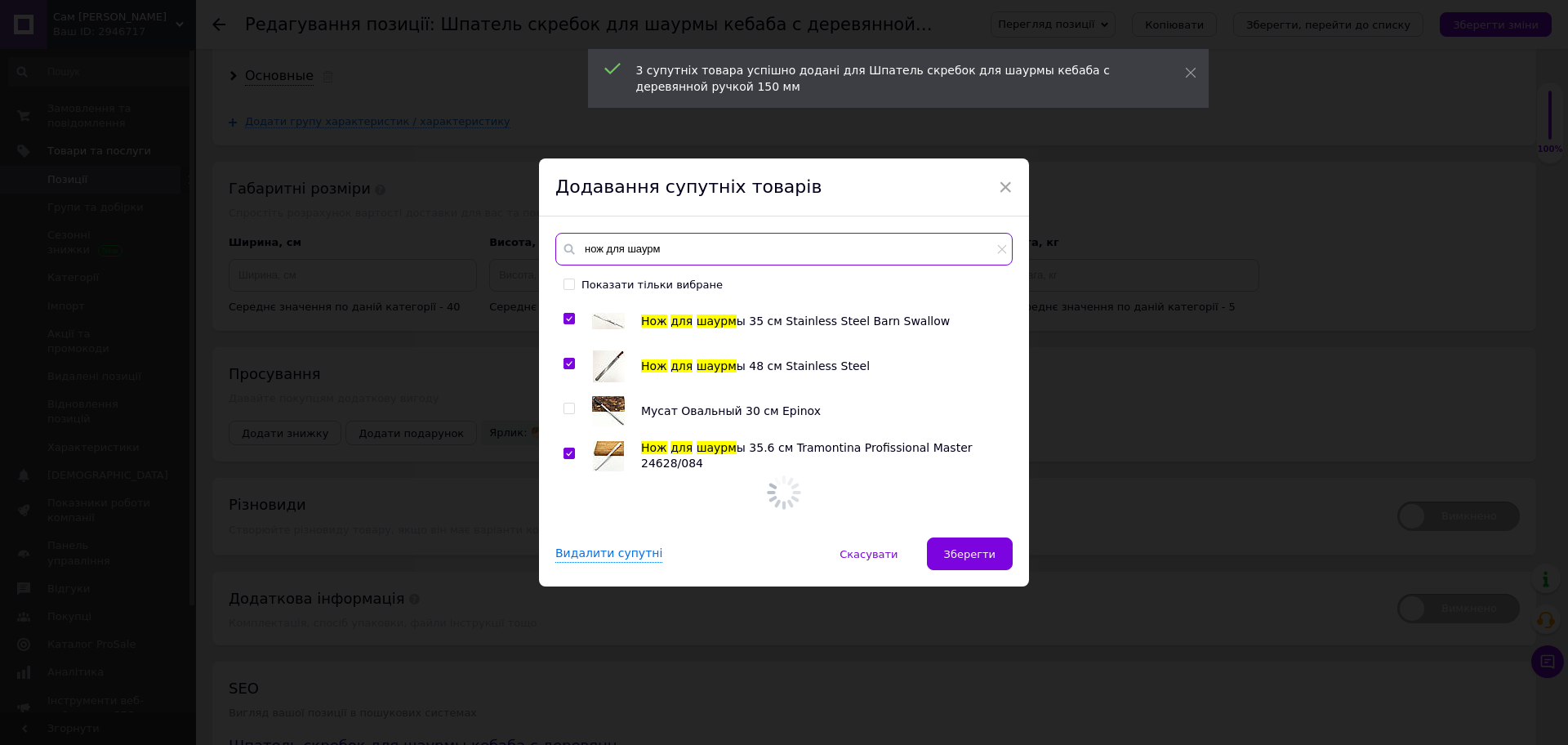
click at [719, 245] on input "нож для шаурм" at bounding box center [784, 249] width 457 height 33
drag, startPoint x: 729, startPoint y: 245, endPoint x: 562, endPoint y: 250, distance: 167.1
click at [562, 250] on div "нож для шаурм" at bounding box center [784, 249] width 457 height 33
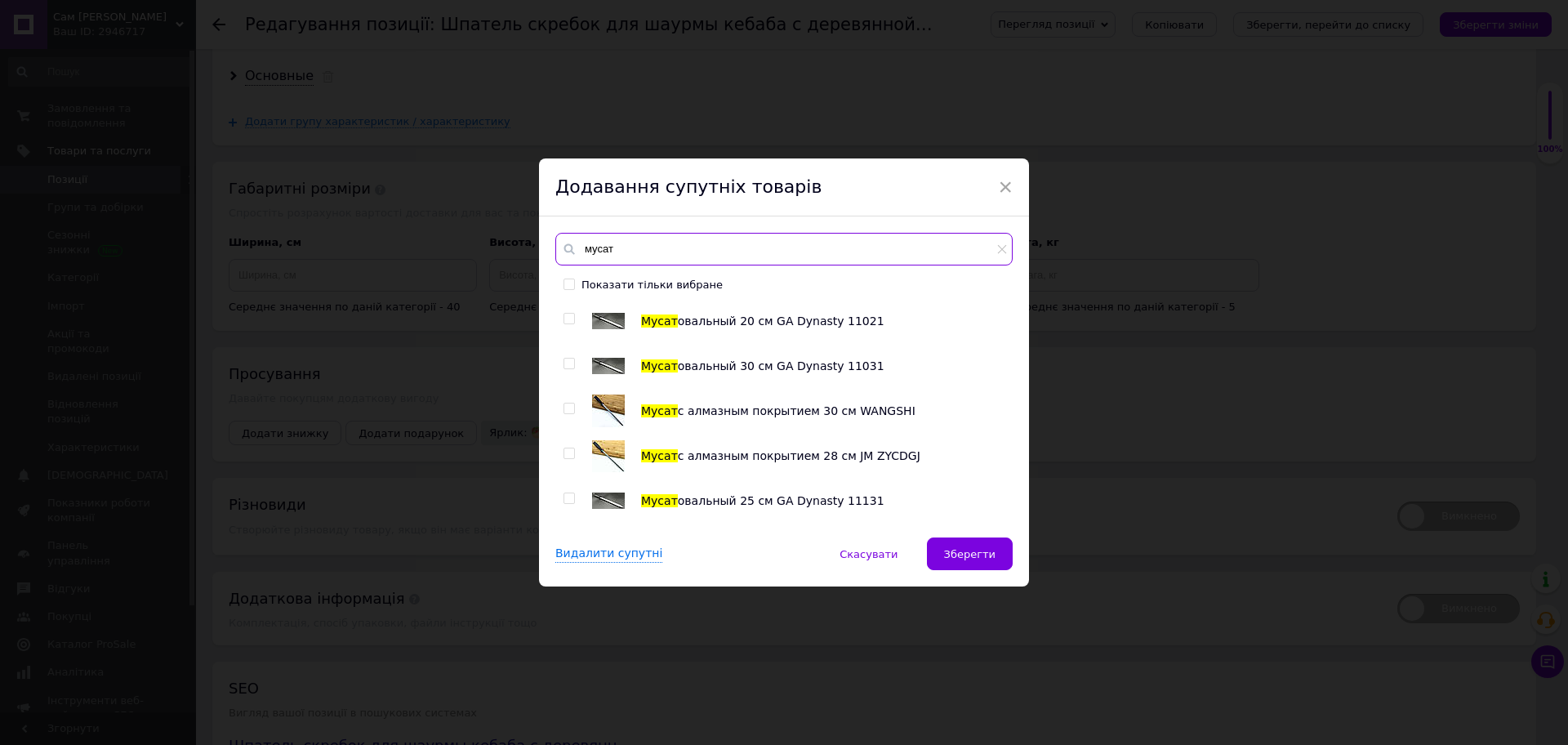
type input "мусат"
click at [563, 408] on input "checkbox" at bounding box center [568, 408] width 11 height 11
checkbox input "false"
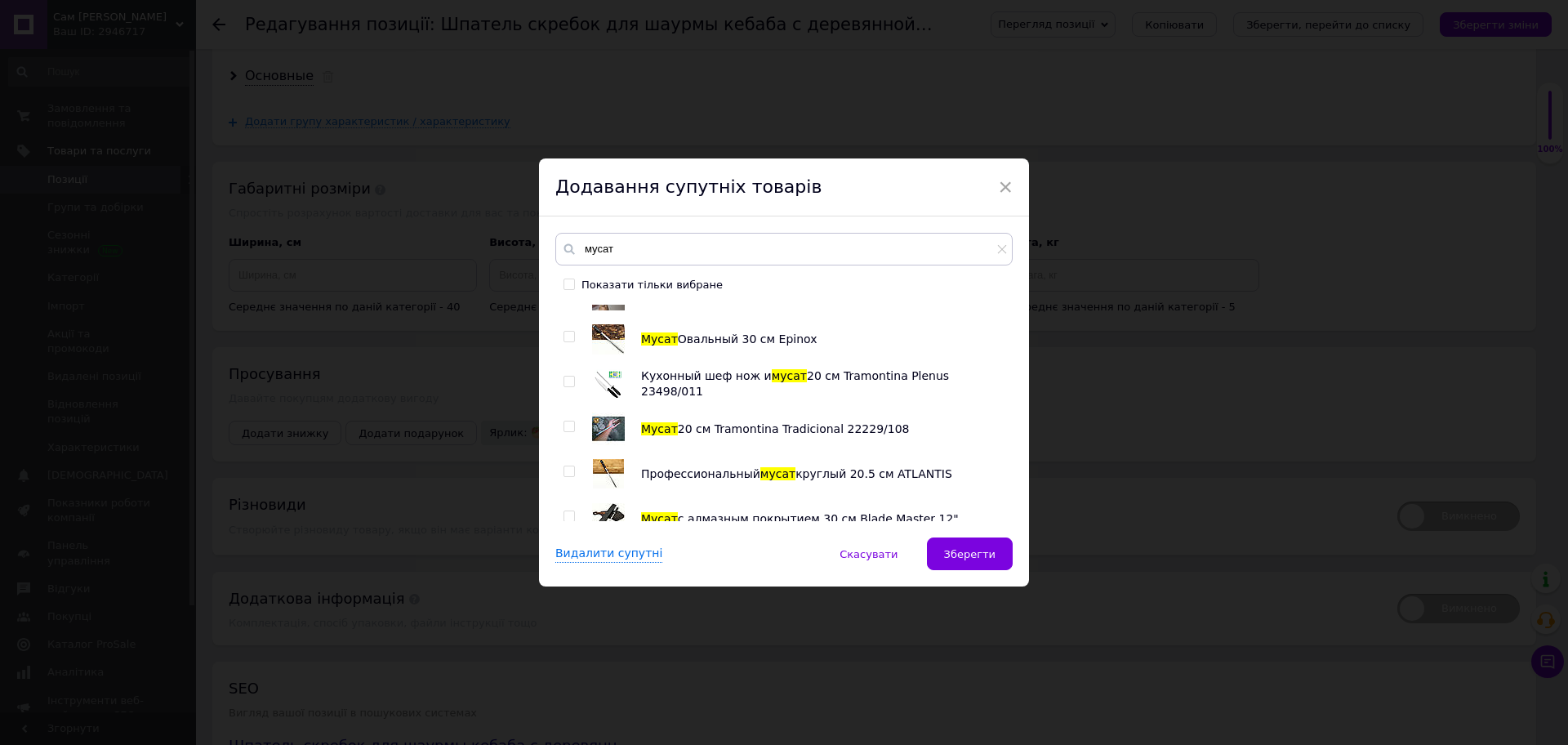
scroll to position [490, 0]
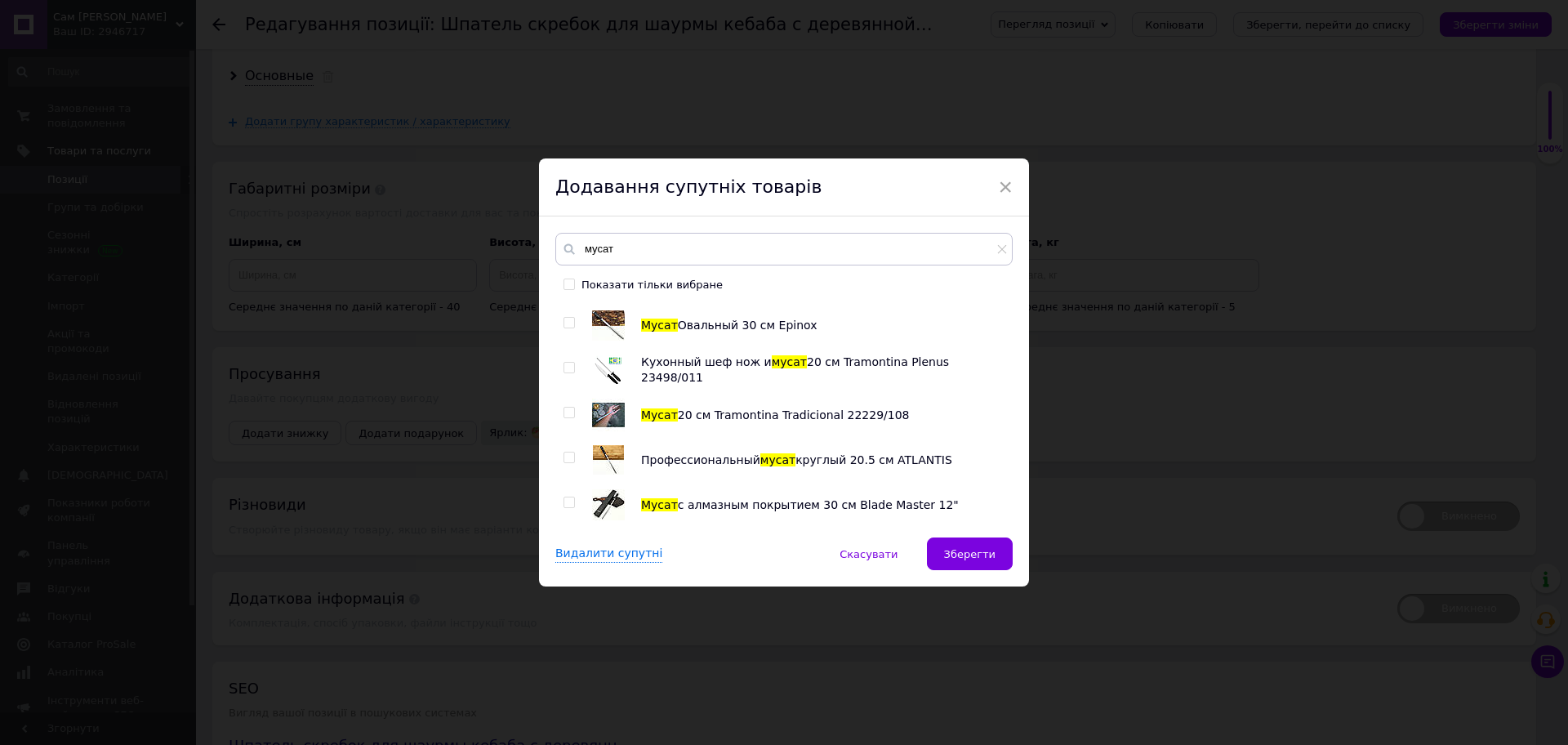
click at [563, 501] on input "checkbox" at bounding box center [568, 502] width 11 height 11
checkbox input "true"
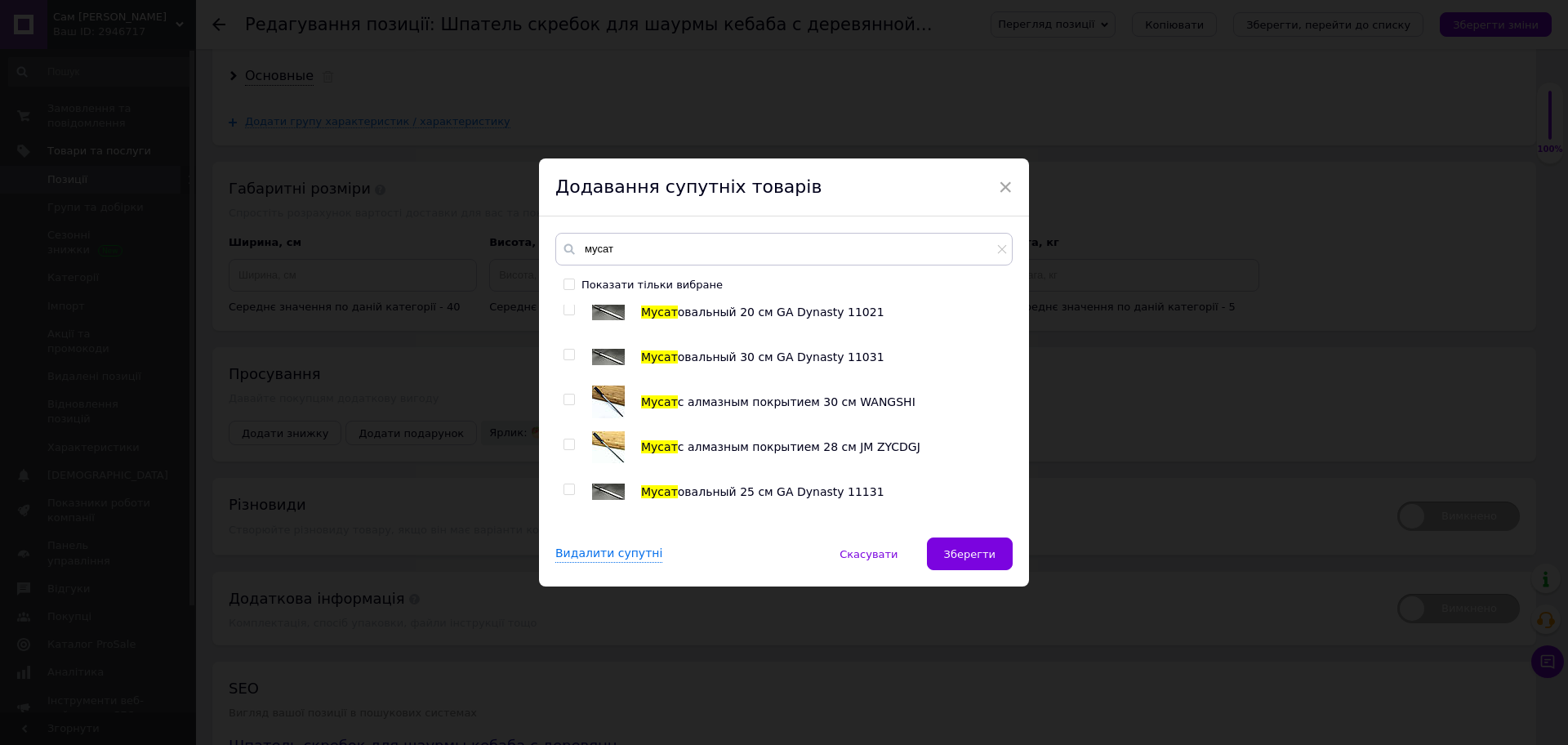
scroll to position [0, 0]
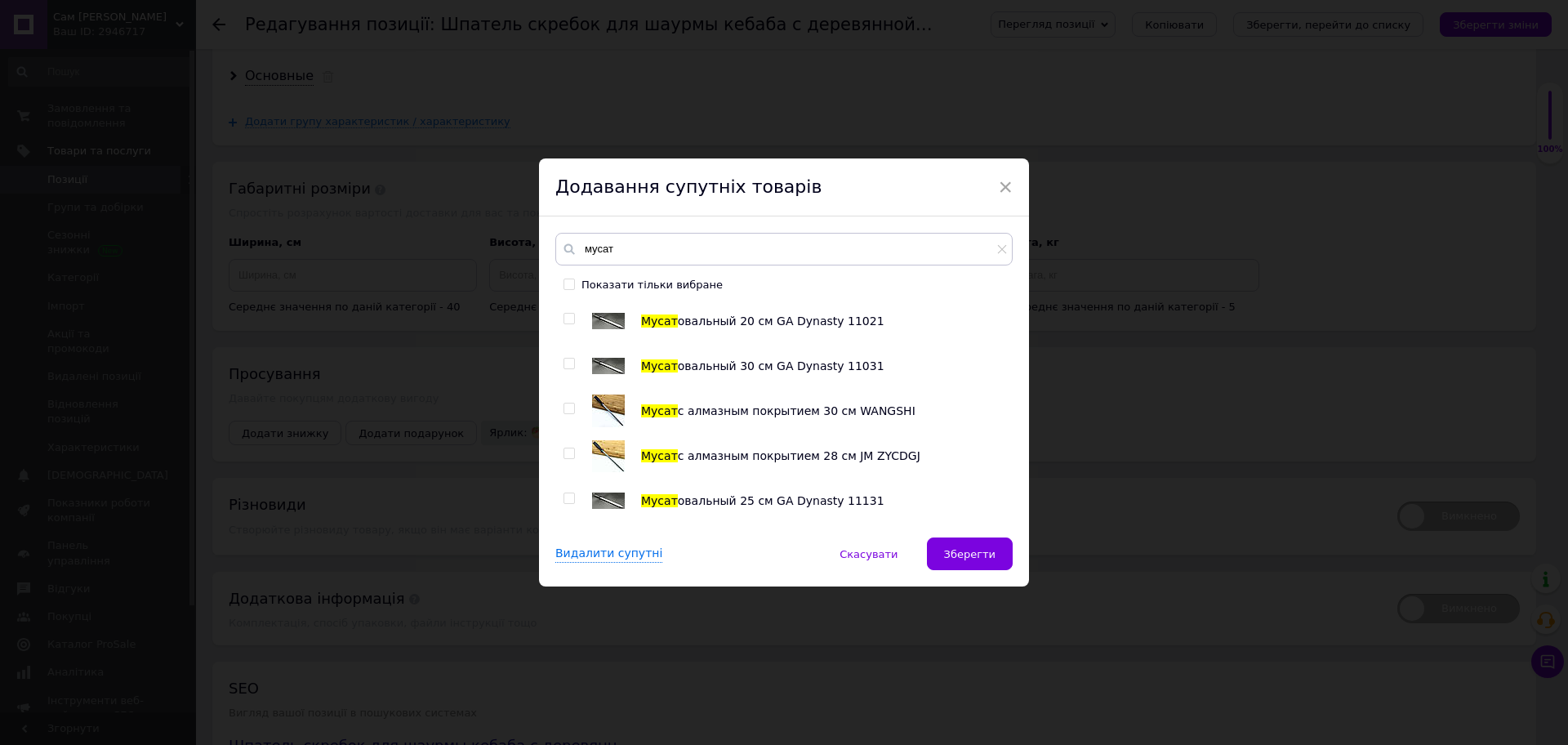
click at [565, 363] on input "checkbox" at bounding box center [568, 363] width 11 height 11
checkbox input "true"
click at [972, 552] on span "Зберегти" at bounding box center [969, 553] width 51 height 13
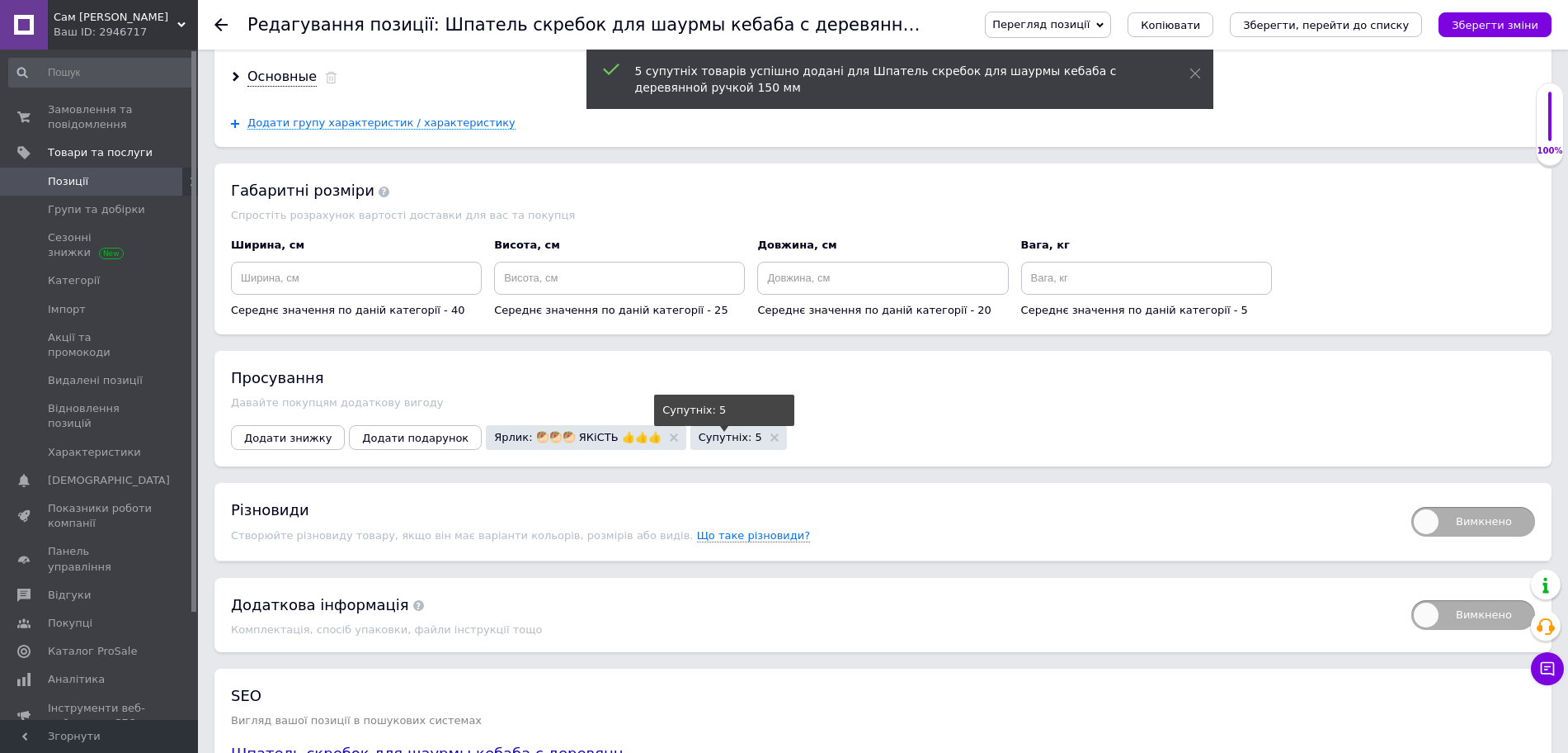
click at [699, 432] on span "Супутніх: 5" at bounding box center [730, 437] width 63 height 11
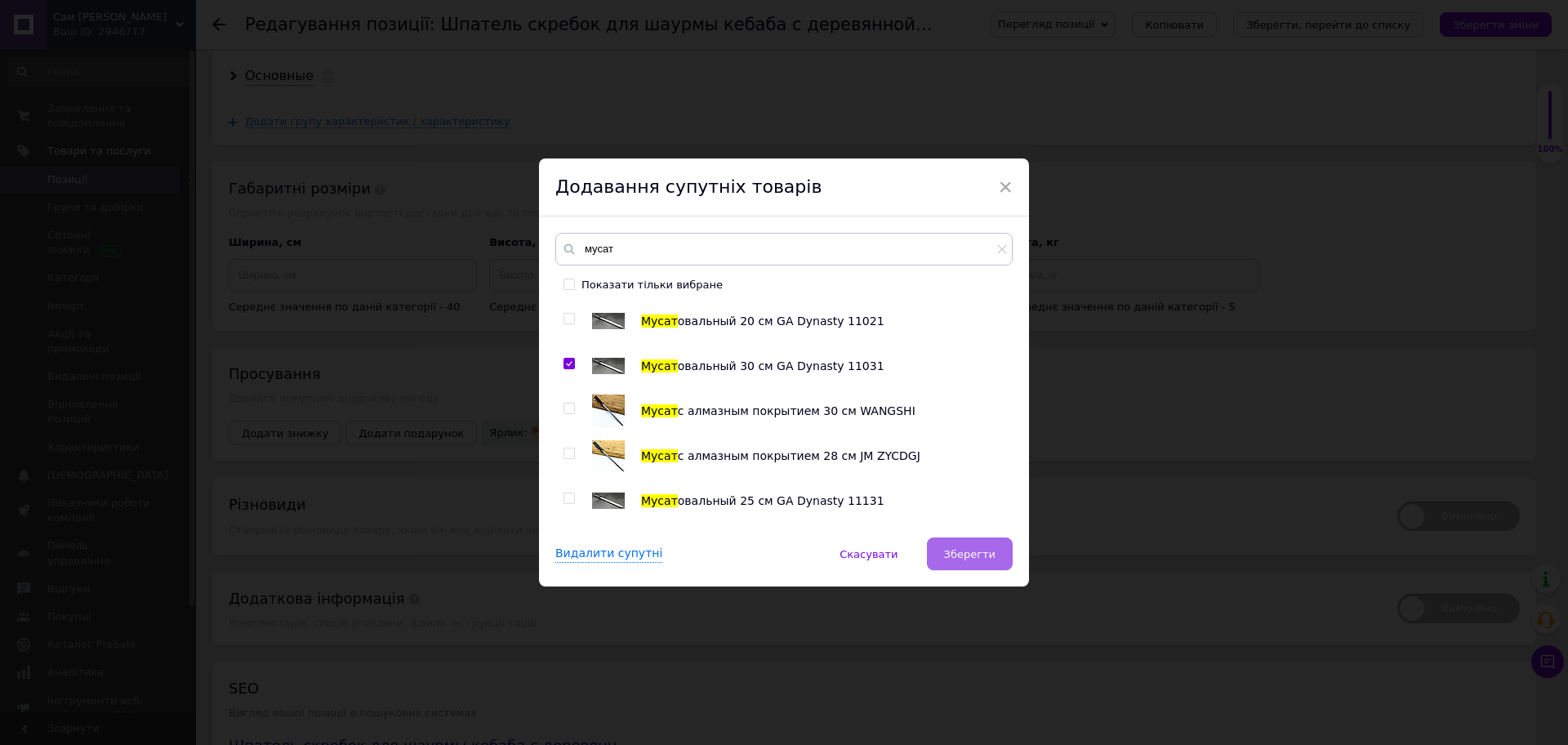
click at [984, 543] on button "Зберегти" at bounding box center [970, 553] width 86 height 33
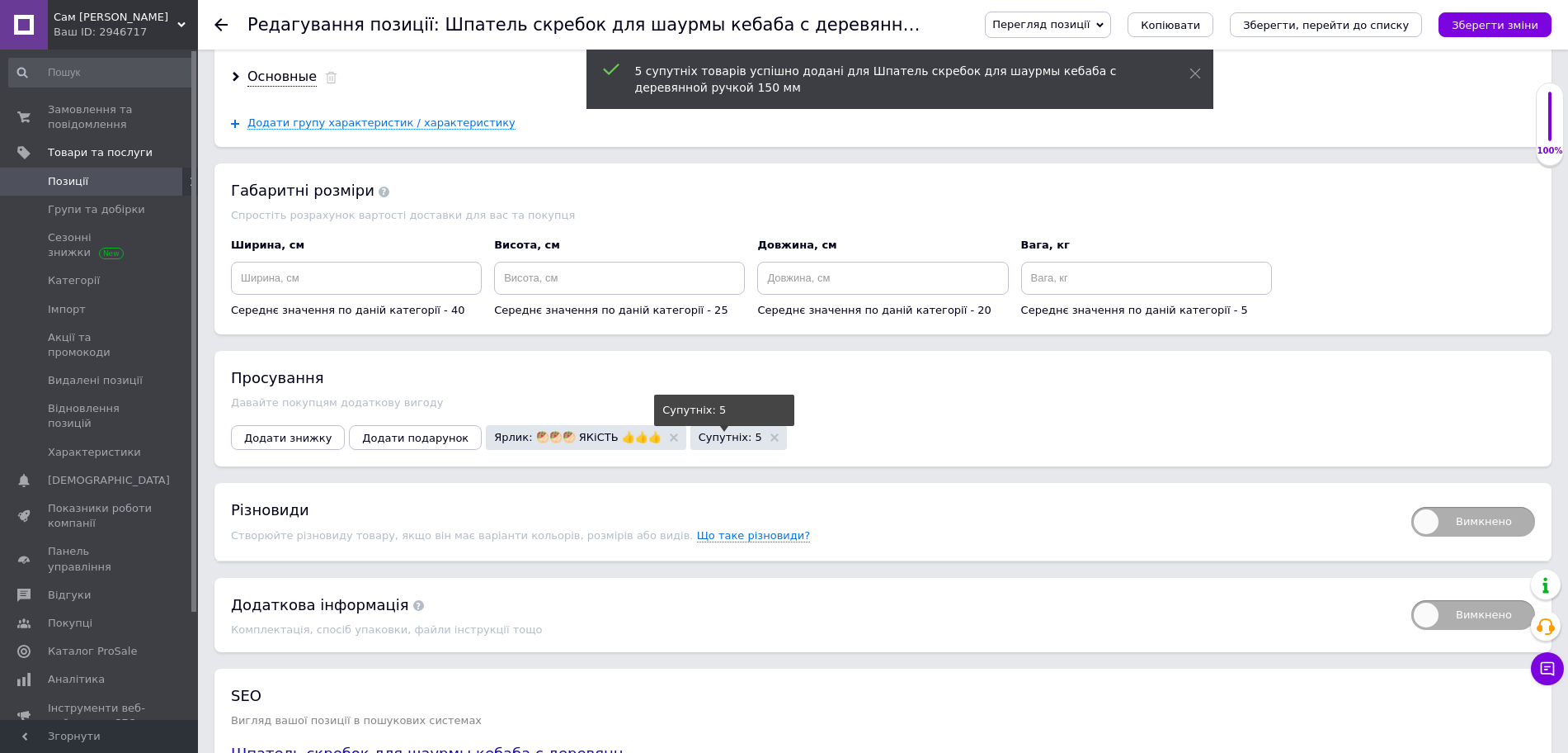
click at [698, 432] on span "Супутніх: 5" at bounding box center [730, 437] width 63 height 11
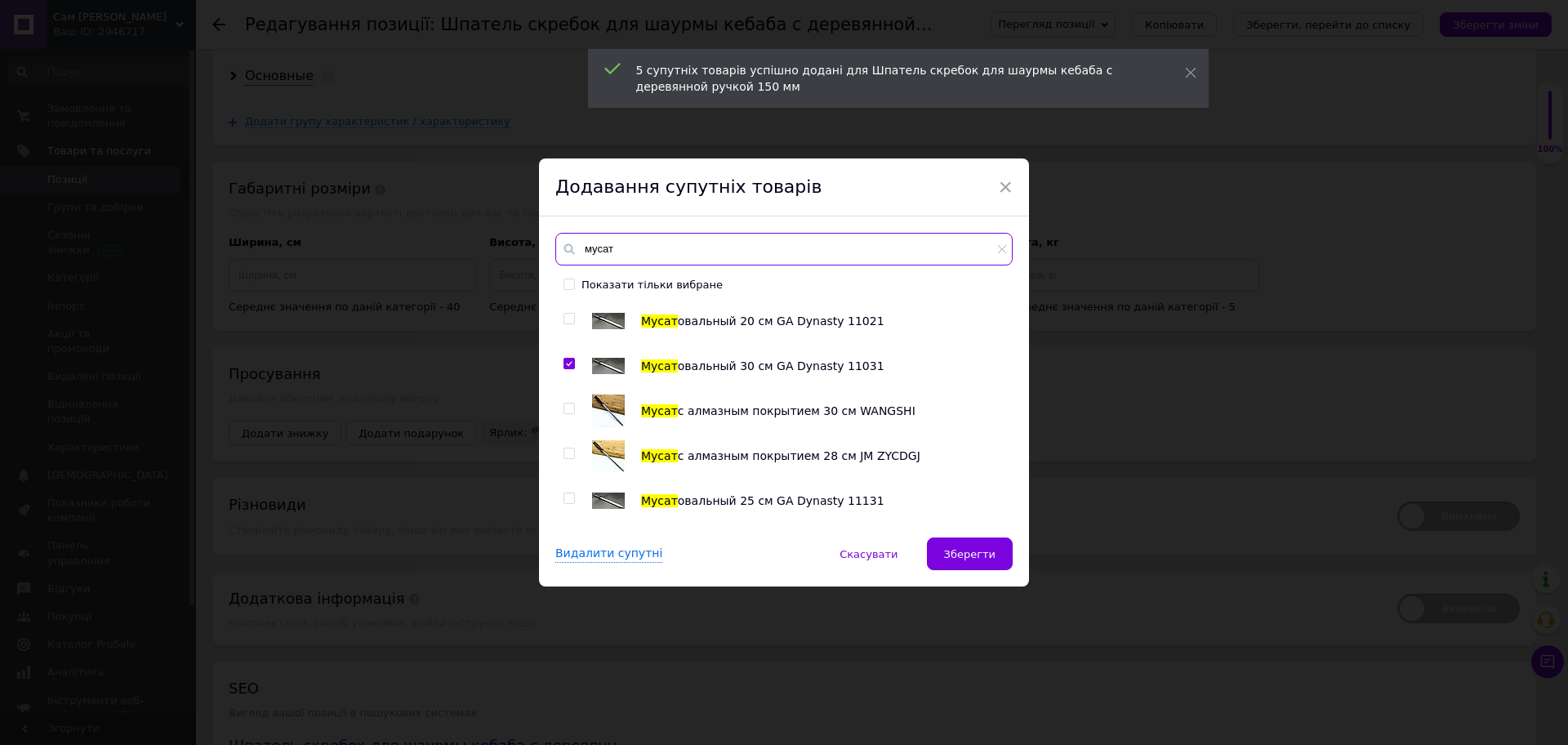
click at [626, 244] on input "мусат" at bounding box center [784, 249] width 457 height 33
type input "м"
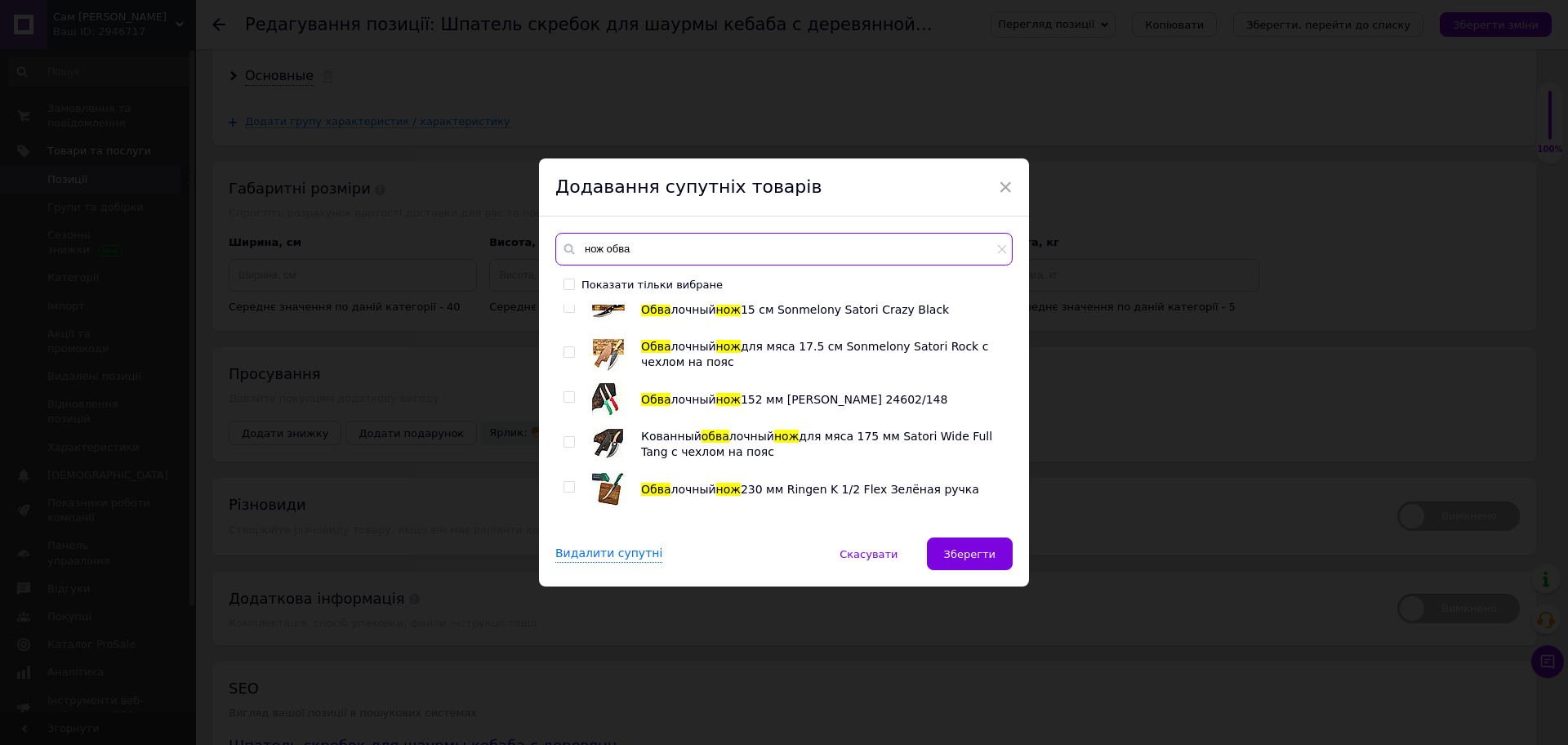
scroll to position [612, 0]
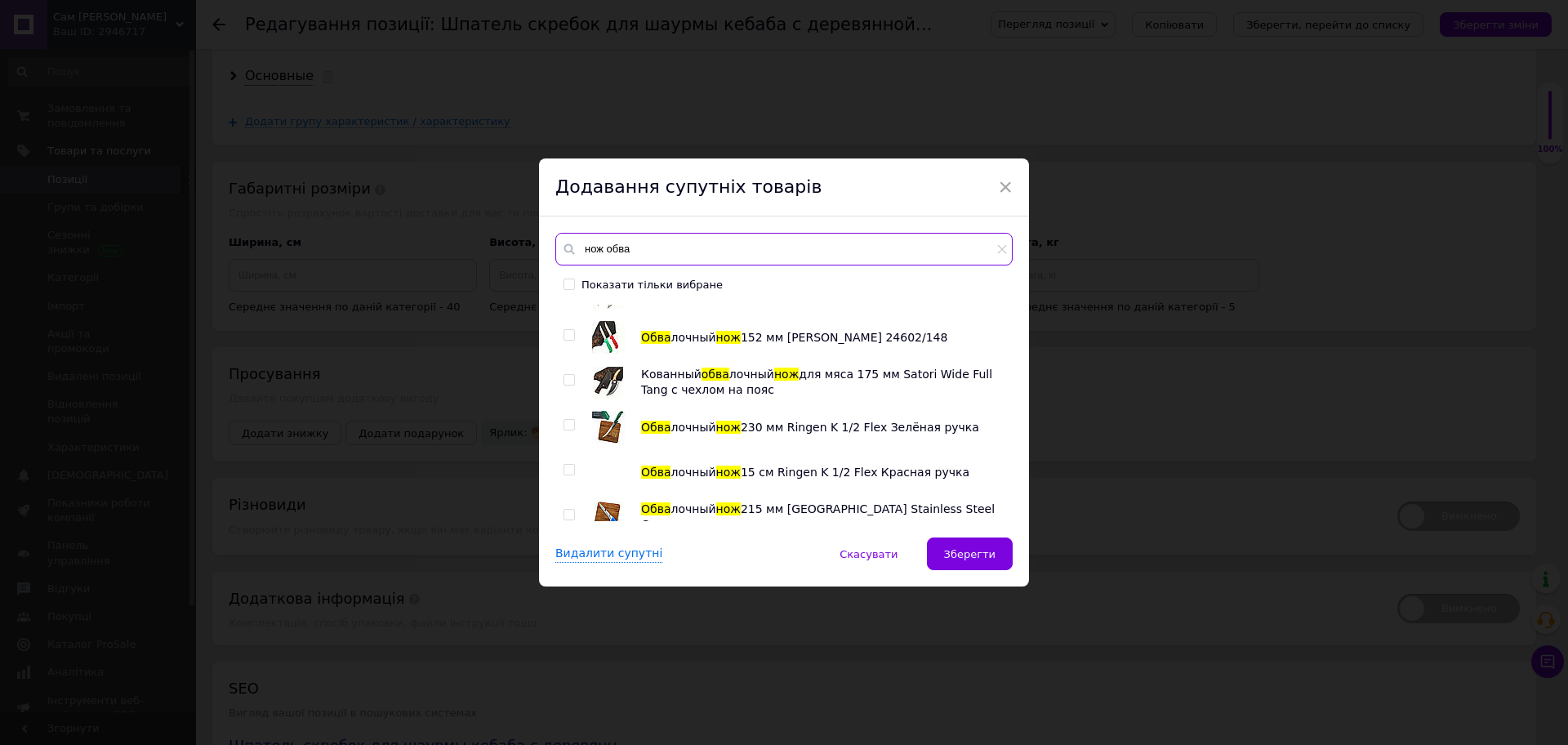
type input "нож обва"
click at [568, 467] on input "checkbox" at bounding box center [568, 470] width 11 height 11
checkbox input "true"
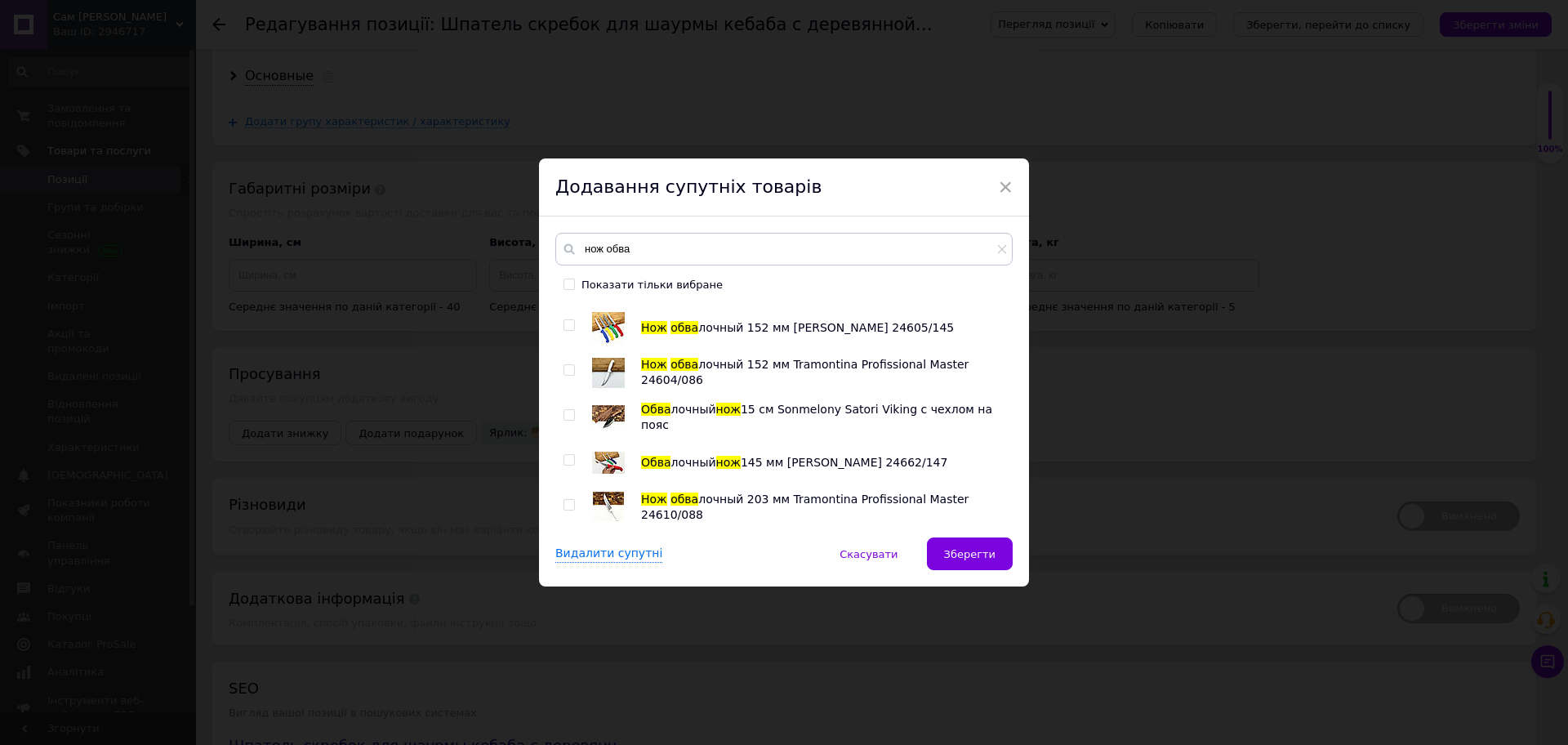
scroll to position [306, 0]
click at [571, 326] on input "checkbox" at bounding box center [568, 326] width 11 height 11
checkbox input "true"
click at [992, 556] on span "Зберегти" at bounding box center [969, 553] width 51 height 13
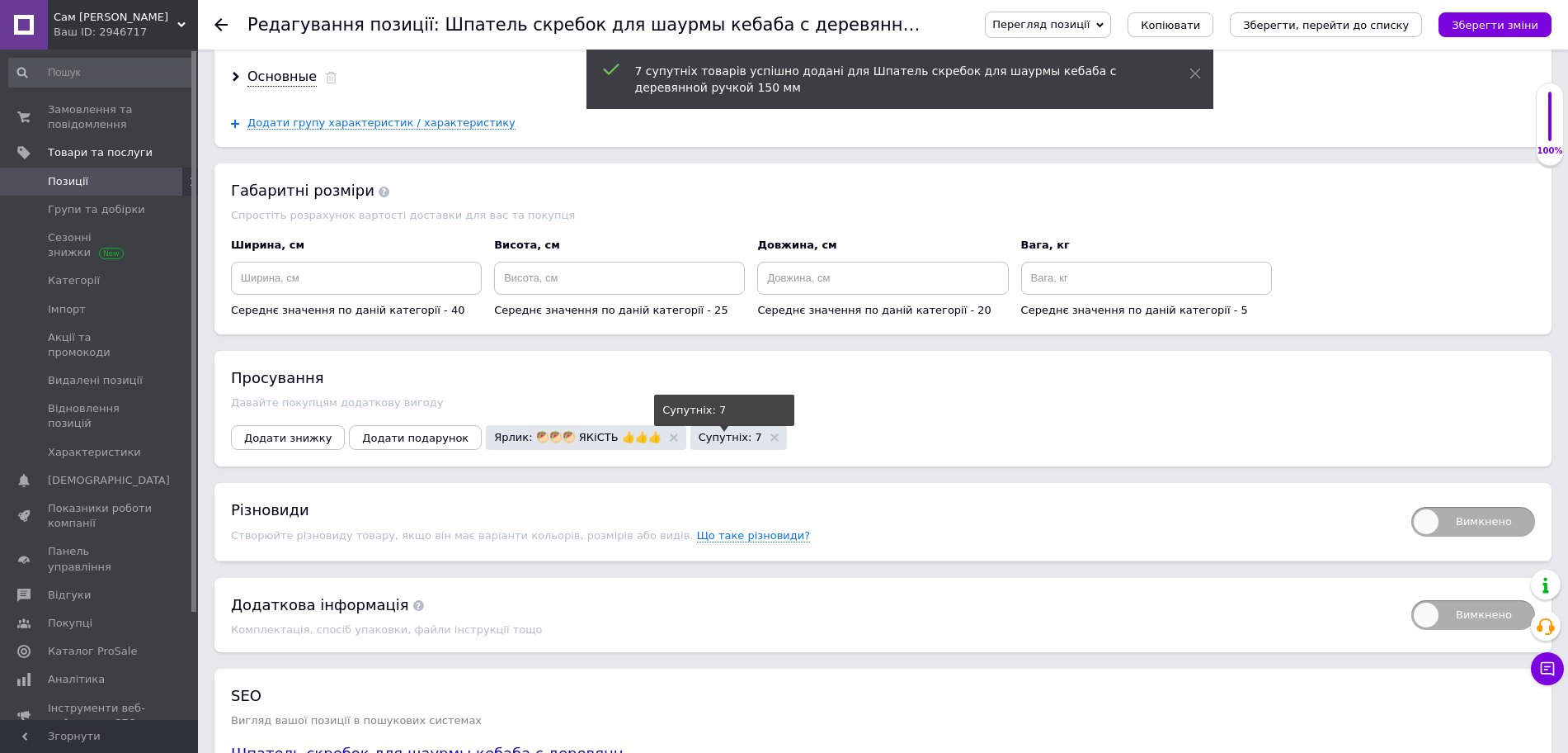
click at [706, 432] on span "Супутніх: 7" at bounding box center [730, 437] width 63 height 11
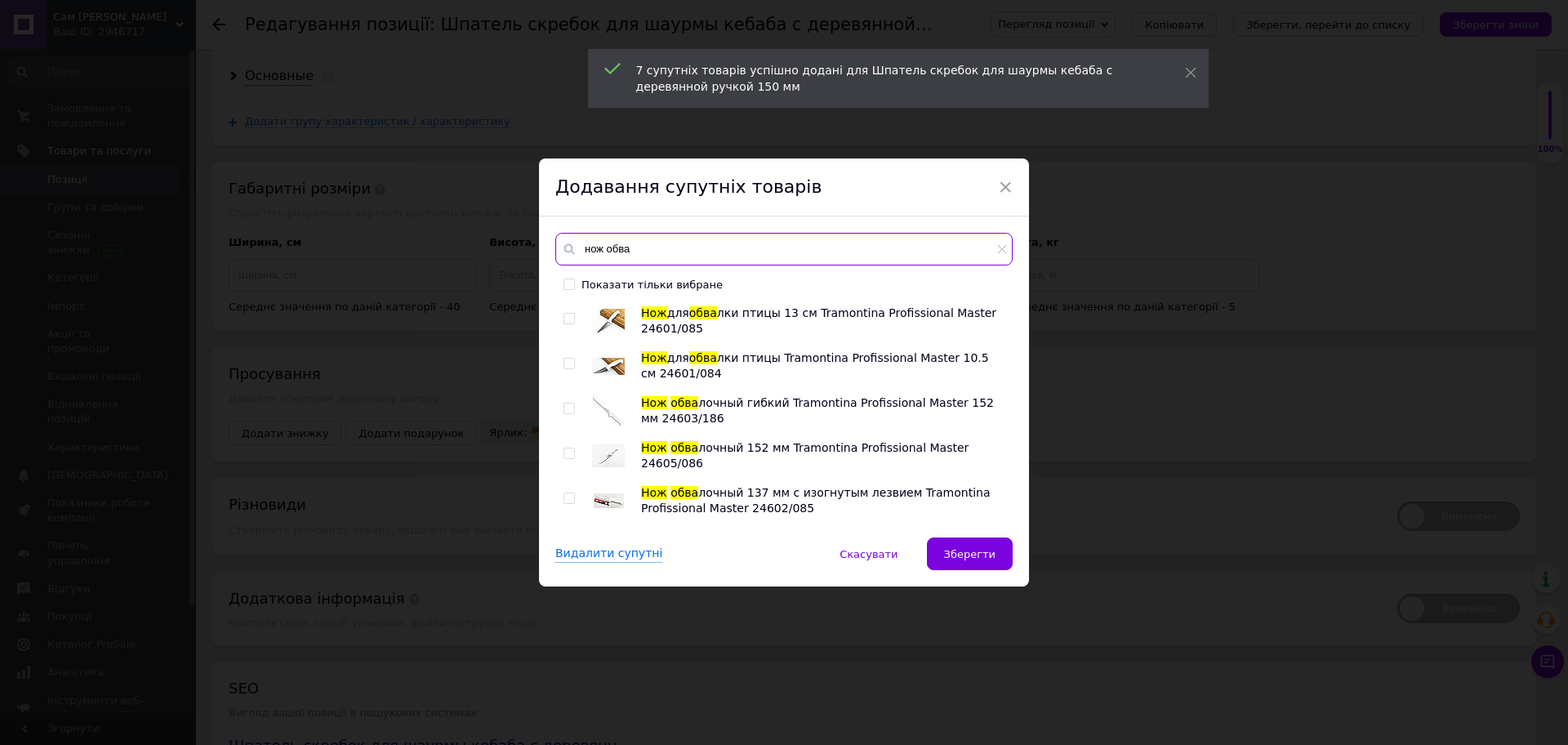
click at [668, 249] on input "нож обва" at bounding box center [784, 249] width 457 height 33
drag, startPoint x: 691, startPoint y: 251, endPoint x: 562, endPoint y: 252, distance: 129.0
click at [562, 252] on div "нож обва" at bounding box center [784, 249] width 457 height 33
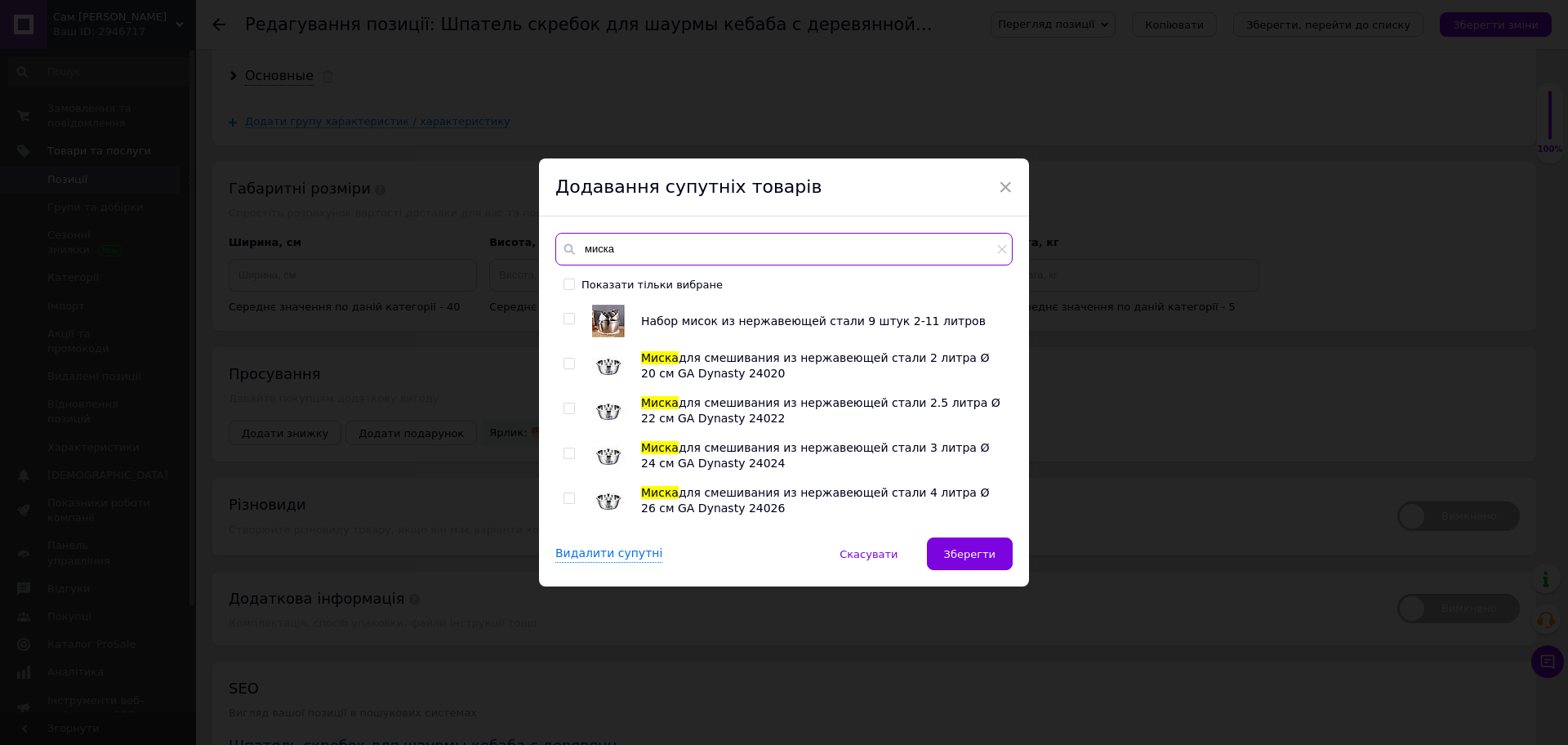
scroll to position [0, 0]
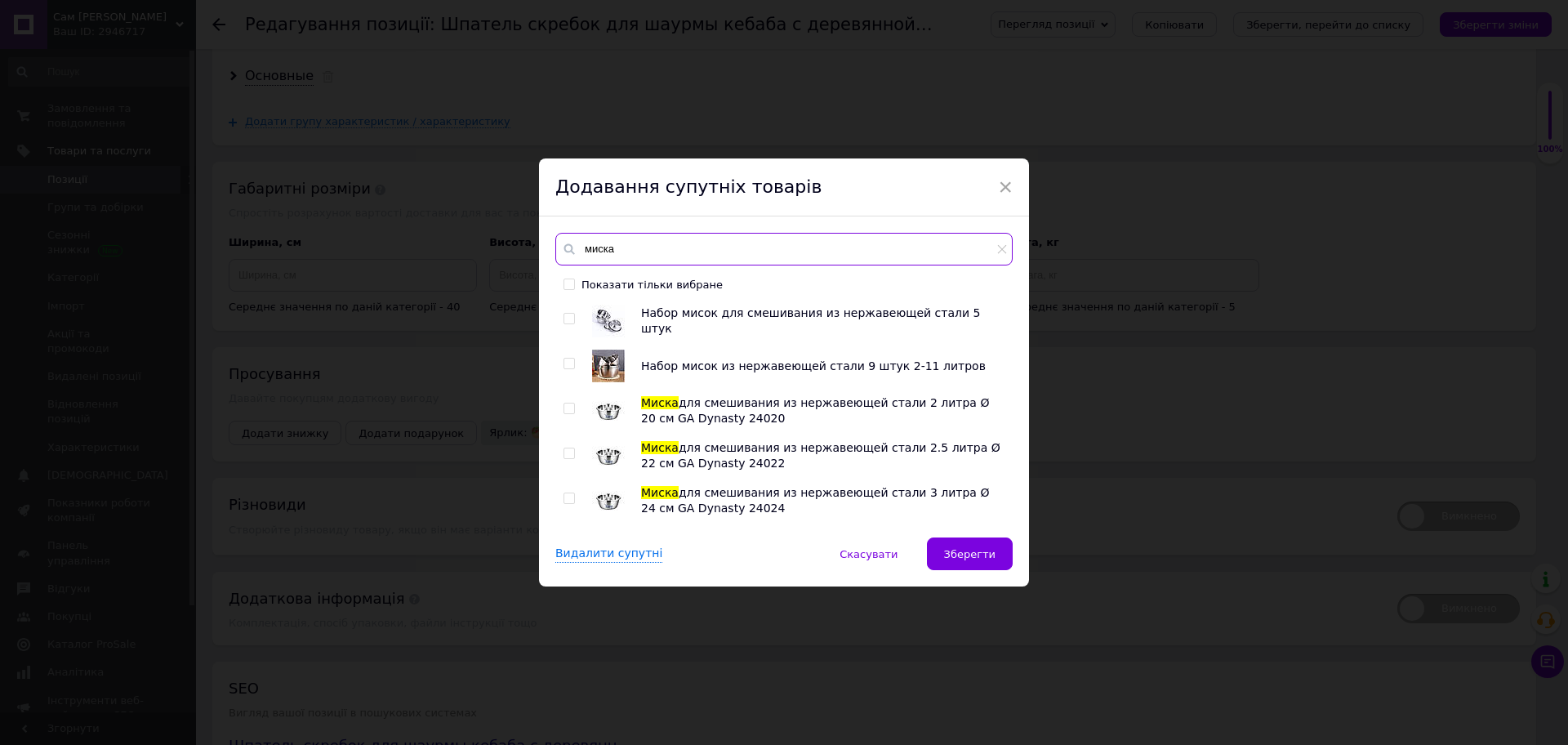
type input "миска"
click at [567, 362] on input "checkbox" at bounding box center [568, 363] width 11 height 11
checkbox input "true"
click at [971, 556] on span "Зберегти" at bounding box center [969, 553] width 51 height 13
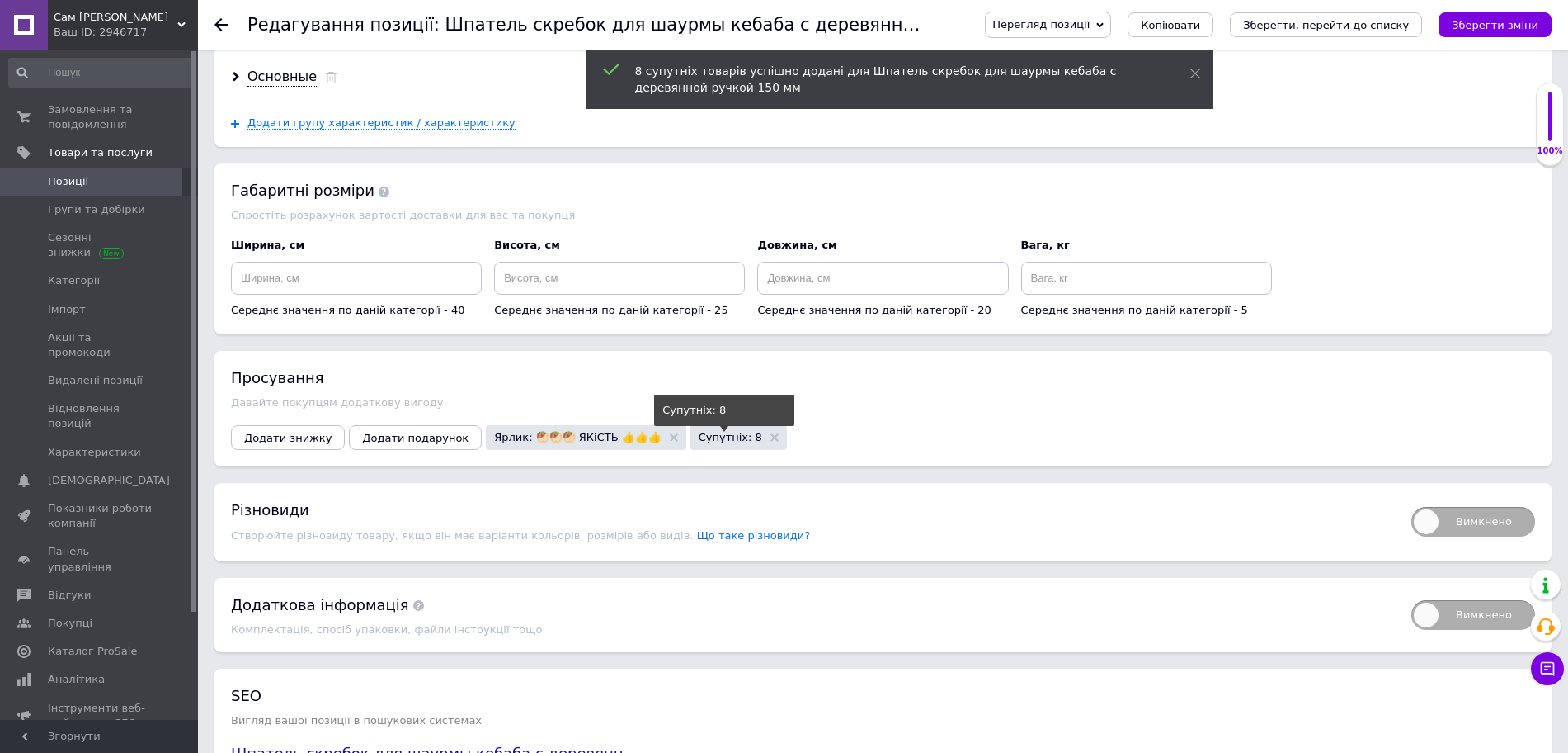
click at [702, 432] on span "Супутніх: 8" at bounding box center [730, 437] width 63 height 11
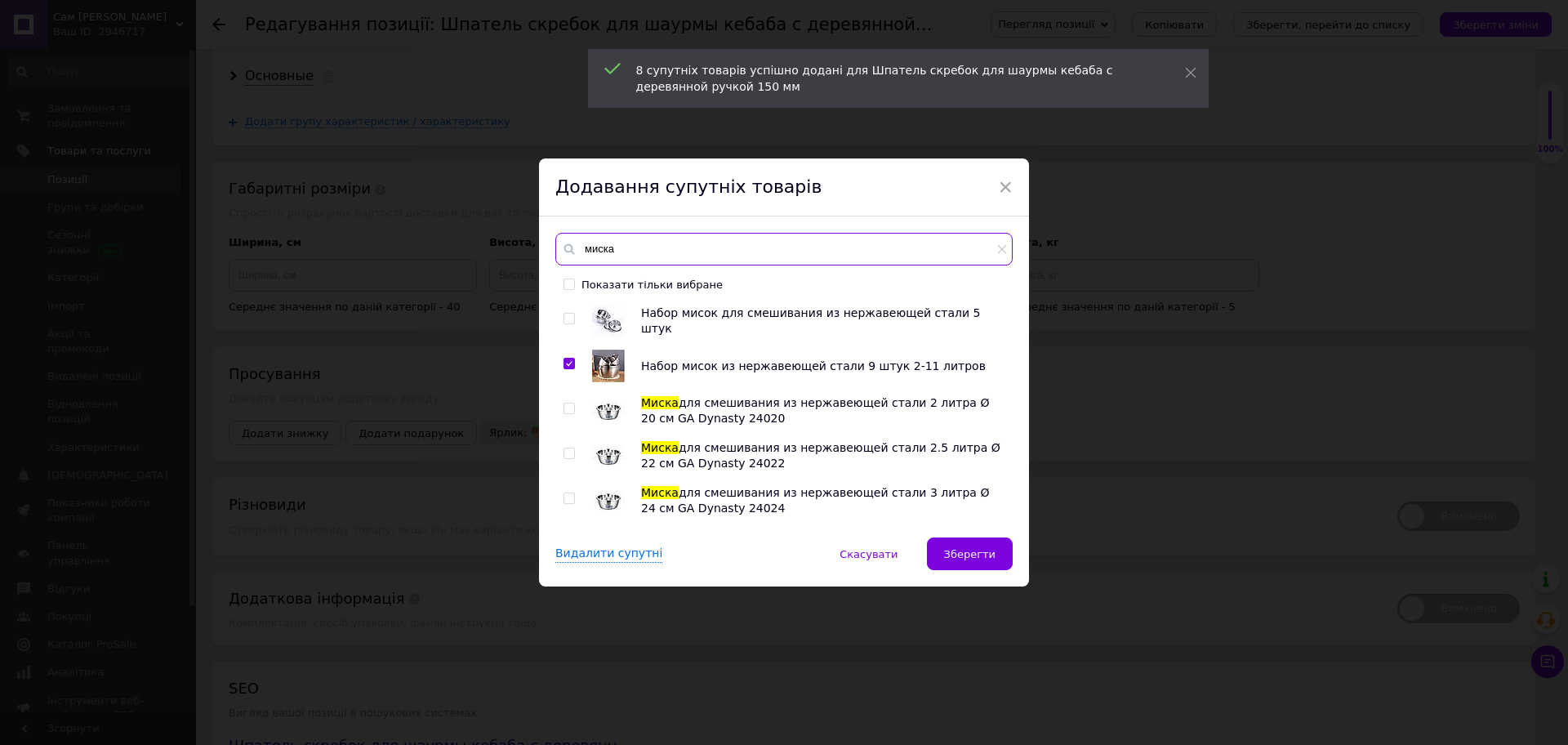
click at [646, 246] on input "миска" at bounding box center [784, 249] width 457 height 33
type input "м"
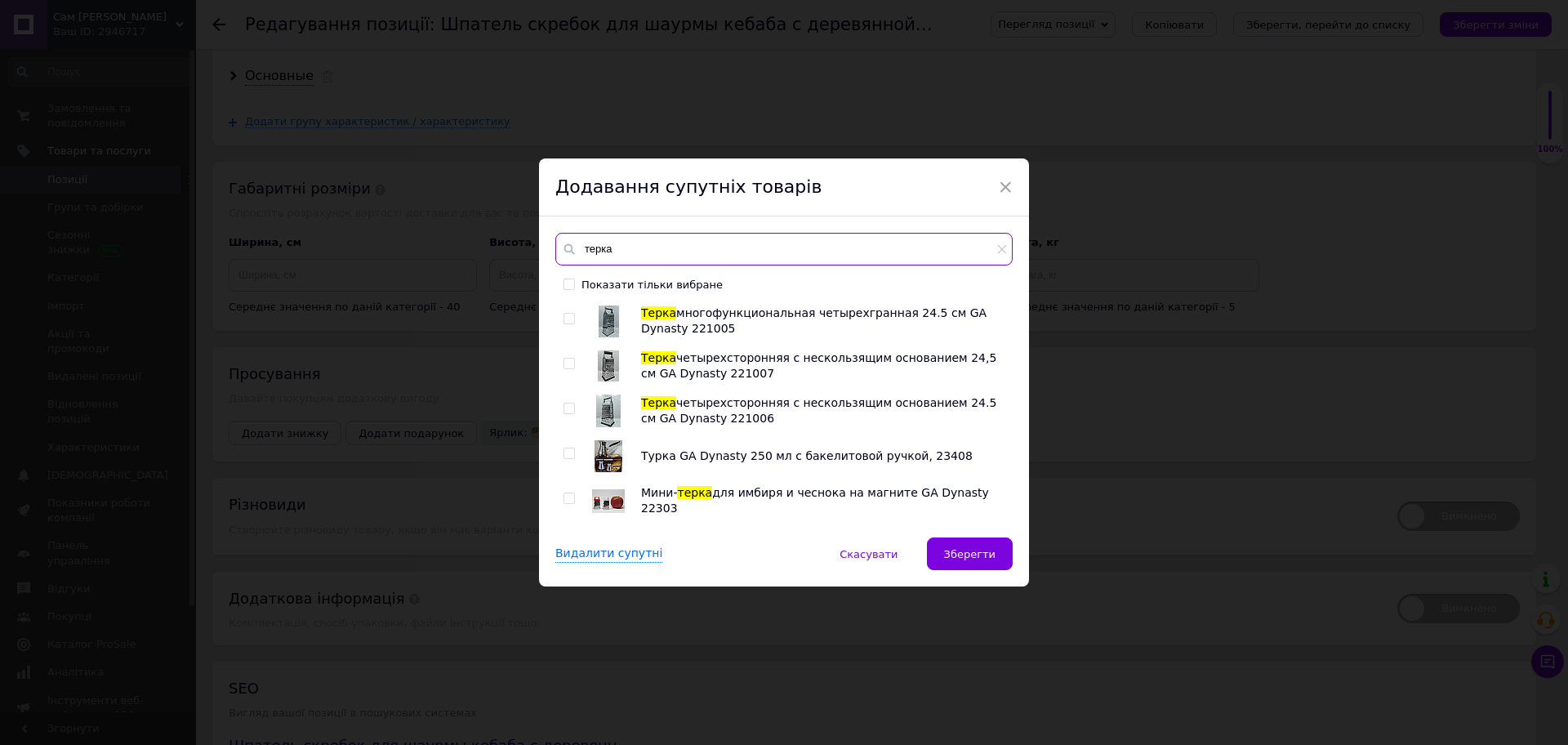
type input "терка"
click at [564, 320] on input "checkbox" at bounding box center [568, 319] width 11 height 11
checkbox input "true"
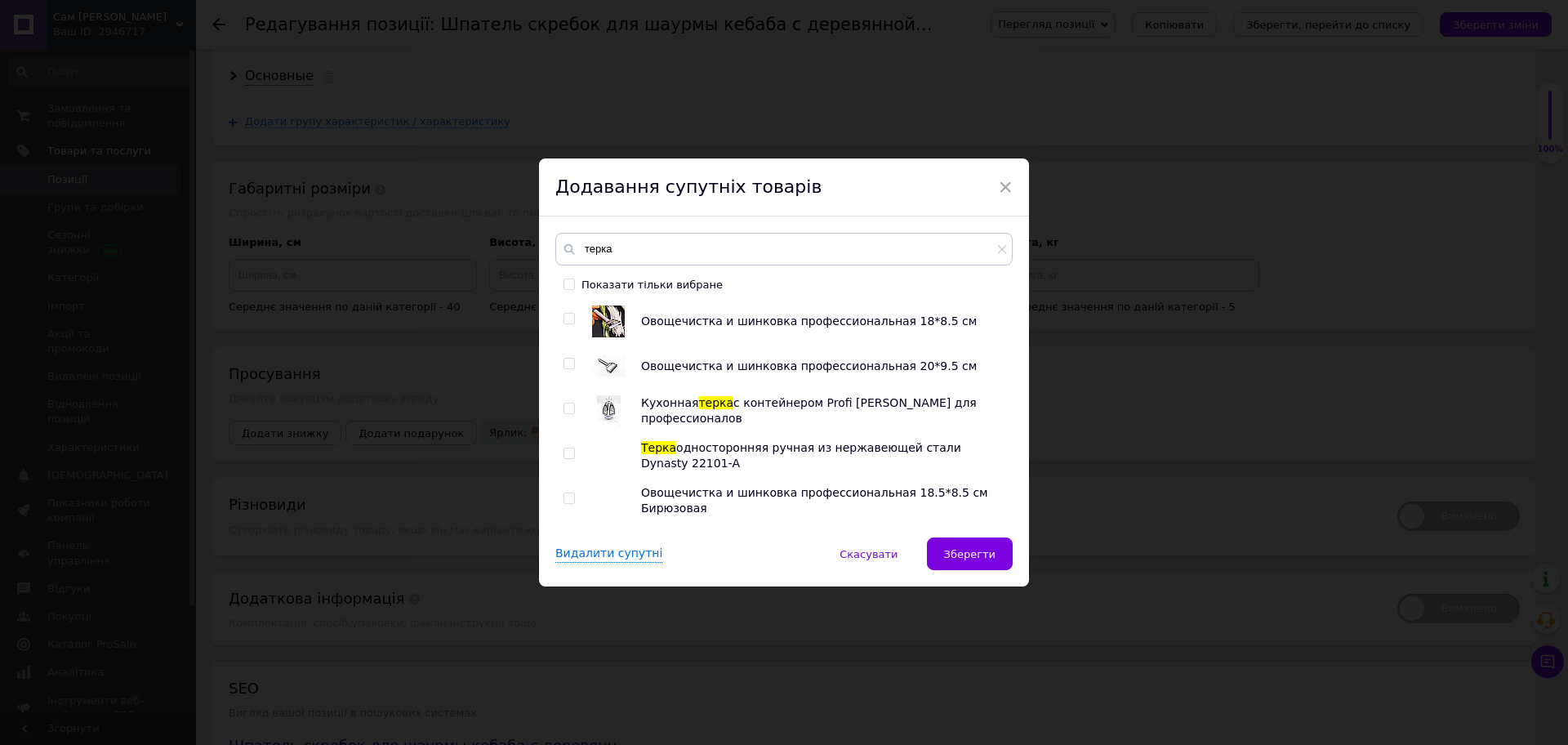
scroll to position [408, 0]
click at [568, 311] on input "checkbox" at bounding box center [568, 314] width 11 height 11
checkbox input "true"
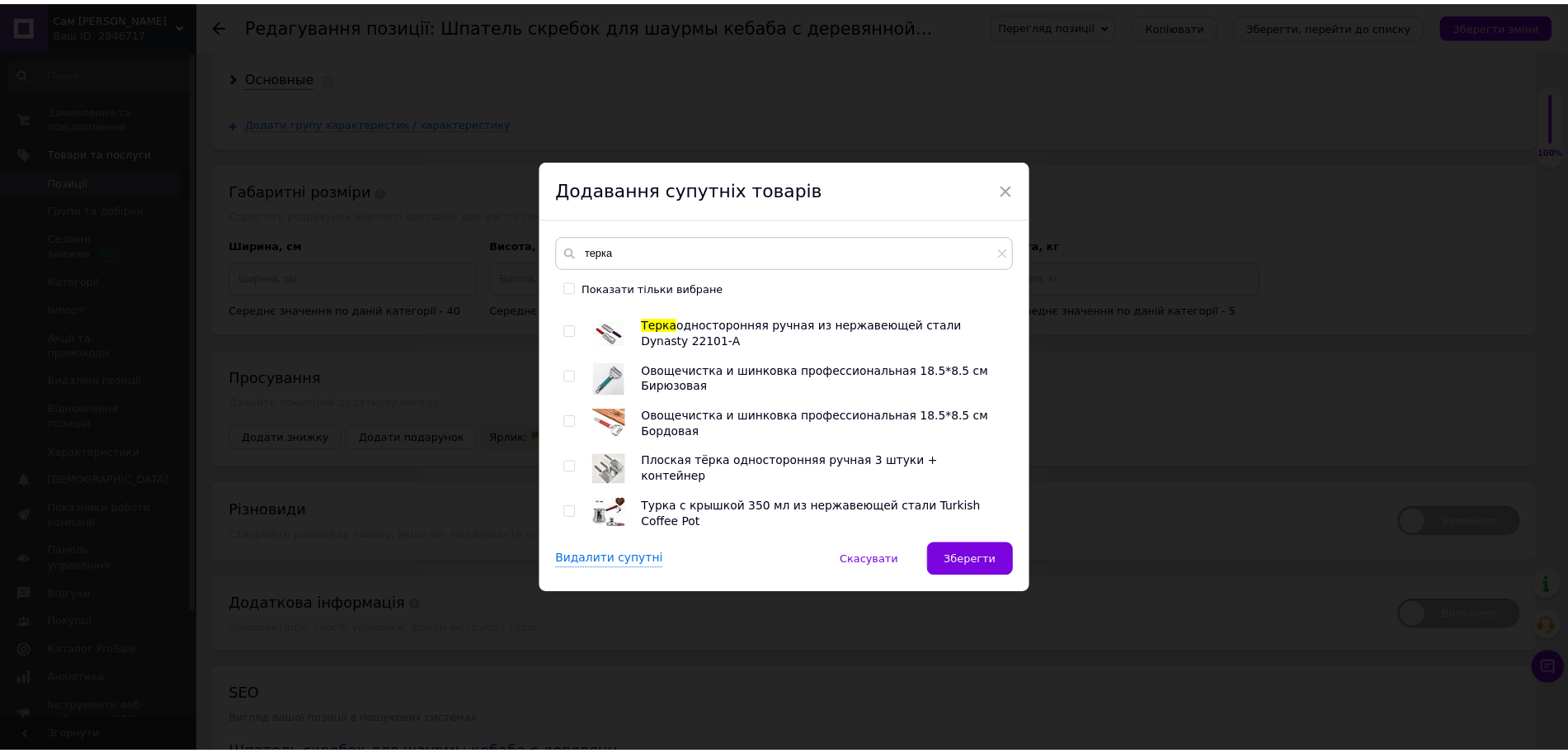
scroll to position [541, 0]
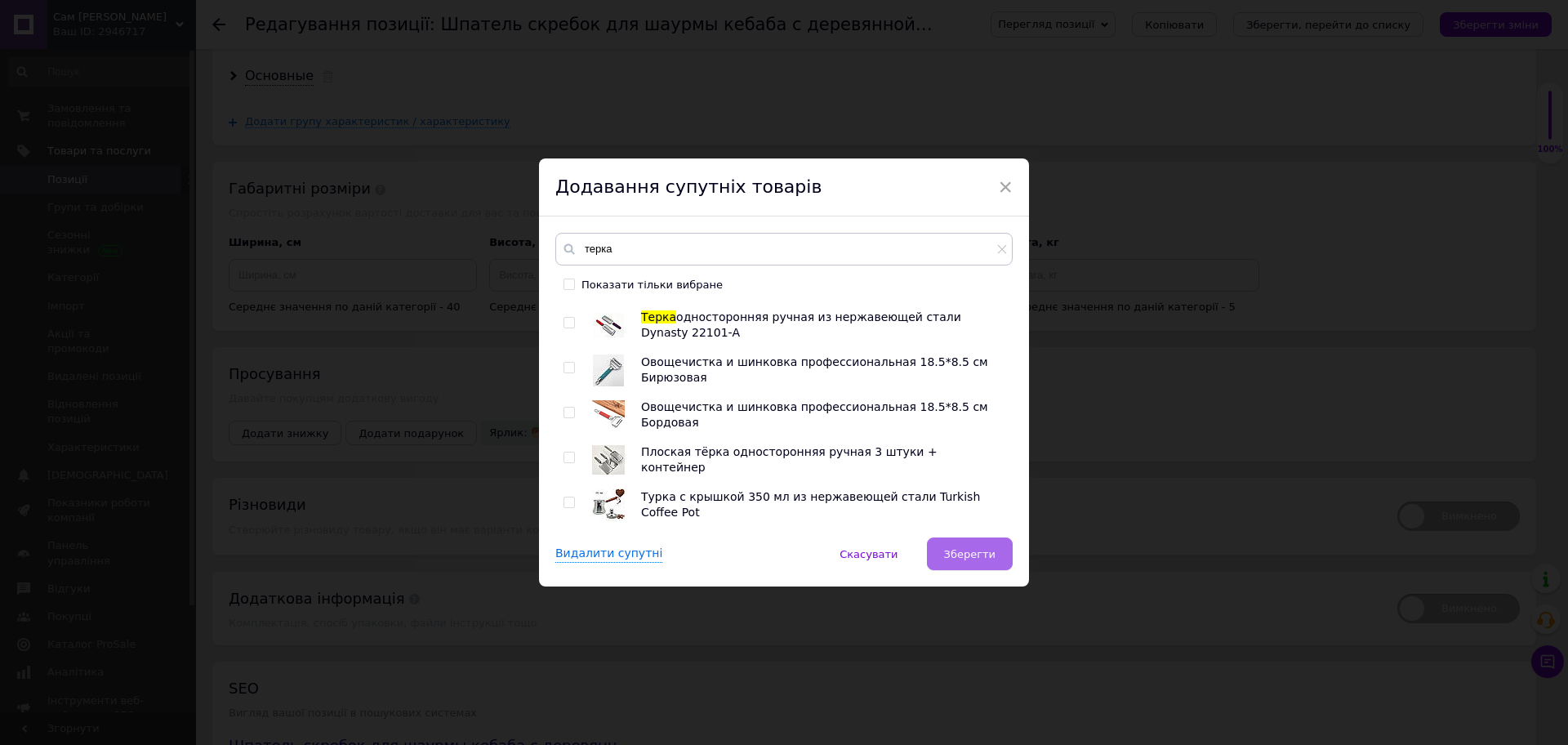
click at [1007, 556] on button "Зберегти" at bounding box center [970, 553] width 86 height 33
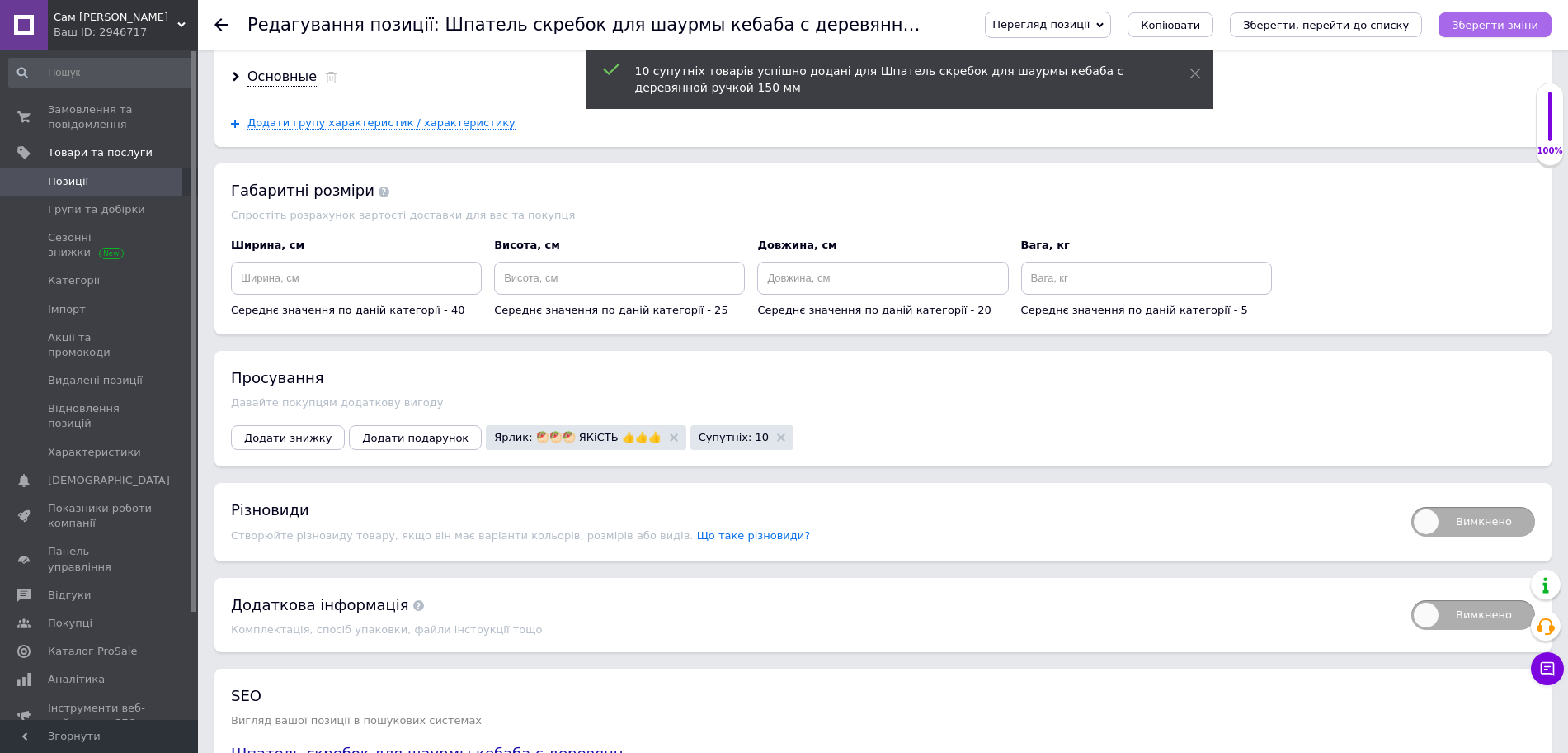
click at [1507, 20] on icon "Зберегти зміни" at bounding box center [1495, 25] width 87 height 13
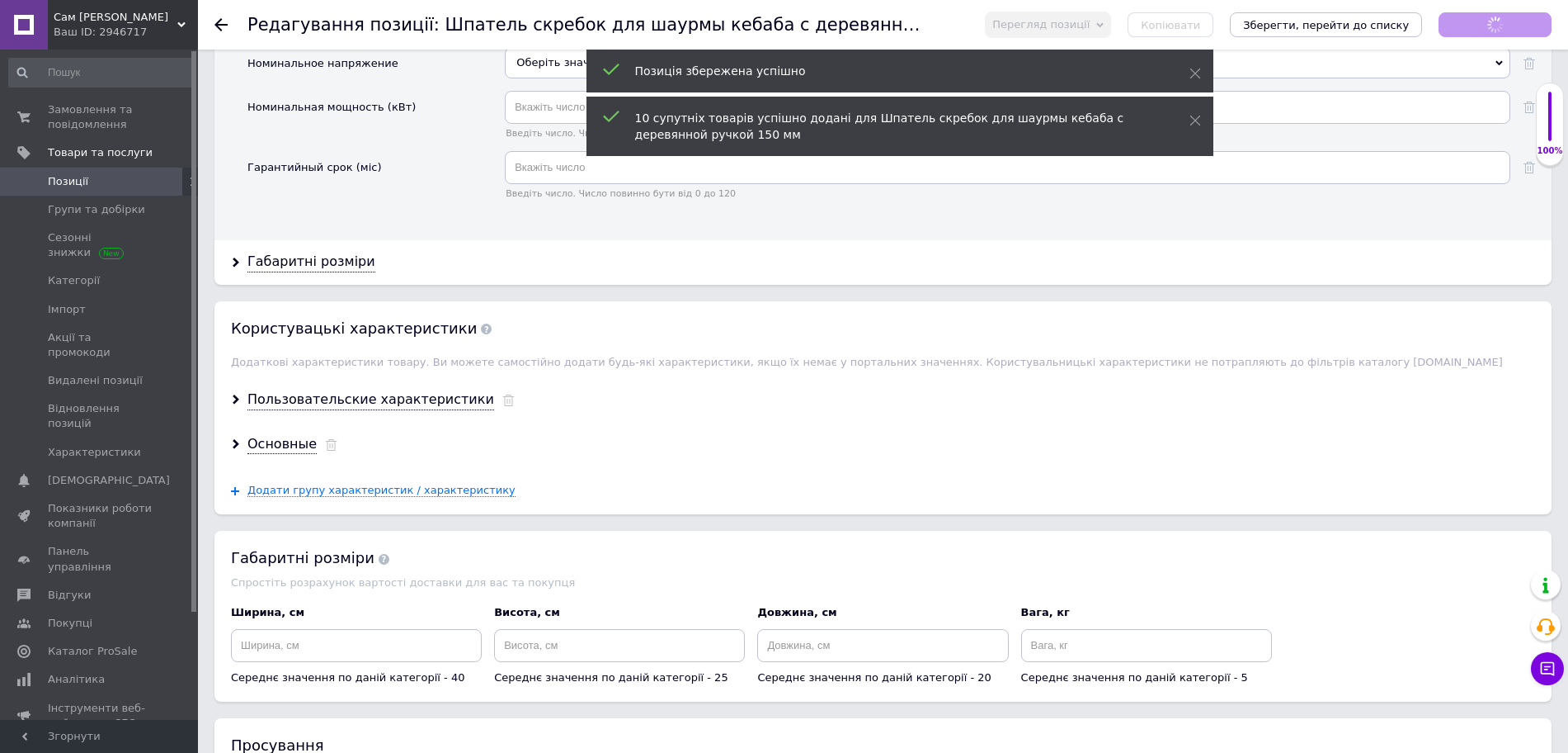
scroll to position [2062, 0]
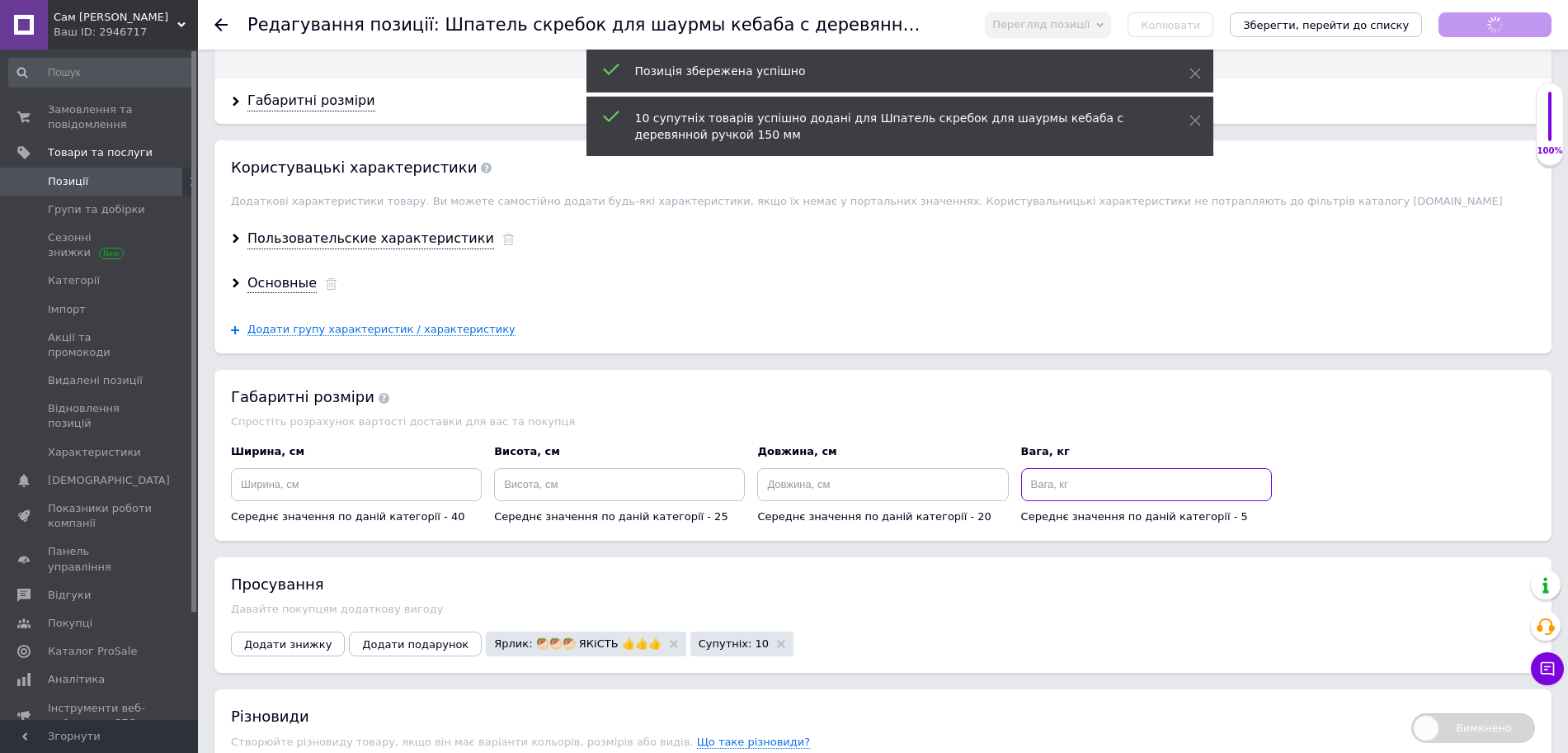
click at [1071, 468] on input at bounding box center [1147, 484] width 251 height 33
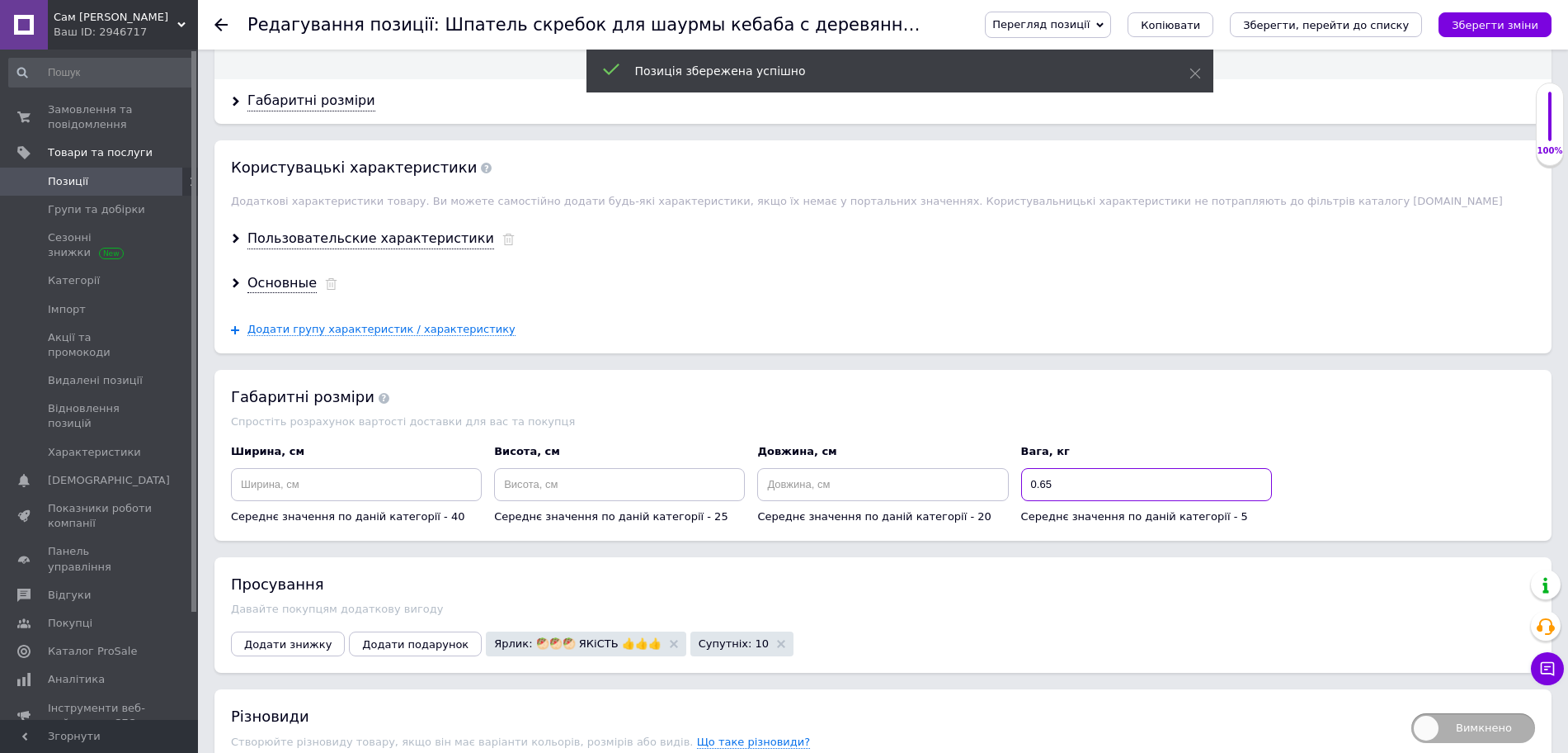
type input "0.65"
click at [944, 468] on input at bounding box center [883, 484] width 251 height 33
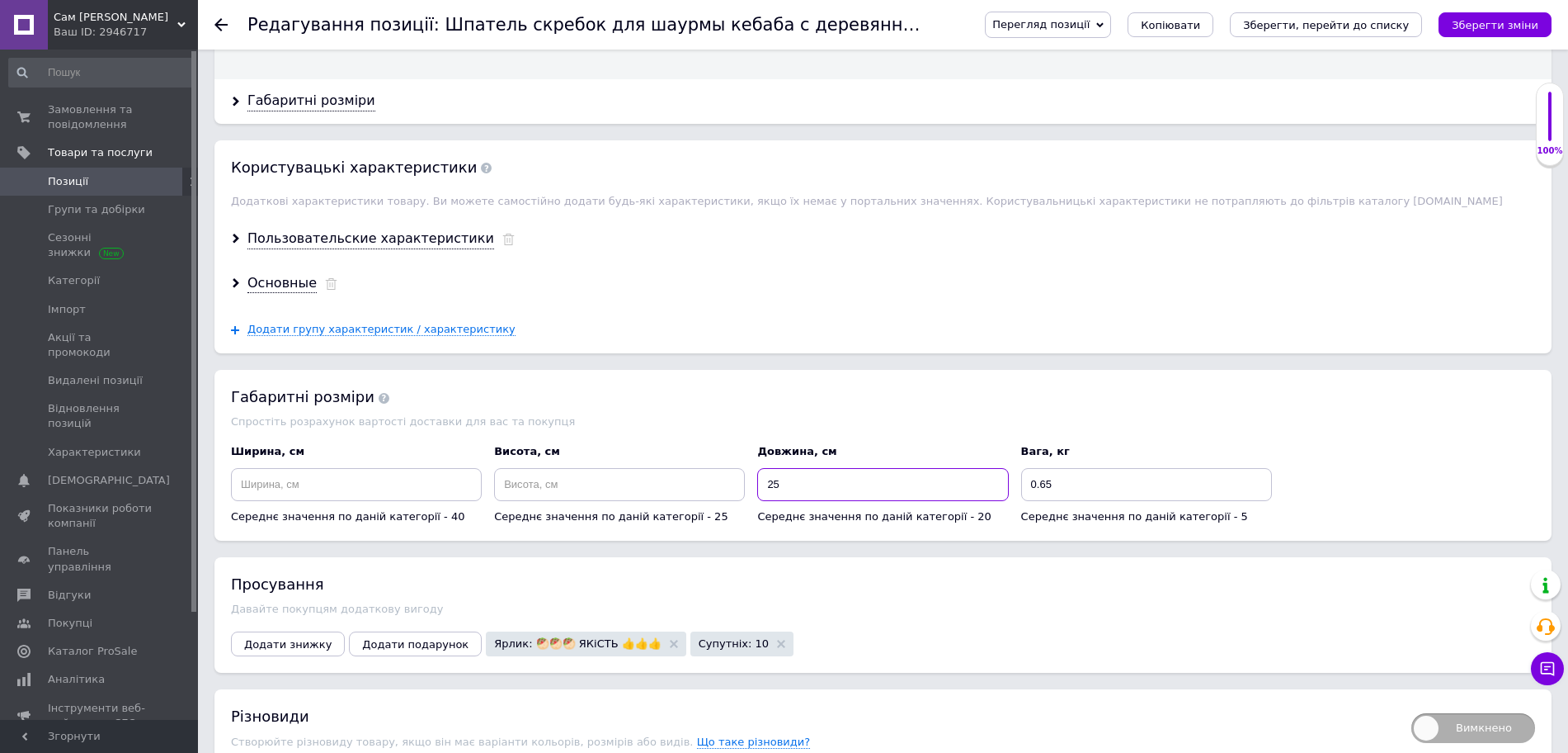
type input "25"
click at [584, 509] on div "Середнє значення по даній категорії - 25" at bounding box center [620, 516] width 251 height 15
click at [573, 468] on input at bounding box center [620, 484] width 251 height 33
type input "3"
click at [411, 468] on input at bounding box center [356, 484] width 251 height 33
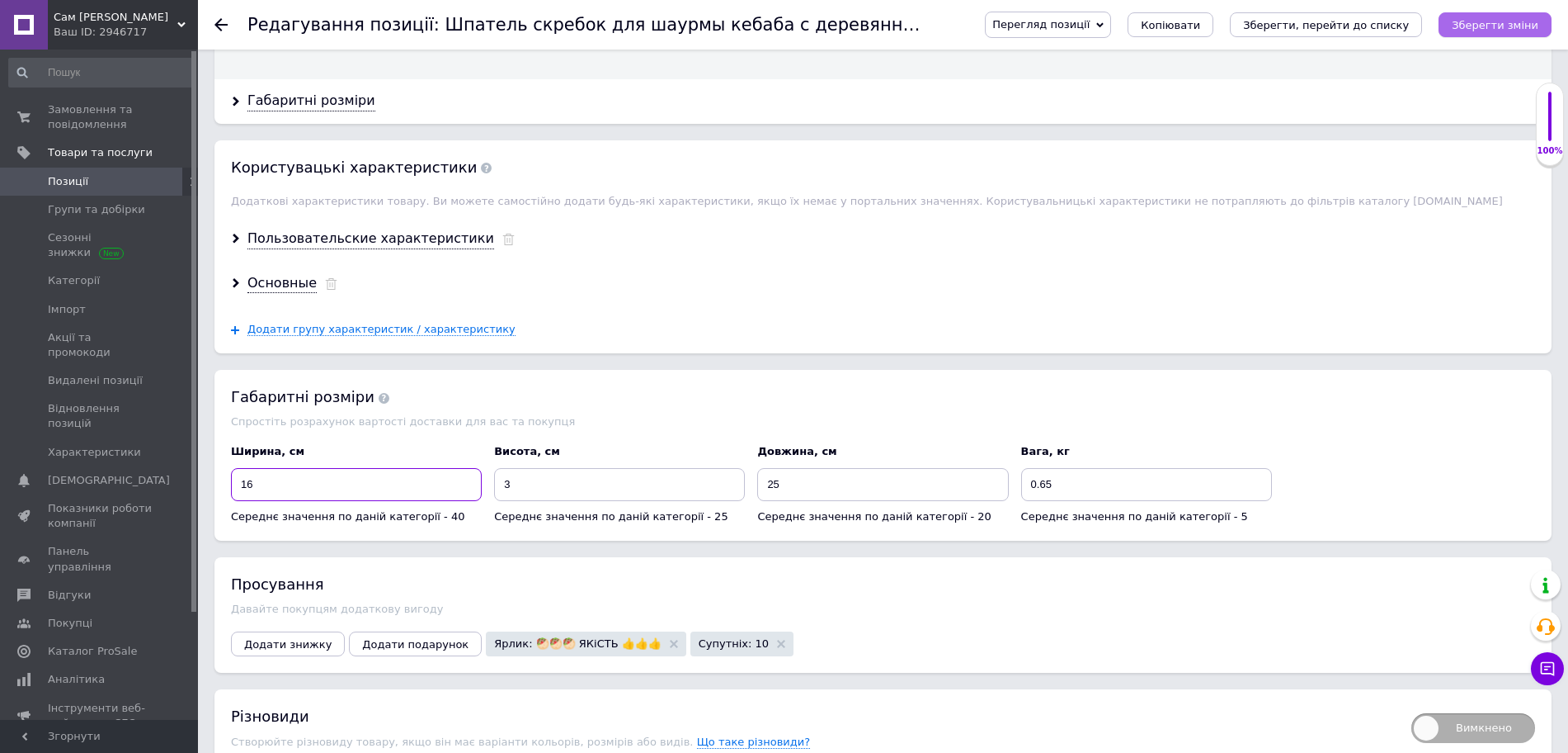
type input "16"
click at [1480, 31] on icon "Зберегти зміни" at bounding box center [1495, 25] width 87 height 13
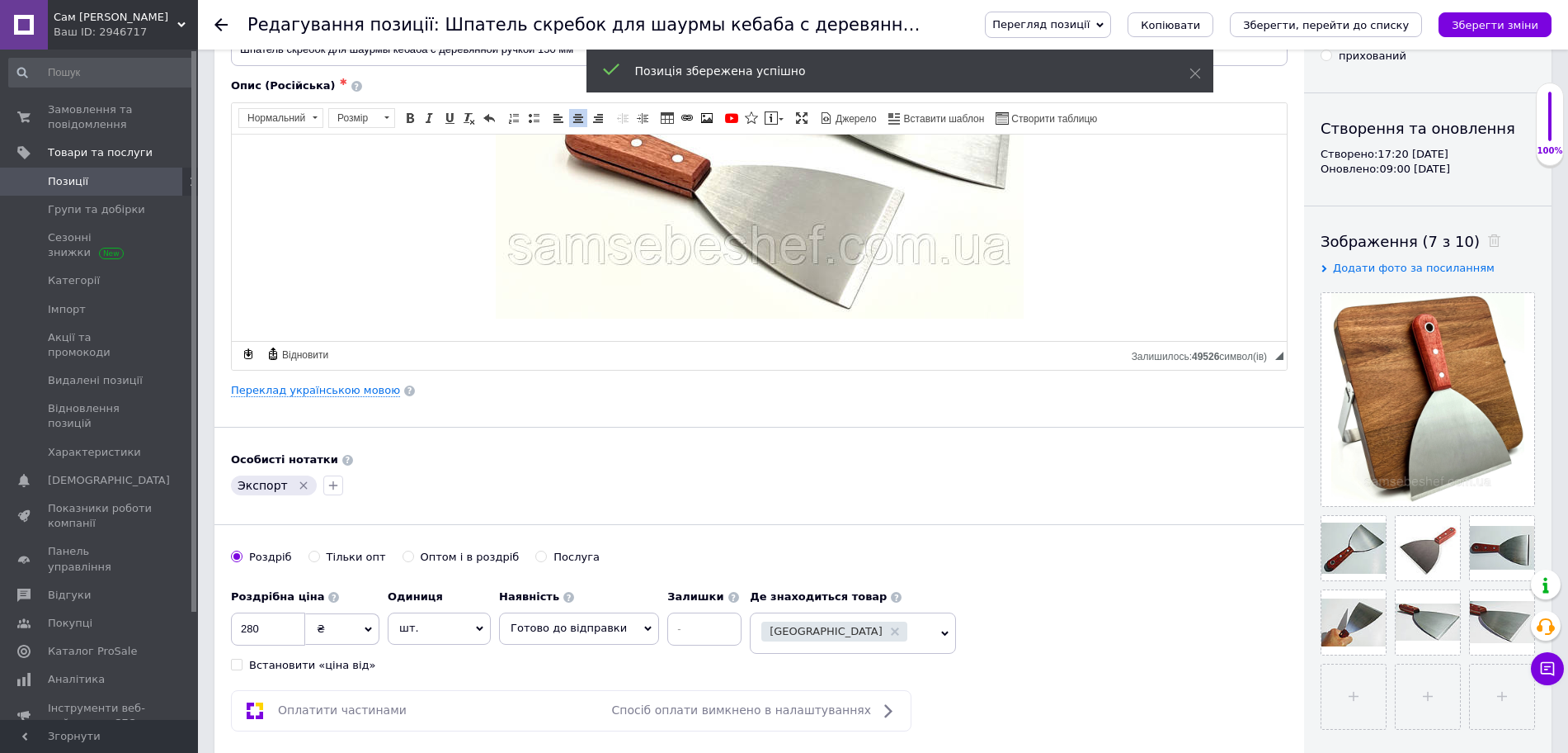
scroll to position [0, 0]
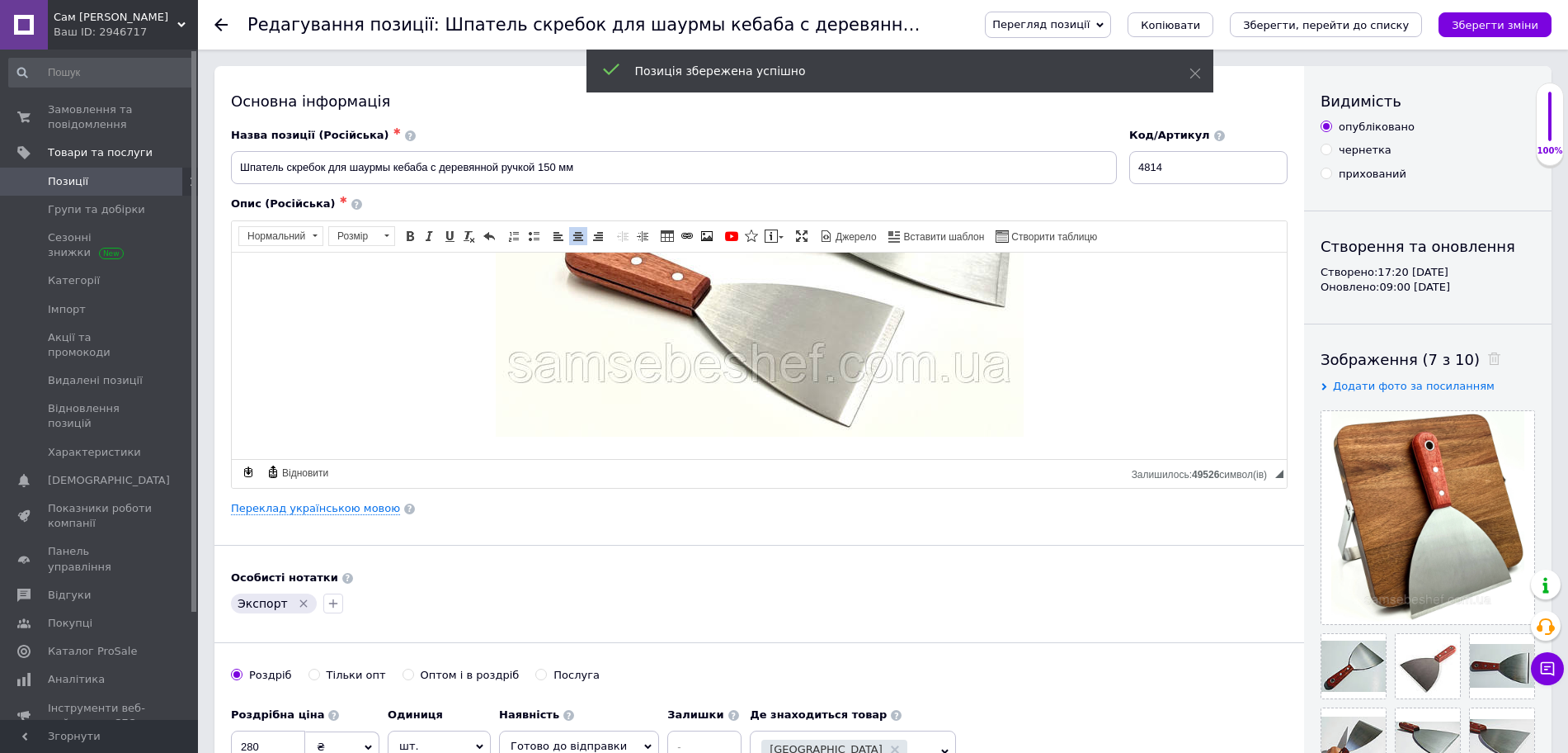
click at [1111, 35] on span "Перегляд позиції" at bounding box center [1049, 24] width 126 height 26
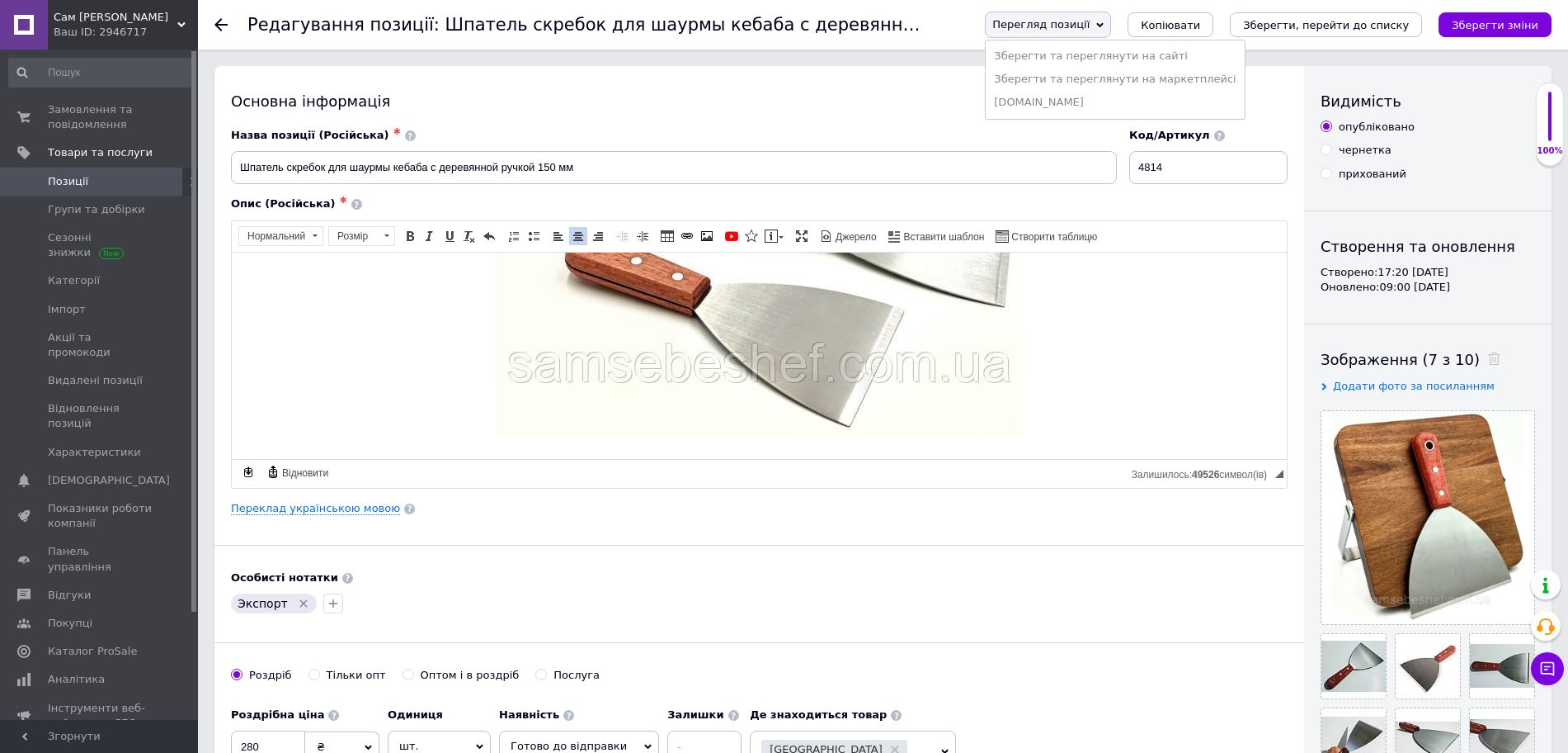
click at [1122, 60] on li "Зберегти та переглянути на сайті" at bounding box center [1115, 56] width 258 height 23
click at [1338, 26] on icon "Зберегти, перейти до списку" at bounding box center [1326, 25] width 165 height 13
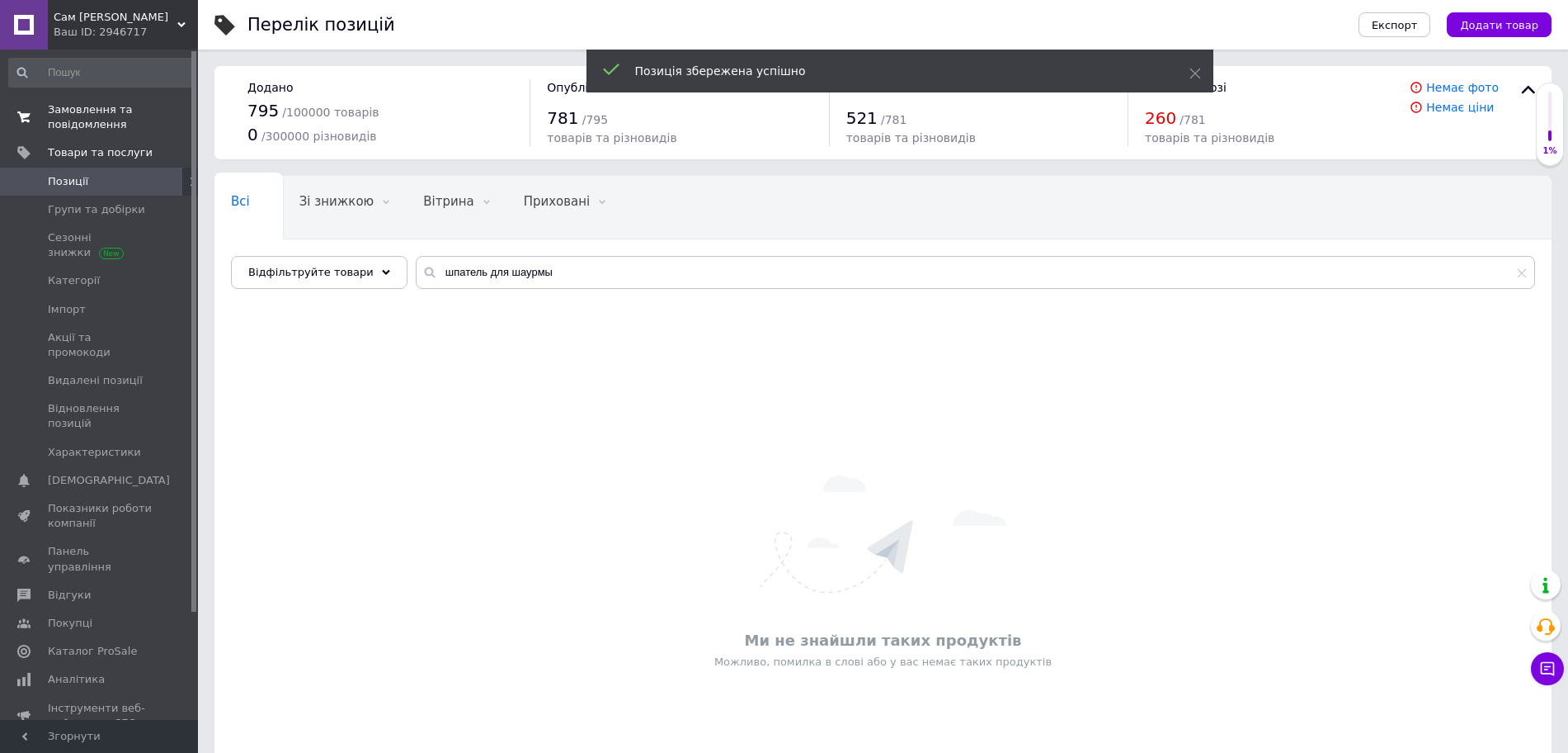
click at [89, 134] on link "Замовлення та повідомлення 0 0" at bounding box center [101, 117] width 203 height 43
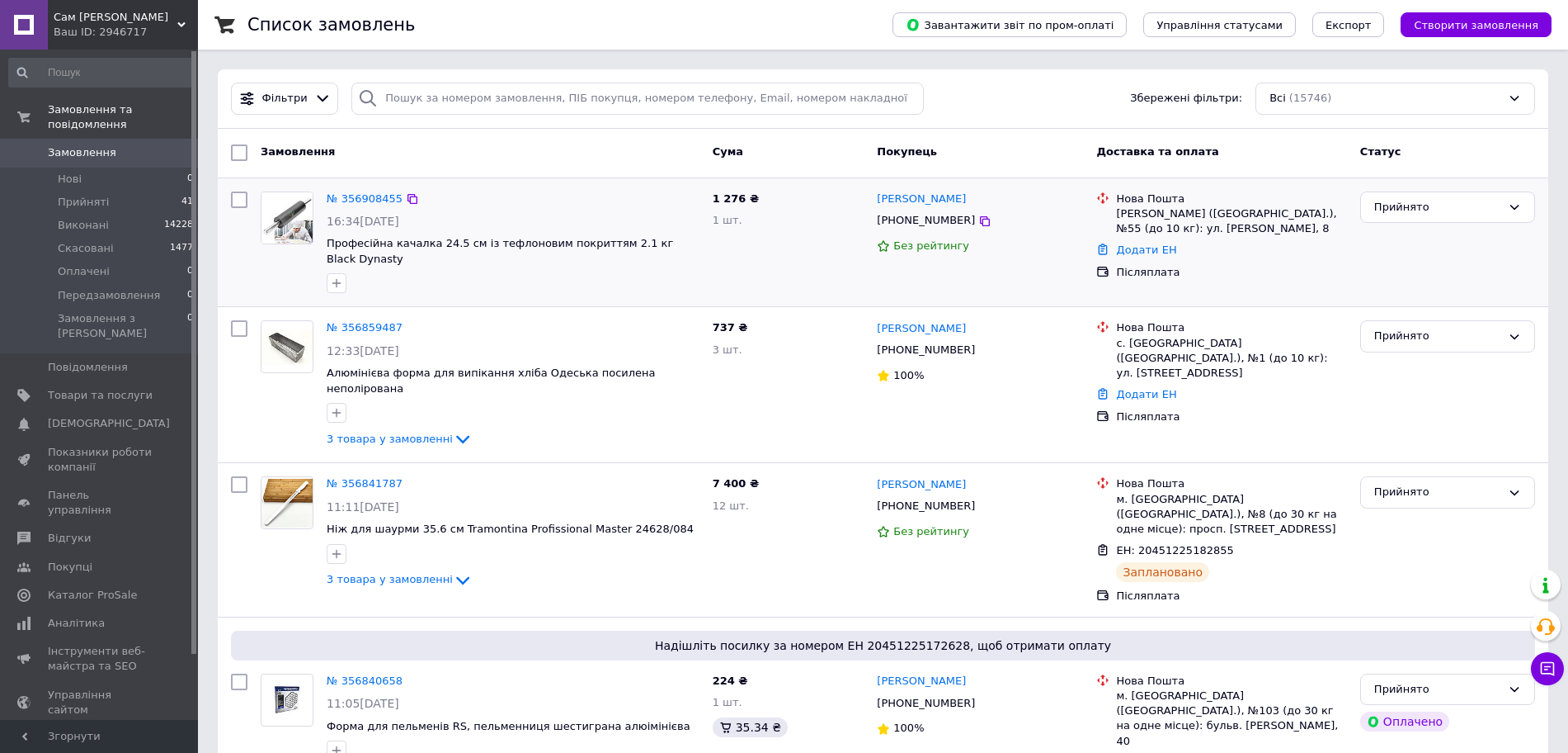
click at [932, 185] on div "[PERSON_NAME] [PHONE_NUMBER] Без рейтингу" at bounding box center [980, 242] width 220 height 116
click at [928, 193] on link "[PERSON_NAME]" at bounding box center [922, 199] width 89 height 16
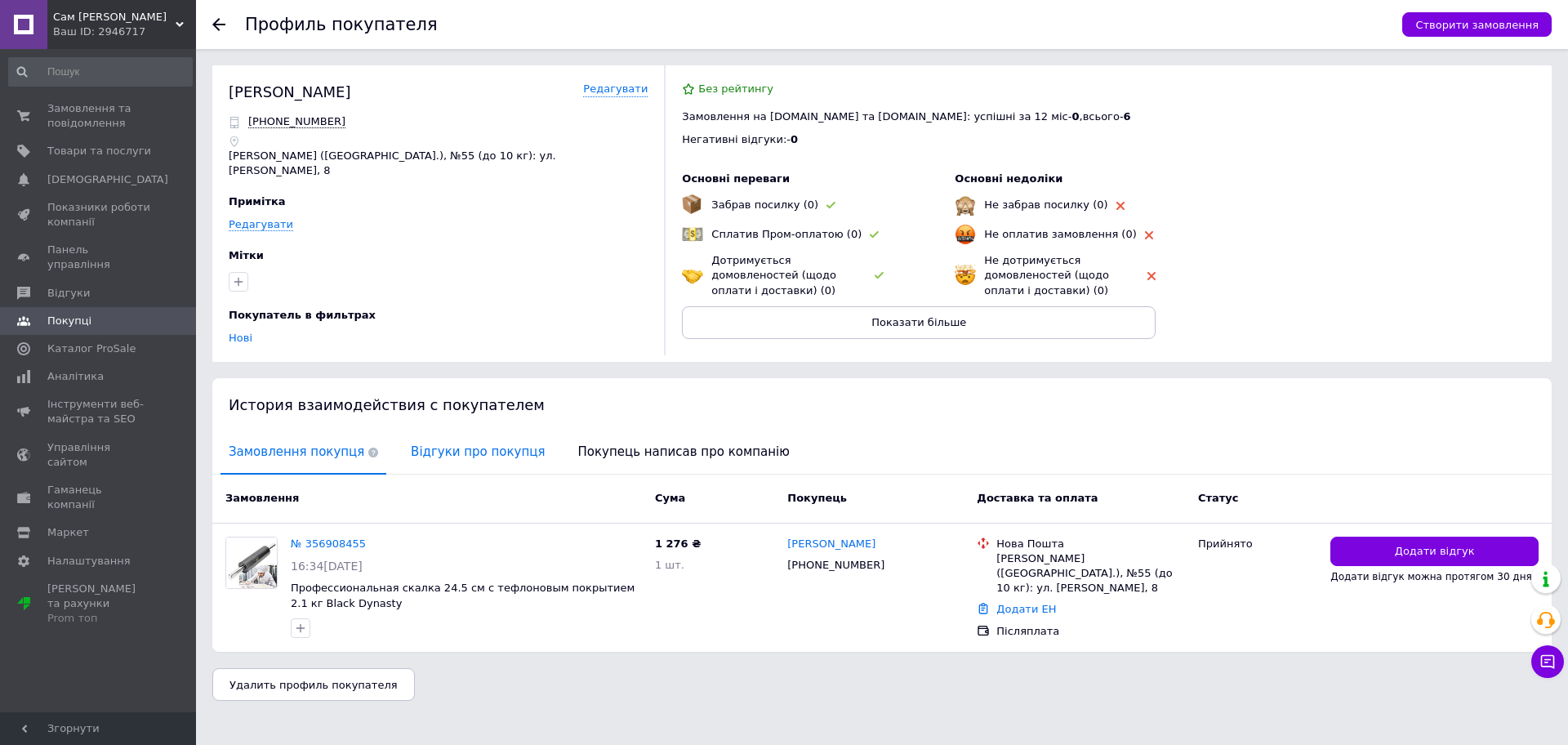
click at [486, 432] on span "Відгуки про покупця" at bounding box center [478, 451] width 150 height 41
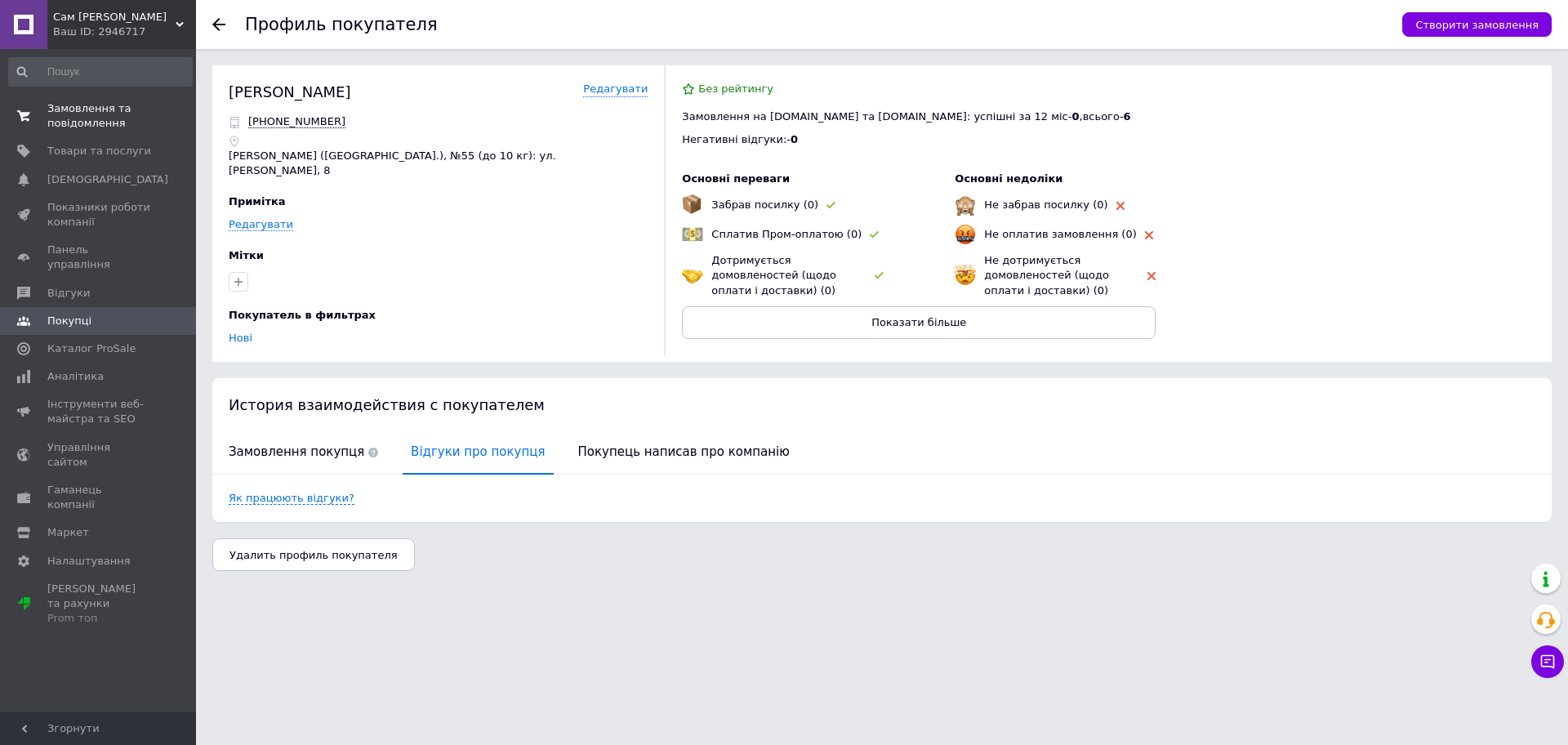
click at [89, 116] on span "Замовлення та повідомлення" at bounding box center [99, 116] width 104 height 30
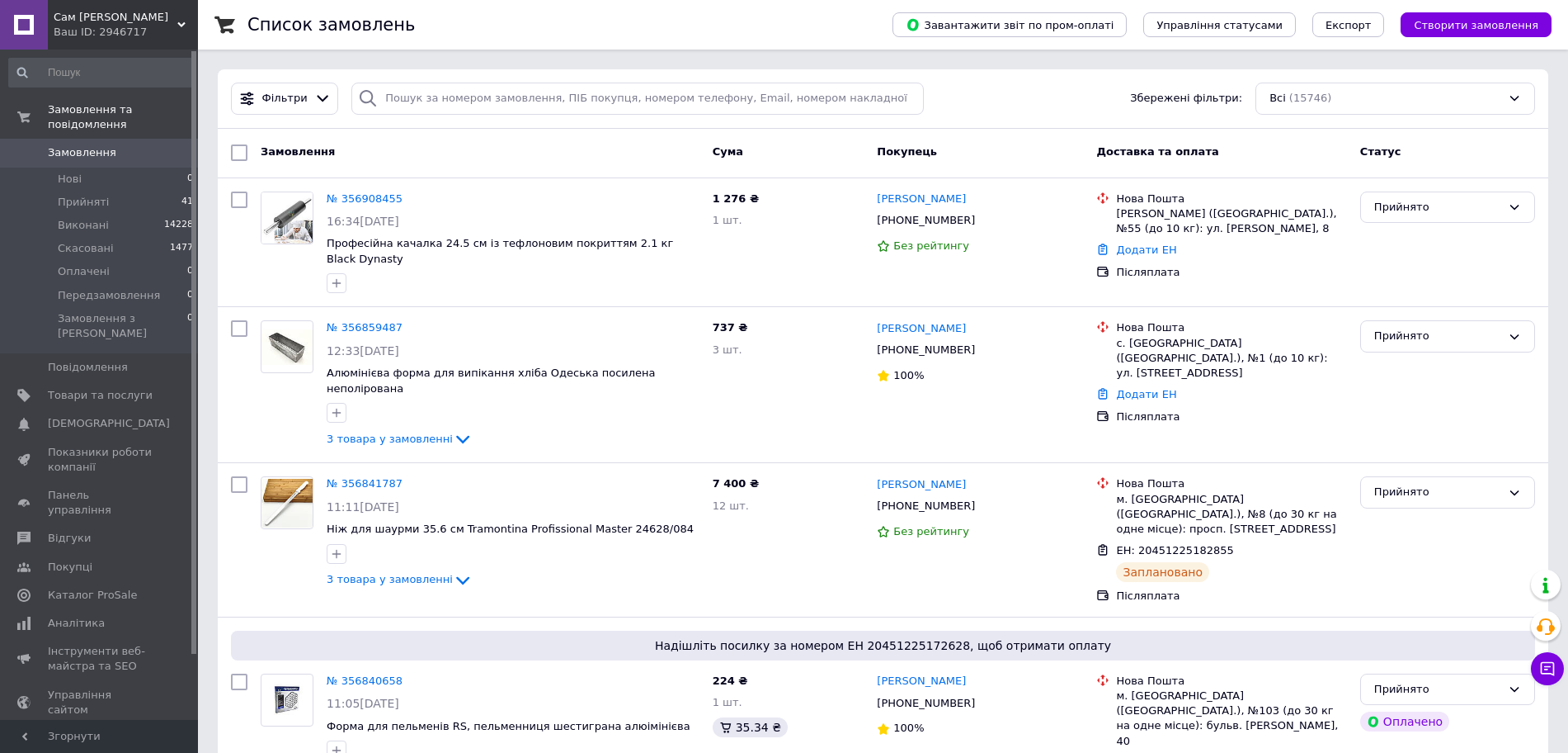
click at [171, 22] on span "Сам [PERSON_NAME]" at bounding box center [115, 17] width 124 height 15
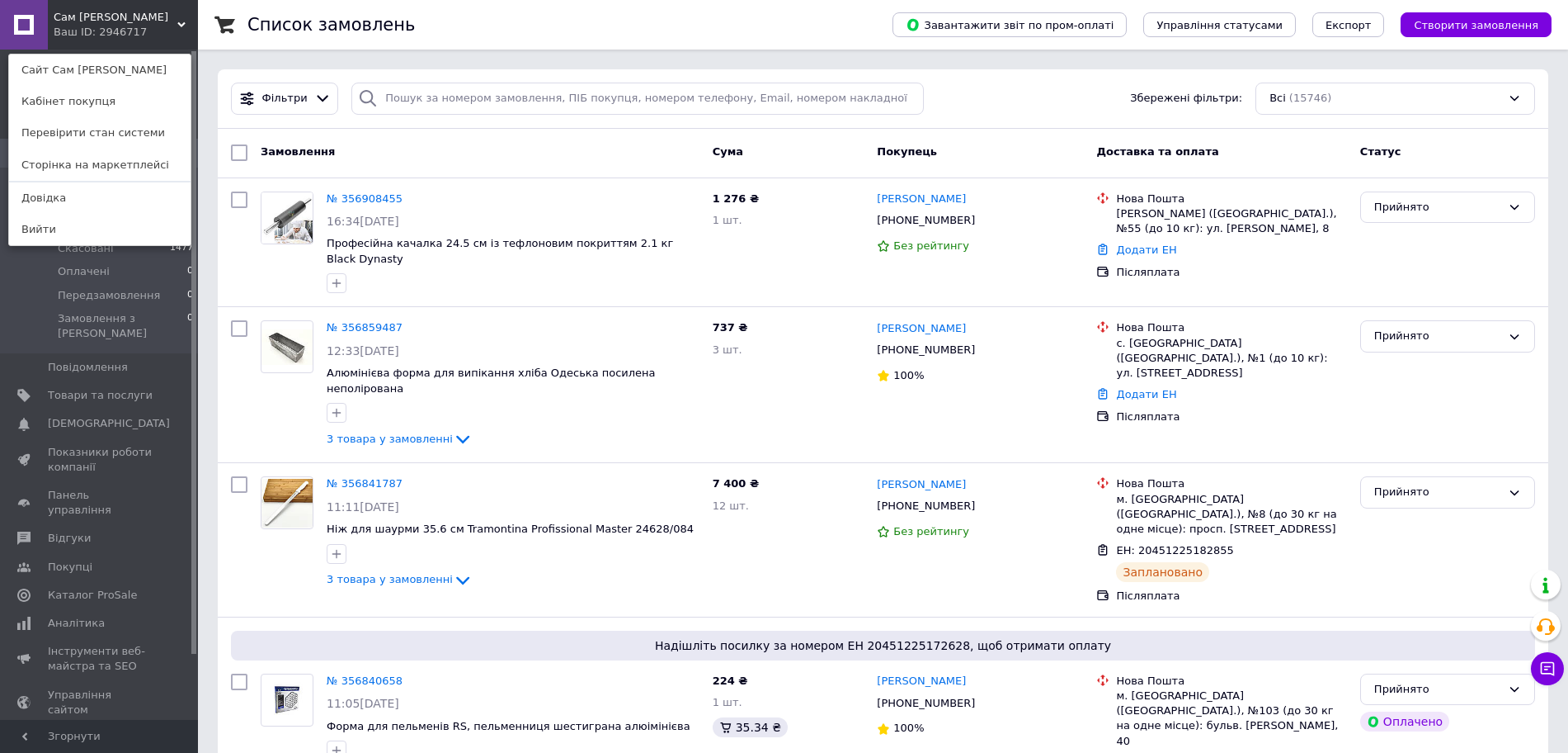
click at [174, 49] on div "Сам [PERSON_NAME] Ваш ID: 2946717 Сайт Сам [PERSON_NAME] покупця Перевірити ста…" at bounding box center [99, 24] width 198 height 50
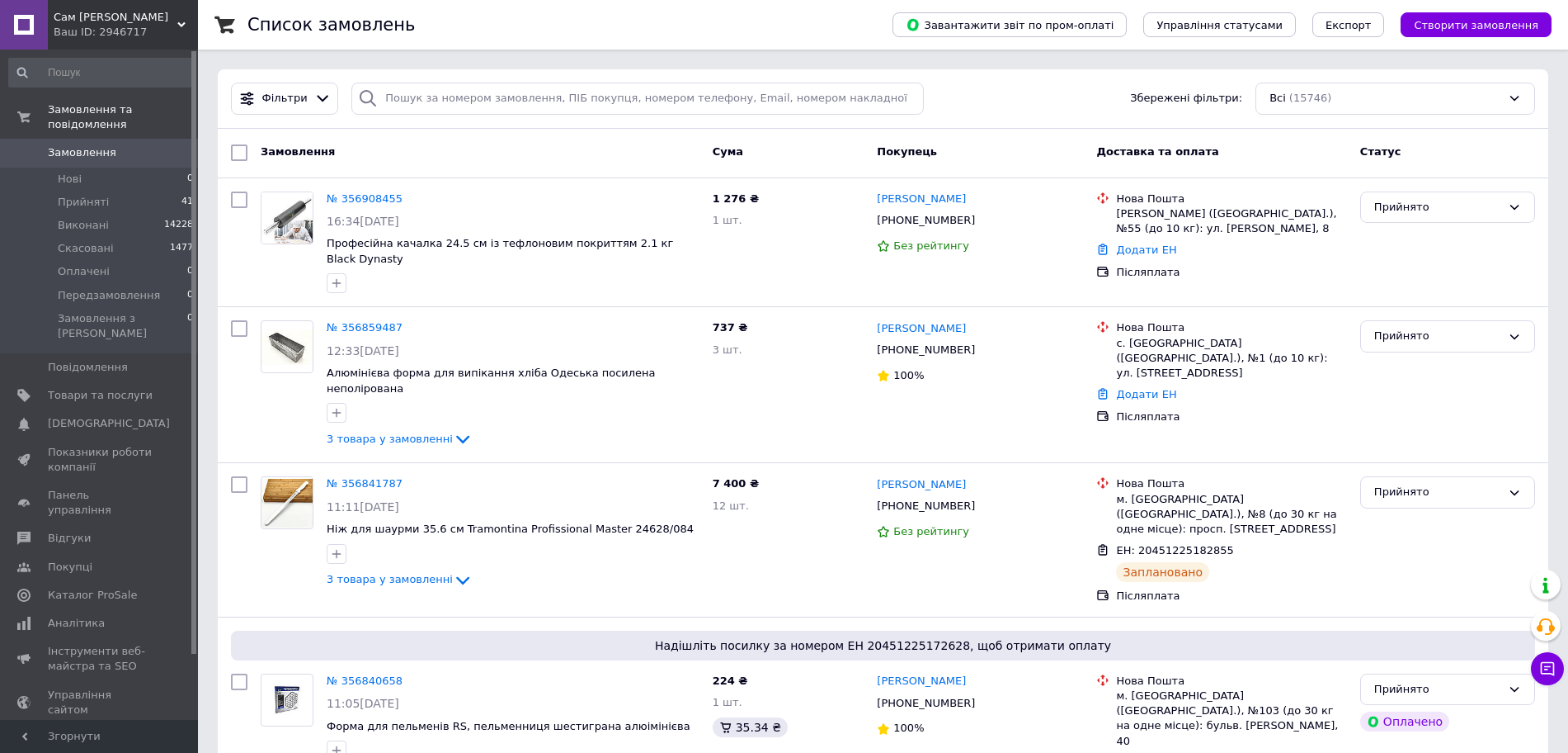
click at [188, 14] on div "Сам [PERSON_NAME] Ваш ID: 2946717" at bounding box center [123, 24] width 150 height 50
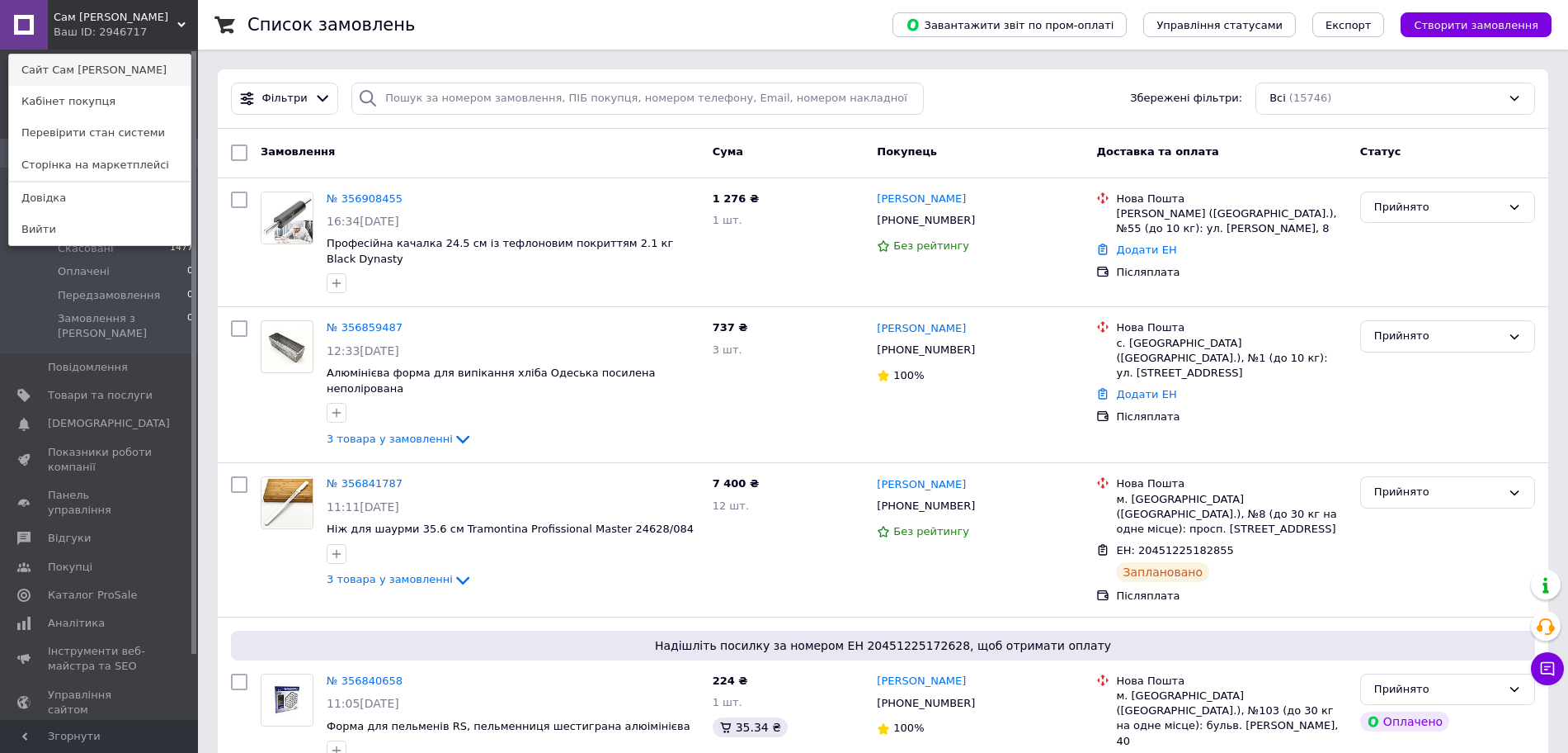
click at [183, 61] on link "Сайт Сам [PERSON_NAME]" at bounding box center [99, 70] width 182 height 31
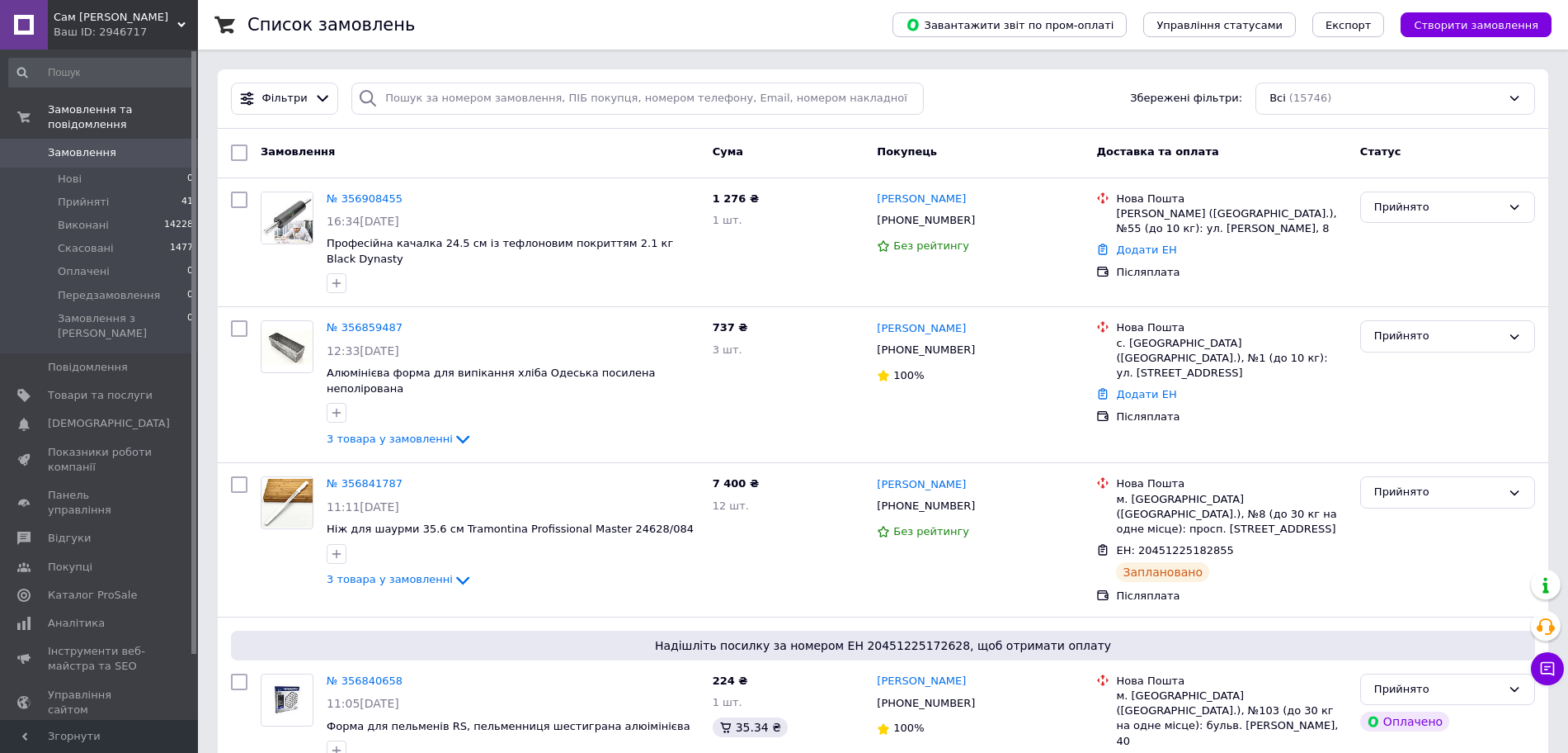
drag, startPoint x: 148, startPoint y: 138, endPoint x: 1015, endPoint y: 146, distance: 867.0
click at [148, 145] on span "Замовлення" at bounding box center [100, 152] width 105 height 15
click at [128, 388] on span "Товари та послуги" at bounding box center [100, 395] width 105 height 15
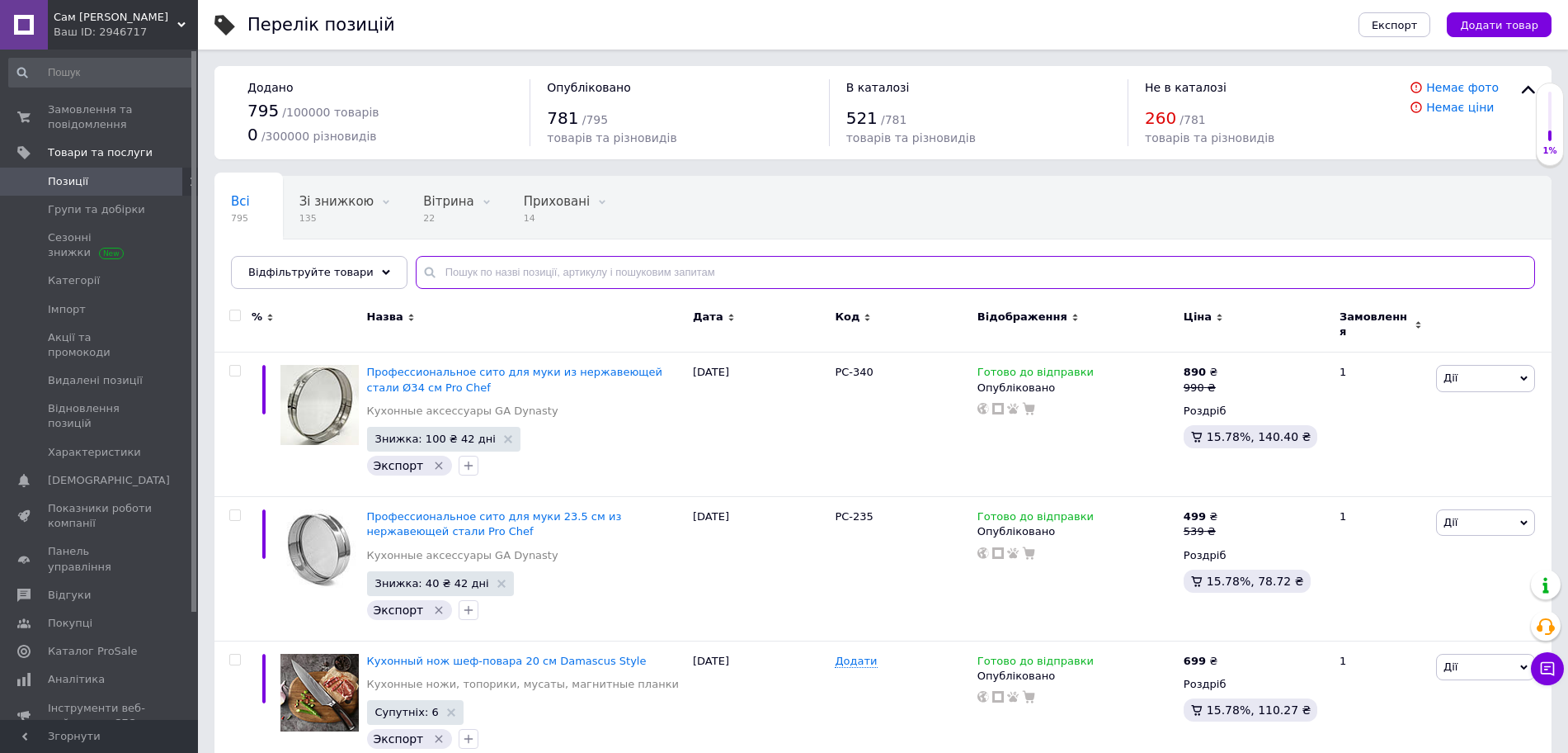
click at [568, 274] on input "text" at bounding box center [975, 272] width 1120 height 33
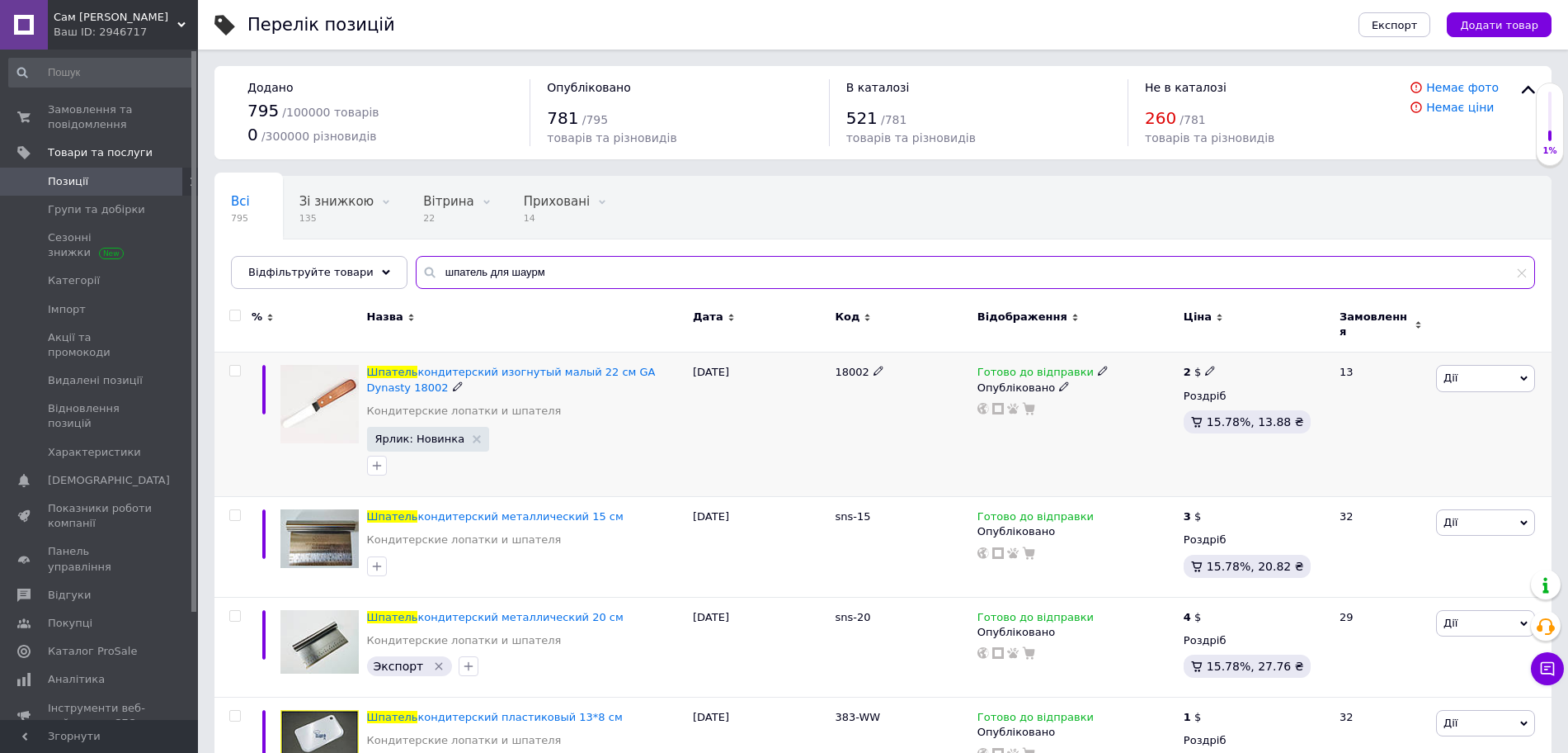
type input "шпатель для шаурм"
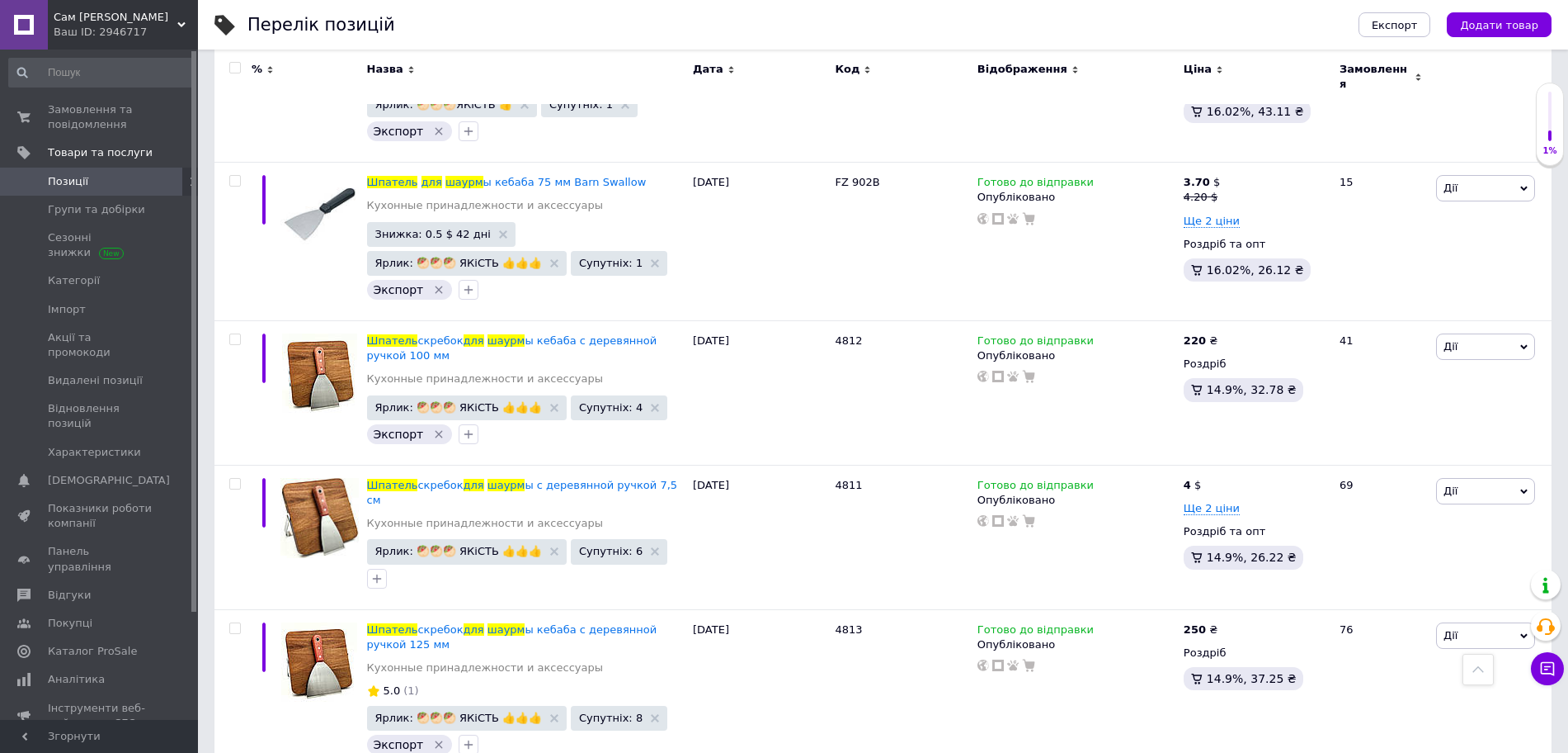
scroll to position [4435, 0]
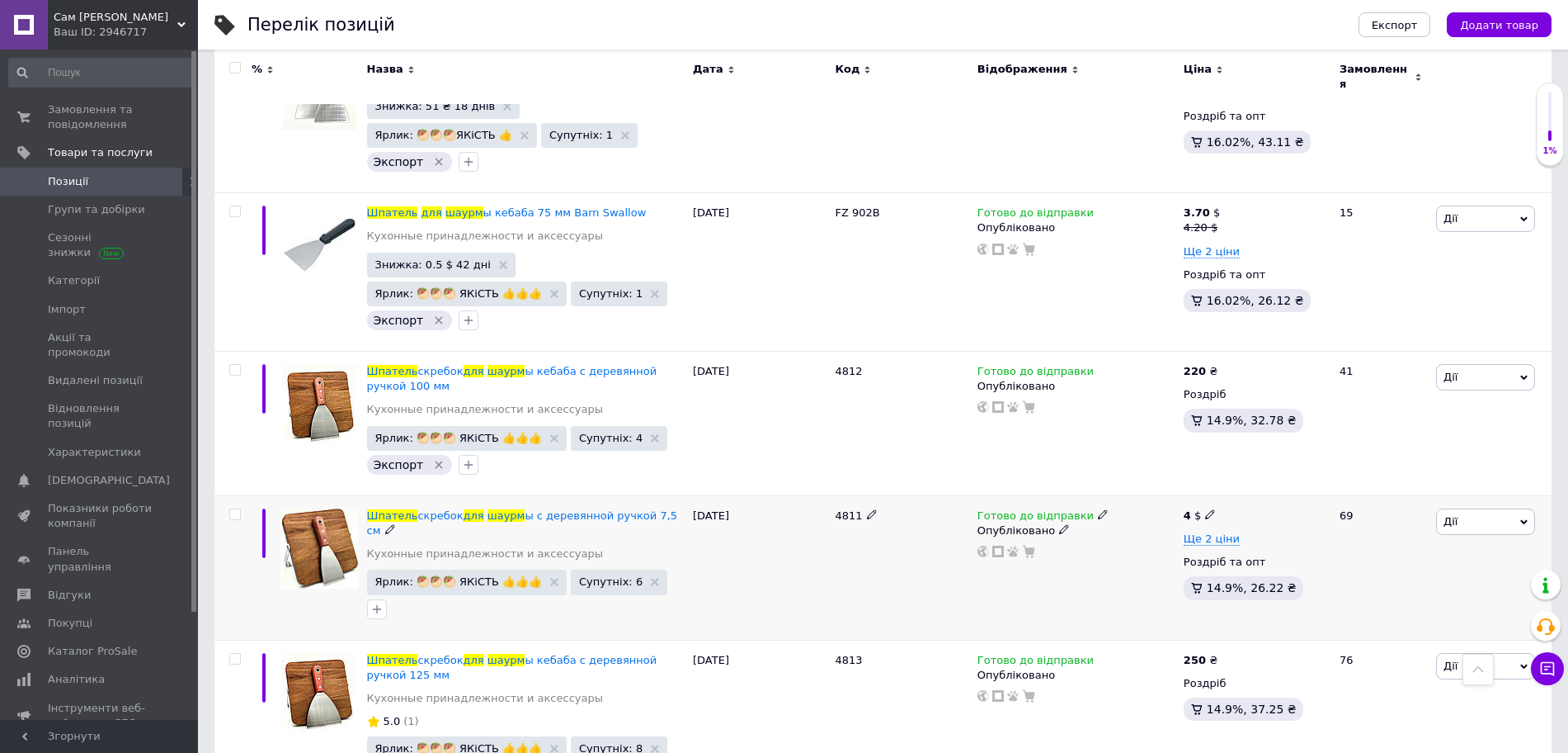
click at [984, 508] on div "Готово до відправки Опубліковано" at bounding box center [1077, 532] width 198 height 50
click at [986, 546] on icon at bounding box center [983, 552] width 12 height 12
click at [1206, 509] on icon at bounding box center [1210, 514] width 10 height 10
click at [1274, 545] on span "$" at bounding box center [1307, 560] width 159 height 31
click at [1263, 628] on li "₴" at bounding box center [1307, 640] width 157 height 23
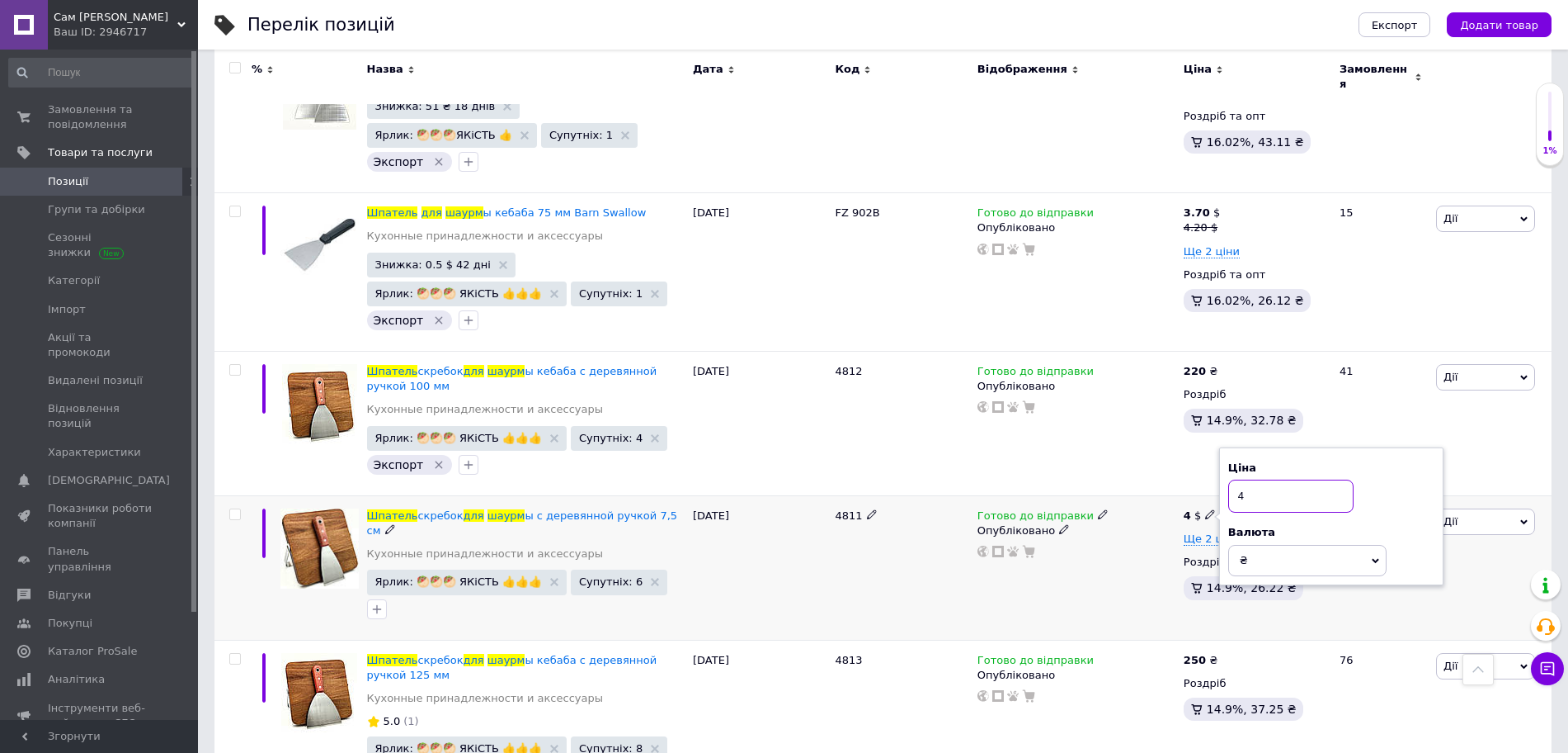
drag, startPoint x: 1252, startPoint y: 303, endPoint x: 1230, endPoint y: 292, distance: 24.6
click at [1239, 480] on input "4" at bounding box center [1291, 496] width 125 height 33
type input "180"
click at [1161, 523] on div "Опубліковано" at bounding box center [1077, 530] width 198 height 15
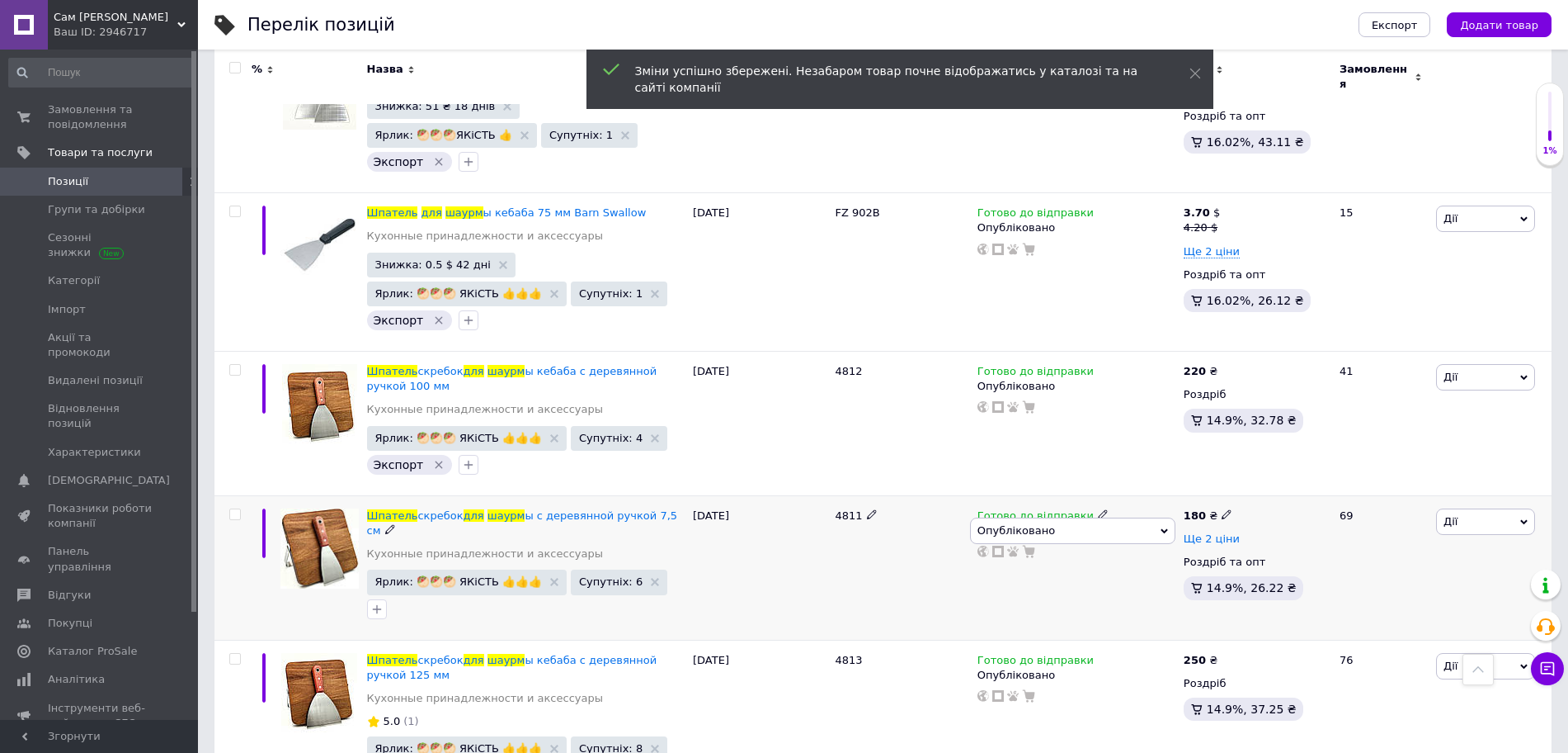
click at [1226, 532] on span "Ще 2 ціни" at bounding box center [1212, 539] width 56 height 14
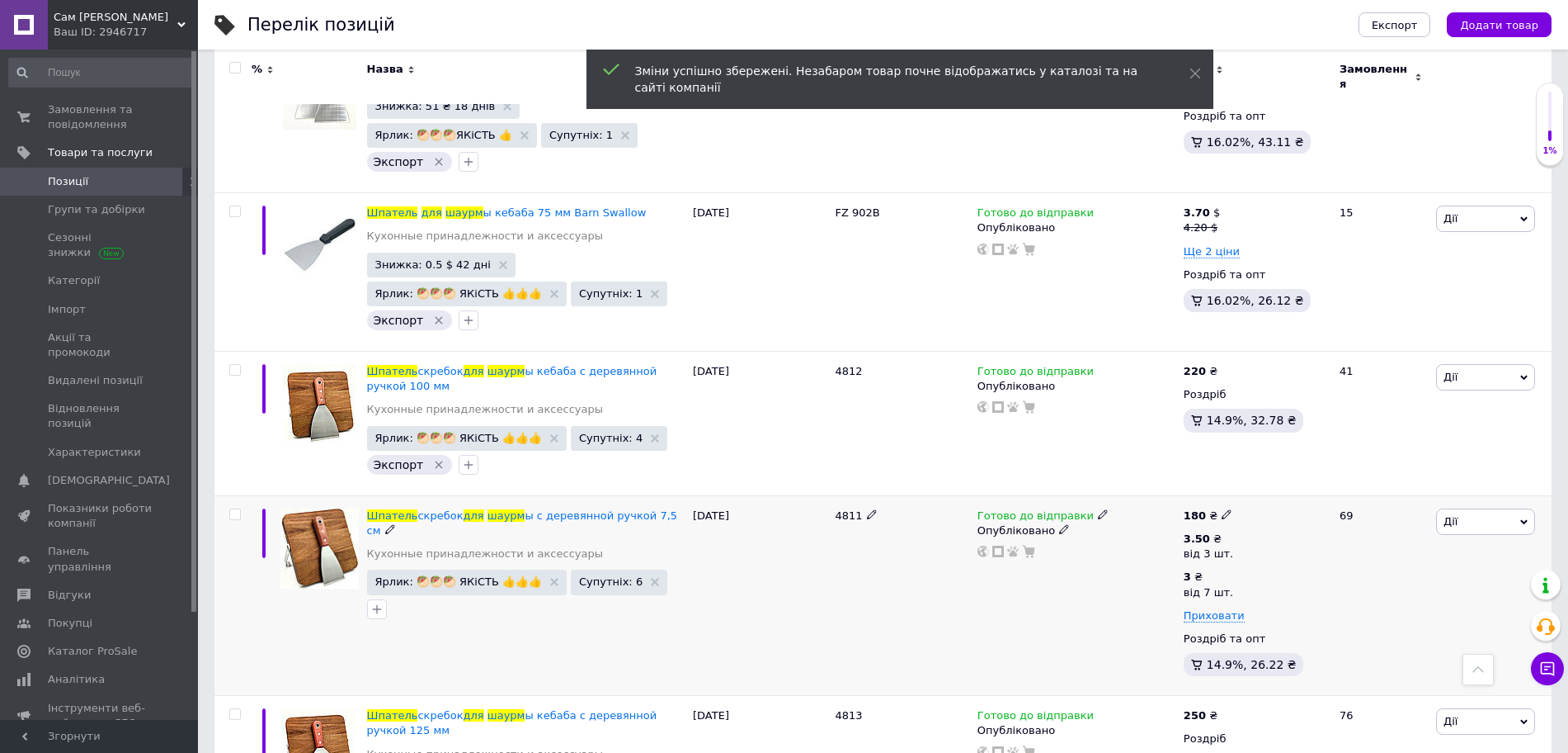
click at [1142, 523] on div "Опубліковано" at bounding box center [1077, 530] width 198 height 15
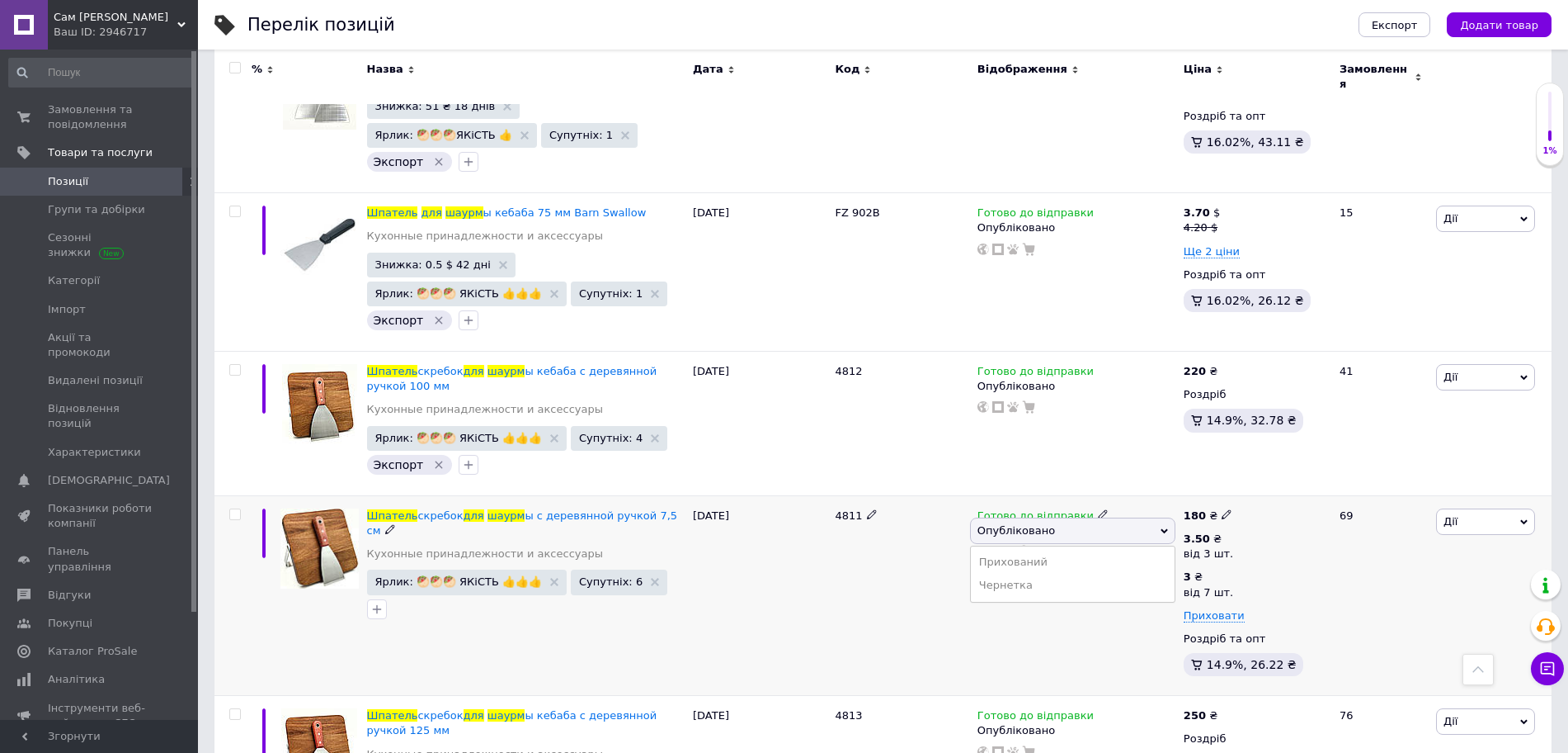
click at [1264, 531] on div "3.50 ₴ від 3 шт." at bounding box center [1255, 550] width 142 height 38
click at [1222, 509] on icon at bounding box center [1227, 514] width 10 height 10
click at [1079, 495] on div "Готово до відправки Опубліковано" at bounding box center [1077, 595] width 206 height 200
click at [1222, 509] on icon at bounding box center [1227, 514] width 10 height 10
click at [1152, 495] on div "Готово до відправки Опубліковано" at bounding box center [1077, 595] width 206 height 200
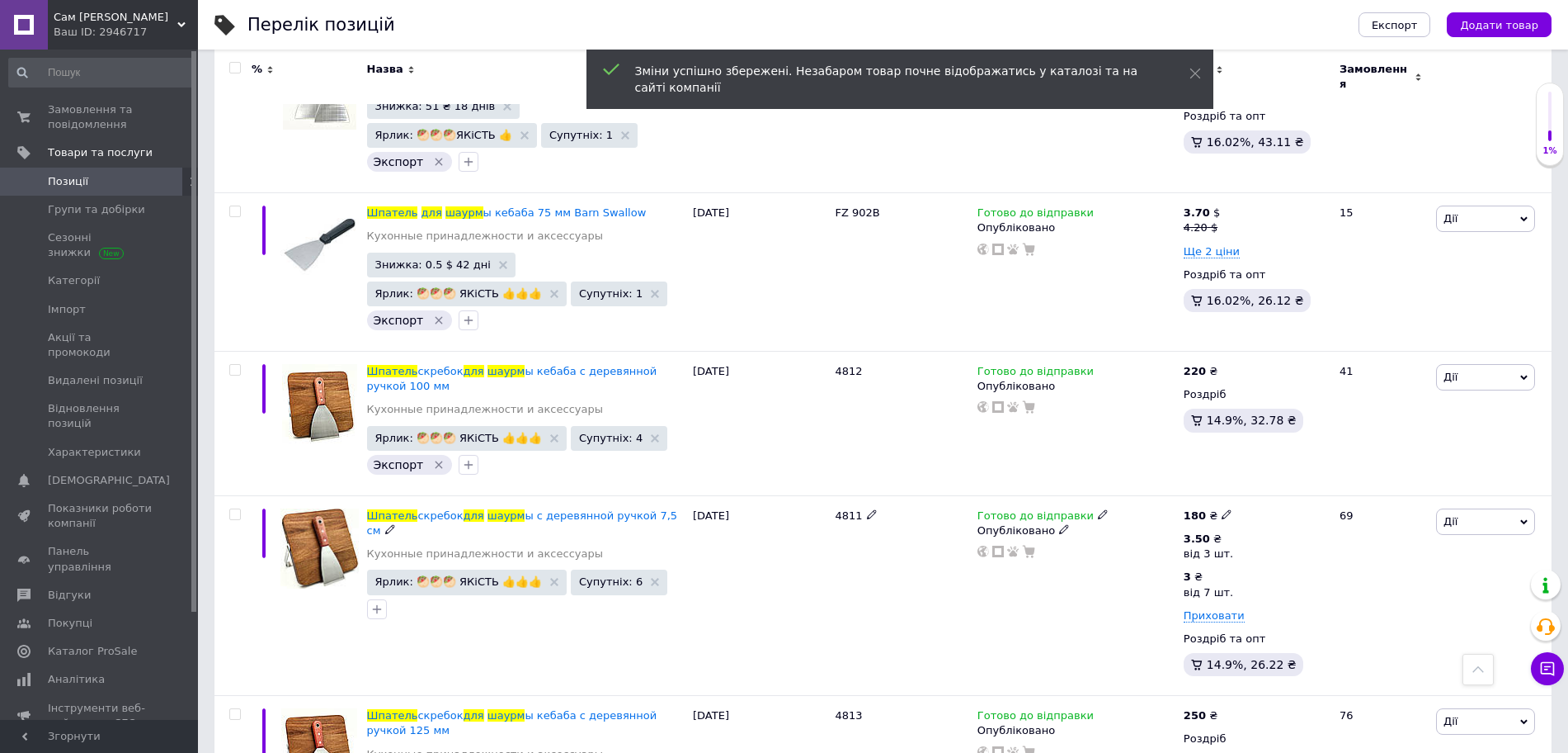
click at [1126, 495] on div "Готово до відправки Опубліковано" at bounding box center [1077, 595] width 206 height 200
click at [1222, 609] on span "Приховати" at bounding box center [1214, 616] width 61 height 14
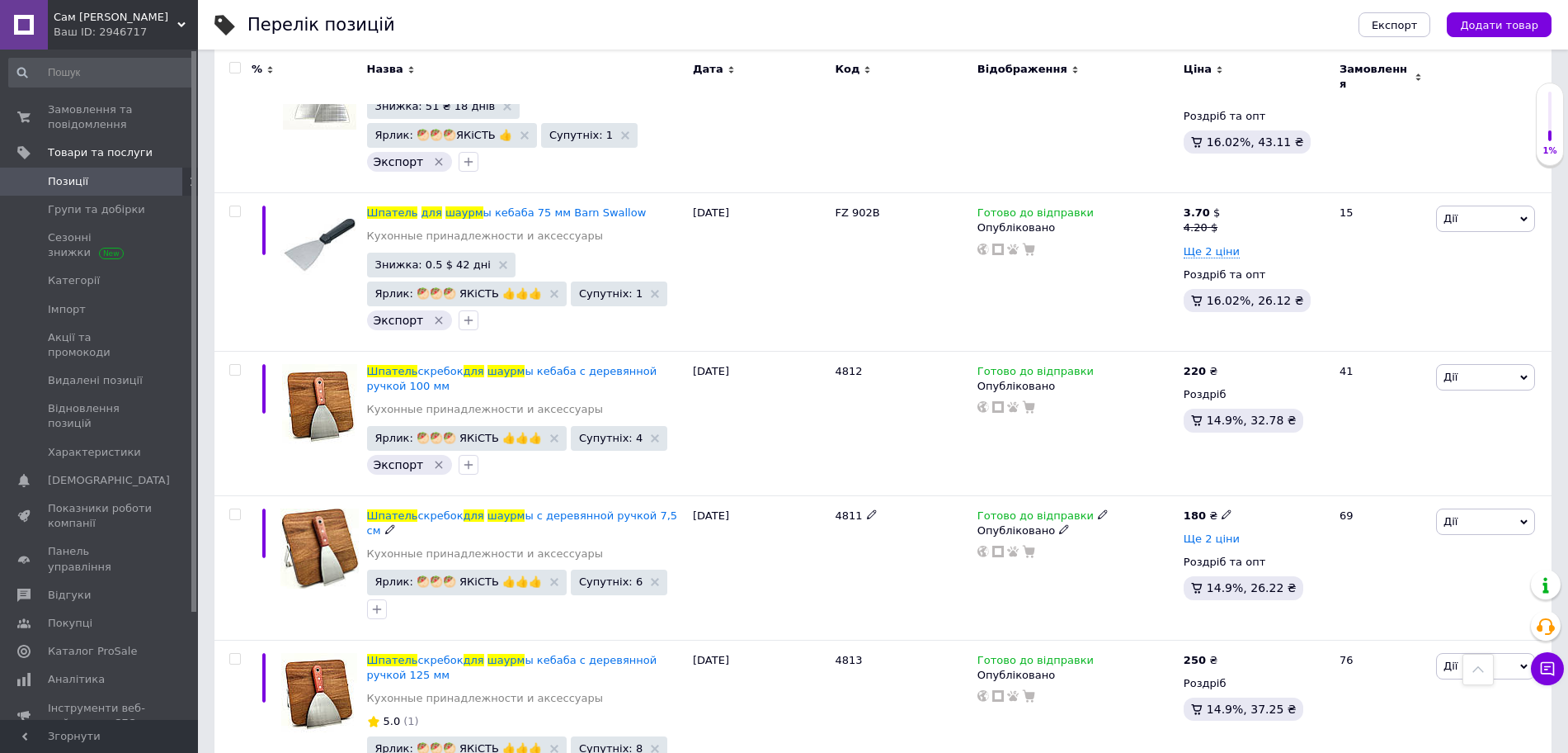
click at [1207, 532] on span "Ще 2 ціни" at bounding box center [1212, 539] width 56 height 14
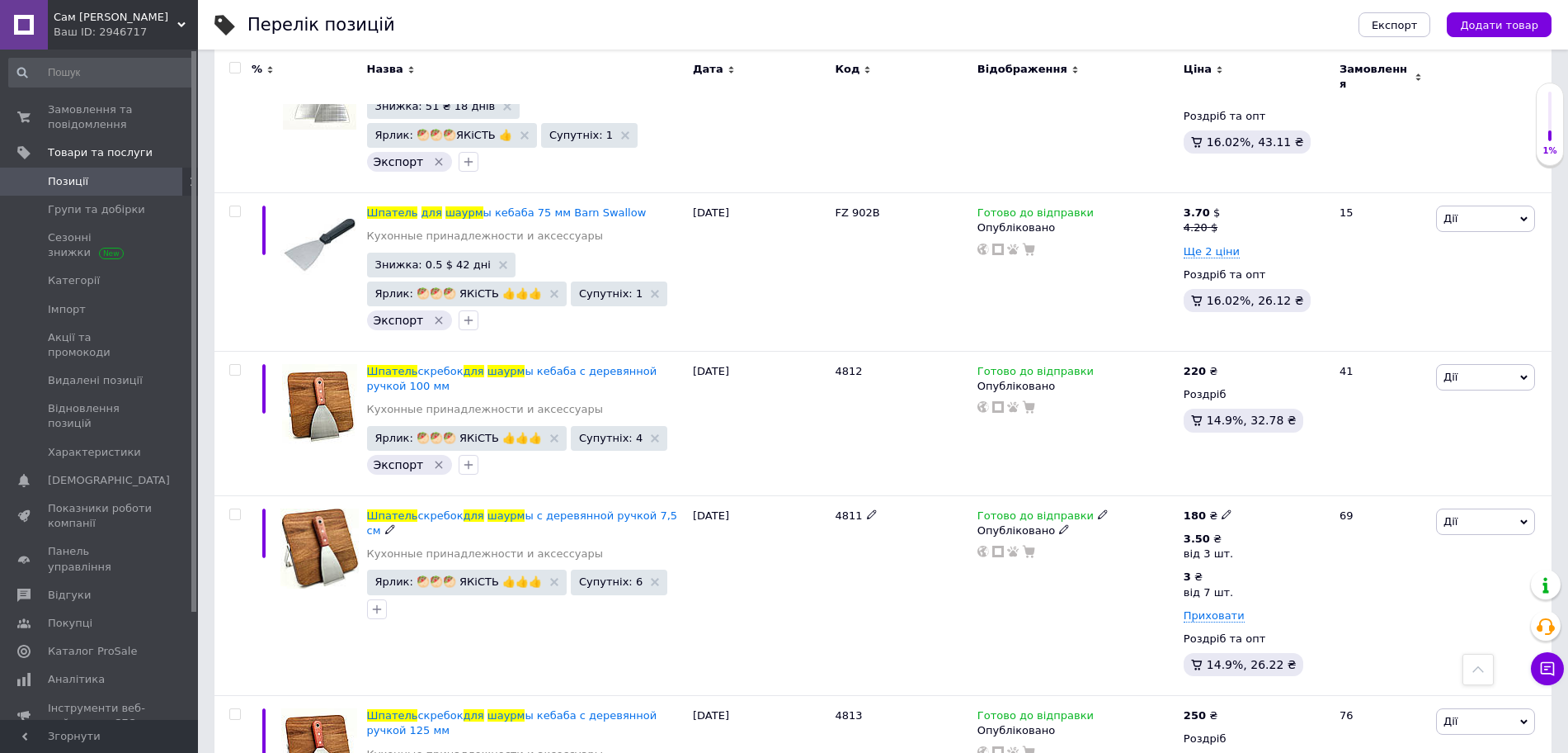
click at [1242, 531] on div "3.50 ₴ від 3 шт. 3 ₴ від 7 шт. Приховати" at bounding box center [1255, 577] width 142 height 91
click at [1056, 495] on div "Готово до відправки Опубліковано" at bounding box center [1077, 595] width 206 height 200
click at [77, 117] on span "Замовлення та повідомлення" at bounding box center [100, 117] width 105 height 30
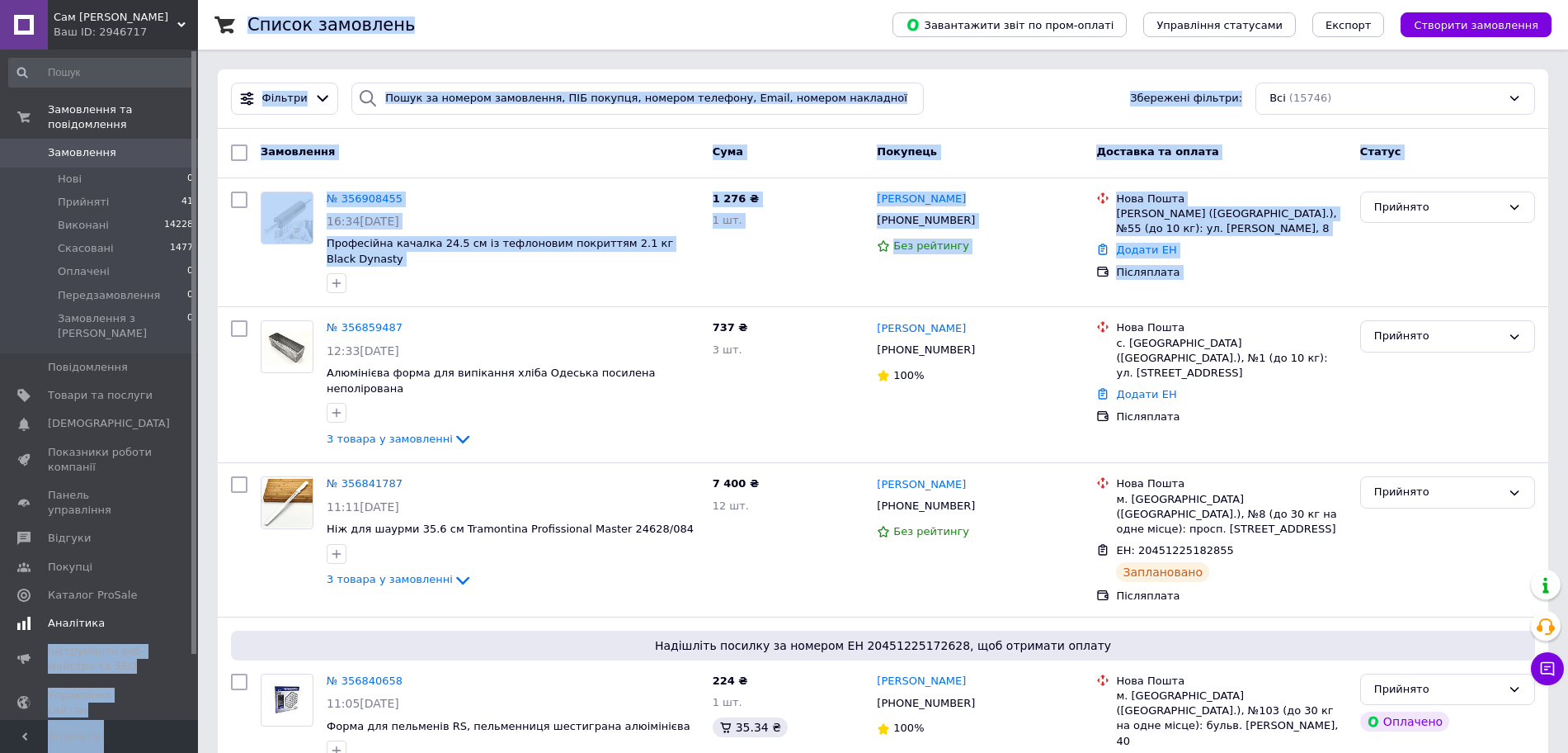
drag, startPoint x: 198, startPoint y: 301, endPoint x: 153, endPoint y: 569, distance: 271.8
click at [859, 73] on div "Фільтри Збережені фільтри: Всі (15746)" at bounding box center [883, 98] width 1331 height 59
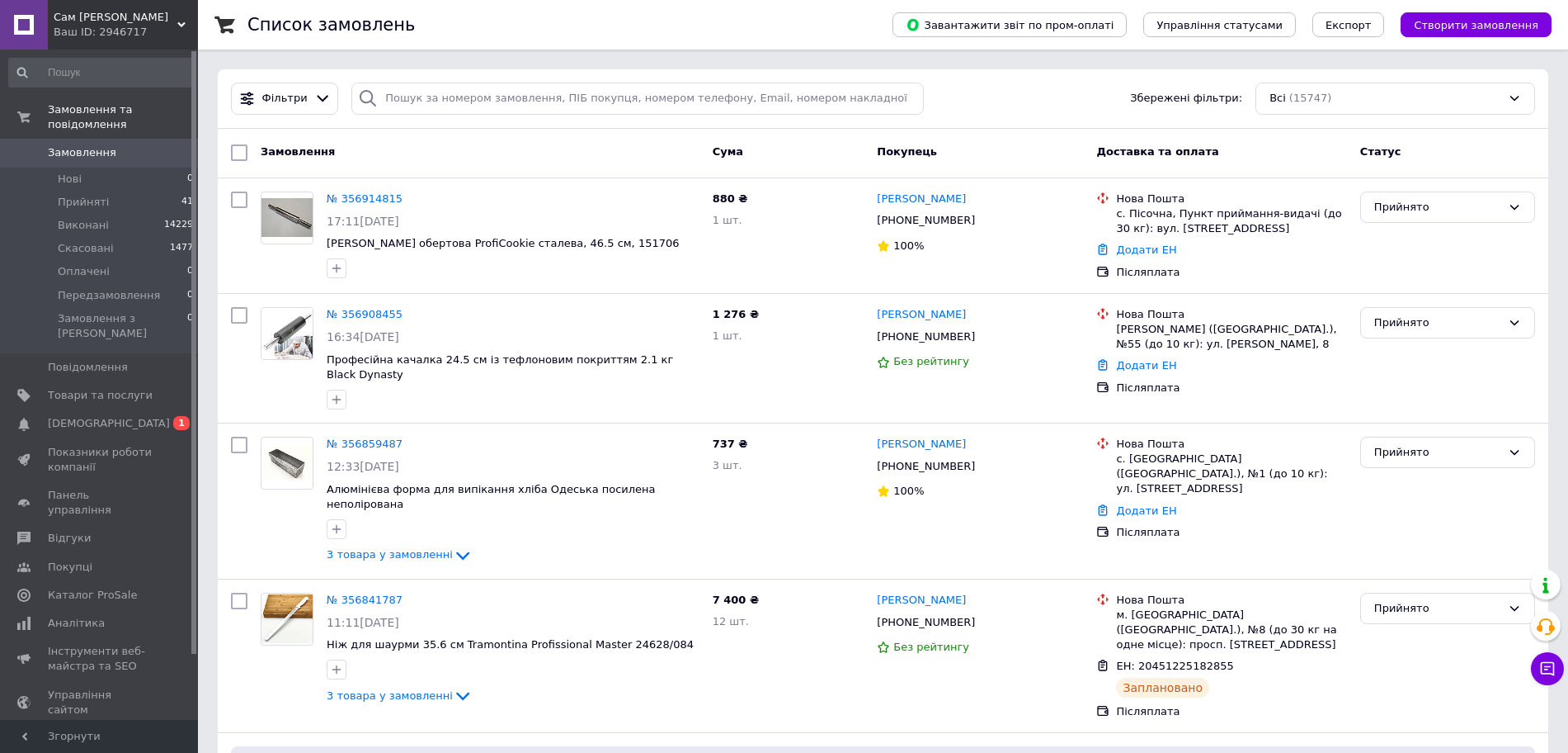
click at [173, 73] on input at bounding box center [101, 72] width 187 height 30
click at [129, 415] on span "[DEMOGRAPHIC_DATA]" at bounding box center [100, 422] width 105 height 15
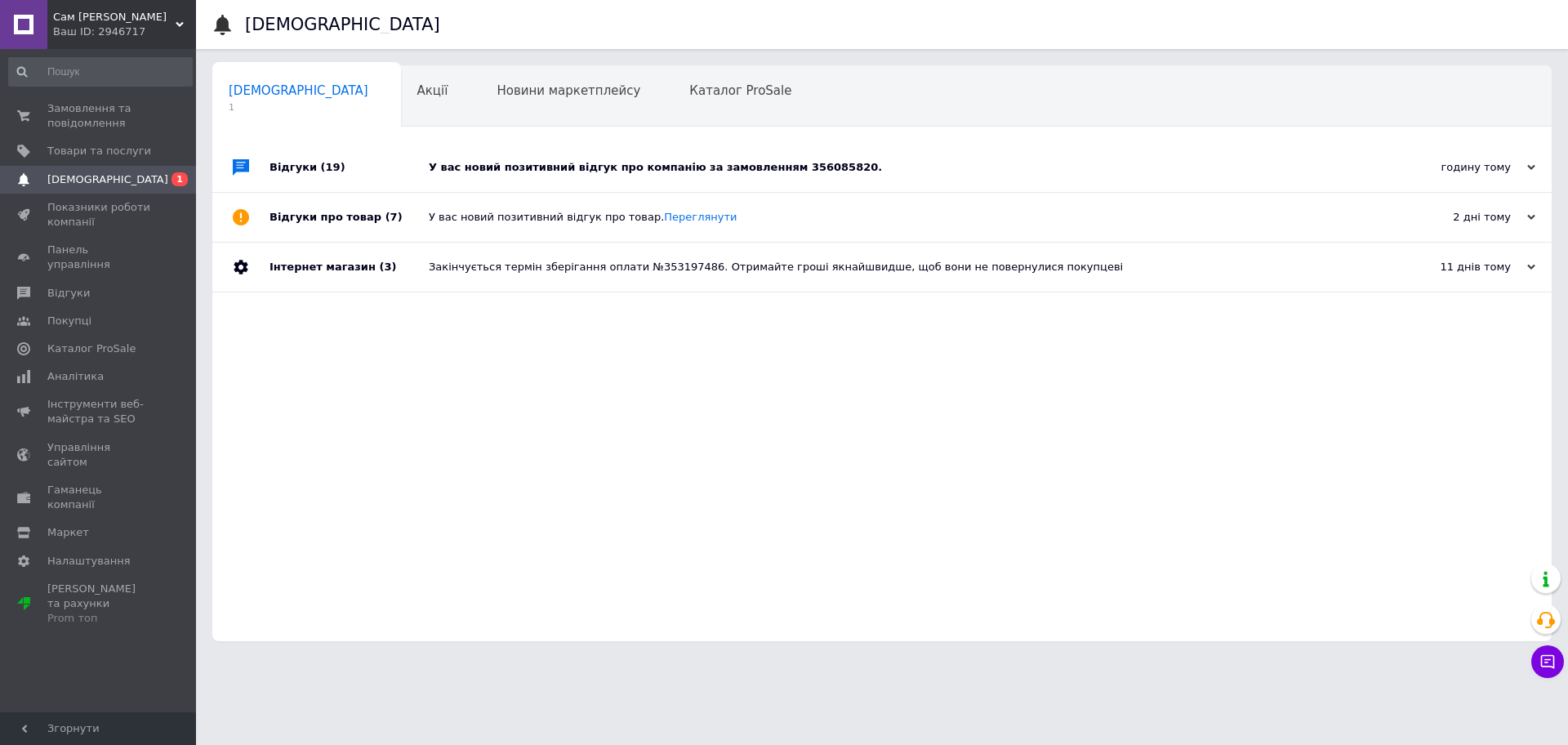
click at [929, 167] on div "У вас новий позитивний відгук про компанію за замовленням 356085820." at bounding box center [901, 167] width 944 height 14
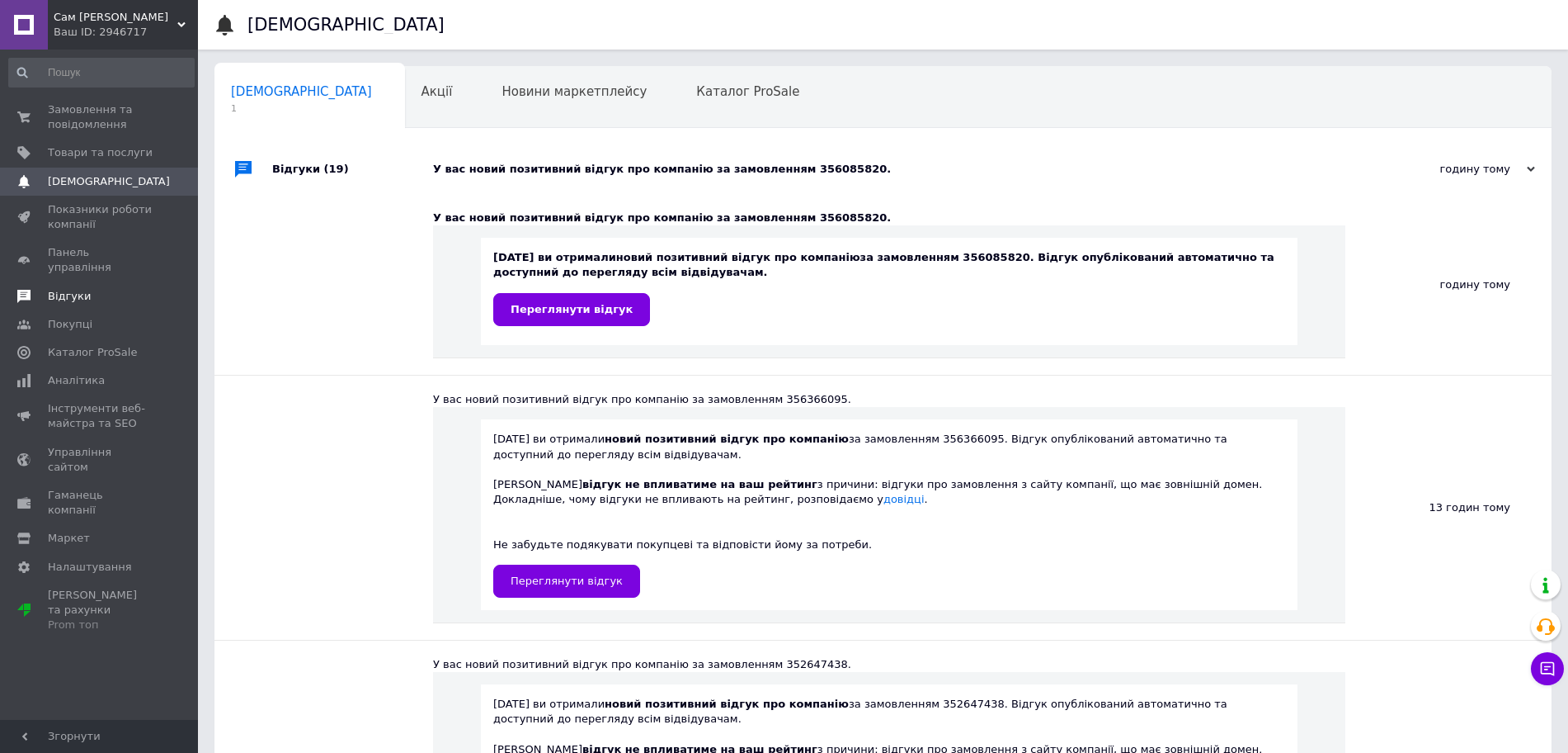
click at [119, 289] on span "Відгуки" at bounding box center [100, 296] width 105 height 15
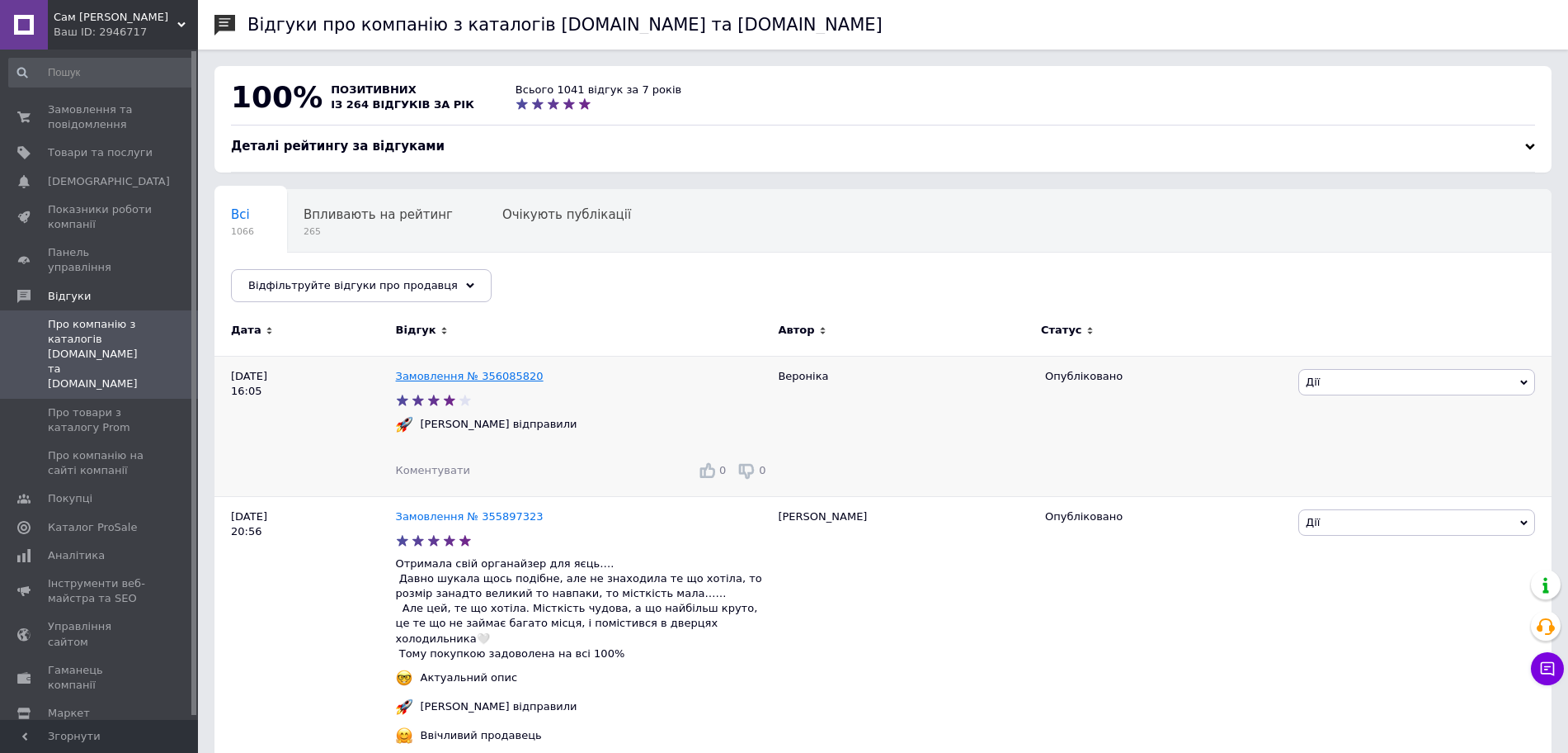
click at [485, 377] on link "Замовлення № 356085820" at bounding box center [470, 376] width 148 height 13
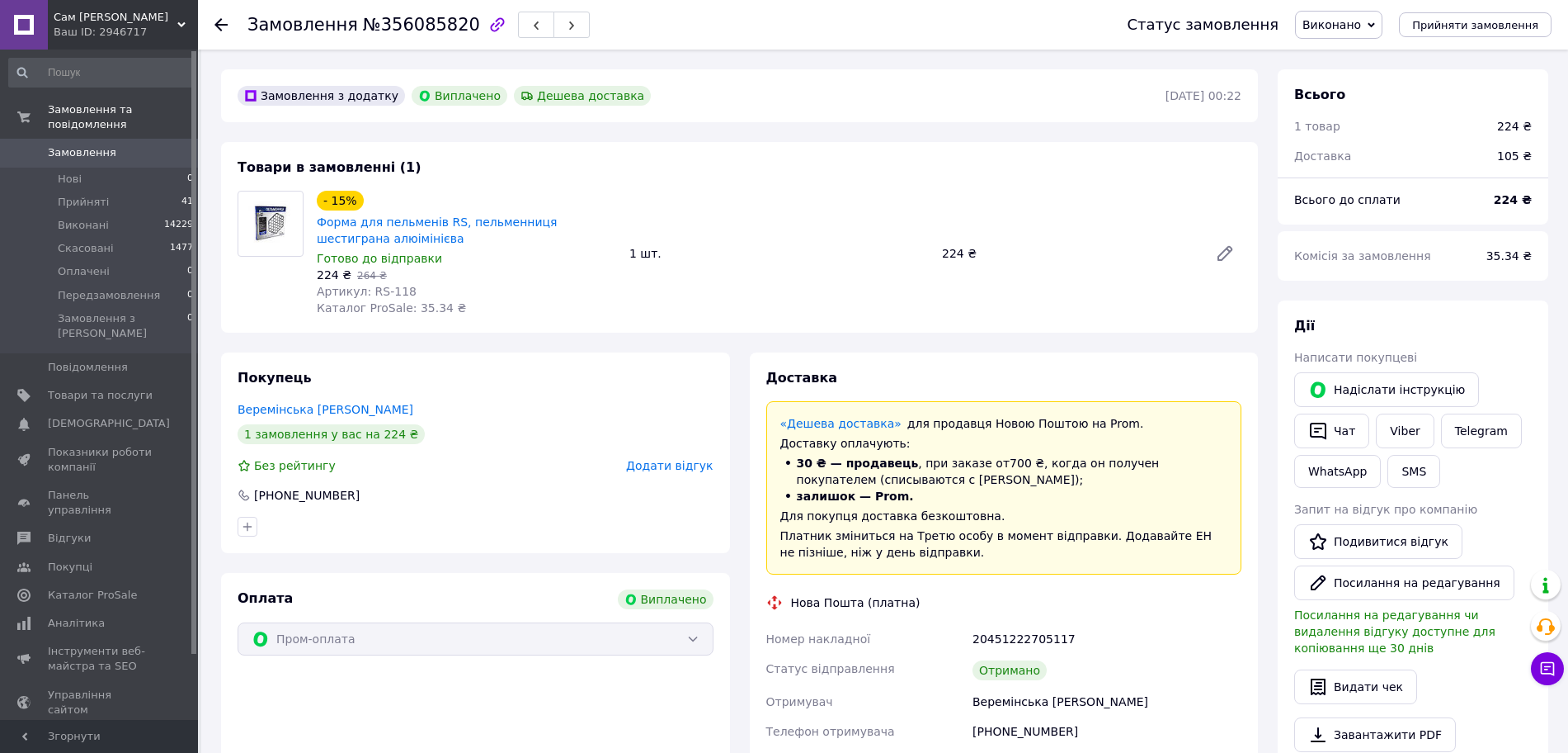
click at [127, 145] on span "Замовлення" at bounding box center [100, 152] width 105 height 15
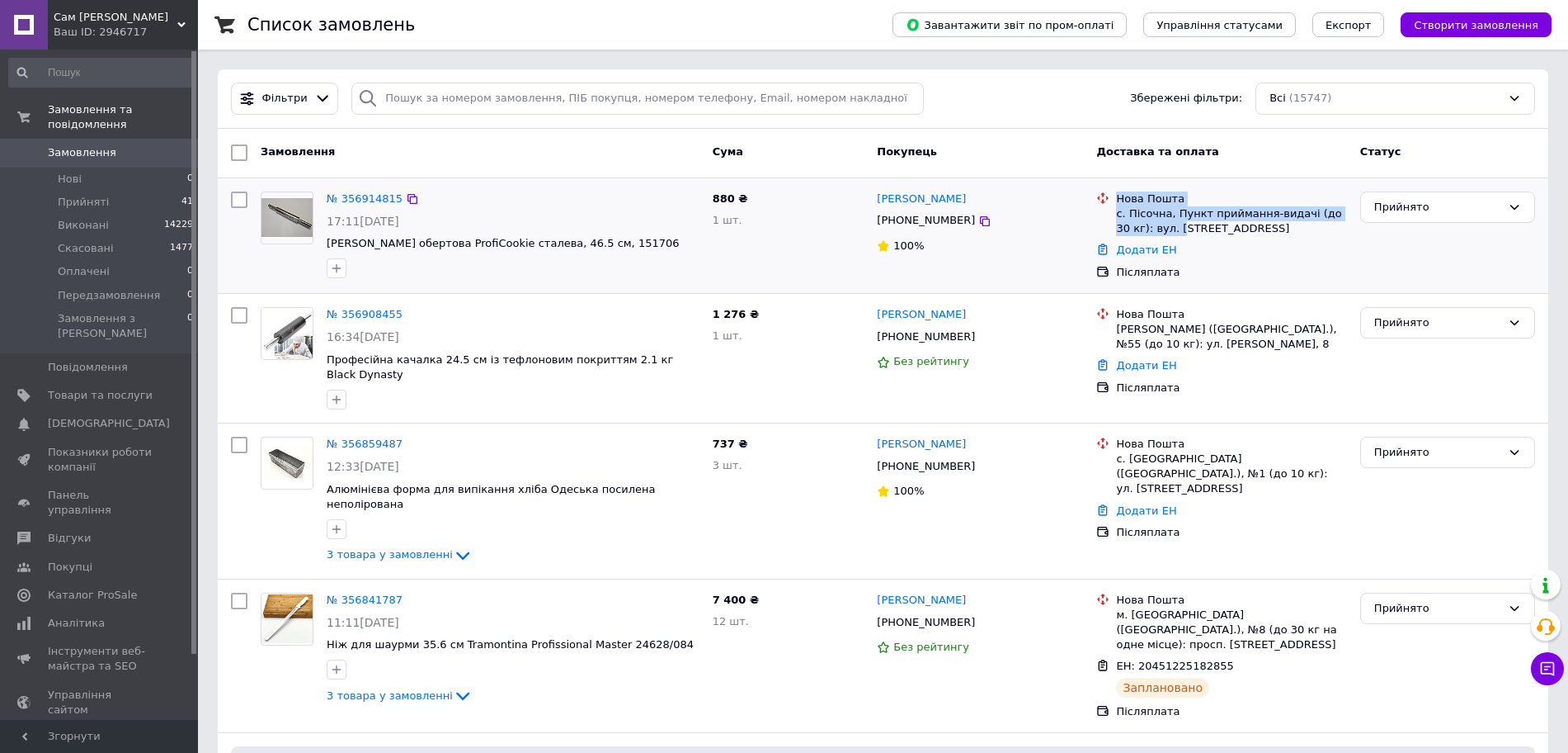
drag, startPoint x: 1110, startPoint y: 217, endPoint x: 1152, endPoint y: 223, distance: 42.4
click at [1149, 223] on div "Нова Пошта с. Пісочна, Пункт приймання-видачі (до 30 кг): вул. Шевченка, 112а" at bounding box center [1222, 214] width 257 height 46
click at [1166, 221] on div "с. Пісочна, Пункт приймання-видачі (до 30 кг): вул. Шевченка, 112а" at bounding box center [1231, 221] width 231 height 30
drag, startPoint x: 1166, startPoint y: 220, endPoint x: 1117, endPoint y: 210, distance: 50.0
click at [1117, 210] on div "с. Пісочна, Пункт приймання-видачі (до 30 кг): вул. Шевченка, 112а" at bounding box center [1231, 221] width 231 height 30
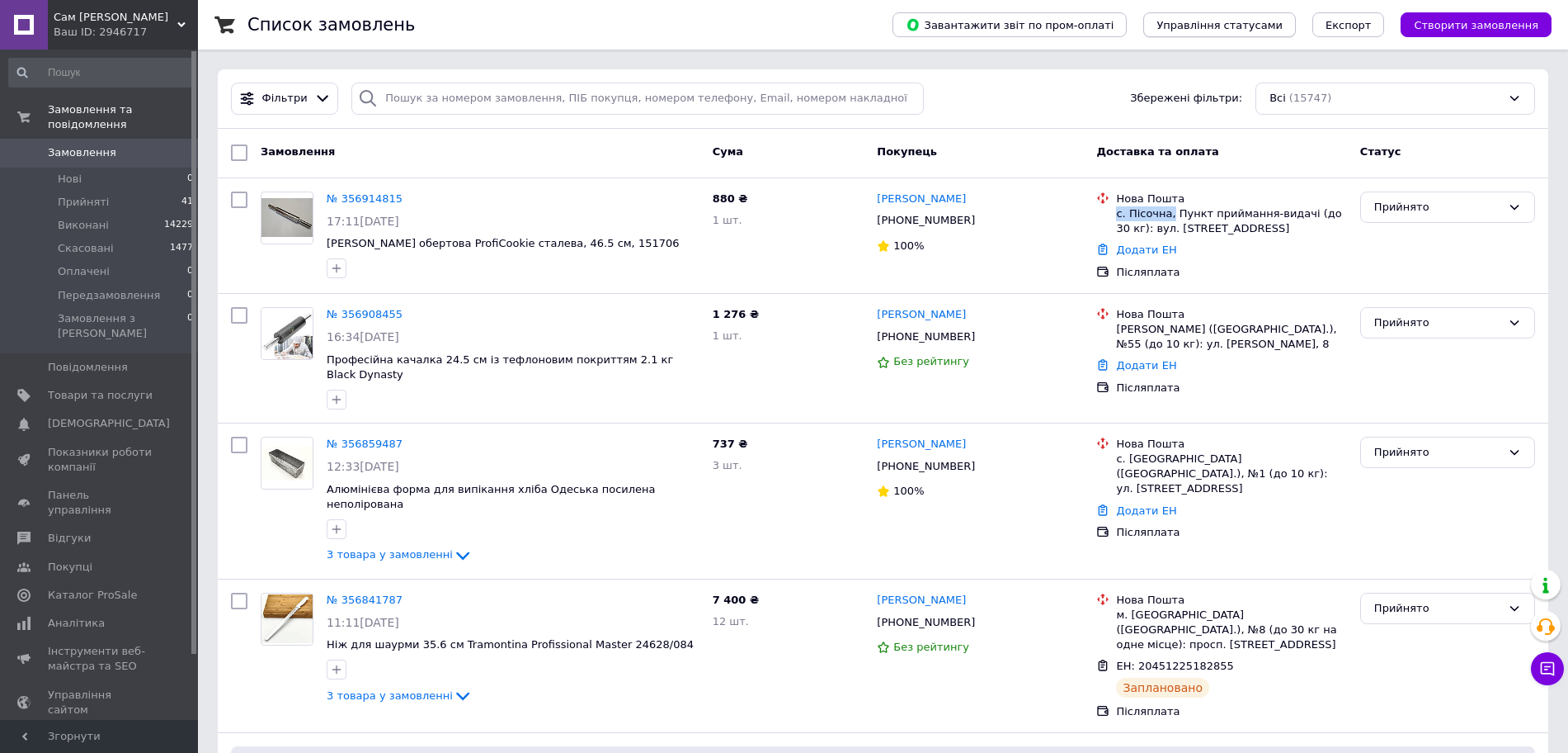
copy div "с. Пісочна,"
click at [358, 198] on link "№ 356914815" at bounding box center [365, 198] width 76 height 13
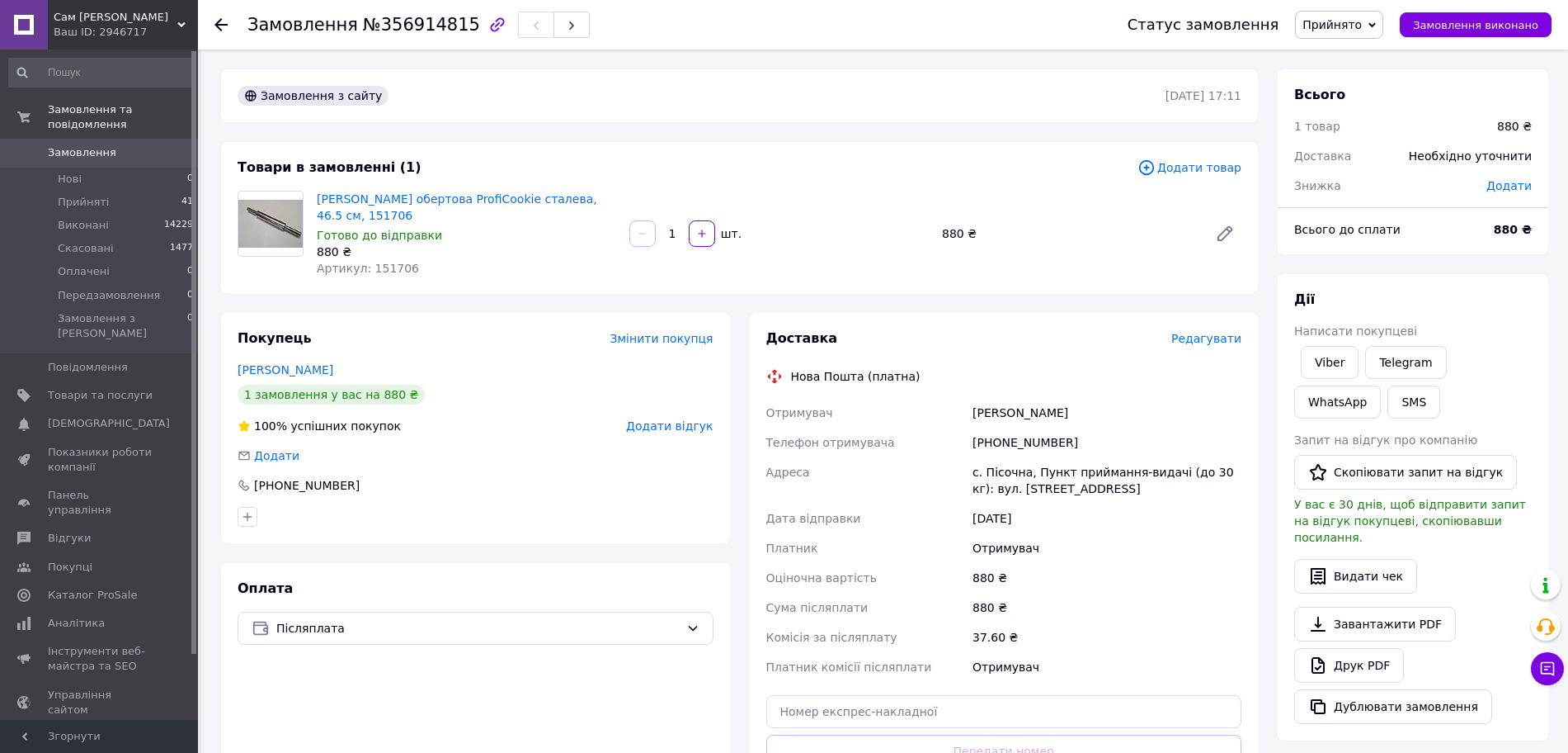
click at [875, 331] on div "Доставка" at bounding box center [969, 339] width 405 height 19
